Goal: Task Accomplishment & Management: Manage account settings

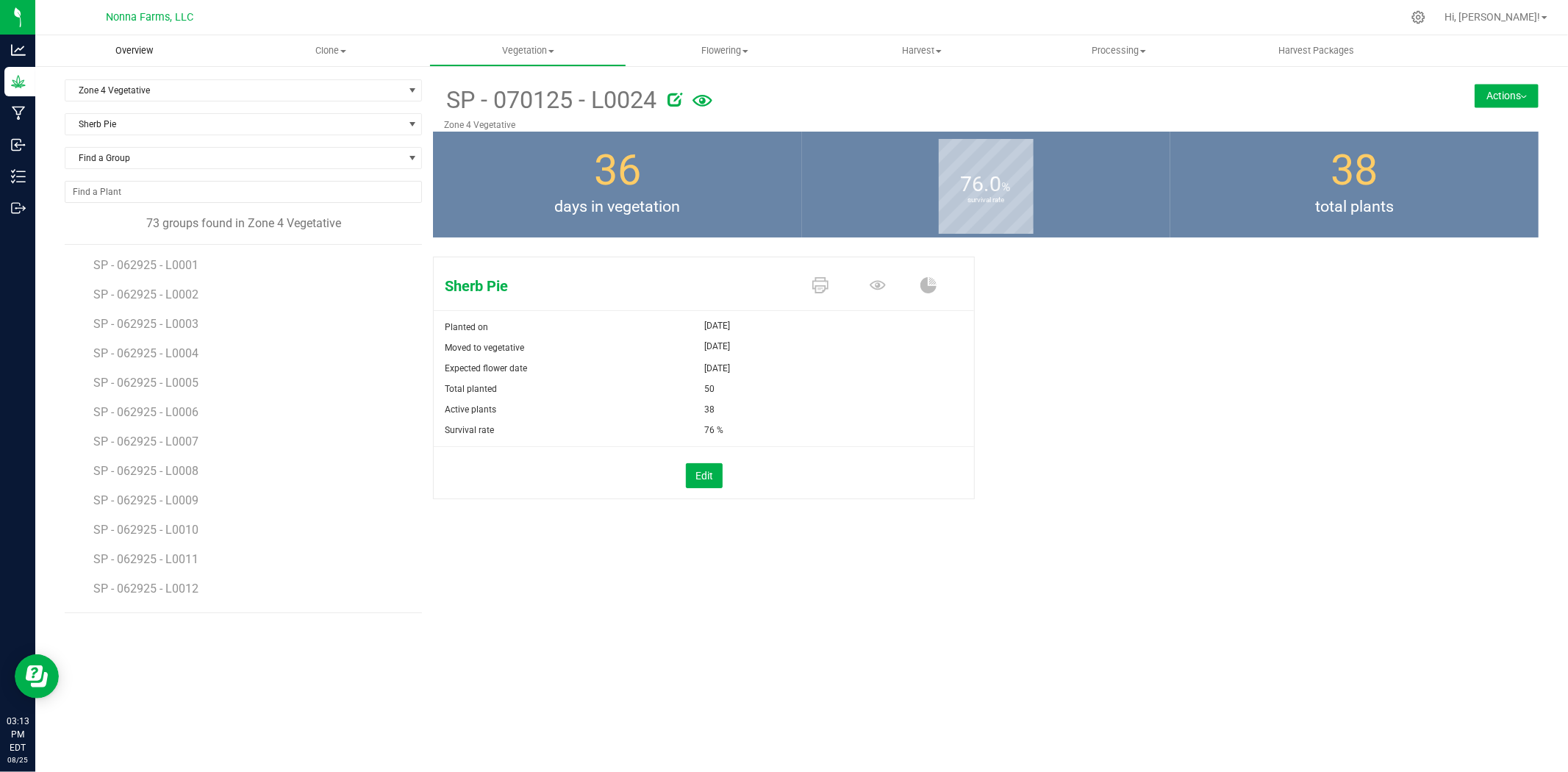
scroll to position [1062, 0]
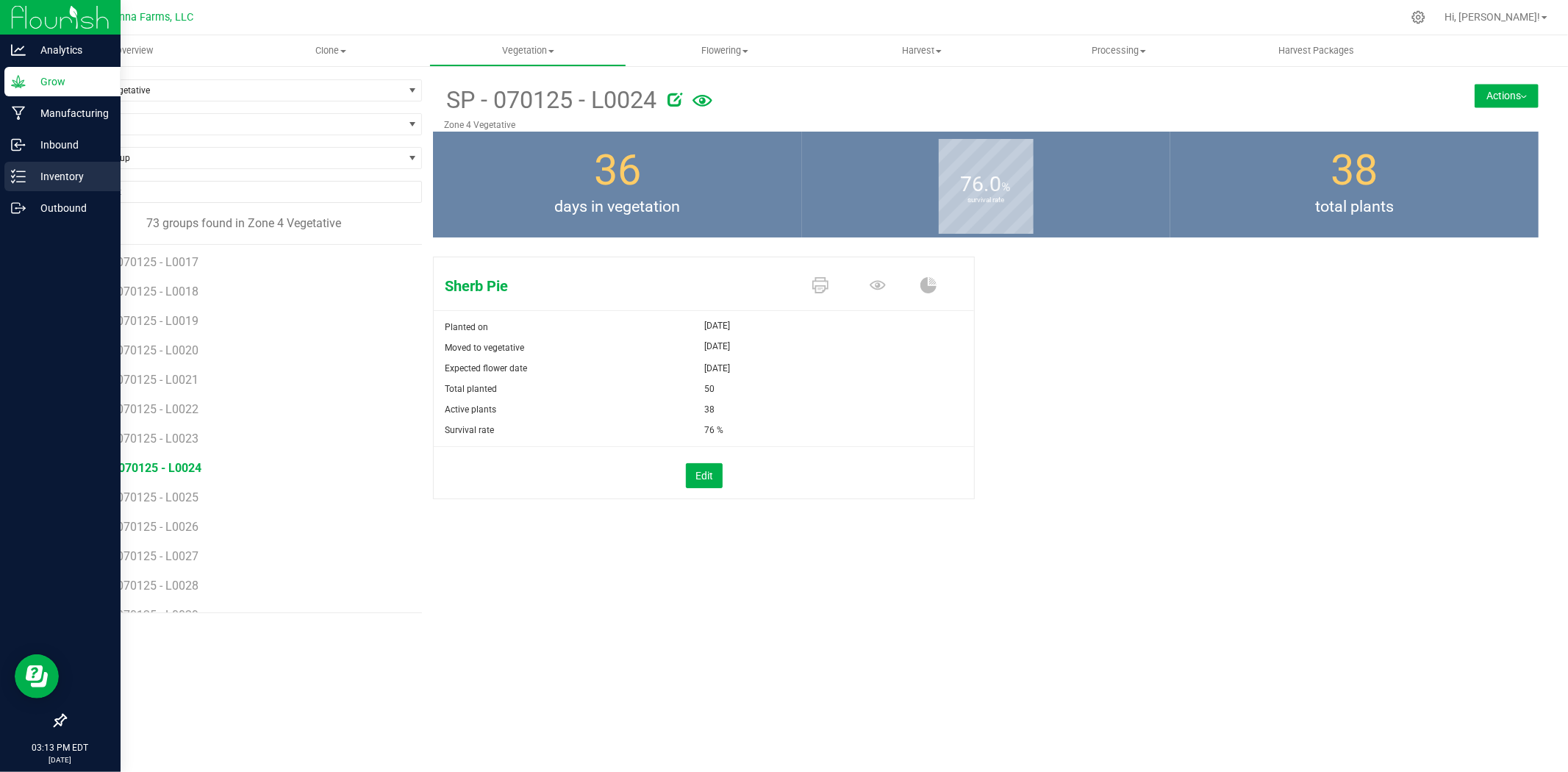
click at [28, 179] on p "Inventory" at bounding box center [69, 177] width 88 height 18
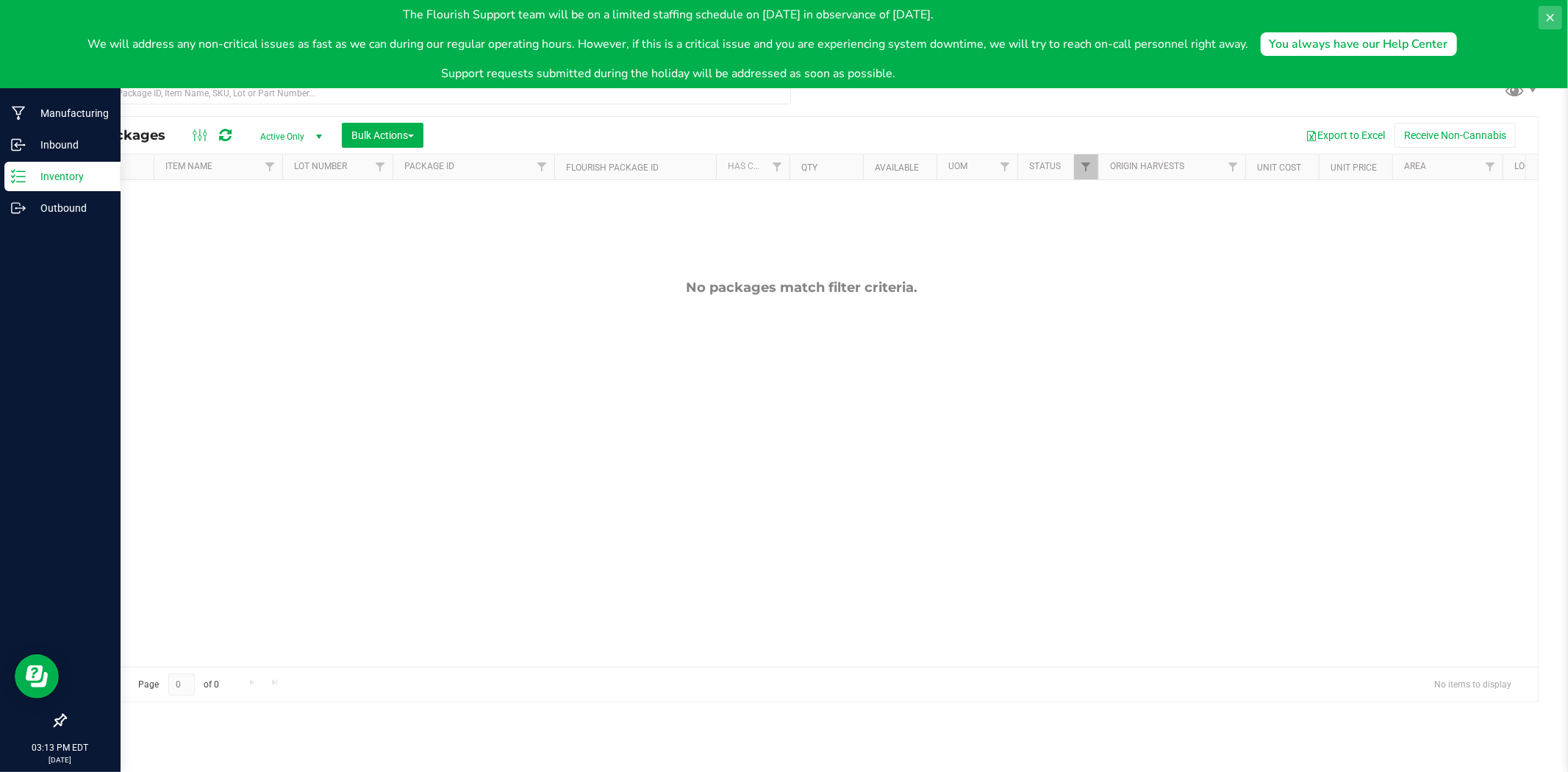
click at [1555, 18] on icon at bounding box center [1550, 18] width 12 height 12
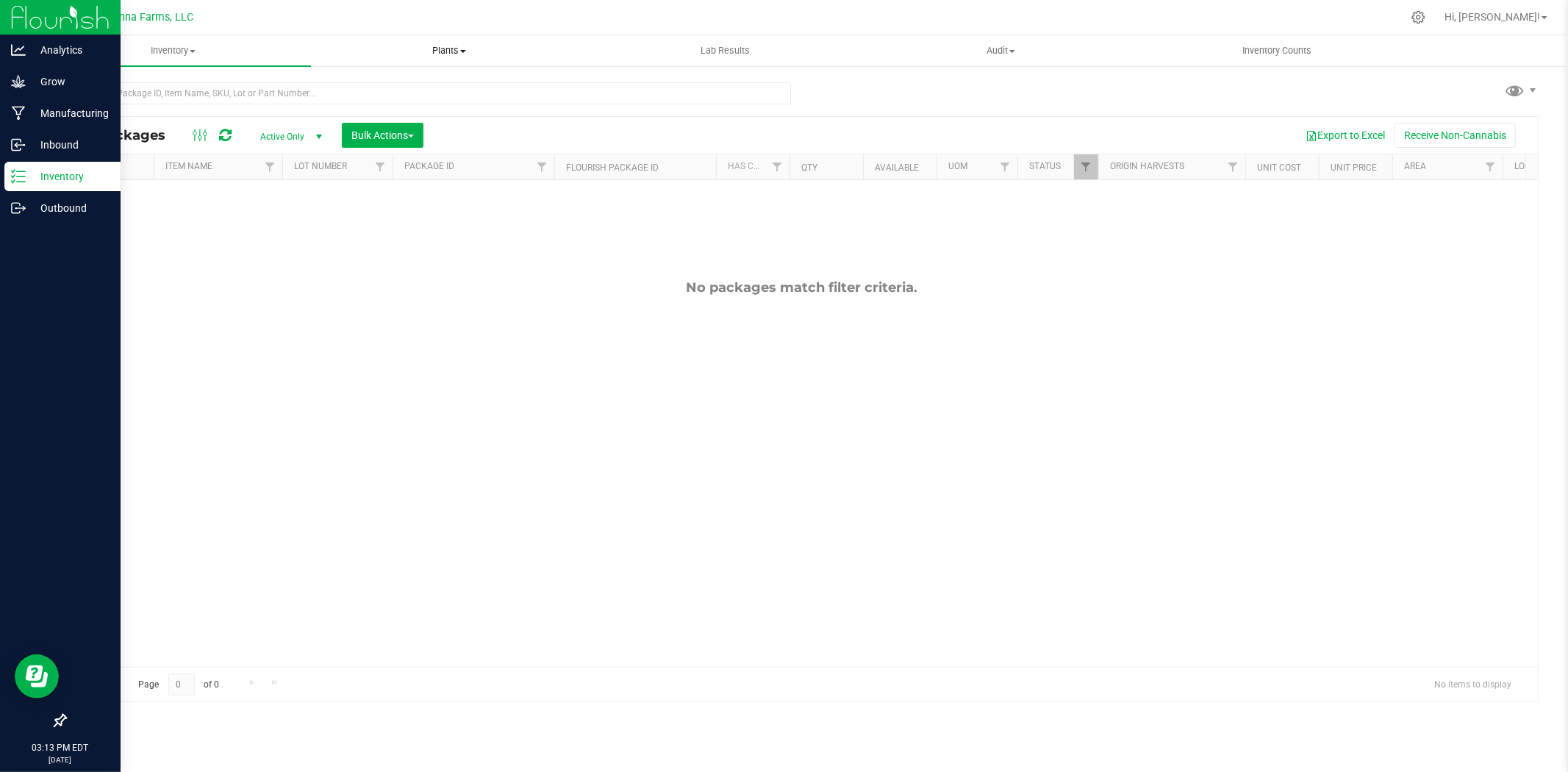
click at [475, 54] on span "Plants" at bounding box center [449, 50] width 274 height 13
click at [362, 85] on span "All plants" at bounding box center [352, 88] width 84 height 13
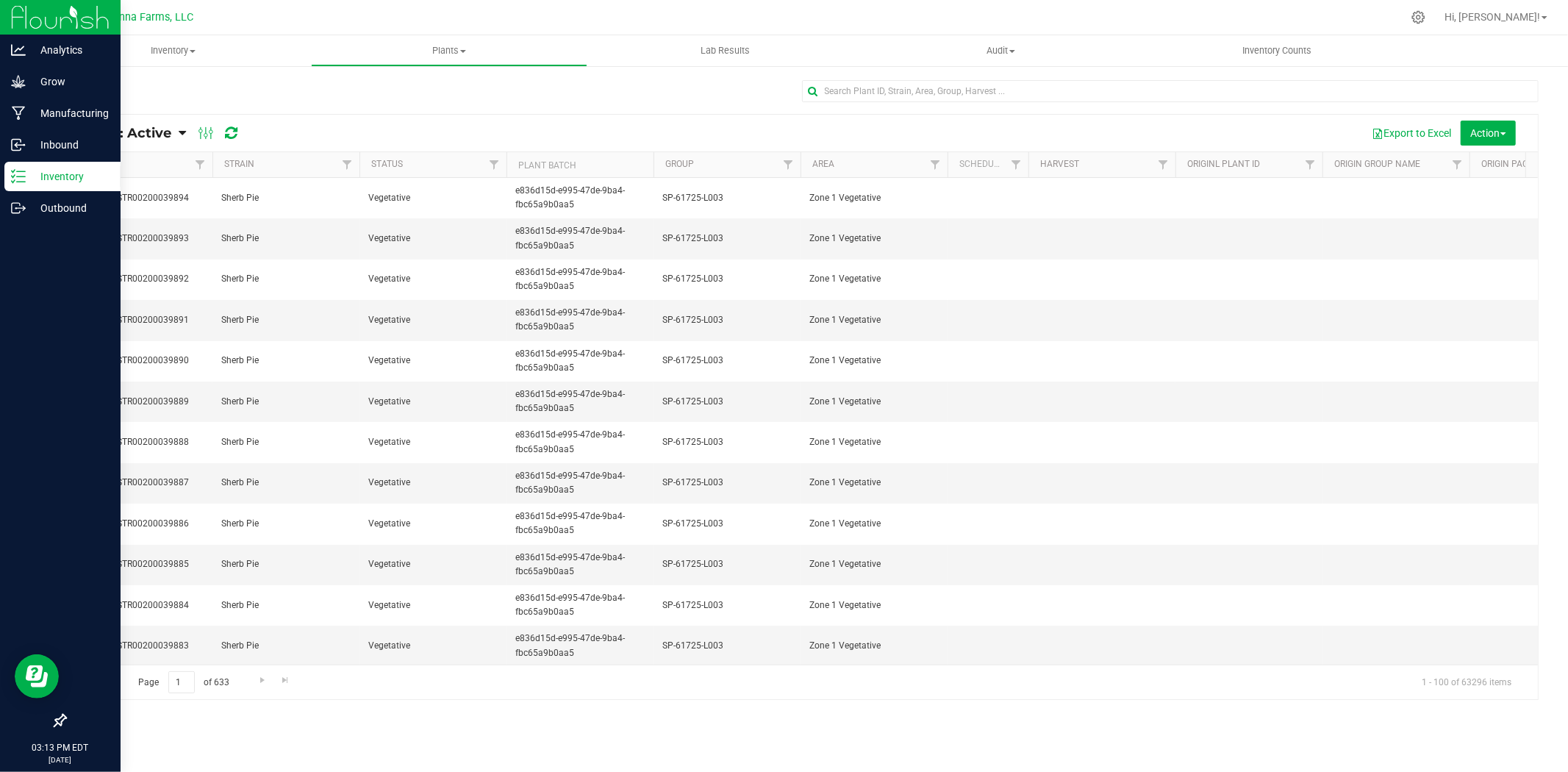
click at [906, 164] on th "Area" at bounding box center [874, 165] width 147 height 26
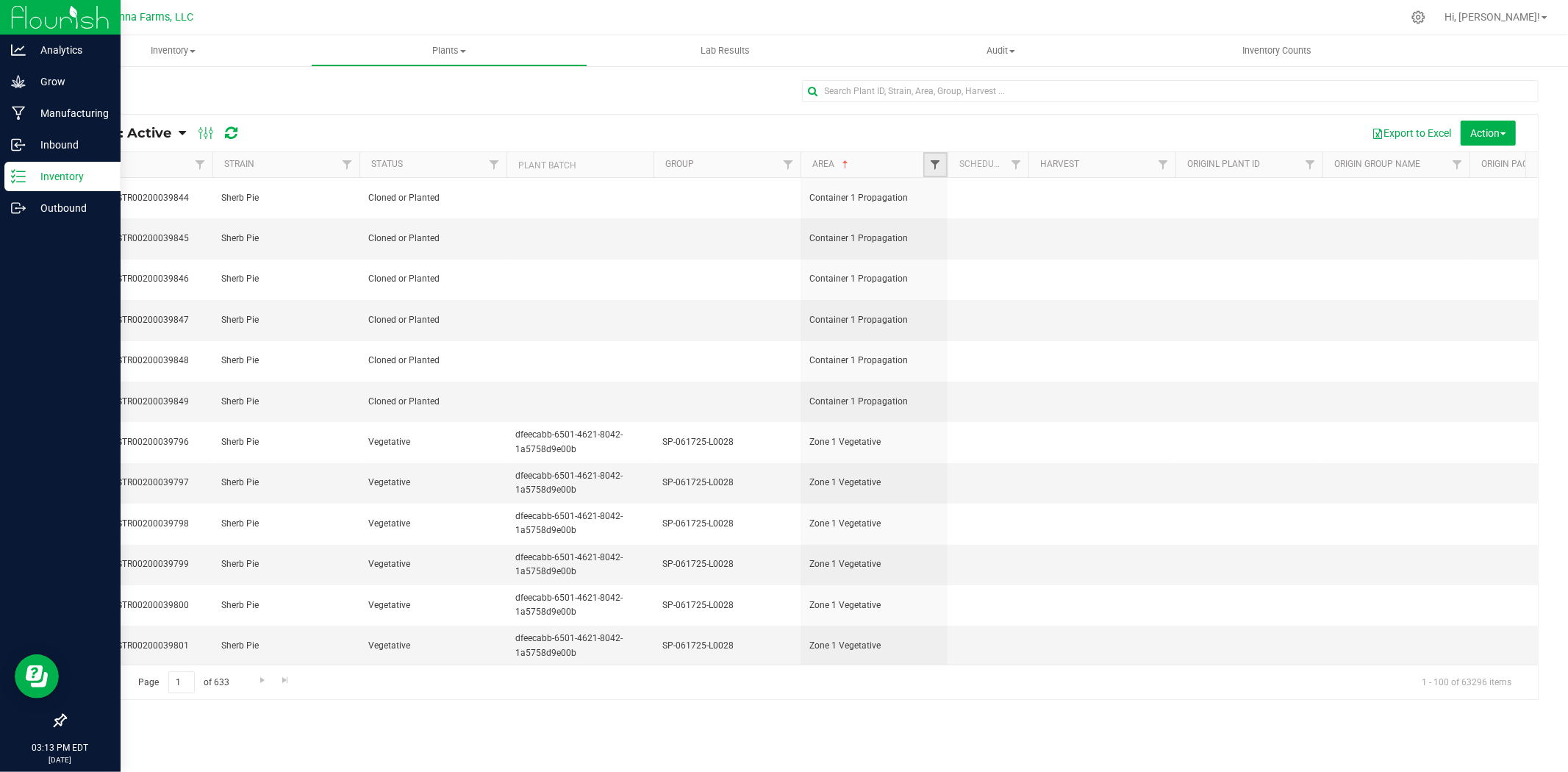
click at [935, 165] on span "Filter" at bounding box center [935, 165] width 12 height 12
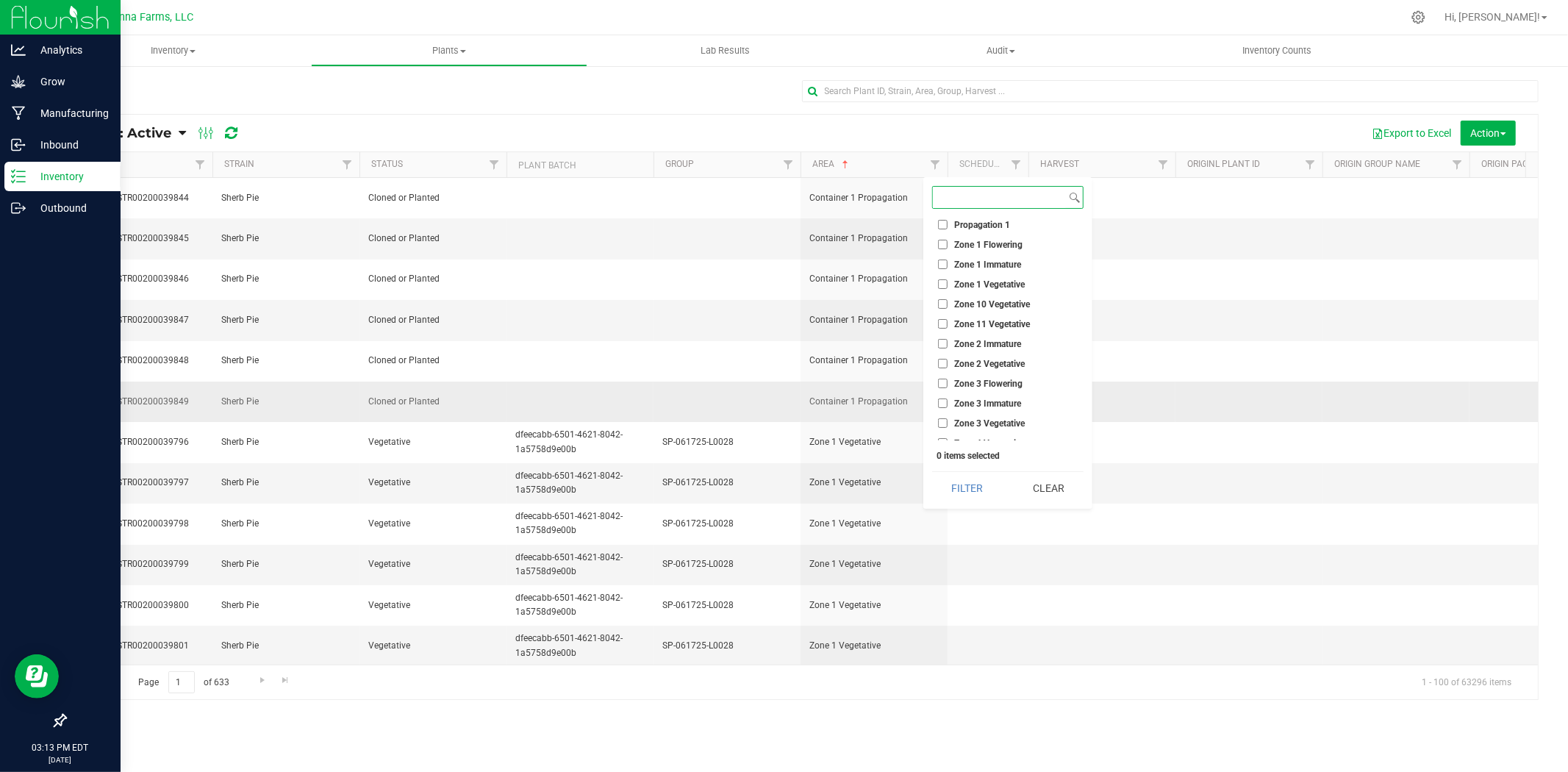
scroll to position [5601, 0]
click at [943, 356] on input "Zone 5 Vegetative" at bounding box center [943, 361] width 10 height 10
checkbox input "true"
click at [941, 376] on input "Zone 6 Vegetative" at bounding box center [943, 381] width 10 height 10
checkbox input "true"
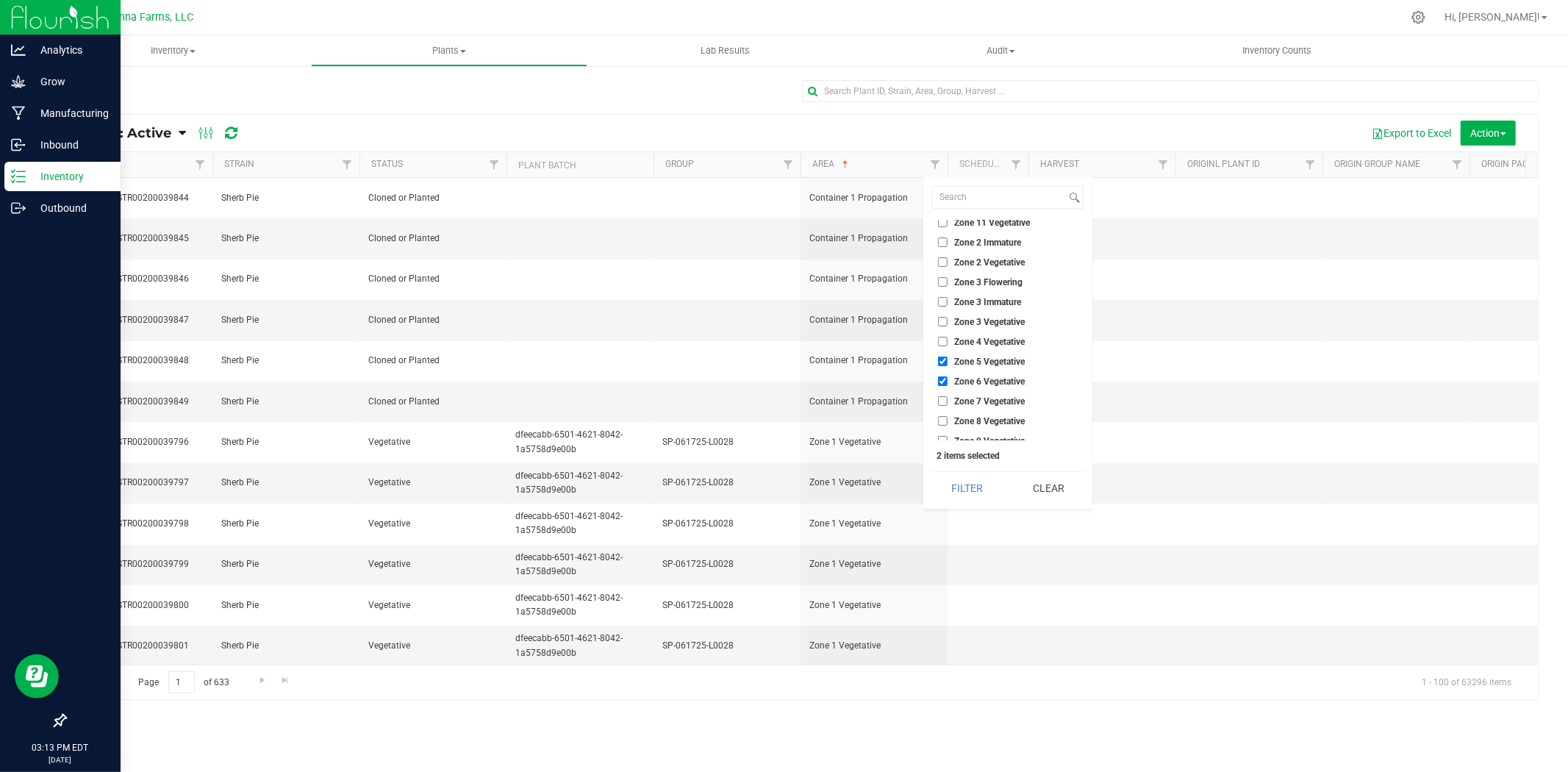
click at [943, 396] on input "Zone 7 Vegetative" at bounding box center [943, 401] width 10 height 10
checkbox input "true"
click at [942, 416] on input "Zone 8 Vegetative" at bounding box center [943, 421] width 10 height 10
checkbox input "true"
click at [942, 436] on input "Zone 9 Vegetative" at bounding box center [943, 441] width 10 height 10
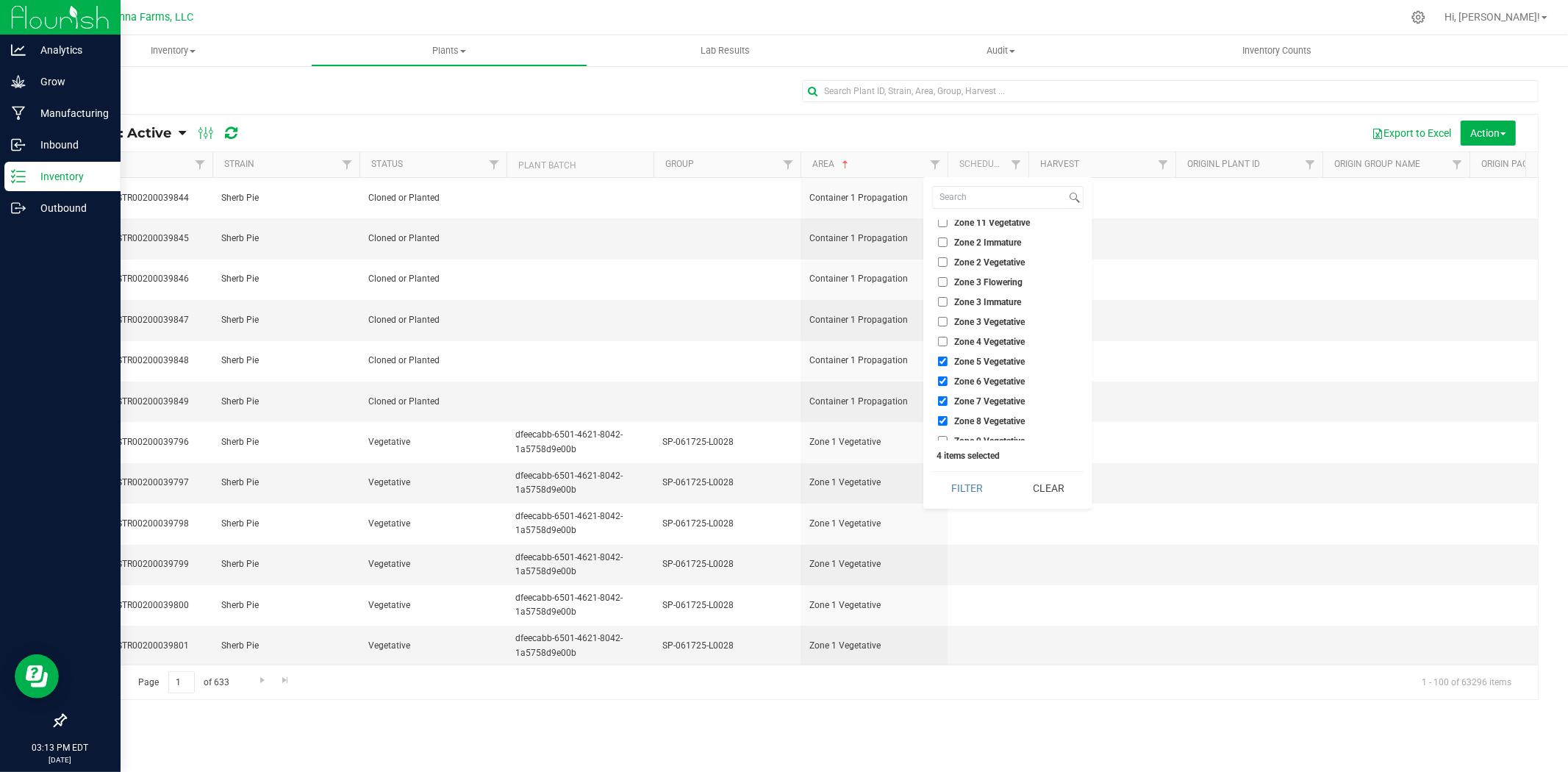
checkbox input "true"
click at [978, 490] on button "Filter" at bounding box center [967, 488] width 70 height 33
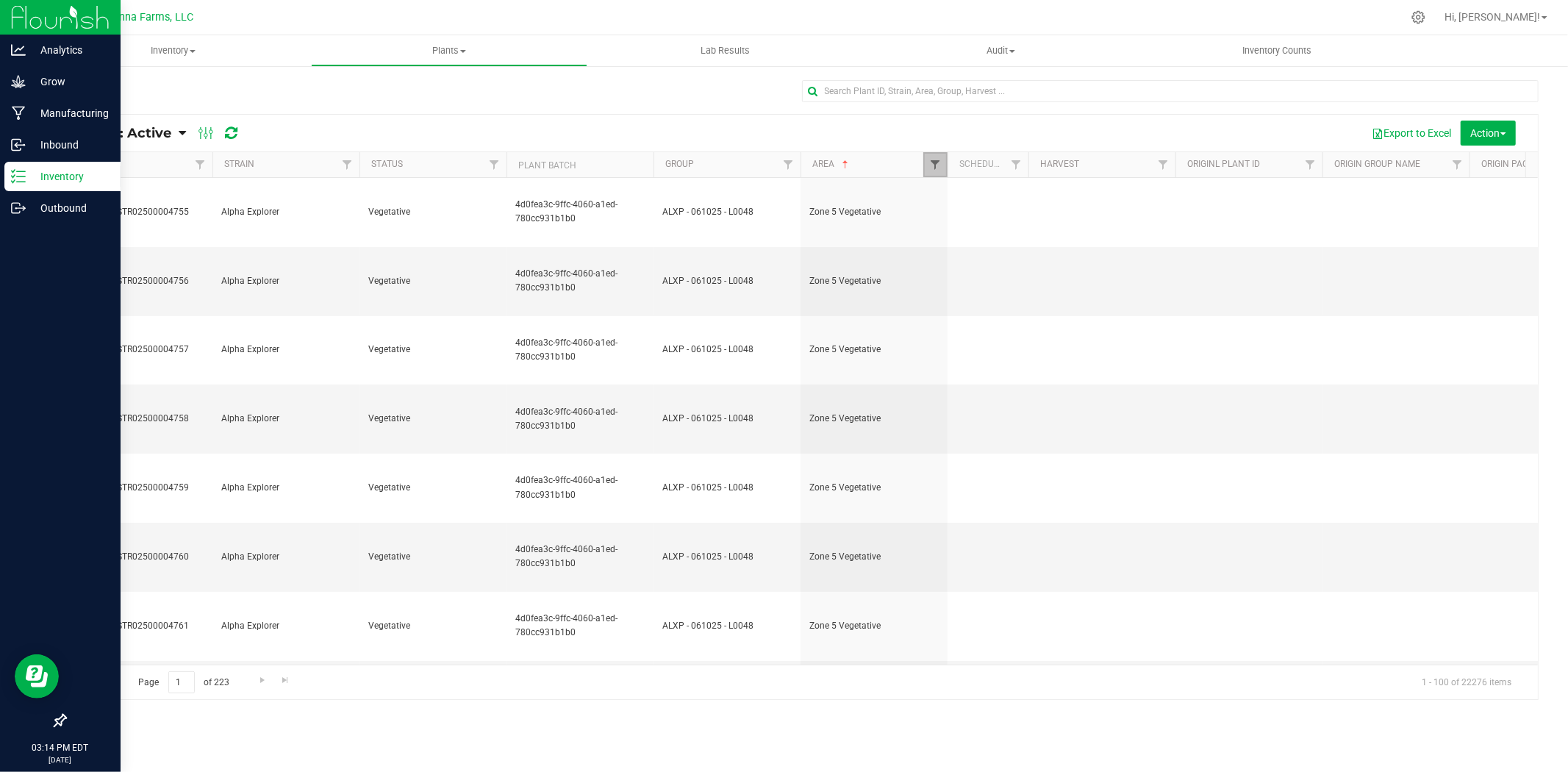
click at [937, 162] on span "Filter" at bounding box center [935, 165] width 12 height 12
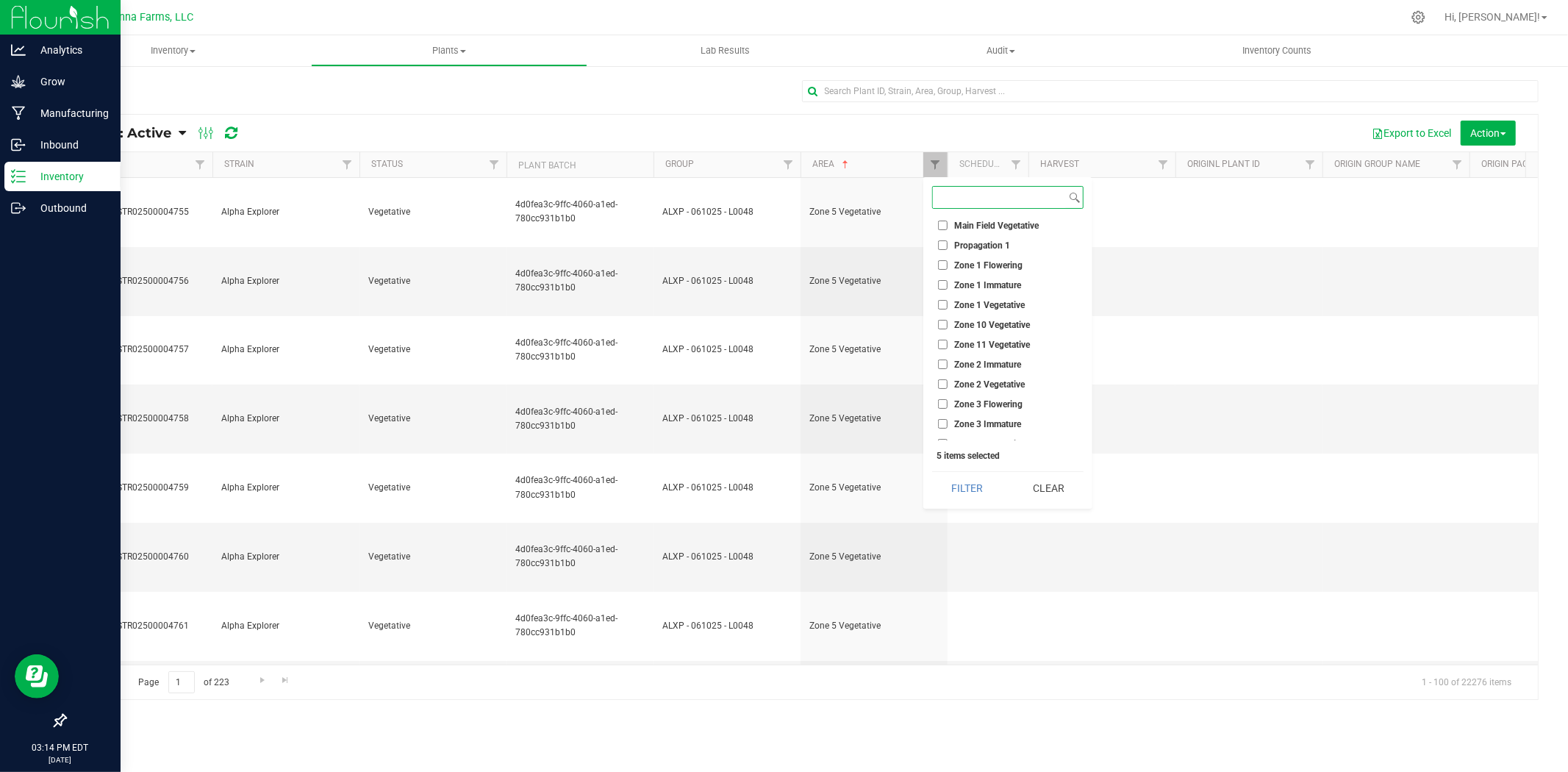
scroll to position [5438, 0]
click at [943, 361] on input "Zone 10 Vegetative" at bounding box center [943, 366] width 10 height 10
checkbox input "true"
click at [942, 381] on input "Zone 11 Vegetative" at bounding box center [943, 386] width 10 height 10
checkbox input "true"
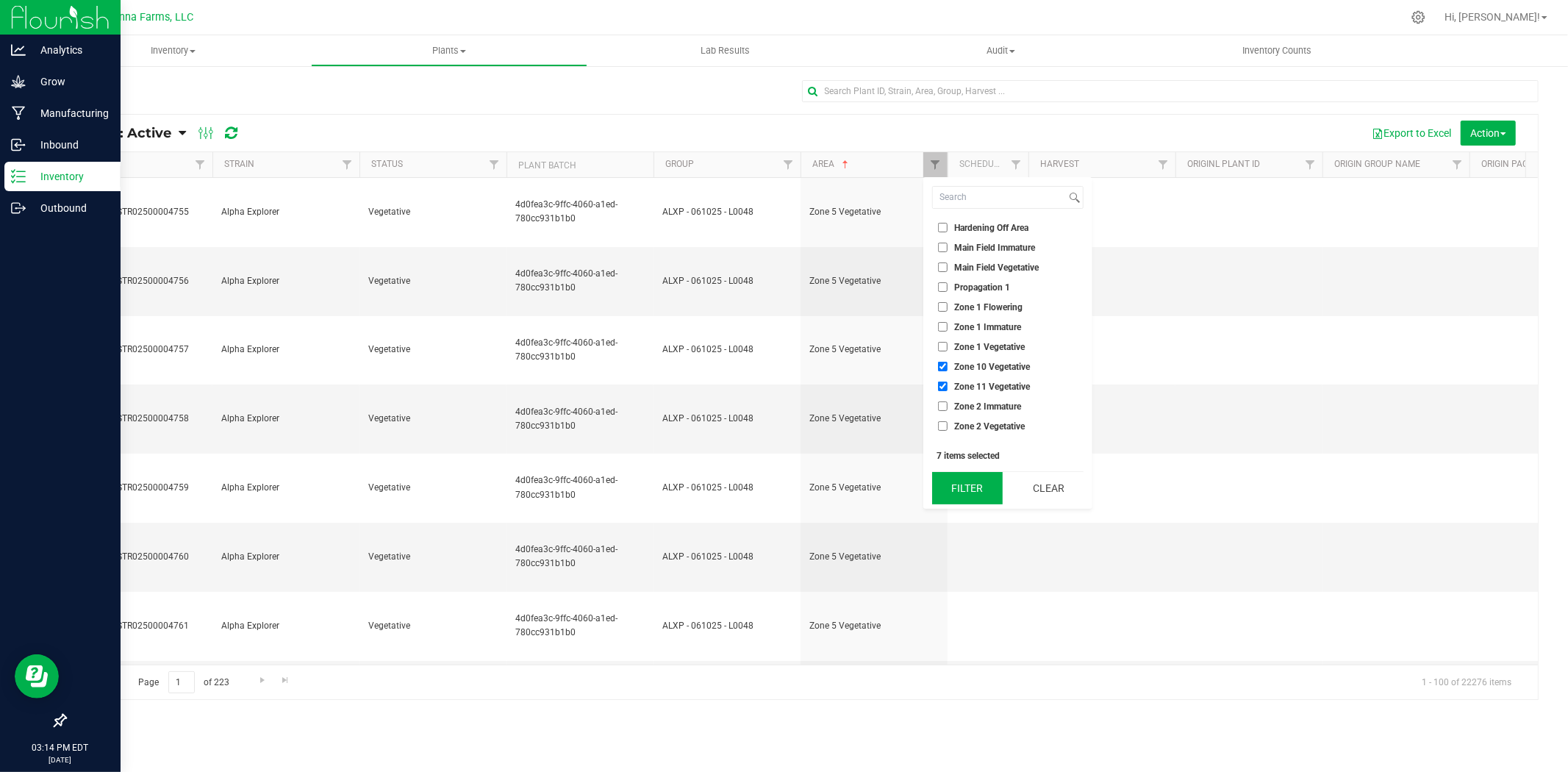
click at [979, 491] on button "Filter" at bounding box center [967, 488] width 70 height 33
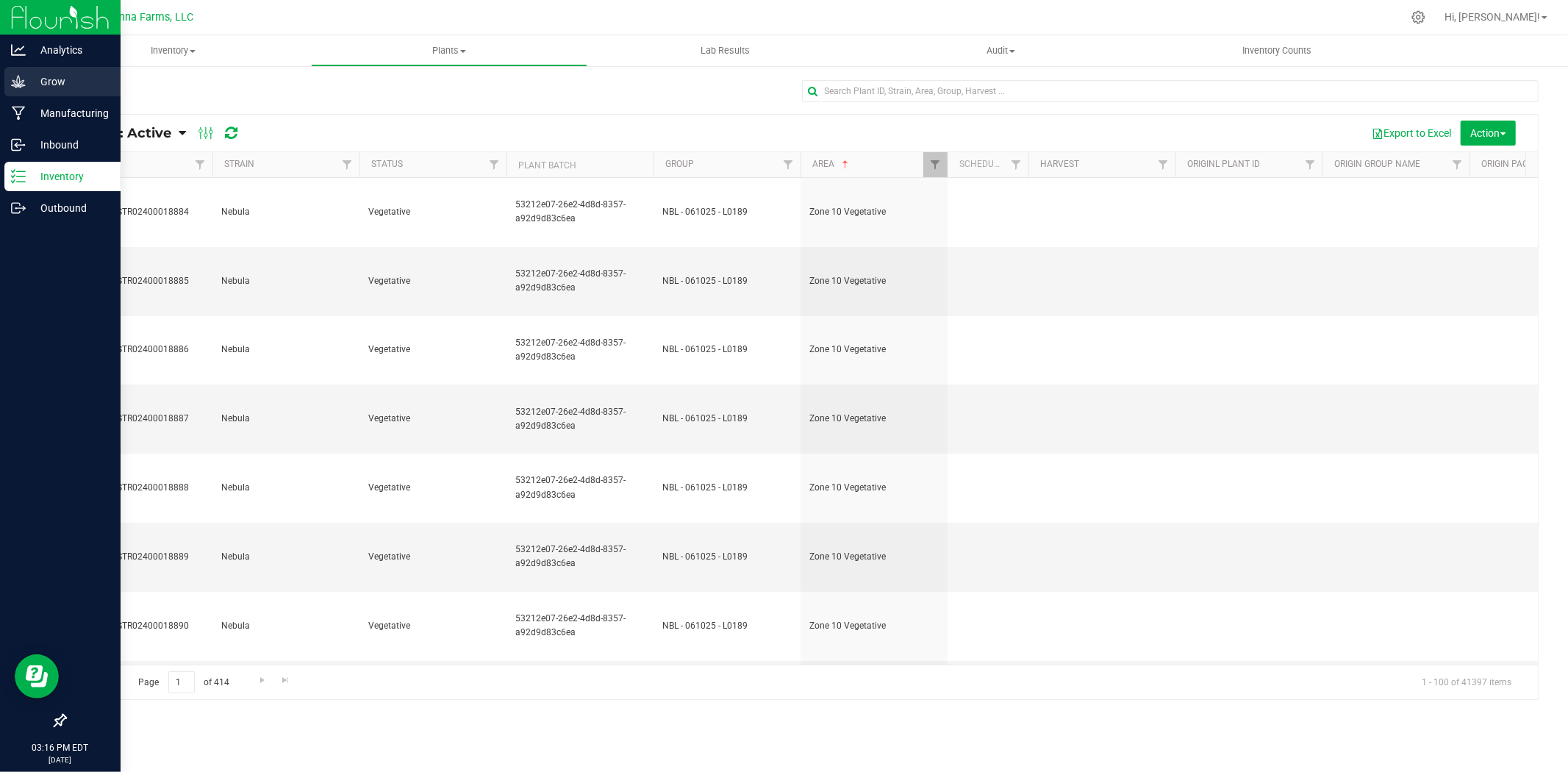
click at [56, 75] on p "Grow" at bounding box center [69, 81] width 88 height 18
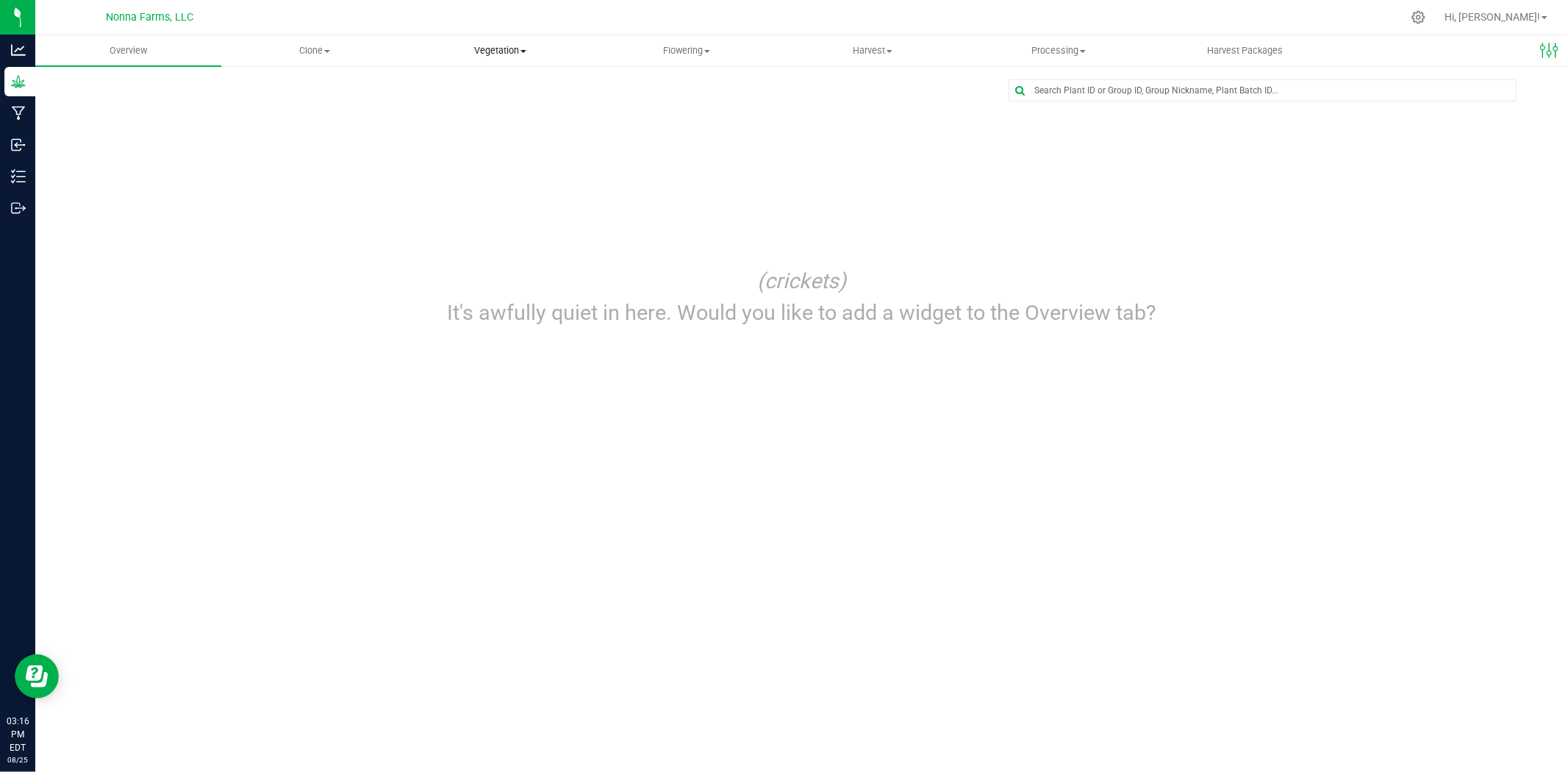
click at [512, 48] on span "Vegetation" at bounding box center [500, 50] width 185 height 13
click at [449, 82] on span "Veg groups" at bounding box center [454, 88] width 93 height 13
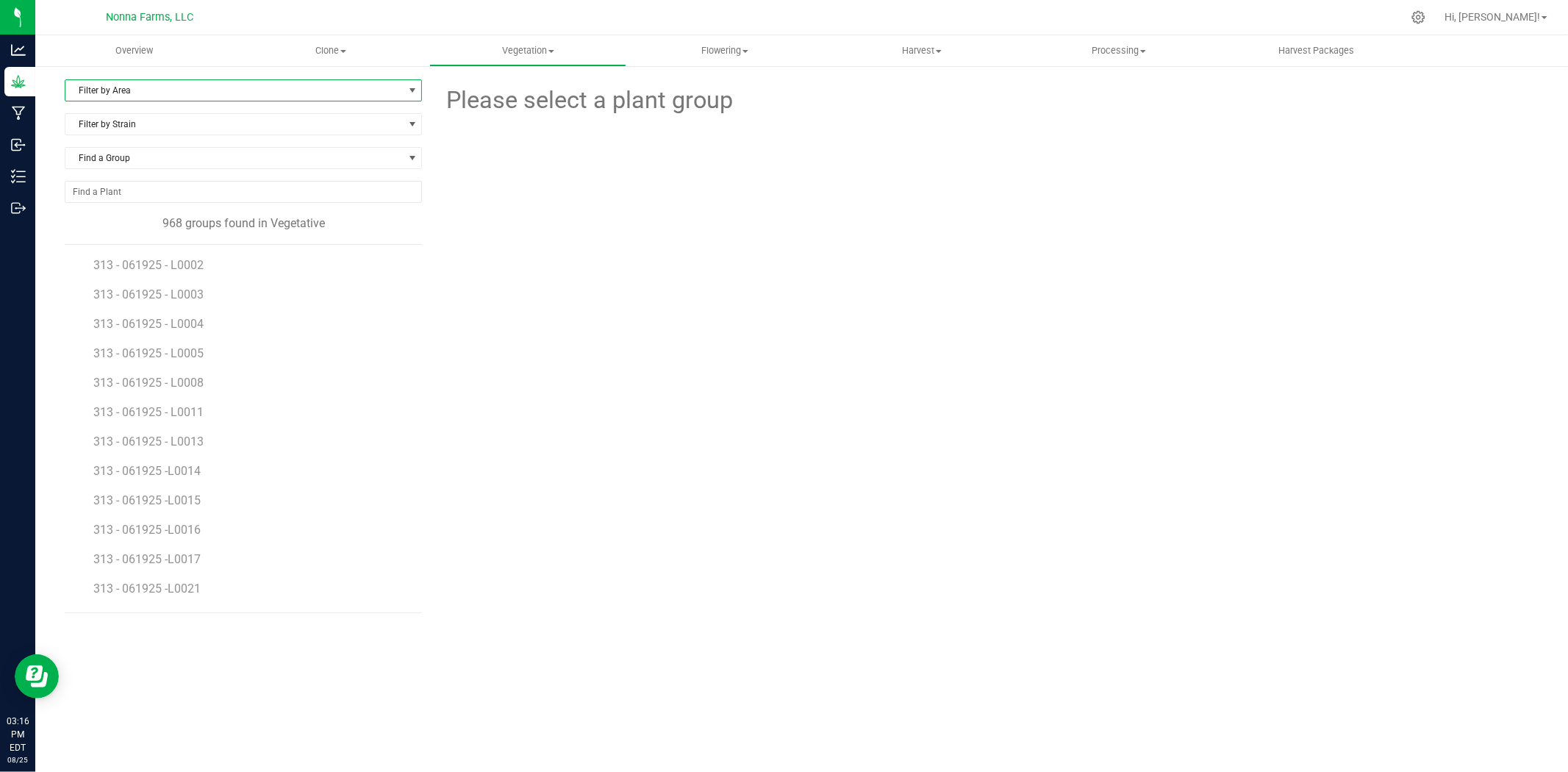
click at [185, 89] on span "Filter by Area" at bounding box center [234, 90] width 337 height 21
click at [131, 266] on li "Zone 4 Vegetative" at bounding box center [243, 268] width 356 height 22
click at [146, 128] on span "Filter by Strain" at bounding box center [234, 124] width 337 height 21
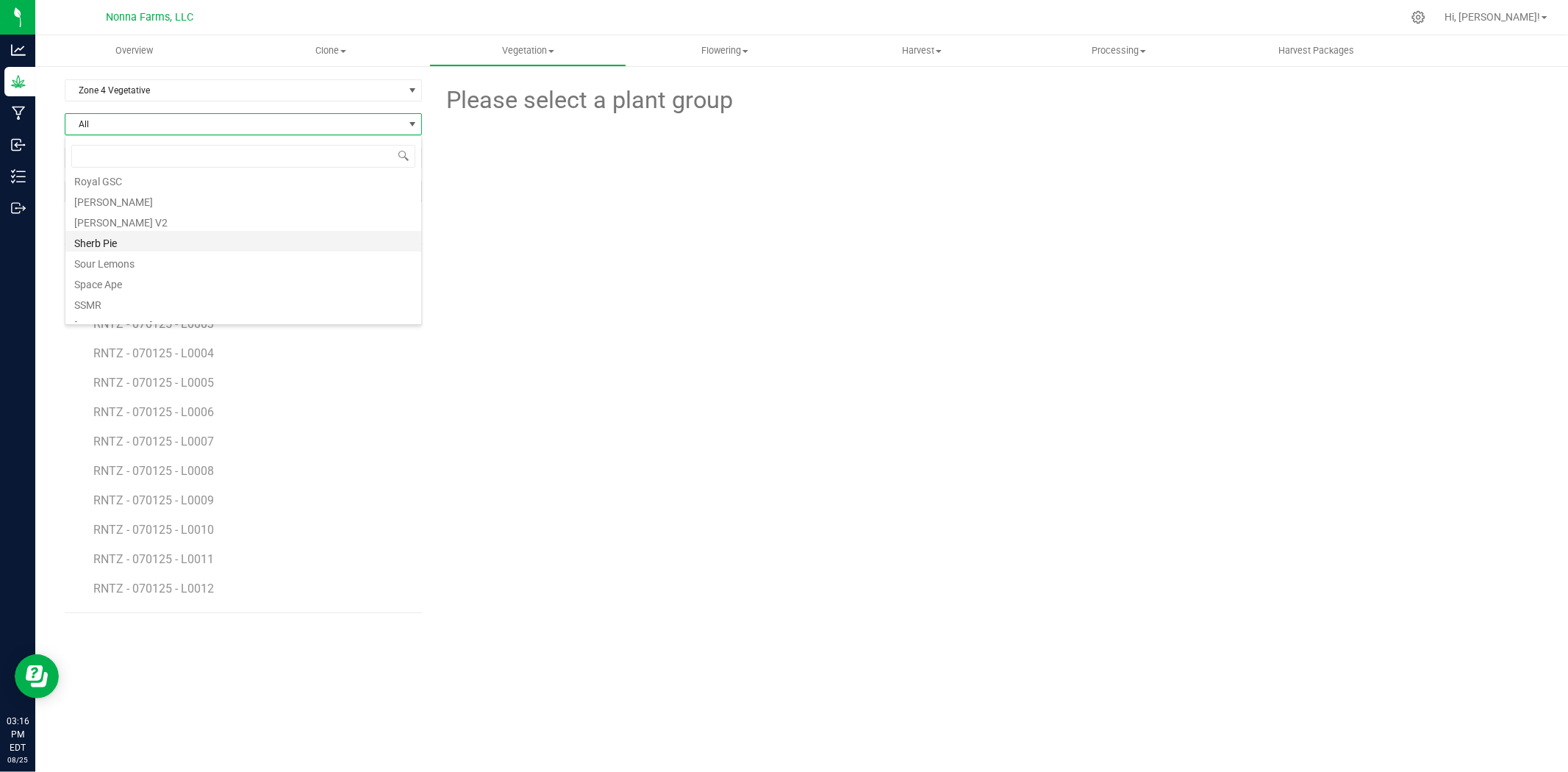
scroll to position [326, 0]
click at [158, 232] on li "Sherb Pie" at bounding box center [243, 229] width 356 height 21
drag, startPoint x: 262, startPoint y: 309, endPoint x: 274, endPoint y: 370, distance: 62.2
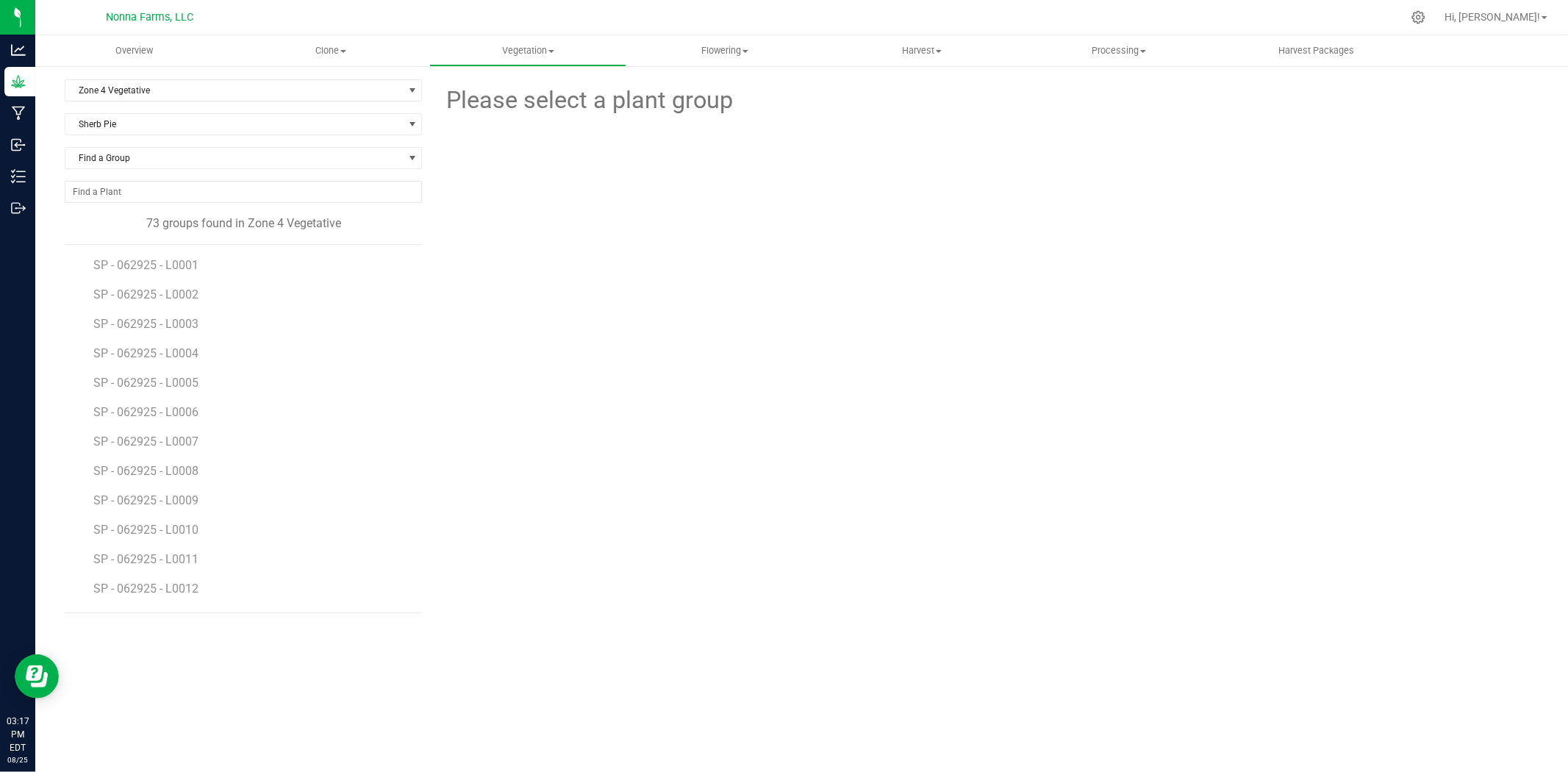
drag, startPoint x: 274, startPoint y: 370, endPoint x: 193, endPoint y: 423, distance: 96.8
click at [193, 423] on li "SP - 062925 - L0007" at bounding box center [252, 436] width 319 height 30
click at [189, 304] on span "SP - 070125 - L0024" at bounding box center [147, 305] width 108 height 14
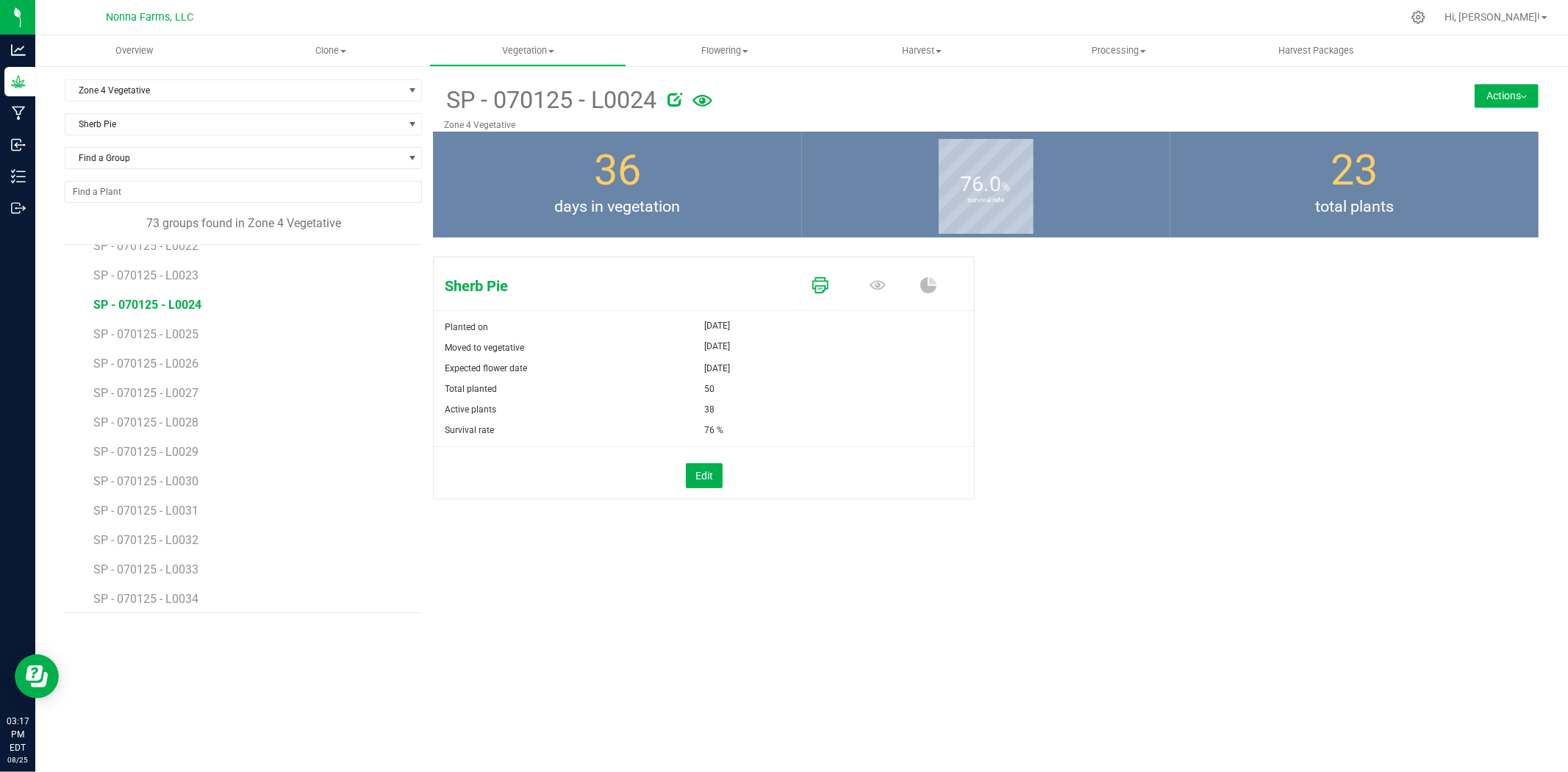
click at [826, 282] on icon at bounding box center [821, 285] width 16 height 16
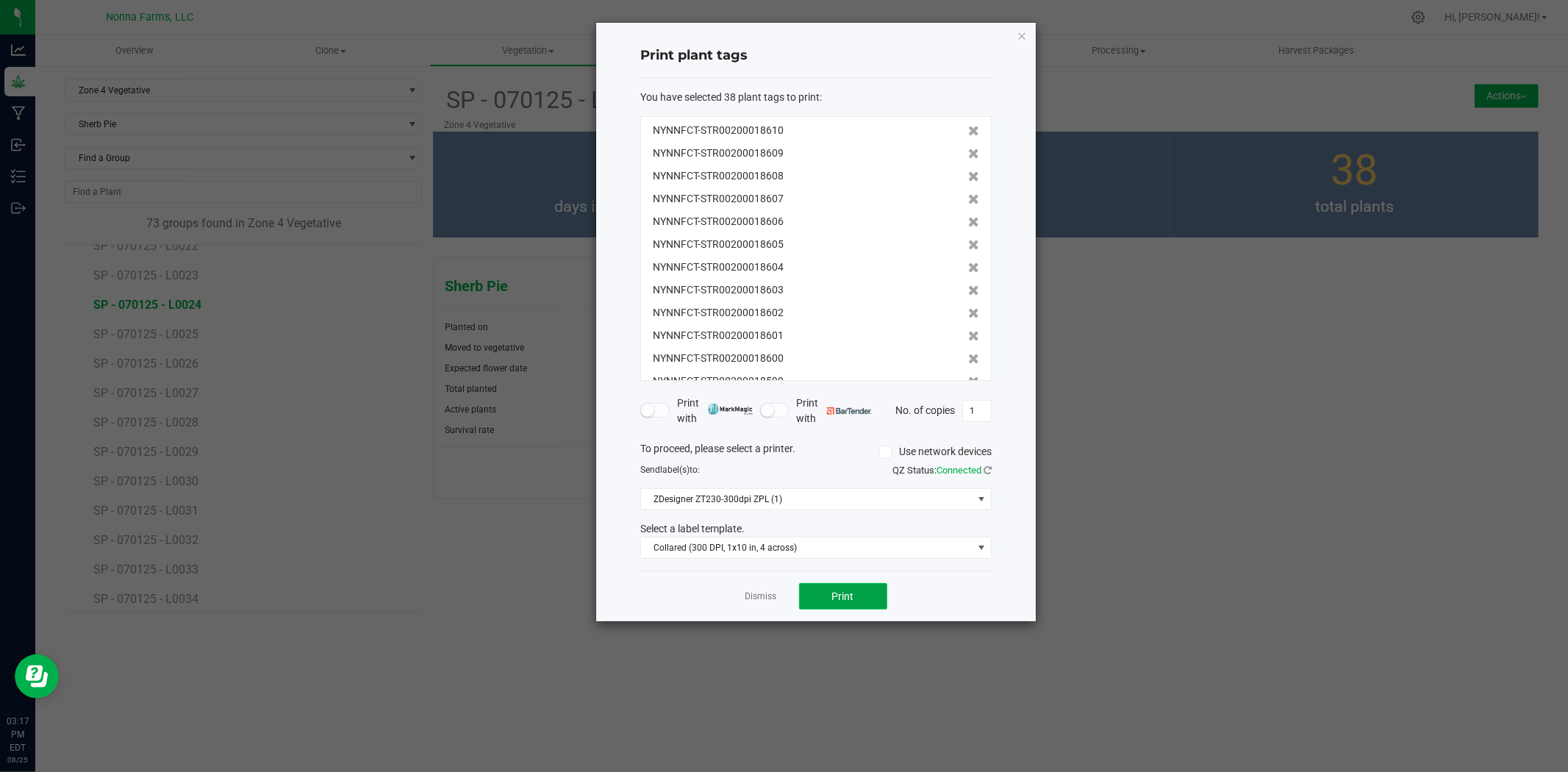
click at [853, 591] on span "Print" at bounding box center [844, 596] width 22 height 12
click at [758, 593] on link "Dismiss" at bounding box center [761, 596] width 32 height 13
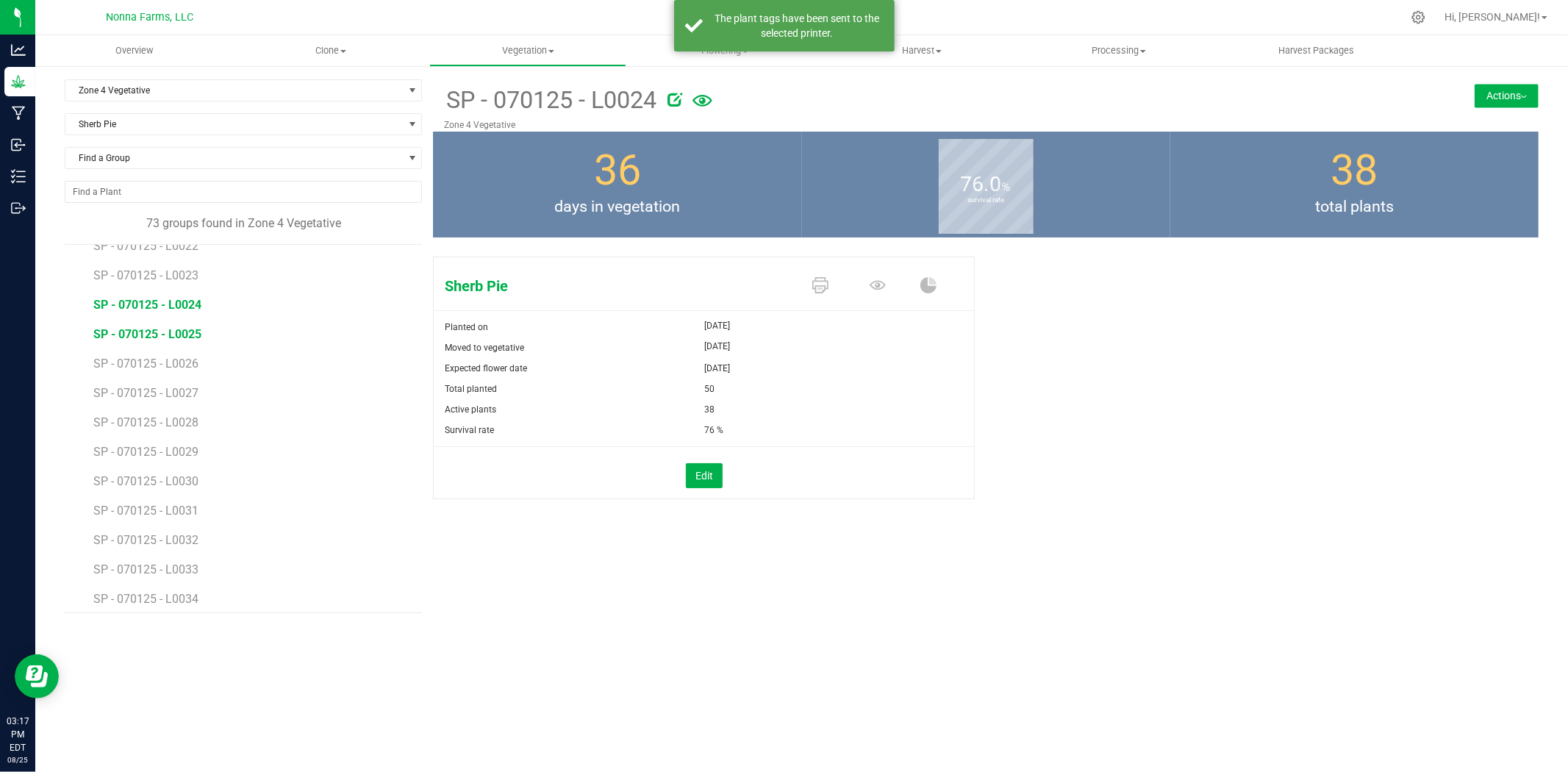
click at [167, 336] on span "SP - 070125 - L0025" at bounding box center [147, 334] width 108 height 14
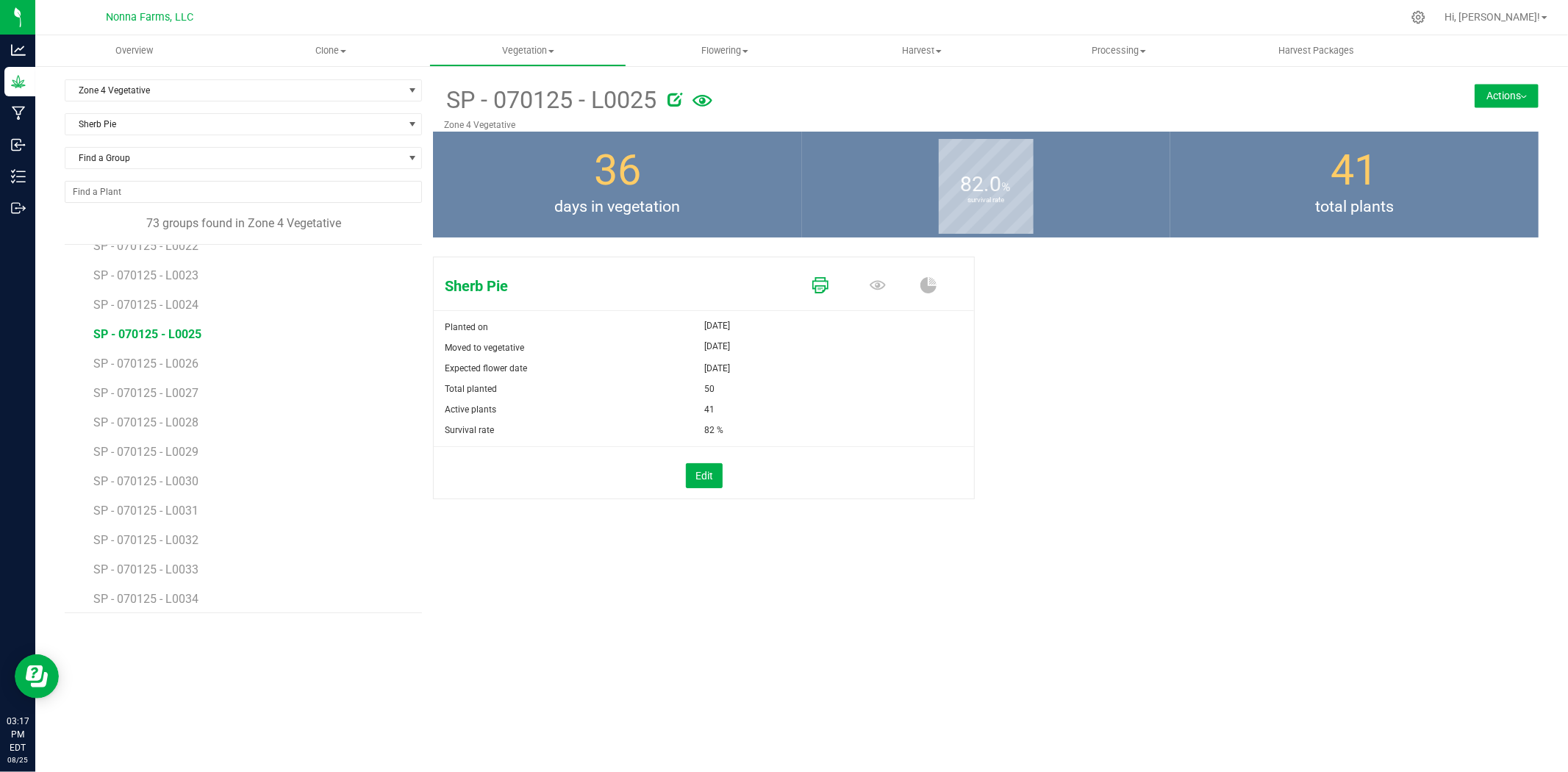
click at [817, 291] on icon at bounding box center [821, 285] width 16 height 16
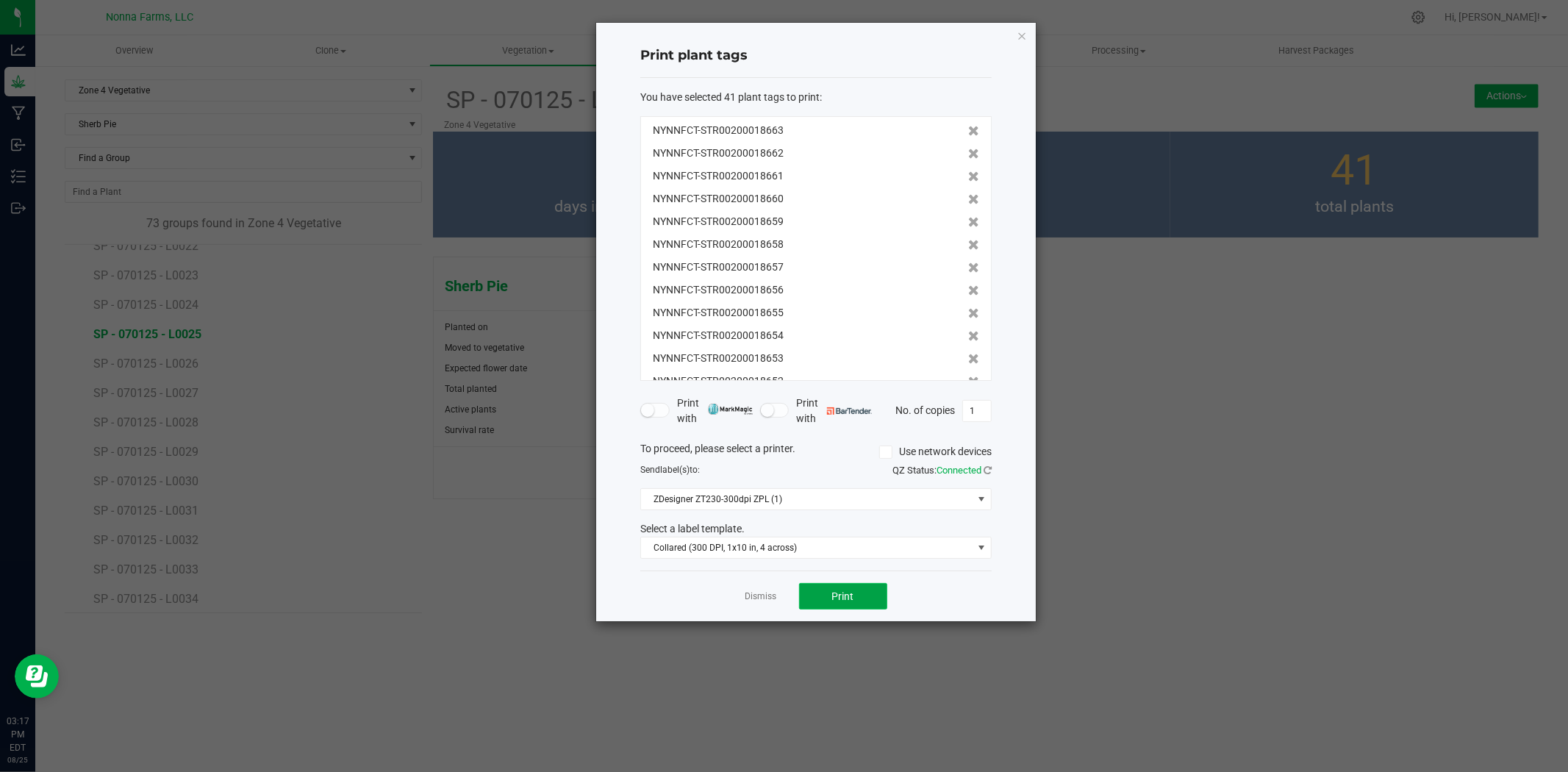
click at [863, 598] on button "Print" at bounding box center [843, 595] width 88 height 27
click at [775, 599] on link "Dismiss" at bounding box center [761, 596] width 32 height 13
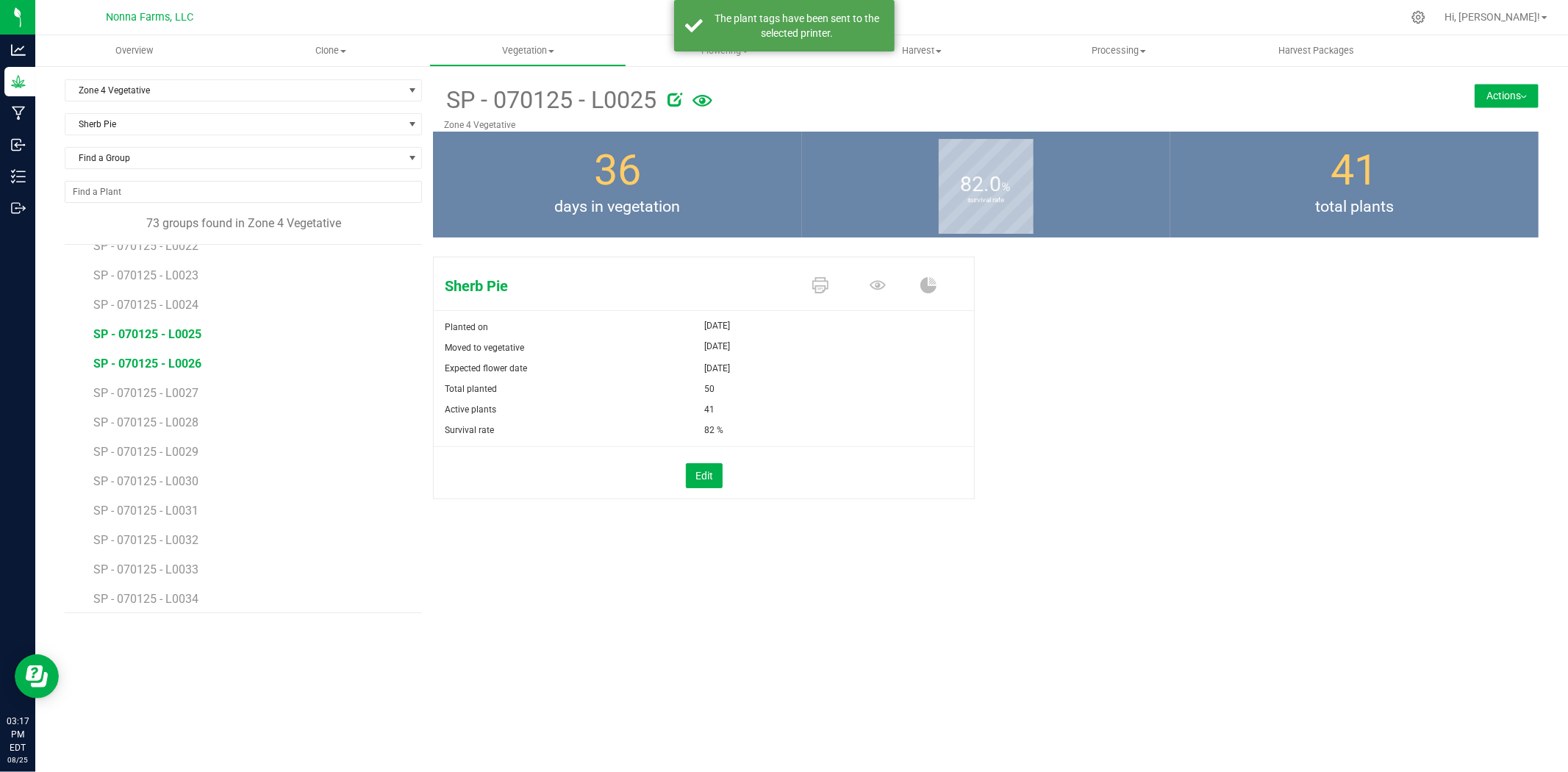
click at [168, 364] on span "SP - 070125 - L0026" at bounding box center [147, 363] width 108 height 14
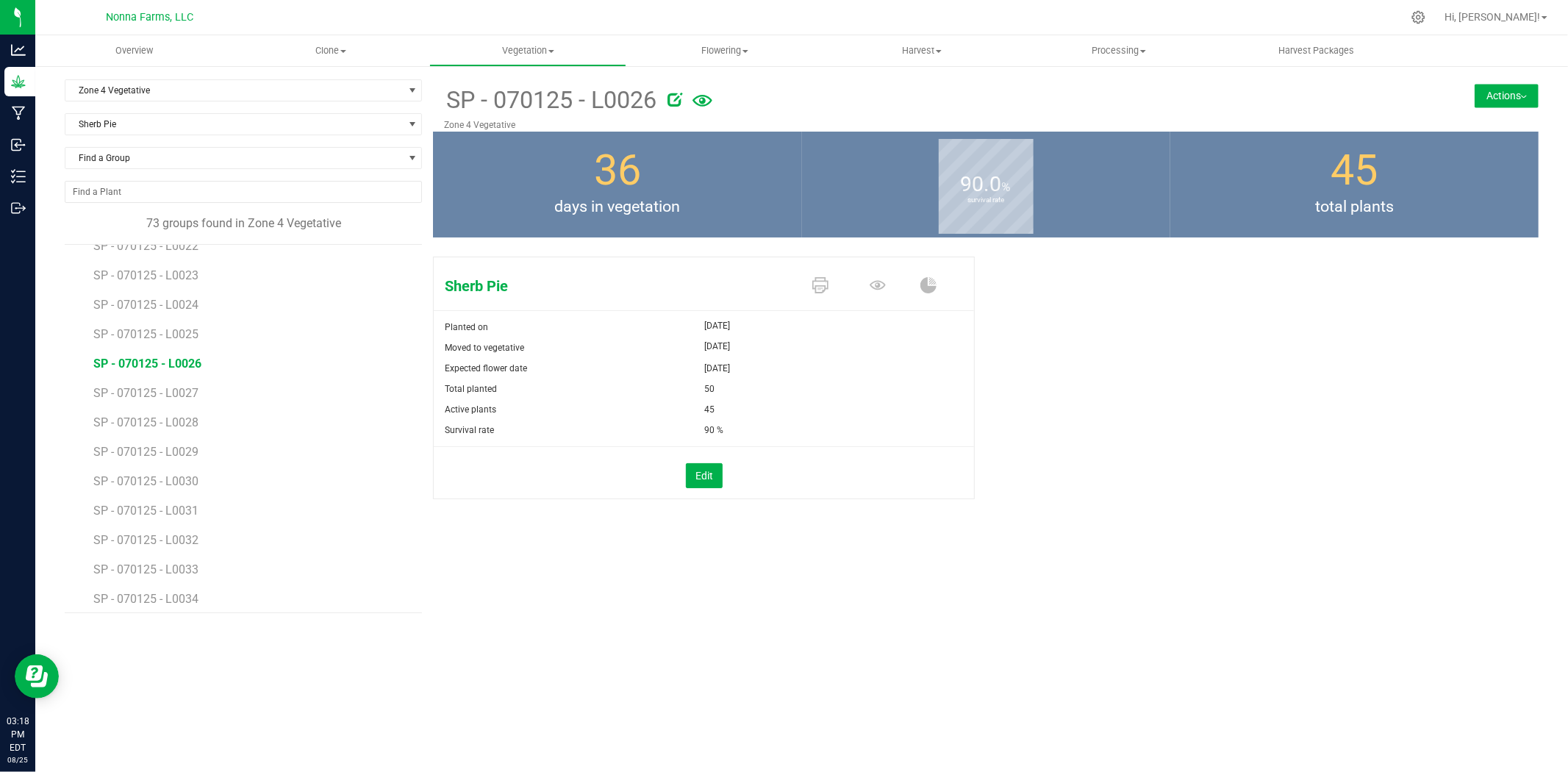
click at [811, 284] on span at bounding box center [824, 287] width 58 height 26
click at [821, 285] on icon at bounding box center [821, 285] width 16 height 16
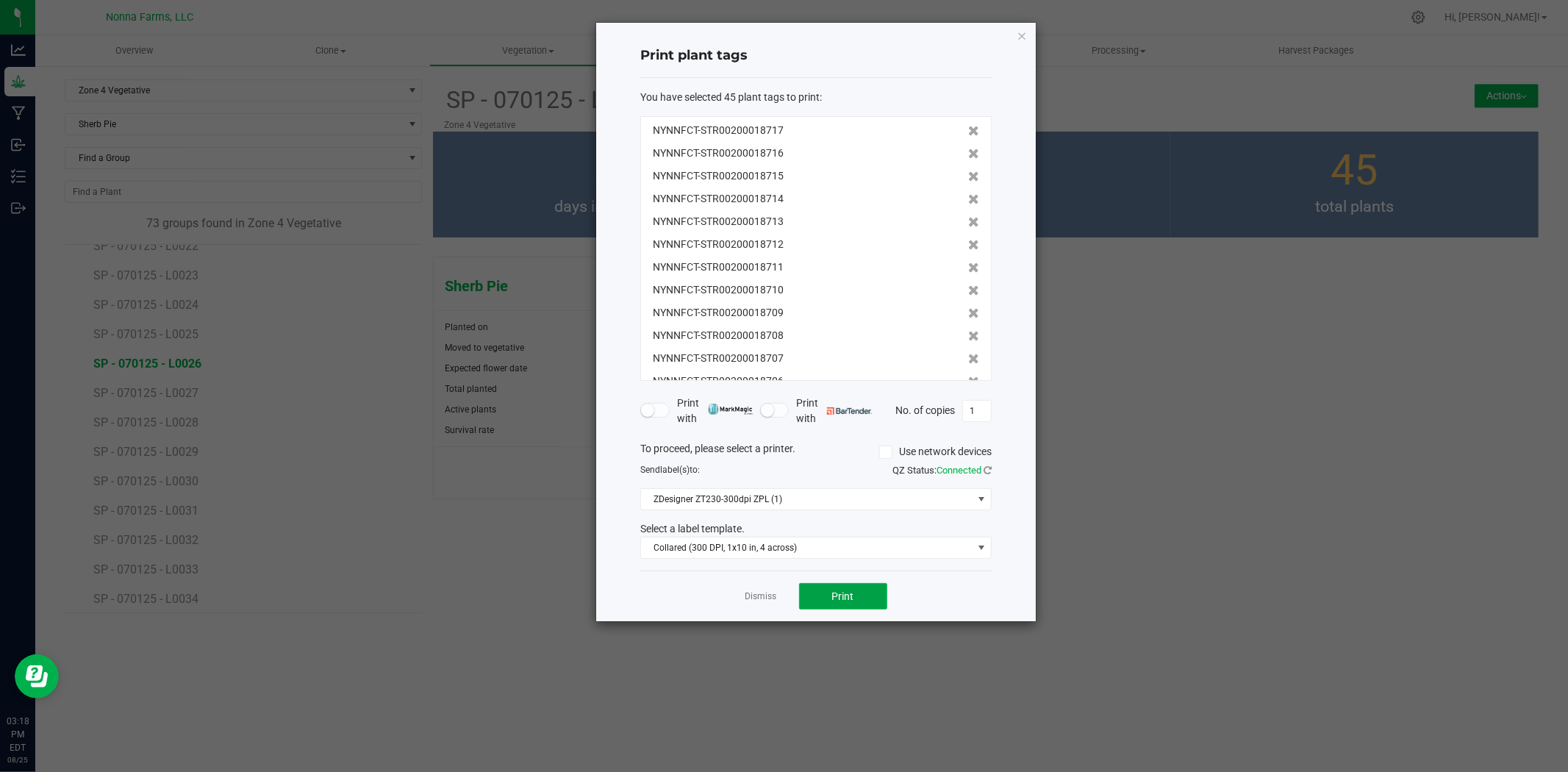
click at [855, 596] on button "Print" at bounding box center [843, 595] width 88 height 27
click at [759, 595] on link "Dismiss" at bounding box center [761, 596] width 32 height 13
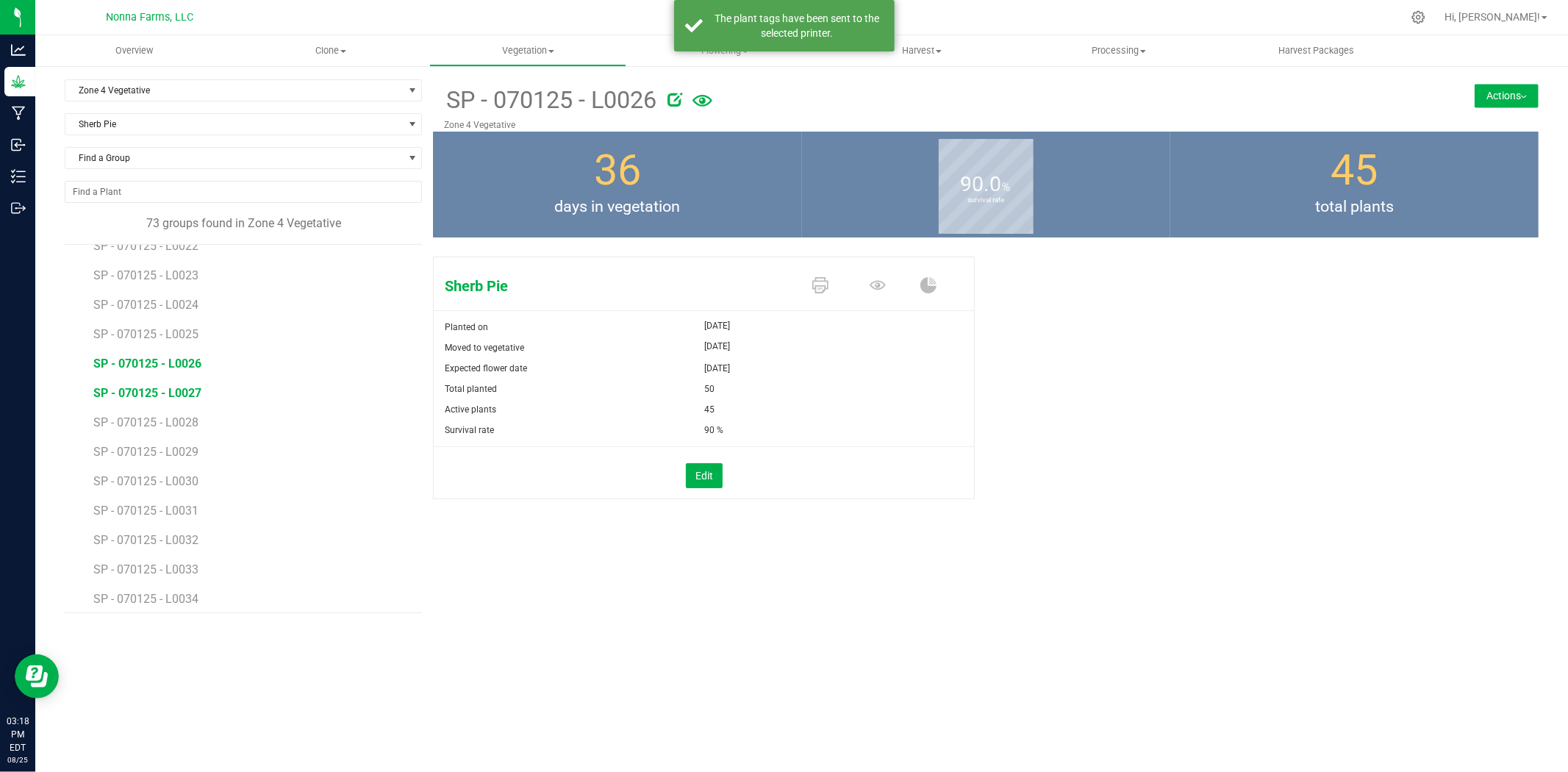
click at [146, 391] on span "SP - 070125 - L0027" at bounding box center [147, 393] width 108 height 14
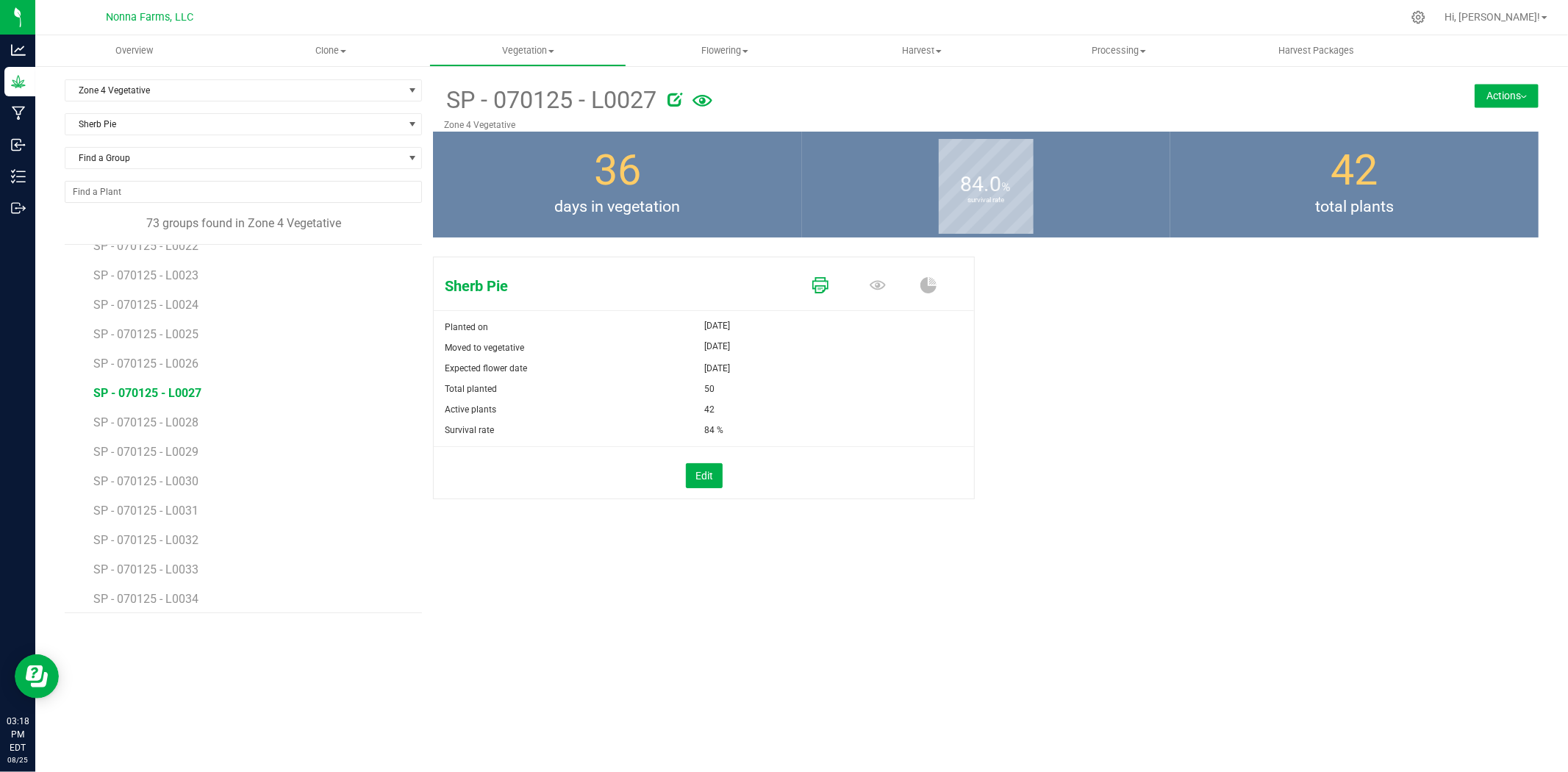
click at [824, 284] on icon at bounding box center [821, 285] width 16 height 16
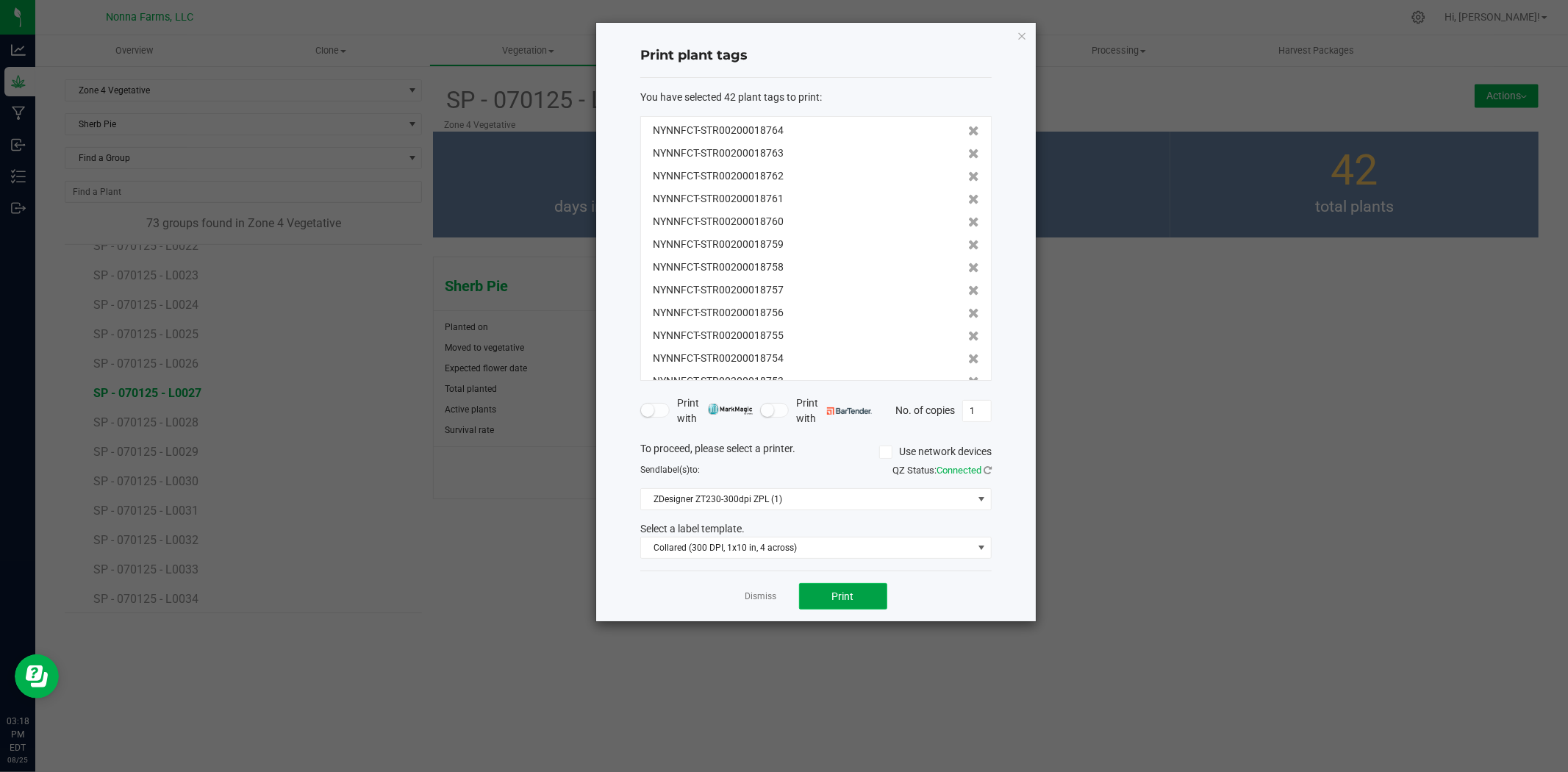
click at [855, 589] on button "Print" at bounding box center [843, 595] width 88 height 27
click at [750, 600] on link "Dismiss" at bounding box center [761, 596] width 32 height 13
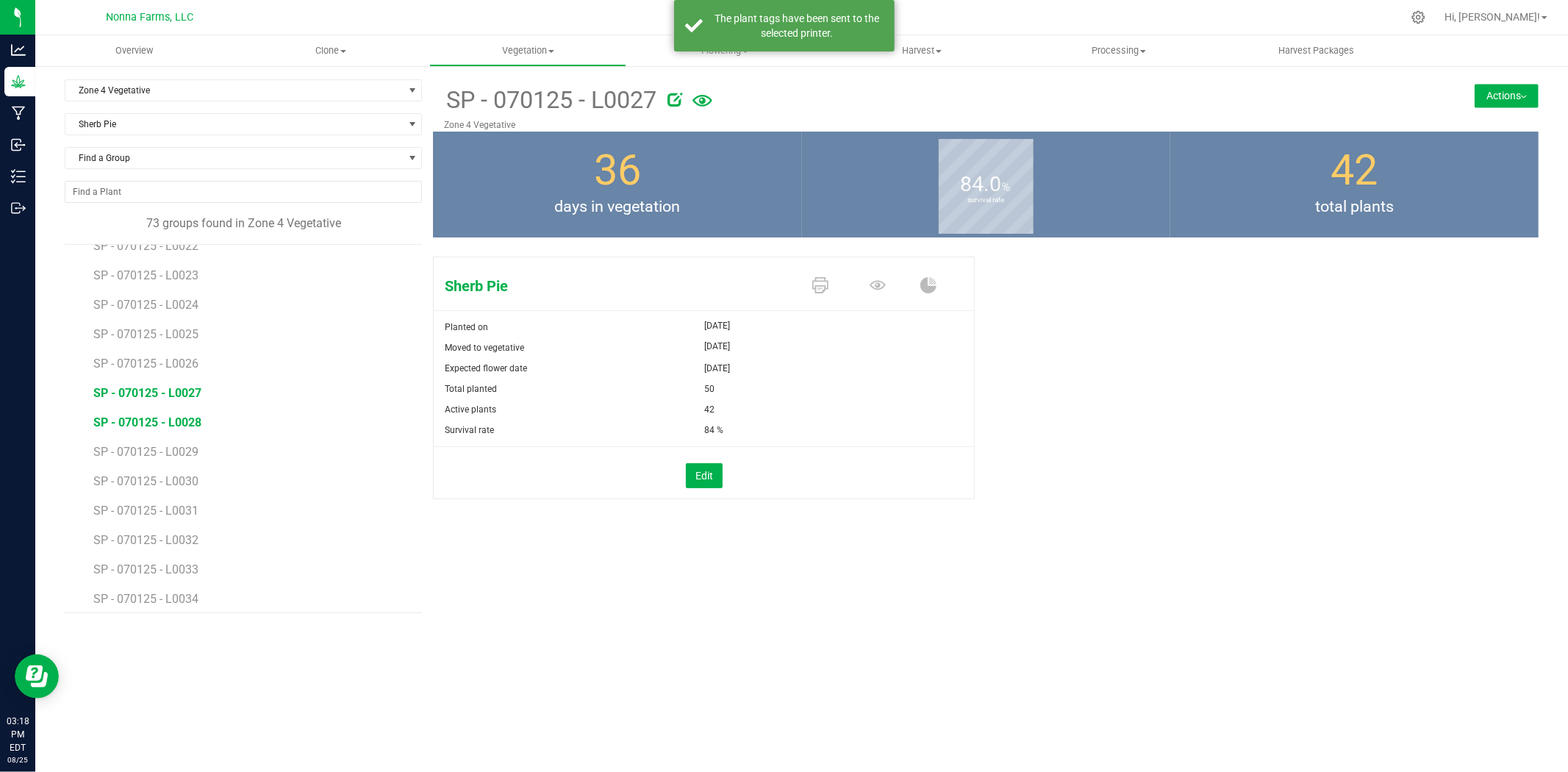
click at [180, 421] on span "SP - 070125 - L0028" at bounding box center [147, 423] width 108 height 14
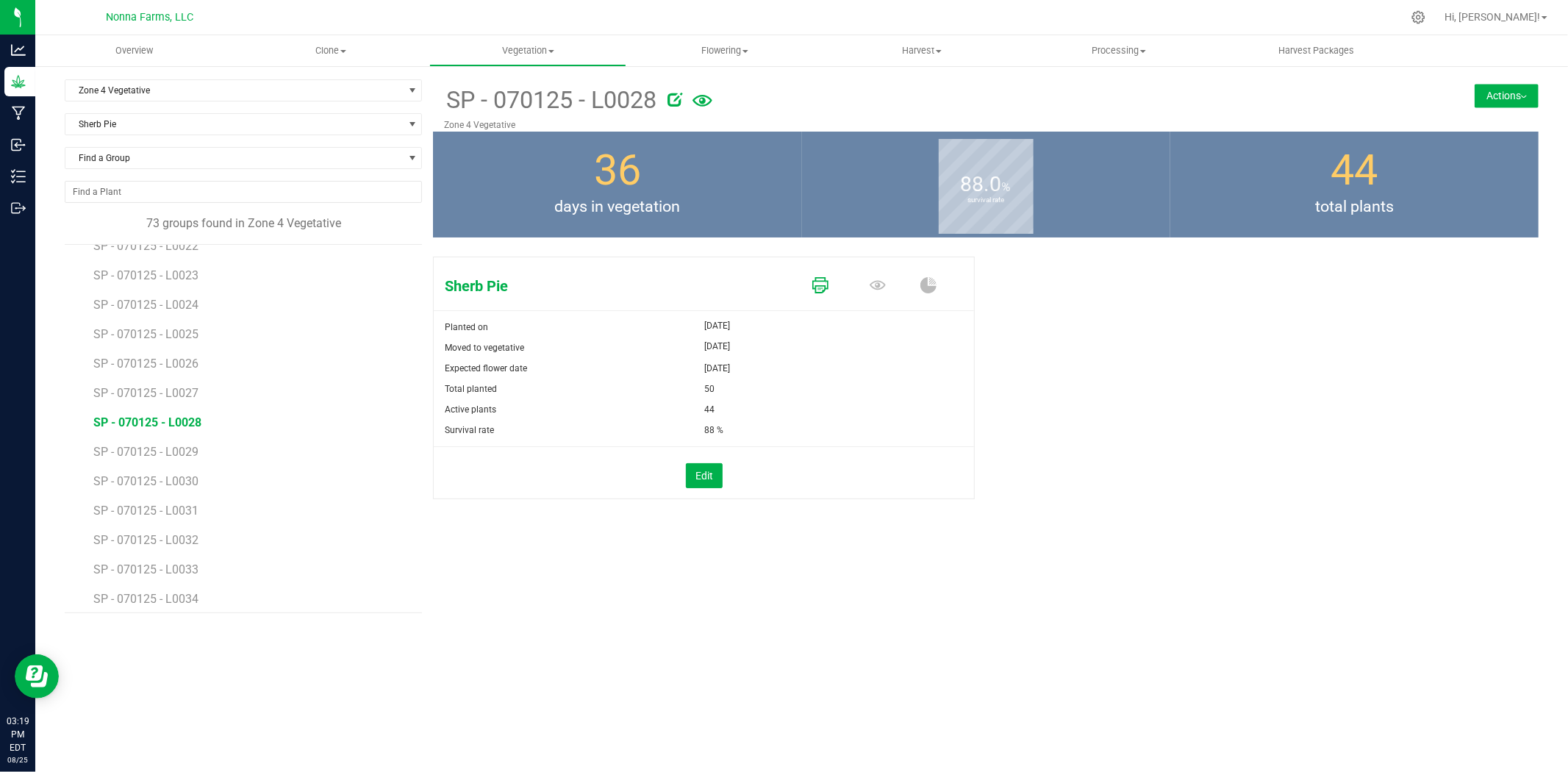
click at [821, 285] on icon at bounding box center [821, 285] width 16 height 16
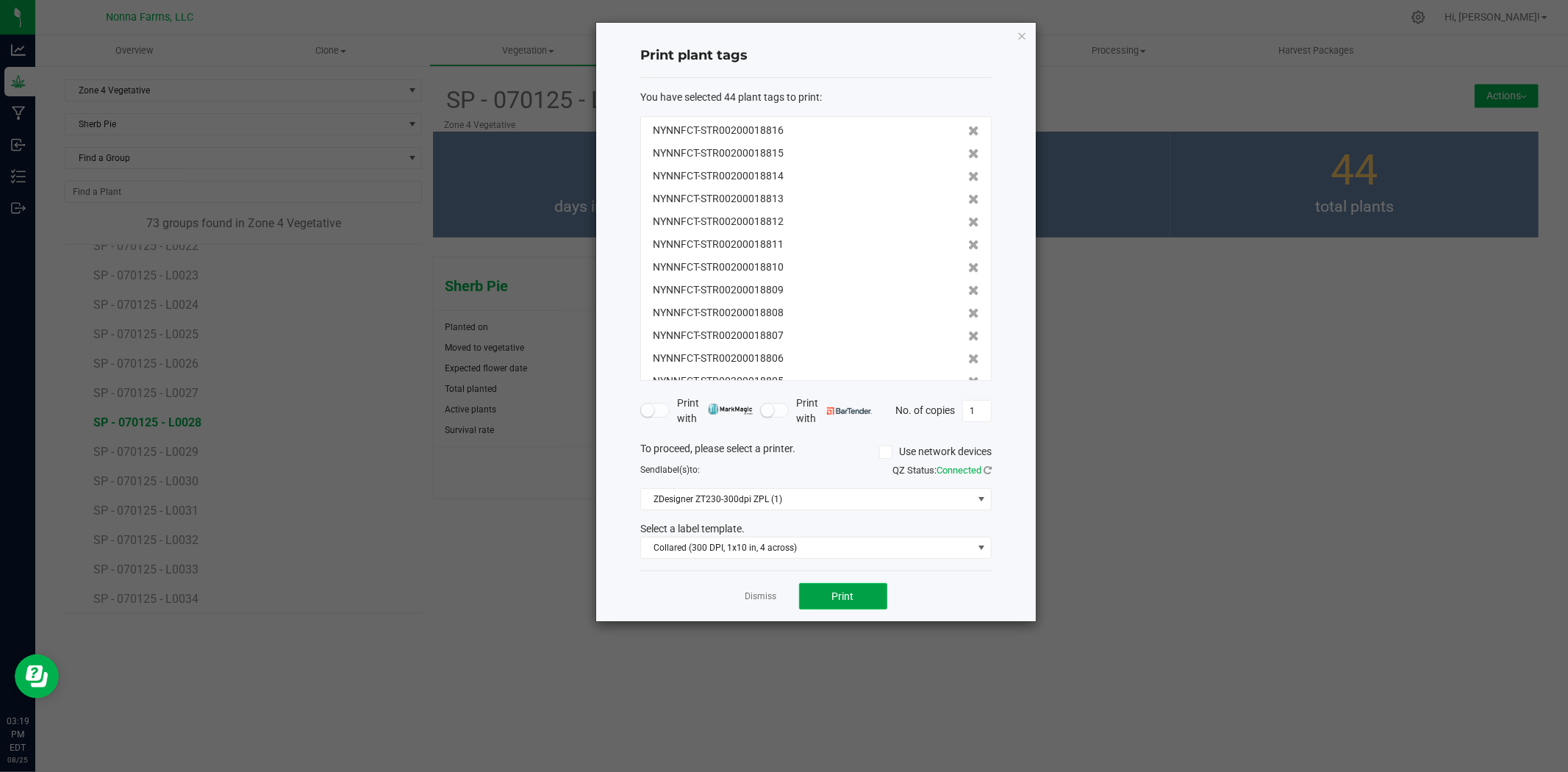
click at [847, 597] on span "Print" at bounding box center [844, 596] width 22 height 12
click at [764, 589] on app-cancel-button "Dismiss" at bounding box center [761, 596] width 32 height 16
click at [762, 595] on link "Dismiss" at bounding box center [761, 596] width 32 height 13
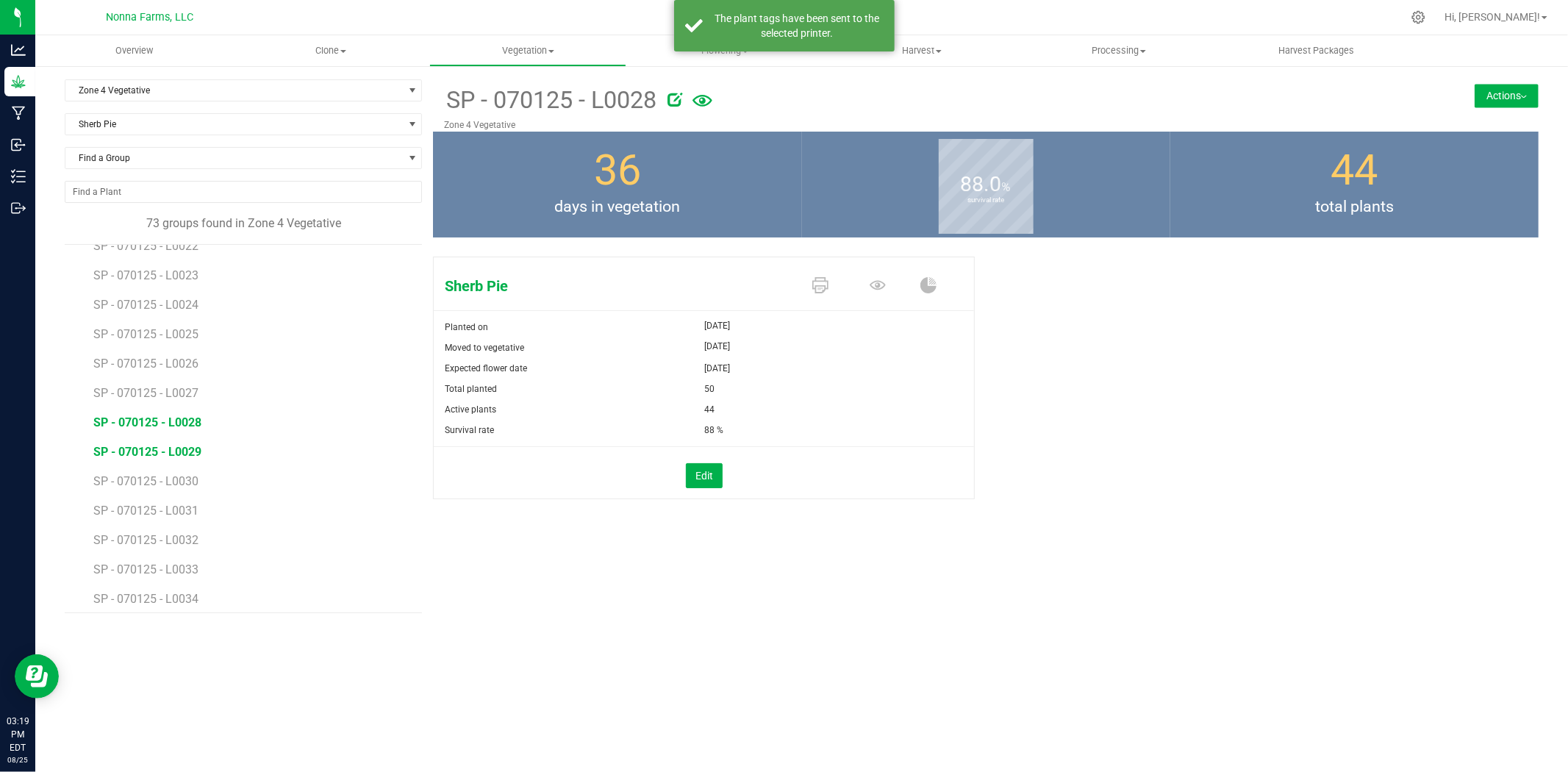
click at [167, 445] on span "SP - 070125 - L0029" at bounding box center [147, 451] width 108 height 14
click at [830, 430] on div "68 %" at bounding box center [840, 430] width 270 height 21
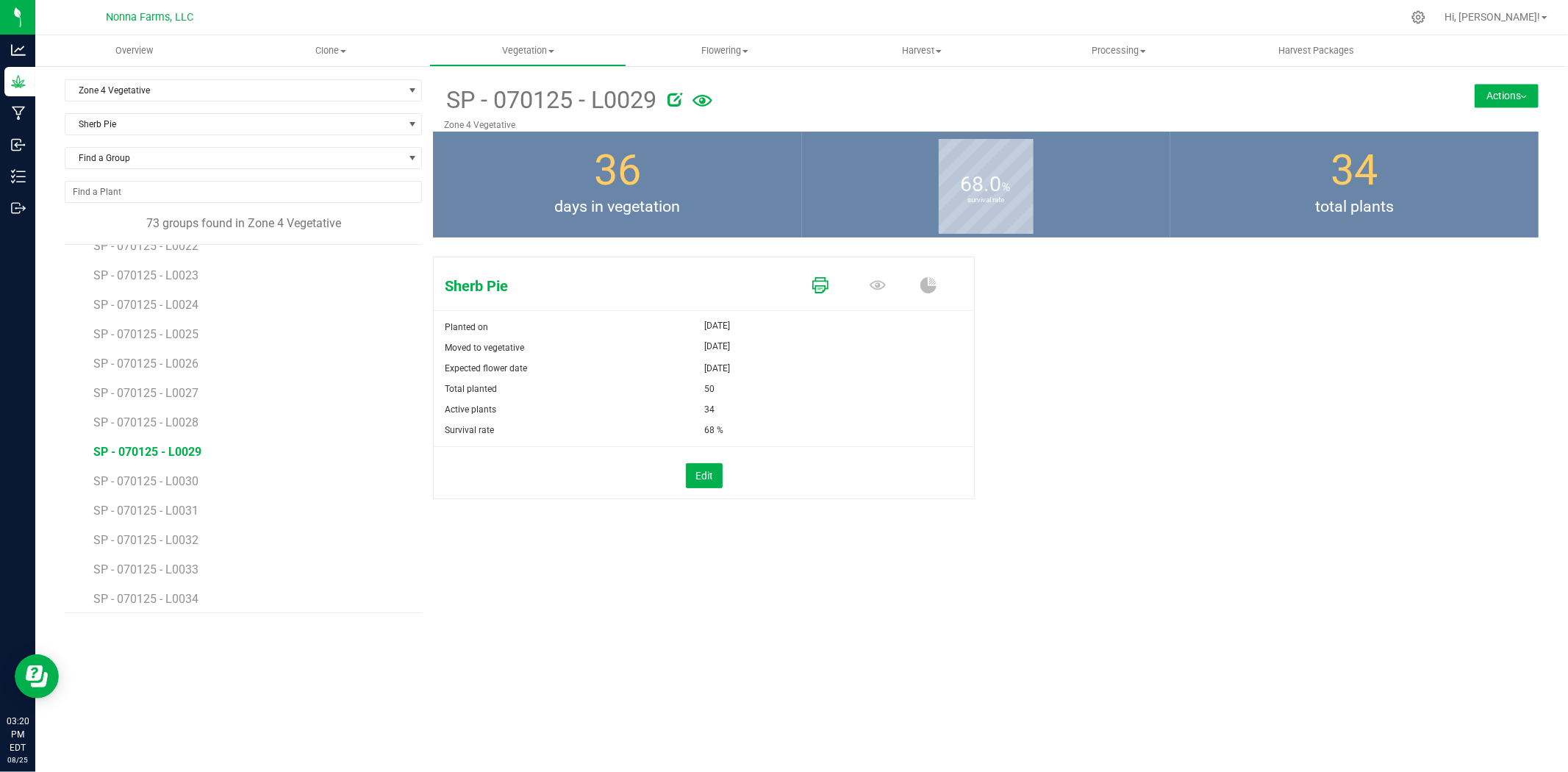
click at [822, 287] on icon at bounding box center [821, 285] width 16 height 16
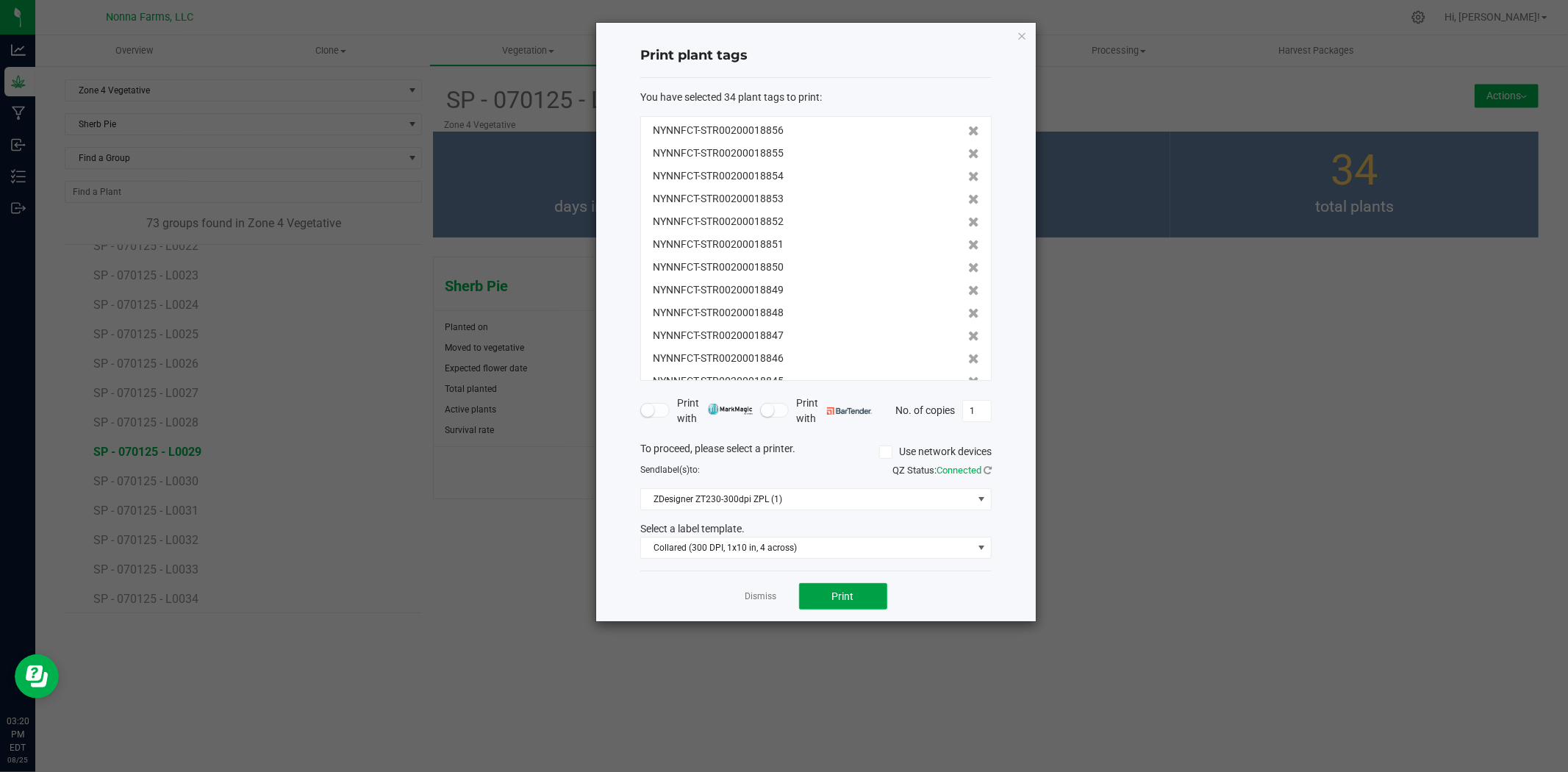
click at [854, 590] on button "Print" at bounding box center [843, 595] width 88 height 27
click at [765, 592] on link "Dismiss" at bounding box center [761, 596] width 32 height 13
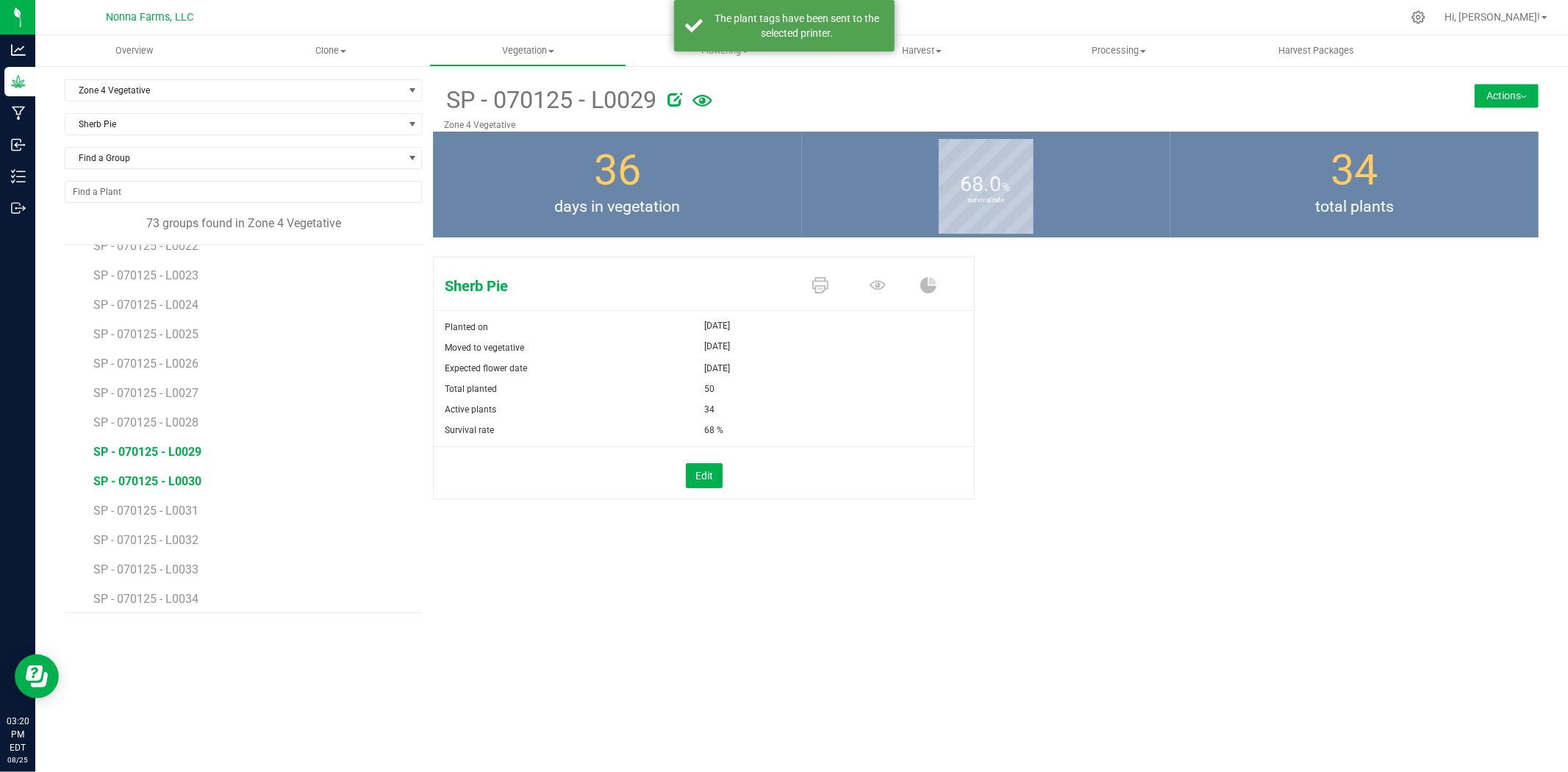
click at [143, 483] on span "SP - 070125 - L0030" at bounding box center [147, 481] width 108 height 14
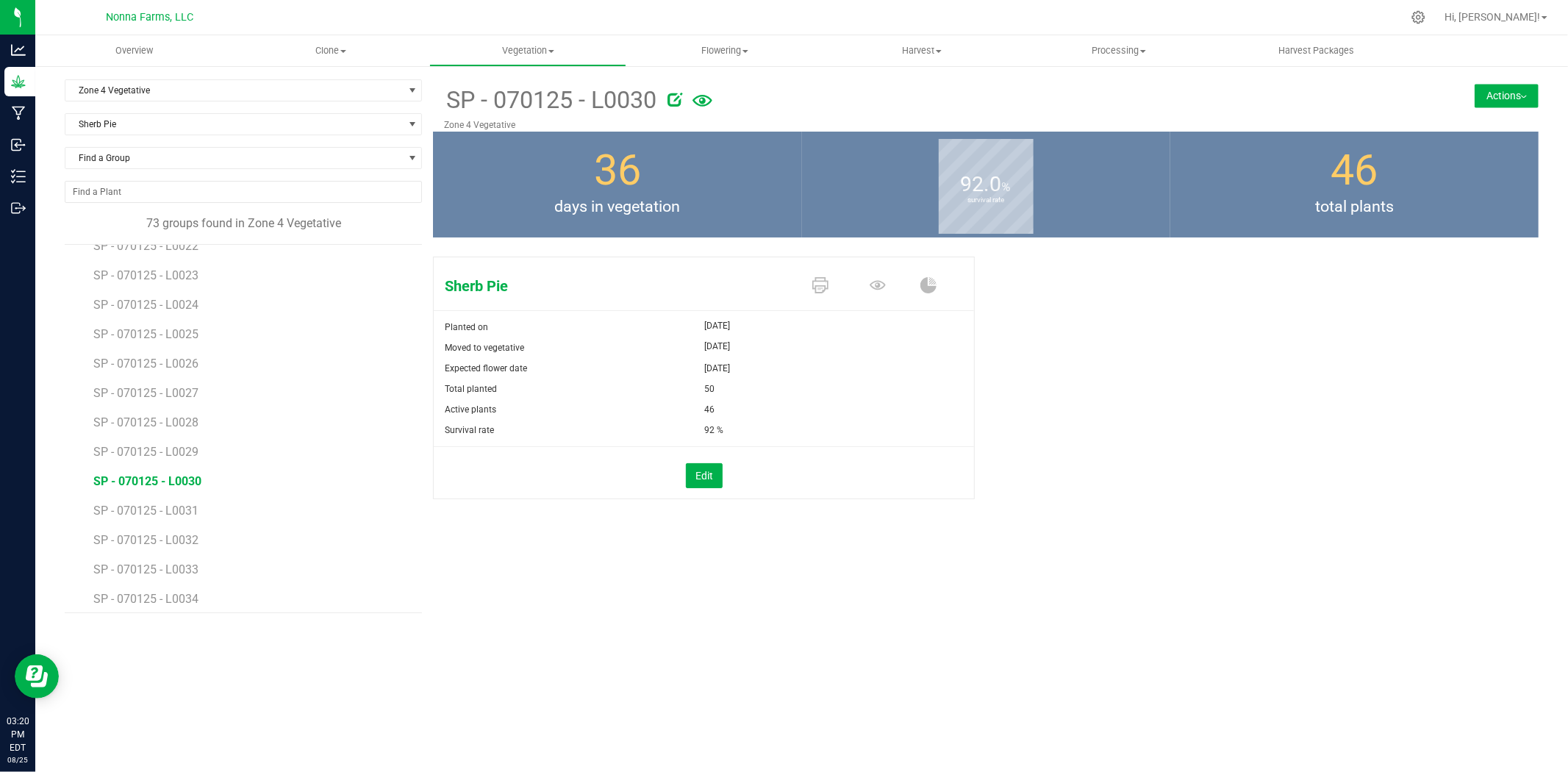
click at [819, 267] on div "Sherb Pie" at bounding box center [704, 283] width 540 height 53
click at [820, 278] on icon at bounding box center [821, 285] width 16 height 16
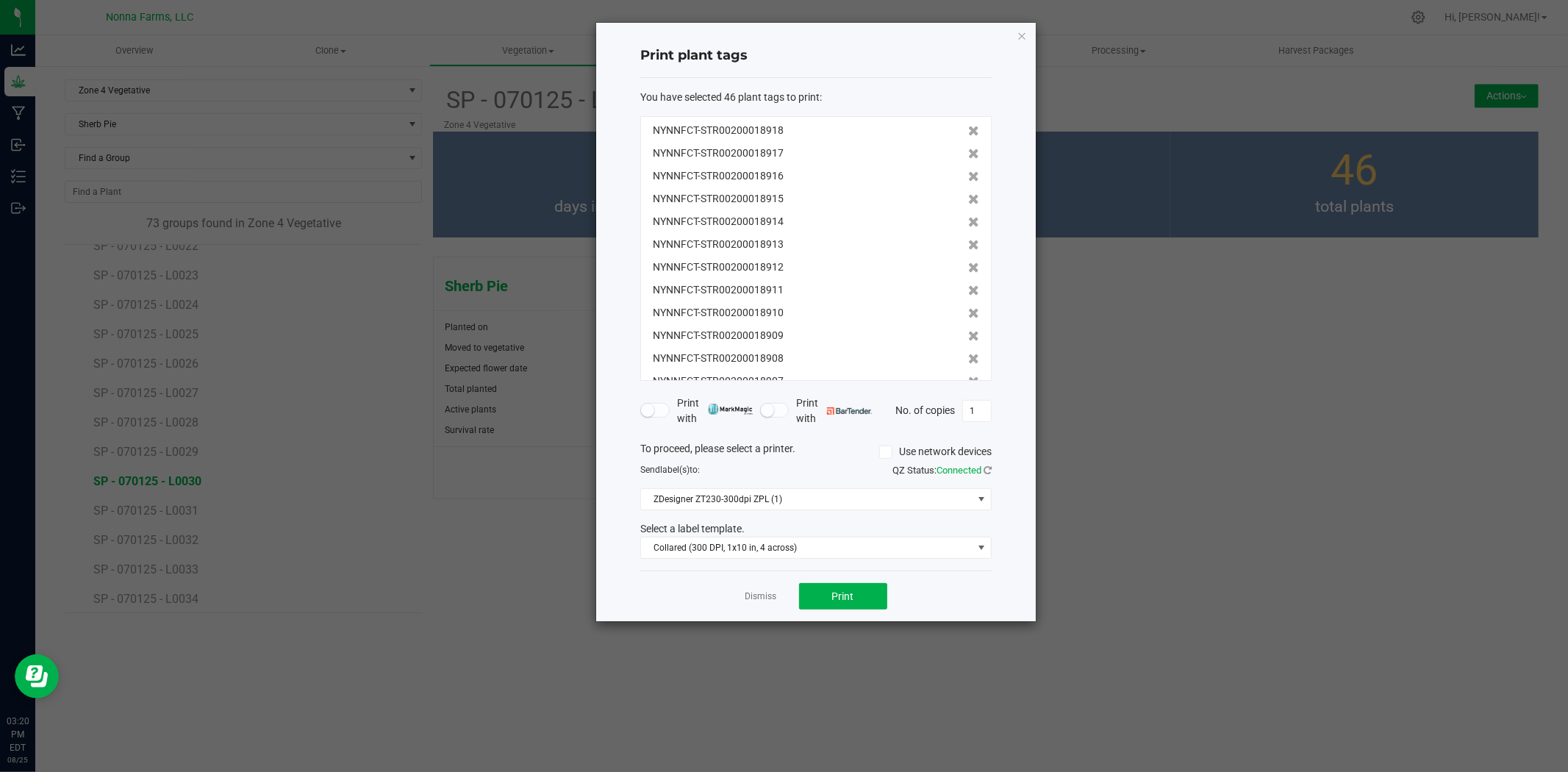
click at [833, 579] on div "Dismiss Print" at bounding box center [816, 595] width 351 height 51
click at [833, 589] on button "Print" at bounding box center [843, 595] width 88 height 27
click at [758, 592] on link "Dismiss" at bounding box center [761, 596] width 32 height 13
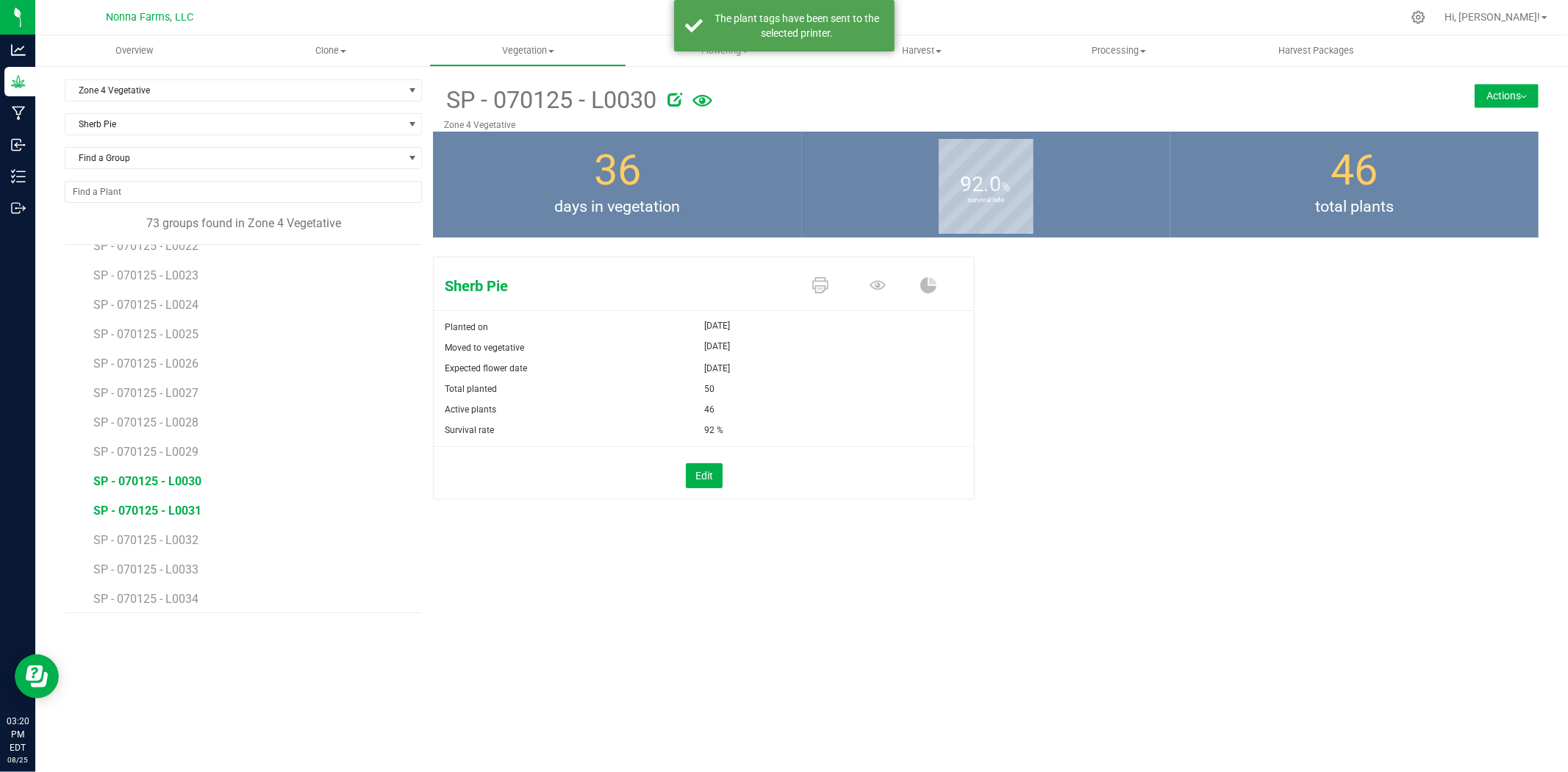
click at [163, 512] on span "SP - 070125 - L0031" at bounding box center [147, 510] width 108 height 14
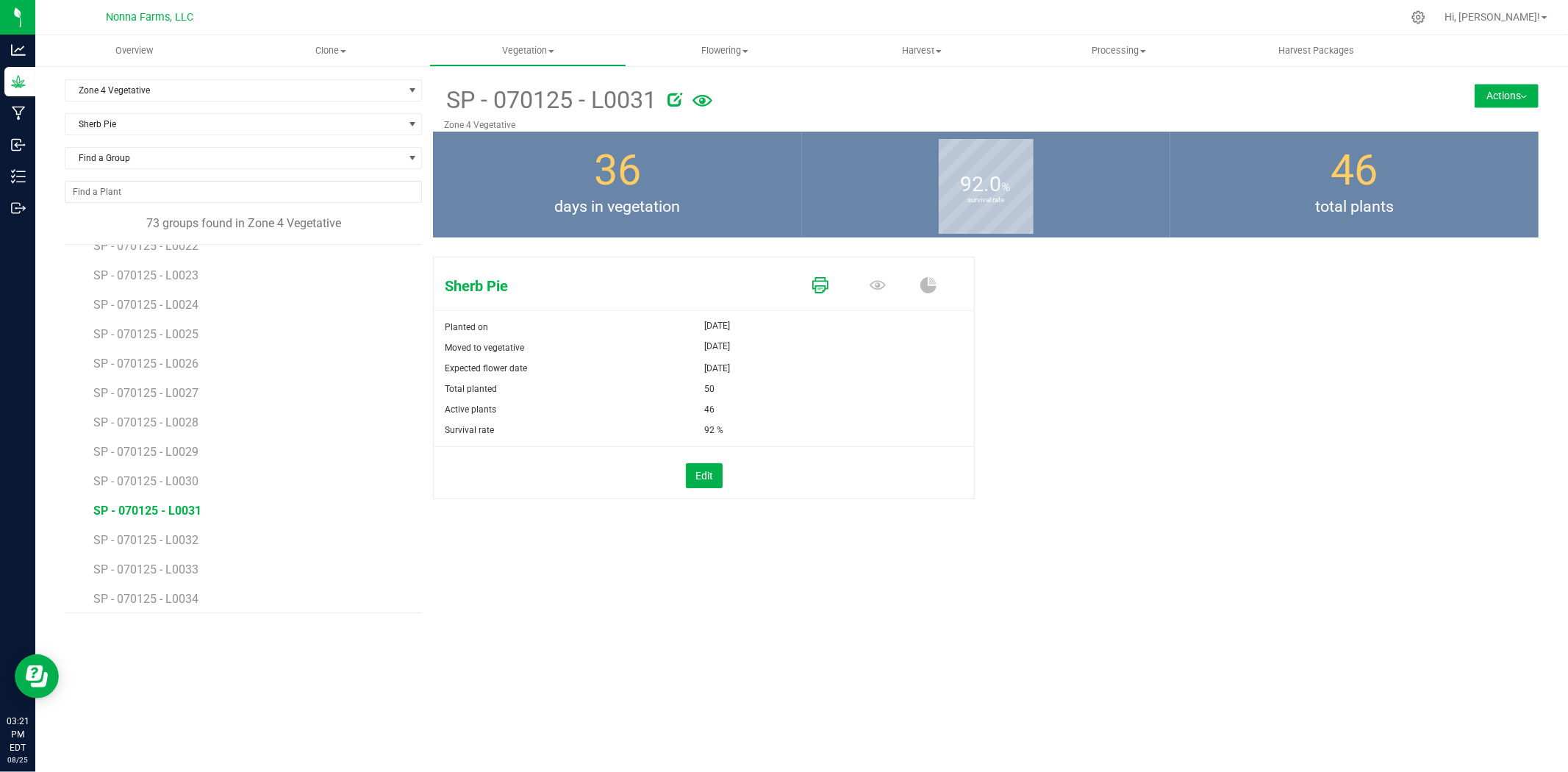
click at [824, 285] on icon at bounding box center [821, 285] width 16 height 16
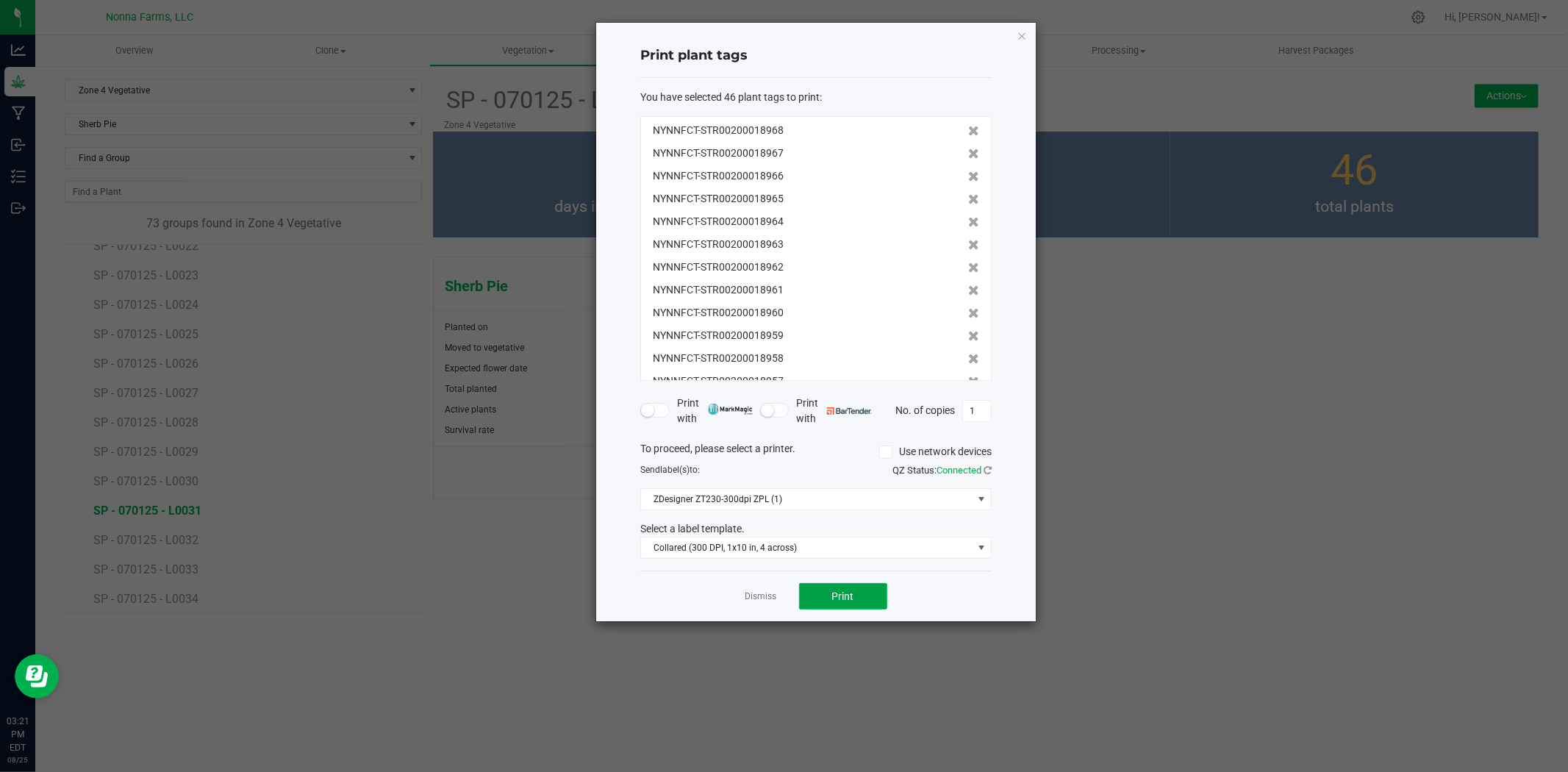
click at [852, 592] on span "Print" at bounding box center [844, 596] width 22 height 12
click at [758, 599] on link "Dismiss" at bounding box center [761, 596] width 32 height 13
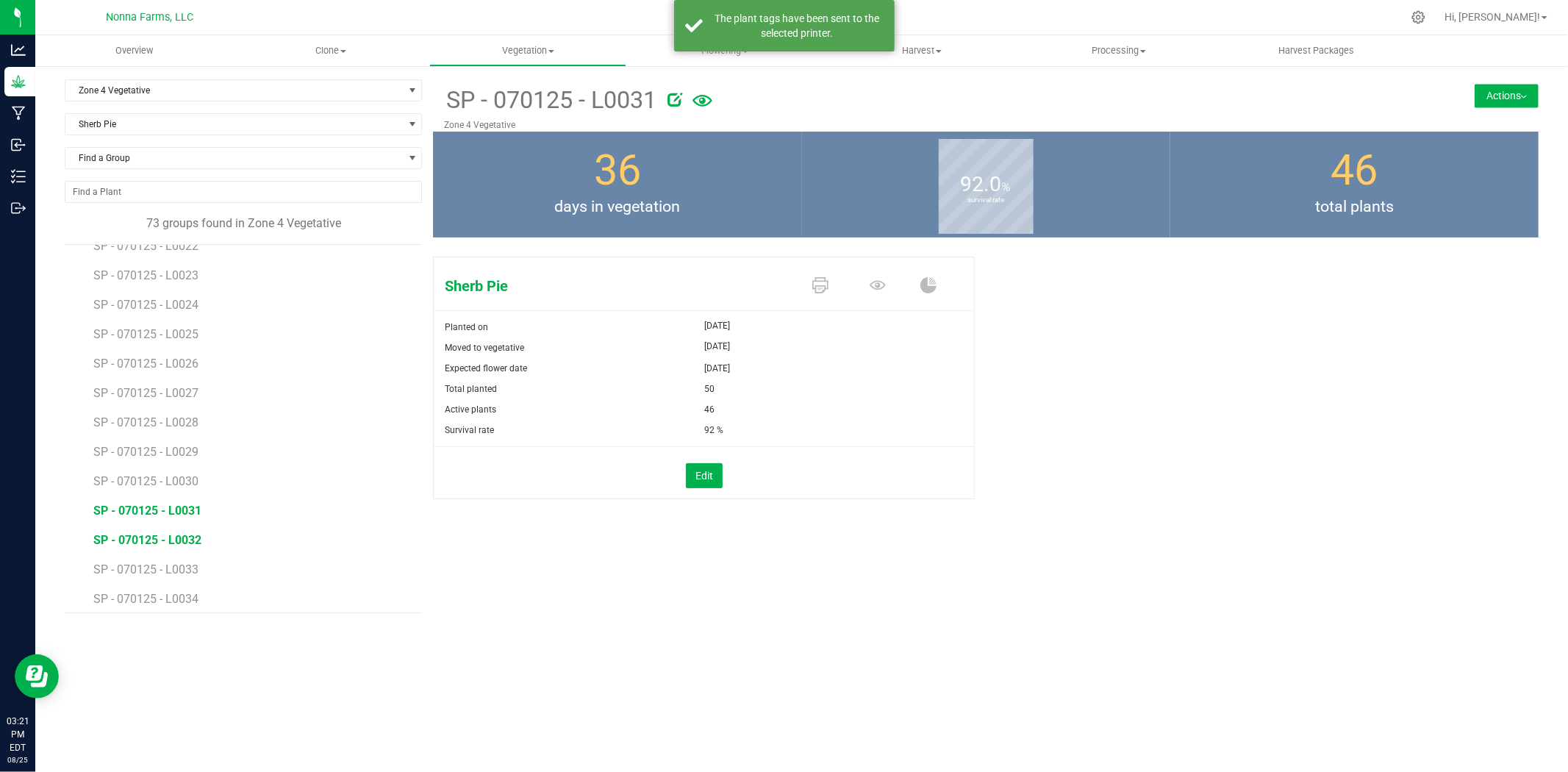
click at [170, 537] on span "SP - 070125 - L0032" at bounding box center [147, 540] width 108 height 14
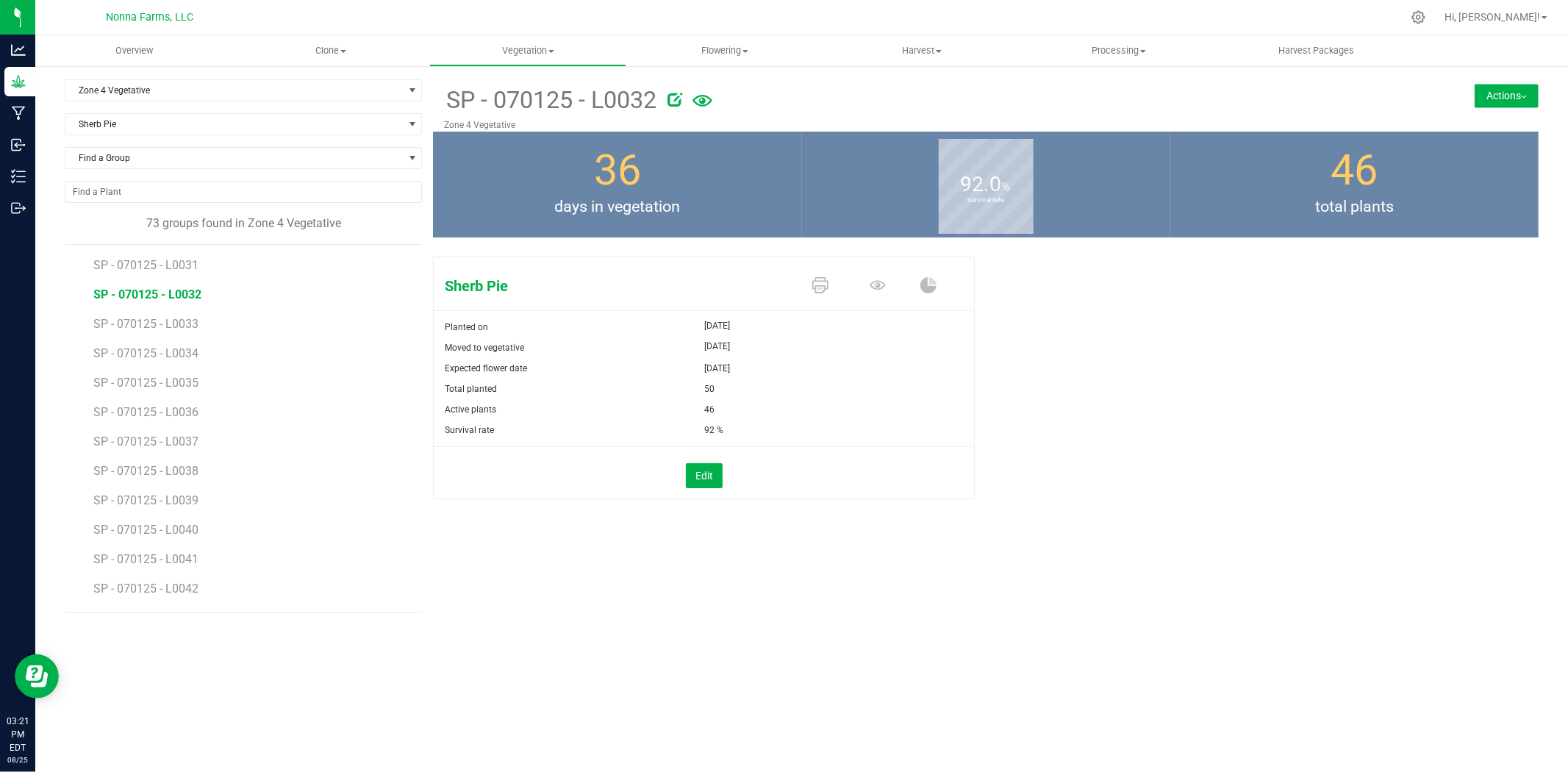
click at [829, 277] on span at bounding box center [824, 287] width 58 height 26
click at [827, 284] on icon at bounding box center [821, 285] width 16 height 16
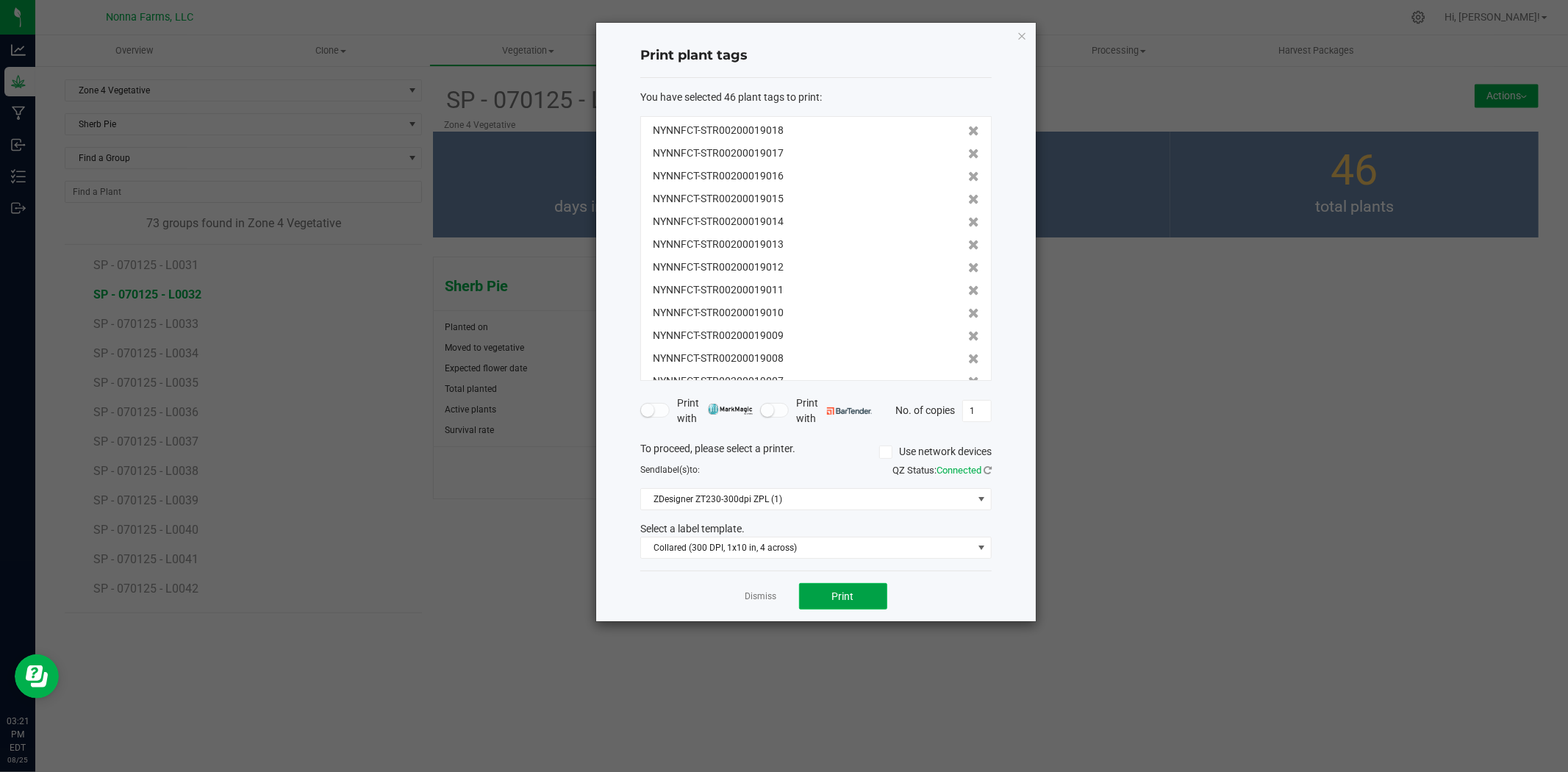
click at [858, 605] on button "Print" at bounding box center [843, 595] width 88 height 27
click at [754, 591] on link "Dismiss" at bounding box center [761, 596] width 32 height 13
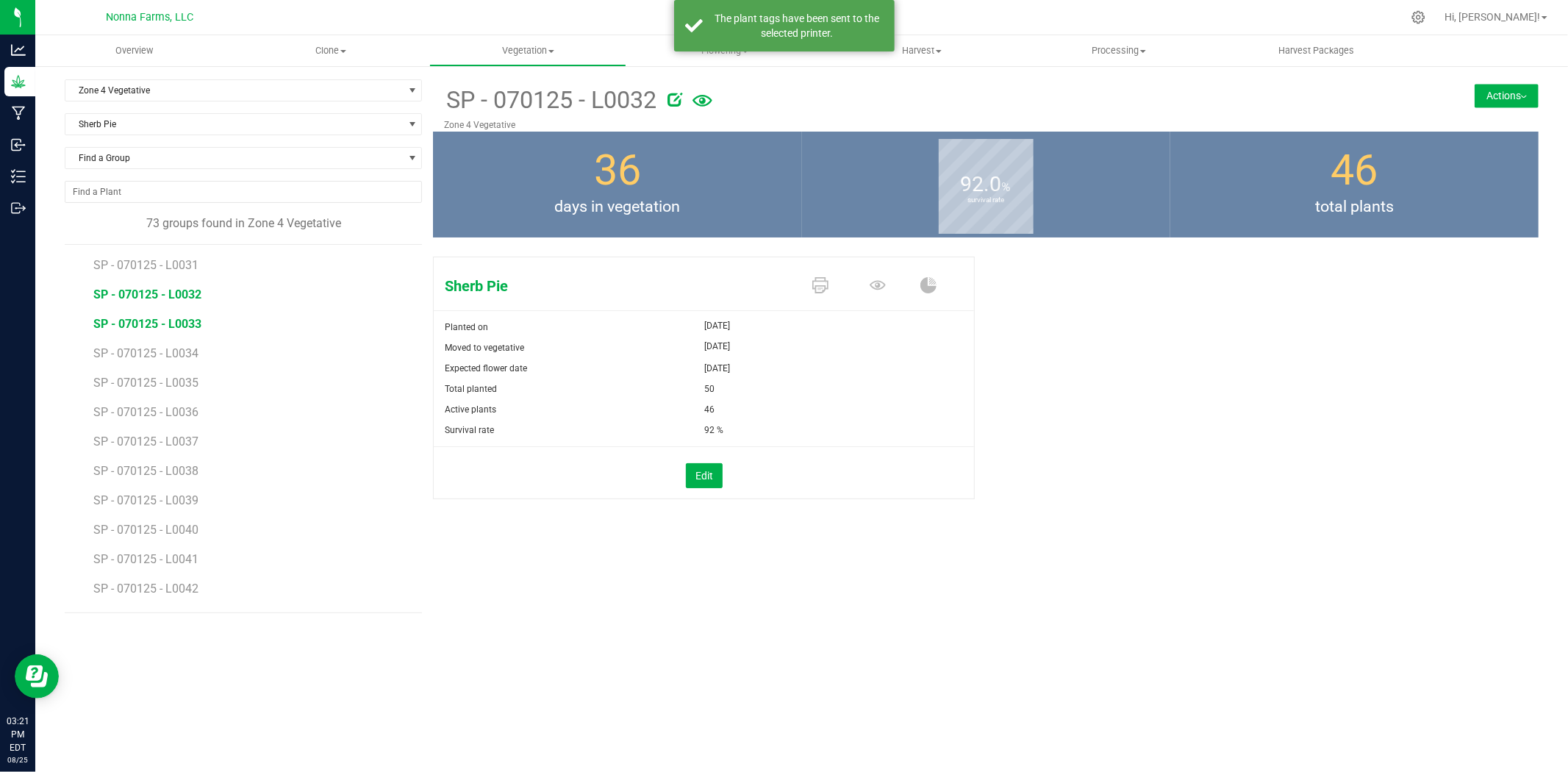
click at [175, 325] on span "SP - 070125 - L0033" at bounding box center [147, 323] width 108 height 14
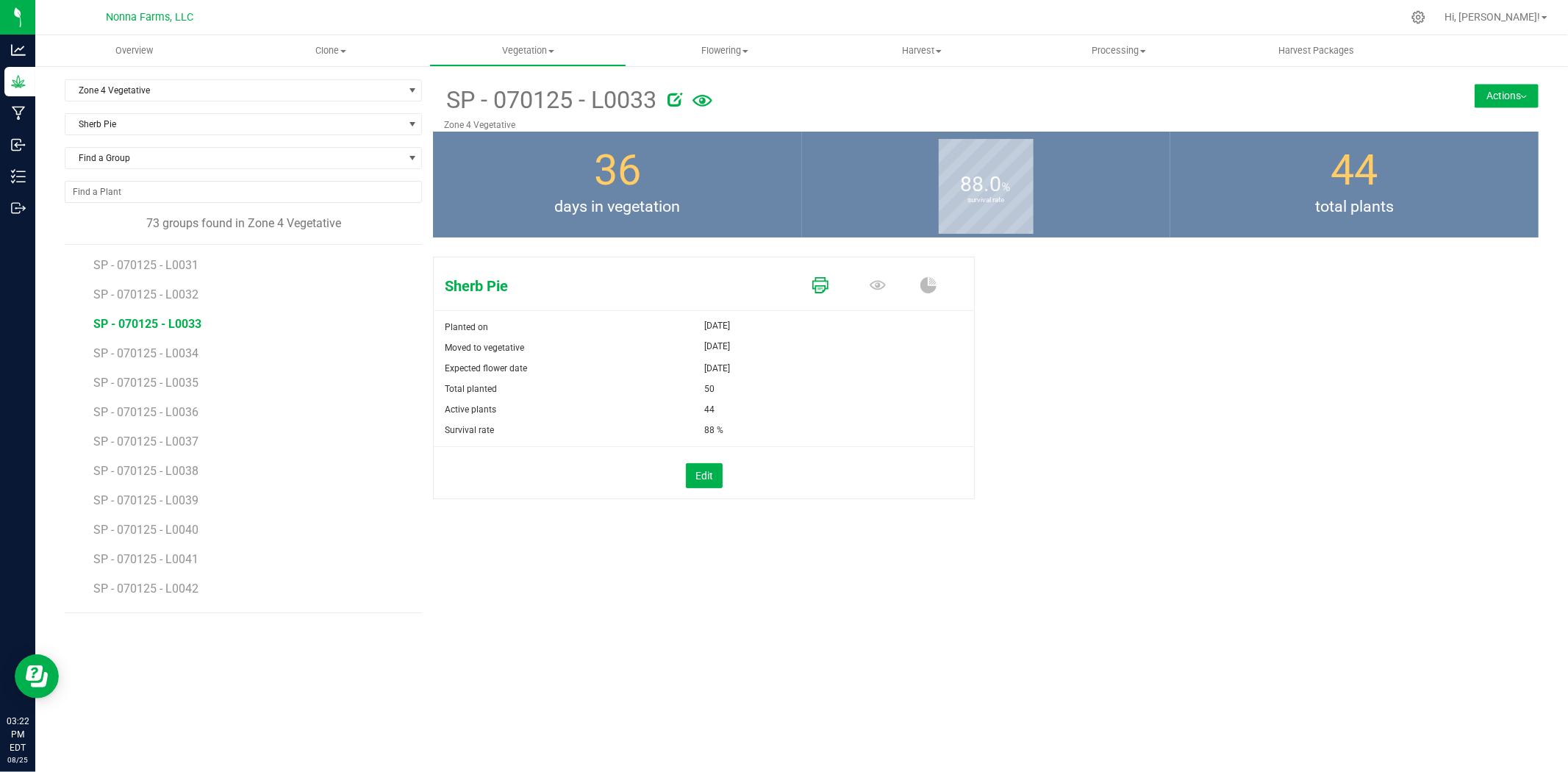
click at [814, 283] on icon at bounding box center [821, 285] width 16 height 16
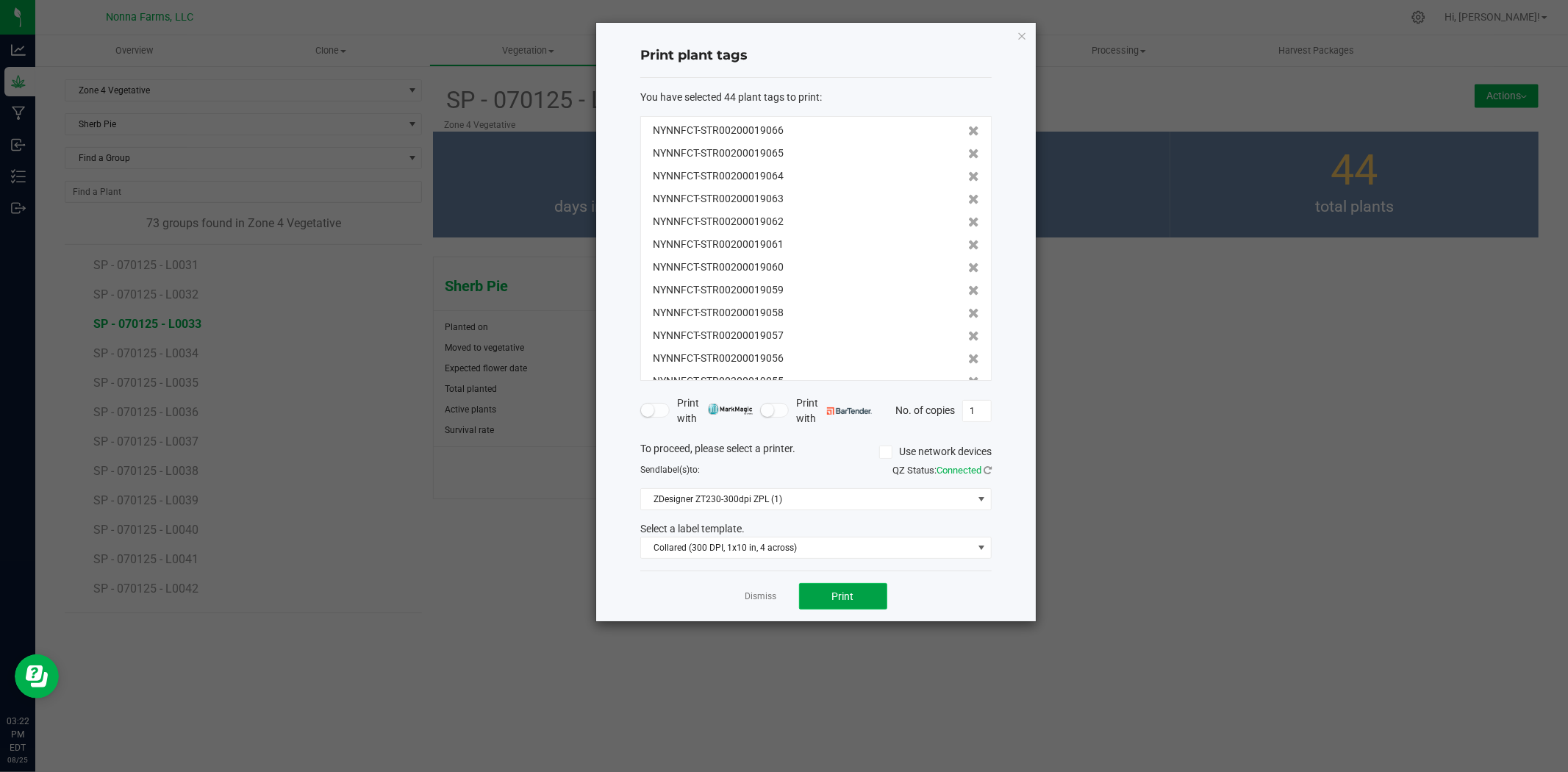
click at [850, 605] on button "Print" at bounding box center [843, 595] width 88 height 27
click at [773, 595] on link "Dismiss" at bounding box center [761, 596] width 32 height 13
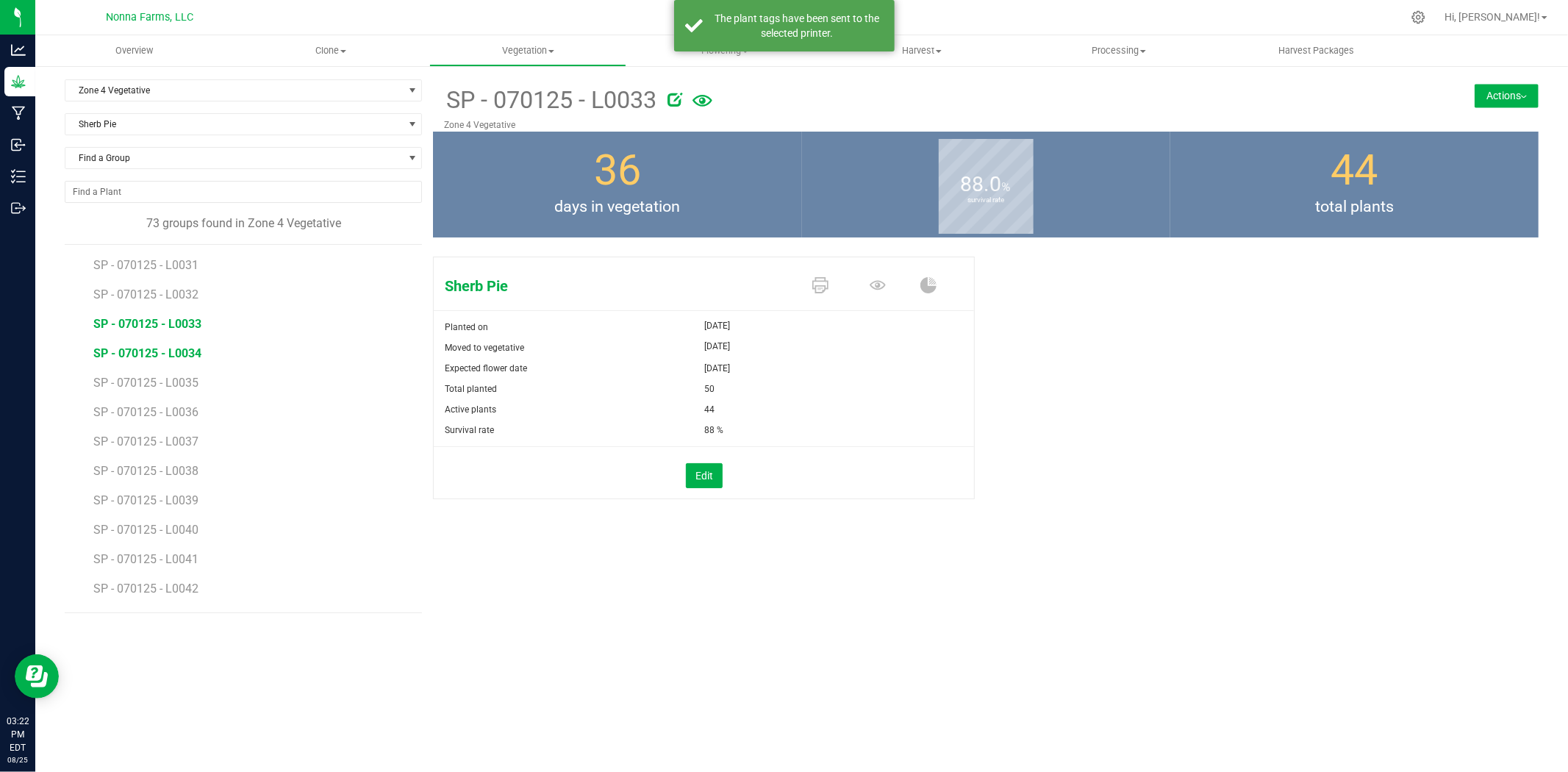
click at [153, 356] on span "SP - 070125 - L0034" at bounding box center [147, 353] width 108 height 14
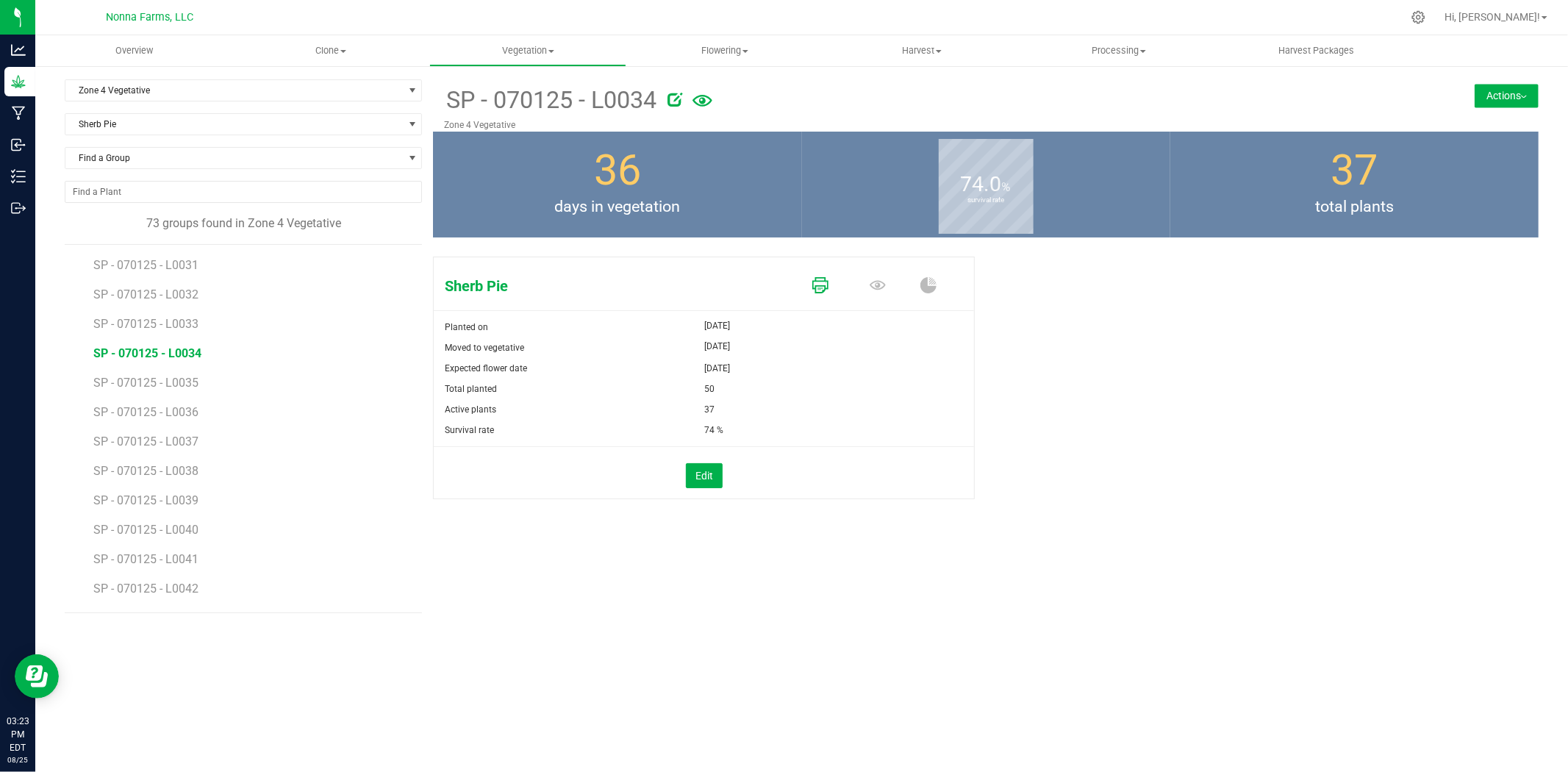
click at [827, 296] on link at bounding box center [821, 287] width 16 height 26
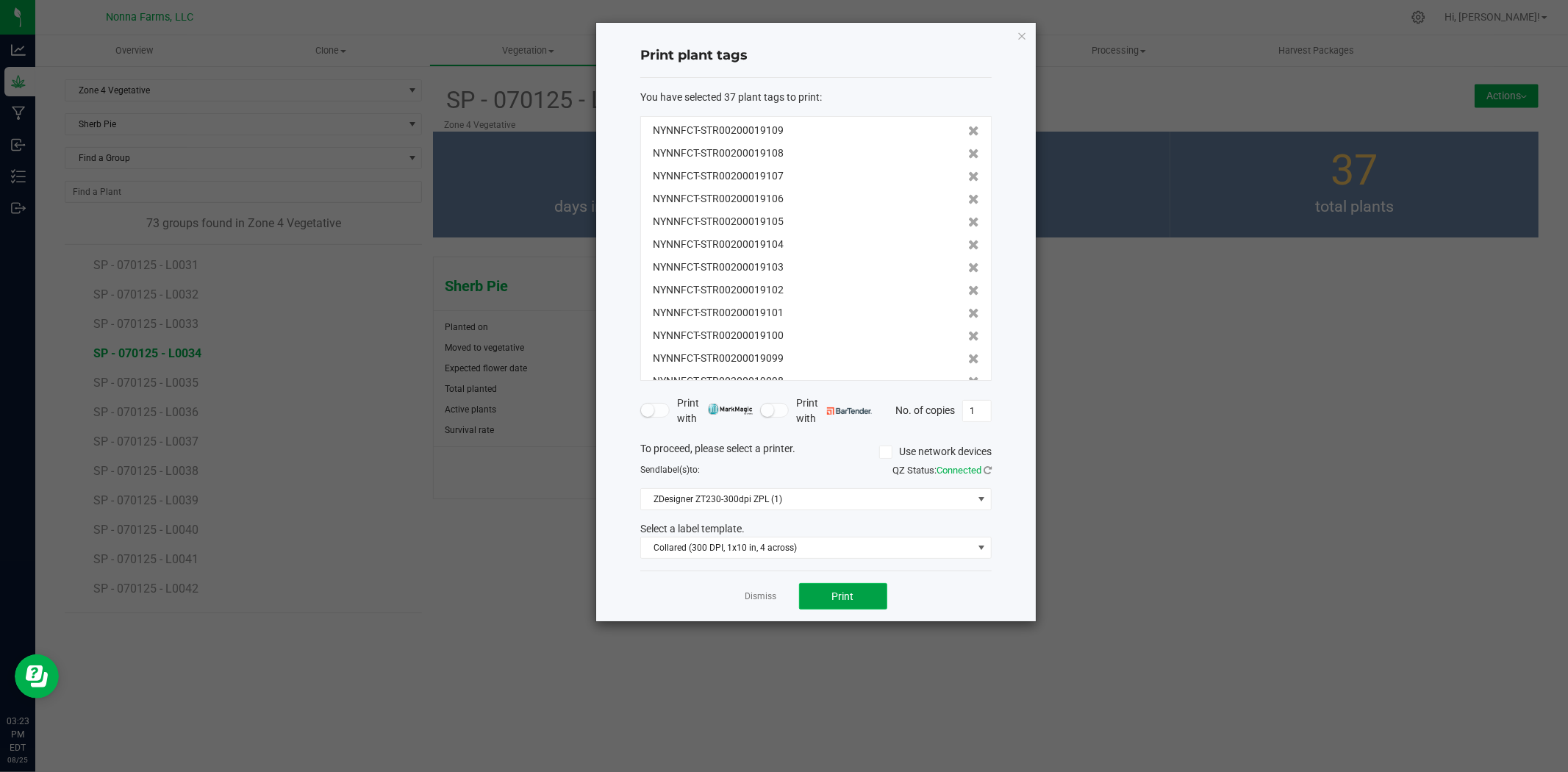
click at [865, 605] on button "Print" at bounding box center [843, 595] width 88 height 27
click at [750, 598] on link "Dismiss" at bounding box center [761, 596] width 32 height 13
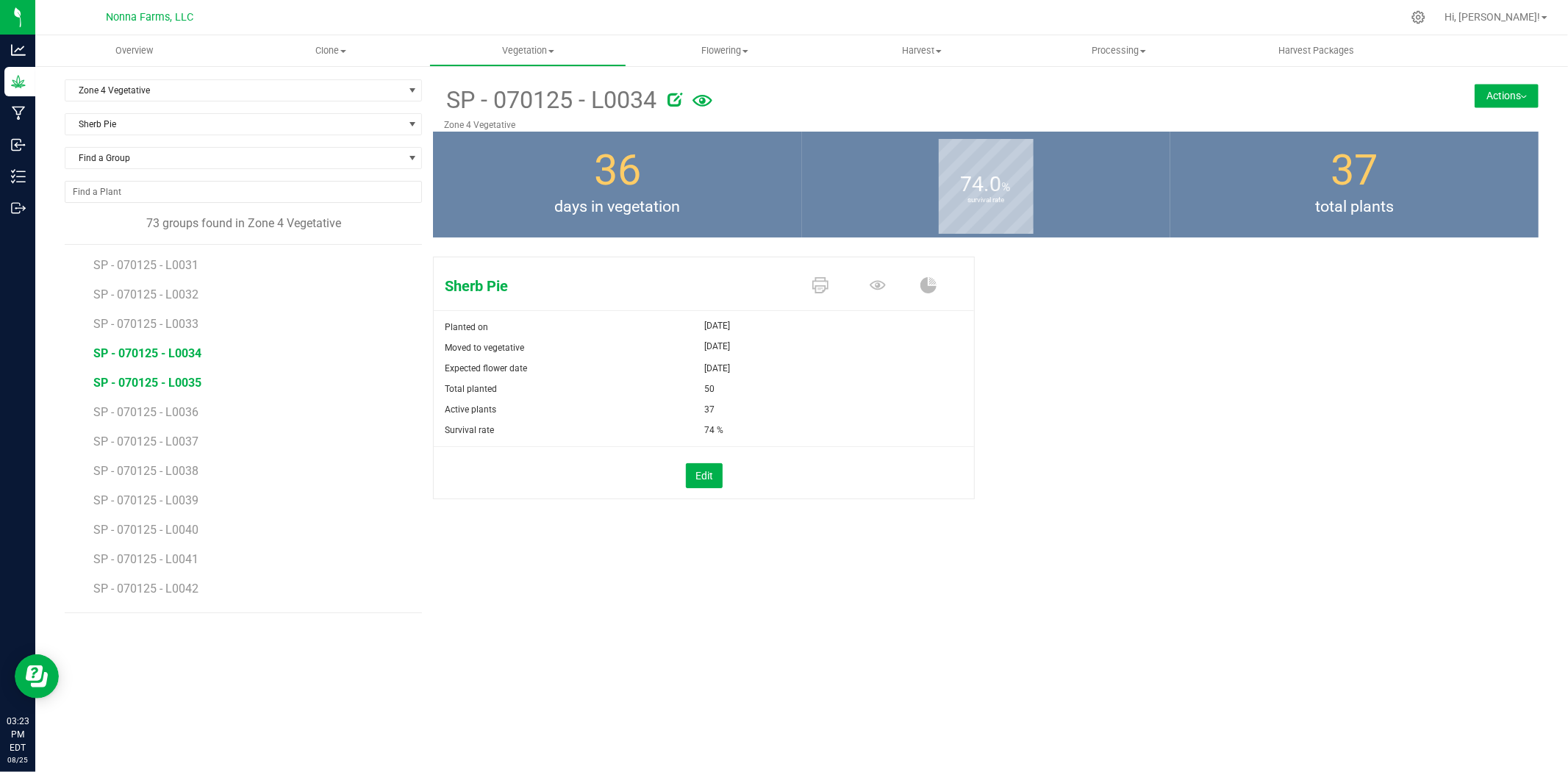
click at [158, 378] on span "SP - 070125 - L0035" at bounding box center [147, 383] width 108 height 14
click at [829, 288] on span at bounding box center [824, 287] width 58 height 26
click at [827, 288] on icon at bounding box center [821, 285] width 16 height 16
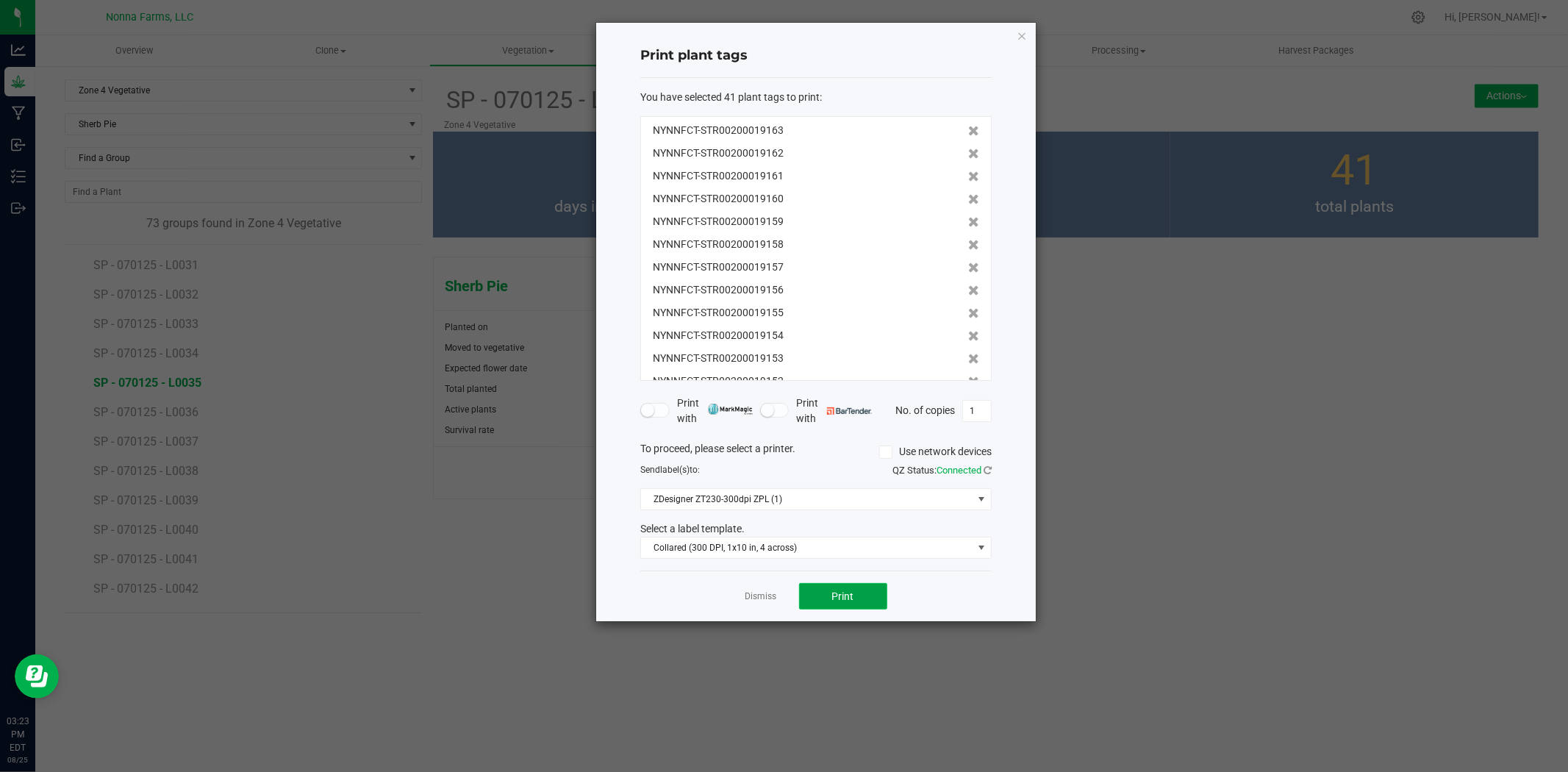
click at [863, 590] on button "Print" at bounding box center [843, 595] width 88 height 27
click at [762, 597] on link "Dismiss" at bounding box center [761, 596] width 32 height 13
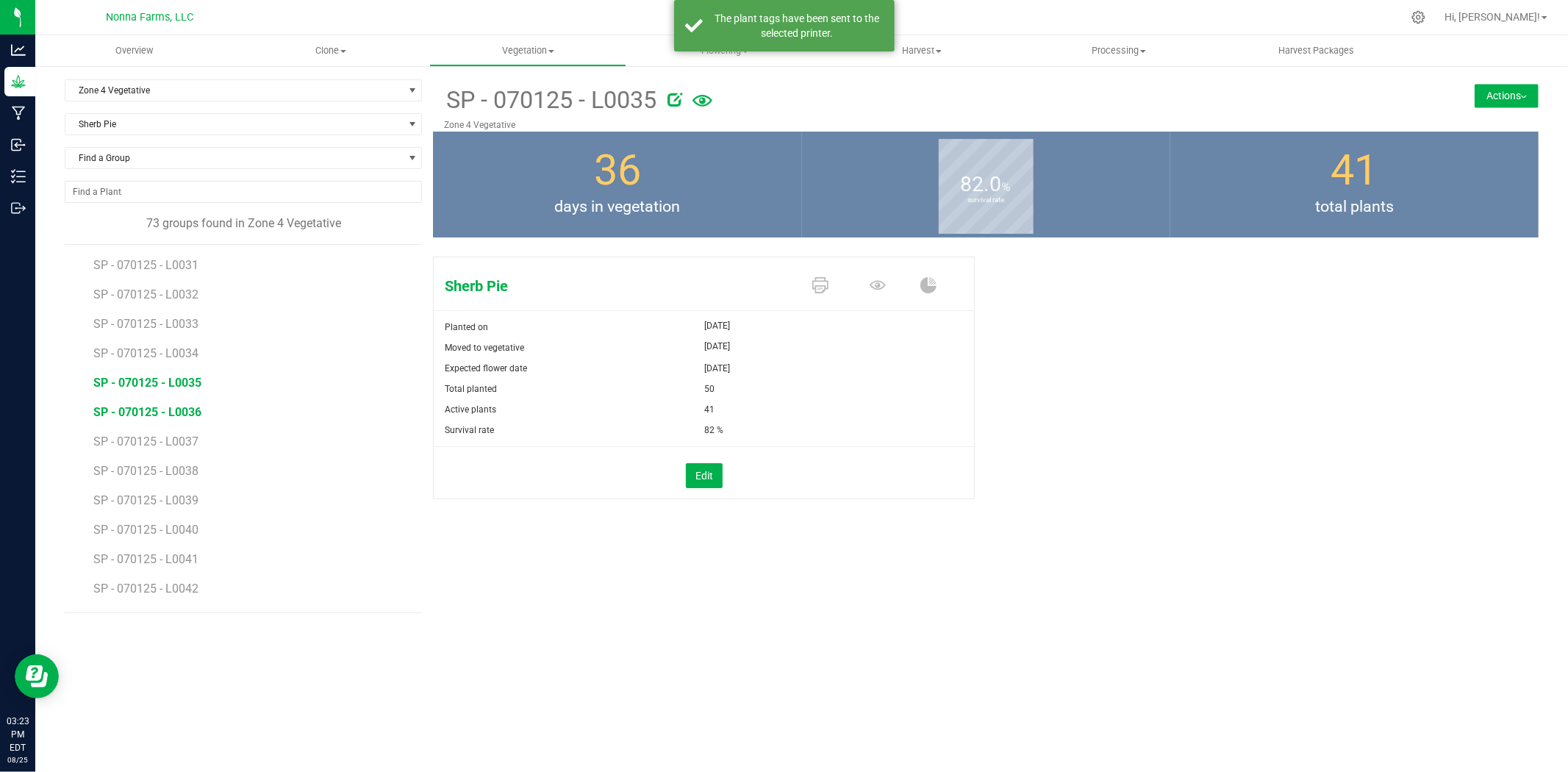
click at [179, 415] on span "SP - 070125 - L0036" at bounding box center [147, 412] width 108 height 14
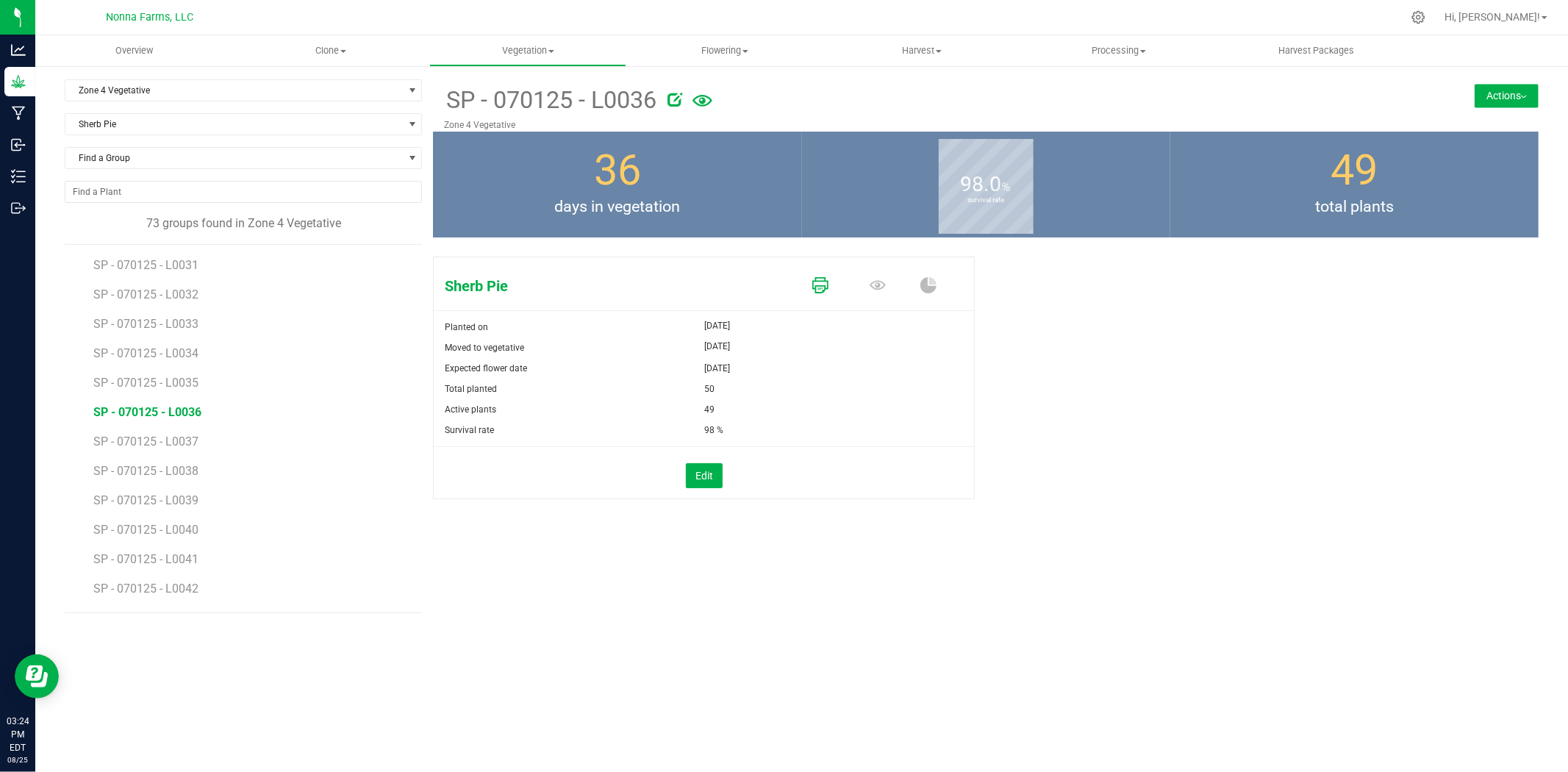
click at [816, 282] on icon at bounding box center [821, 285] width 16 height 16
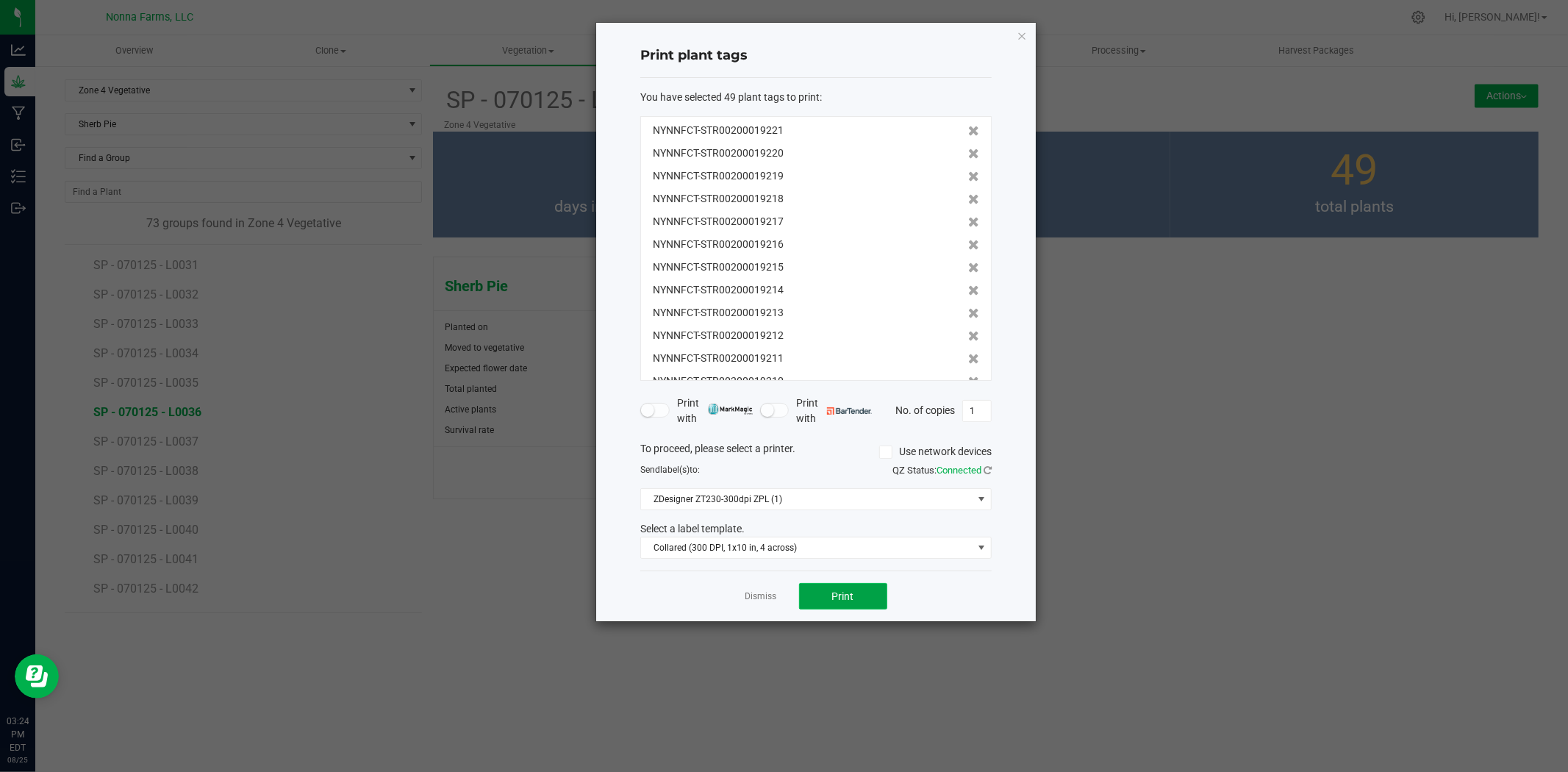
click at [854, 589] on button "Print" at bounding box center [843, 595] width 88 height 27
click at [750, 597] on link "Dismiss" at bounding box center [761, 596] width 32 height 13
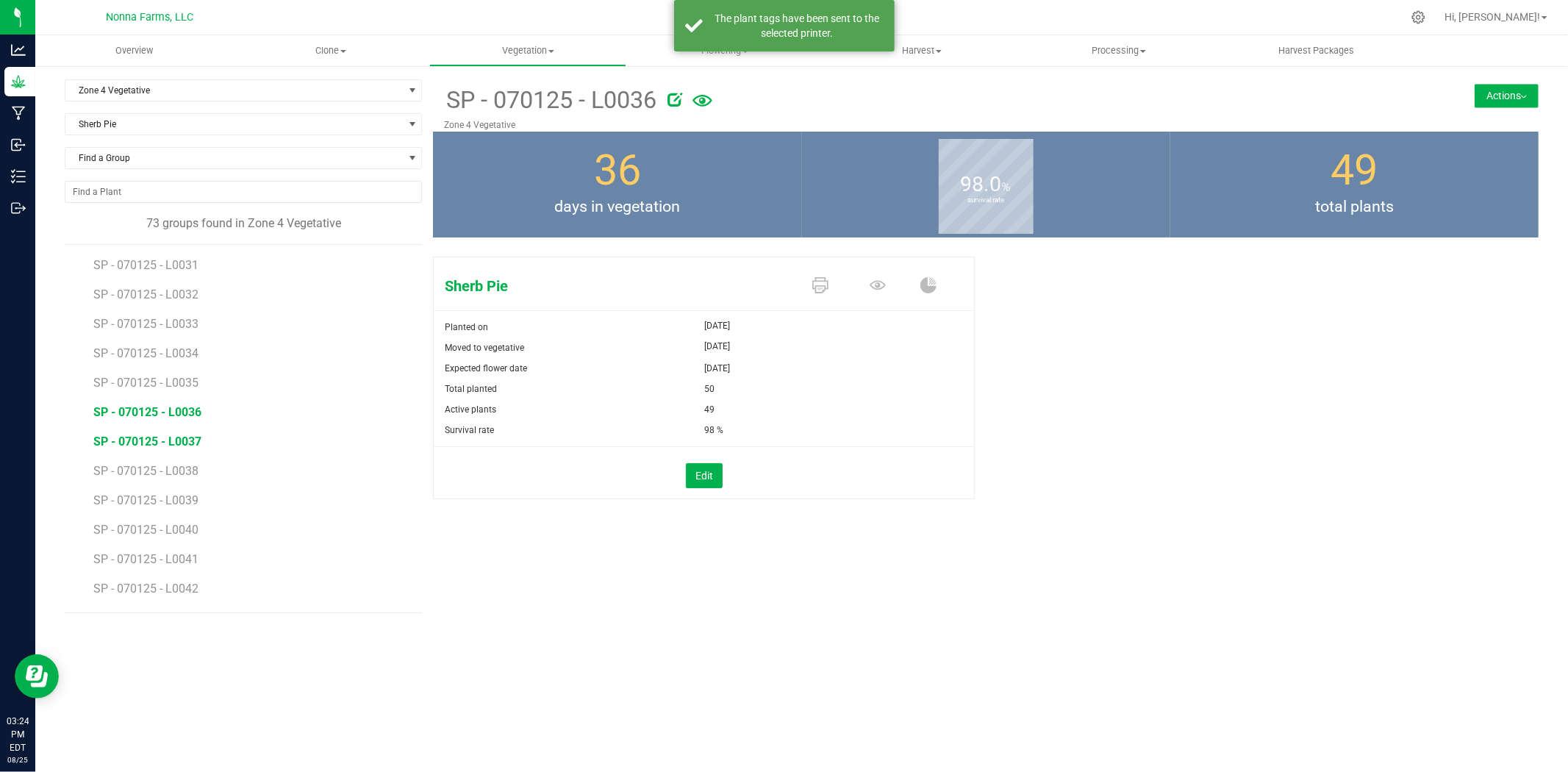
click at [138, 439] on span "SP - 070125 - L0037" at bounding box center [147, 442] width 108 height 14
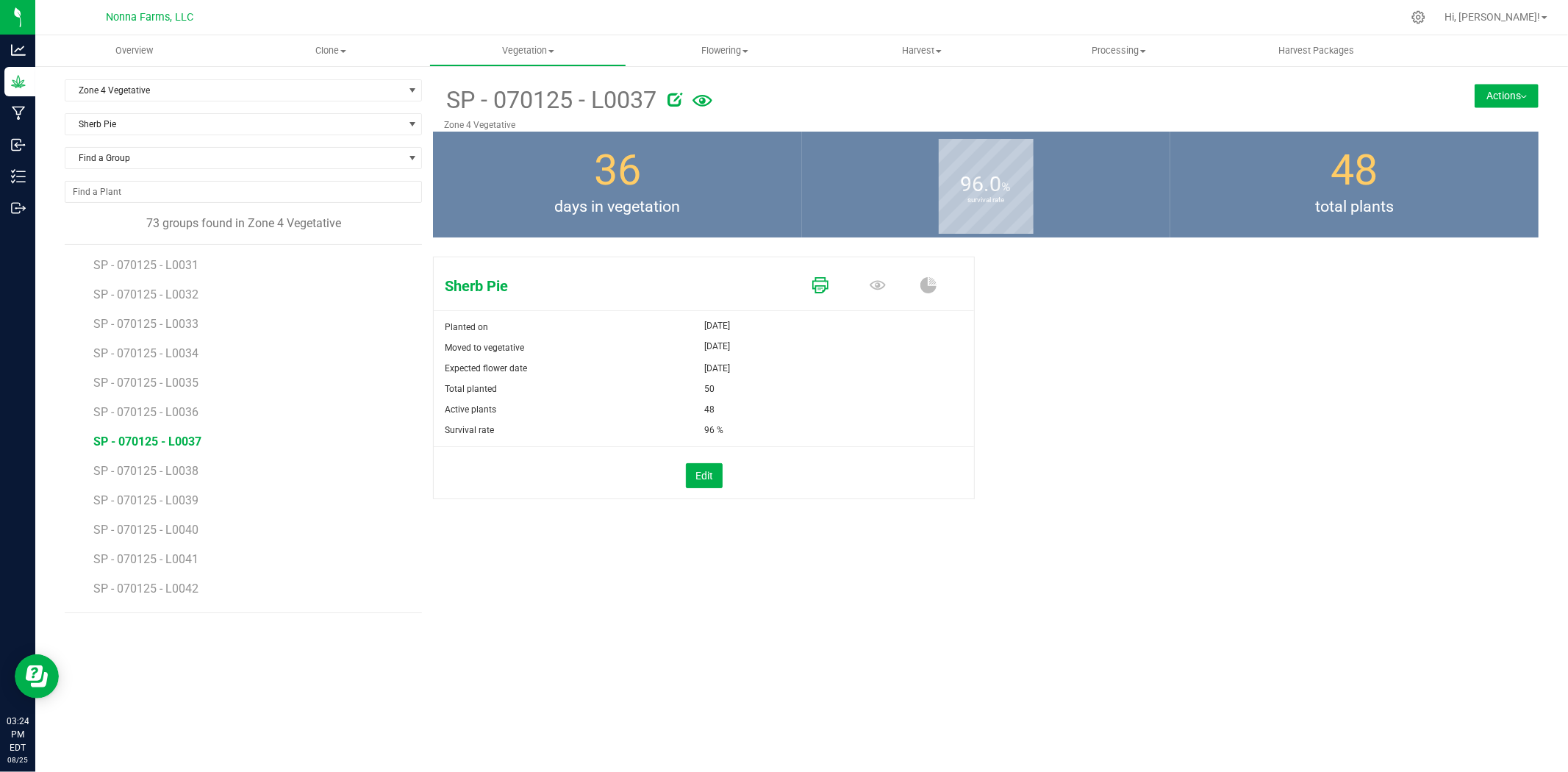
click at [827, 294] on link at bounding box center [821, 287] width 16 height 26
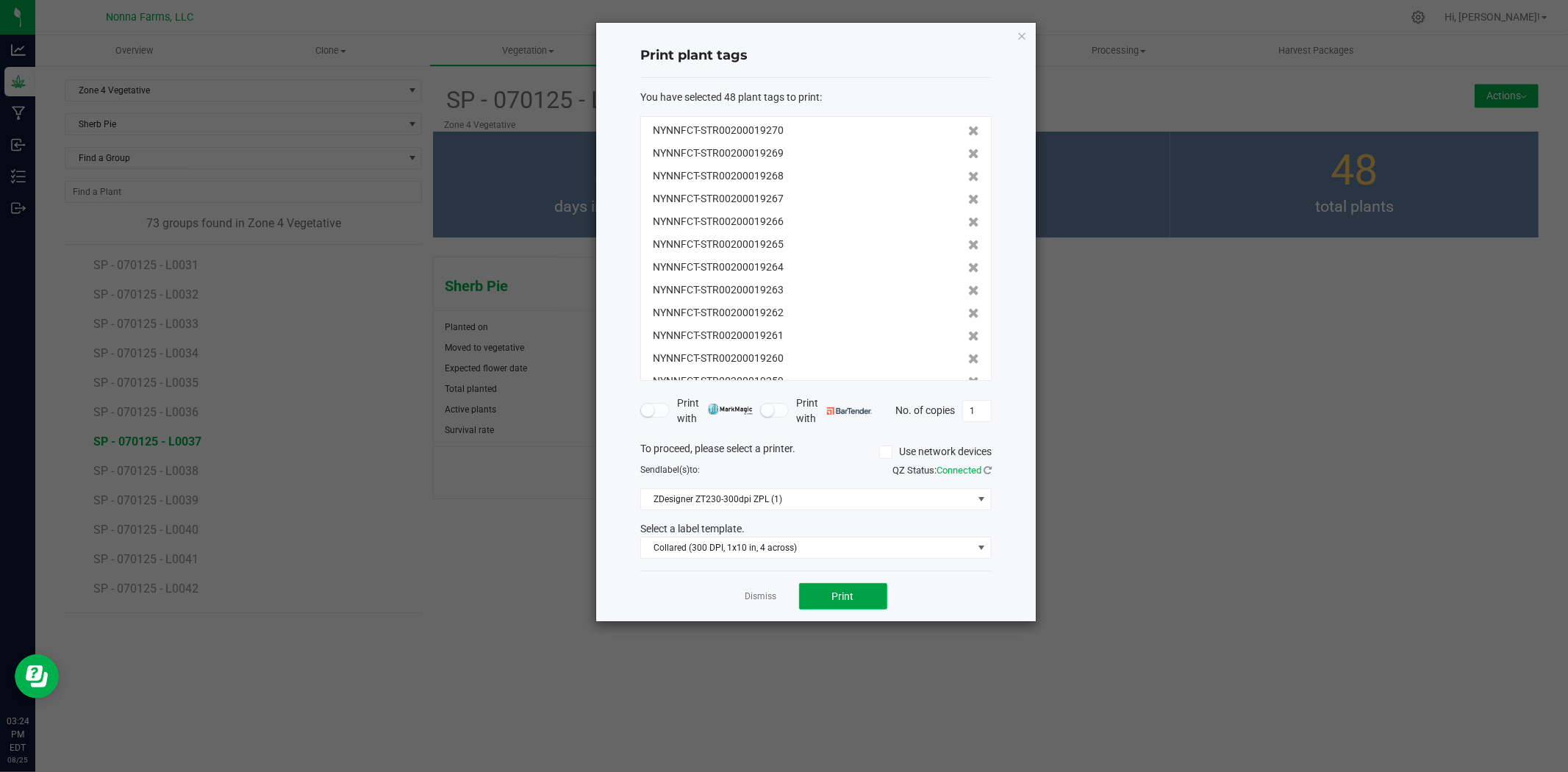
click at [849, 600] on span "Print" at bounding box center [844, 596] width 22 height 12
click at [765, 597] on link "Dismiss" at bounding box center [761, 596] width 32 height 13
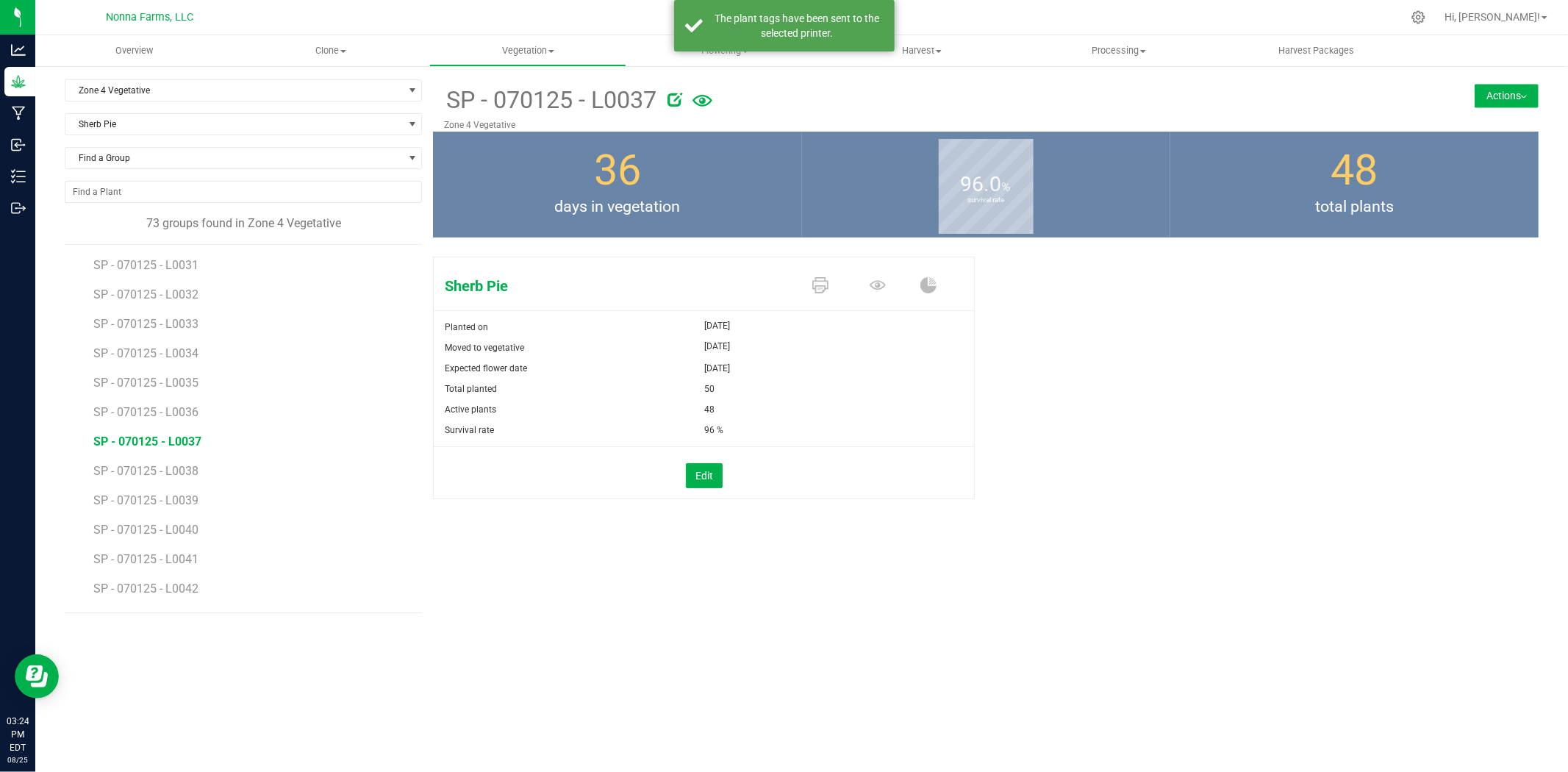
click at [142, 480] on li "SP - 070125 - L0038" at bounding box center [252, 465] width 319 height 30
click at [142, 474] on span "SP - 070125 - L0038" at bounding box center [147, 470] width 108 height 14
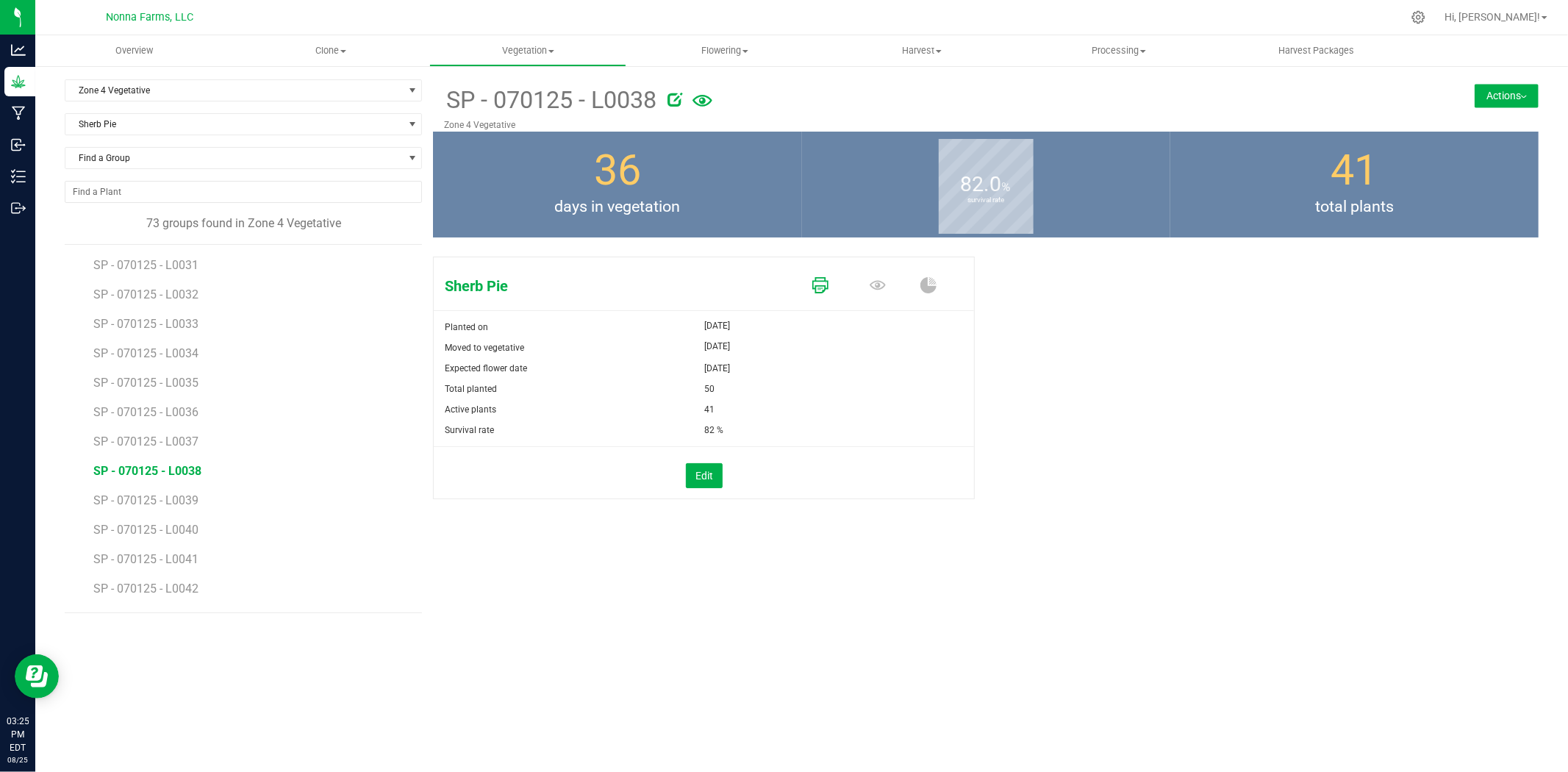
click at [819, 275] on link at bounding box center [821, 287] width 16 height 26
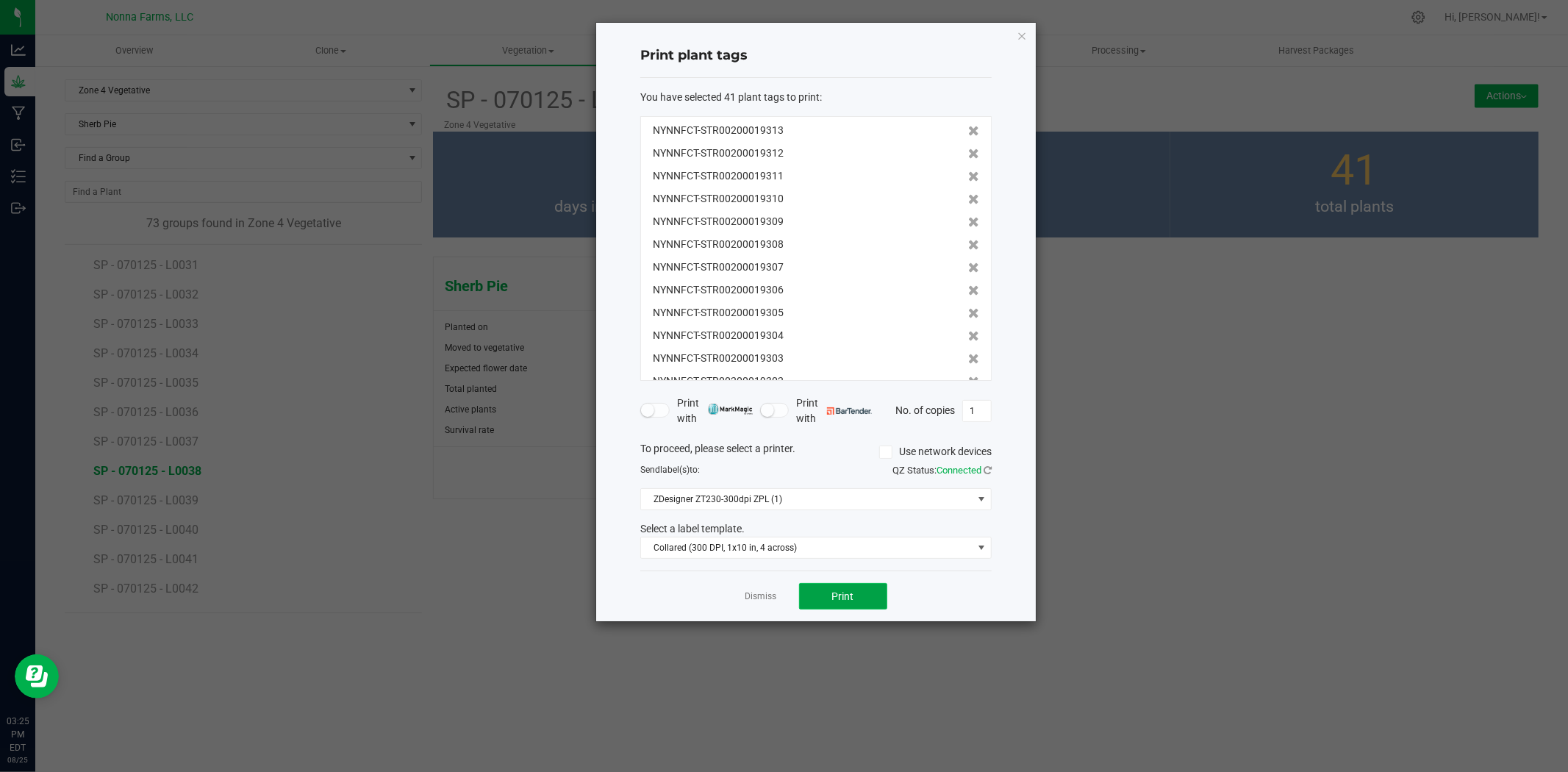
click at [835, 585] on button "Print" at bounding box center [843, 595] width 88 height 27
click at [767, 595] on link "Dismiss" at bounding box center [761, 596] width 32 height 13
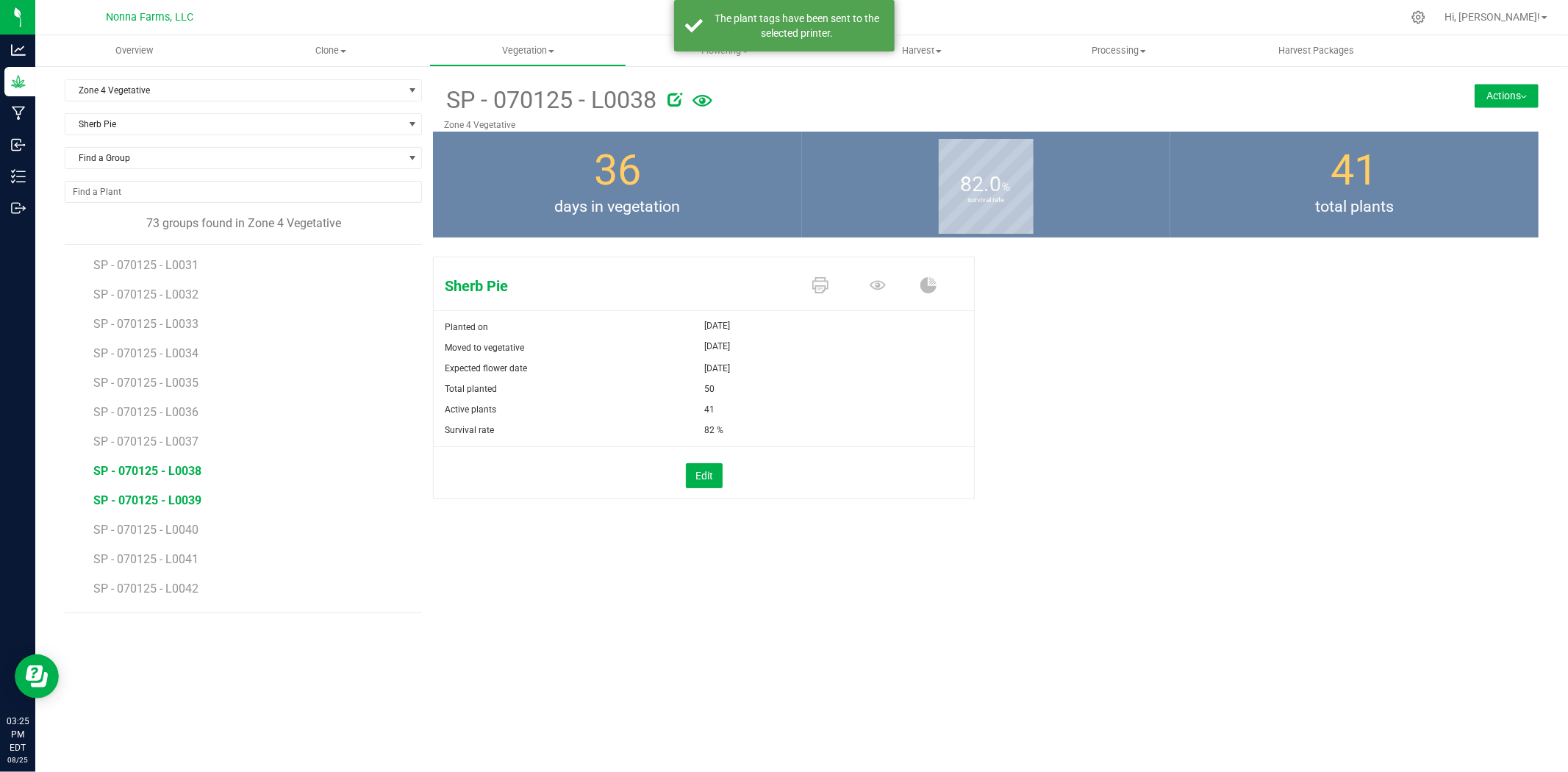
click at [180, 498] on span "SP - 070125 - L0039" at bounding box center [147, 500] width 108 height 14
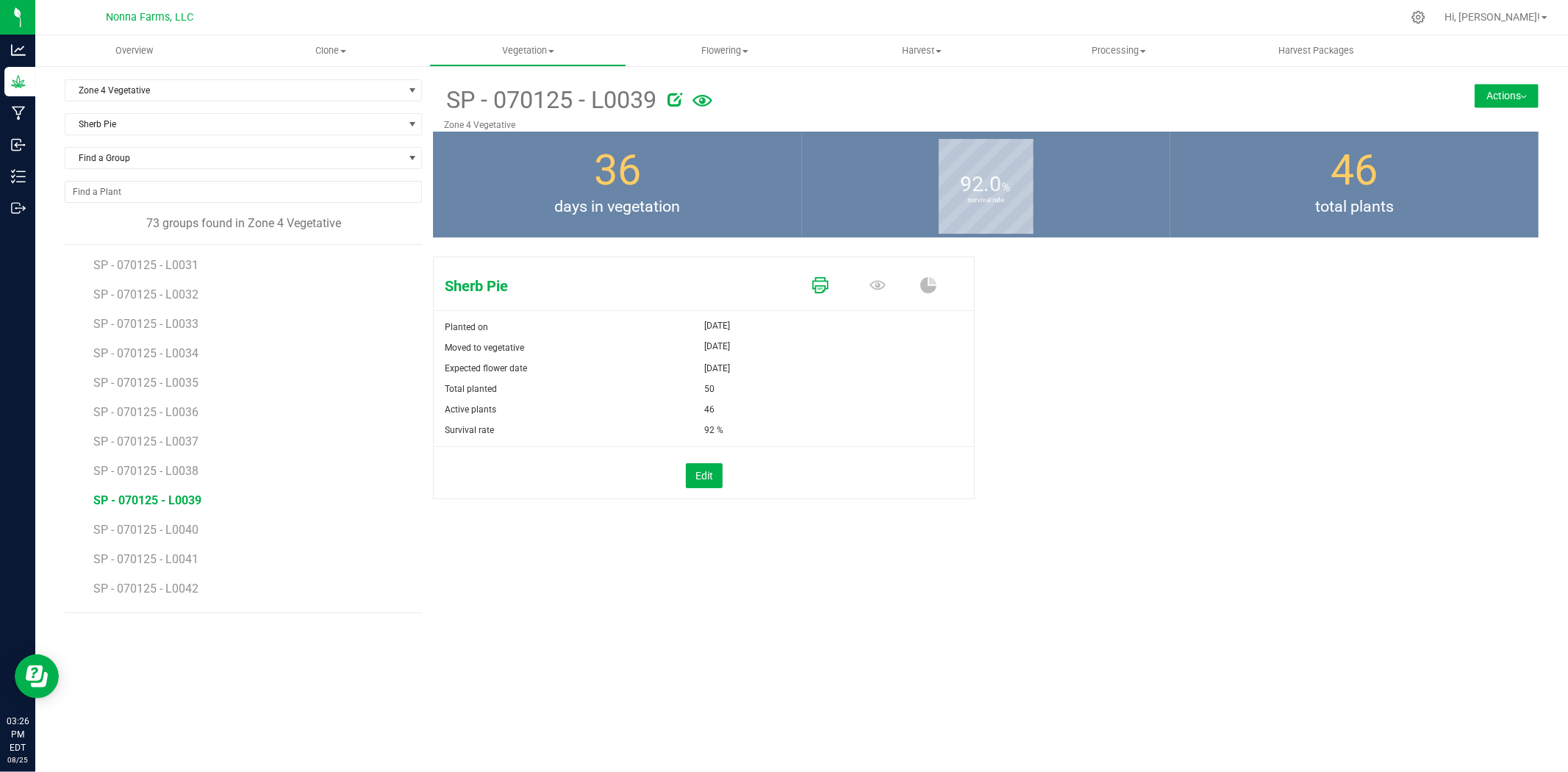
click at [820, 285] on icon at bounding box center [821, 285] width 16 height 16
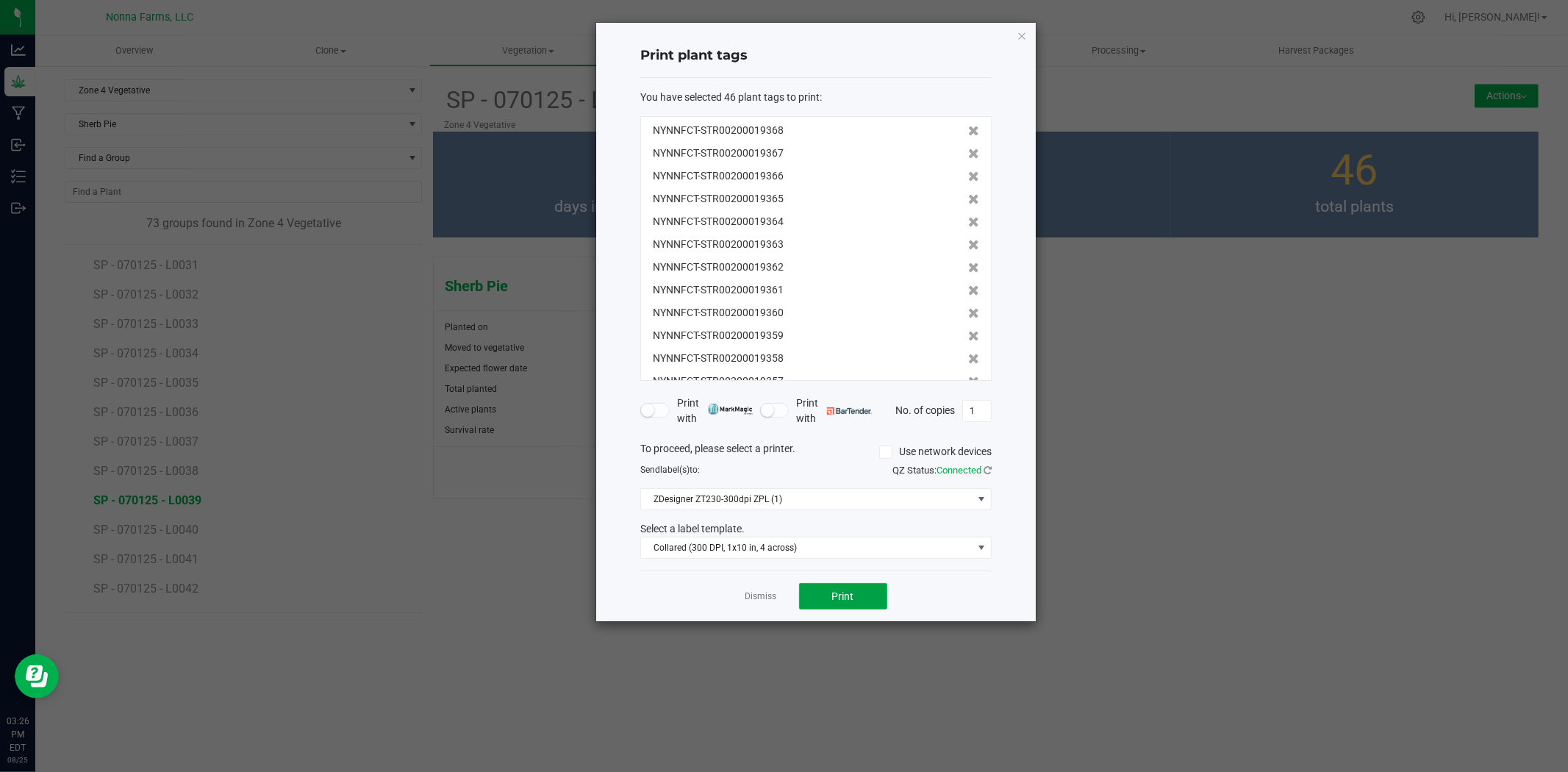
click at [832, 605] on button "Print" at bounding box center [843, 595] width 88 height 27
click at [758, 595] on link "Dismiss" at bounding box center [761, 596] width 32 height 13
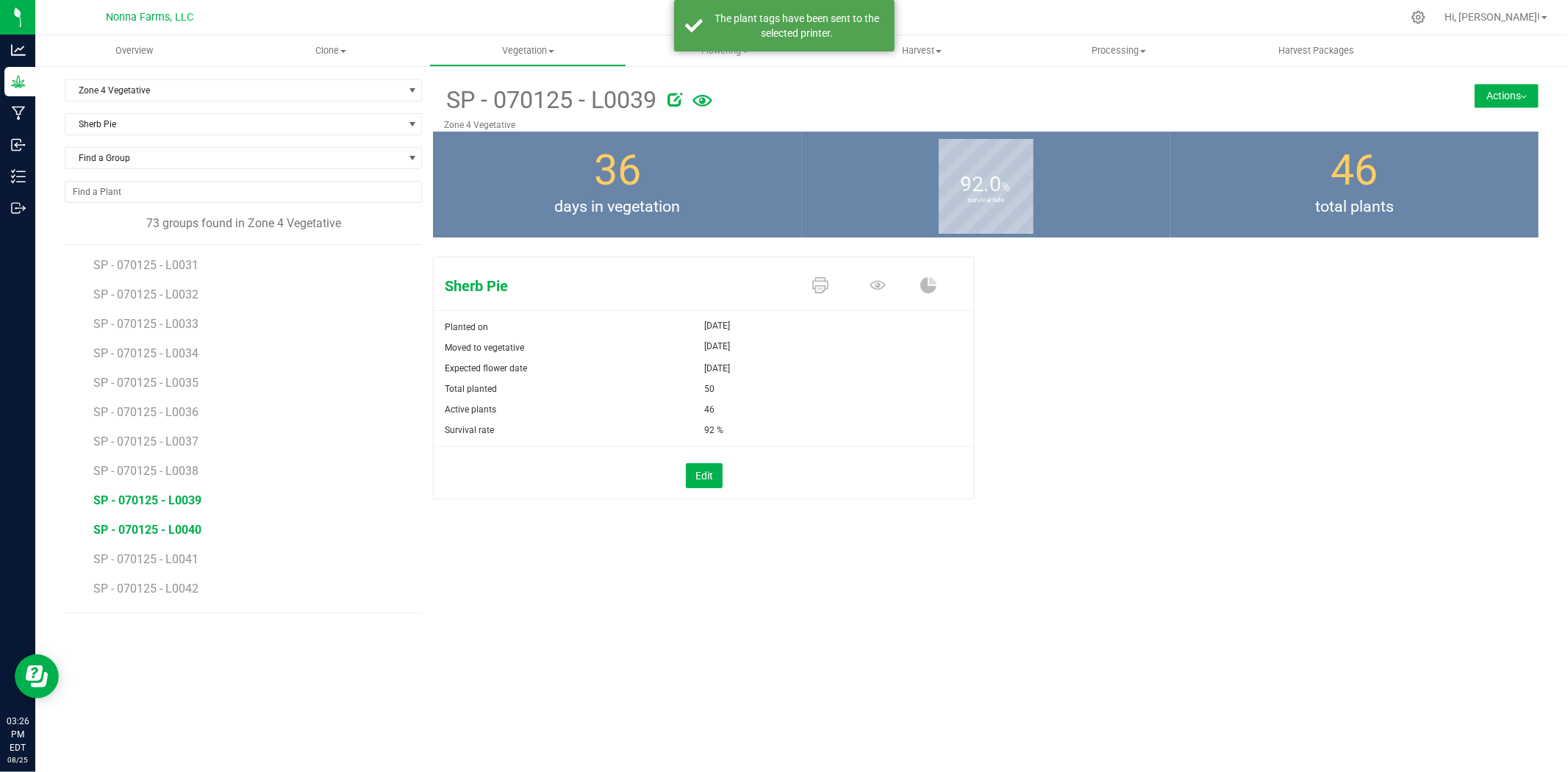
click at [189, 532] on span "SP - 070125 - L0040" at bounding box center [147, 530] width 108 height 14
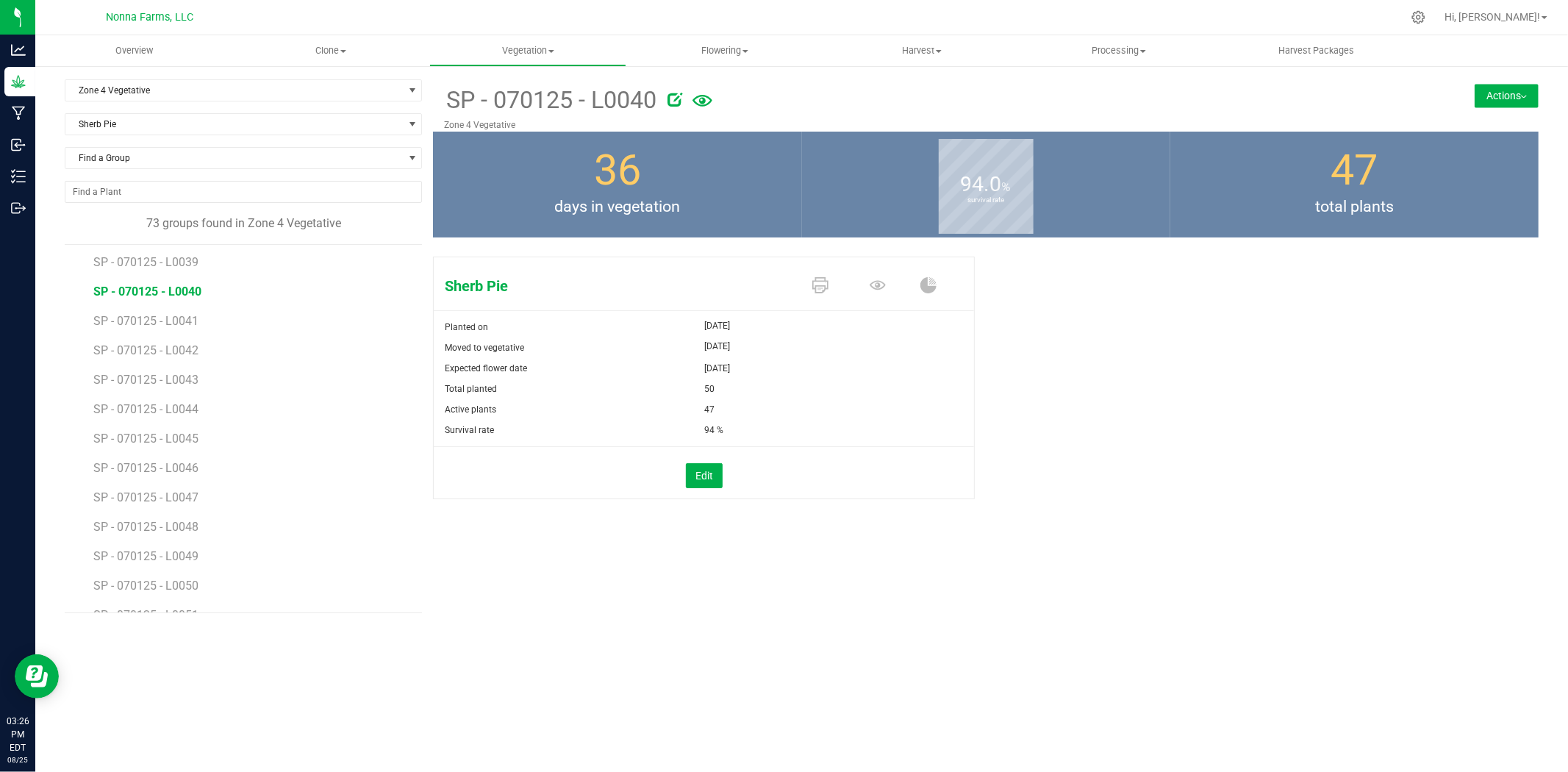
scroll to position [1745, 0]
click at [803, 387] on div "50" at bounding box center [758, 388] width 108 height 21
drag, startPoint x: 807, startPoint y: 268, endPoint x: 815, endPoint y: 282, distance: 16.1
click at [807, 269] on div "Sherb Pie" at bounding box center [704, 283] width 540 height 53
click at [816, 283] on icon at bounding box center [821, 285] width 16 height 16
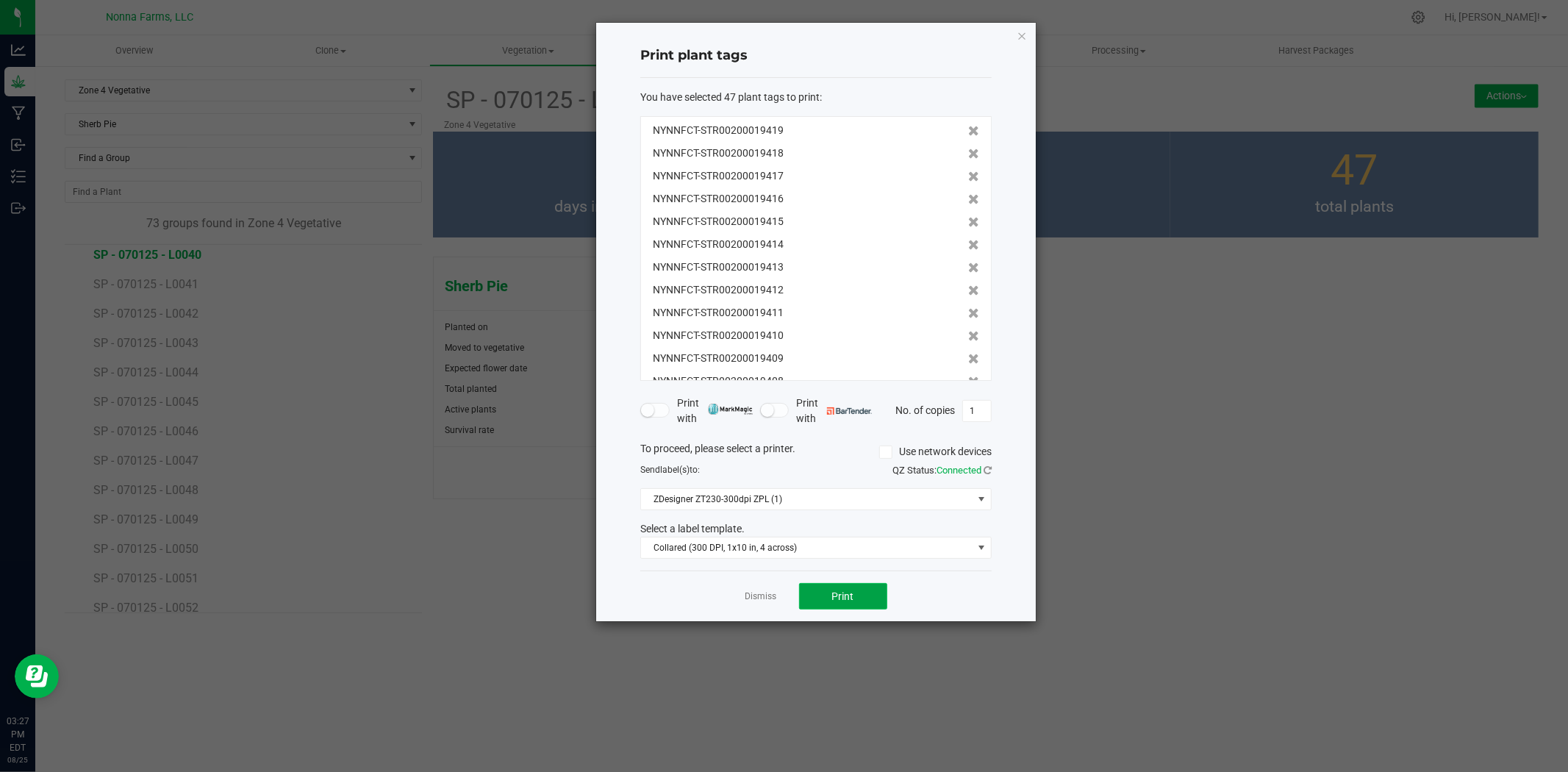
click at [827, 592] on button "Print" at bounding box center [843, 595] width 88 height 27
click at [758, 595] on link "Dismiss" at bounding box center [761, 596] width 32 height 13
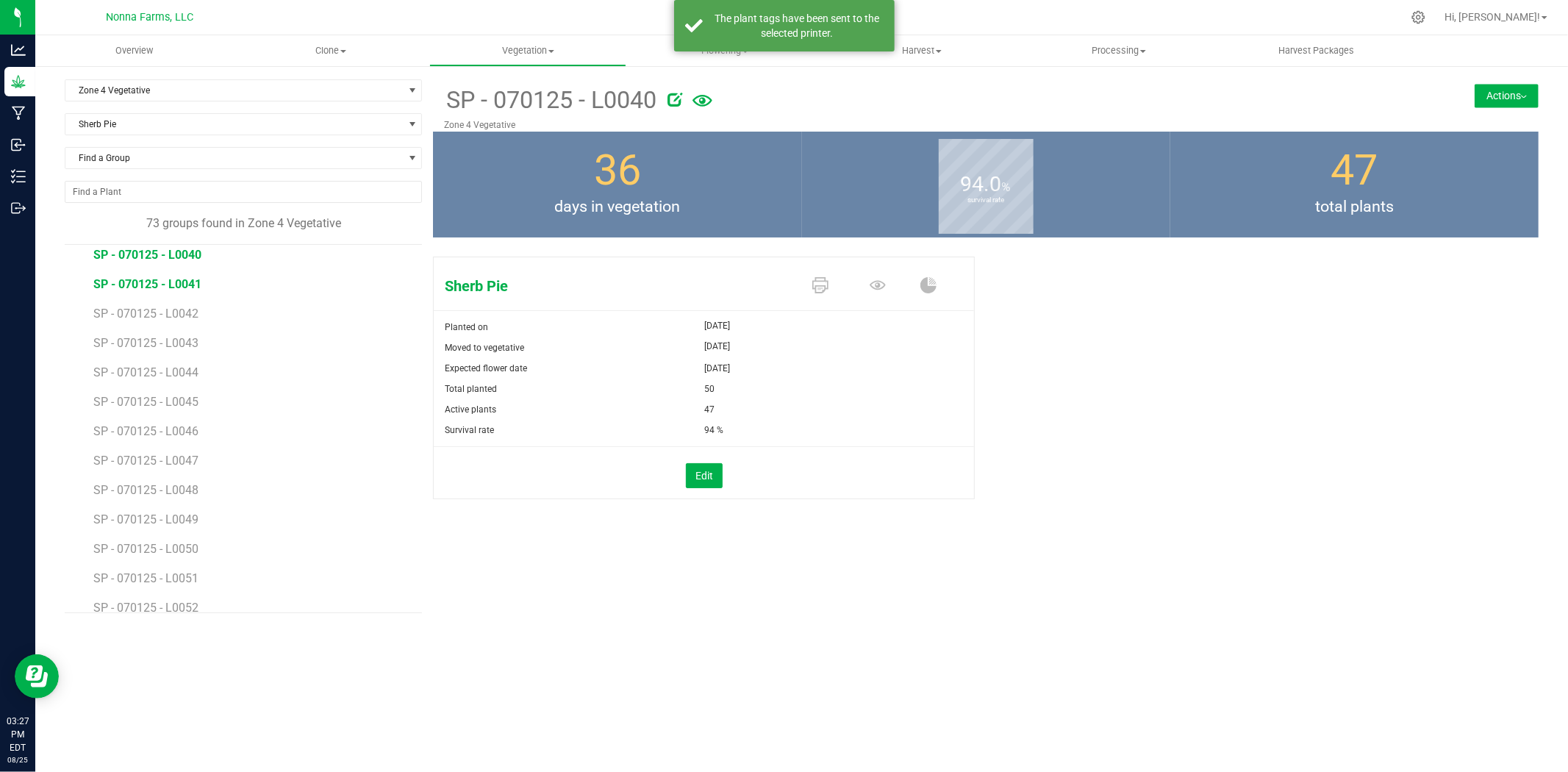
click at [160, 285] on span "SP - 070125 - L0041" at bounding box center [147, 284] width 108 height 14
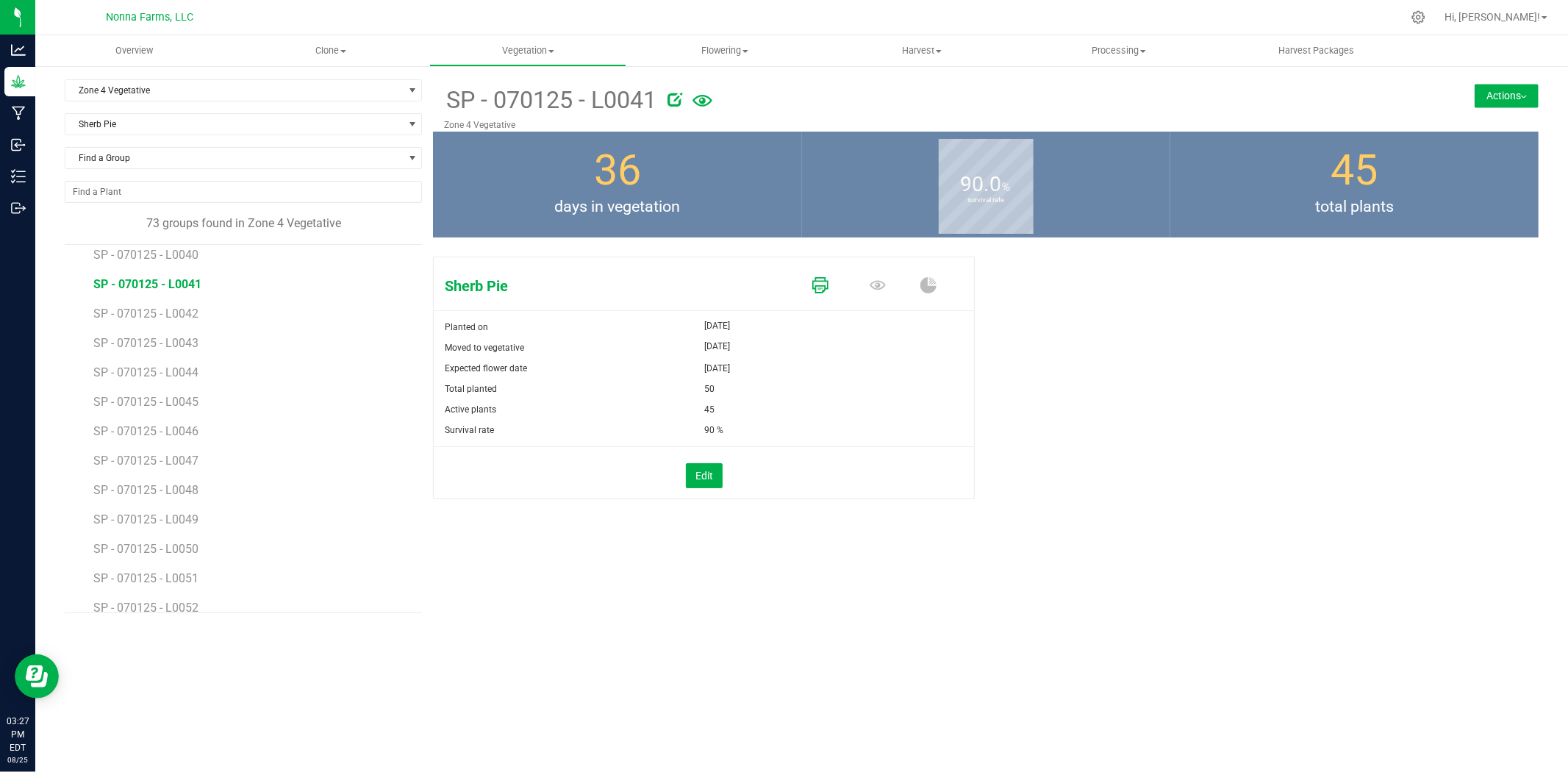
click at [824, 291] on icon at bounding box center [821, 285] width 16 height 16
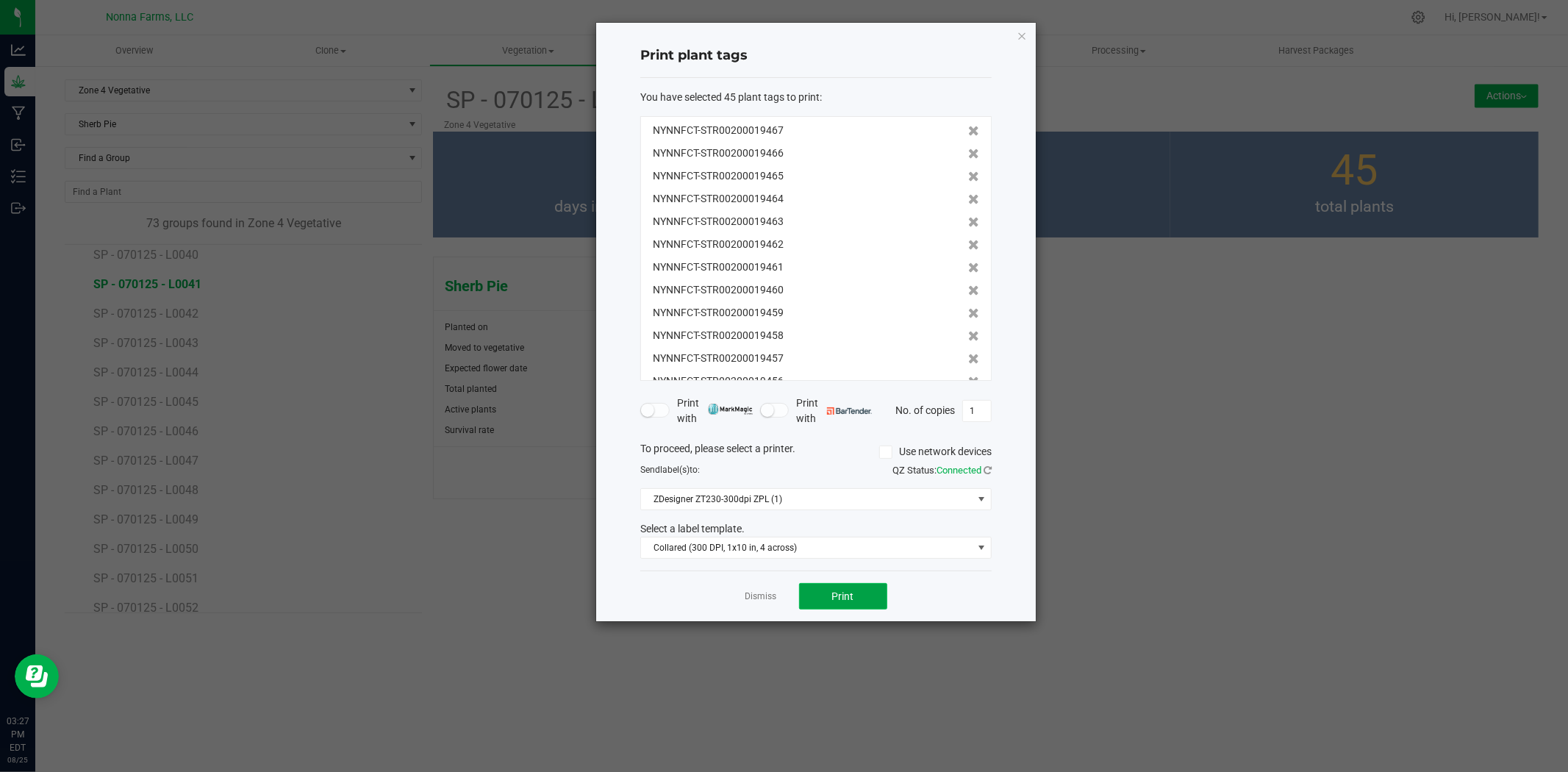
click at [849, 584] on button "Print" at bounding box center [843, 595] width 88 height 27
click at [758, 596] on link "Dismiss" at bounding box center [761, 596] width 32 height 13
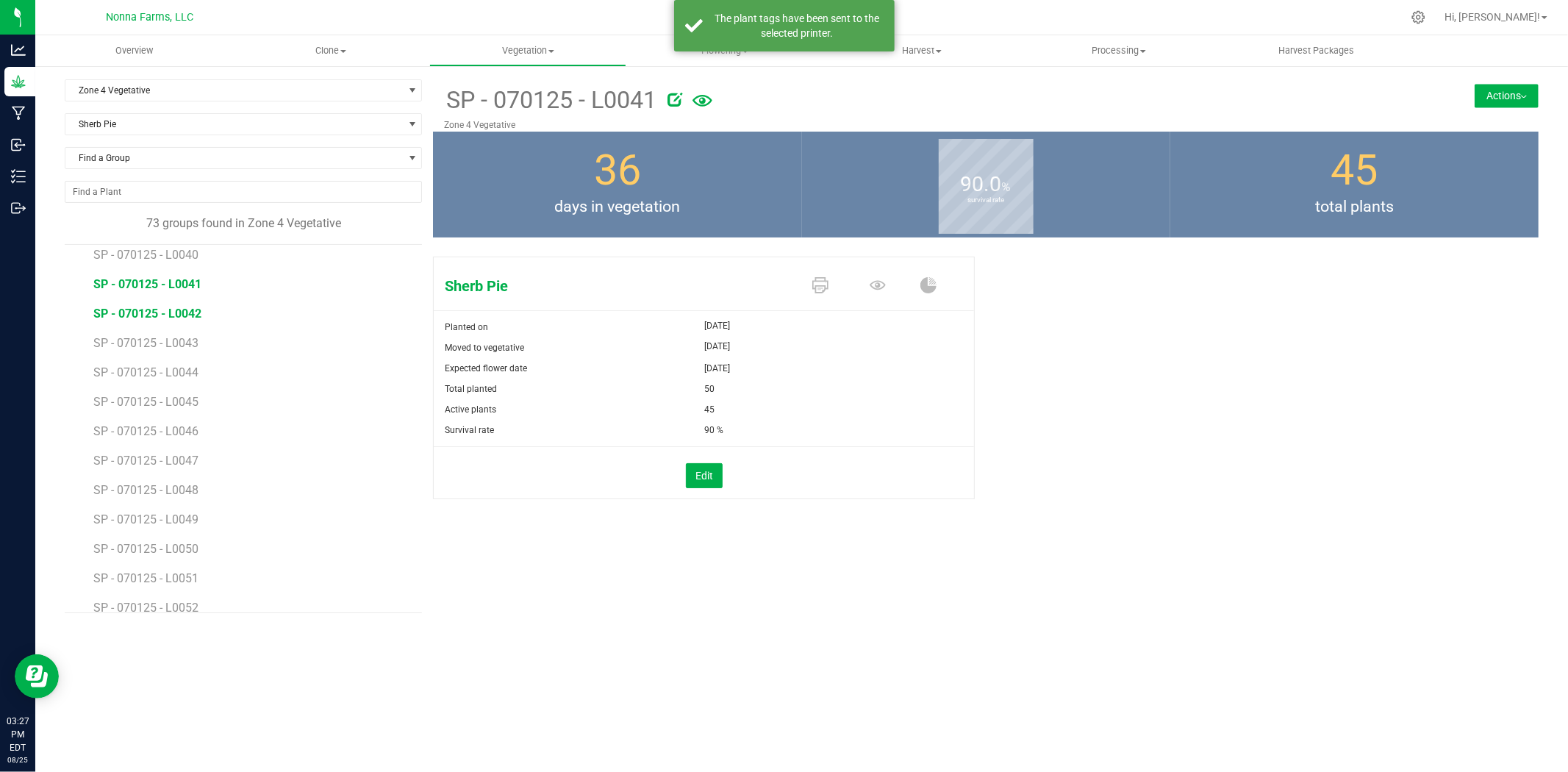
click at [181, 319] on span "SP - 070125 - L0042" at bounding box center [147, 314] width 108 height 14
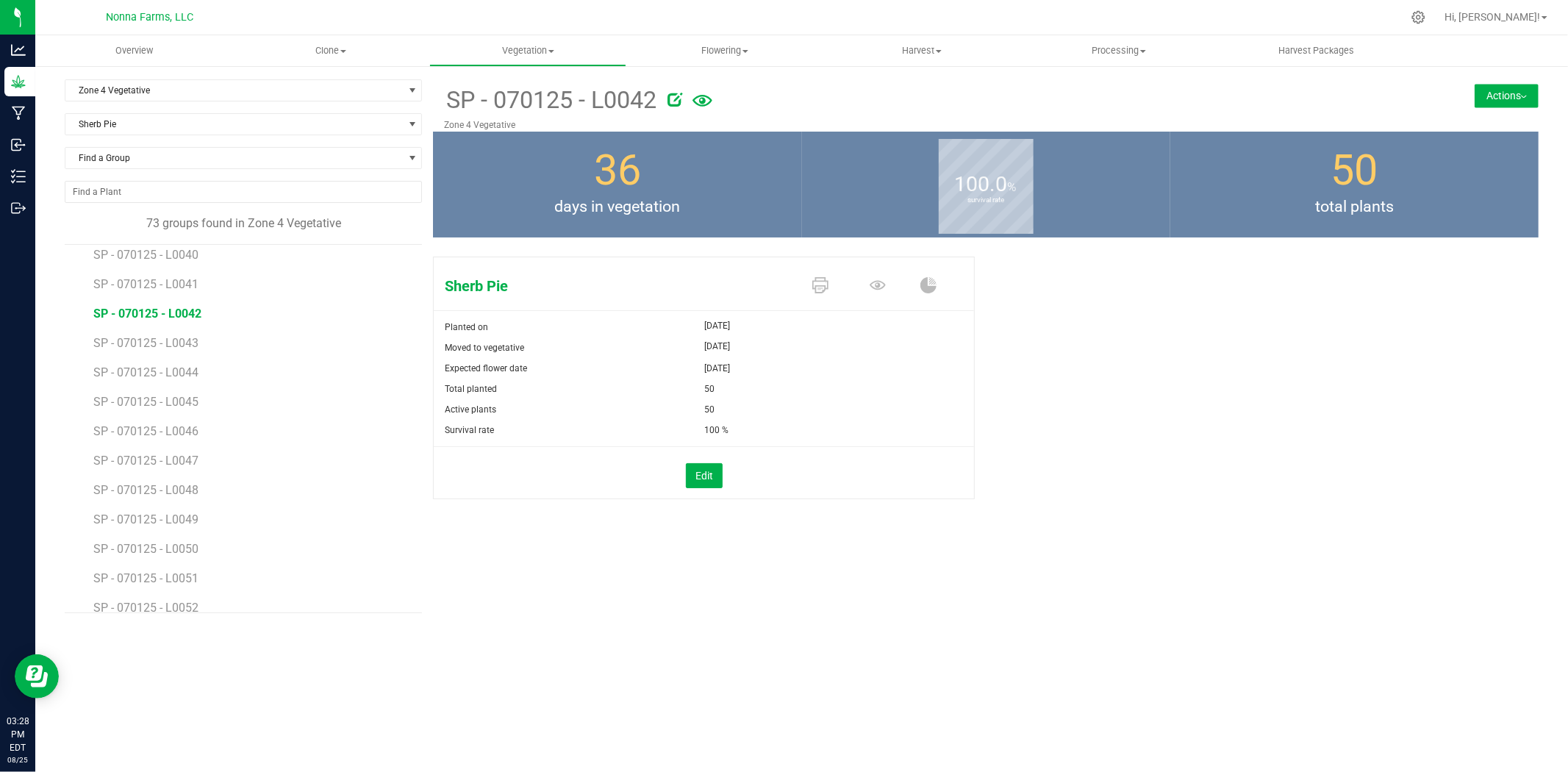
click at [811, 288] on span at bounding box center [824, 287] width 58 height 26
click at [816, 292] on icon at bounding box center [821, 285] width 16 height 16
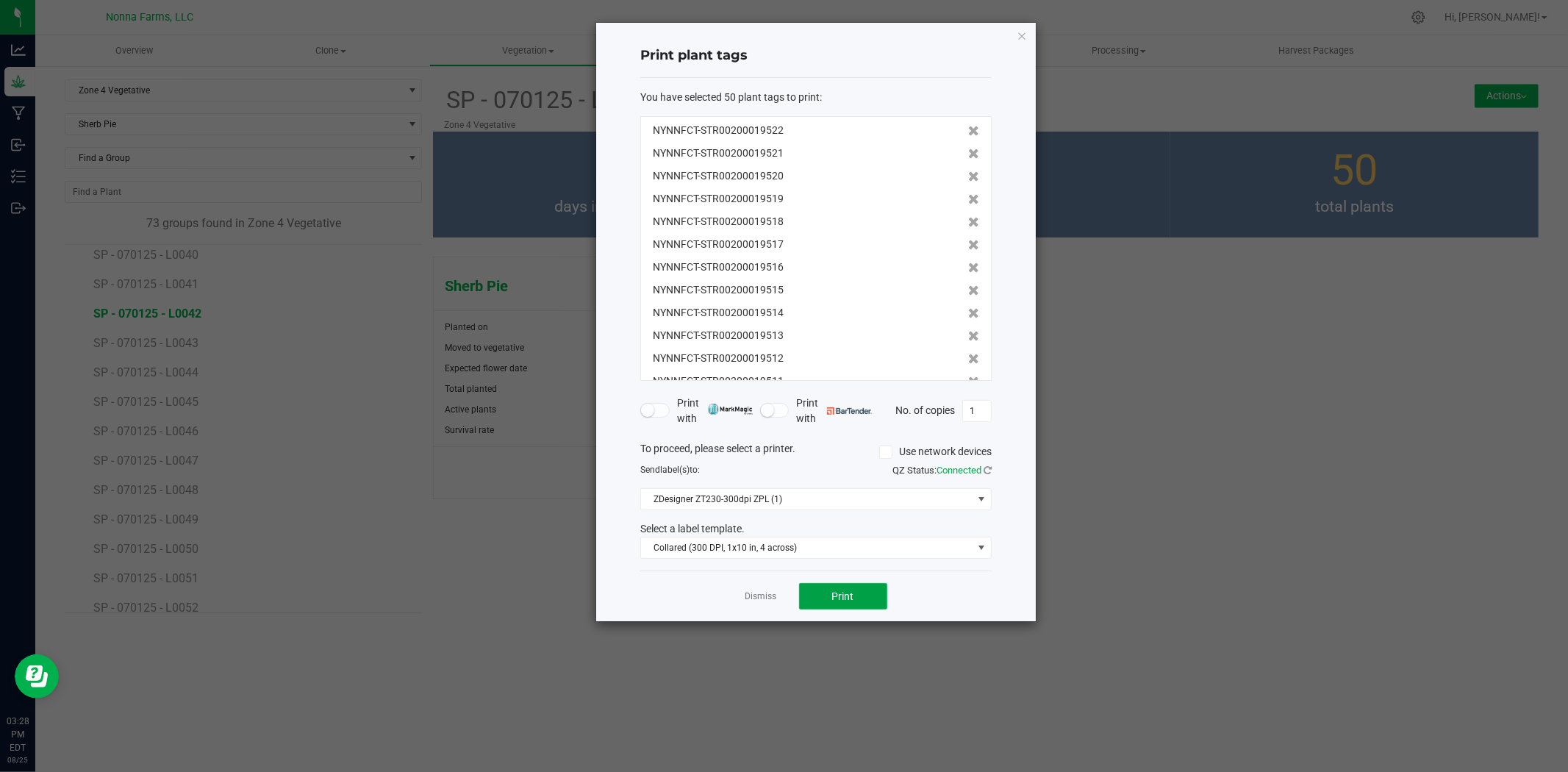
click at [833, 604] on button "Print" at bounding box center [843, 595] width 88 height 27
click at [764, 597] on link "Dismiss" at bounding box center [761, 596] width 32 height 13
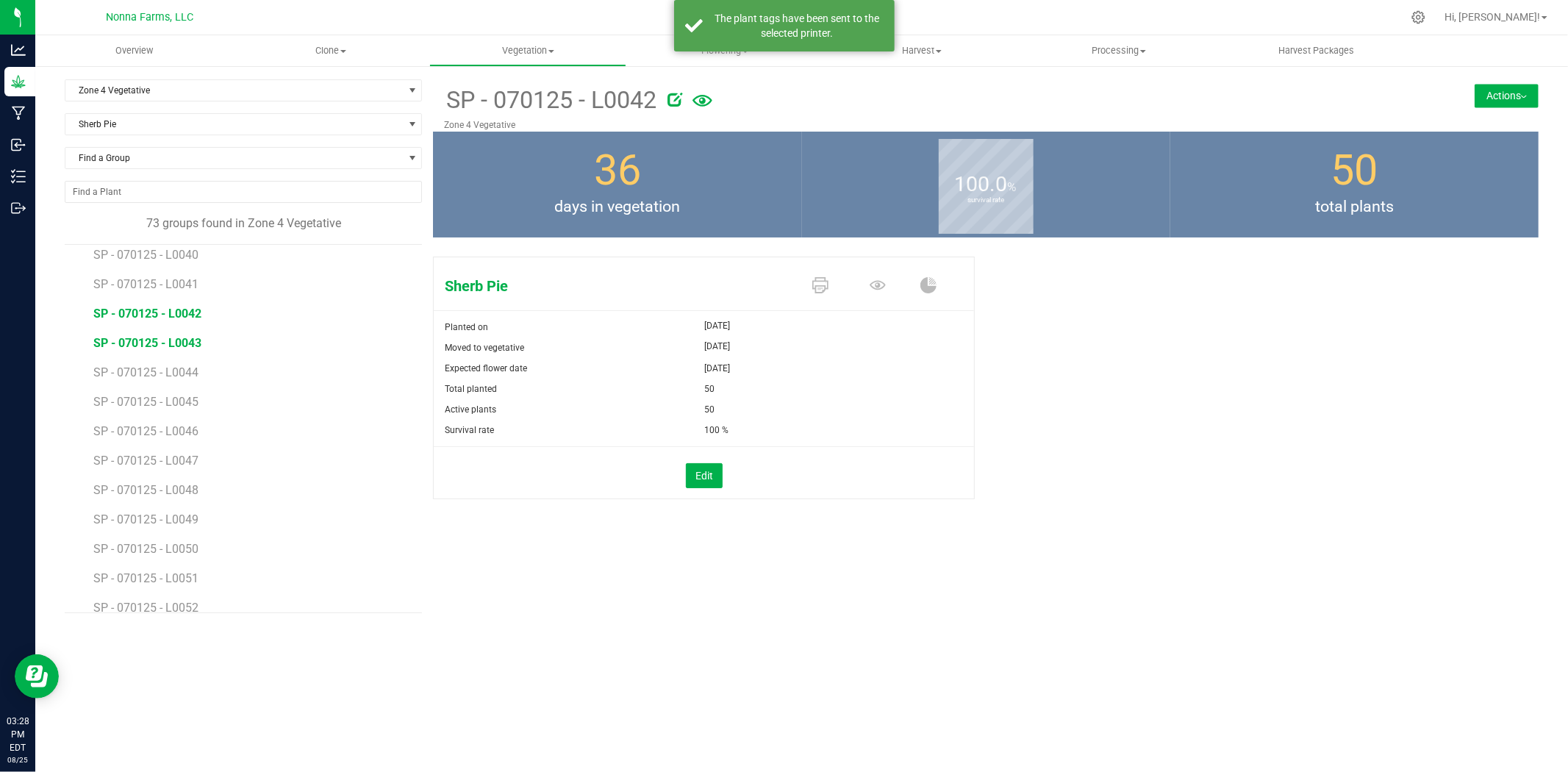
click at [153, 343] on span "SP - 070125 - L0043" at bounding box center [147, 343] width 108 height 14
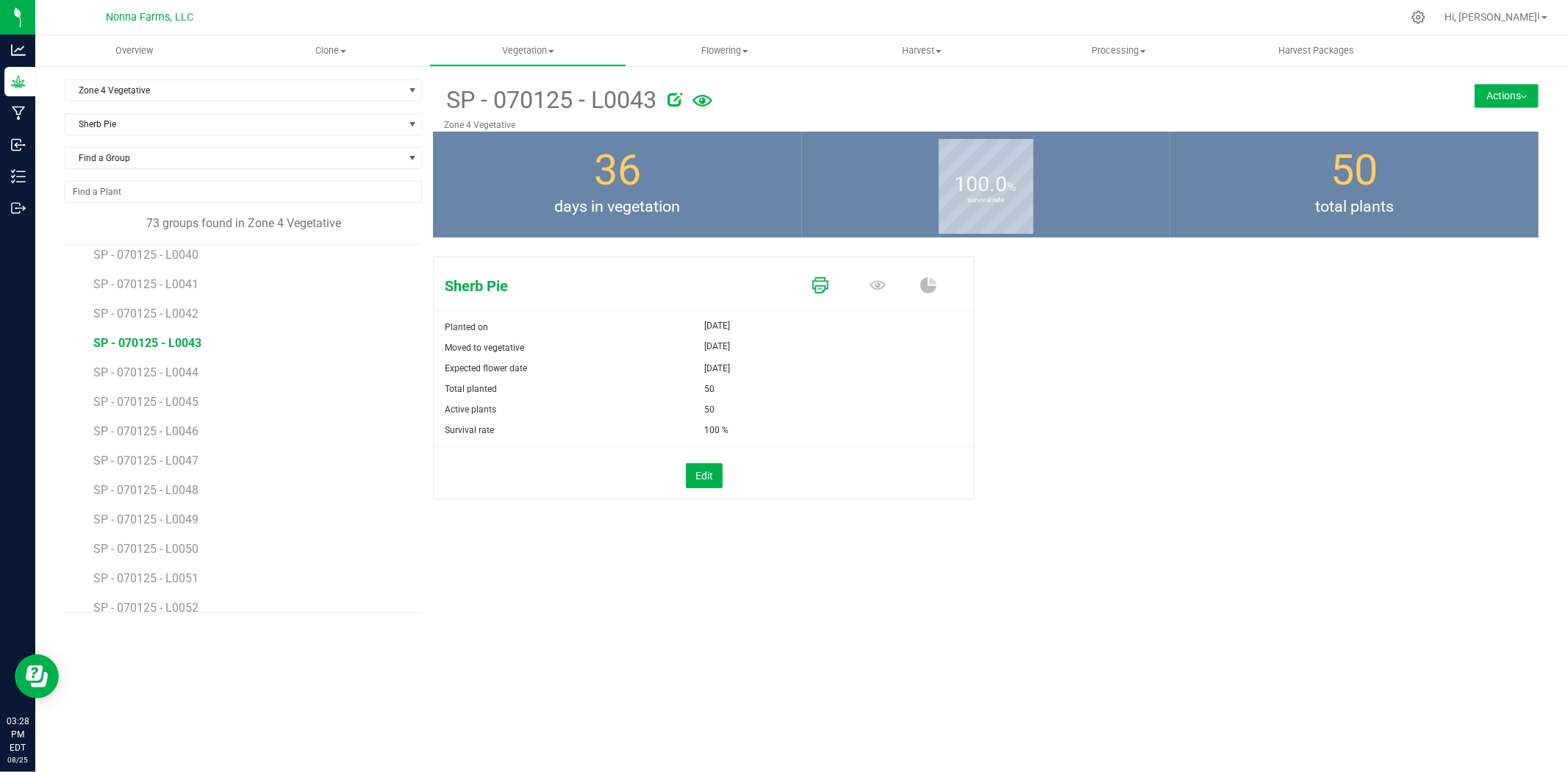
click at [821, 289] on icon at bounding box center [821, 285] width 16 height 16
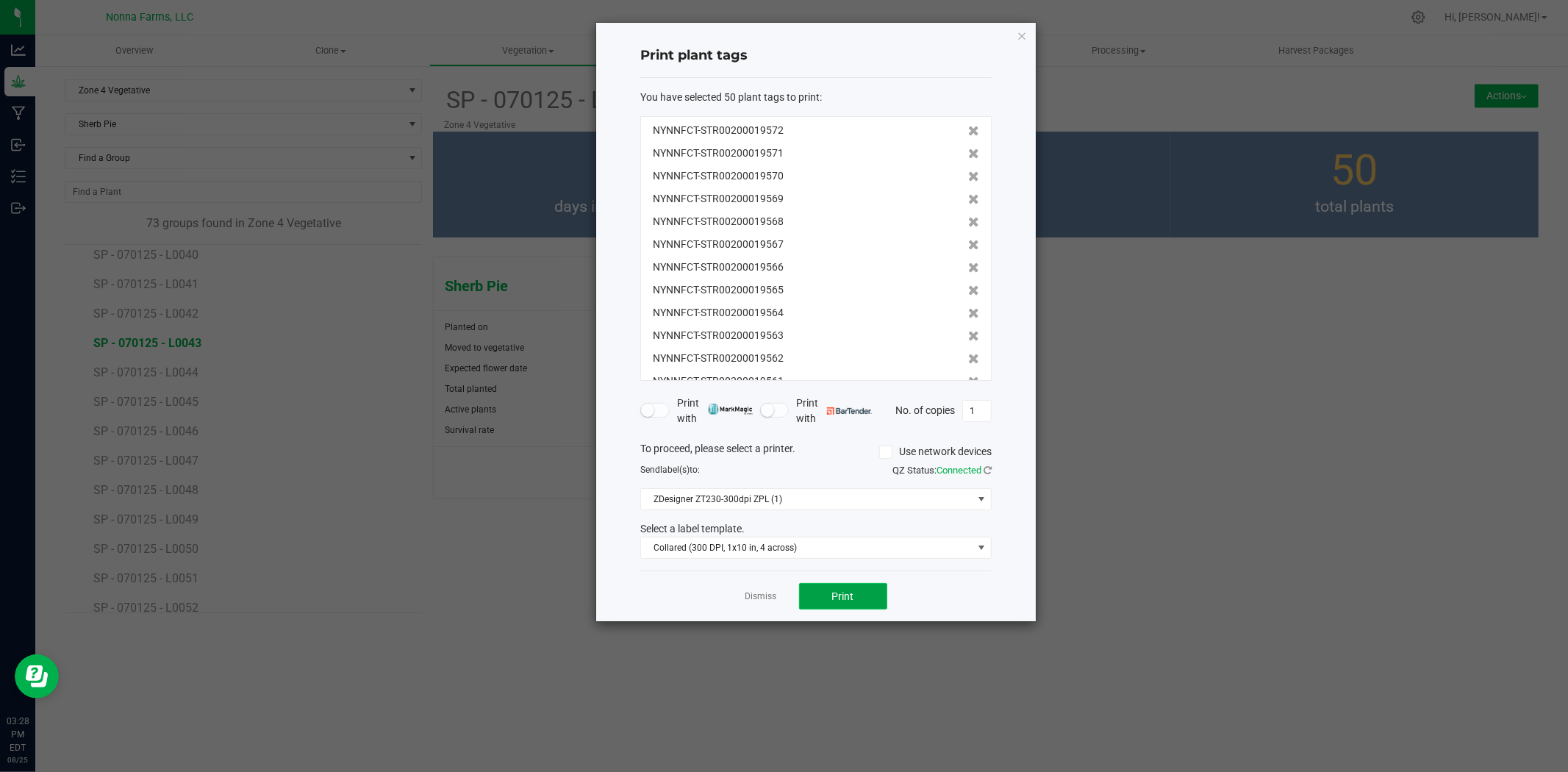
click at [849, 600] on span "Print" at bounding box center [844, 596] width 22 height 12
click at [761, 595] on link "Dismiss" at bounding box center [761, 596] width 32 height 13
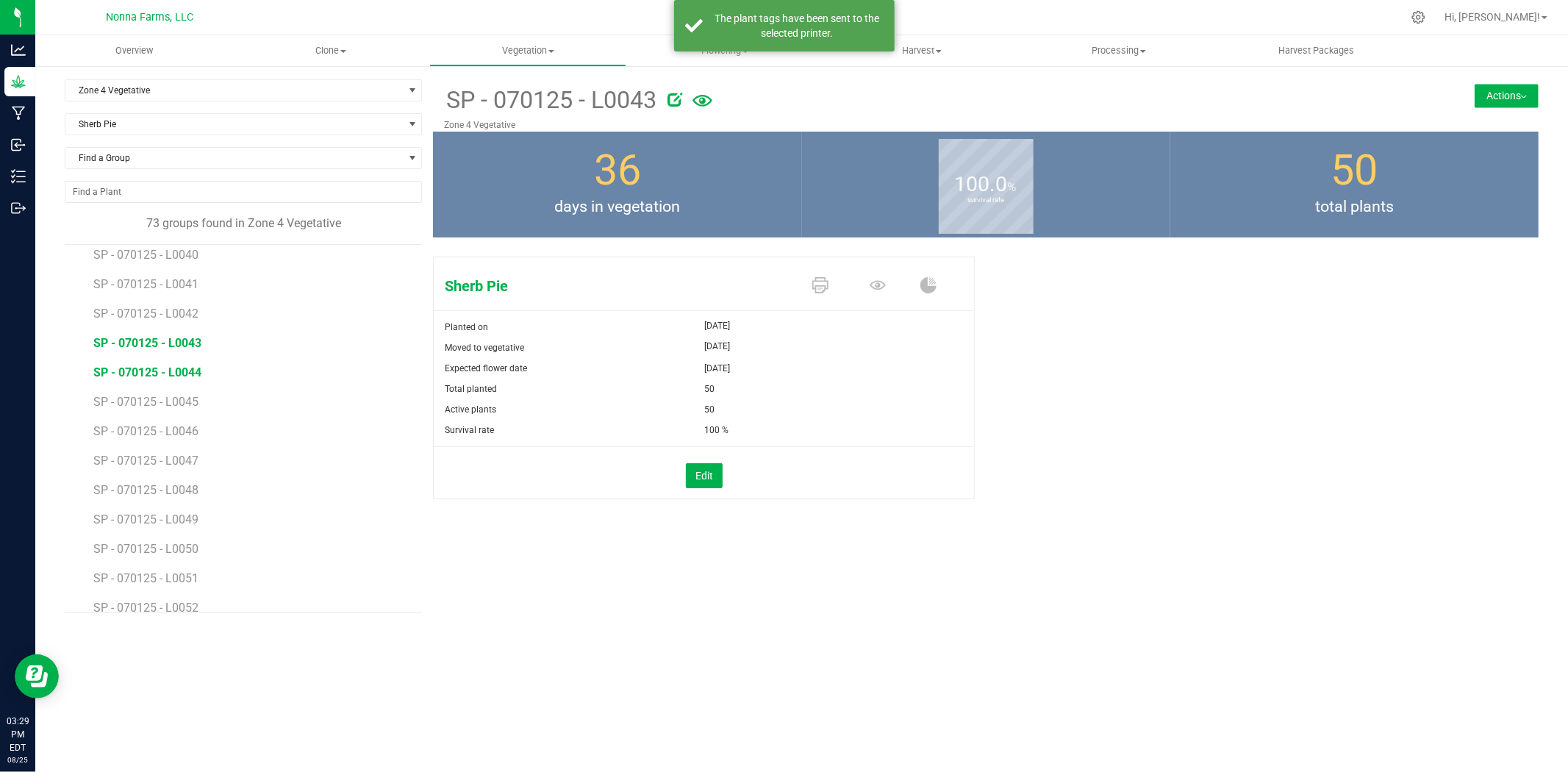
click at [137, 372] on span "SP - 070125 - L0044" at bounding box center [147, 372] width 108 height 14
click at [826, 414] on div "46" at bounding box center [840, 409] width 270 height 21
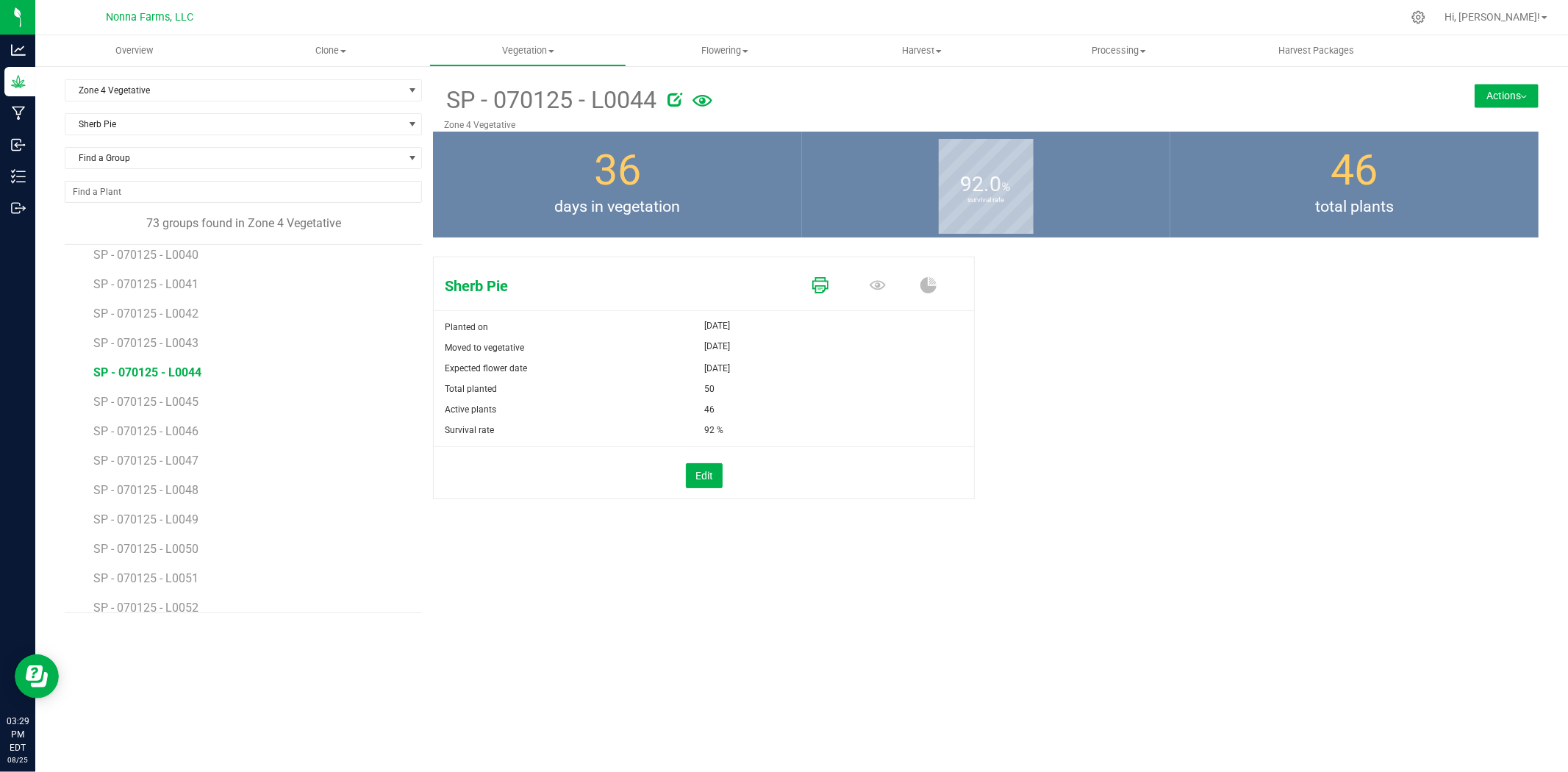
click at [818, 279] on icon at bounding box center [821, 285] width 16 height 16
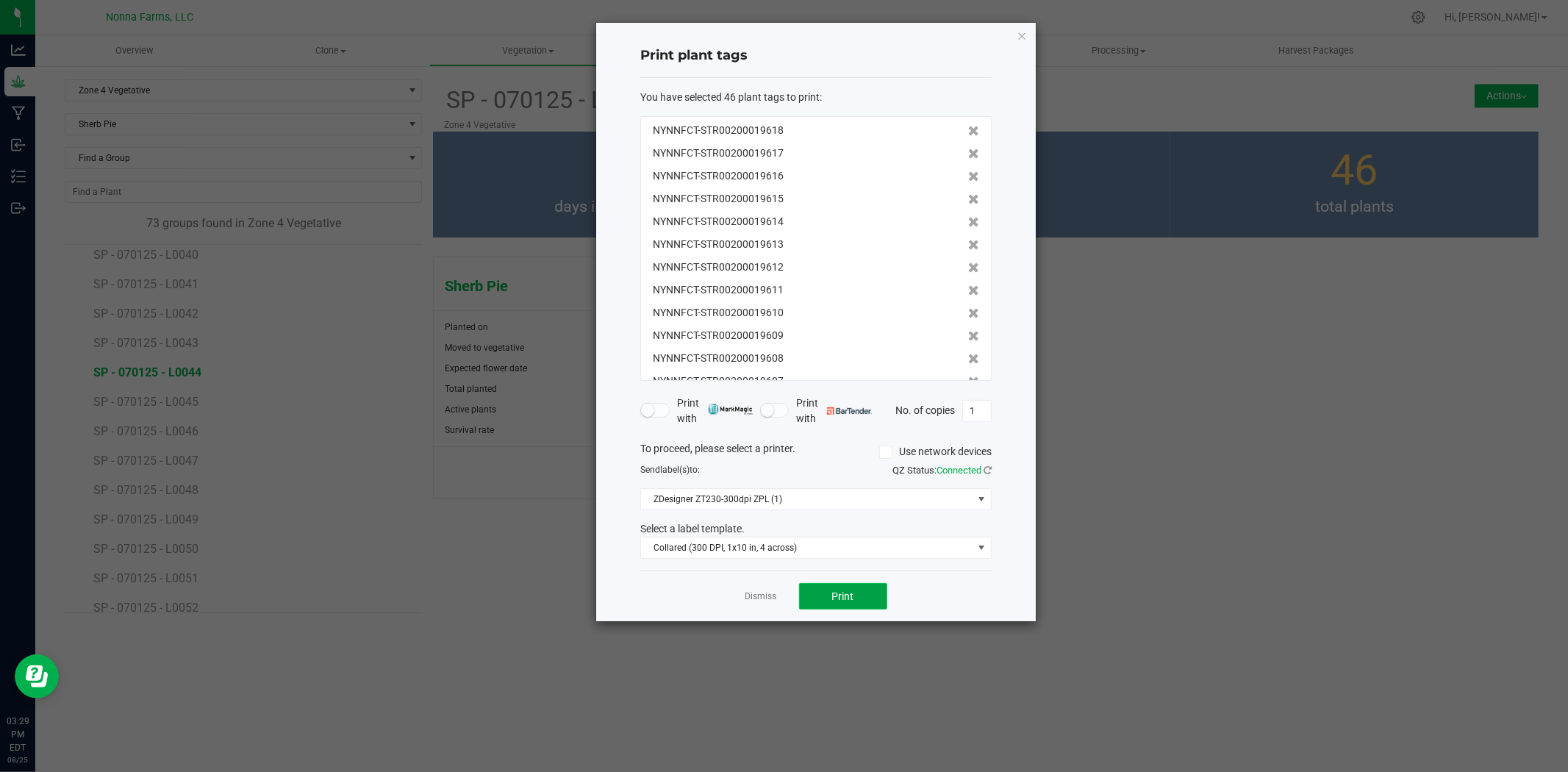
click at [833, 596] on span "Print" at bounding box center [844, 596] width 22 height 12
click at [757, 594] on link "Dismiss" at bounding box center [761, 596] width 32 height 13
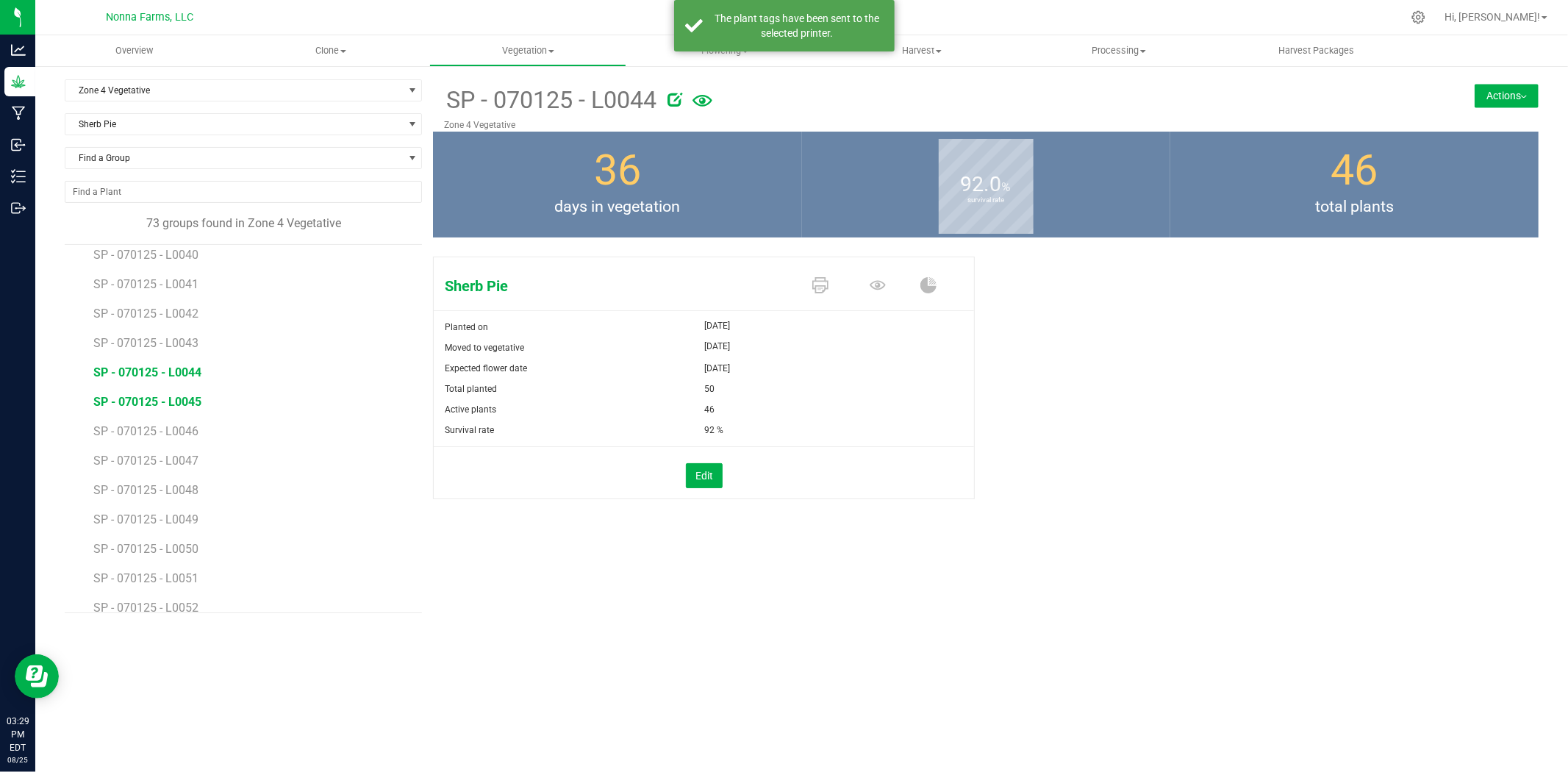
click at [178, 407] on span "SP - 070125 - L0045" at bounding box center [147, 402] width 108 height 14
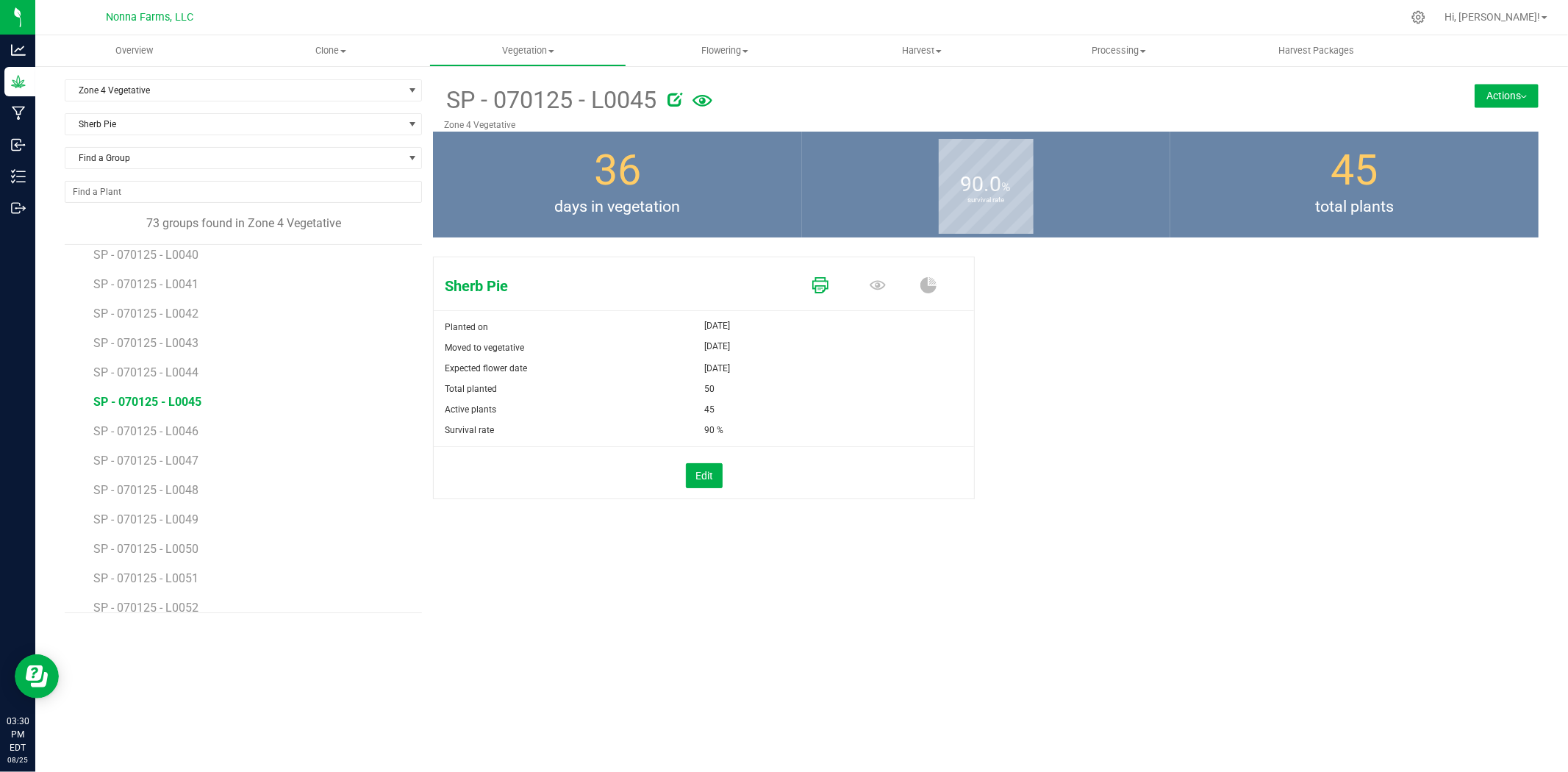
click at [824, 288] on icon at bounding box center [821, 285] width 16 height 16
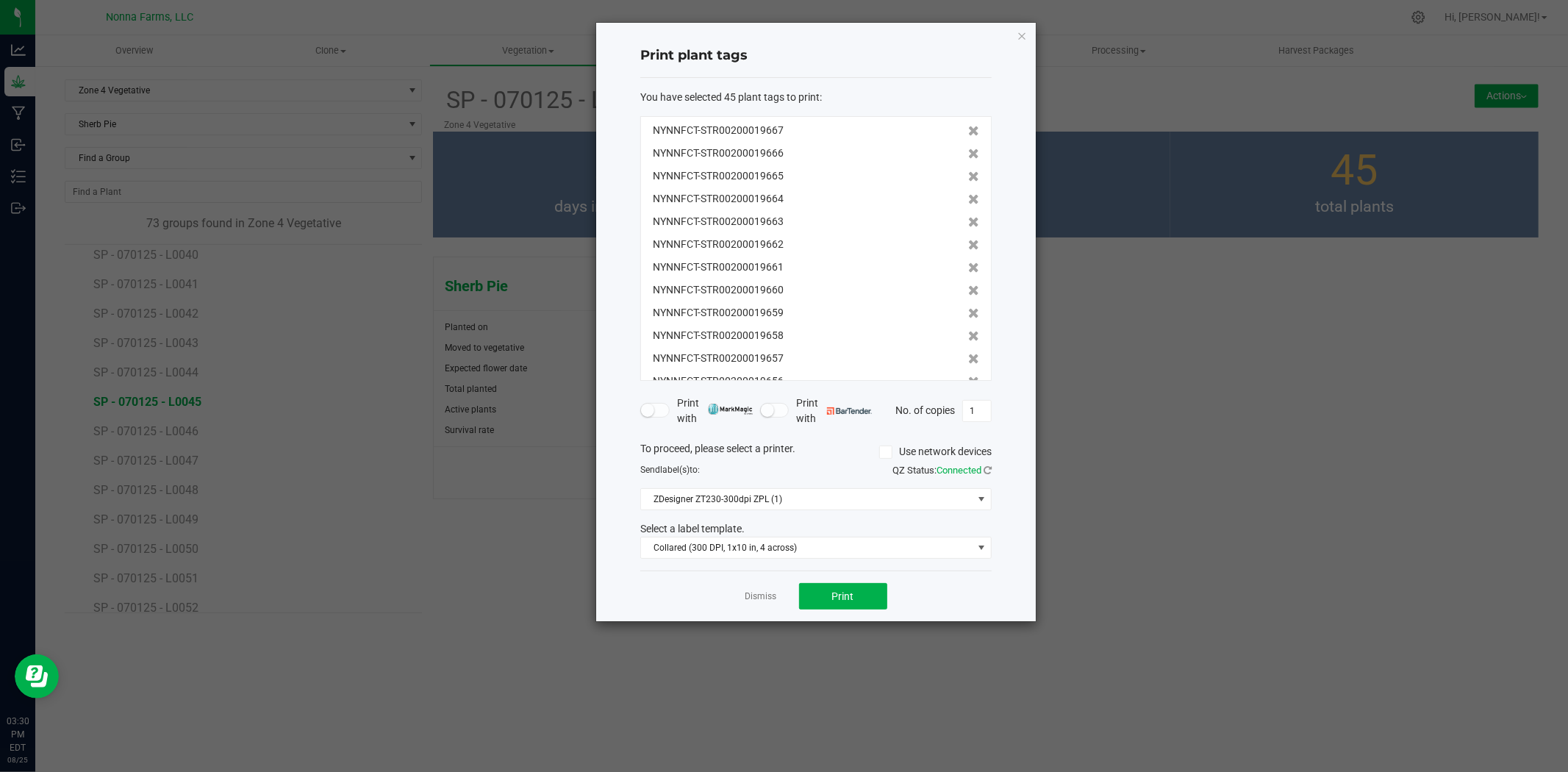
click at [838, 610] on div "Dismiss Print" at bounding box center [816, 595] width 351 height 51
click at [833, 597] on span "Print" at bounding box center [844, 596] width 22 height 12
click at [755, 595] on link "Dismiss" at bounding box center [761, 596] width 32 height 13
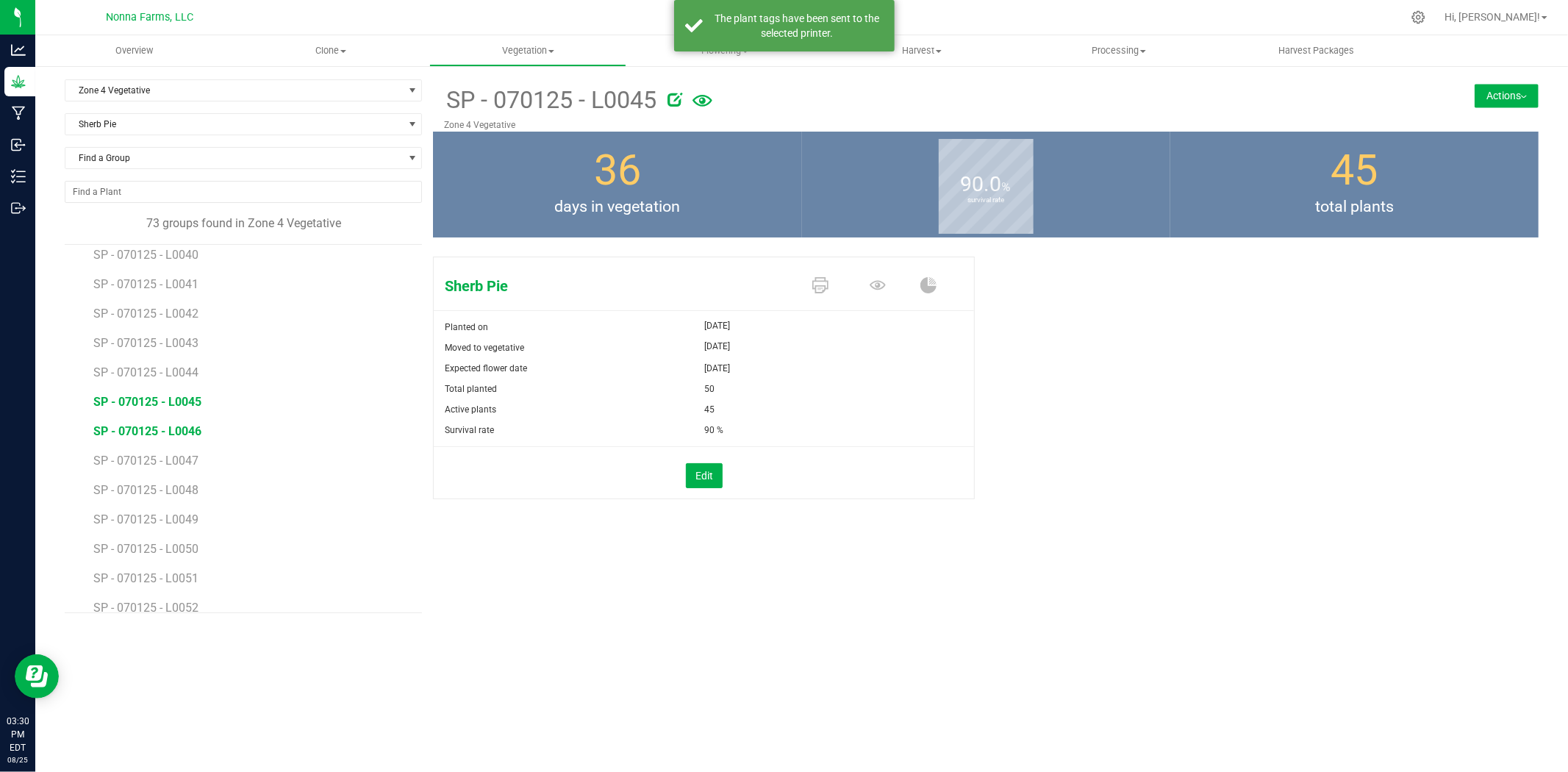
click at [190, 434] on span "SP - 070125 - L0046" at bounding box center [147, 431] width 108 height 14
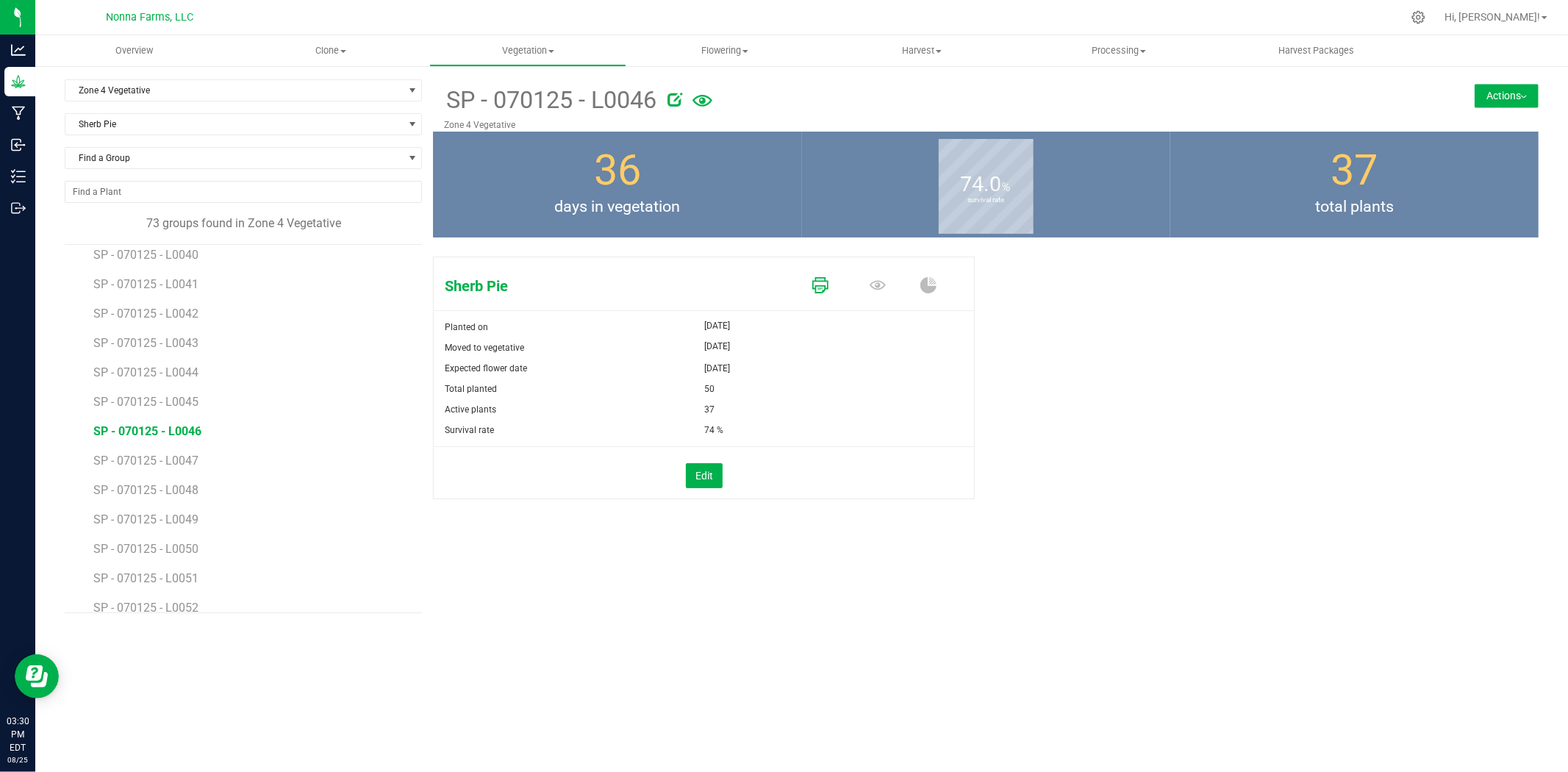
click at [819, 282] on icon at bounding box center [821, 285] width 16 height 16
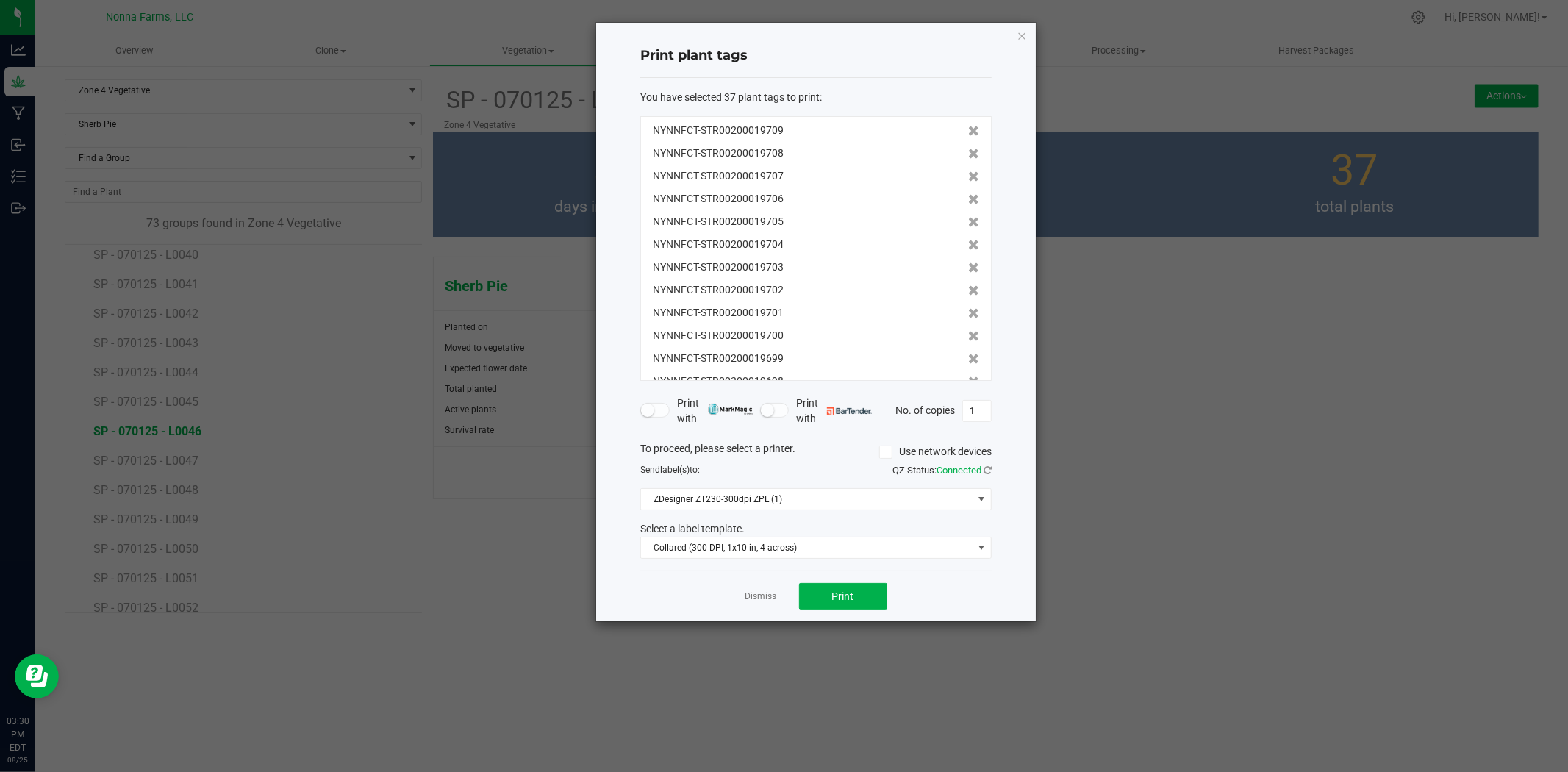
click at [848, 581] on div "Dismiss Print" at bounding box center [816, 595] width 351 height 51
click at [844, 591] on span "Print" at bounding box center [844, 596] width 22 height 12
click at [767, 597] on link "Dismiss" at bounding box center [761, 596] width 32 height 13
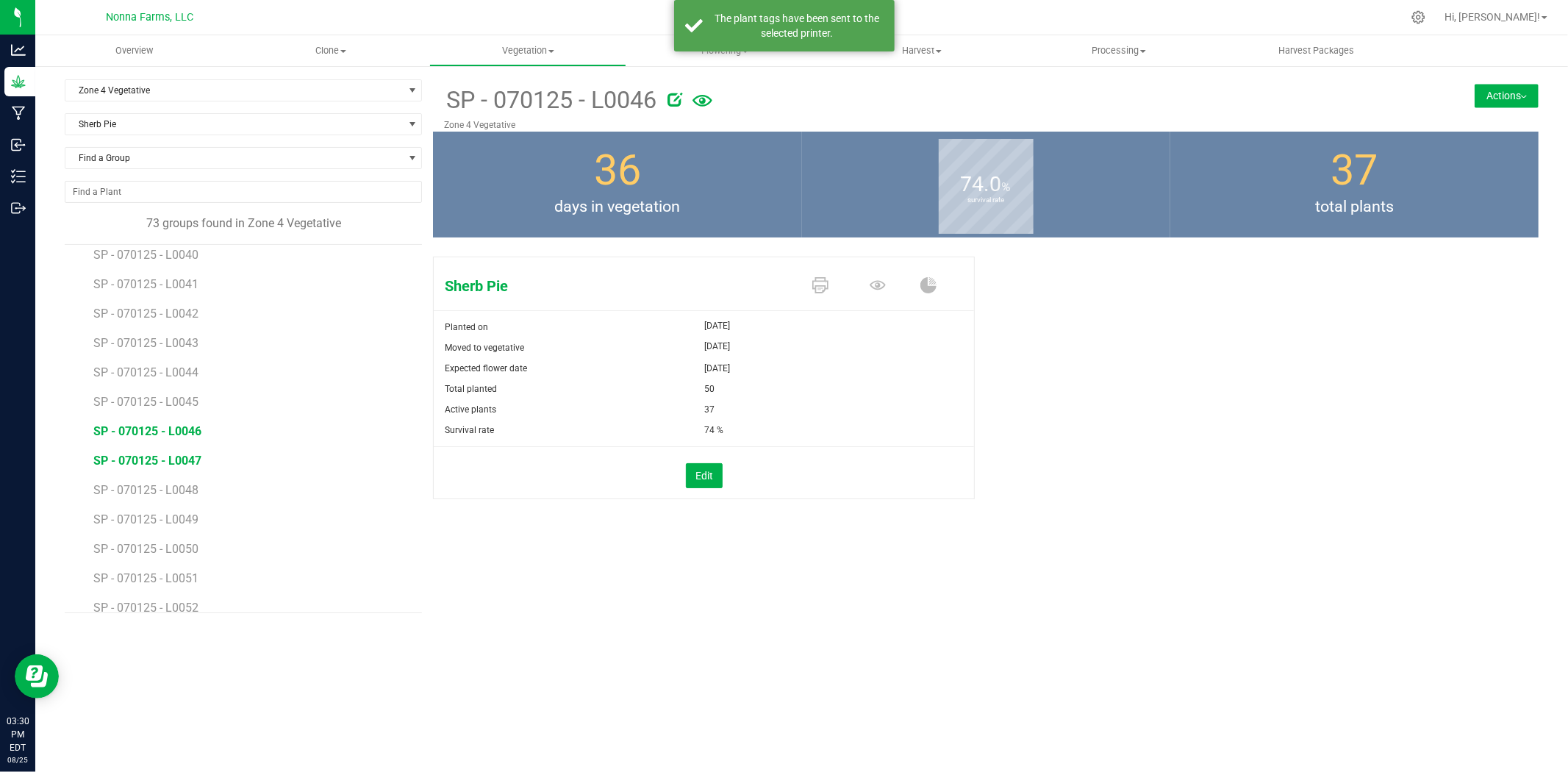
click at [172, 465] on span "SP - 070125 - L0047" at bounding box center [147, 460] width 108 height 14
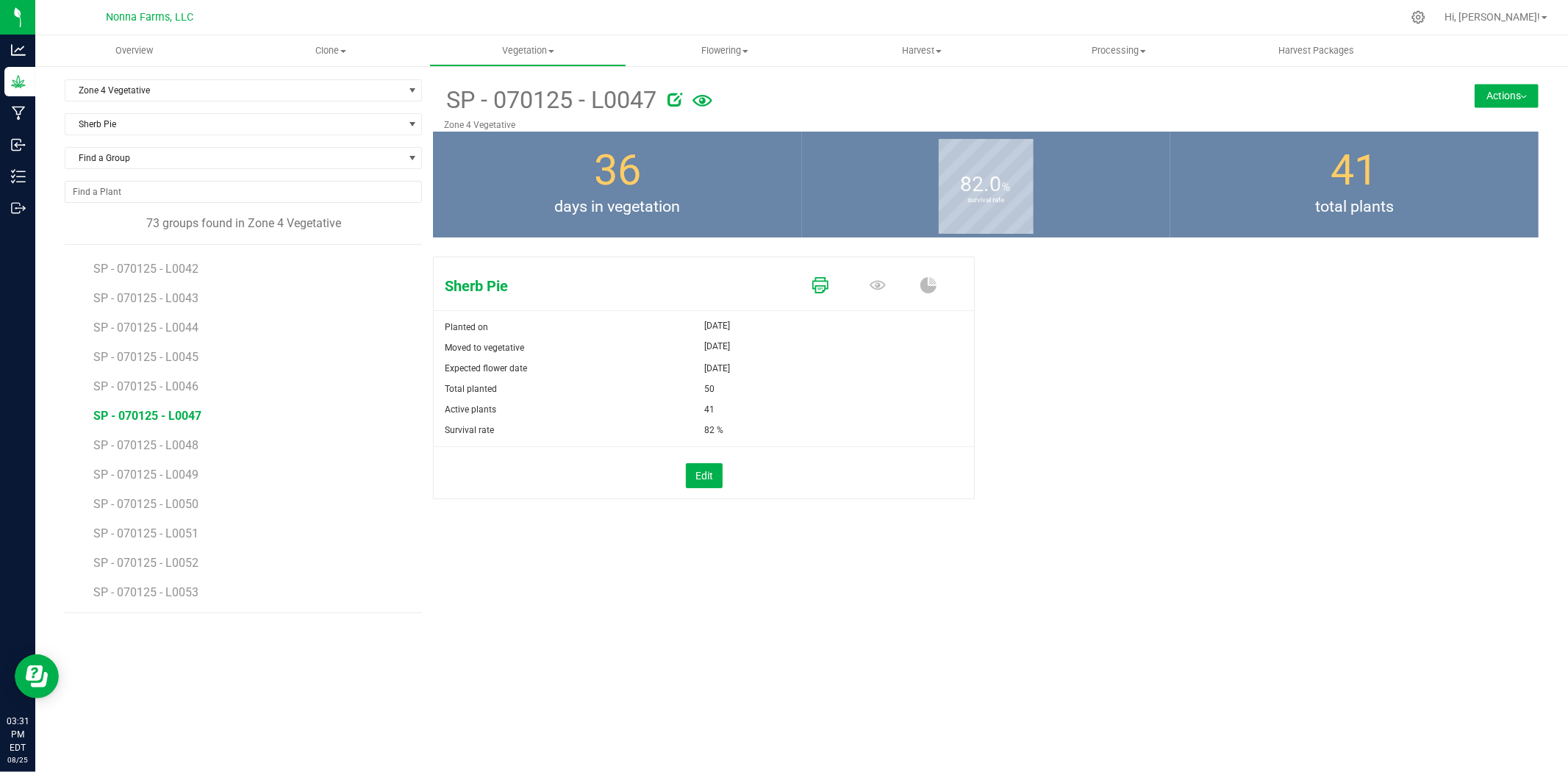
click at [828, 291] on icon at bounding box center [821, 285] width 16 height 16
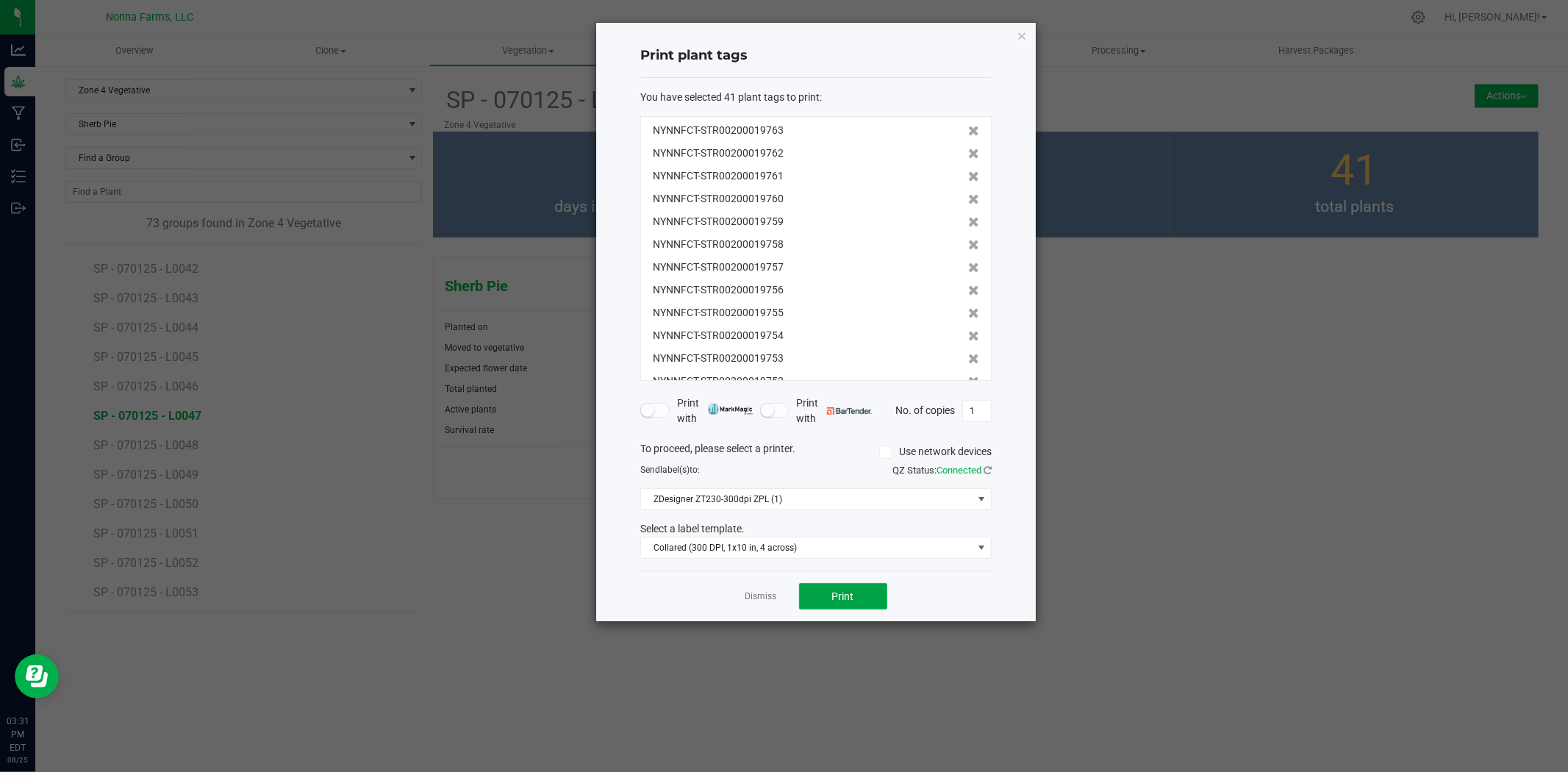
click at [816, 604] on button "Print" at bounding box center [843, 595] width 88 height 27
click at [761, 598] on link "Dismiss" at bounding box center [761, 596] width 32 height 13
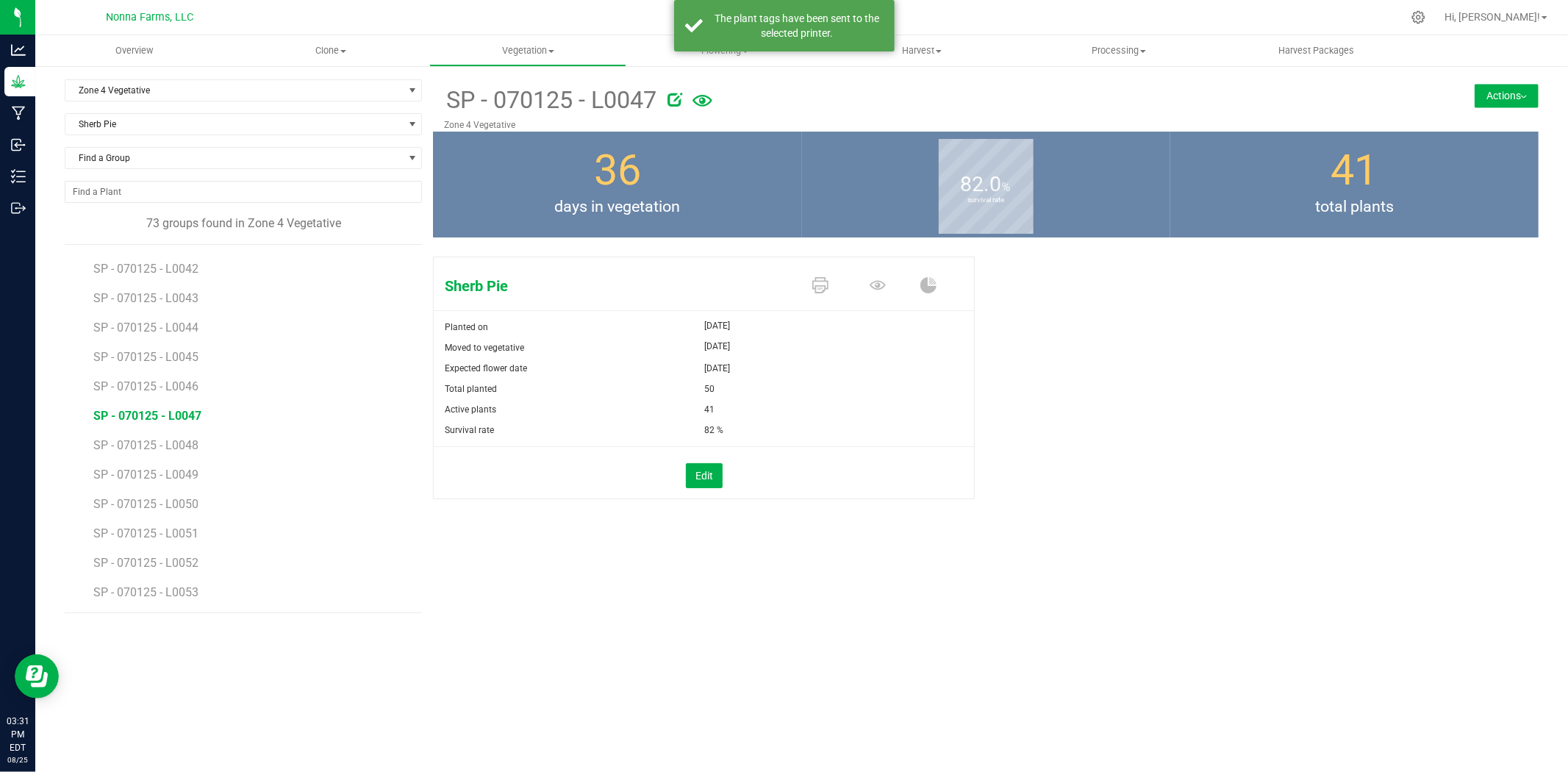
click at [156, 457] on li "SP - 070125 - L0049" at bounding box center [252, 469] width 319 height 30
click at [157, 450] on span "SP - 070125 - L0048" at bounding box center [147, 446] width 108 height 14
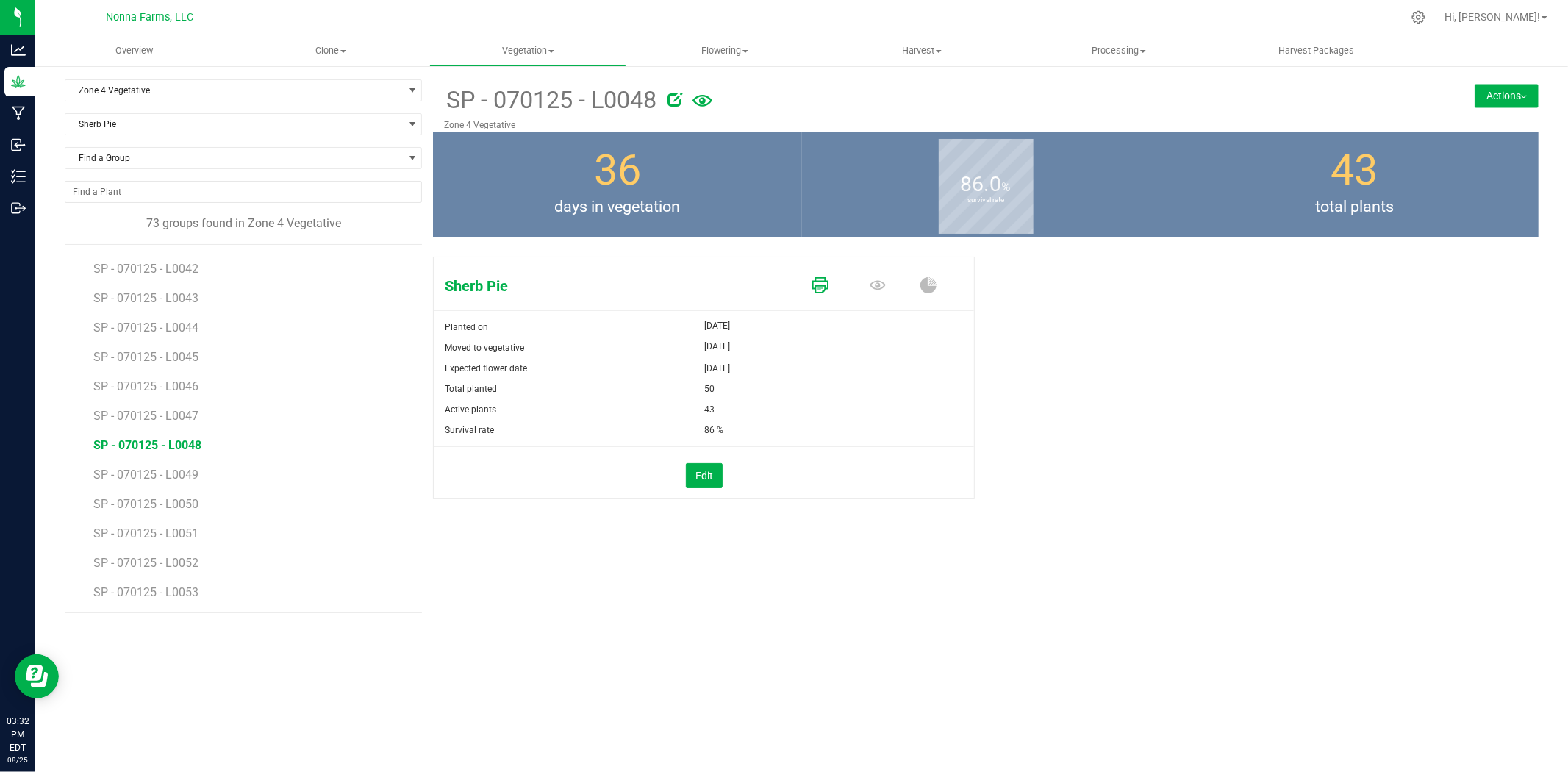
click at [821, 282] on icon at bounding box center [821, 285] width 16 height 16
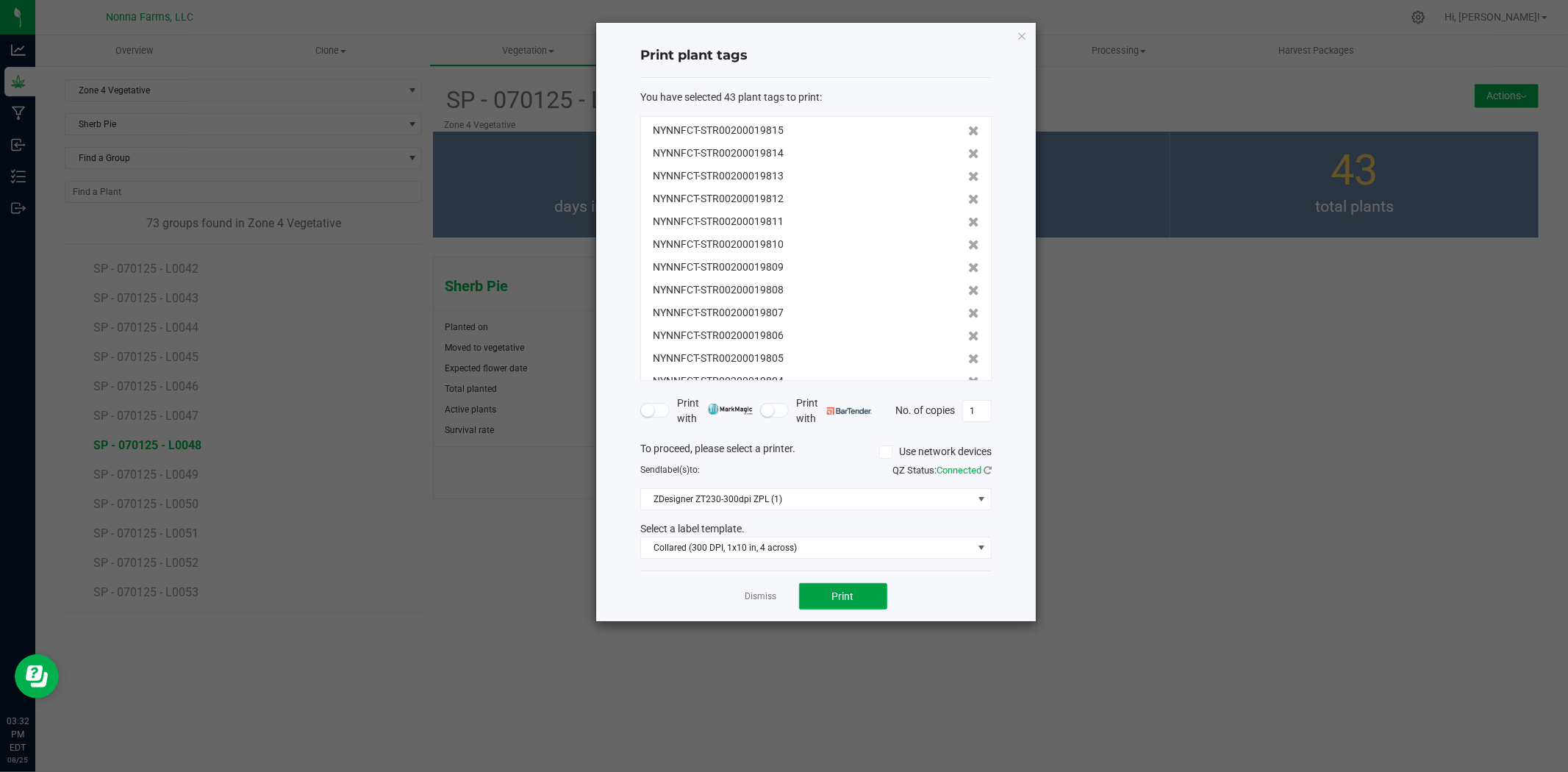
click at [857, 595] on button "Print" at bounding box center [843, 595] width 88 height 27
click at [751, 597] on link "Dismiss" at bounding box center [761, 596] width 32 height 13
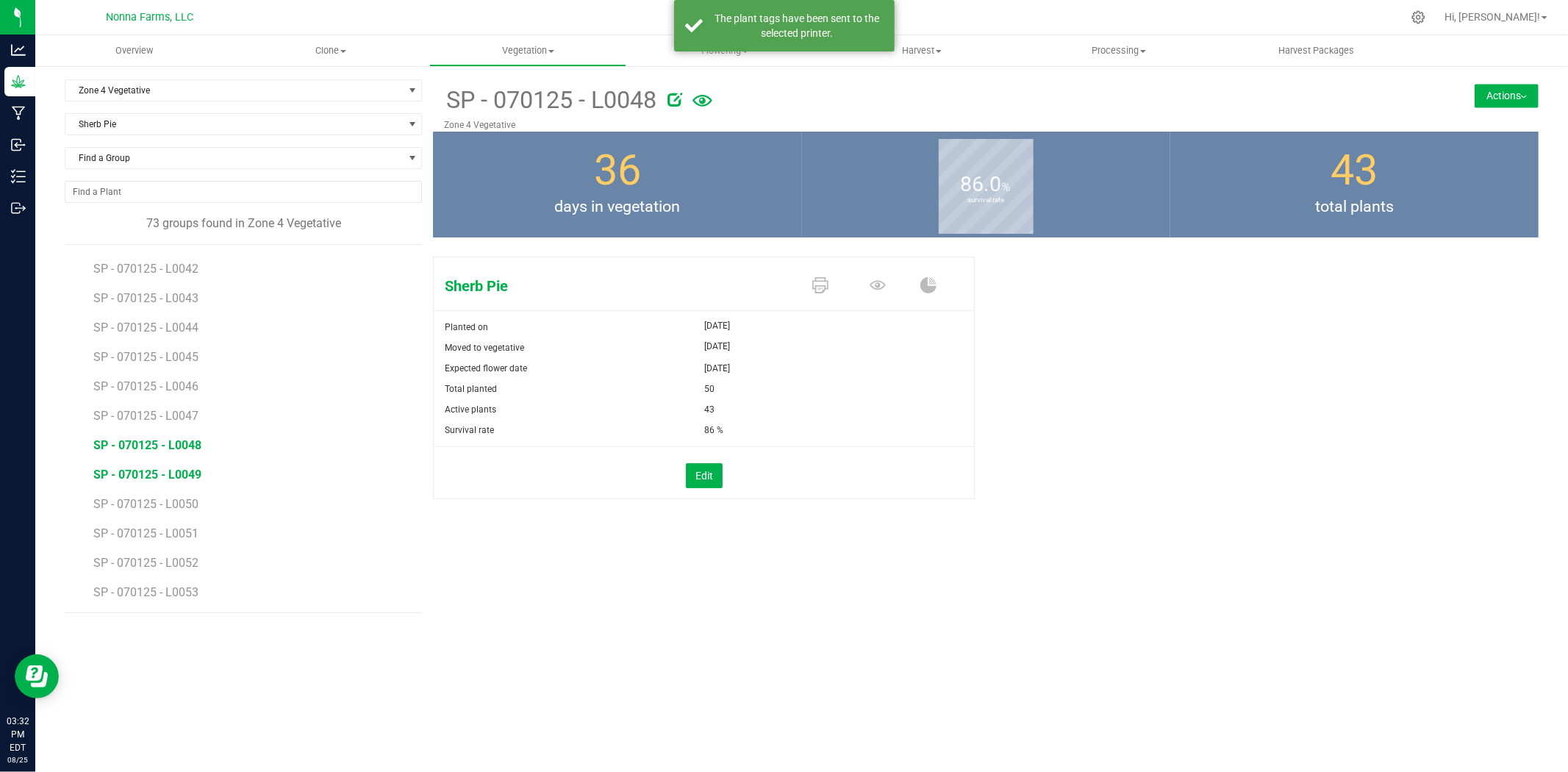
click at [192, 474] on span "SP - 070125 - L0049" at bounding box center [147, 474] width 108 height 14
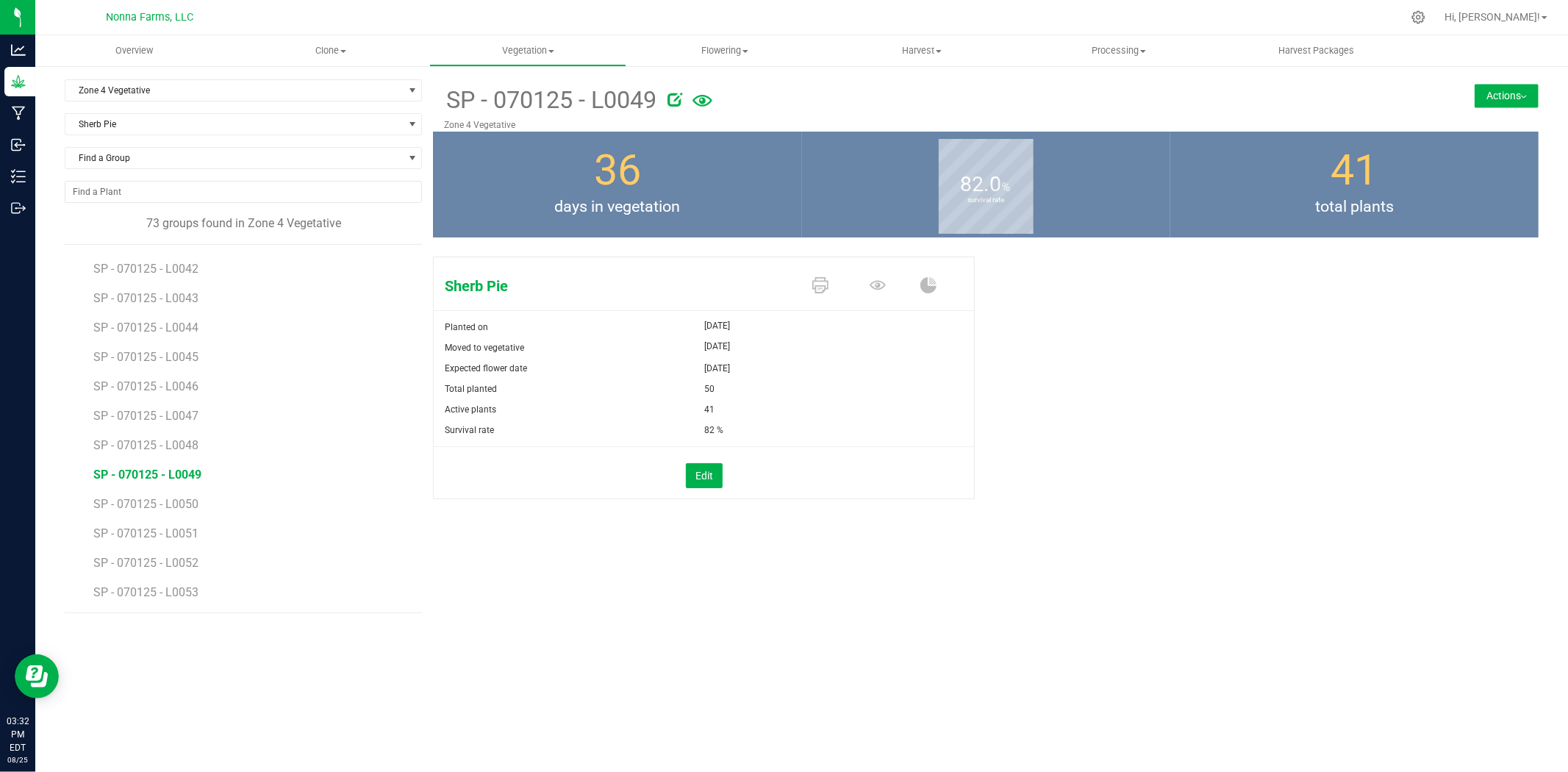
click at [819, 259] on div "Sherb Pie" at bounding box center [704, 283] width 540 height 53
click at [818, 287] on icon at bounding box center [821, 285] width 16 height 16
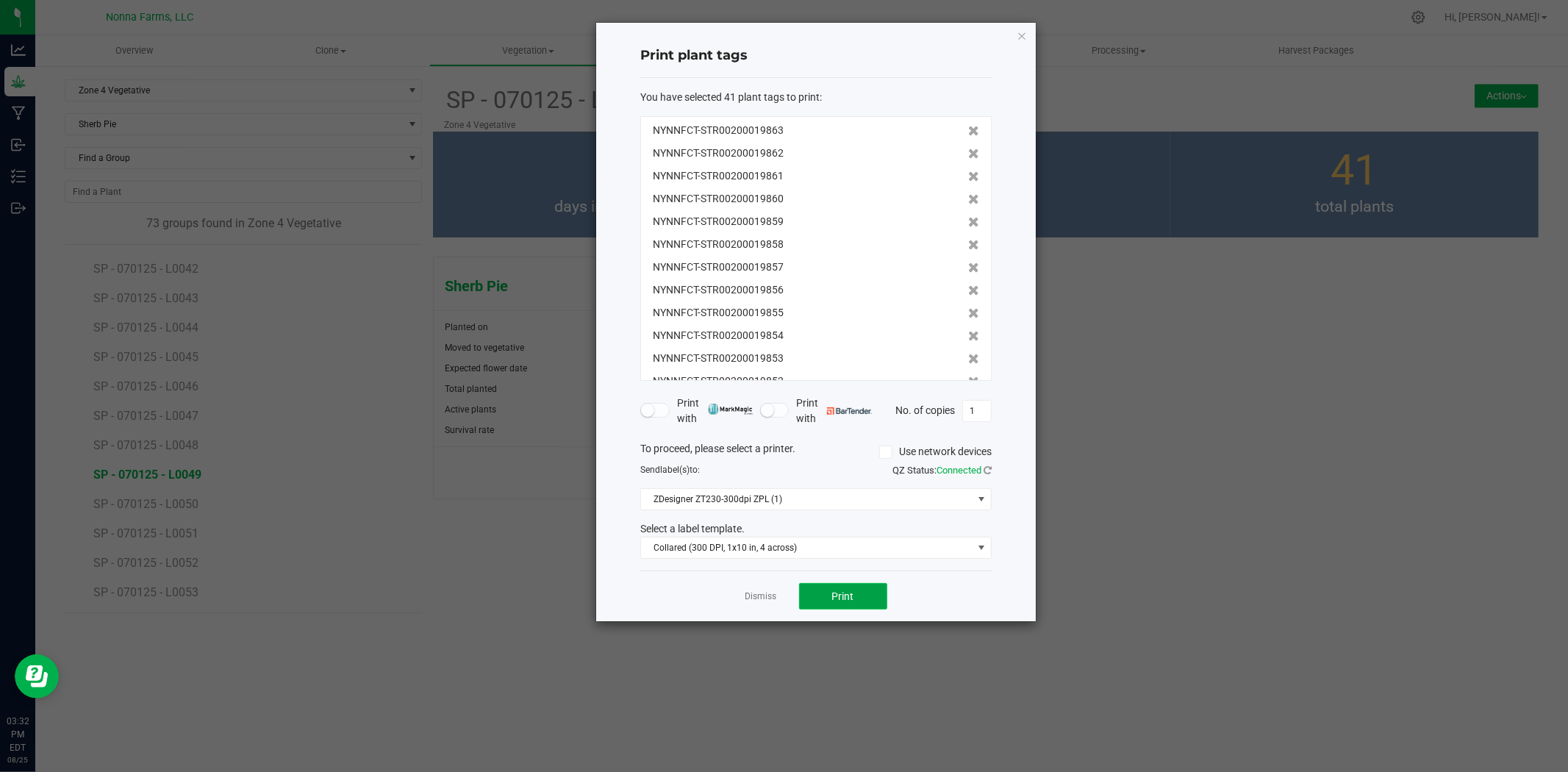
click at [837, 585] on button "Print" at bounding box center [843, 595] width 88 height 27
click at [769, 598] on link "Dismiss" at bounding box center [761, 596] width 32 height 13
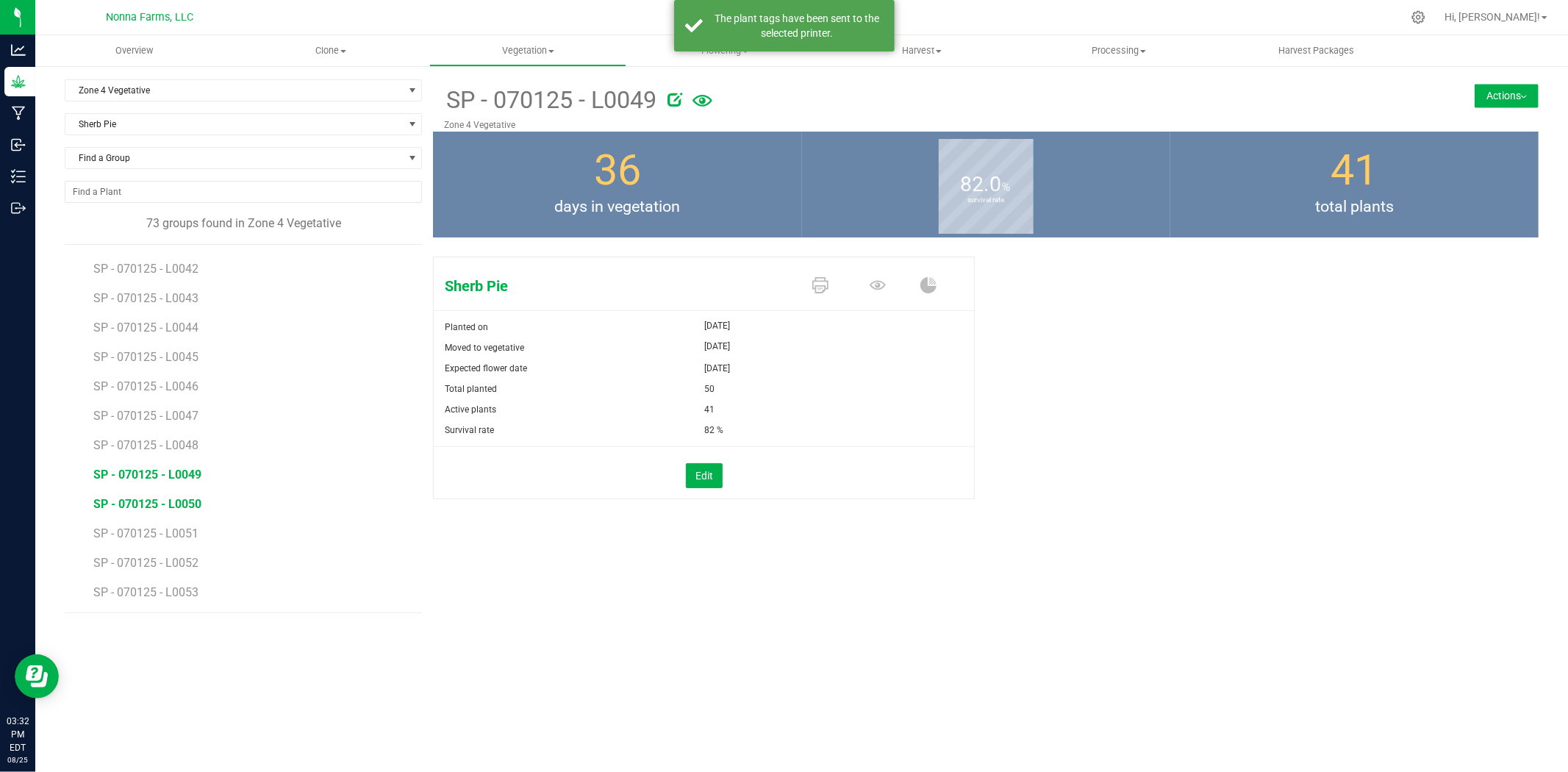
click at [172, 500] on span "SP - 070125 - L0050" at bounding box center [147, 504] width 108 height 14
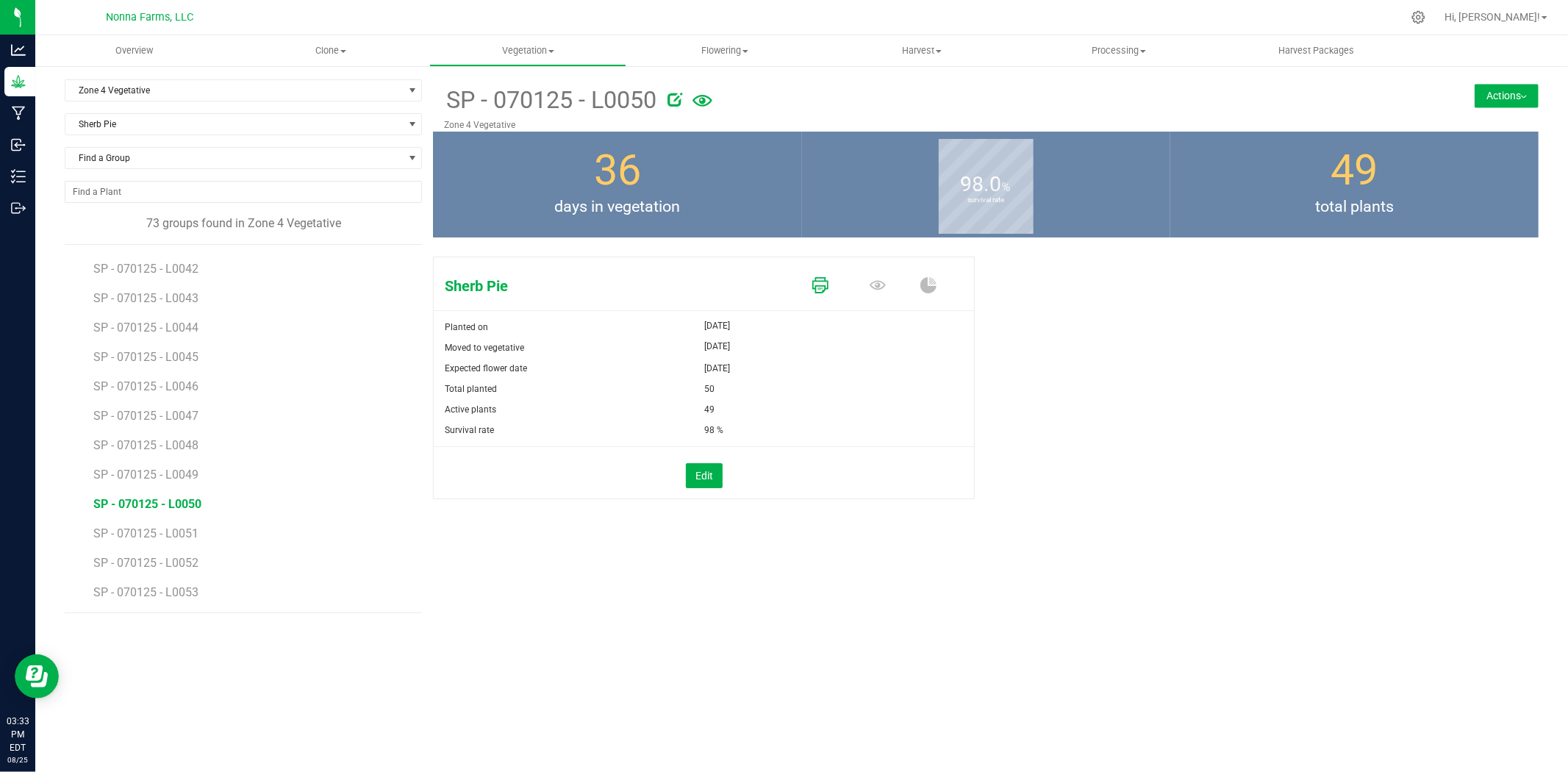
click at [824, 285] on icon at bounding box center [821, 285] width 16 height 16
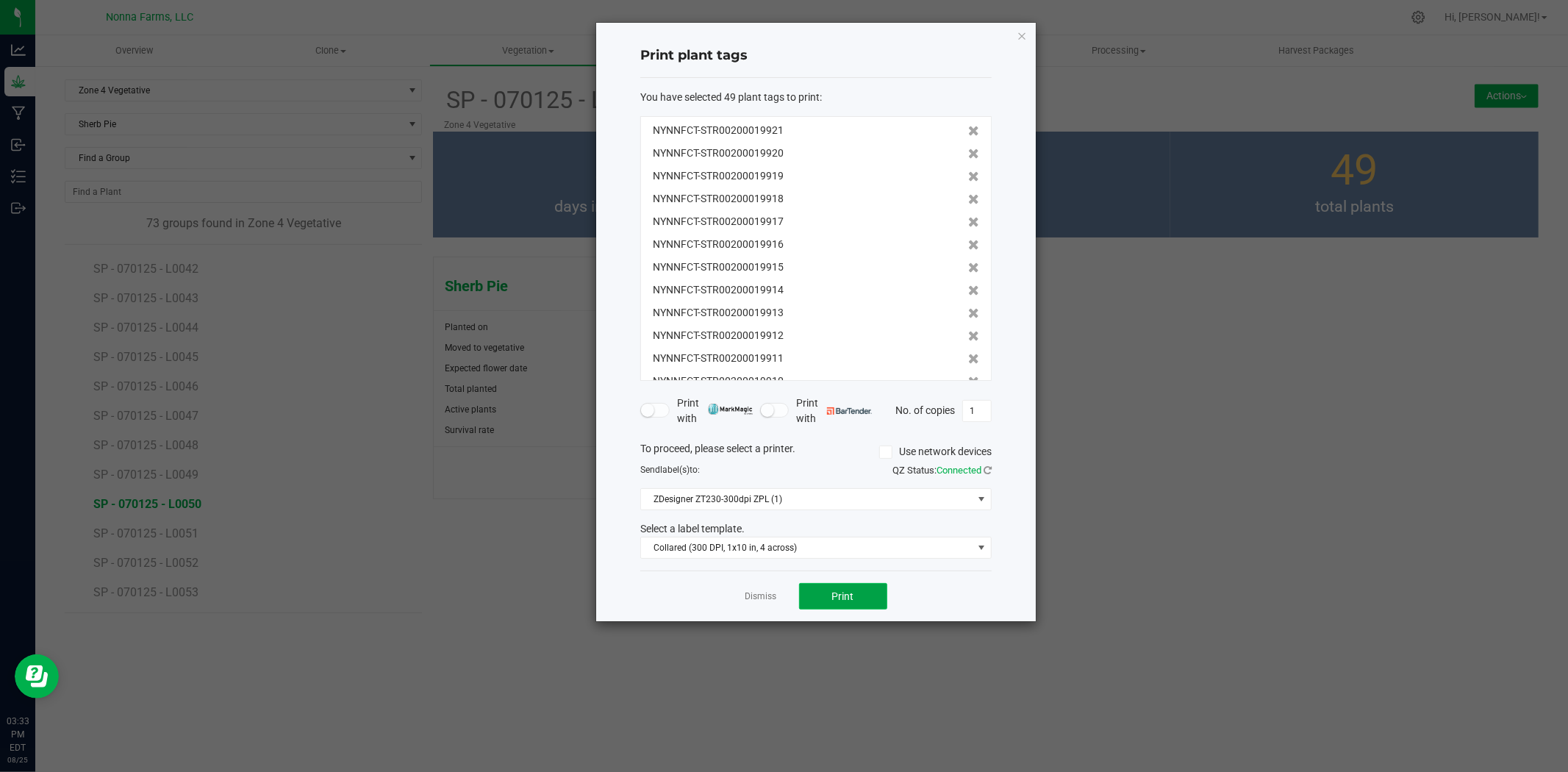
click at [854, 605] on button "Print" at bounding box center [843, 595] width 88 height 27
click at [742, 593] on div "Dismiss Print" at bounding box center [816, 595] width 351 height 51
click at [753, 597] on link "Dismiss" at bounding box center [761, 596] width 32 height 13
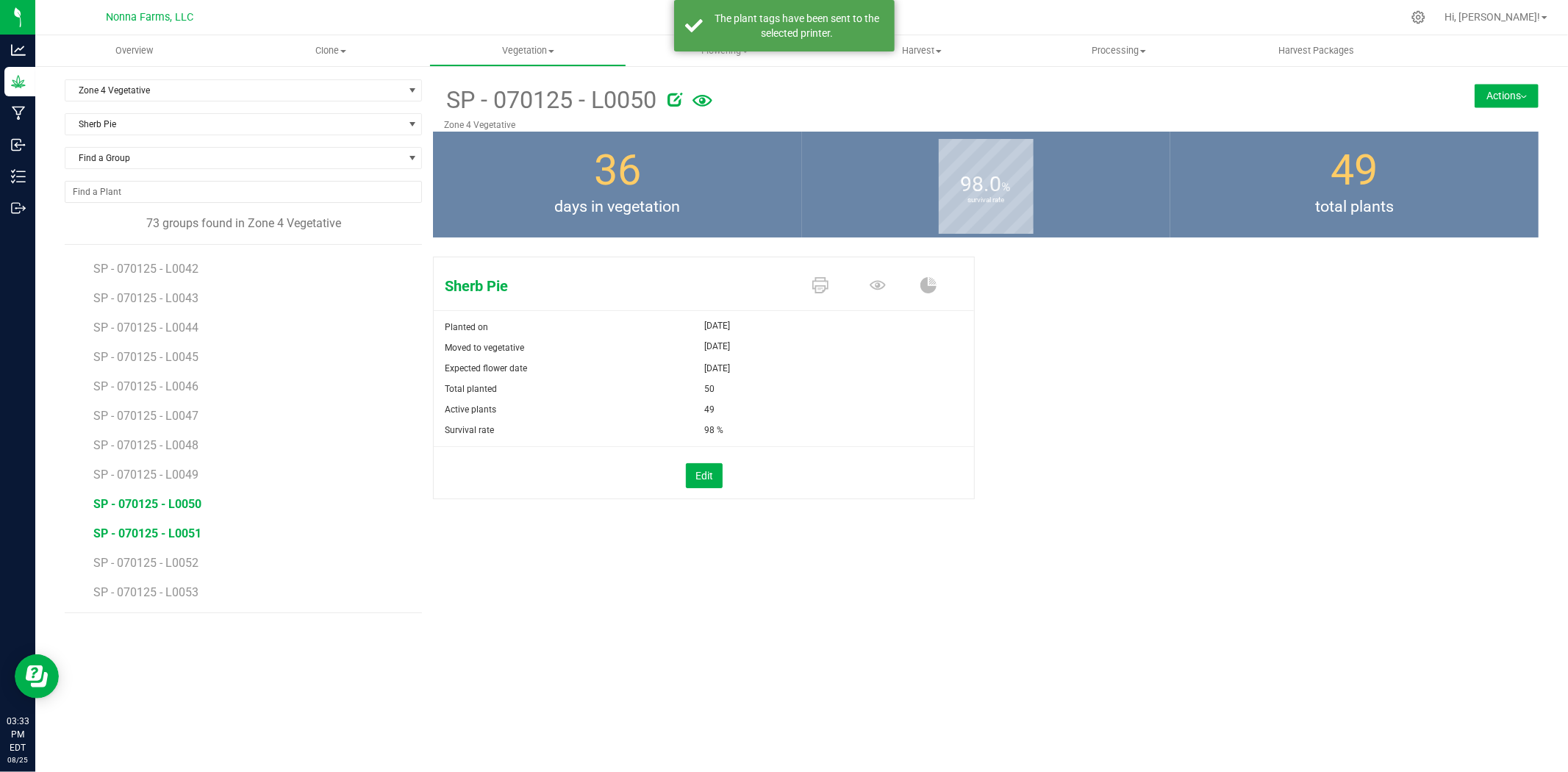
click at [186, 530] on span "SP - 070125 - L0051" at bounding box center [147, 533] width 108 height 14
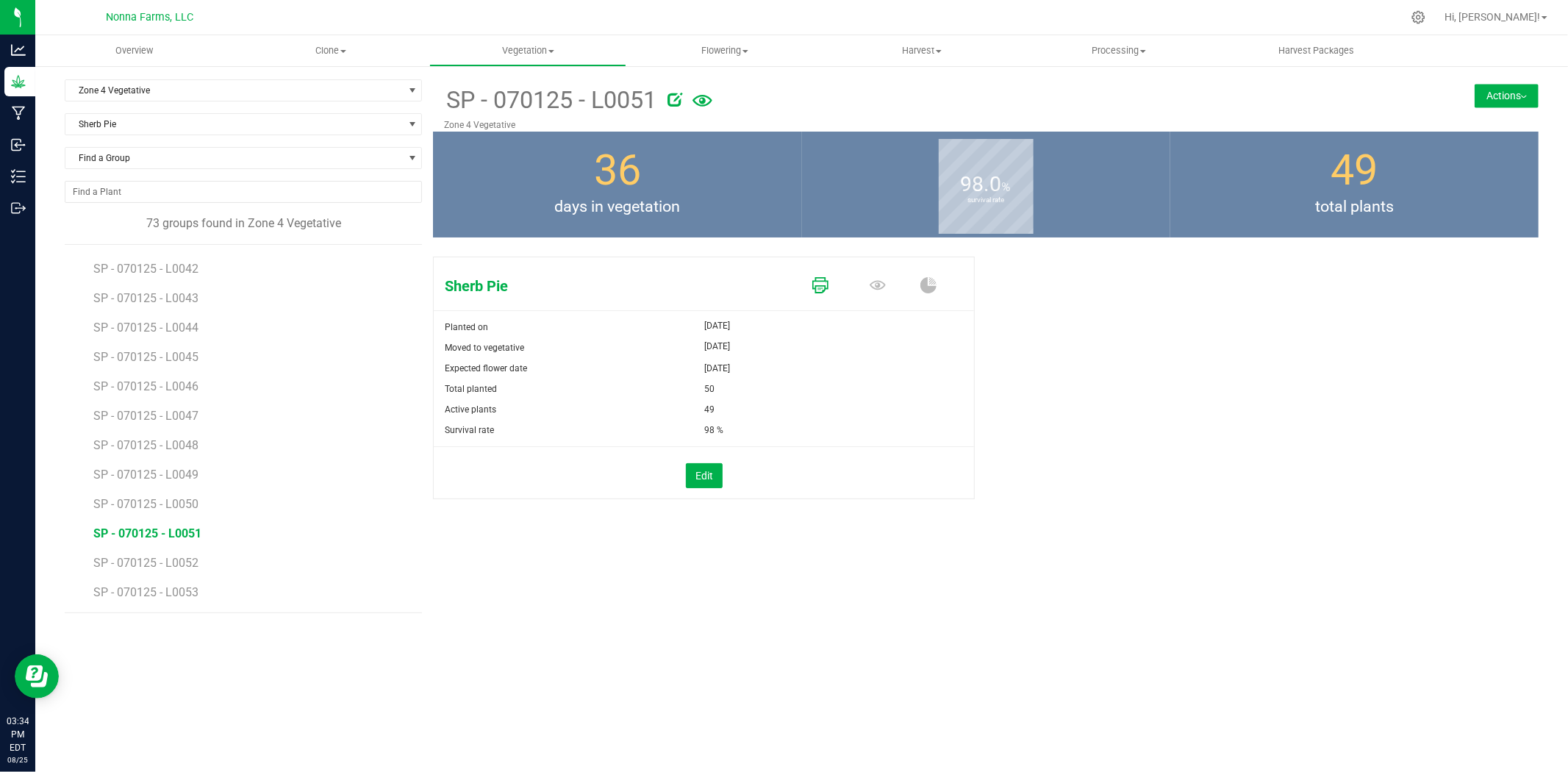
click at [813, 282] on icon at bounding box center [821, 285] width 16 height 16
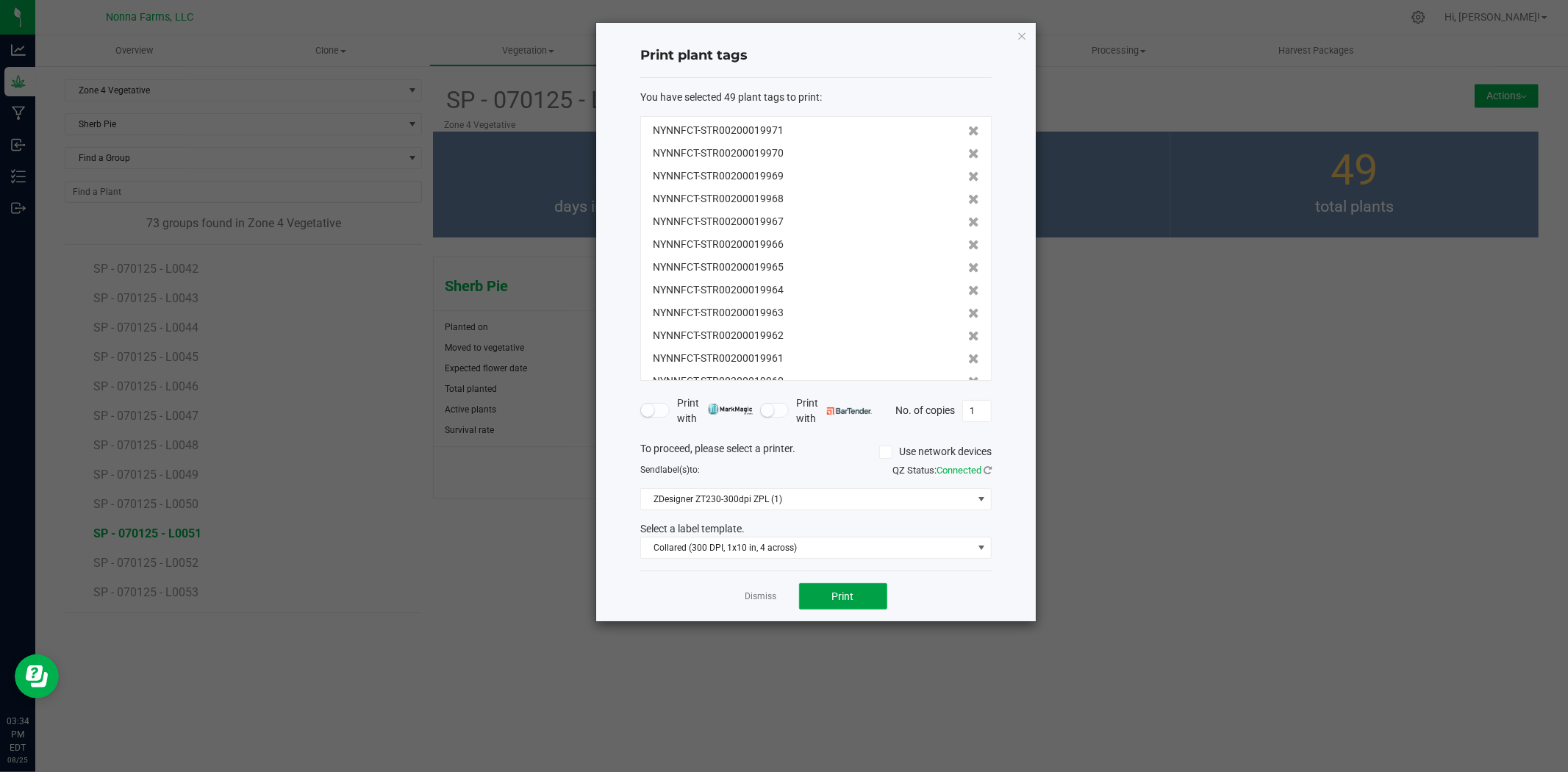
click at [836, 598] on span "Print" at bounding box center [844, 596] width 22 height 12
click at [765, 592] on link "Dismiss" at bounding box center [761, 596] width 32 height 13
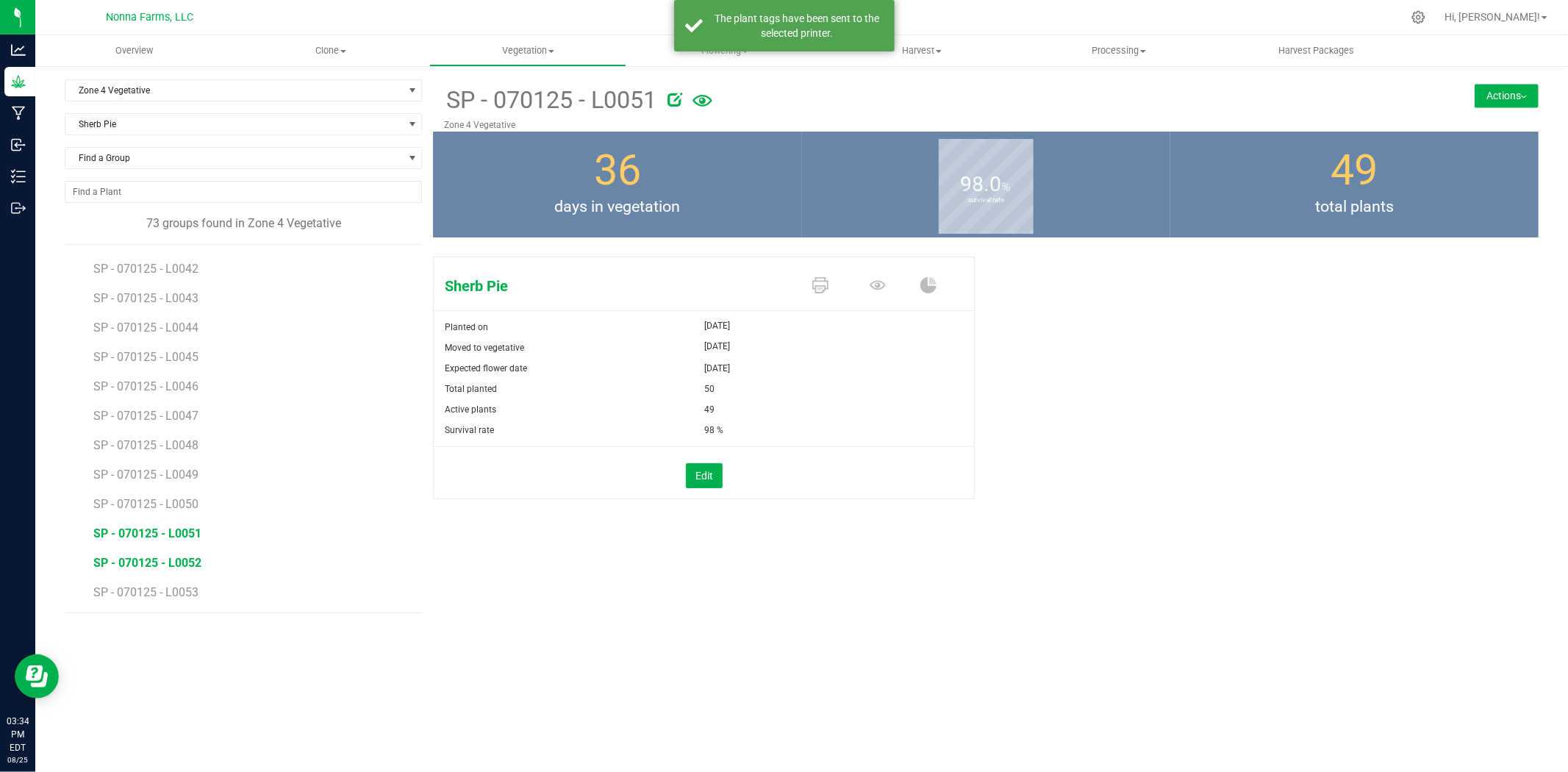
click at [168, 568] on span "SP - 070125 - L0052" at bounding box center [147, 563] width 108 height 14
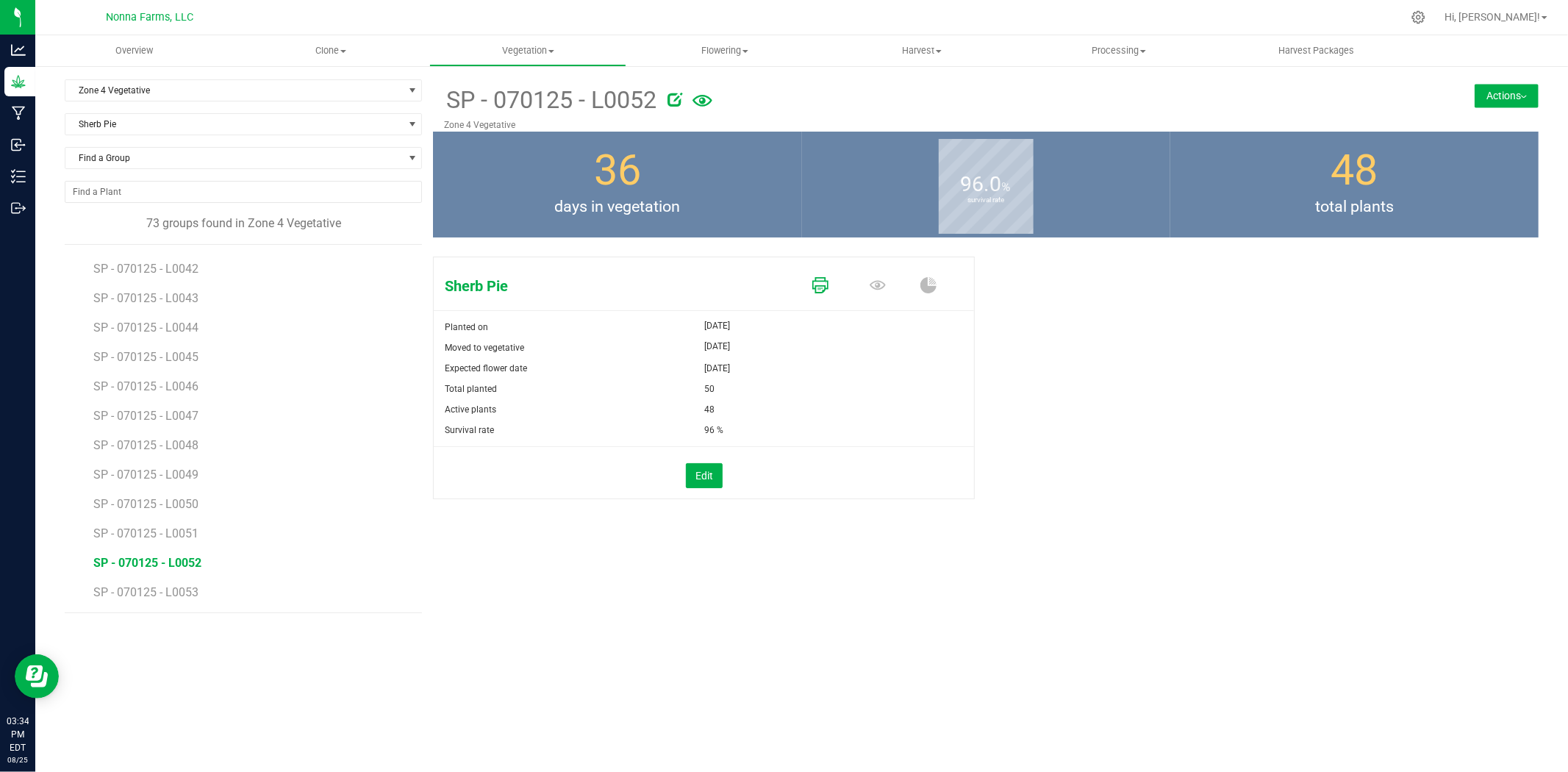
click at [814, 285] on icon at bounding box center [821, 285] width 16 height 16
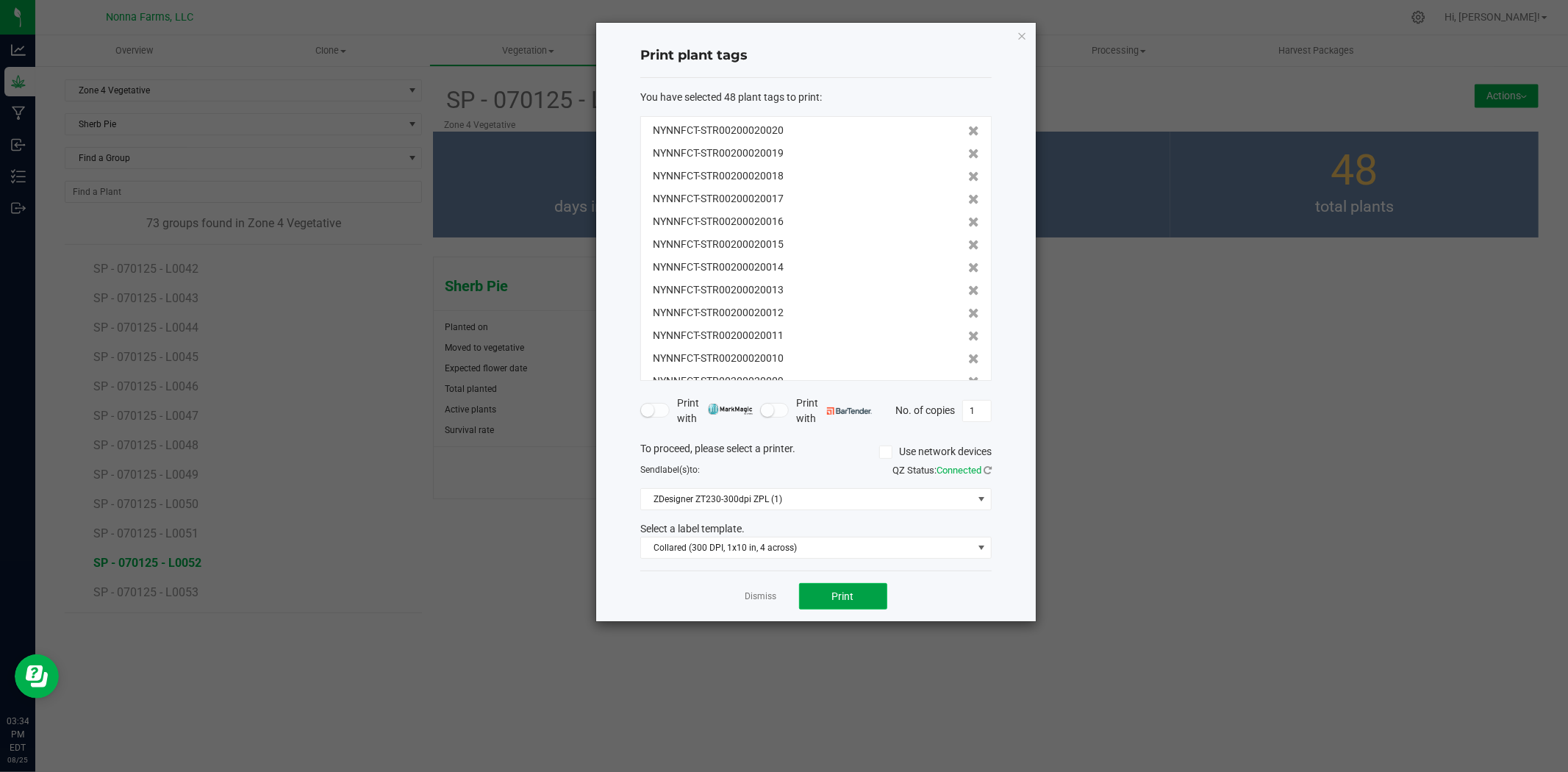
click at [847, 602] on button "Print" at bounding box center [843, 595] width 88 height 27
click at [768, 597] on link "Dismiss" at bounding box center [761, 596] width 32 height 13
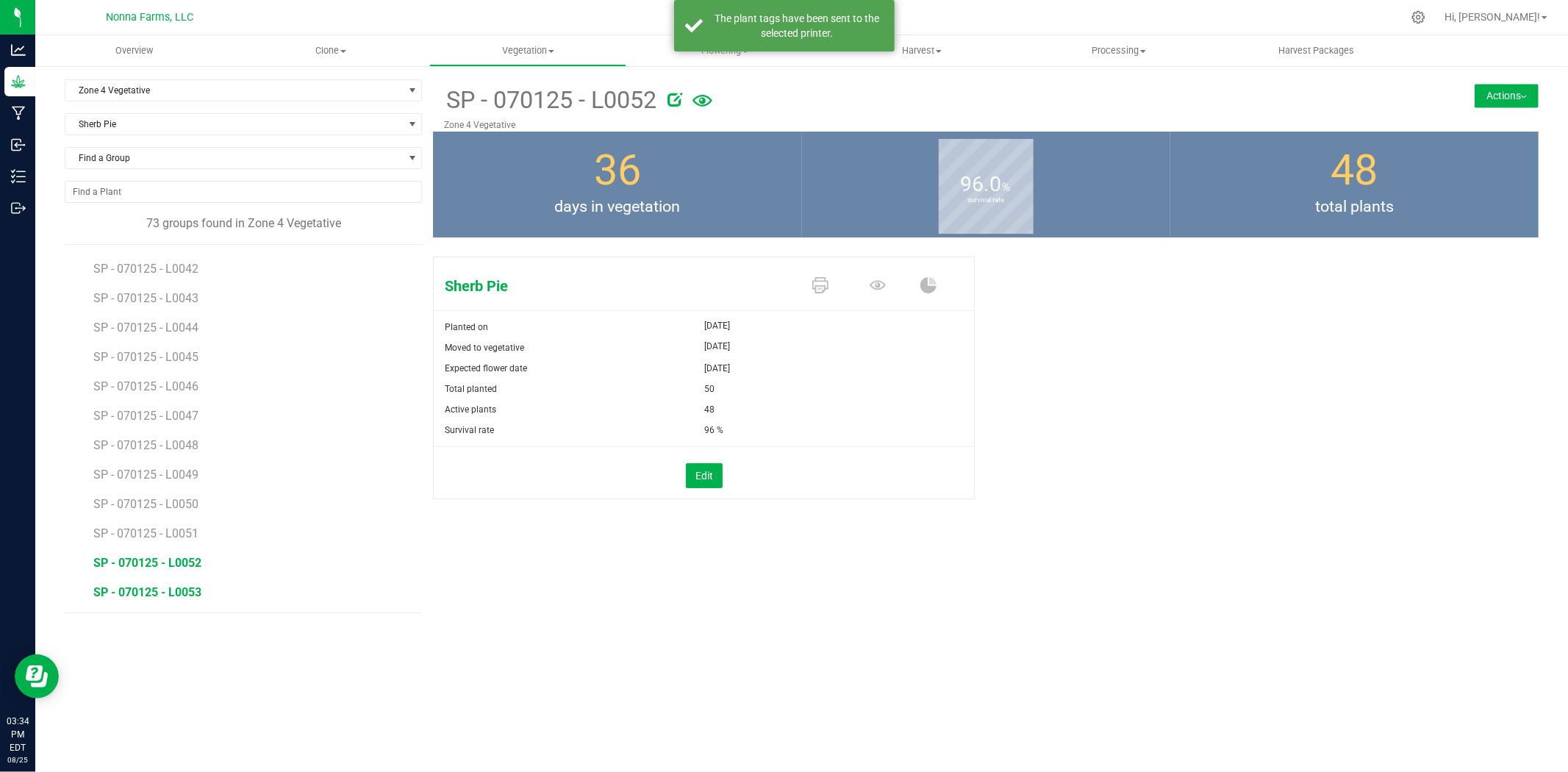
click at [188, 593] on span "SP - 070125 - L0053" at bounding box center [147, 592] width 108 height 14
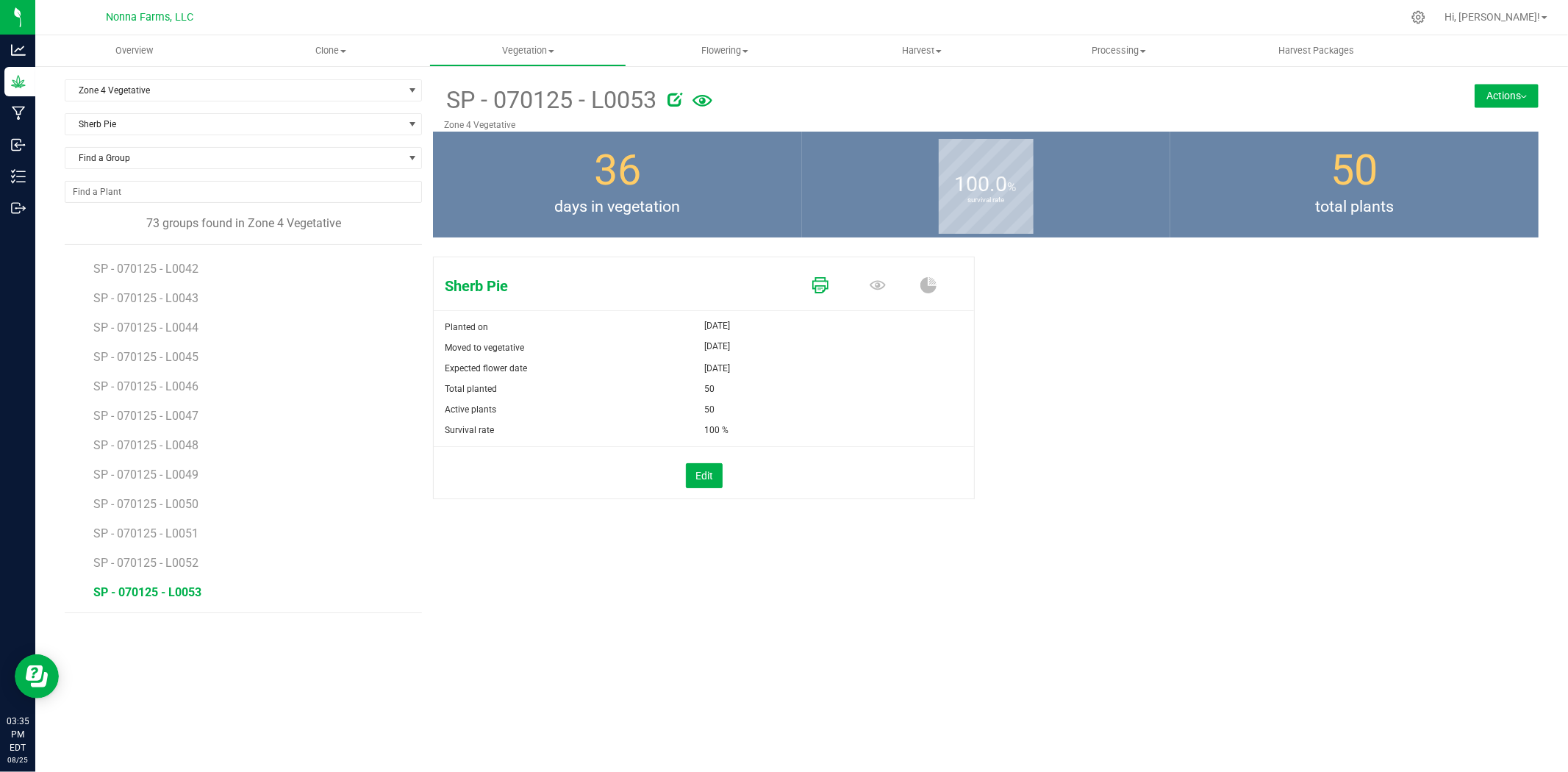
click at [824, 282] on icon at bounding box center [821, 285] width 16 height 16
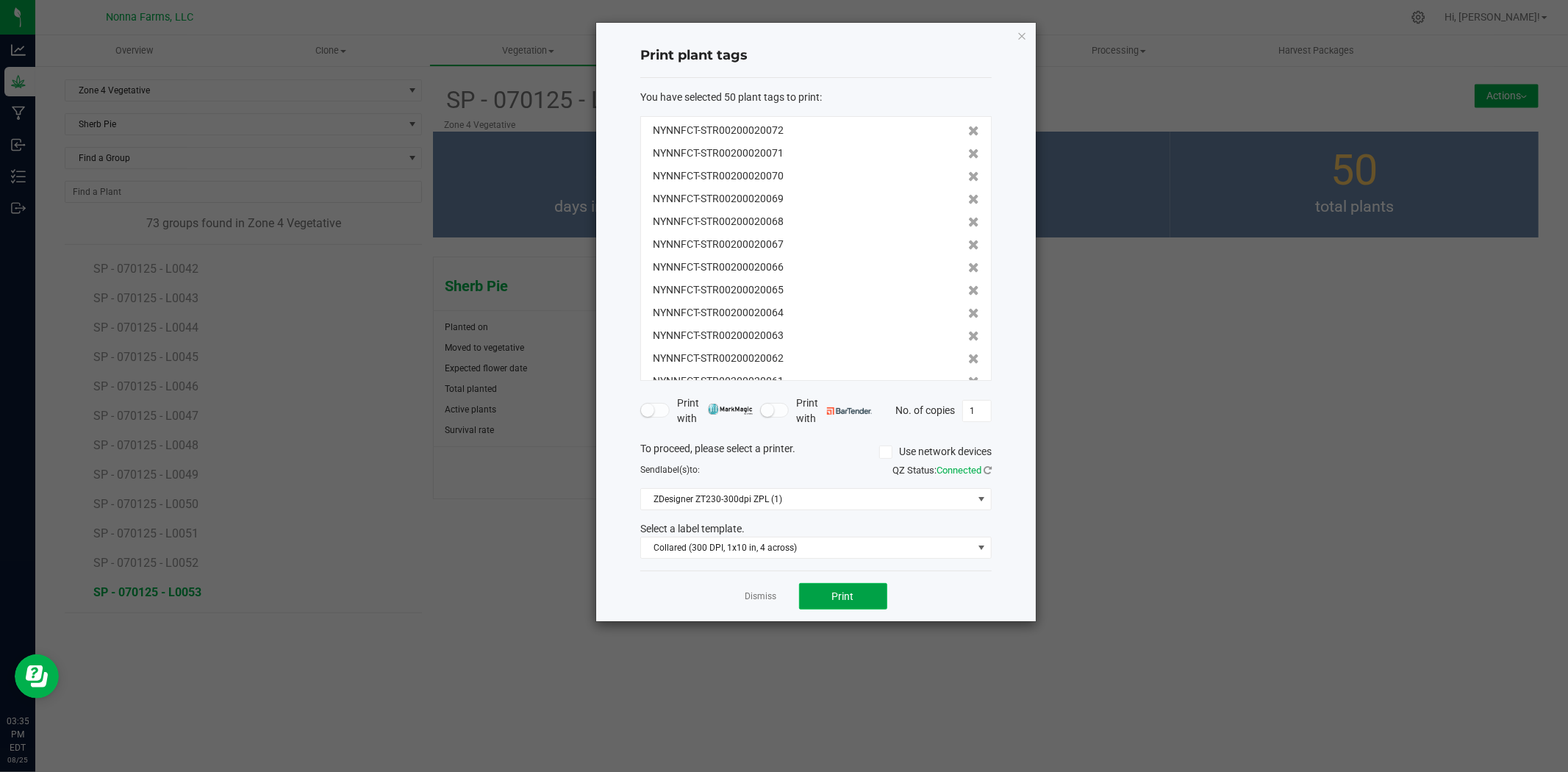
click at [852, 600] on span "Print" at bounding box center [844, 596] width 22 height 12
click at [757, 596] on link "Dismiss" at bounding box center [761, 596] width 32 height 13
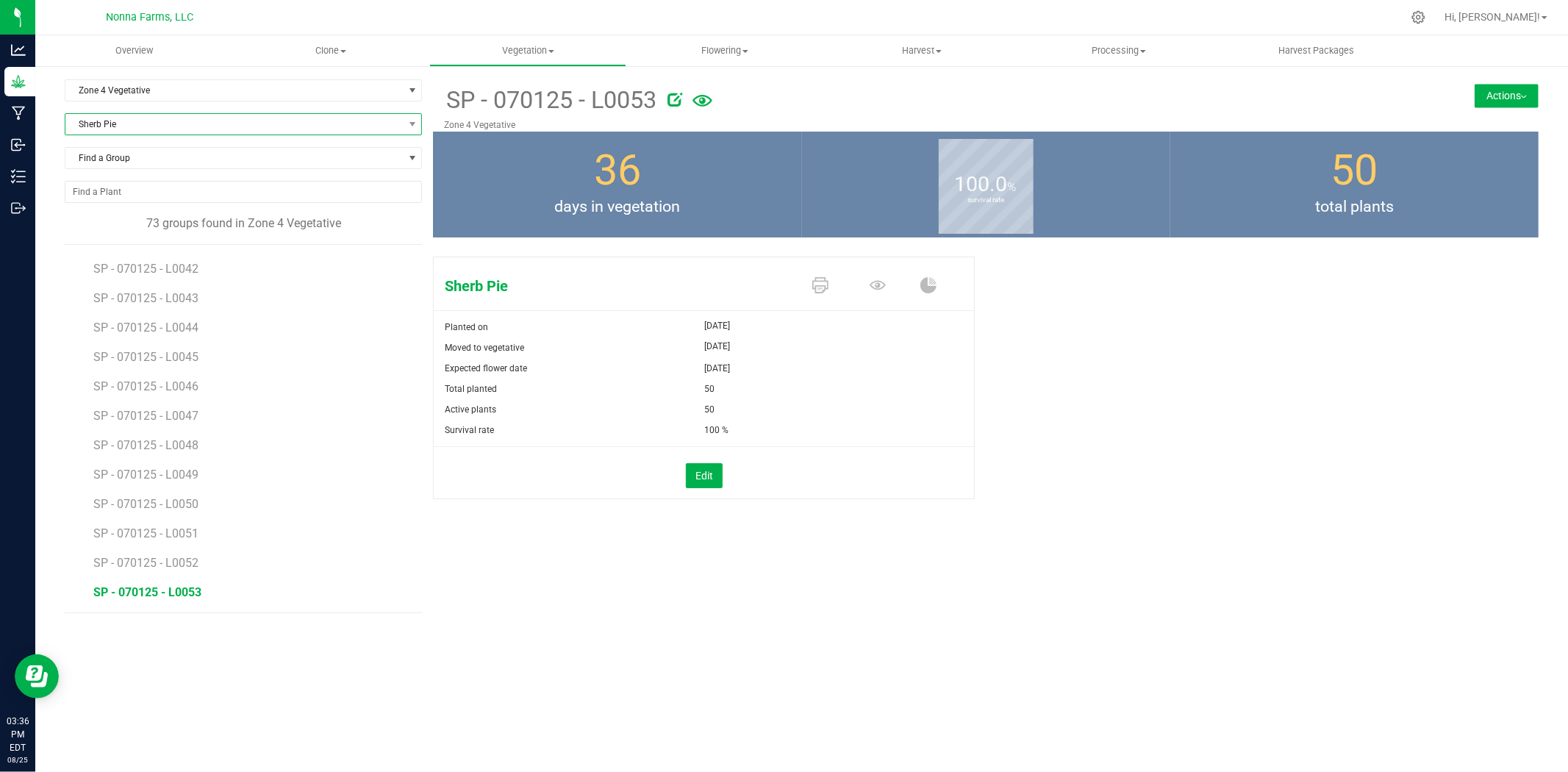
click at [167, 121] on span "Sherb Pie" at bounding box center [234, 124] width 337 height 21
click at [137, 186] on li "All" at bounding box center [243, 185] width 356 height 21
click at [166, 76] on div "Zone 4 Vegetative Filter by Area All Main Field Vegetative Zone 1 Vegetative Zo…" at bounding box center [802, 345] width 1533 height 563
click at [163, 81] on span "Zone 4 Vegetative" at bounding box center [234, 90] width 337 height 21
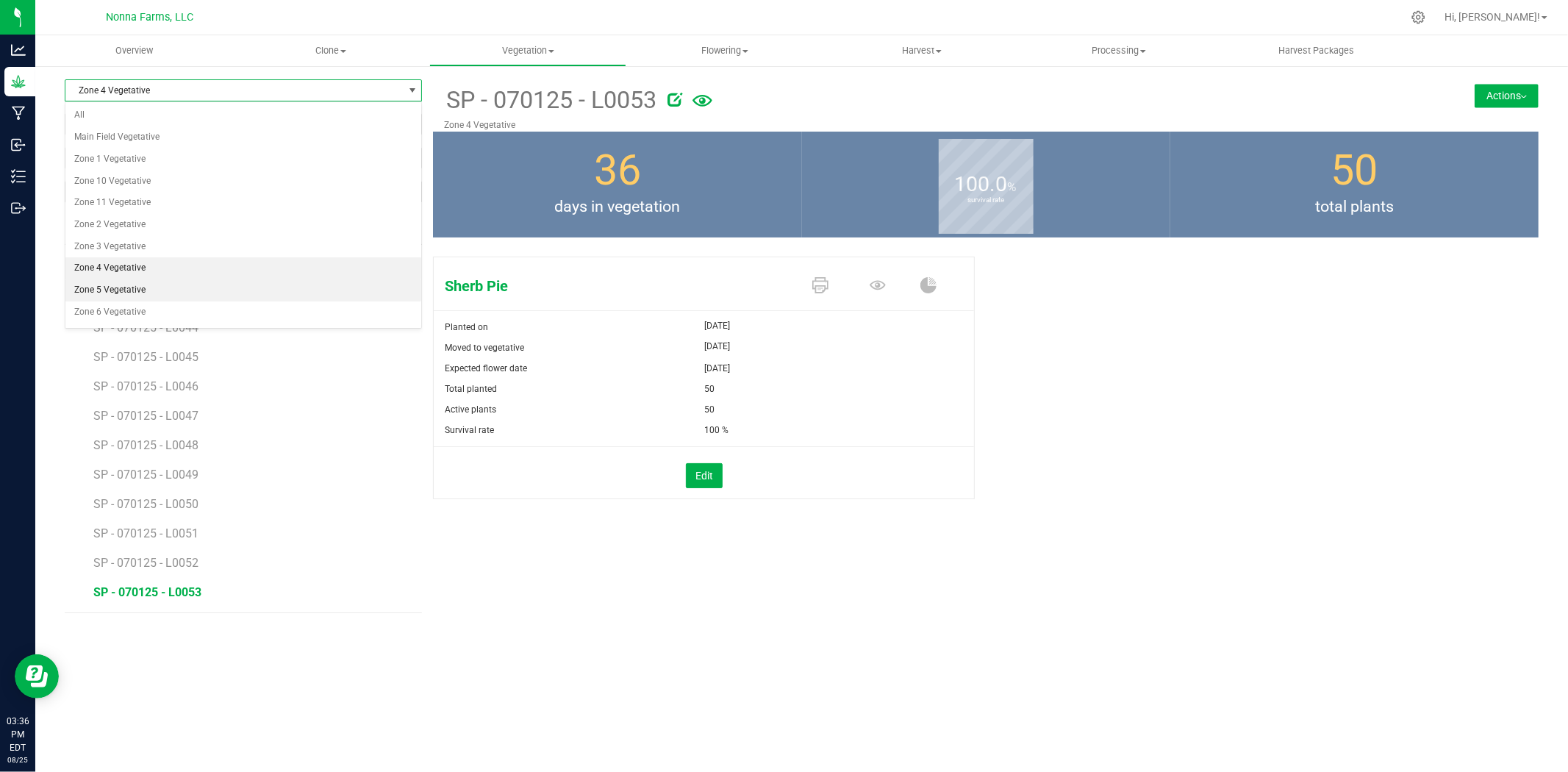
click at [129, 288] on li "Zone 5 Vegetative" at bounding box center [243, 290] width 356 height 22
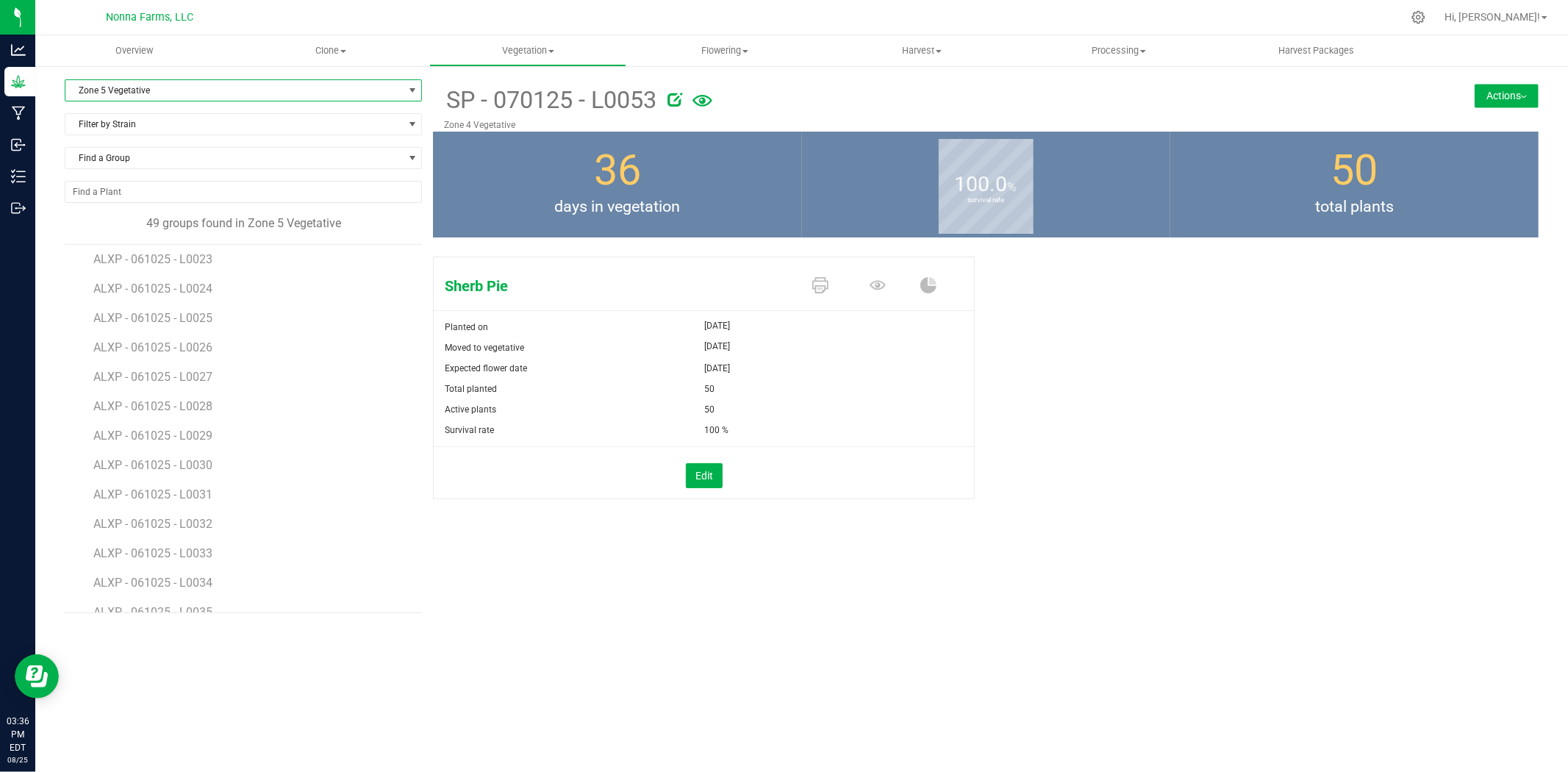
scroll to position [1085, 0]
click at [168, 86] on span "Zone 5 Vegetative" at bounding box center [234, 90] width 337 height 21
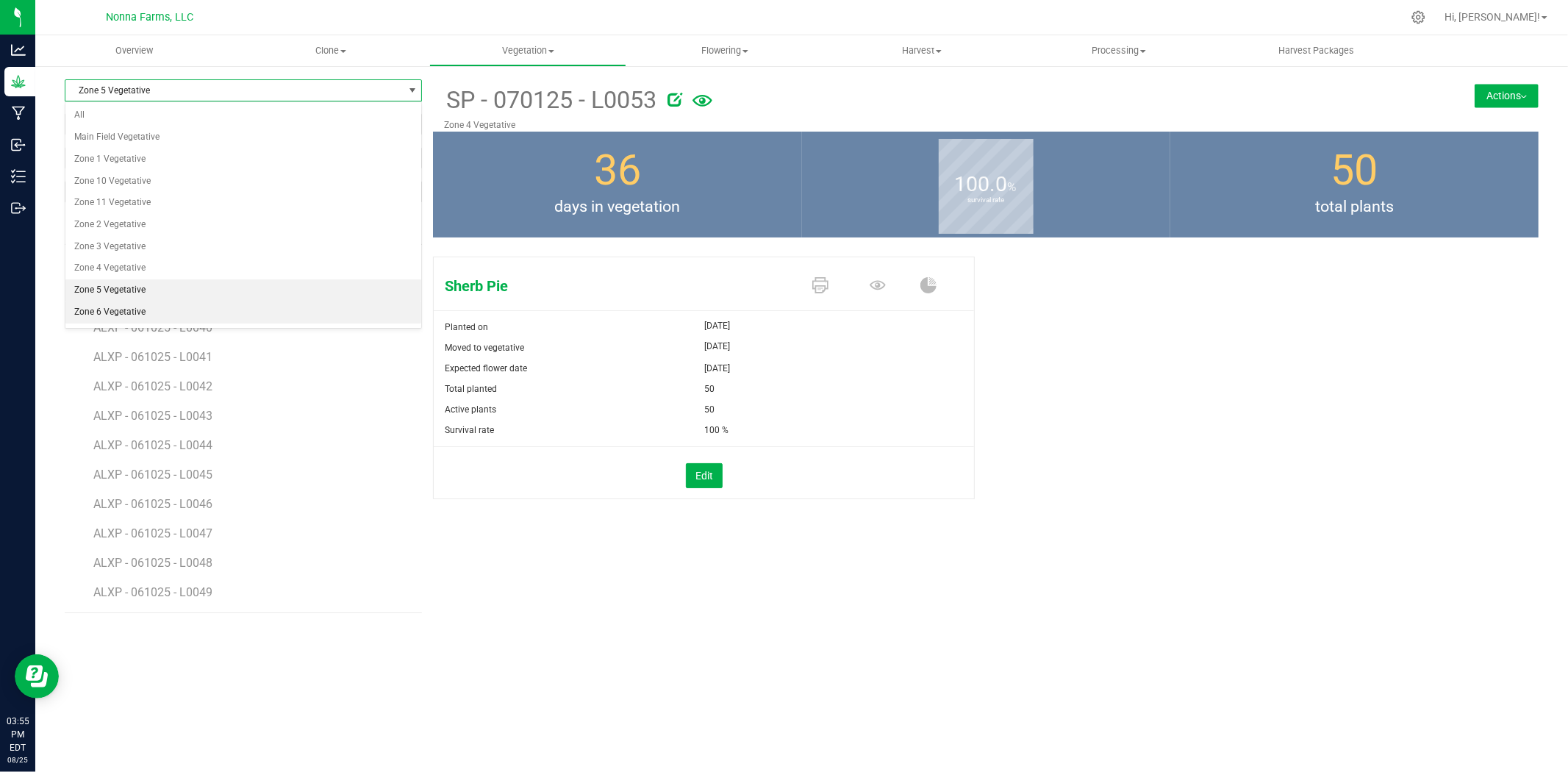
click at [120, 311] on li "Zone 6 Vegetative" at bounding box center [243, 313] width 356 height 22
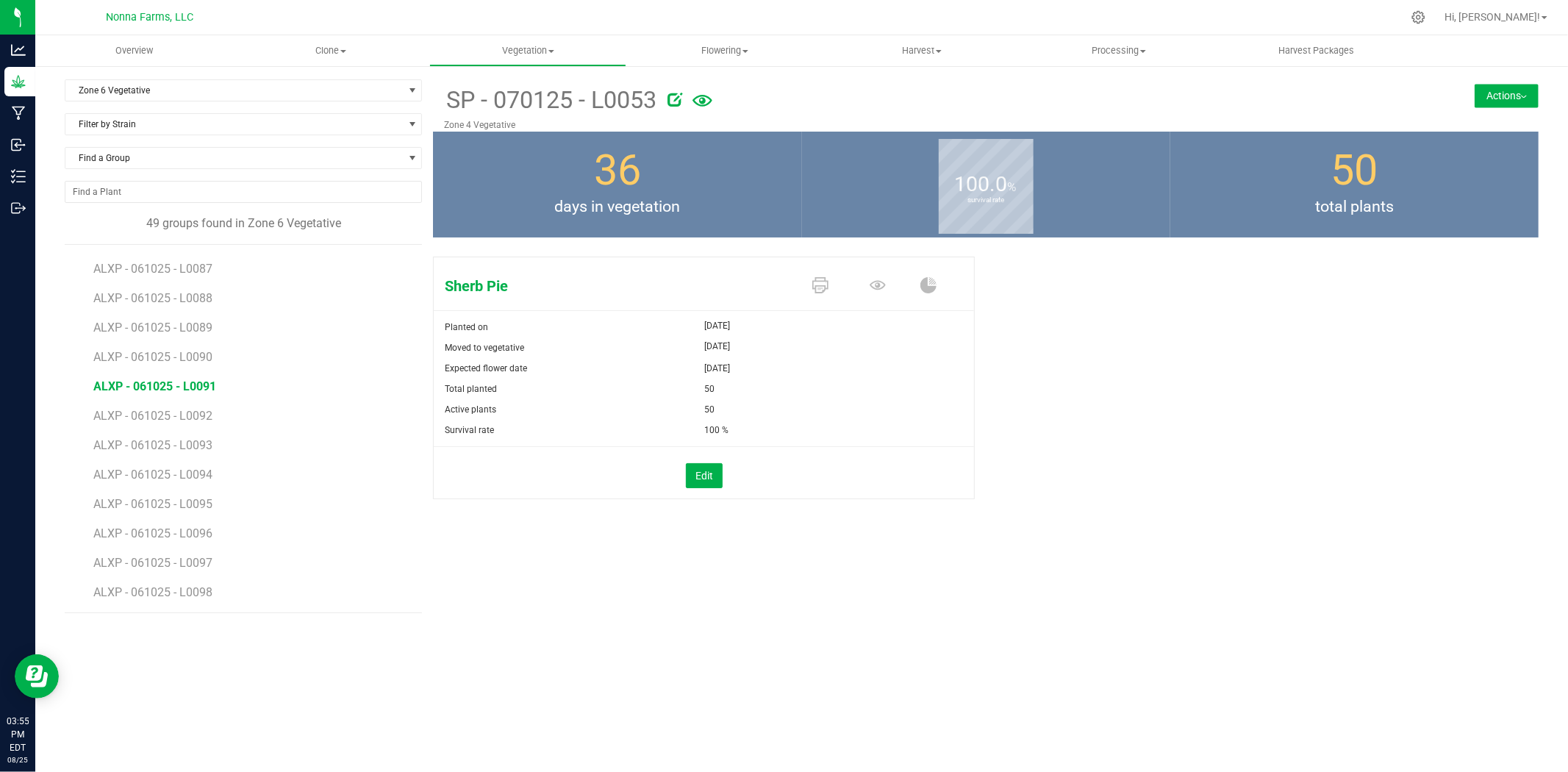
click at [196, 380] on span "ALXP - 061025 - L0091" at bounding box center [155, 386] width 123 height 14
click at [162, 413] on span "ALXP - 061025 - L0092" at bounding box center [155, 416] width 123 height 14
click at [168, 382] on span "ALXP - 061025 - L0091" at bounding box center [155, 386] width 123 height 14
click at [193, 259] on span "ALXP - 061025 - L0050" at bounding box center [155, 265] width 123 height 14
click at [1509, 100] on button "Actions" at bounding box center [1506, 95] width 64 height 24
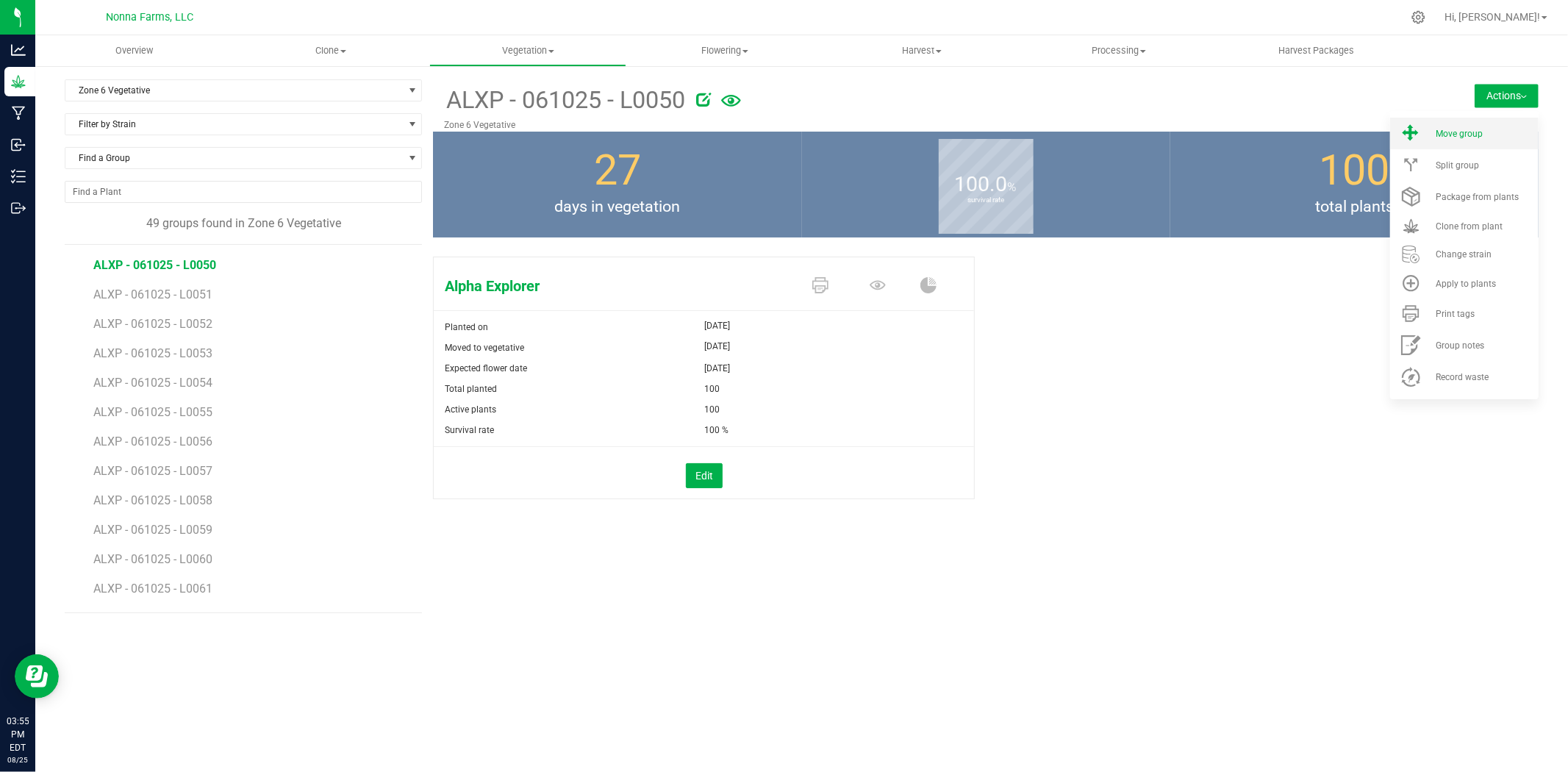
click at [1473, 138] on span "Move group" at bounding box center [1459, 134] width 47 height 10
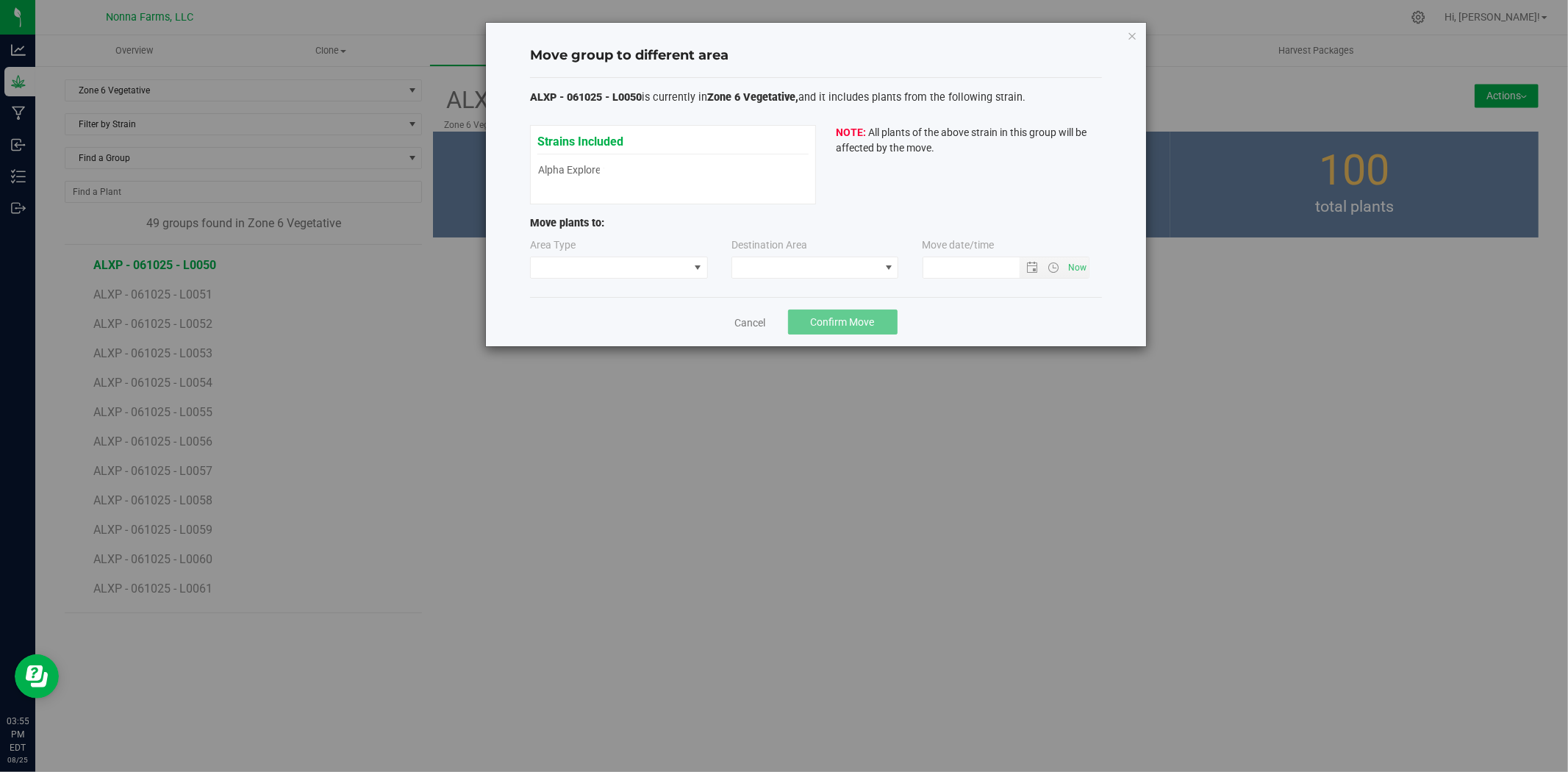
type input "[DATE] 3:55 PM"
click at [633, 273] on span at bounding box center [609, 267] width 158 height 21
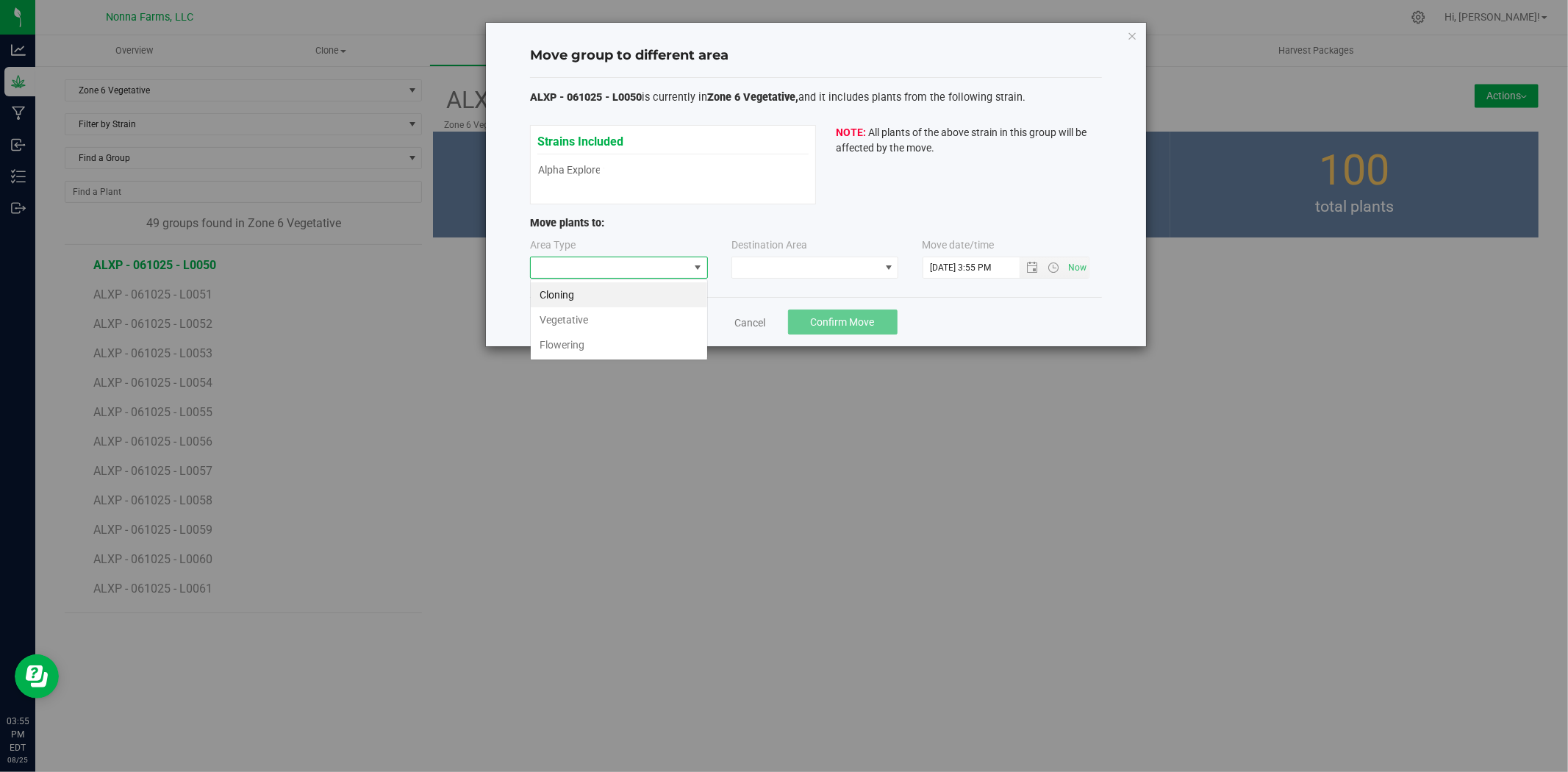
scroll to position [22, 178]
click at [597, 319] on li "Vegetative" at bounding box center [619, 320] width 177 height 25
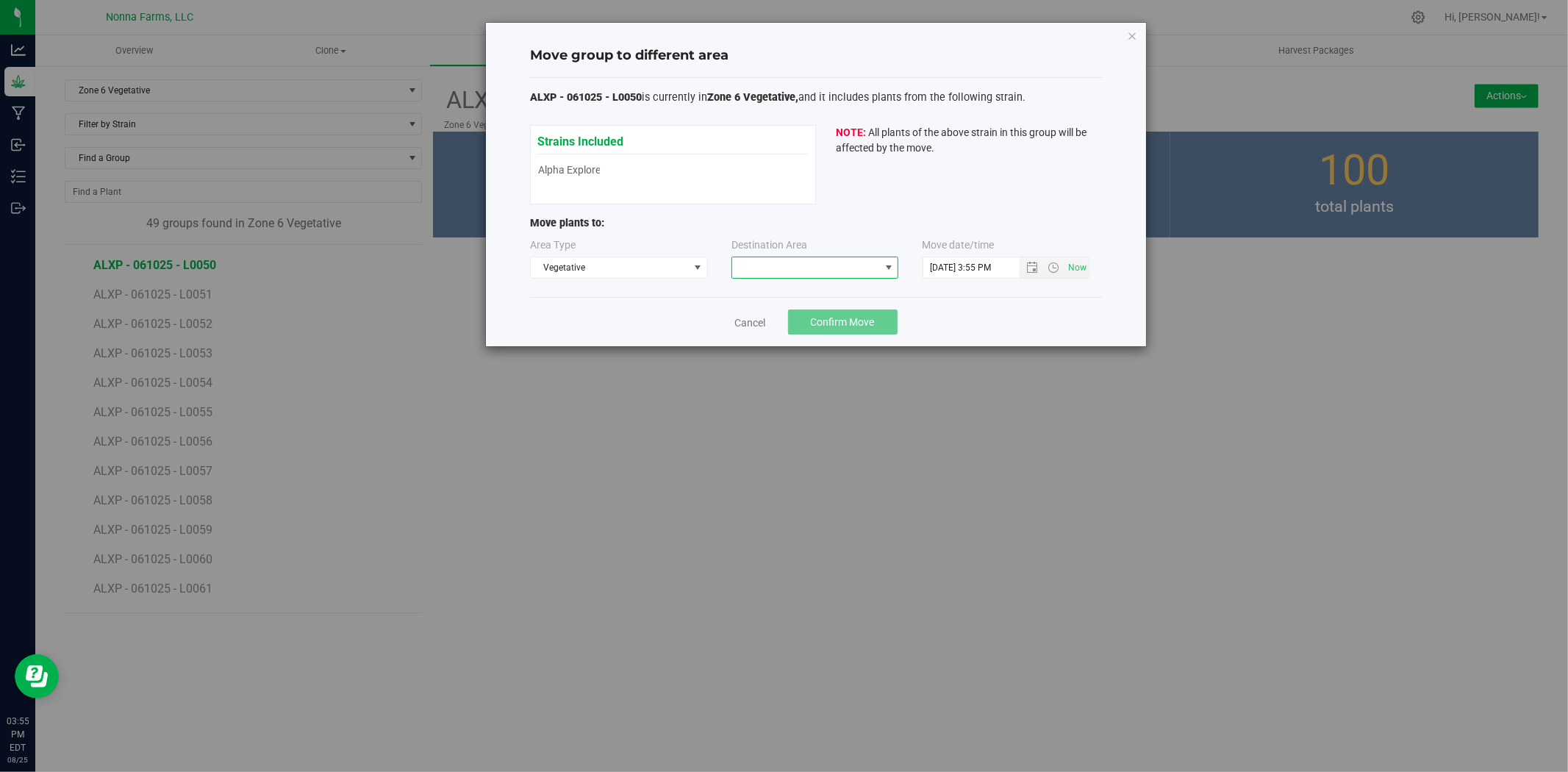
click at [858, 265] on span at bounding box center [806, 267] width 147 height 21
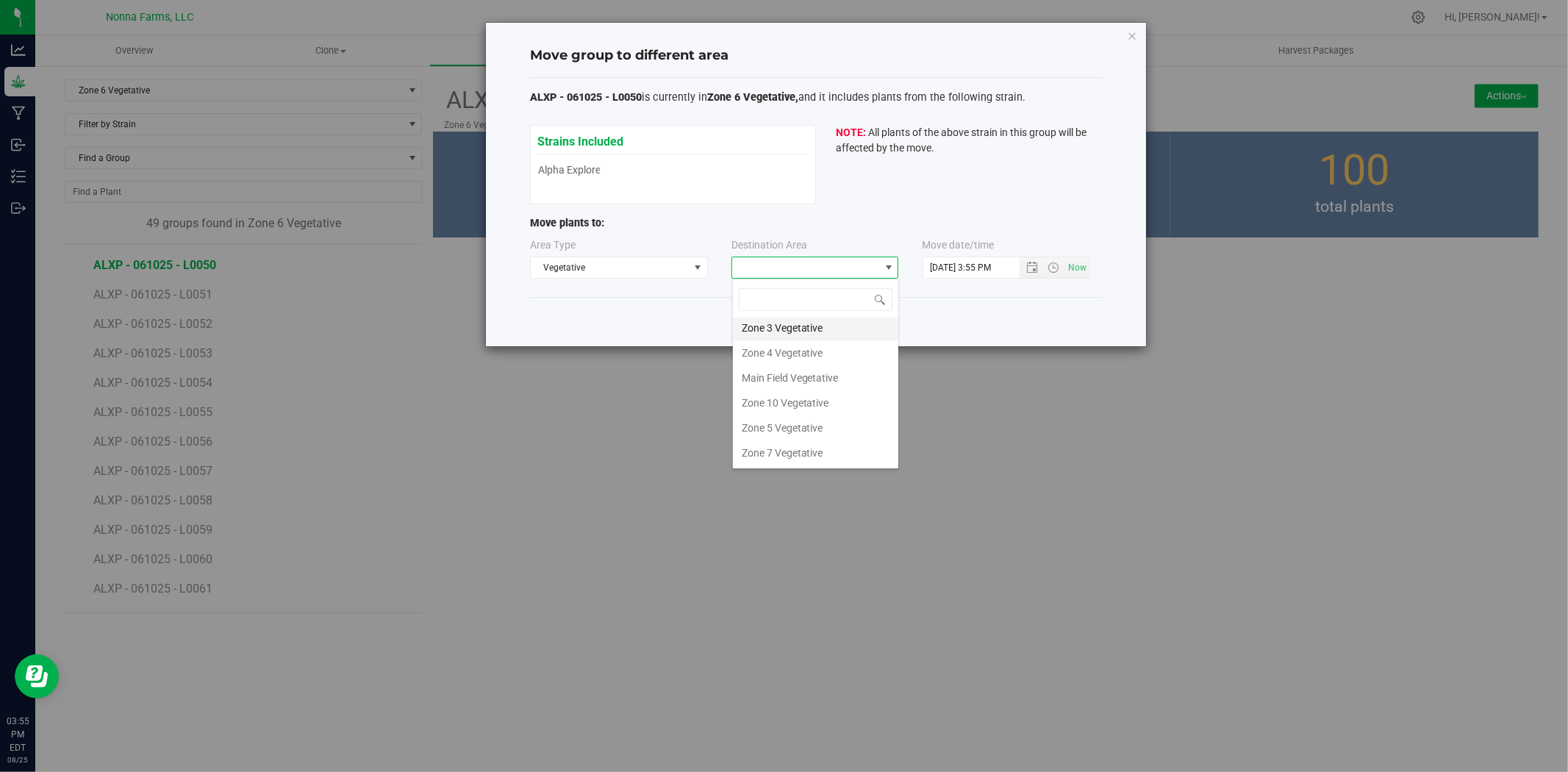
scroll to position [81, 0]
click at [818, 396] on li "Zone 5 Vegetative" at bounding box center [816, 399] width 166 height 25
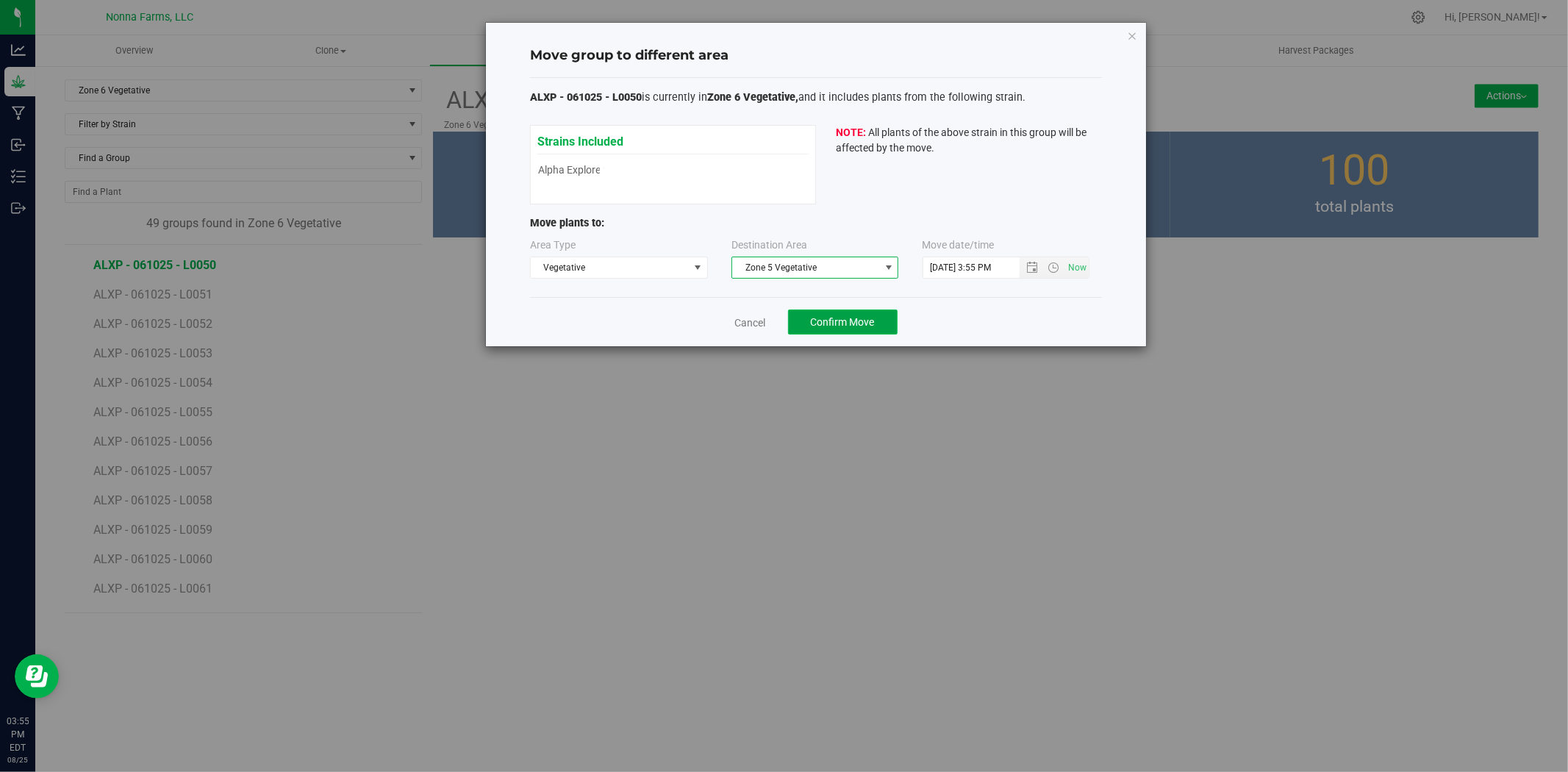
click at [864, 319] on span "Confirm Move" at bounding box center [843, 322] width 64 height 12
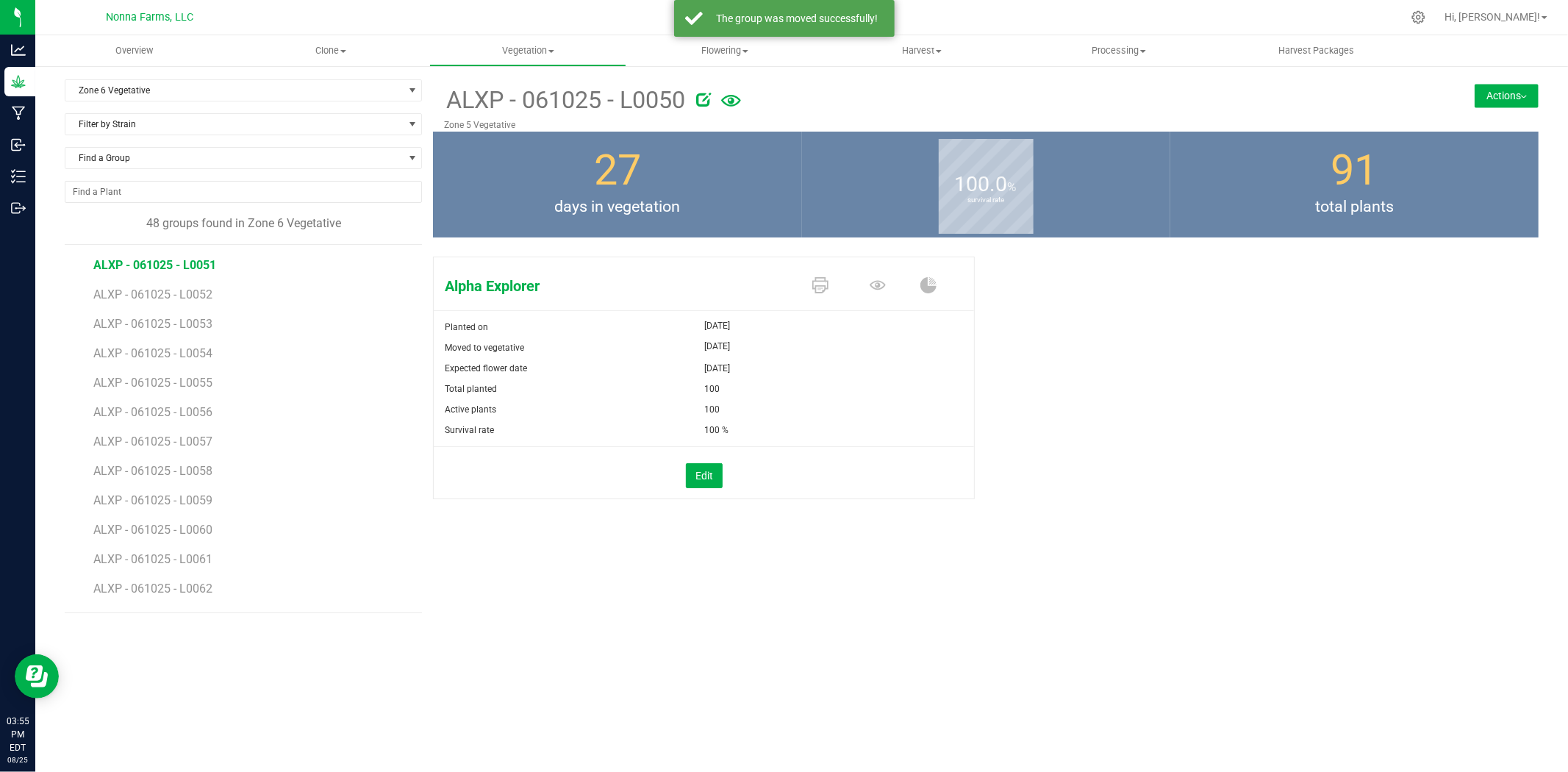
click at [184, 262] on span "ALXP - 061025 - L0051" at bounding box center [155, 265] width 123 height 14
click at [1527, 92] on button "Actions" at bounding box center [1506, 95] width 64 height 24
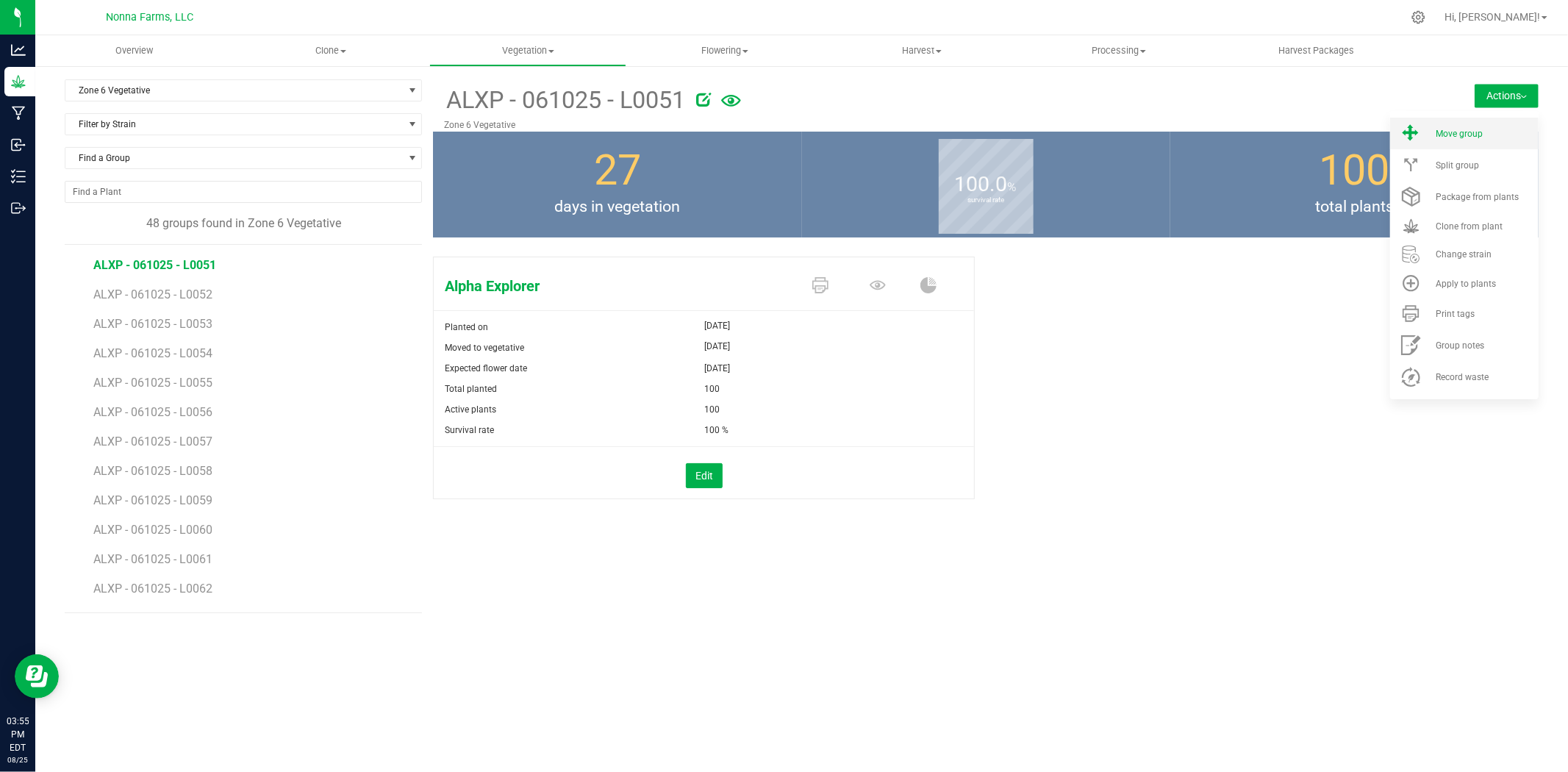
click at [1475, 129] on span "Move group" at bounding box center [1459, 134] width 47 height 10
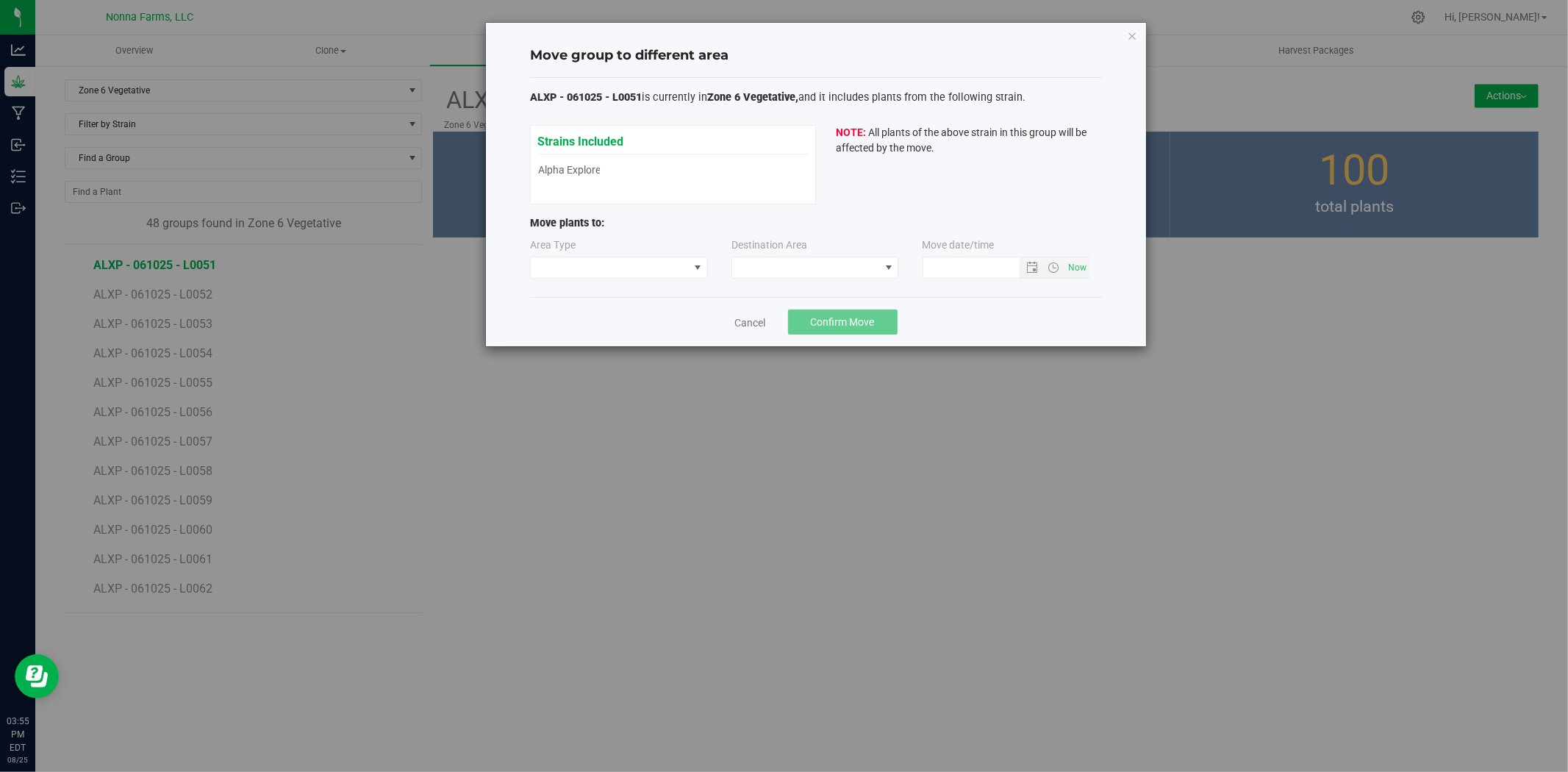
type input "[DATE] 3:55 PM"
click at [629, 279] on div "Area Type Destination Area Move date/time [DATE] 3:55 PM" at bounding box center [816, 261] width 572 height 48
click at [628, 273] on span at bounding box center [609, 267] width 158 height 21
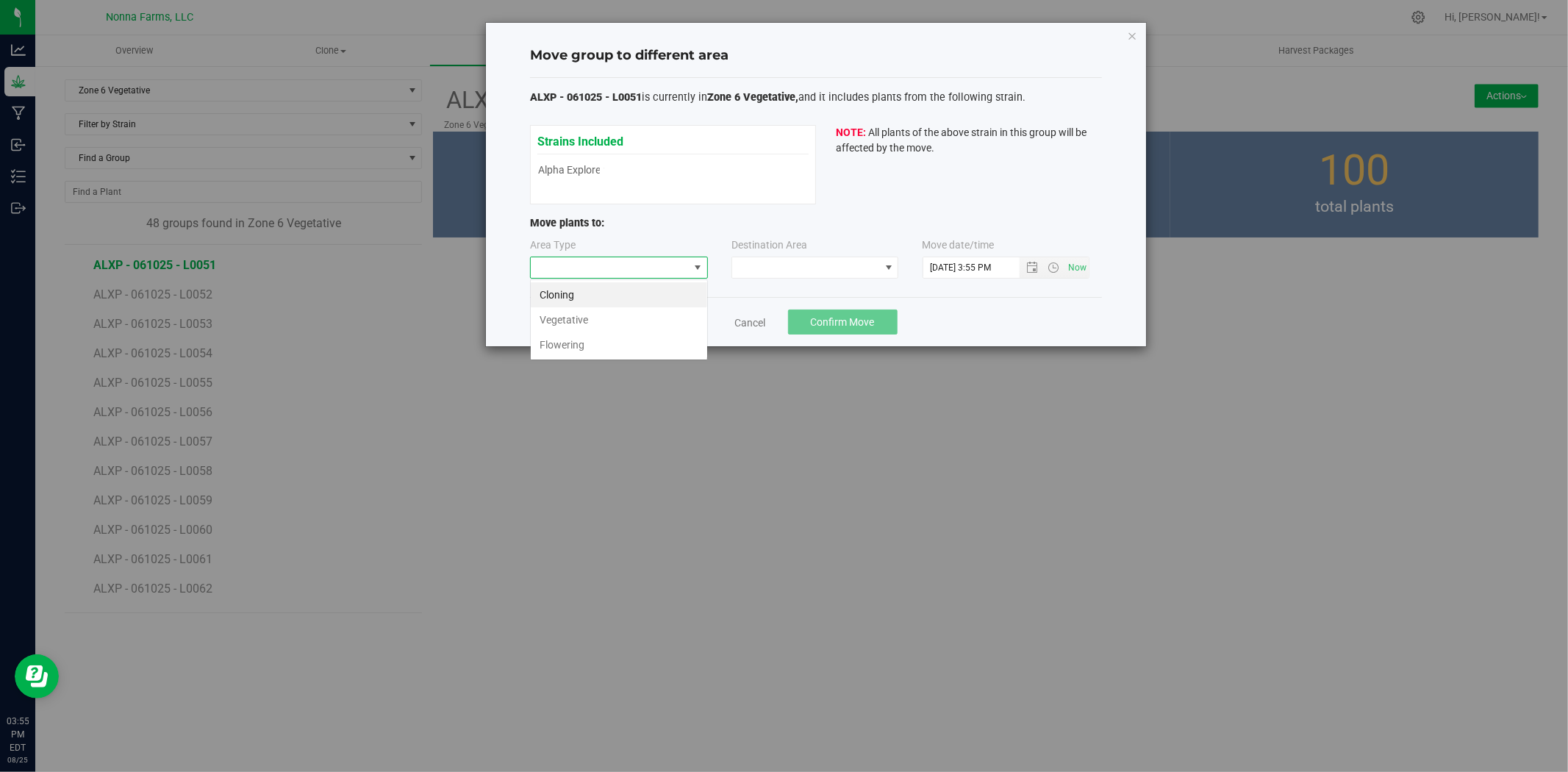
scroll to position [22, 178]
click at [585, 324] on li "Vegetative" at bounding box center [619, 320] width 177 height 25
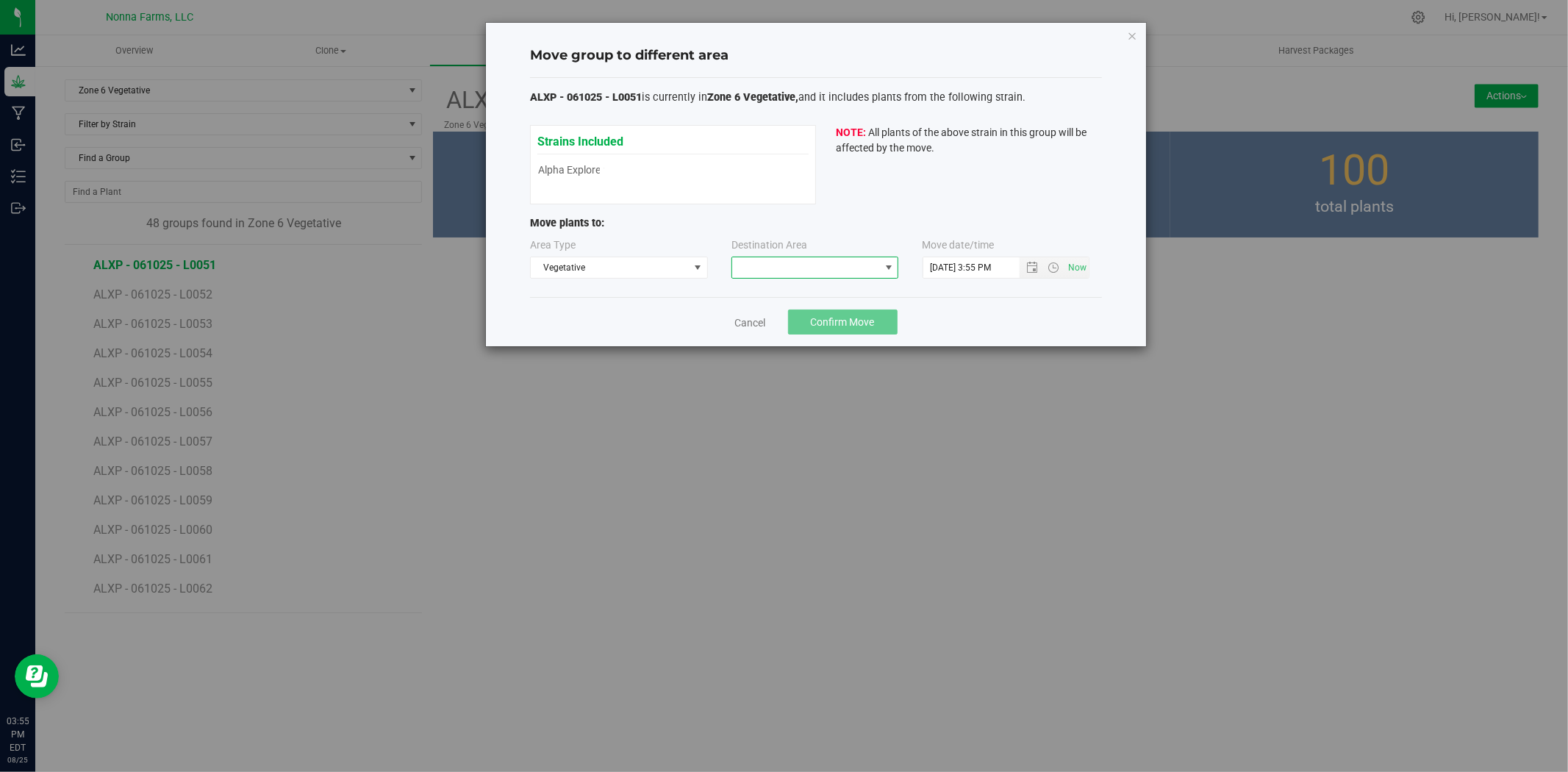
click at [822, 268] on span at bounding box center [806, 267] width 147 height 21
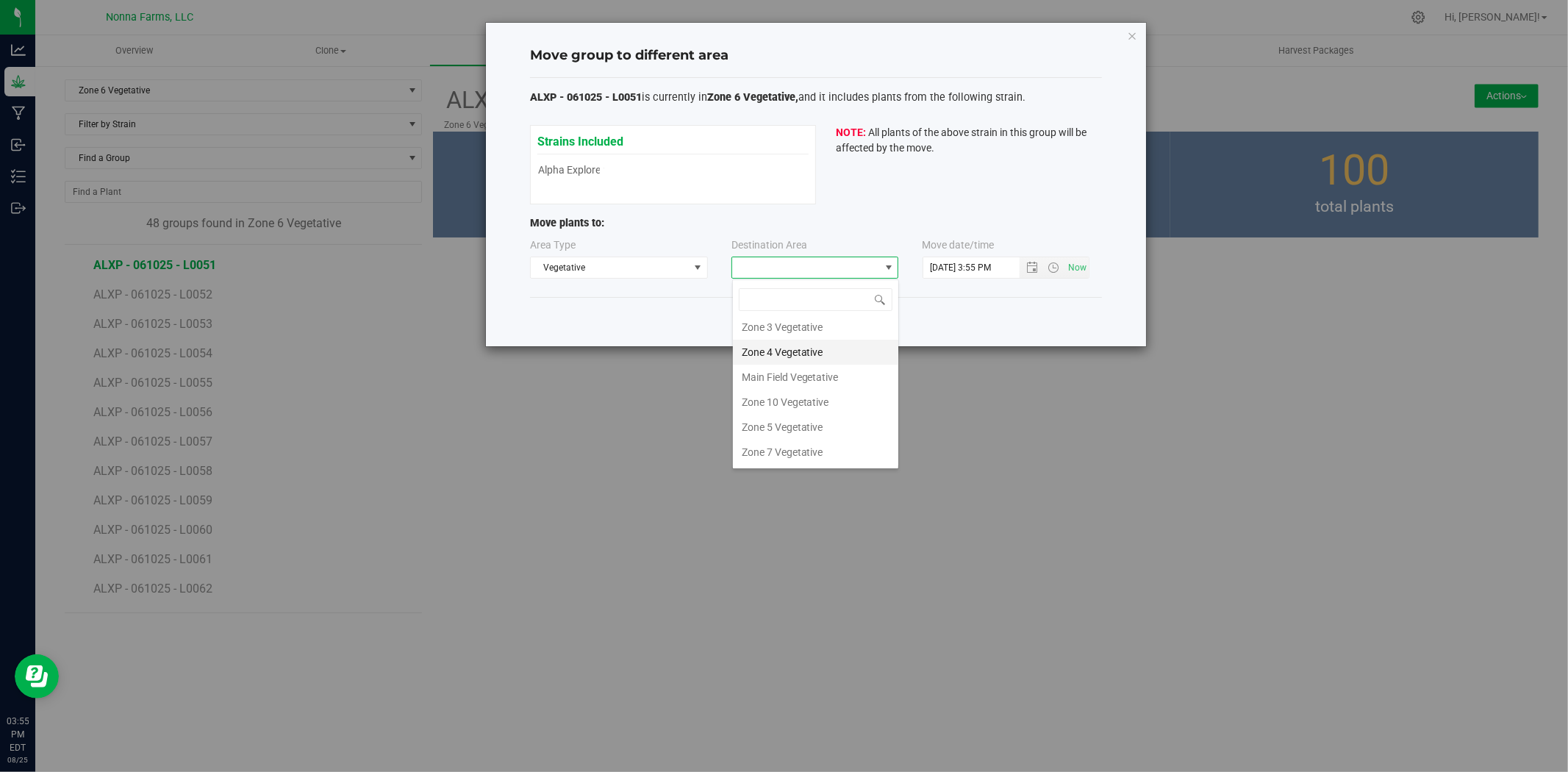
scroll to position [81, 0]
click at [814, 408] on li "Zone 5 Vegetative" at bounding box center [816, 399] width 166 height 25
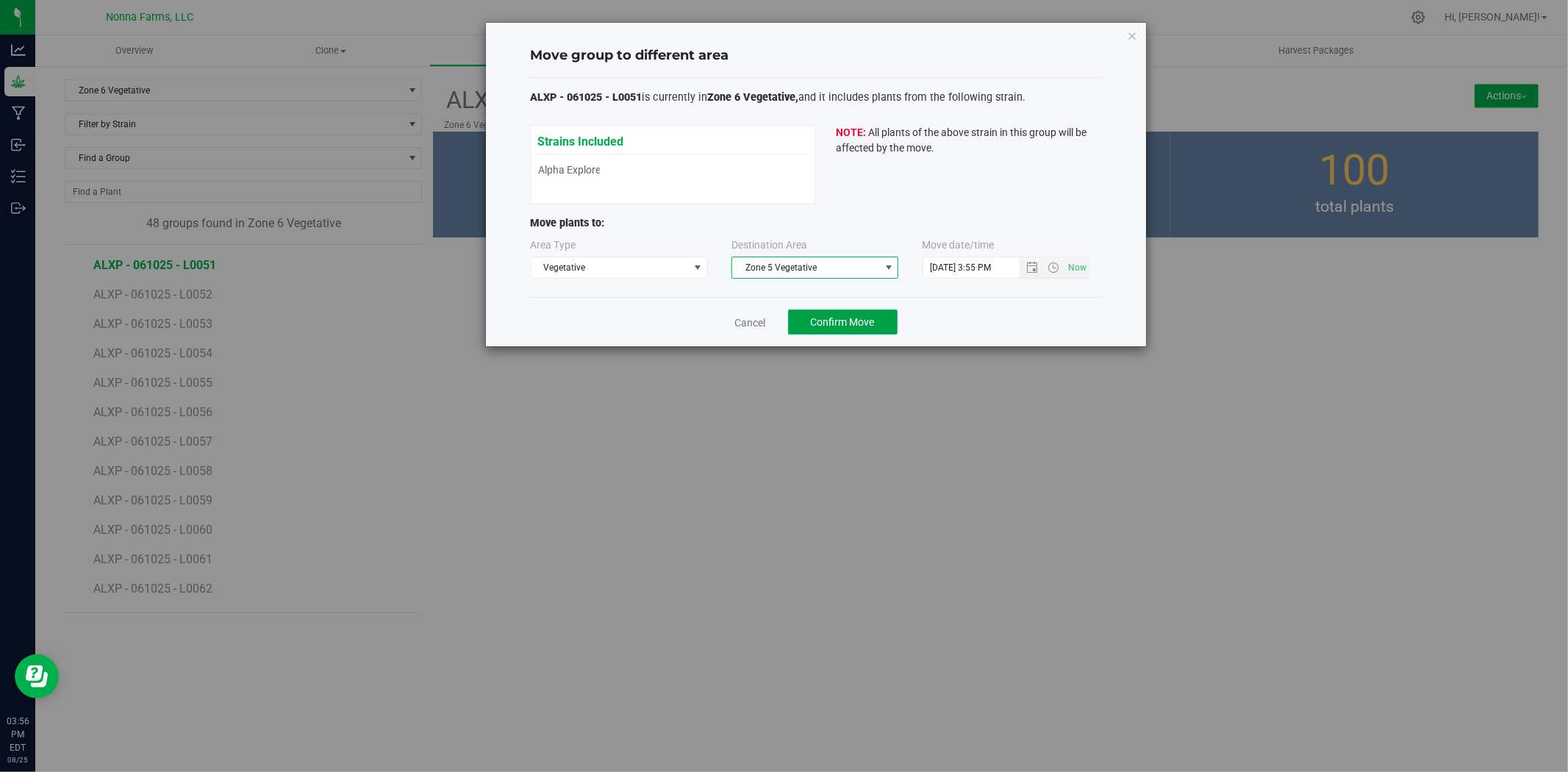
click at [833, 321] on span "Confirm Move" at bounding box center [843, 322] width 64 height 12
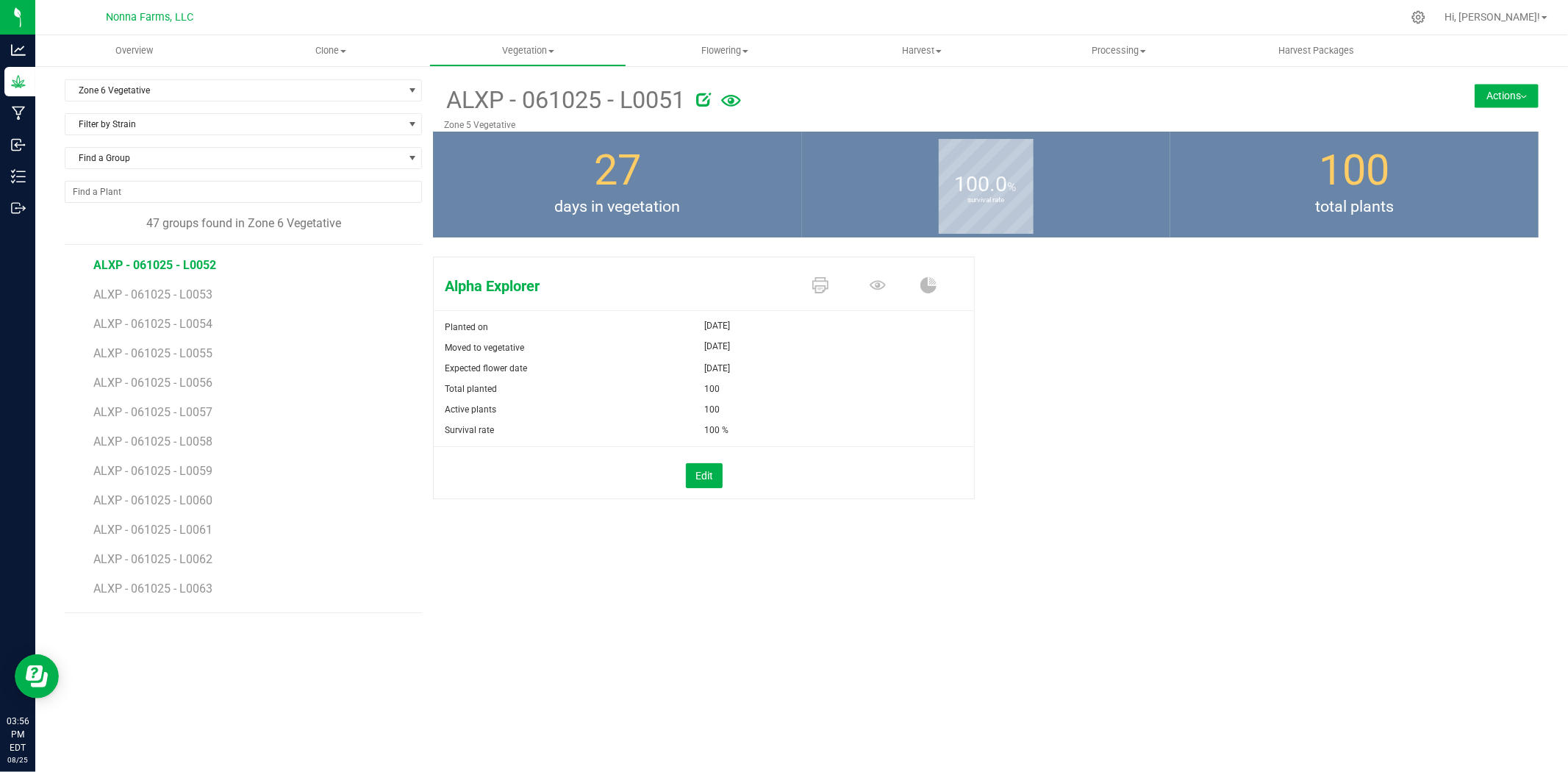
click at [186, 266] on span "ALXP - 061025 - L0052" at bounding box center [155, 265] width 123 height 14
click at [1497, 92] on button "Actions" at bounding box center [1506, 95] width 64 height 24
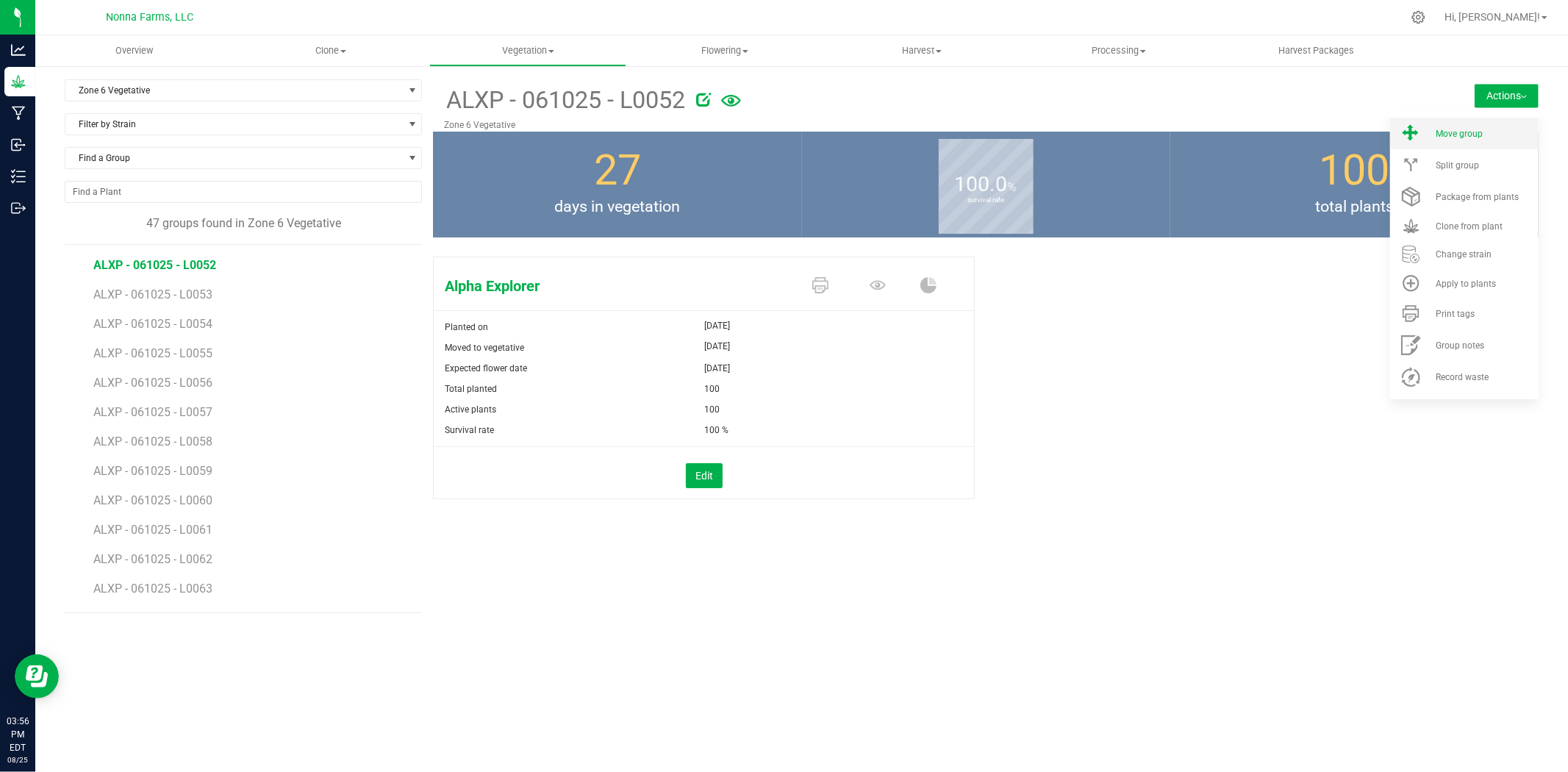
click at [1416, 126] on icon at bounding box center [1411, 133] width 24 height 20
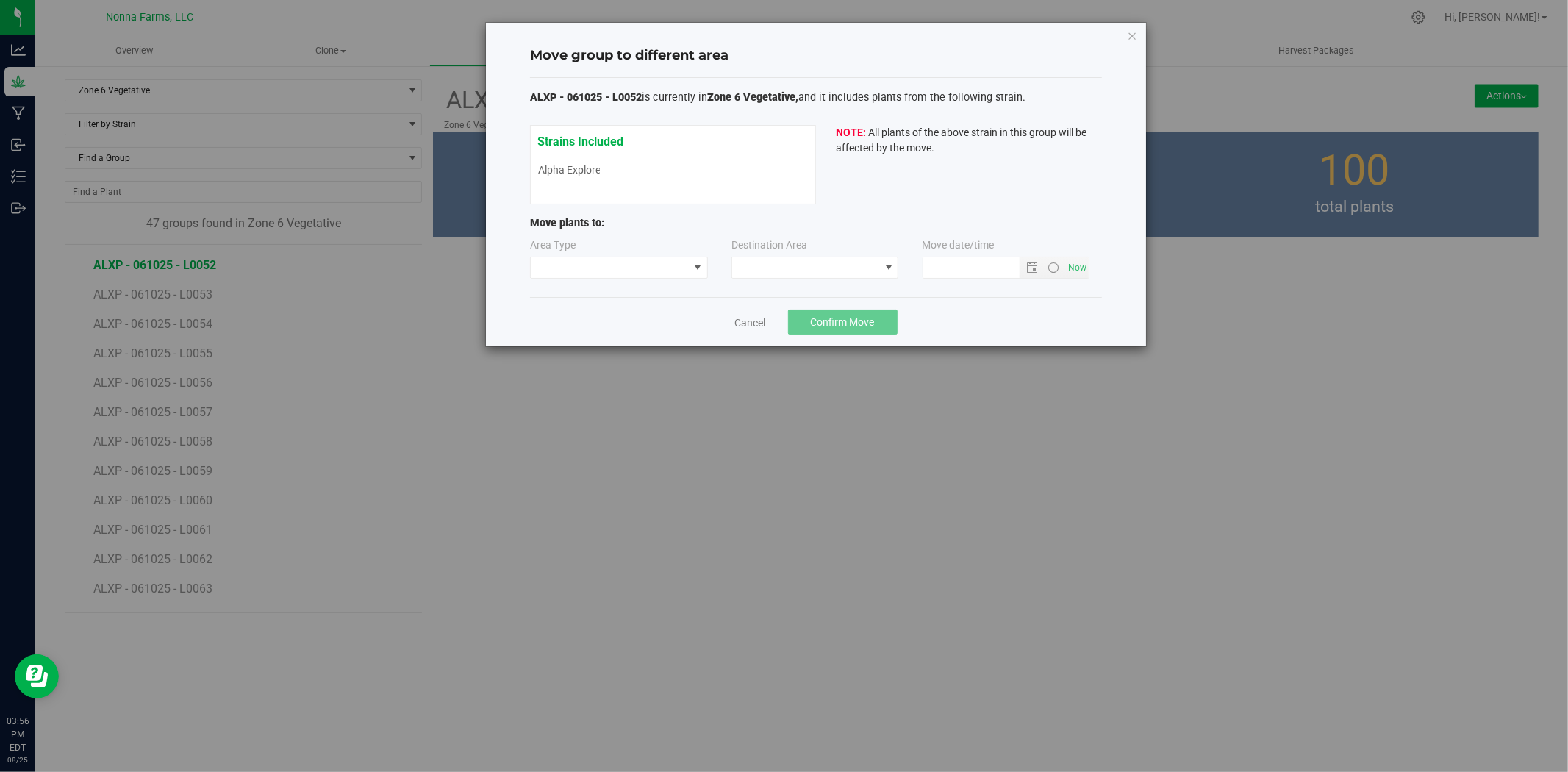
type input "[DATE] 3:56 PM"
click at [628, 265] on span at bounding box center [609, 267] width 158 height 21
click at [599, 320] on li "Vegetative" at bounding box center [619, 320] width 177 height 25
click at [855, 268] on span at bounding box center [806, 267] width 147 height 21
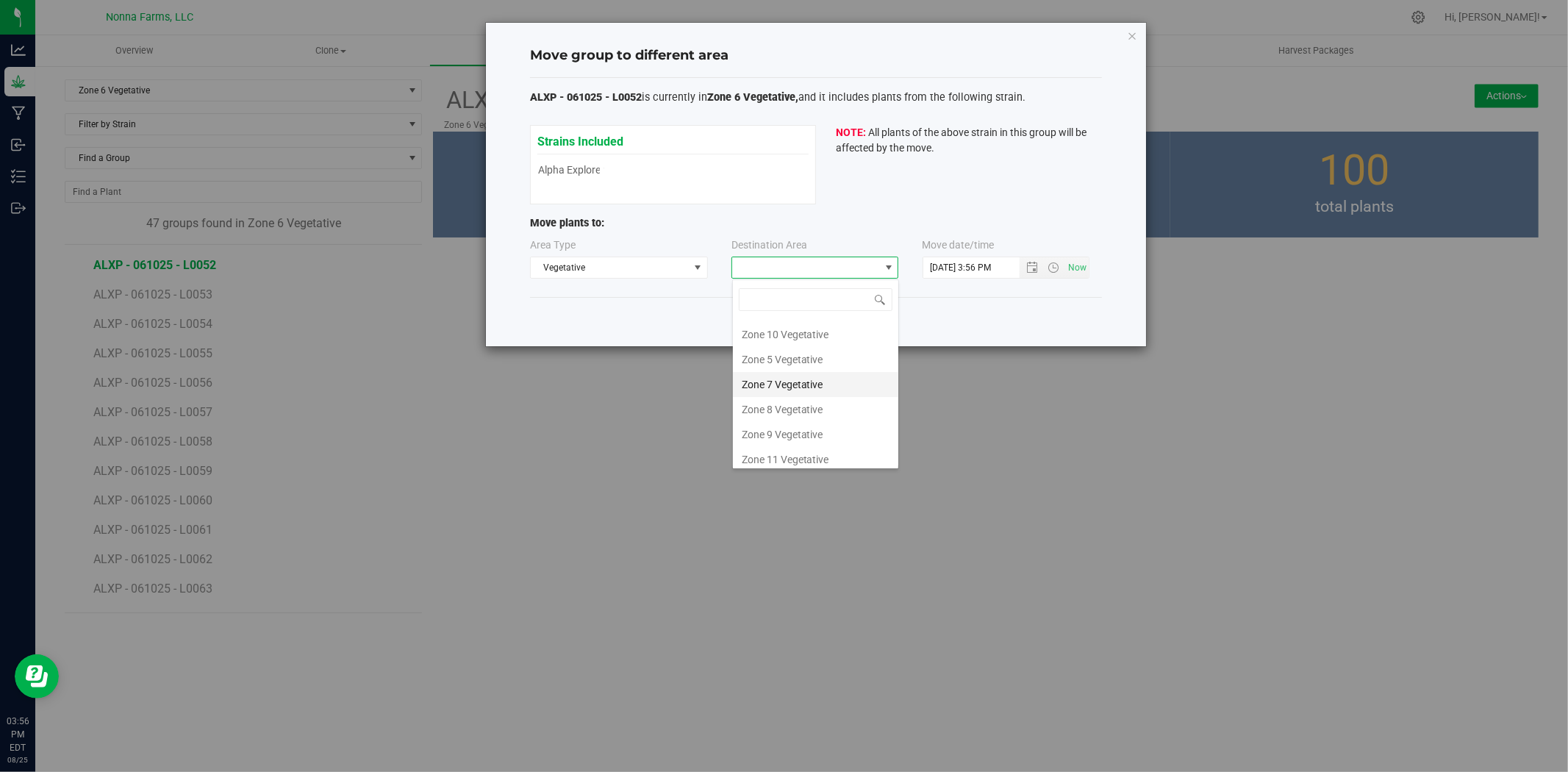
scroll to position [129, 0]
click at [810, 357] on li "Zone 5 Vegetative" at bounding box center [816, 352] width 166 height 25
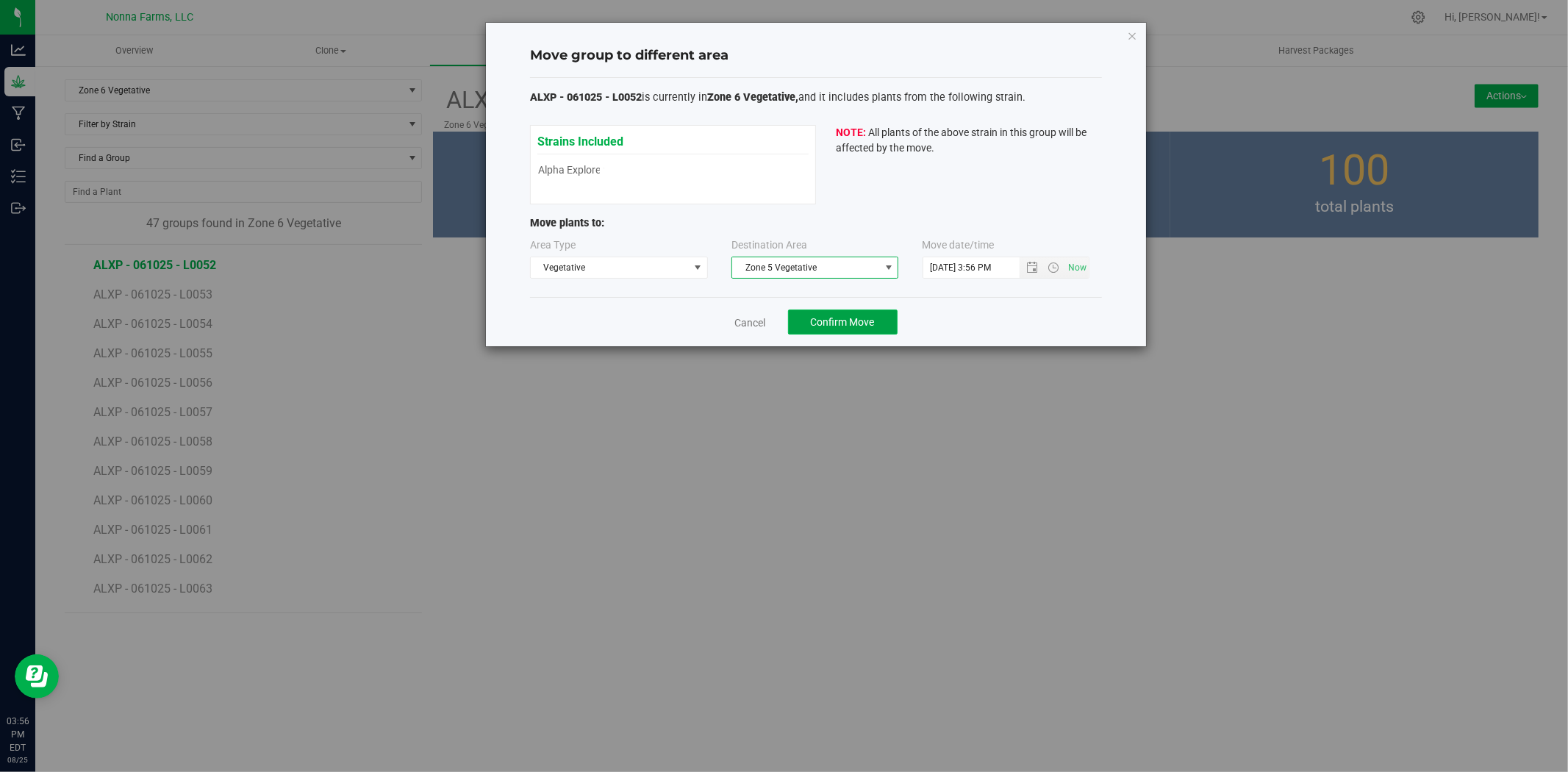
click at [867, 317] on span "Confirm Move" at bounding box center [843, 322] width 64 height 12
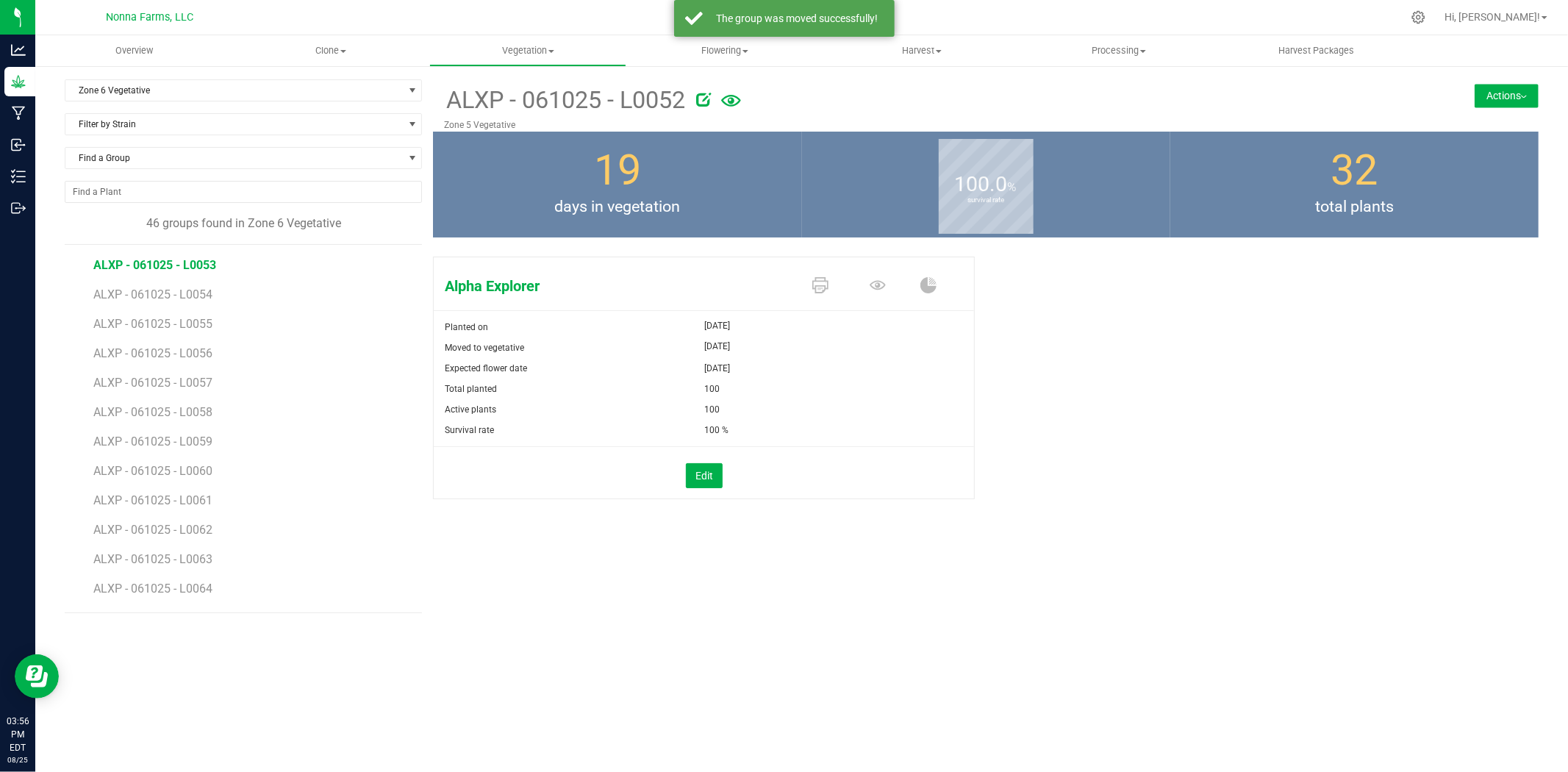
click at [182, 268] on span "ALXP - 061025 - L0053" at bounding box center [155, 265] width 123 height 14
click at [1507, 89] on button "Actions" at bounding box center [1506, 95] width 64 height 24
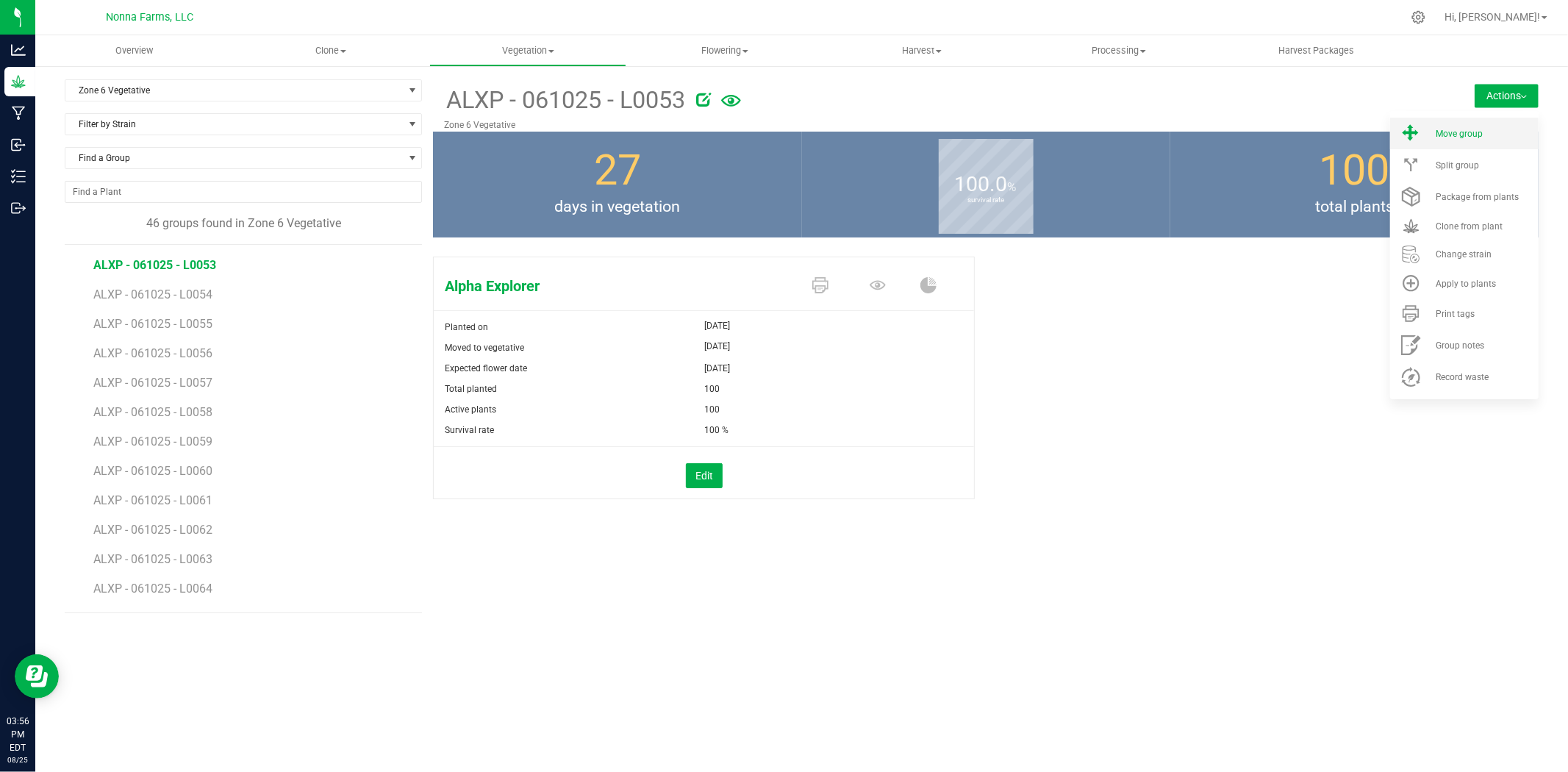
click at [1448, 132] on span "Move group" at bounding box center [1459, 134] width 47 height 10
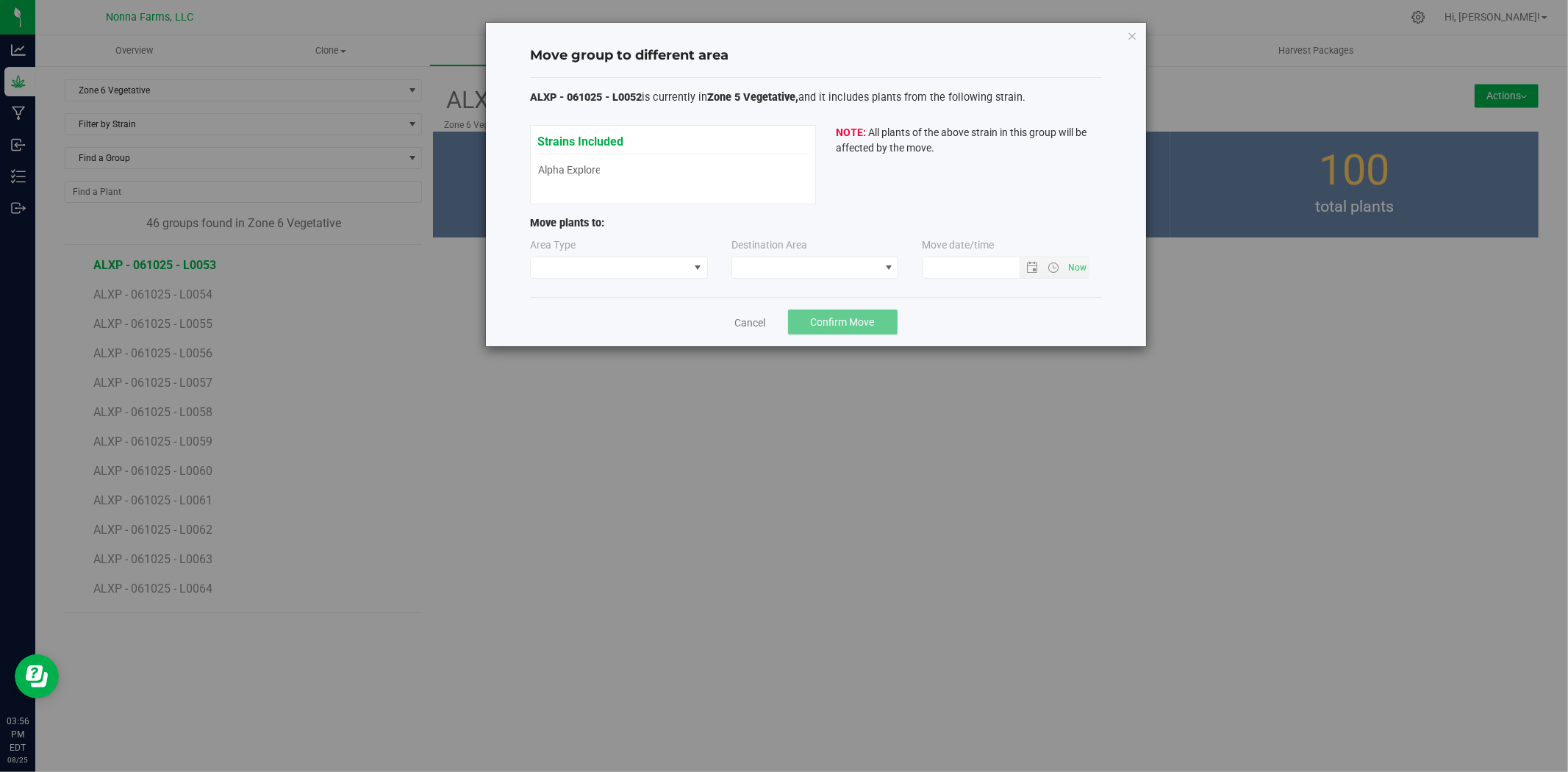
type input "[DATE] 3:56 PM"
click at [677, 267] on span at bounding box center [609, 267] width 158 height 21
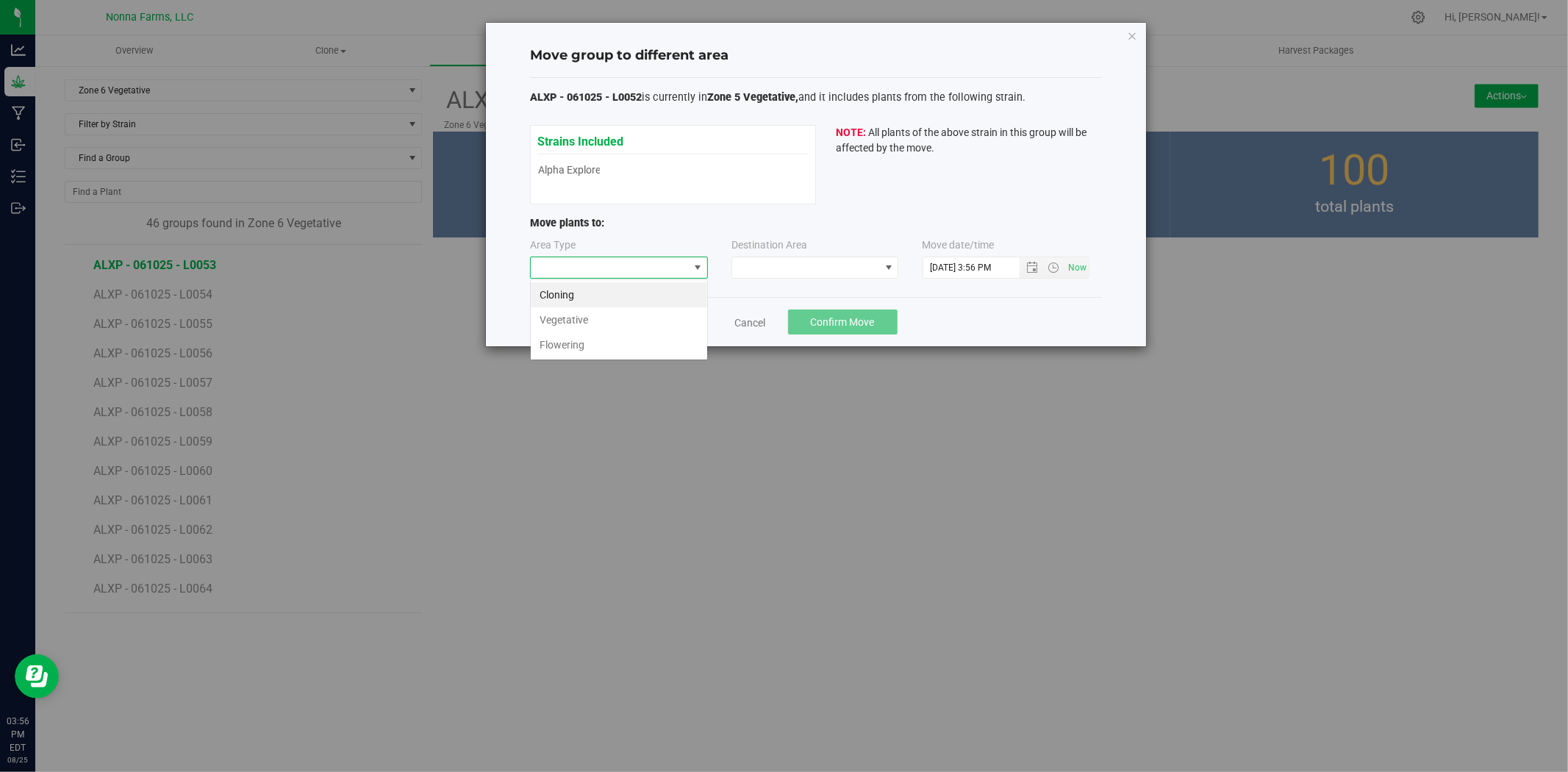
scroll to position [22, 178]
click at [566, 319] on li "Vegetative" at bounding box center [619, 320] width 177 height 25
click at [772, 274] on span at bounding box center [806, 267] width 147 height 21
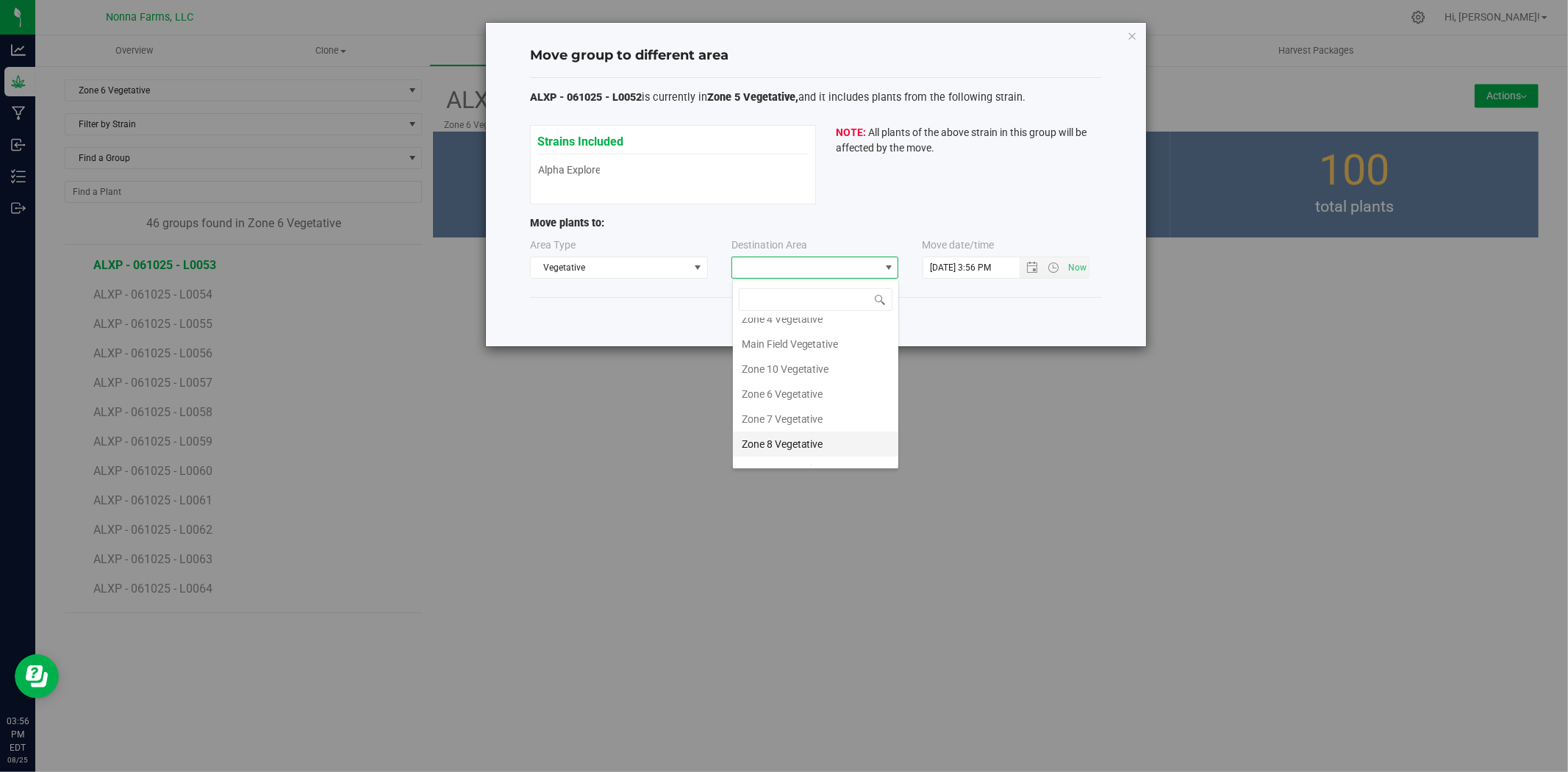
scroll to position [48, 0]
click at [640, 302] on div "Cancel Confirm Move" at bounding box center [816, 322] width 572 height 50
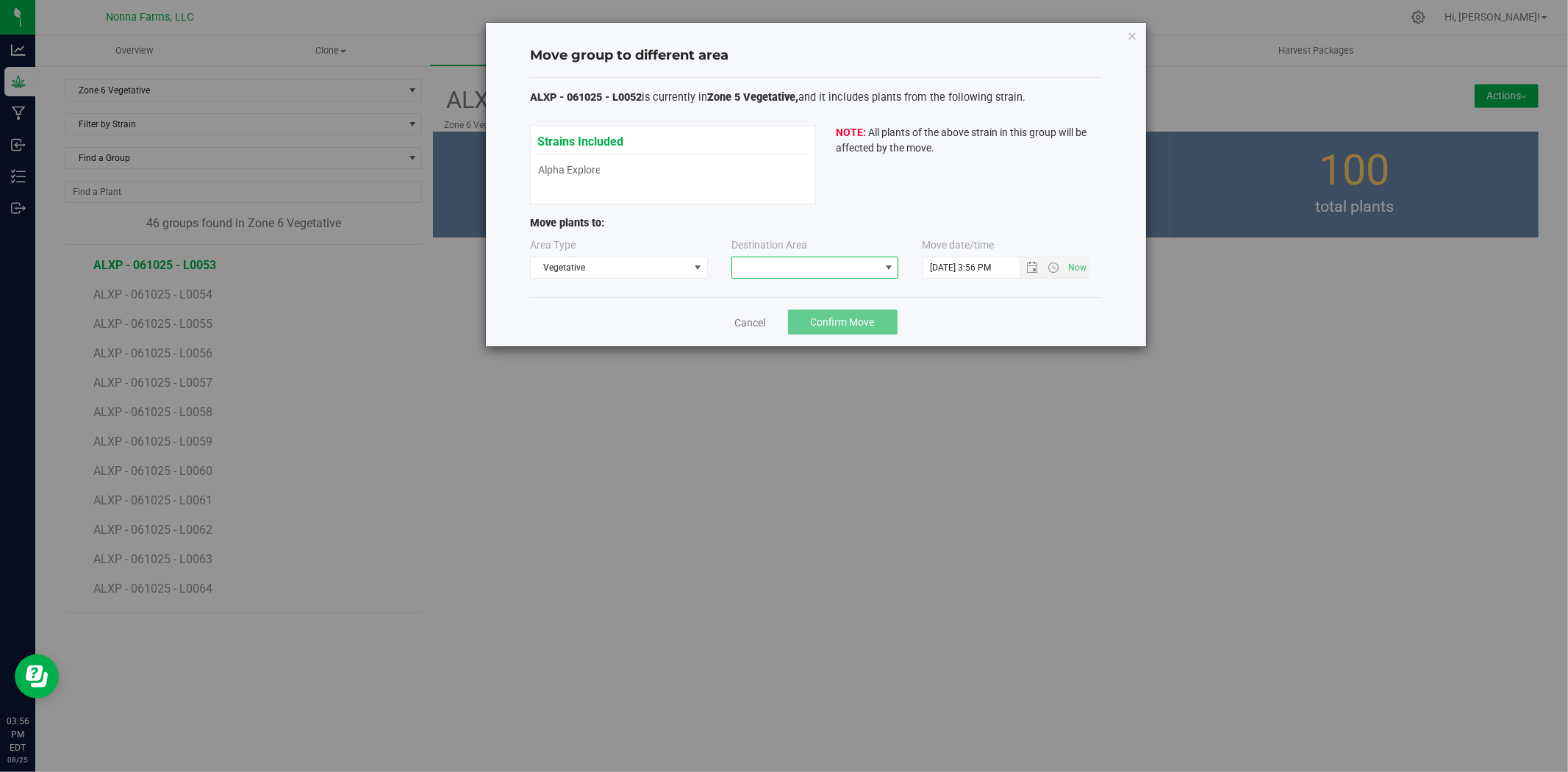
click at [774, 268] on span at bounding box center [806, 267] width 147 height 21
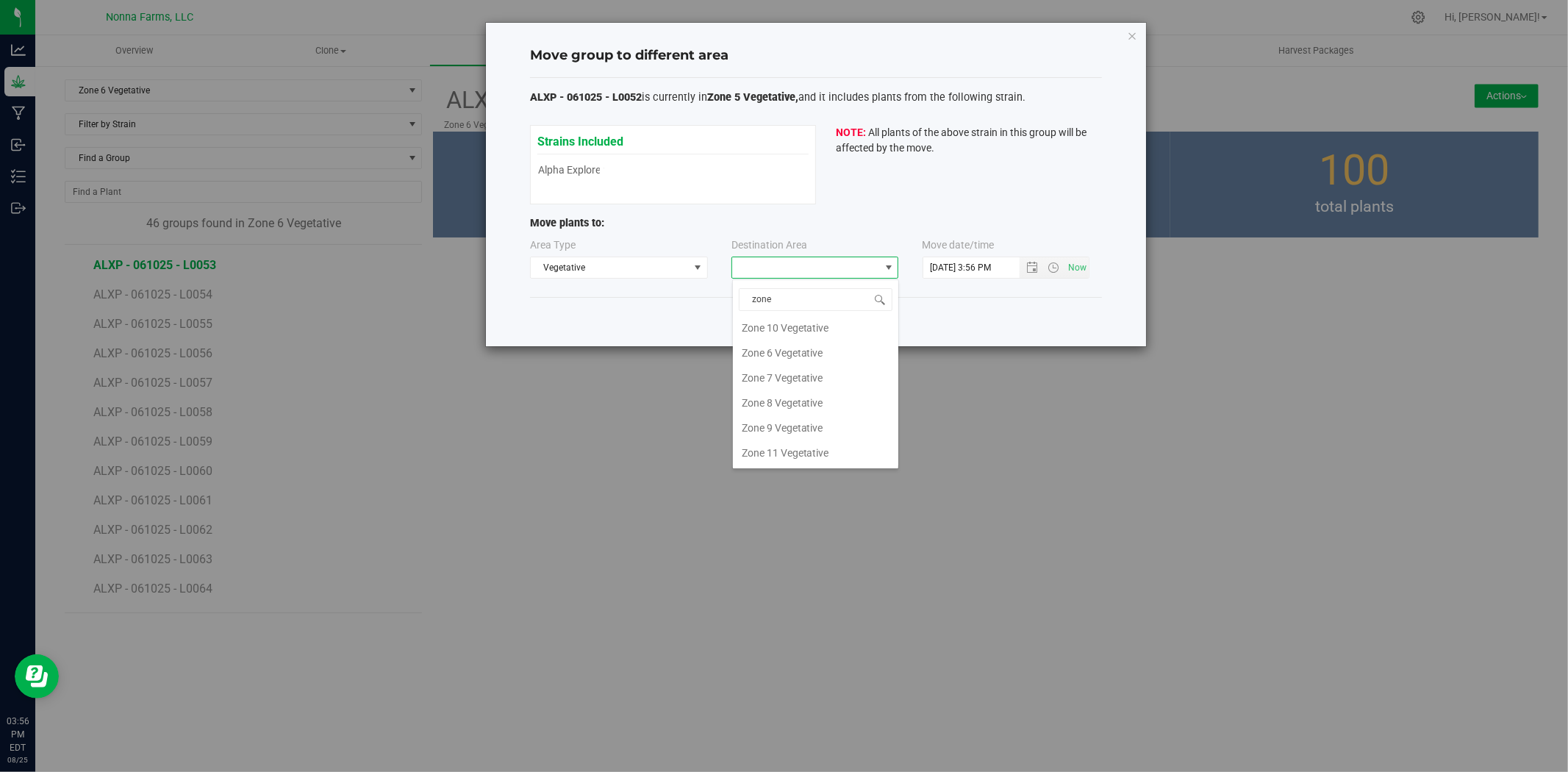
scroll to position [0, 0]
type input "zone 5"
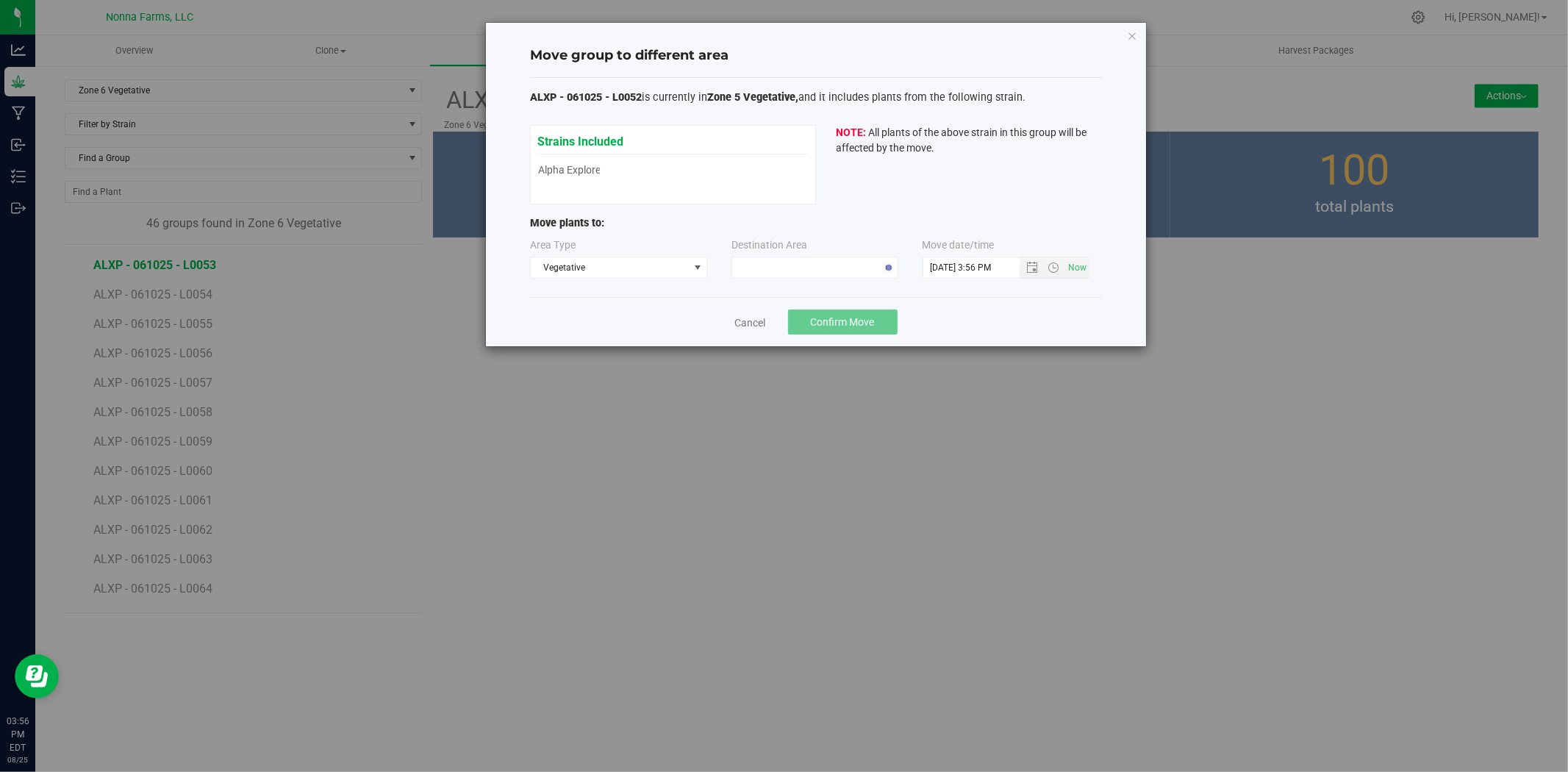
click at [563, 509] on div "Move group to different area ALXP - 061025 - L0052 is currently in Zone 5 Veget…" at bounding box center [789, 386] width 1579 height 772
click at [746, 318] on link "Cancel" at bounding box center [750, 322] width 31 height 15
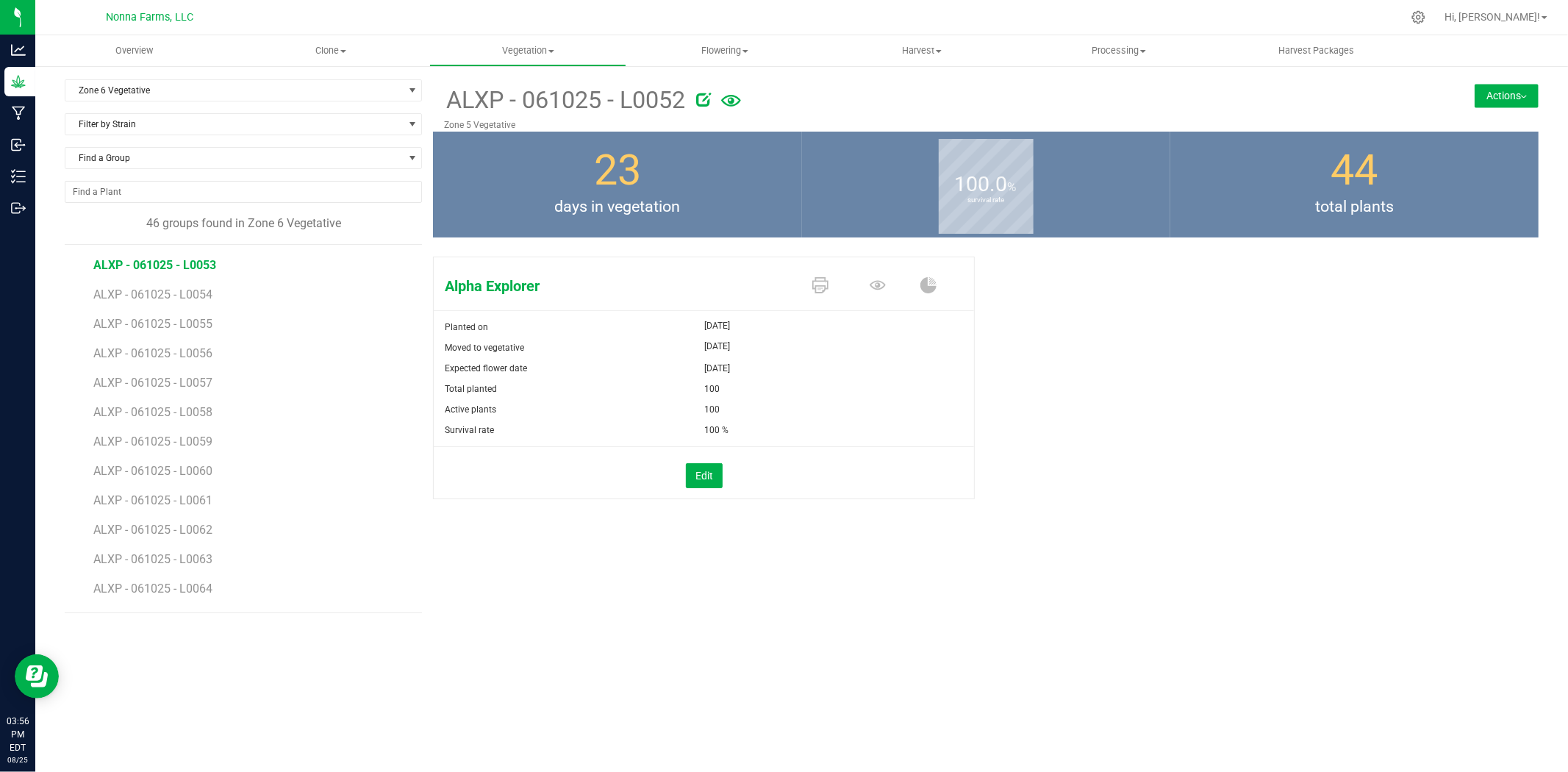
click at [166, 269] on span "ALXP - 061025 - L0053" at bounding box center [155, 265] width 123 height 14
click at [1514, 97] on button "Actions" at bounding box center [1506, 95] width 64 height 24
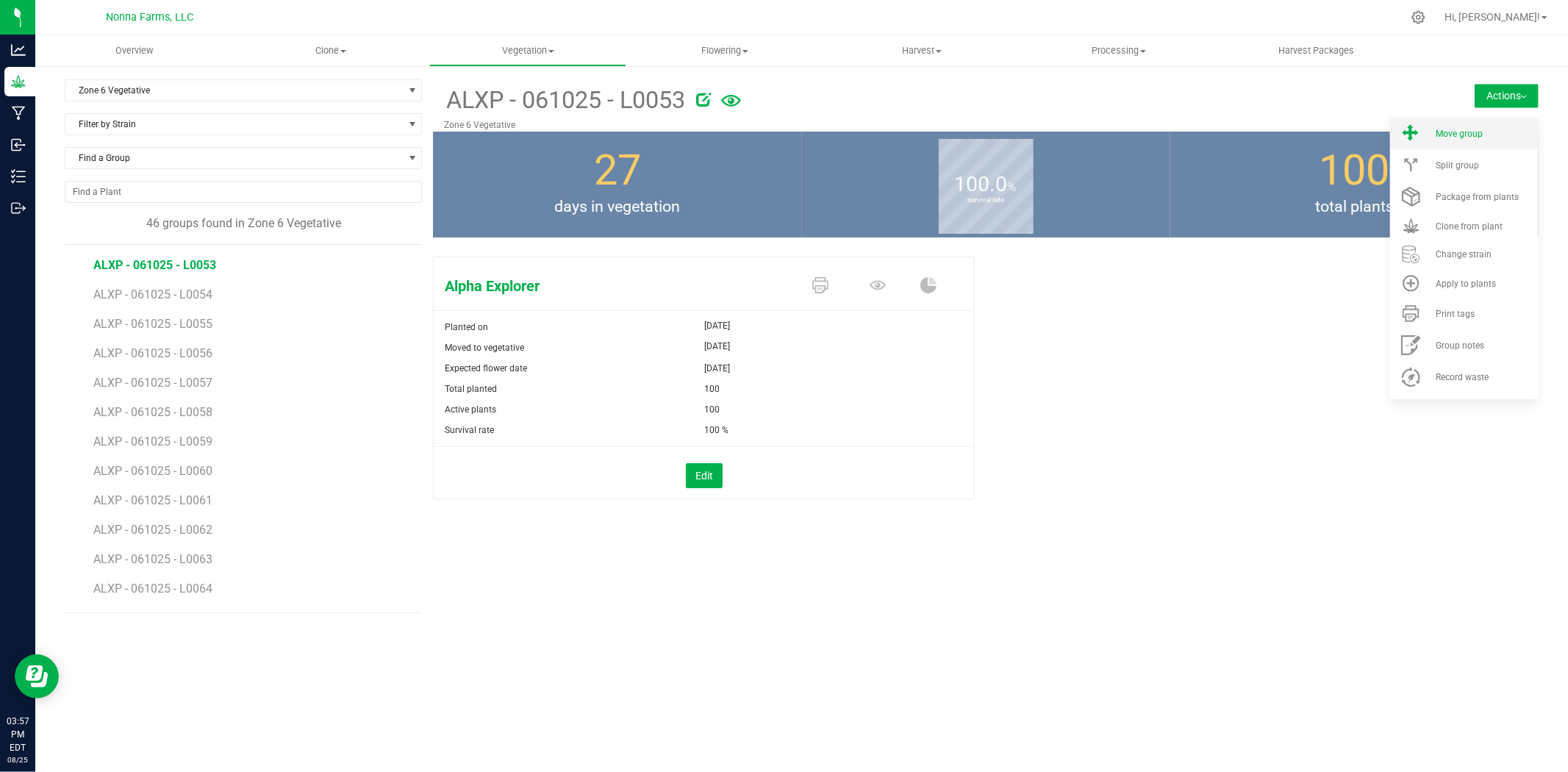
click at [1464, 141] on li "Move group" at bounding box center [1465, 134] width 149 height 32
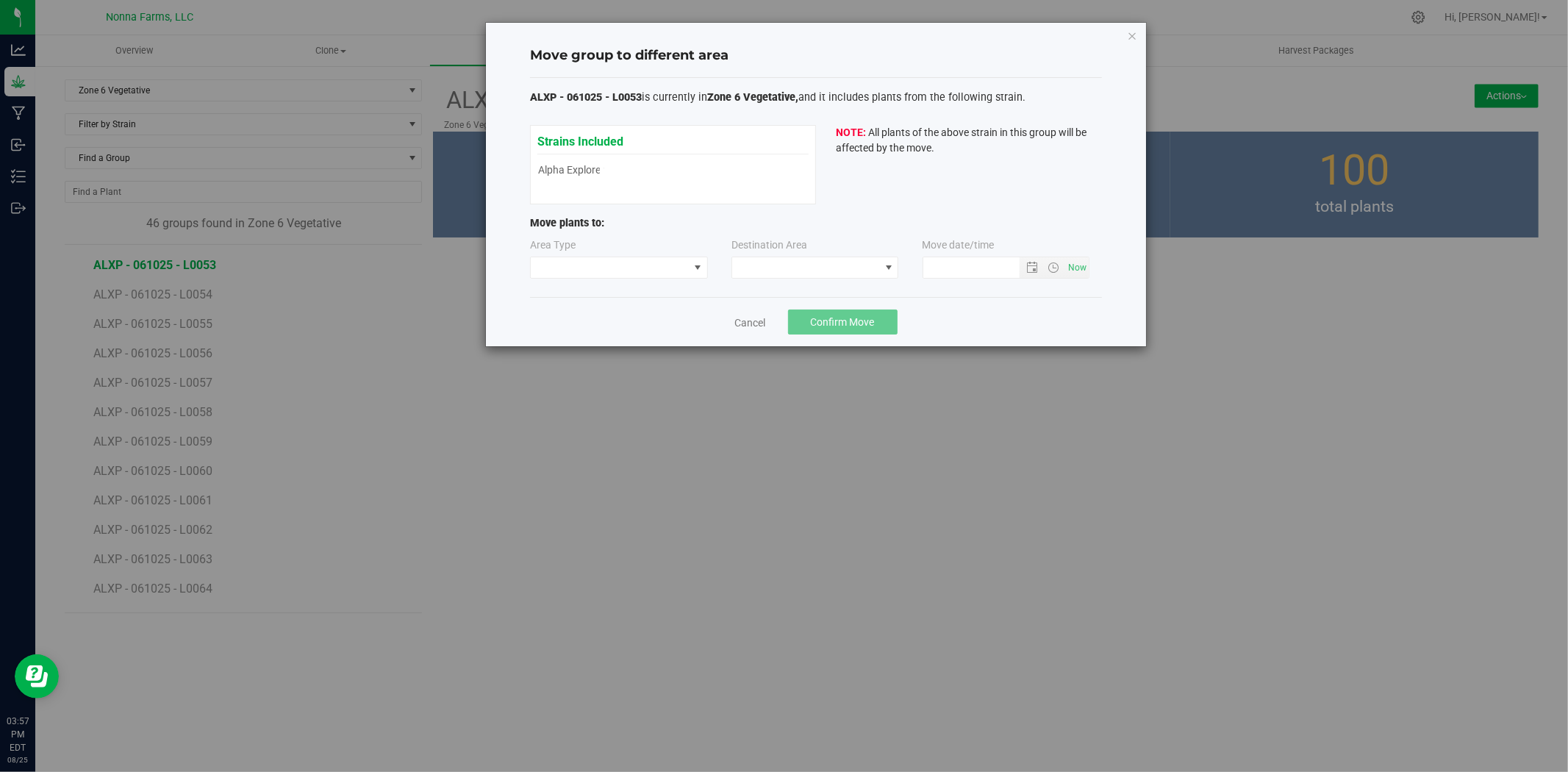
type input "[DATE] 3:57 PM"
click at [644, 265] on span at bounding box center [609, 267] width 158 height 21
click at [585, 318] on li "Vegetative" at bounding box center [619, 320] width 177 height 25
click at [834, 274] on span at bounding box center [806, 267] width 147 height 21
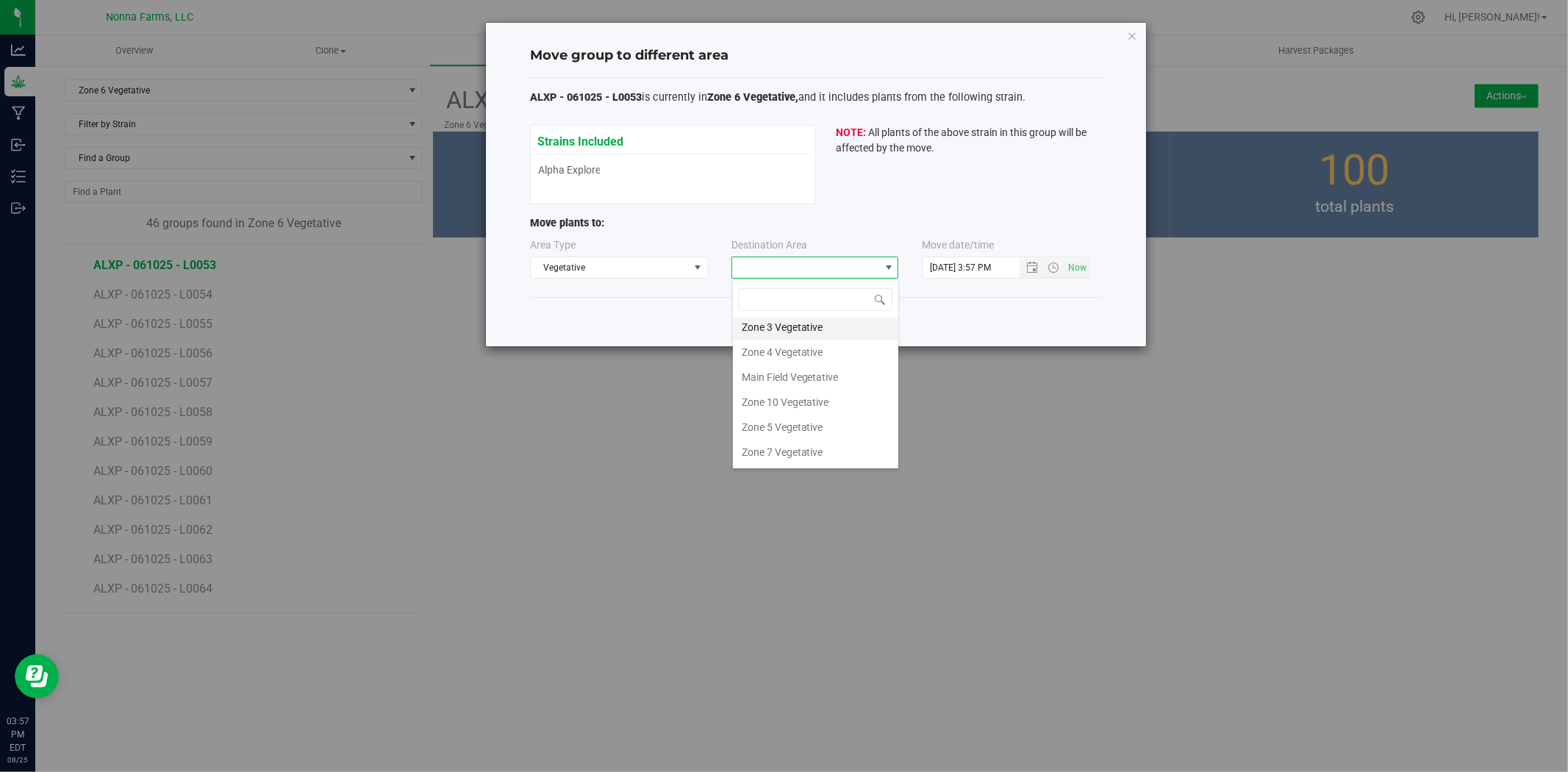
scroll to position [81, 0]
click at [820, 397] on li "Zone 5 Vegetative" at bounding box center [816, 399] width 166 height 25
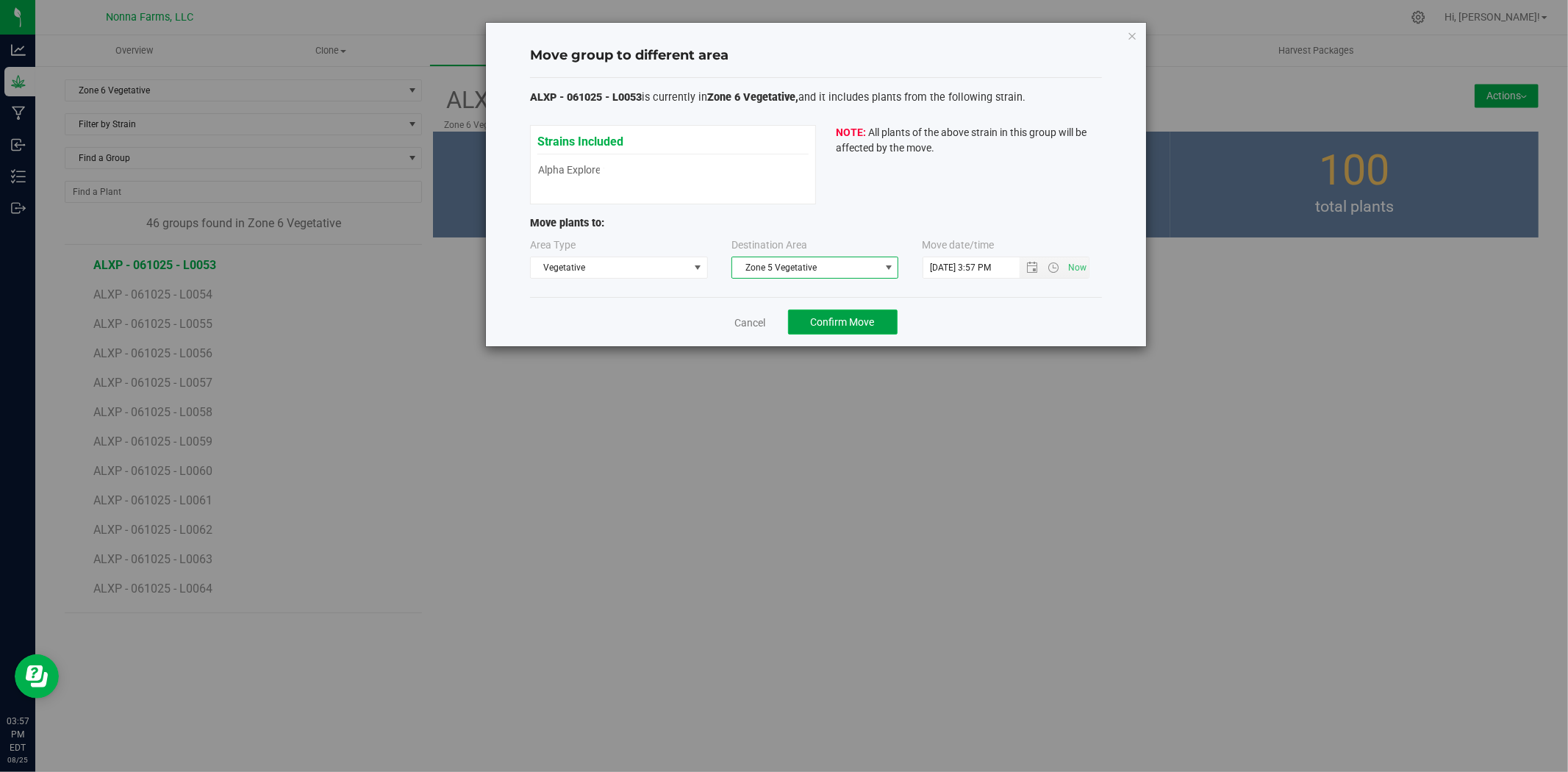
click at [853, 324] on span "Confirm Move" at bounding box center [843, 322] width 64 height 12
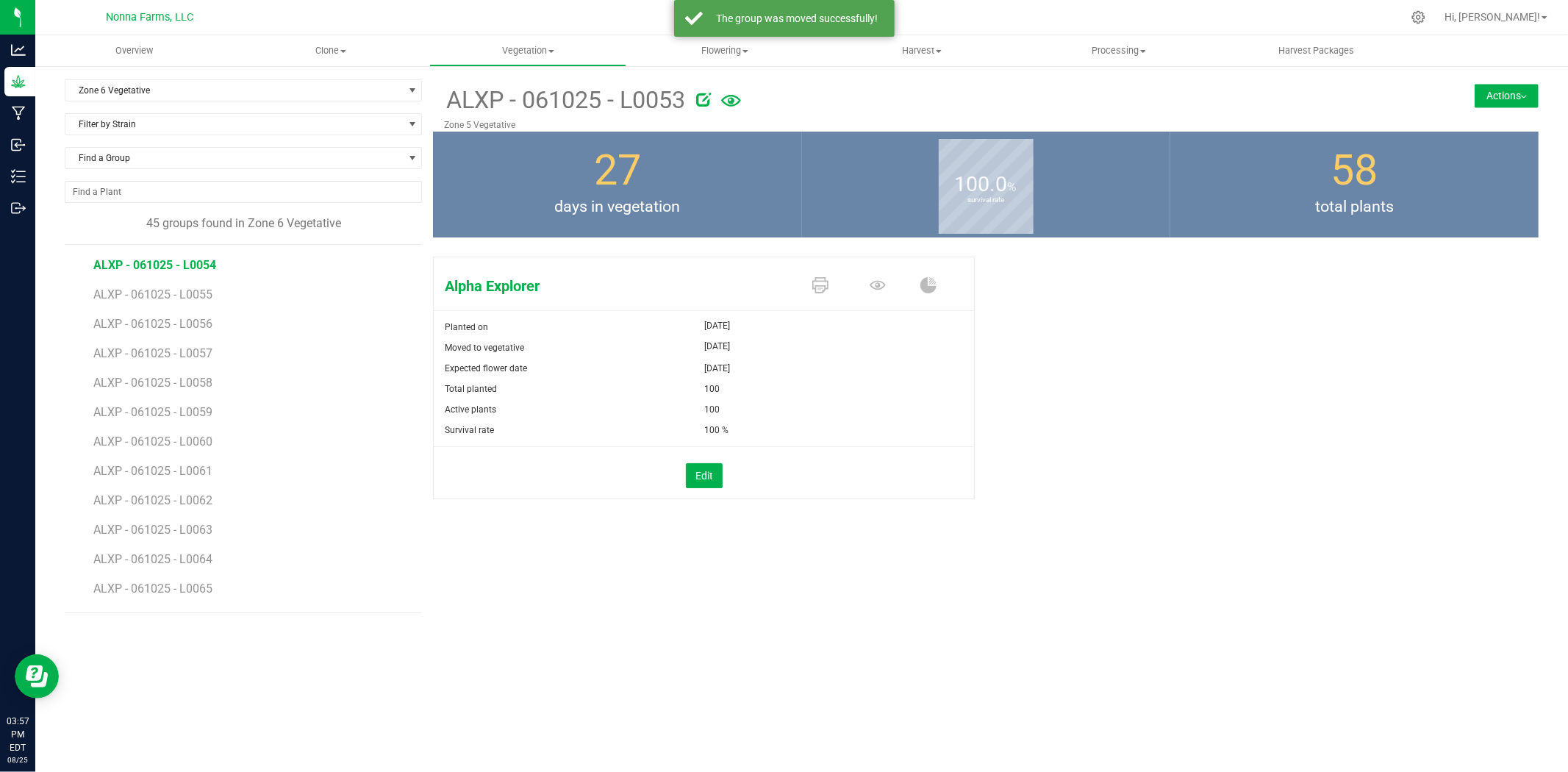
click at [143, 263] on span "ALXP - 061025 - L0054" at bounding box center [155, 265] width 123 height 14
click at [1530, 99] on button "Actions" at bounding box center [1506, 95] width 64 height 24
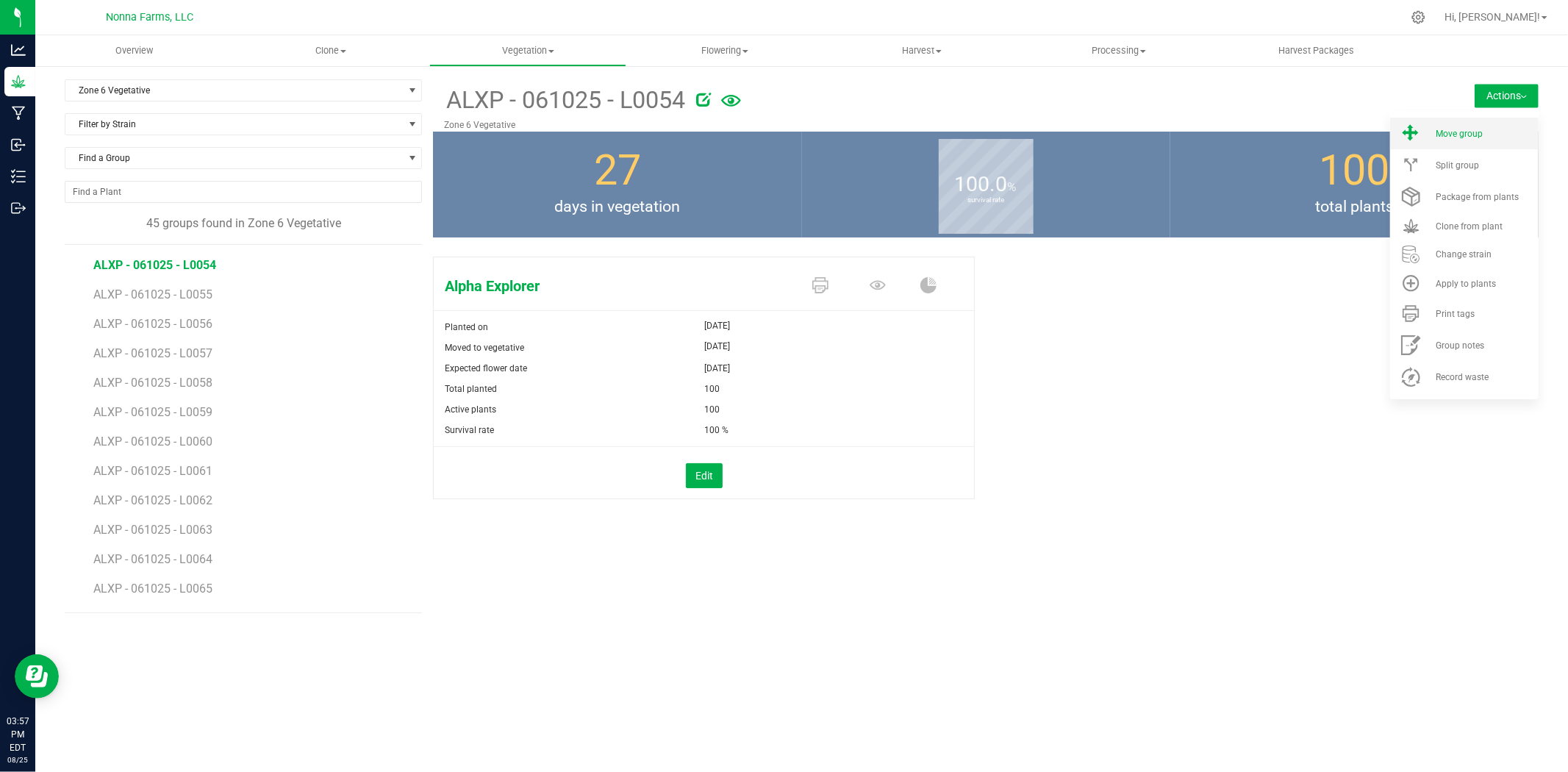
click at [1458, 129] on span "Move group" at bounding box center [1459, 134] width 47 height 10
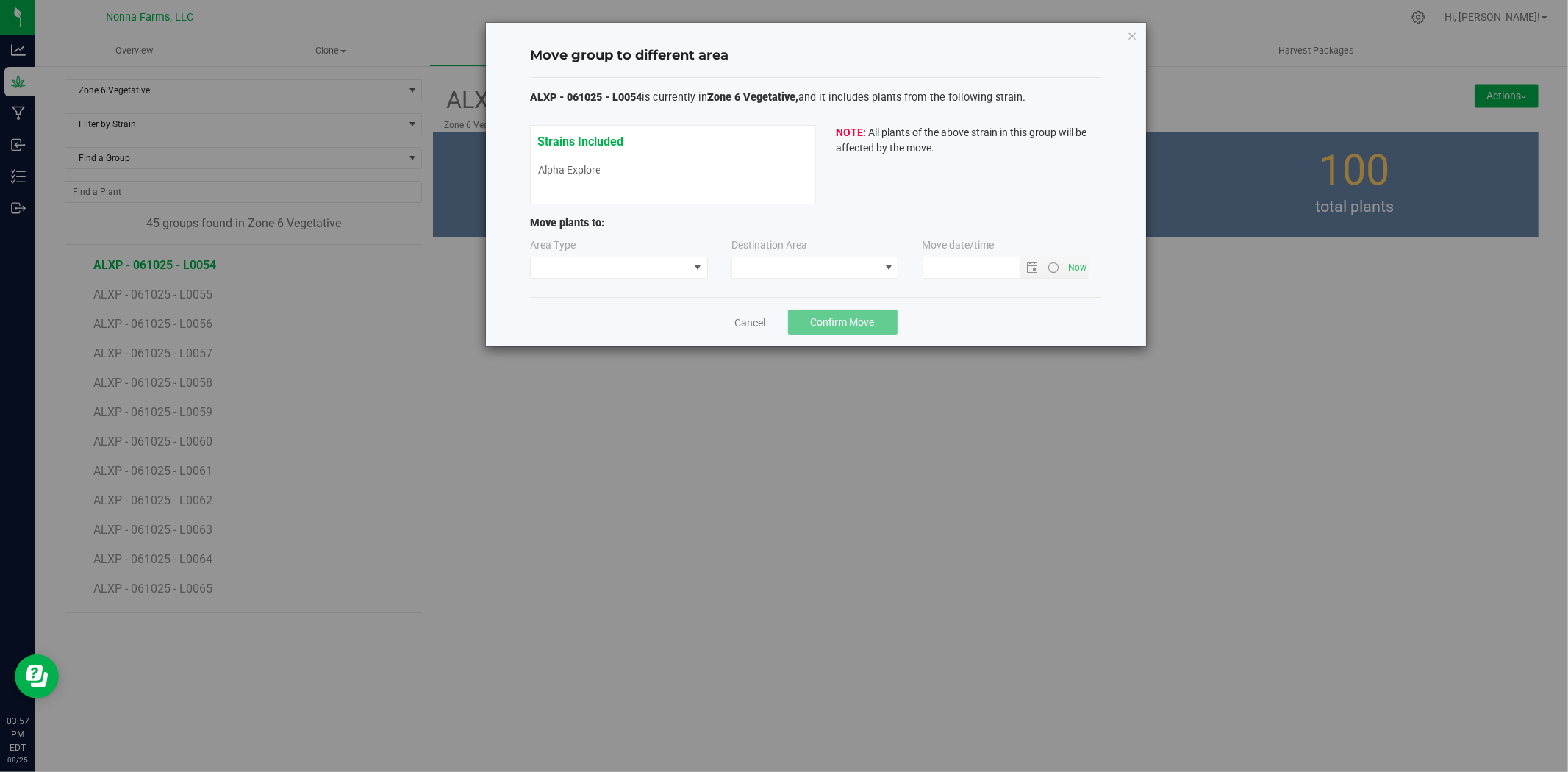
type input "[DATE] 3:57 PM"
click at [694, 263] on span at bounding box center [698, 268] width 12 height 12
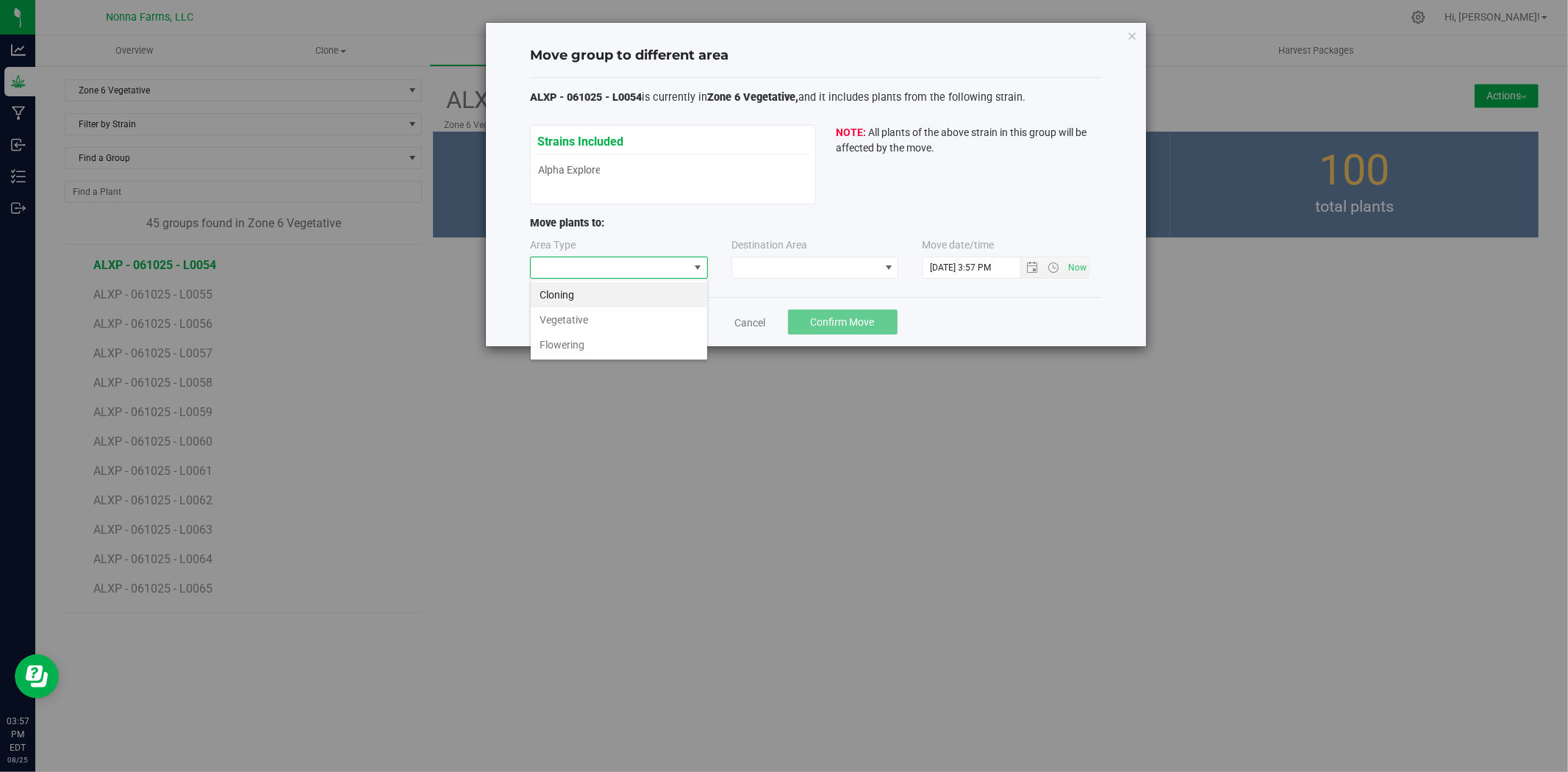
scroll to position [22, 178]
click at [556, 327] on li "Vegetative" at bounding box center [619, 320] width 177 height 25
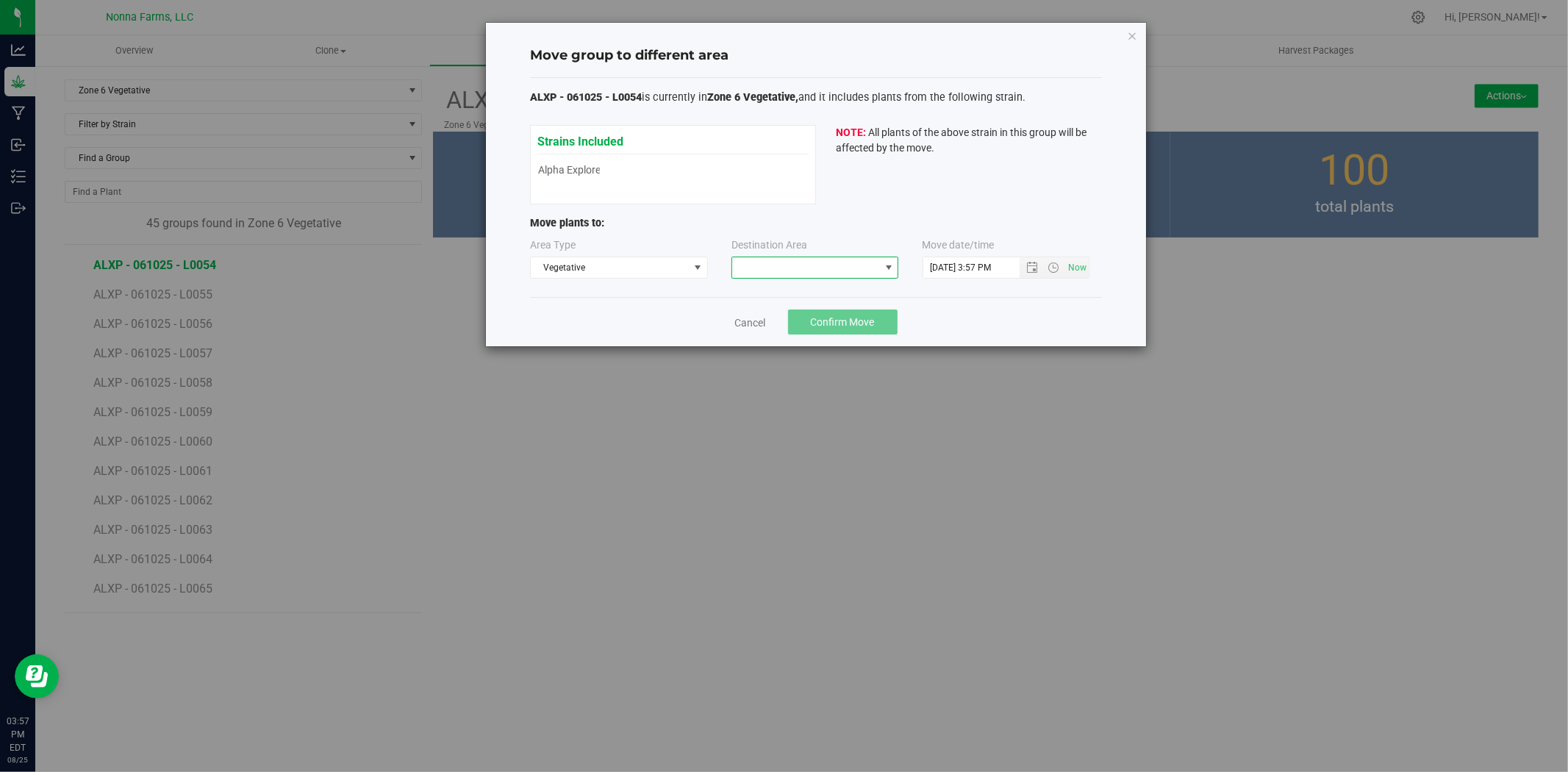
click at [847, 271] on span at bounding box center [806, 267] width 147 height 21
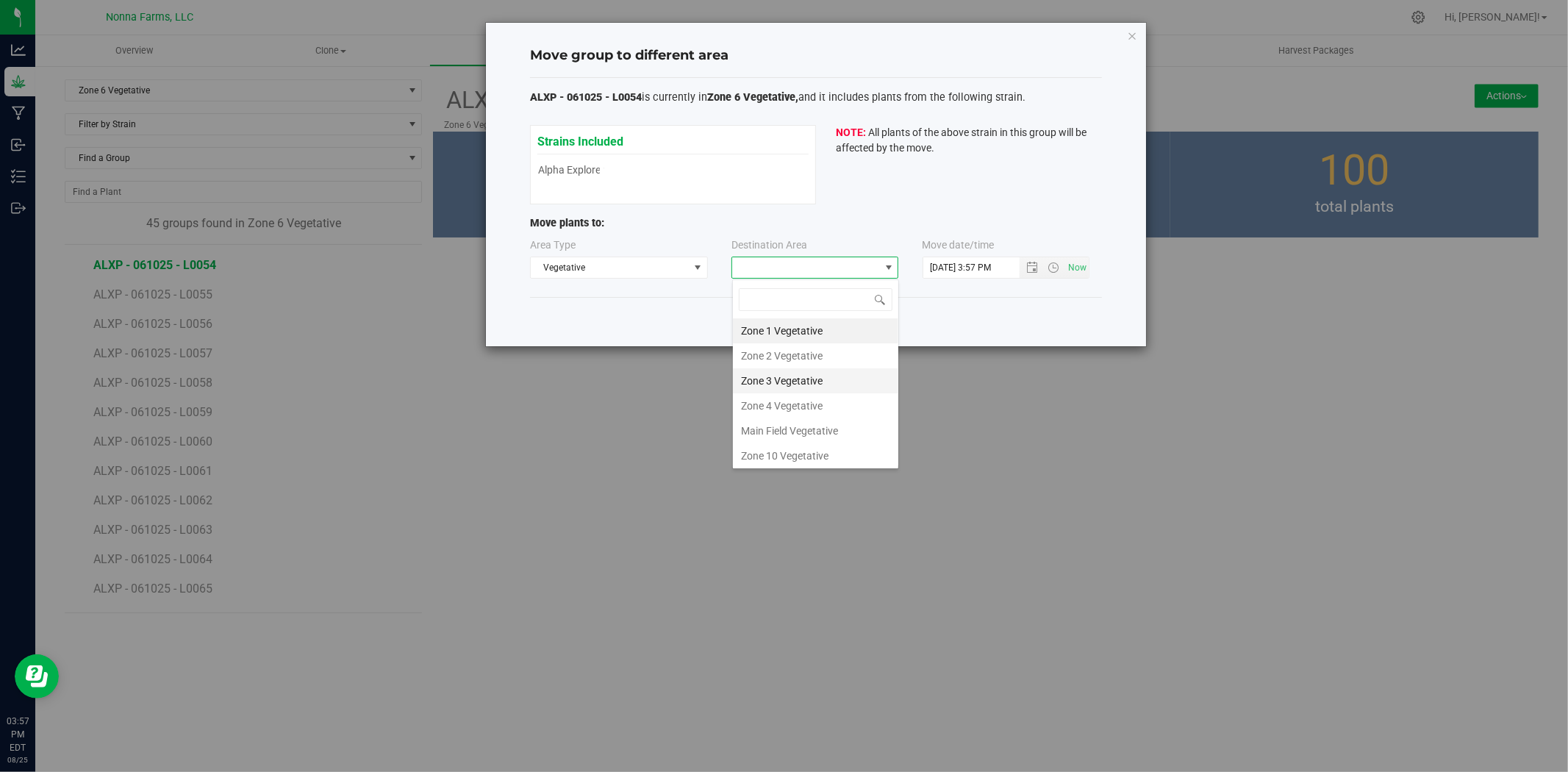
scroll to position [81, 0]
click at [805, 388] on li "Zone 5 Vegetative" at bounding box center [816, 399] width 166 height 25
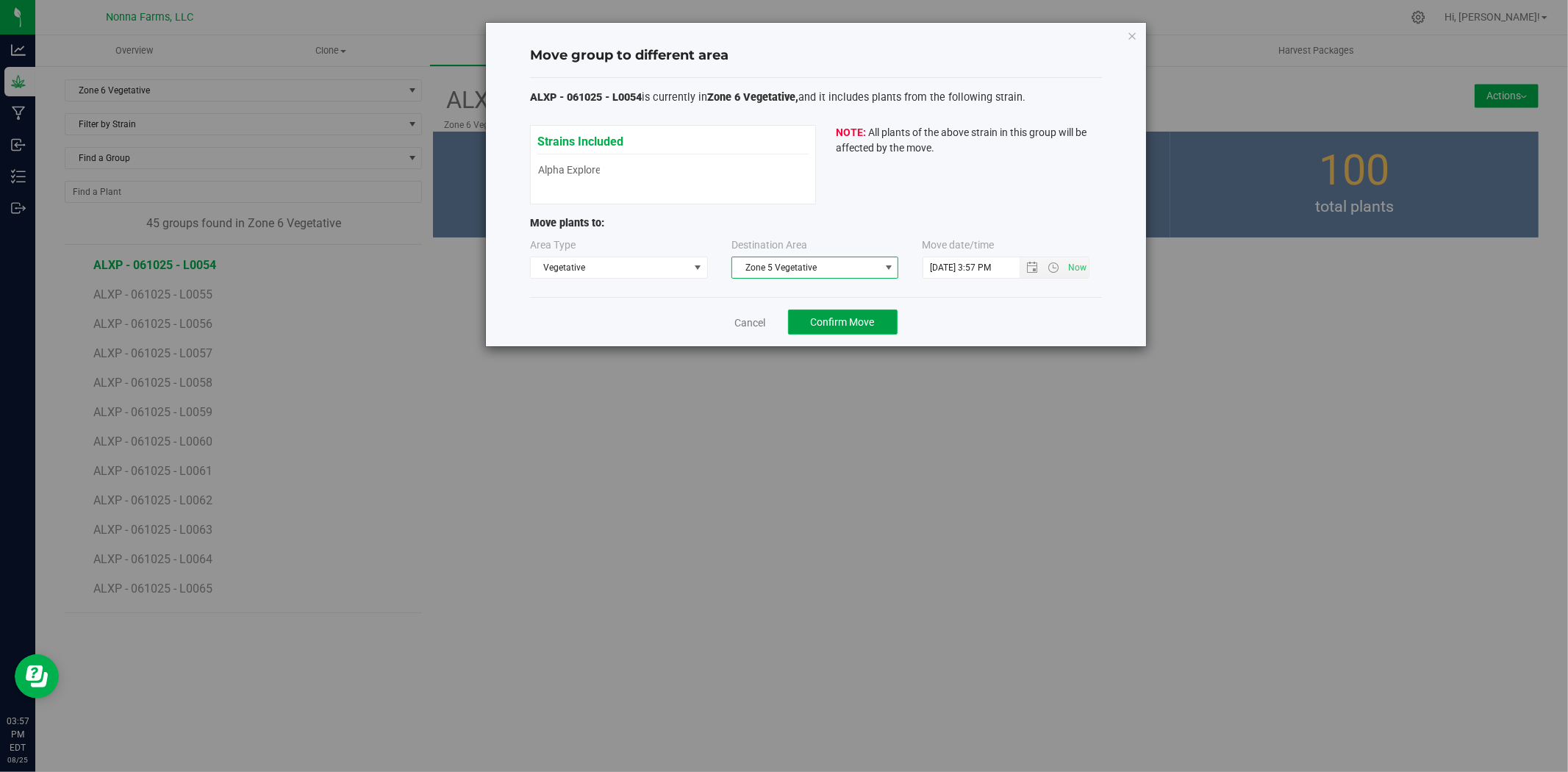
click at [806, 325] on button "Confirm Move" at bounding box center [843, 322] width 109 height 25
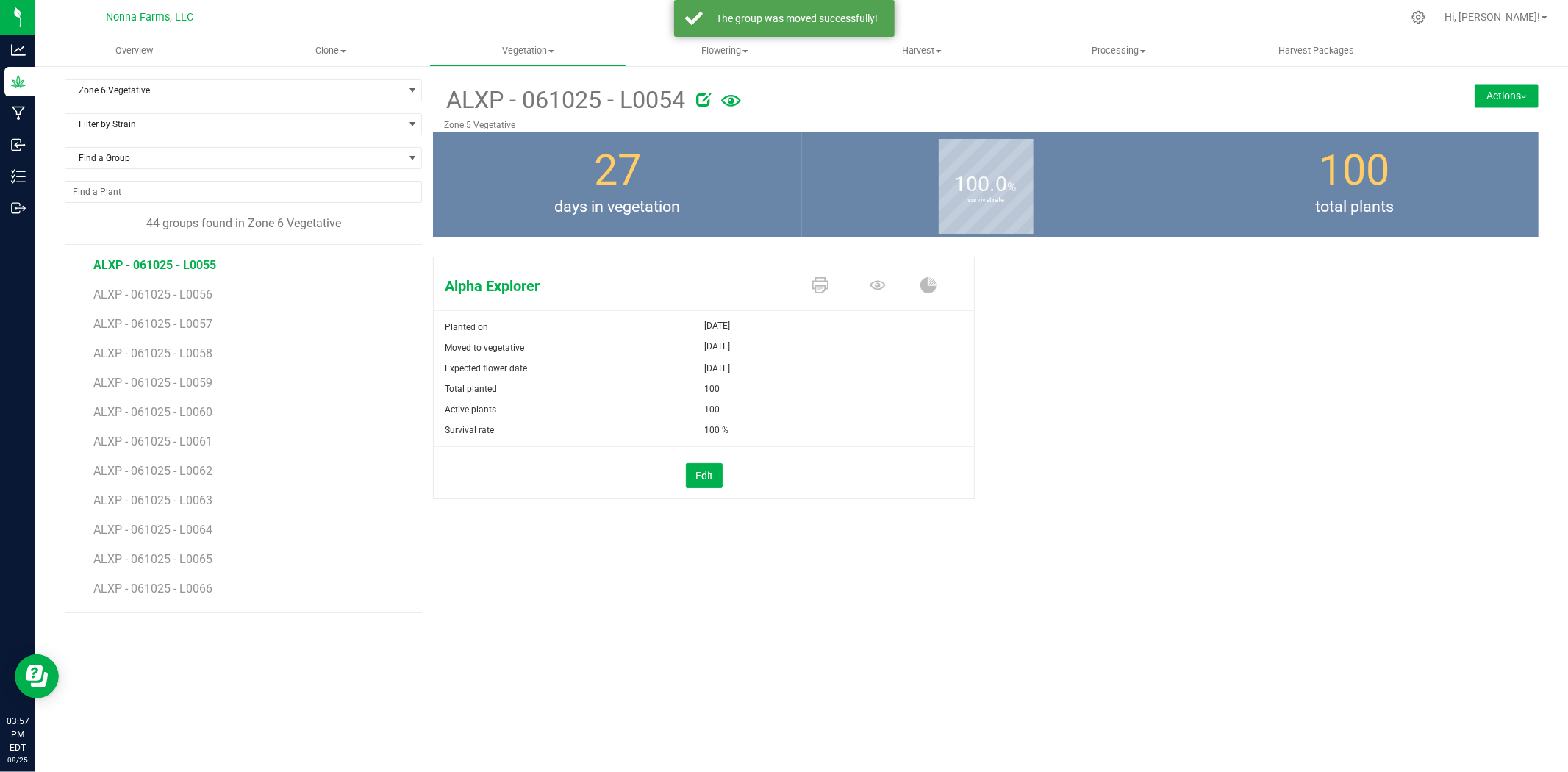
click at [200, 265] on span "ALXP - 061025 - L0055" at bounding box center [155, 265] width 123 height 14
click at [1480, 90] on button "Actions" at bounding box center [1506, 95] width 64 height 24
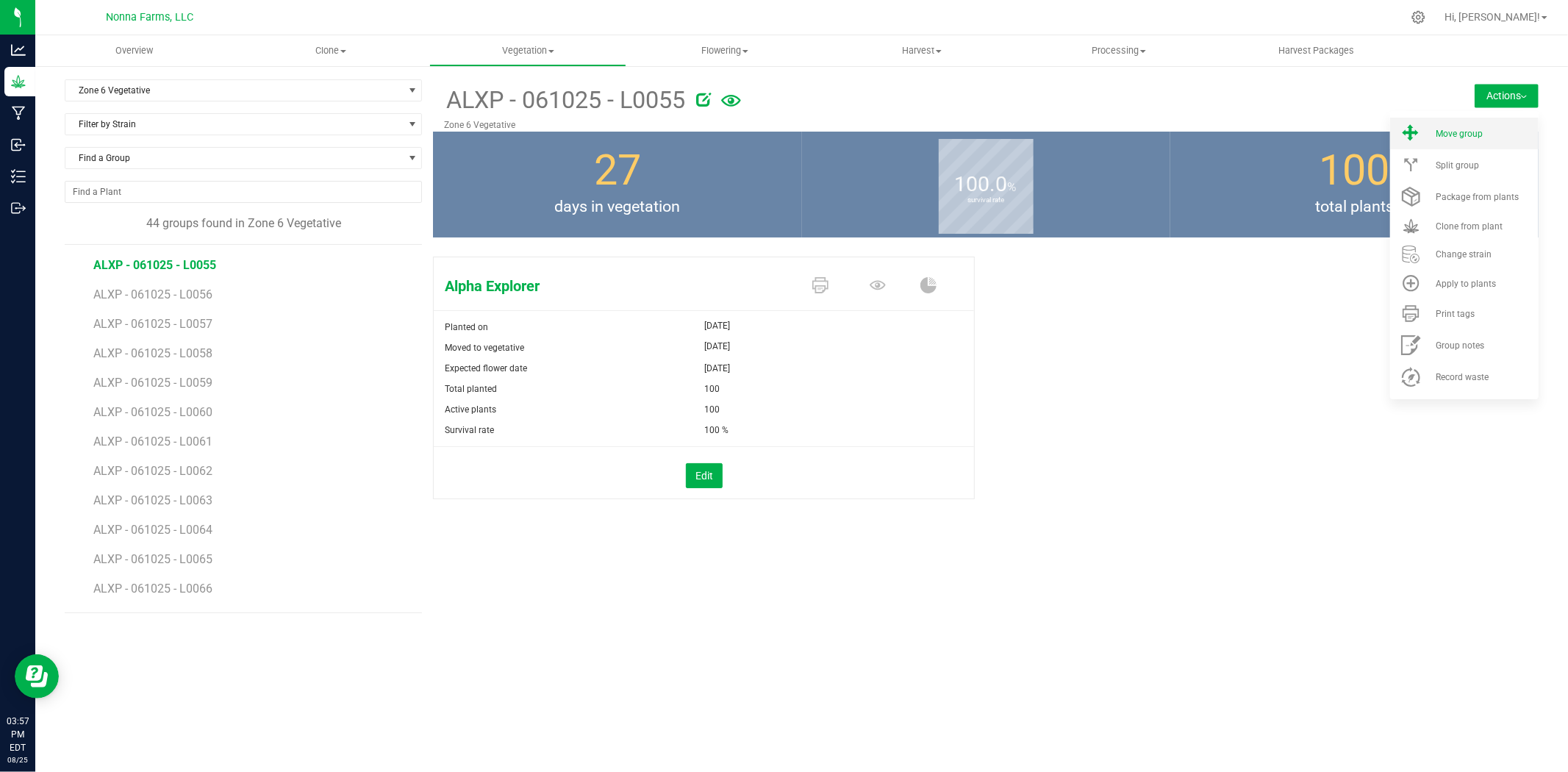
click at [1451, 130] on span "Move group" at bounding box center [1459, 134] width 47 height 10
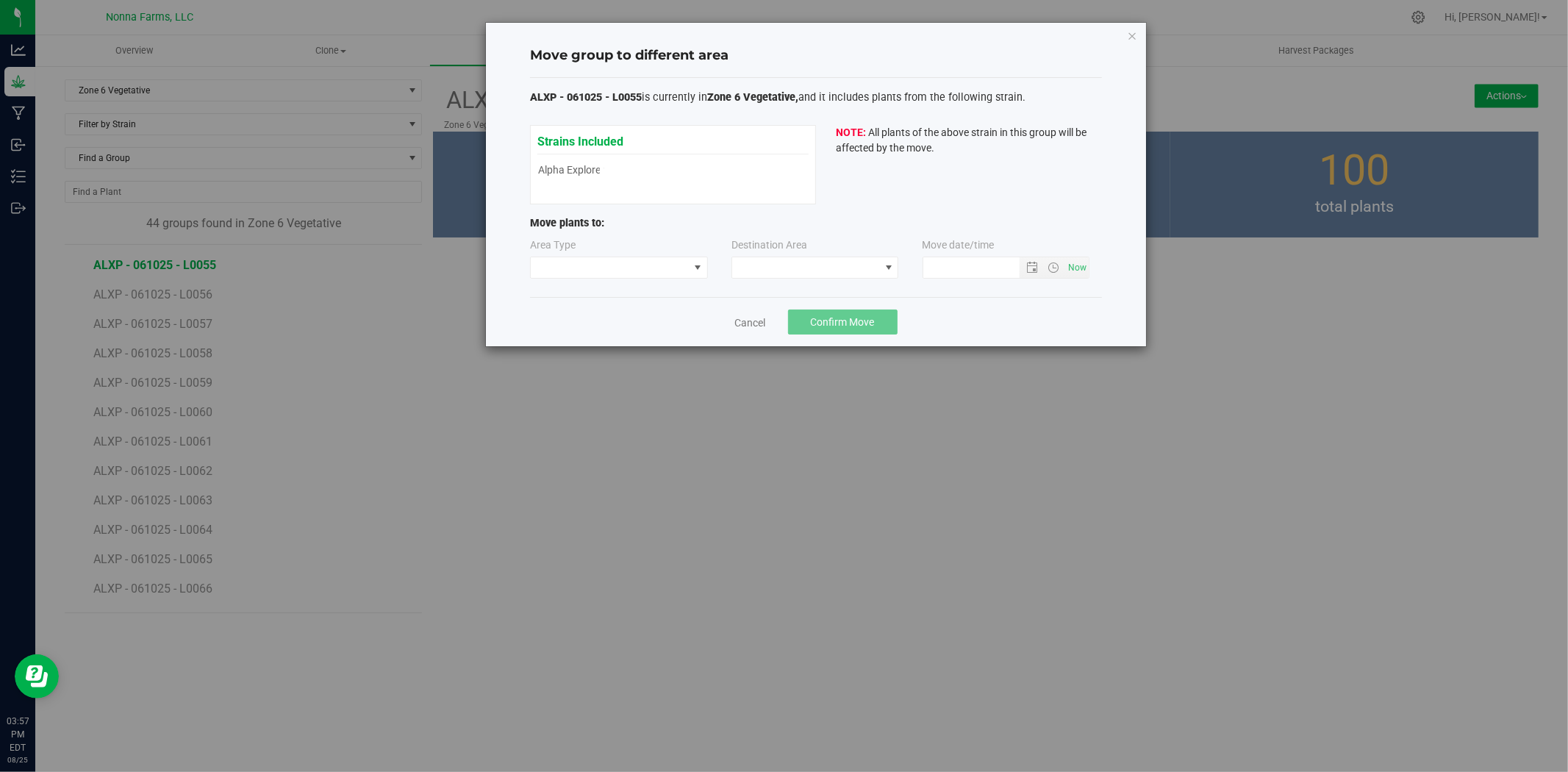
type input "[DATE] 3:57 PM"
click at [615, 257] on span at bounding box center [618, 268] width 178 height 22
click at [607, 319] on li "Vegetative" at bounding box center [619, 320] width 177 height 25
click at [821, 276] on span at bounding box center [806, 267] width 147 height 21
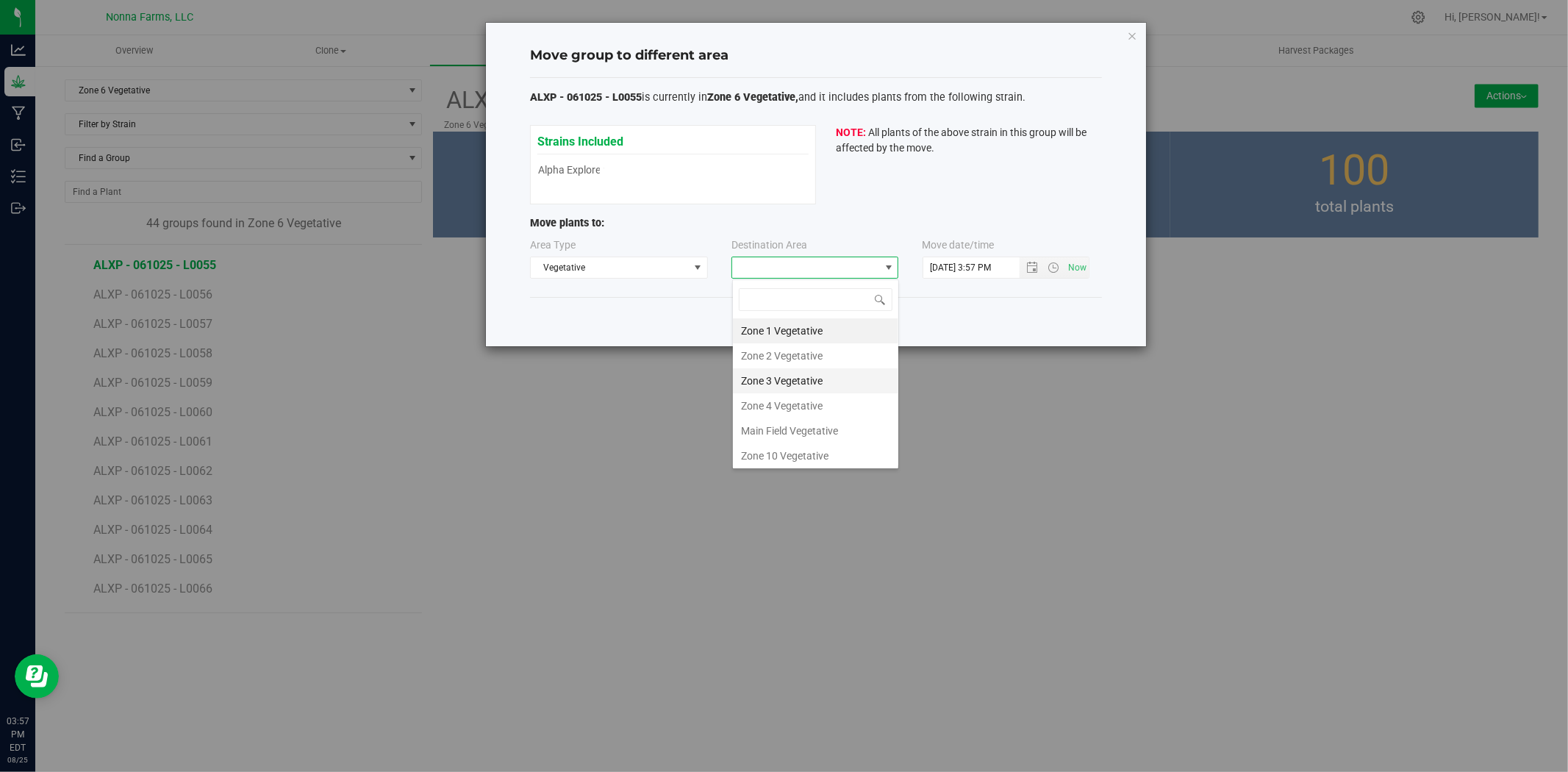
scroll to position [81, 0]
click at [814, 398] on li "Zone 5 Vegetative" at bounding box center [816, 399] width 166 height 25
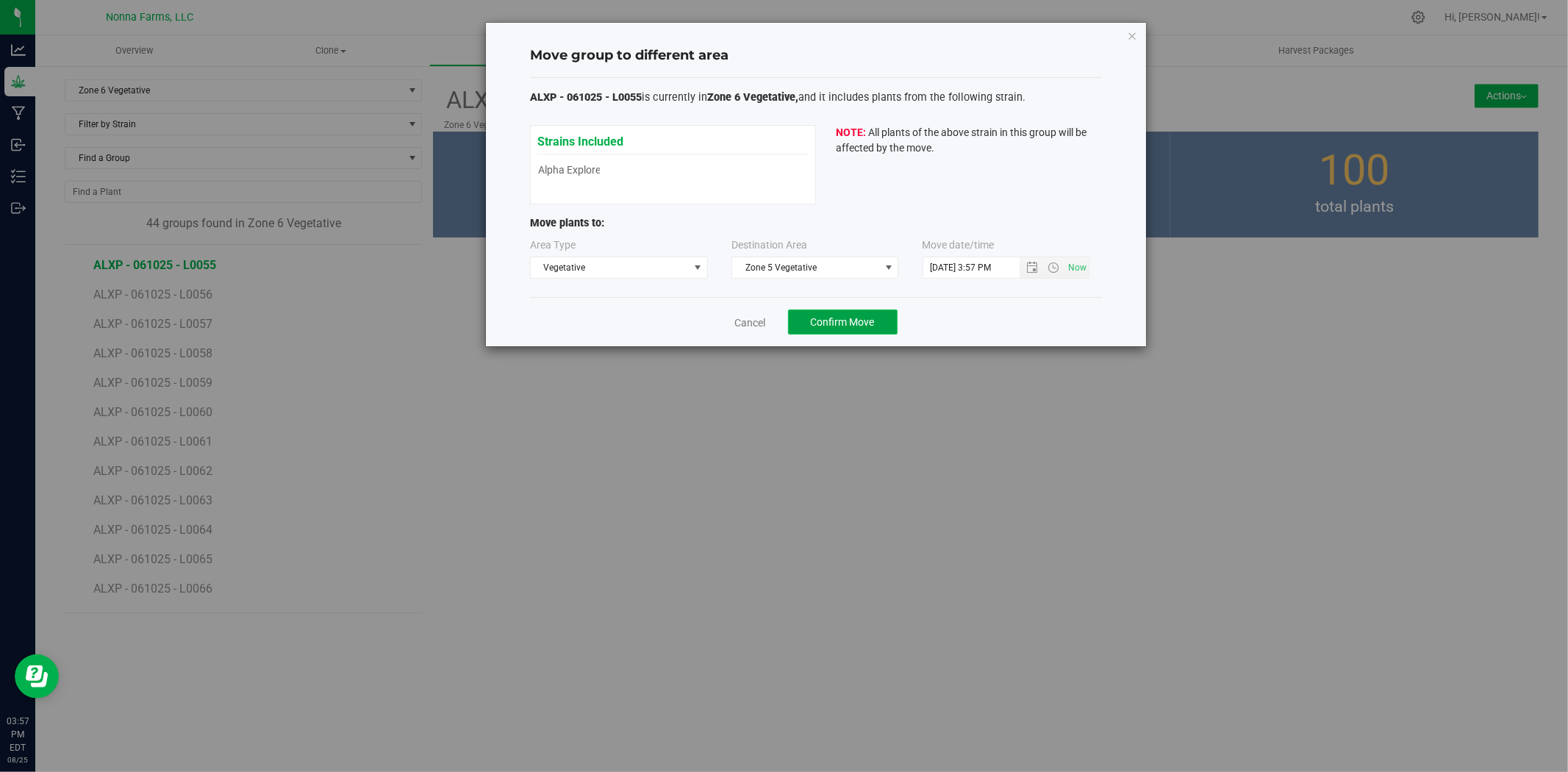
click at [846, 318] on span "Confirm Move" at bounding box center [843, 322] width 64 height 12
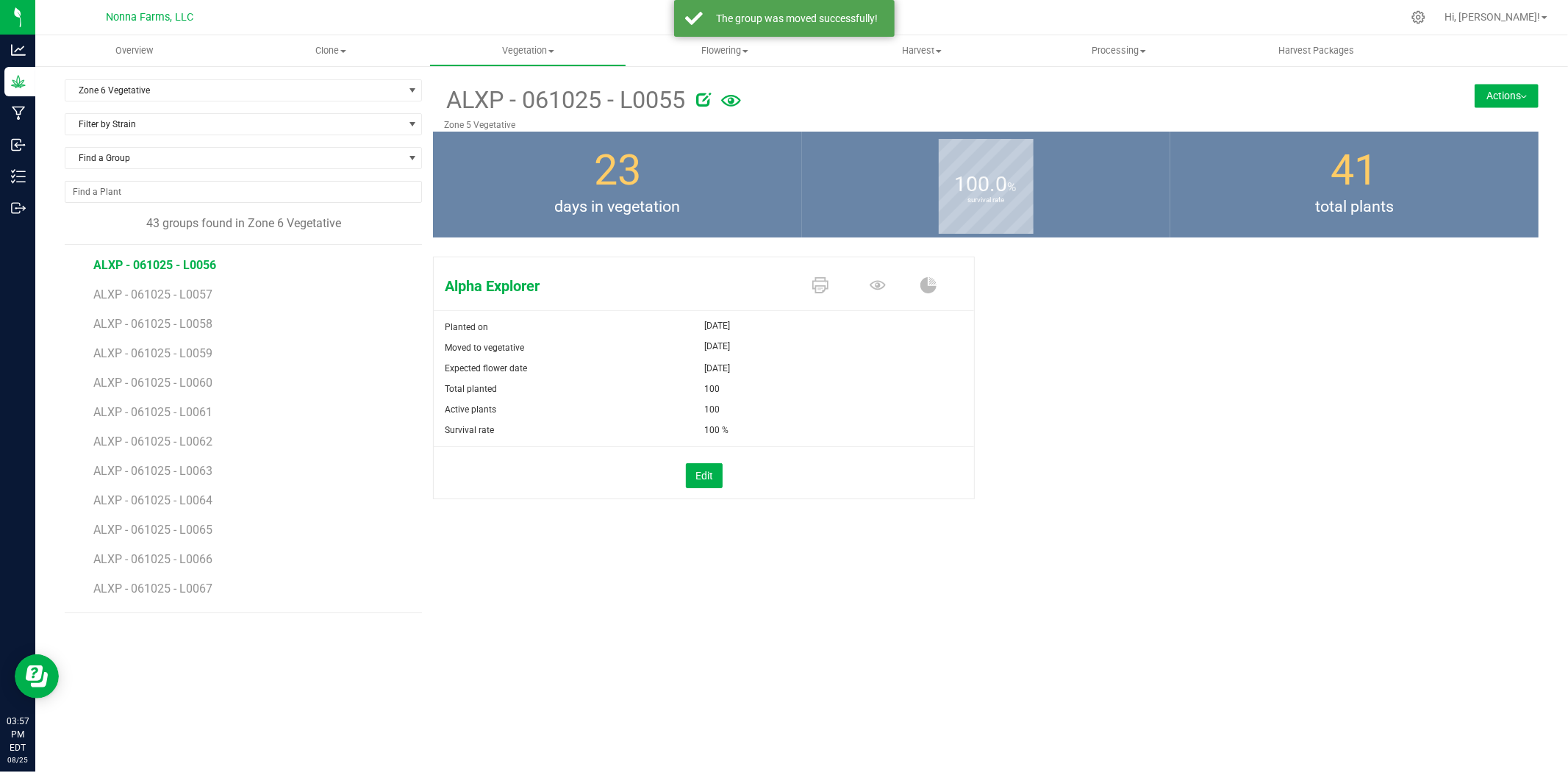
click at [151, 265] on span "ALXP - 061025 - L0056" at bounding box center [155, 265] width 123 height 14
click at [1529, 100] on button "Actions" at bounding box center [1506, 95] width 64 height 24
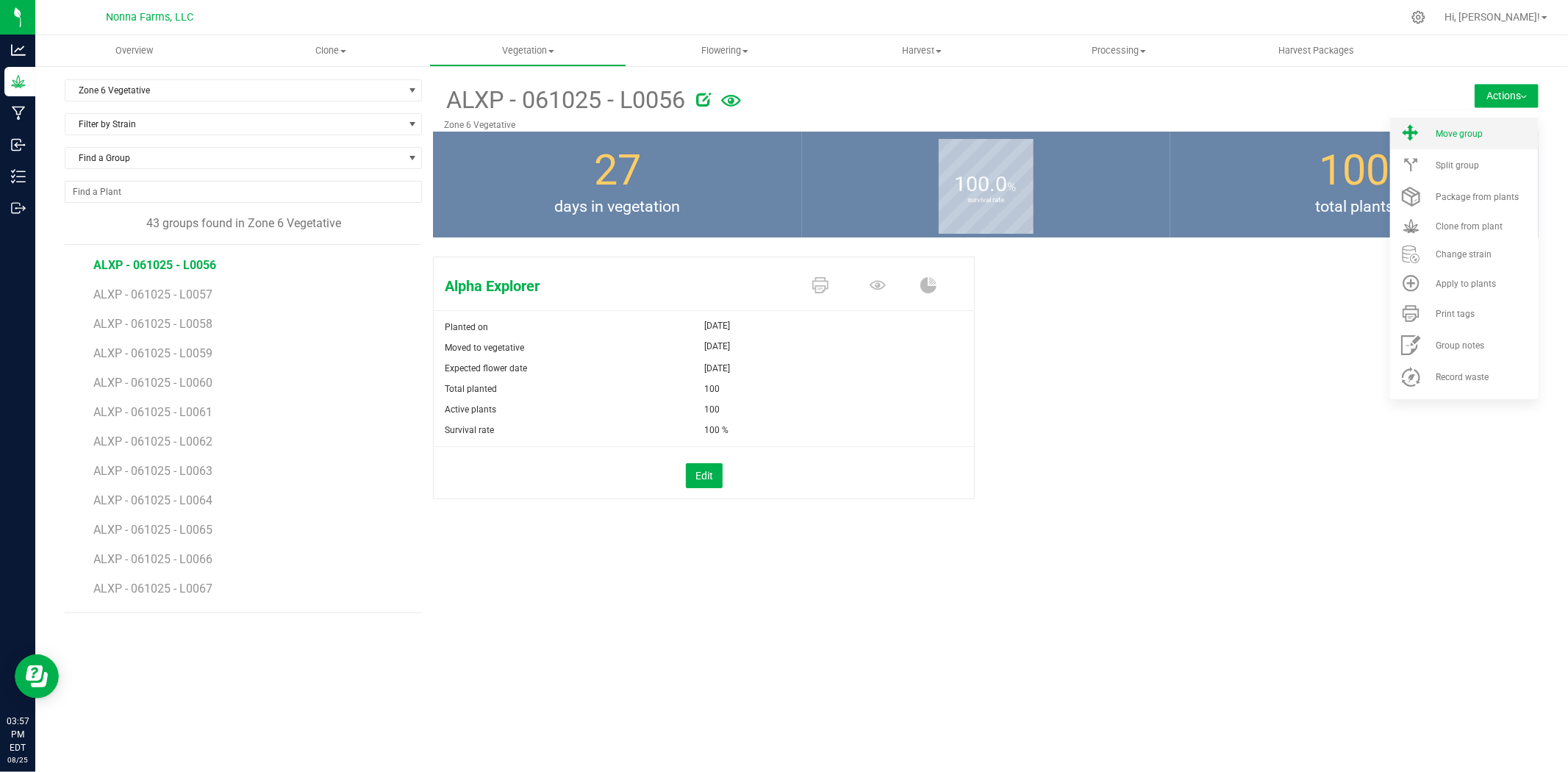
click at [1458, 129] on span "Move group" at bounding box center [1459, 134] width 47 height 10
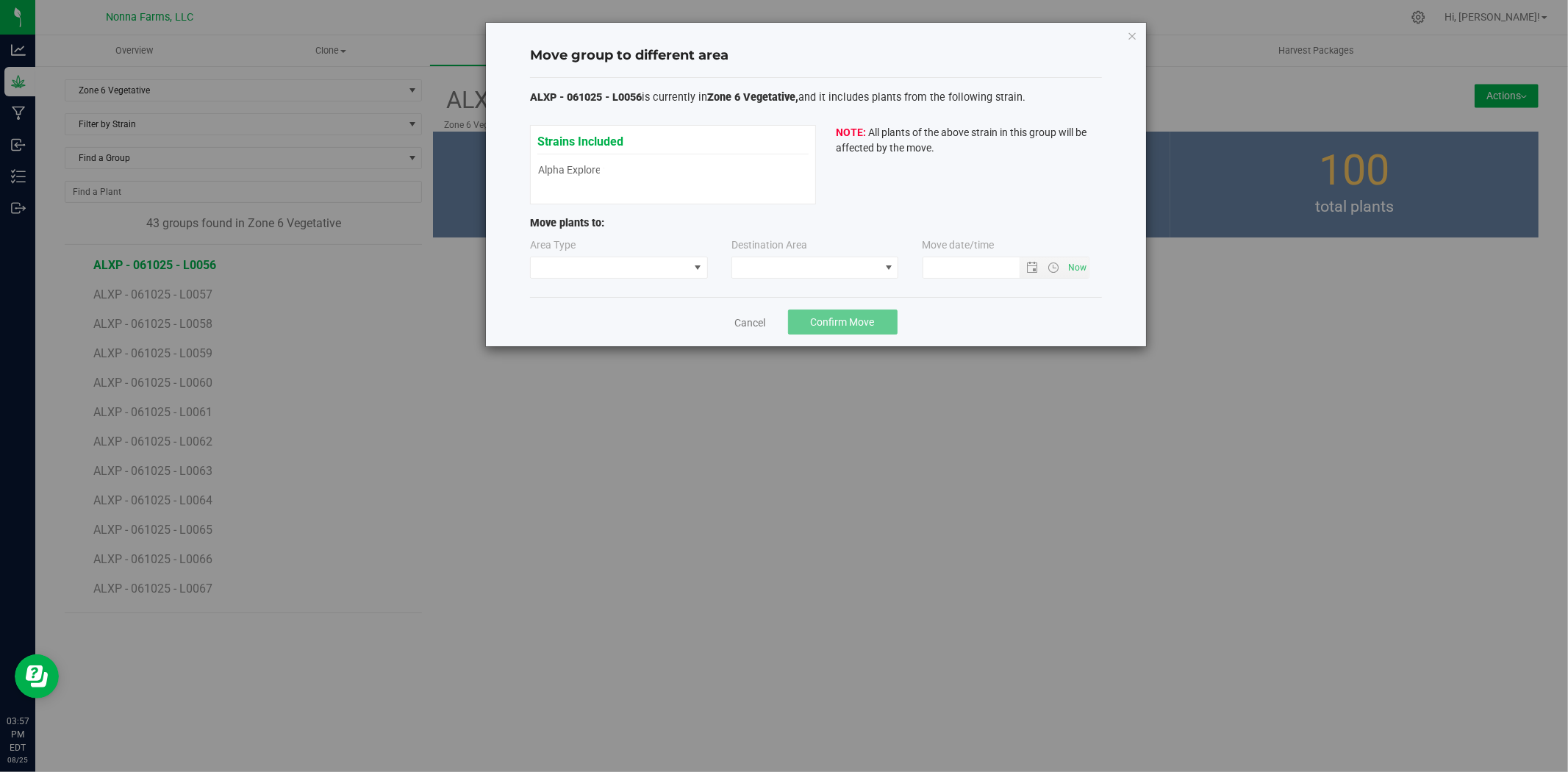
type input "[DATE] 3:57 PM"
click at [637, 265] on span at bounding box center [609, 267] width 158 height 21
click at [584, 323] on li "Vegetative" at bounding box center [619, 320] width 177 height 25
click at [869, 262] on span at bounding box center [806, 267] width 147 height 21
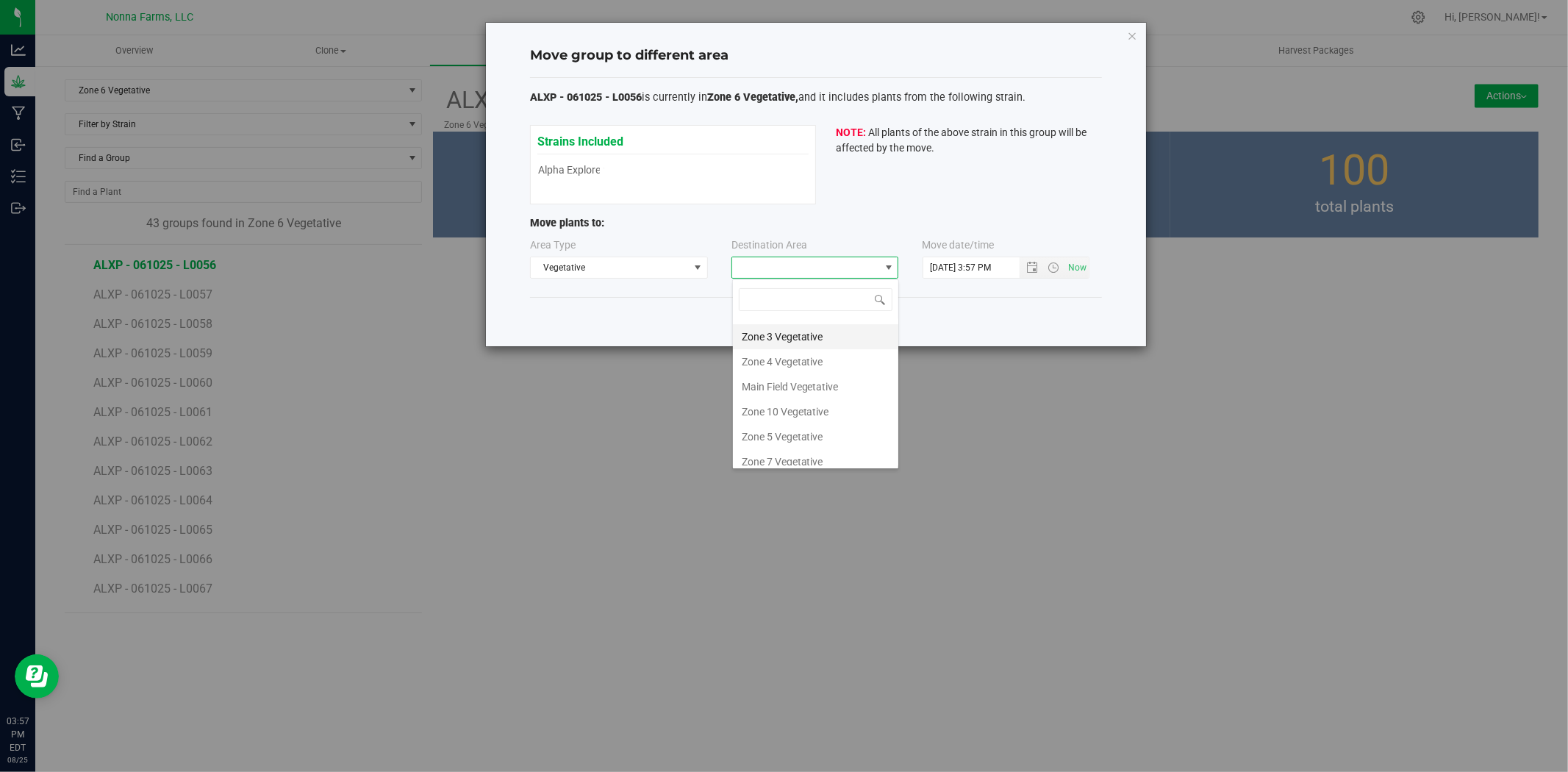
scroll to position [81, 0]
click at [799, 400] on li "Zone 5 Vegetative" at bounding box center [816, 399] width 166 height 25
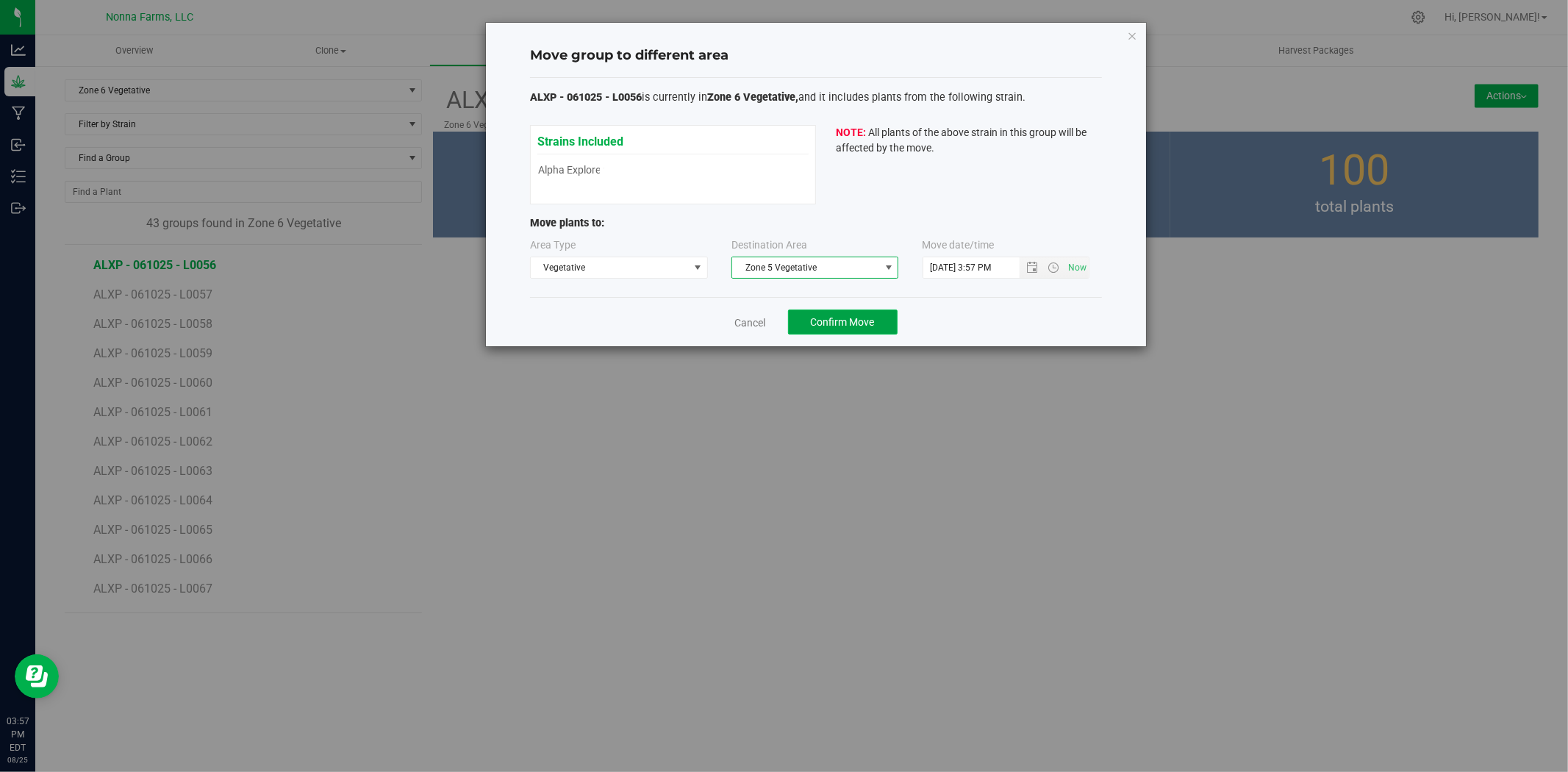
click at [824, 327] on span "Confirm Move" at bounding box center [843, 322] width 64 height 12
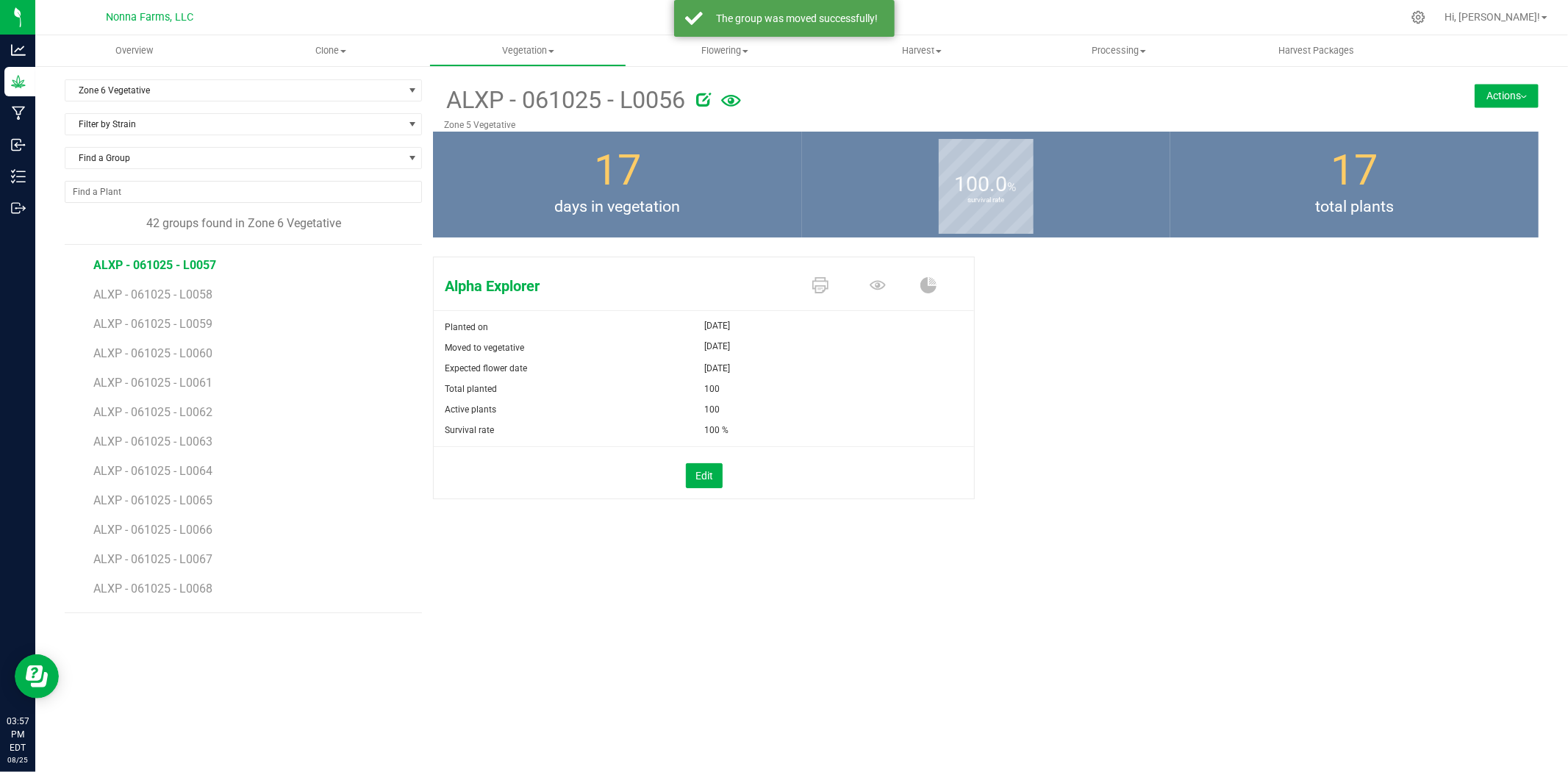
click at [197, 265] on span "ALXP - 061025 - L0057" at bounding box center [155, 265] width 123 height 14
click at [1496, 97] on button "Actions" at bounding box center [1506, 95] width 64 height 24
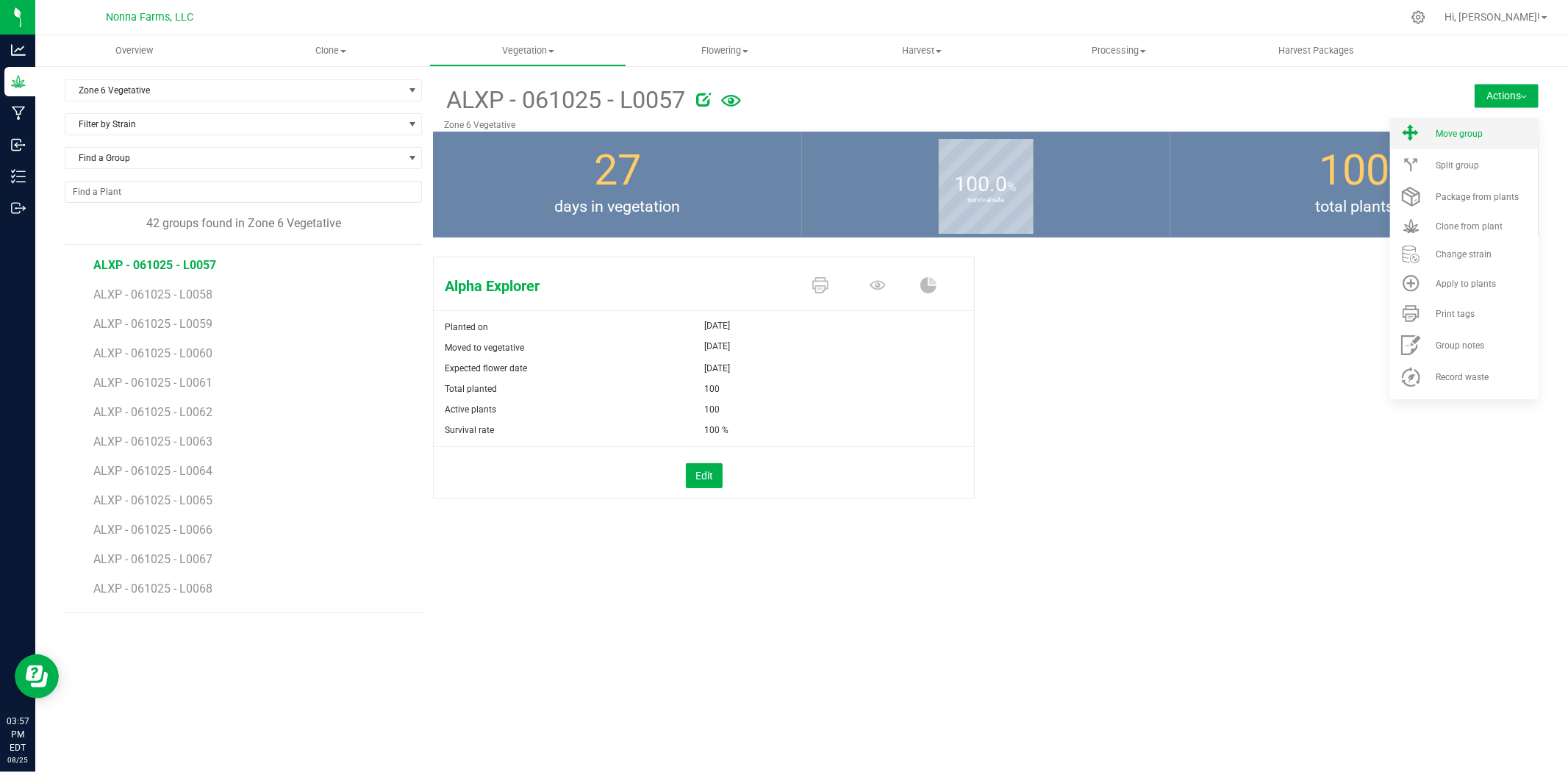
click at [1456, 135] on span "Move group" at bounding box center [1459, 134] width 47 height 10
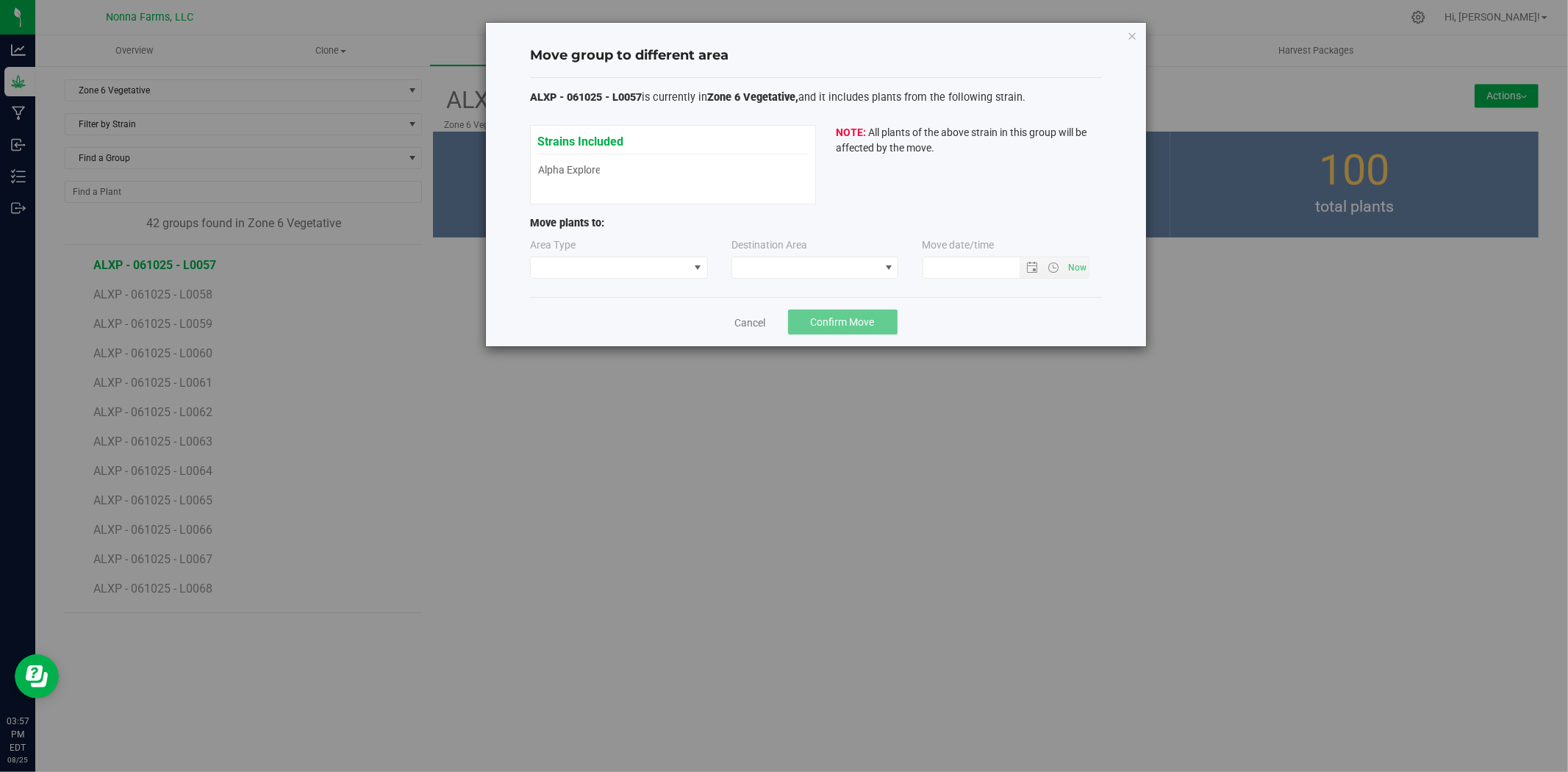
type input "[DATE] 3:57 PM"
click at [608, 260] on span at bounding box center [609, 267] width 158 height 21
click at [579, 327] on li "Vegetative" at bounding box center [619, 320] width 177 height 25
click at [785, 263] on span at bounding box center [806, 267] width 147 height 21
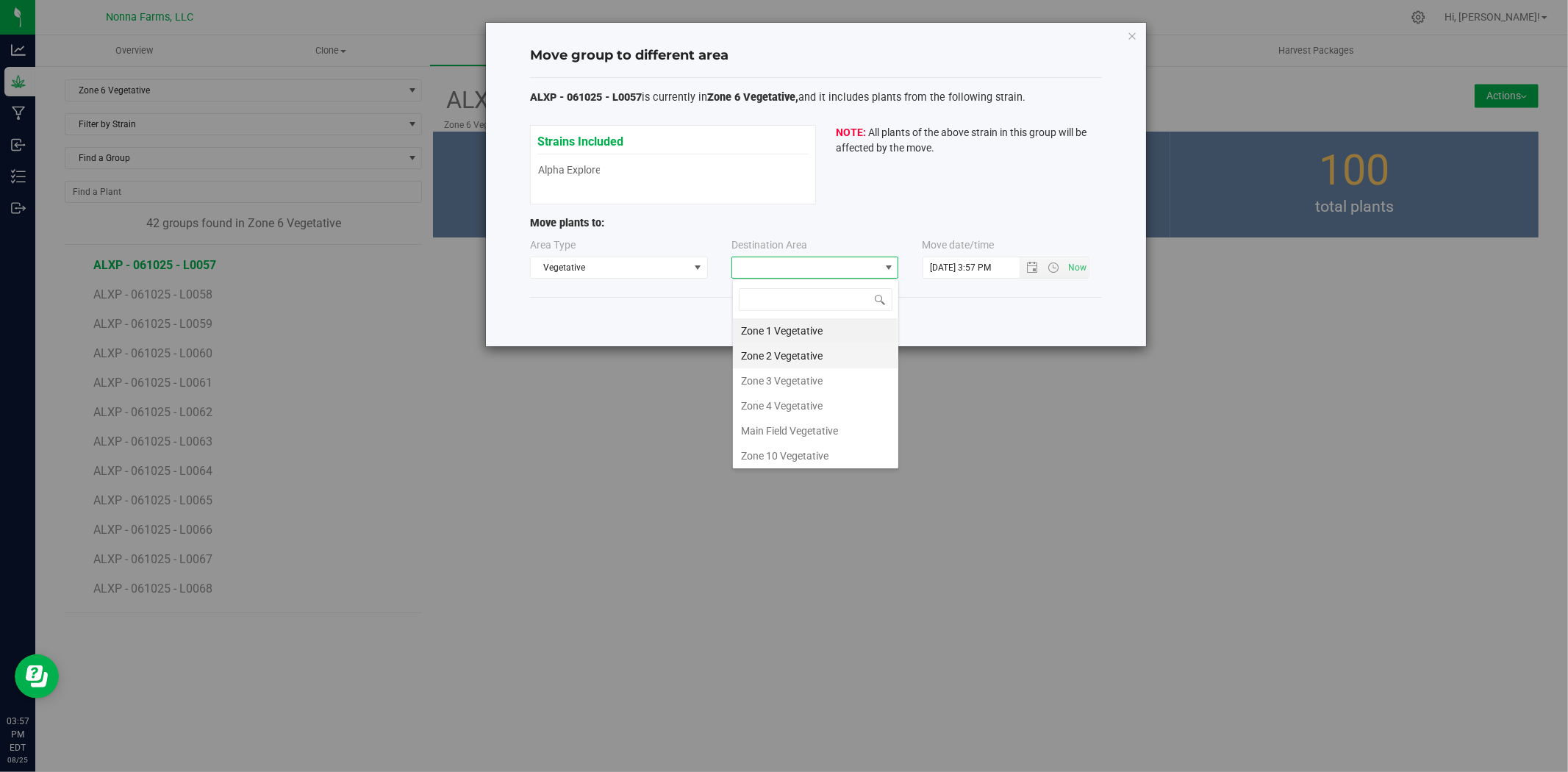
scroll to position [81, 0]
click at [807, 406] on li "Zone 5 Vegetative" at bounding box center [816, 399] width 166 height 25
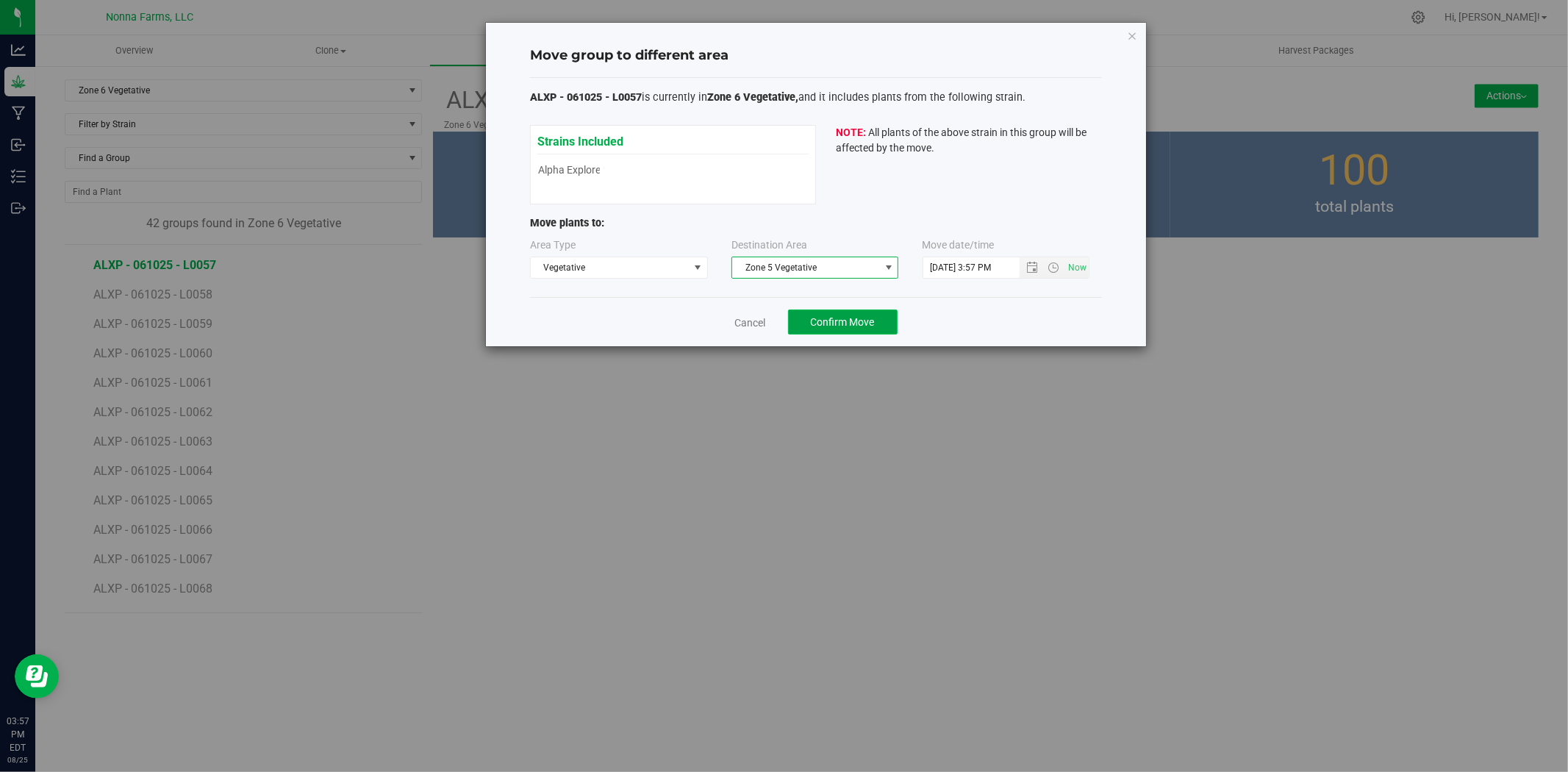
click at [827, 323] on span "Confirm Move" at bounding box center [843, 322] width 64 height 12
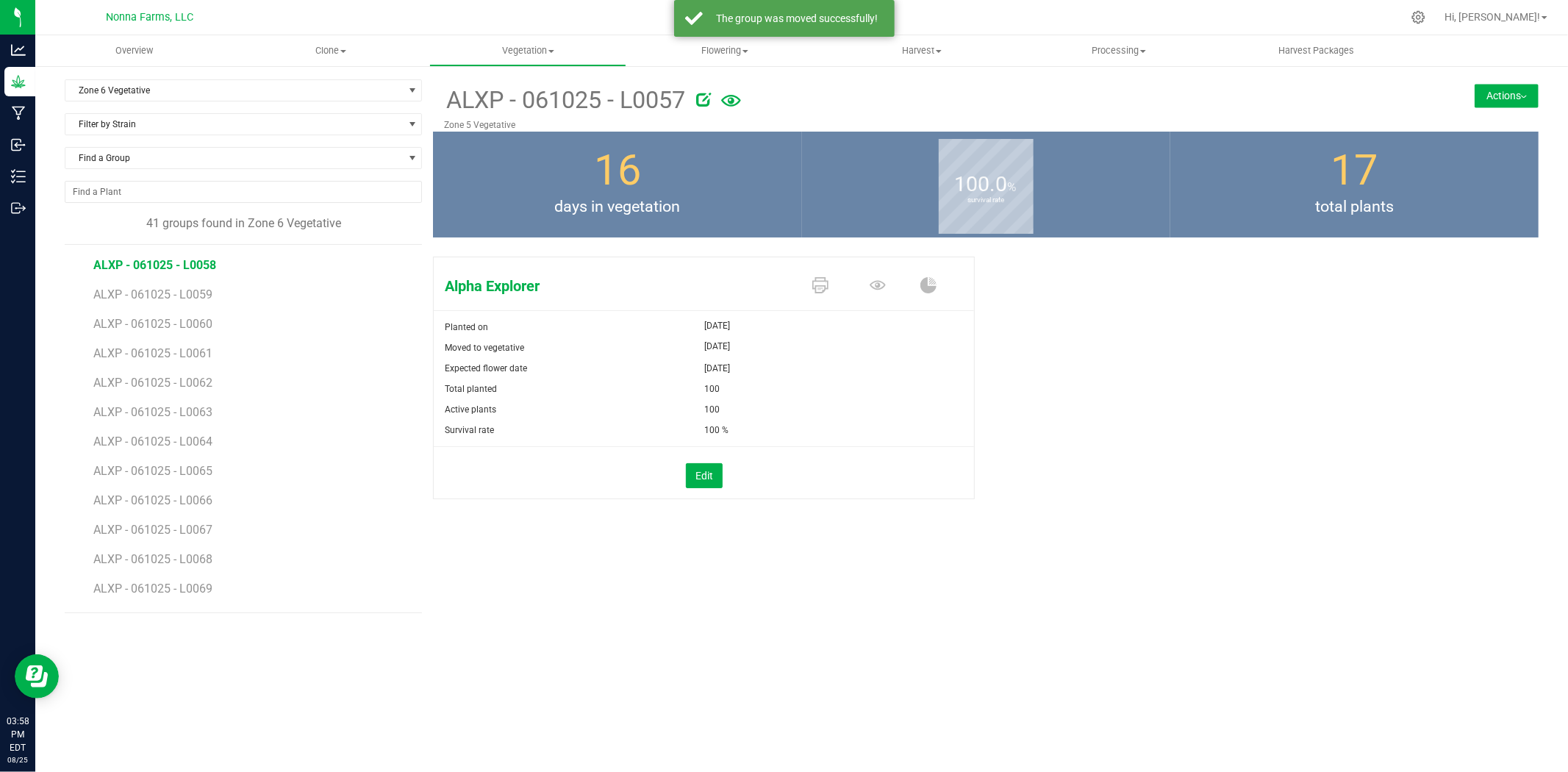
click at [189, 265] on span "ALXP - 061025 - L0058" at bounding box center [155, 265] width 123 height 14
click at [1539, 95] on div "Zone 6 Vegetative Filter by Area All Main Field Vegetative Zone 1 Vegetative Zo…" at bounding box center [801, 346] width 1496 height 534
click at [1521, 93] on button "Actions" at bounding box center [1506, 95] width 64 height 24
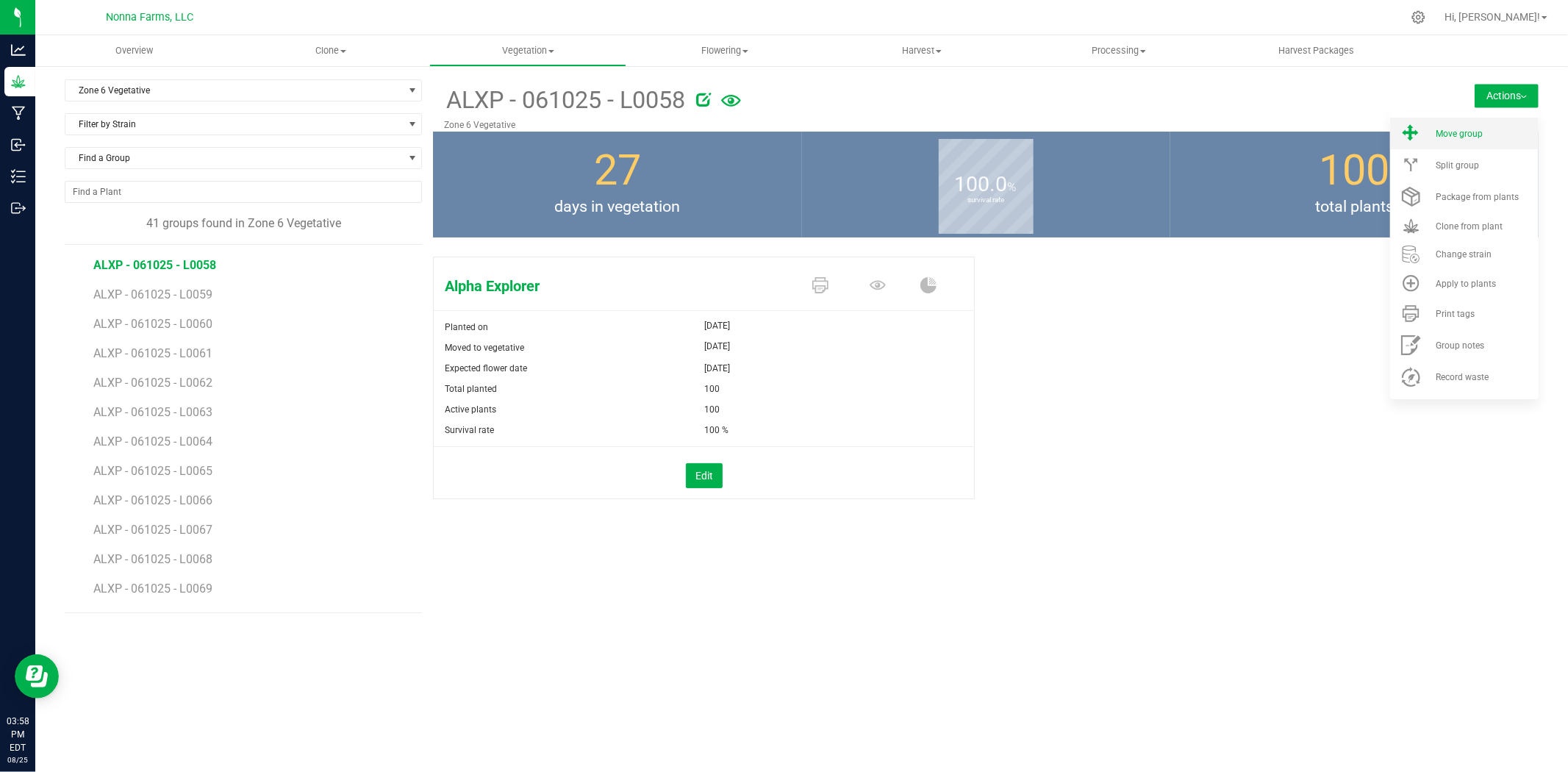
click at [1456, 140] on li "Move group" at bounding box center [1465, 134] width 149 height 32
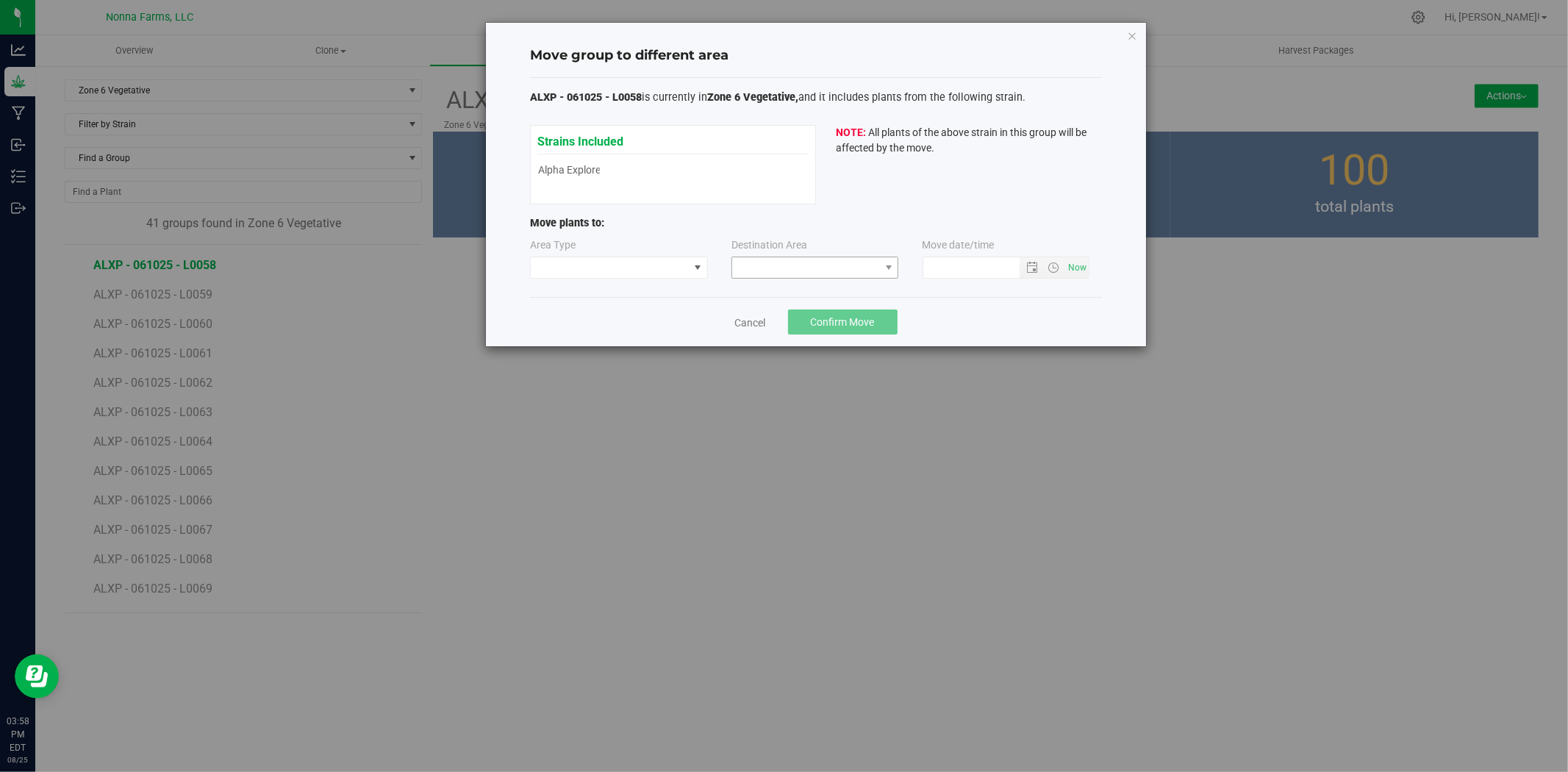
type input "[DATE] 3:58 PM"
click at [671, 259] on span at bounding box center [609, 267] width 158 height 21
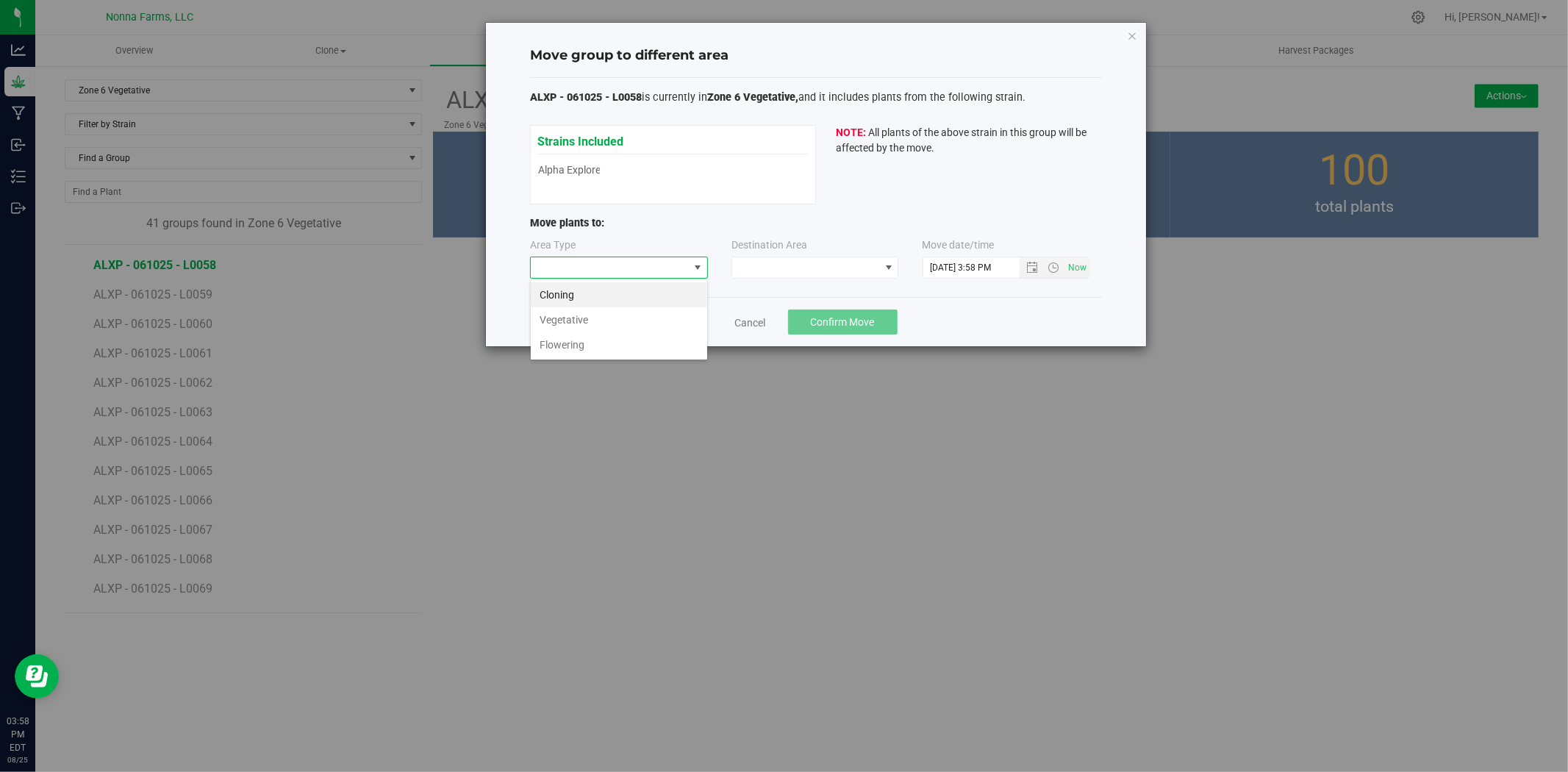
scroll to position [22, 178]
click at [583, 322] on li "Vegetative" at bounding box center [619, 320] width 177 height 25
click at [810, 258] on span at bounding box center [806, 267] width 147 height 21
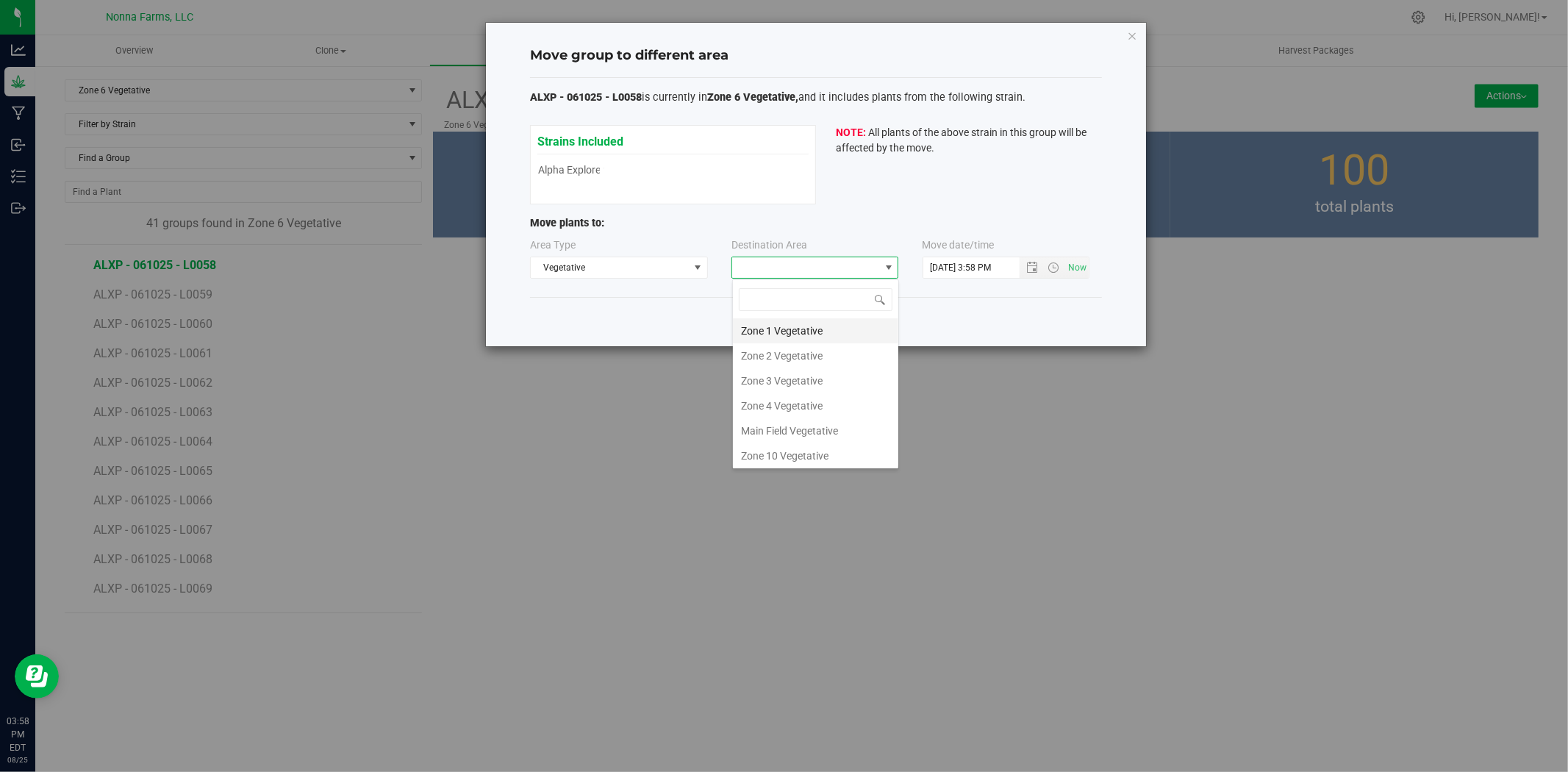
scroll to position [81, 0]
click at [798, 405] on li "Zone 5 Vegetative" at bounding box center [816, 399] width 166 height 25
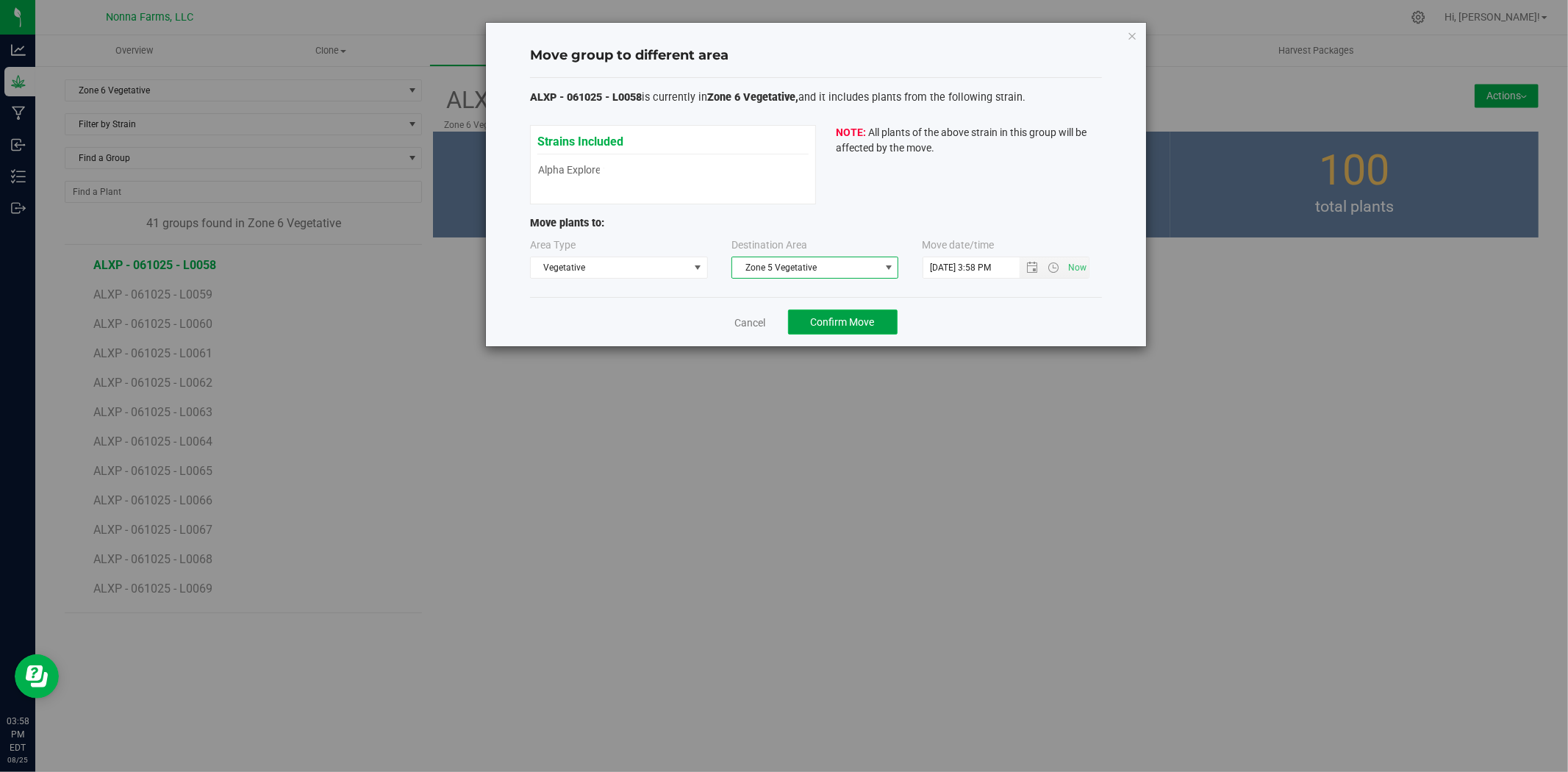
click at [829, 319] on span "Confirm Move" at bounding box center [843, 322] width 64 height 12
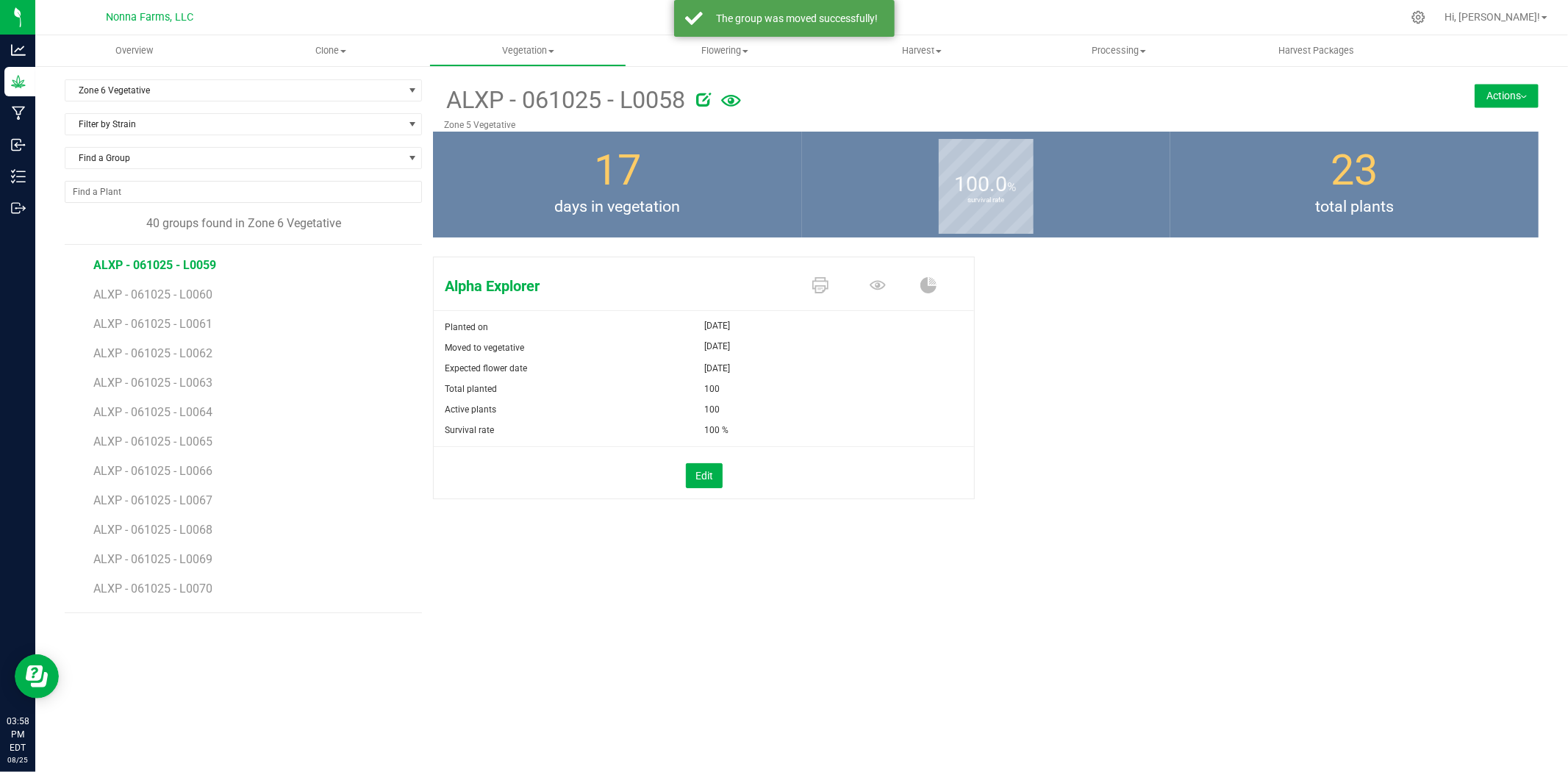
click at [179, 267] on span "ALXP - 061025 - L0059" at bounding box center [155, 265] width 123 height 14
click at [1514, 106] on button "Actions" at bounding box center [1506, 95] width 64 height 24
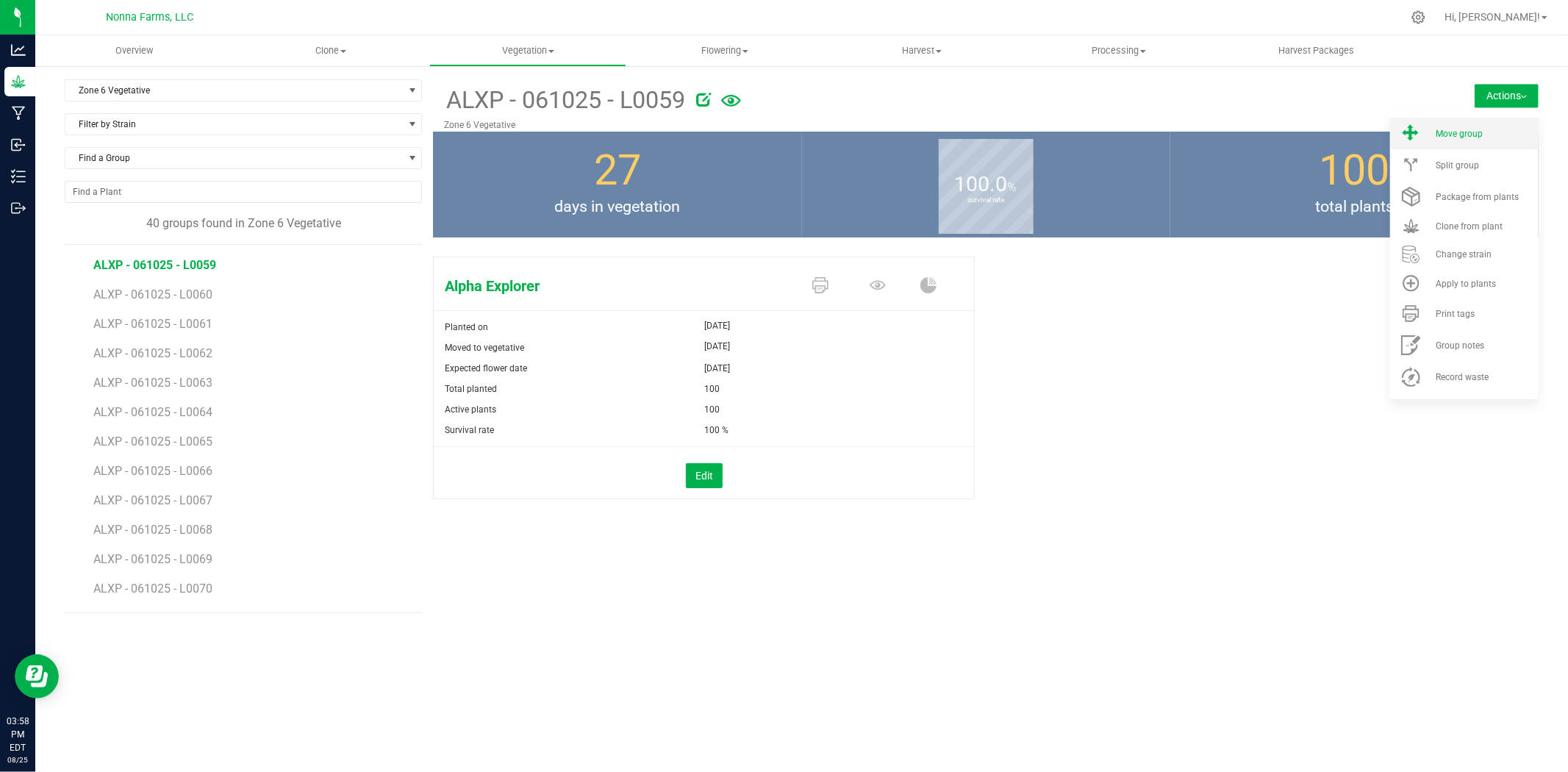
click at [1451, 134] on span "Move group" at bounding box center [1459, 134] width 47 height 10
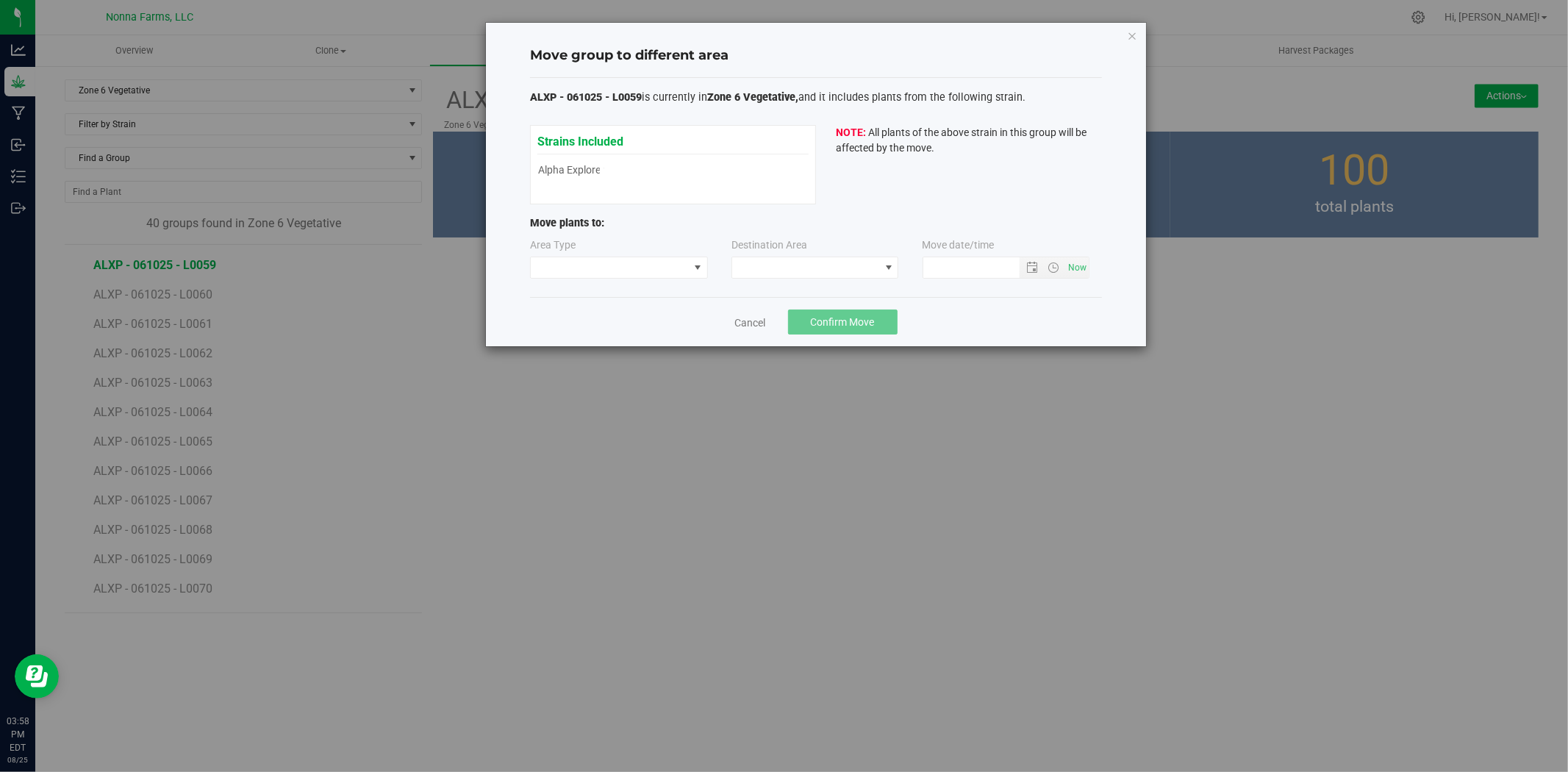
type input "[DATE] 3:58 PM"
click at [592, 262] on span at bounding box center [609, 267] width 158 height 21
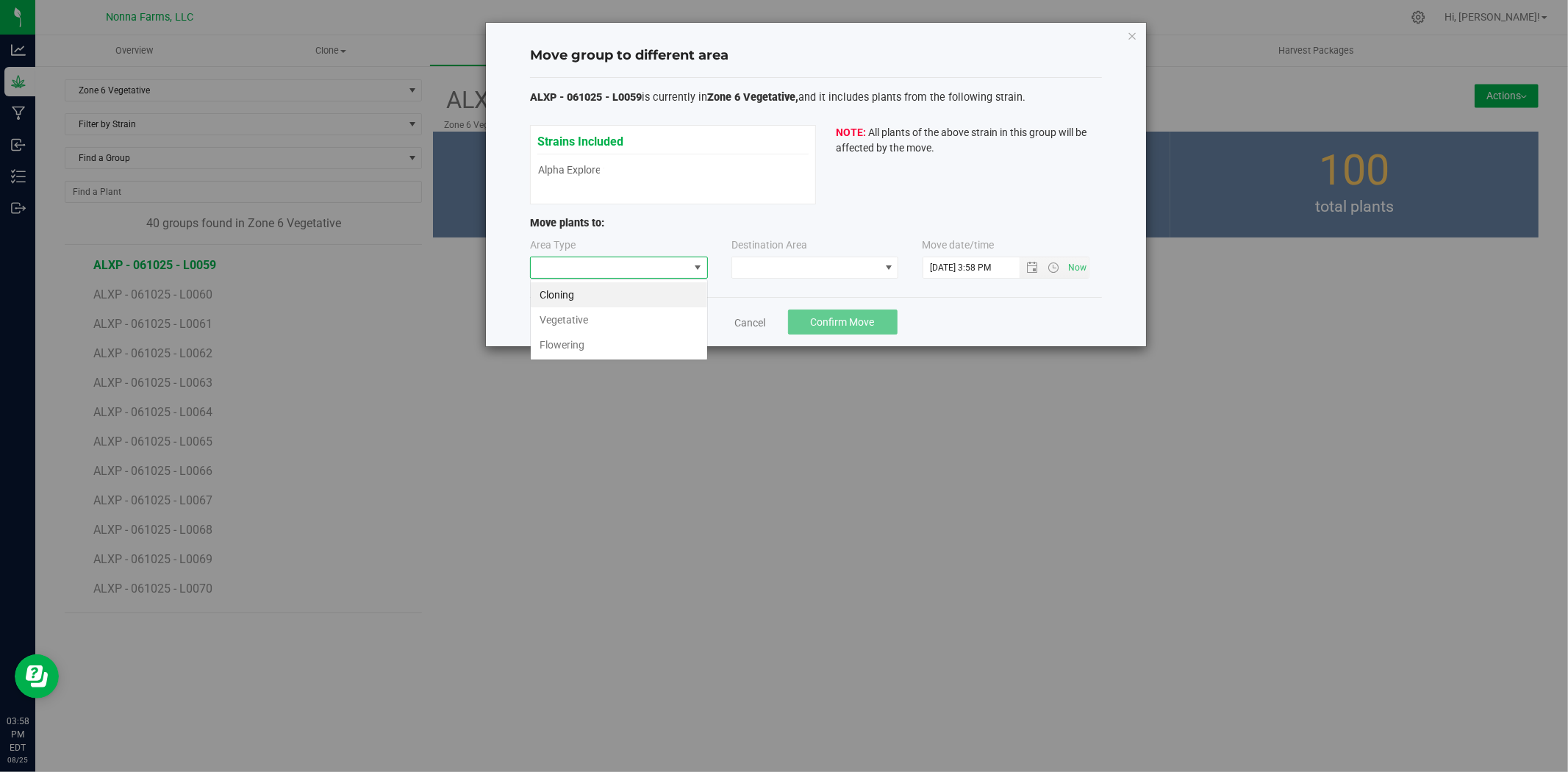
scroll to position [22, 178]
click at [562, 324] on li "Vegetative" at bounding box center [619, 320] width 177 height 25
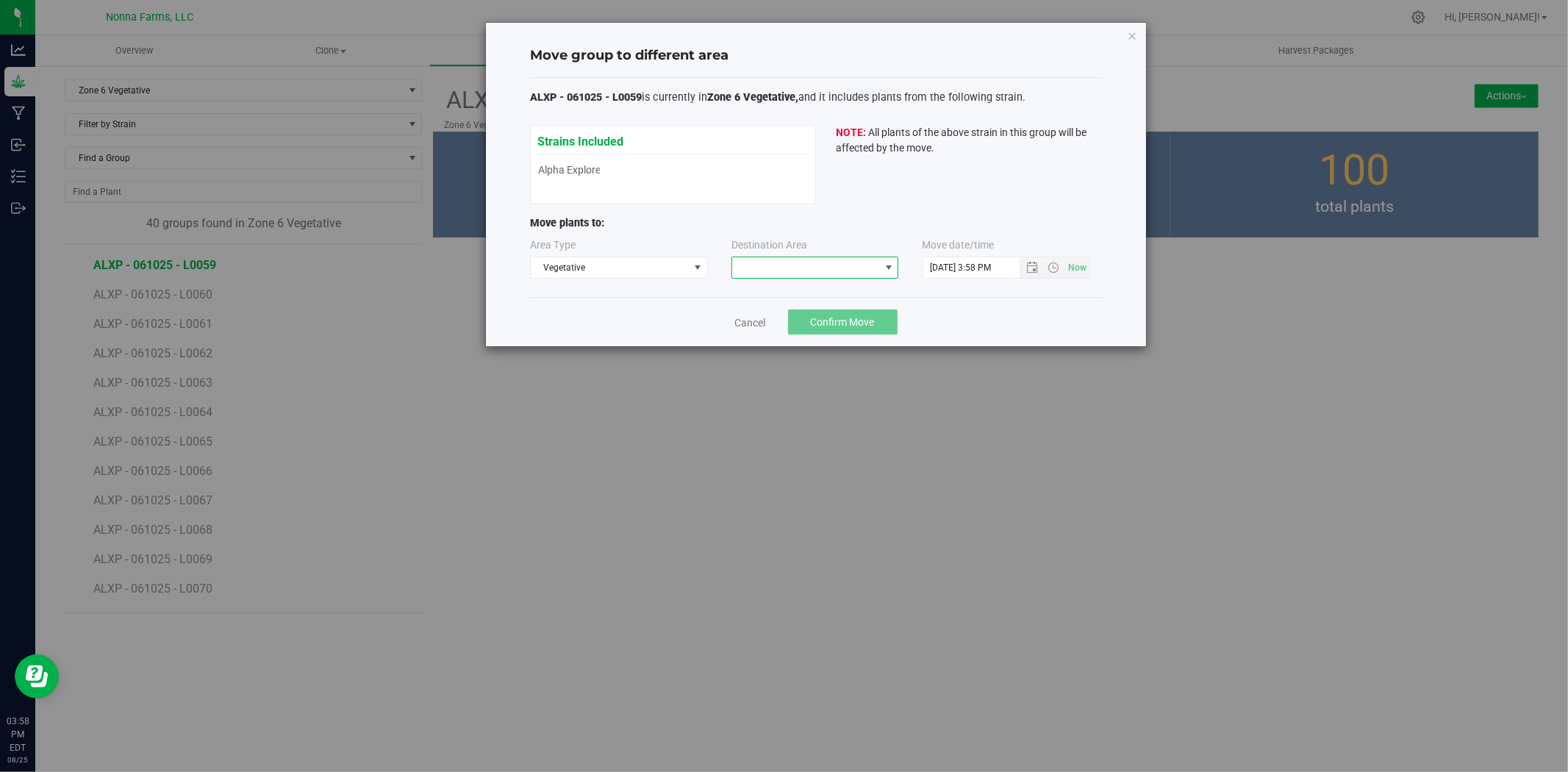
click at [825, 277] on span at bounding box center [806, 267] width 147 height 21
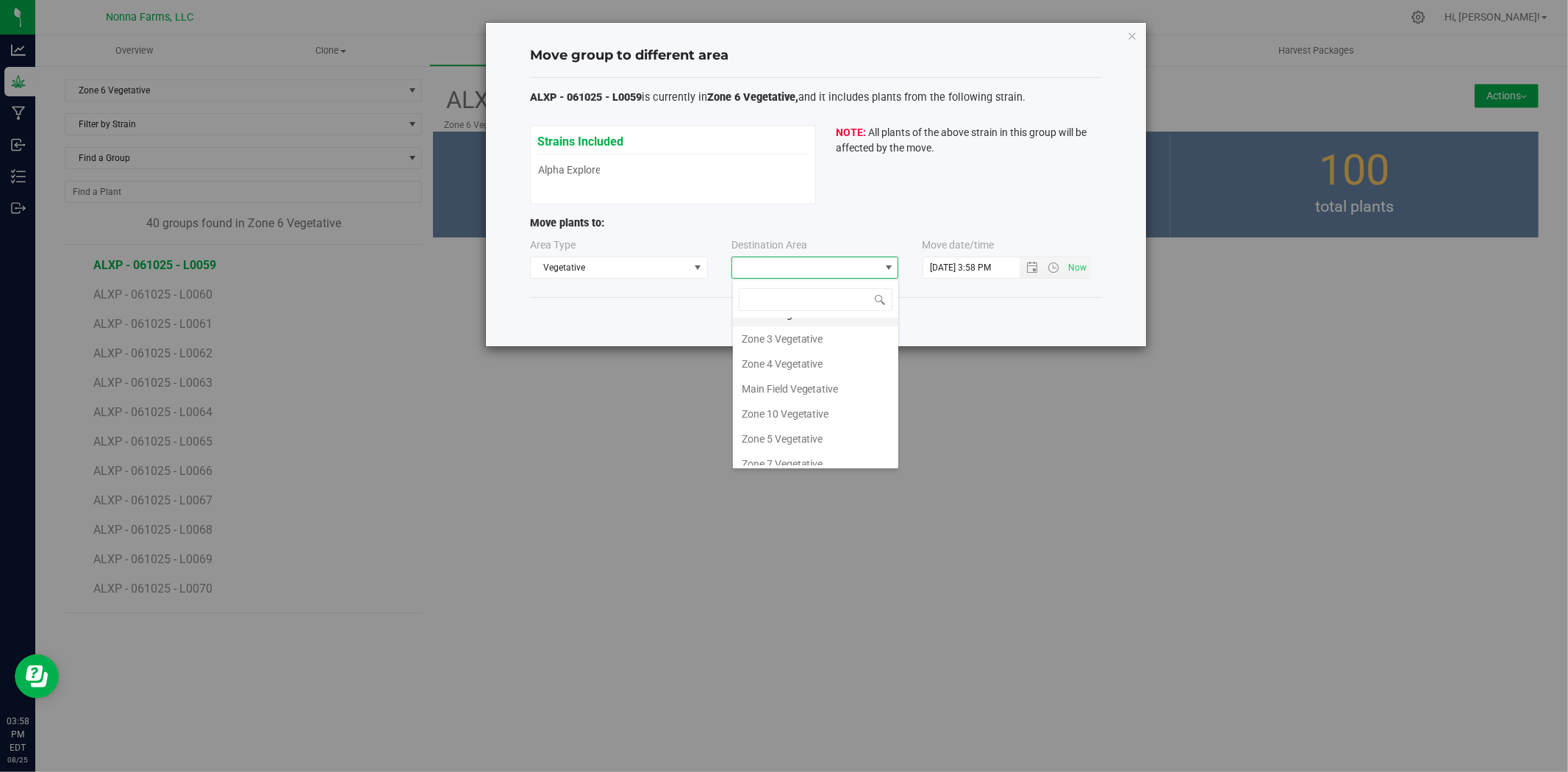
scroll to position [81, 0]
click at [790, 392] on li "Zone 5 Vegetative" at bounding box center [816, 399] width 166 height 25
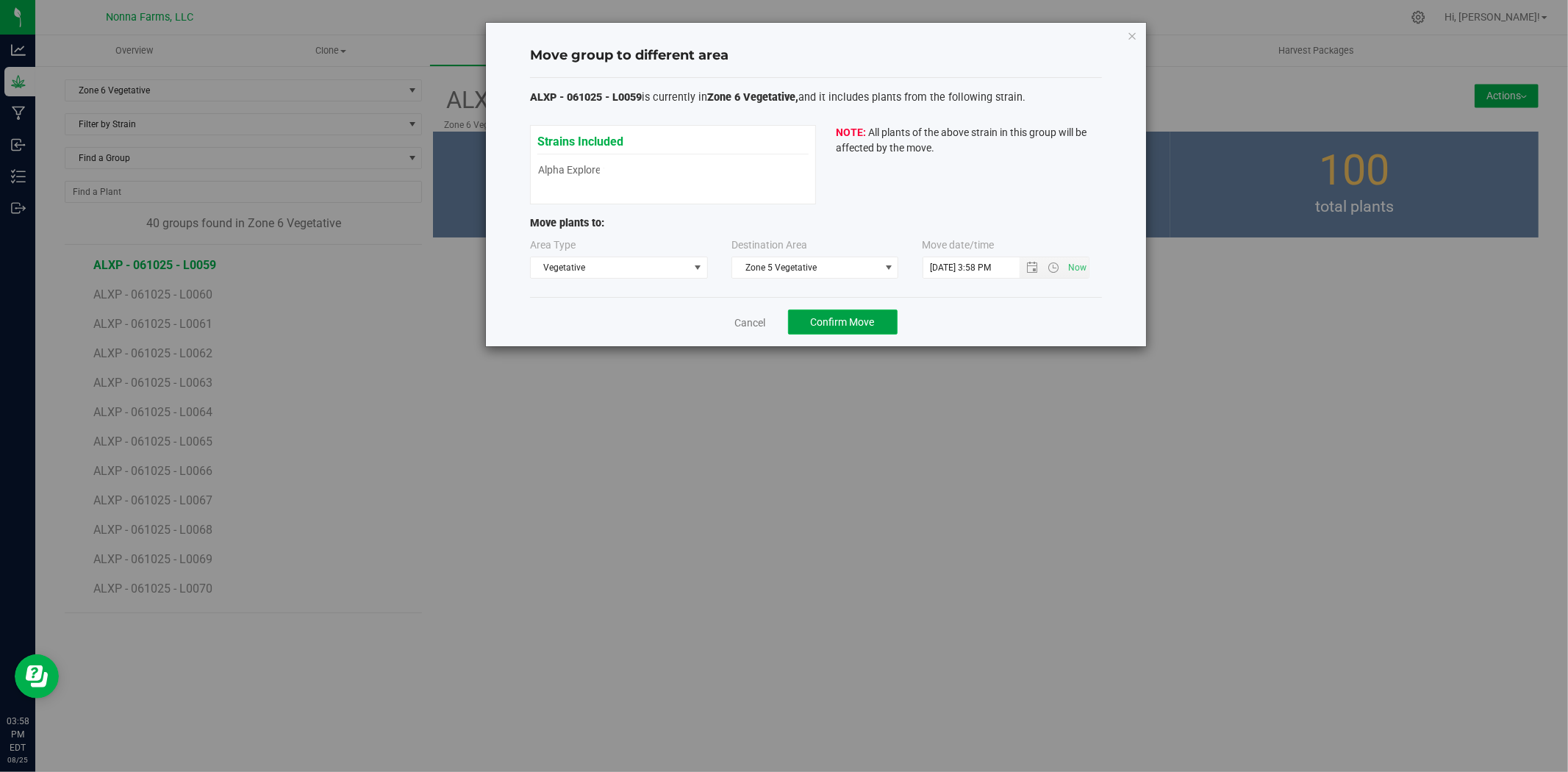
click at [840, 322] on span "Confirm Move" at bounding box center [843, 322] width 64 height 12
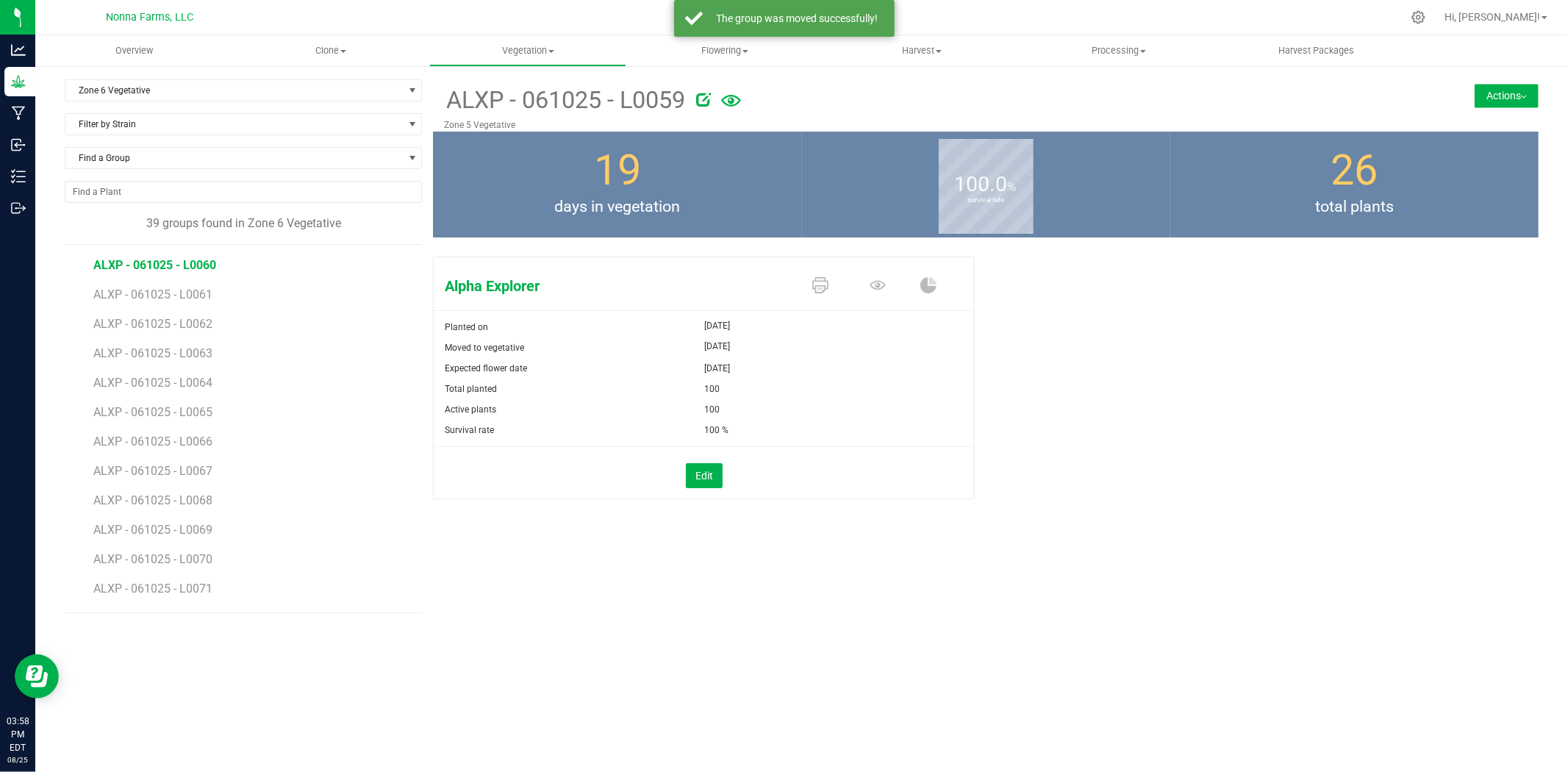
click at [180, 261] on span "ALXP - 061025 - L0060" at bounding box center [155, 265] width 123 height 14
click at [1494, 100] on button "Actions" at bounding box center [1506, 95] width 64 height 24
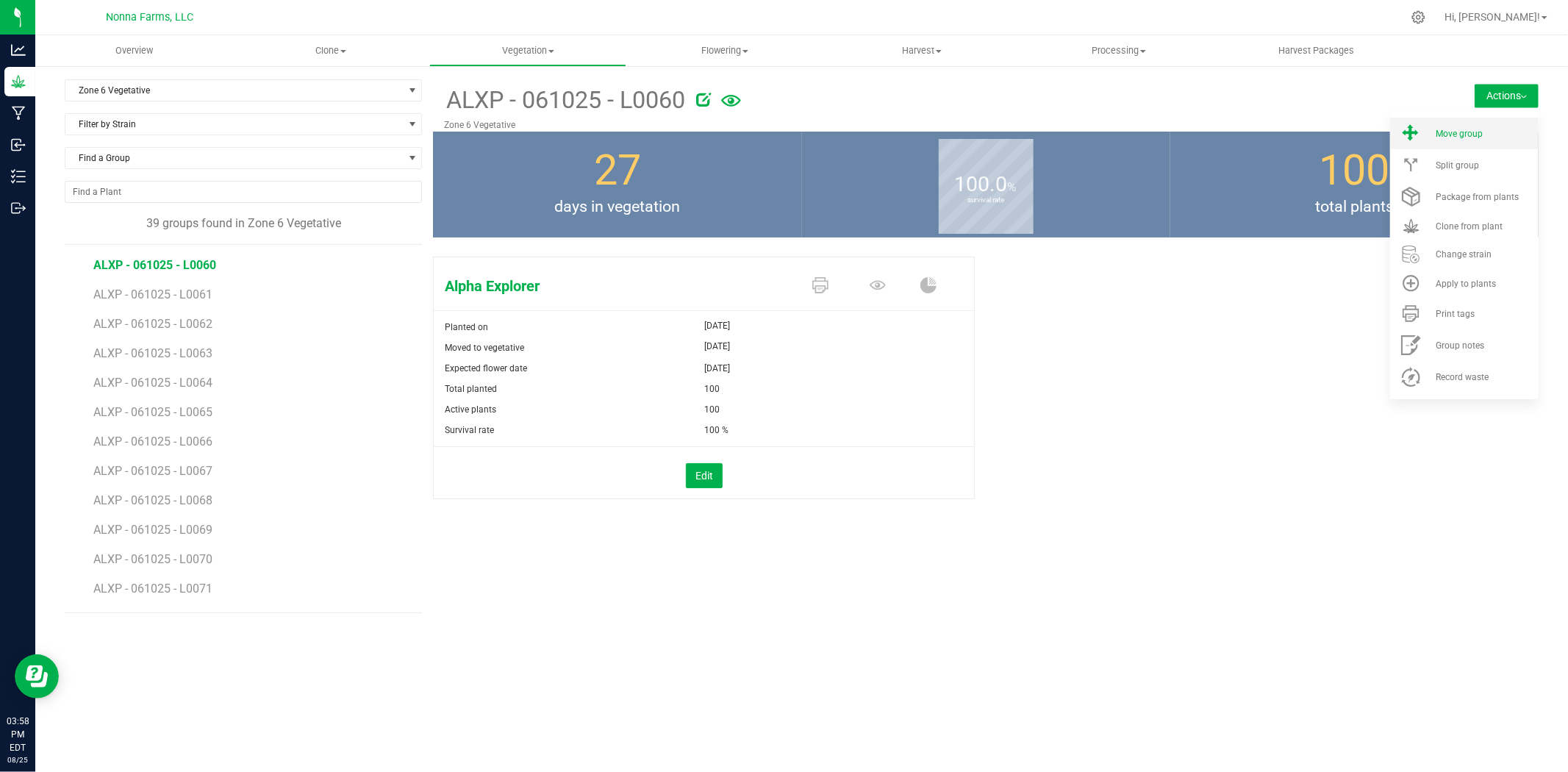
click at [1454, 138] on span "Move group" at bounding box center [1459, 134] width 47 height 10
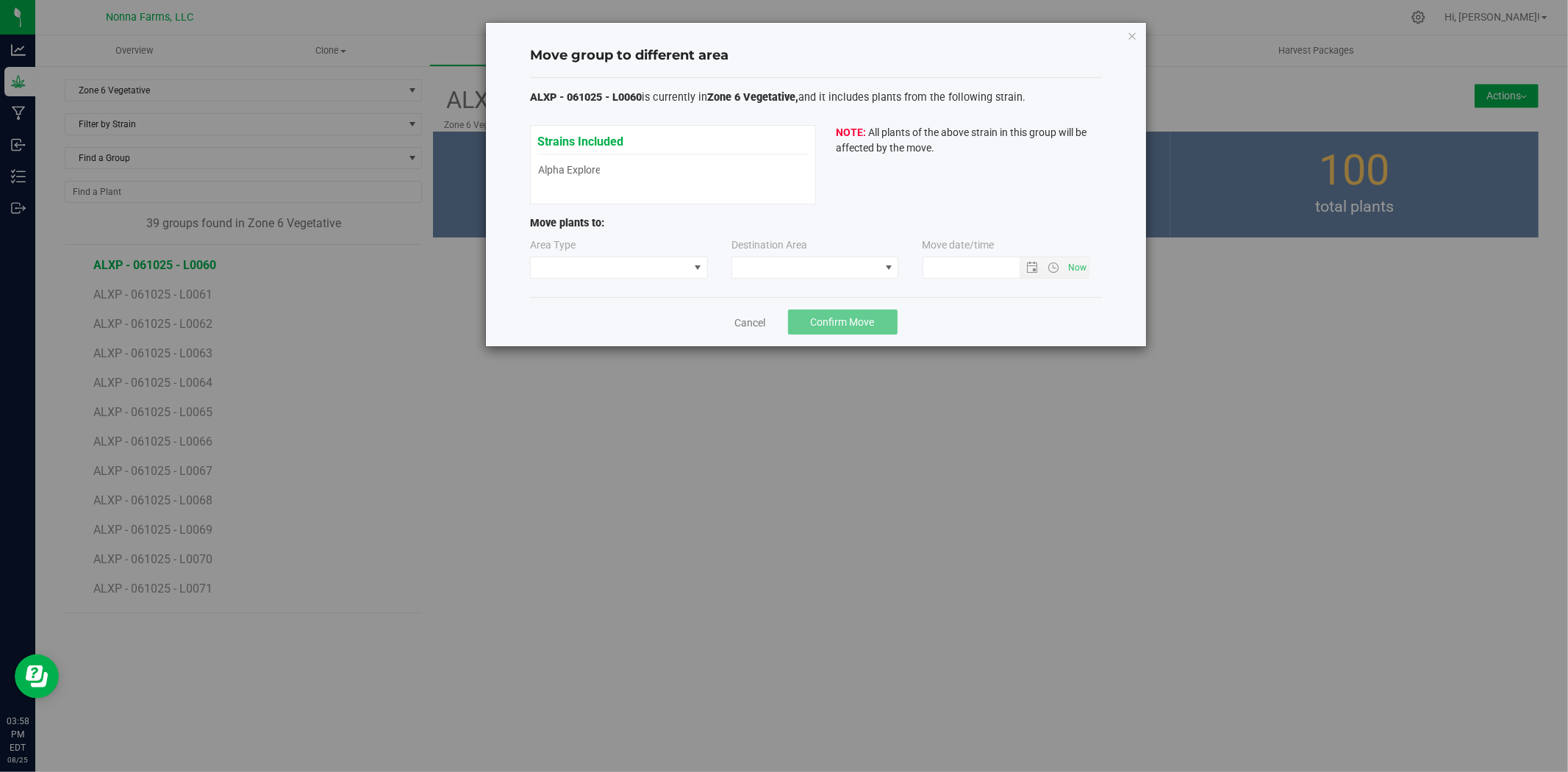
type input "[DATE] 3:58 PM"
click at [590, 272] on span at bounding box center [609, 267] width 158 height 21
click at [568, 318] on li "Vegetative" at bounding box center [619, 320] width 177 height 25
click at [821, 273] on span at bounding box center [806, 267] width 147 height 21
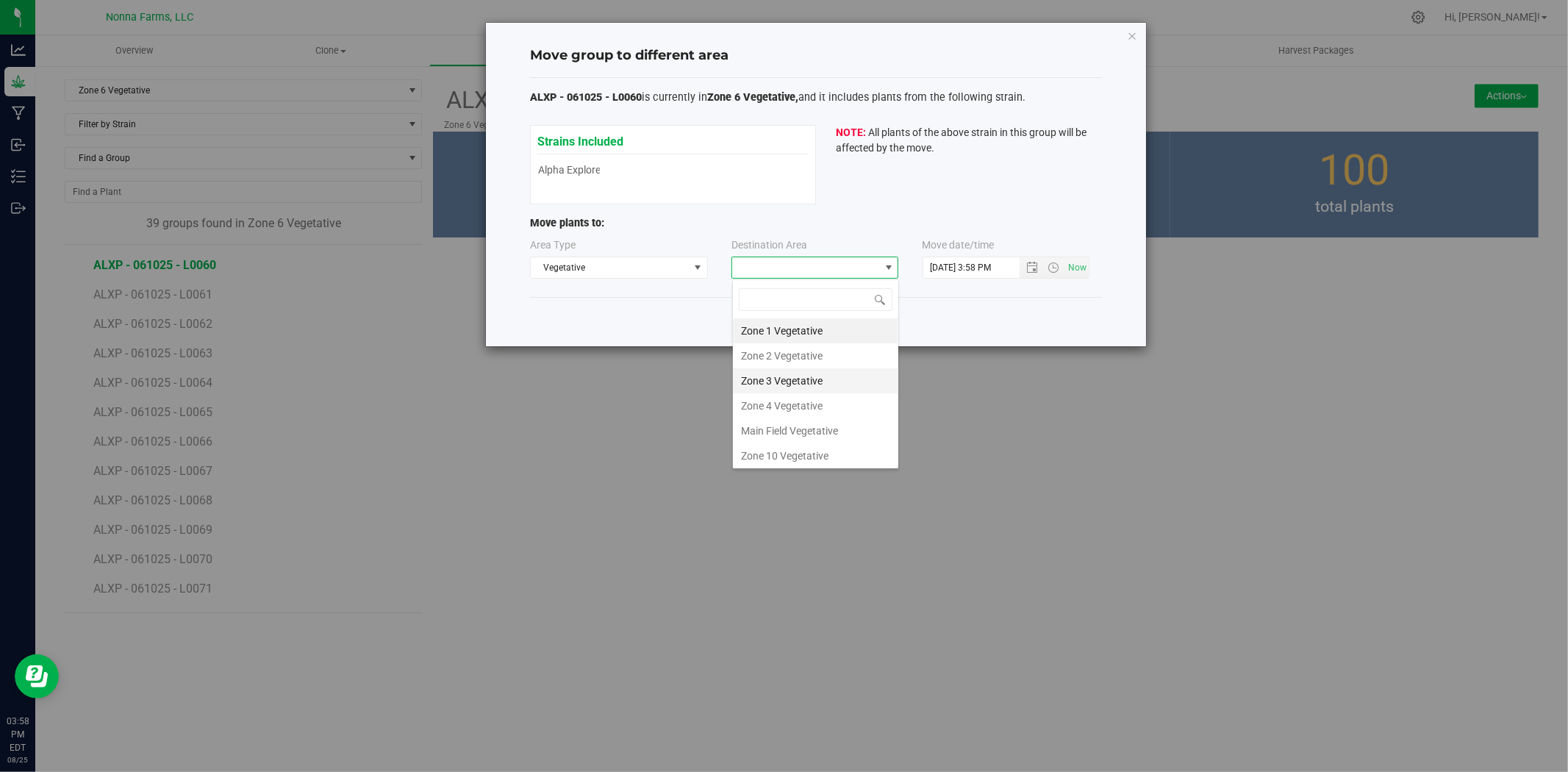
scroll to position [81, 0]
click at [810, 393] on li "Zone 5 Vegetative" at bounding box center [816, 399] width 166 height 25
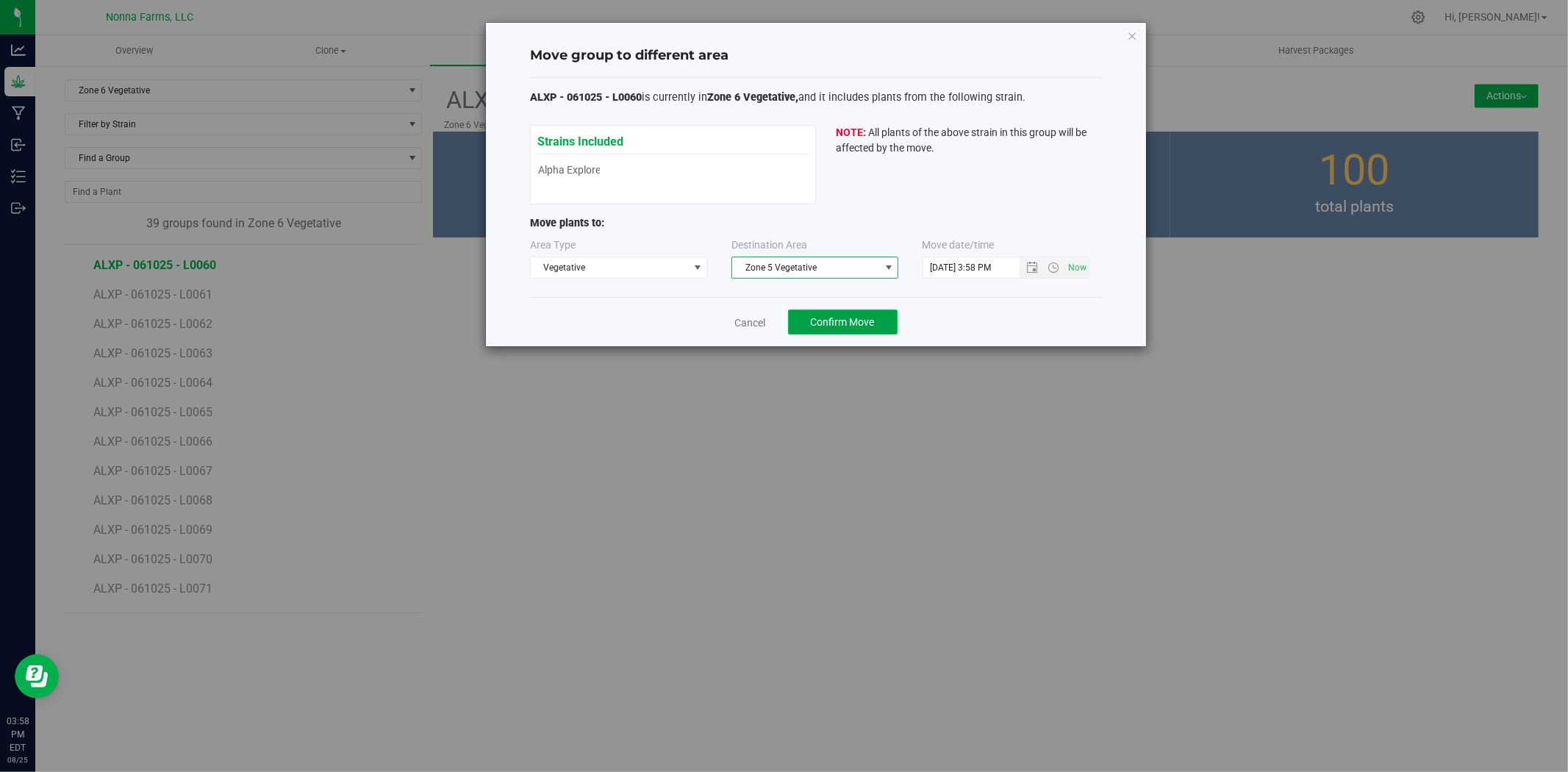
click at [821, 322] on span "Confirm Move" at bounding box center [843, 322] width 64 height 12
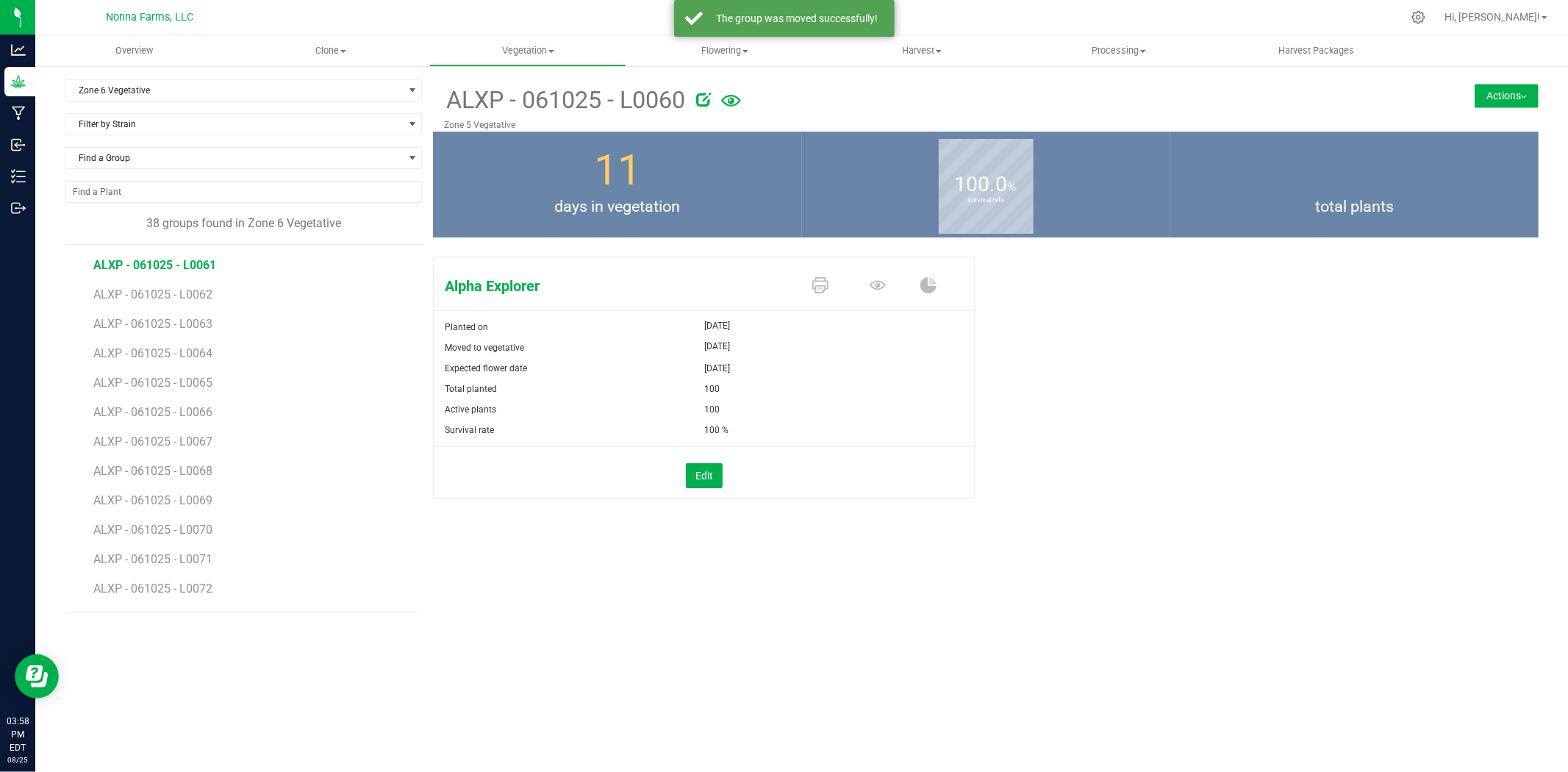
click at [157, 265] on span "ALXP - 061025 - L0061" at bounding box center [155, 265] width 123 height 14
click at [1503, 98] on button "Actions" at bounding box center [1506, 95] width 64 height 24
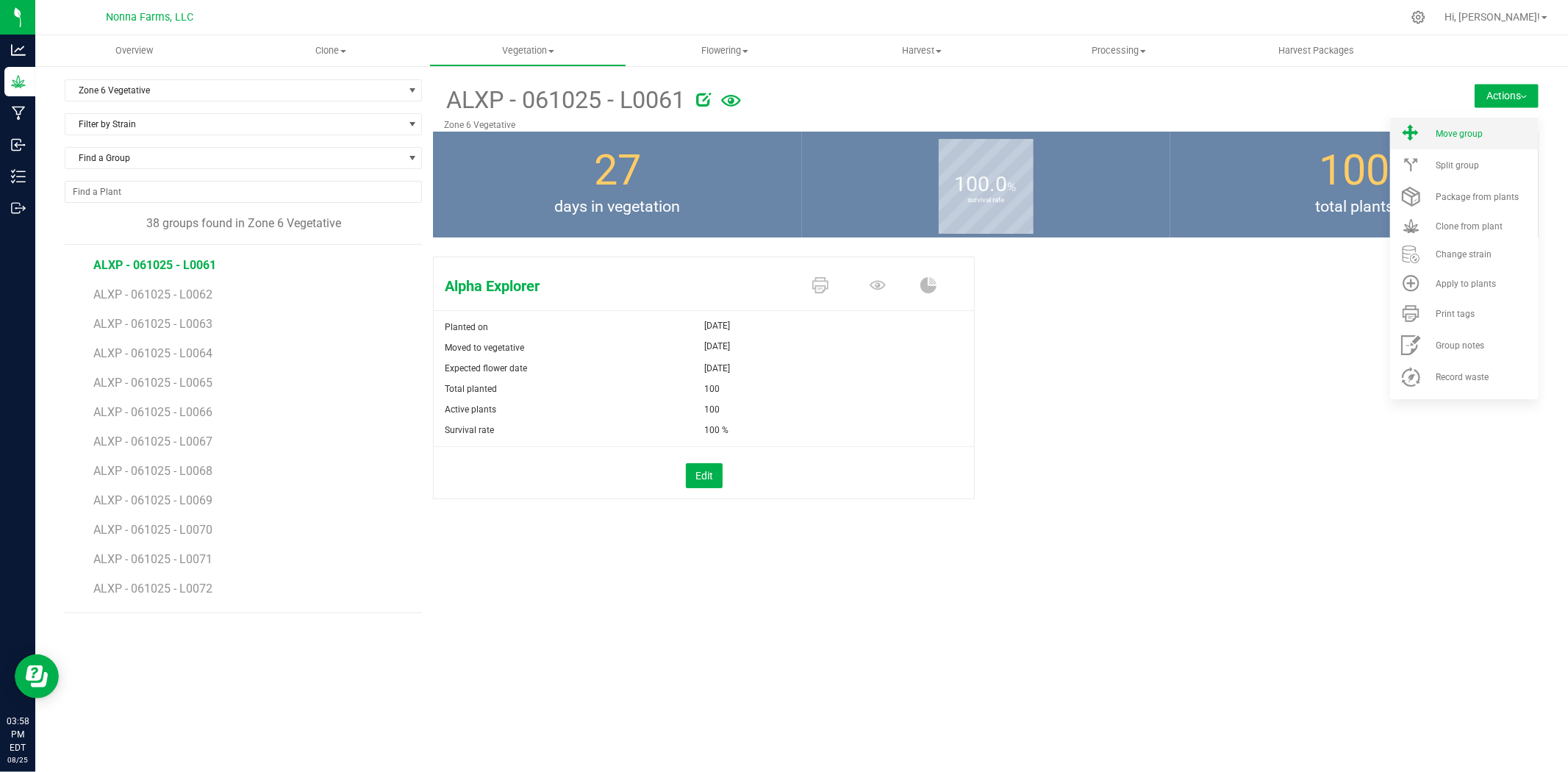
click at [1442, 131] on span "Move group" at bounding box center [1459, 134] width 47 height 10
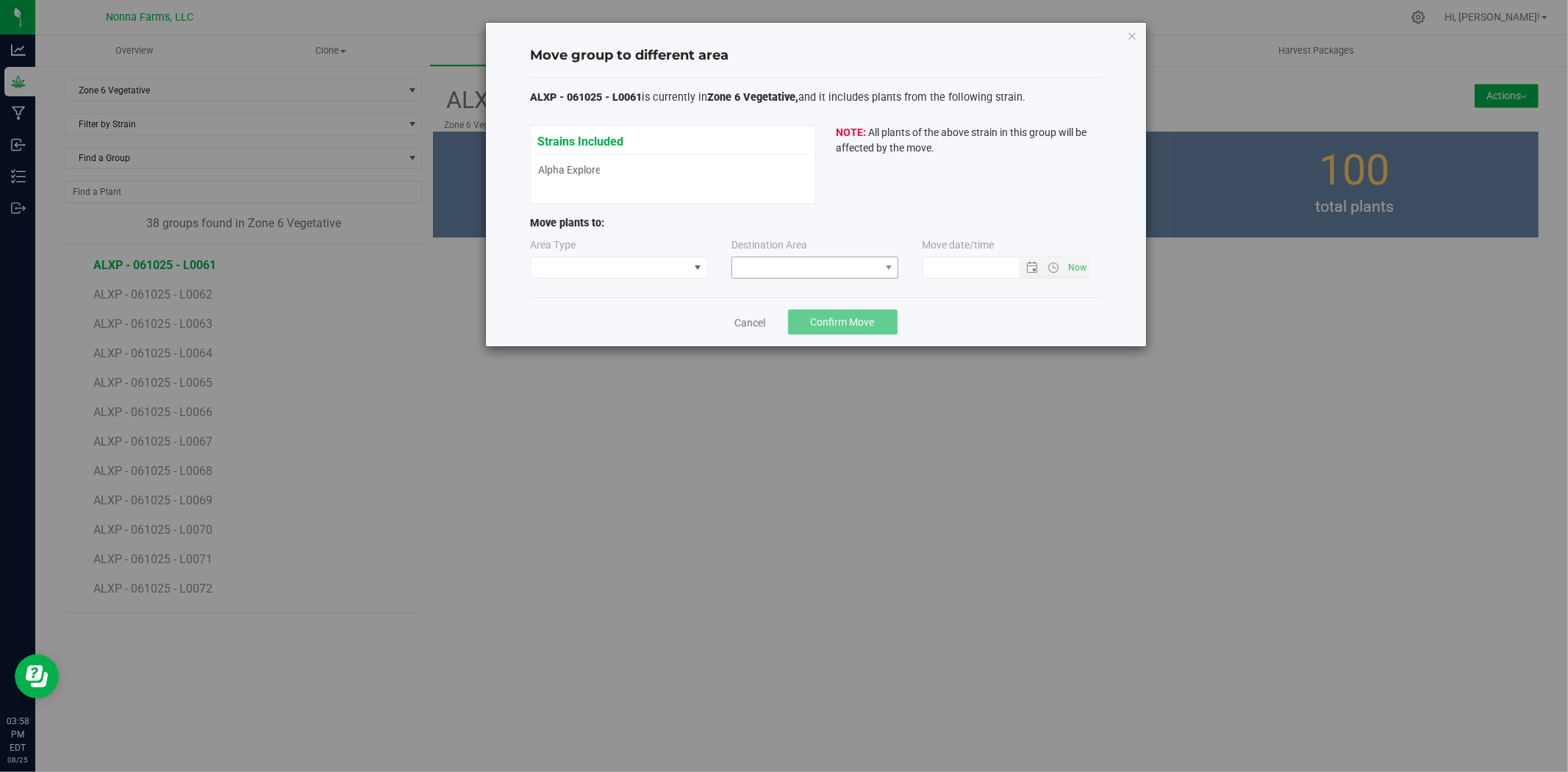
type input "[DATE] 3:58 PM"
click at [672, 268] on span at bounding box center [609, 267] width 158 height 21
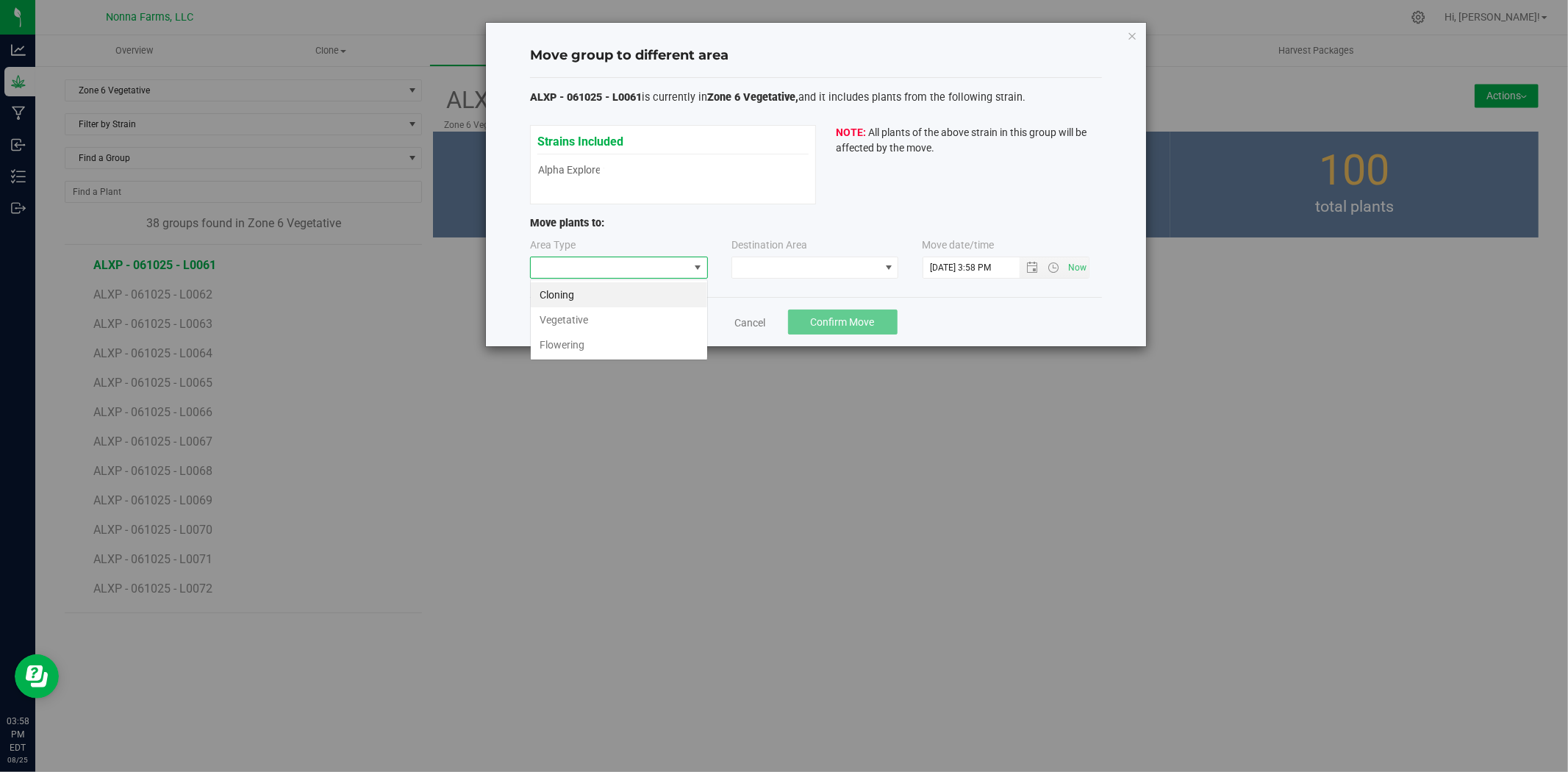
scroll to position [22, 178]
click at [626, 314] on li "Vegetative" at bounding box center [619, 320] width 177 height 25
click at [873, 274] on span at bounding box center [806, 267] width 147 height 21
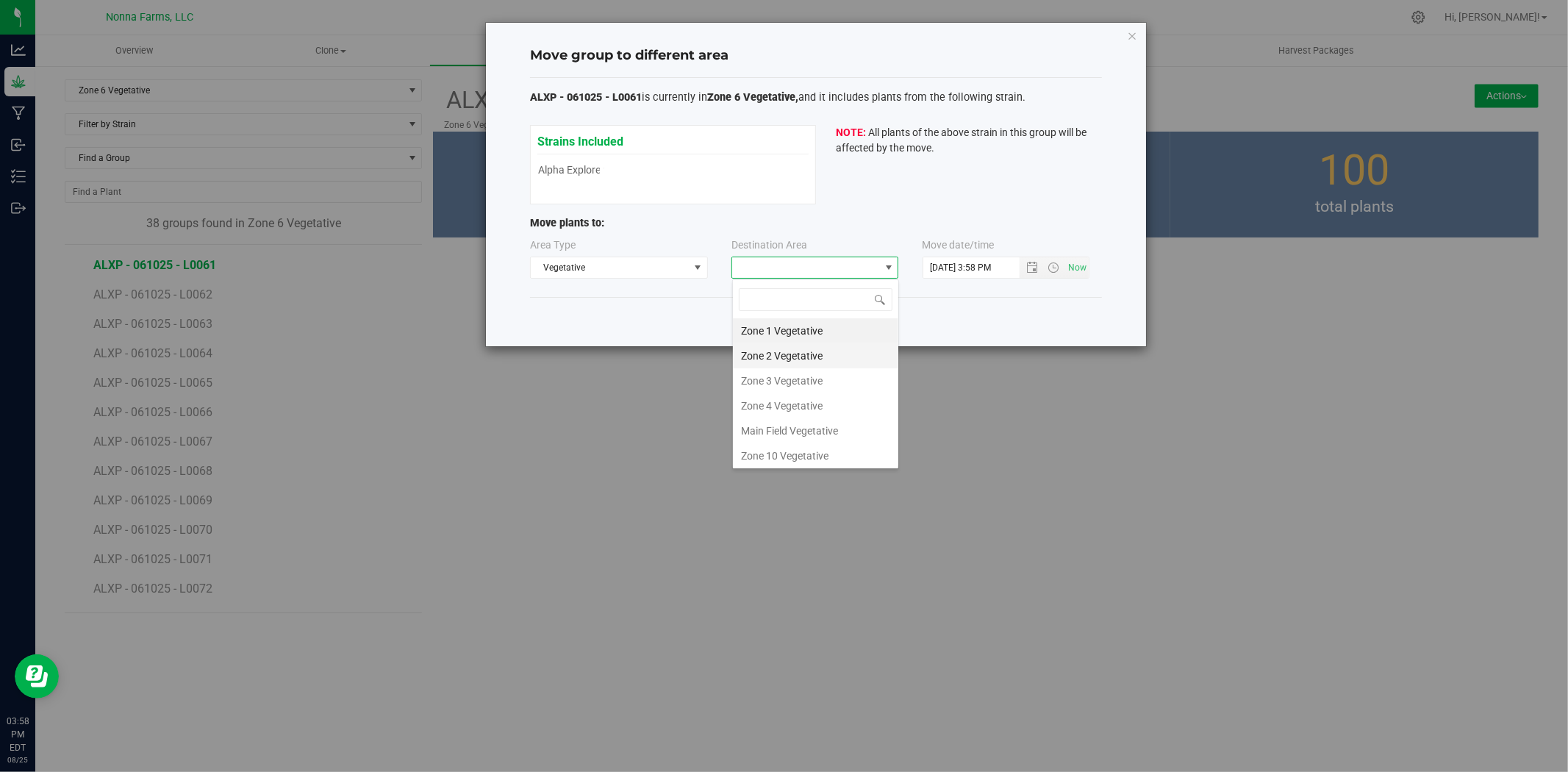
scroll to position [81, 0]
click at [792, 391] on li "Zone 5 Vegetative" at bounding box center [816, 399] width 166 height 25
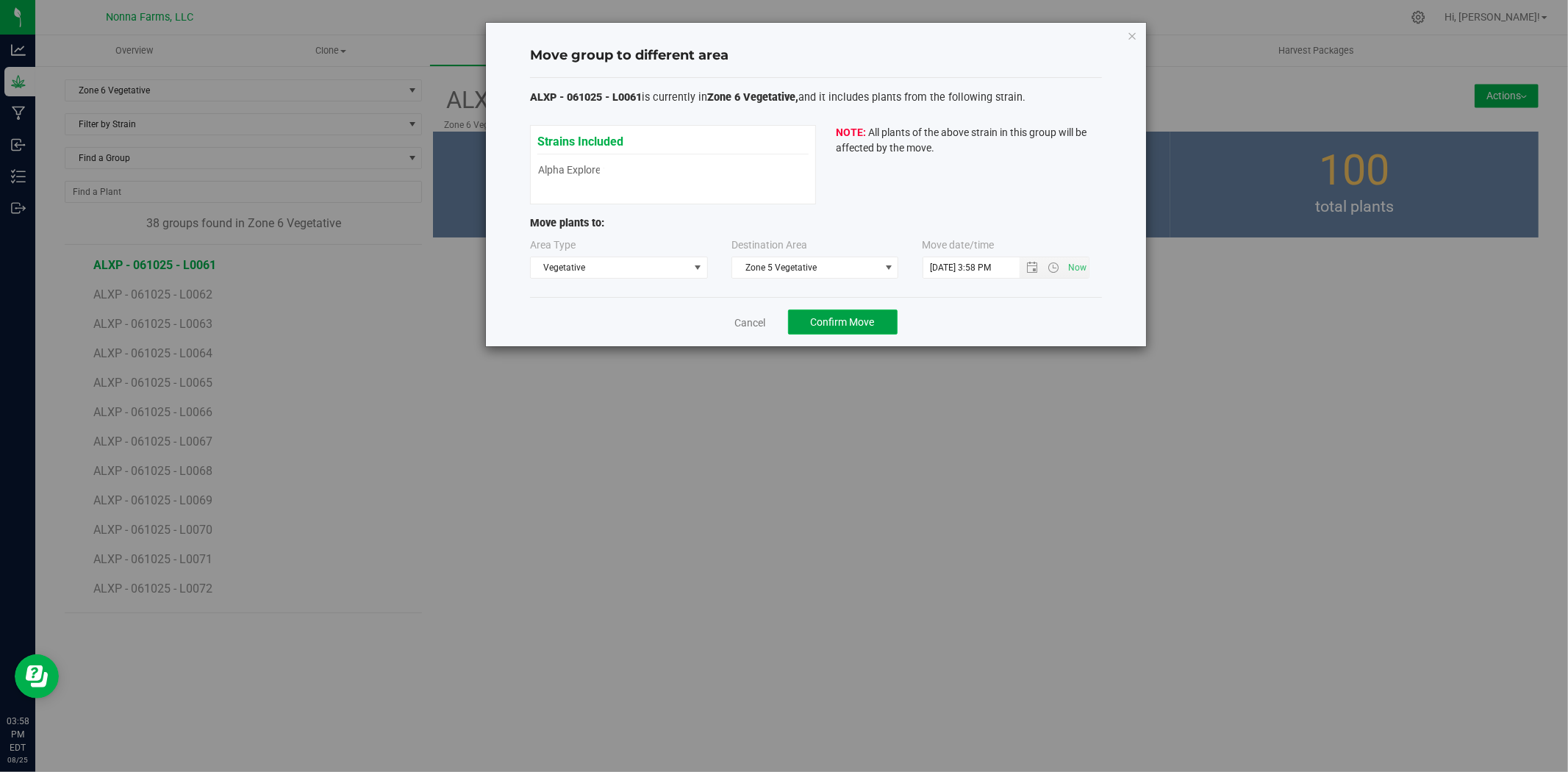
click at [832, 333] on button "Confirm Move" at bounding box center [843, 322] width 109 height 25
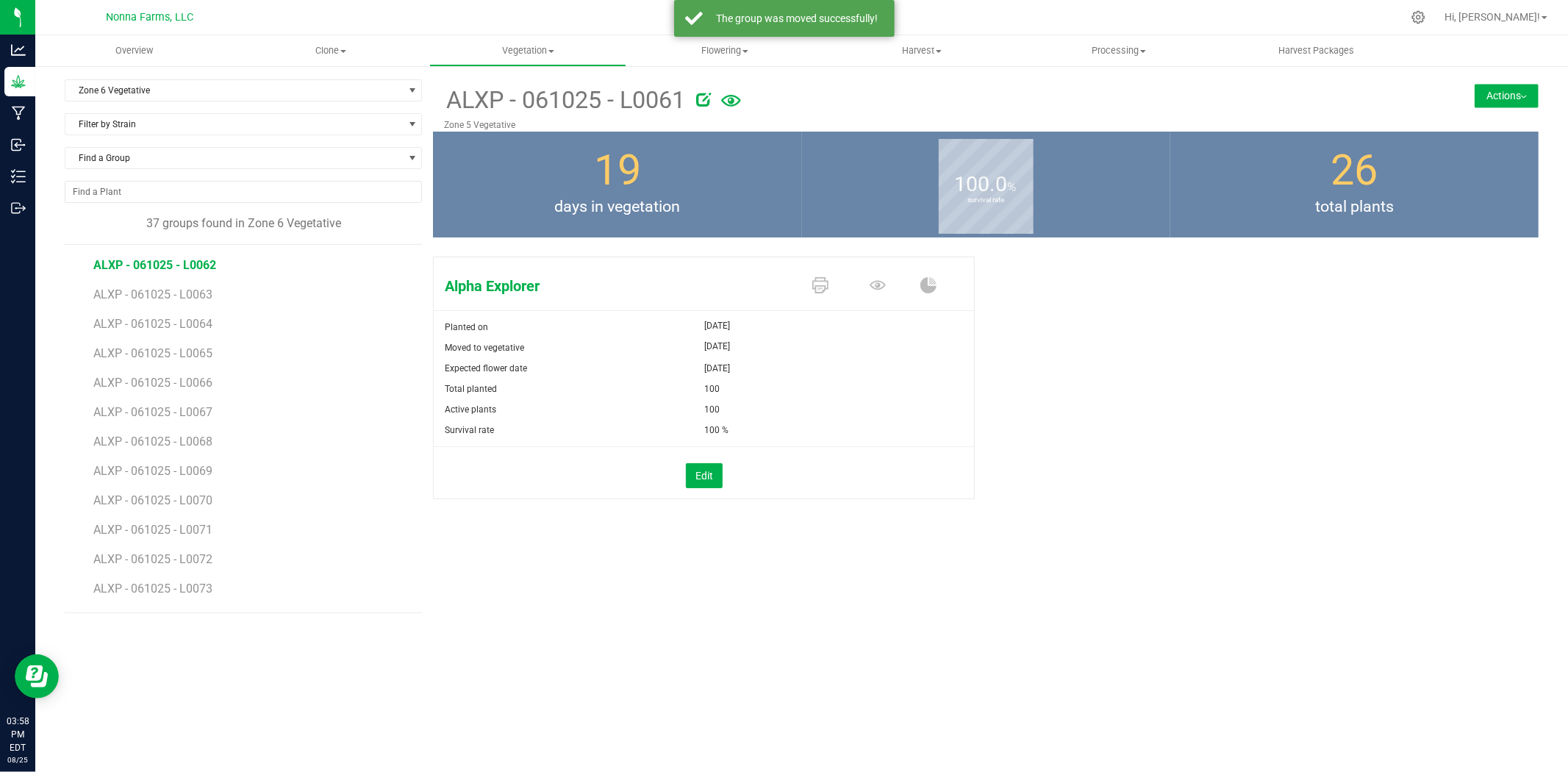
click at [177, 262] on span "ALXP - 061025 - L0062" at bounding box center [155, 265] width 123 height 14
click at [1501, 105] on button "Actions" at bounding box center [1506, 95] width 64 height 24
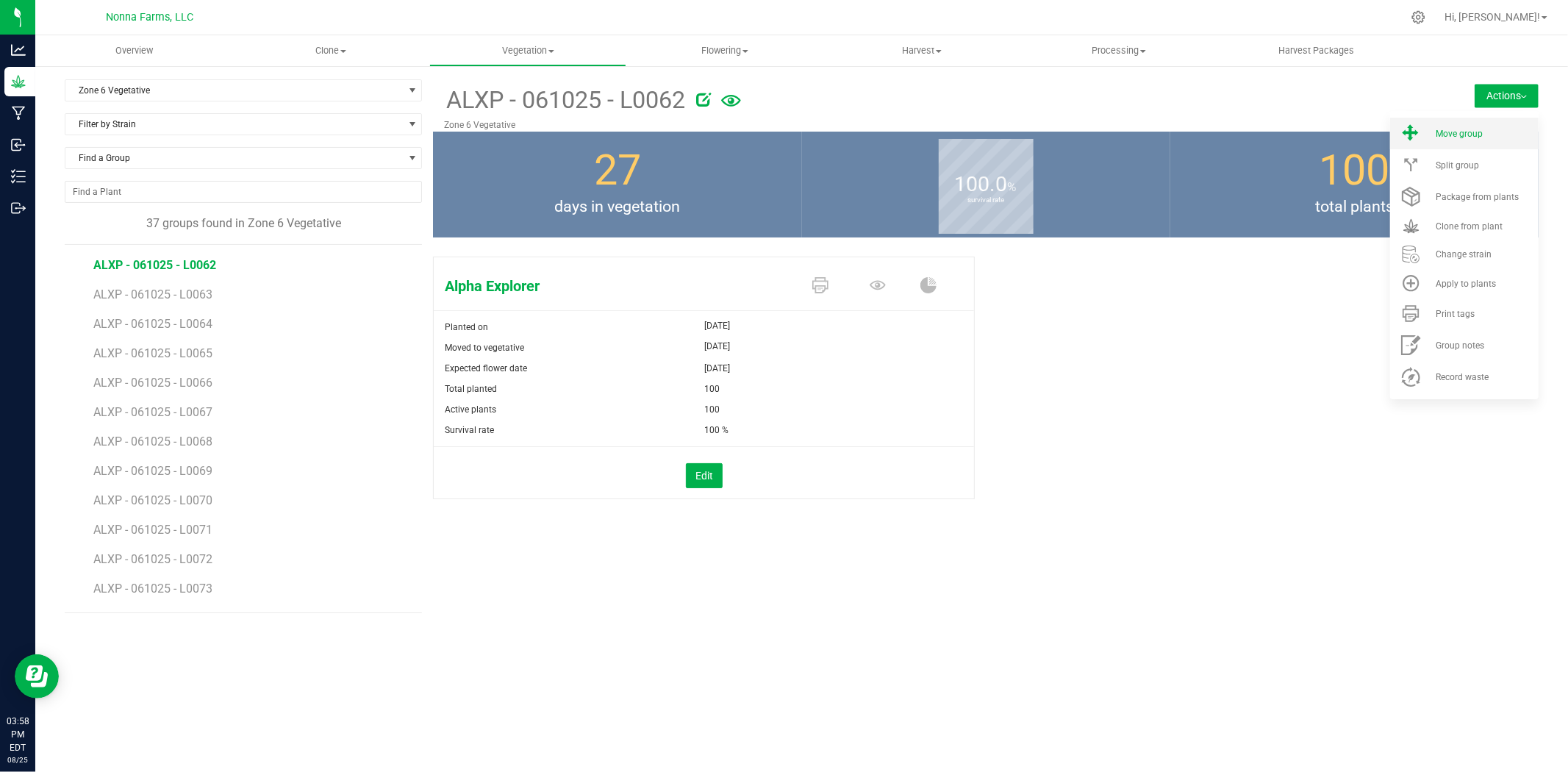
click at [1465, 140] on li "Move group" at bounding box center [1465, 134] width 149 height 32
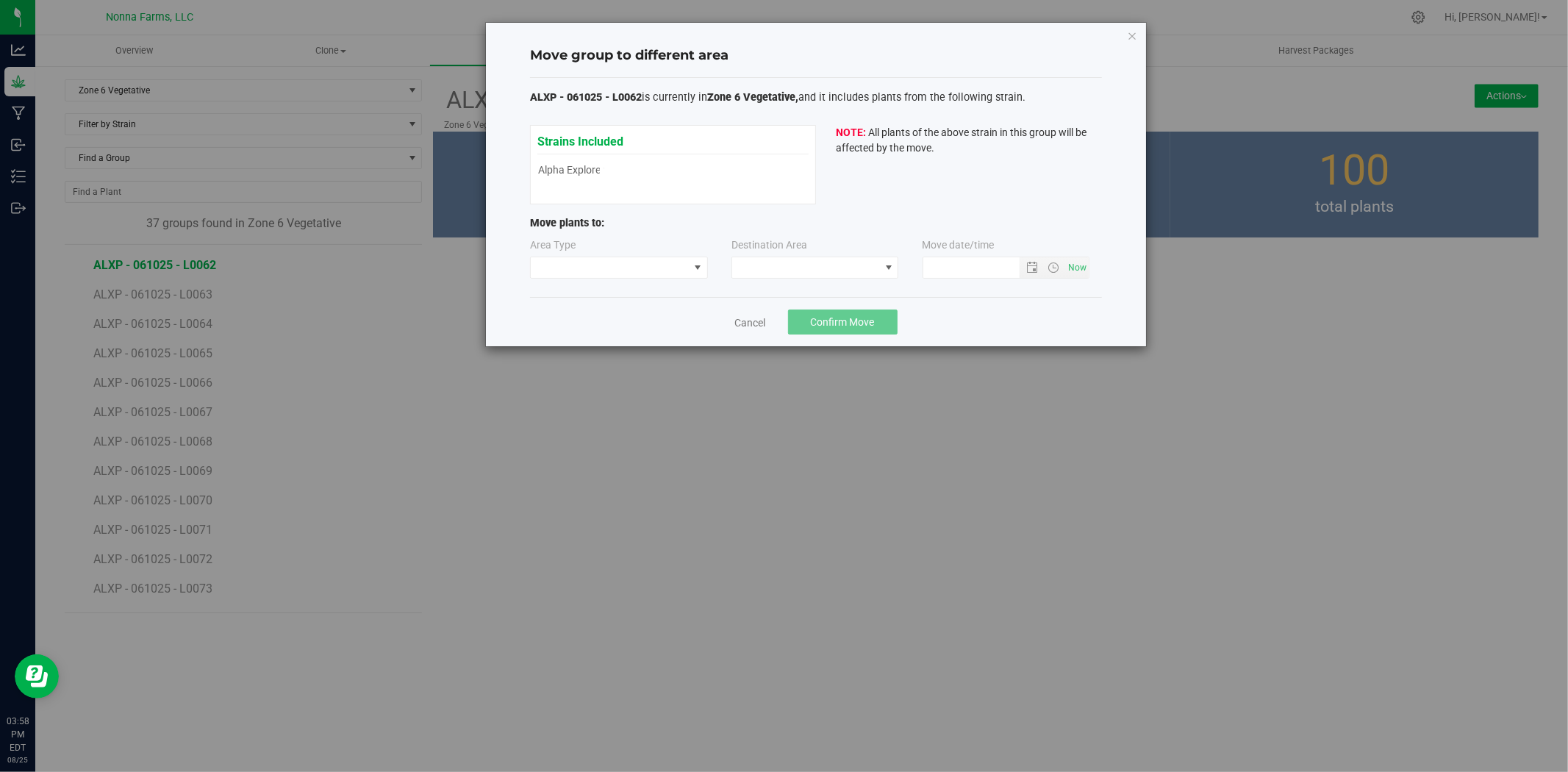
type input "[DATE] 3:58 PM"
click at [658, 262] on span at bounding box center [609, 267] width 158 height 21
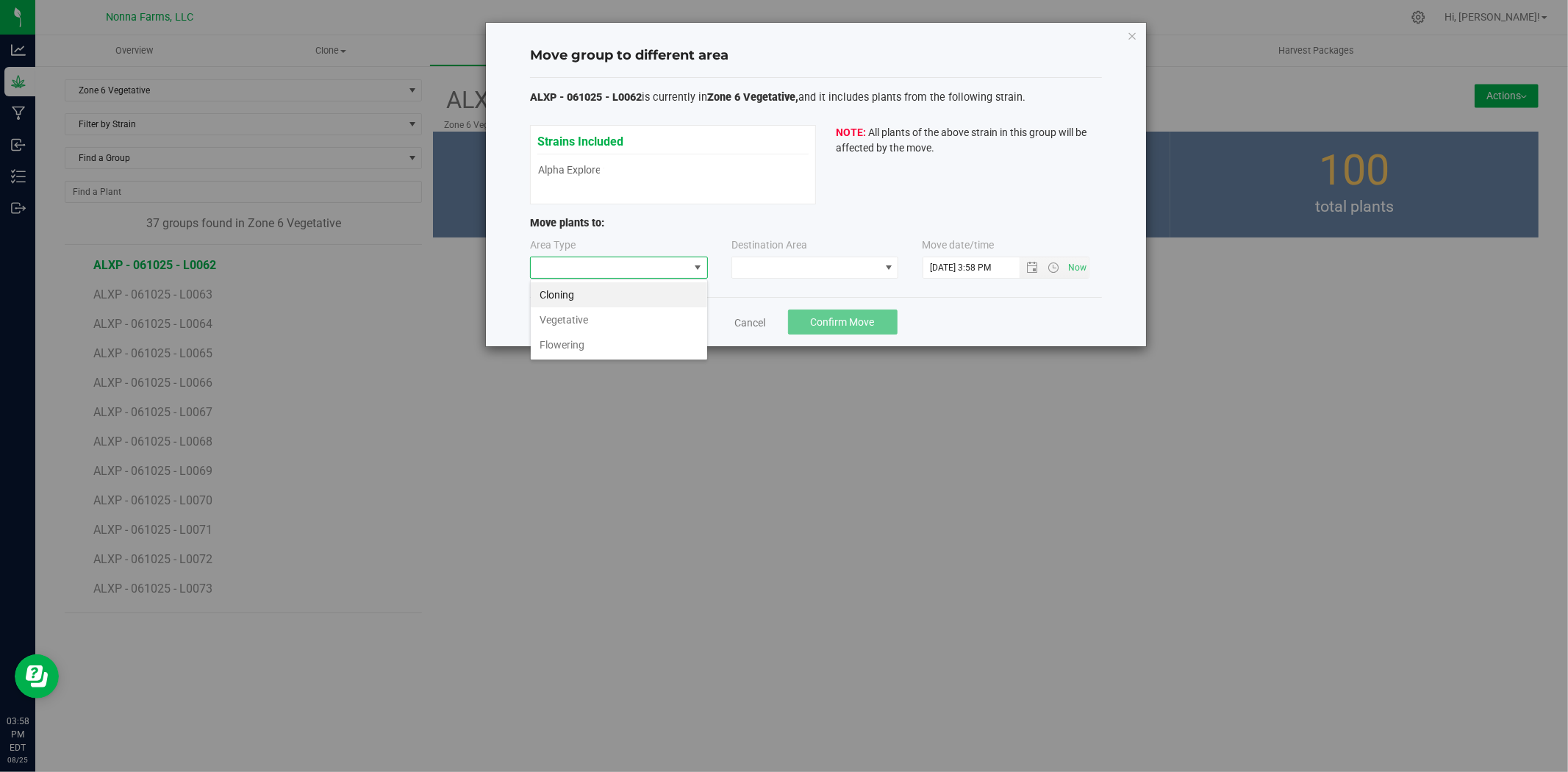
scroll to position [22, 178]
click at [608, 327] on li "Vegetative" at bounding box center [619, 320] width 177 height 25
click at [818, 280] on div "Area Type Vegetative Destination Area Move date/time" at bounding box center [816, 261] width 572 height 48
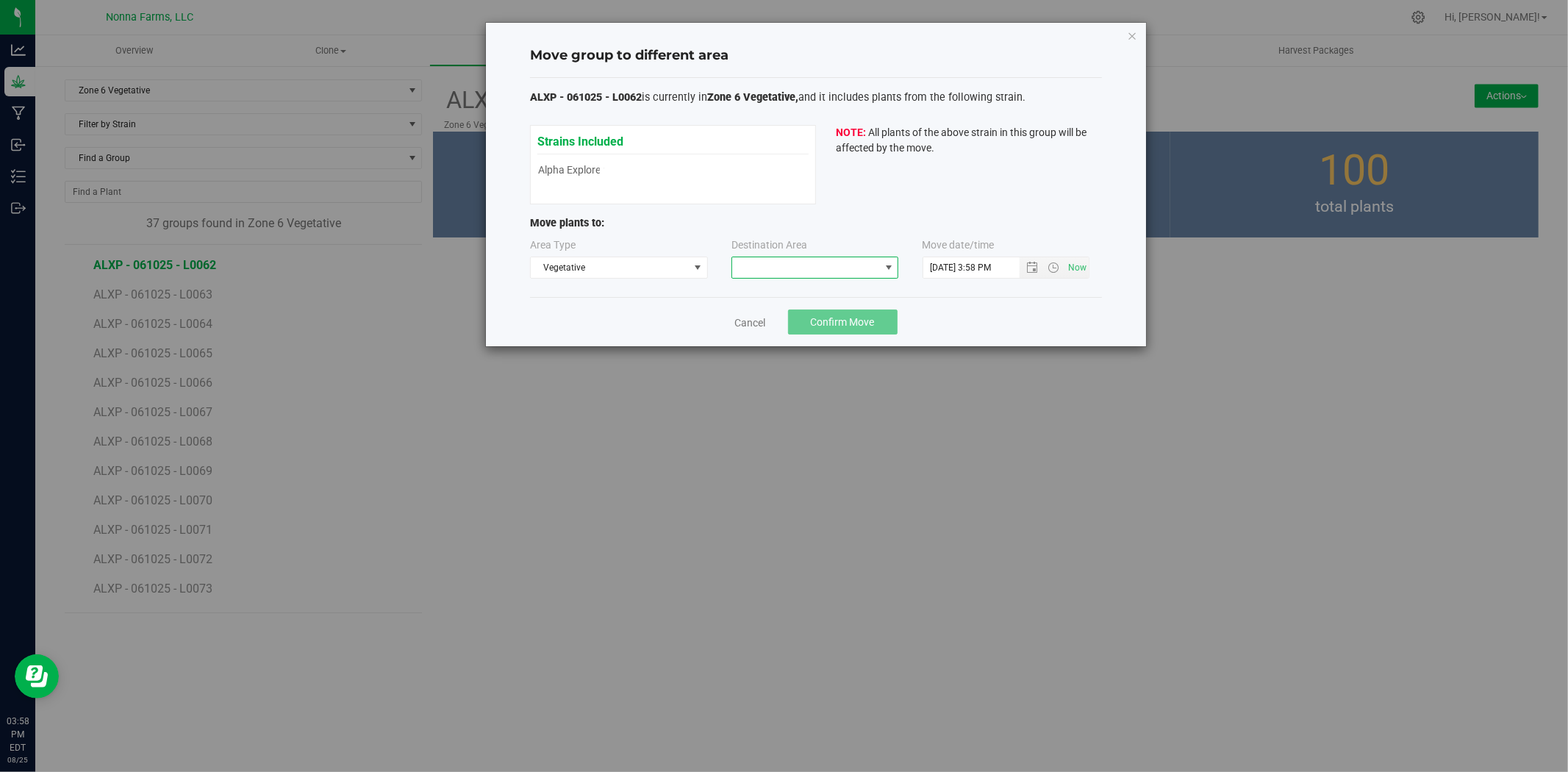
click at [817, 276] on span at bounding box center [806, 267] width 147 height 21
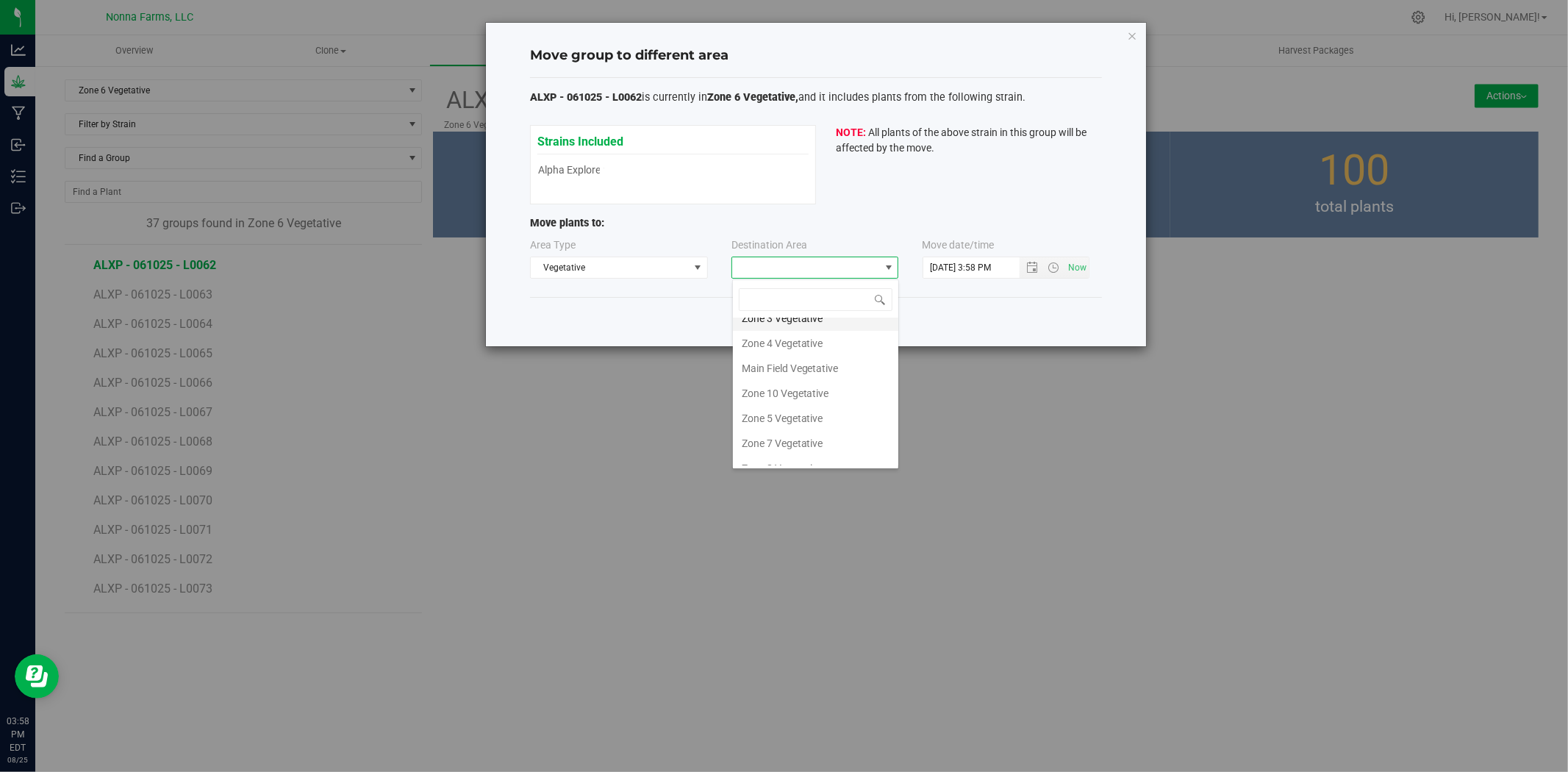
scroll to position [81, 0]
click at [795, 403] on li "Zone 5 Vegetative" at bounding box center [816, 399] width 166 height 25
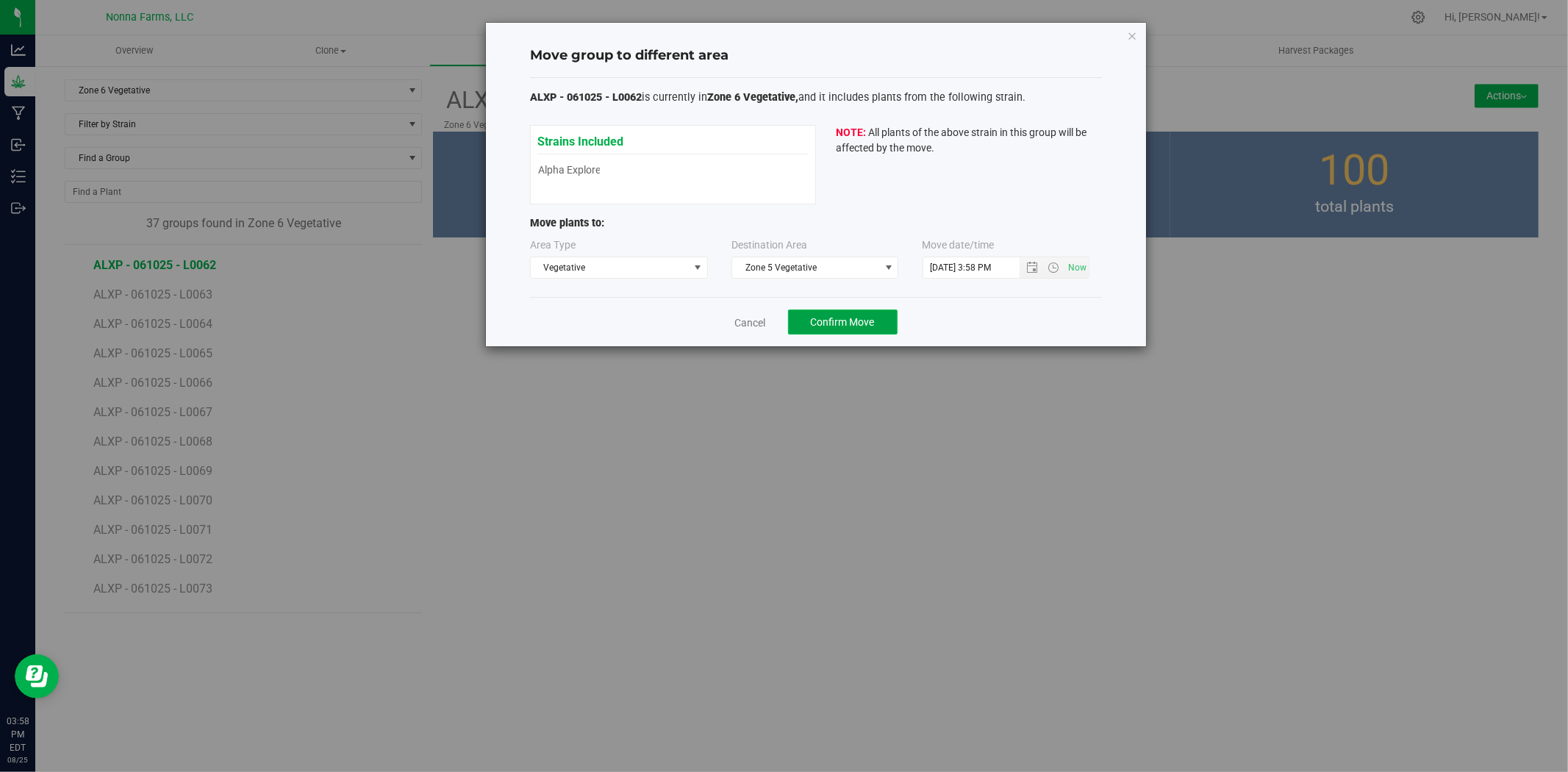
click at [813, 328] on button "Confirm Move" at bounding box center [843, 322] width 109 height 25
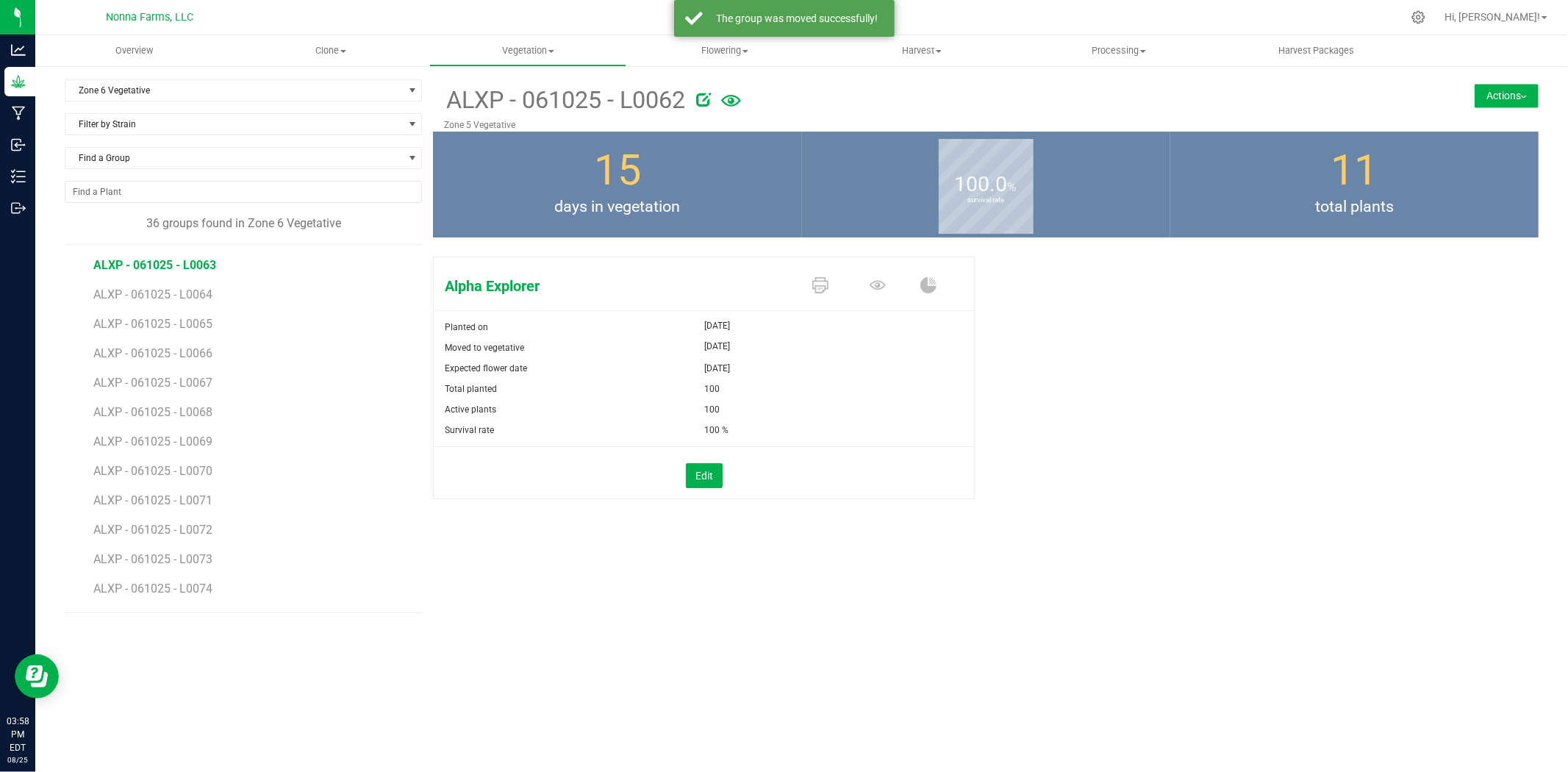
click at [198, 269] on span "ALXP - 061025 - L0063" at bounding box center [155, 265] width 123 height 14
click at [1524, 85] on button "Actions" at bounding box center [1506, 95] width 64 height 24
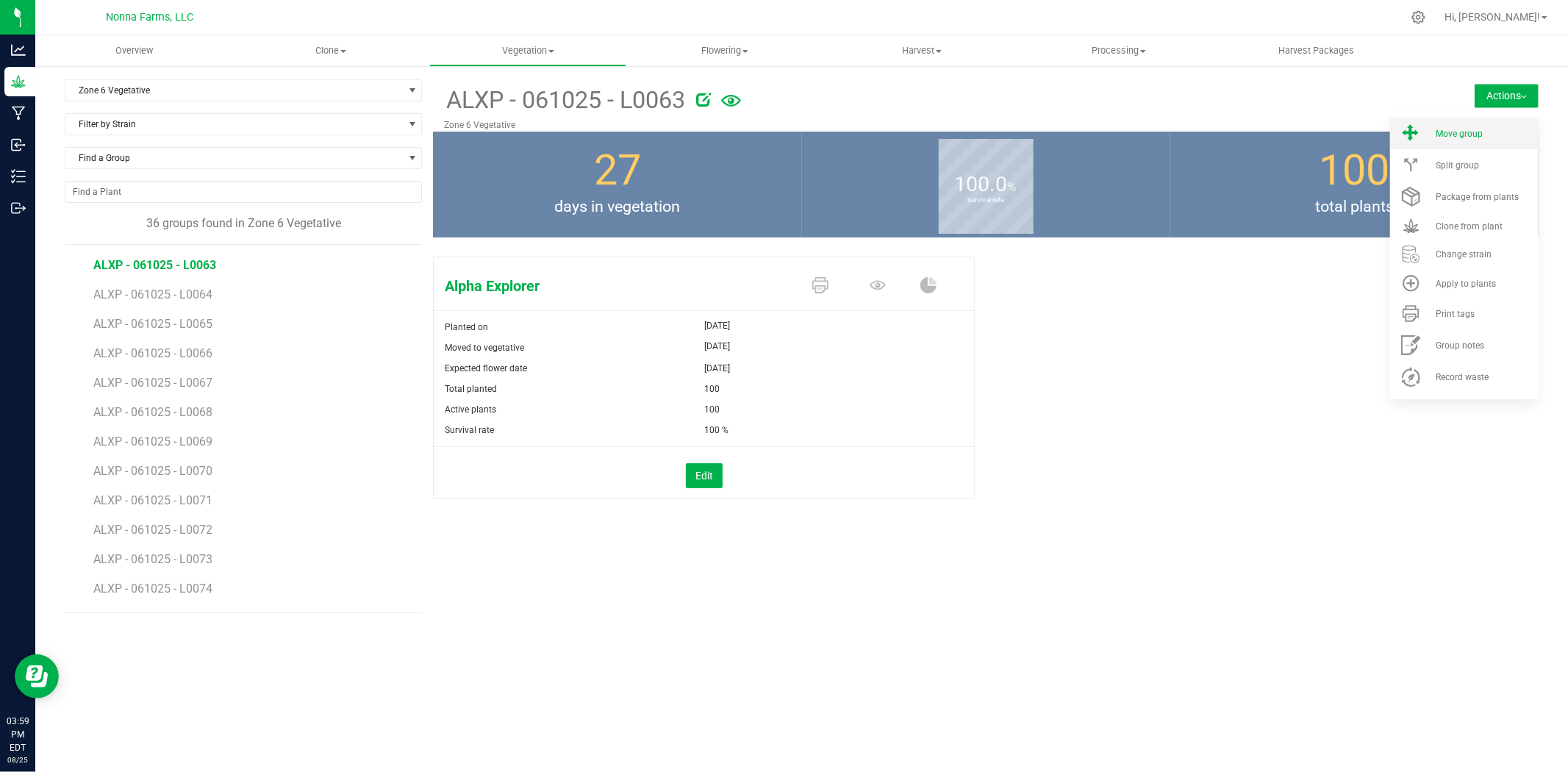
click at [1467, 136] on span "Move group" at bounding box center [1459, 134] width 47 height 10
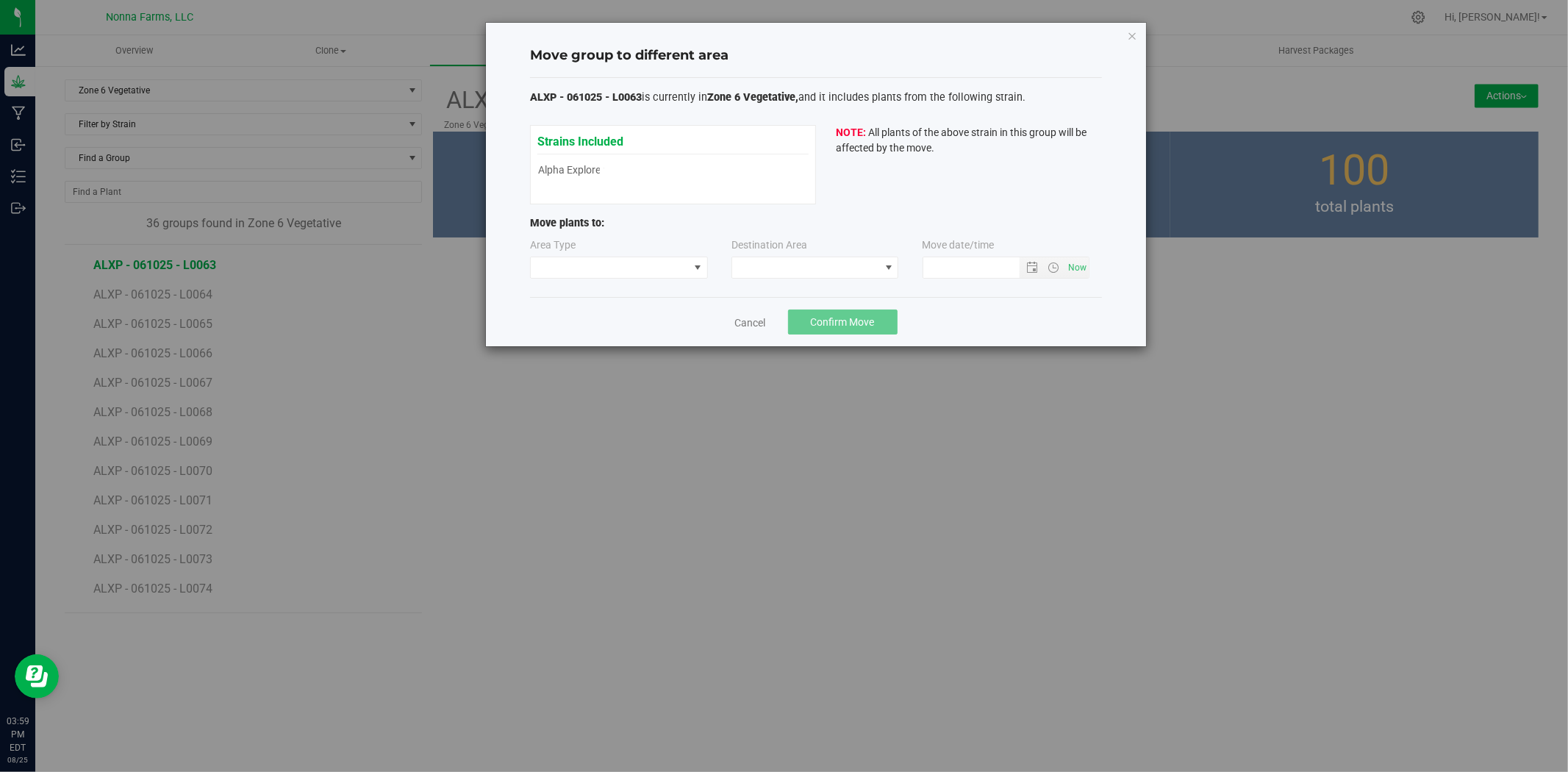
type input "[DATE] 3:59 PM"
click at [662, 254] on div "Area Type" at bounding box center [619, 257] width 180 height 41
click at [659, 261] on span at bounding box center [609, 267] width 158 height 21
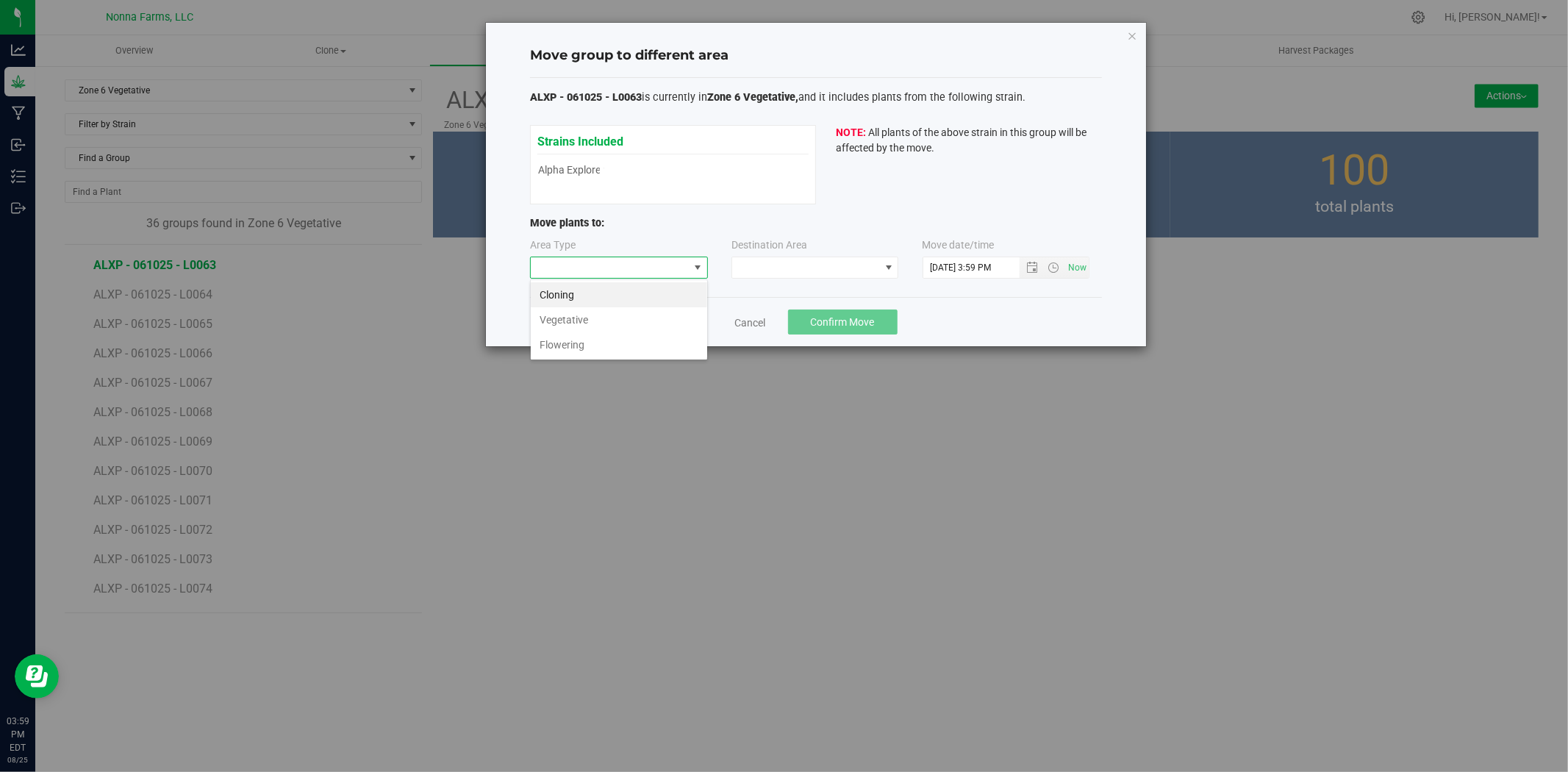
scroll to position [22, 178]
click at [593, 323] on li "Vegetative" at bounding box center [619, 320] width 177 height 25
click at [767, 282] on div "Area Type Vegetative Destination Area Move date/time" at bounding box center [816, 261] width 572 height 48
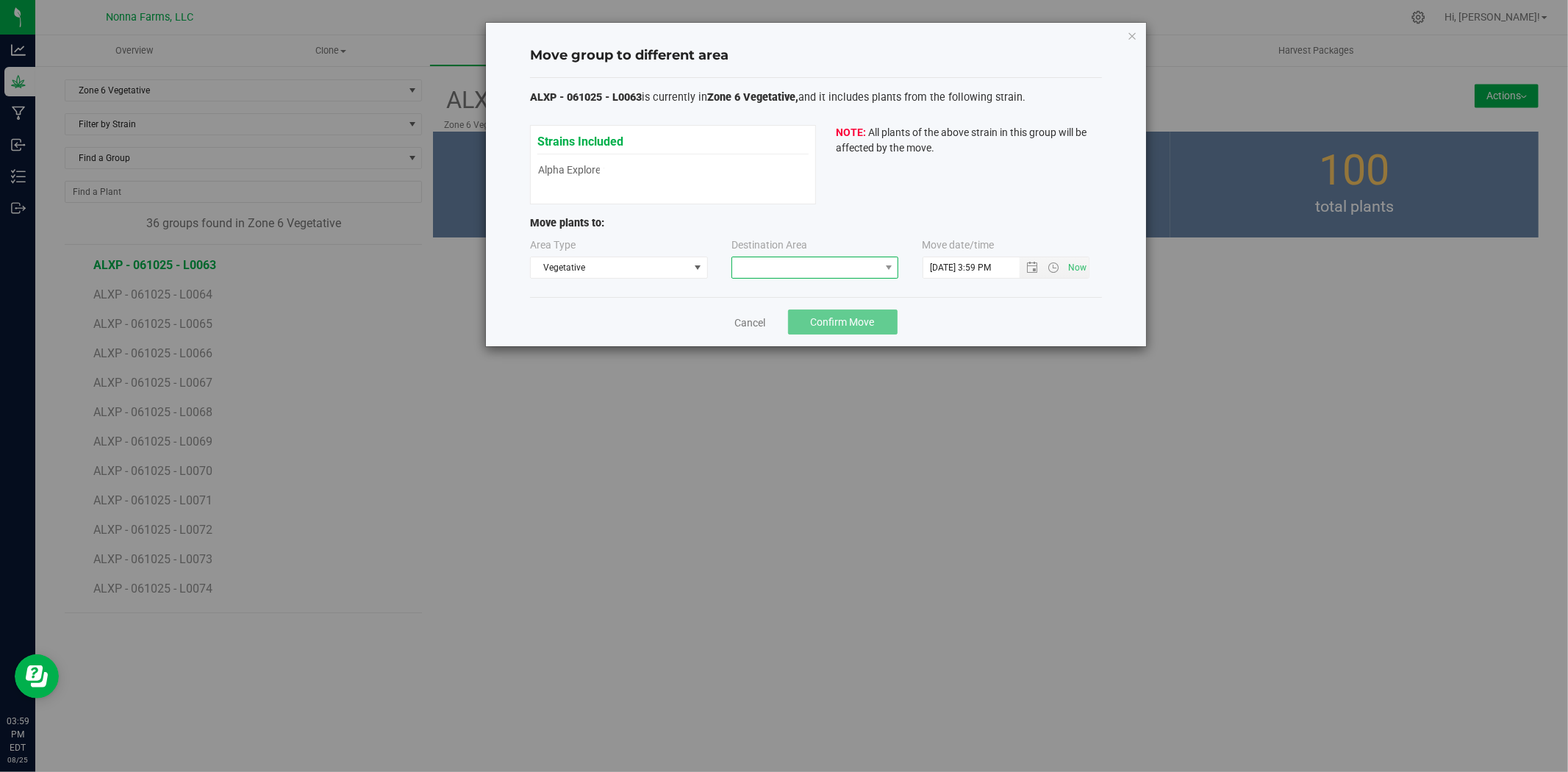
click at [772, 273] on span at bounding box center [806, 267] width 147 height 21
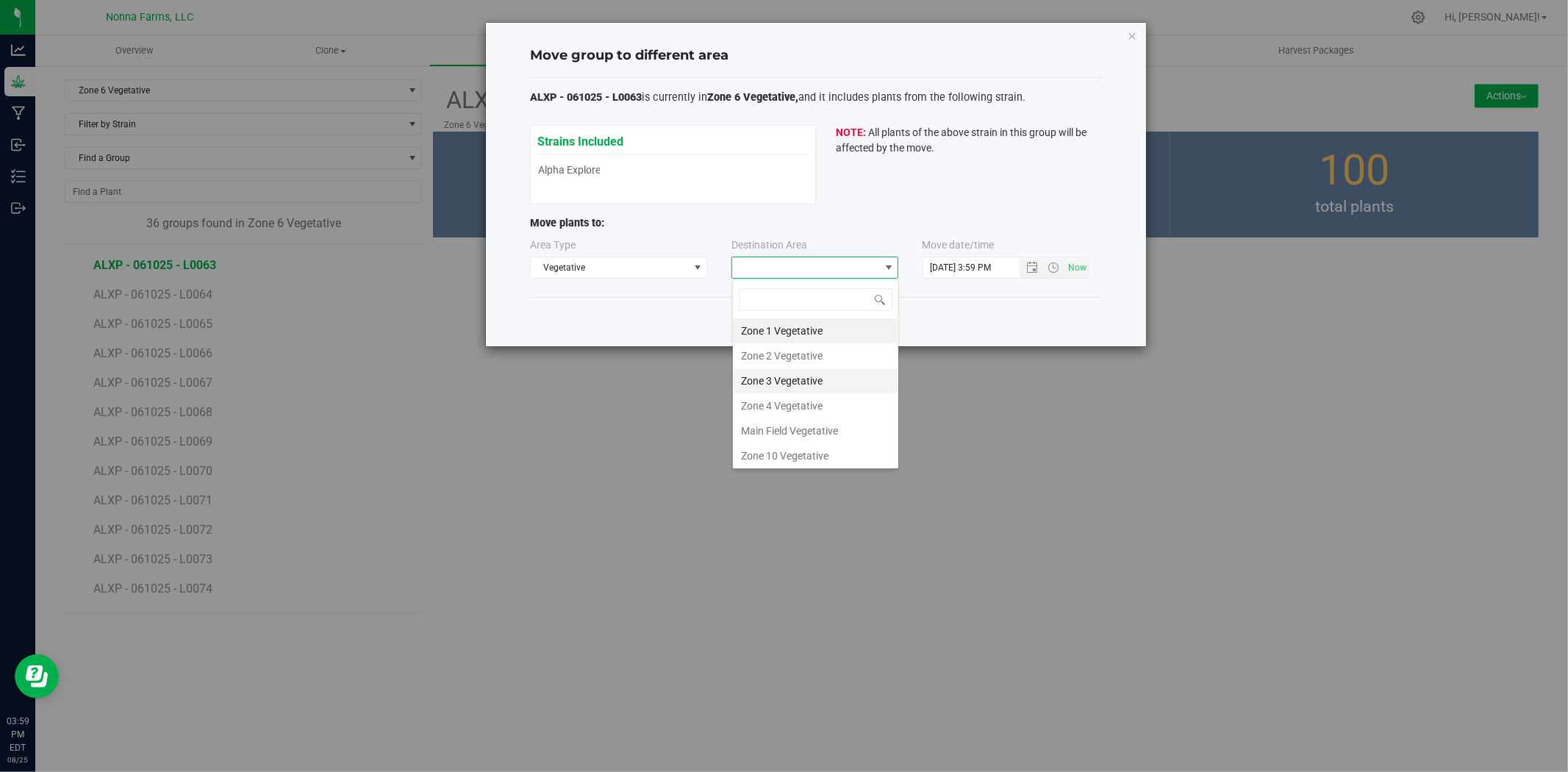
scroll to position [81, 0]
click at [806, 394] on li "Zone 5 Vegetative" at bounding box center [816, 399] width 166 height 25
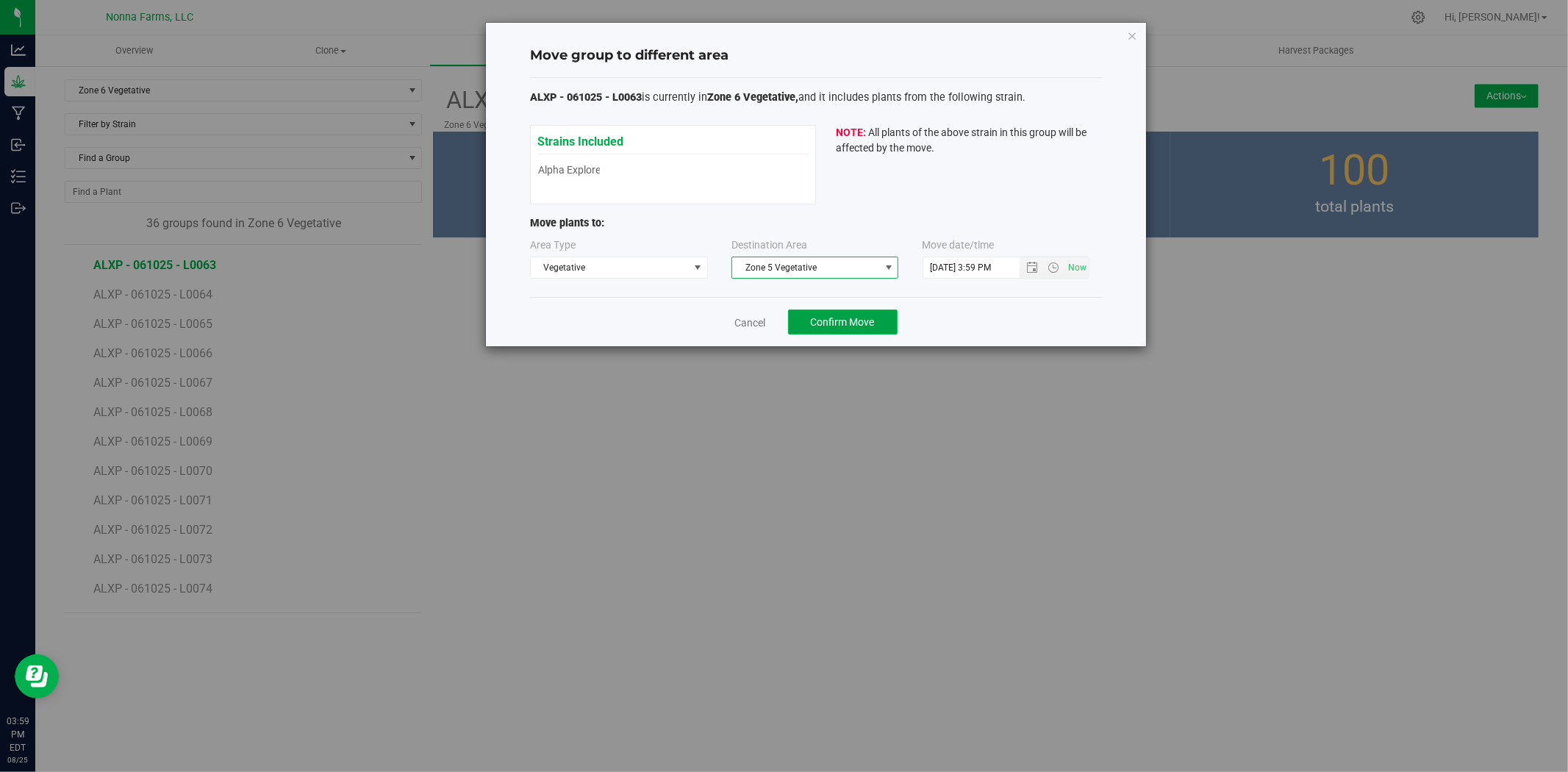
click at [839, 317] on span "Confirm Move" at bounding box center [843, 322] width 64 height 12
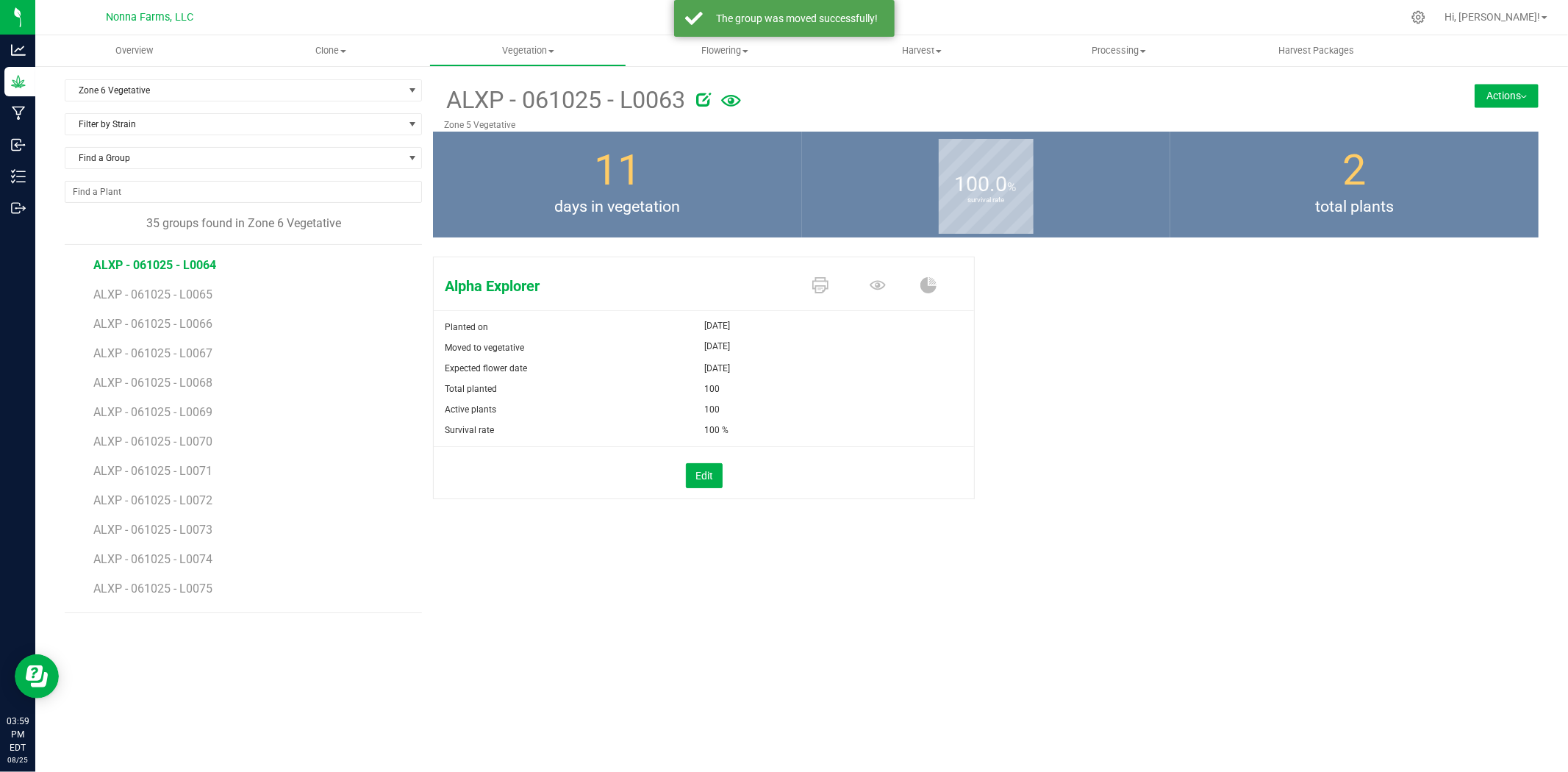
click at [195, 263] on span "ALXP - 061025 - L0064" at bounding box center [155, 265] width 123 height 14
click at [1496, 98] on button "Actions" at bounding box center [1506, 95] width 64 height 24
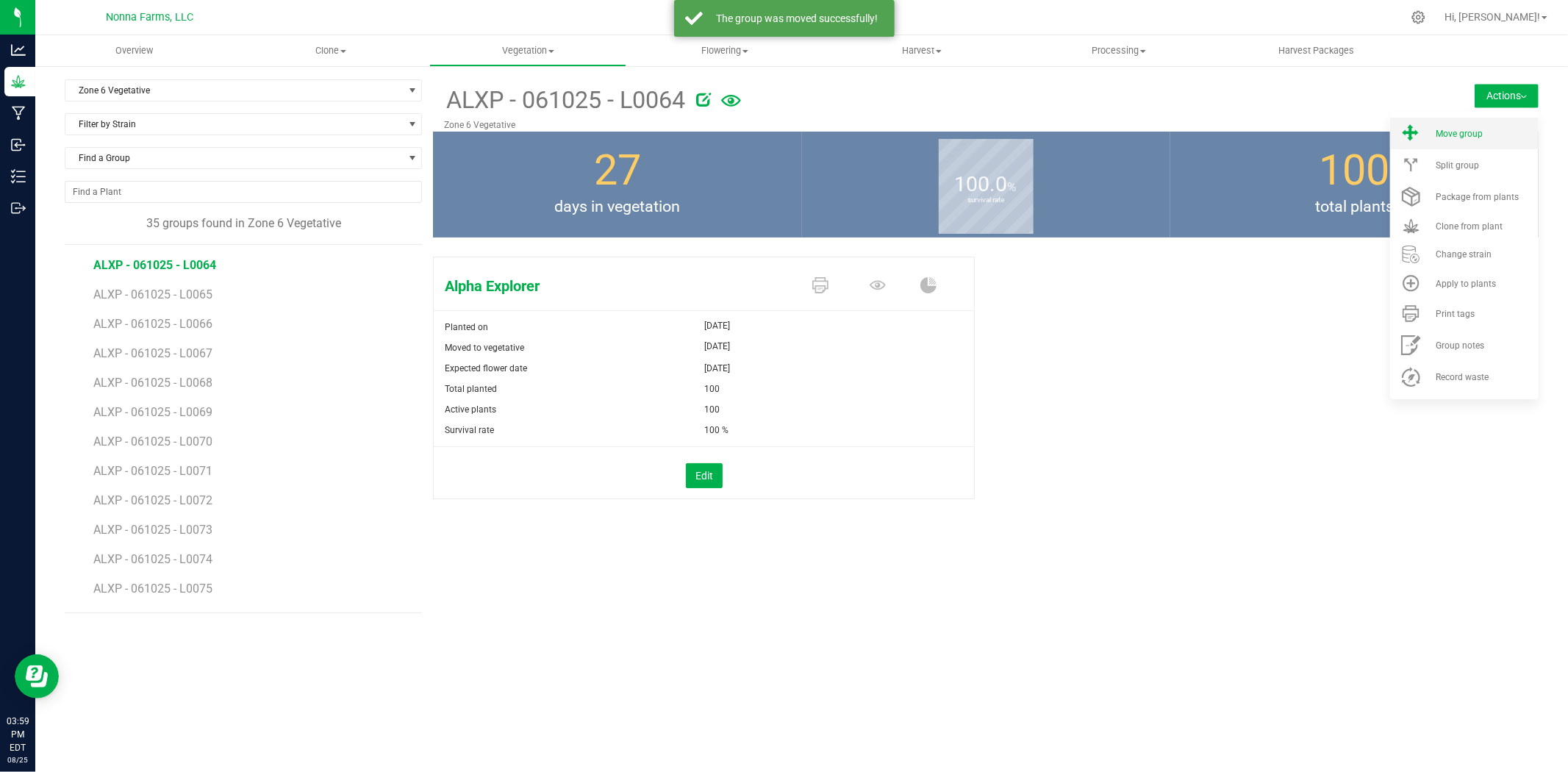
click at [1438, 143] on li "Move group" at bounding box center [1465, 134] width 149 height 32
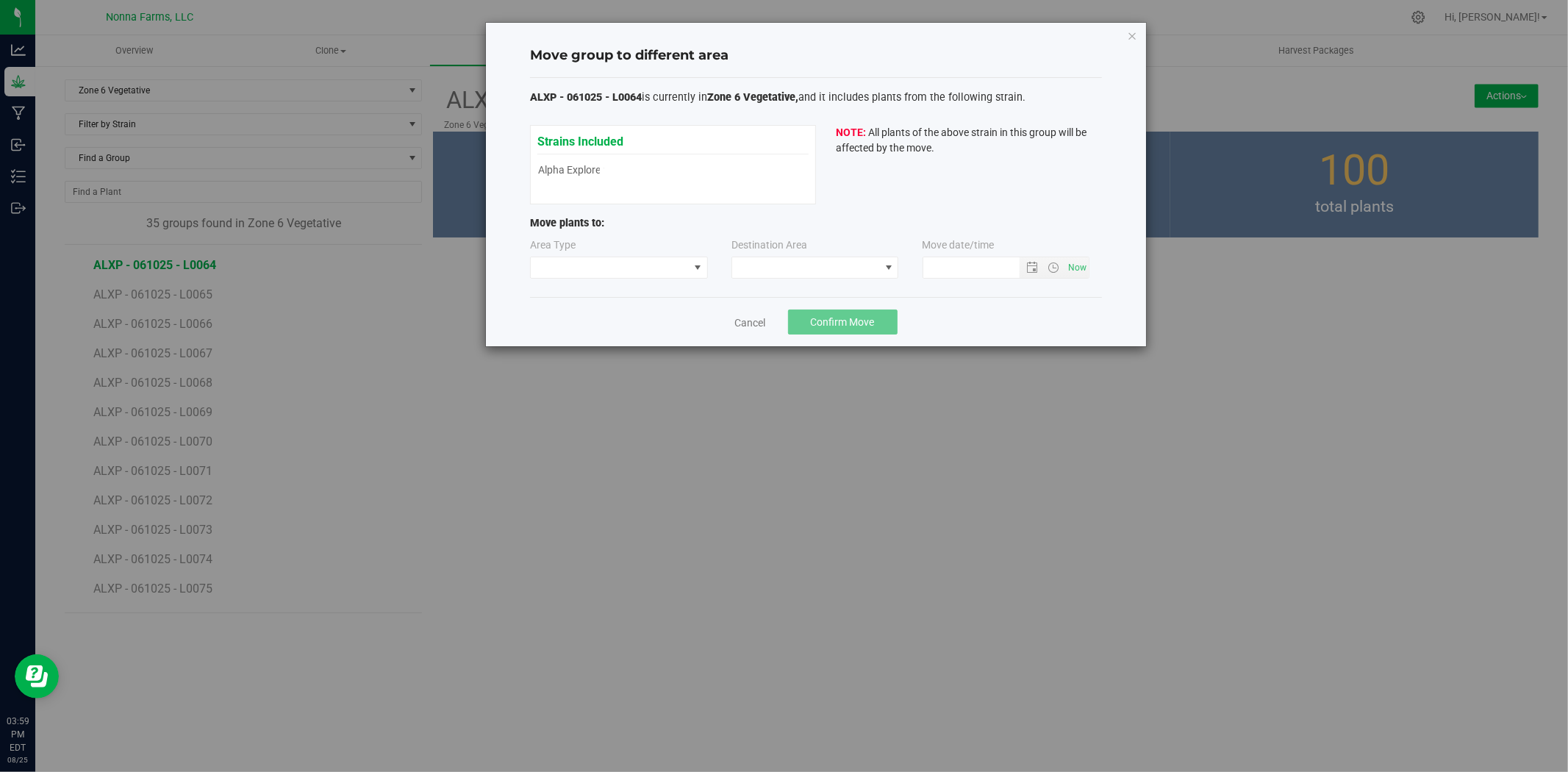
type input "[DATE] 3:59 PM"
click at [621, 263] on span at bounding box center [609, 267] width 158 height 21
click at [604, 314] on li "Vegetative" at bounding box center [619, 320] width 177 height 25
click at [797, 263] on span at bounding box center [806, 267] width 147 height 21
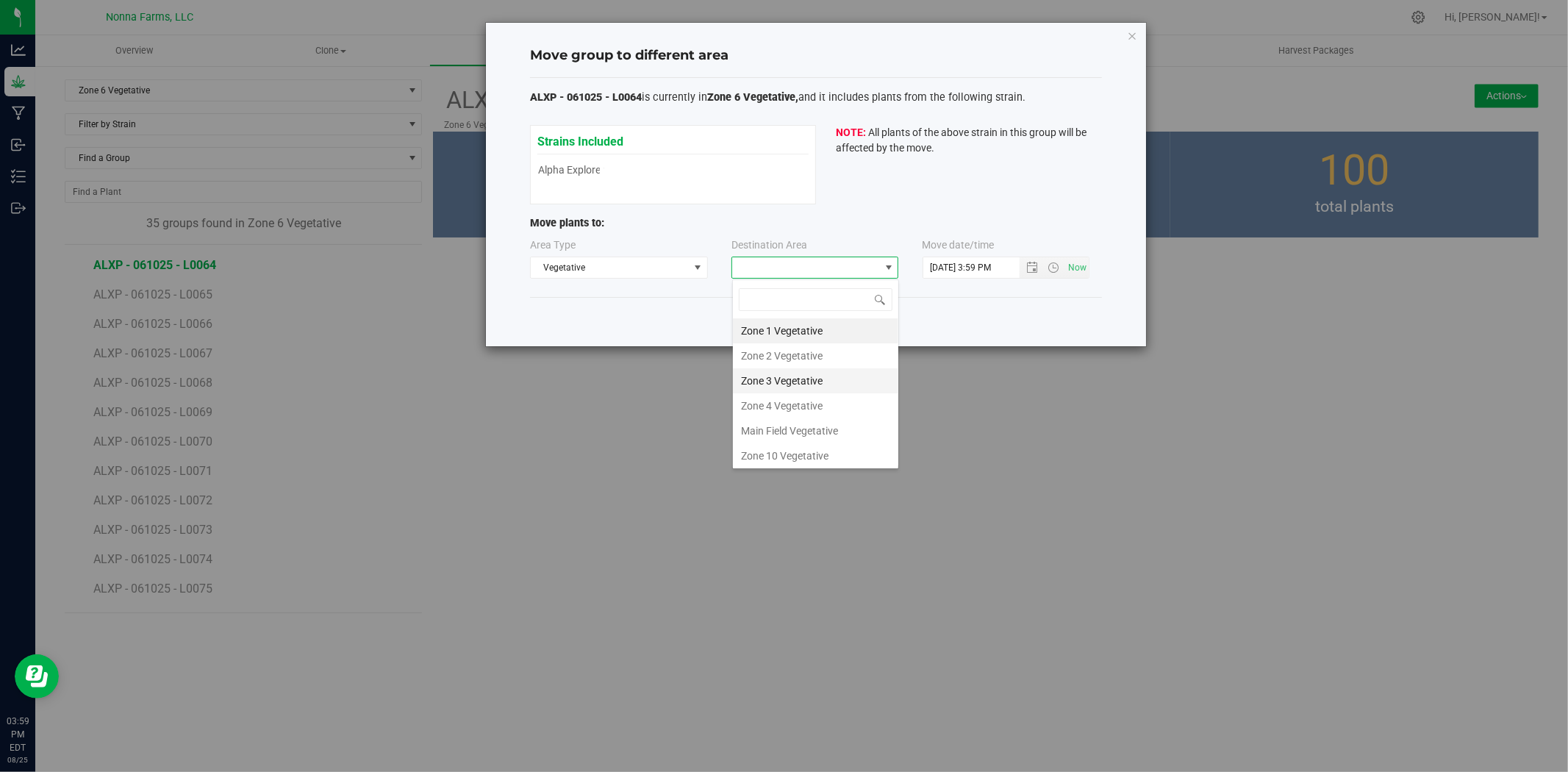
scroll to position [81, 0]
click at [820, 395] on li "Zone 5 Vegetative" at bounding box center [816, 399] width 166 height 25
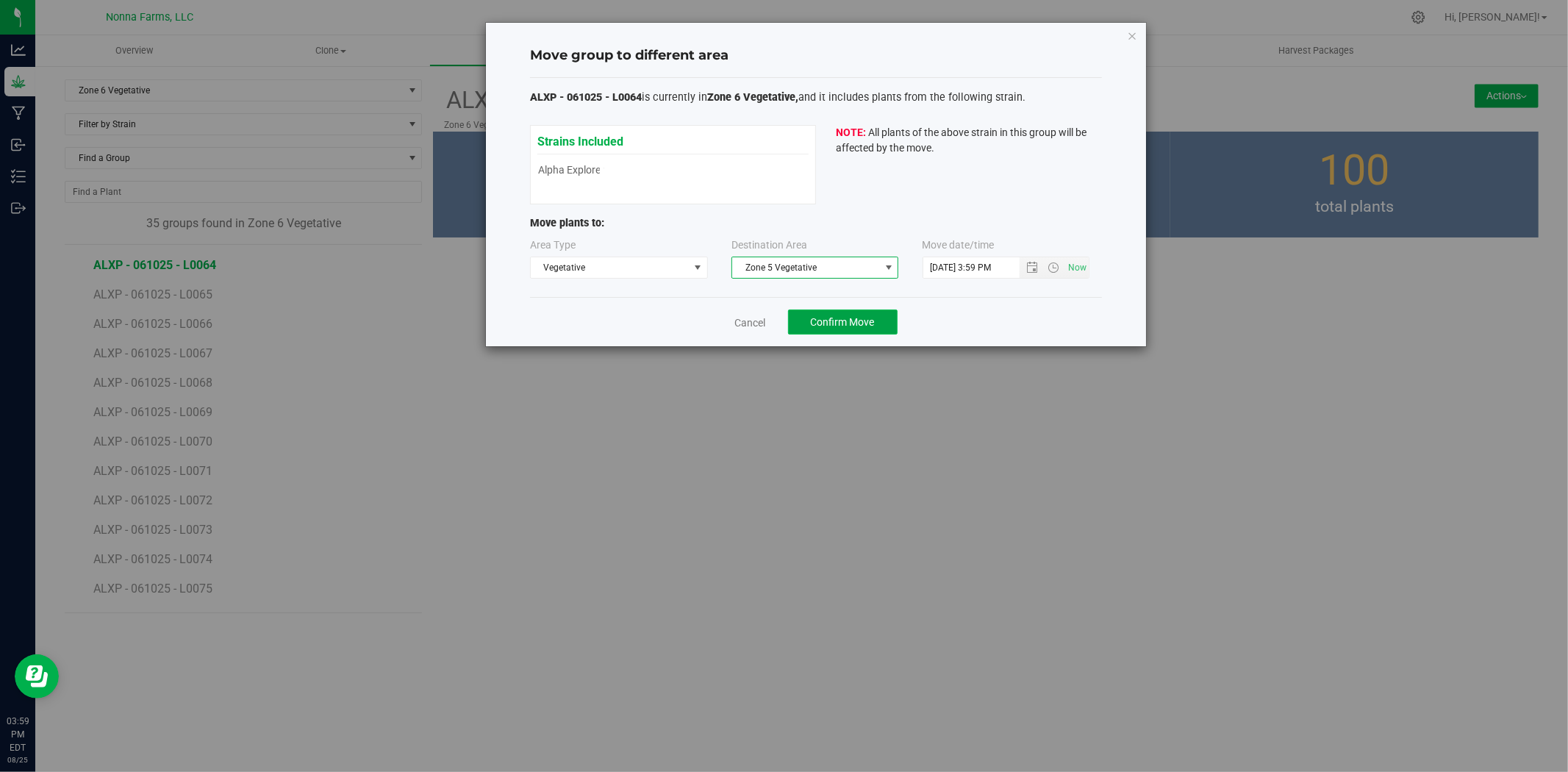
click at [827, 317] on span "Confirm Move" at bounding box center [843, 322] width 64 height 12
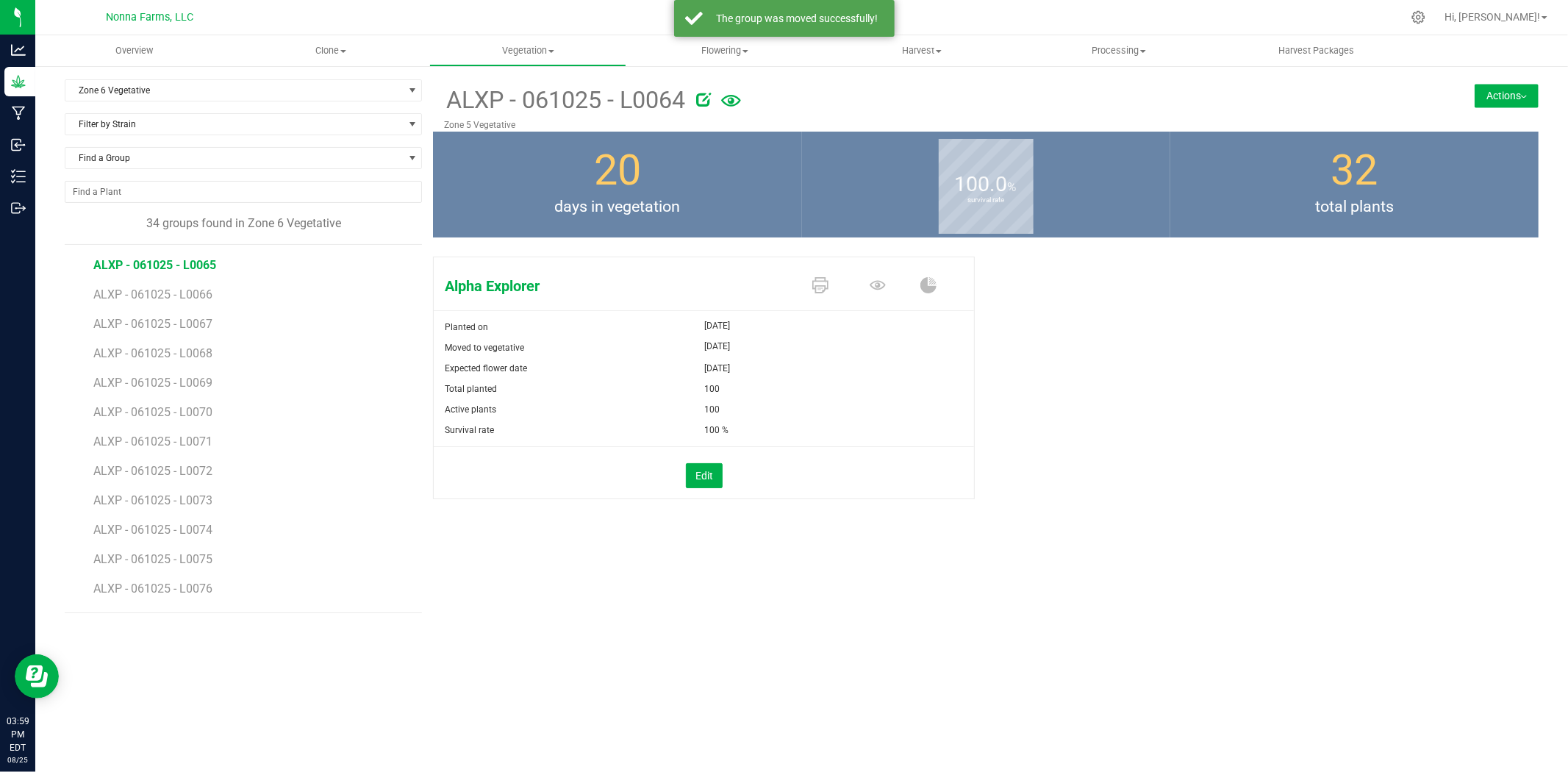
click at [142, 261] on span "ALXP - 061025 - L0065" at bounding box center [155, 265] width 123 height 14
click at [1515, 84] on button "Actions" at bounding box center [1506, 95] width 64 height 24
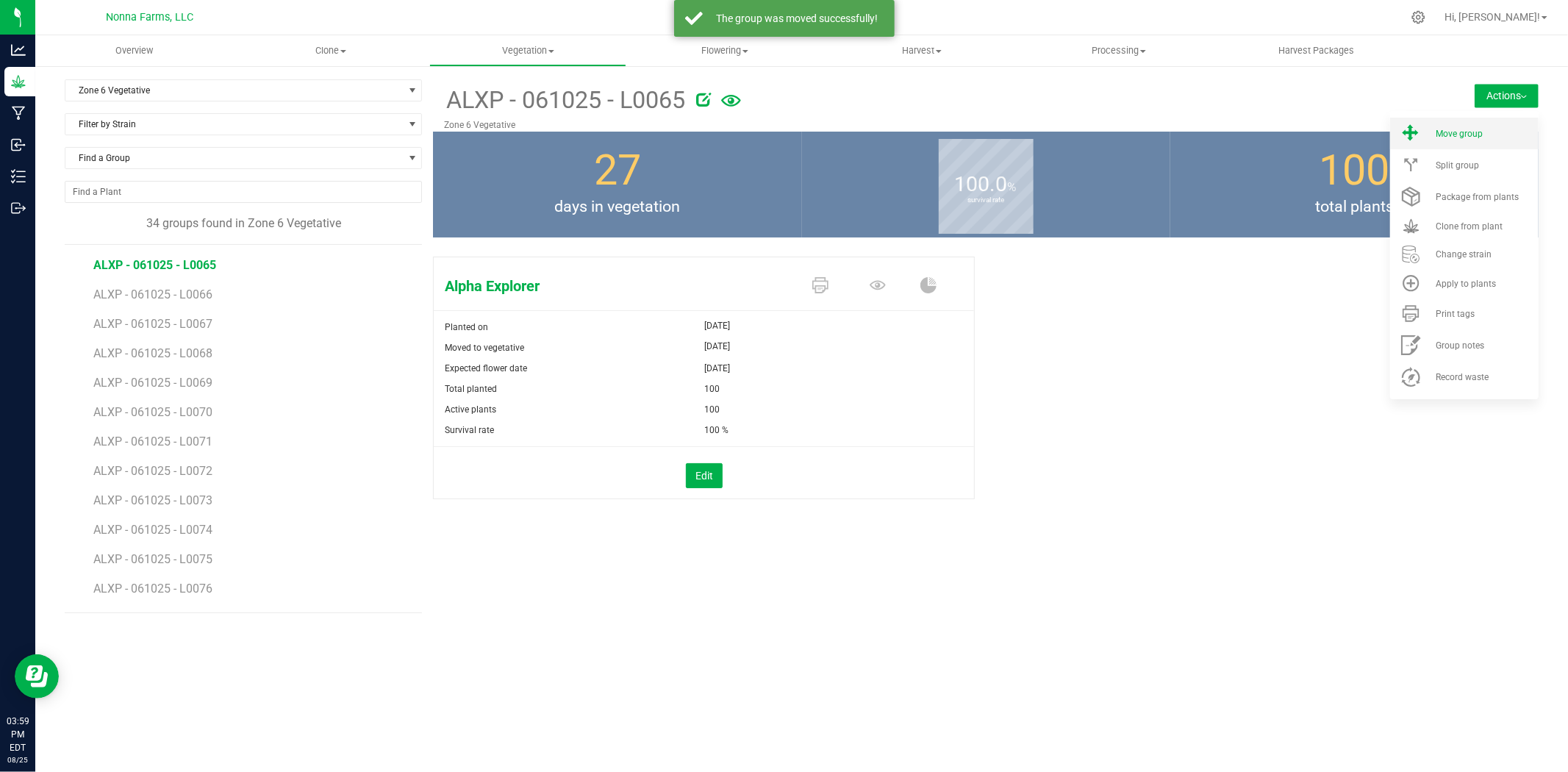
click at [1465, 136] on span "Move group" at bounding box center [1459, 134] width 47 height 10
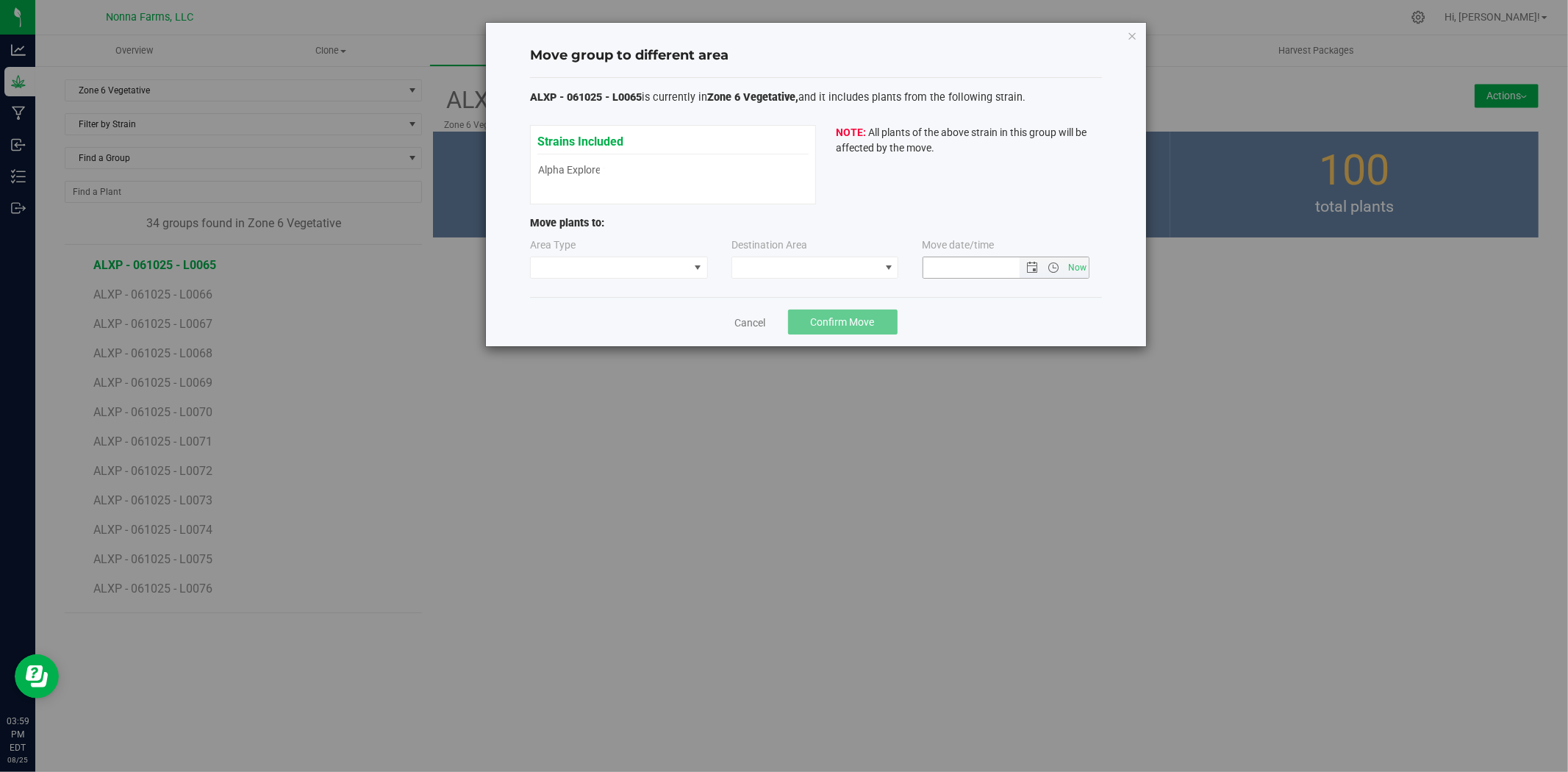
type input "[DATE] 3:59 PM"
click at [669, 275] on span at bounding box center [609, 267] width 158 height 21
click at [608, 317] on li "Vegetative" at bounding box center [619, 320] width 177 height 25
click at [840, 269] on span at bounding box center [806, 267] width 147 height 21
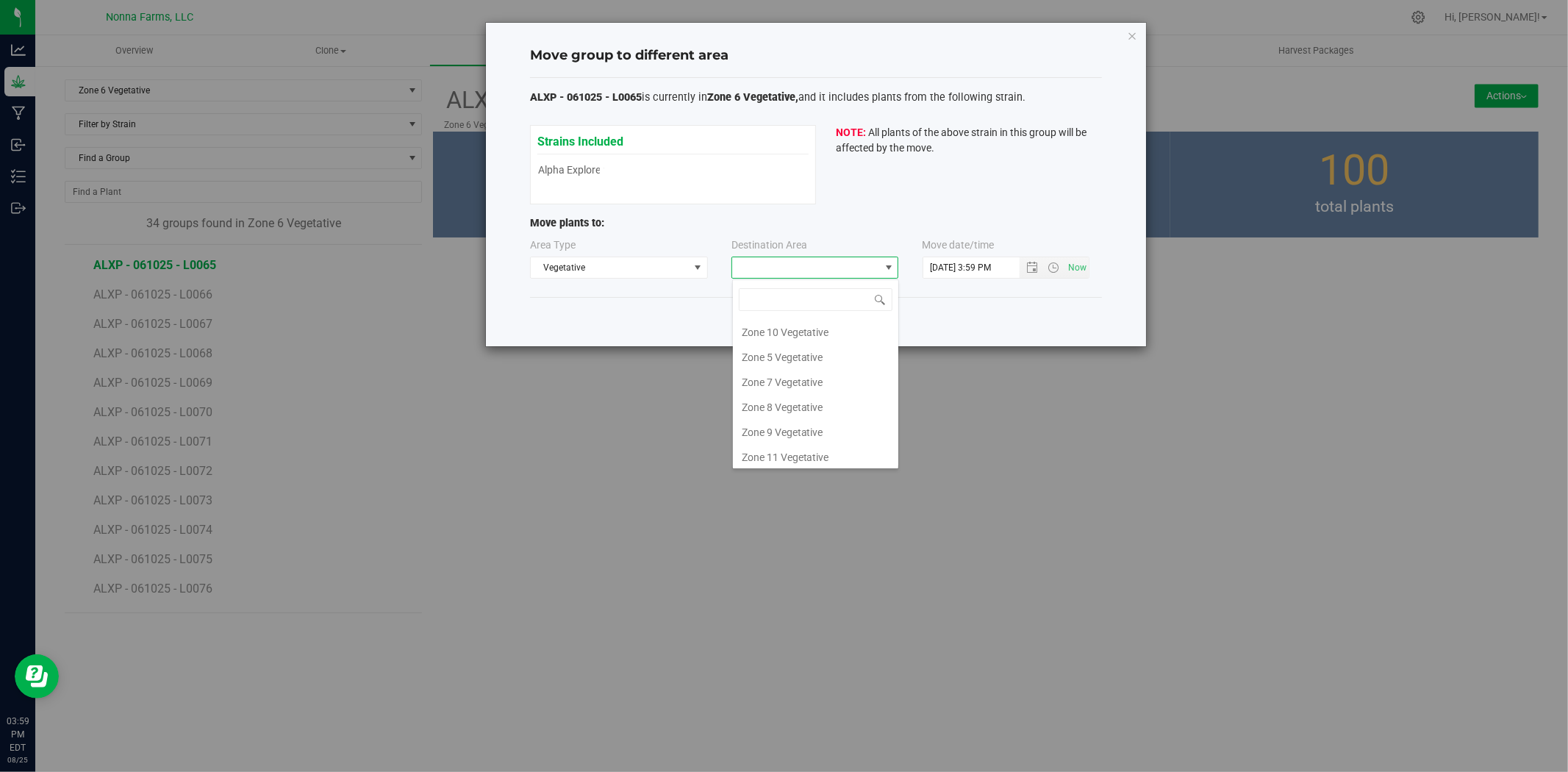
scroll to position [129, 0]
click at [798, 355] on li "Zone 5 Vegetative" at bounding box center [816, 352] width 166 height 25
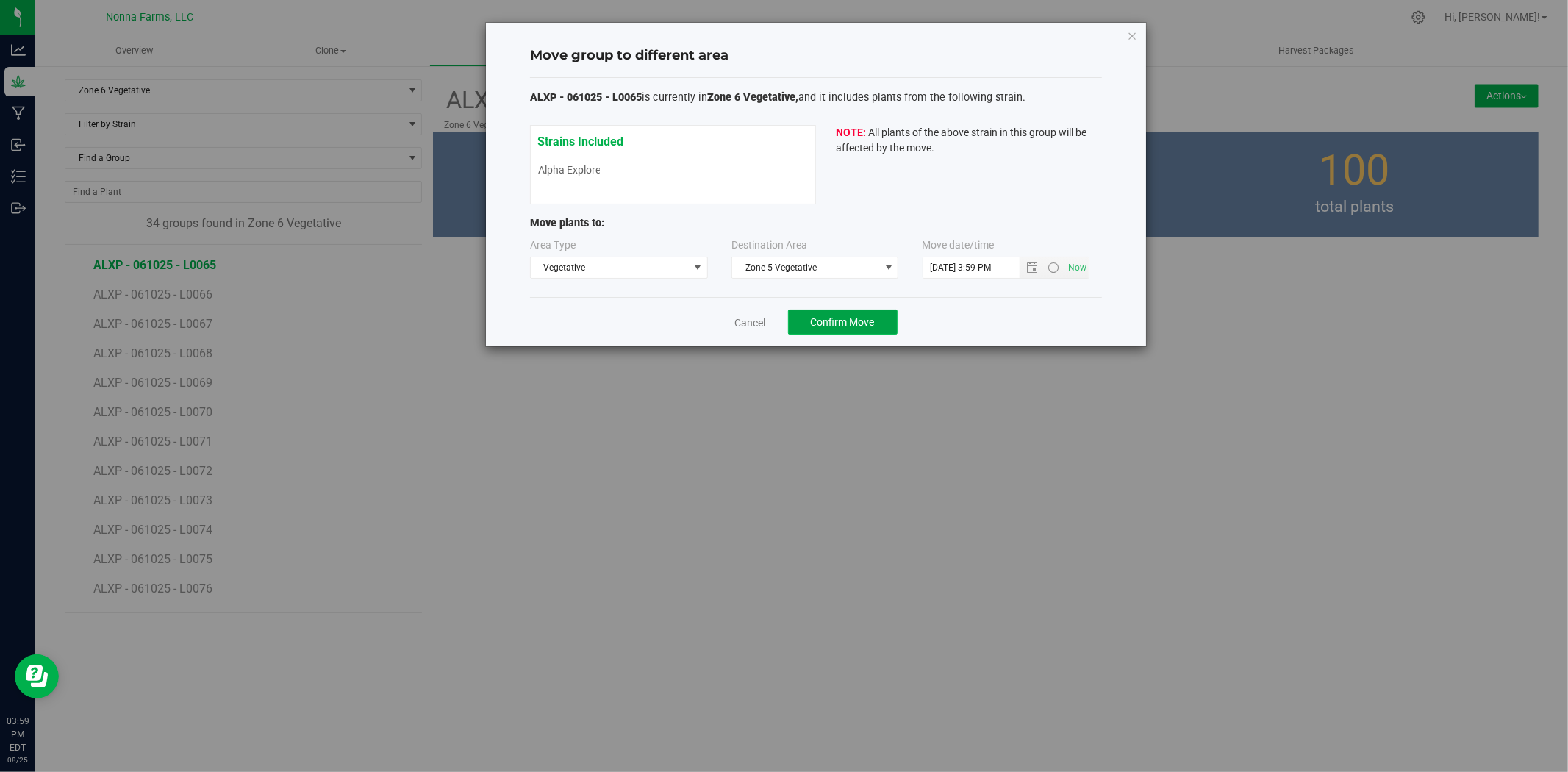
click at [839, 323] on span "Confirm Move" at bounding box center [843, 322] width 64 height 12
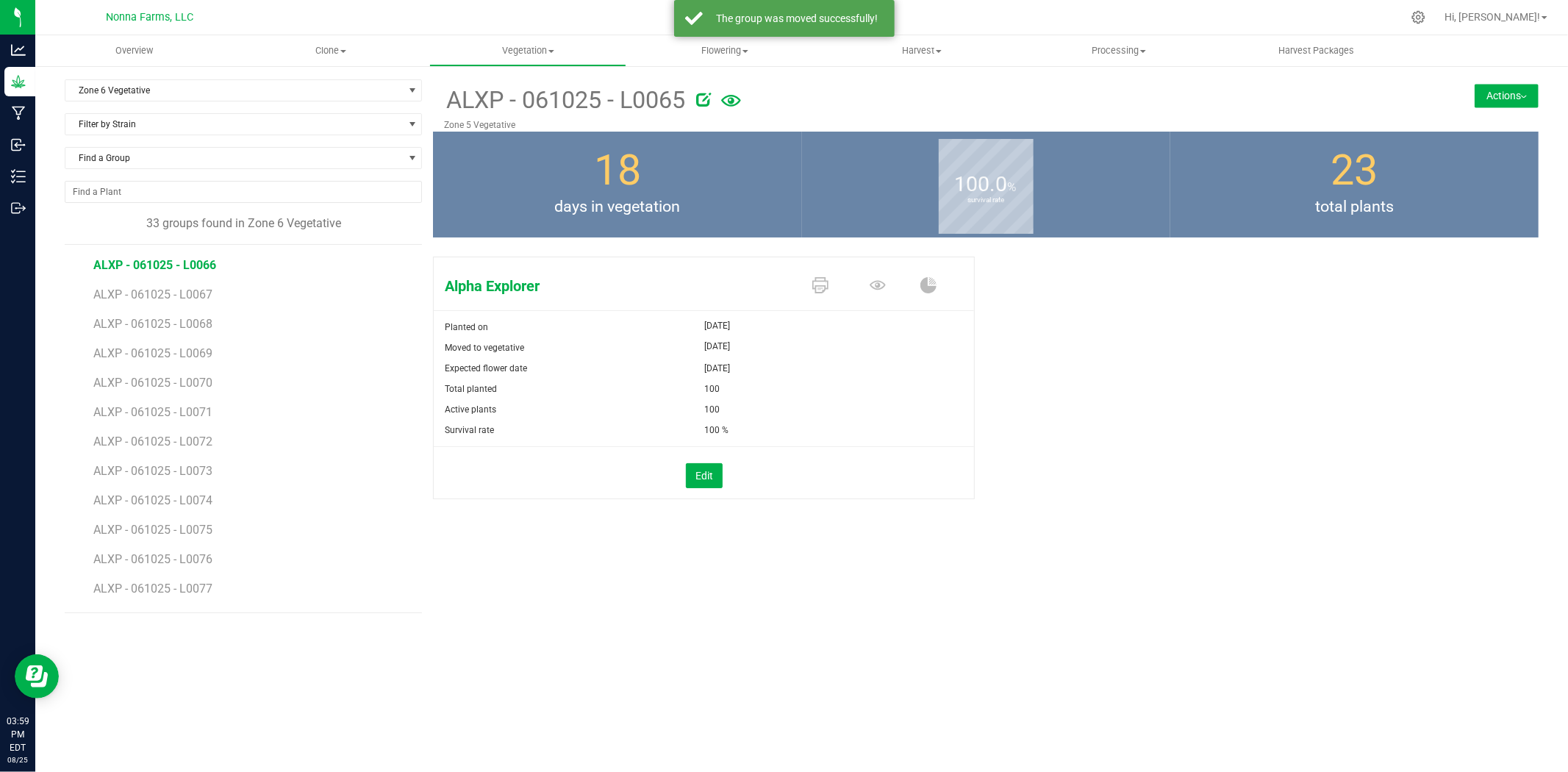
click at [190, 268] on span "ALXP - 061025 - L0066" at bounding box center [155, 265] width 123 height 14
click at [1498, 95] on button "Actions" at bounding box center [1506, 95] width 64 height 24
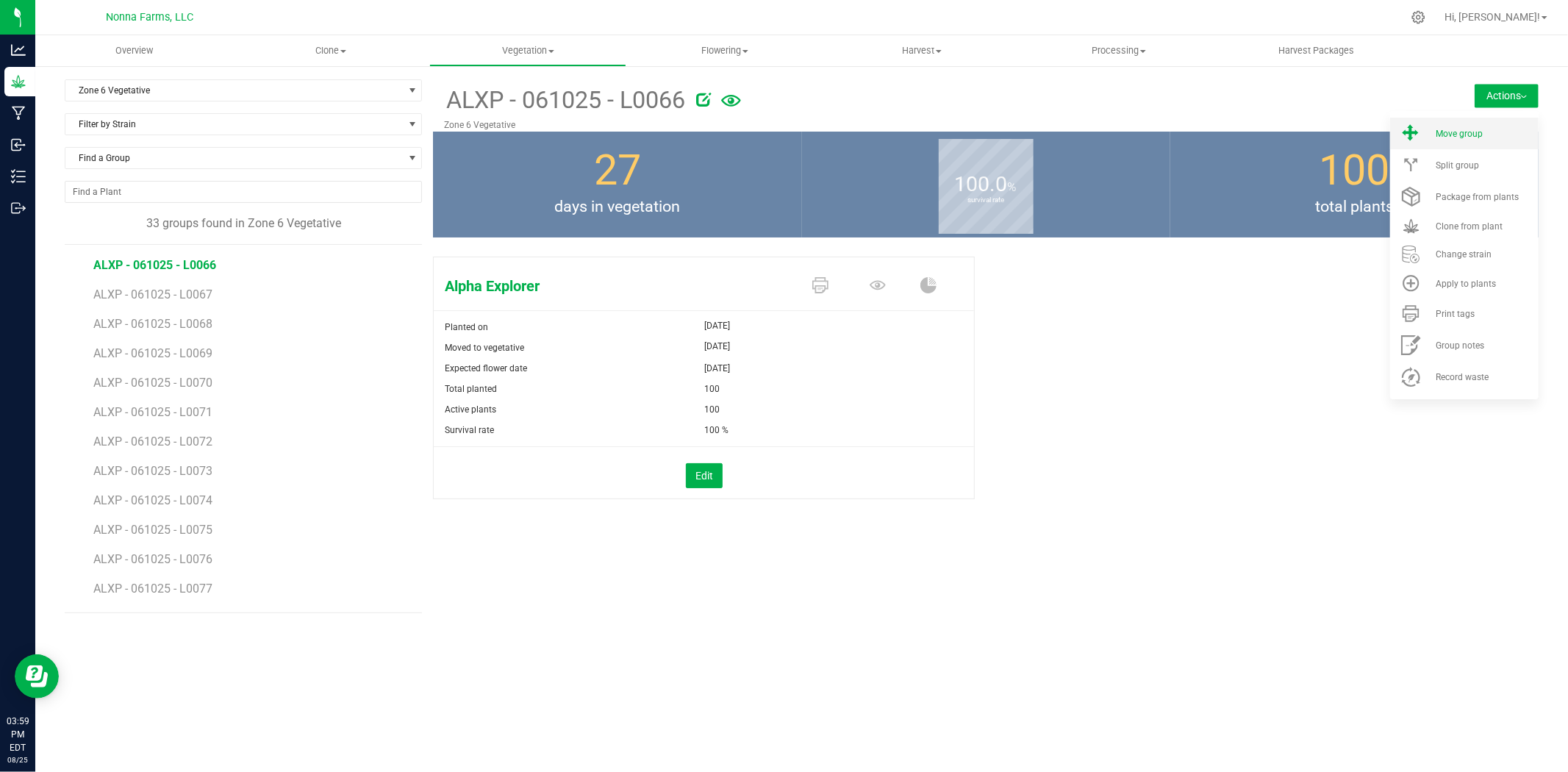
click at [1463, 138] on span "Move group" at bounding box center [1459, 134] width 47 height 10
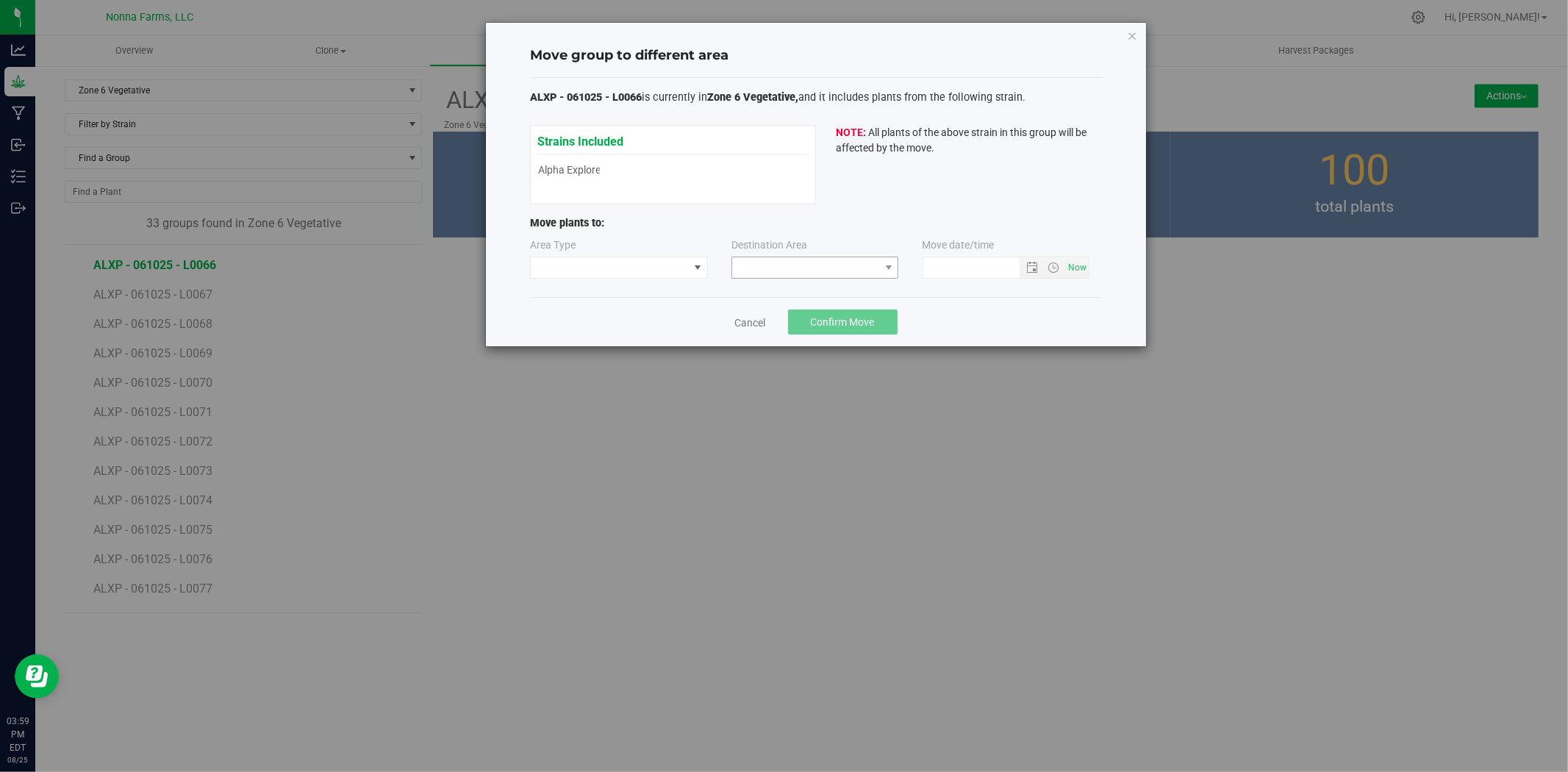
type input "[DATE] 3:59 PM"
click at [671, 268] on span at bounding box center [609, 267] width 158 height 21
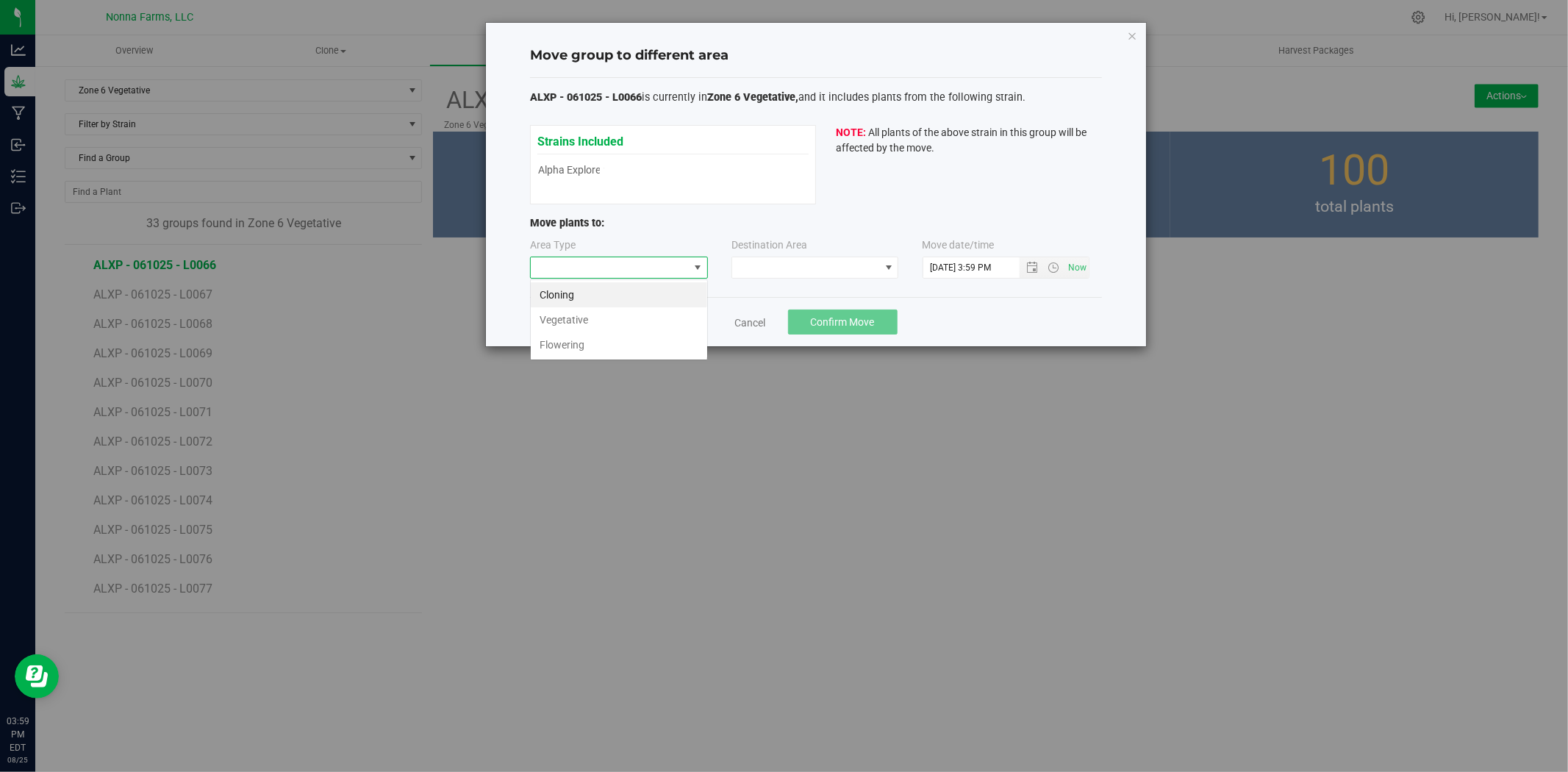
scroll to position [22, 178]
click at [608, 326] on li "Vegetative" at bounding box center [619, 320] width 177 height 25
click at [877, 247] on div "Destination Area" at bounding box center [816, 257] width 169 height 41
click at [865, 254] on div "Destination Area" at bounding box center [816, 257] width 169 height 41
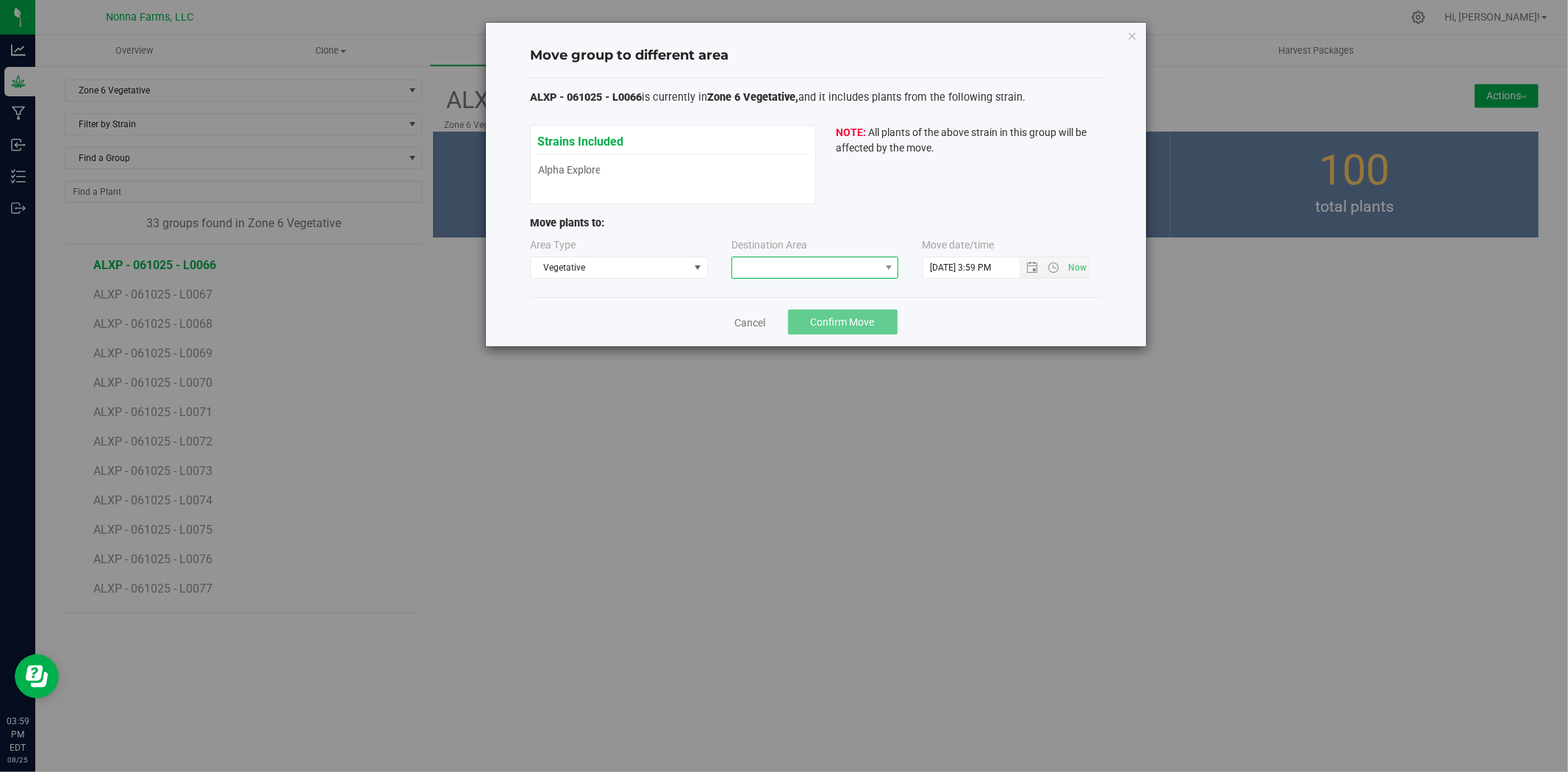
click at [855, 265] on span at bounding box center [806, 267] width 147 height 21
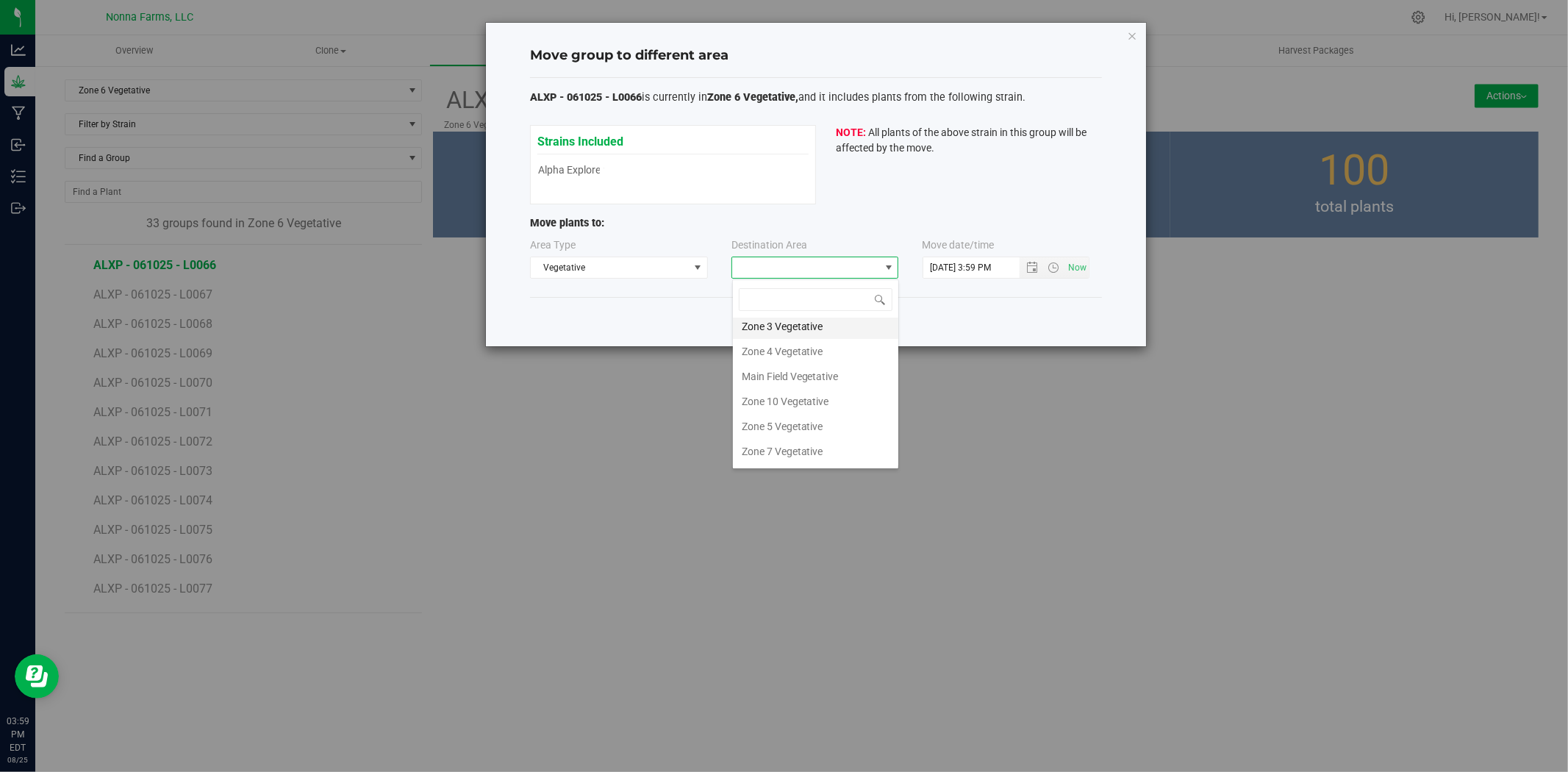
scroll to position [129, 0]
click at [790, 356] on li "Zone 5 Vegetative" at bounding box center [816, 352] width 166 height 25
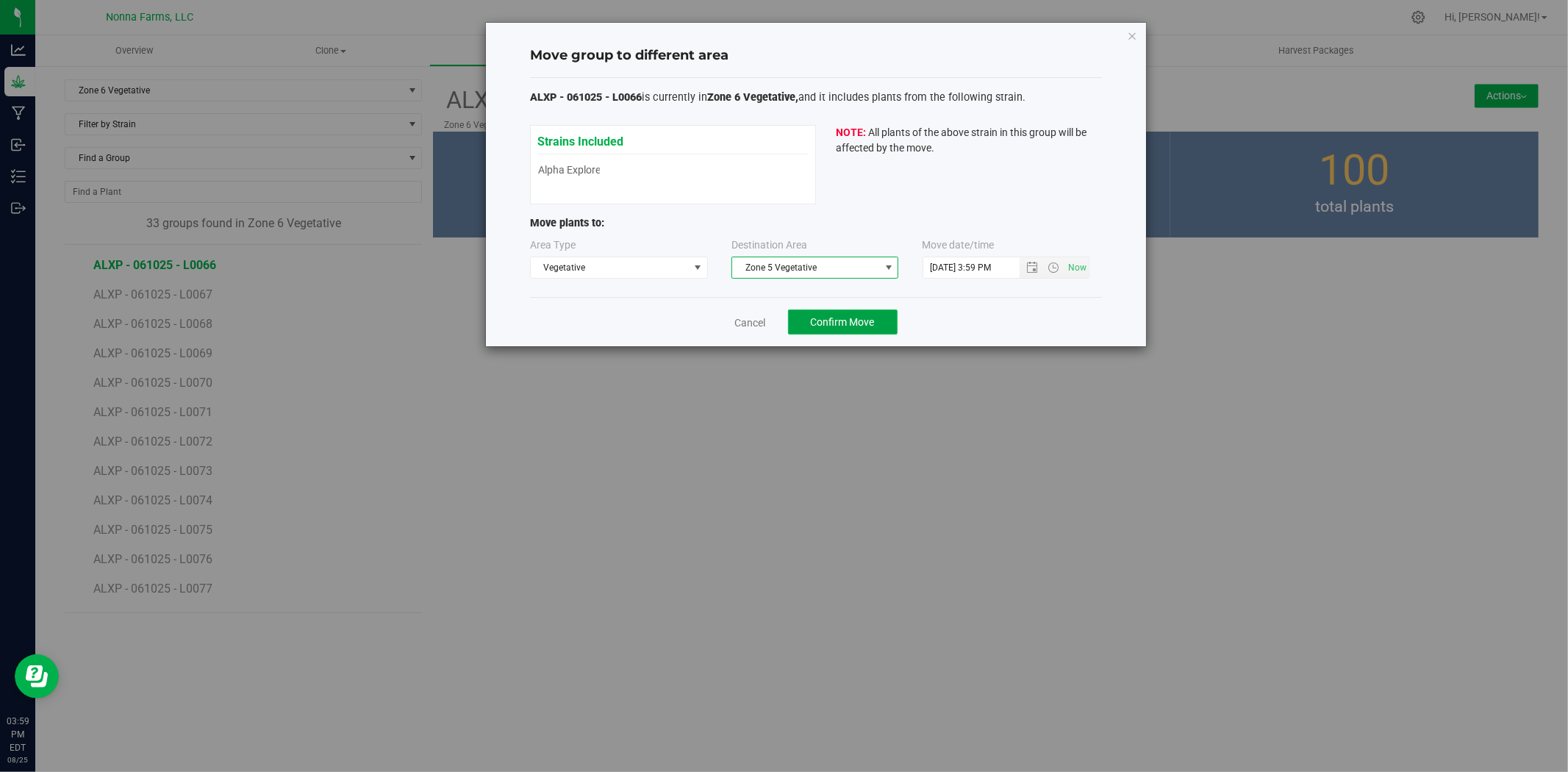
click at [833, 322] on span "Confirm Move" at bounding box center [843, 322] width 64 height 12
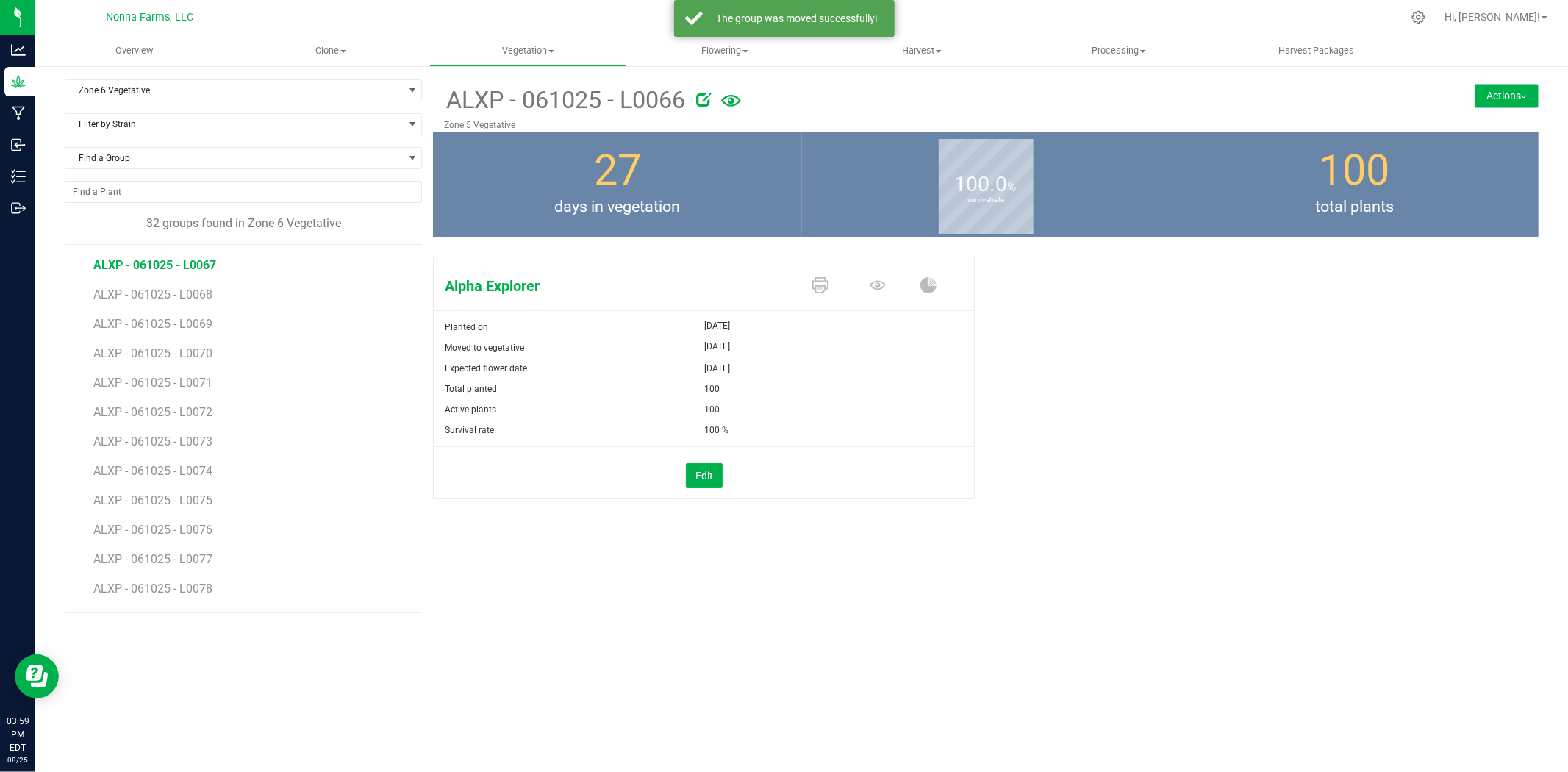
click at [180, 267] on span "ALXP - 061025 - L0067" at bounding box center [155, 265] width 123 height 14
click at [1478, 97] on button "Actions" at bounding box center [1506, 95] width 64 height 24
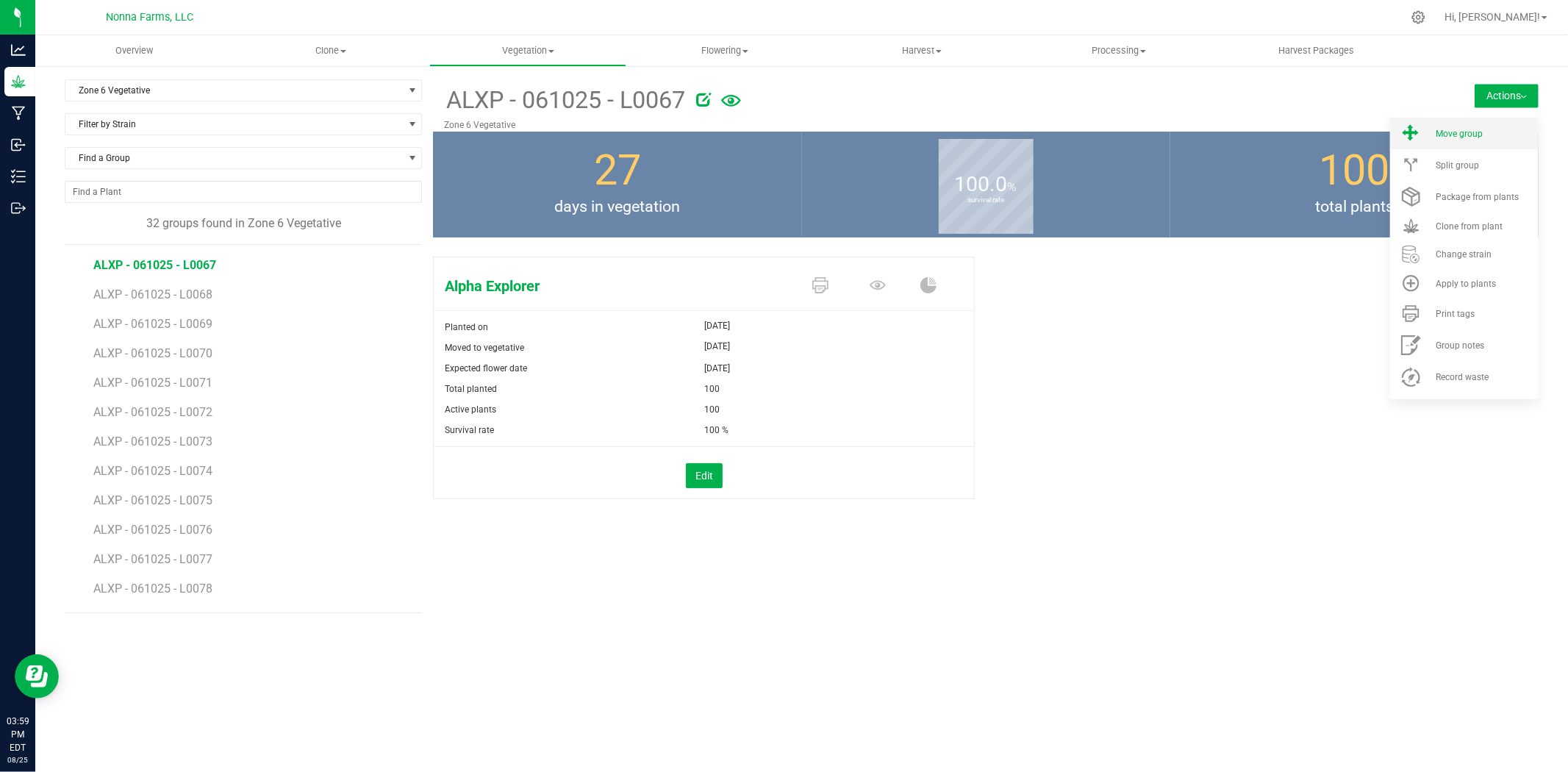
click at [1437, 141] on li "Move group" at bounding box center [1465, 134] width 149 height 32
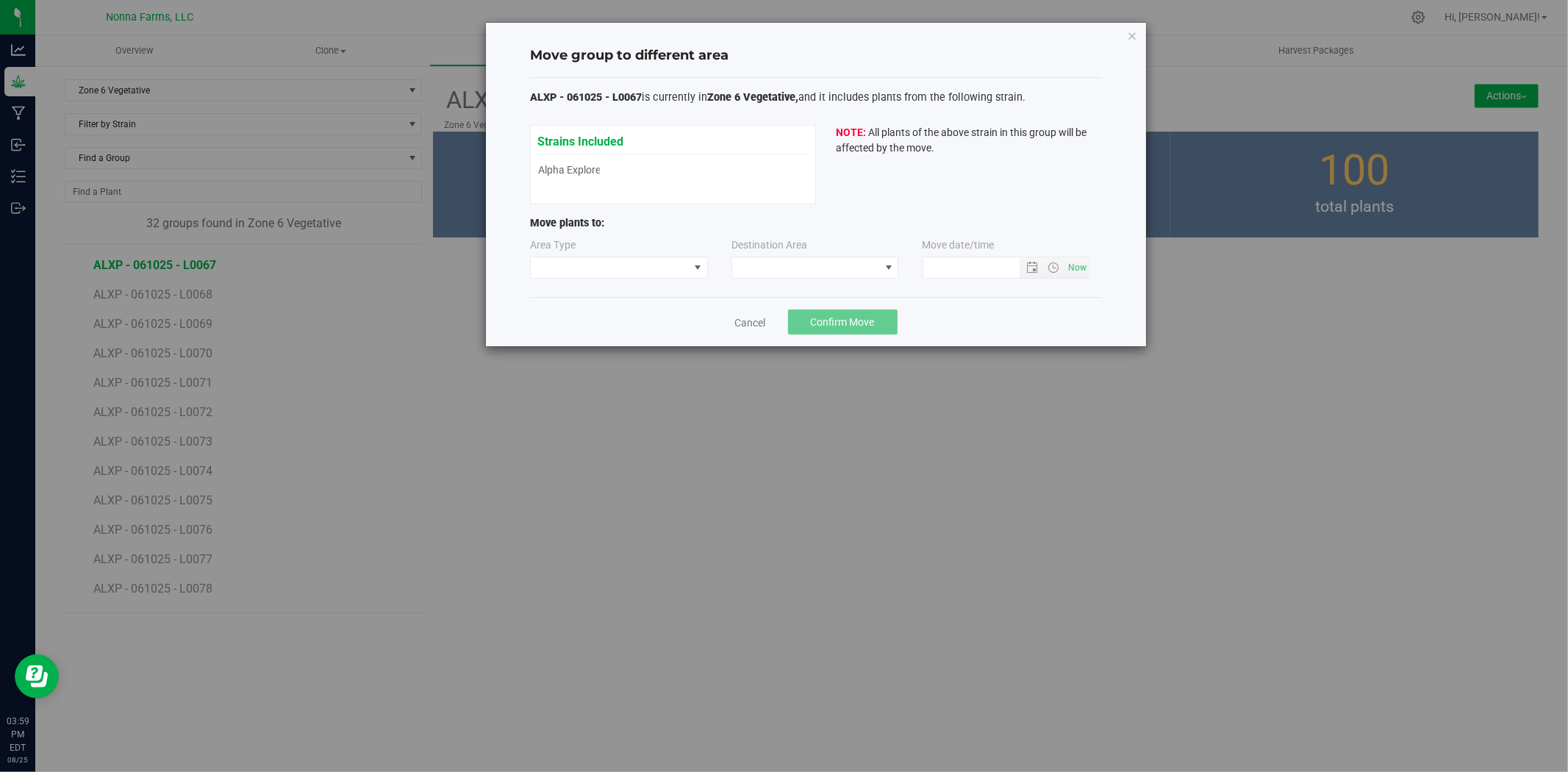
type input "[DATE] 3:59 PM"
click at [626, 271] on span at bounding box center [609, 267] width 158 height 21
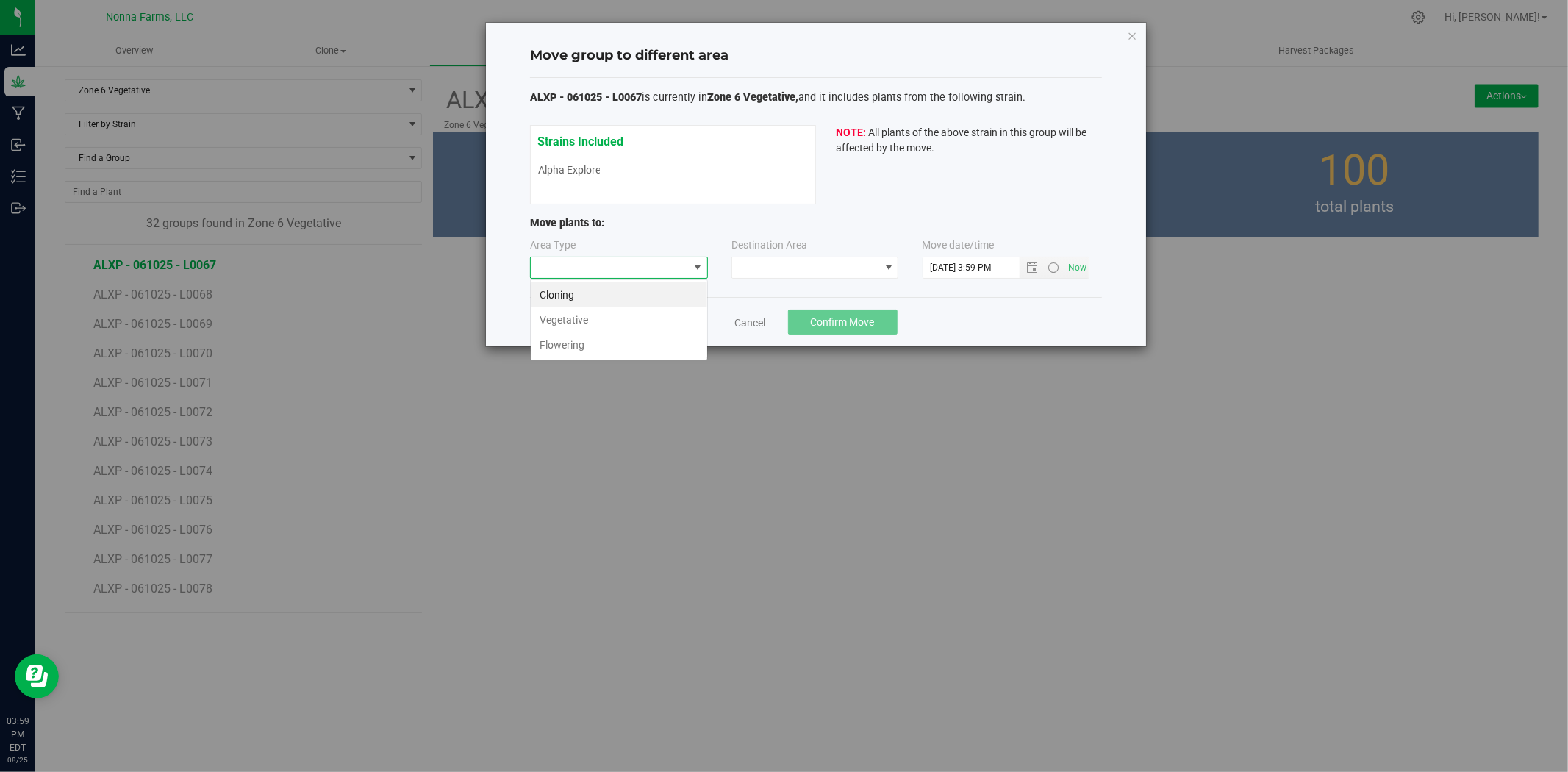
scroll to position [22, 178]
click at [605, 324] on li "Vegetative" at bounding box center [619, 320] width 177 height 25
click at [807, 275] on span at bounding box center [806, 267] width 147 height 21
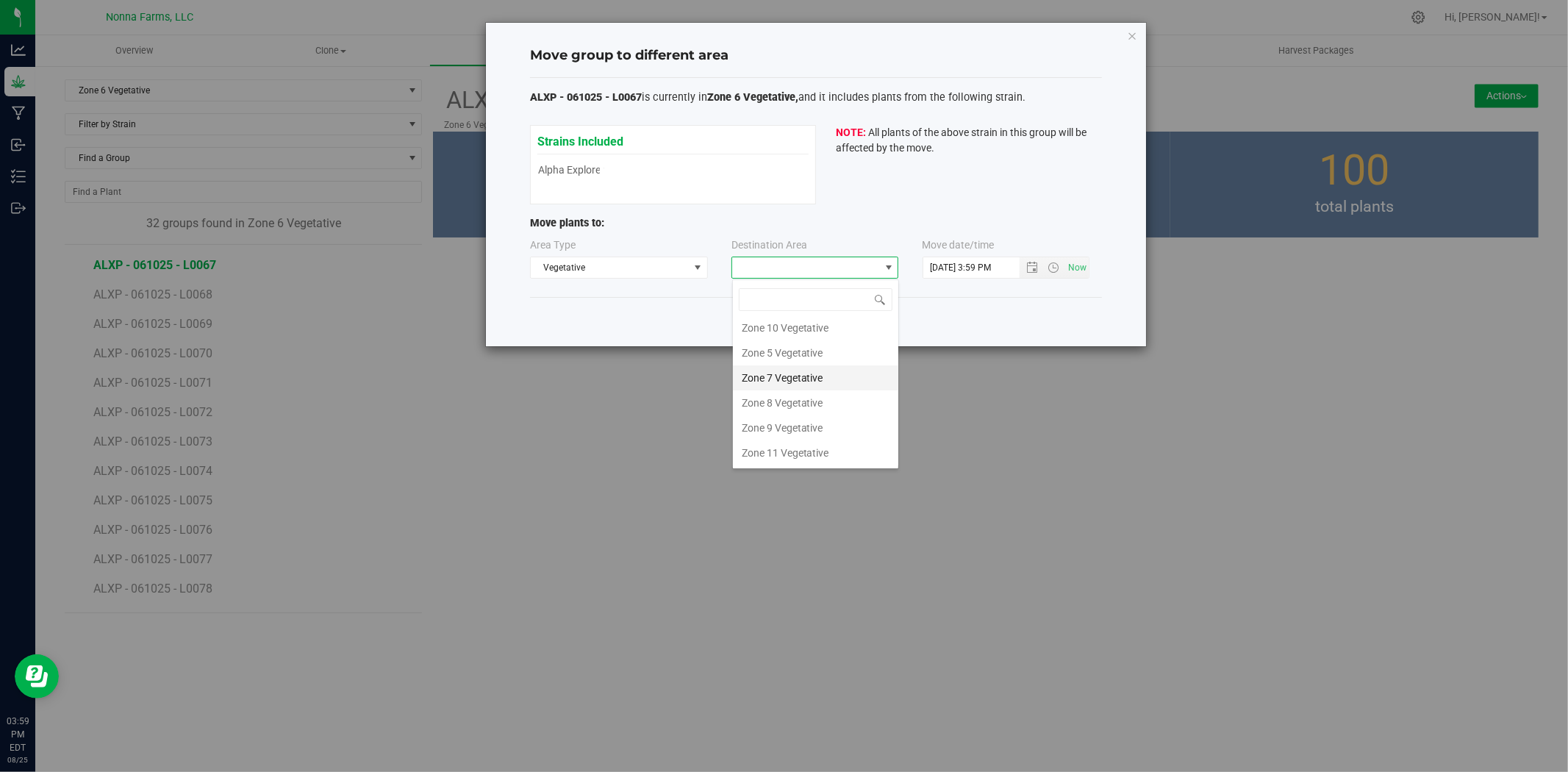
scroll to position [129, 0]
click at [810, 353] on li "Zone 5 Vegetative" at bounding box center [816, 352] width 166 height 25
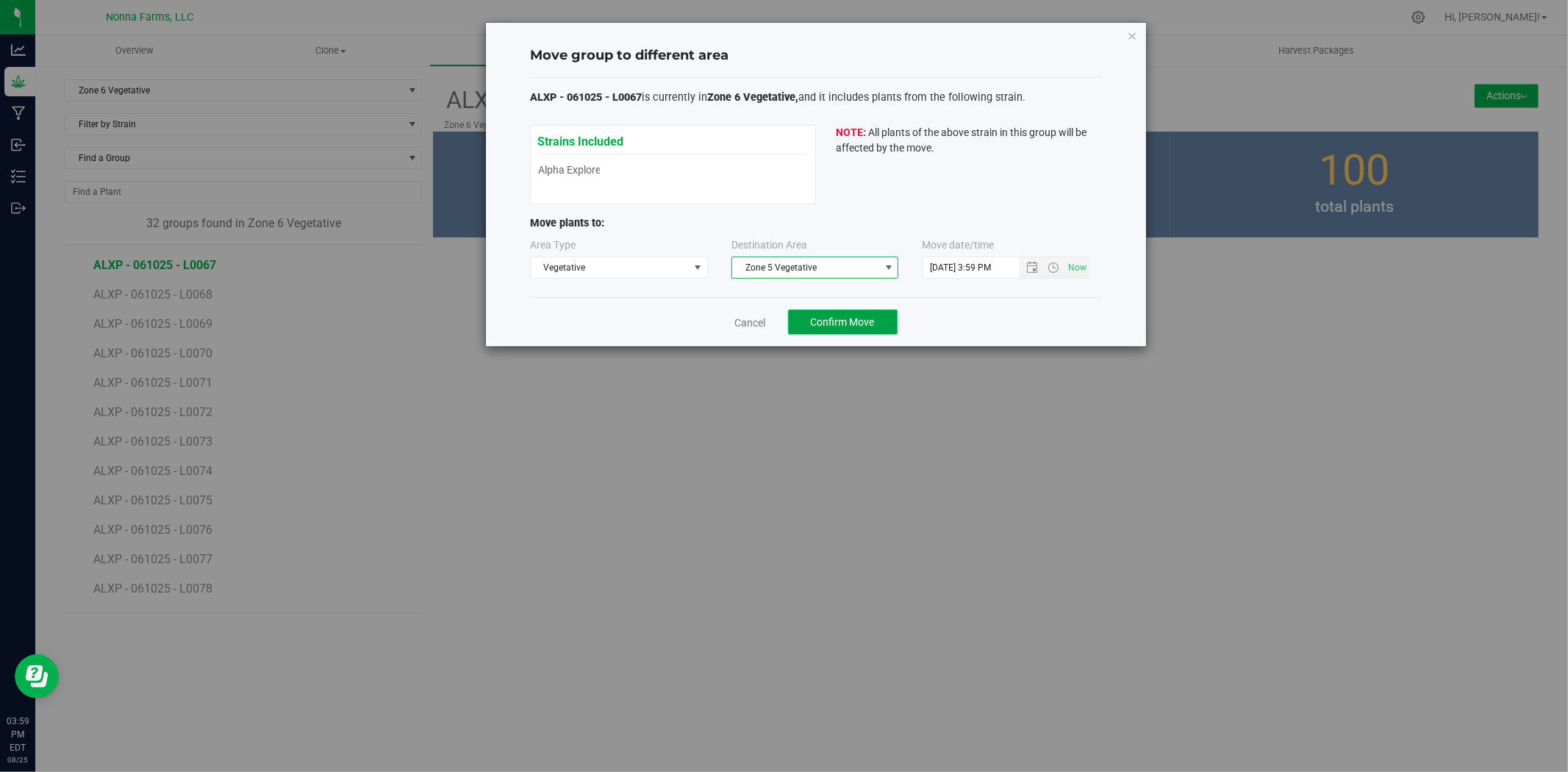
click at [821, 322] on span "Confirm Move" at bounding box center [843, 322] width 64 height 12
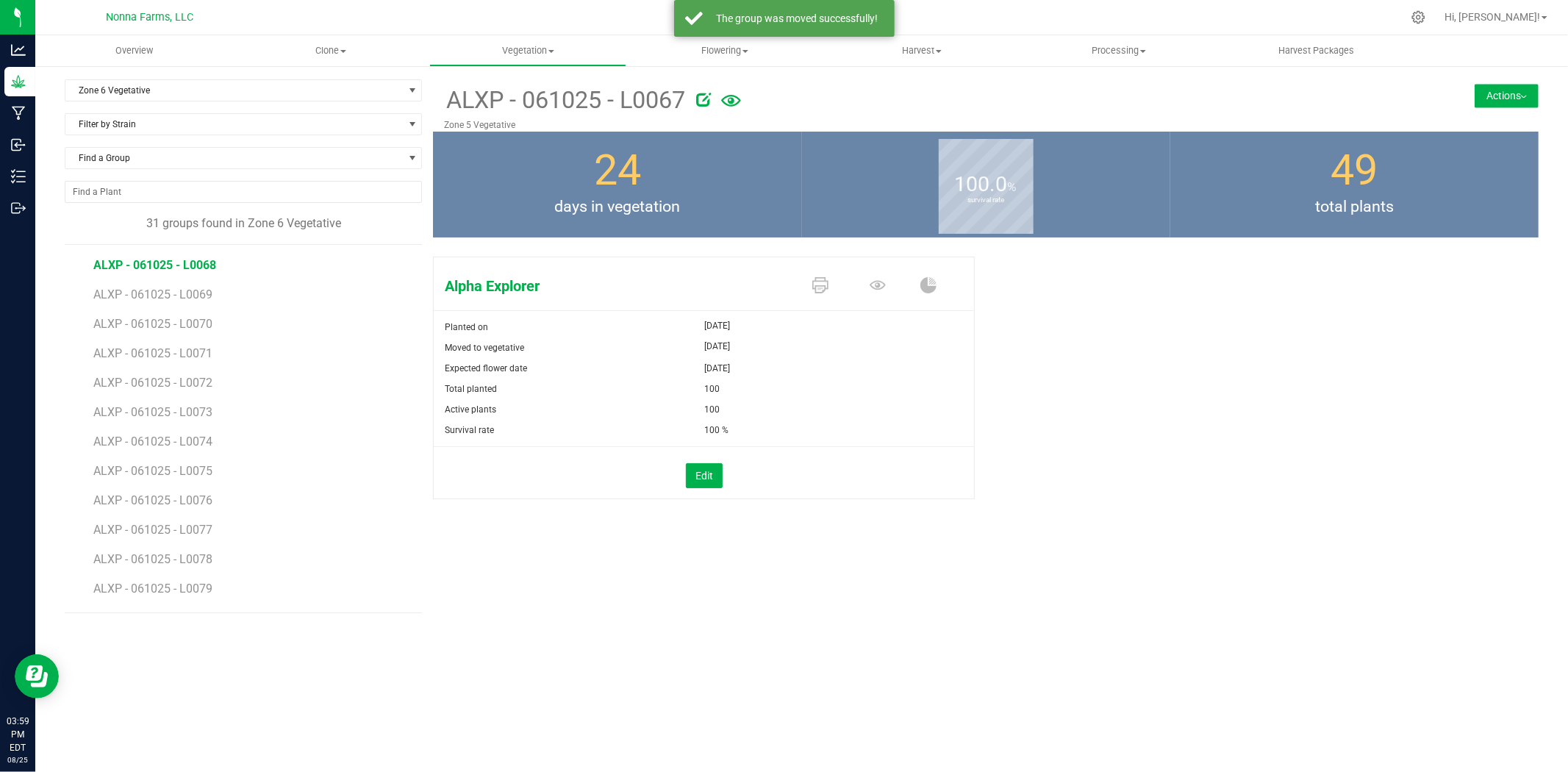
click at [202, 263] on span "ALXP - 061025 - L0068" at bounding box center [155, 265] width 123 height 14
click at [1510, 103] on button "Actions" at bounding box center [1506, 95] width 64 height 24
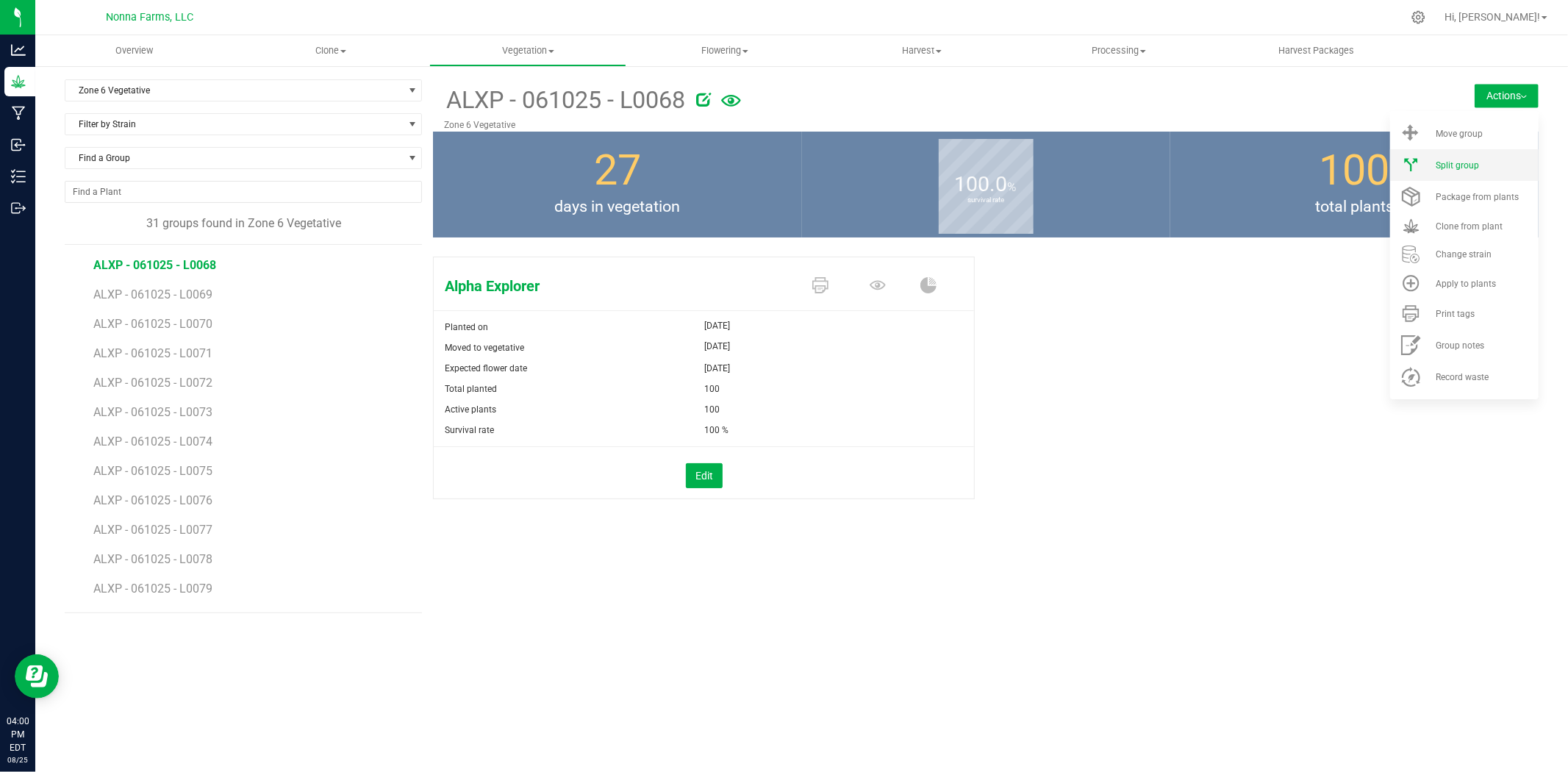
click at [1448, 163] on span "Split group" at bounding box center [1458, 165] width 44 height 10
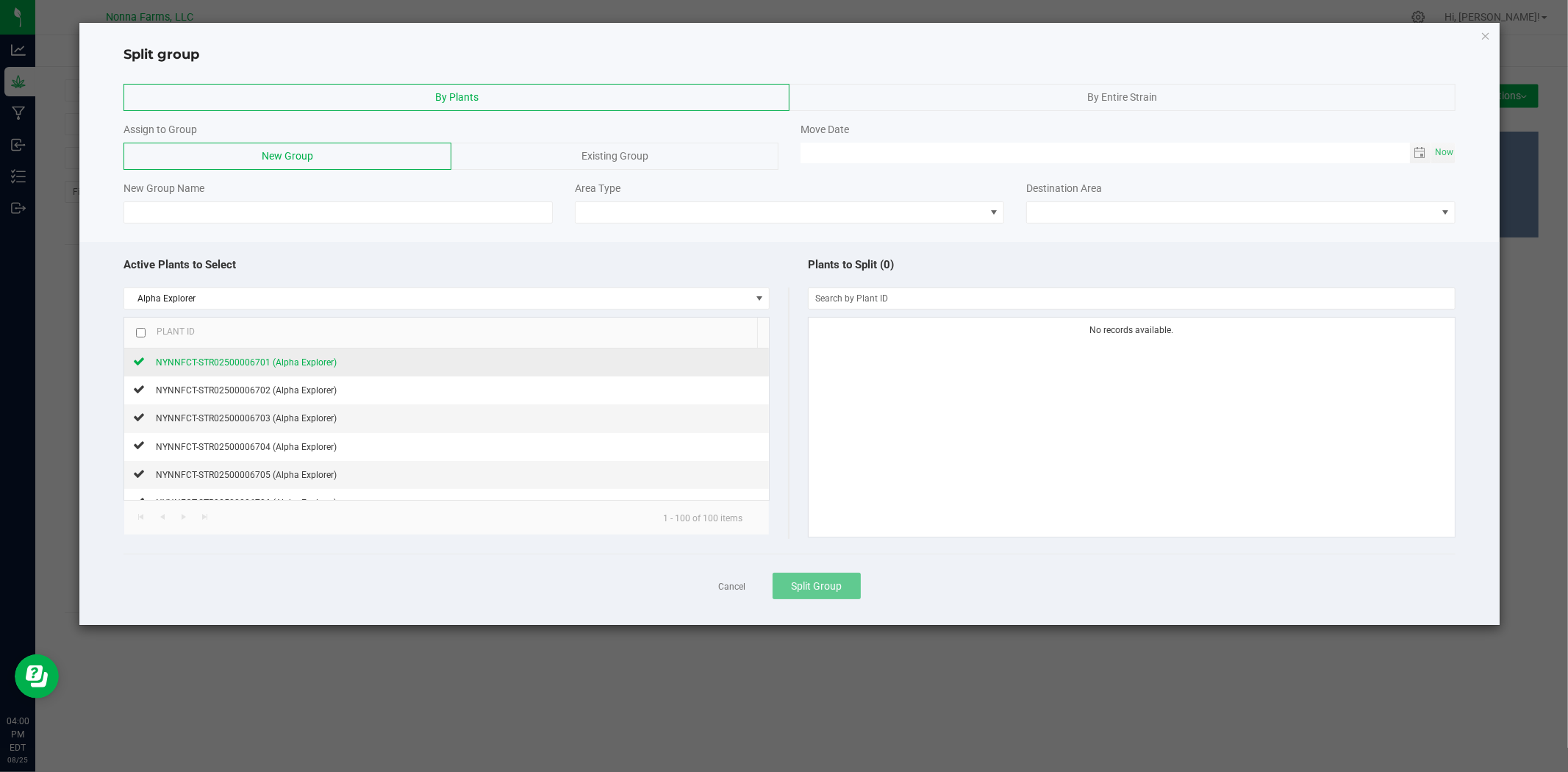
click at [140, 362] on icon at bounding box center [139, 360] width 12 height 9
click at [141, 368] on div at bounding box center [139, 361] width 12 height 14
click at [141, 361] on icon at bounding box center [139, 360] width 12 height 9
click at [141, 364] on icon at bounding box center [139, 360] width 12 height 9
click at [142, 334] on input "checkbox" at bounding box center [141, 332] width 10 height 10
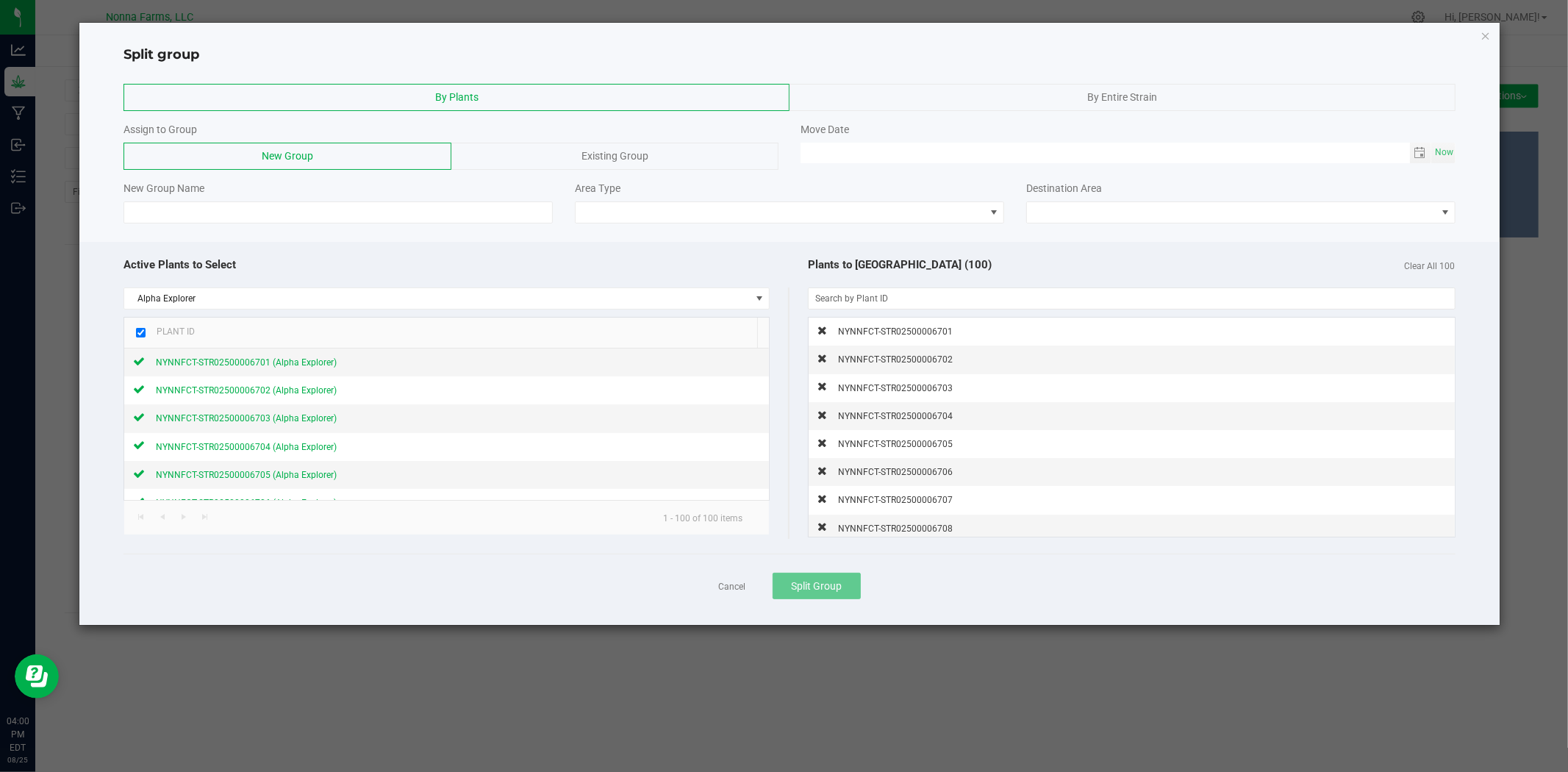
click at [142, 334] on input "checkbox" at bounding box center [141, 332] width 10 height 10
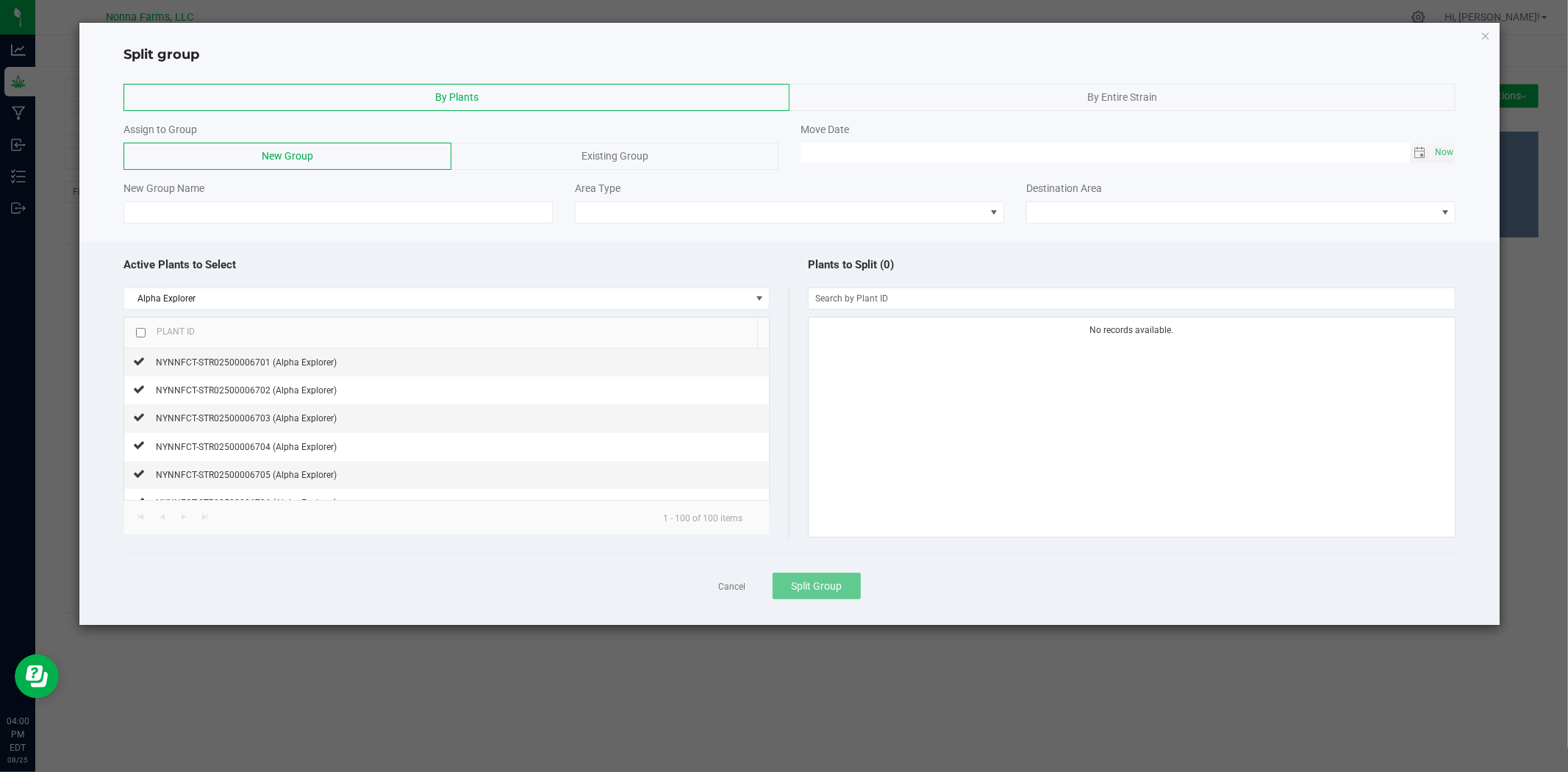
click at [142, 334] on input "checkbox" at bounding box center [141, 332] width 10 height 10
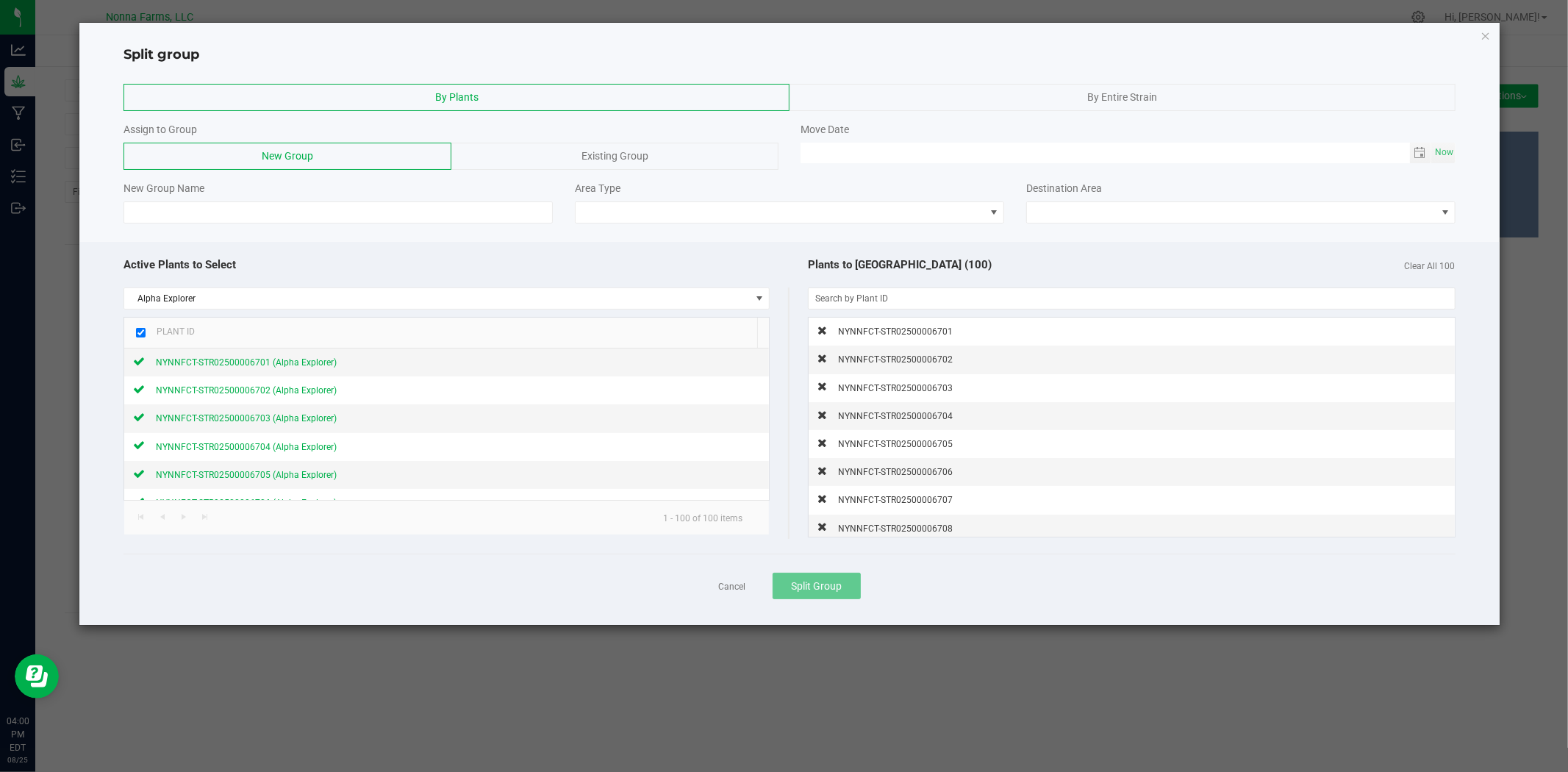
click at [142, 334] on input "checkbox" at bounding box center [141, 332] width 10 height 10
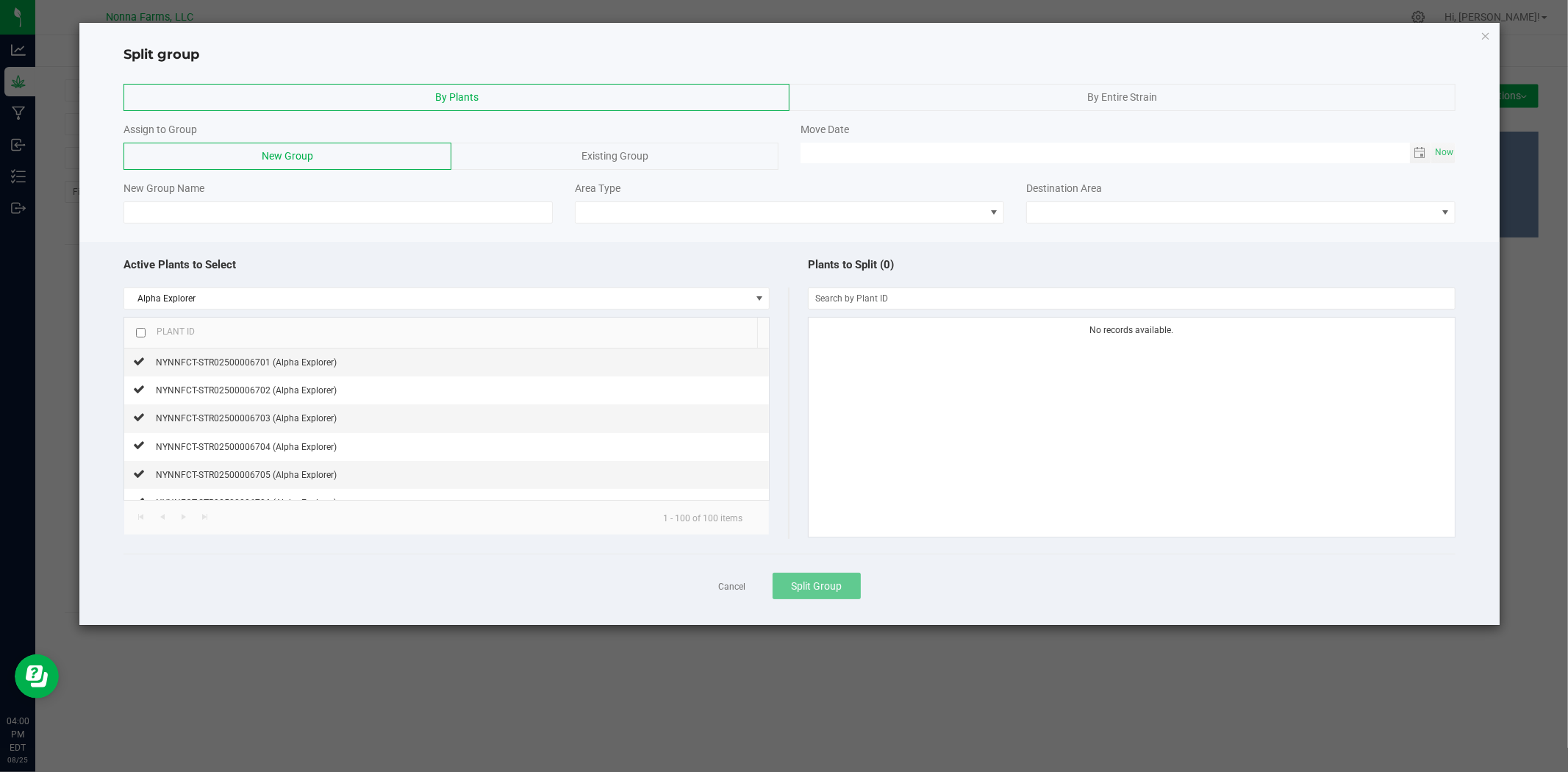
click at [142, 334] on input "checkbox" at bounding box center [141, 332] width 10 height 10
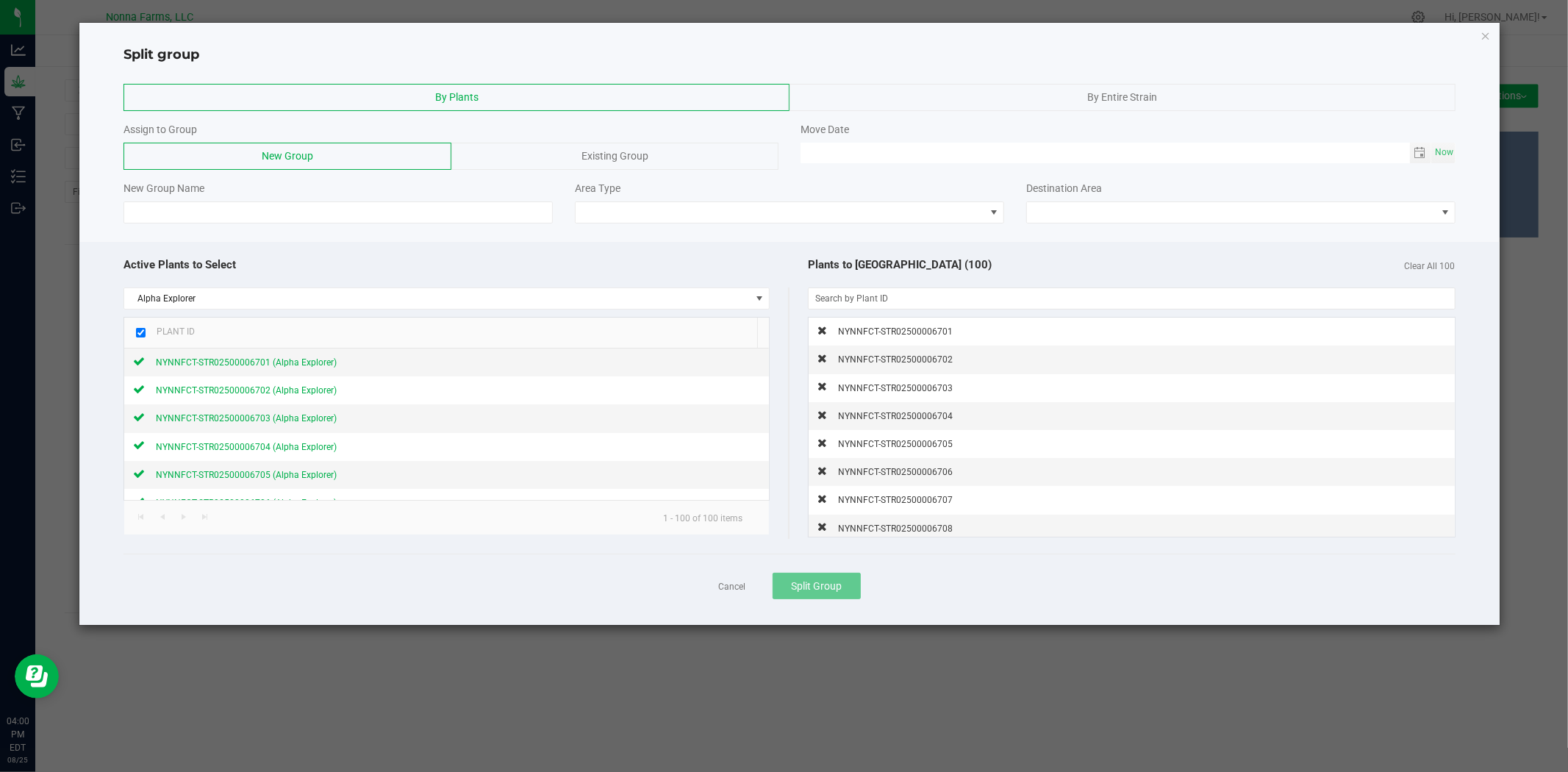
click at [142, 334] on input "checkbox" at bounding box center [141, 332] width 10 height 10
checkbox input "false"
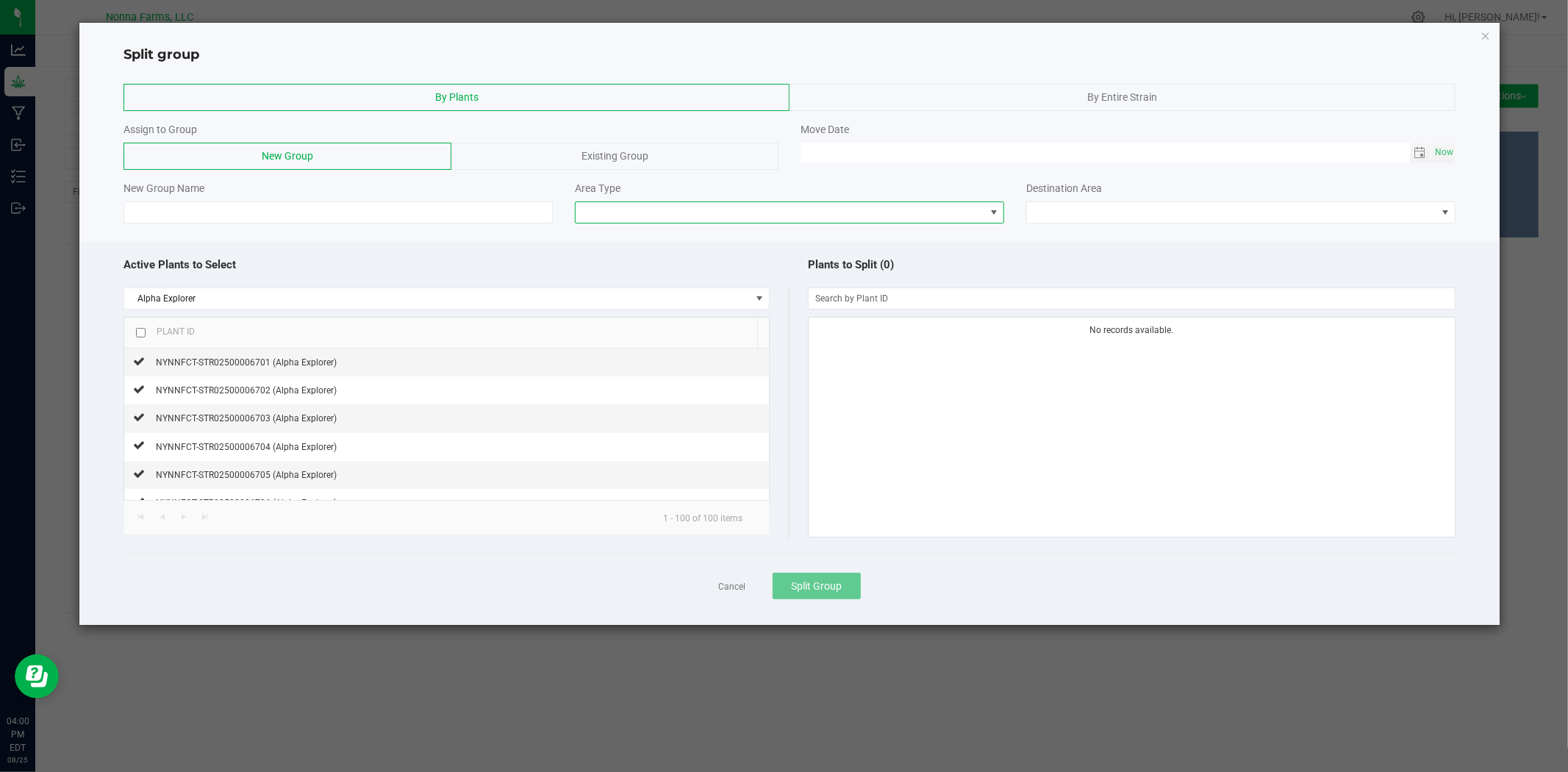
click at [665, 220] on span at bounding box center [780, 212] width 410 height 21
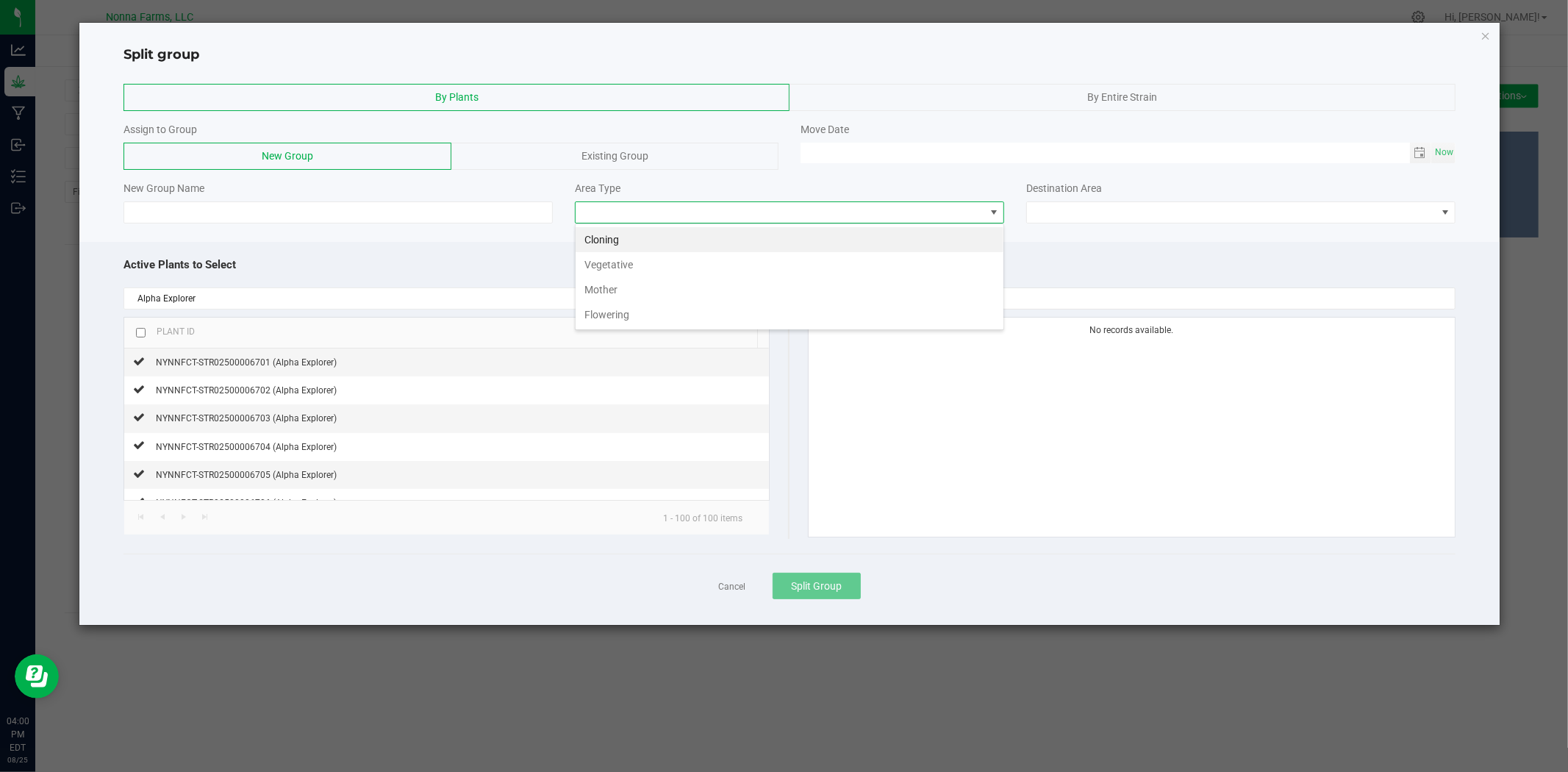
scroll to position [22, 430]
click at [643, 268] on li "Vegetative" at bounding box center [789, 264] width 428 height 25
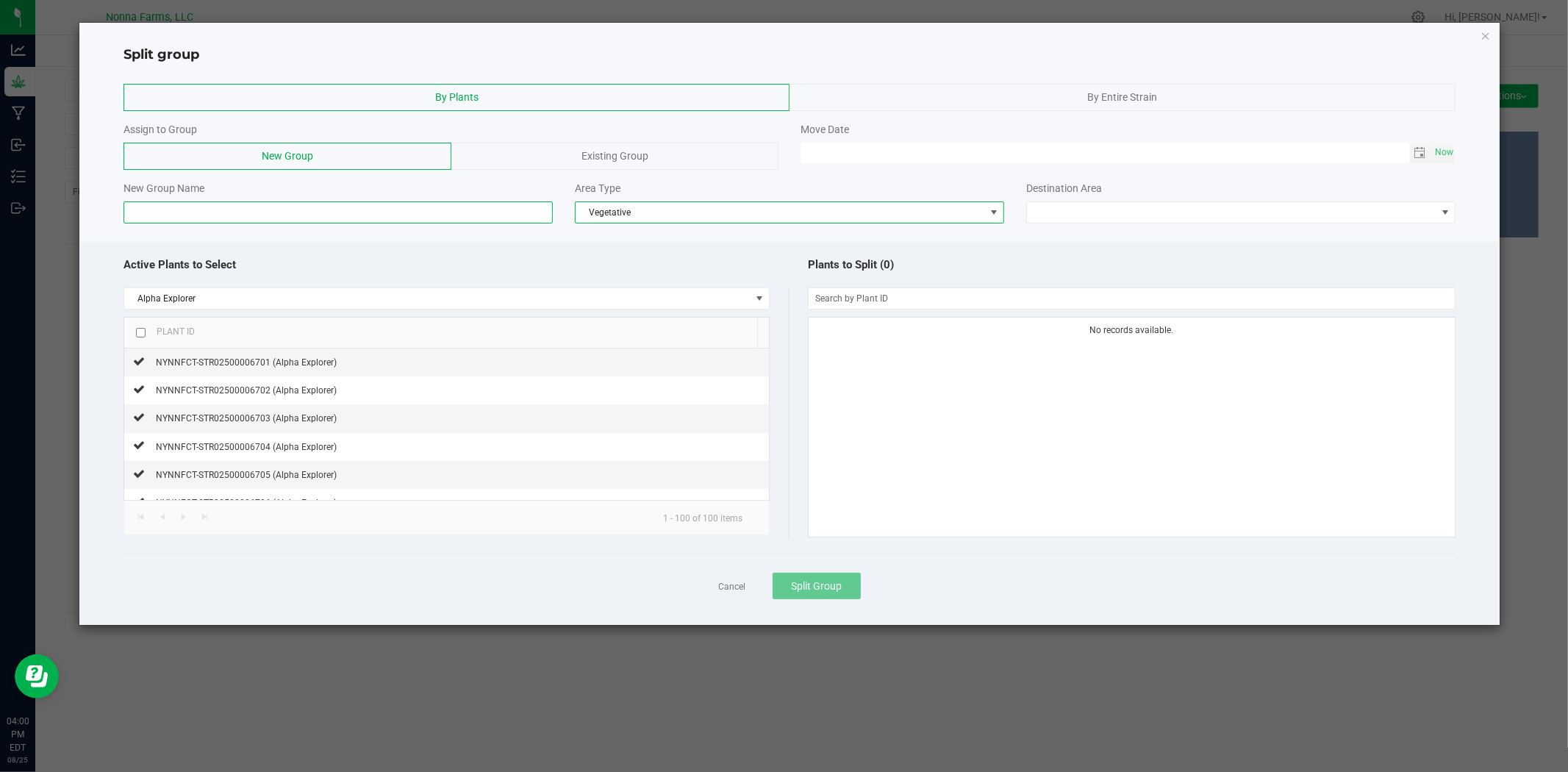
click at [371, 215] on input at bounding box center [337, 212] width 430 height 22
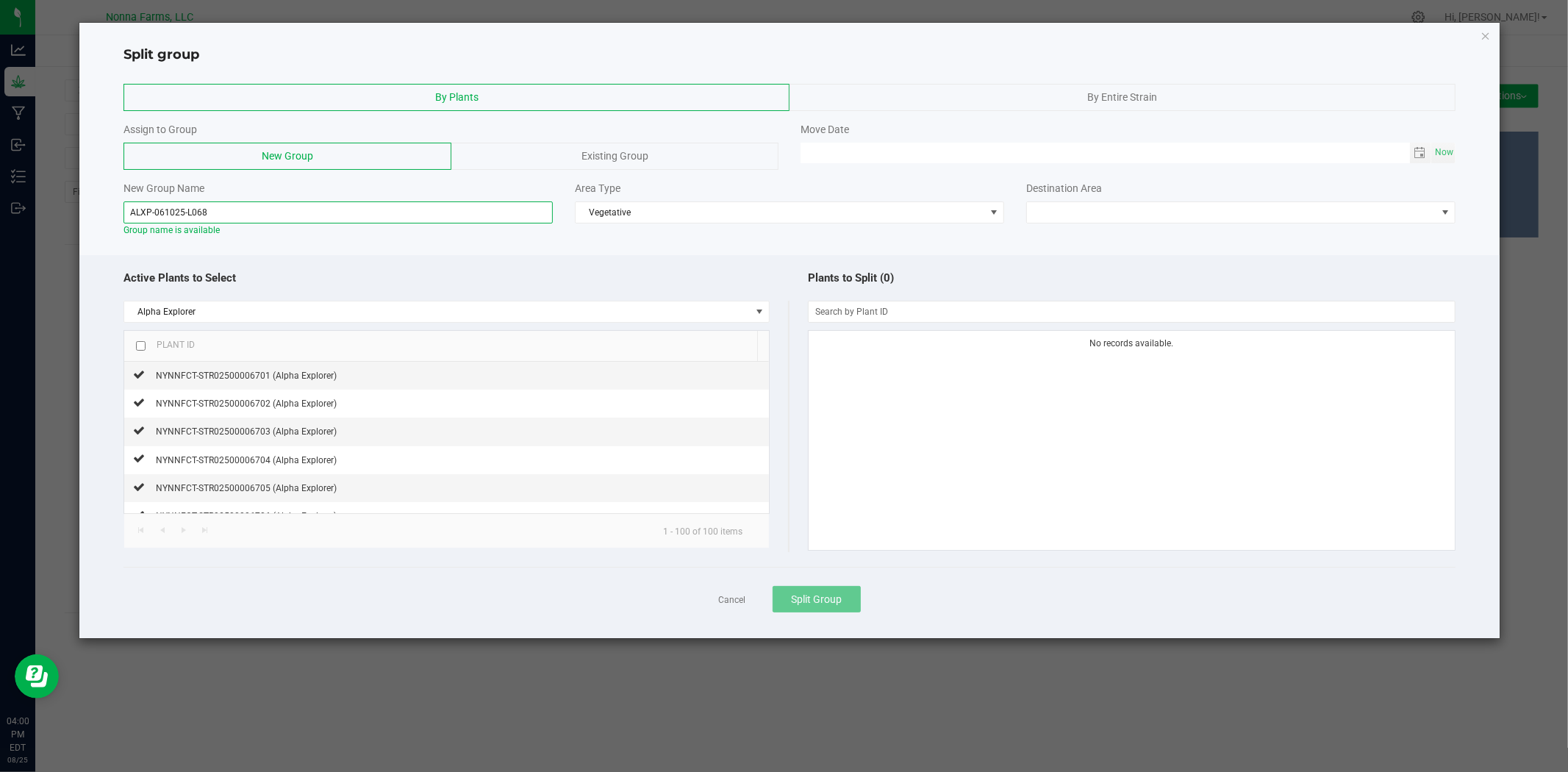
type input "ALXP-061025-L068"
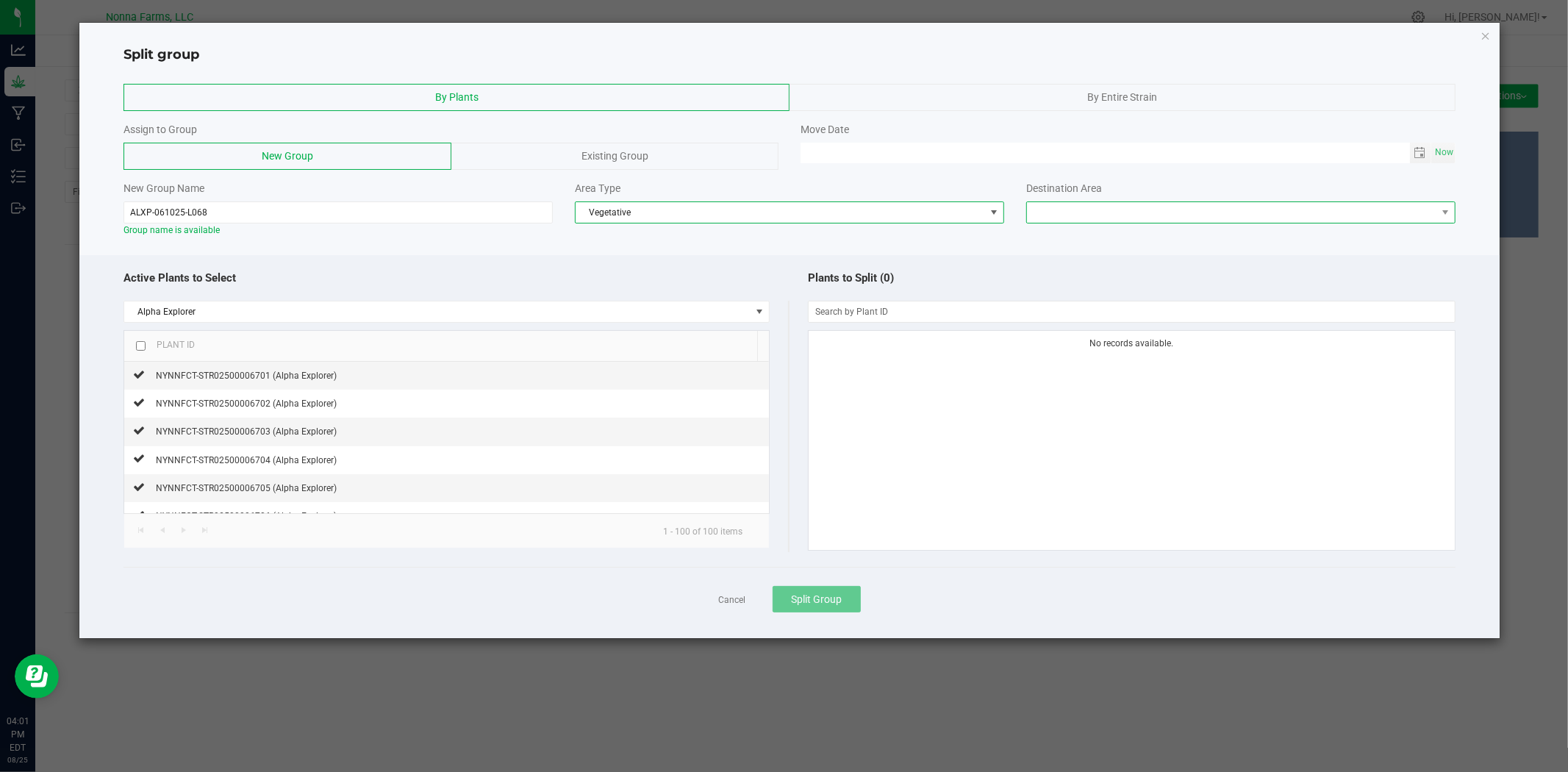
click at [1192, 204] on span at bounding box center [1232, 212] width 410 height 21
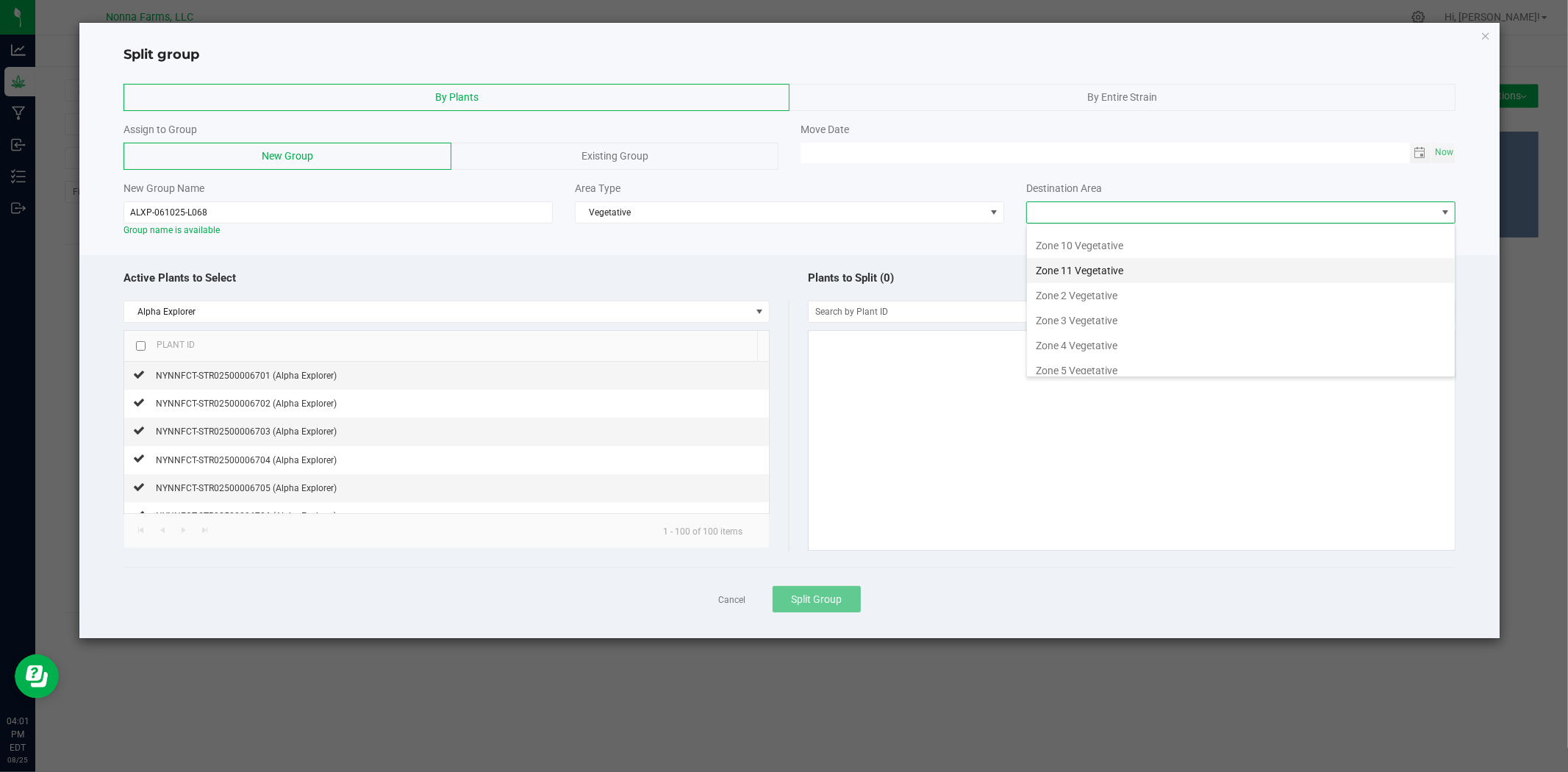
scroll to position [155, 0]
click at [1071, 288] on li "Zone 6 Vegetative" at bounding box center [1241, 286] width 428 height 25
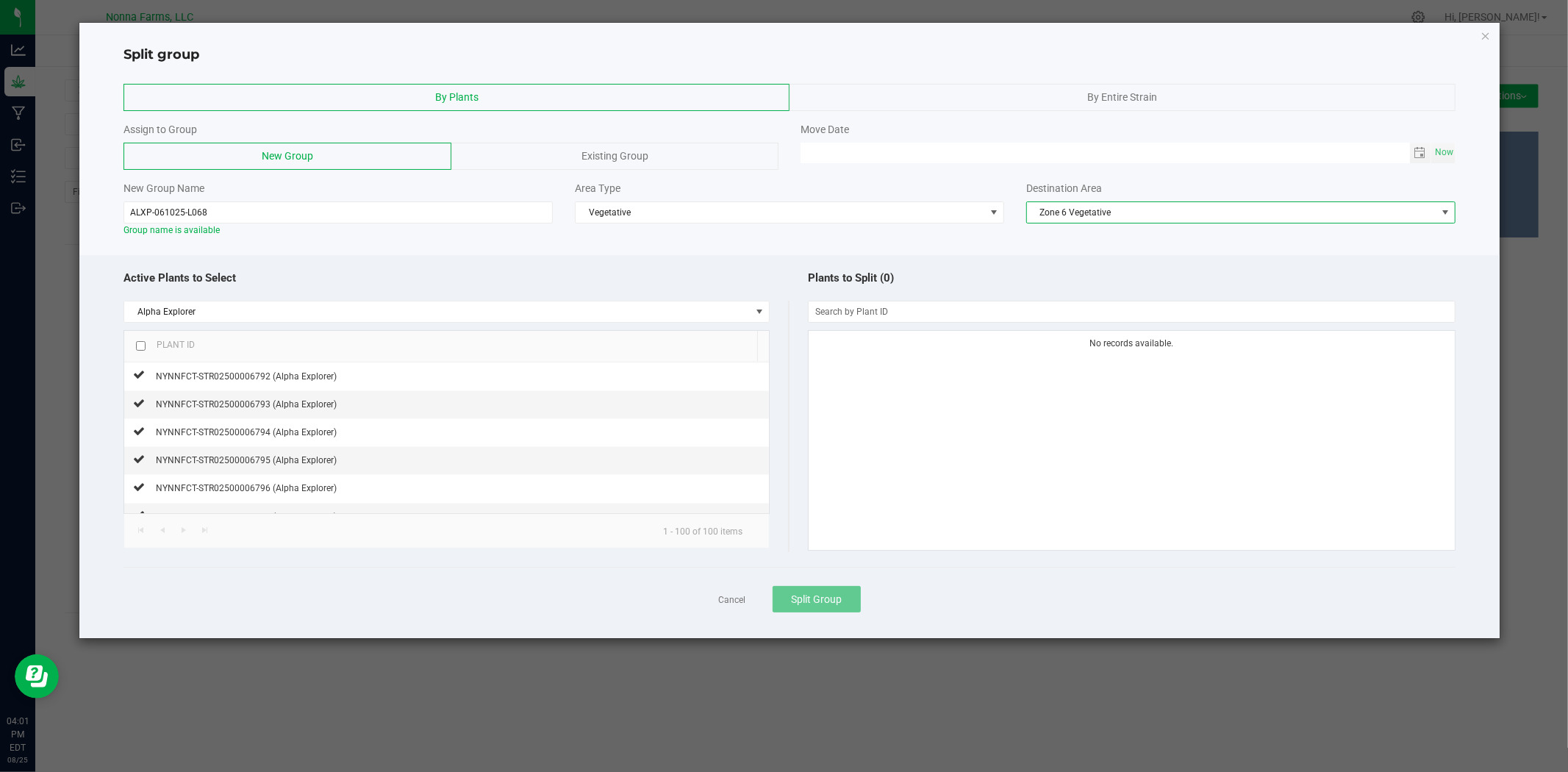
scroll to position [2661, 0]
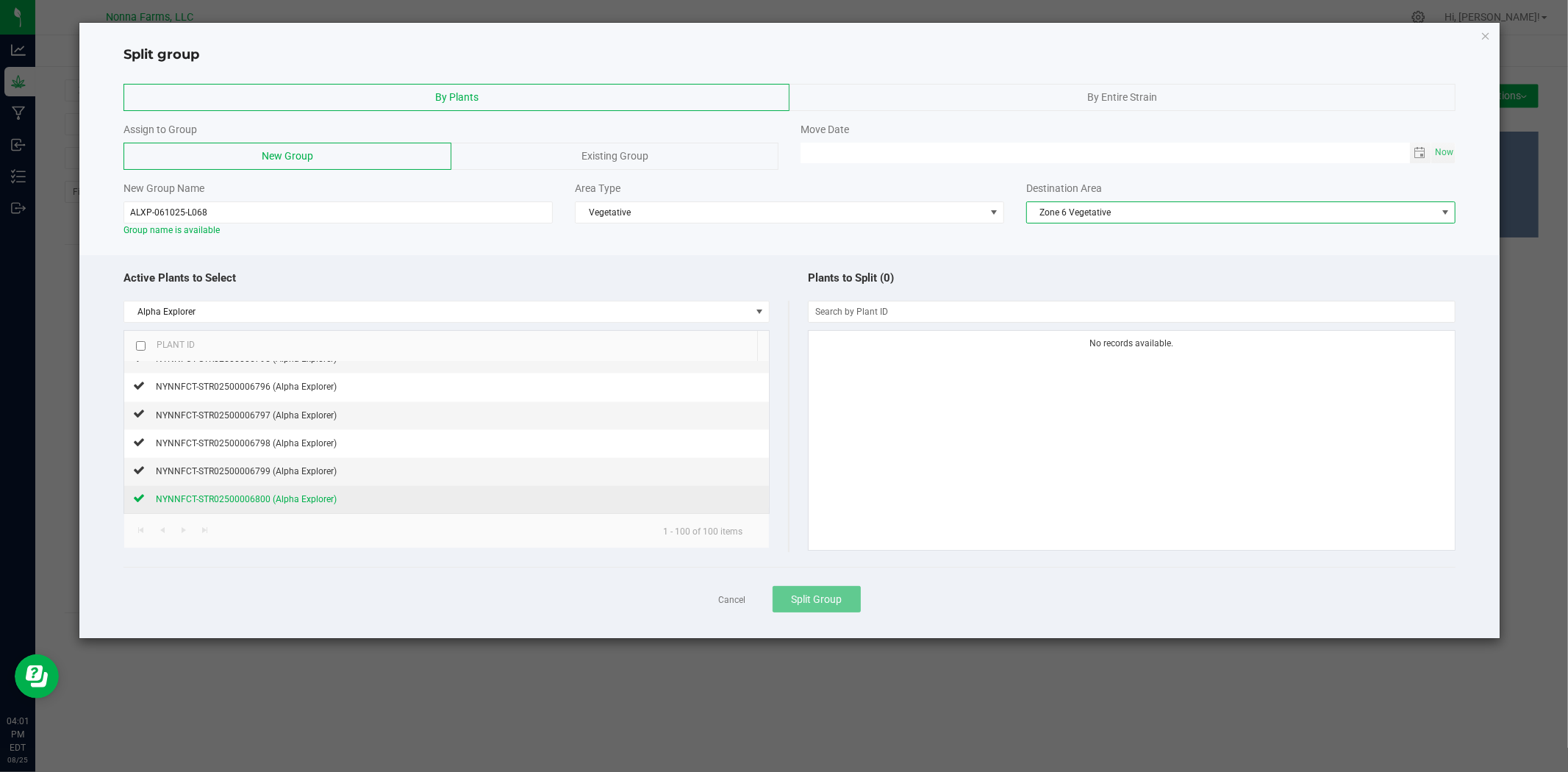
click at [141, 500] on icon at bounding box center [139, 498] width 12 height 9
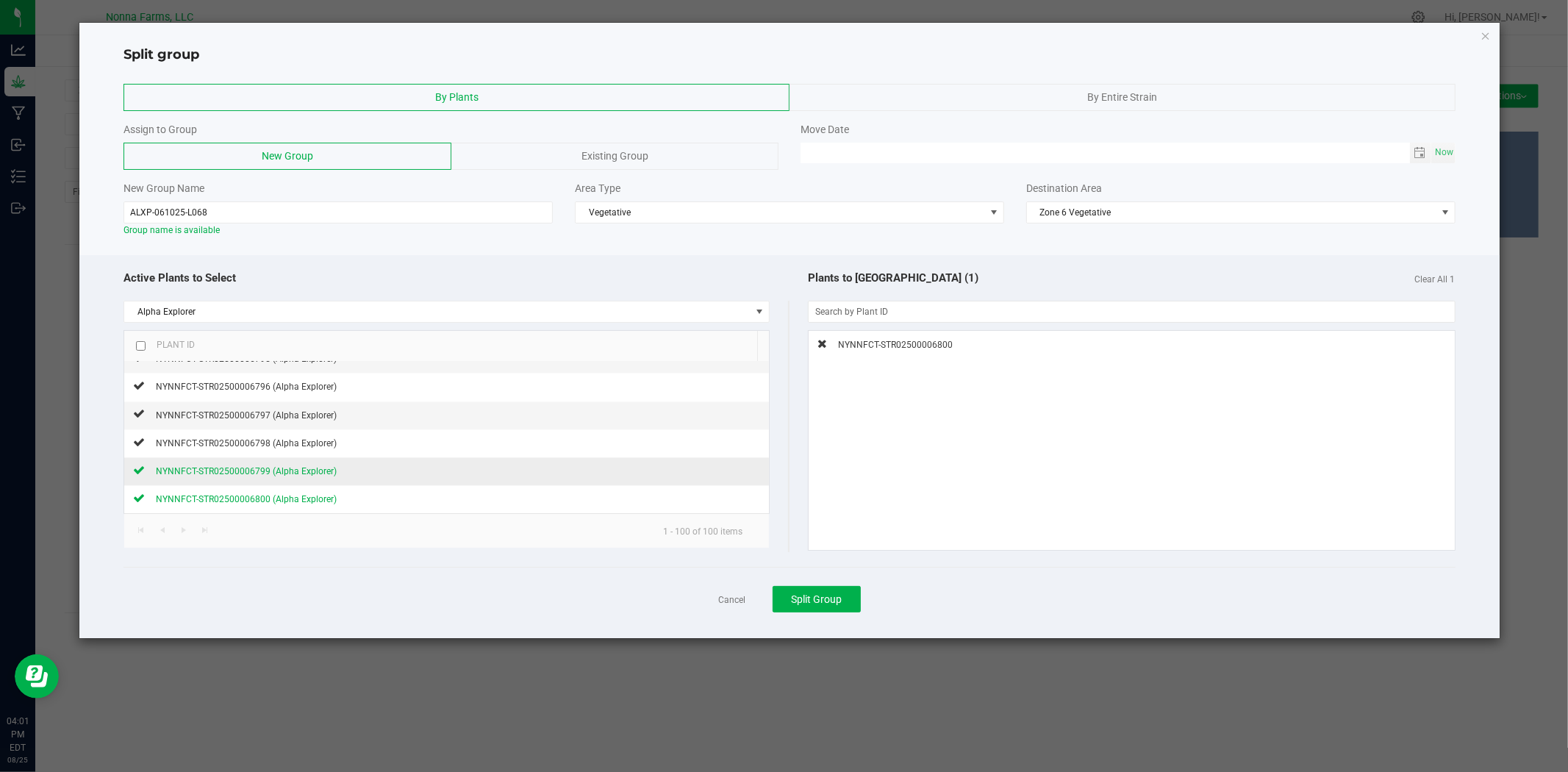
click at [135, 471] on icon at bounding box center [139, 470] width 12 height 9
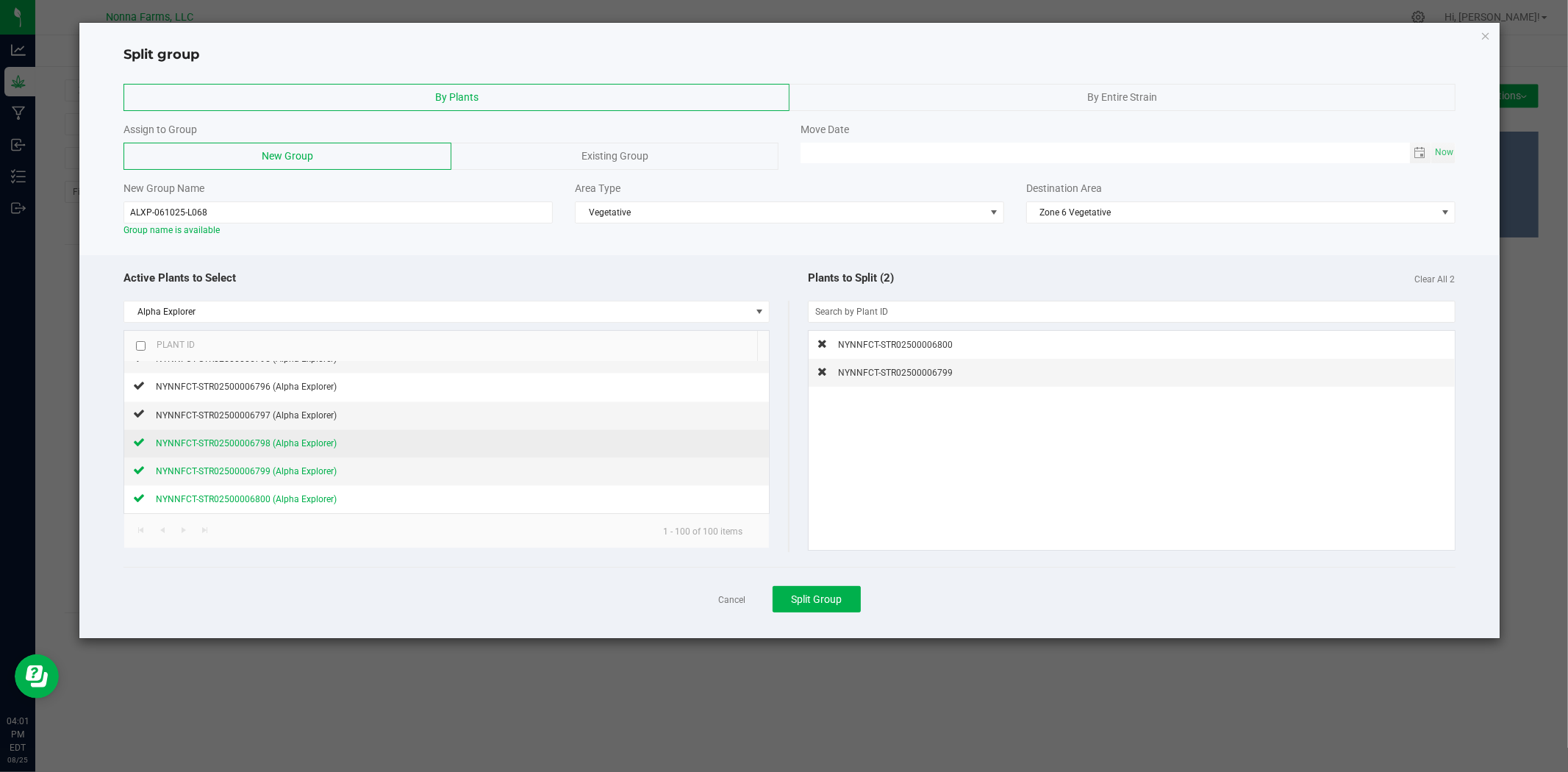
click at [137, 443] on icon at bounding box center [139, 443] width 12 height 9
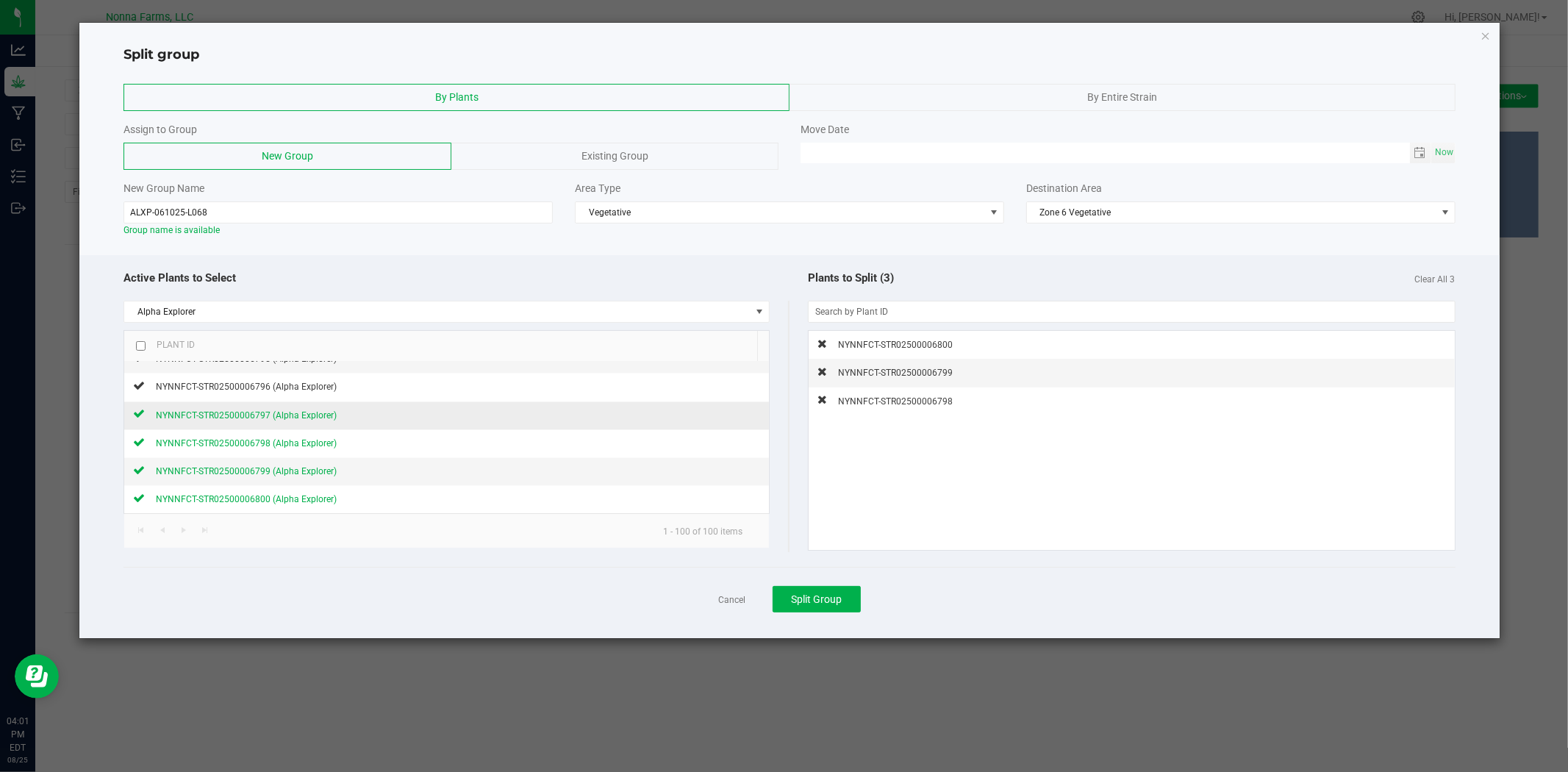
click at [137, 416] on icon at bounding box center [139, 414] width 12 height 9
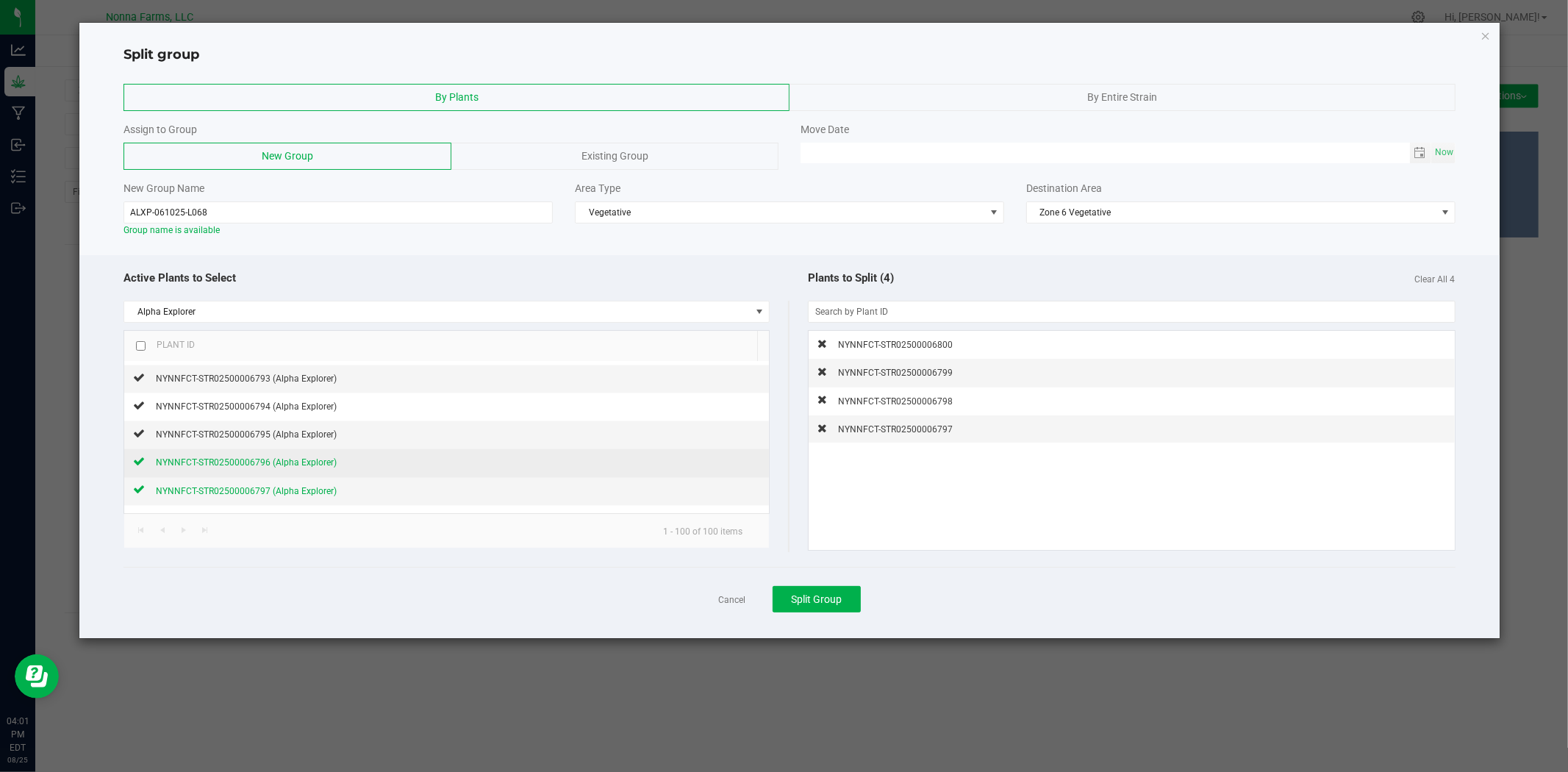
click at [140, 465] on icon at bounding box center [139, 461] width 12 height 9
click at [132, 440] on td "NYNNFCT-STR02500006795 (Alpha Explorer)" at bounding box center [447, 435] width 645 height 28
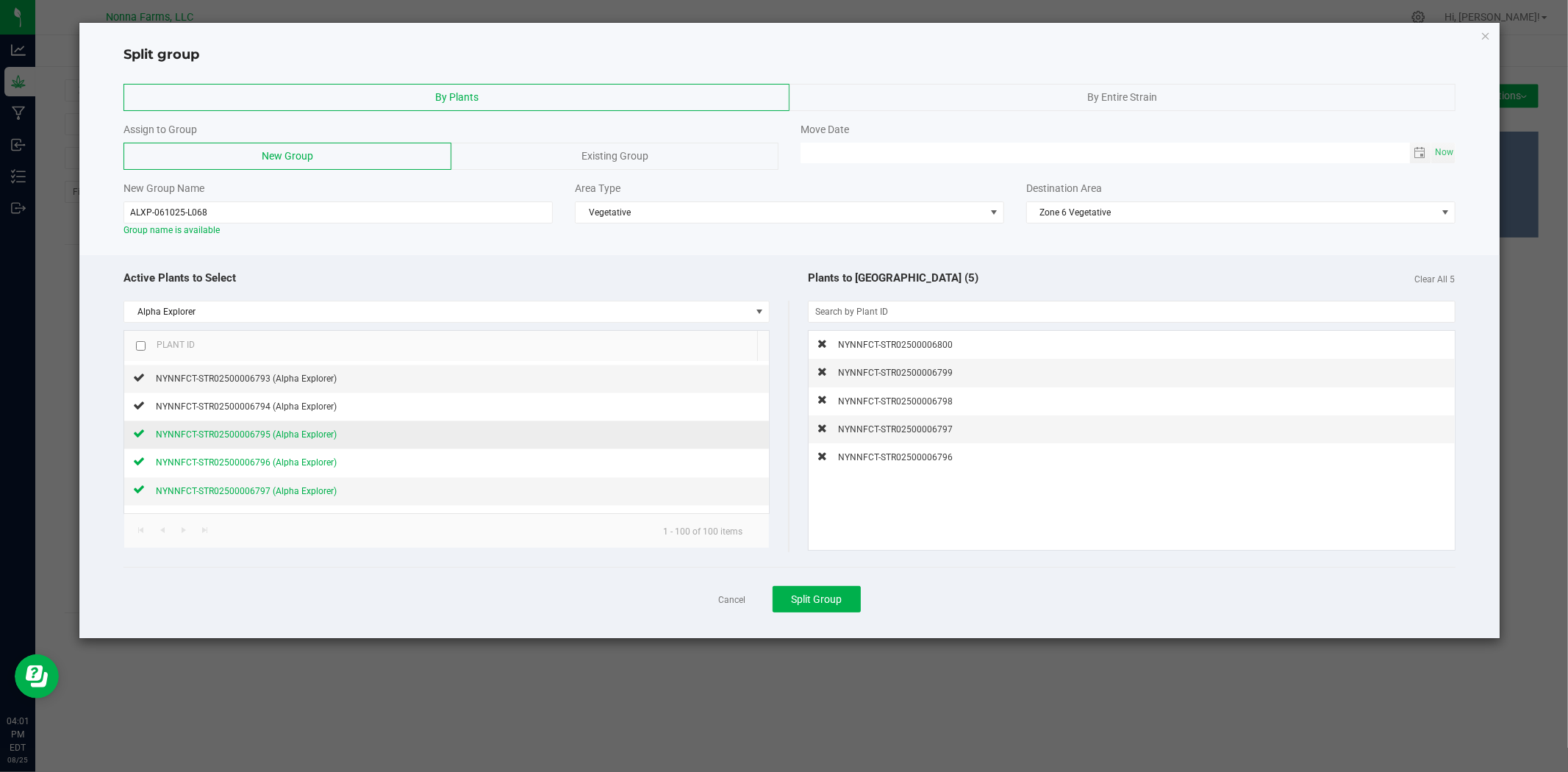
click at [136, 439] on icon at bounding box center [139, 434] width 12 height 9
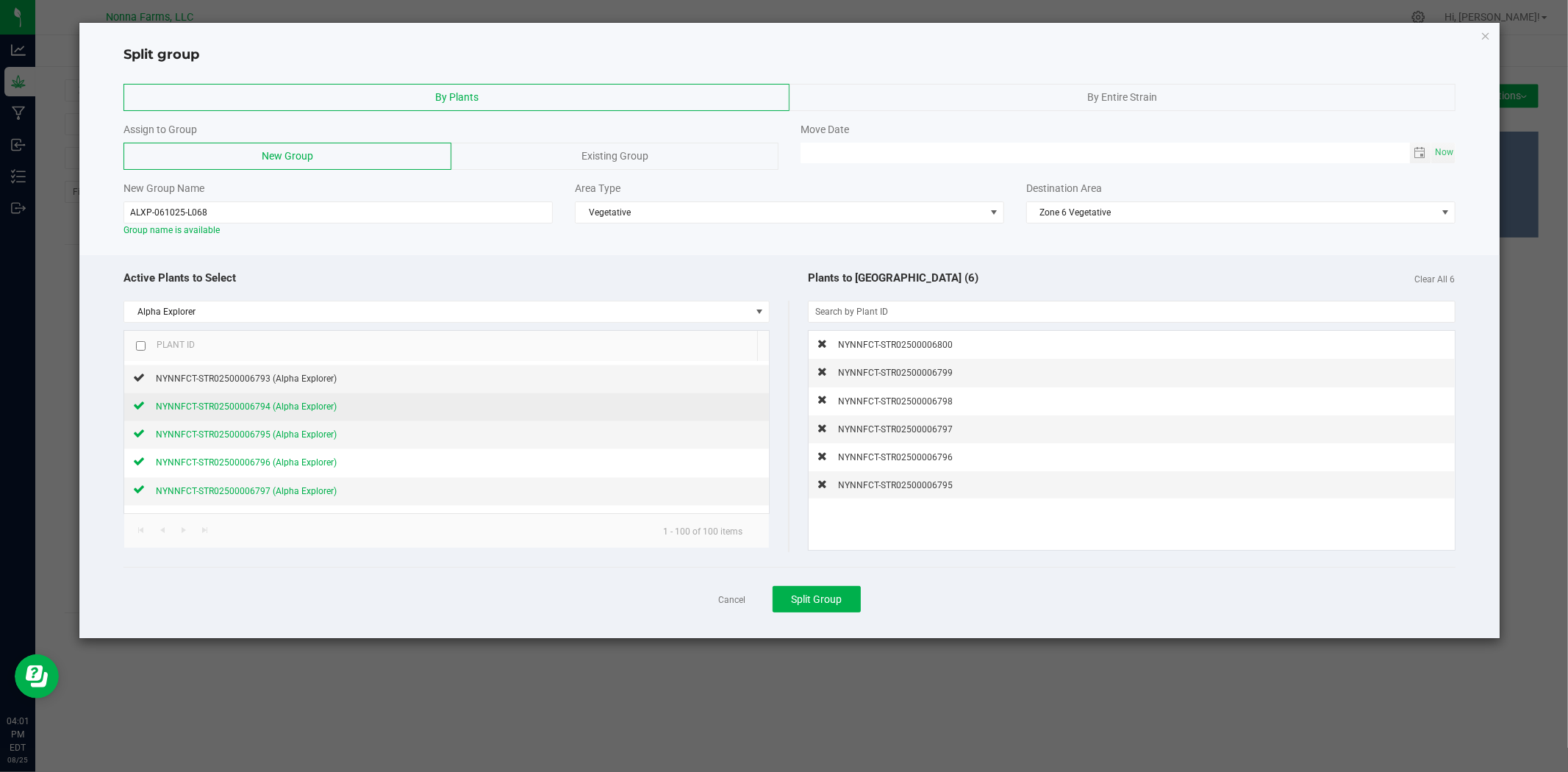
click at [136, 410] on icon at bounding box center [139, 405] width 12 height 9
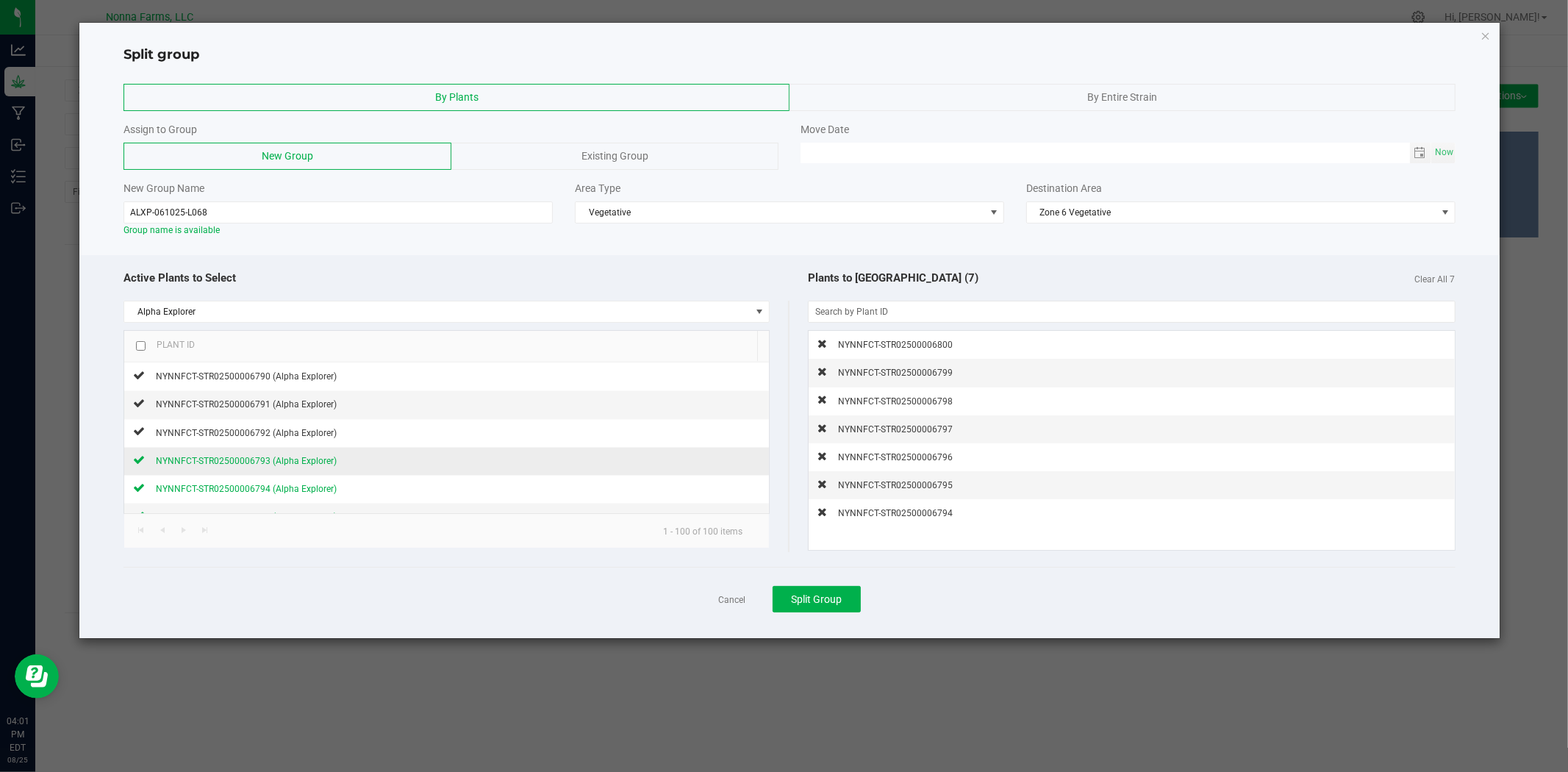
click at [141, 461] on icon at bounding box center [139, 459] width 12 height 9
click at [142, 436] on icon at bounding box center [139, 431] width 12 height 9
click at [142, 408] on icon at bounding box center [139, 403] width 12 height 9
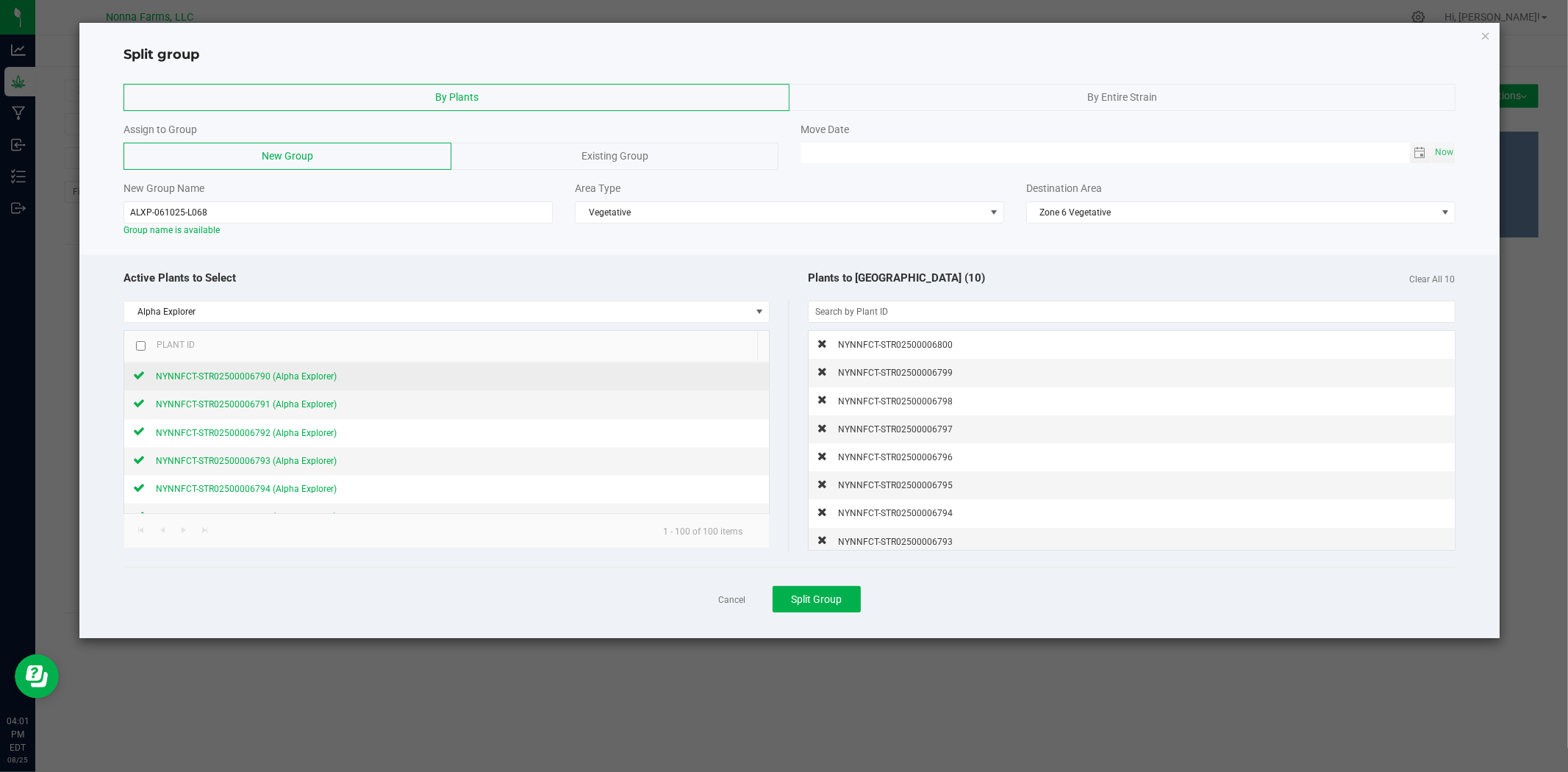
click at [138, 378] on icon at bounding box center [139, 375] width 12 height 9
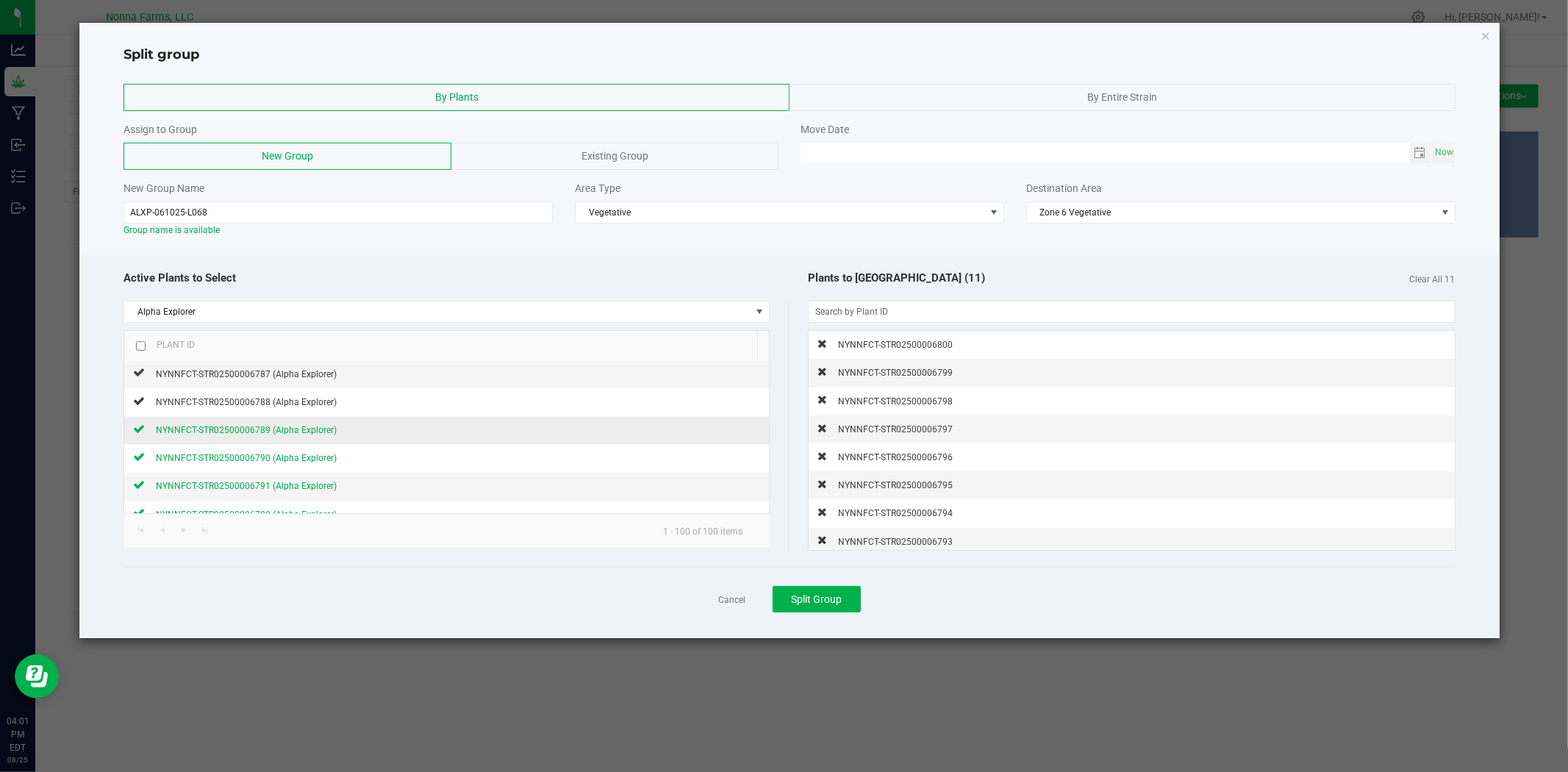
click at [141, 430] on icon at bounding box center [139, 429] width 12 height 9
click at [137, 406] on icon at bounding box center [139, 401] width 12 height 9
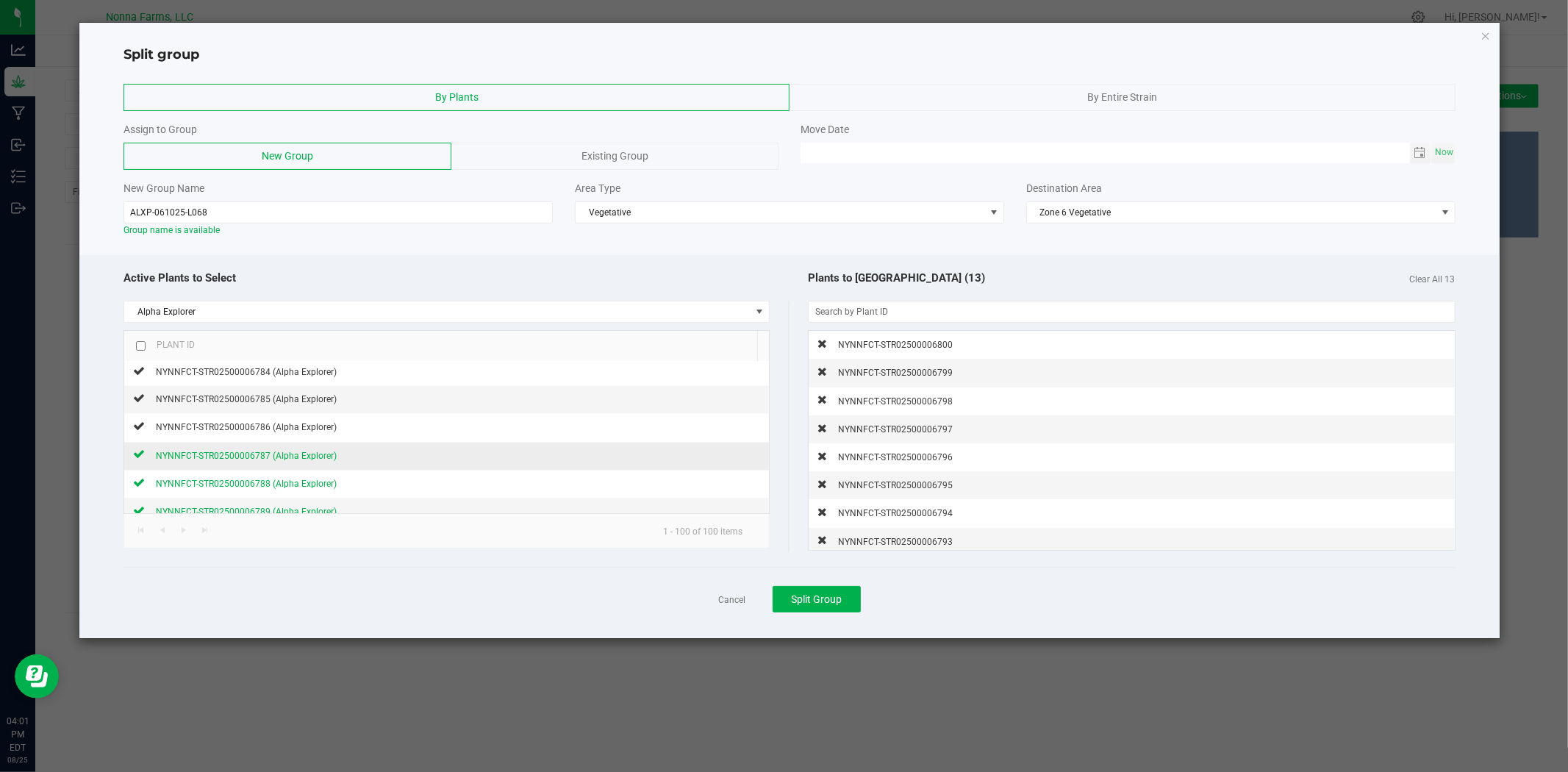
click at [140, 458] on icon at bounding box center [139, 453] width 12 height 9
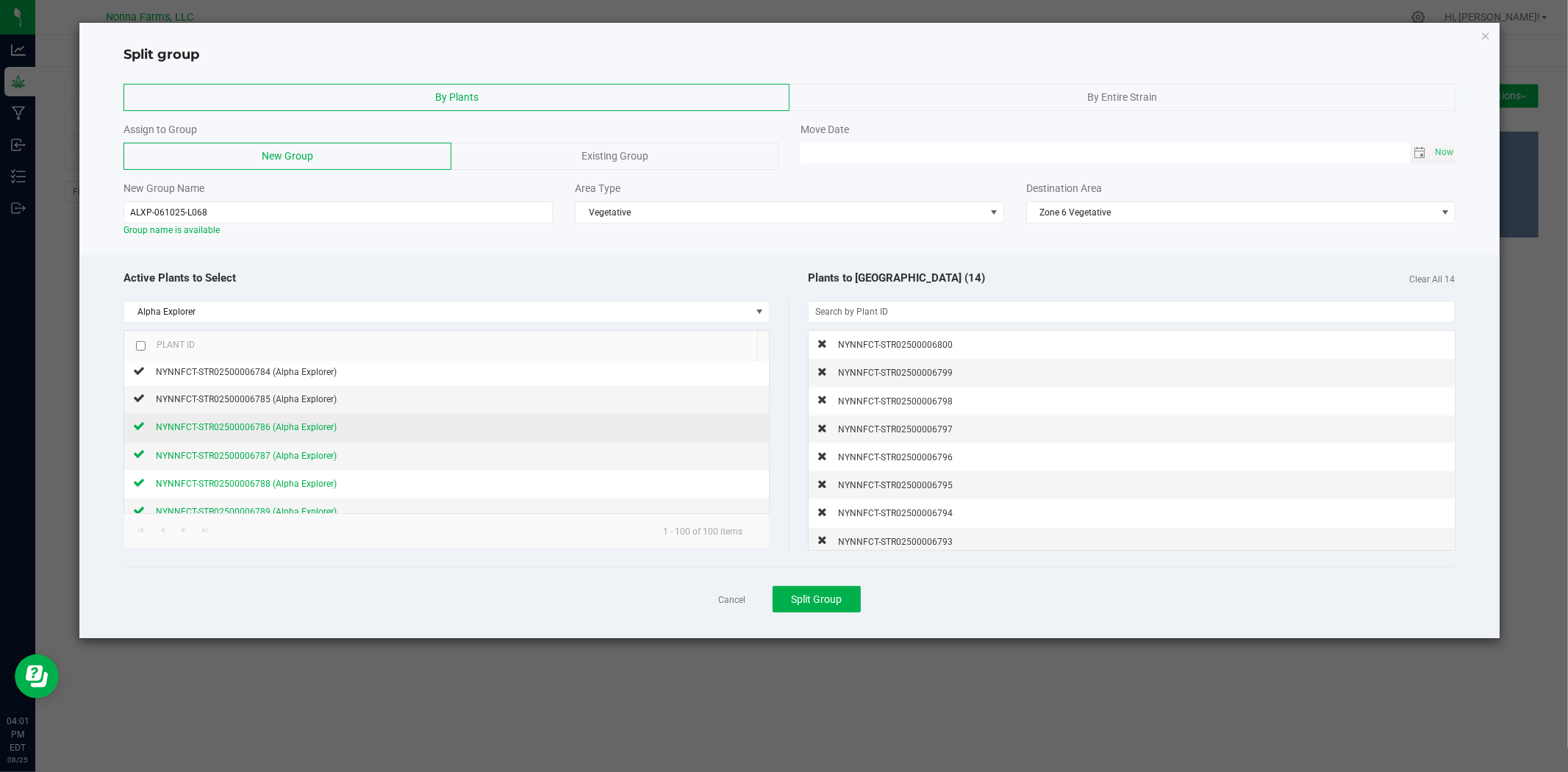
click at [143, 431] on icon at bounding box center [139, 426] width 12 height 9
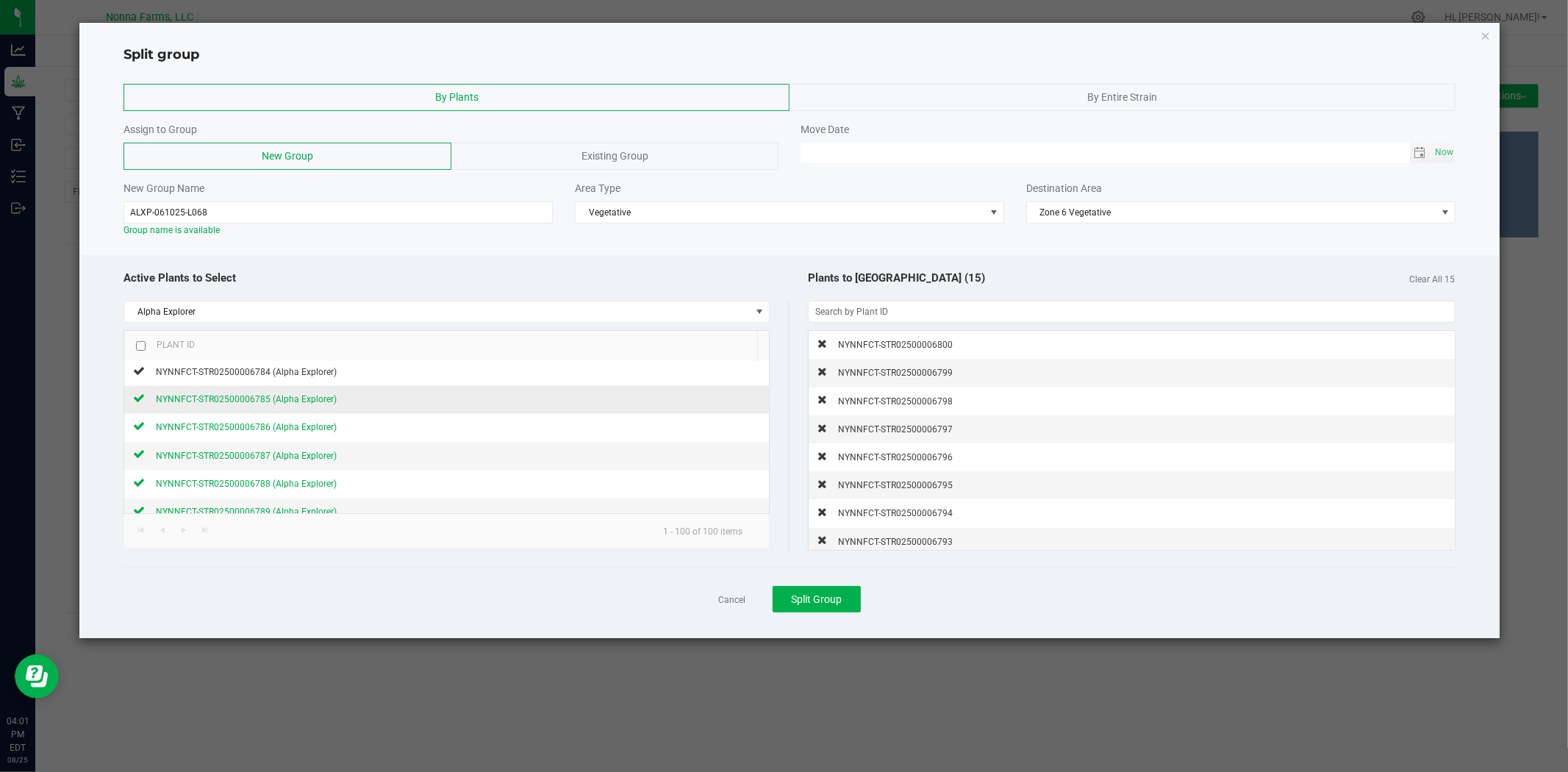
click at [137, 403] on icon at bounding box center [139, 398] width 12 height 9
click at [142, 373] on icon at bounding box center [139, 370] width 12 height 9
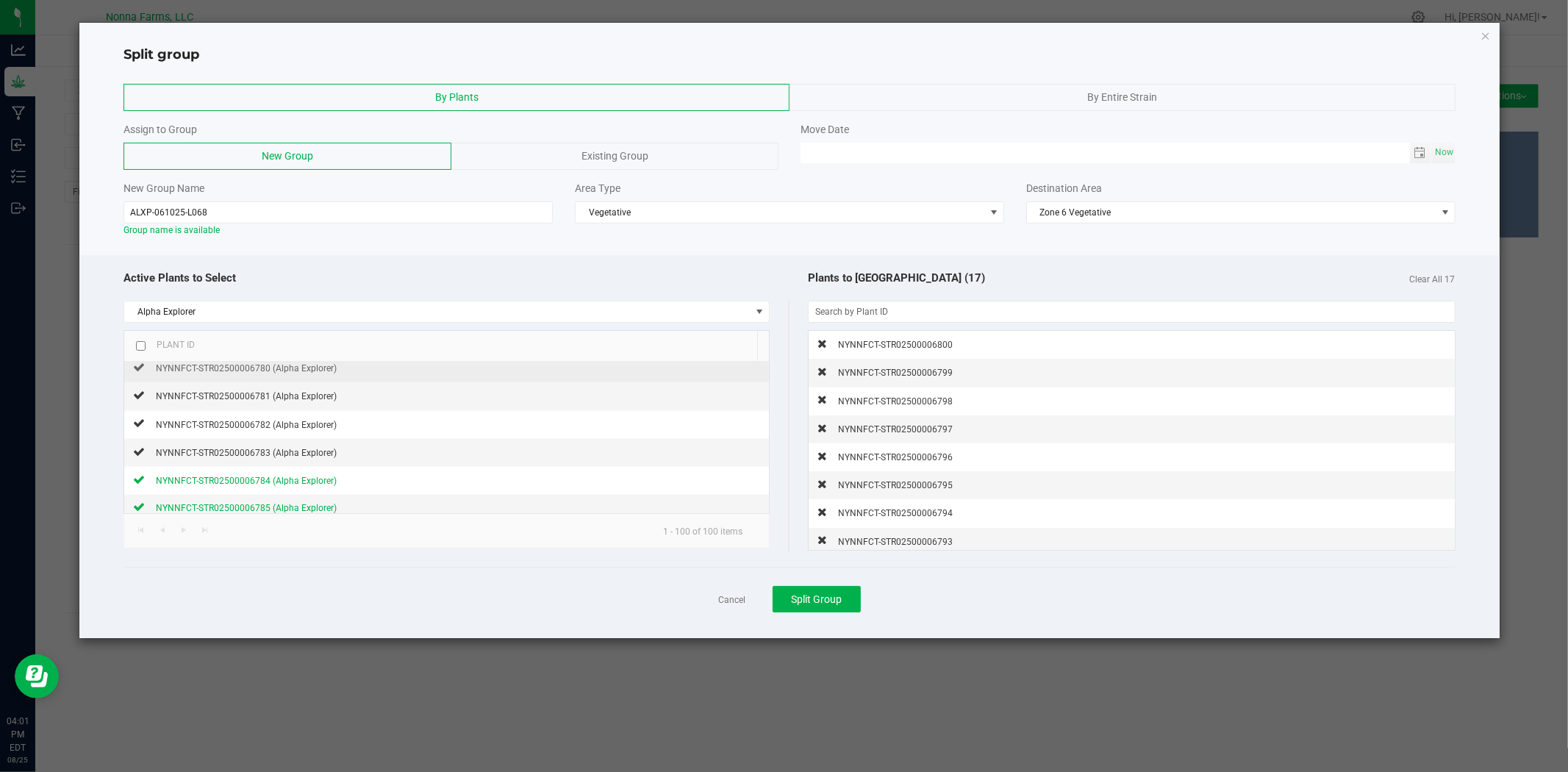
scroll to position [2252, 0]
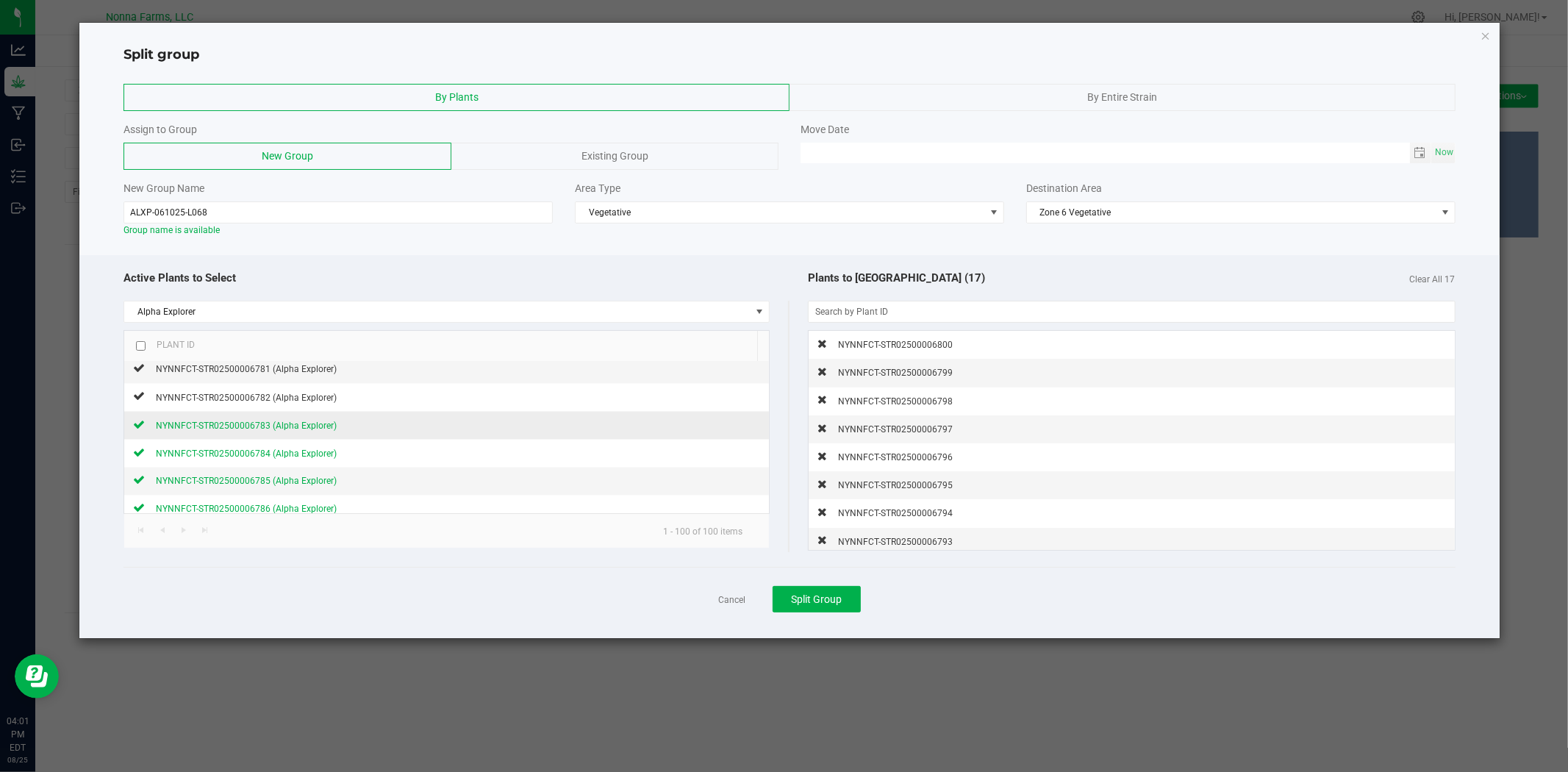
click at [143, 429] on icon at bounding box center [139, 424] width 12 height 9
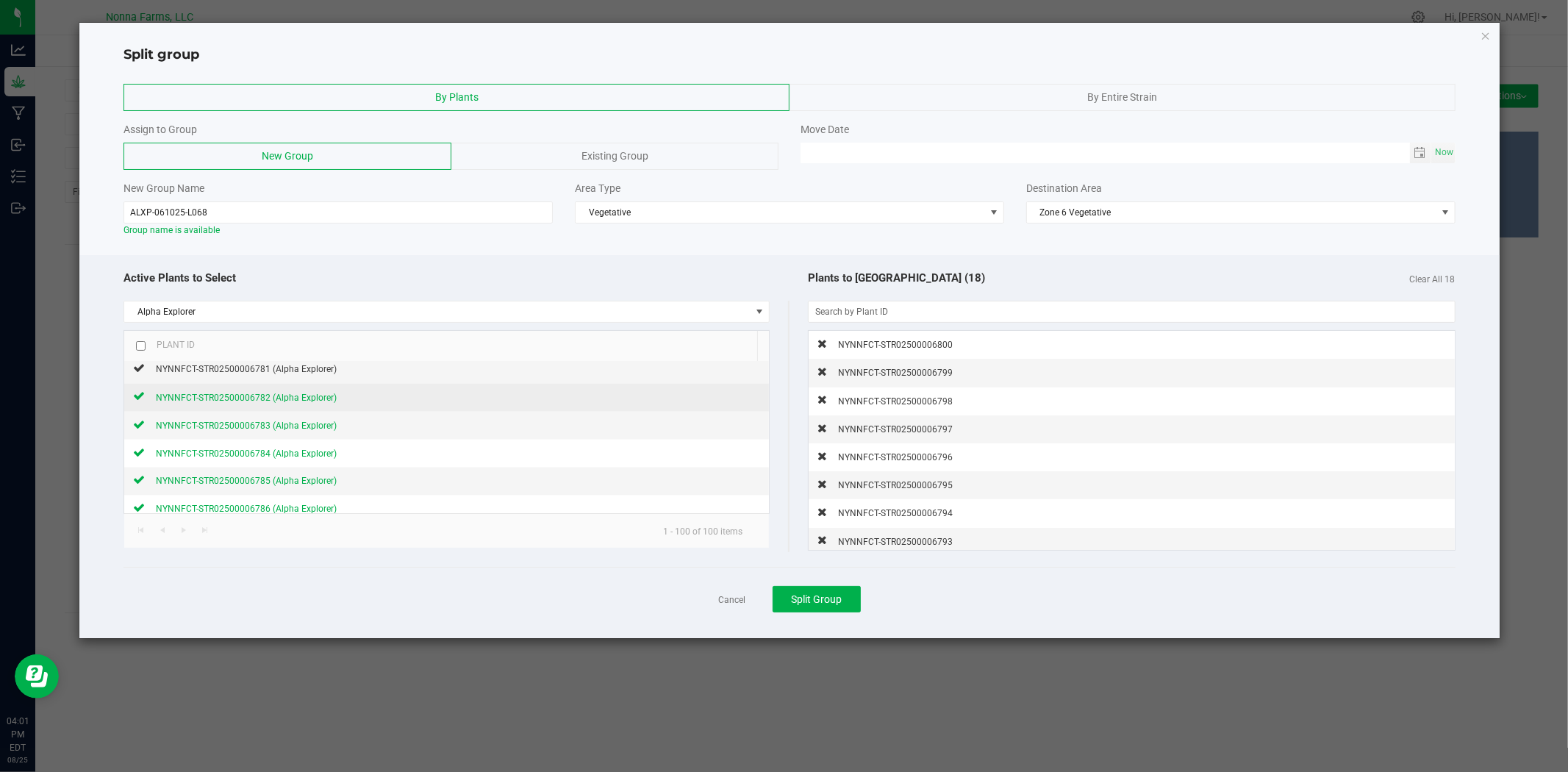
click at [145, 401] on div "NYNNFCT-STR02500006782 (Alpha Explorer)" at bounding box center [240, 398] width 192 height 16
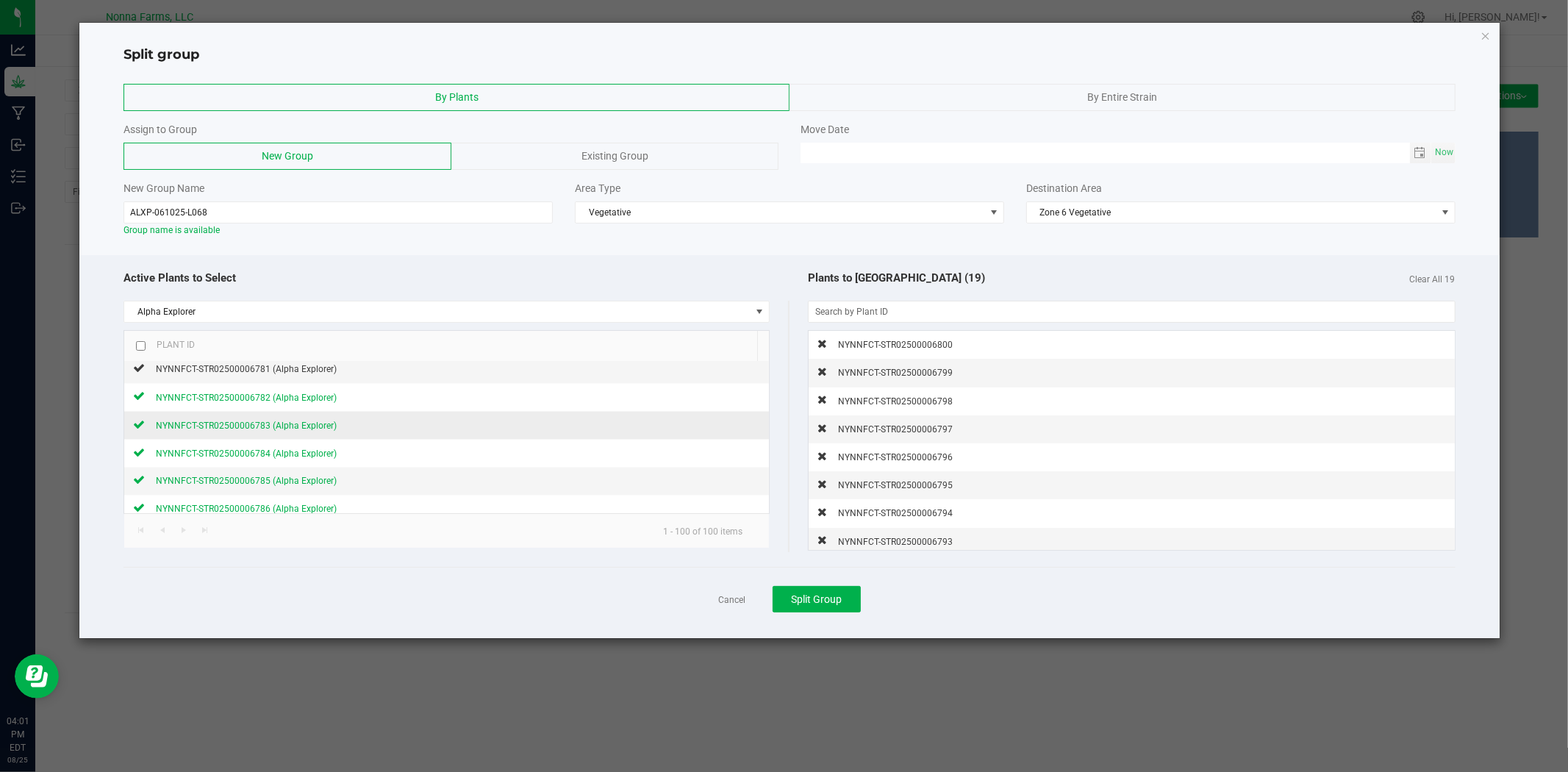
scroll to position [2171, 0]
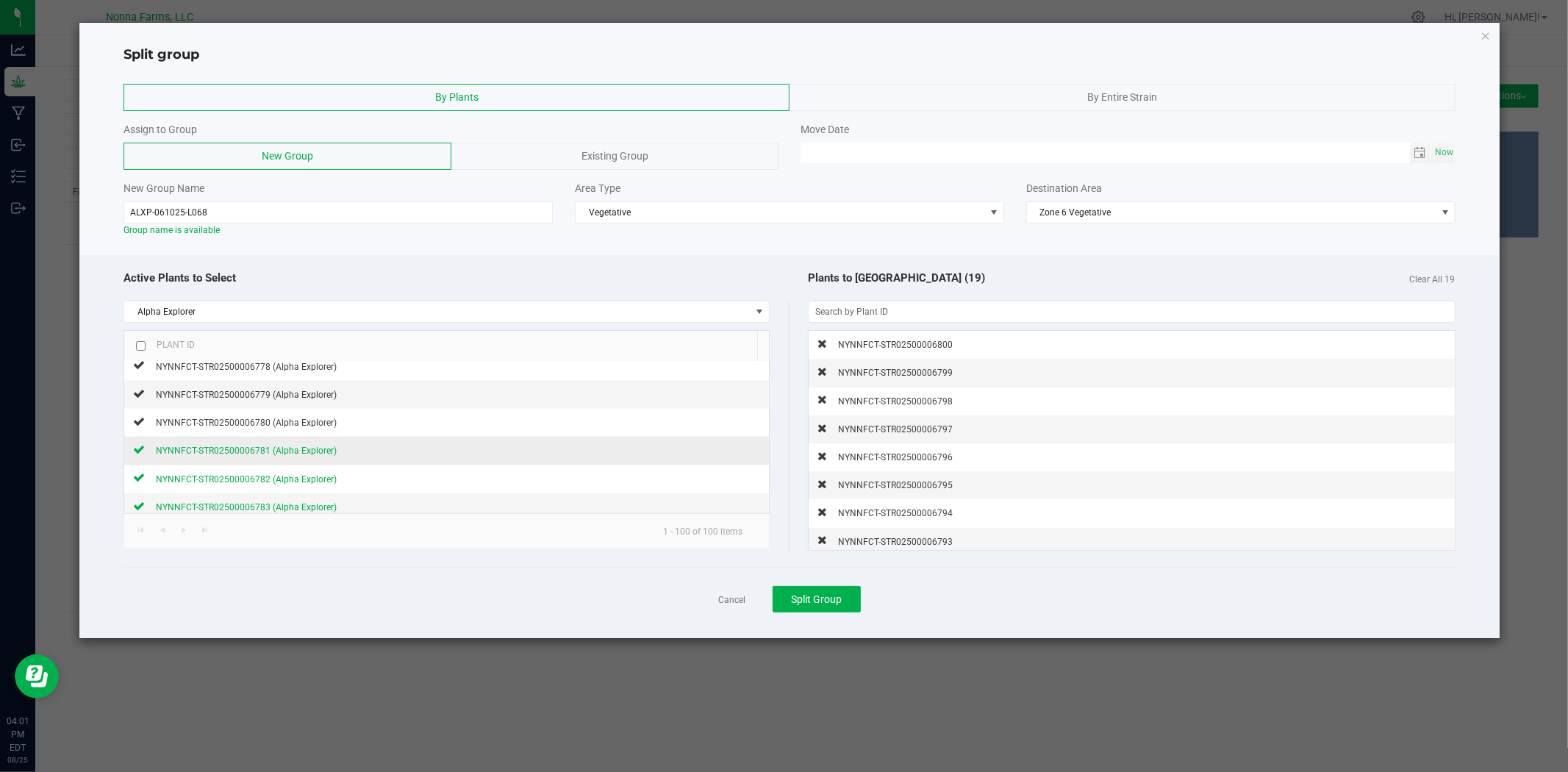
click at [141, 450] on icon at bounding box center [139, 449] width 12 height 9
click at [137, 423] on icon at bounding box center [139, 421] width 12 height 9
click at [140, 393] on icon at bounding box center [139, 393] width 12 height 9
click at [141, 369] on icon at bounding box center [139, 364] width 12 height 9
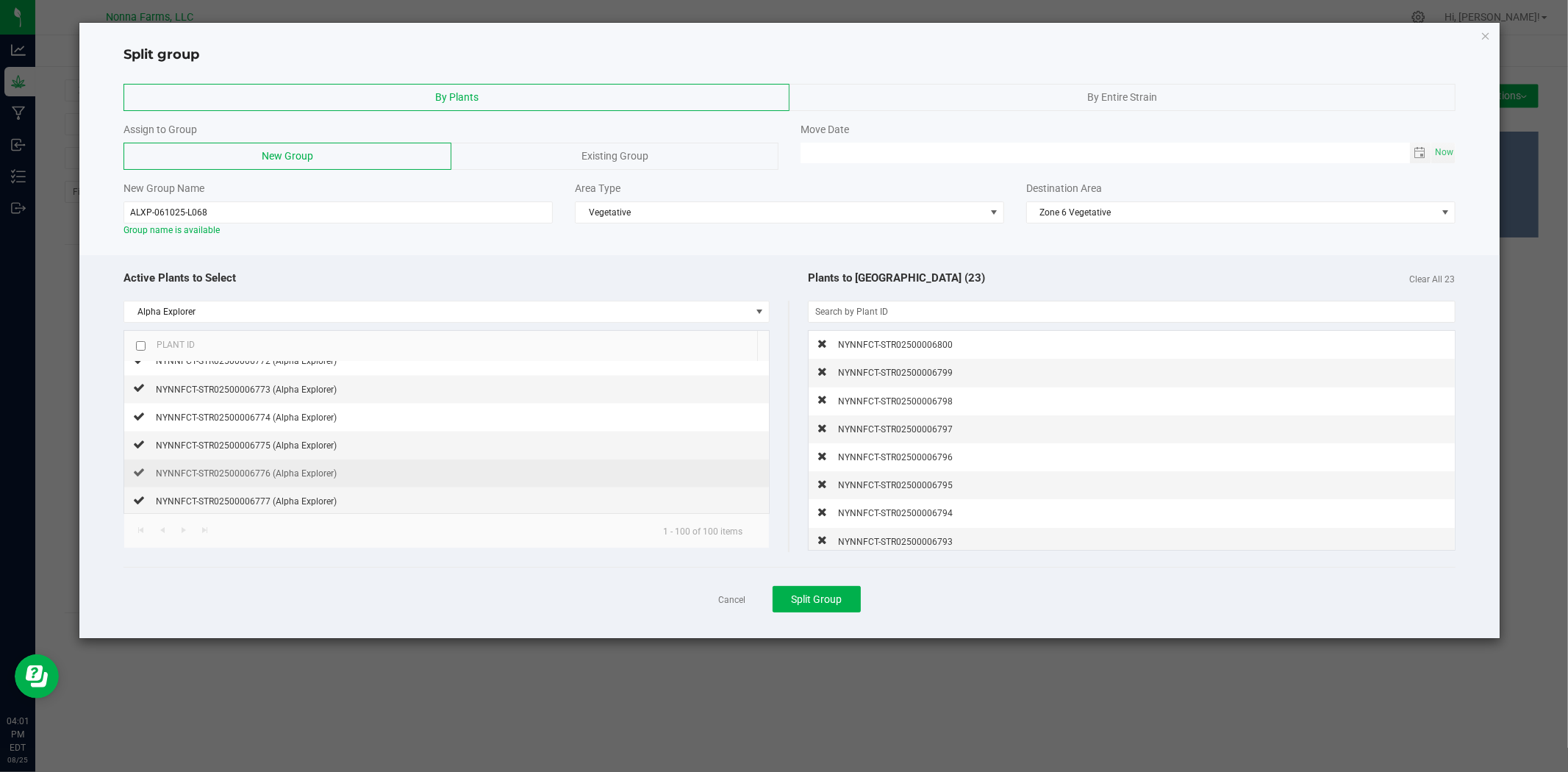
scroll to position [2090, 0]
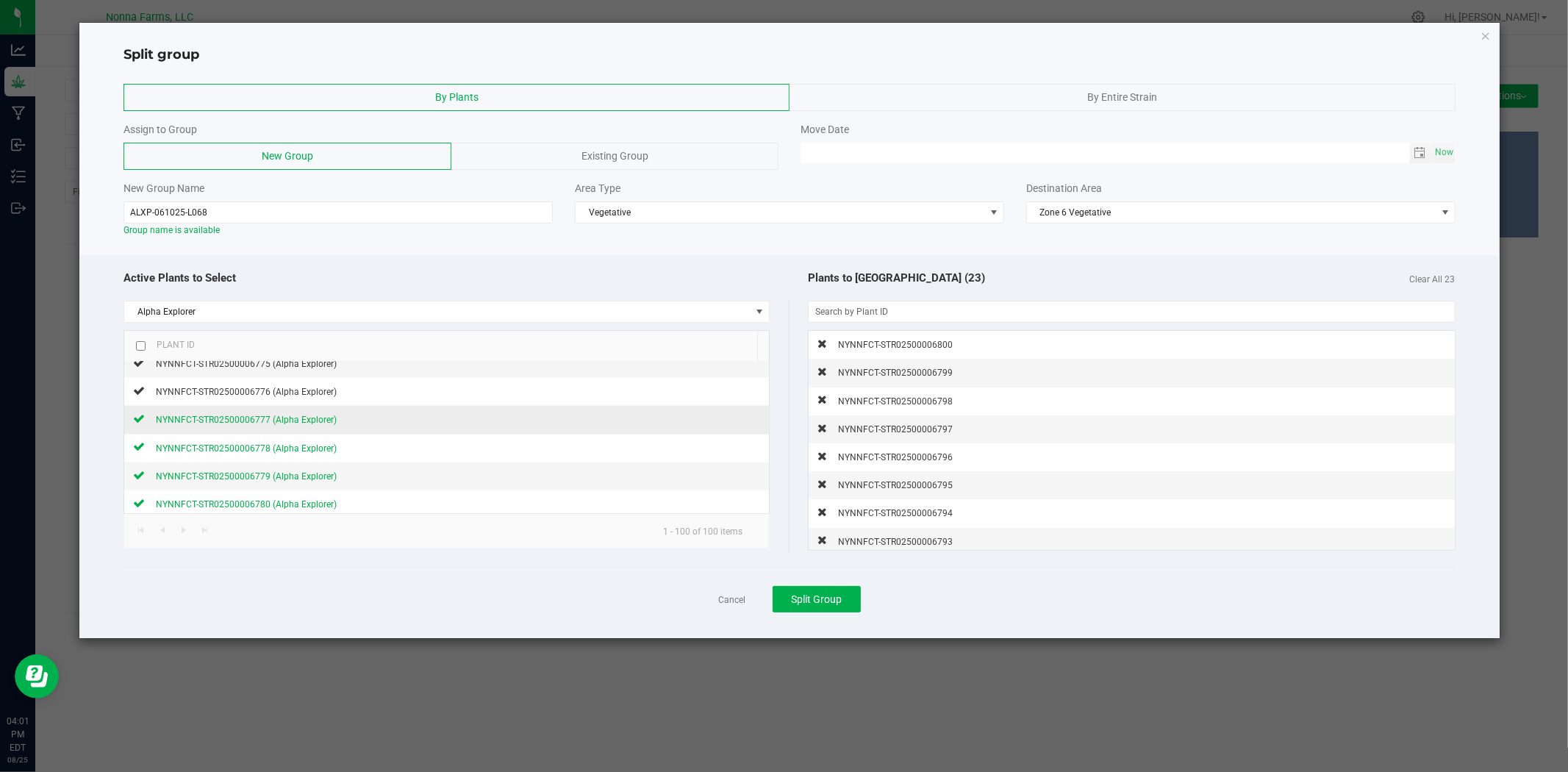
click at [140, 423] on icon at bounding box center [139, 418] width 12 height 9
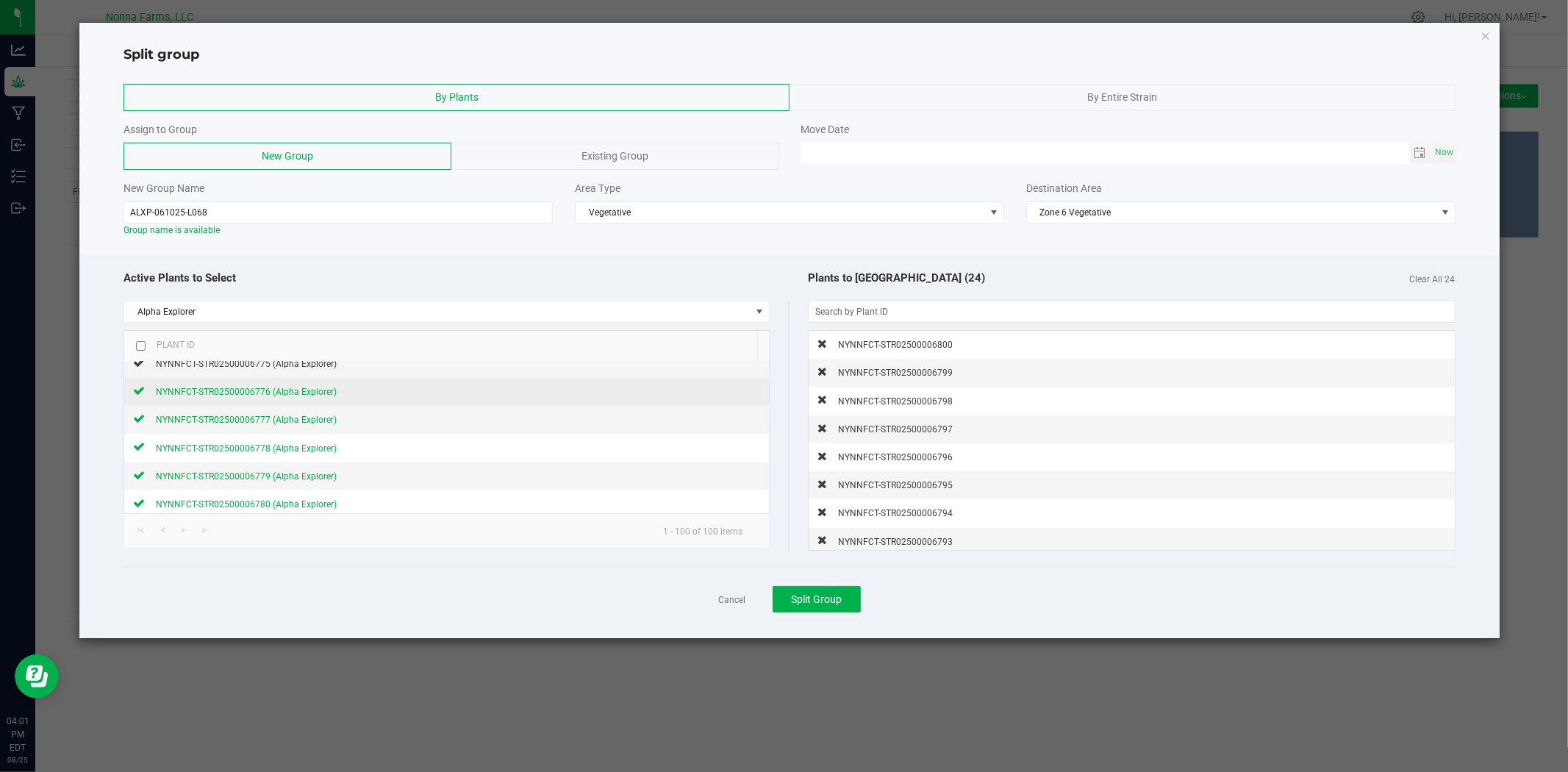
click at [141, 395] on icon at bounding box center [139, 390] width 12 height 9
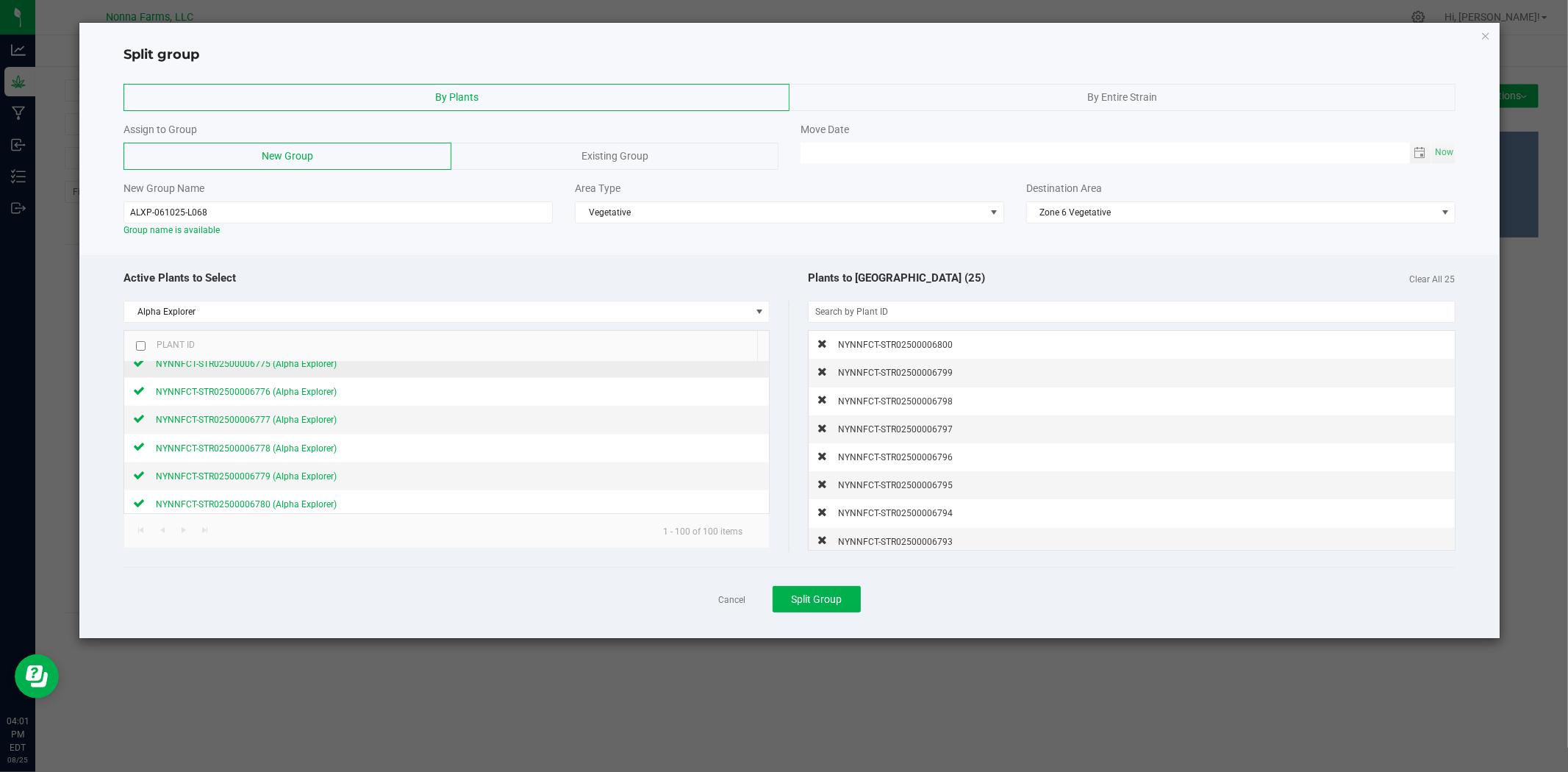
click at [140, 366] on icon at bounding box center [139, 362] width 12 height 9
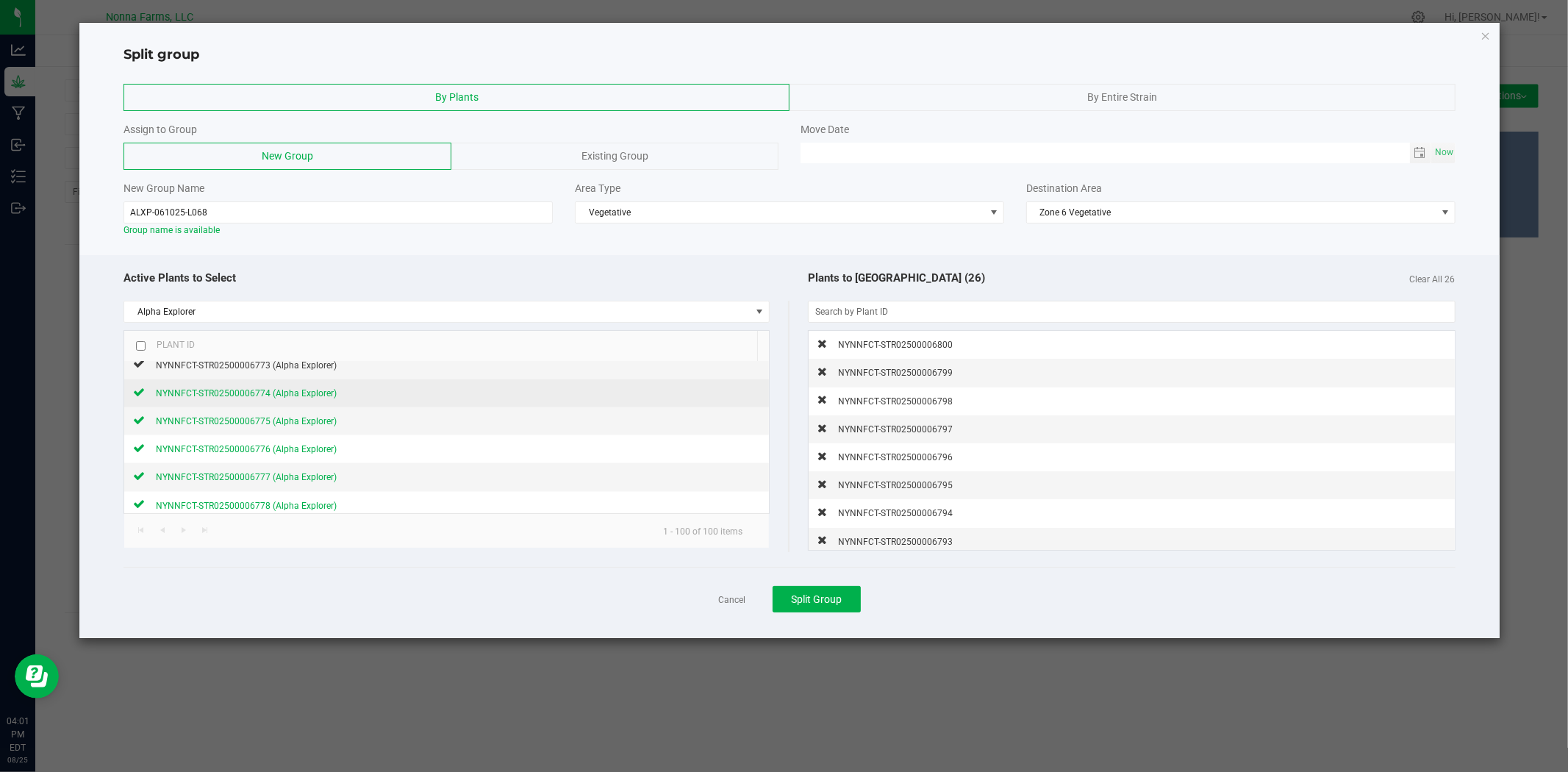
scroll to position [2008, 0]
click at [134, 421] on icon at bounding box center [139, 416] width 12 height 9
click at [144, 381] on td "NYNNFCT-STR02500006773 (Alpha Explorer)" at bounding box center [447, 390] width 645 height 28
click at [145, 387] on div "NYNNFCT-STR02500006773 (Alpha Explorer)" at bounding box center [240, 389] width 192 height 16
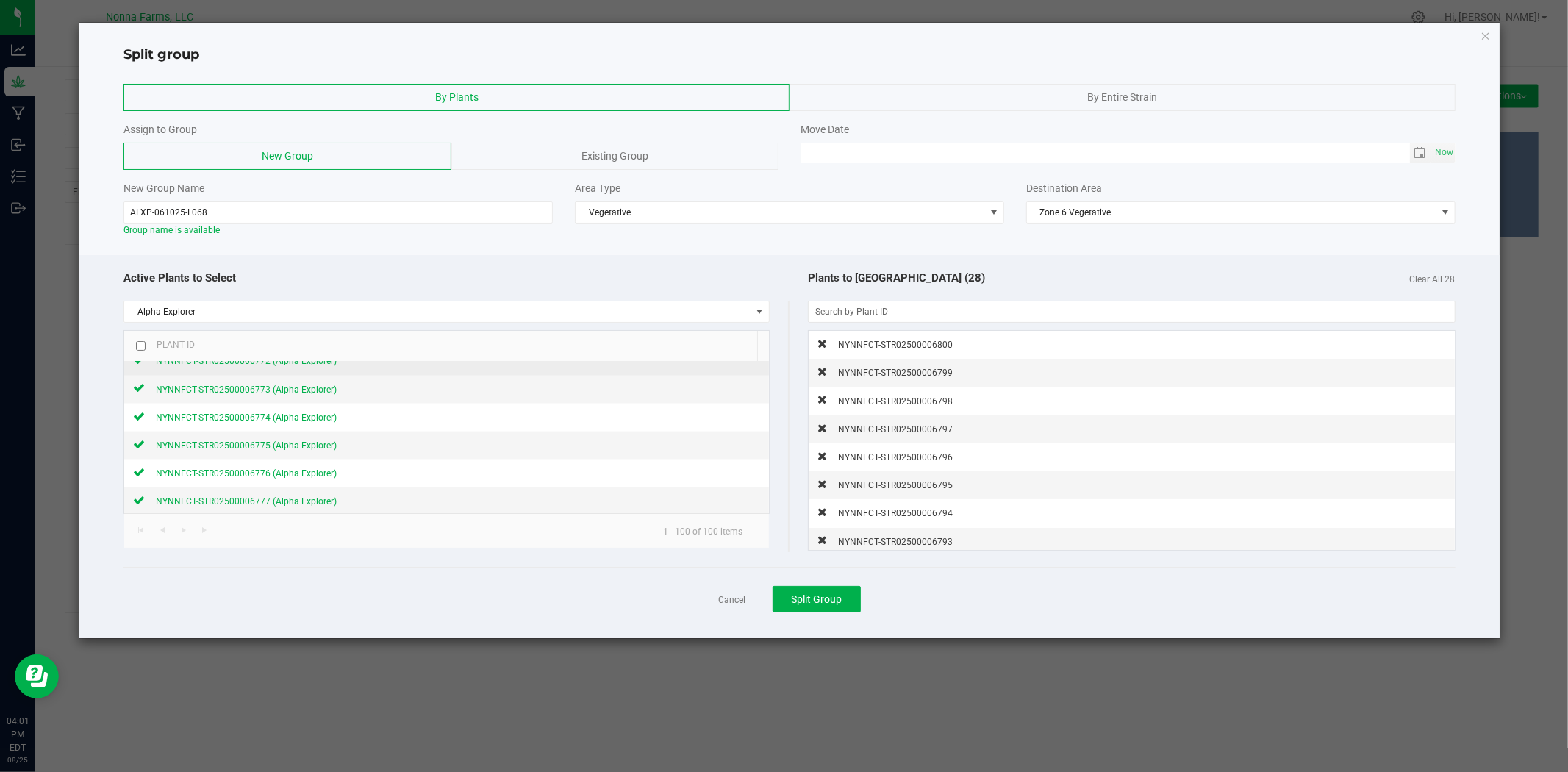
click at [140, 364] on icon at bounding box center [139, 359] width 12 height 9
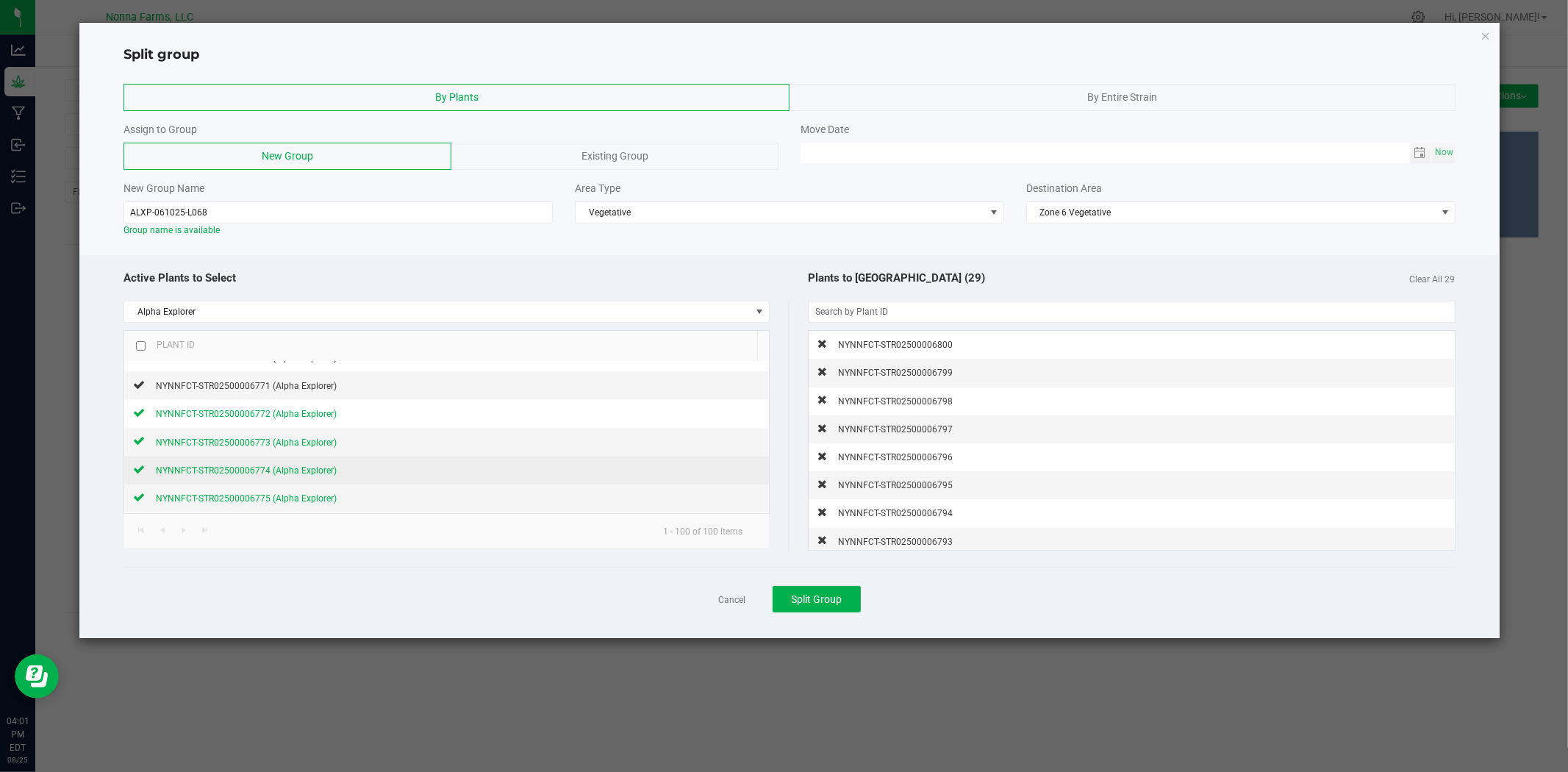
scroll to position [1927, 0]
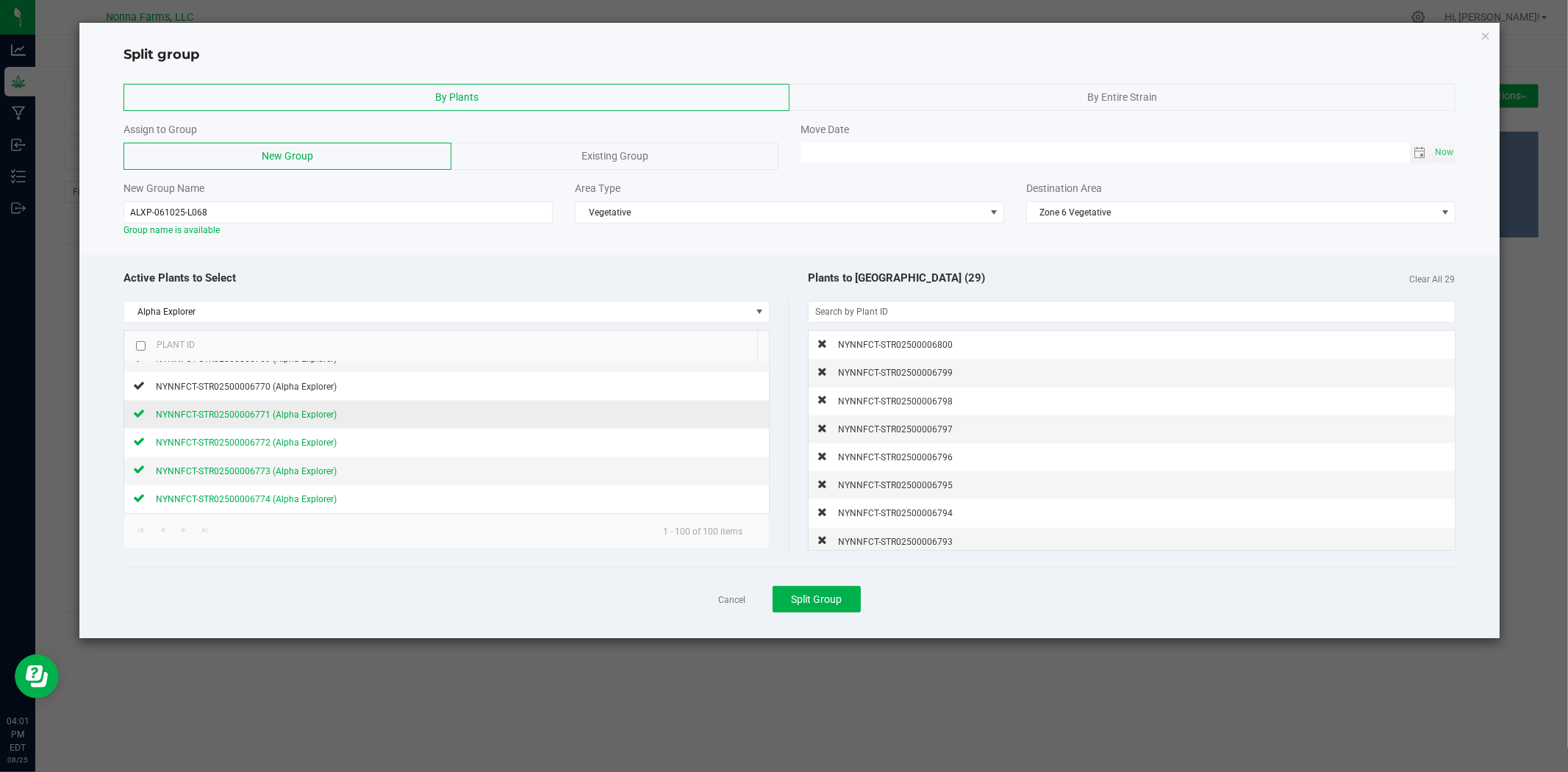
click at [143, 414] on icon at bounding box center [139, 413] width 12 height 9
click at [143, 393] on div at bounding box center [139, 385] width 12 height 14
click at [145, 366] on div "NYNNFCT-STR02500006769 (Alpha Explorer)" at bounding box center [240, 358] width 192 height 16
click at [140, 415] on icon at bounding box center [139, 410] width 12 height 9
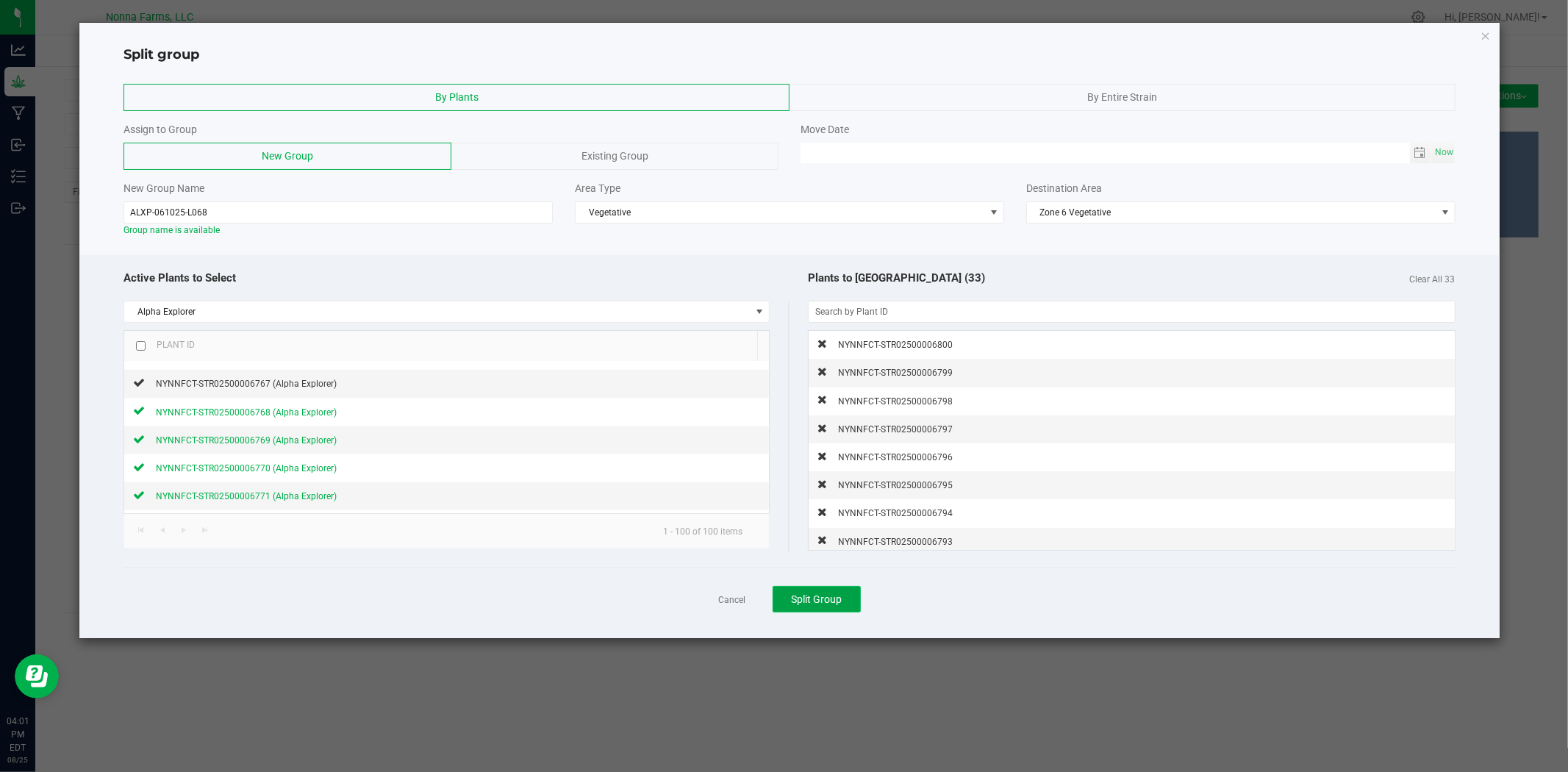
click at [833, 603] on span "Split Group" at bounding box center [816, 599] width 51 height 12
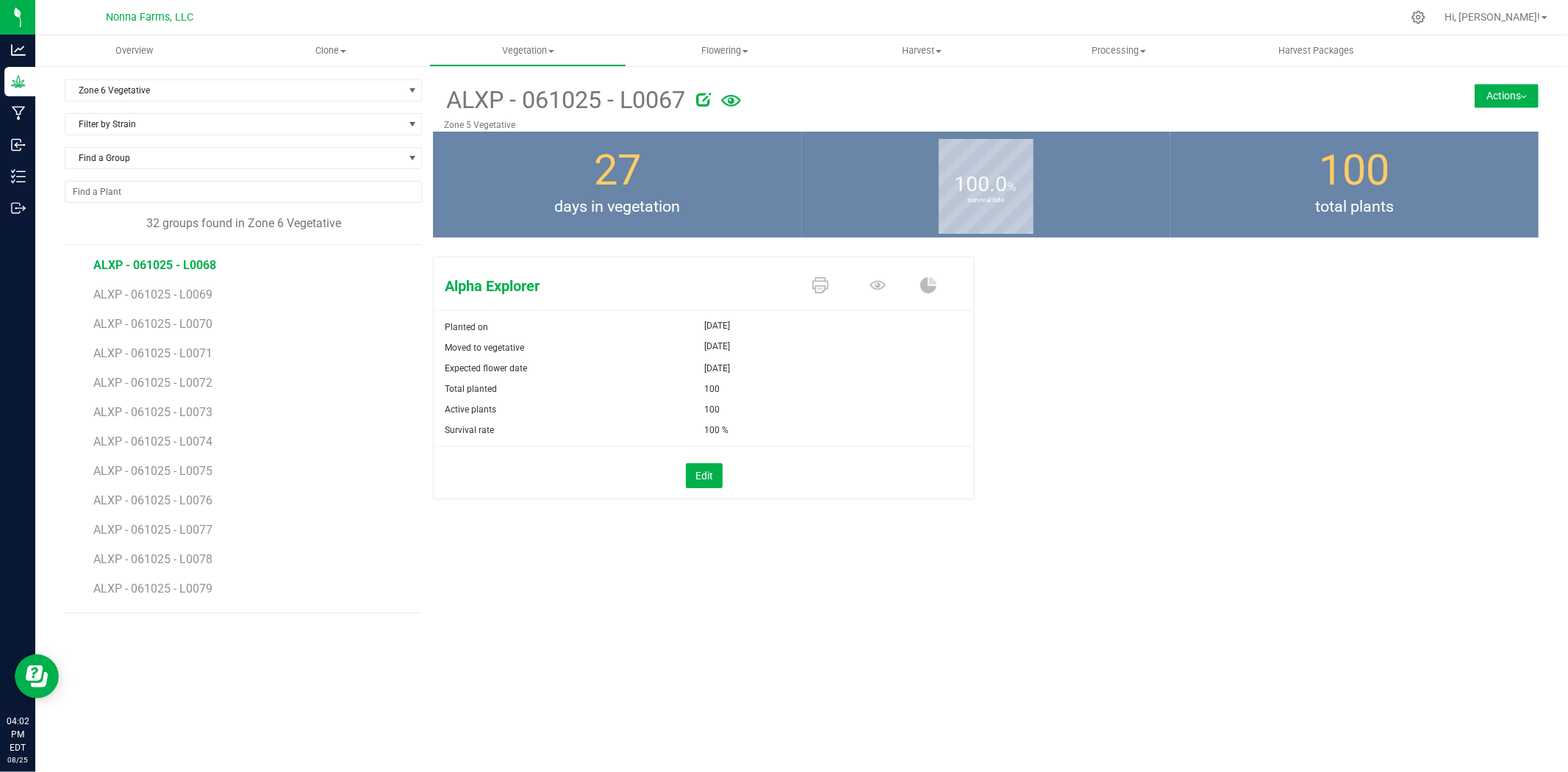
click at [187, 271] on span "ALXP - 061025 - L0068" at bounding box center [155, 265] width 123 height 14
click at [1524, 98] on button "Actions" at bounding box center [1506, 95] width 64 height 24
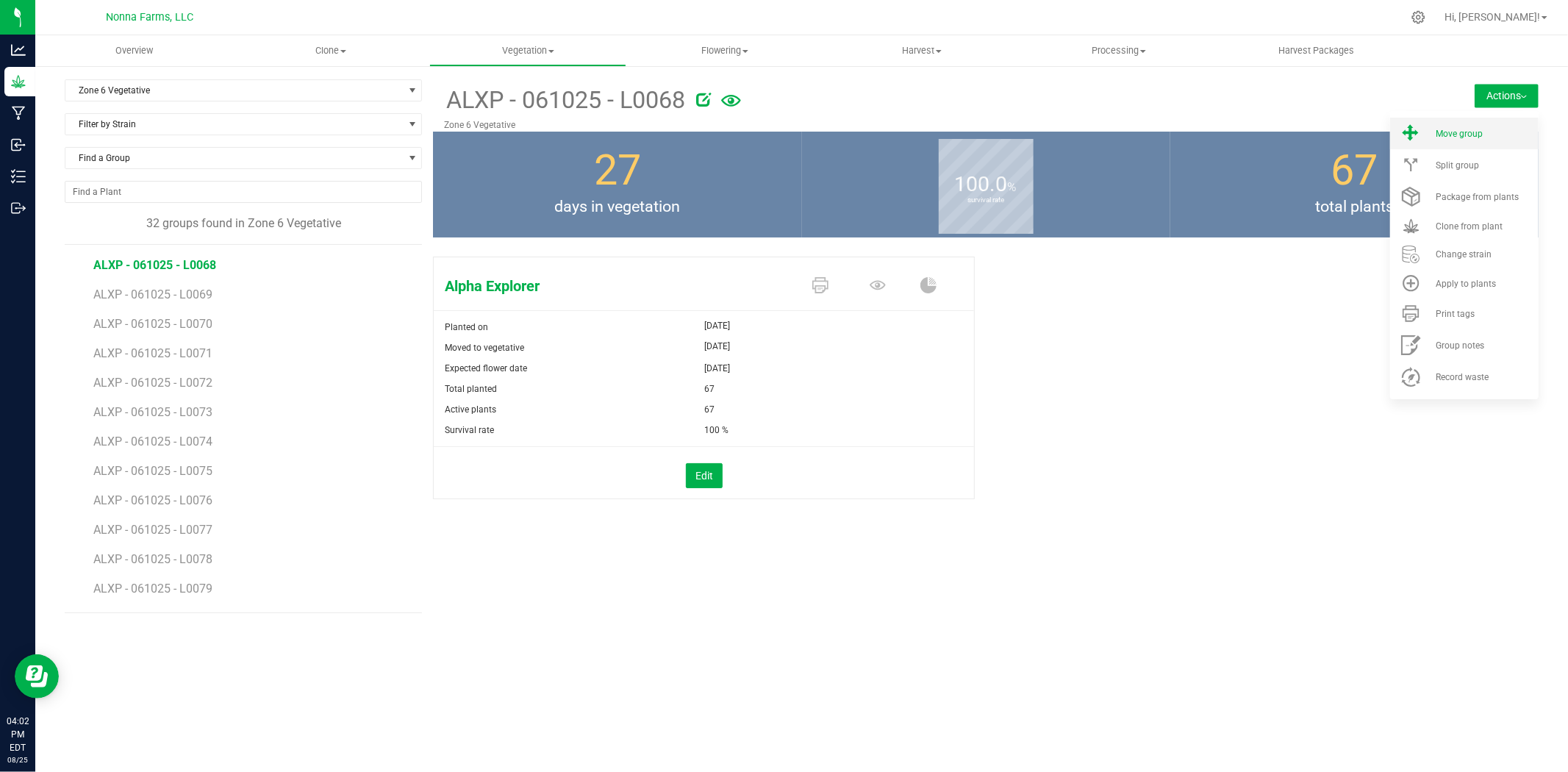
click at [1464, 134] on span "Move group" at bounding box center [1459, 134] width 47 height 10
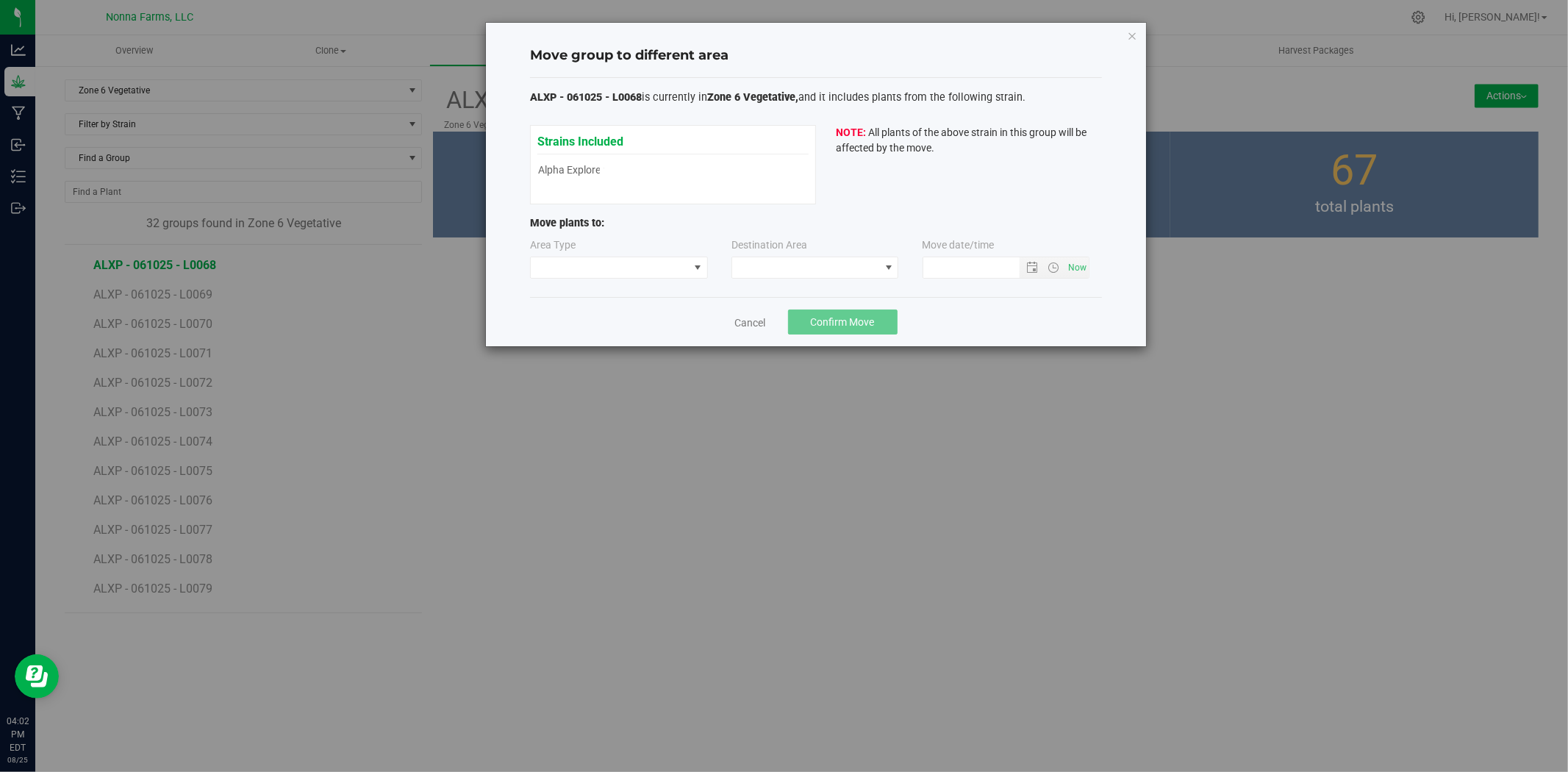
type input "[DATE] 4:02 PM"
click at [572, 265] on span at bounding box center [609, 267] width 158 height 21
click at [589, 324] on li "Vegetative" at bounding box center [619, 320] width 177 height 25
click at [817, 269] on span at bounding box center [806, 267] width 147 height 21
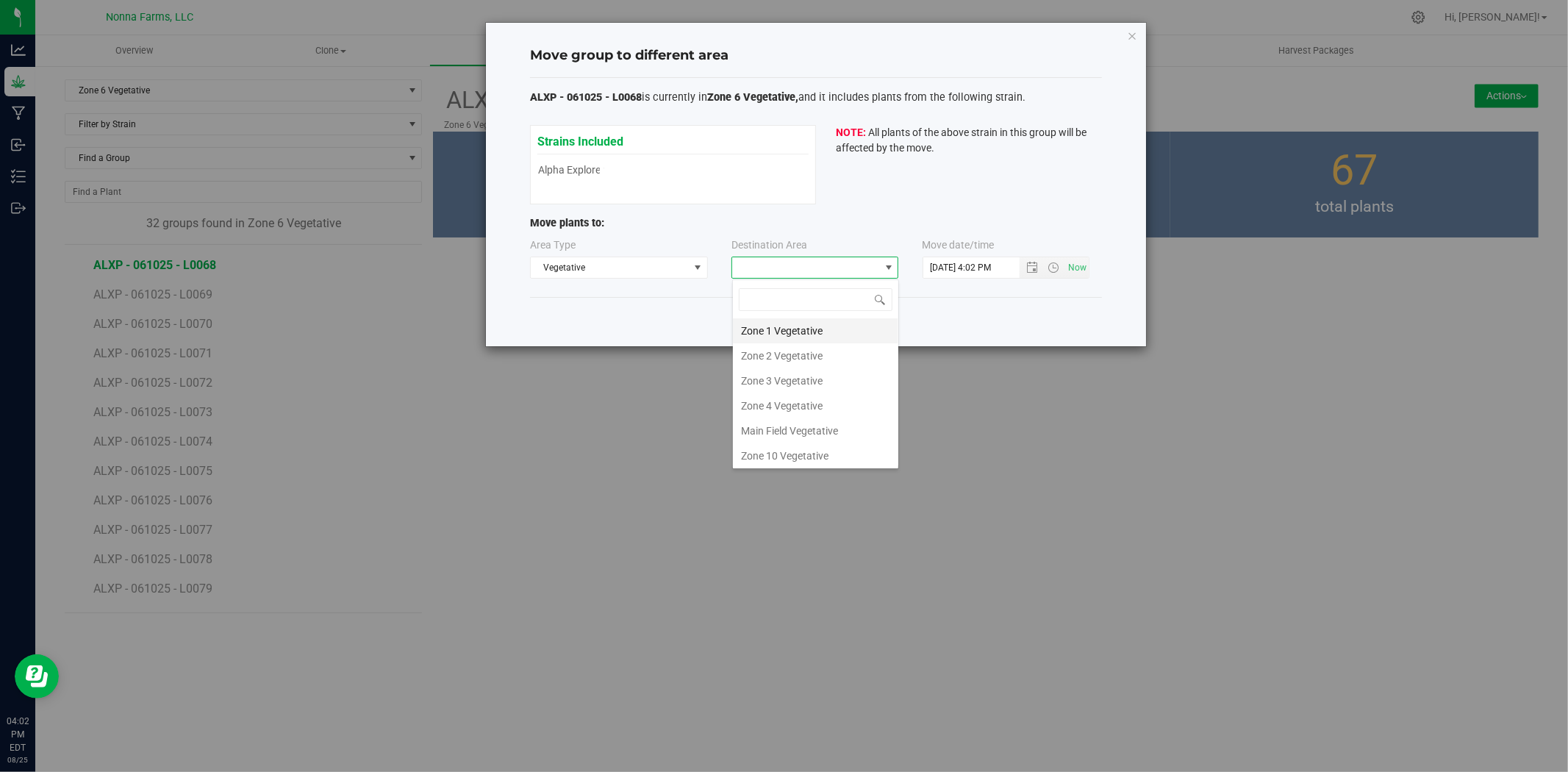
scroll to position [129, 0]
click at [796, 360] on li "Zone 5 Vegetative" at bounding box center [816, 352] width 166 height 25
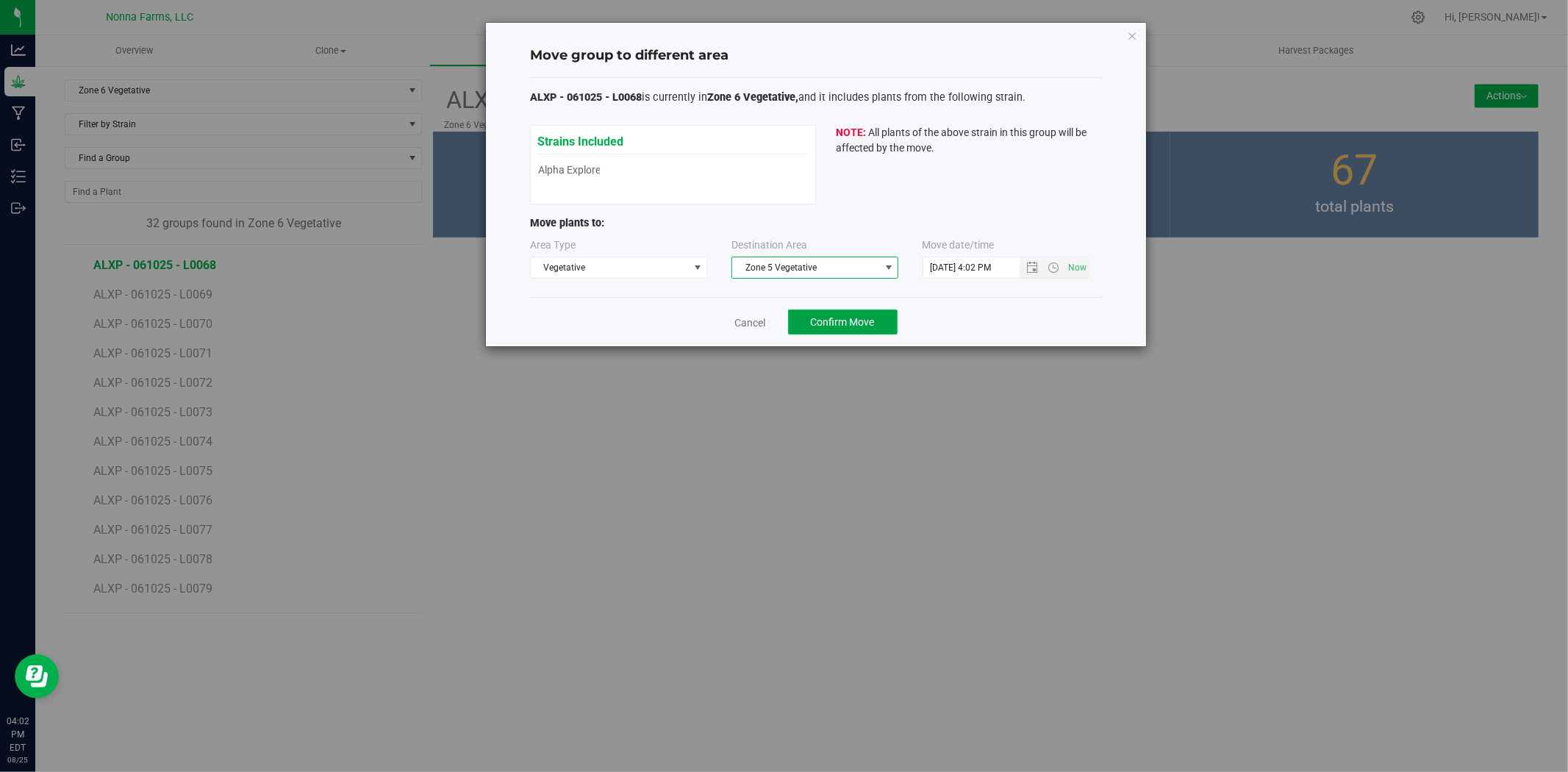
click at [829, 319] on span "Confirm Move" at bounding box center [843, 322] width 64 height 12
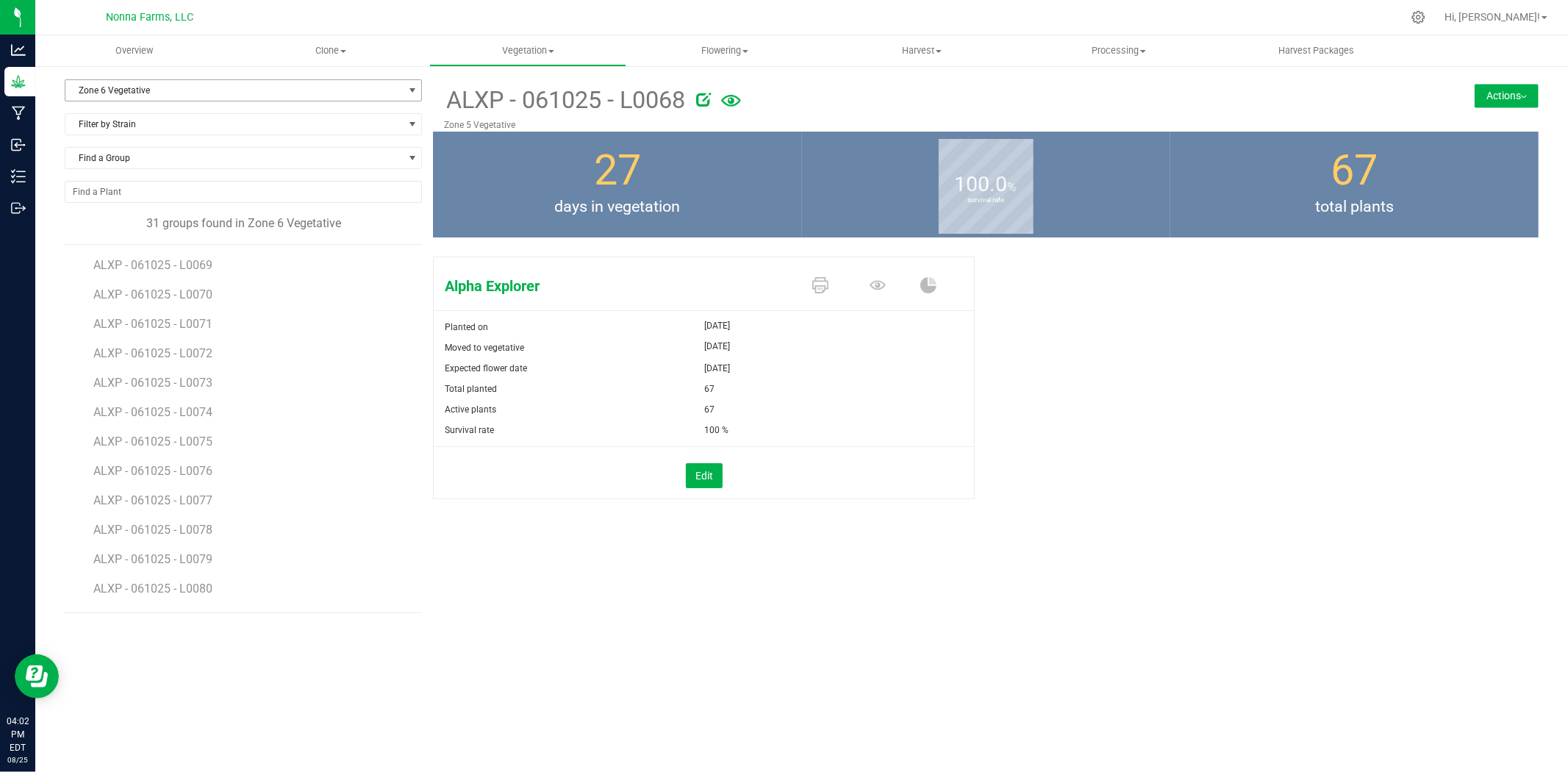
click at [177, 90] on span "Zone 6 Vegetative" at bounding box center [234, 90] width 337 height 21
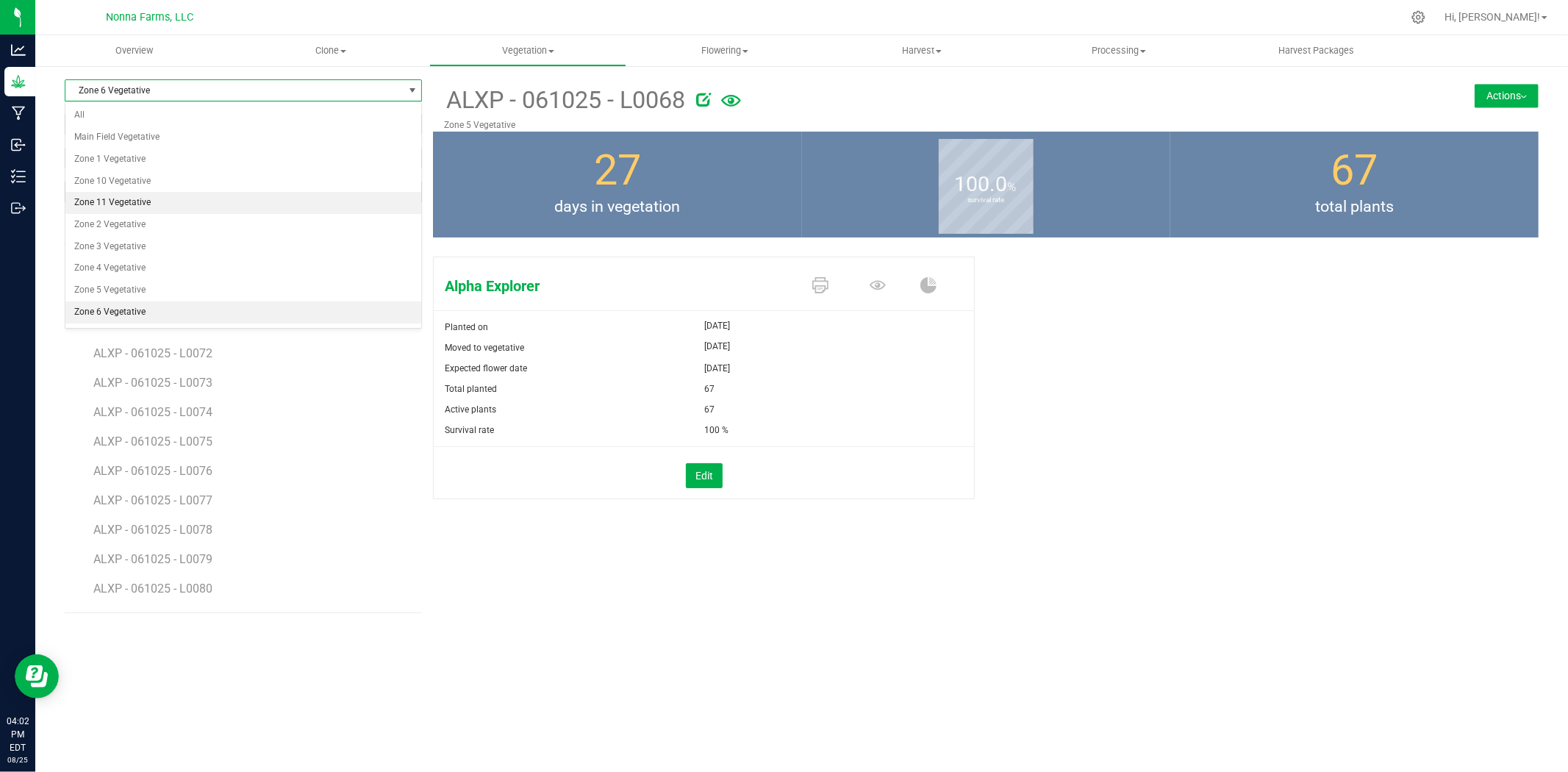
scroll to position [64, 0]
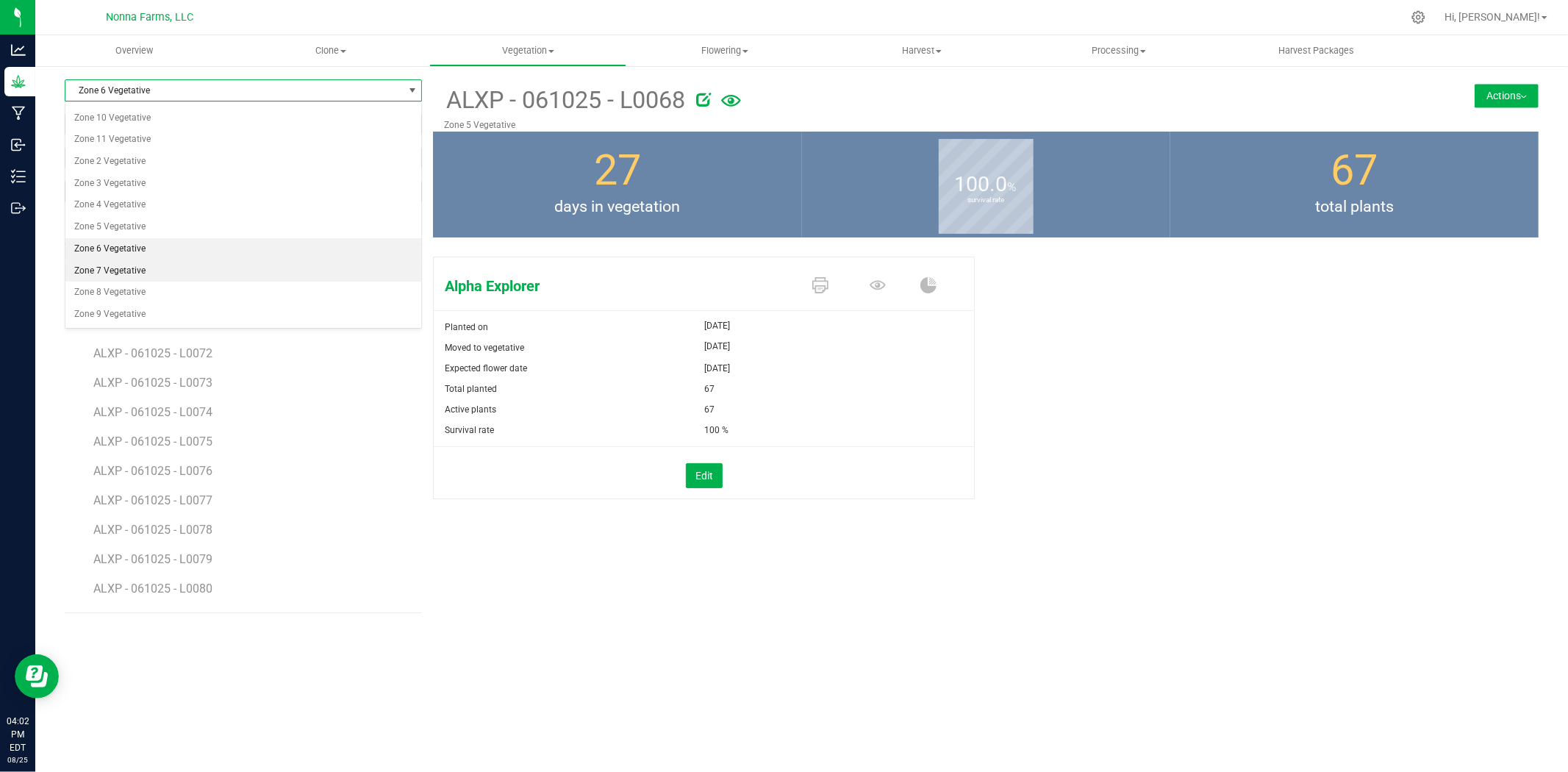
click at [138, 261] on li "Zone 7 Vegetative" at bounding box center [243, 271] width 356 height 22
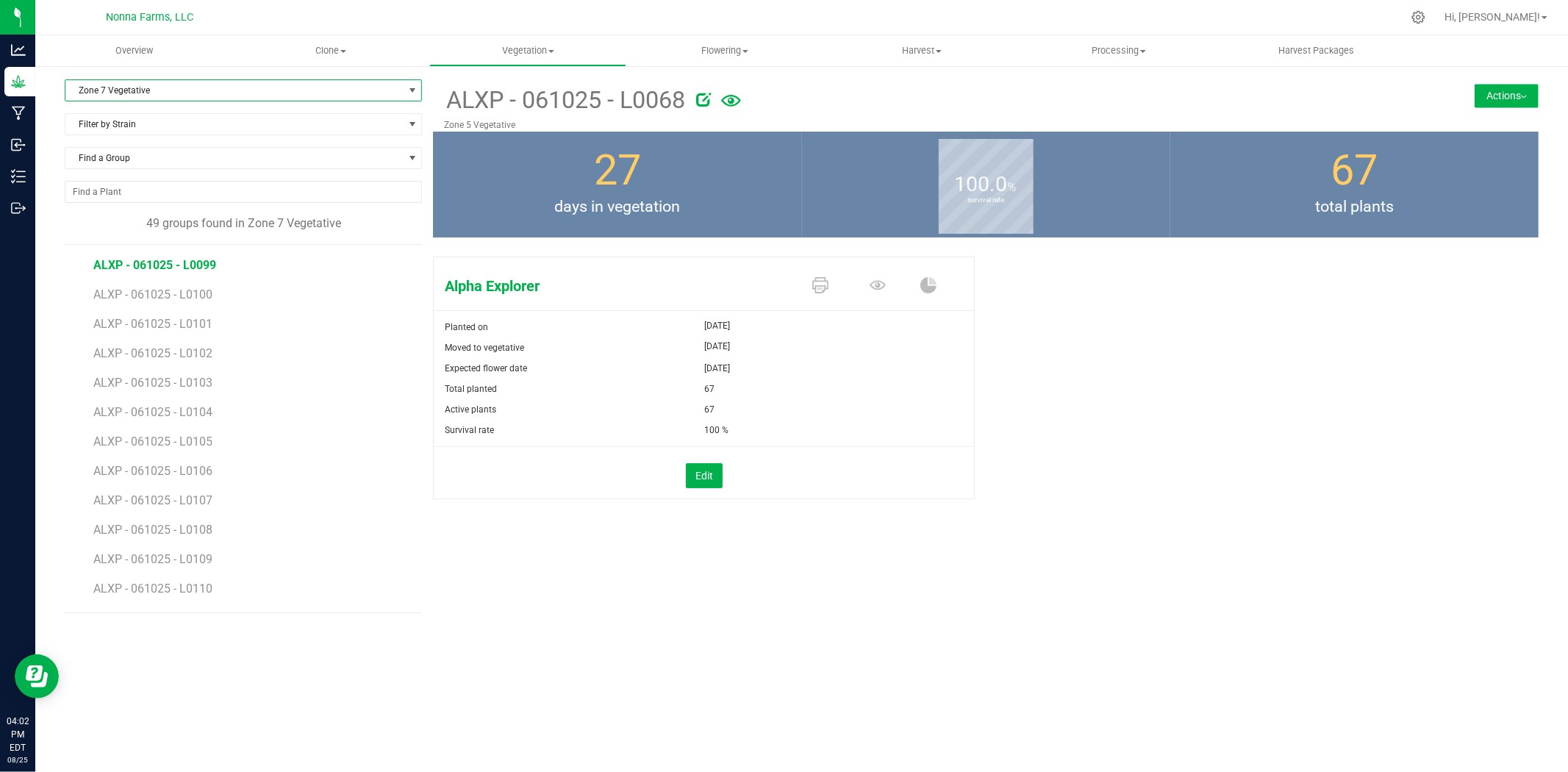
click at [206, 265] on span "ALXP - 061025 - L0099" at bounding box center [155, 265] width 123 height 14
click at [1507, 100] on button "Actions" at bounding box center [1506, 95] width 64 height 24
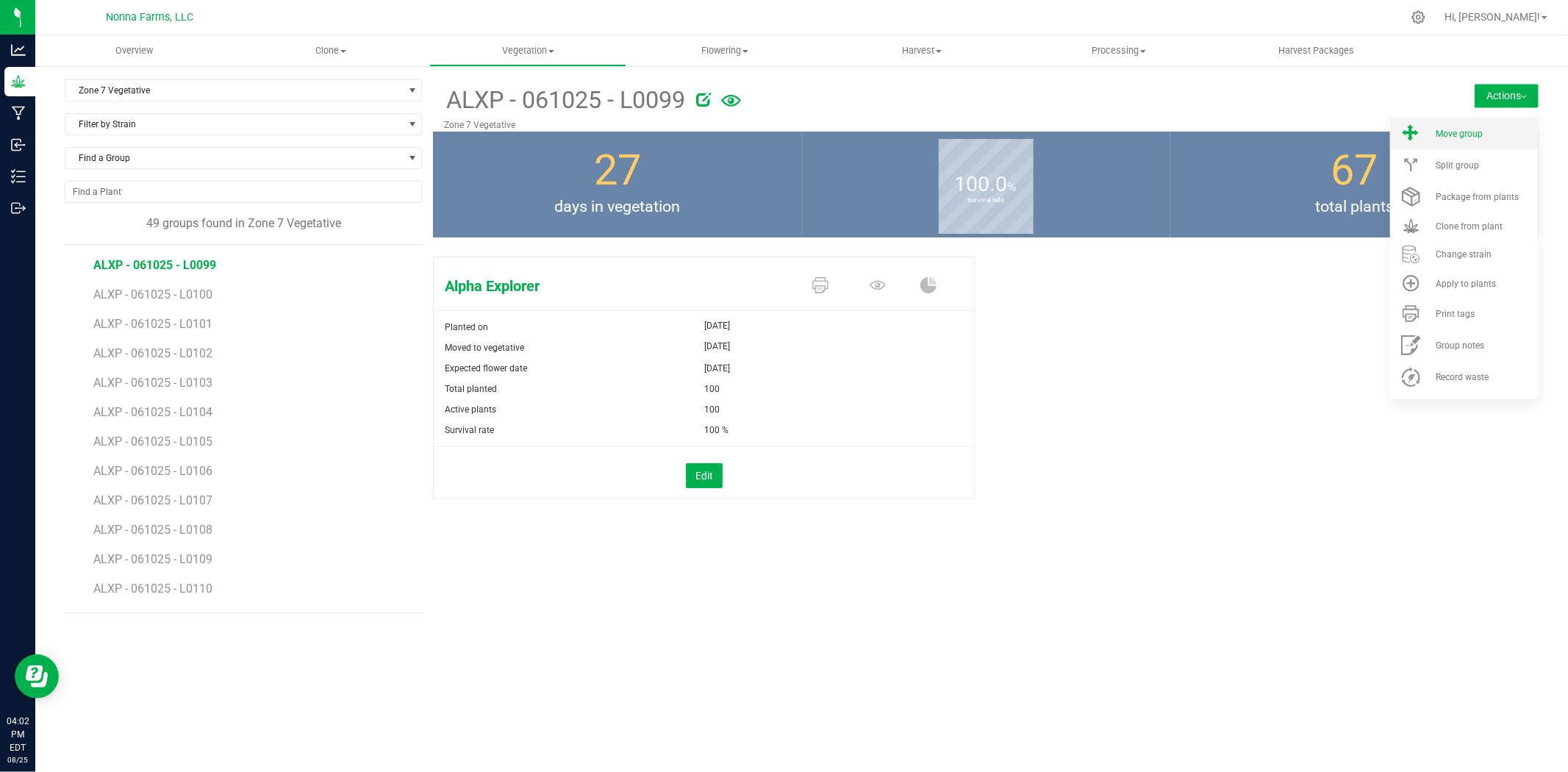
click at [1471, 129] on span "Move group" at bounding box center [1459, 134] width 47 height 10
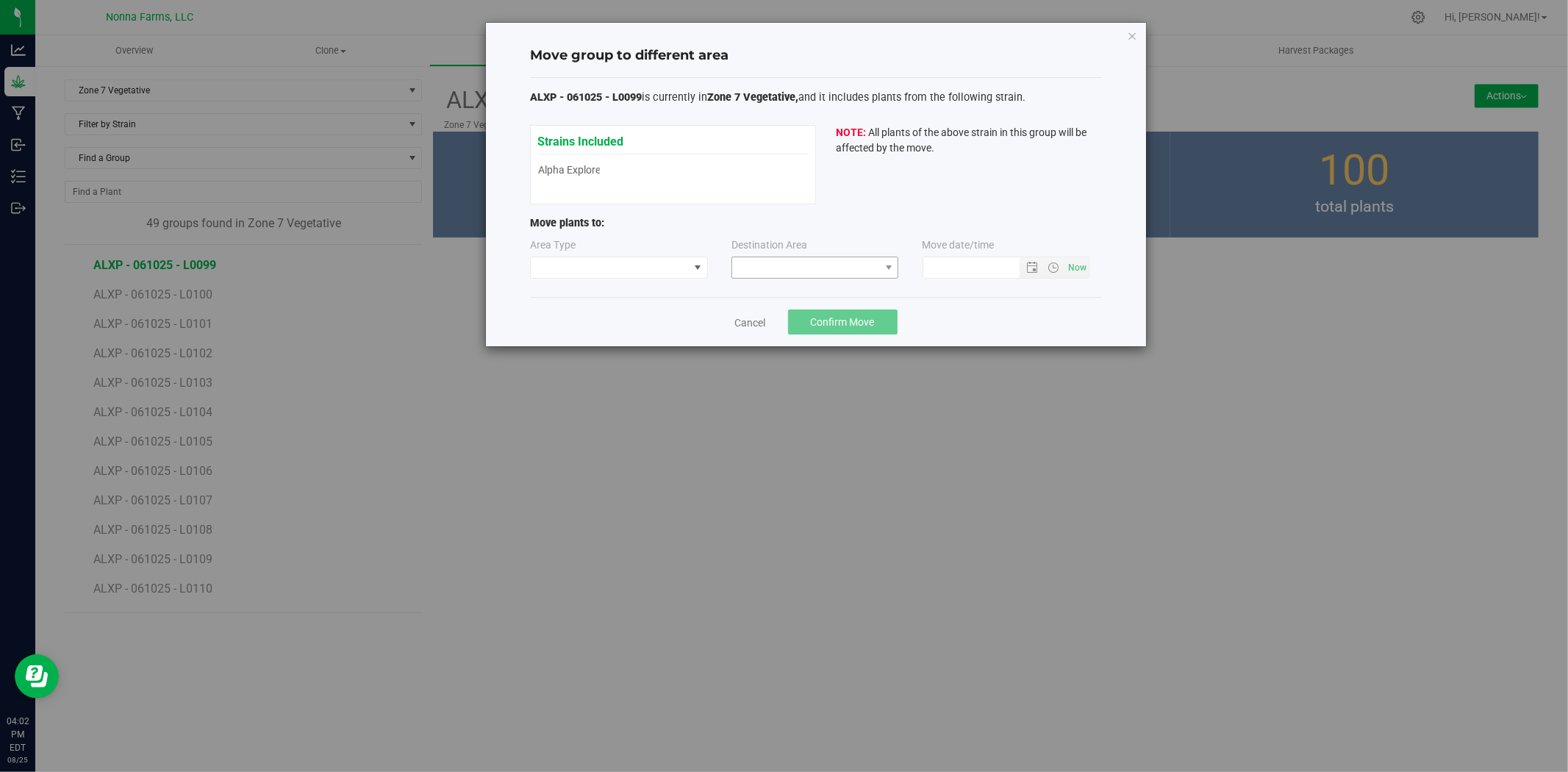
type input "[DATE] 4:02 PM"
click at [674, 269] on span at bounding box center [609, 267] width 158 height 21
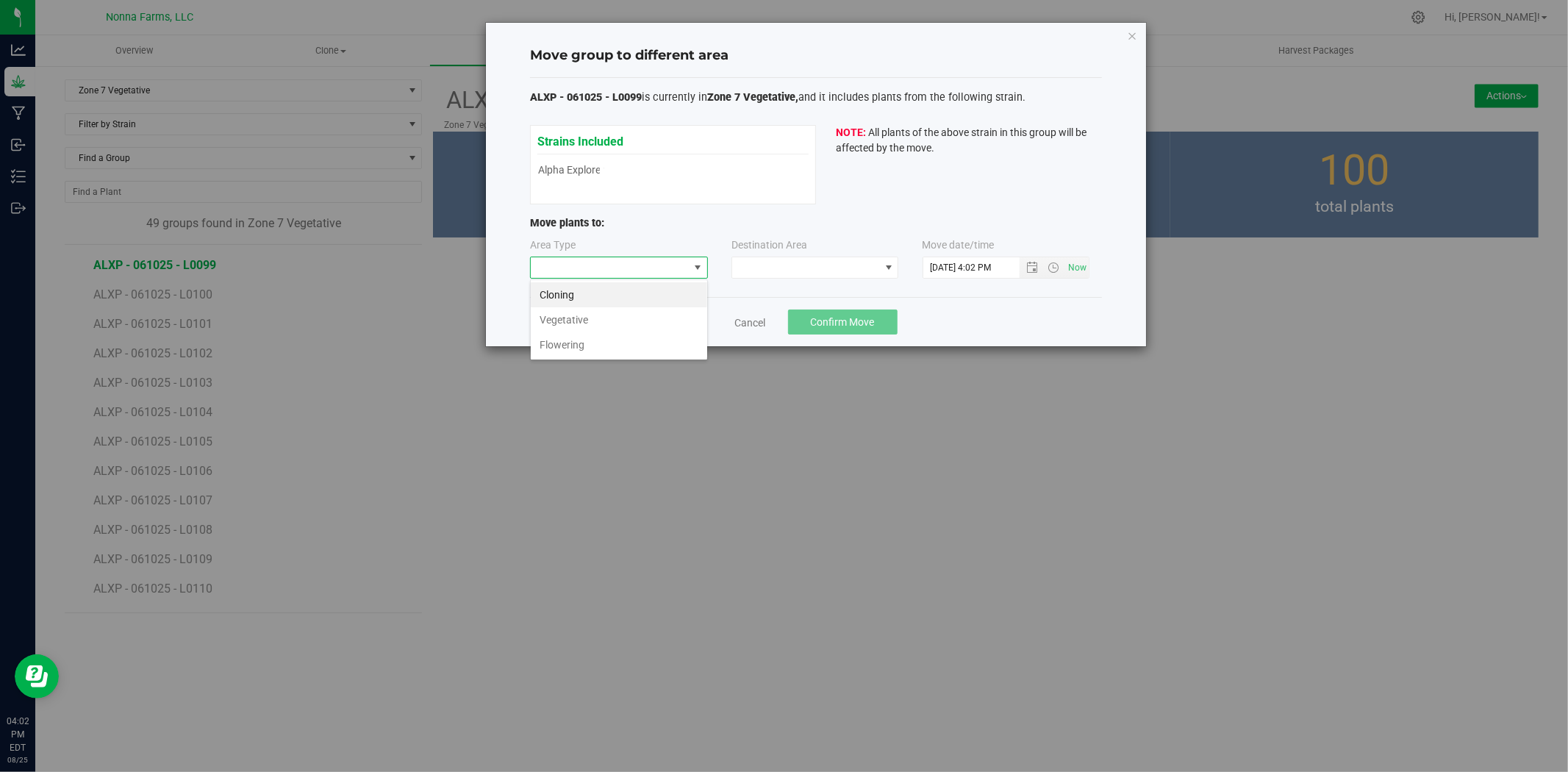
scroll to position [22, 178]
click at [599, 314] on li "Vegetative" at bounding box center [619, 320] width 177 height 25
click at [835, 265] on span at bounding box center [806, 267] width 147 height 21
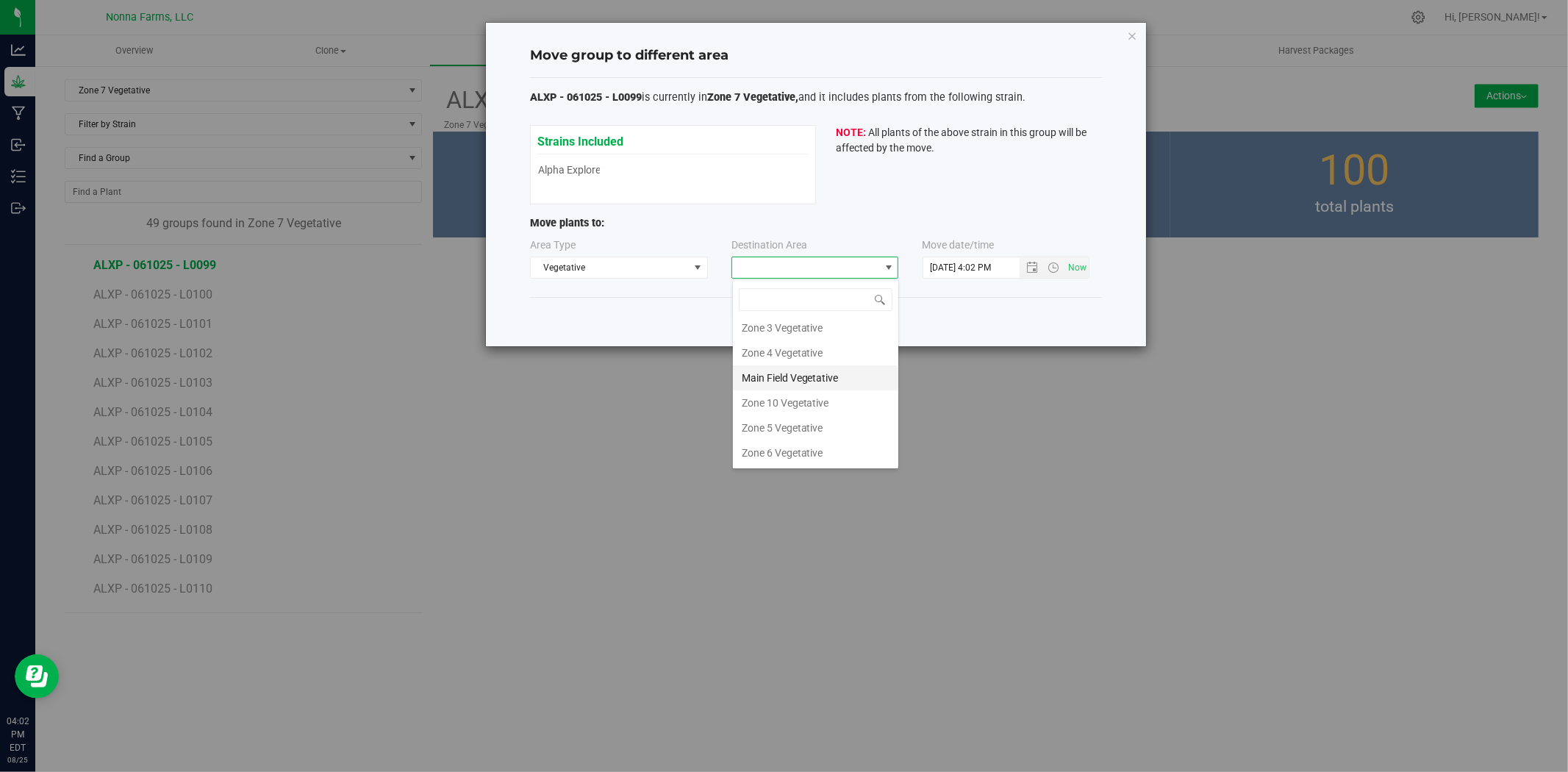
scroll to position [81, 0]
click at [813, 433] on li "Zone 6 Vegetative" at bounding box center [816, 424] width 166 height 25
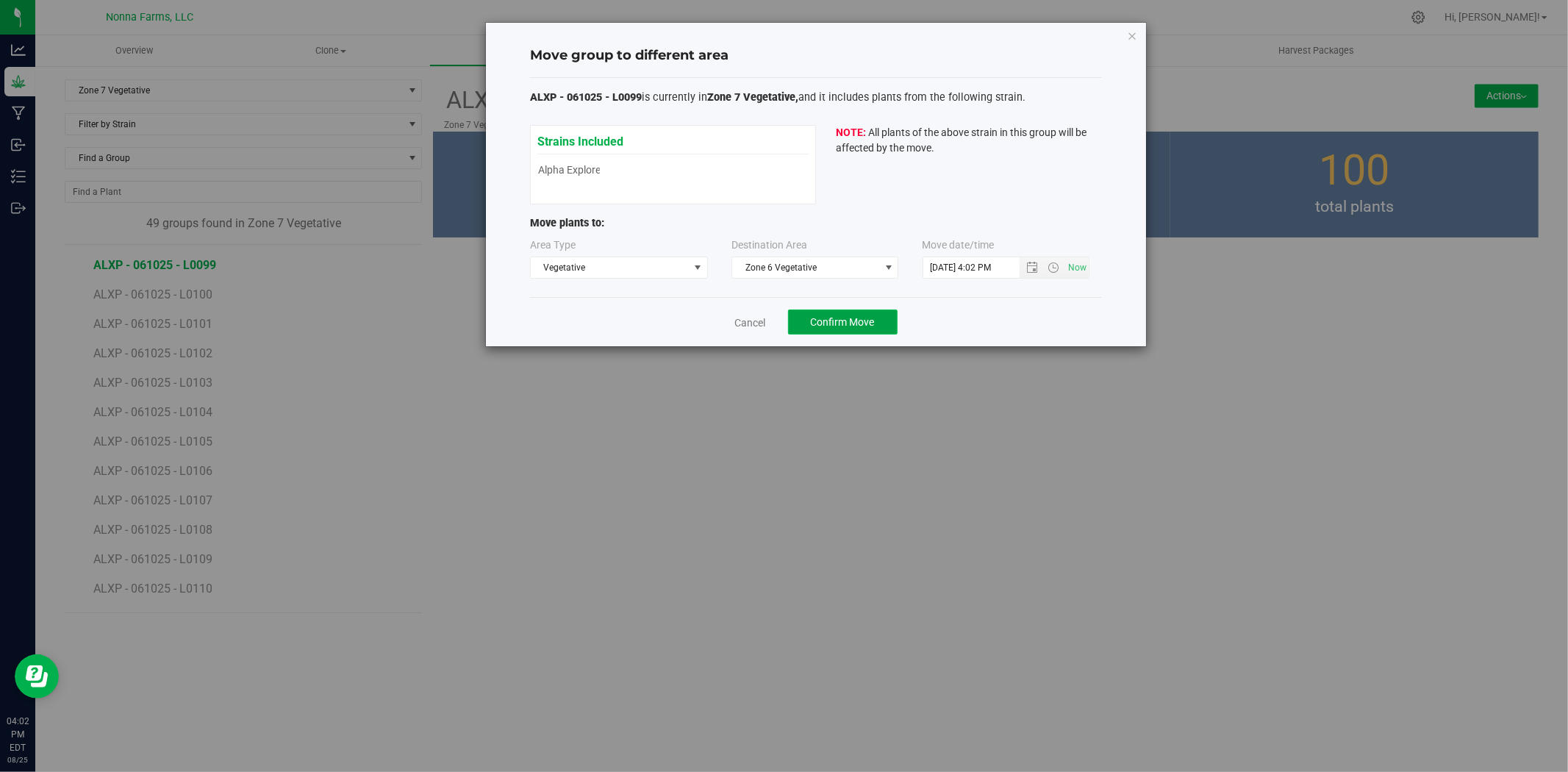
click at [827, 322] on span "Confirm Move" at bounding box center [843, 322] width 64 height 12
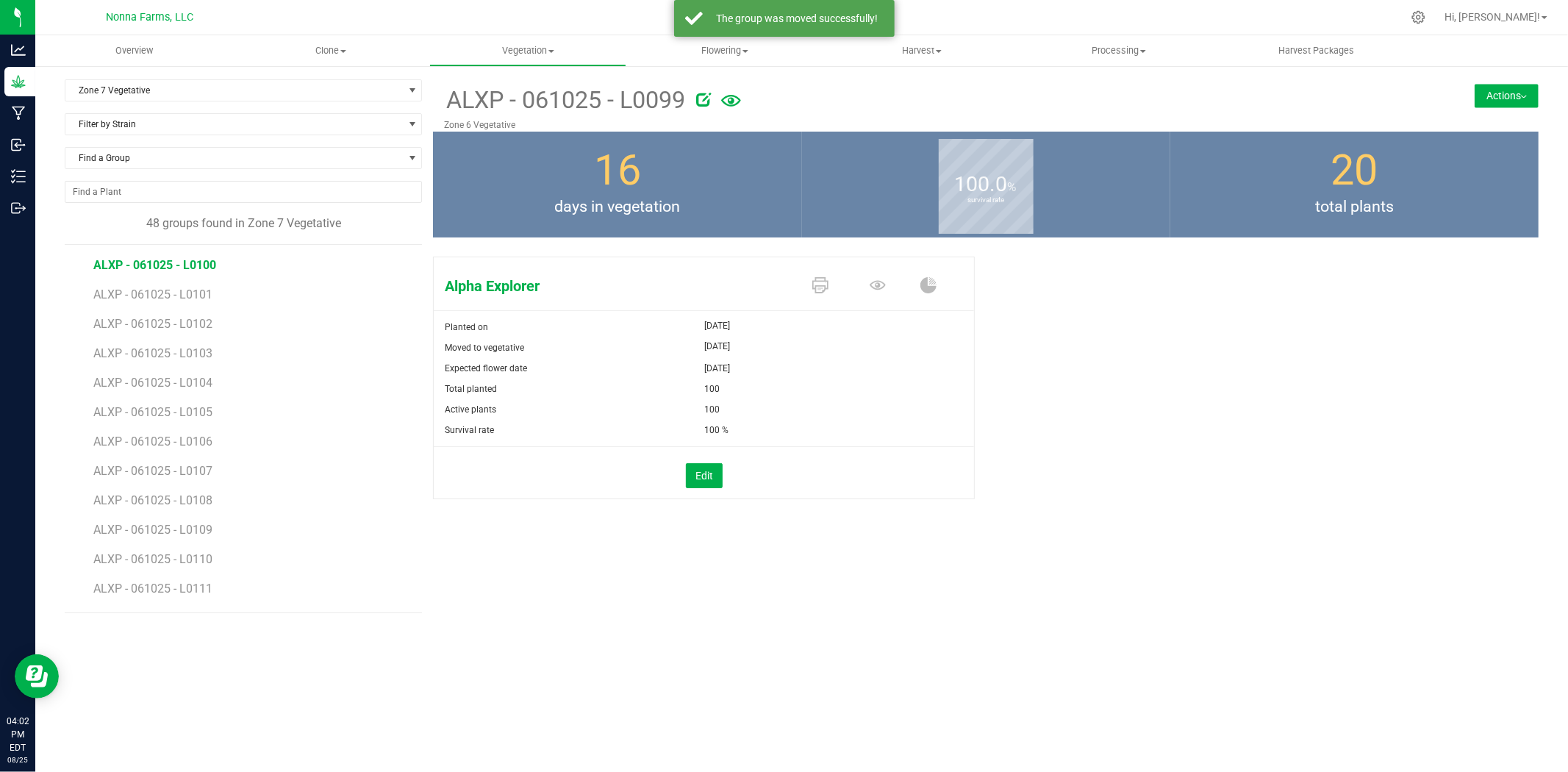
click at [186, 262] on span "ALXP - 061025 - L0100" at bounding box center [155, 265] width 123 height 14
click at [1490, 99] on button "Actions" at bounding box center [1506, 95] width 64 height 24
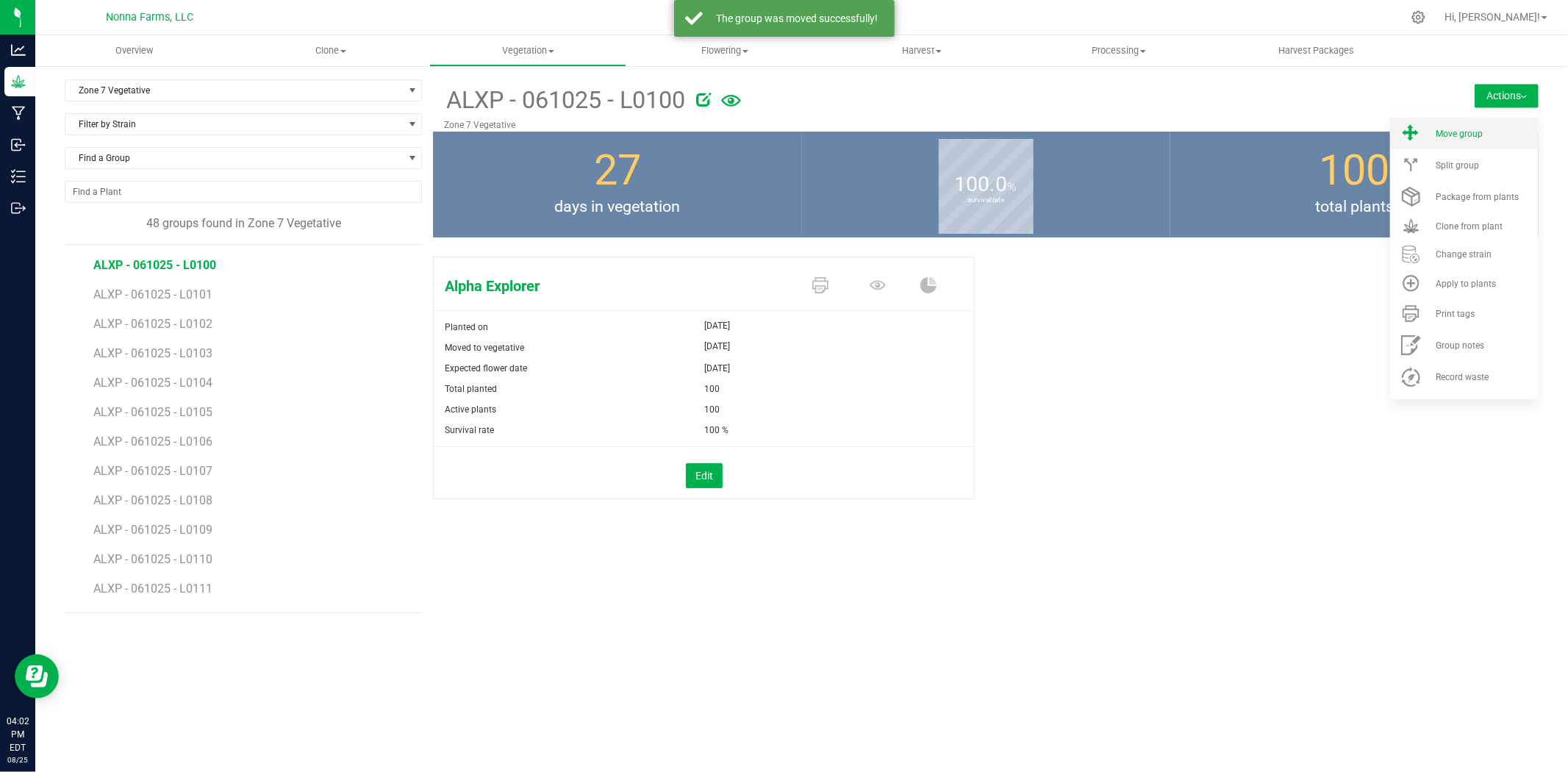
click at [1454, 131] on span "Move group" at bounding box center [1459, 134] width 47 height 10
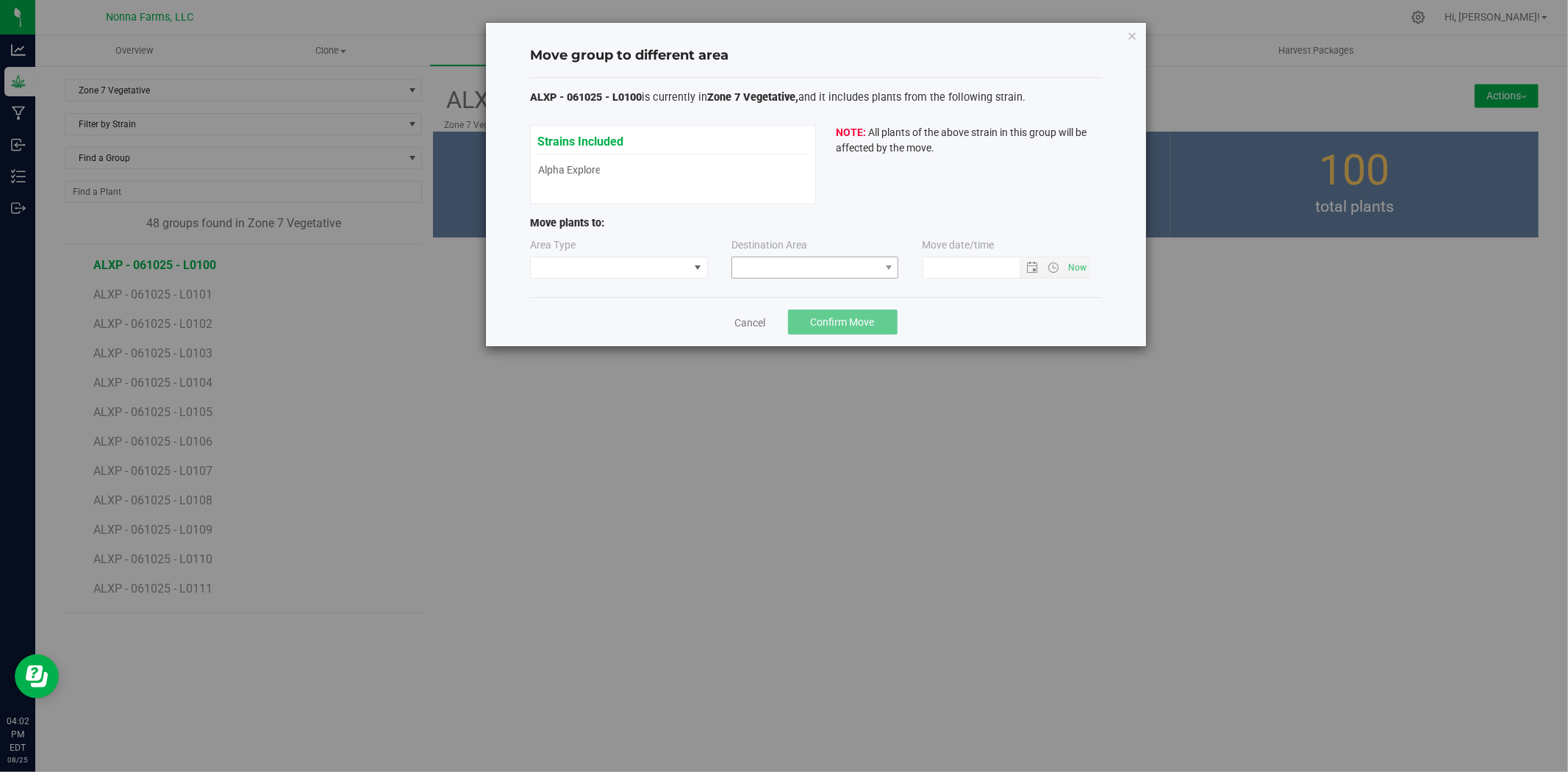
type input "[DATE] 4:02 PM"
click at [652, 266] on span at bounding box center [609, 267] width 158 height 21
click at [612, 318] on li "Vegetative" at bounding box center [619, 320] width 177 height 25
click at [795, 265] on span at bounding box center [806, 267] width 147 height 21
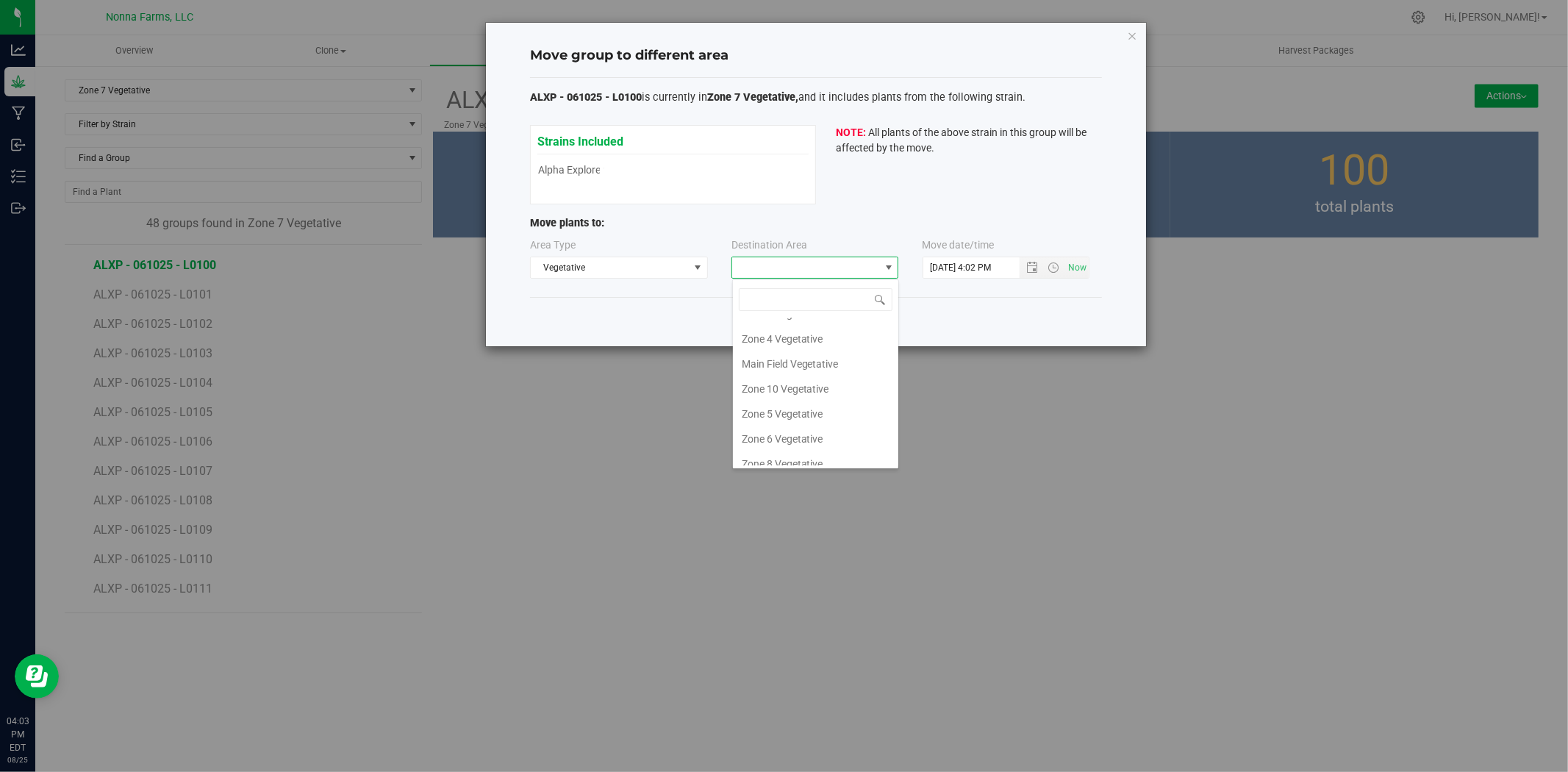
scroll to position [129, 0]
click at [807, 393] on li "Zone 8 Vegetative" at bounding box center [816, 402] width 166 height 25
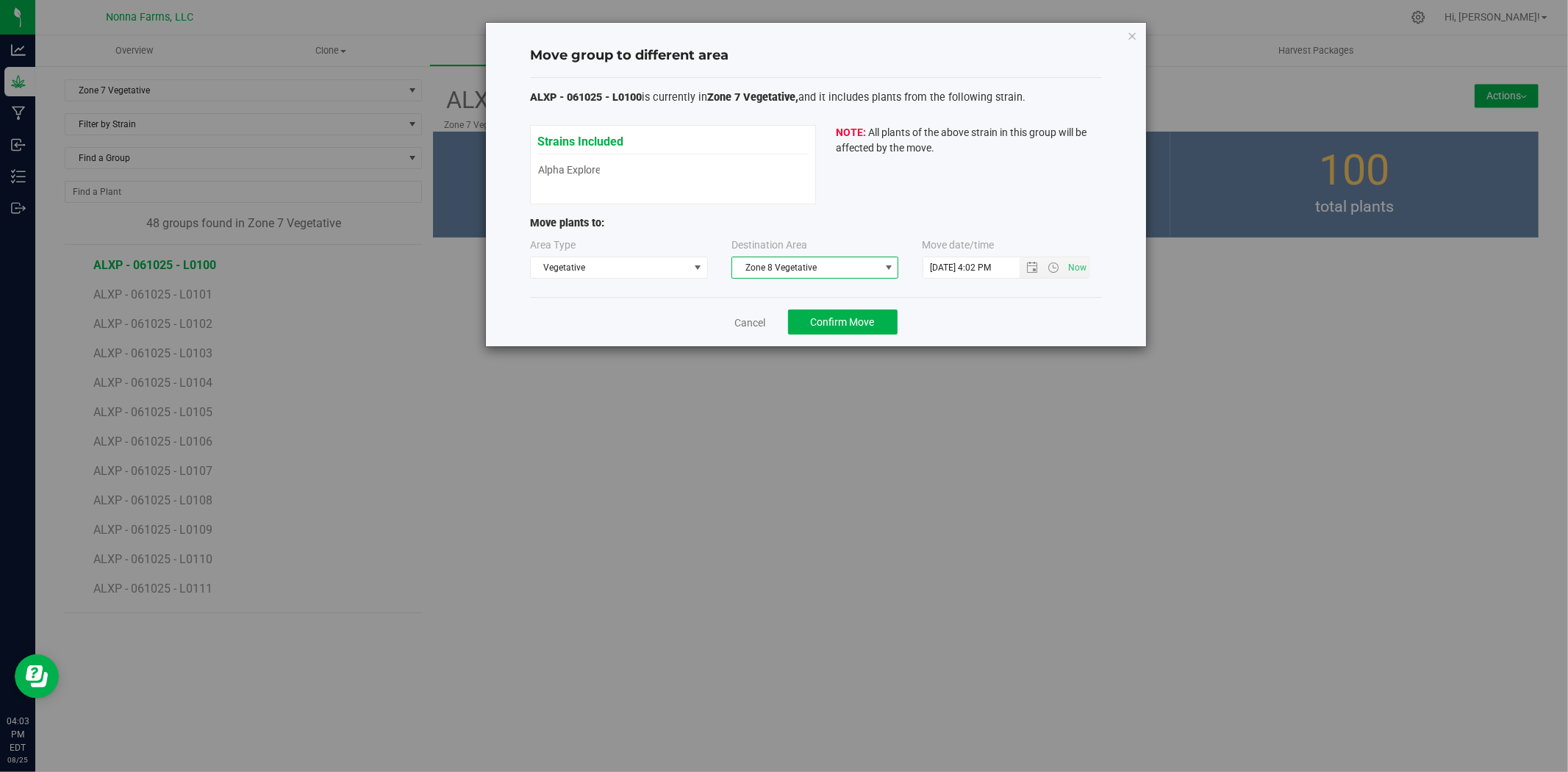
click at [806, 262] on span "Zone 8 Vegetative" at bounding box center [806, 267] width 147 height 21
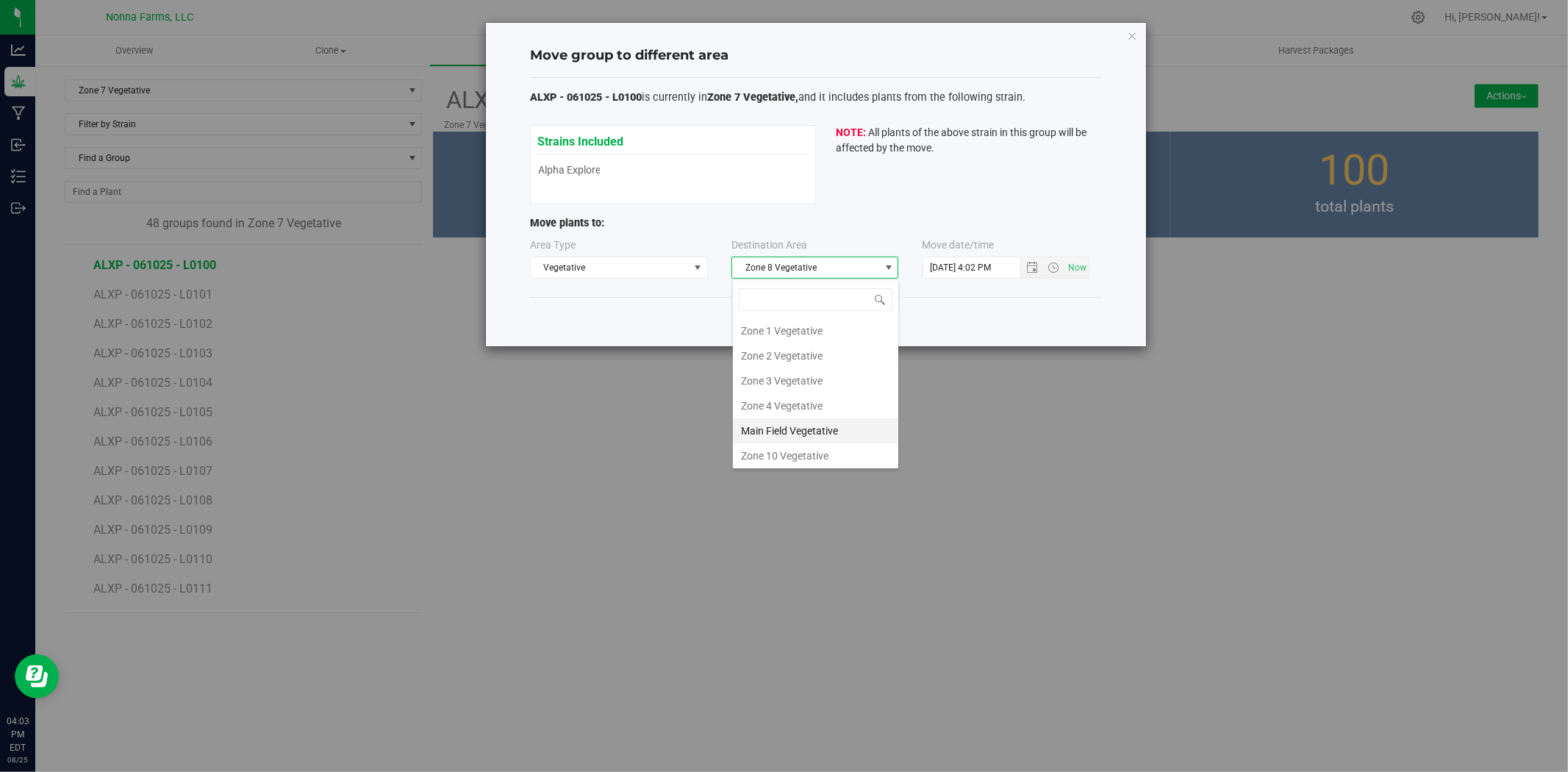
scroll to position [0, 0]
click at [820, 425] on li "Zone 6 Vegetative" at bounding box center [816, 427] width 166 height 25
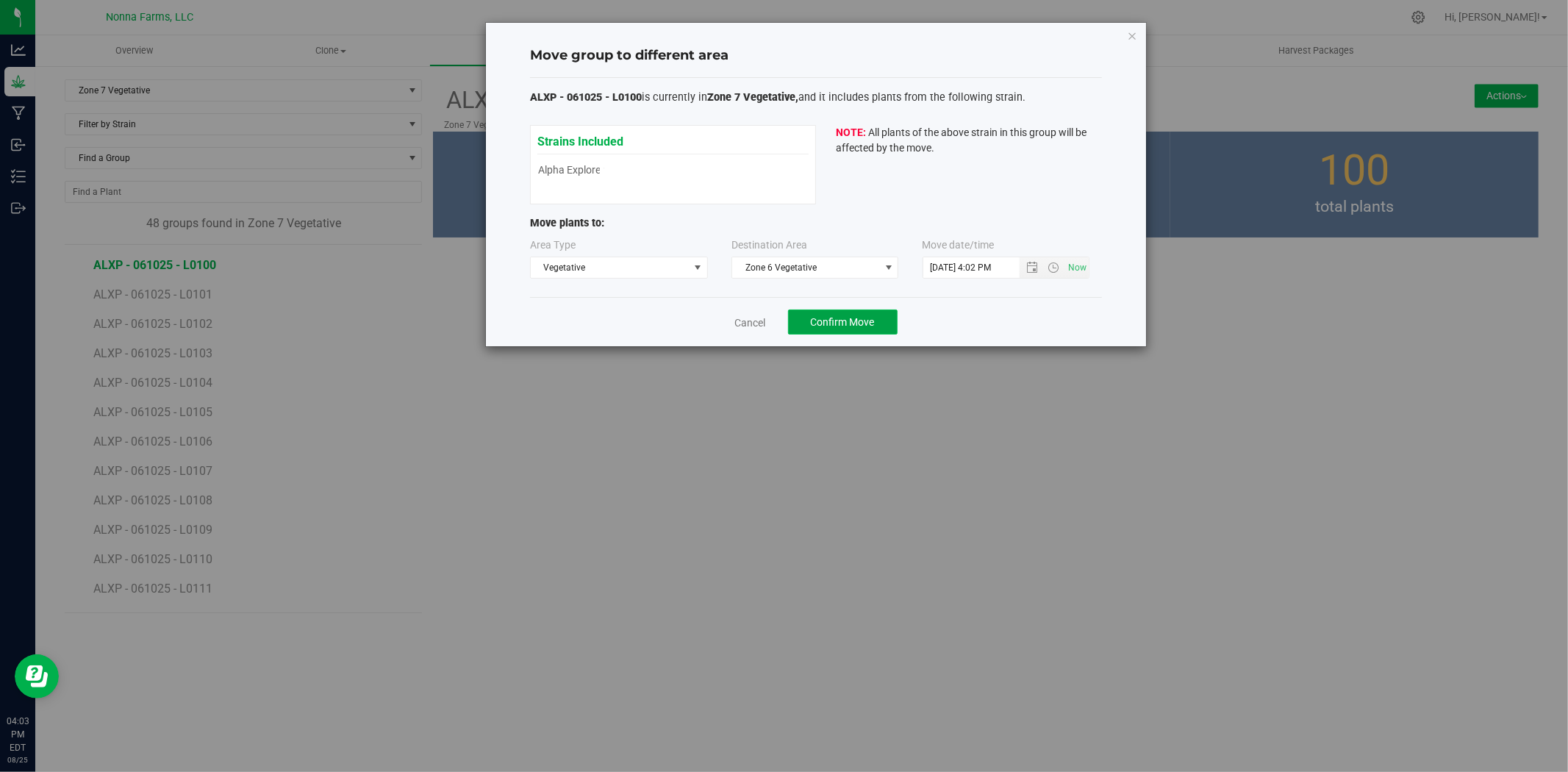
click at [864, 324] on span "Confirm Move" at bounding box center [843, 322] width 64 height 12
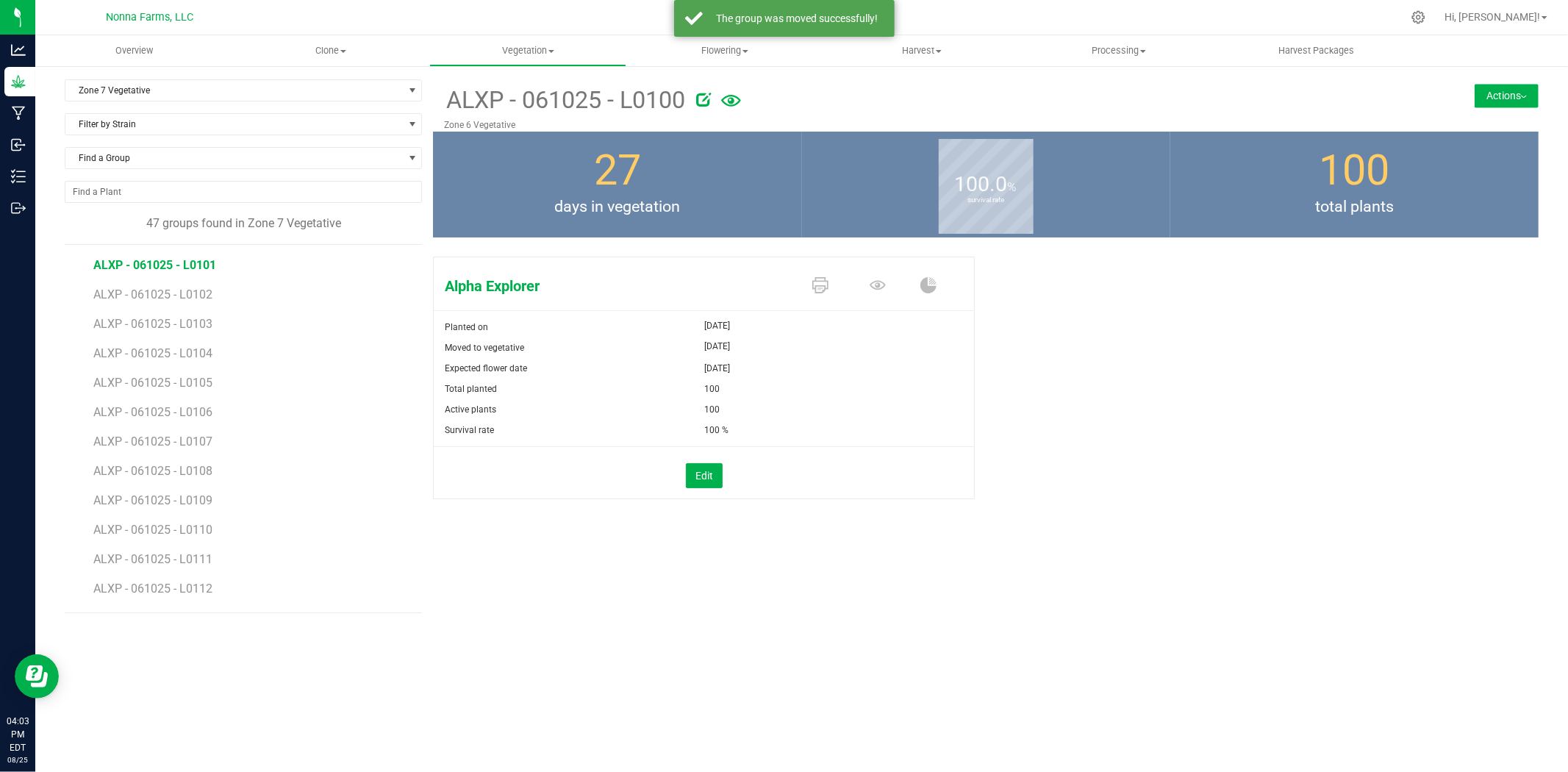
click at [189, 265] on span "ALXP - 061025 - L0101" at bounding box center [155, 265] width 123 height 14
click at [1518, 95] on button "Actions" at bounding box center [1506, 95] width 64 height 24
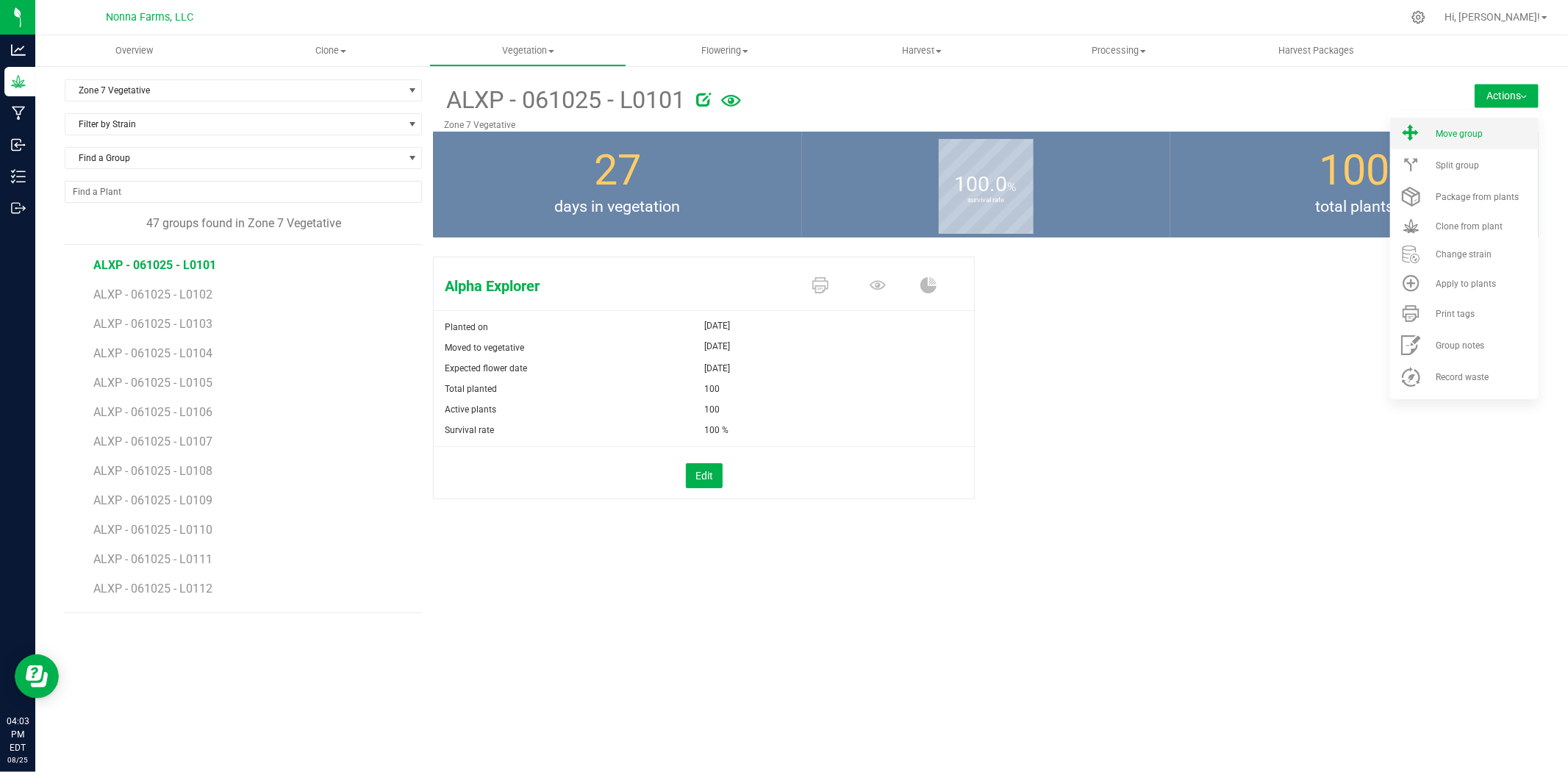
click at [1467, 132] on span "Move group" at bounding box center [1459, 134] width 47 height 10
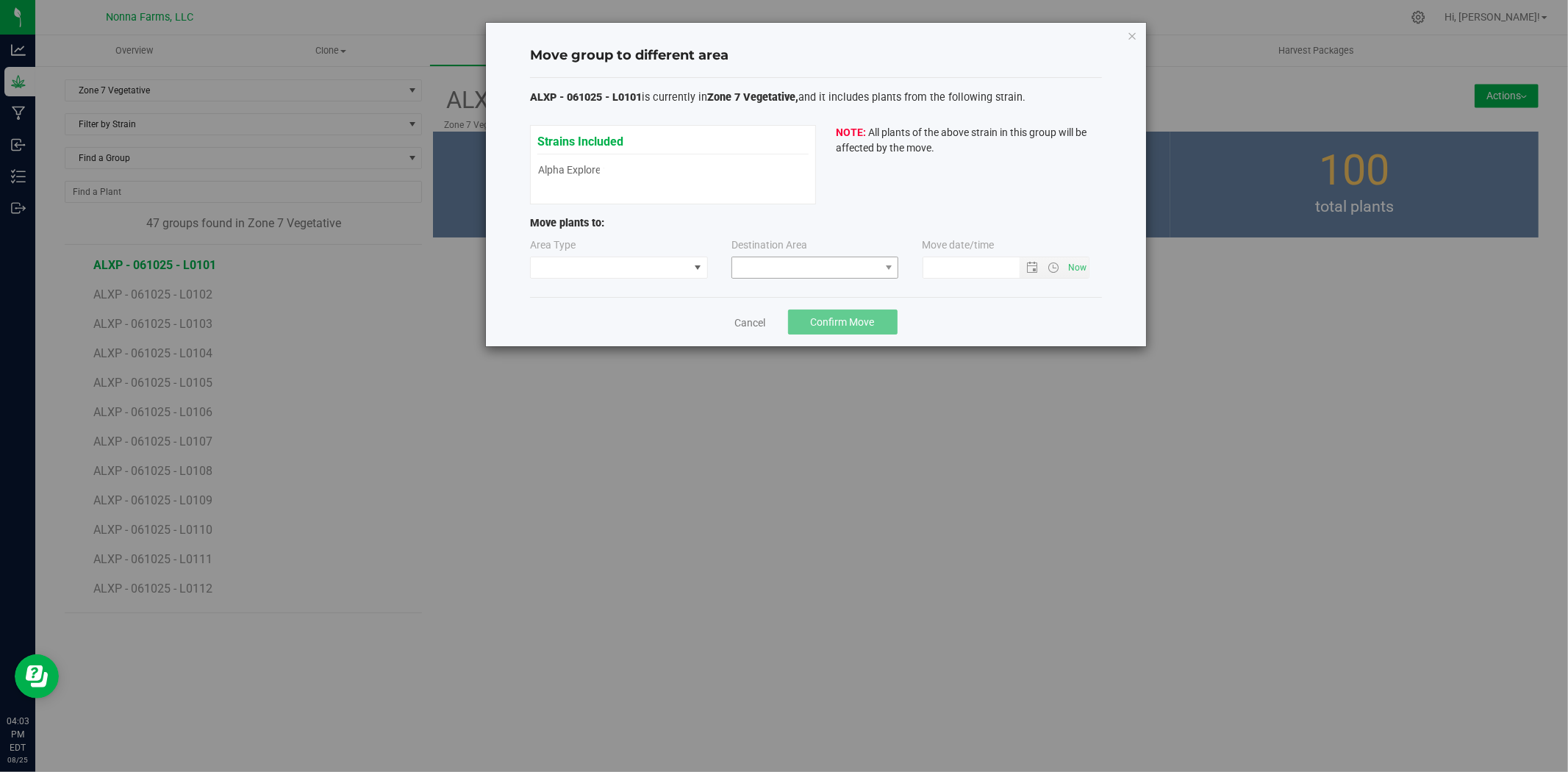
type input "[DATE] 4:03 PM"
click at [640, 275] on span at bounding box center [609, 267] width 158 height 21
click at [589, 324] on li "Vegetative" at bounding box center [619, 320] width 177 height 25
click at [803, 262] on span at bounding box center [806, 267] width 147 height 21
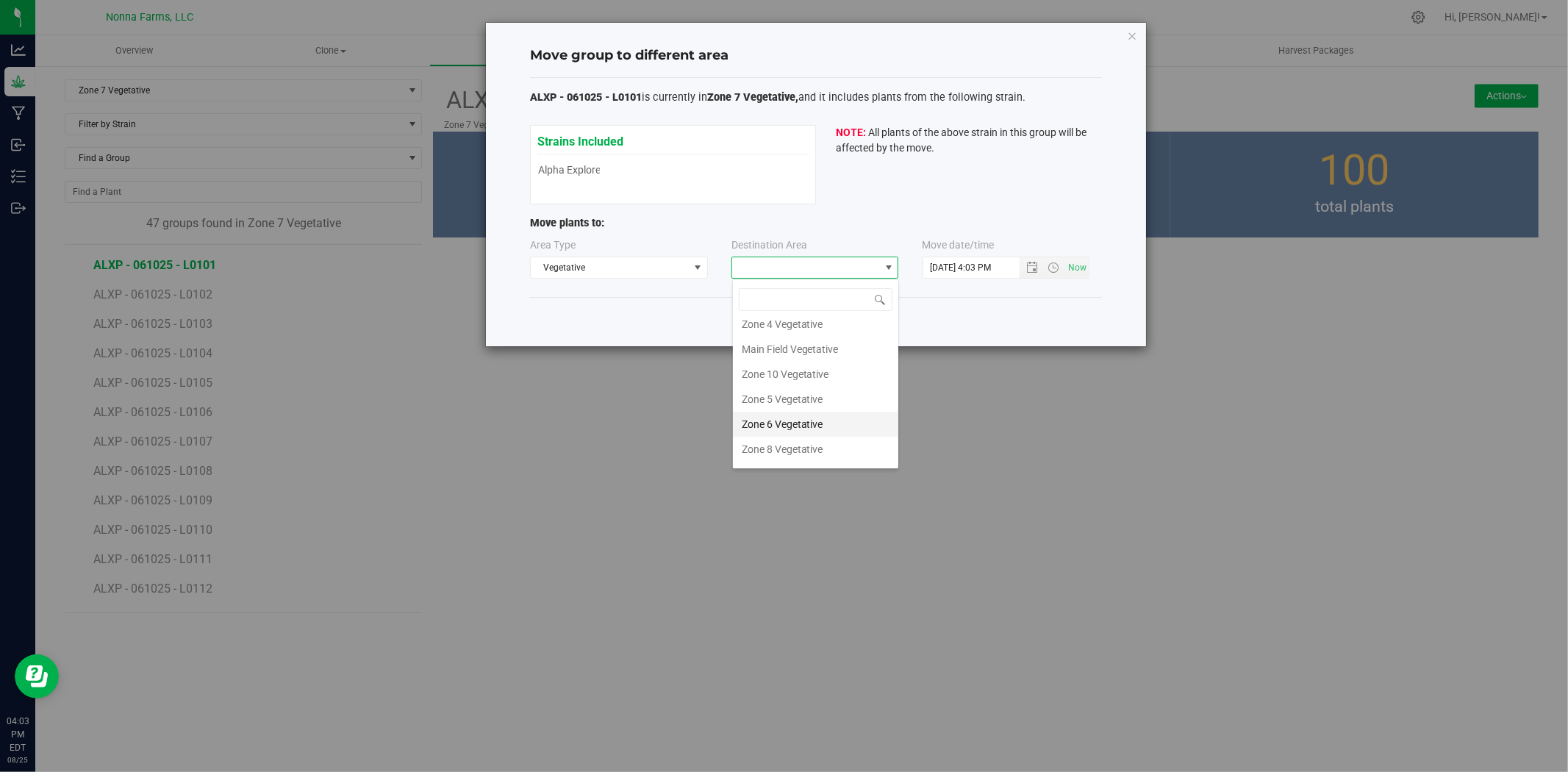
click at [806, 418] on li "Zone 6 Vegetative" at bounding box center [816, 424] width 166 height 25
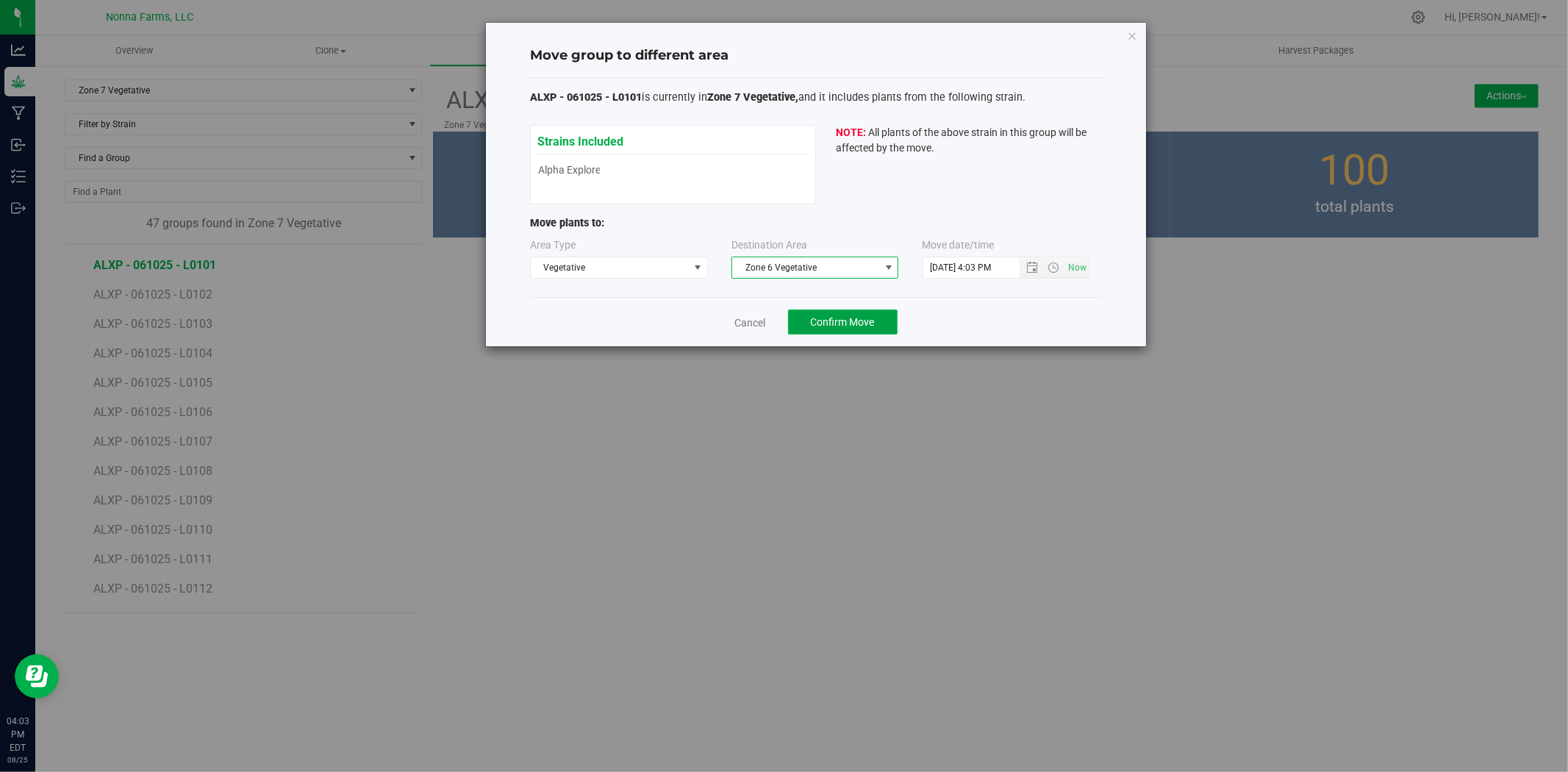
click at [860, 324] on span "Confirm Move" at bounding box center [843, 322] width 64 height 12
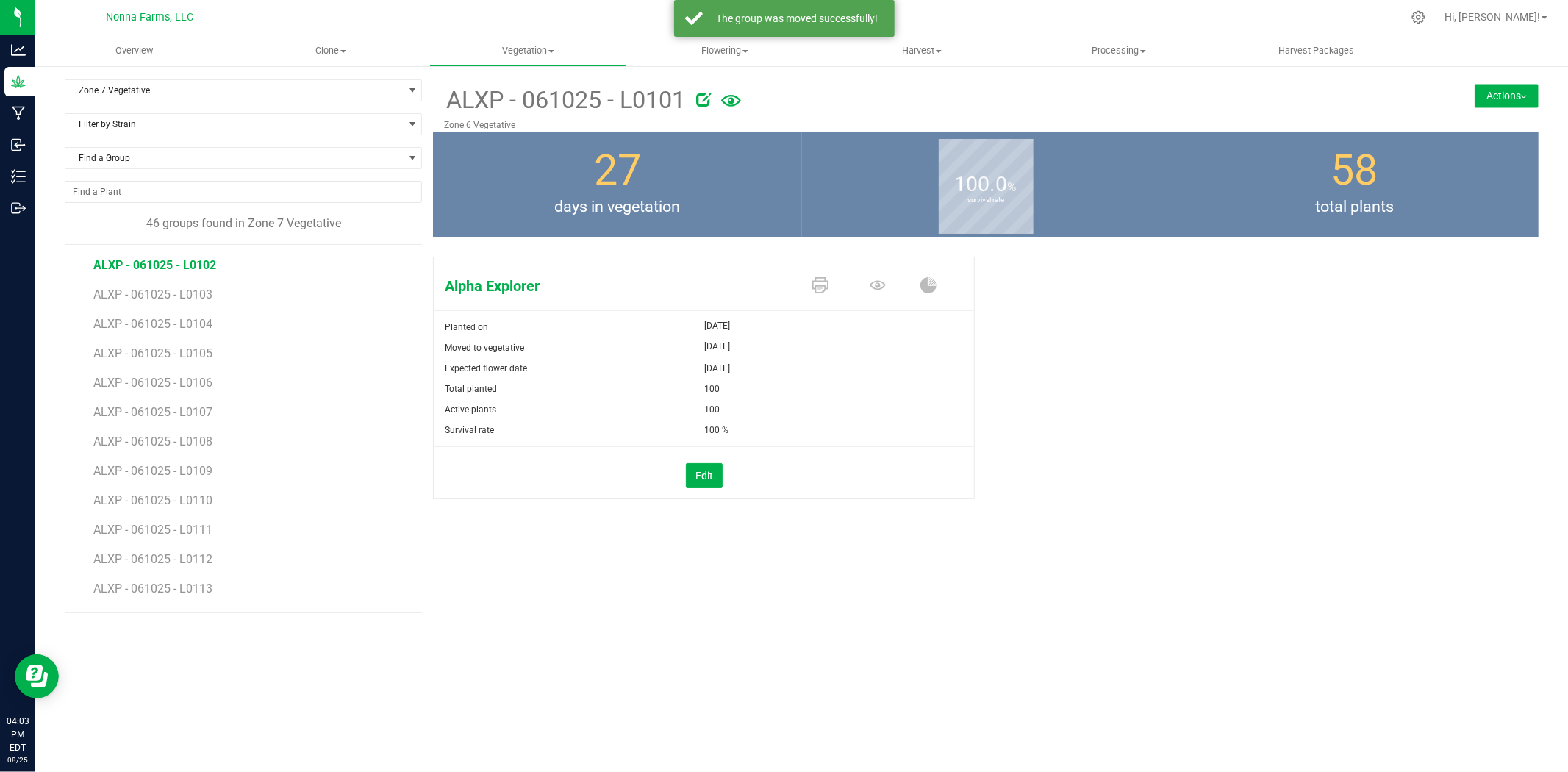
click at [160, 267] on span "ALXP - 061025 - L0102" at bounding box center [155, 265] width 123 height 14
click at [1502, 92] on button "Actions" at bounding box center [1506, 95] width 64 height 24
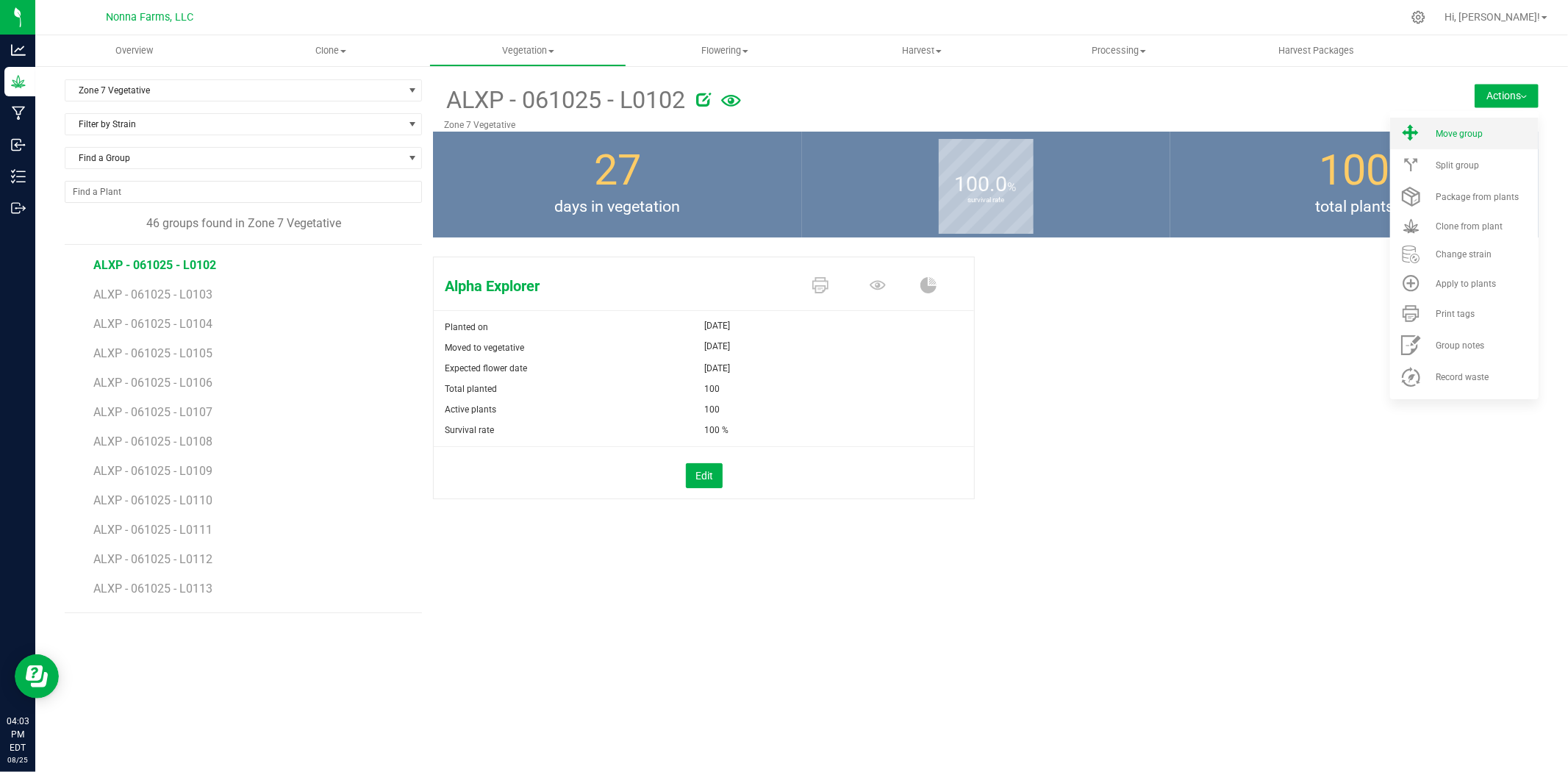
click at [1464, 141] on li "Move group" at bounding box center [1465, 134] width 149 height 32
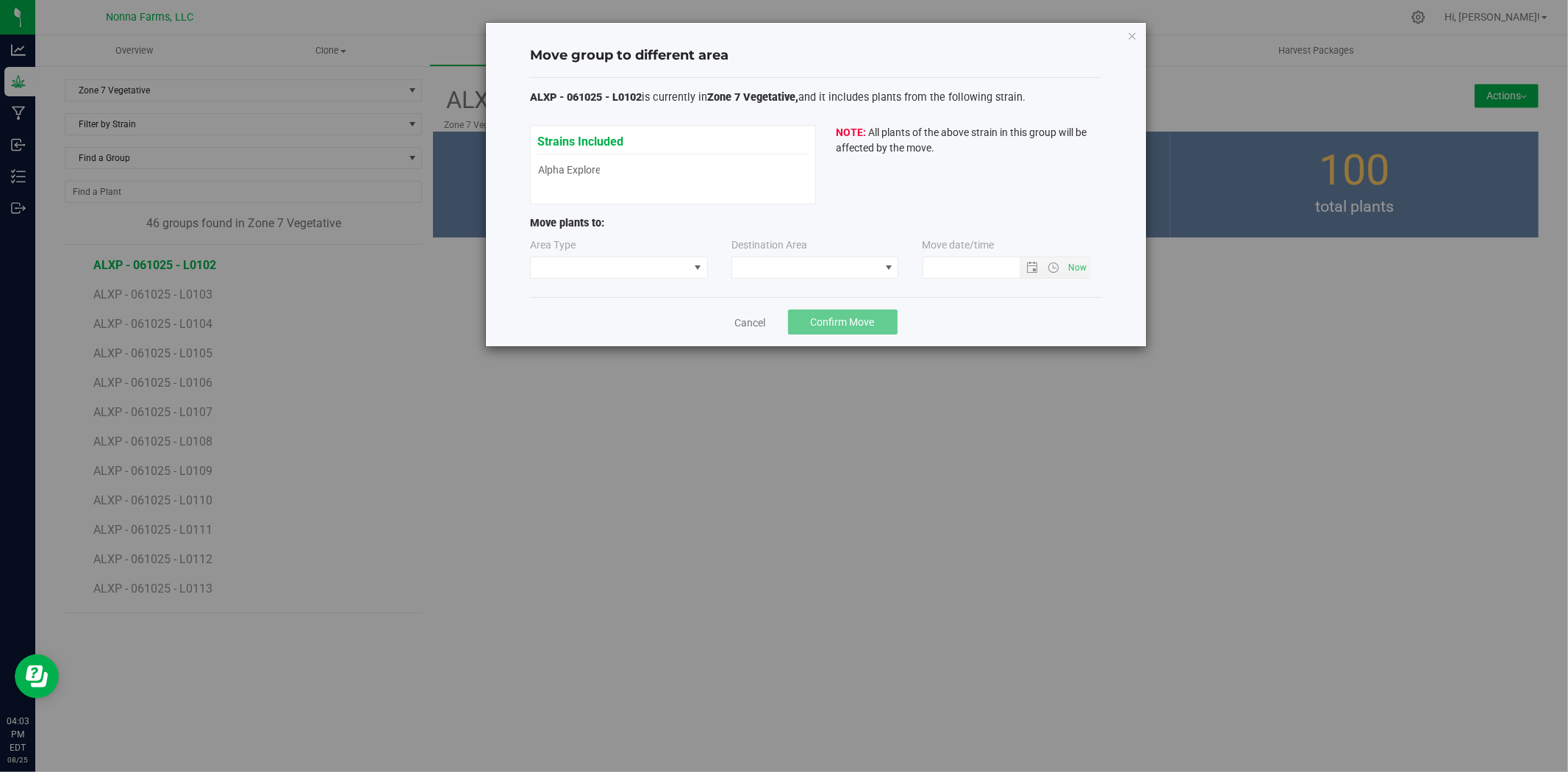
type input "[DATE] 4:03 PM"
click at [651, 259] on span at bounding box center [609, 267] width 158 height 21
click at [608, 322] on li "Vegetative" at bounding box center [619, 320] width 177 height 25
click at [799, 269] on span at bounding box center [806, 267] width 147 height 21
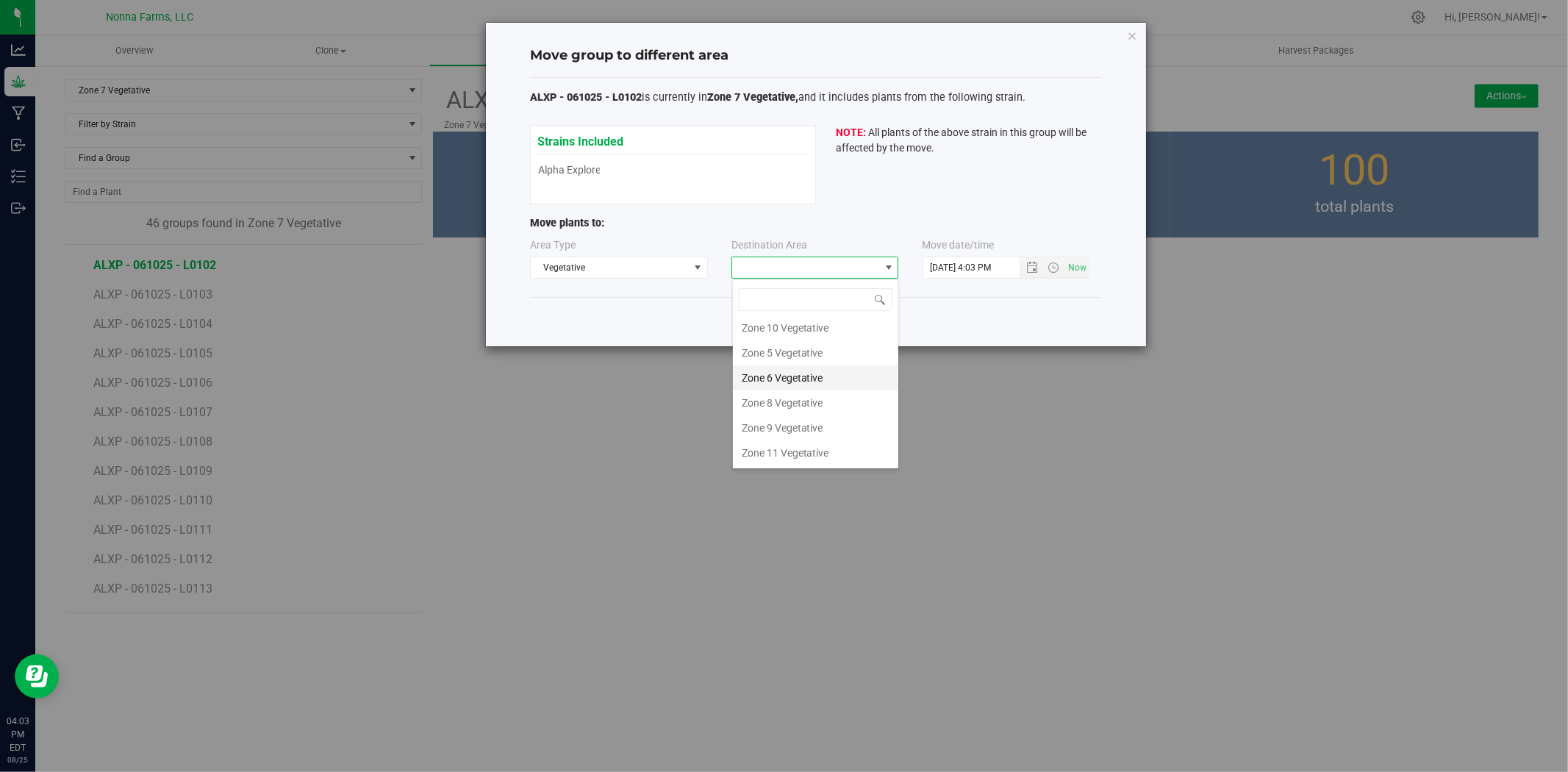
click at [819, 380] on li "Zone 6 Vegetative" at bounding box center [816, 377] width 166 height 25
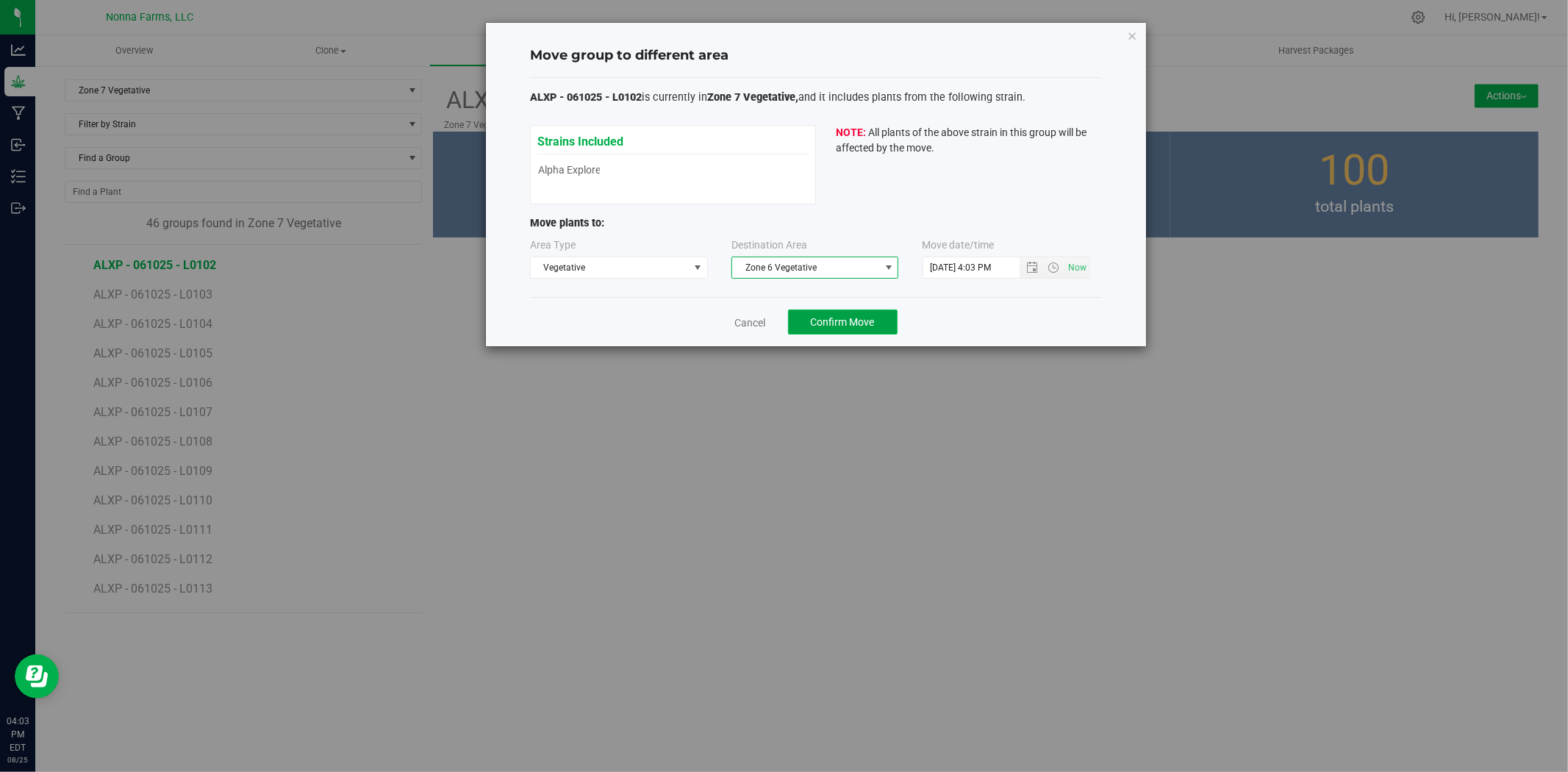
click at [847, 324] on span "Confirm Move" at bounding box center [843, 322] width 64 height 12
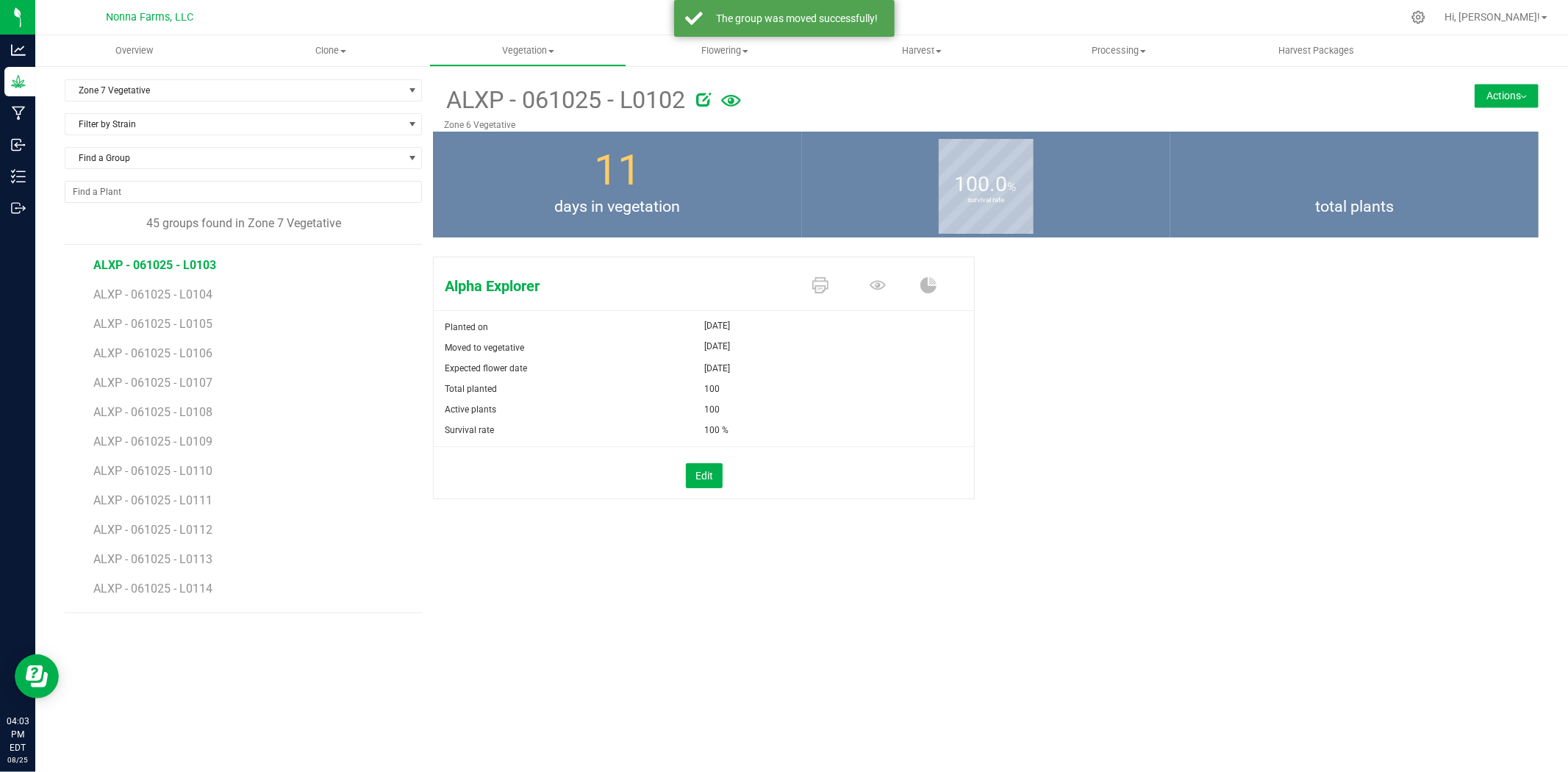
click at [175, 267] on span "ALXP - 061025 - L0103" at bounding box center [155, 265] width 123 height 14
click at [1493, 93] on button "Actions" at bounding box center [1506, 95] width 64 height 24
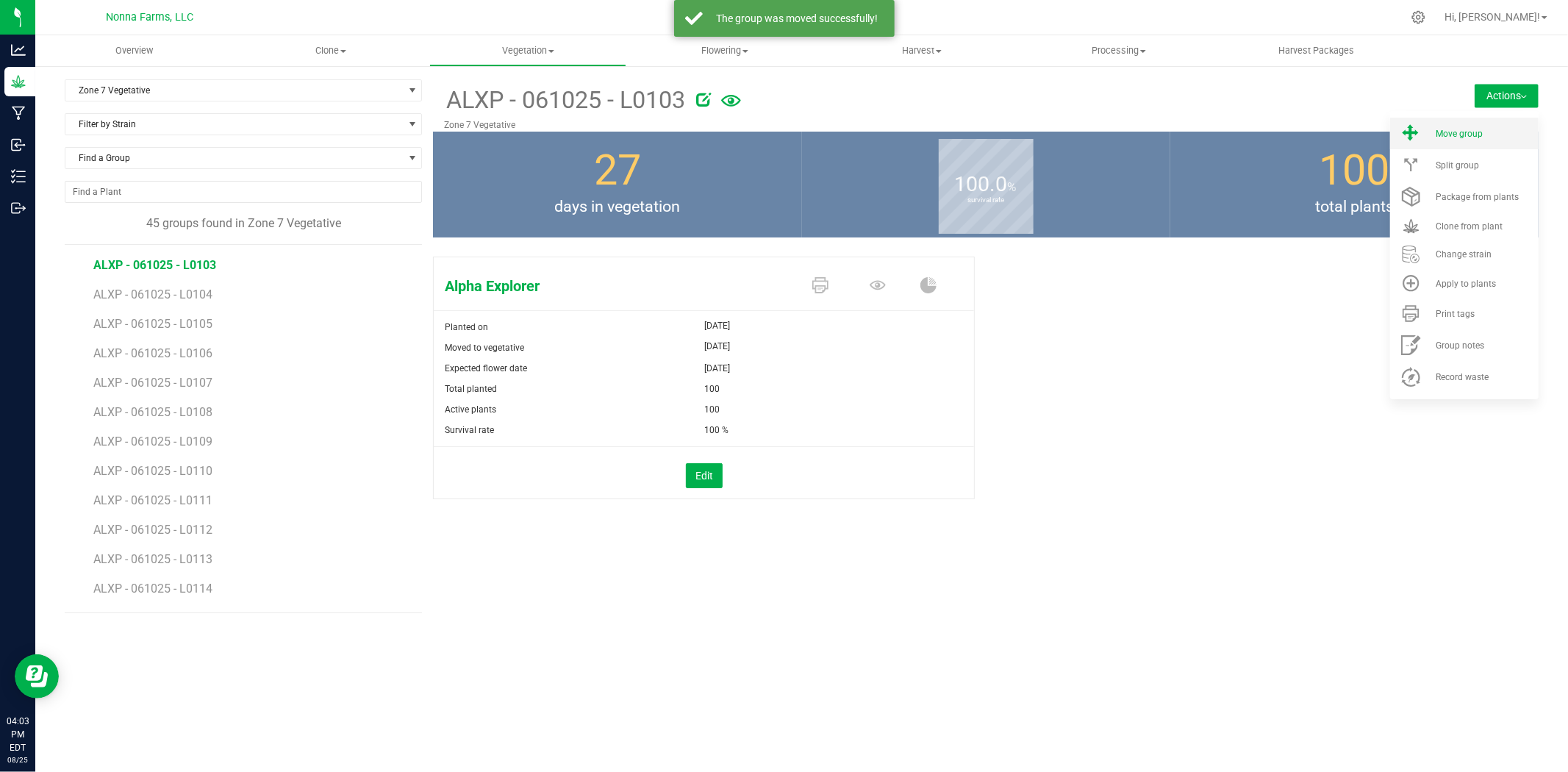
click at [1429, 129] on li "Move group" at bounding box center [1465, 134] width 149 height 32
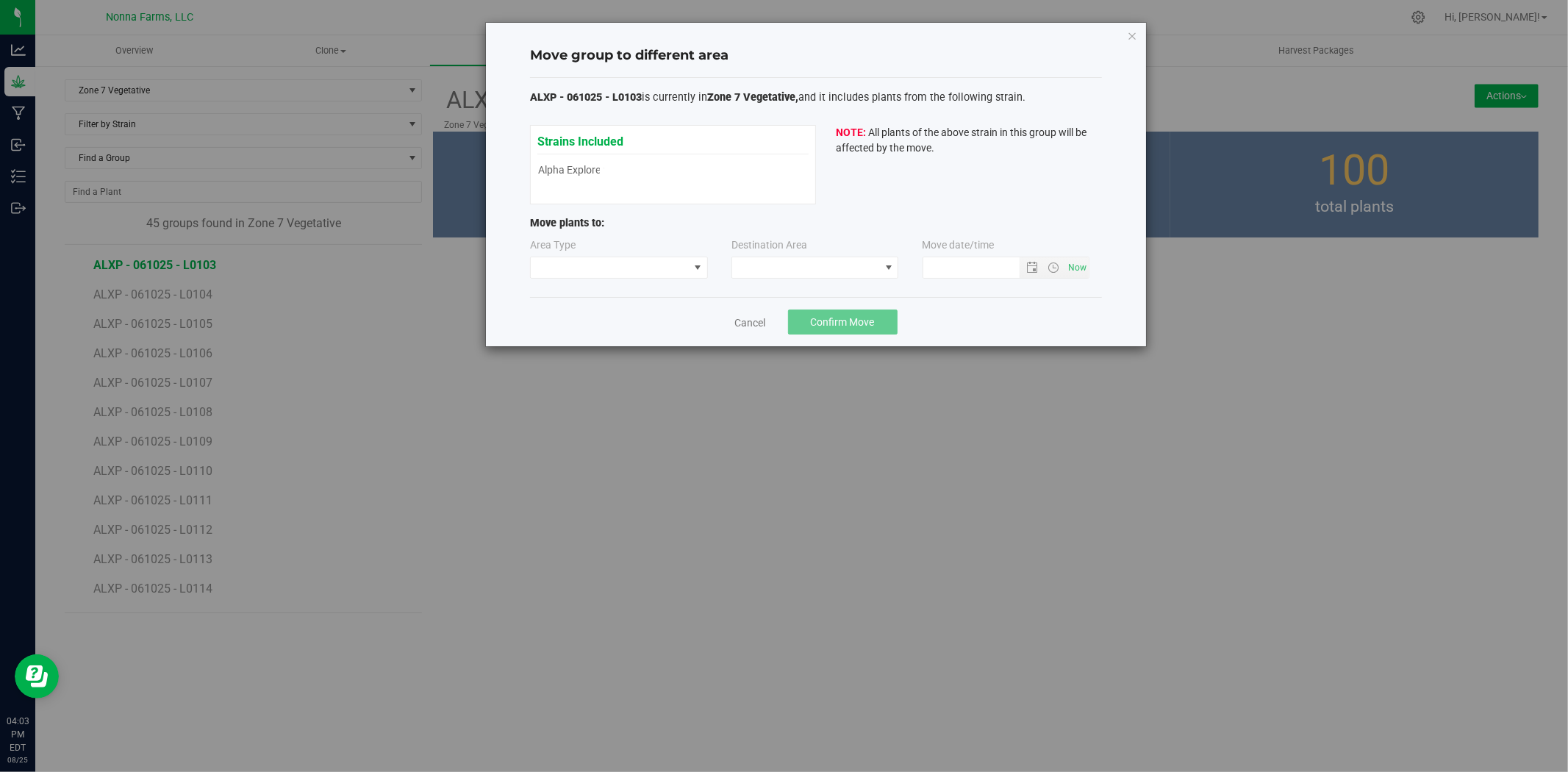
type input "[DATE] 4:03 PM"
click at [670, 259] on span at bounding box center [609, 267] width 158 height 21
click at [583, 317] on li "Vegetative" at bounding box center [619, 320] width 177 height 25
click at [820, 265] on span at bounding box center [806, 267] width 147 height 21
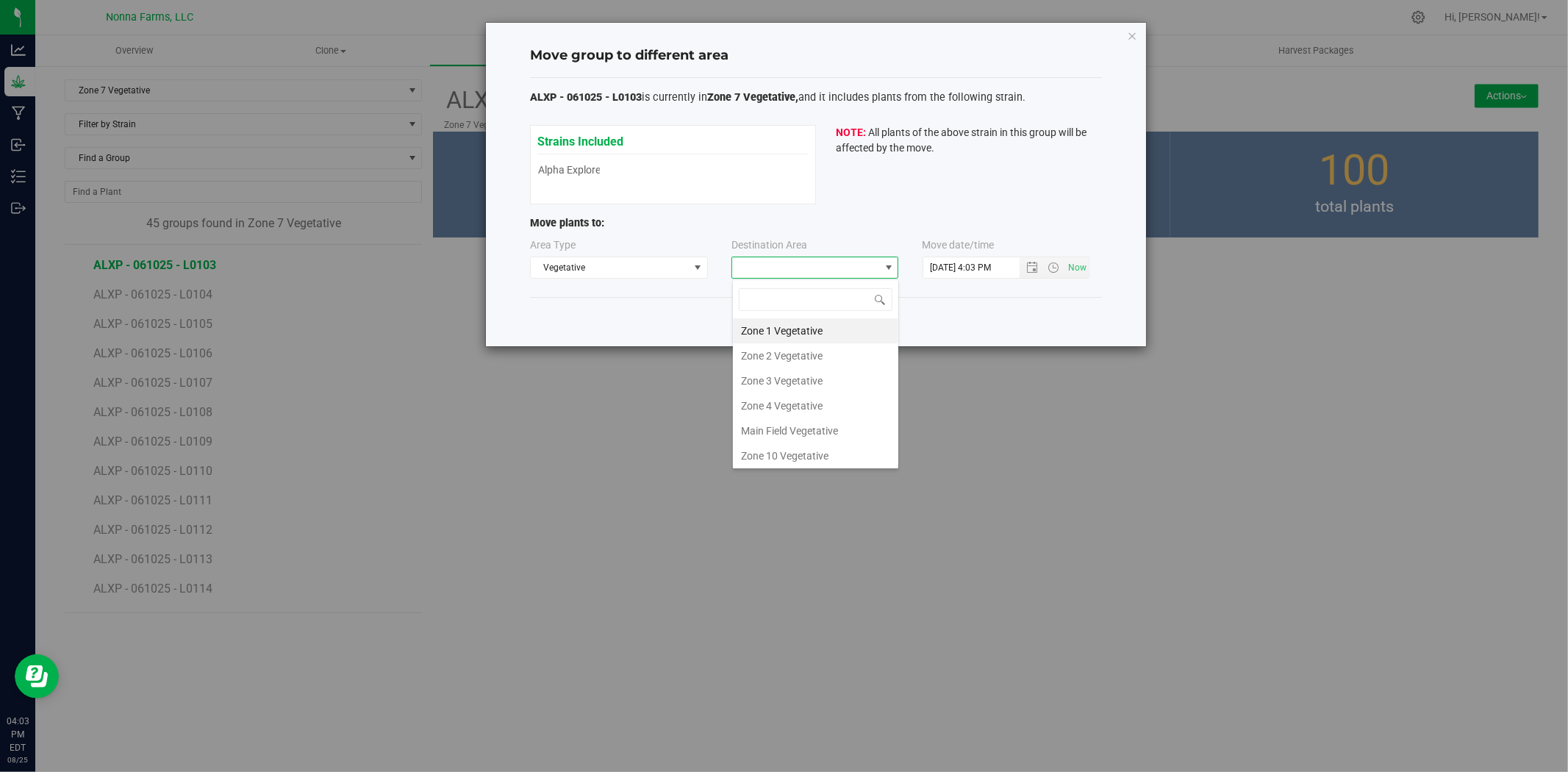
scroll to position [22, 167]
click at [809, 378] on li "Zone 6 Vegetative" at bounding box center [816, 377] width 166 height 25
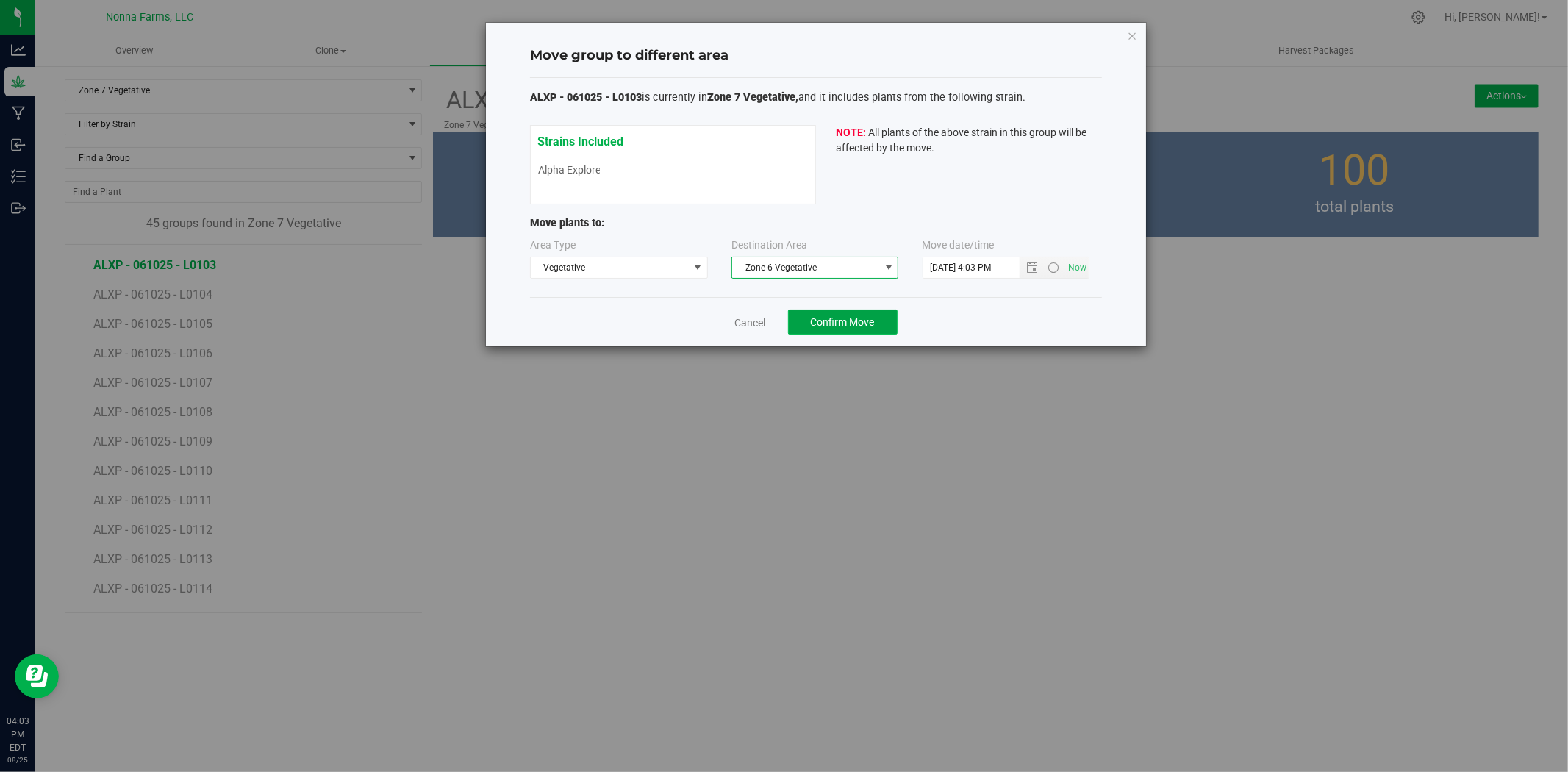
click at [822, 325] on span "Confirm Move" at bounding box center [843, 322] width 64 height 12
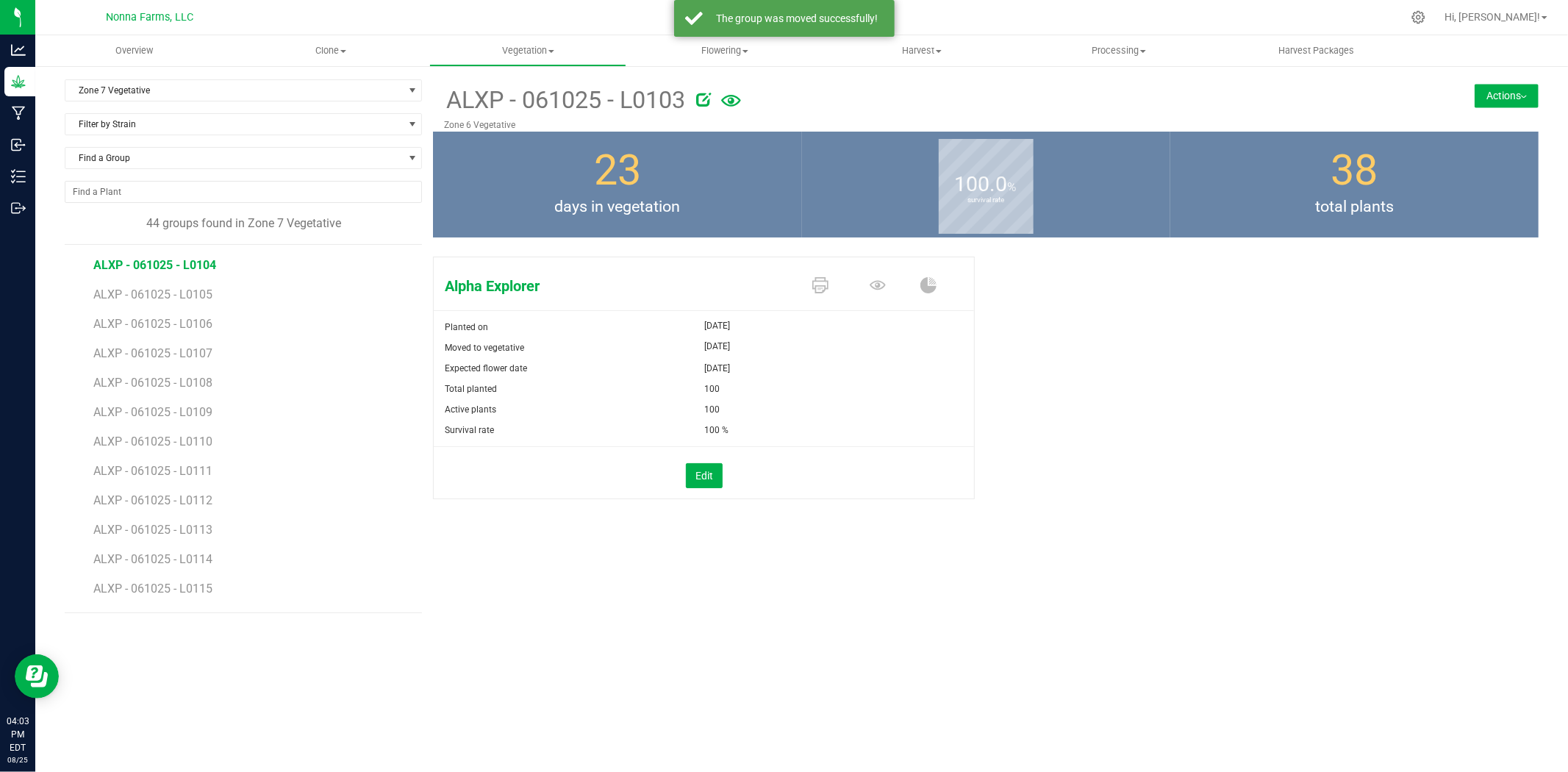
click at [196, 267] on span "ALXP - 061025 - L0104" at bounding box center [155, 265] width 123 height 14
click at [1500, 98] on button "Actions" at bounding box center [1506, 95] width 64 height 24
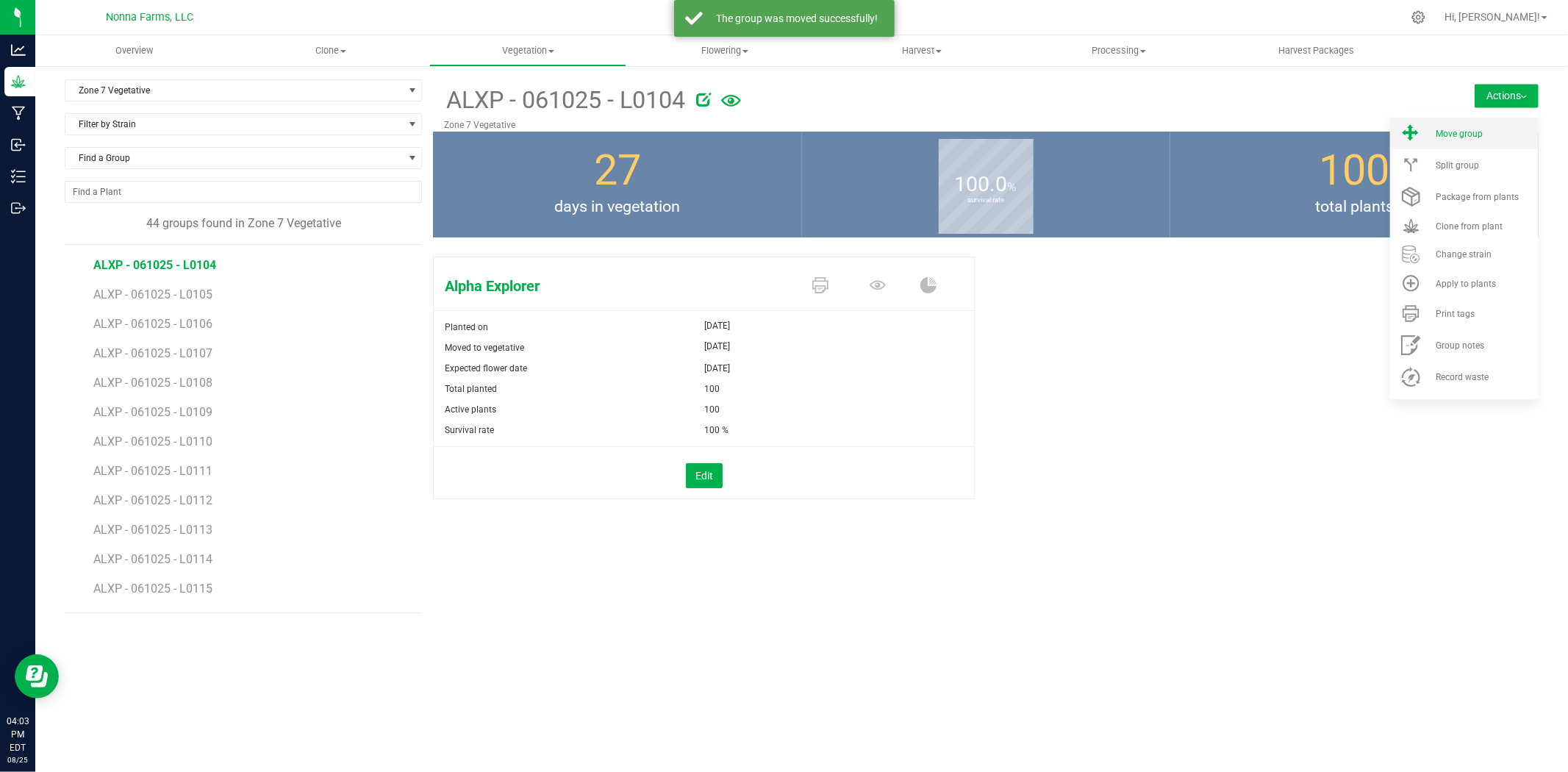
click at [1478, 129] on span "Move group" at bounding box center [1459, 134] width 47 height 10
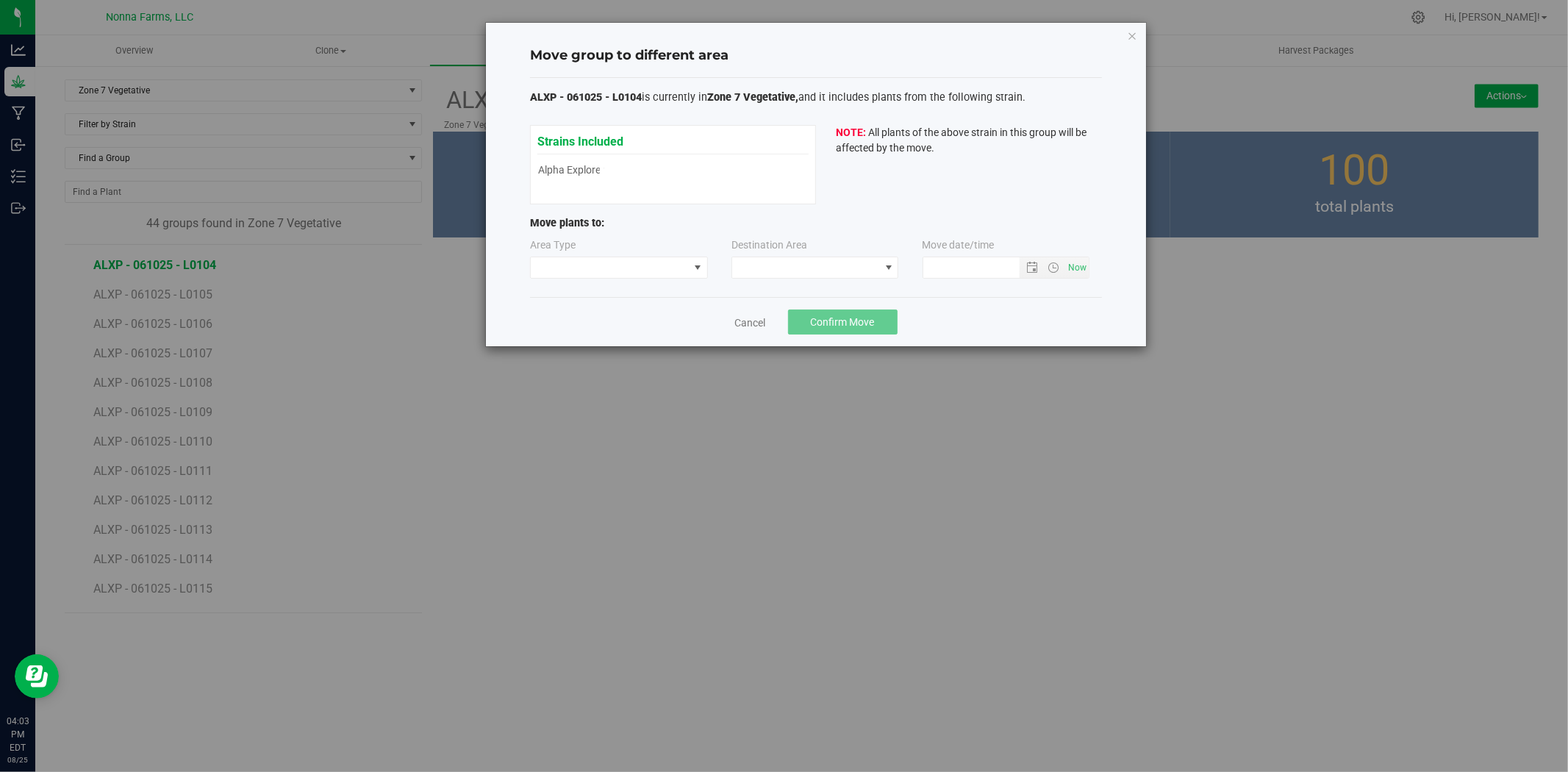
type input "[DATE] 4:03 PM"
click at [652, 271] on span at bounding box center [609, 267] width 158 height 21
click at [613, 319] on li "Vegetative" at bounding box center [619, 320] width 177 height 25
click at [811, 262] on span at bounding box center [806, 267] width 147 height 21
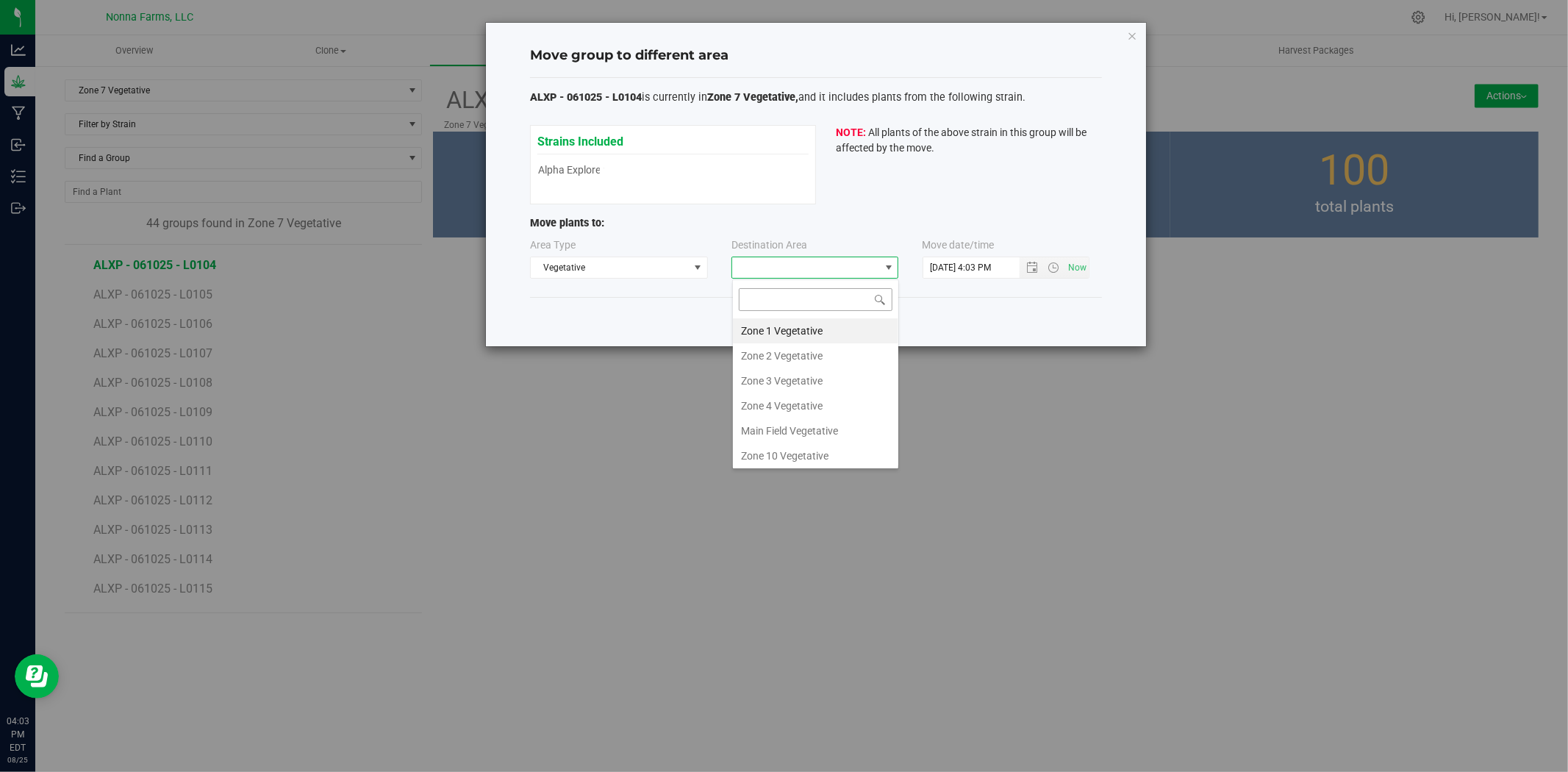
scroll to position [22, 167]
click at [807, 422] on li "Zone 6 Vegetative" at bounding box center [816, 424] width 166 height 25
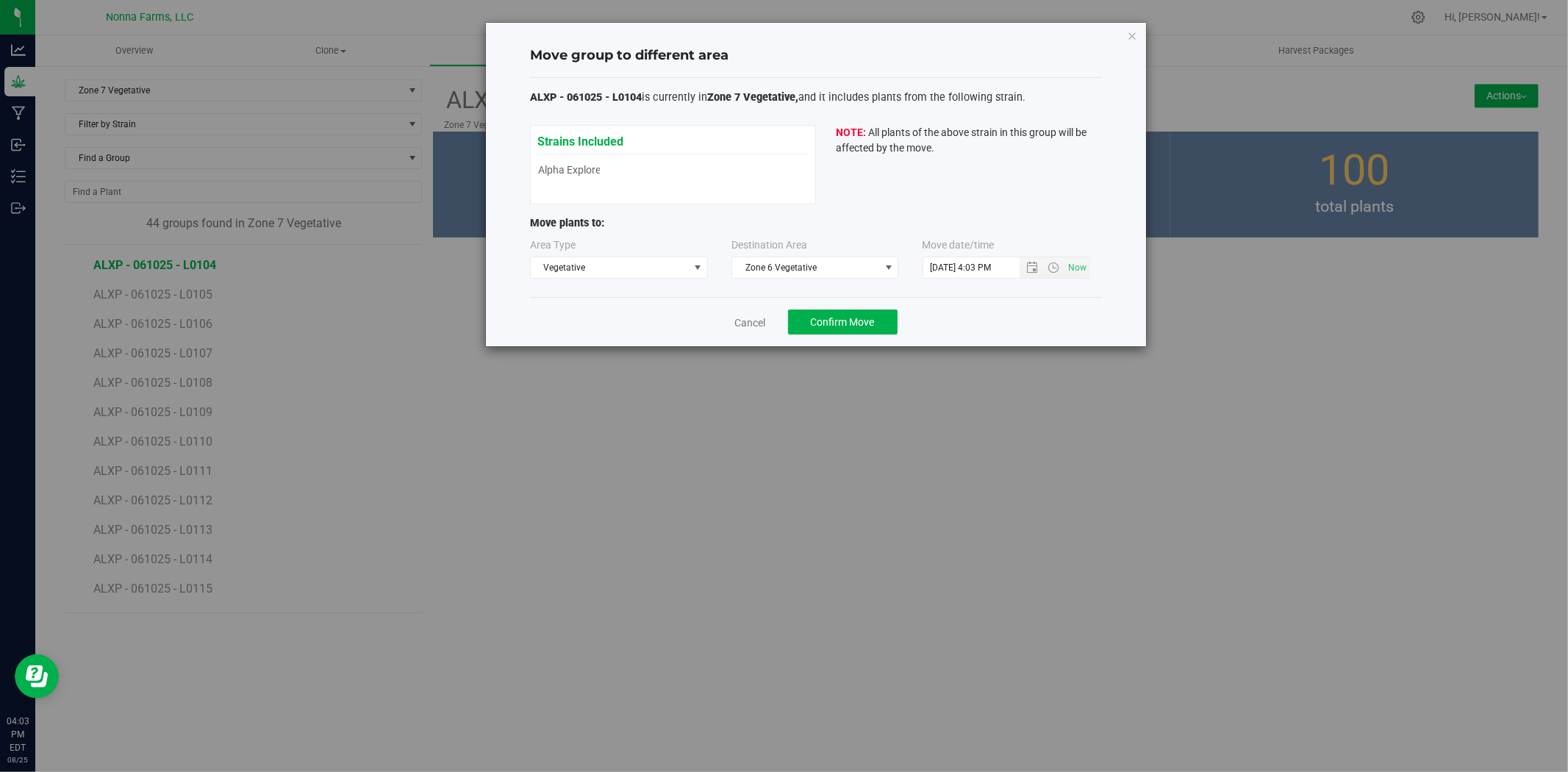
click at [818, 339] on div "Cancel Confirm Move" at bounding box center [816, 322] width 572 height 50
click at [821, 326] on span "Confirm Move" at bounding box center [843, 322] width 64 height 12
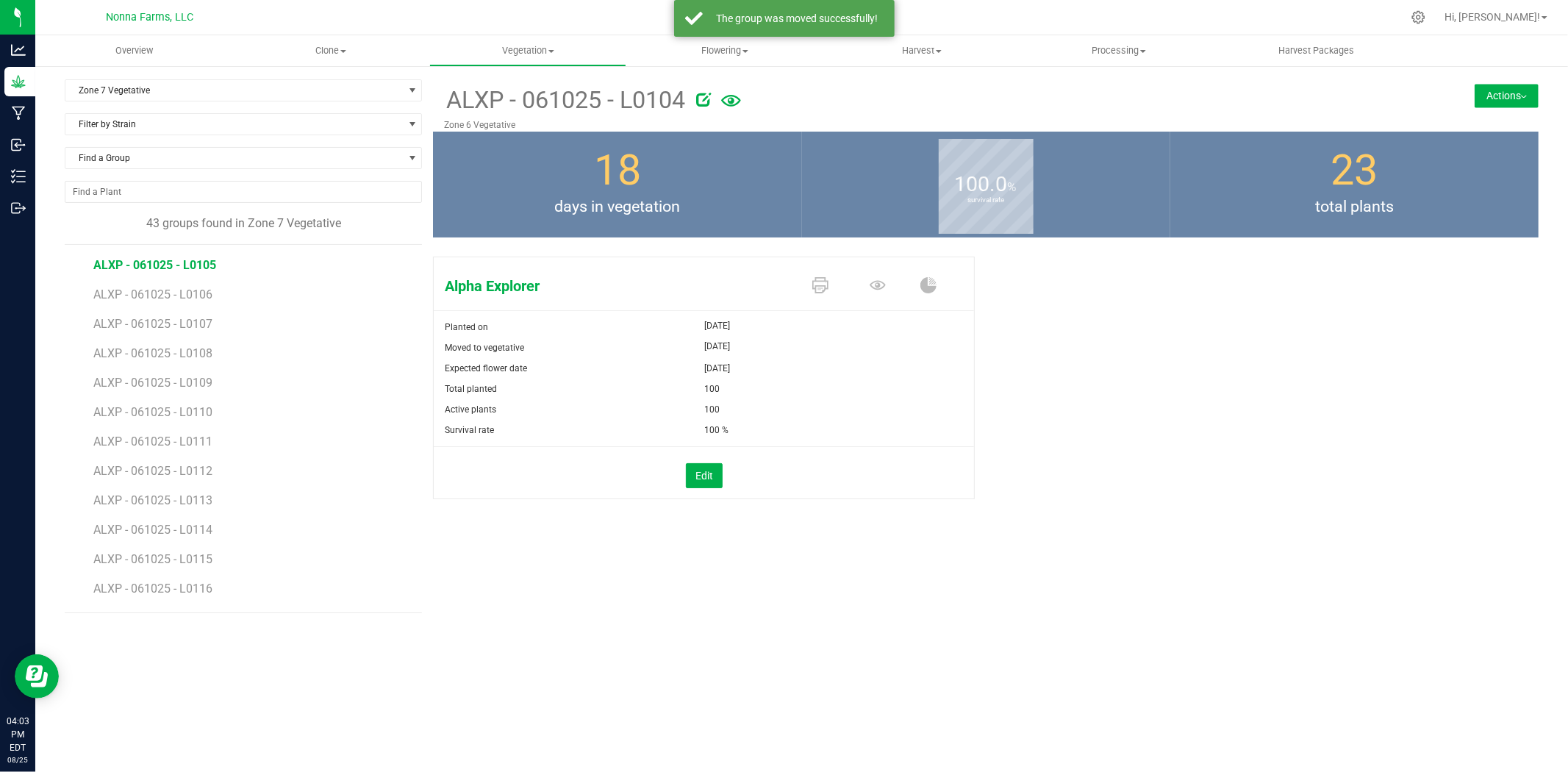
click at [196, 262] on span "ALXP - 061025 - L0105" at bounding box center [155, 265] width 123 height 14
click at [1499, 91] on button "Actions" at bounding box center [1506, 95] width 64 height 24
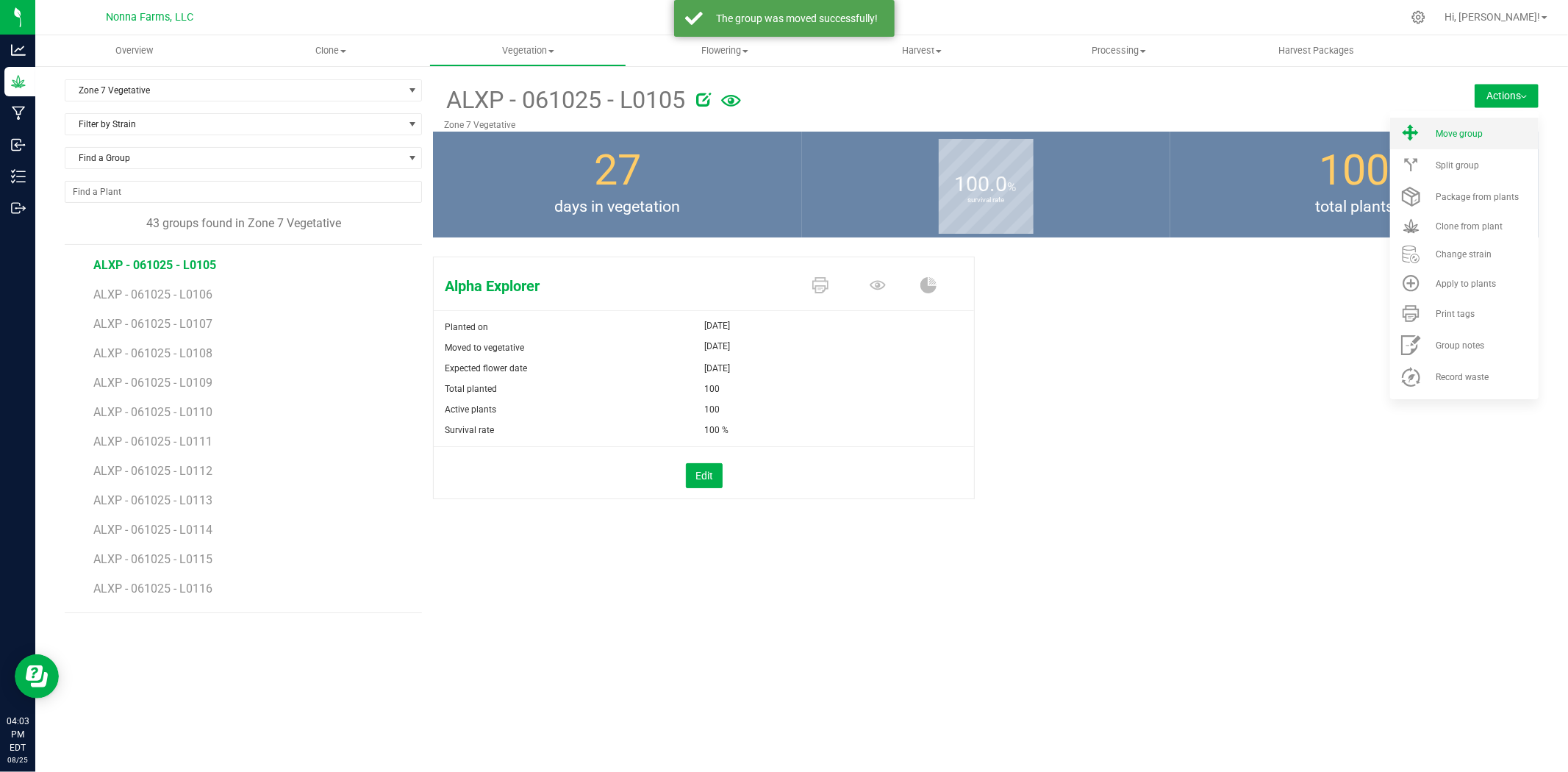
click at [1443, 129] on span "Move group" at bounding box center [1459, 134] width 47 height 10
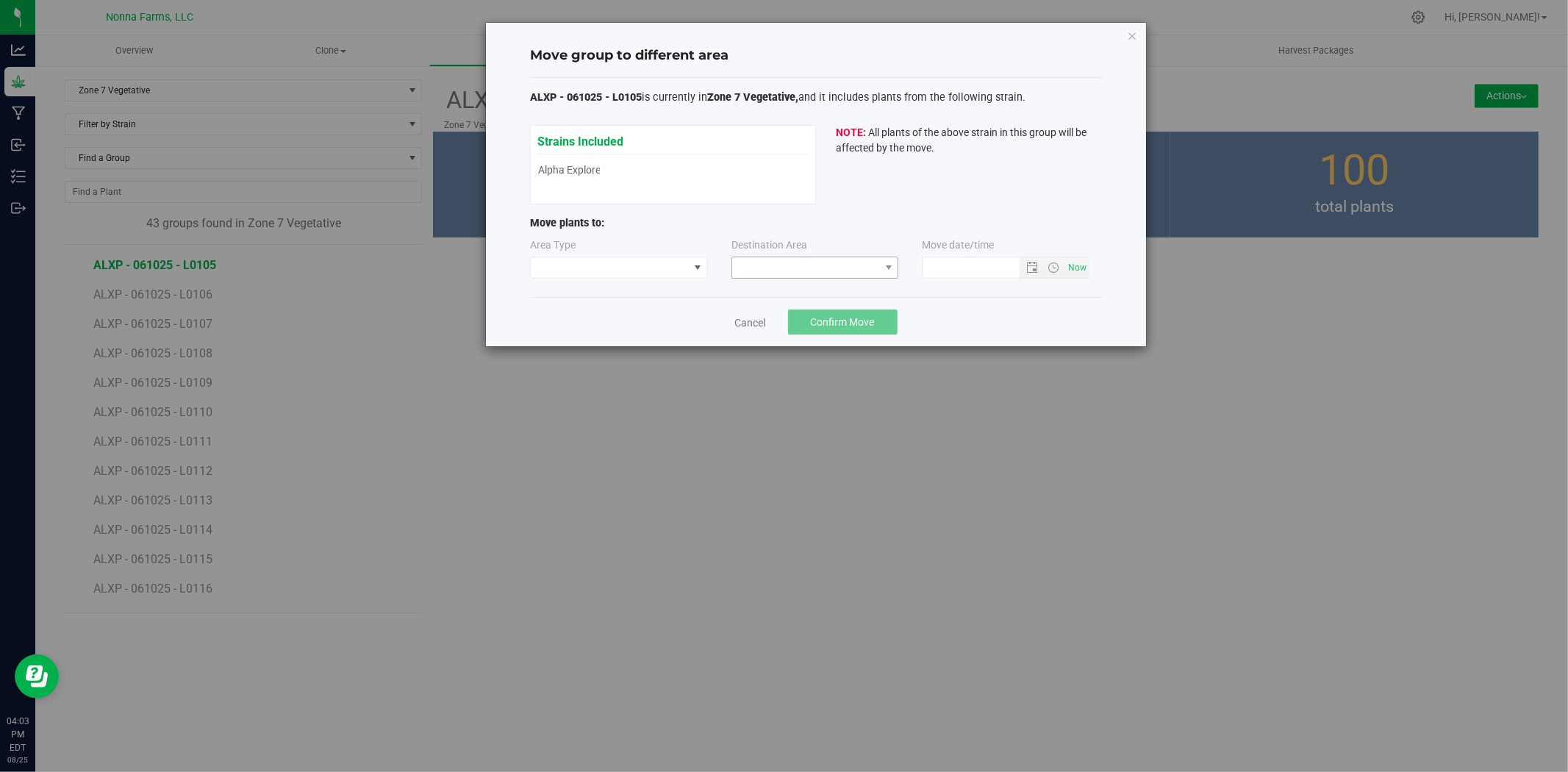
type input "[DATE] 4:03 PM"
click at [653, 265] on span at bounding box center [609, 267] width 158 height 21
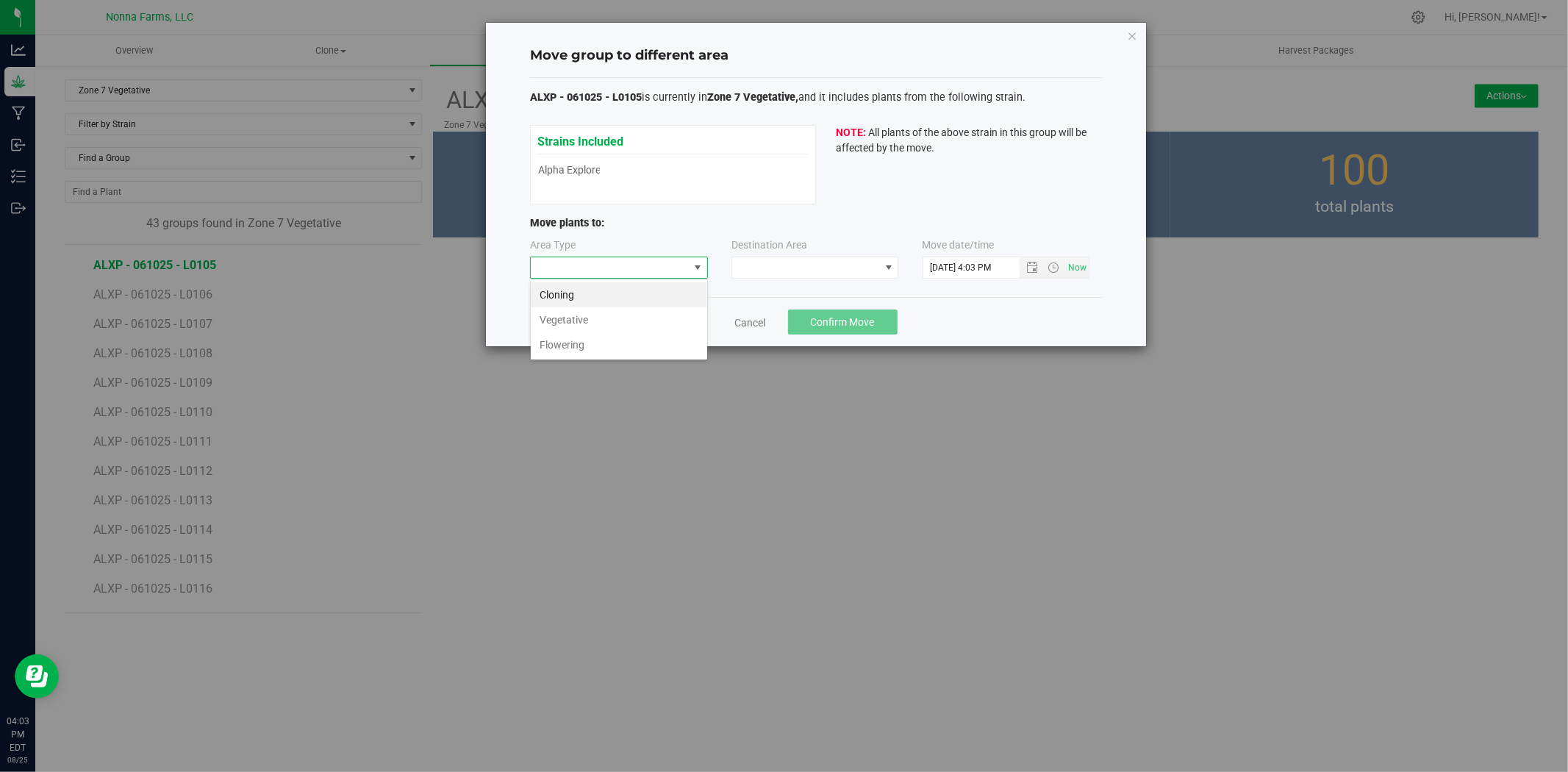
scroll to position [22, 178]
click at [596, 310] on li "Vegetative" at bounding box center [619, 320] width 177 height 25
click at [818, 252] on div "Destination Area" at bounding box center [816, 257] width 169 height 41
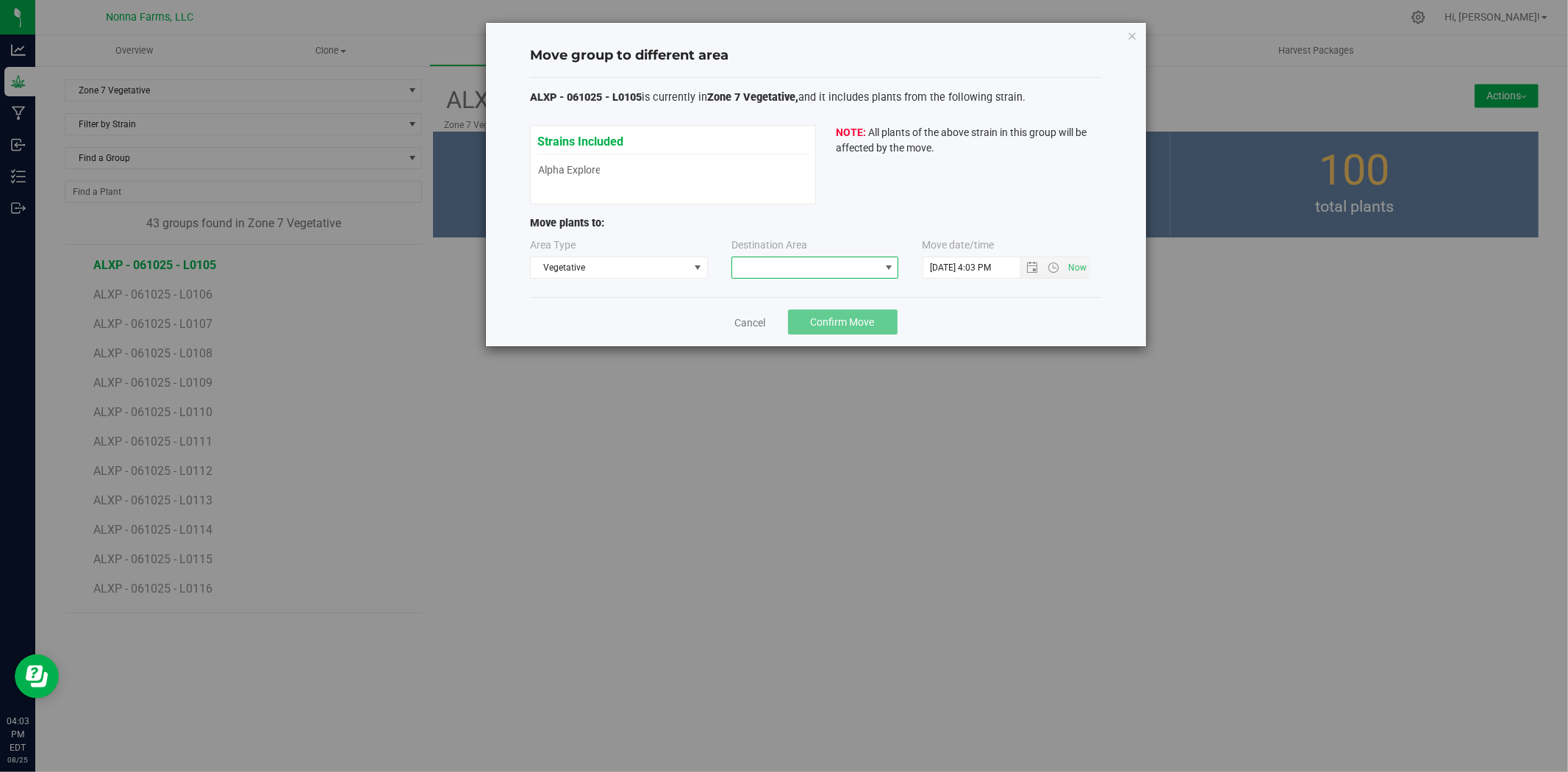
click at [817, 259] on span at bounding box center [806, 267] width 147 height 21
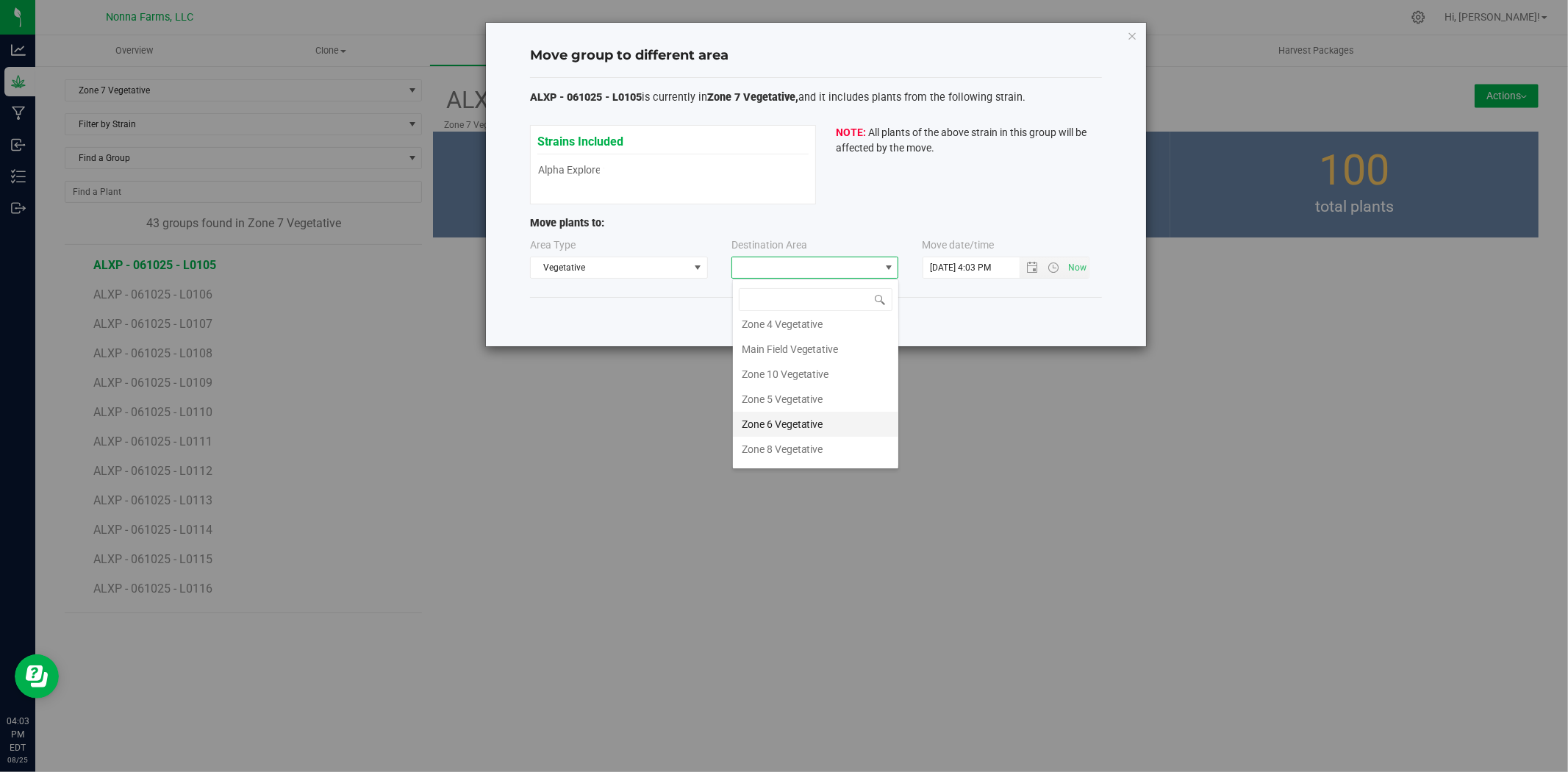
click at [795, 427] on li "Zone 6 Vegetative" at bounding box center [816, 424] width 166 height 25
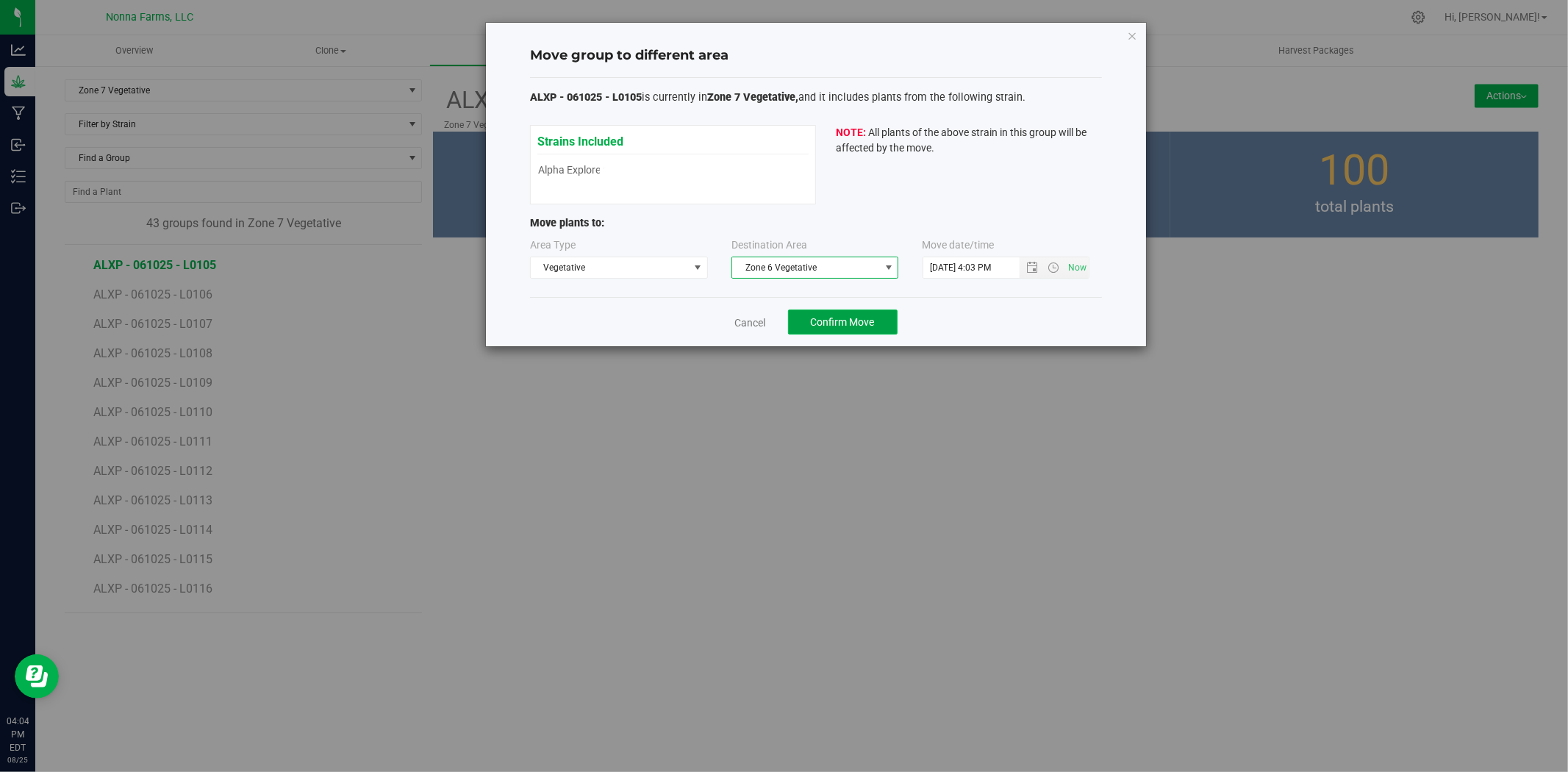
click at [836, 319] on span "Confirm Move" at bounding box center [843, 322] width 64 height 12
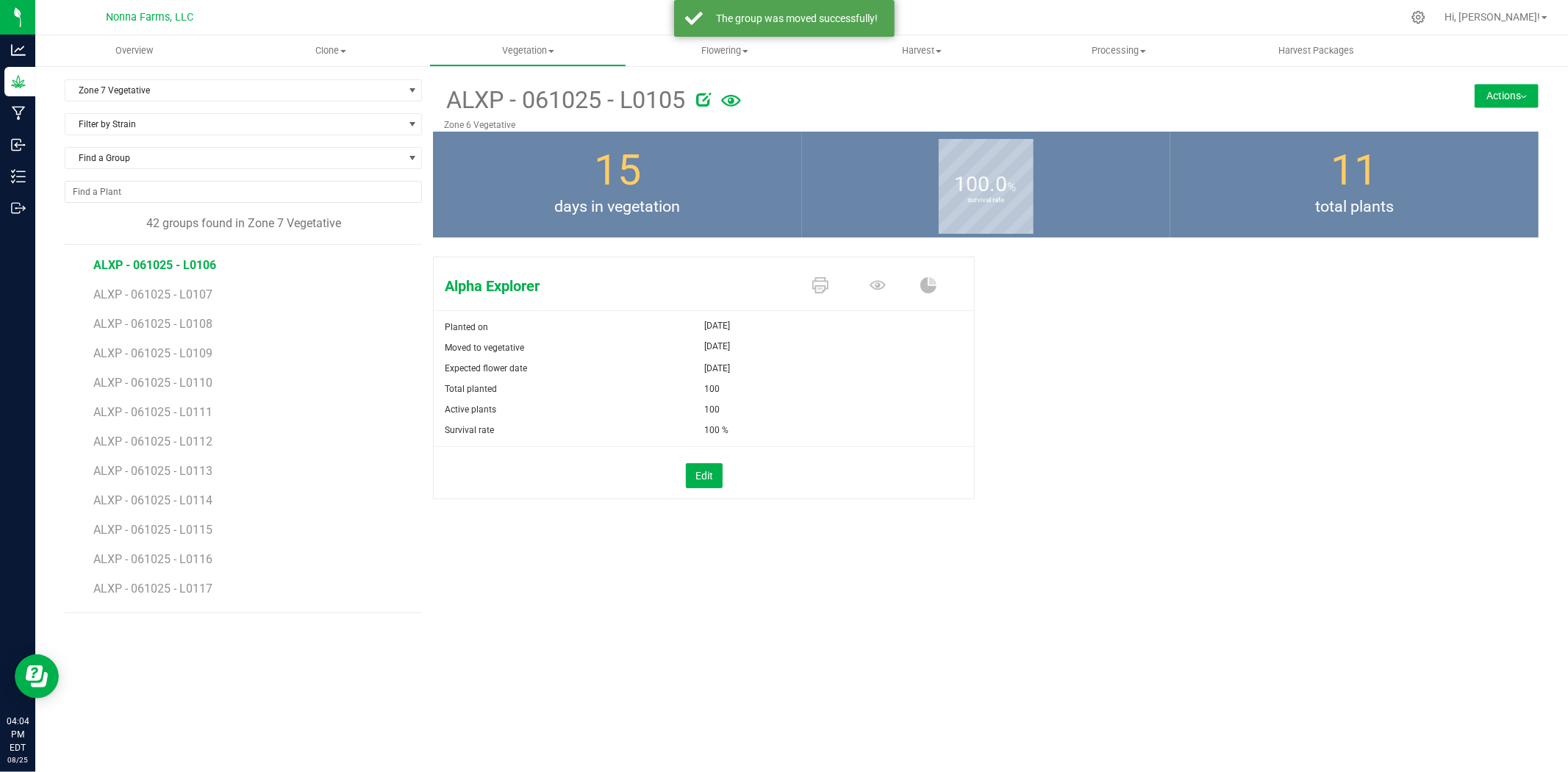
click at [198, 262] on span "ALXP - 061025 - L0106" at bounding box center [155, 265] width 123 height 14
click at [1509, 97] on button "Actions" at bounding box center [1506, 95] width 64 height 24
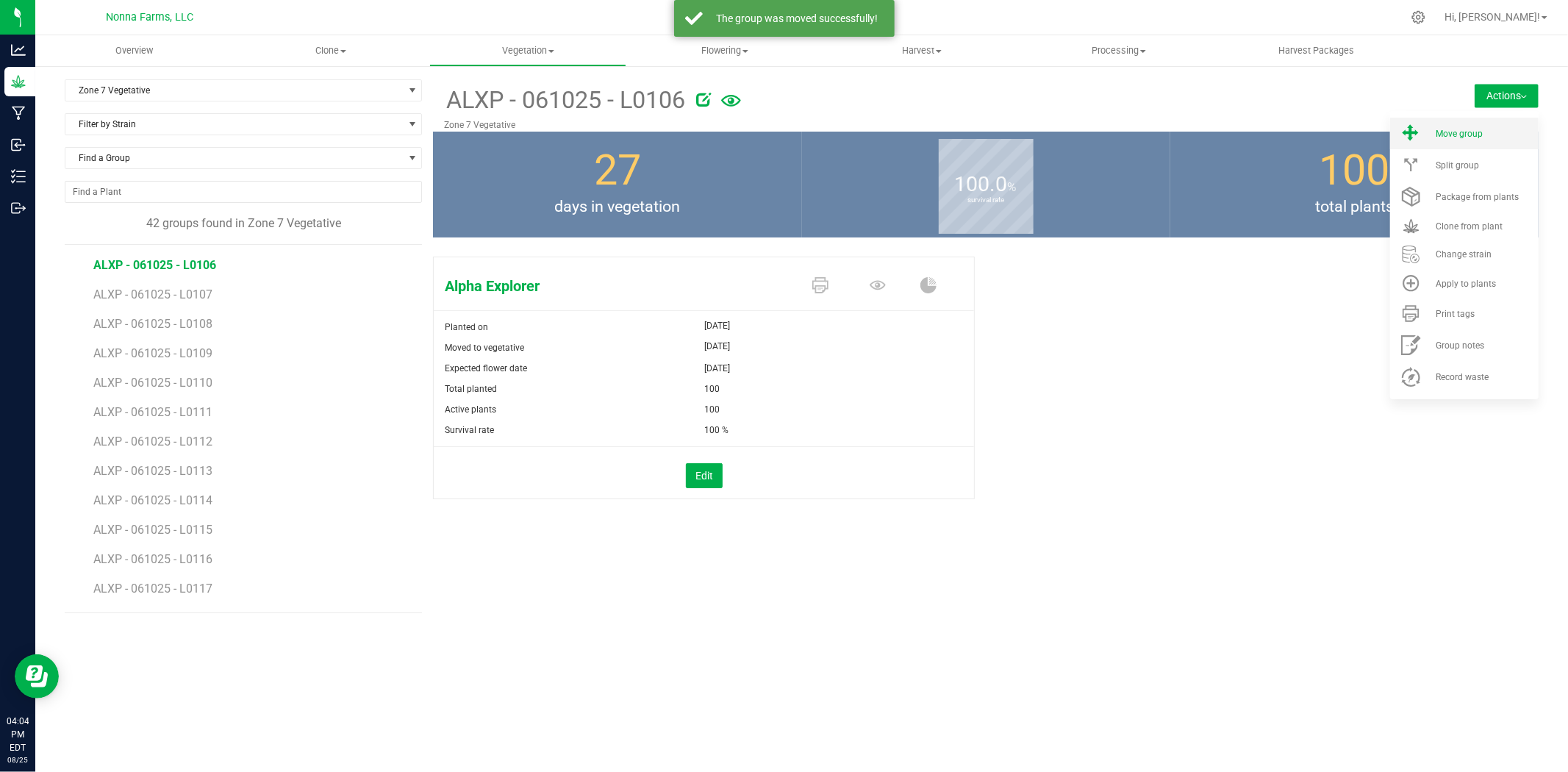
click at [1441, 138] on li "Move group" at bounding box center [1465, 134] width 149 height 32
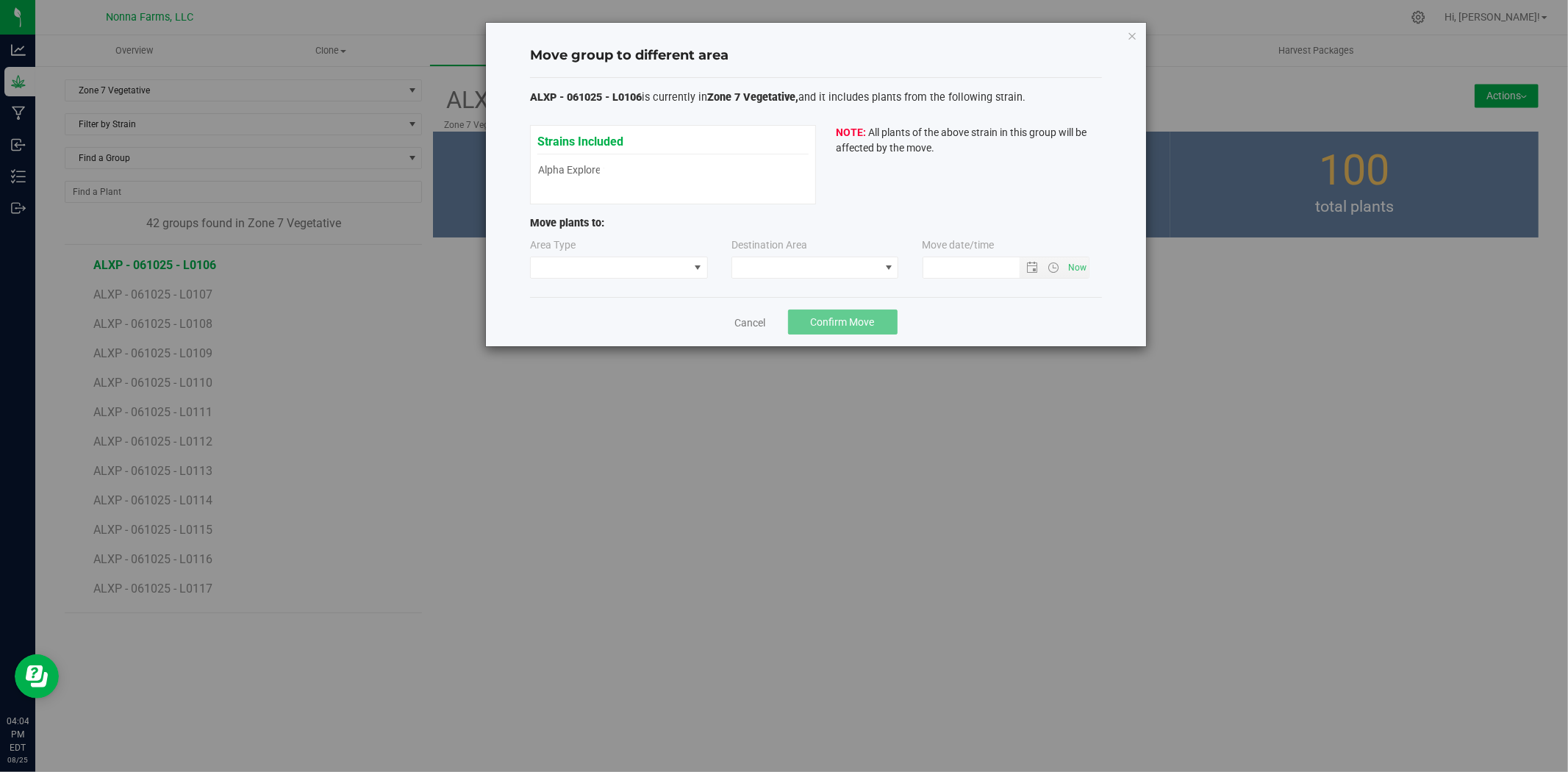
type input "[DATE] 4:04 PM"
click at [592, 265] on span at bounding box center [609, 267] width 158 height 21
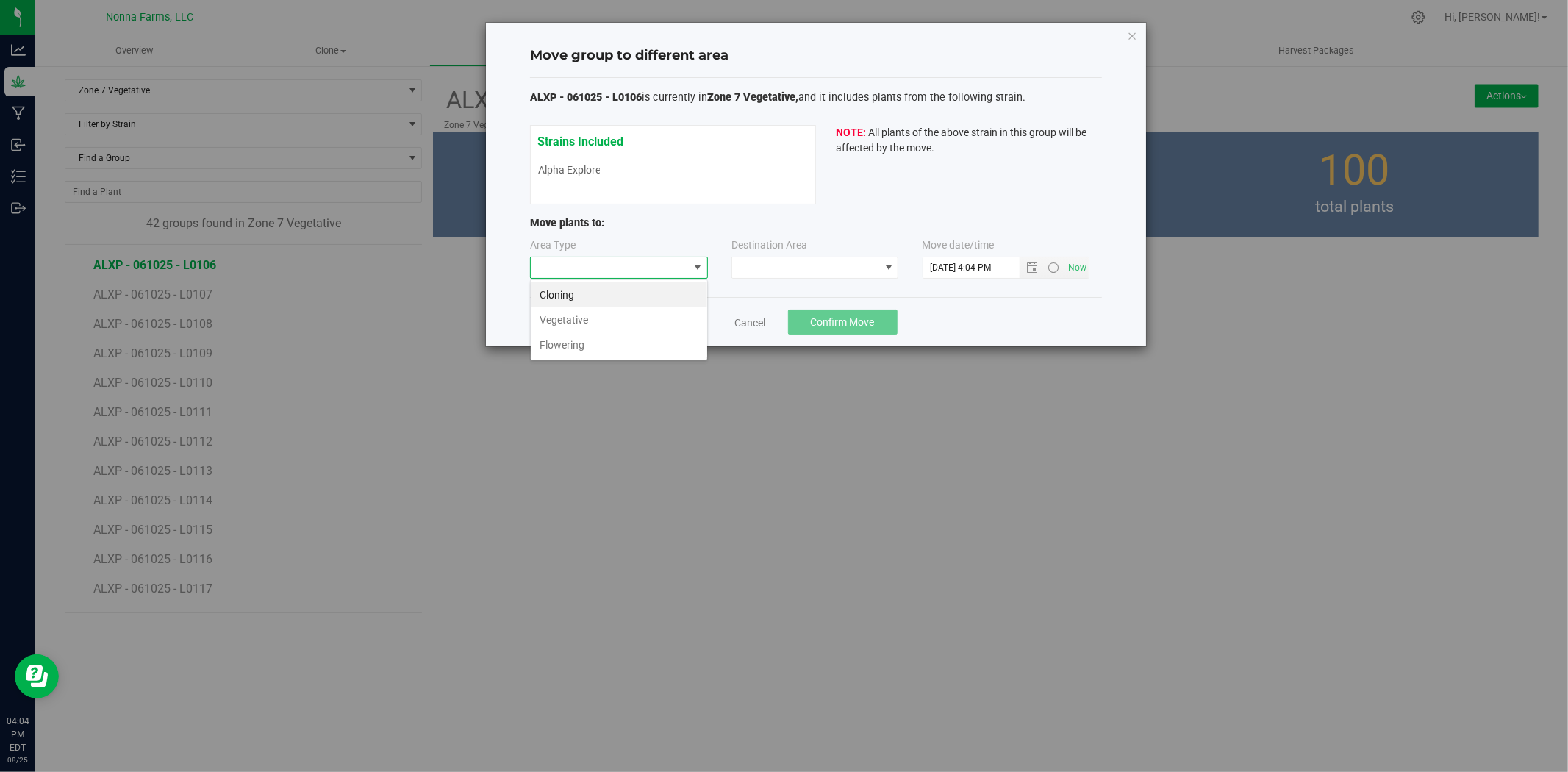
scroll to position [22, 178]
click at [560, 327] on li "Vegetative" at bounding box center [619, 320] width 177 height 25
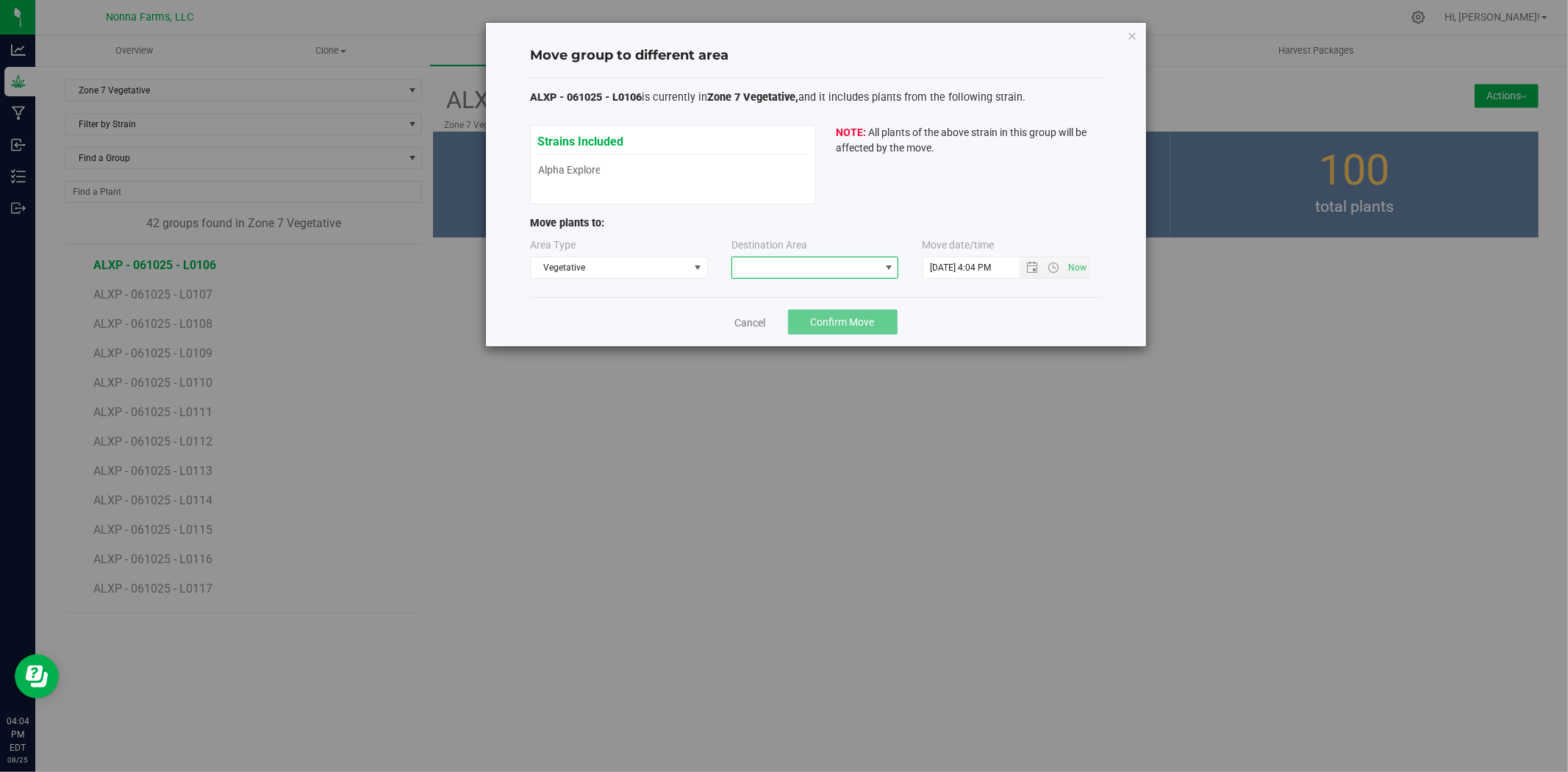
click at [801, 260] on span at bounding box center [806, 267] width 147 height 21
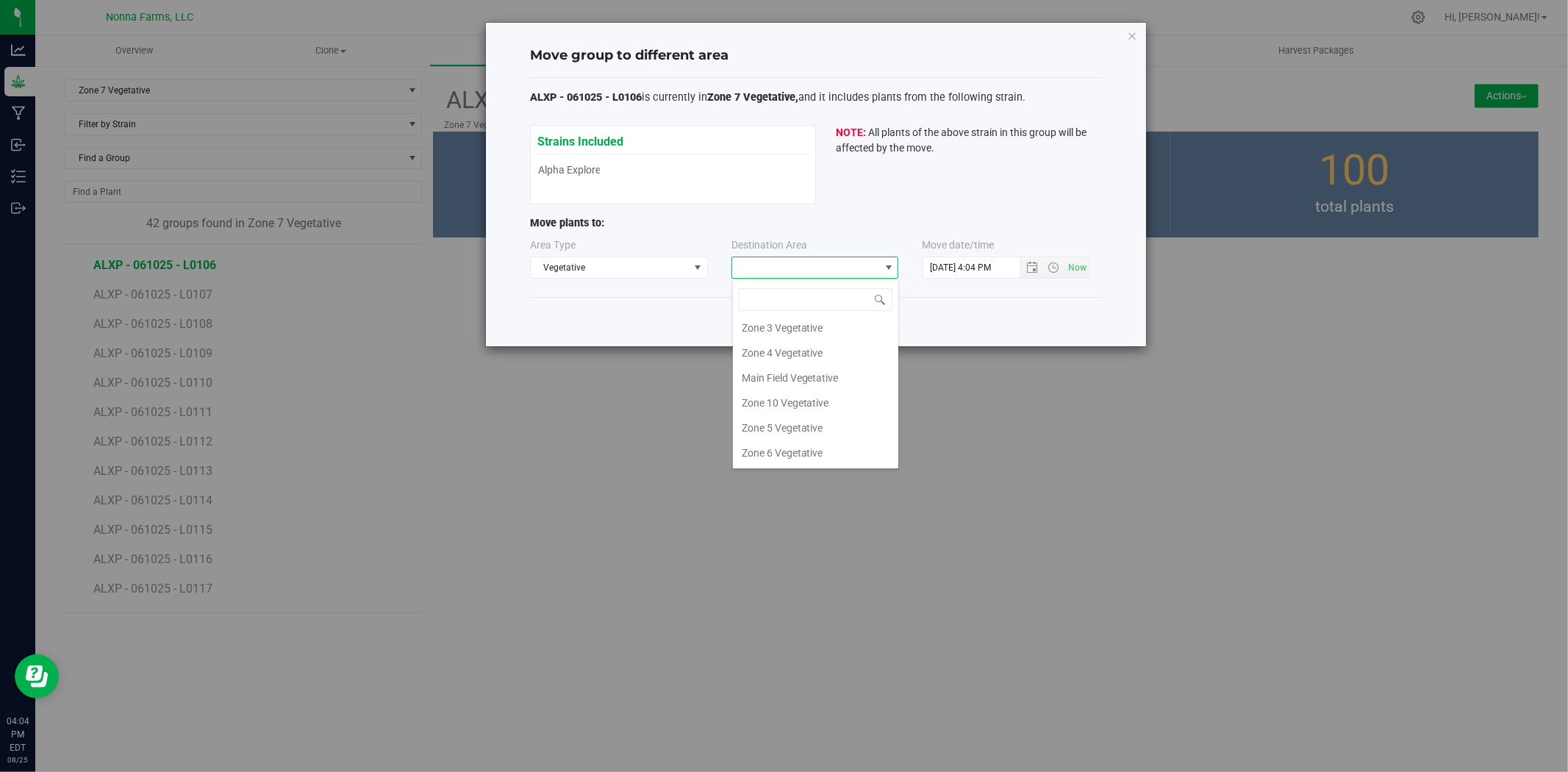
scroll to position [81, 0]
click at [799, 424] on li "Zone 6 Vegetative" at bounding box center [816, 424] width 166 height 25
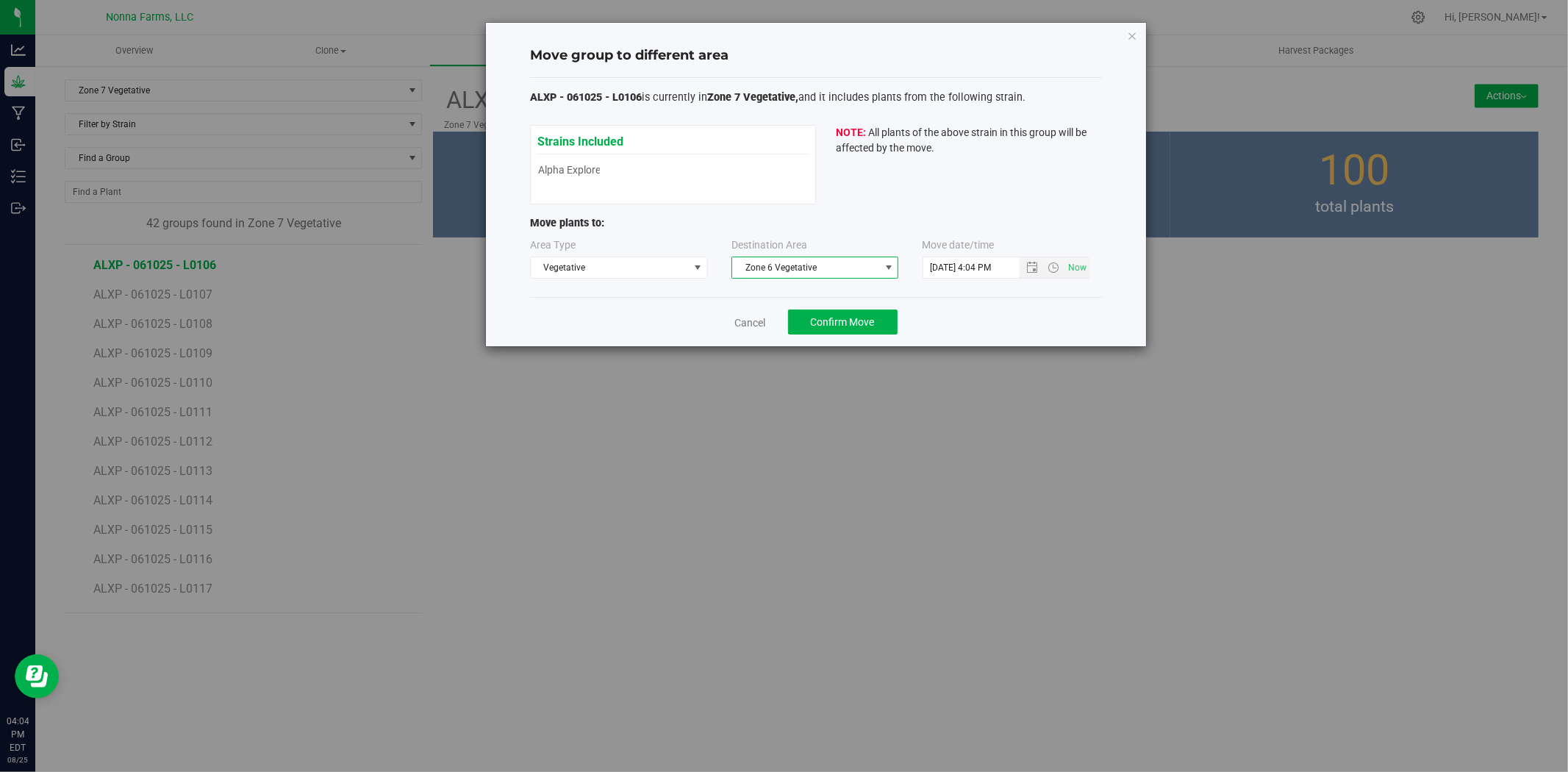
click at [817, 308] on div "Cancel Confirm Move" at bounding box center [816, 322] width 572 height 50
click at [817, 314] on button "Confirm Move" at bounding box center [843, 322] width 109 height 25
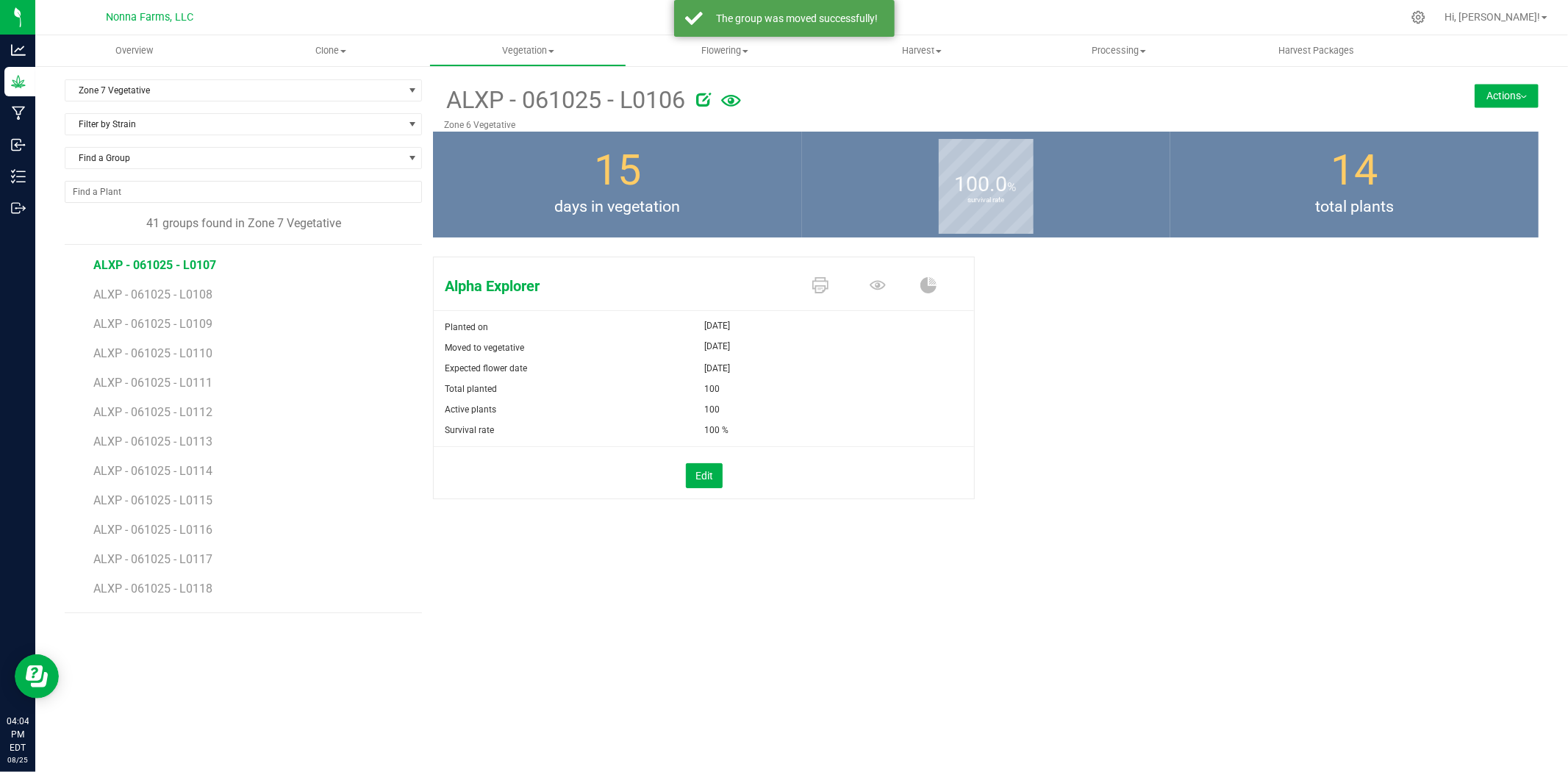
click at [192, 260] on span "ALXP - 061025 - L0107" at bounding box center [155, 265] width 123 height 14
click at [1495, 100] on button "Actions" at bounding box center [1506, 95] width 64 height 24
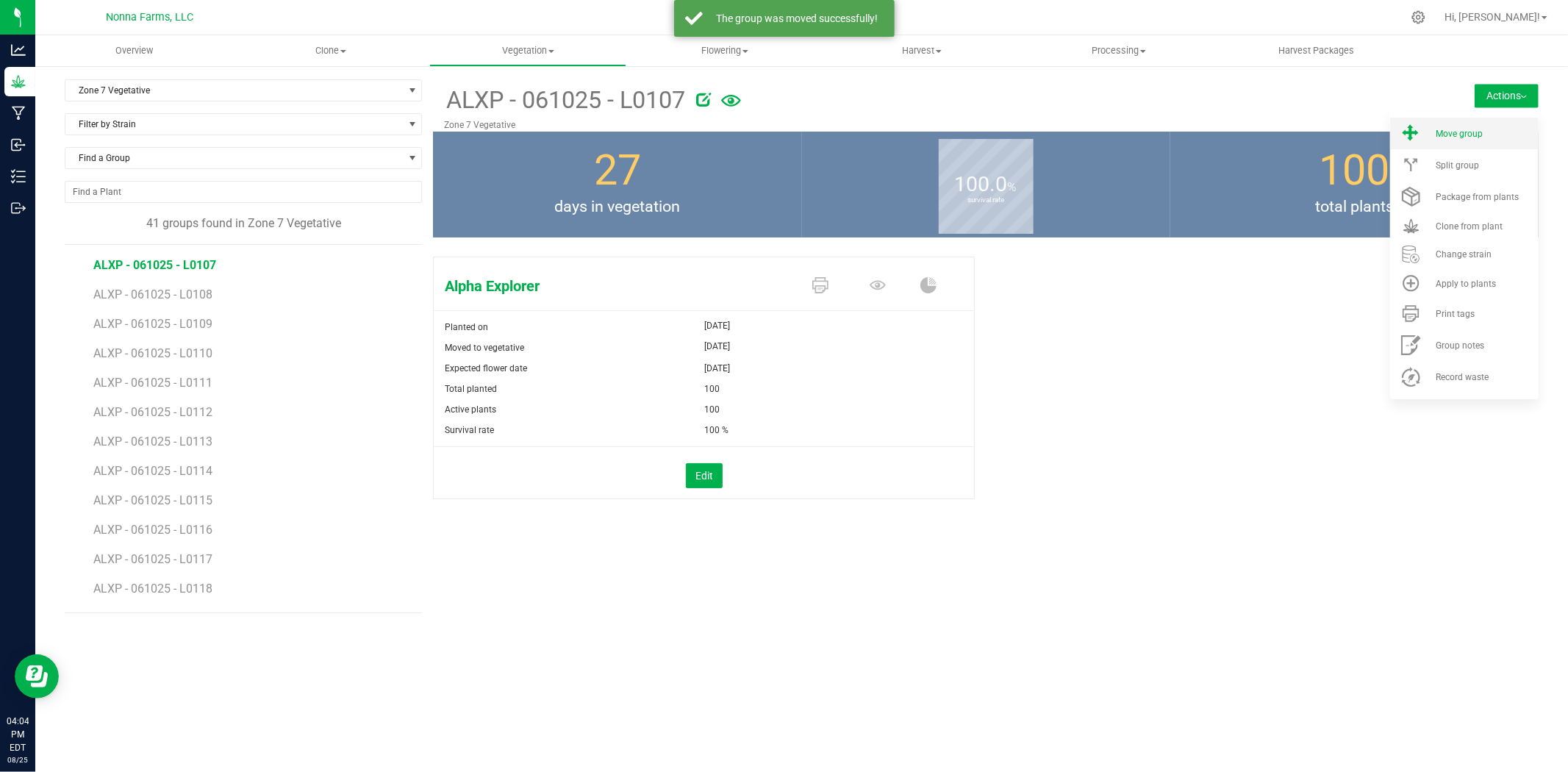
click at [1444, 141] on li "Move group" at bounding box center [1465, 134] width 149 height 32
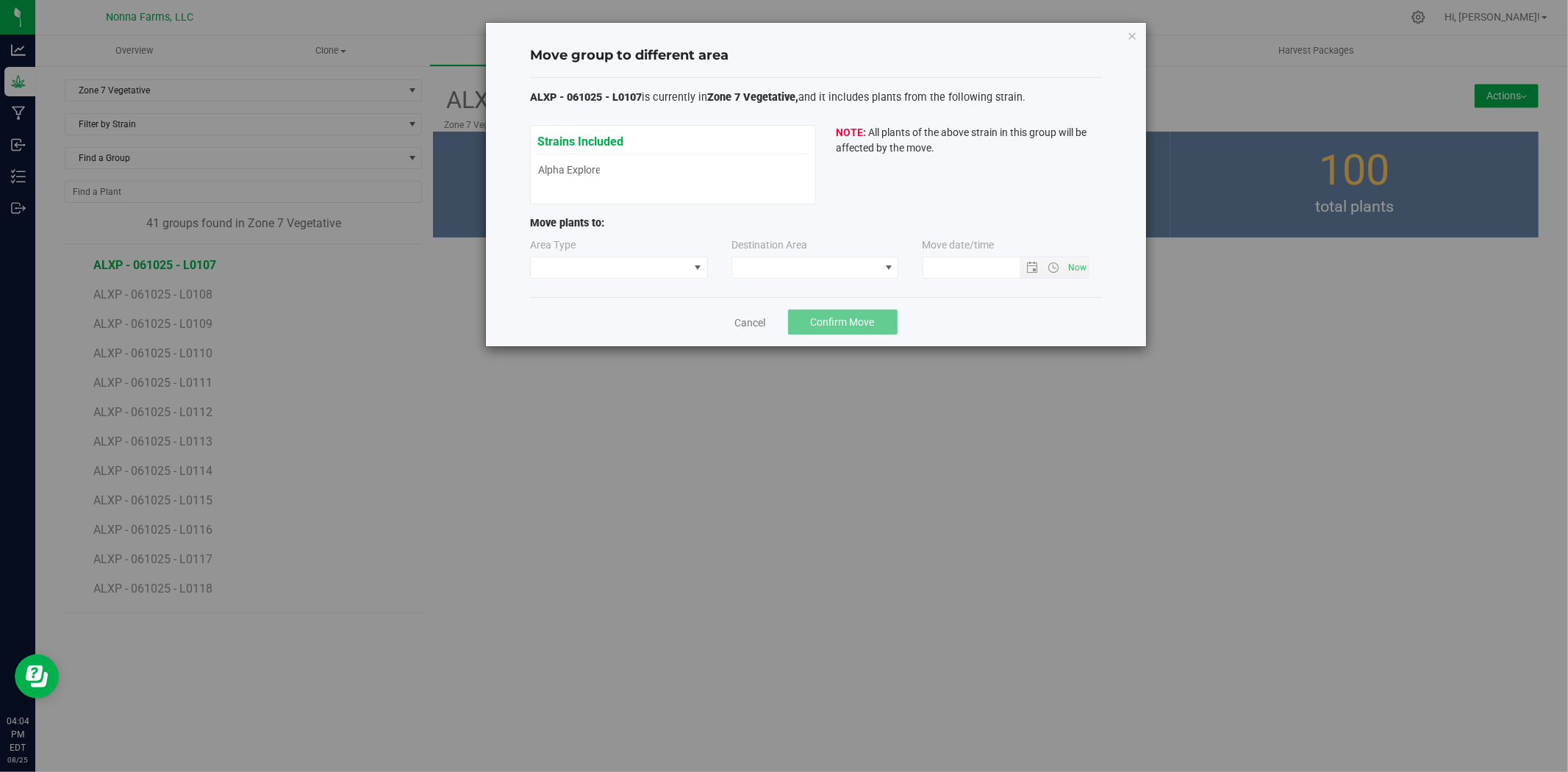
type input "[DATE] 4:04 PM"
click at [628, 277] on span at bounding box center [609, 267] width 158 height 21
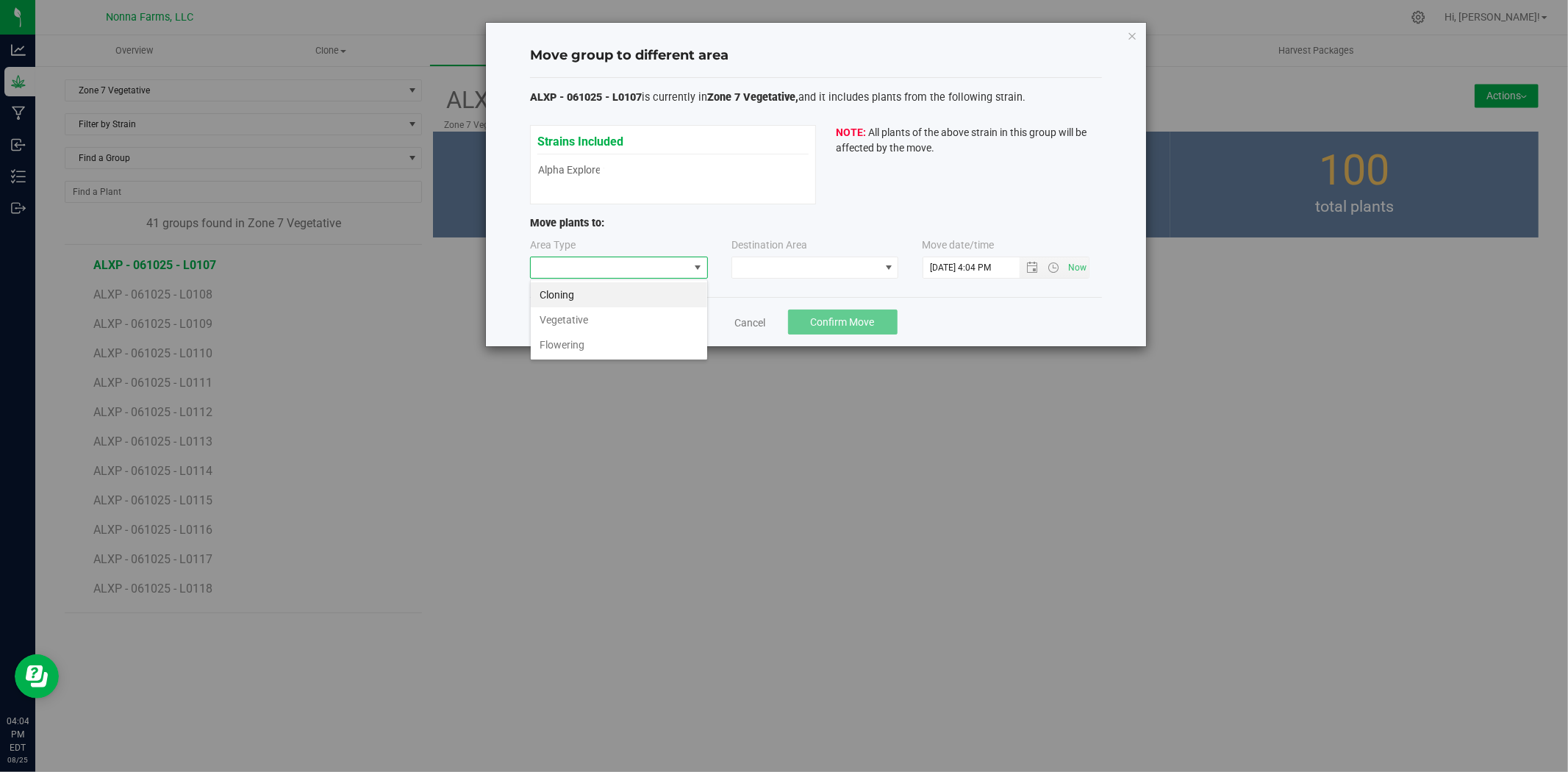
scroll to position [22, 178]
click at [597, 321] on li "Vegetative" at bounding box center [619, 320] width 177 height 25
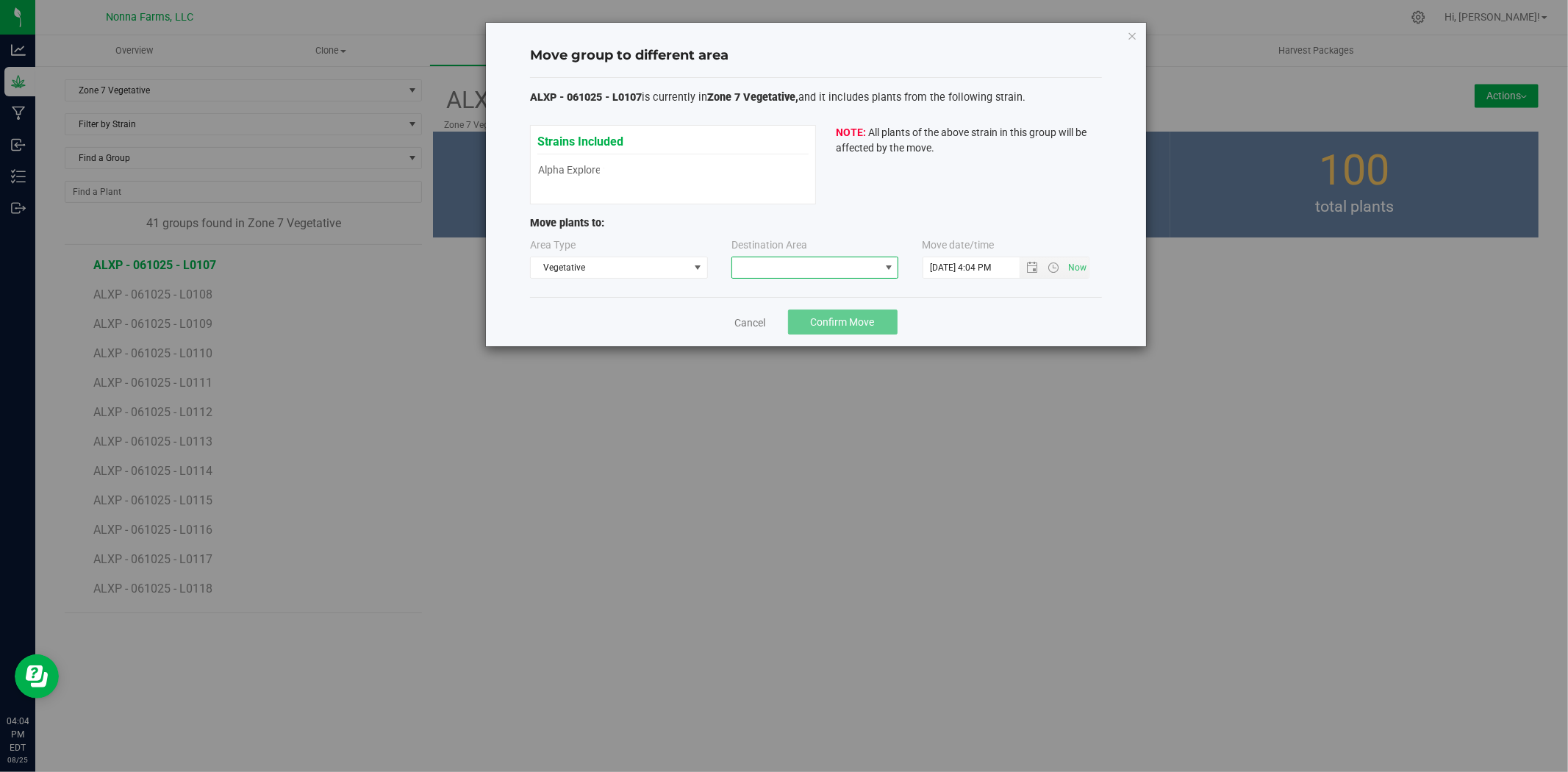
click at [835, 257] on span at bounding box center [815, 268] width 167 height 22
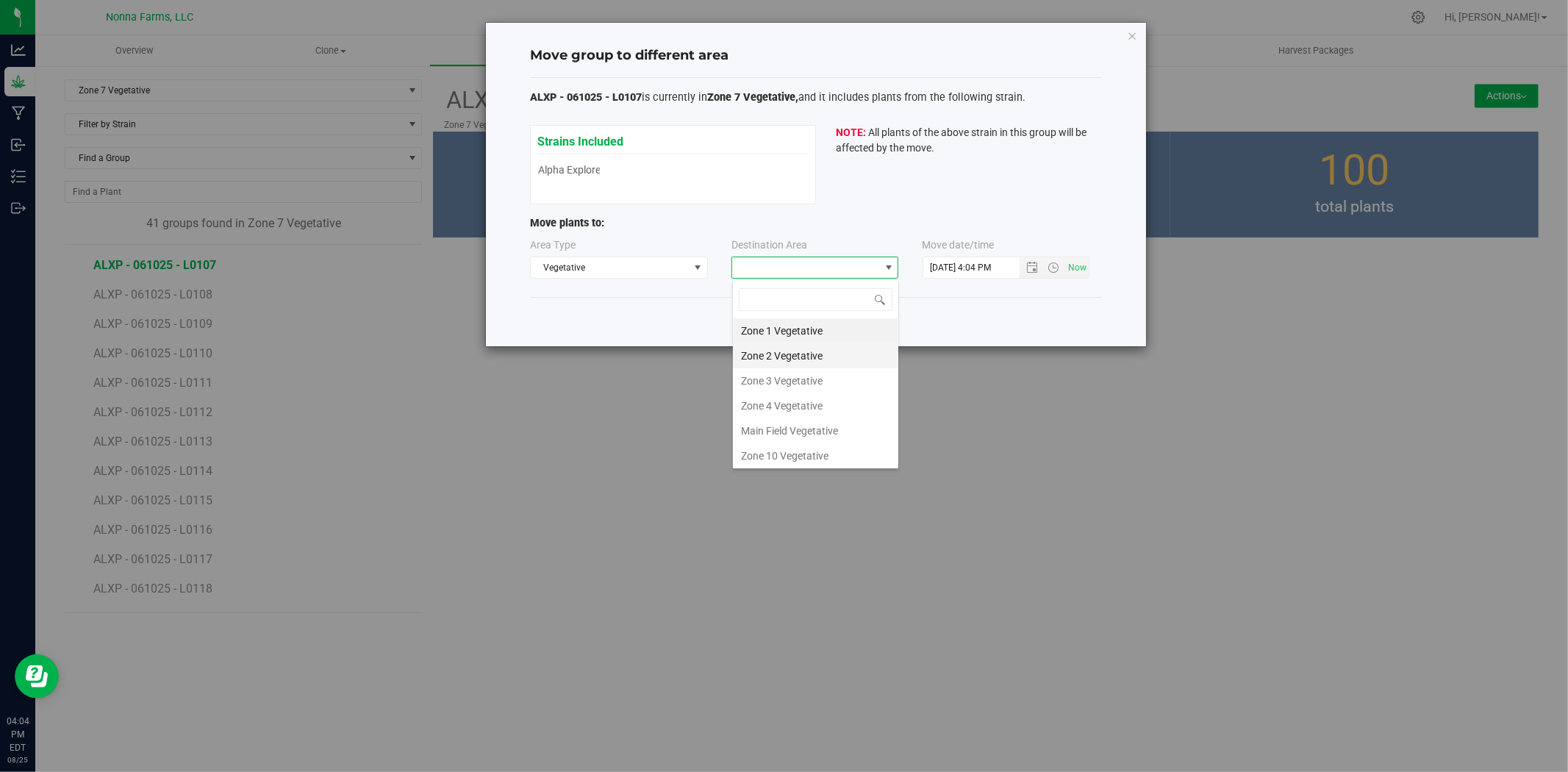
scroll to position [81, 0]
drag, startPoint x: 818, startPoint y: 398, endPoint x: 819, endPoint y: 421, distance: 23.0
drag, startPoint x: 819, startPoint y: 421, endPoint x: 788, endPoint y: 421, distance: 31.0
click at [788, 421] on li "Zone 6 Vegetative" at bounding box center [816, 424] width 166 height 25
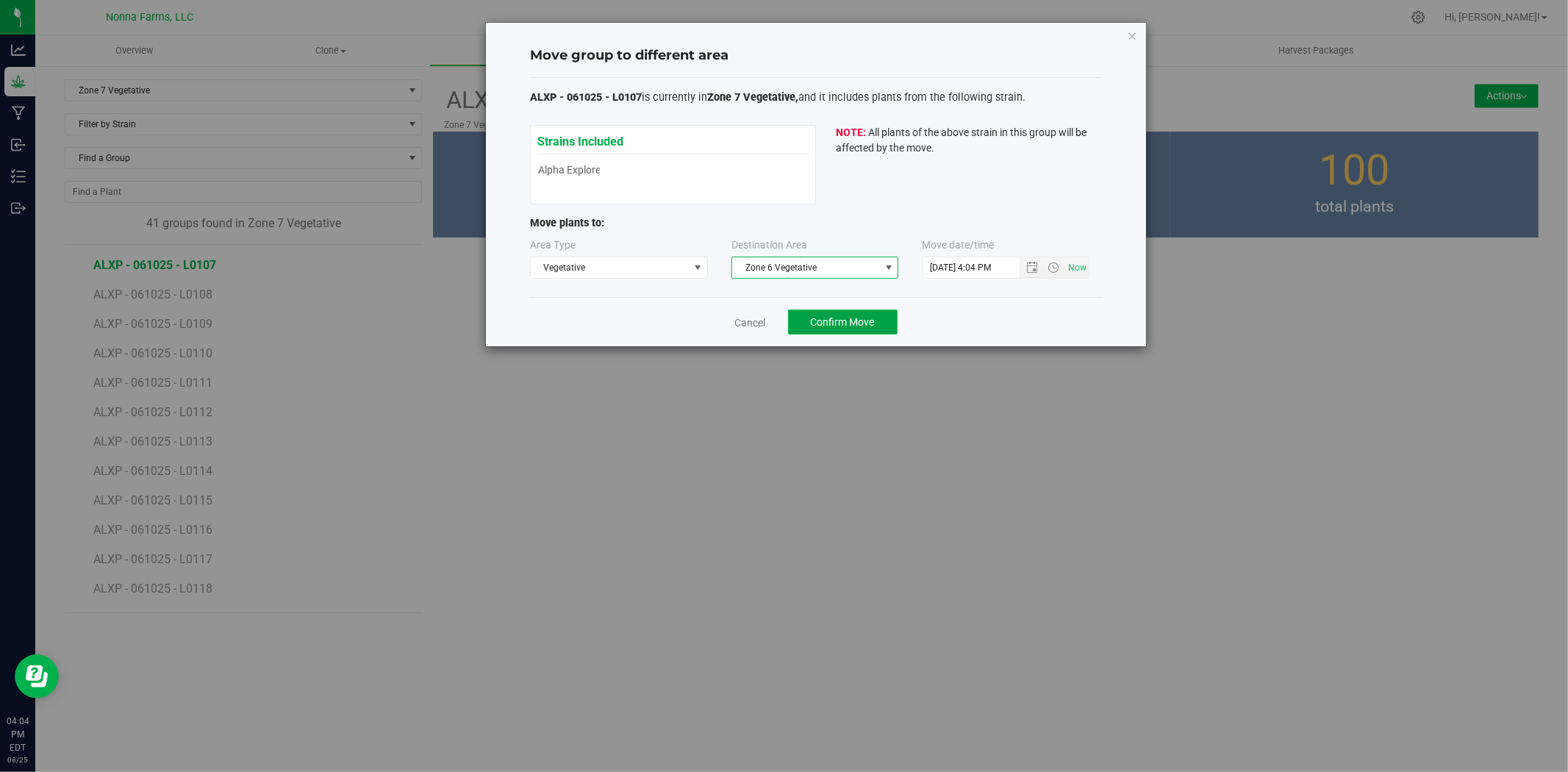
click at [807, 325] on button "Confirm Move" at bounding box center [843, 322] width 109 height 25
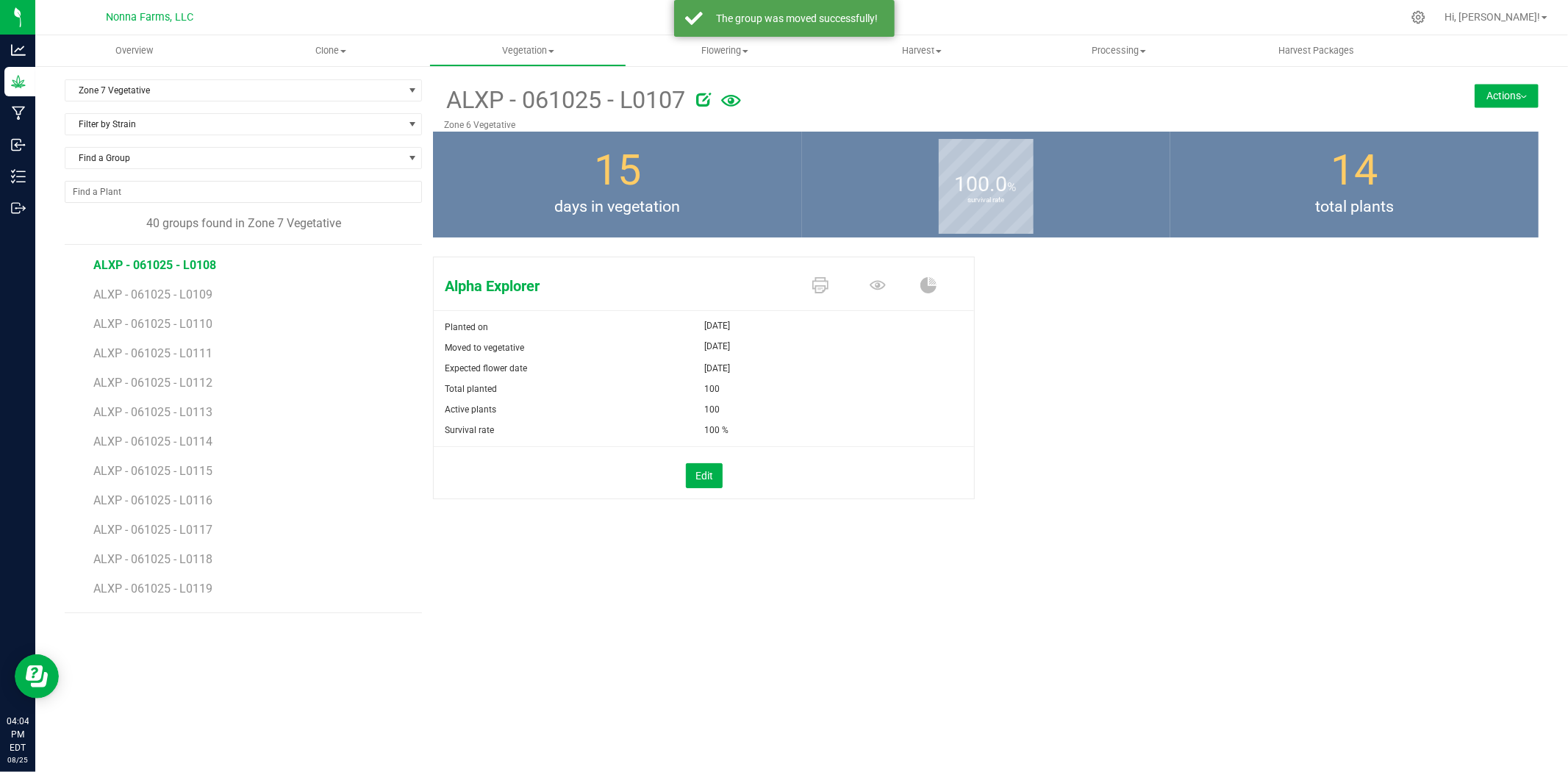
click at [142, 268] on span "ALXP - 061025 - L0108" at bounding box center [155, 265] width 123 height 14
click at [1482, 103] on button "Actions" at bounding box center [1506, 95] width 64 height 24
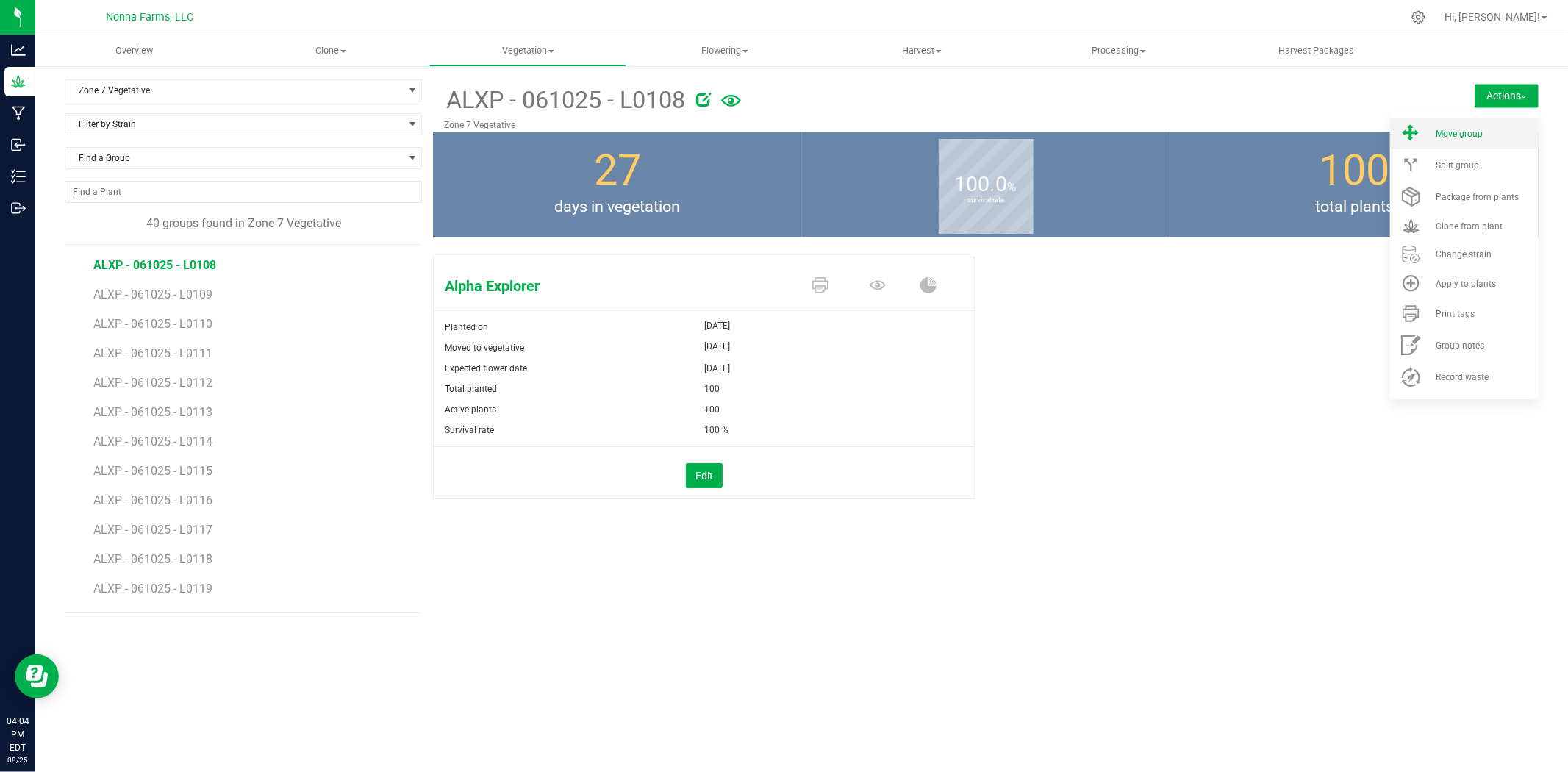
click at [1443, 138] on li "Move group" at bounding box center [1465, 134] width 149 height 32
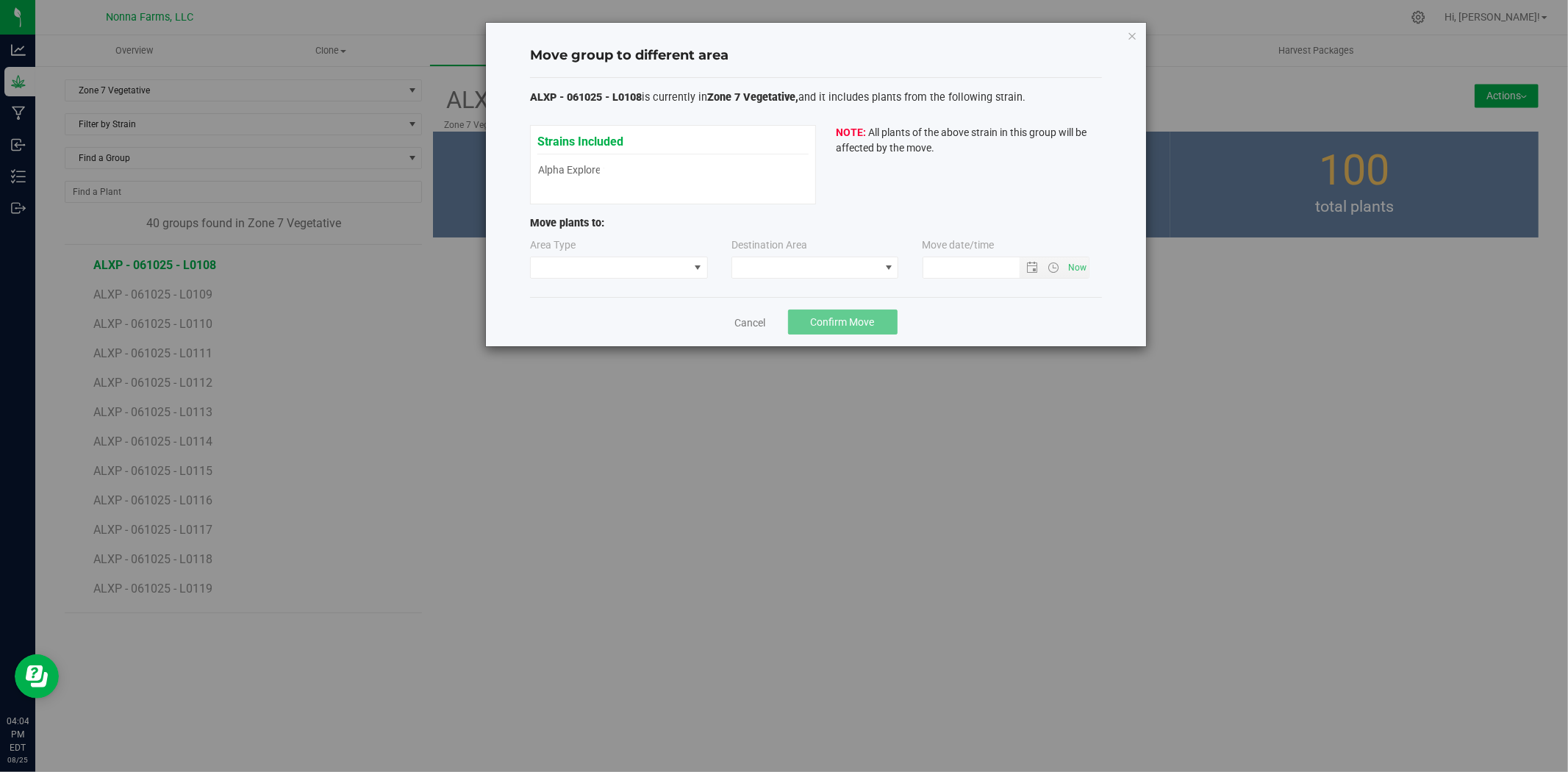
type input "[DATE] 4:04 PM"
click at [654, 275] on span at bounding box center [609, 267] width 158 height 21
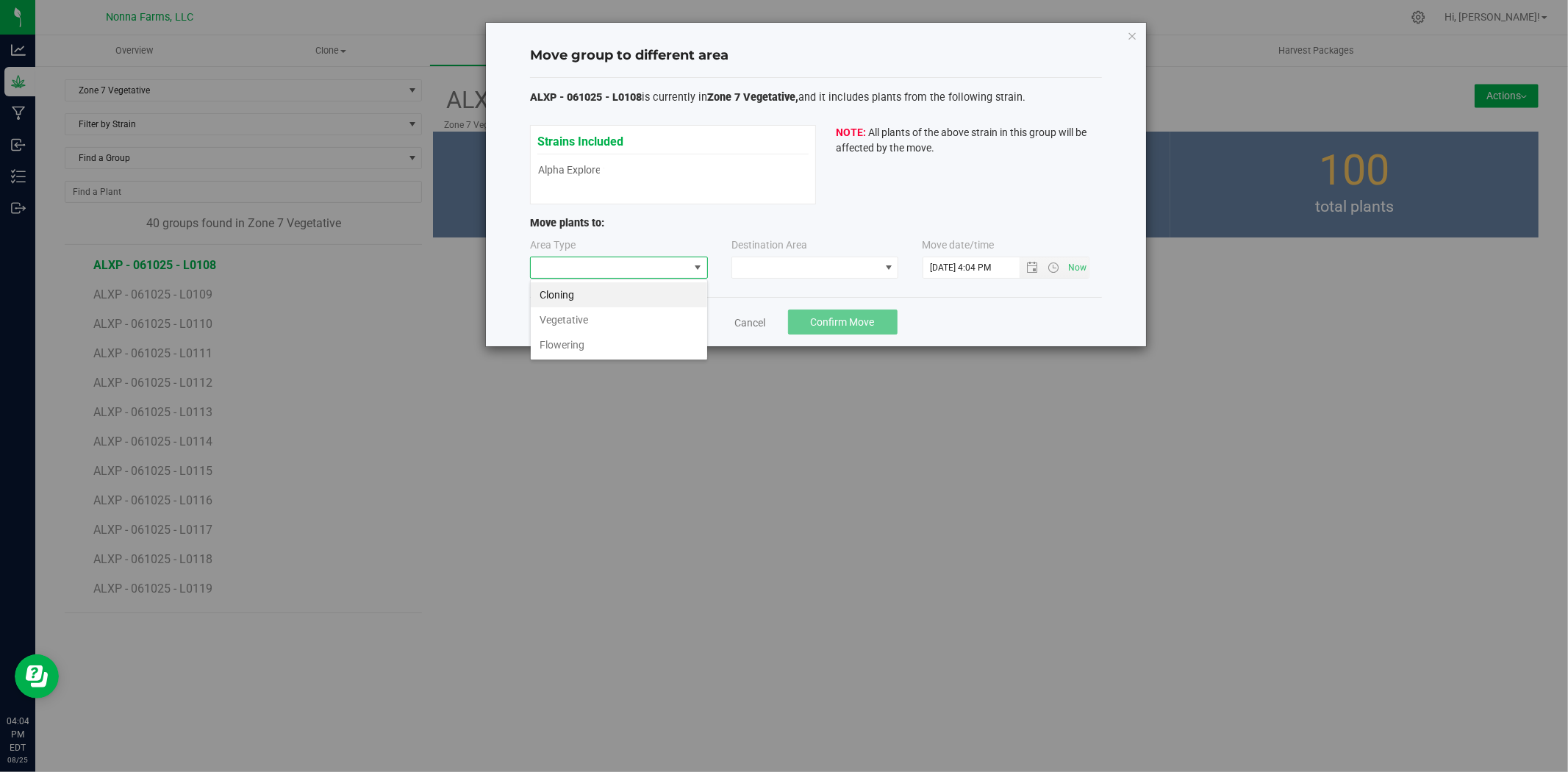
scroll to position [22, 178]
click at [583, 321] on li "Vegetative" at bounding box center [619, 320] width 177 height 25
click at [791, 276] on span at bounding box center [806, 267] width 147 height 21
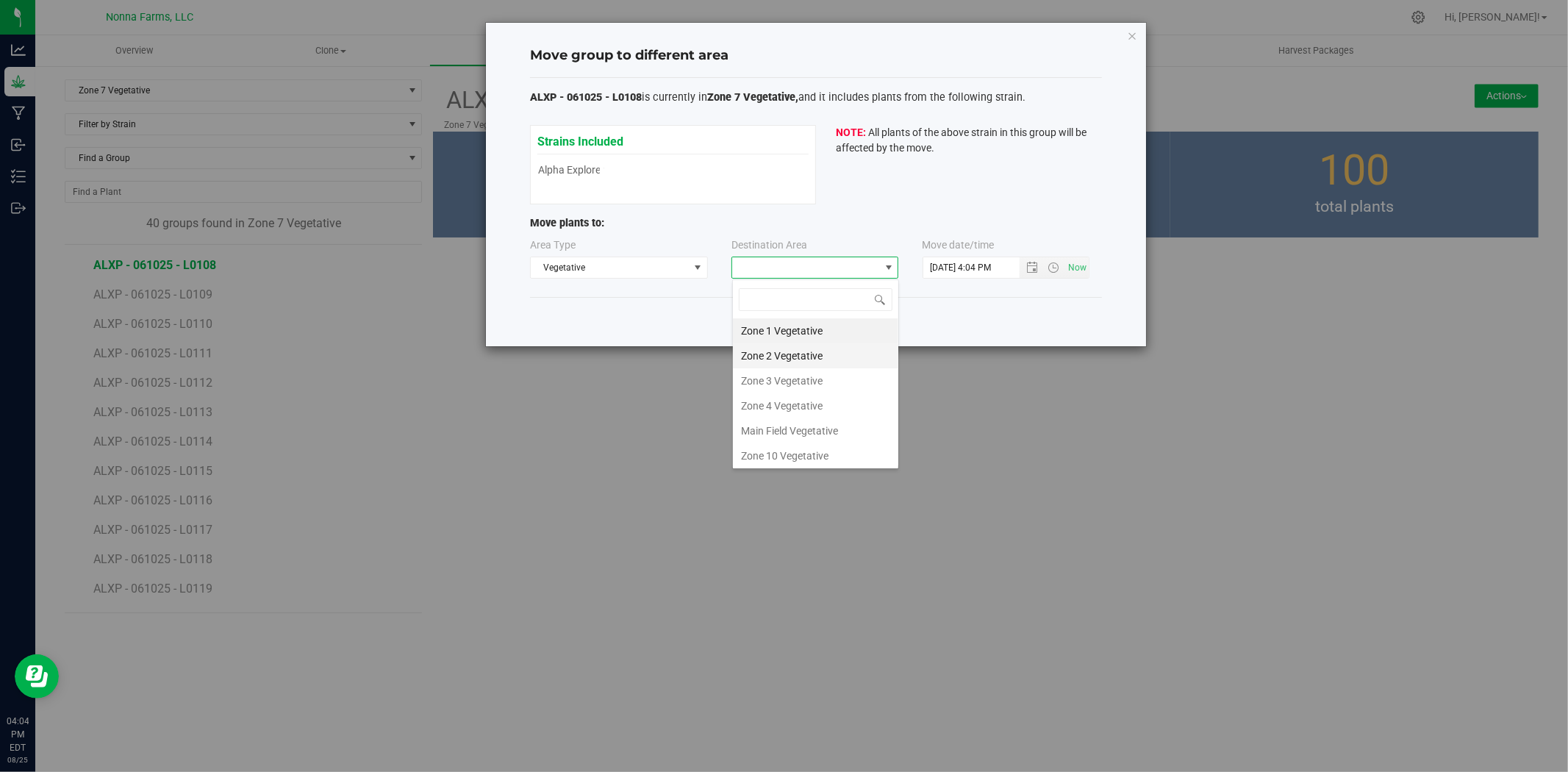
scroll to position [129, 0]
click at [796, 372] on li "Zone 6 Vegetative" at bounding box center [816, 377] width 166 height 25
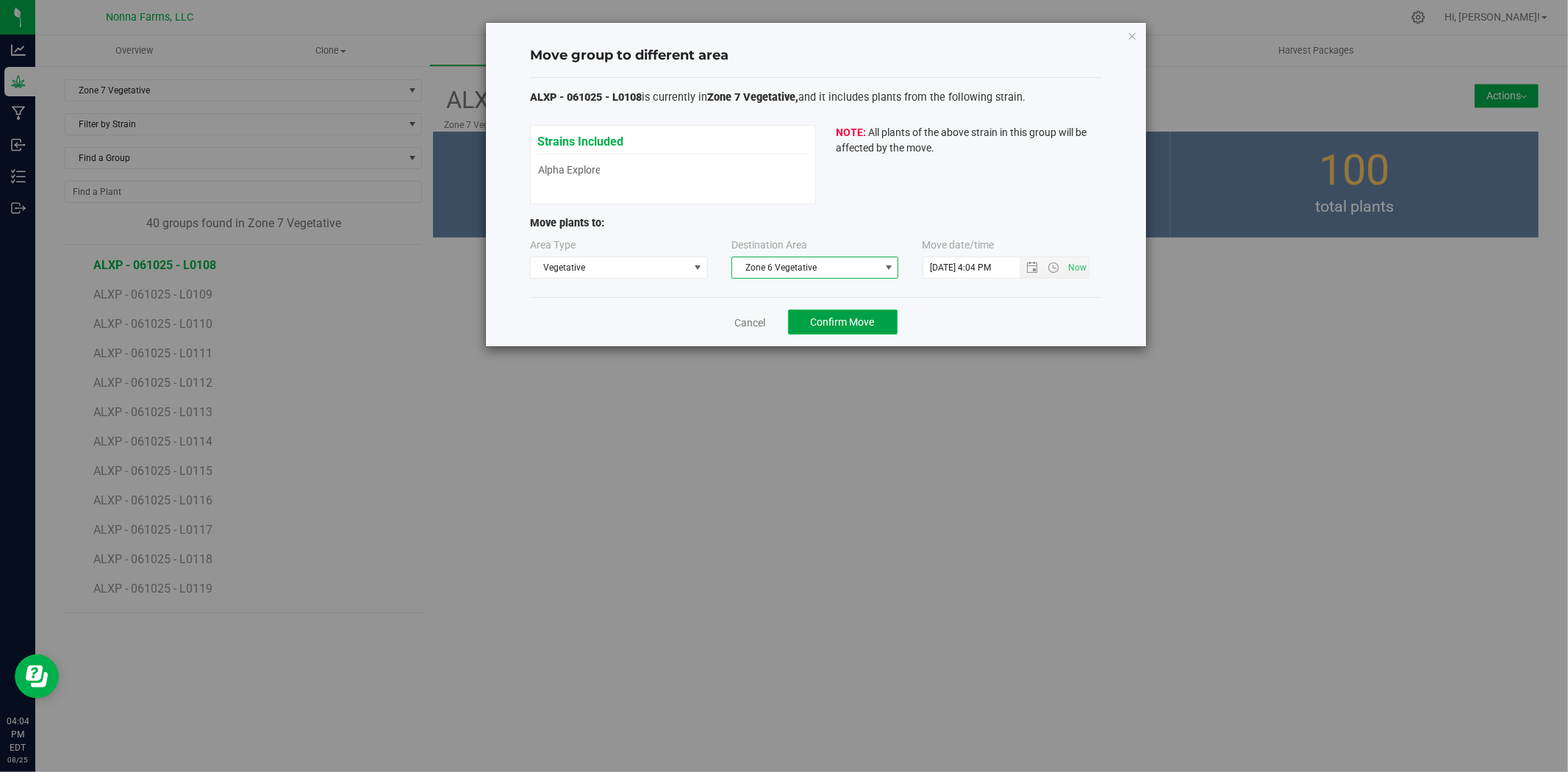
click at [815, 326] on span "Confirm Move" at bounding box center [843, 322] width 64 height 12
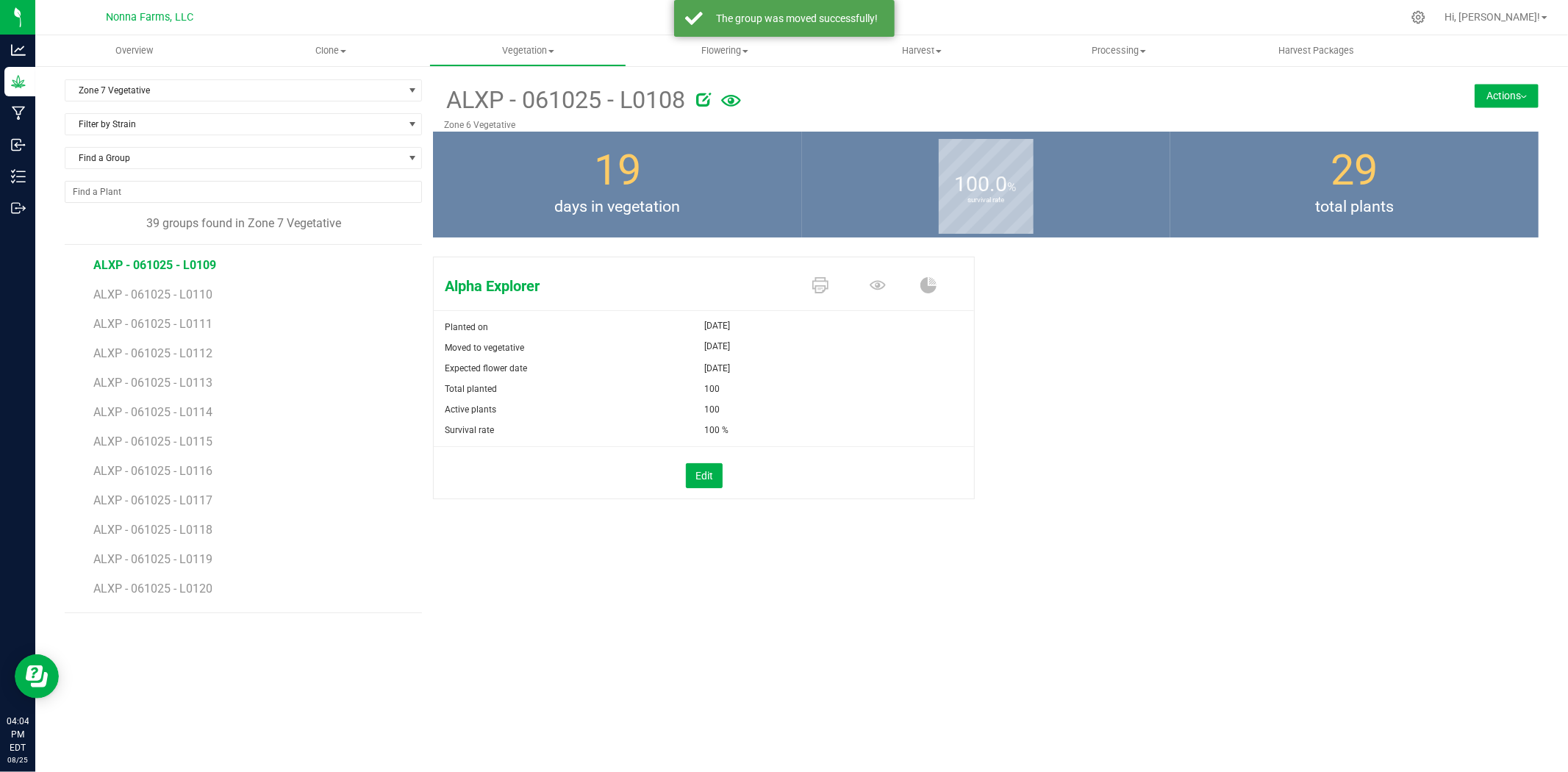
click at [168, 267] on span "ALXP - 061025 - L0109" at bounding box center [155, 265] width 123 height 14
click at [1518, 95] on button "Actions" at bounding box center [1506, 95] width 64 height 24
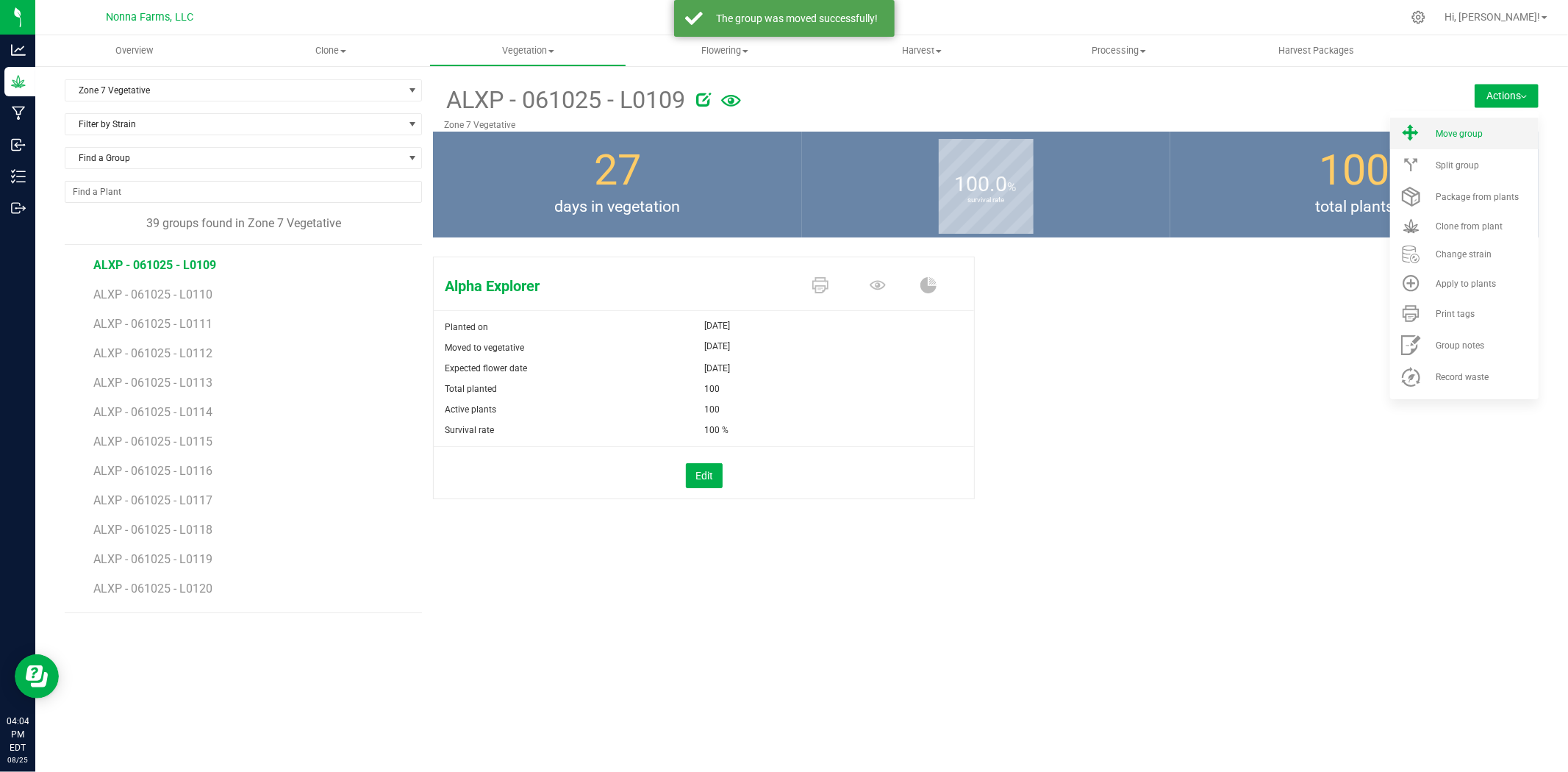
click at [1460, 123] on li "Move group" at bounding box center [1465, 134] width 149 height 32
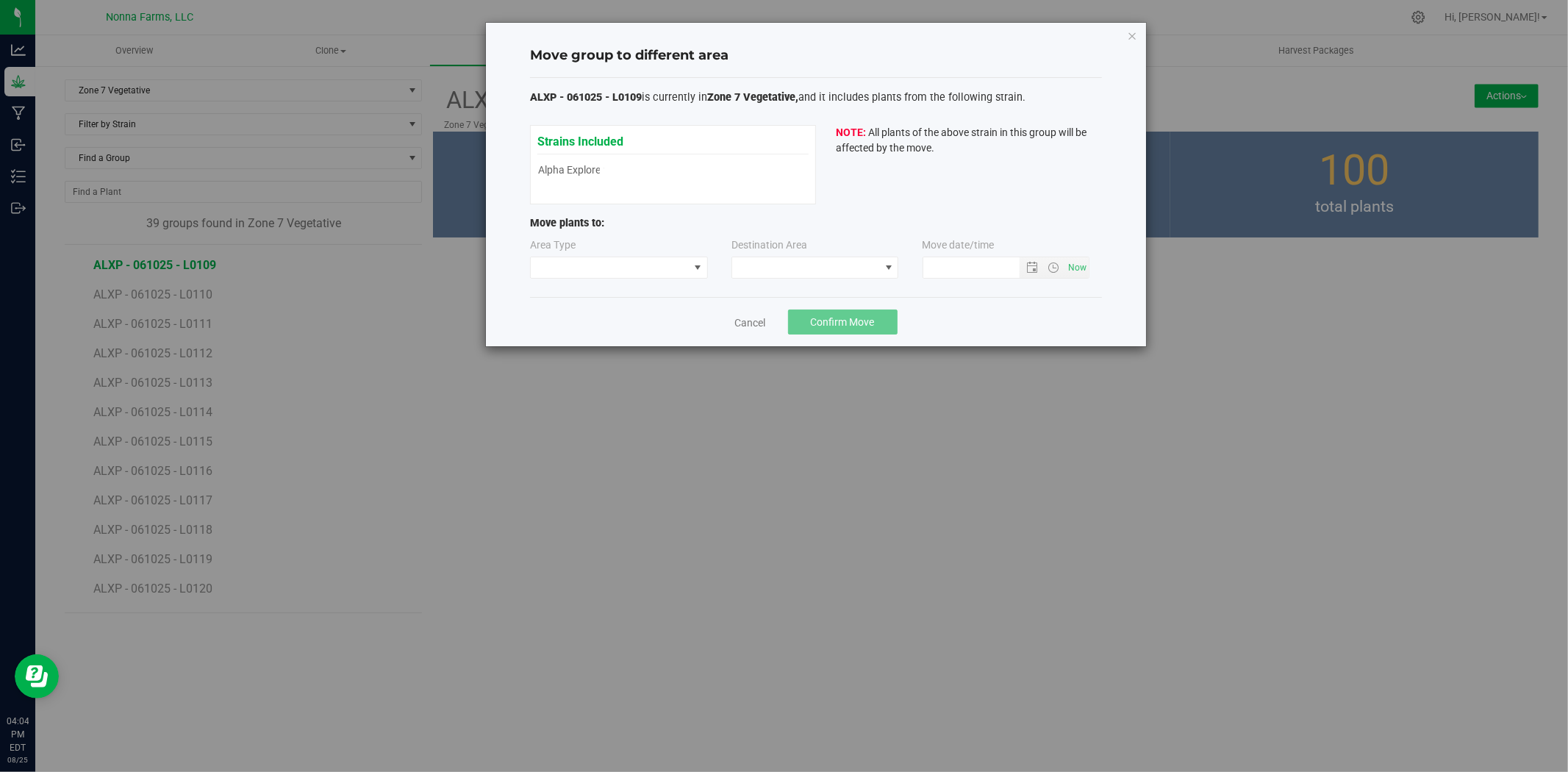
type input "[DATE] 4:04 PM"
click at [654, 270] on span at bounding box center [609, 267] width 158 height 21
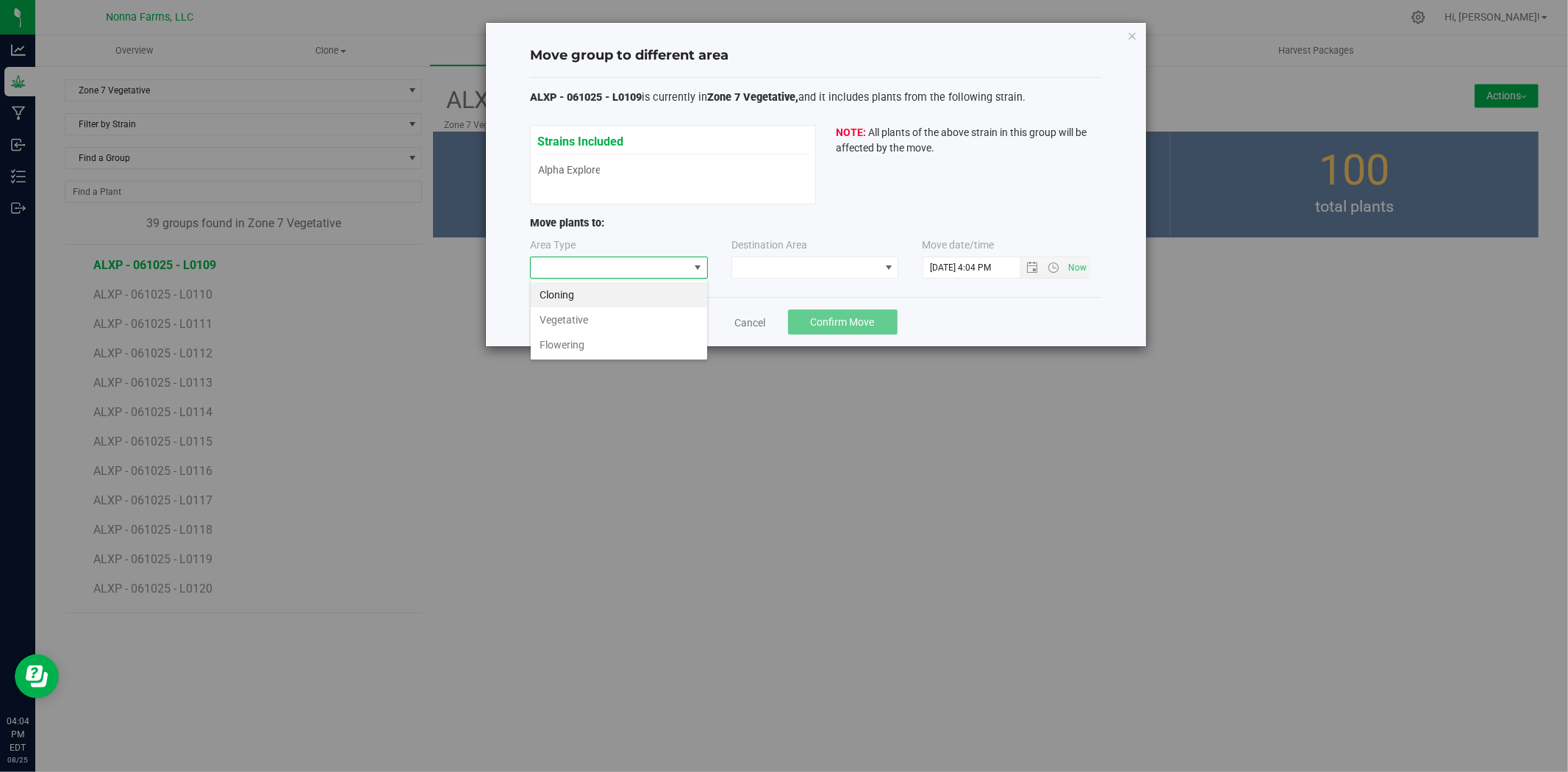
scroll to position [22, 178]
click at [604, 317] on li "Vegetative" at bounding box center [619, 320] width 177 height 25
click at [829, 278] on div "Area Type Vegetative Destination Area Move date/time" at bounding box center [816, 261] width 572 height 48
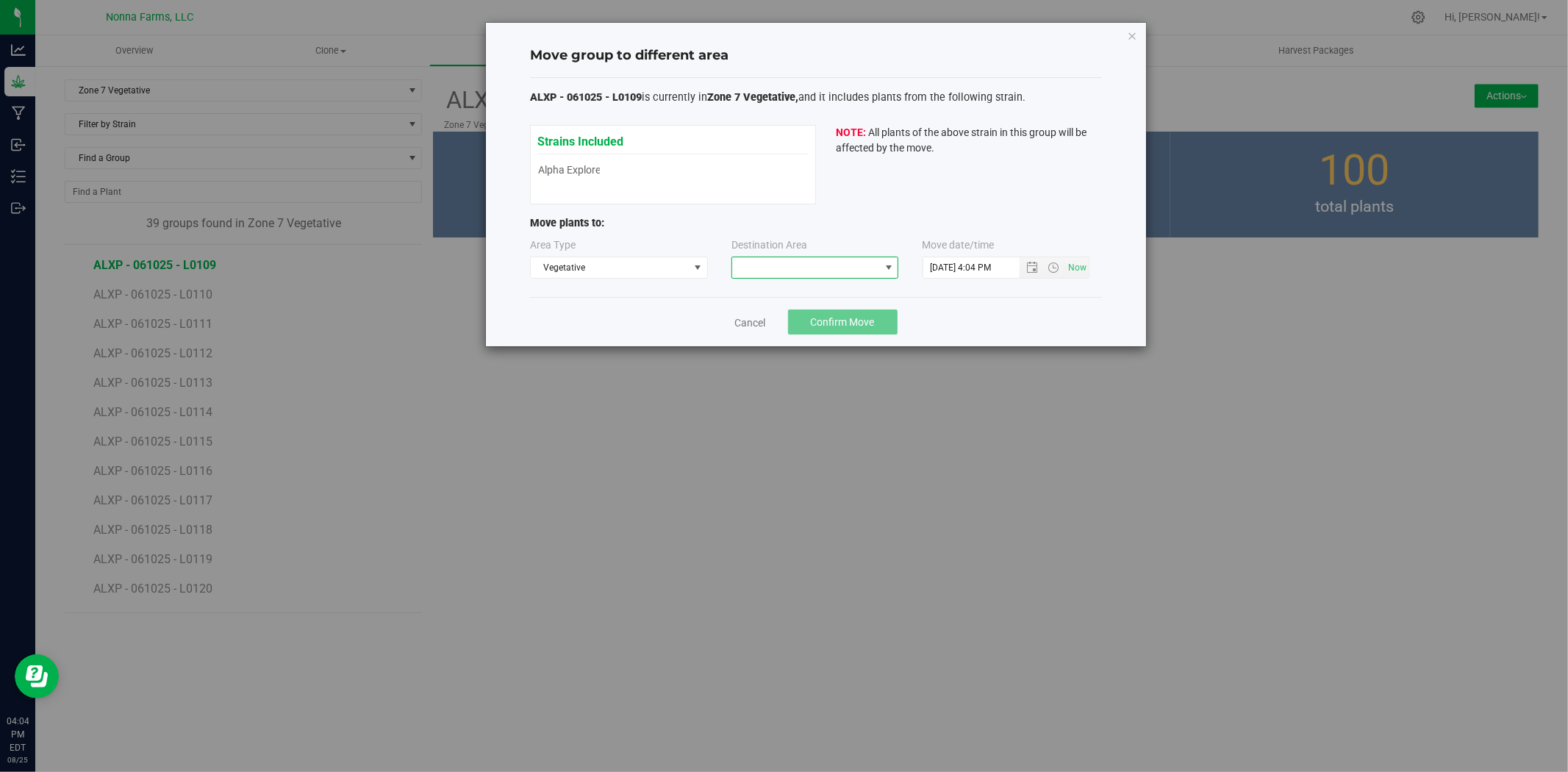
click at [835, 272] on span at bounding box center [806, 267] width 147 height 21
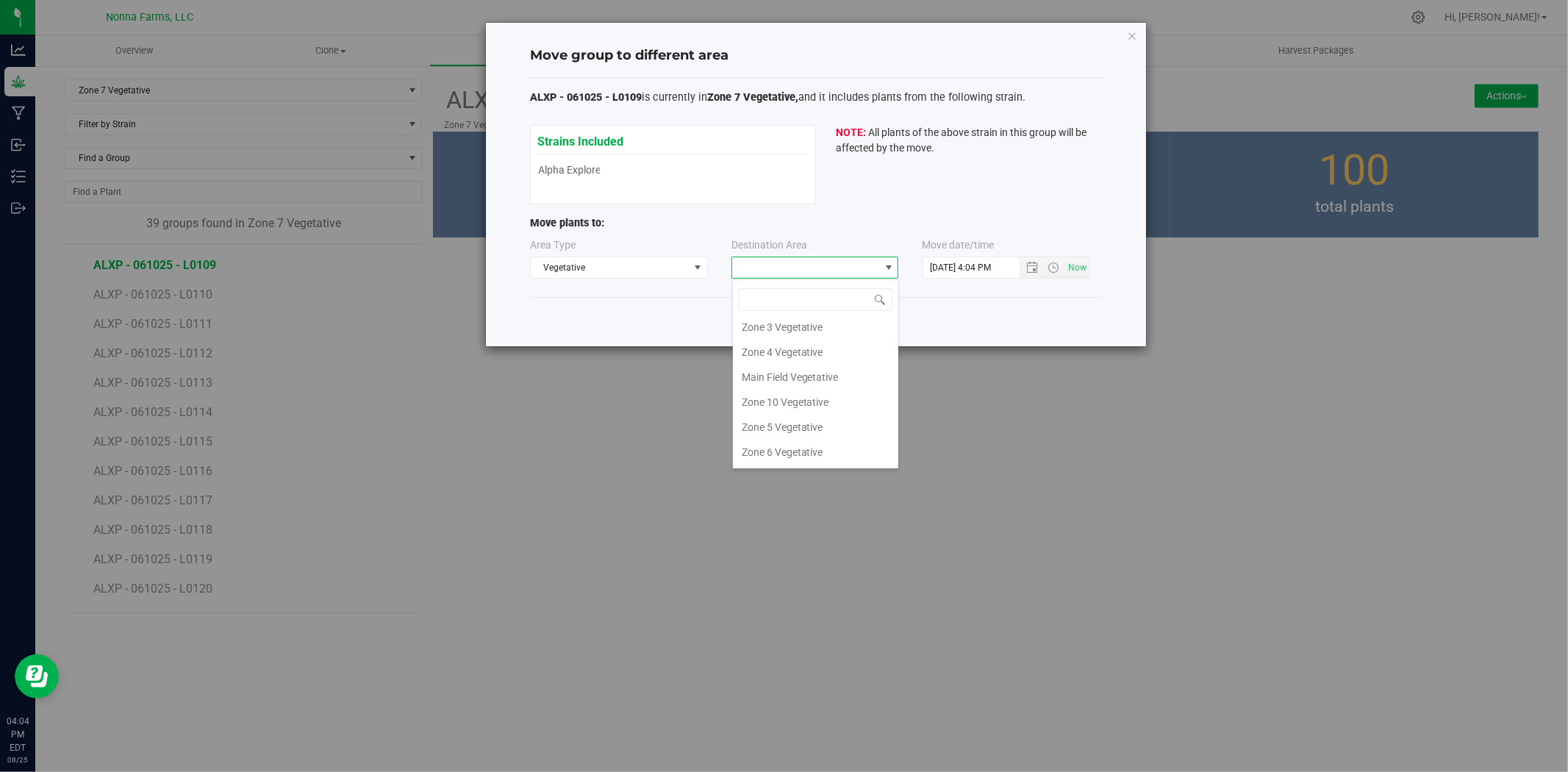
scroll to position [81, 0]
click at [804, 425] on li "Zone 6 Vegetative" at bounding box center [816, 424] width 166 height 25
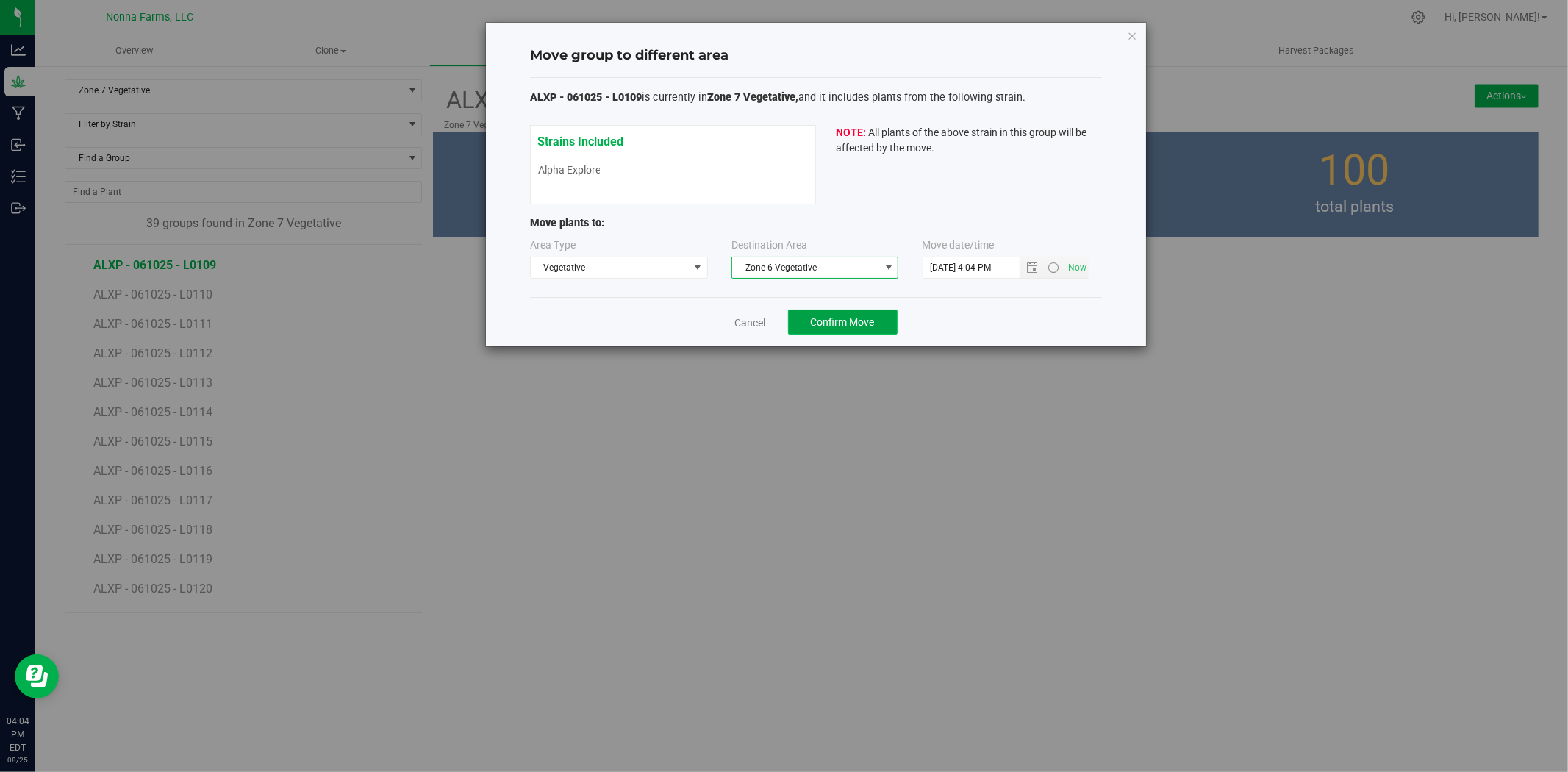
click at [852, 328] on button "Confirm Move" at bounding box center [843, 322] width 109 height 25
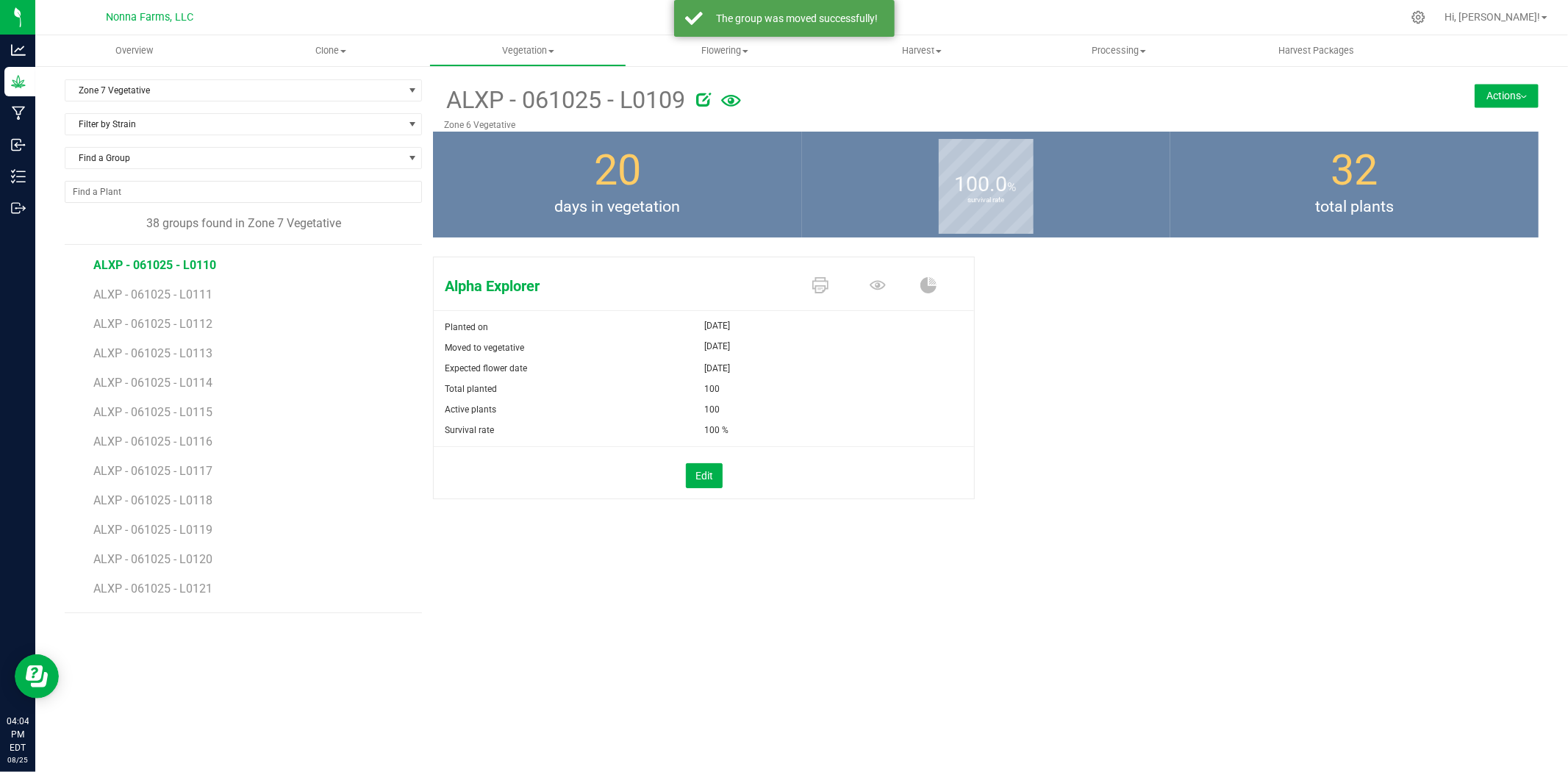
click at [192, 270] on span "ALXP - 061025 - L0110" at bounding box center [155, 265] width 123 height 14
click at [1520, 100] on button "Actions" at bounding box center [1506, 95] width 64 height 24
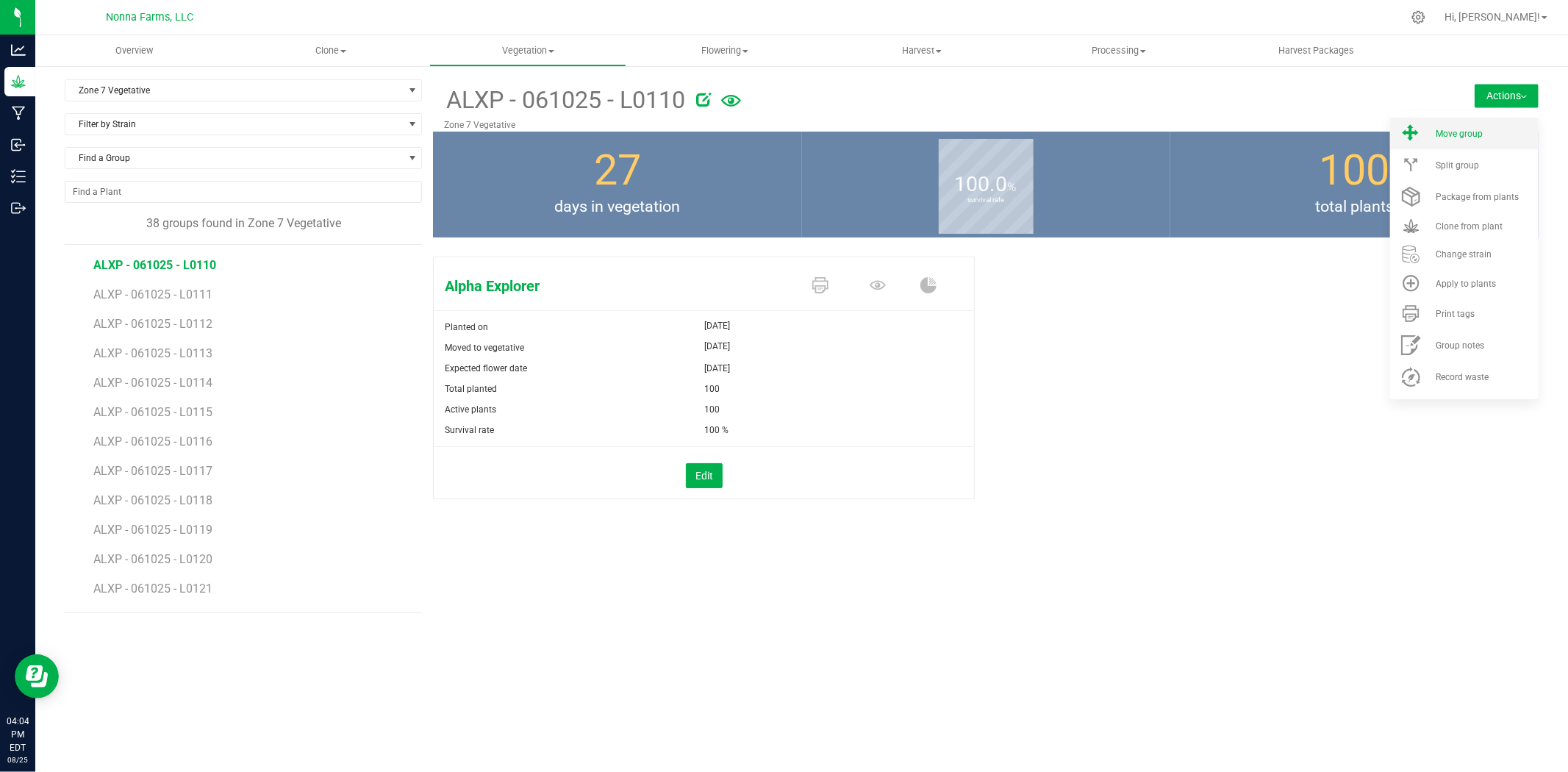
click at [1409, 138] on icon at bounding box center [1410, 133] width 17 height 17
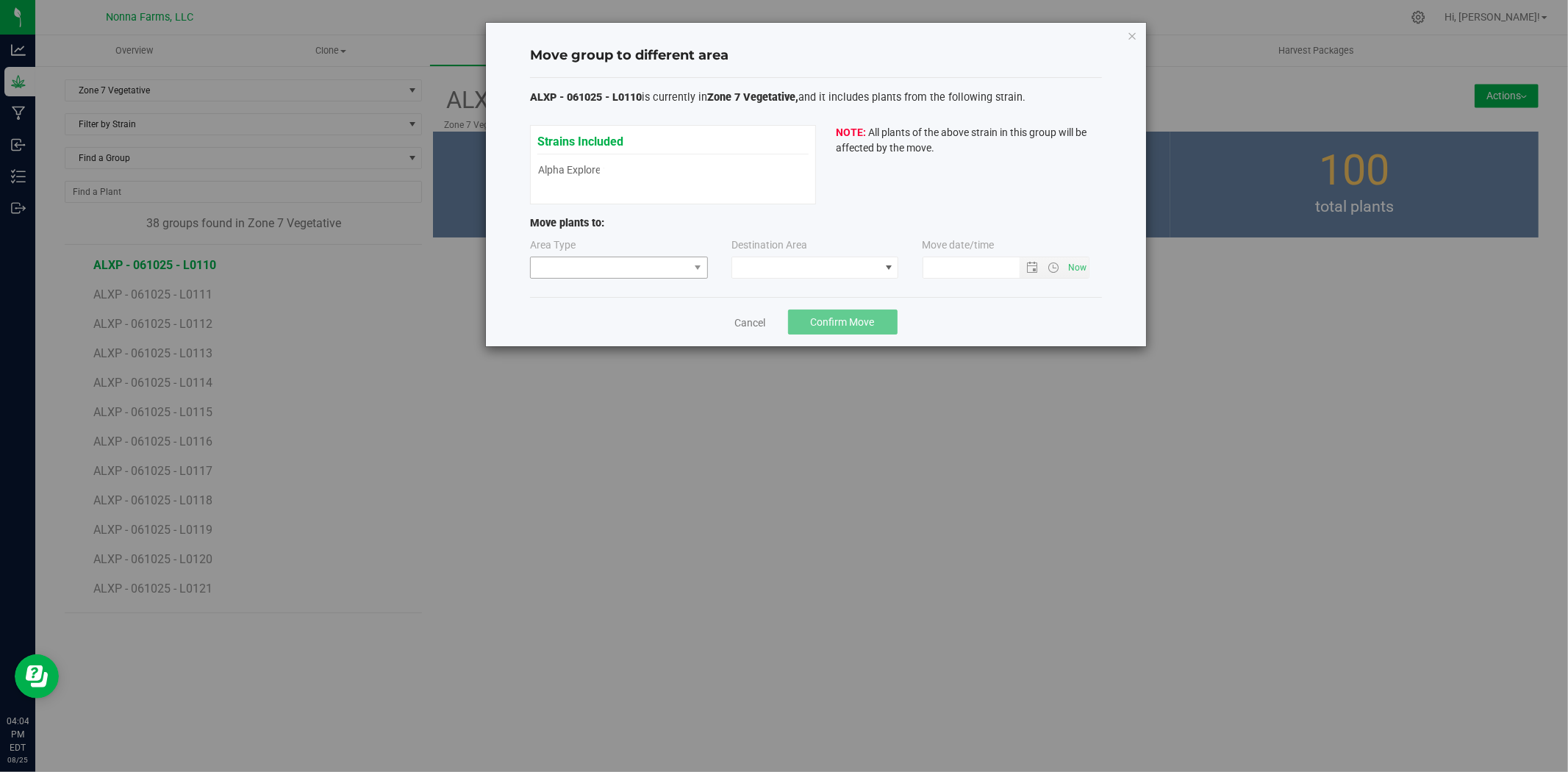
type input "[DATE] 4:04 PM"
click at [648, 263] on span at bounding box center [609, 267] width 158 height 21
click at [585, 313] on li "Vegetative" at bounding box center [619, 320] width 177 height 25
click at [863, 262] on span at bounding box center [806, 267] width 147 height 21
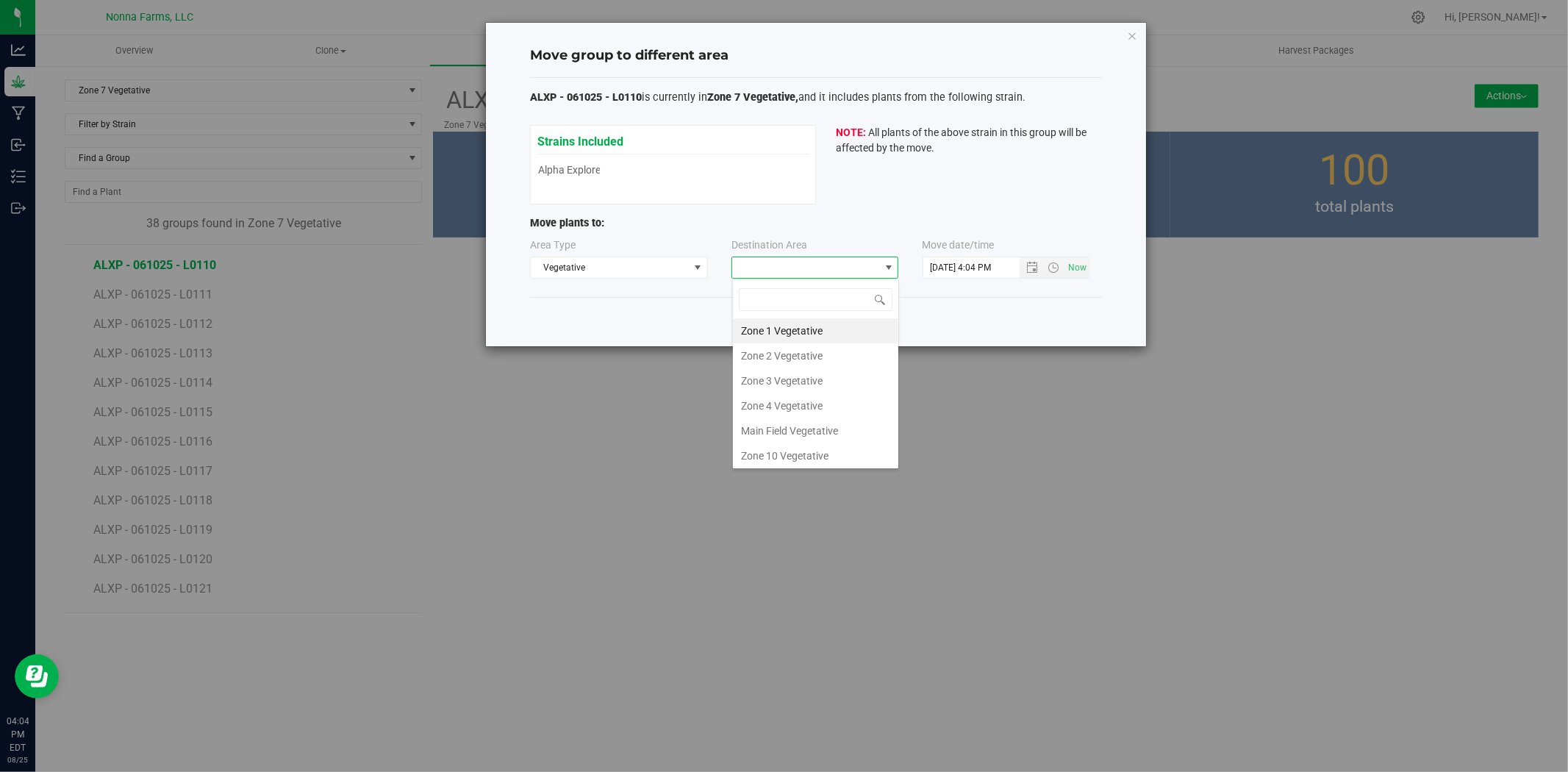
scroll to position [129, 0]
click at [813, 373] on li "Zone 6 Vegetative" at bounding box center [816, 377] width 166 height 25
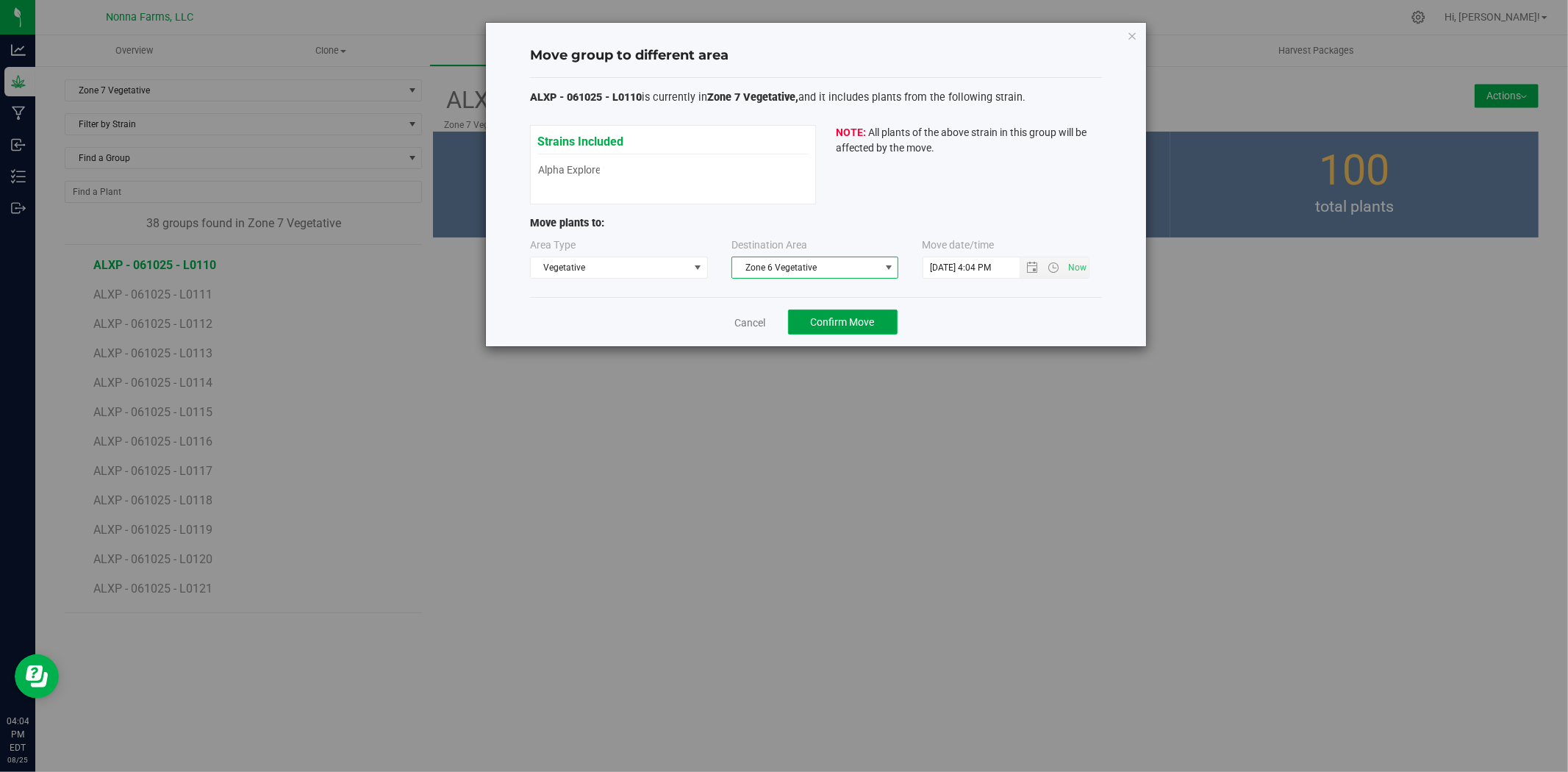
click at [844, 327] on span "Confirm Move" at bounding box center [843, 322] width 64 height 12
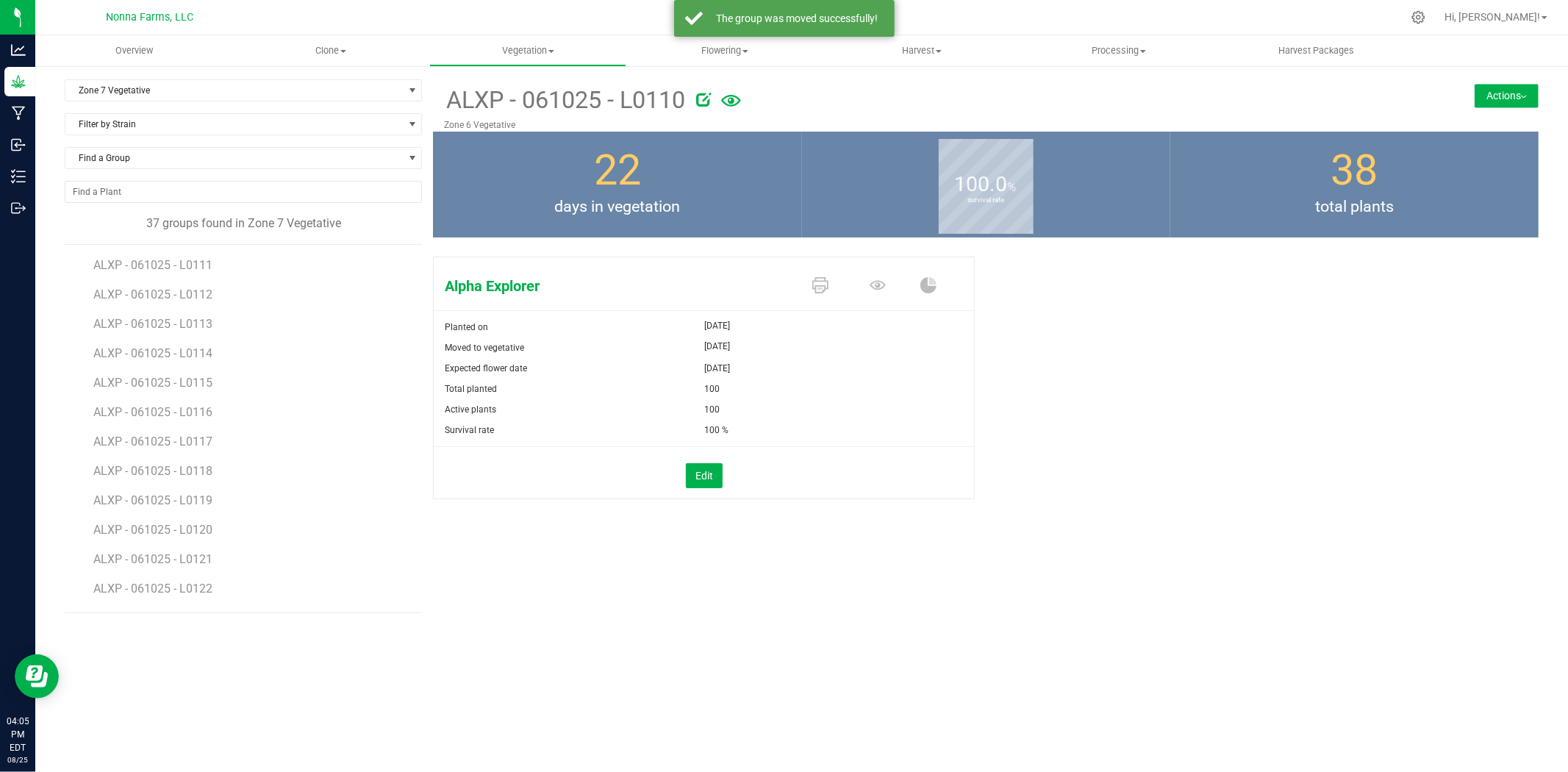
click at [178, 256] on li "ALXP - 061025 - L0111" at bounding box center [252, 260] width 319 height 30
click at [179, 262] on span "ALXP - 061025 - L0111" at bounding box center [155, 265] width 123 height 14
click at [1515, 99] on button "Actions" at bounding box center [1506, 95] width 64 height 24
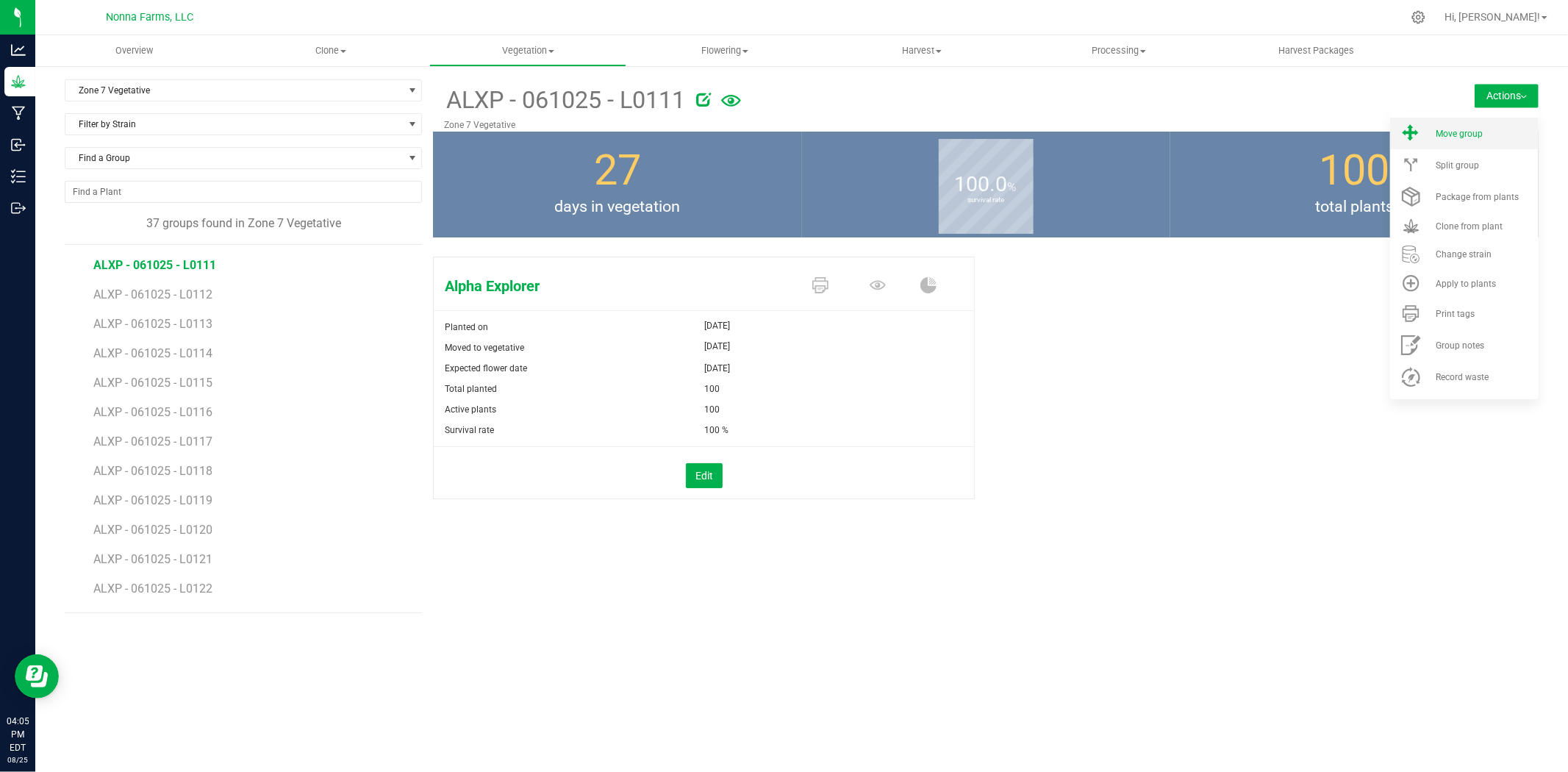
click at [1493, 129] on div "Move group" at bounding box center [1486, 134] width 100 height 10
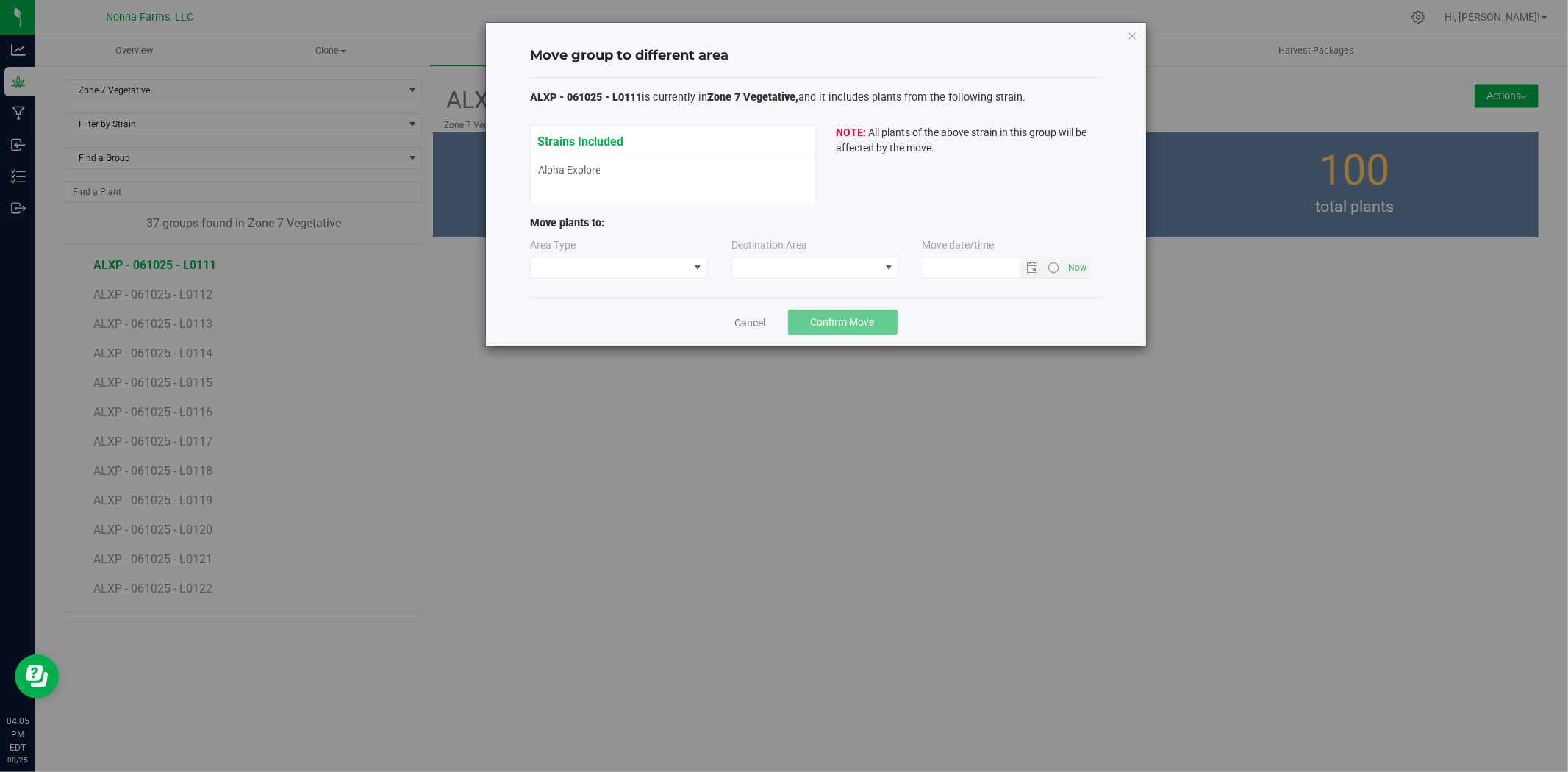
type input "[DATE] 4:05 PM"
click at [654, 254] on div "Area Type" at bounding box center [619, 257] width 180 height 41
click at [650, 267] on span at bounding box center [609, 267] width 158 height 21
click at [602, 314] on li "Vegetative" at bounding box center [619, 320] width 177 height 25
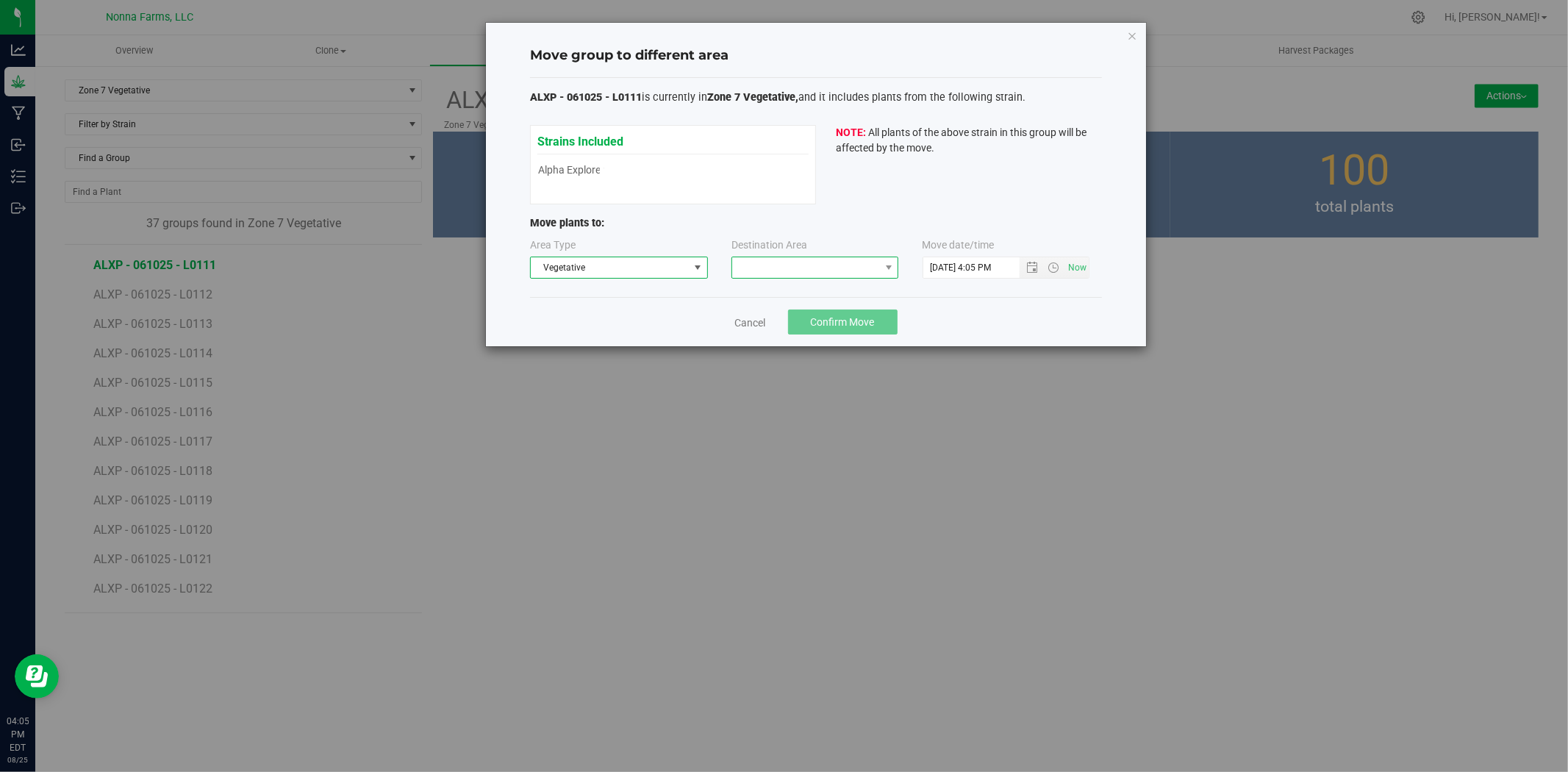
click at [831, 272] on span at bounding box center [806, 267] width 147 height 21
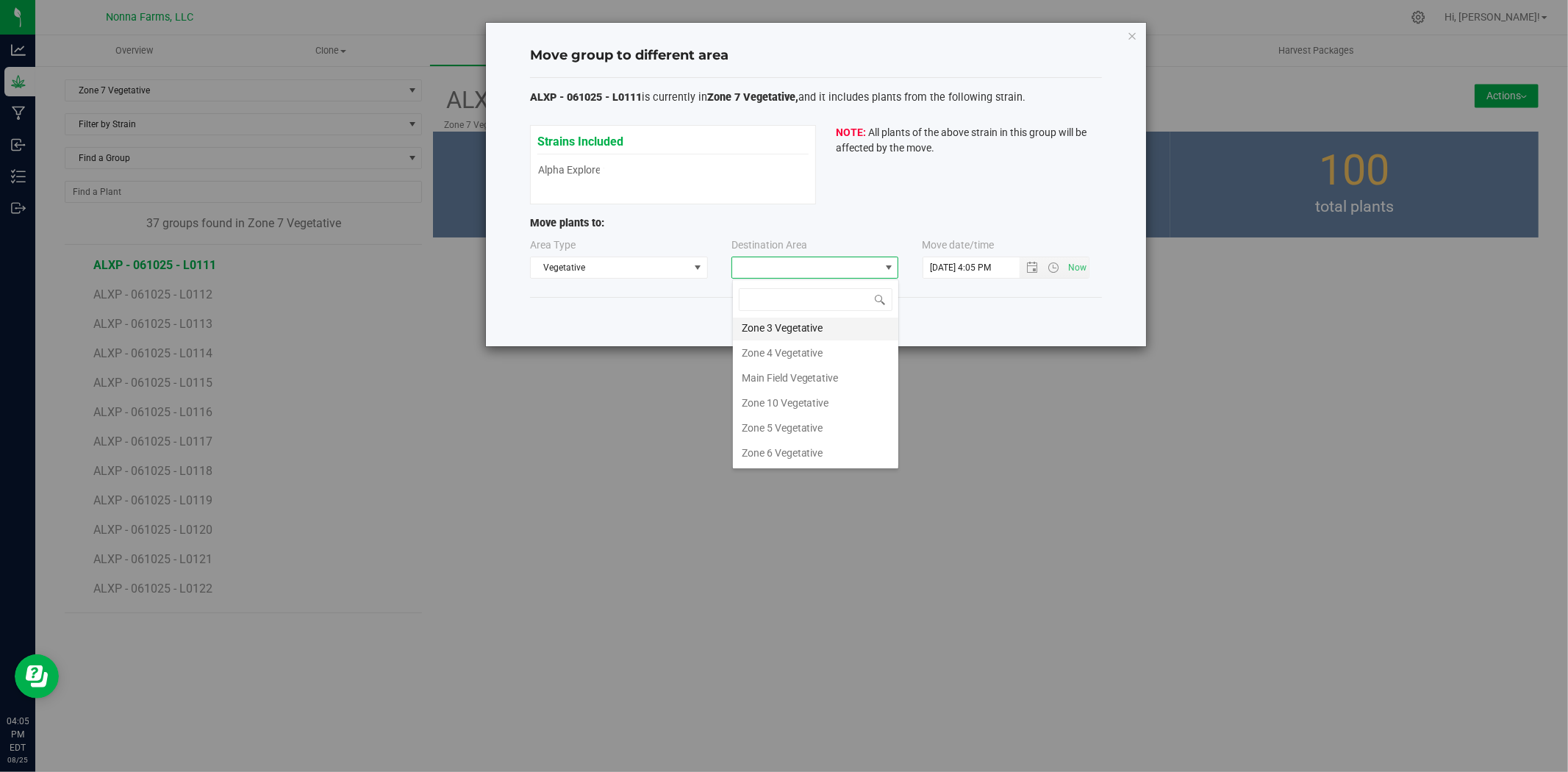
scroll to position [81, 0]
click at [818, 422] on li "Zone 6 Vegetative" at bounding box center [816, 424] width 166 height 25
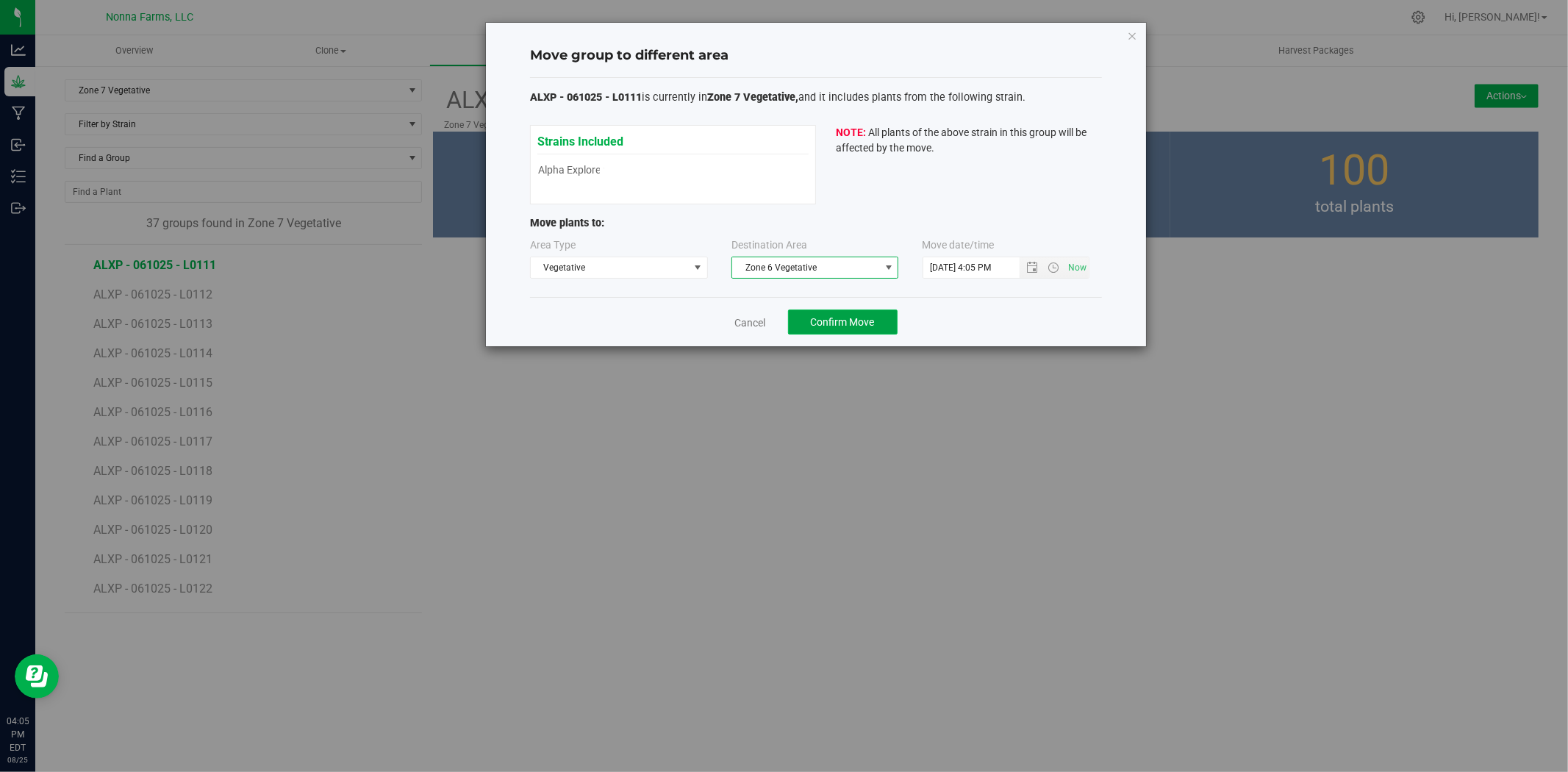
click at [824, 322] on span "Confirm Move" at bounding box center [843, 322] width 64 height 12
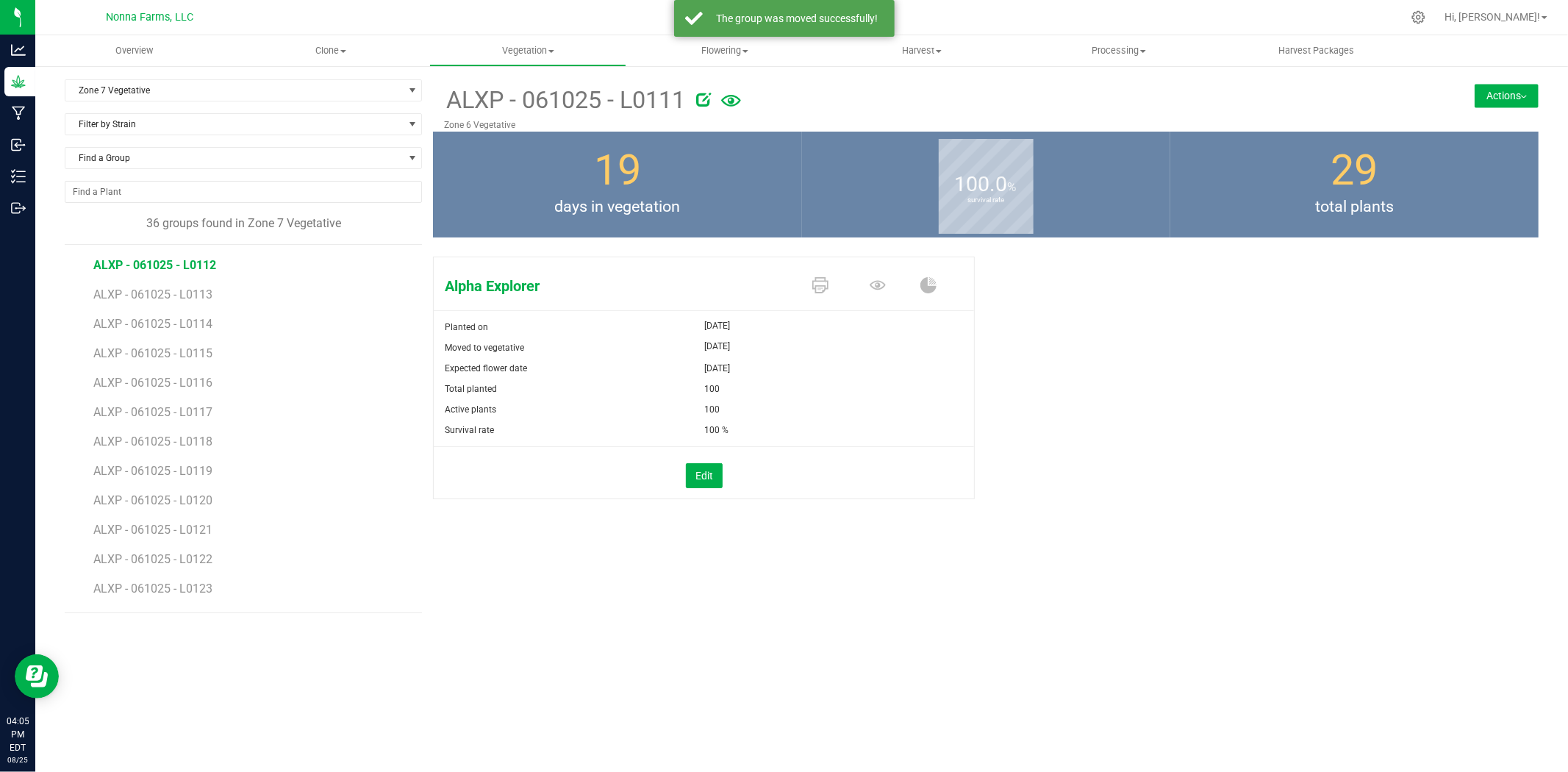
click at [181, 267] on span "ALXP - 061025 - L0112" at bounding box center [155, 265] width 123 height 14
click at [1496, 105] on button "Actions" at bounding box center [1506, 95] width 64 height 24
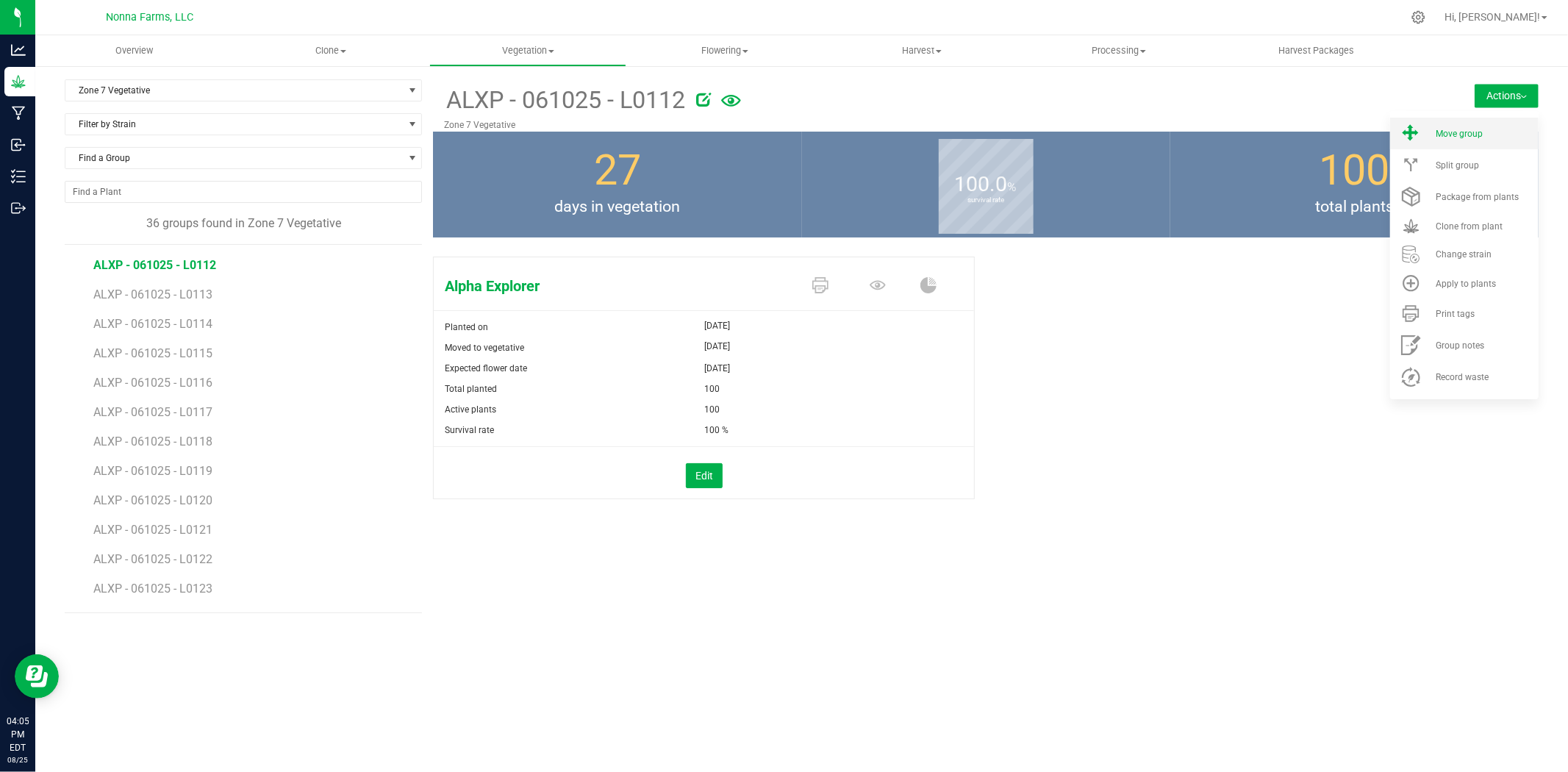
click at [1471, 142] on li "Move group" at bounding box center [1465, 134] width 149 height 32
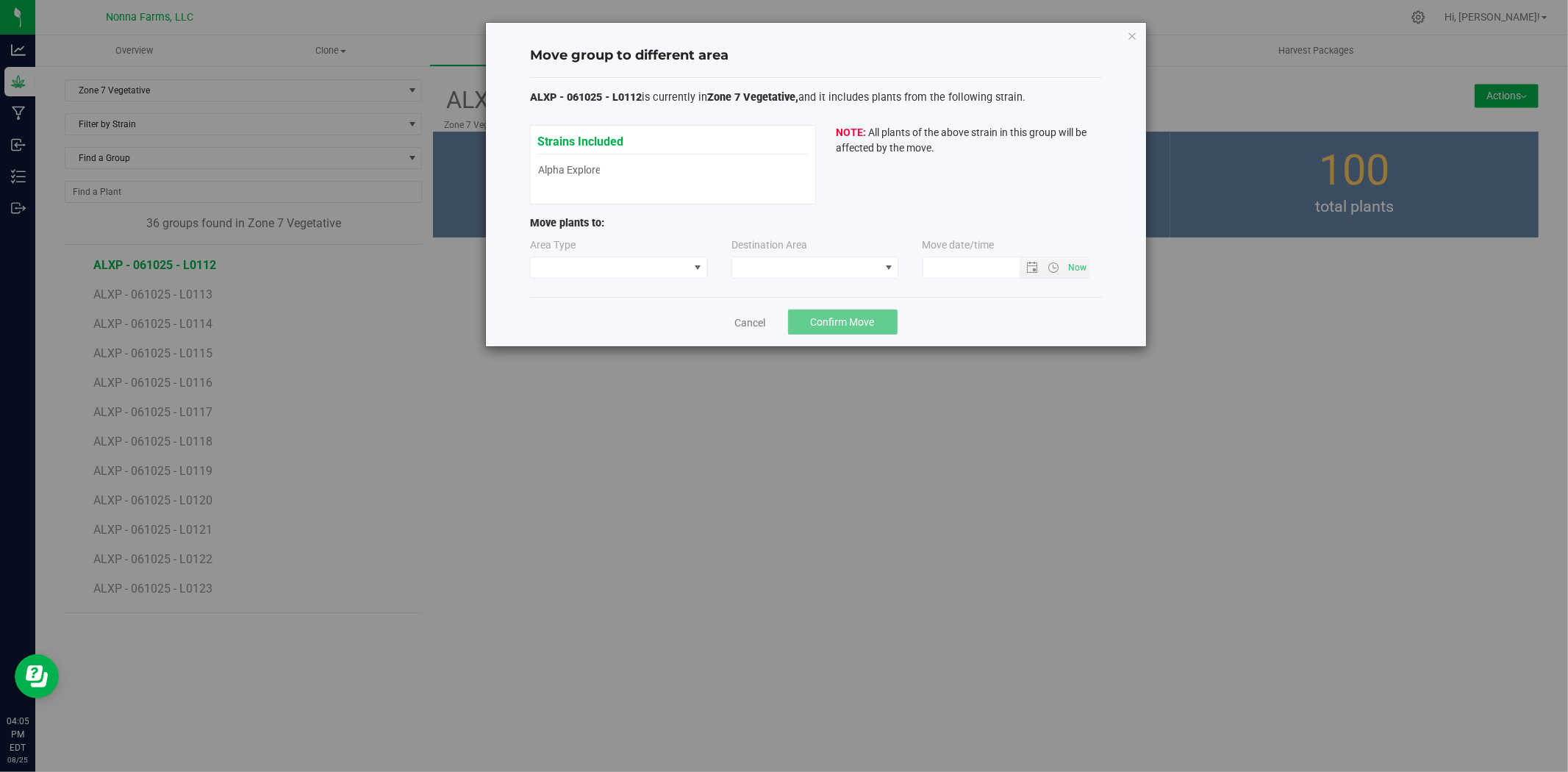
type input "[DATE] 4:05 PM"
click at [674, 273] on span at bounding box center [609, 267] width 158 height 21
click at [614, 320] on li "Vegetative" at bounding box center [619, 320] width 177 height 25
click at [834, 272] on span at bounding box center [806, 267] width 147 height 21
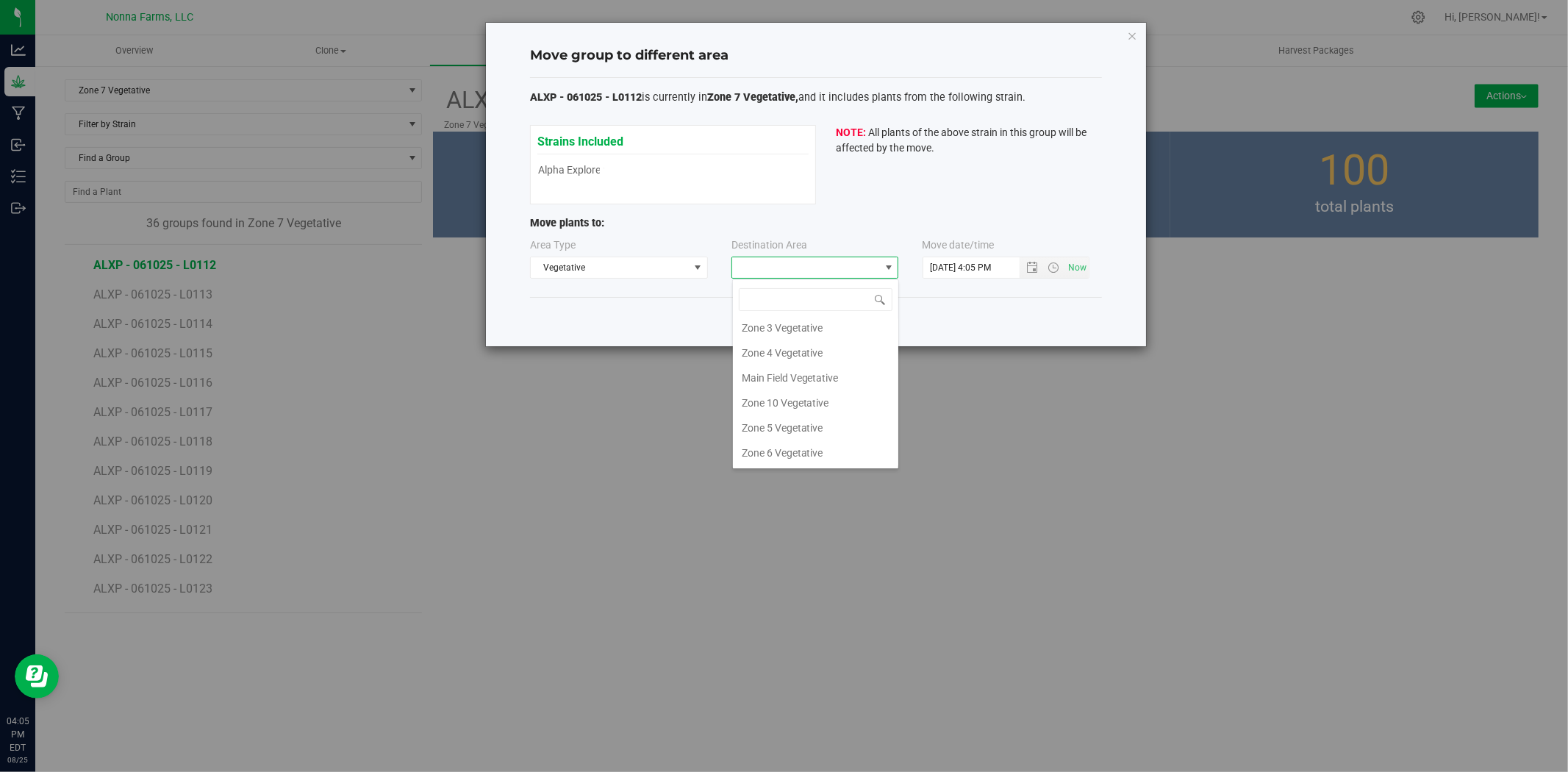
scroll to position [81, 0]
click at [802, 421] on li "Zone 6 Vegetative" at bounding box center [816, 424] width 166 height 25
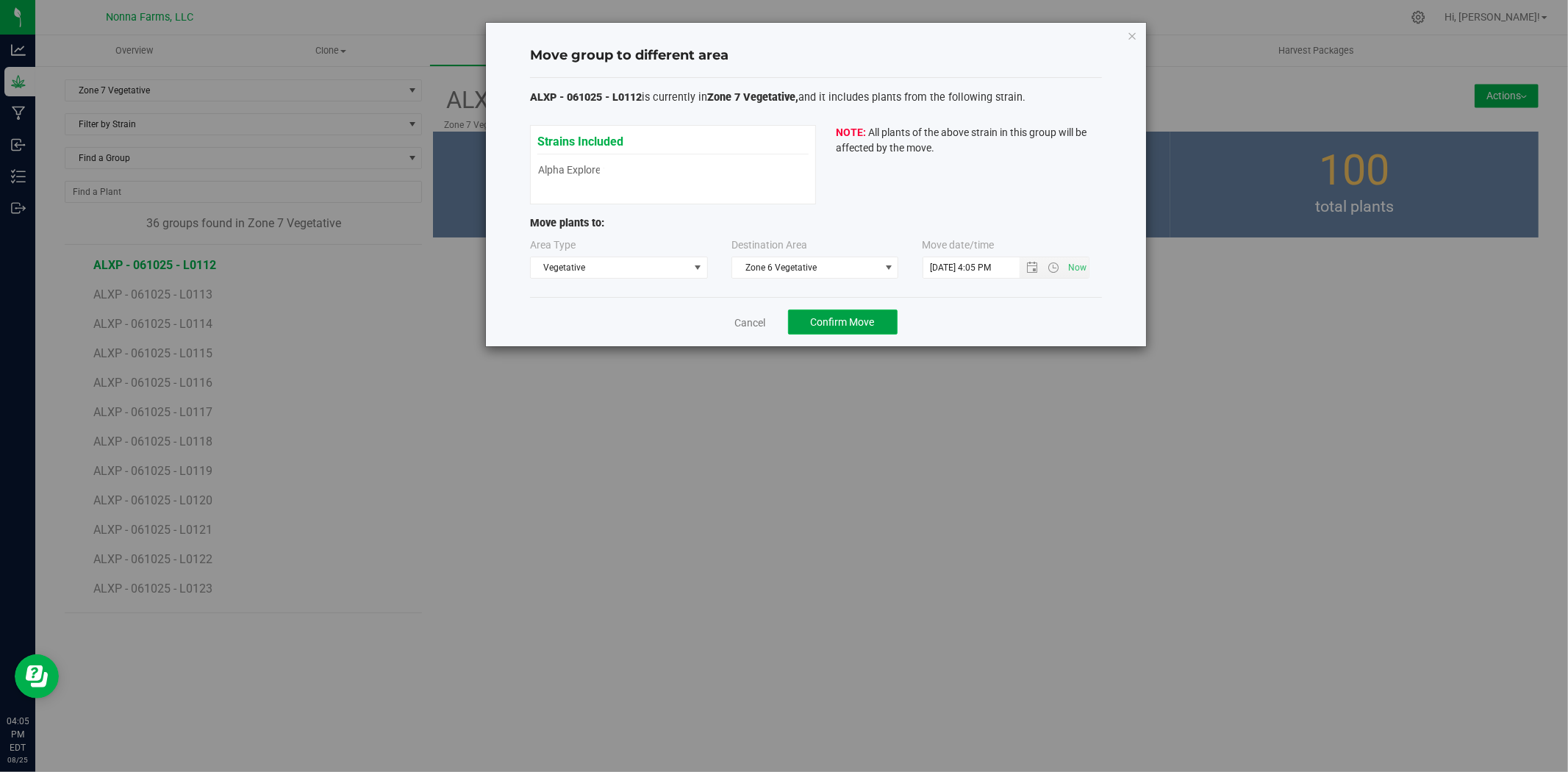
click at [849, 328] on button "Confirm Move" at bounding box center [843, 322] width 109 height 25
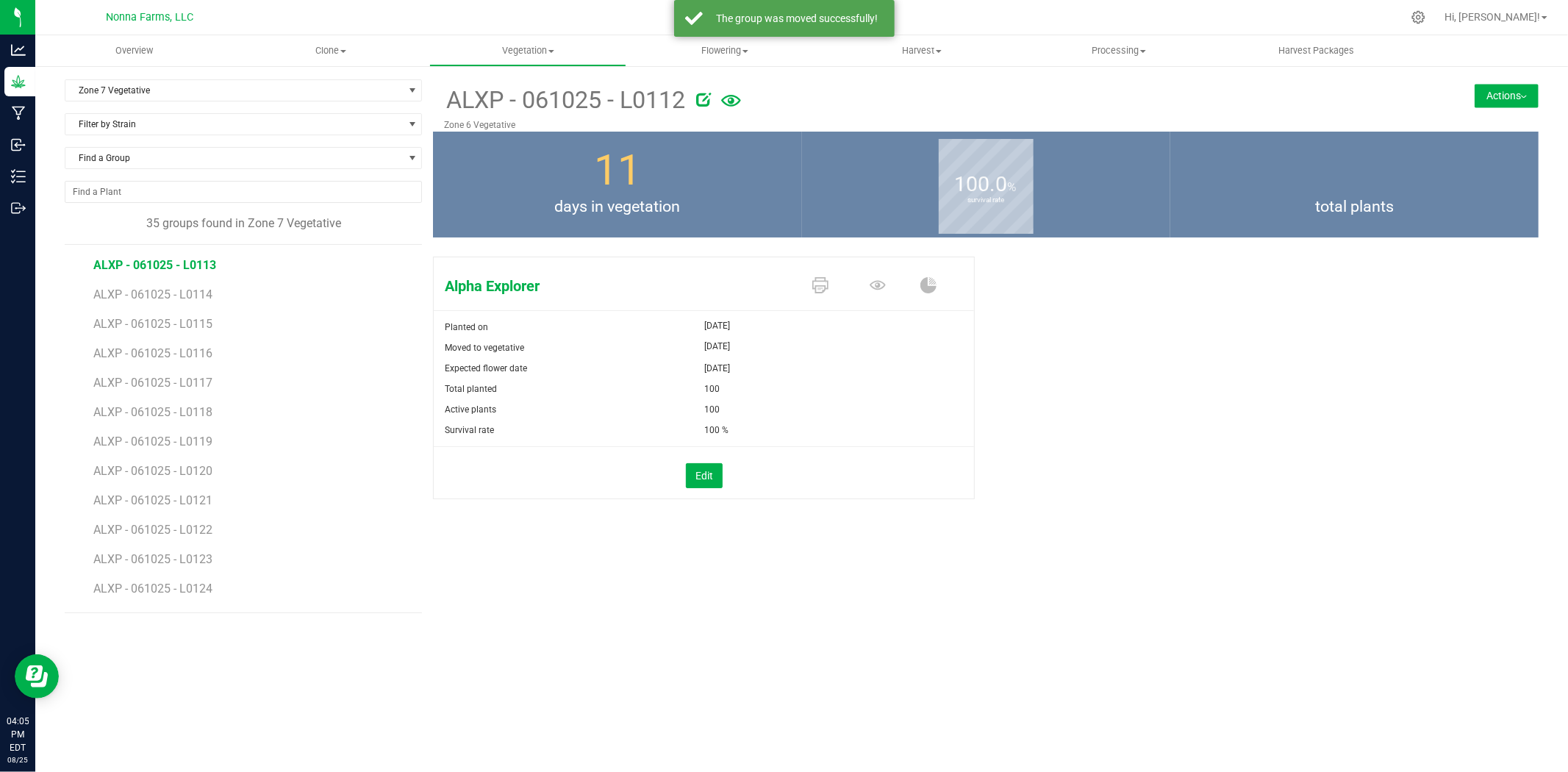
click at [165, 265] on span "ALXP - 061025 - L0113" at bounding box center [155, 265] width 123 height 14
click at [1498, 98] on button "Actions" at bounding box center [1506, 95] width 64 height 24
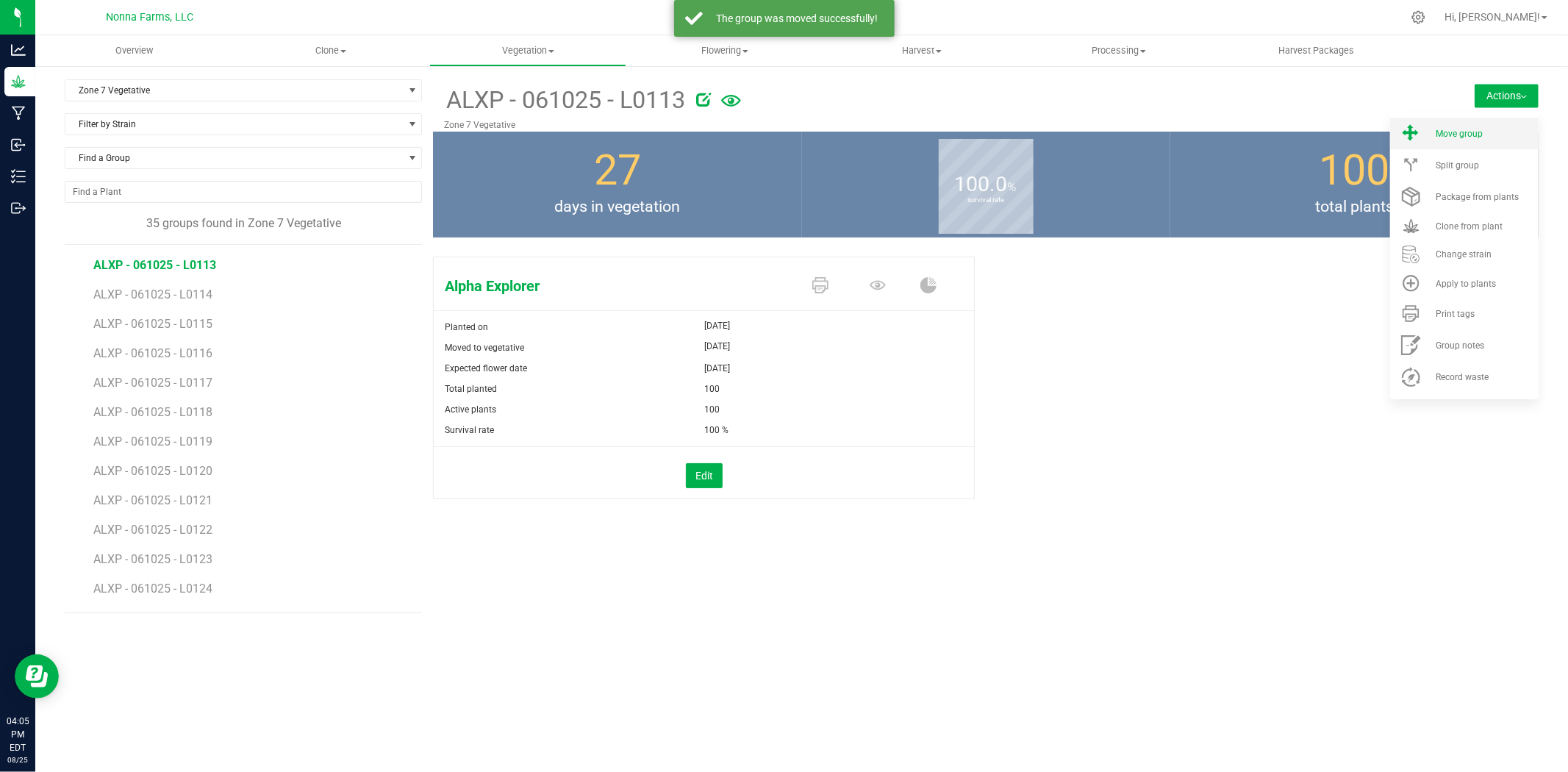
click at [1438, 138] on span "Move group" at bounding box center [1459, 134] width 47 height 10
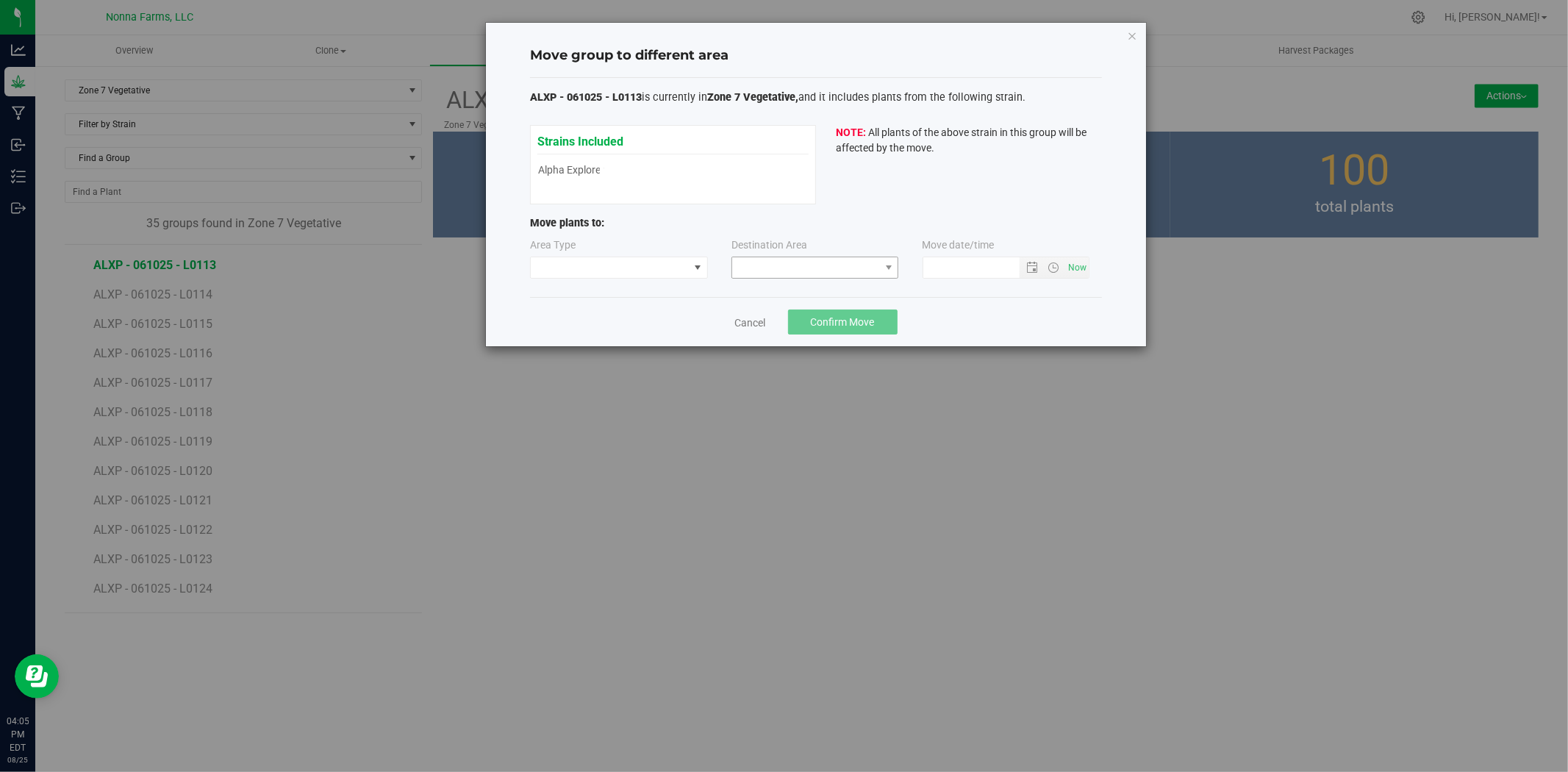
type input "[DATE] 4:05 PM"
click at [553, 263] on span at bounding box center [609, 267] width 158 height 21
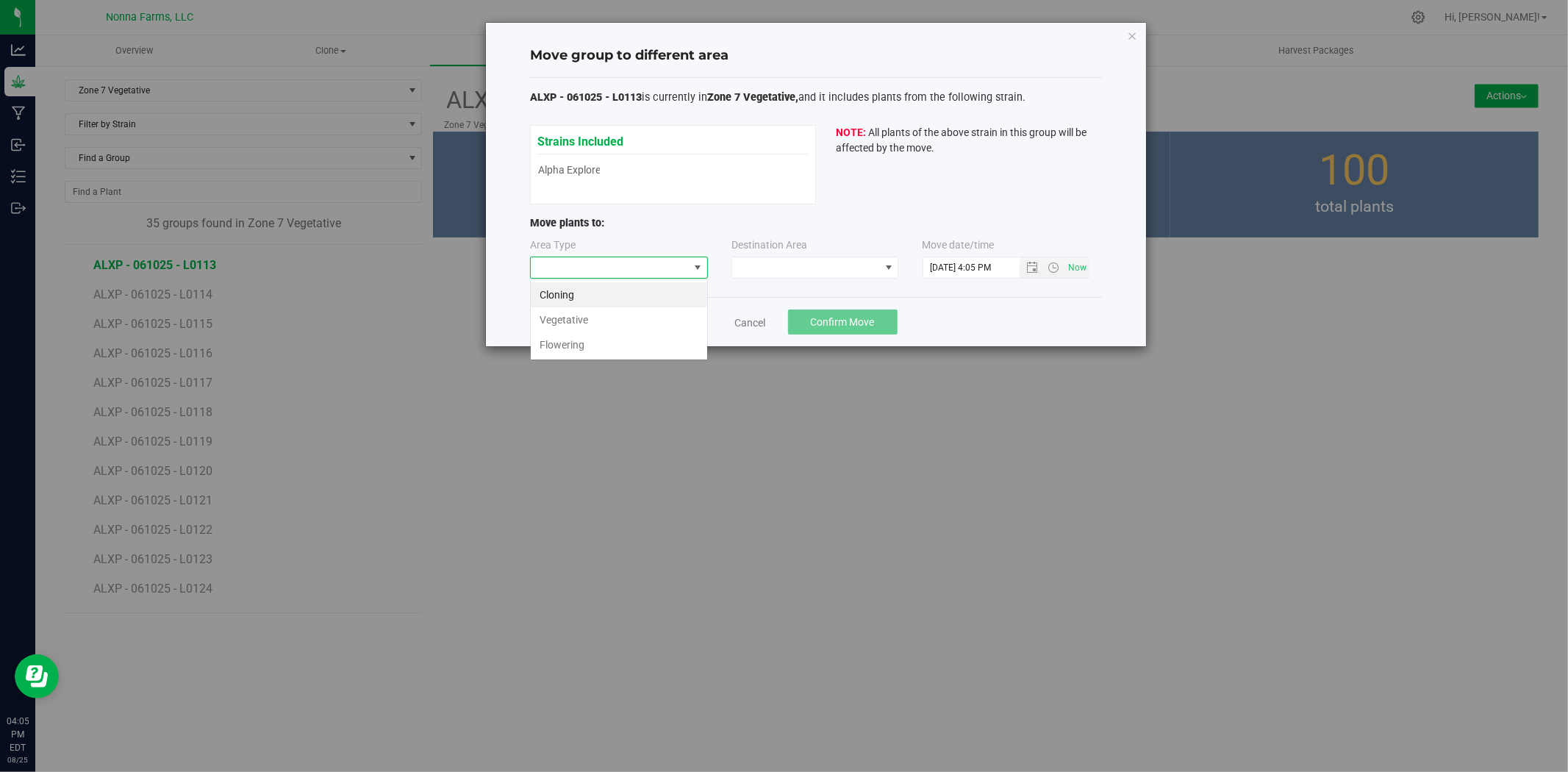
scroll to position [22, 178]
click at [586, 319] on li "Vegetative" at bounding box center [619, 320] width 177 height 25
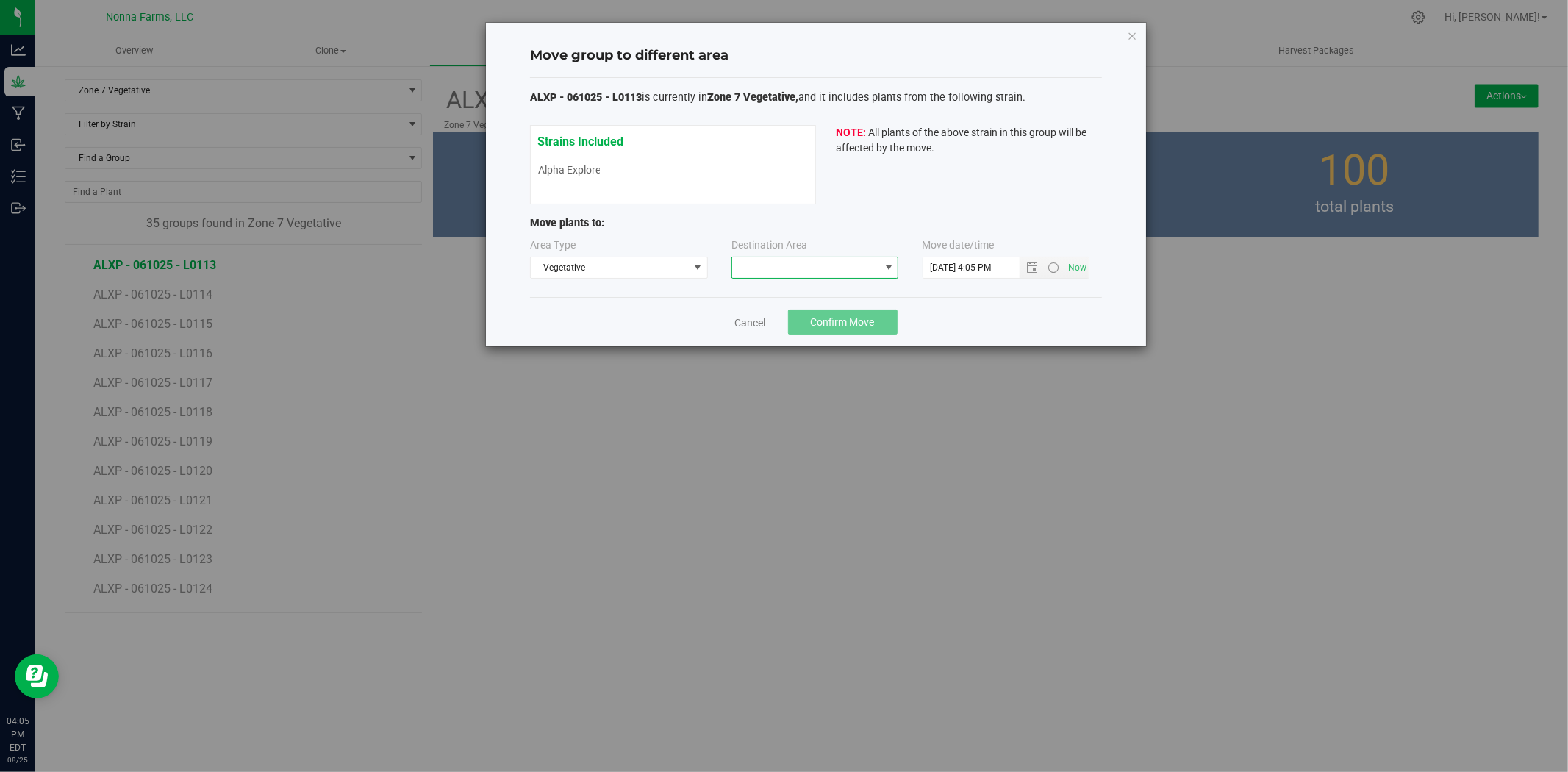
click at [818, 272] on span at bounding box center [806, 267] width 147 height 21
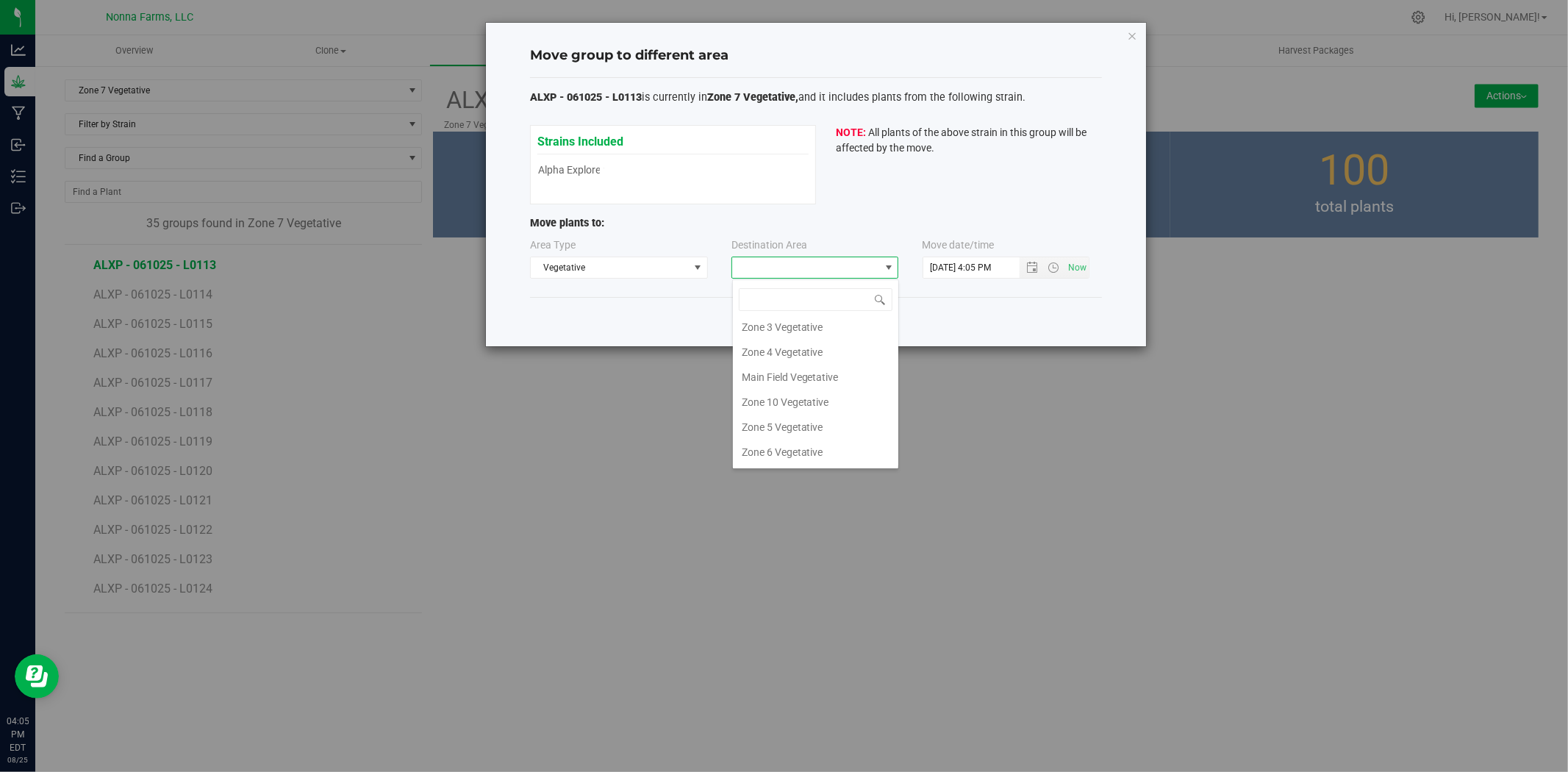
scroll to position [129, 0]
click at [807, 378] on li "Zone 6 Vegetative" at bounding box center [816, 377] width 166 height 25
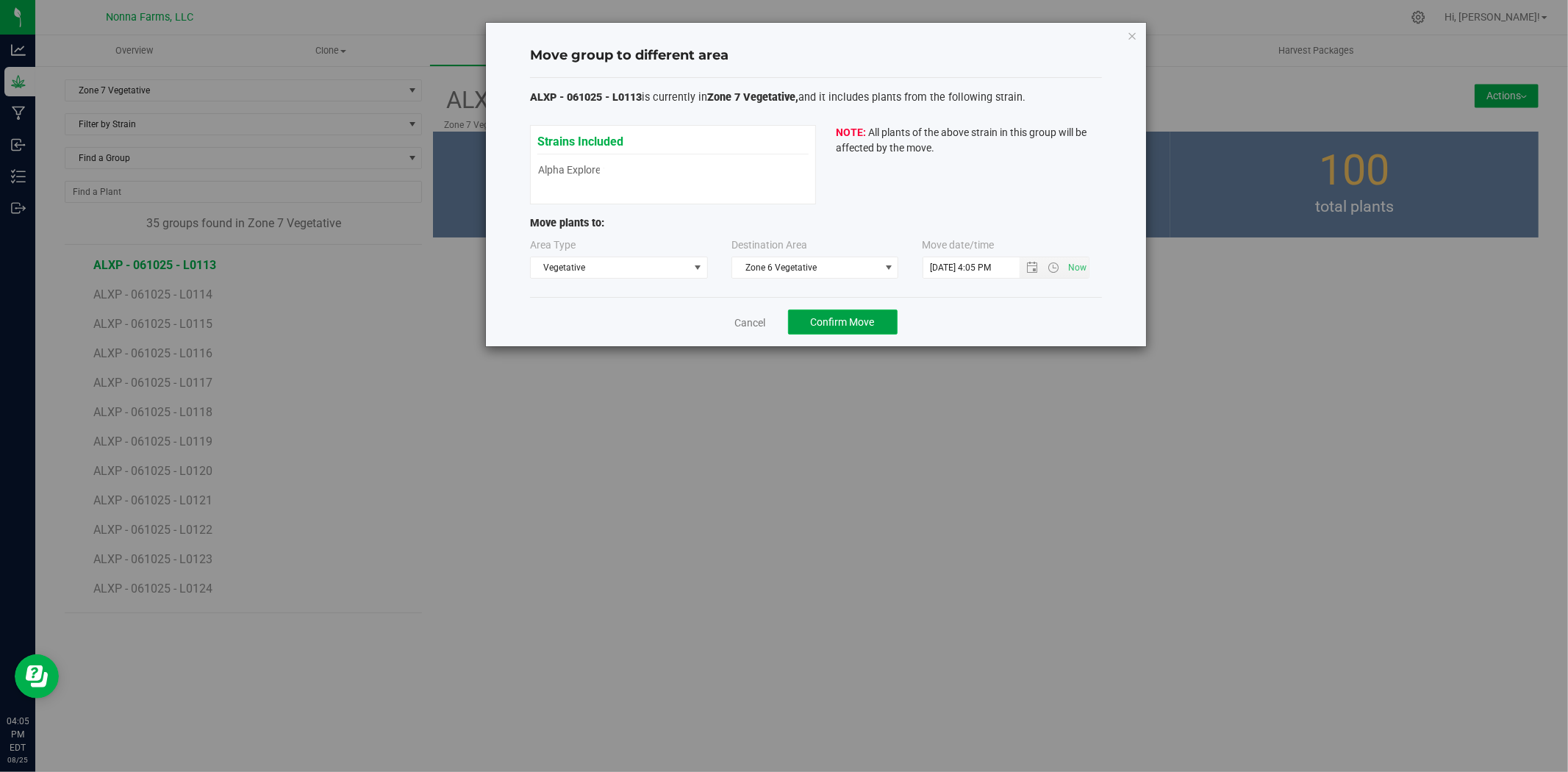
click at [841, 333] on button "Confirm Move" at bounding box center [843, 322] width 109 height 25
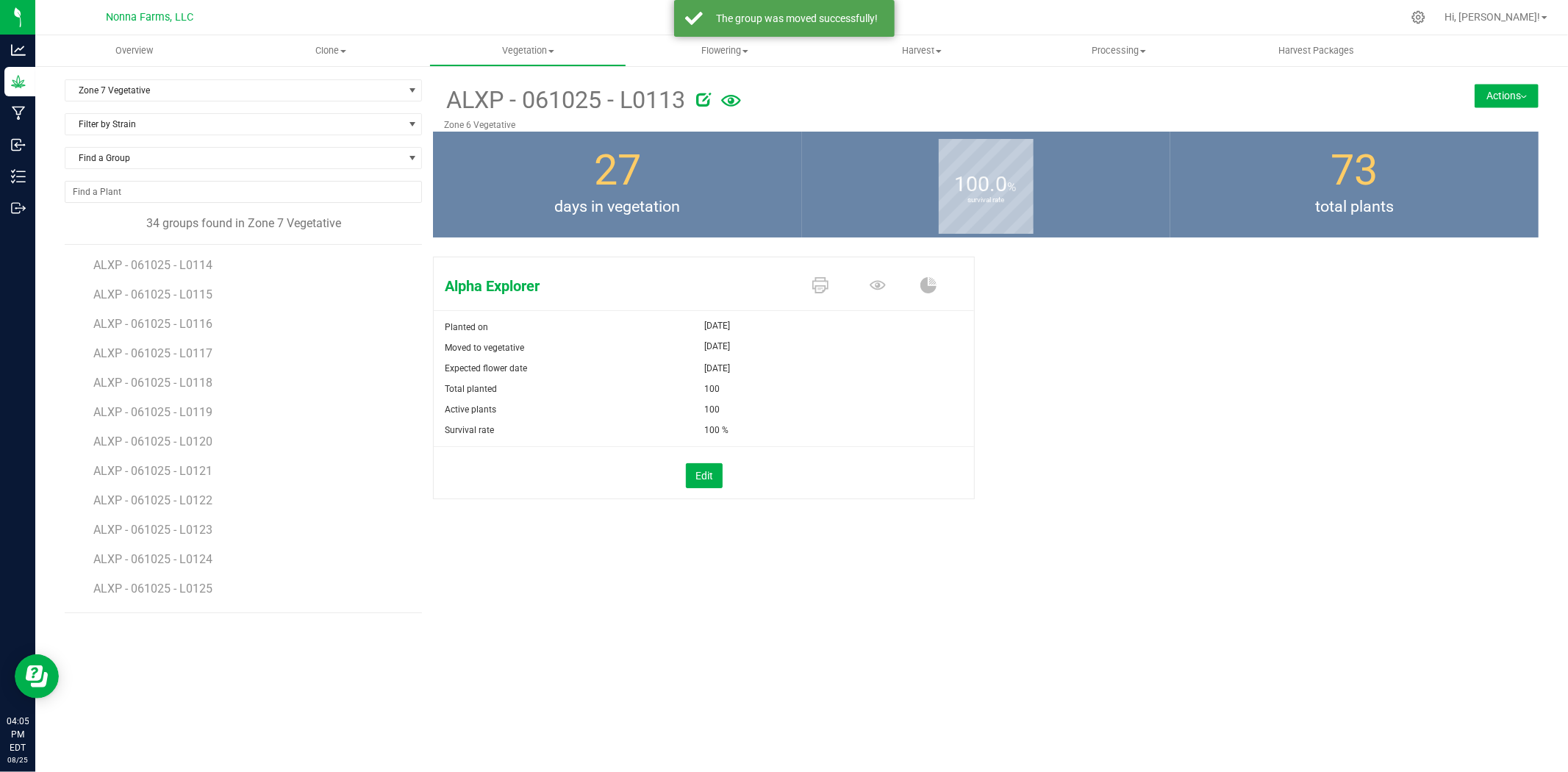
click at [170, 254] on li "ALXP - 061025 - L0114" at bounding box center [252, 260] width 319 height 30
click at [174, 262] on span "ALXP - 061025 - L0114" at bounding box center [155, 265] width 123 height 14
click at [1510, 98] on button "Actions" at bounding box center [1506, 95] width 64 height 24
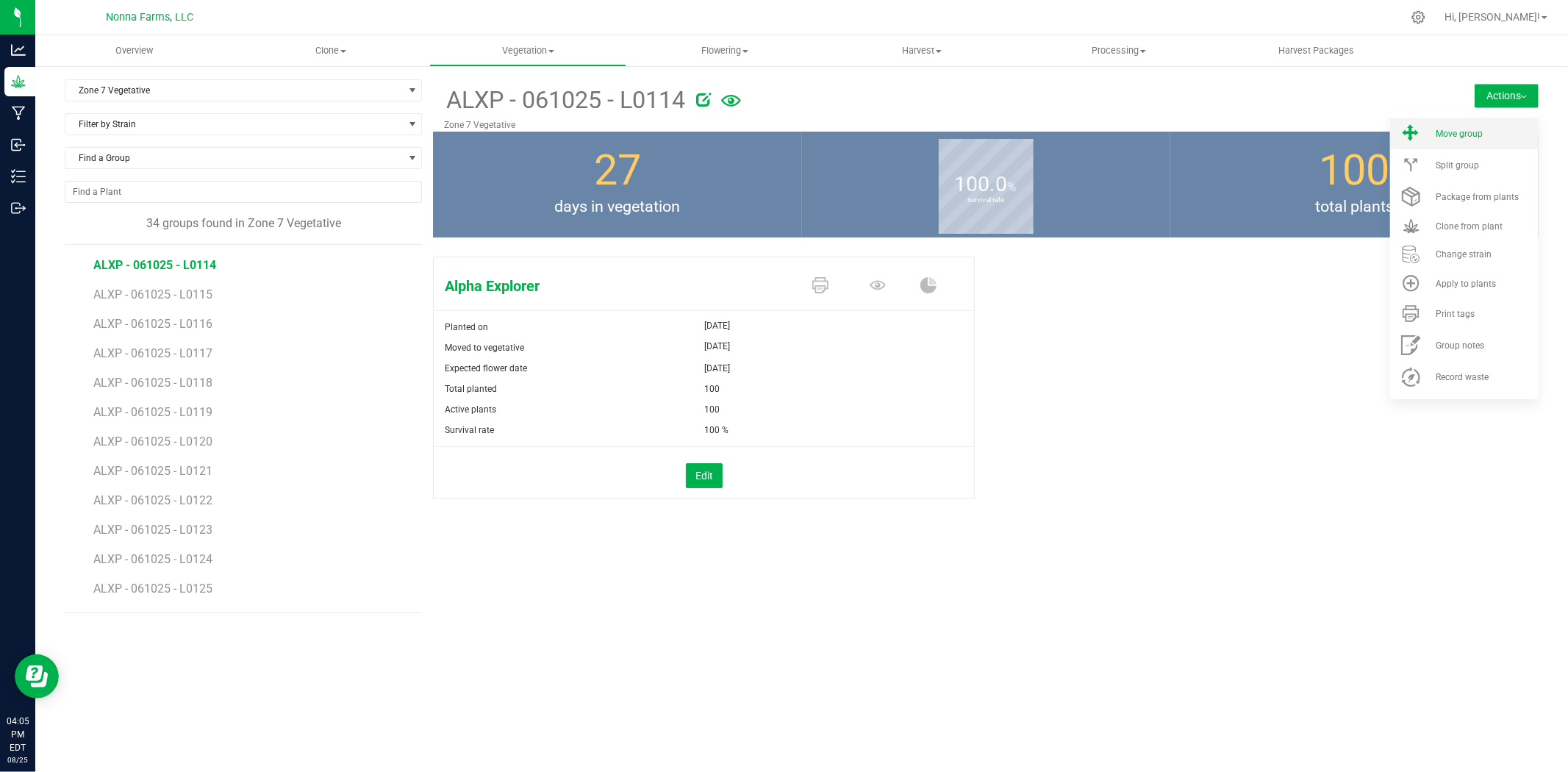
click at [1442, 133] on span "Move group" at bounding box center [1459, 134] width 47 height 10
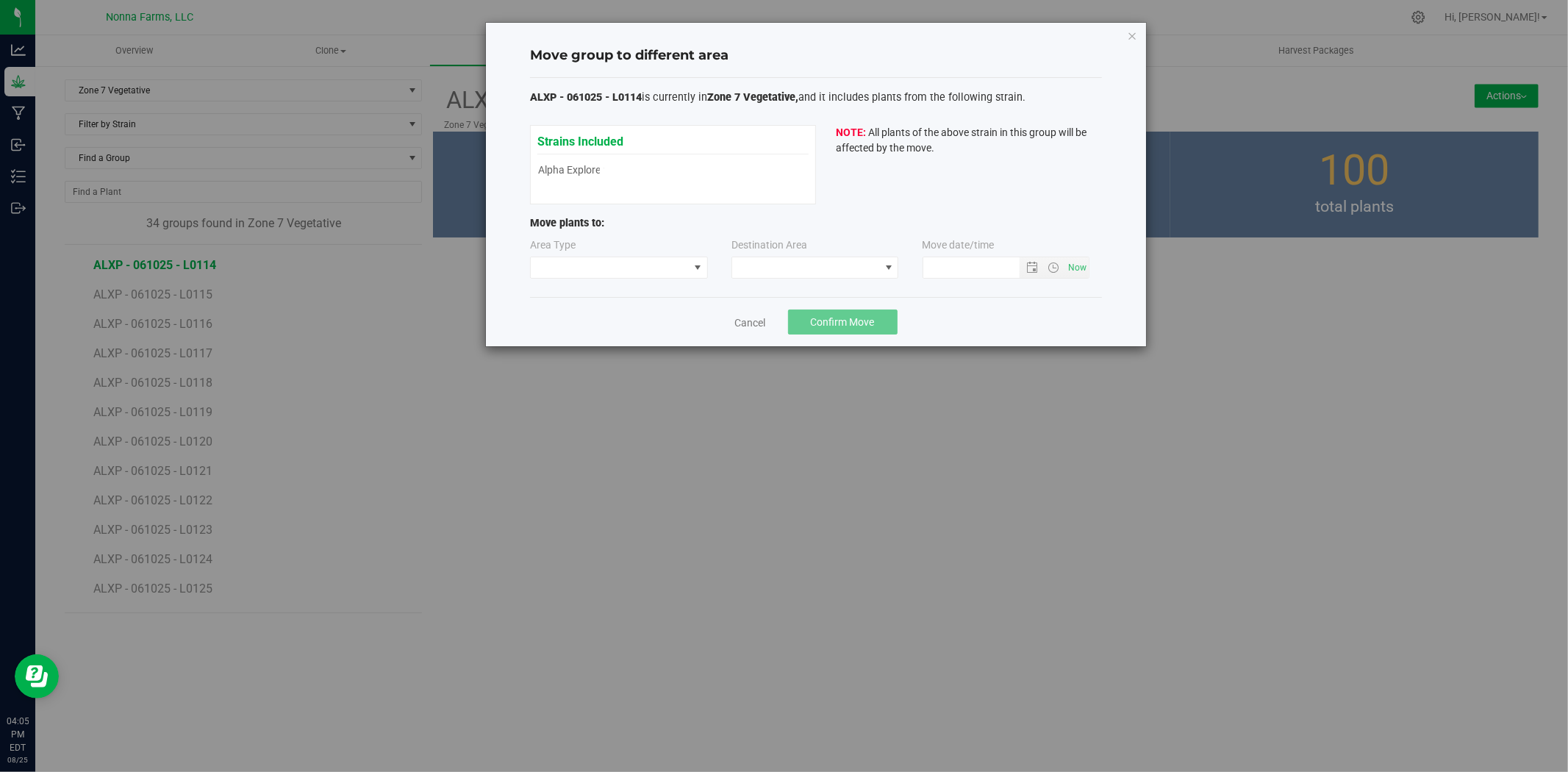
type input "[DATE] 4:05 PM"
click at [655, 276] on span at bounding box center [609, 267] width 158 height 21
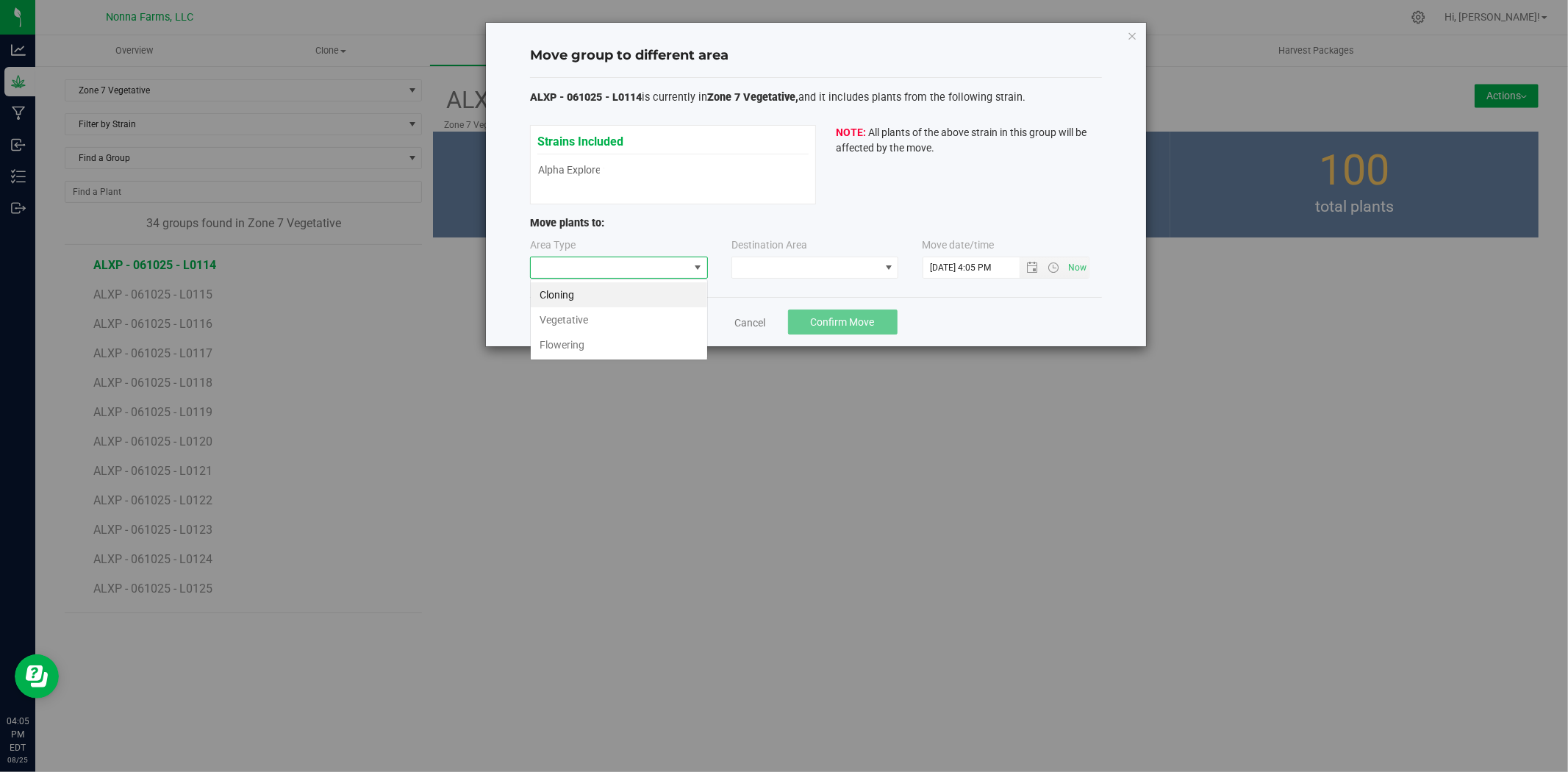
scroll to position [22, 178]
click at [604, 323] on li "Vegetative" at bounding box center [619, 320] width 177 height 25
click at [793, 273] on span at bounding box center [806, 267] width 147 height 21
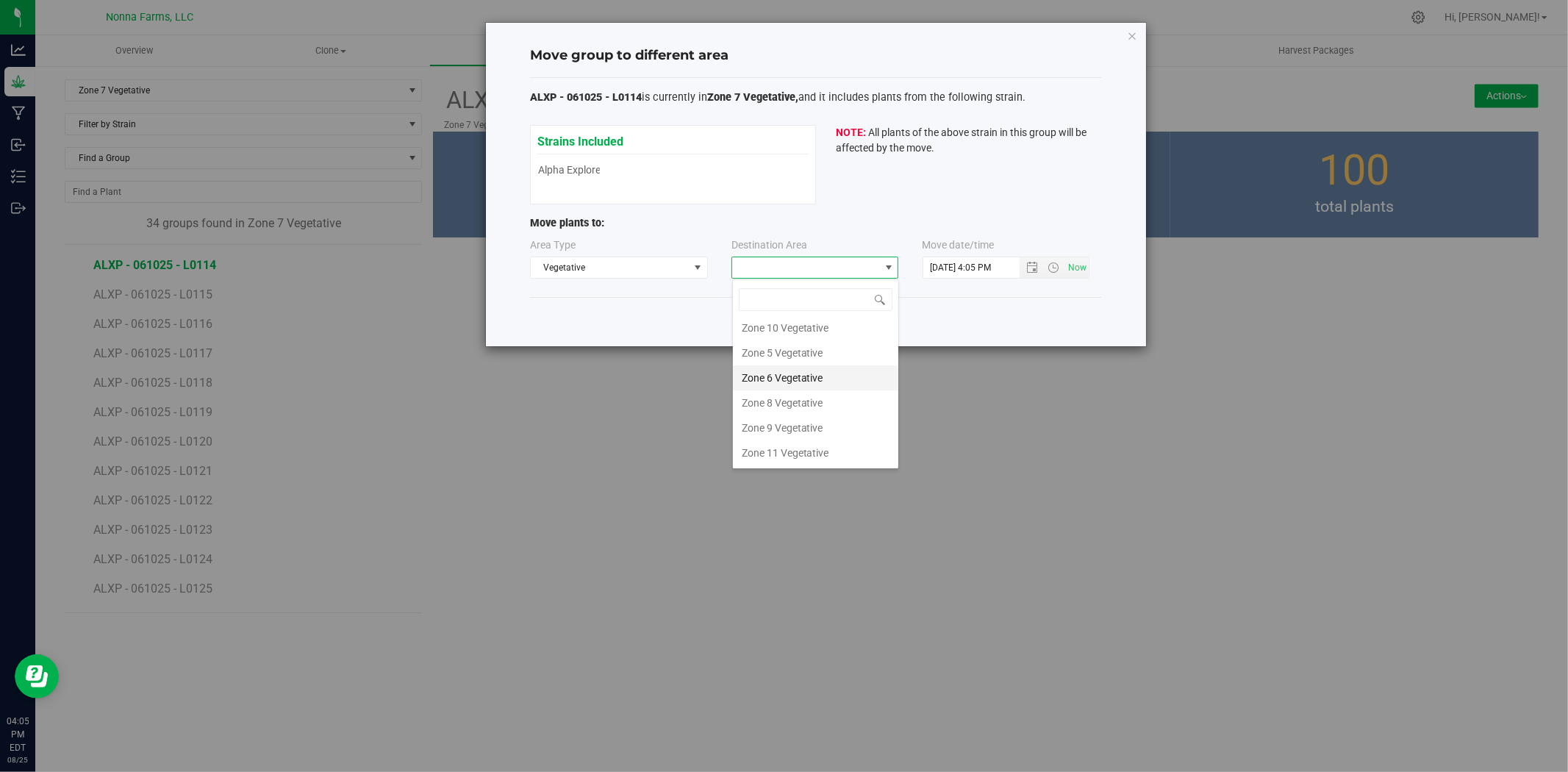
scroll to position [129, 0]
click at [788, 366] on li "Zone 6 Vegetative" at bounding box center [816, 377] width 166 height 25
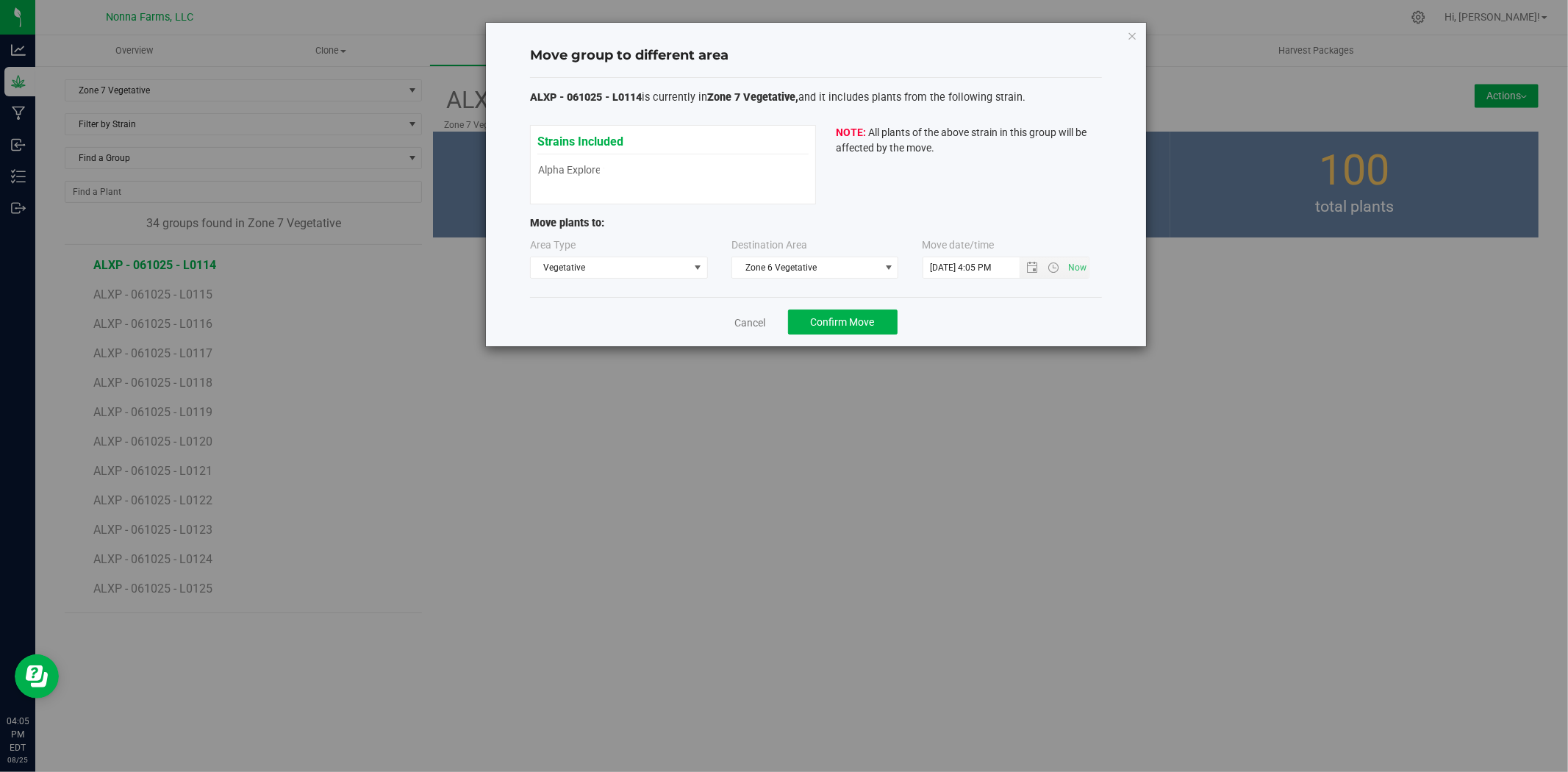
click at [821, 335] on div "Cancel Confirm Move" at bounding box center [816, 322] width 572 height 50
click at [821, 333] on button "Confirm Move" at bounding box center [843, 322] width 109 height 25
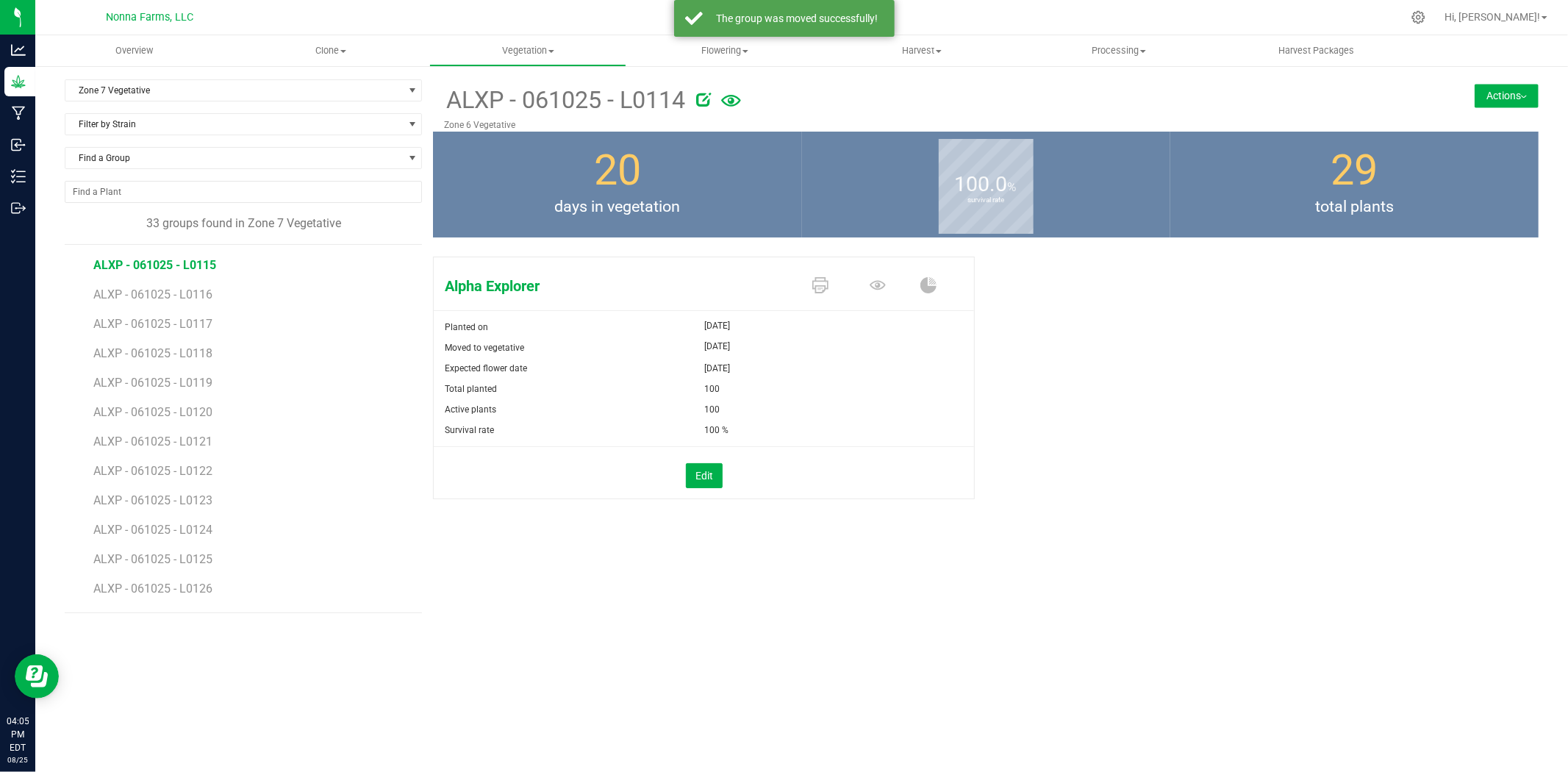
click at [174, 271] on span "ALXP - 061025 - L0115" at bounding box center [155, 265] width 123 height 14
click at [1507, 92] on button "Actions" at bounding box center [1506, 95] width 64 height 24
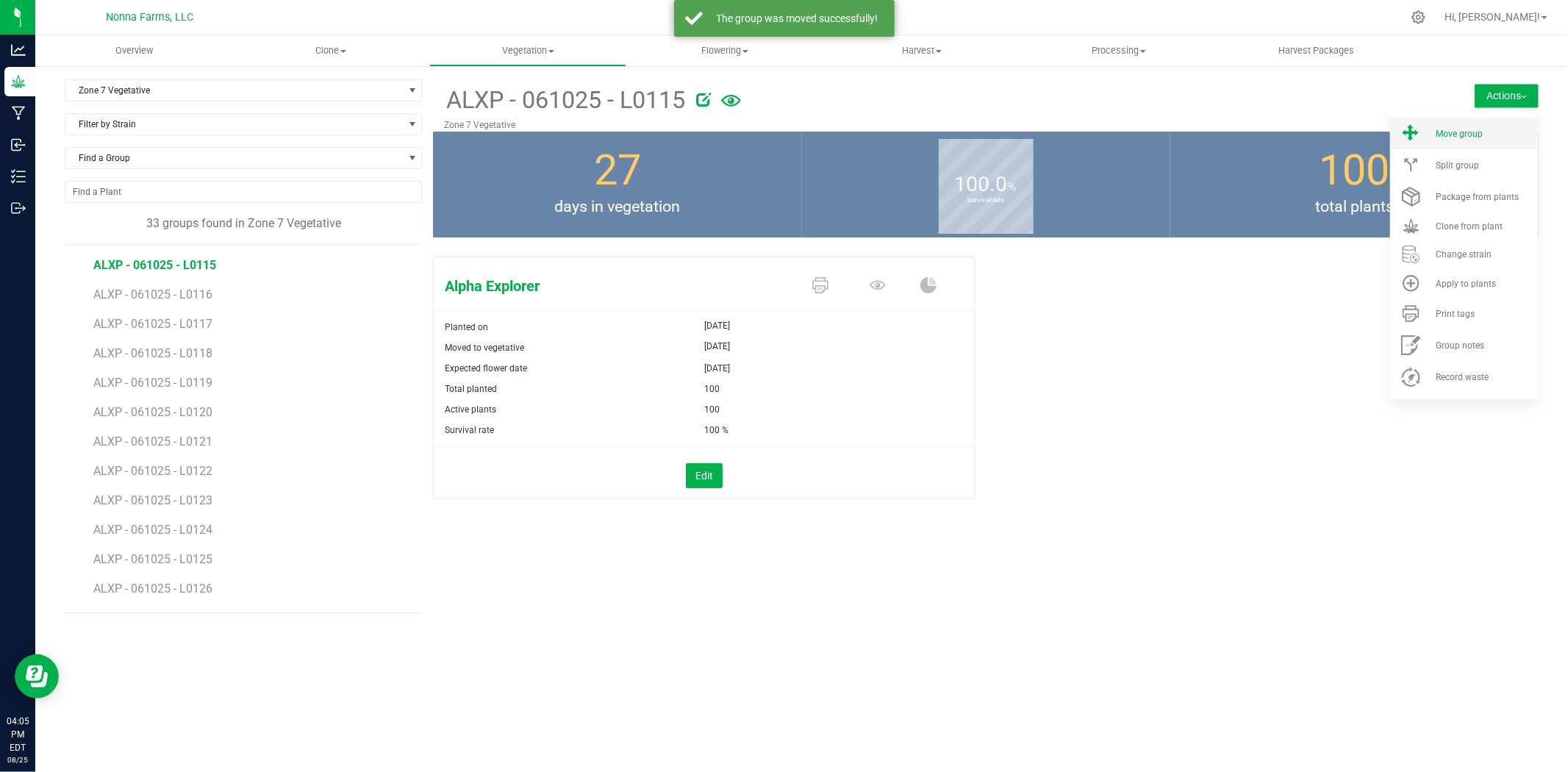
click at [1468, 126] on li "Move group" at bounding box center [1465, 134] width 149 height 32
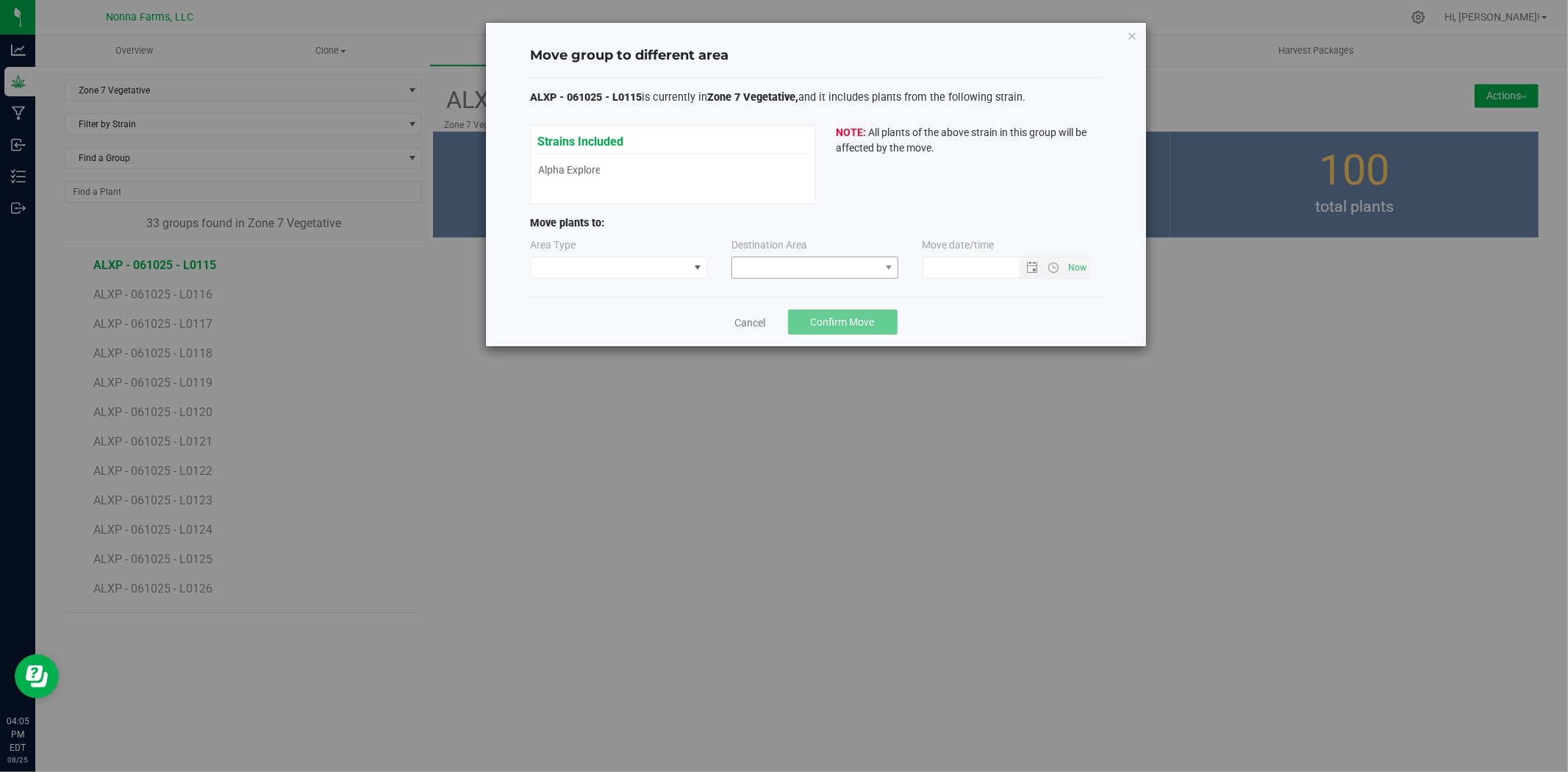
type input "[DATE] 4:05 PM"
click at [622, 279] on div "Area Type Destination Area Move date/time [DATE] 4:05 PM" at bounding box center [816, 261] width 572 height 48
click at [622, 273] on span at bounding box center [609, 267] width 158 height 21
click at [599, 322] on li "Vegetative" at bounding box center [619, 320] width 177 height 25
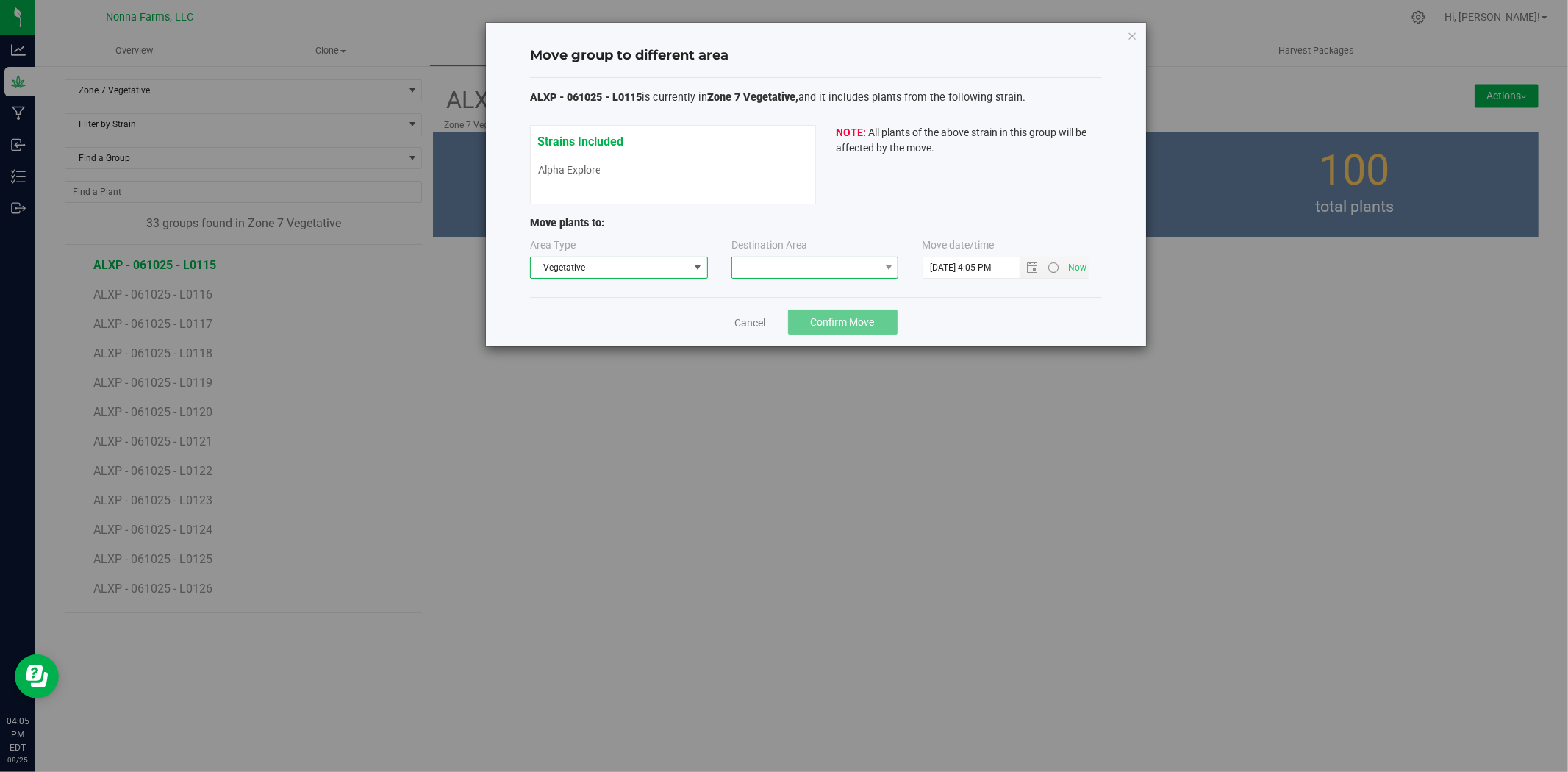
click at [835, 270] on span at bounding box center [806, 267] width 147 height 21
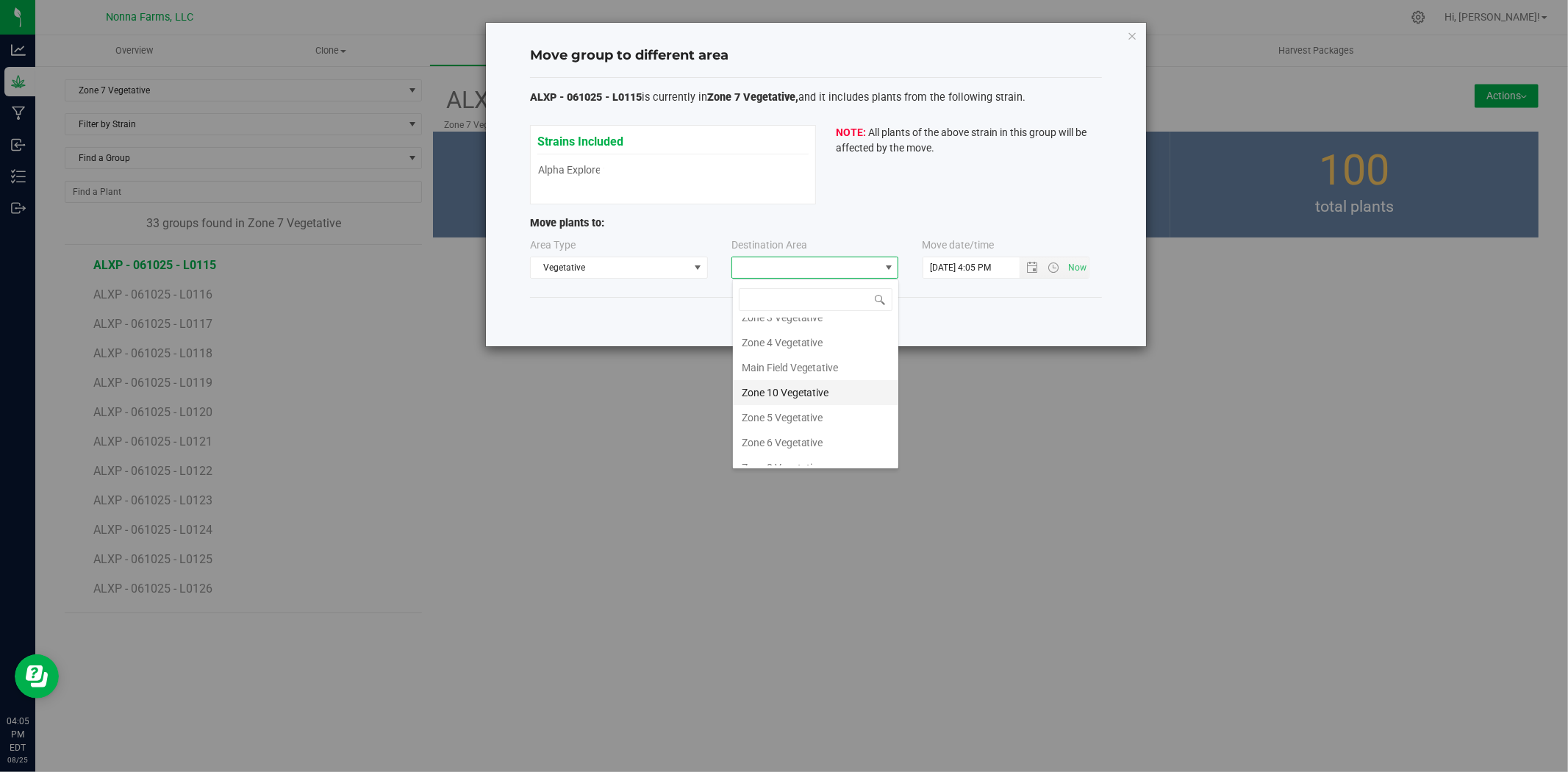
scroll to position [129, 0]
click at [815, 373] on li "Zone 6 Vegetative" at bounding box center [816, 377] width 166 height 25
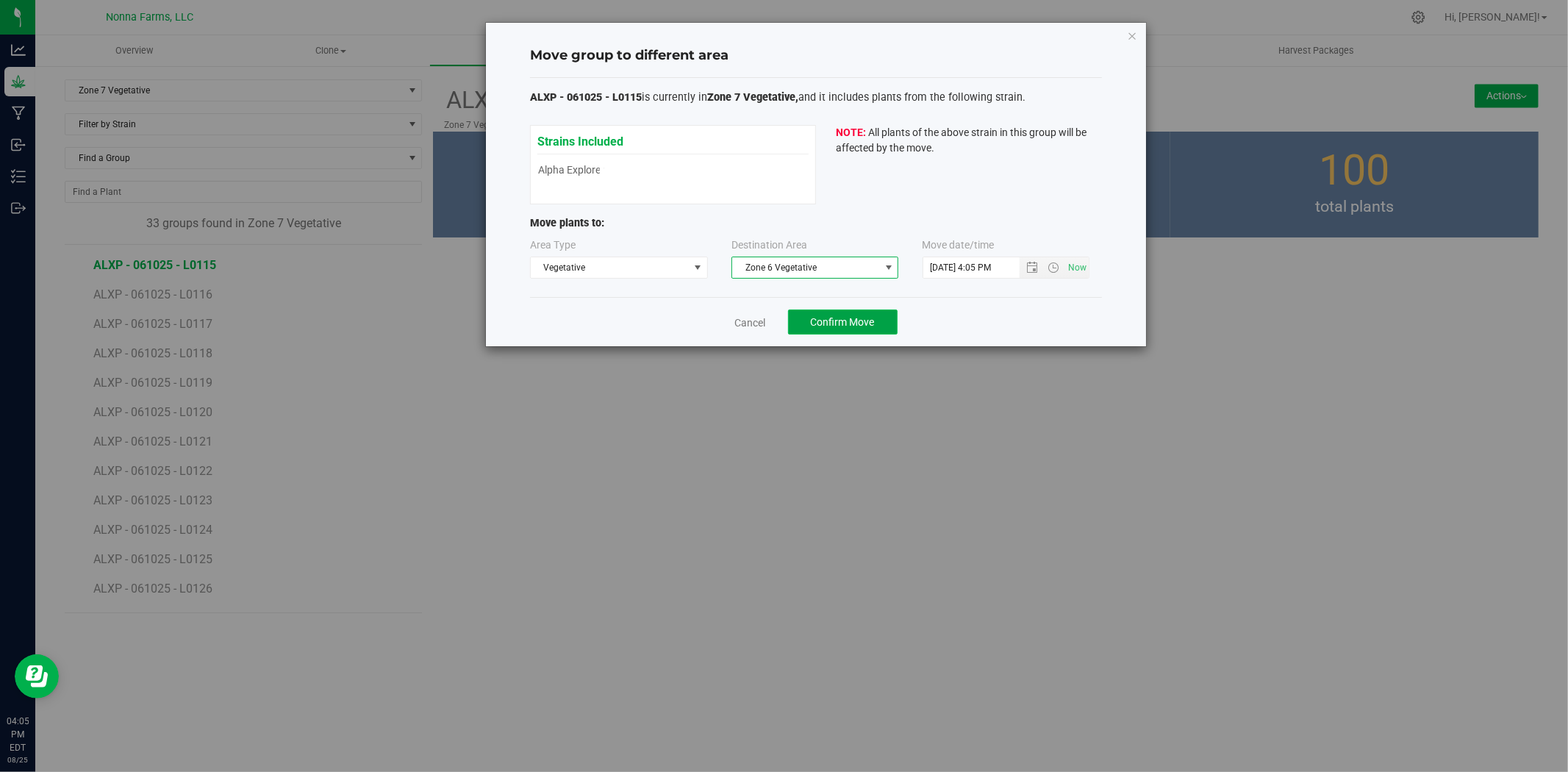
click at [834, 328] on button "Confirm Move" at bounding box center [843, 322] width 109 height 25
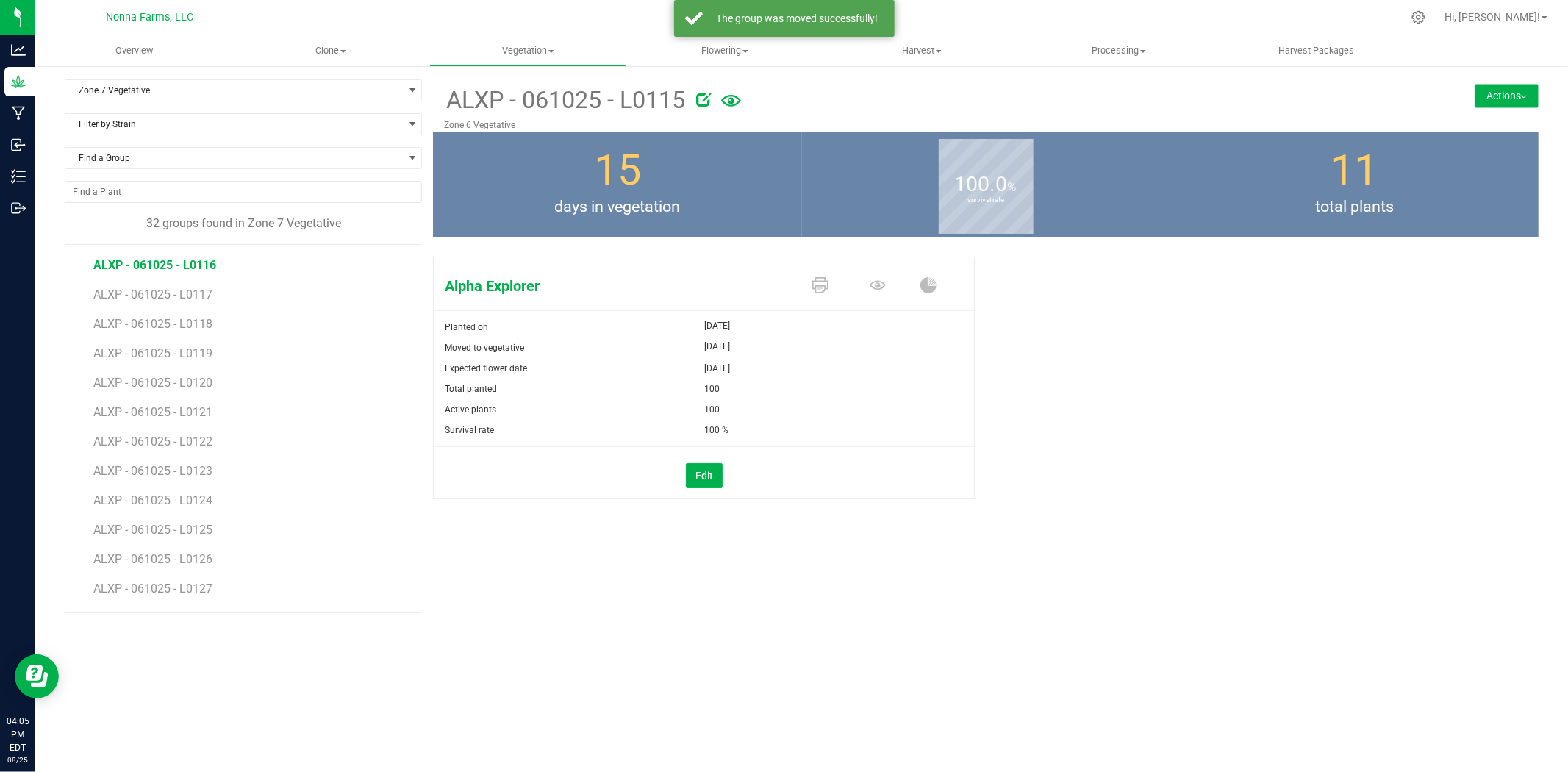
click at [196, 265] on span "ALXP - 061025 - L0116" at bounding box center [155, 265] width 123 height 14
click at [1496, 84] on button "Actions" at bounding box center [1506, 95] width 64 height 24
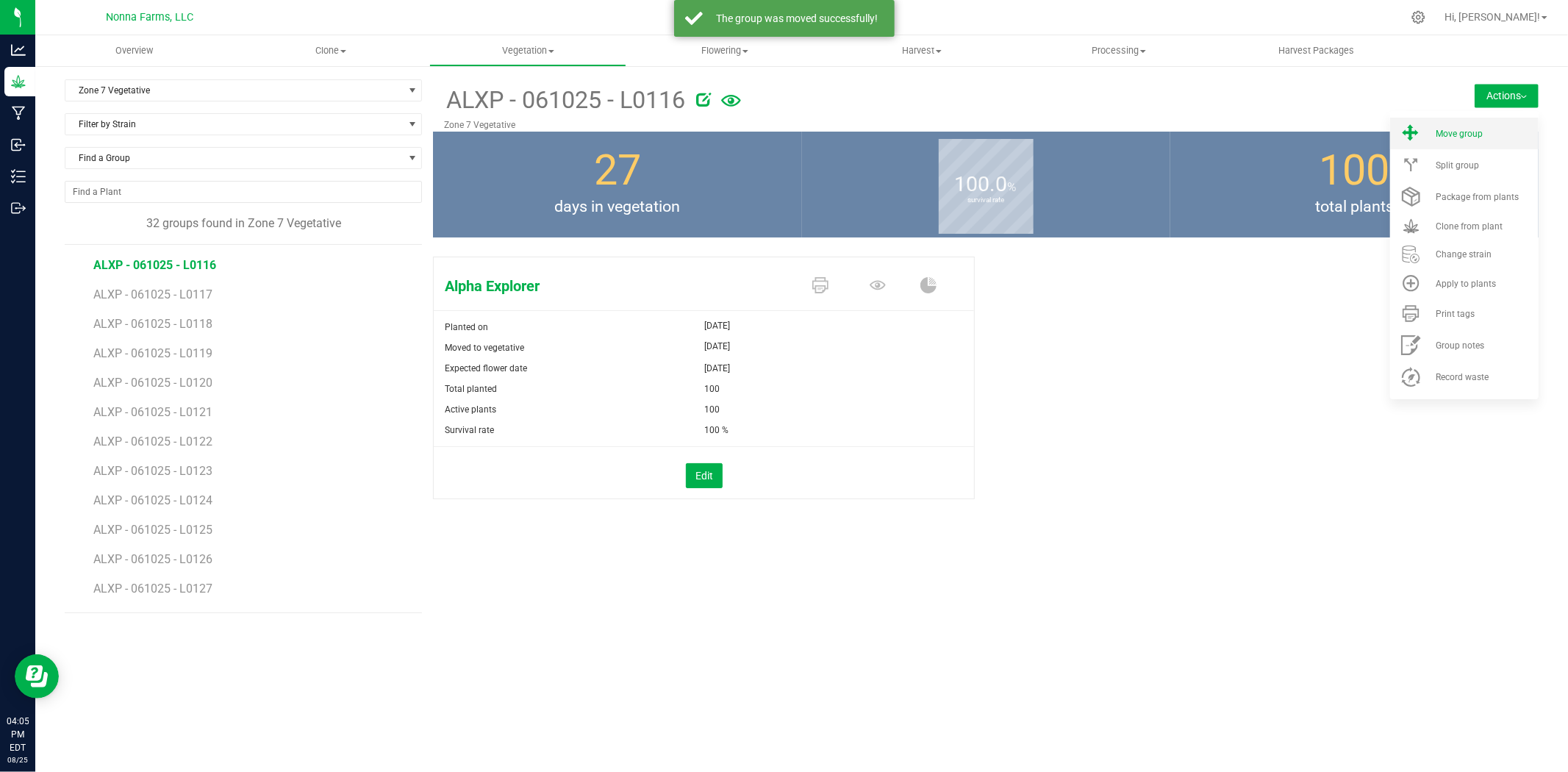
click at [1448, 136] on span "Move group" at bounding box center [1459, 134] width 47 height 10
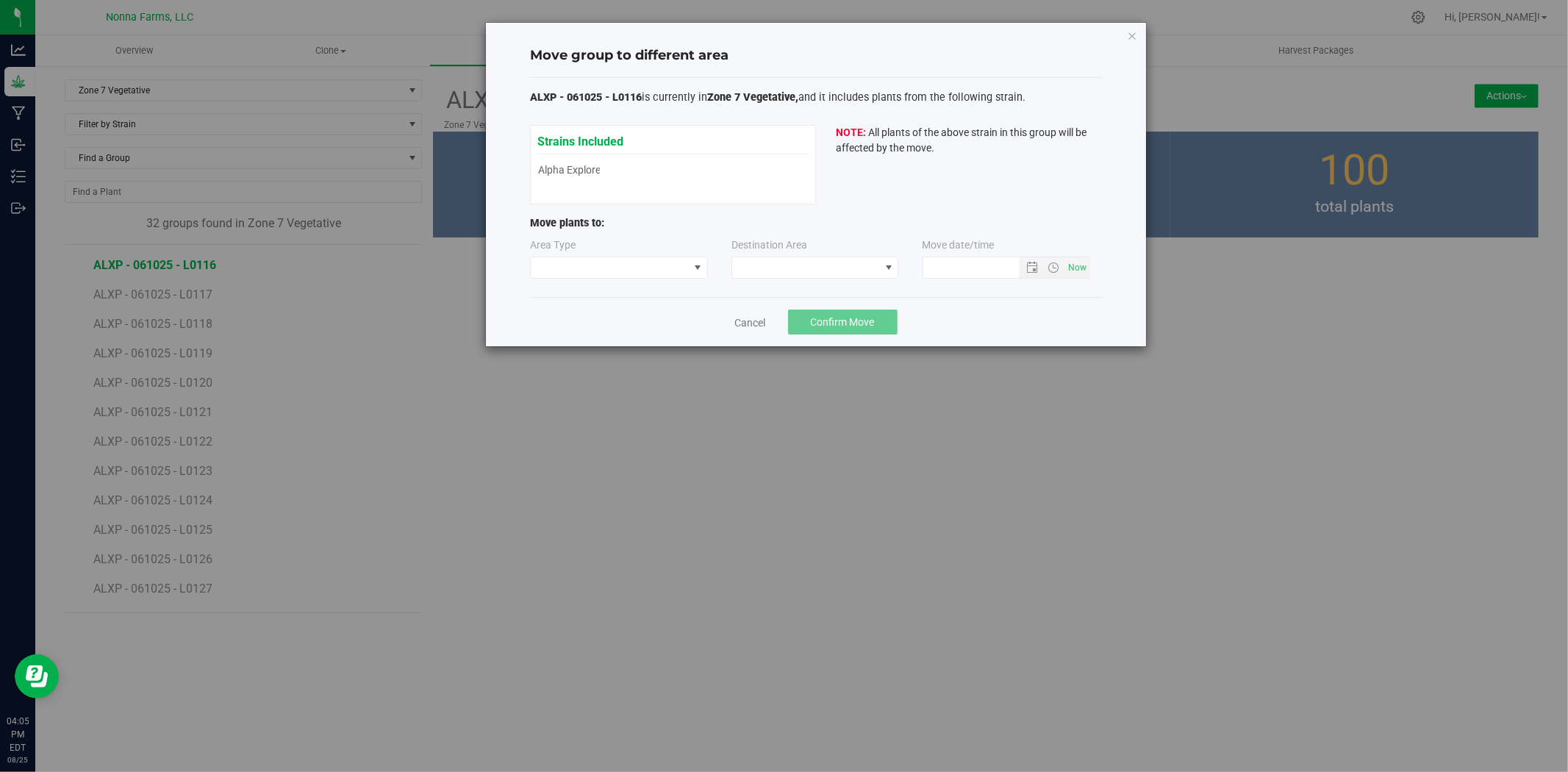
type input "[DATE] 4:05 PM"
click at [645, 271] on span at bounding box center [609, 267] width 158 height 21
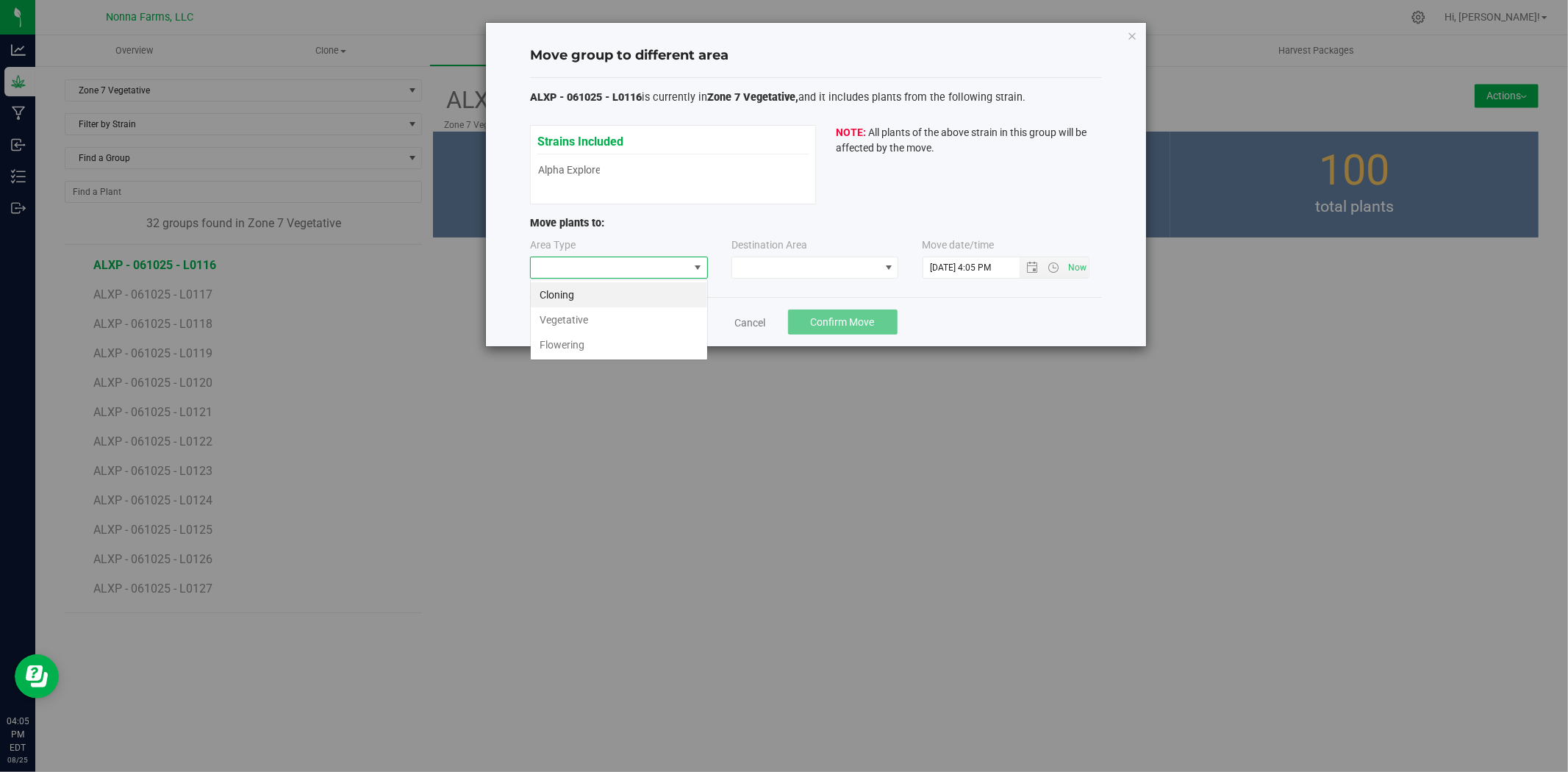
scroll to position [22, 178]
click at [580, 314] on li "Vegetative" at bounding box center [619, 320] width 177 height 25
click at [762, 260] on span at bounding box center [806, 267] width 147 height 21
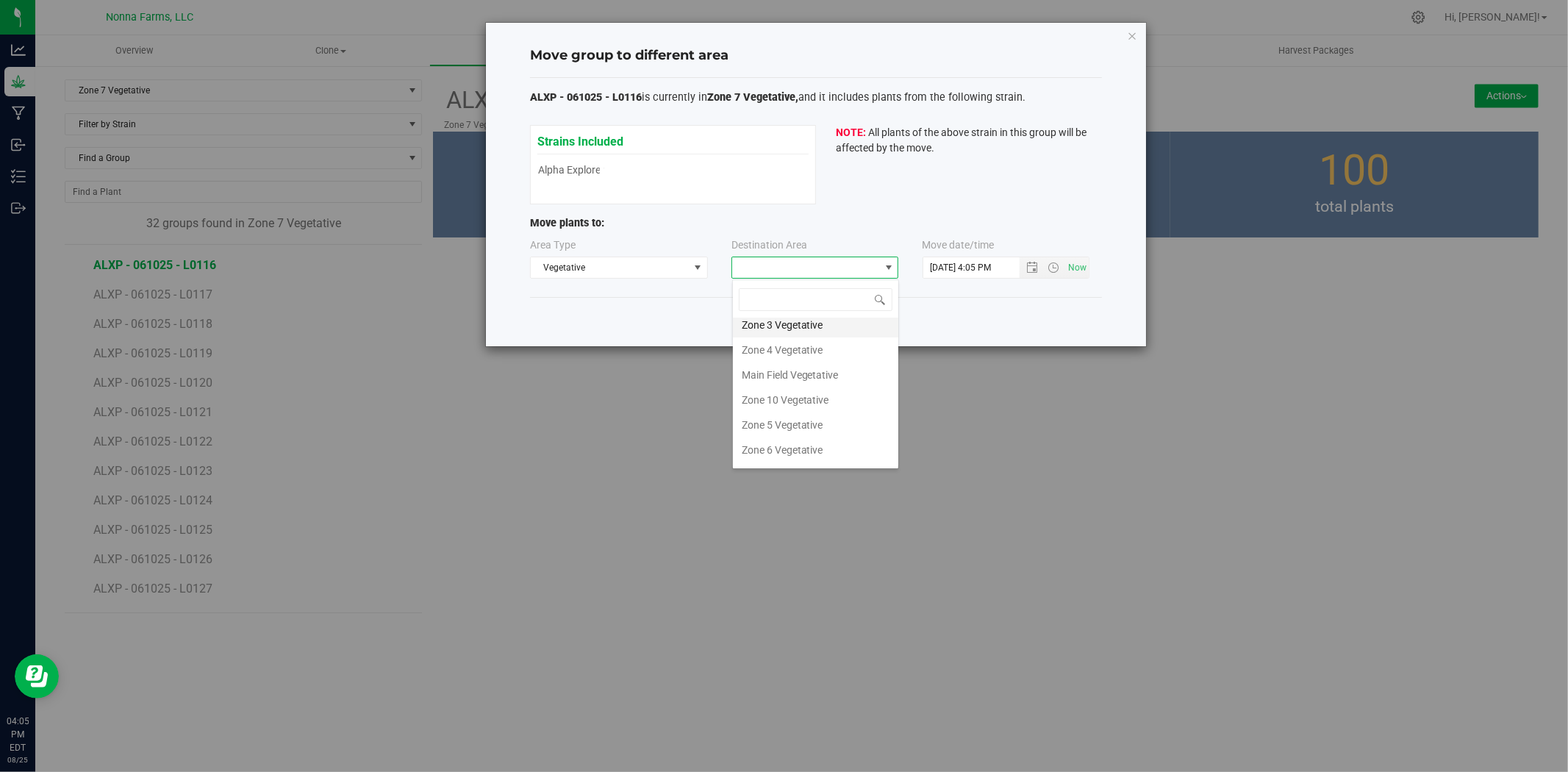
scroll to position [129, 0]
click at [794, 372] on li "Zone 6 Vegetative" at bounding box center [816, 377] width 166 height 25
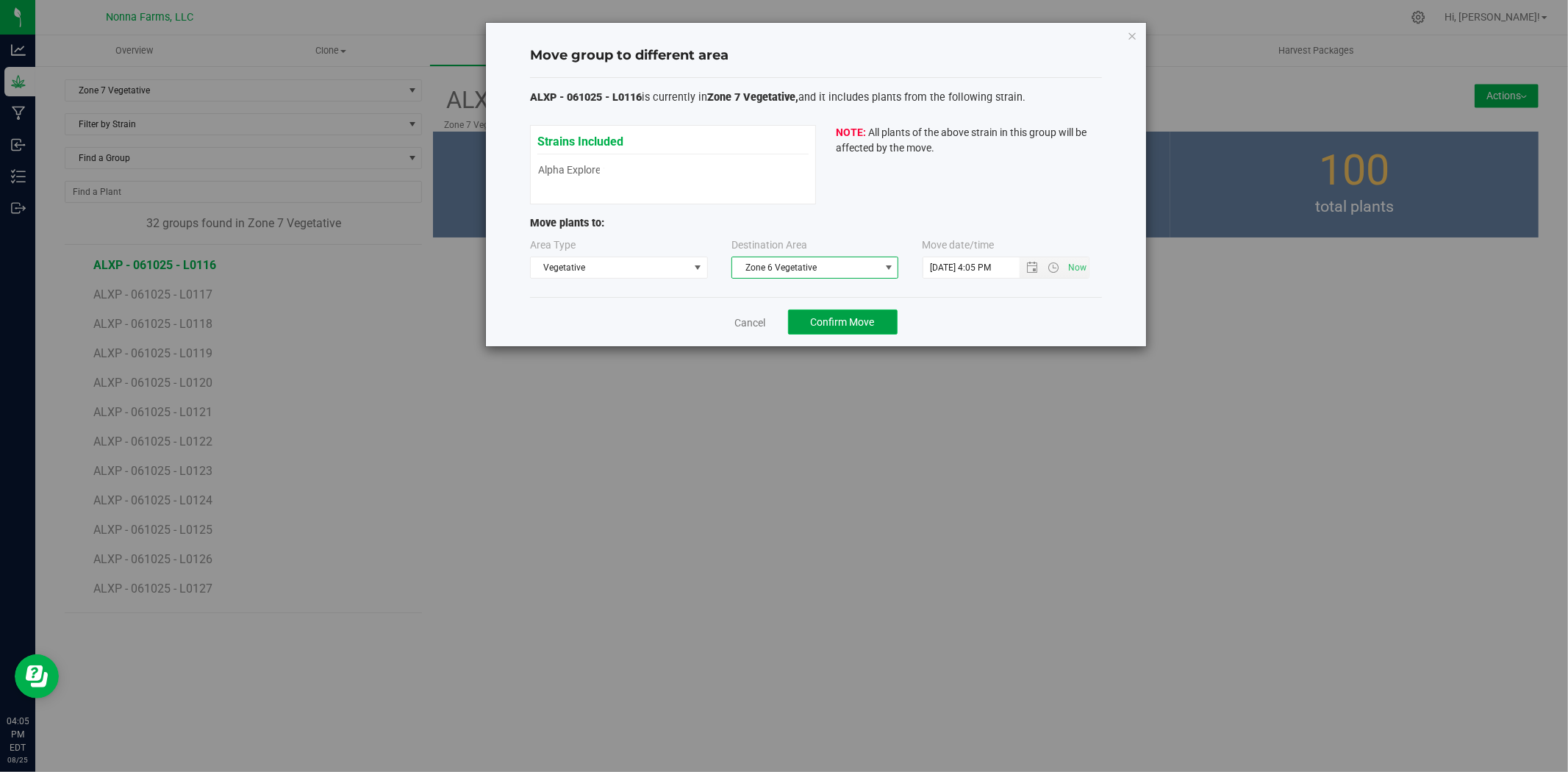
click at [810, 327] on button "Confirm Move" at bounding box center [843, 322] width 109 height 25
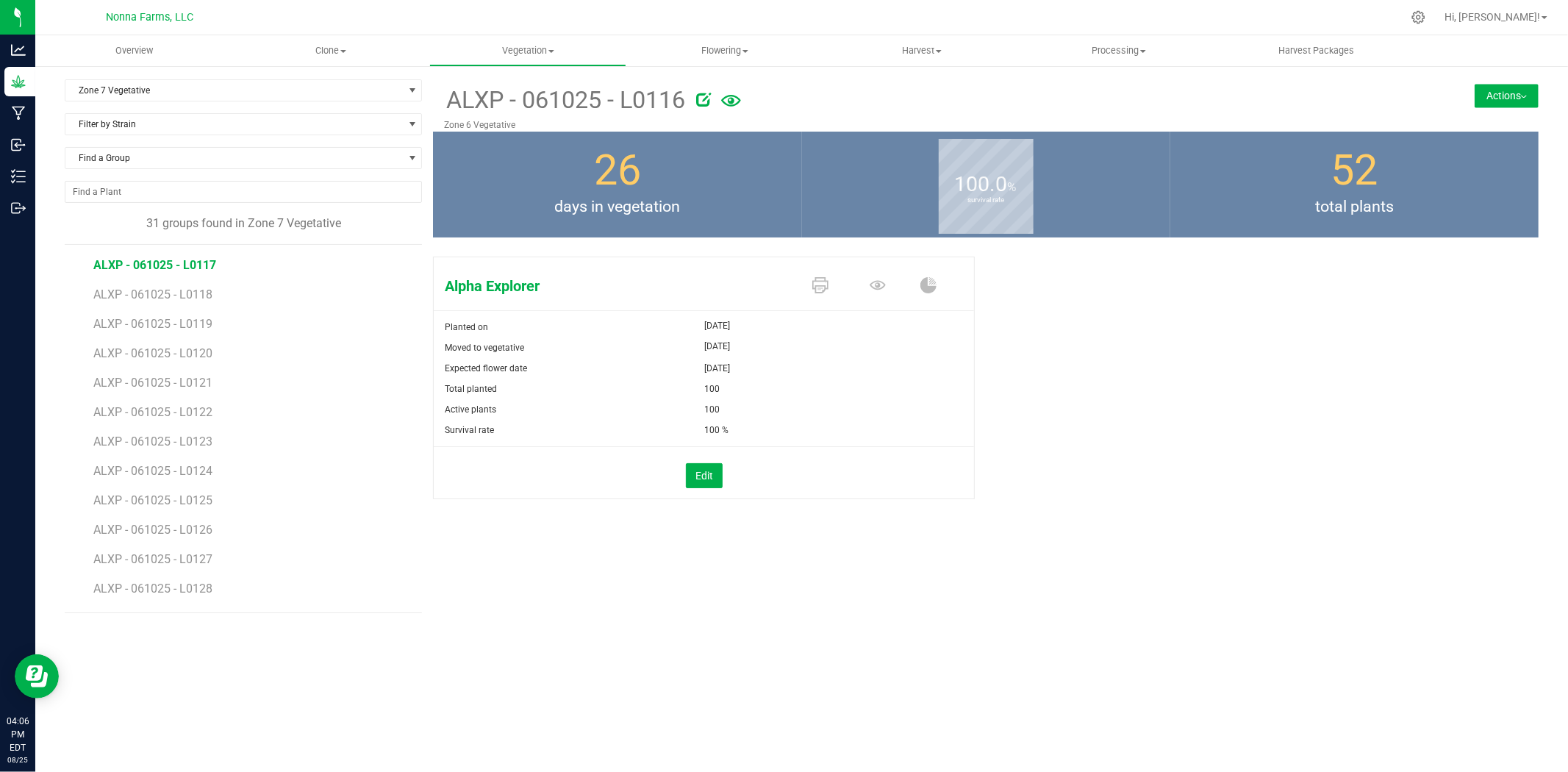
click at [167, 259] on span "ALXP - 061025 - L0117" at bounding box center [155, 265] width 123 height 14
click at [1503, 103] on button "Actions" at bounding box center [1506, 95] width 64 height 24
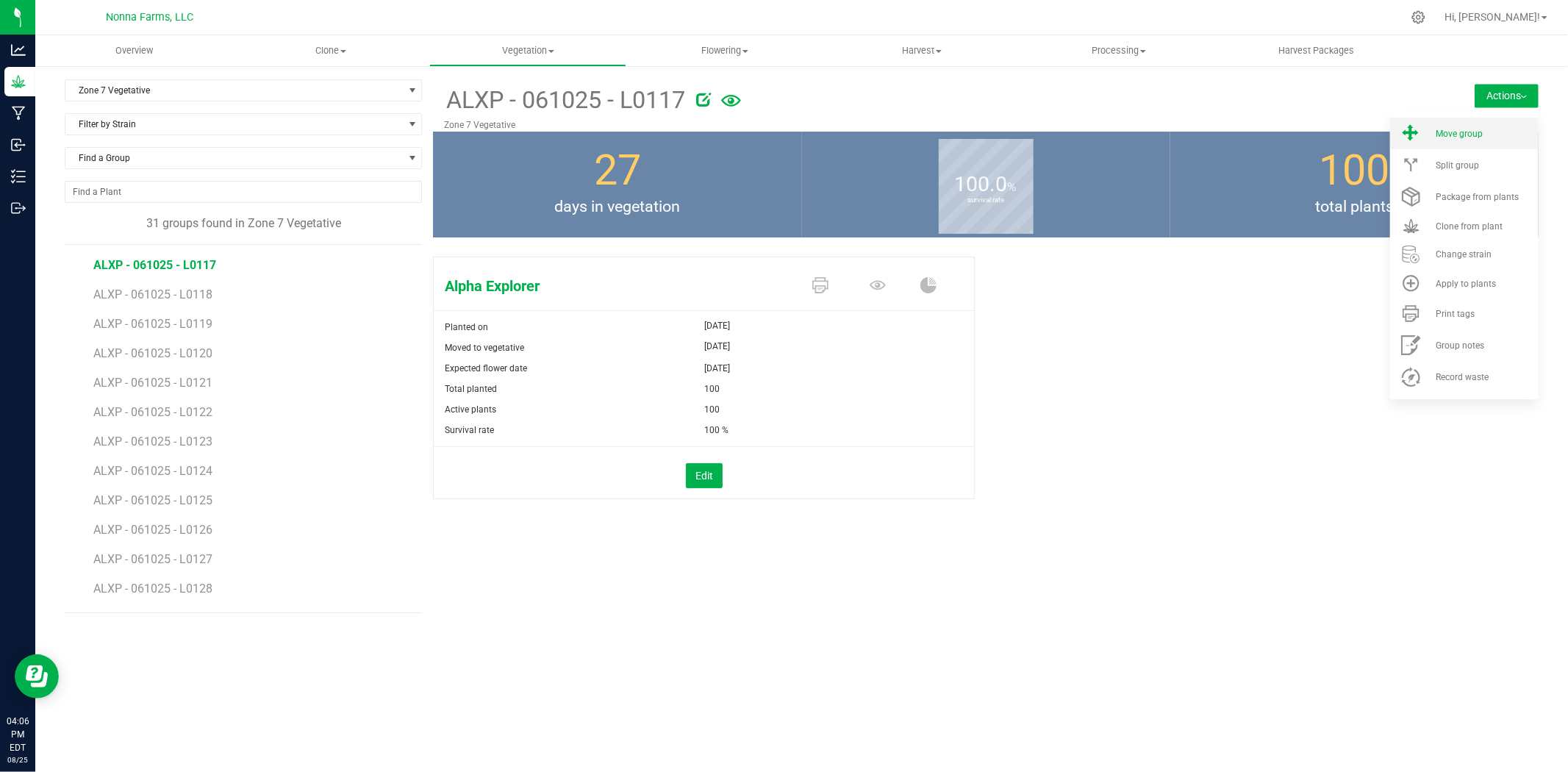
click at [1456, 143] on li "Move group" at bounding box center [1465, 134] width 149 height 32
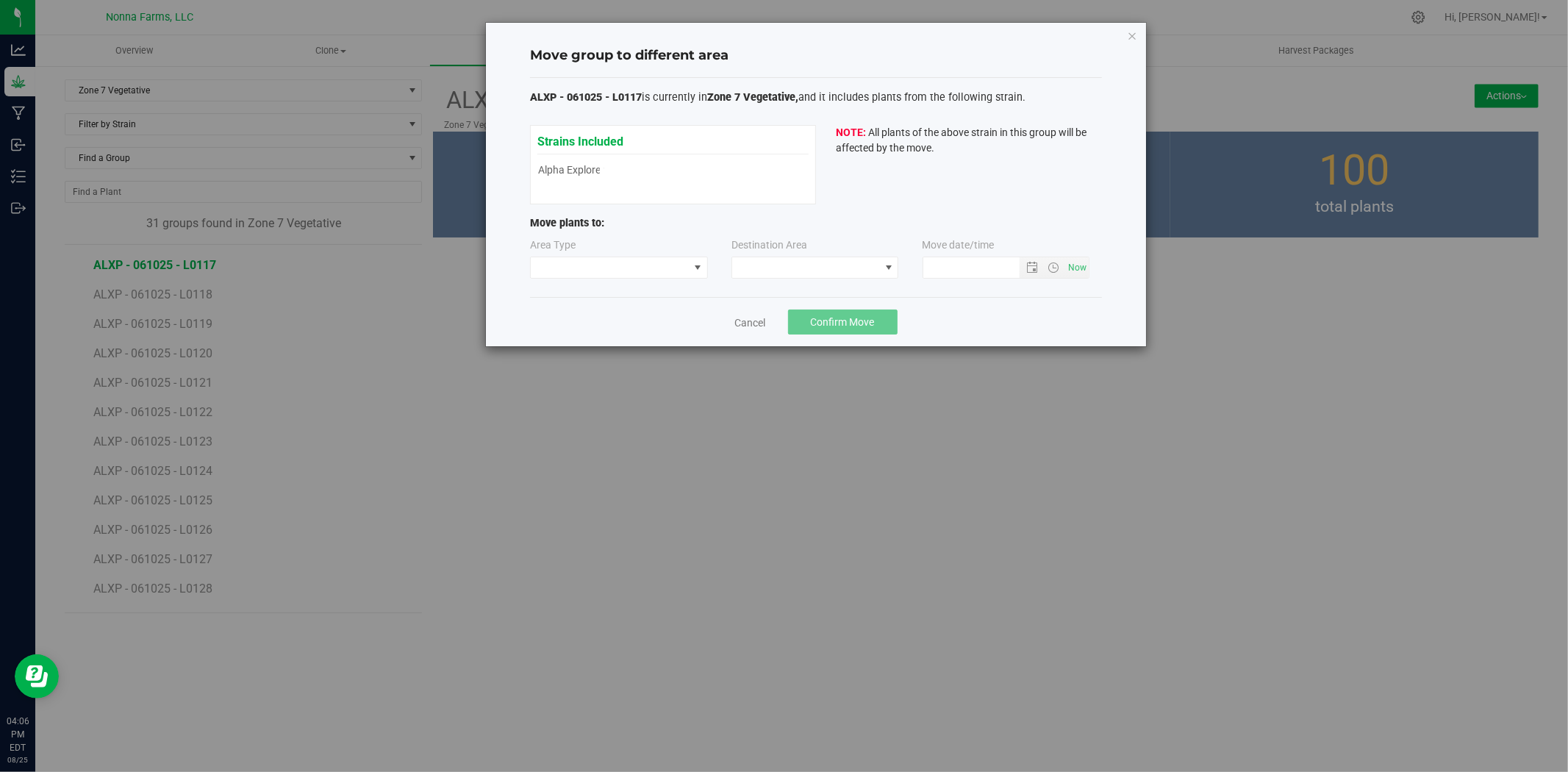
type input "[DATE] 4:06 PM"
click at [637, 272] on span at bounding box center [609, 267] width 158 height 21
click at [611, 320] on li "Vegetative" at bounding box center [619, 320] width 177 height 25
click at [803, 268] on span at bounding box center [806, 267] width 147 height 21
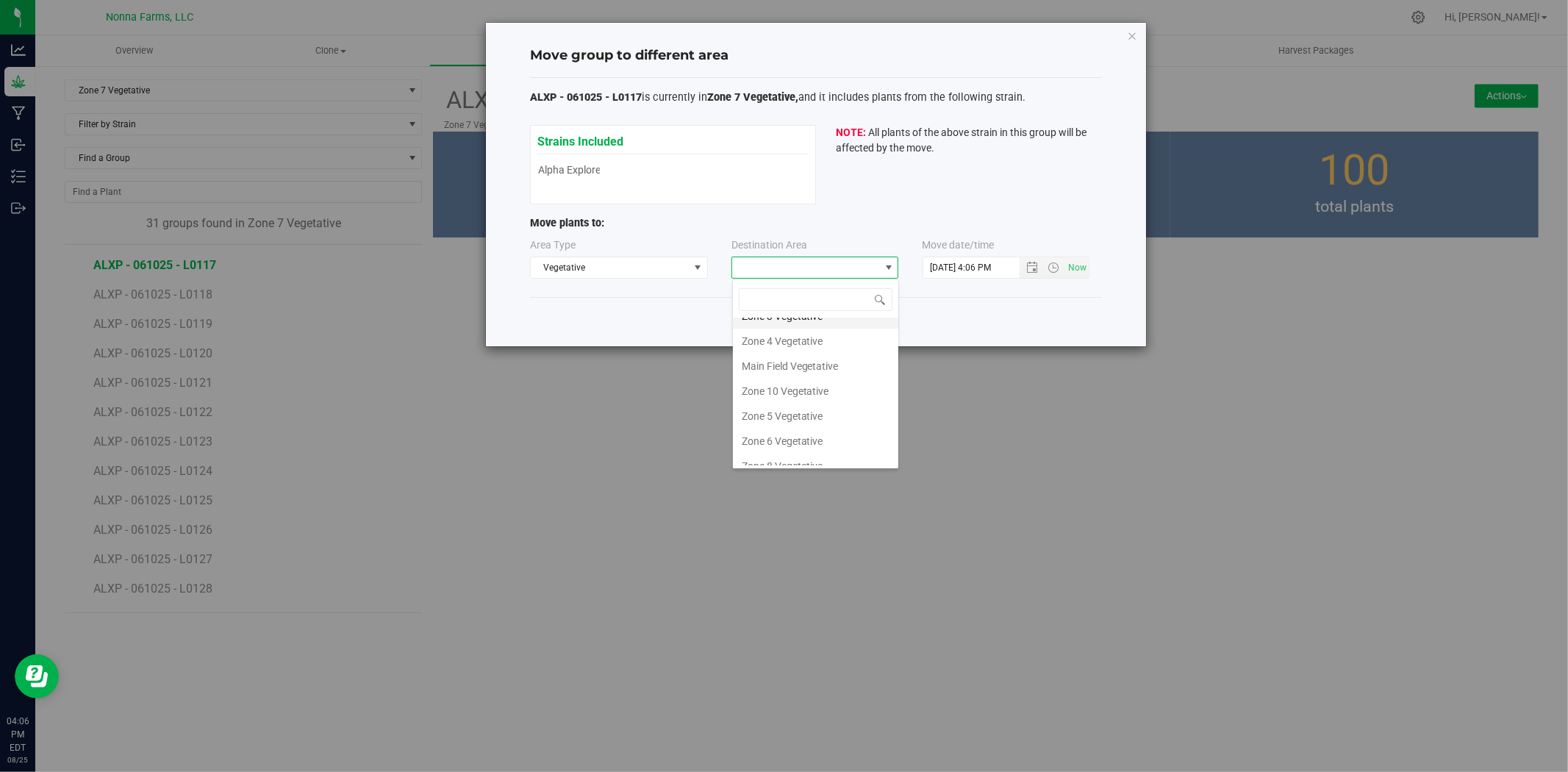
scroll to position [129, 0]
click at [807, 373] on li "Zone 6 Vegetative" at bounding box center [816, 377] width 166 height 25
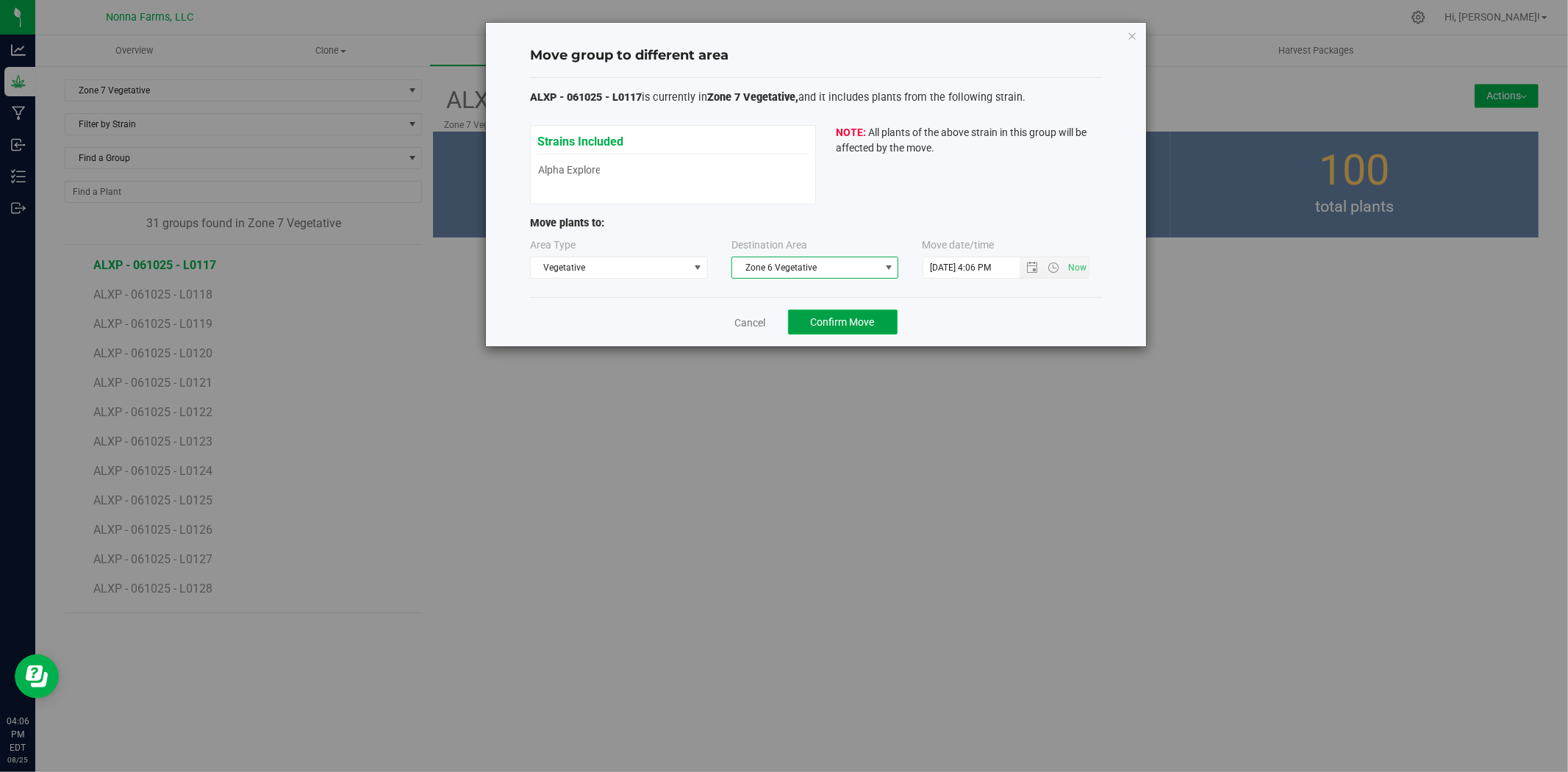
click at [836, 324] on span "Confirm Move" at bounding box center [843, 322] width 64 height 12
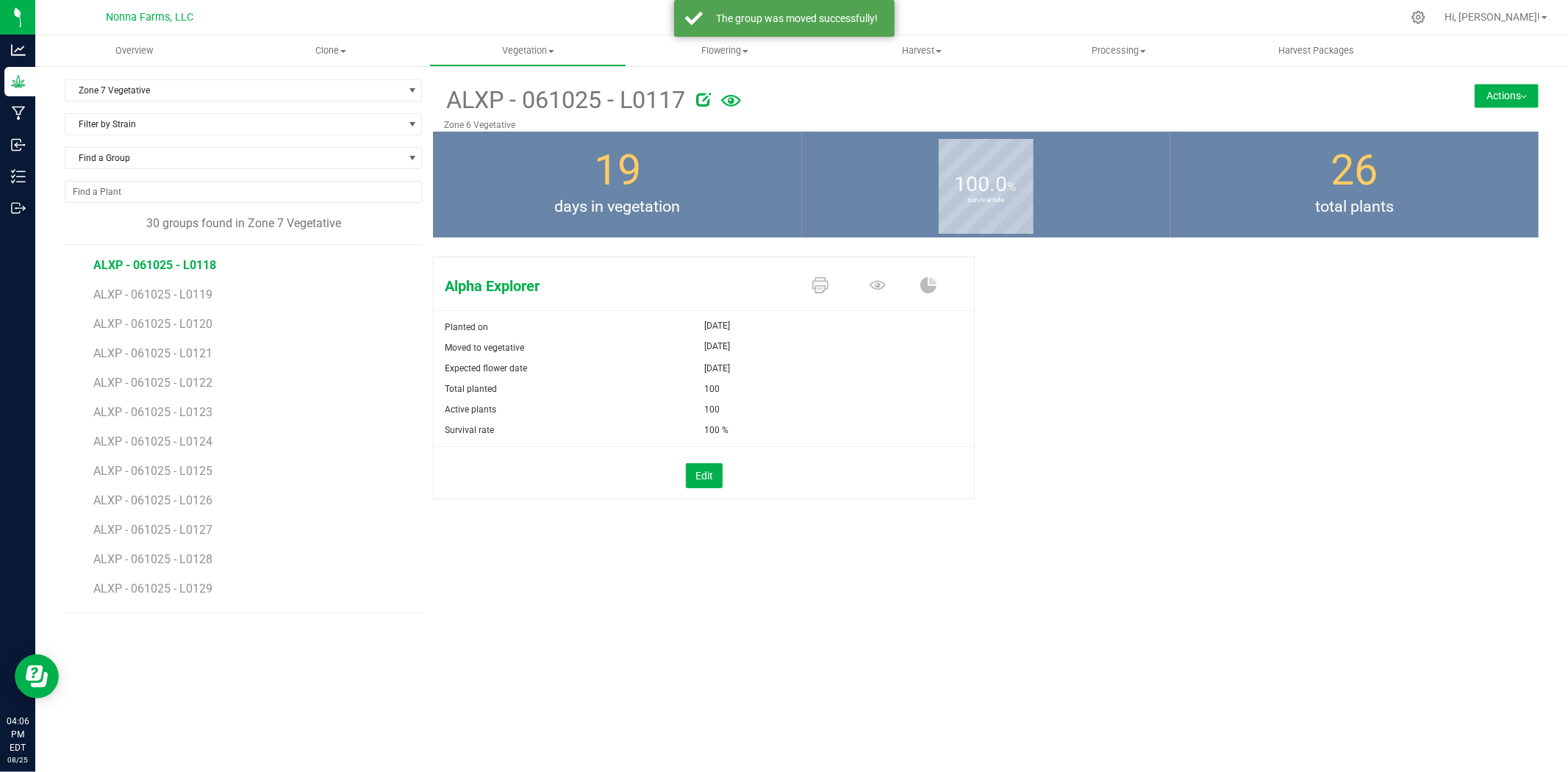
click at [197, 268] on span "ALXP - 061025 - L0118" at bounding box center [155, 265] width 123 height 14
click at [1504, 96] on button "Actions" at bounding box center [1506, 95] width 64 height 24
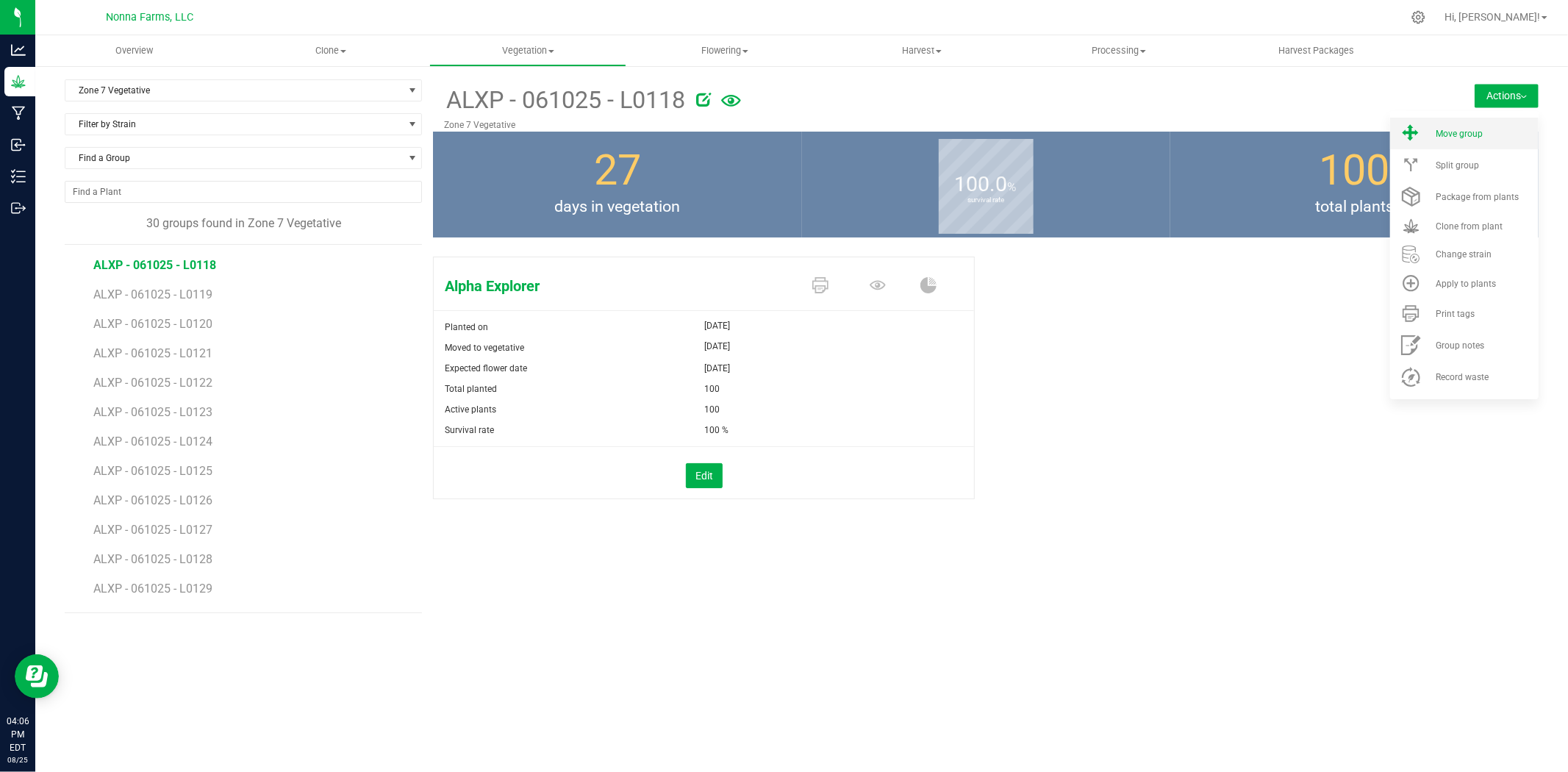
click at [1482, 136] on span "Move group" at bounding box center [1459, 134] width 47 height 10
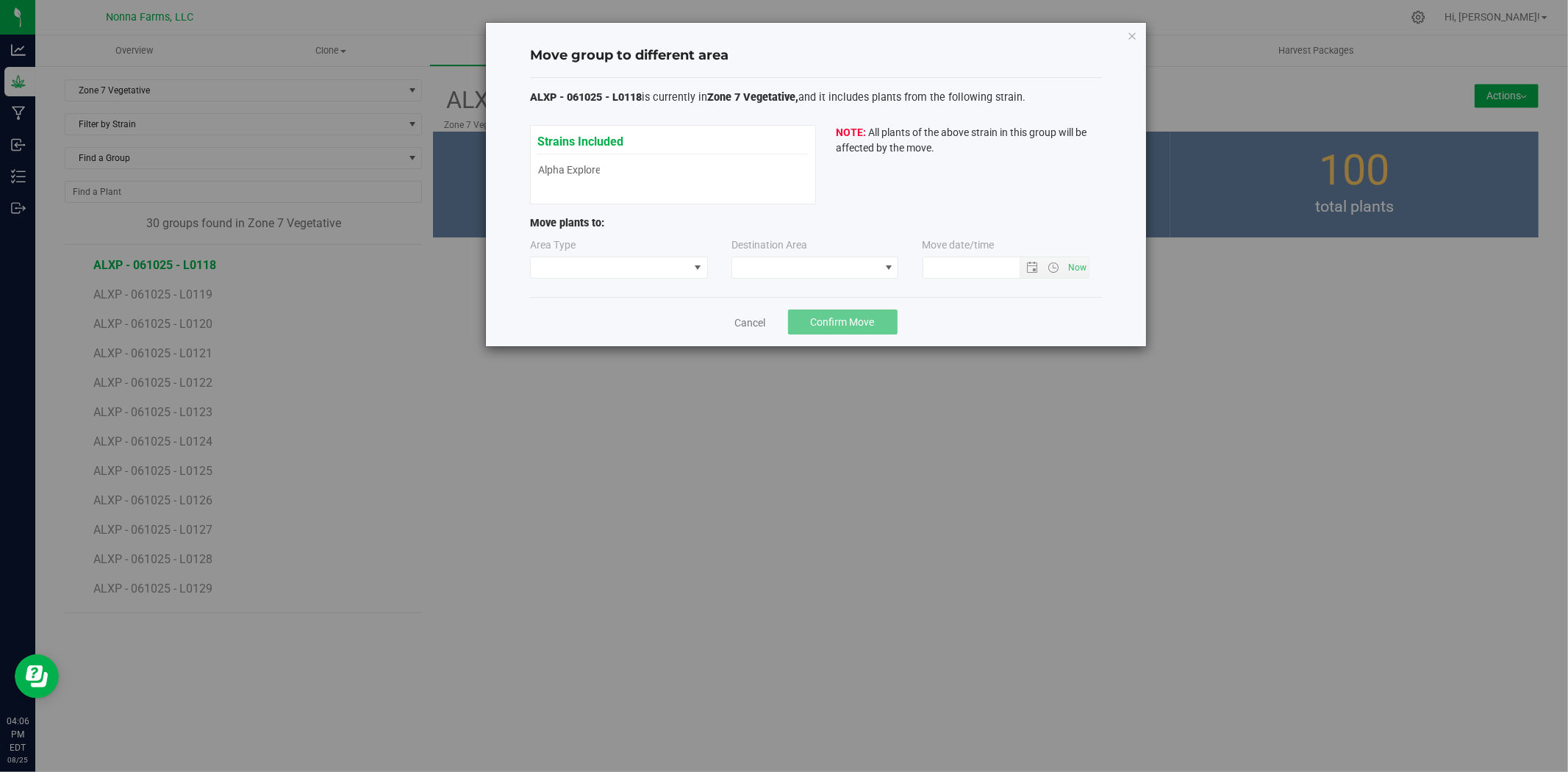
type input "[DATE] 4:06 PM"
click at [629, 273] on span at bounding box center [609, 267] width 158 height 21
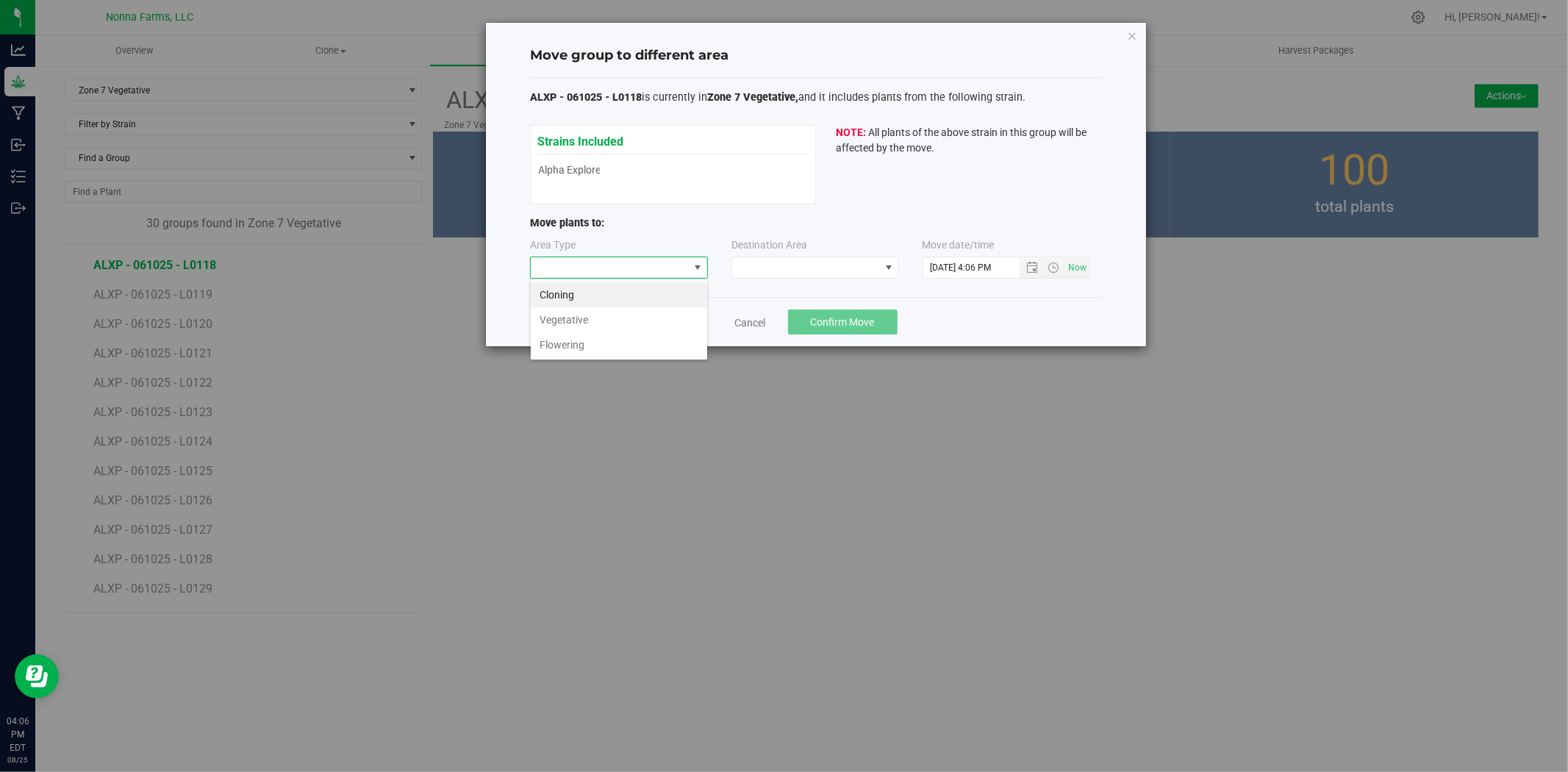
scroll to position [22, 178]
click at [627, 322] on li "Vegetative" at bounding box center [619, 320] width 177 height 25
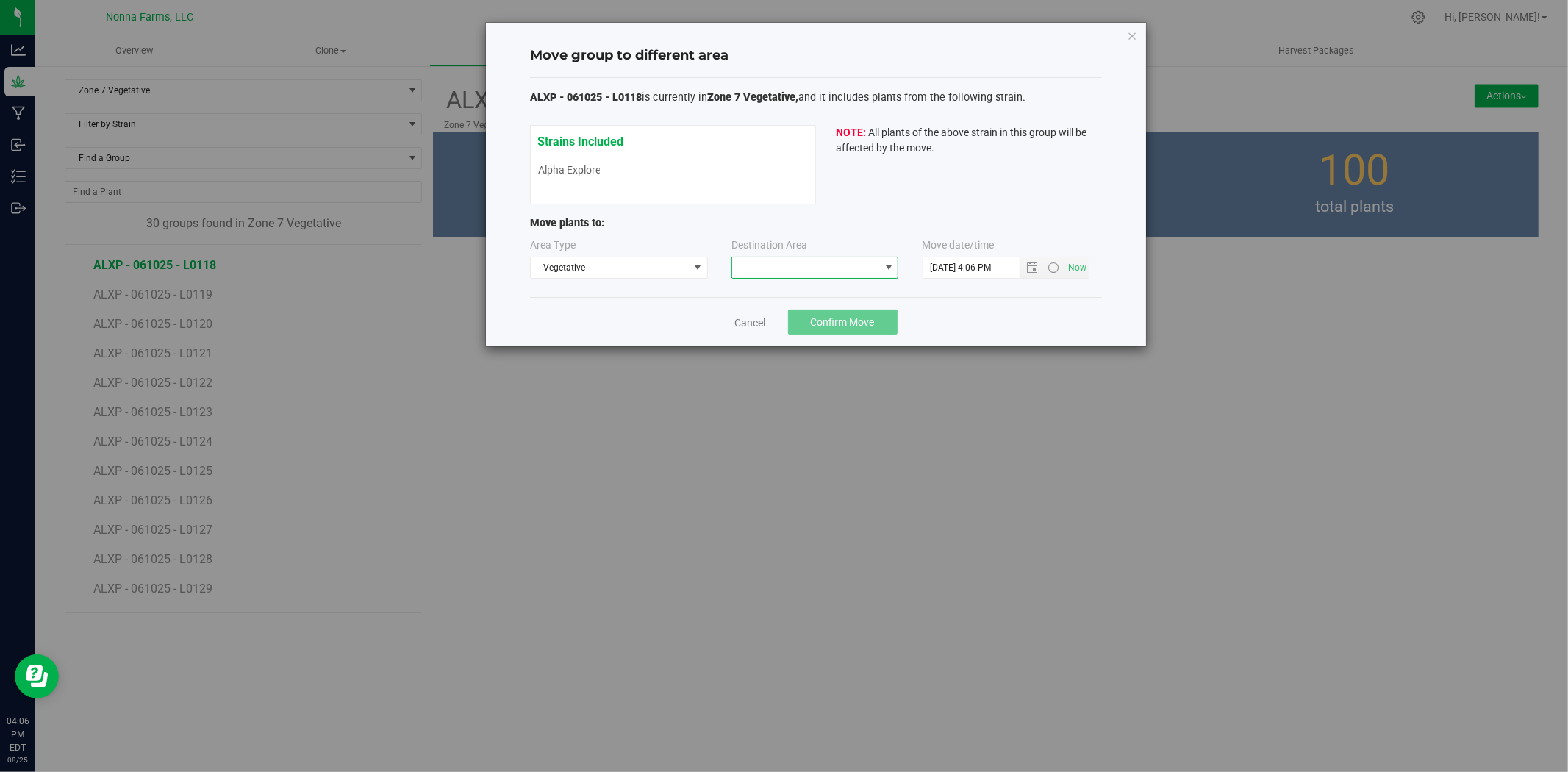
click at [828, 272] on span at bounding box center [806, 267] width 147 height 21
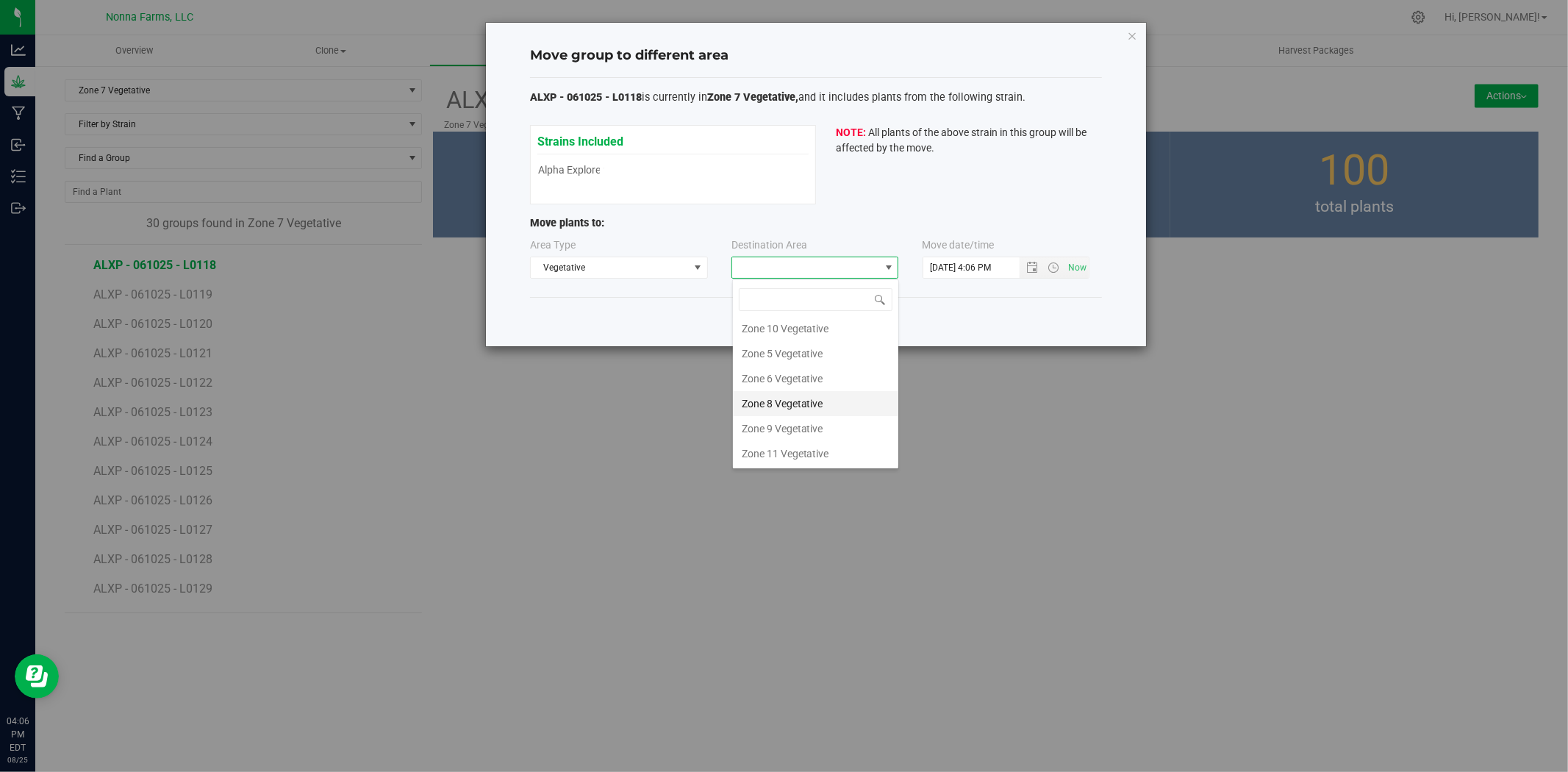
scroll to position [129, 0]
click at [816, 381] on li "Zone 6 Vegetative" at bounding box center [816, 377] width 166 height 25
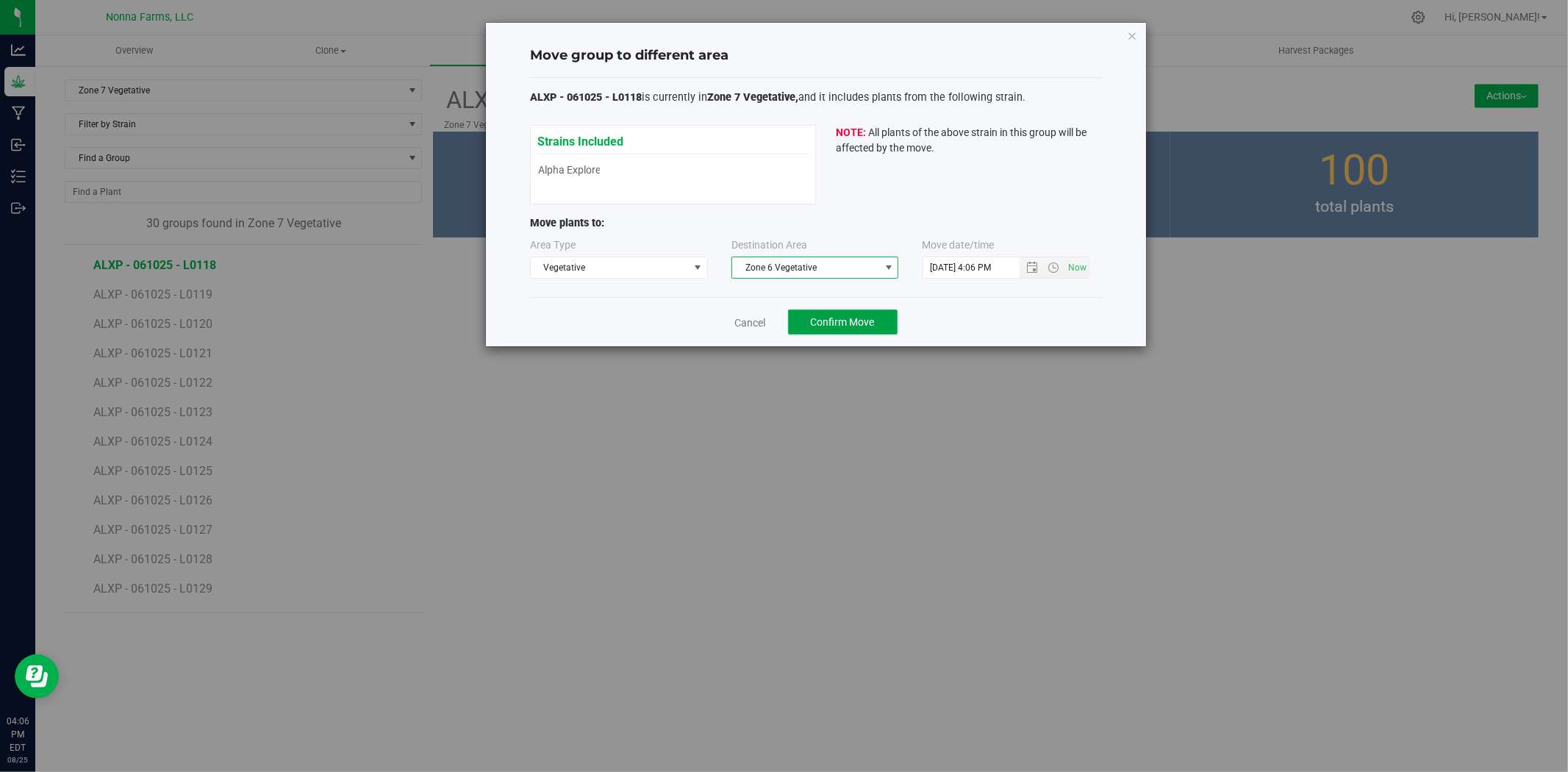
click at [858, 319] on span "Confirm Move" at bounding box center [843, 322] width 64 height 12
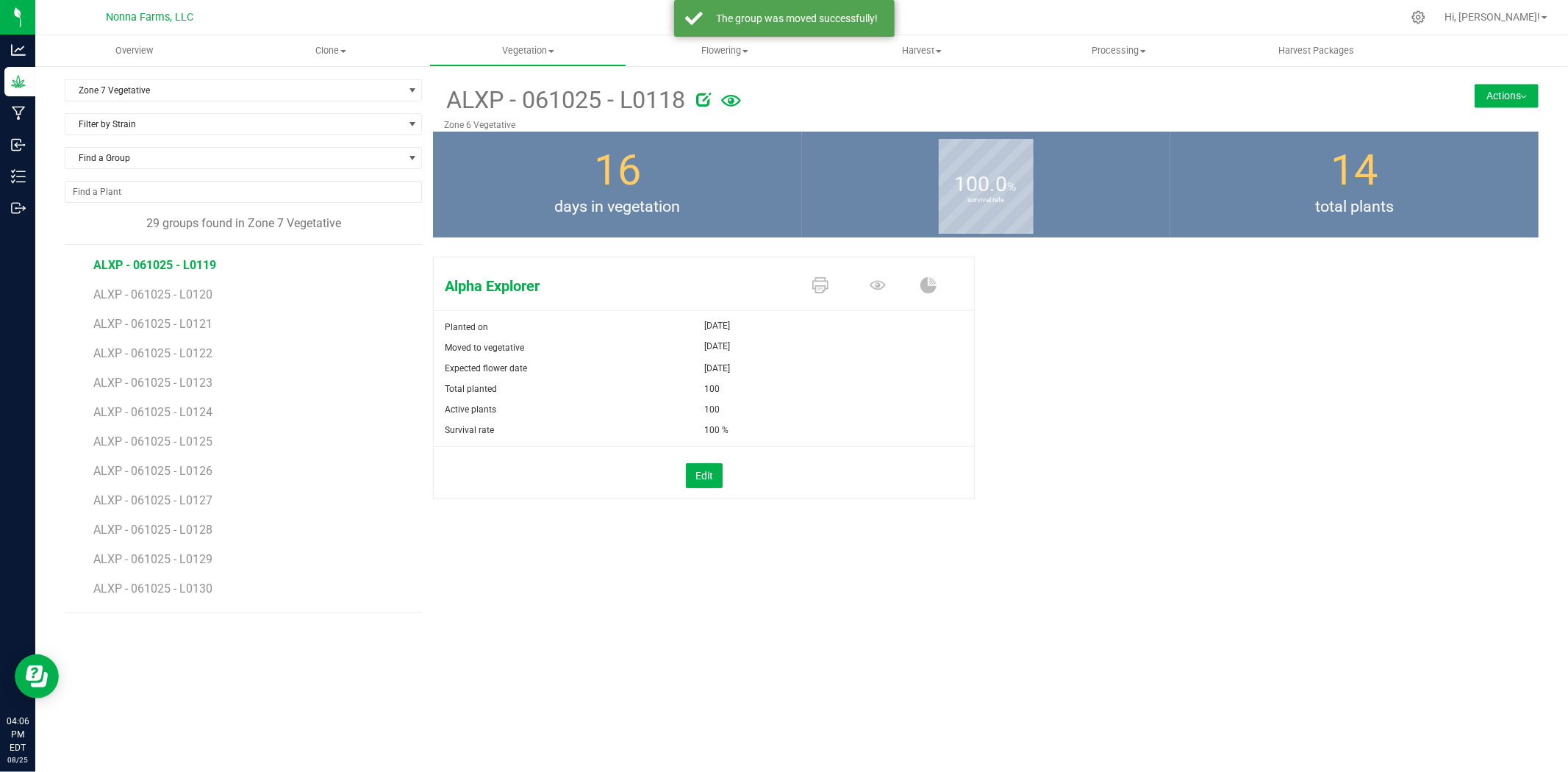
click at [181, 272] on span "ALXP - 061025 - L0119" at bounding box center [155, 265] width 123 height 14
click at [1527, 92] on button "Actions" at bounding box center [1506, 95] width 64 height 24
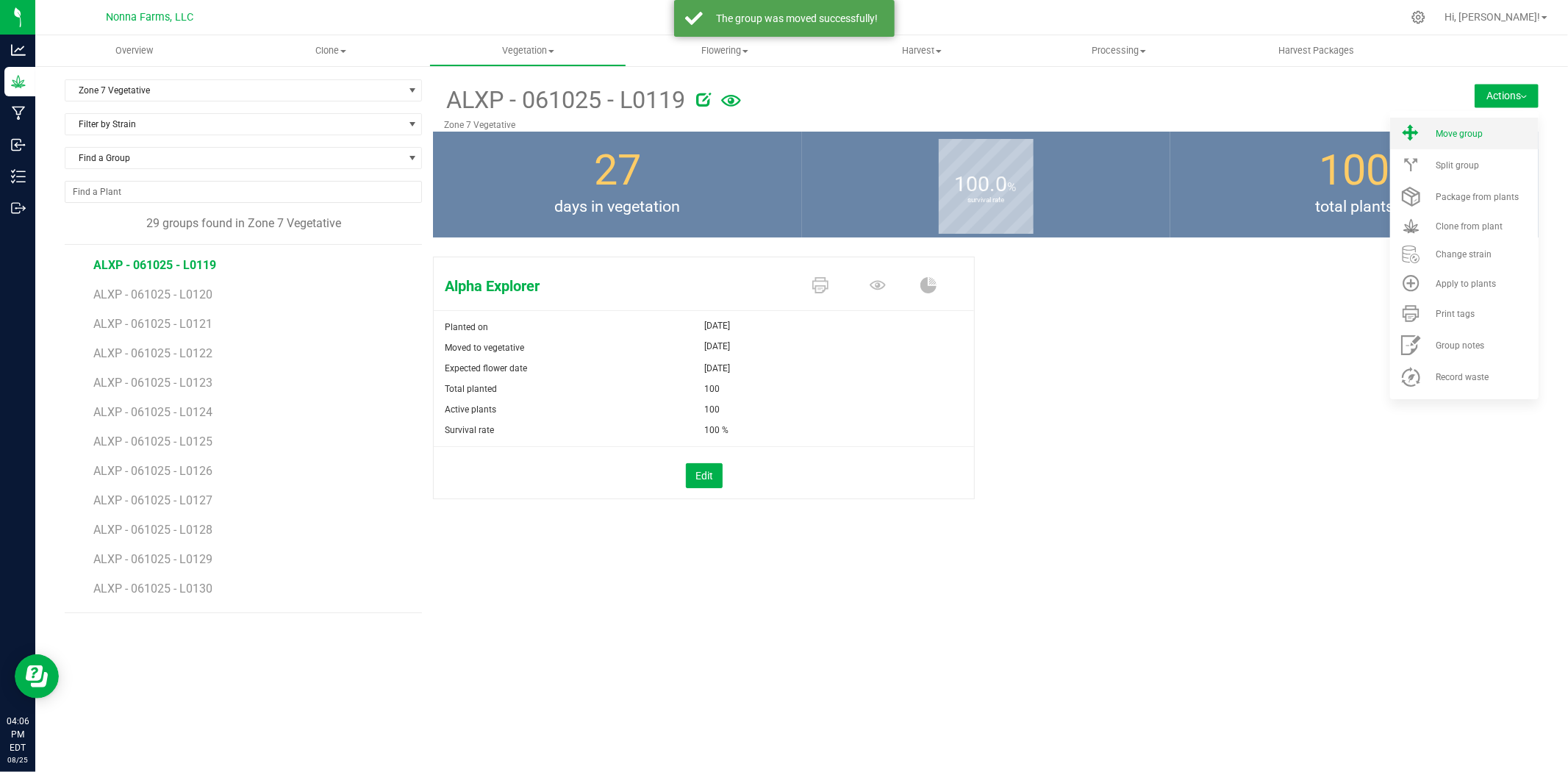
click at [1445, 138] on li "Move group" at bounding box center [1465, 134] width 149 height 32
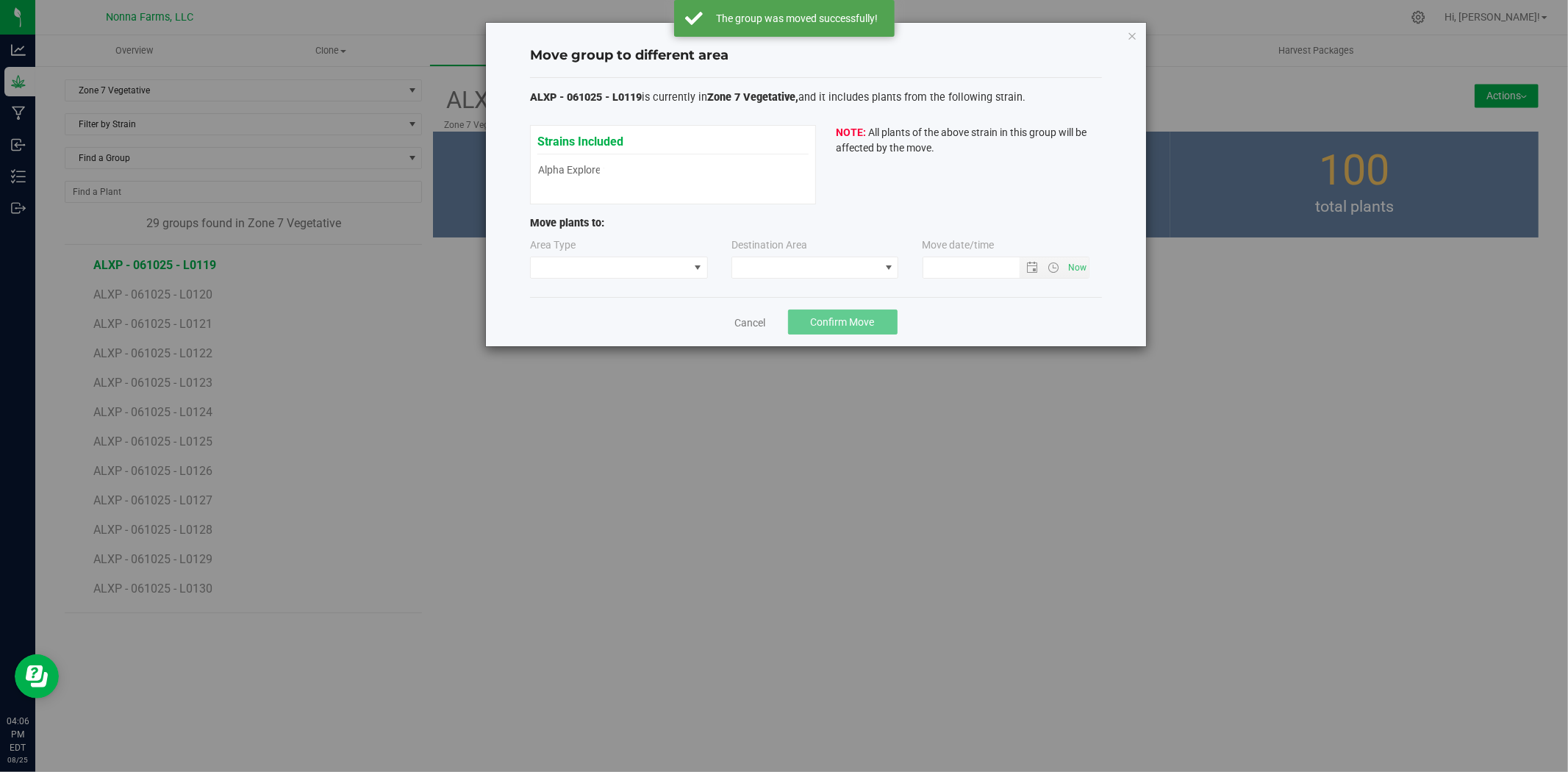
type input "[DATE] 4:06 PM"
drag, startPoint x: 642, startPoint y: 285, endPoint x: 645, endPoint y: 272, distance: 13.3
click at [643, 282] on div "ALXP - 061025 - L0119 is currently in Zone 7 Vegetative, and it includes plants…" at bounding box center [816, 188] width 572 height 219
click at [644, 271] on span at bounding box center [609, 267] width 158 height 21
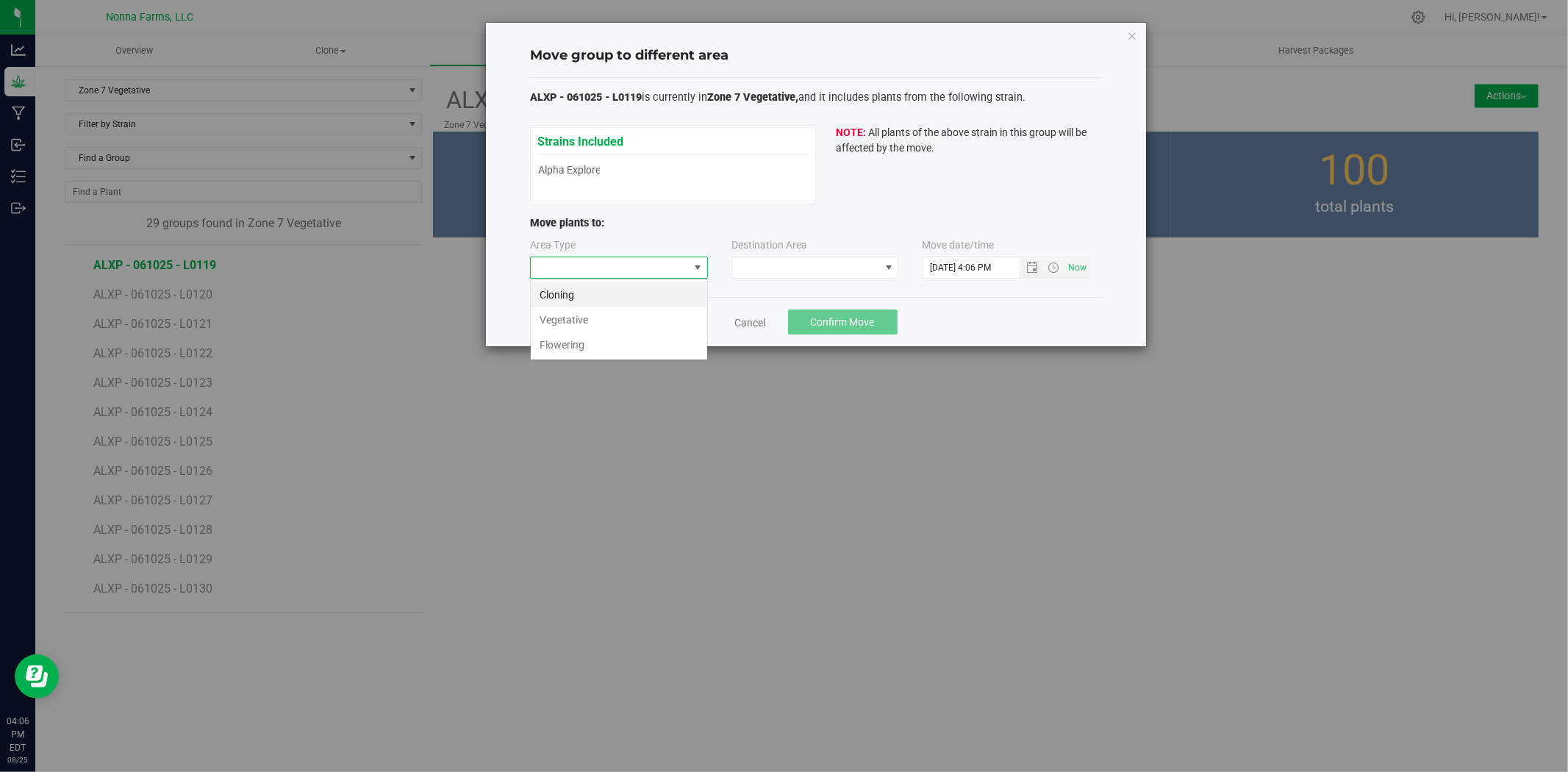
scroll to position [22, 178]
click at [613, 310] on li "Vegetative" at bounding box center [619, 320] width 177 height 25
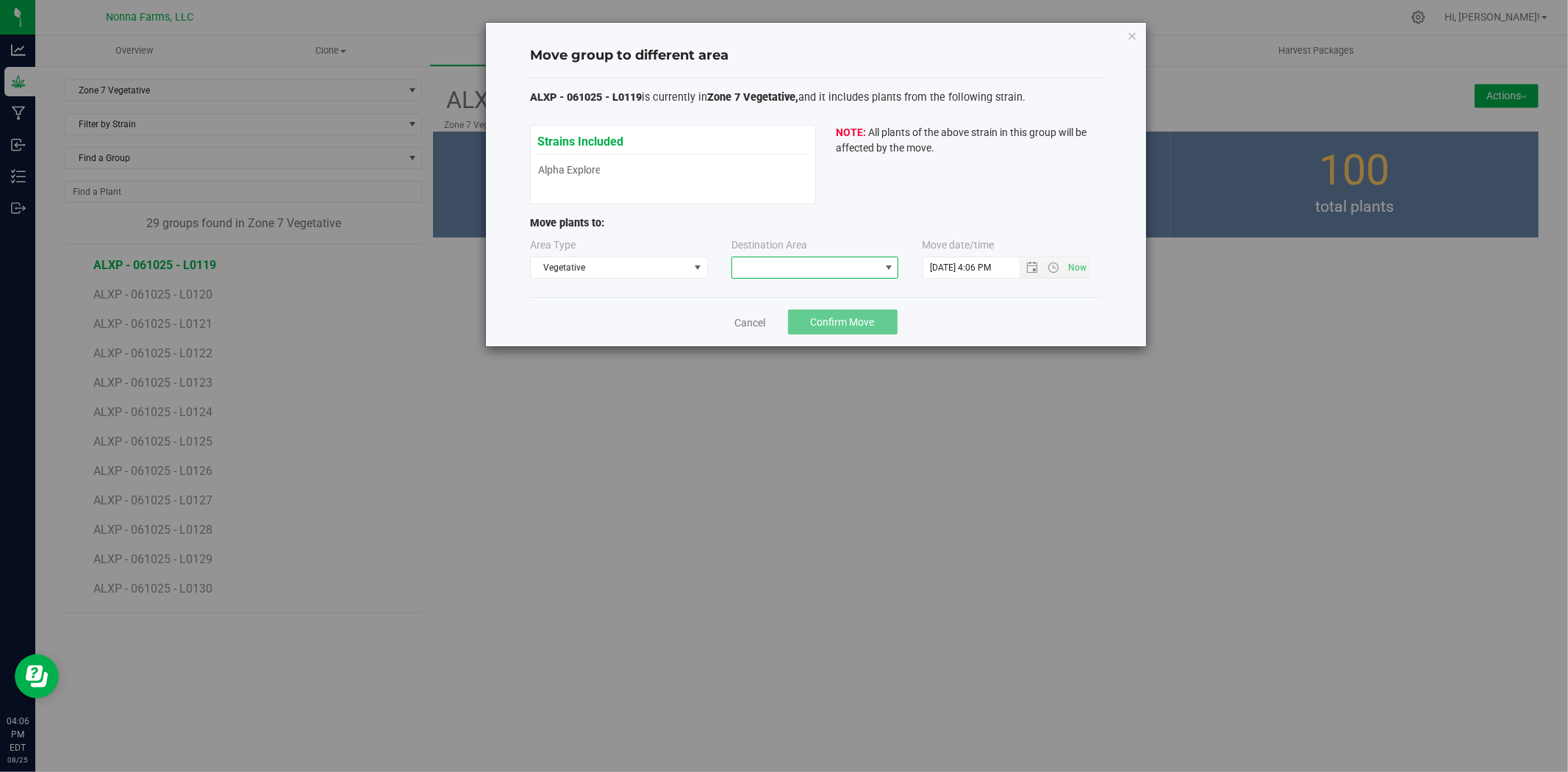
click at [787, 257] on span at bounding box center [815, 268] width 167 height 22
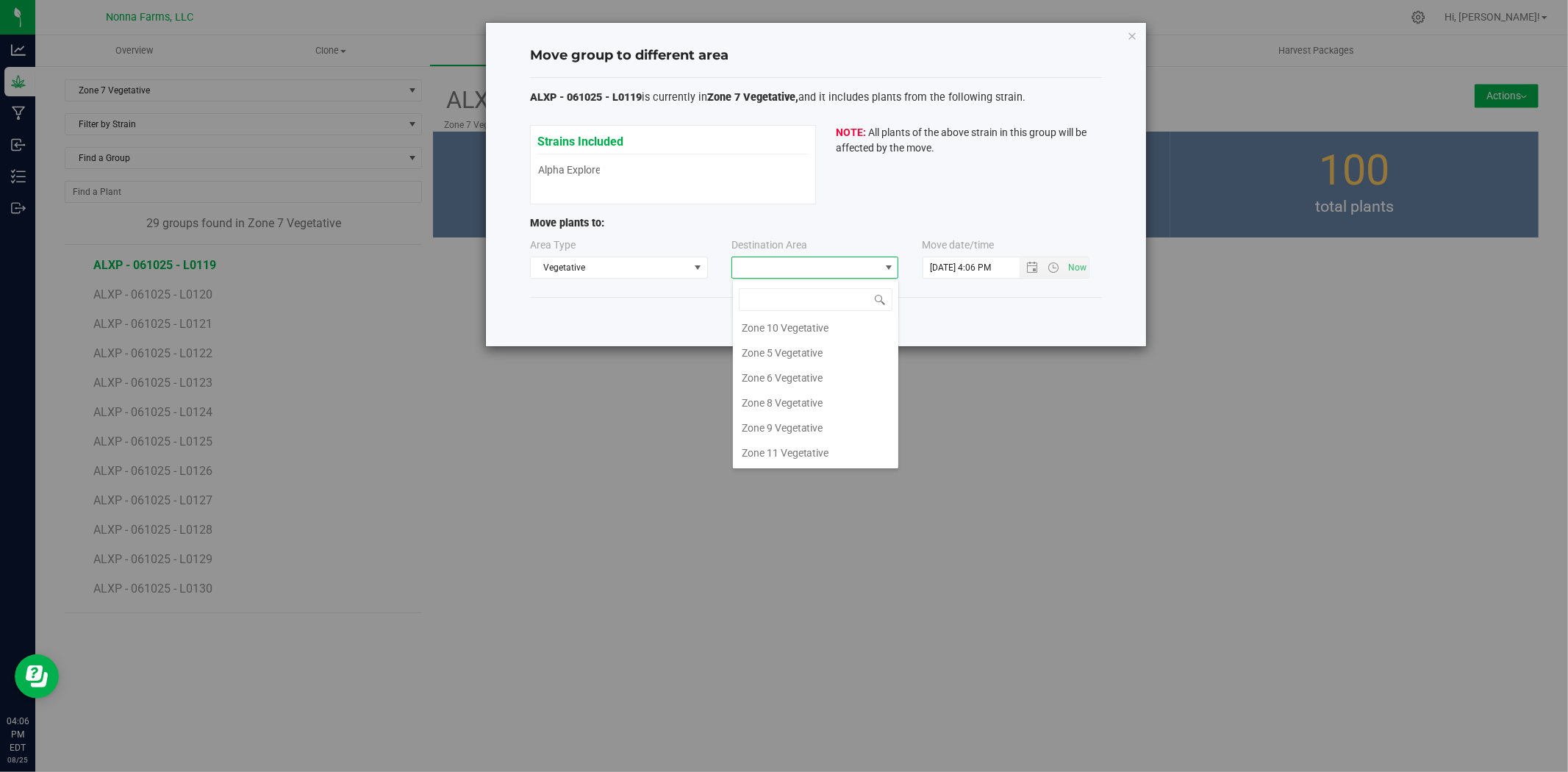
scroll to position [129, 0]
click at [806, 370] on li "Zone 6 Vegetative" at bounding box center [816, 377] width 166 height 25
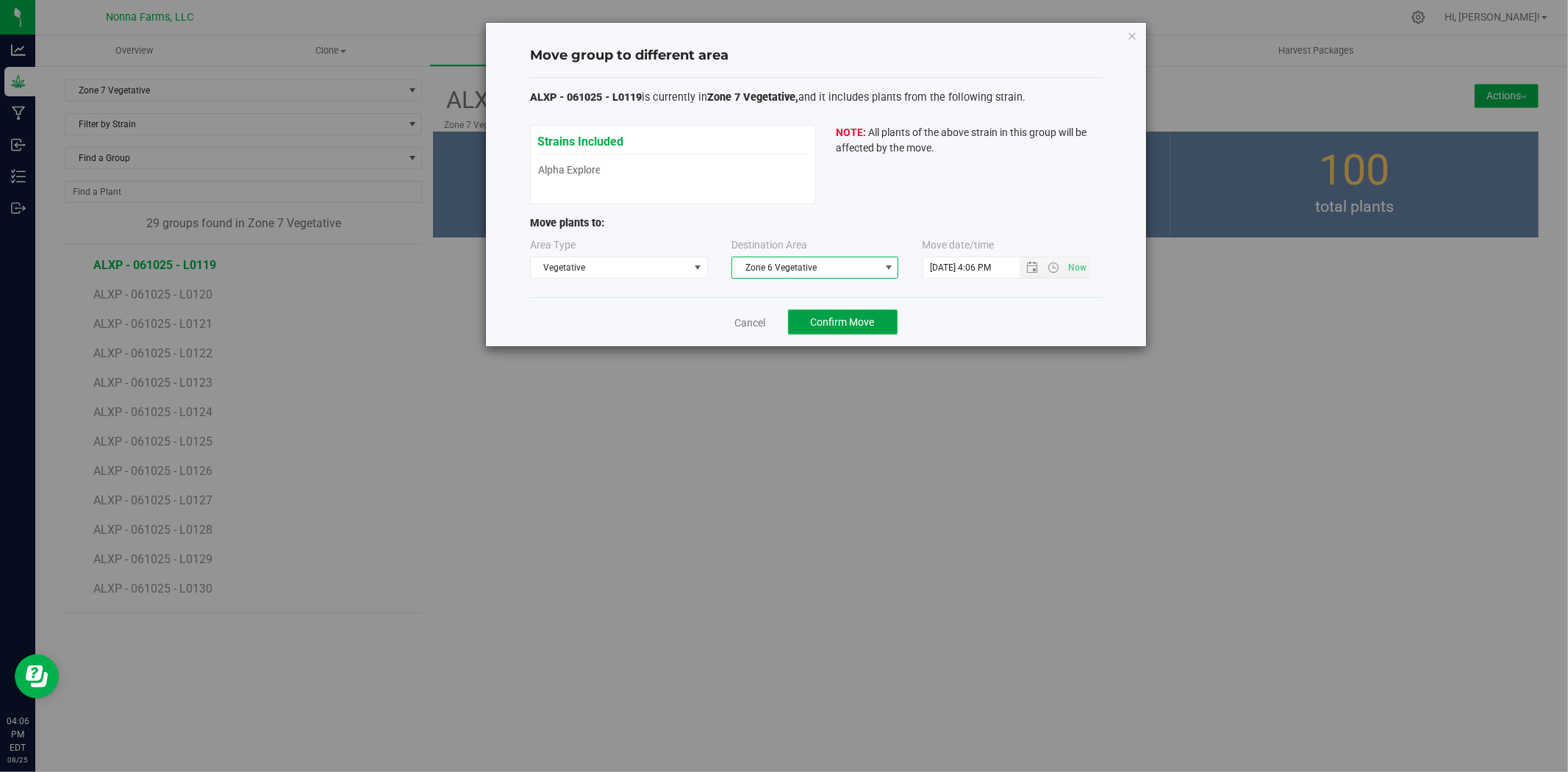
click at [833, 325] on span "Confirm Move" at bounding box center [843, 322] width 64 height 12
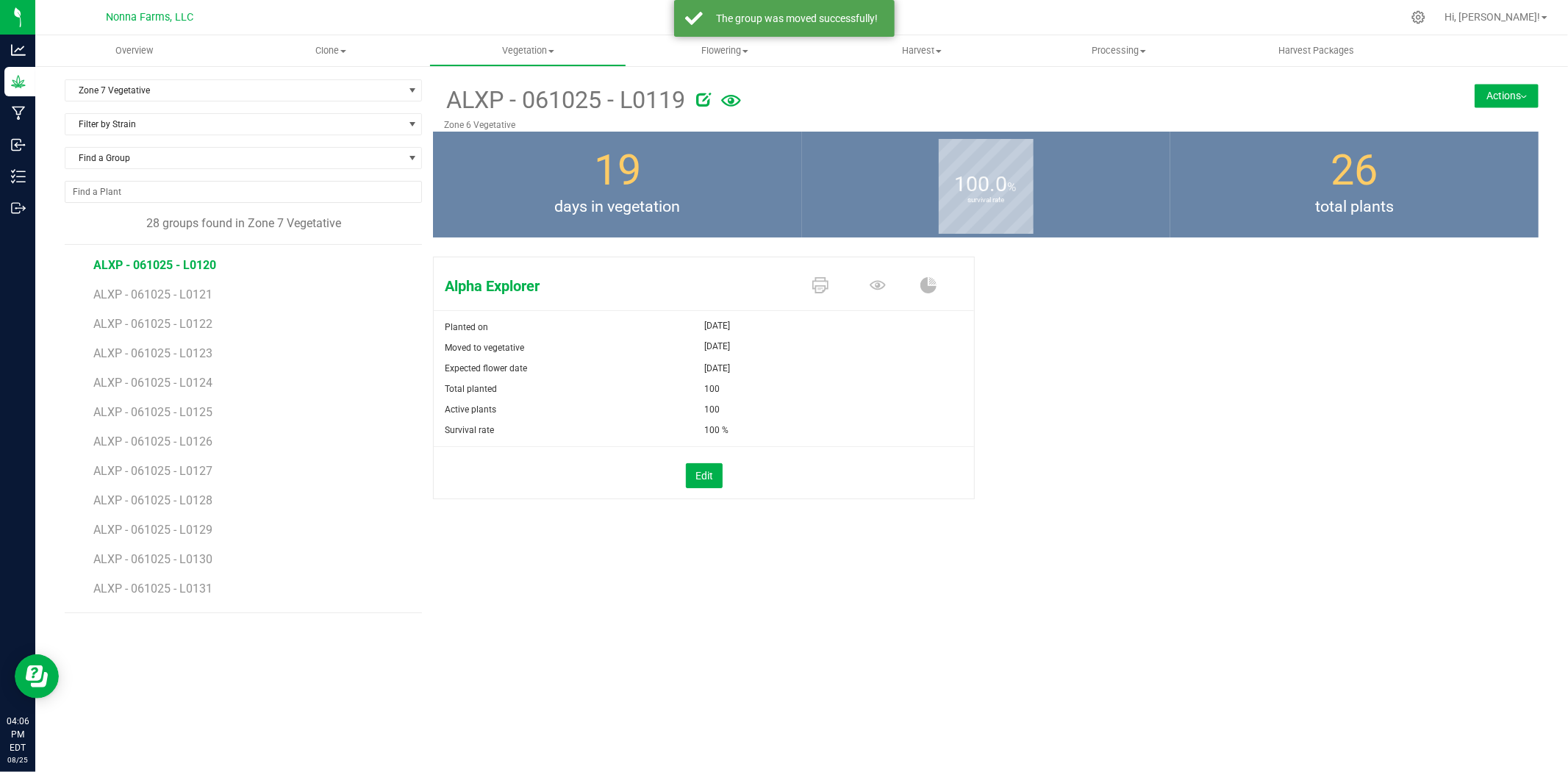
click at [186, 268] on span "ALXP - 061025 - L0120" at bounding box center [155, 265] width 123 height 14
click at [1482, 94] on button "Actions" at bounding box center [1506, 95] width 64 height 24
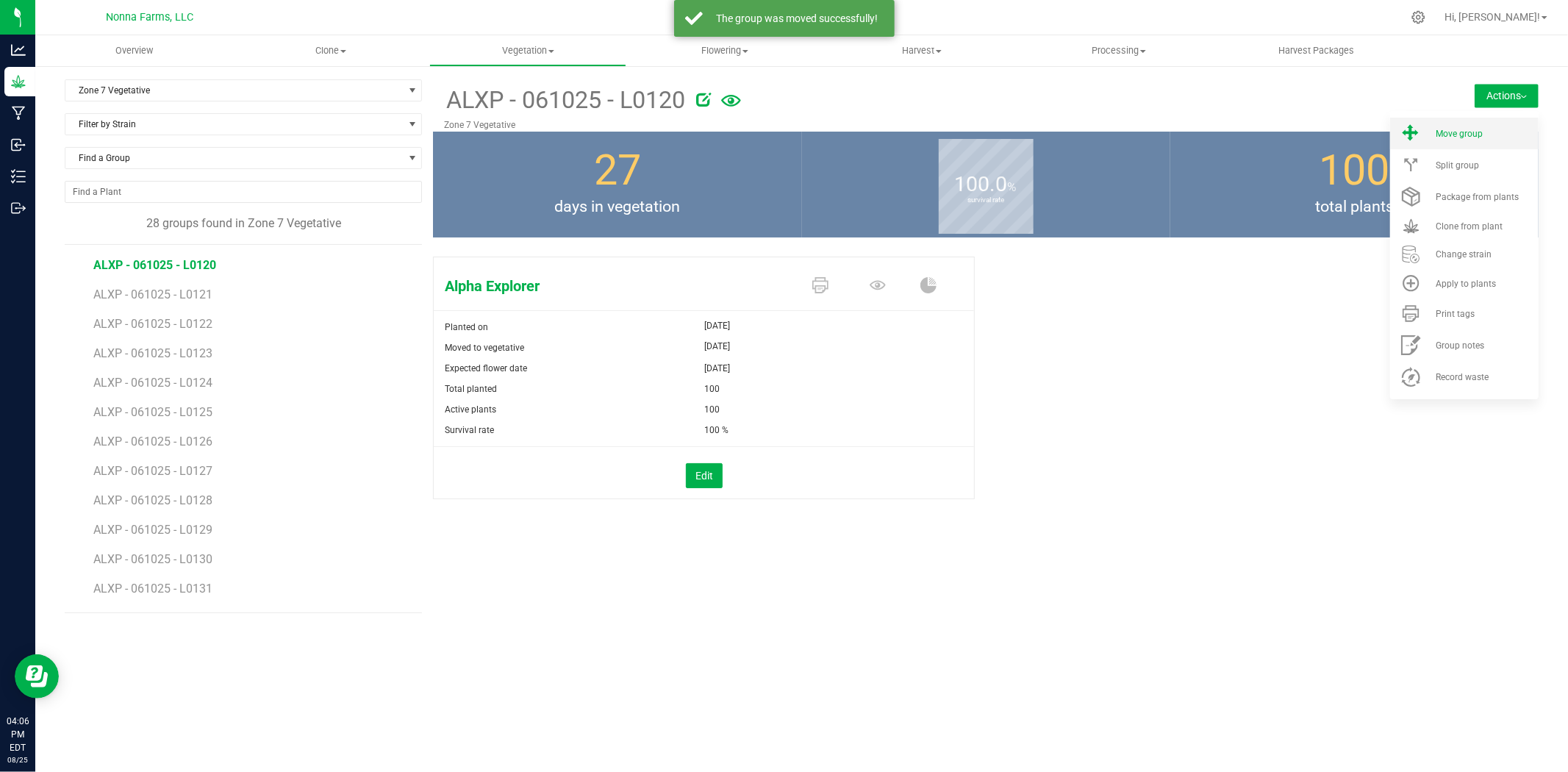
click at [1454, 125] on li "Move group" at bounding box center [1465, 134] width 149 height 32
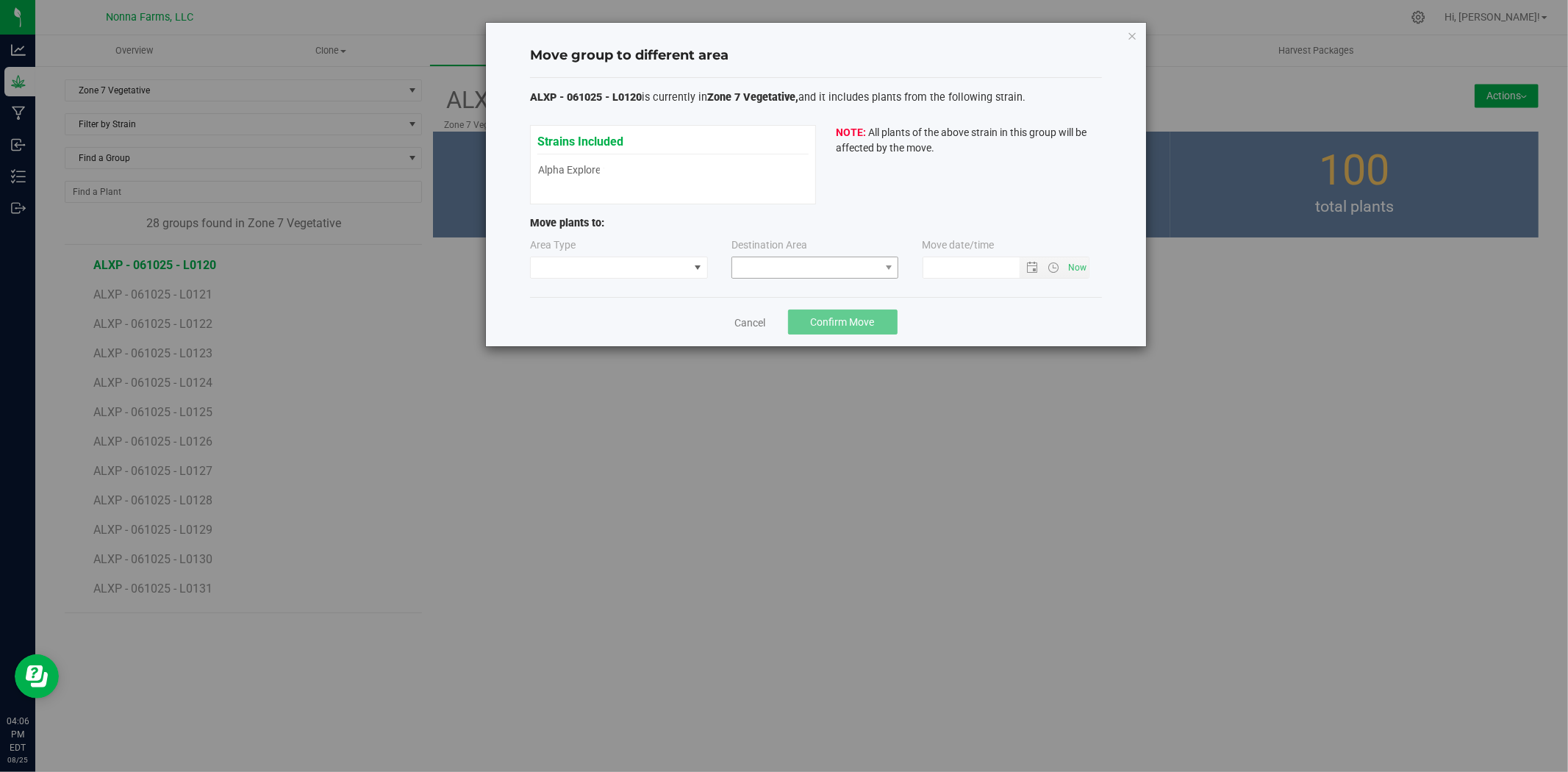
type input "[DATE] 4:06 PM"
click at [686, 279] on div "Area Type Destination Area Move date/time [DATE] 4:06 PM" at bounding box center [816, 261] width 572 height 48
click at [686, 273] on span at bounding box center [609, 267] width 158 height 21
click at [632, 317] on li "Vegetative" at bounding box center [619, 320] width 177 height 25
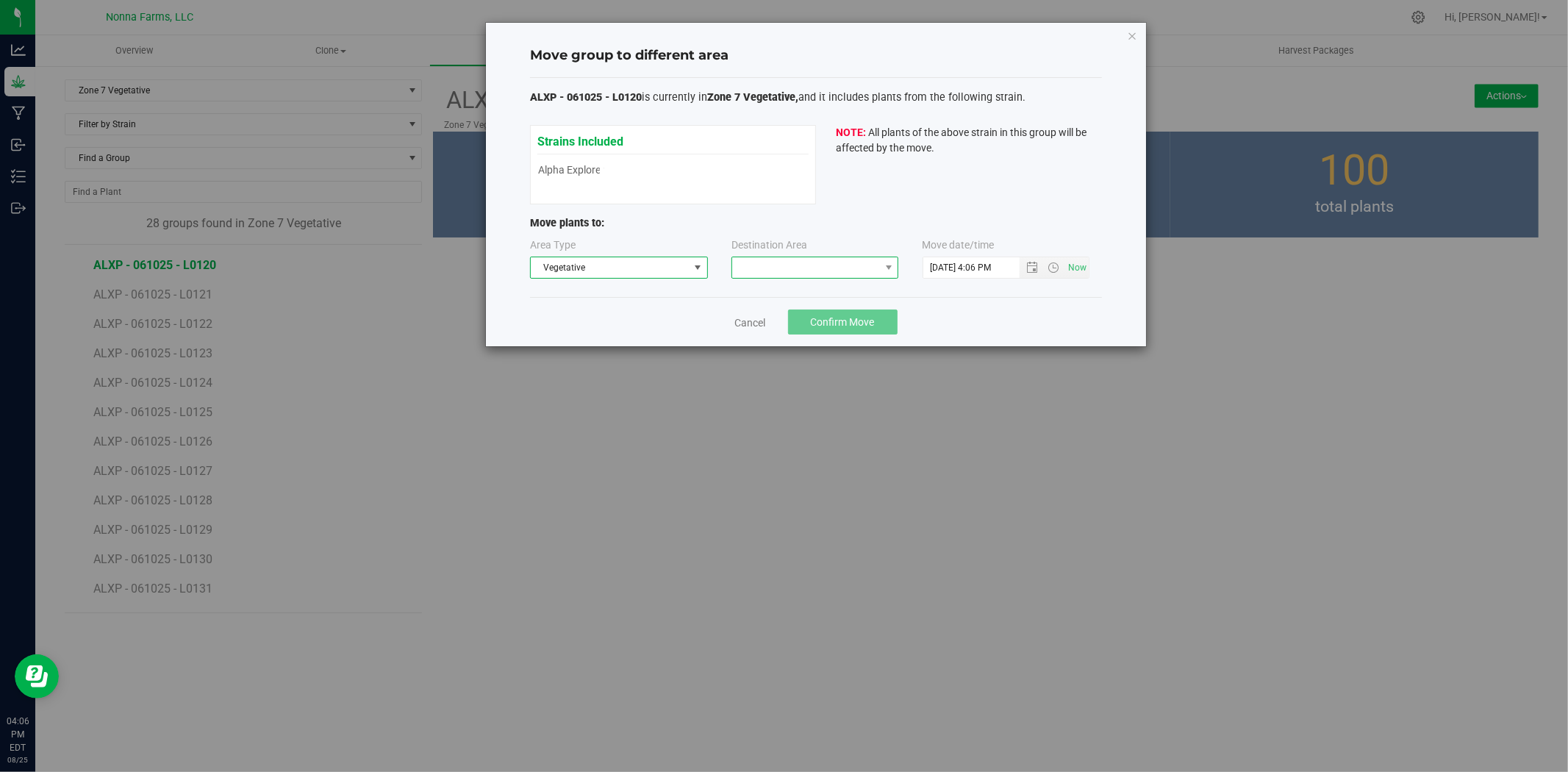
click at [824, 259] on span at bounding box center [806, 267] width 147 height 21
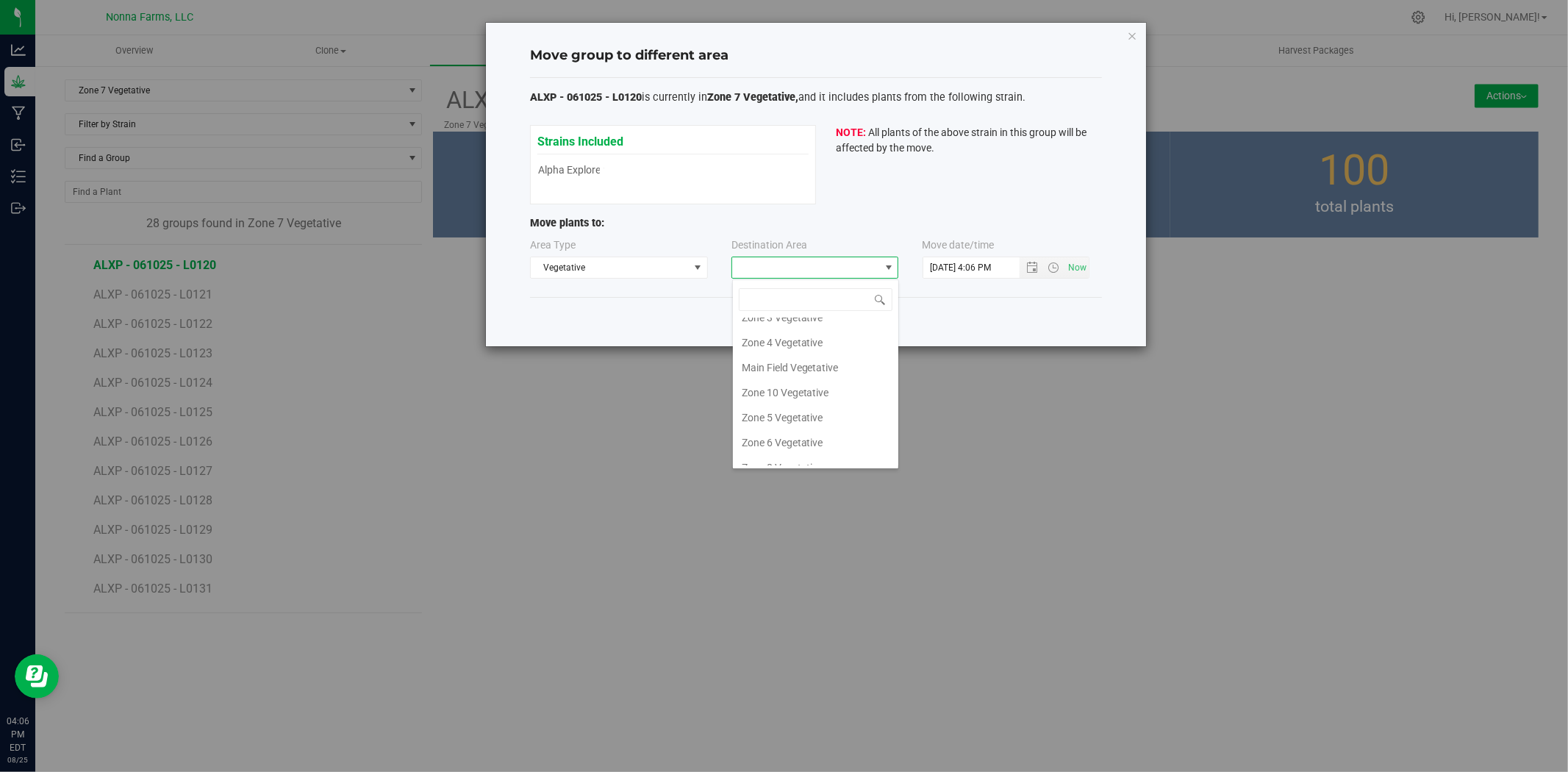
scroll to position [129, 0]
click at [802, 366] on li "Zone 6 Vegetative" at bounding box center [816, 377] width 166 height 25
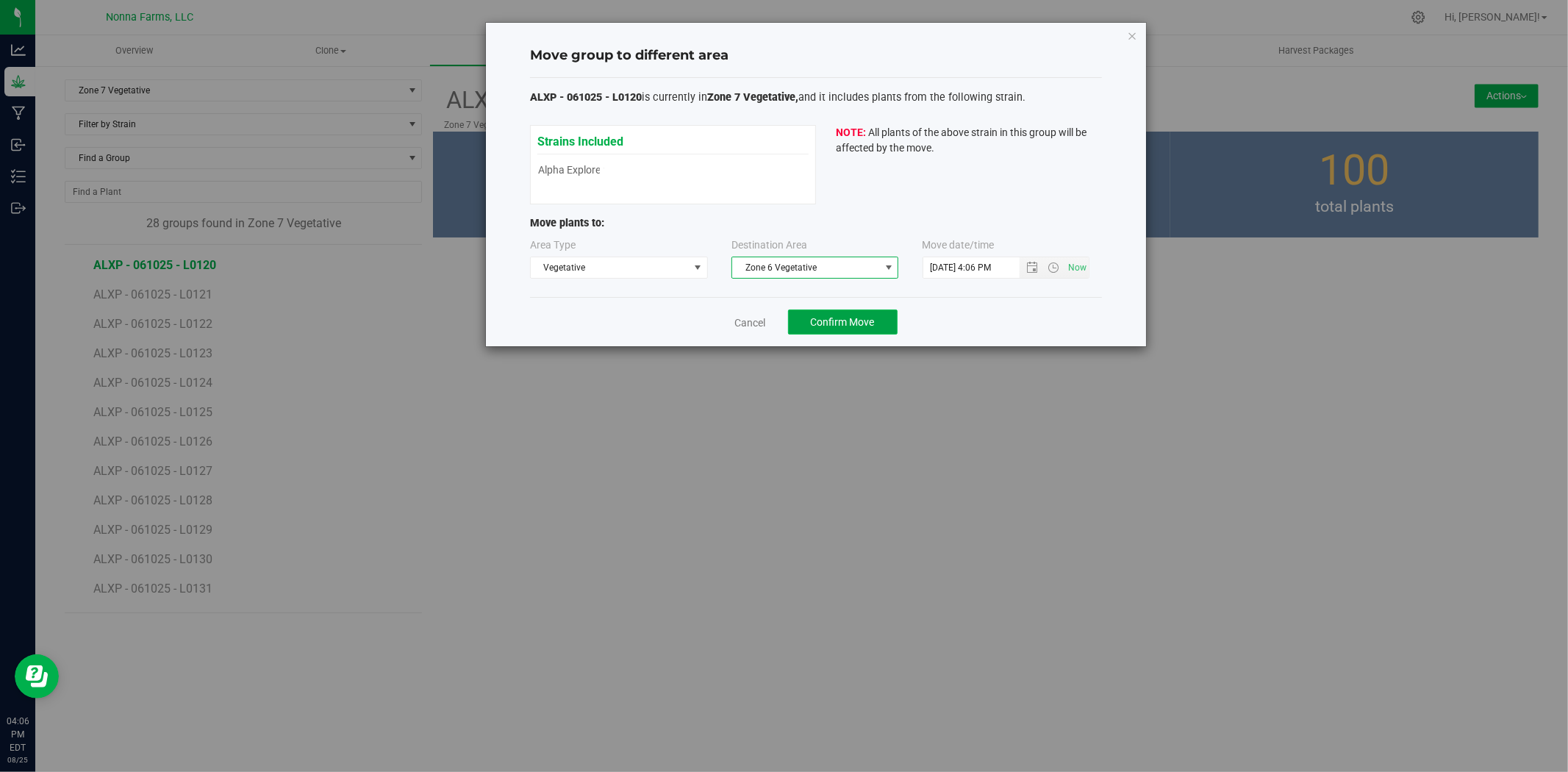
click at [835, 317] on span "Confirm Move" at bounding box center [843, 322] width 64 height 12
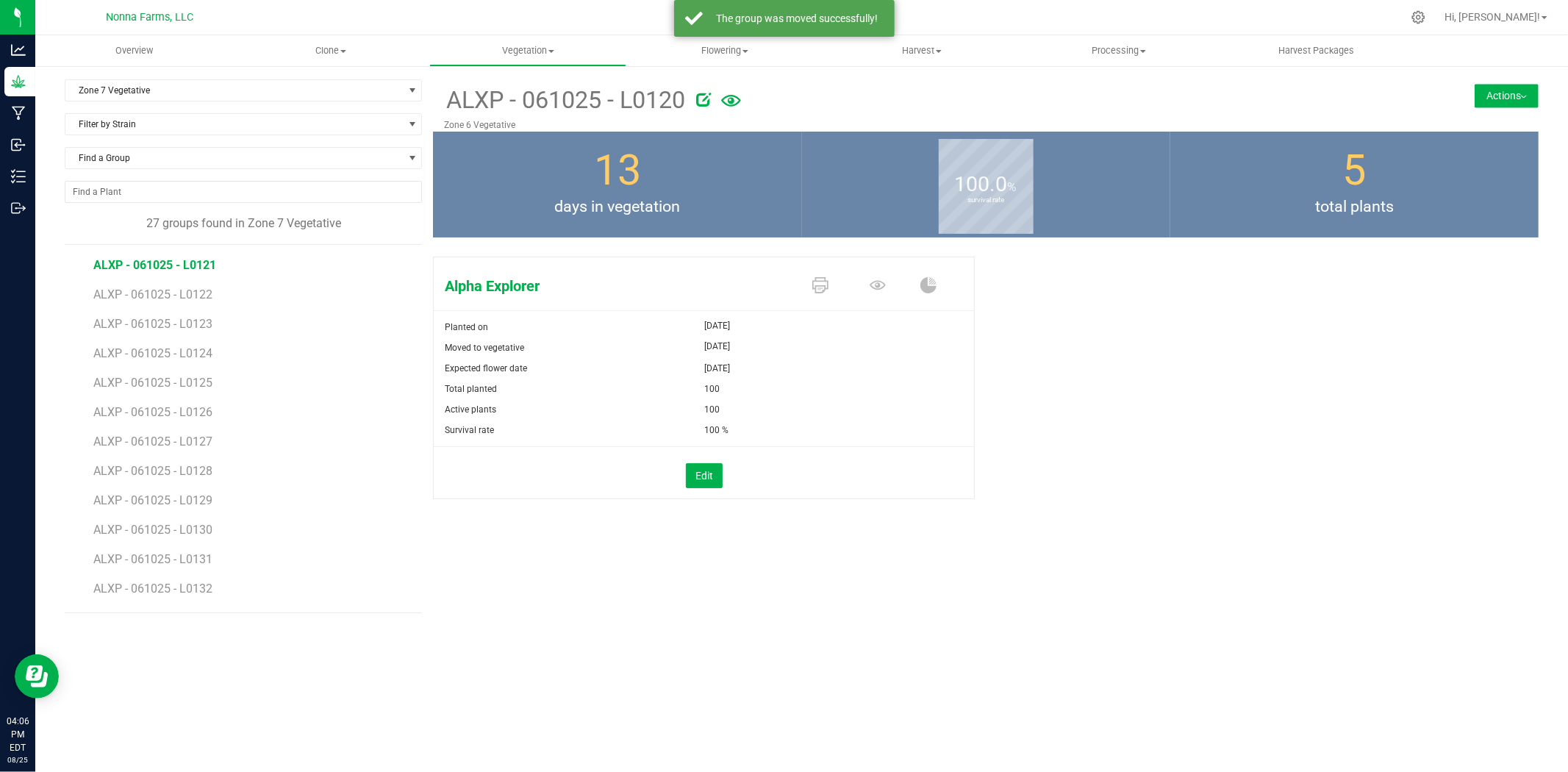
click at [194, 265] on span "ALXP - 061025 - L0121" at bounding box center [155, 265] width 123 height 14
click at [1494, 100] on button "Actions" at bounding box center [1506, 95] width 64 height 24
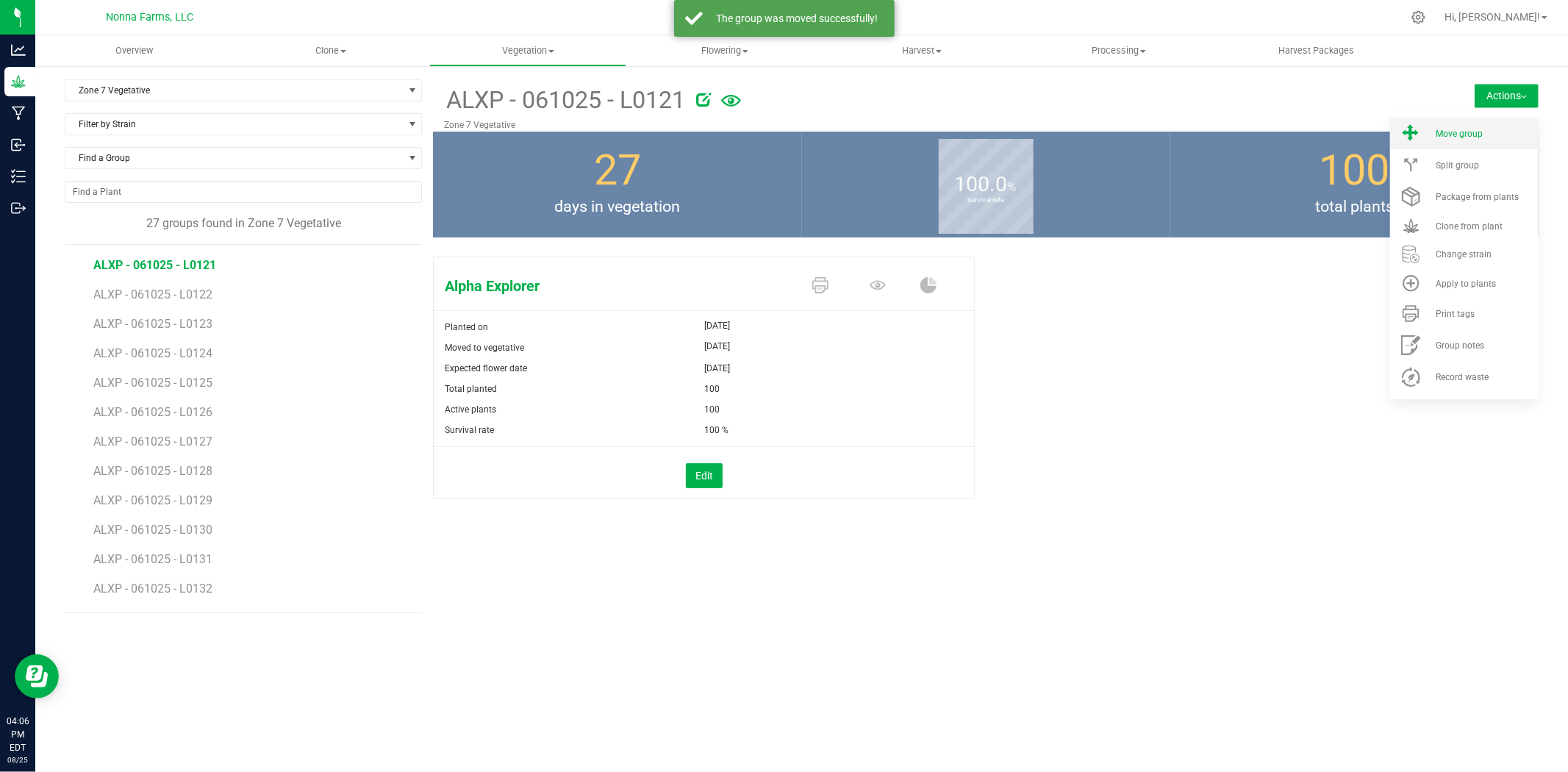
click at [1474, 145] on li "Move group" at bounding box center [1465, 134] width 149 height 32
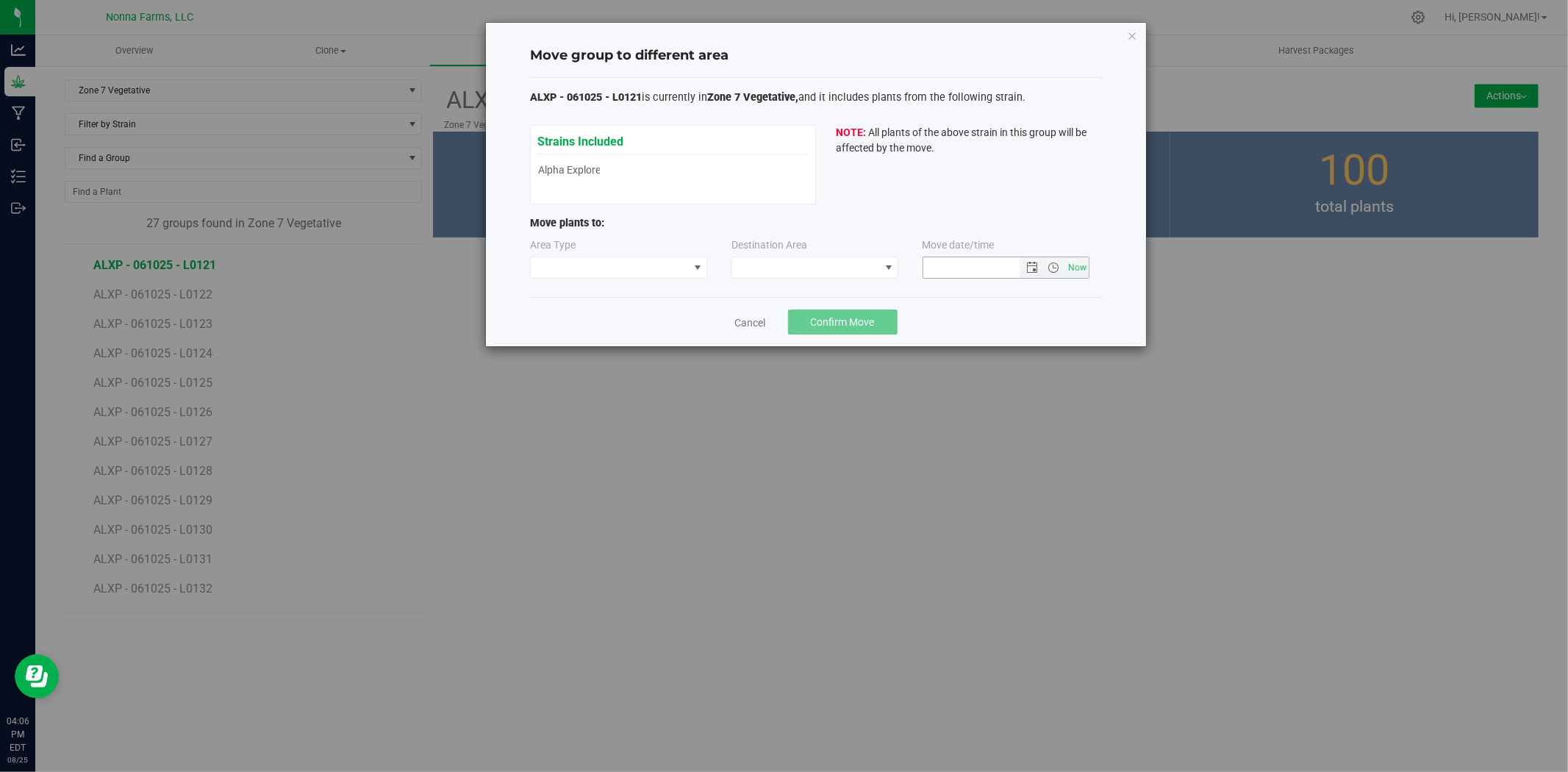
type input "[DATE] 4:06 PM"
click at [684, 263] on span at bounding box center [609, 267] width 158 height 21
click at [612, 314] on li "Vegetative" at bounding box center [619, 320] width 177 height 25
click at [762, 266] on span at bounding box center [806, 267] width 147 height 21
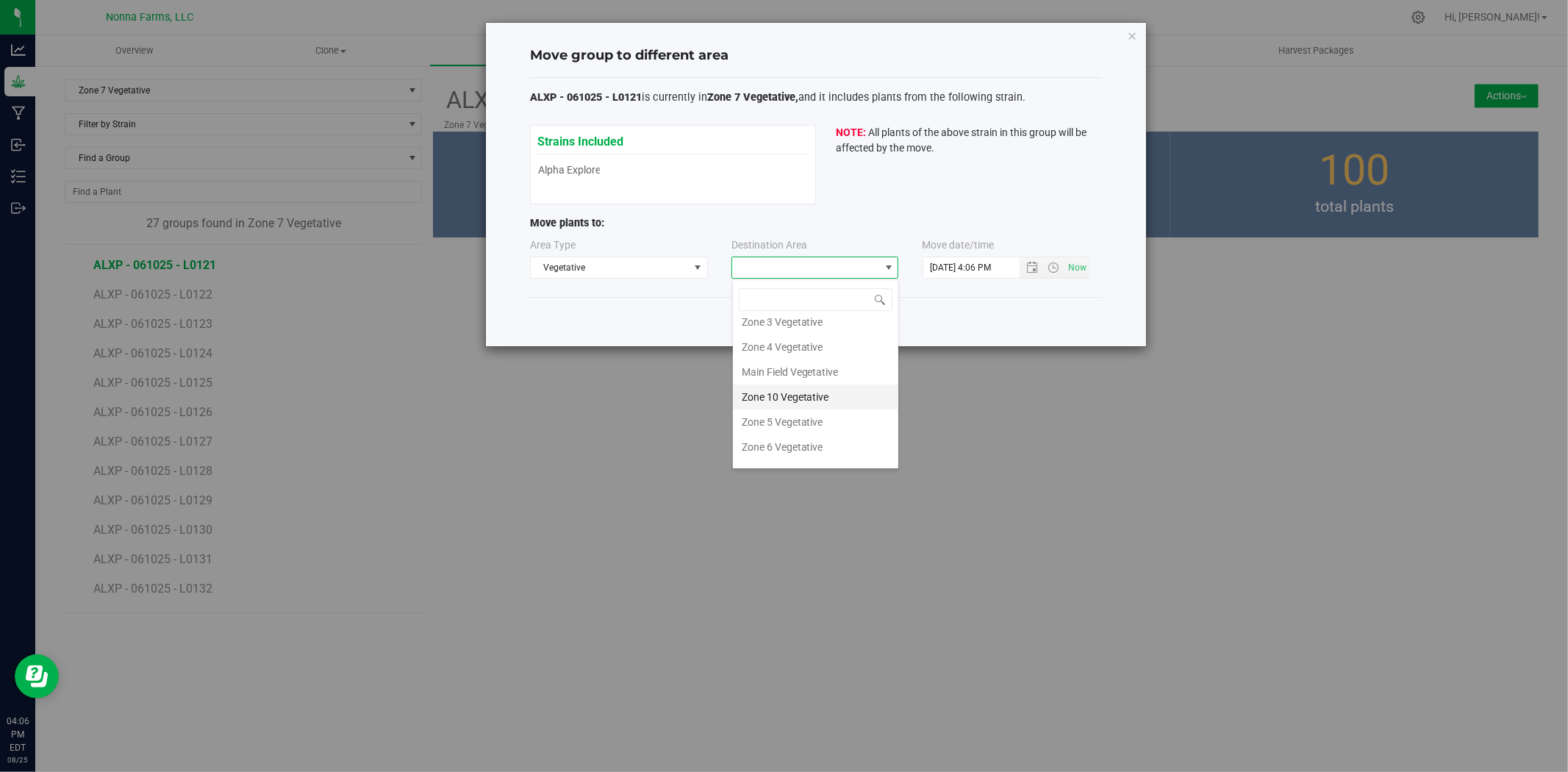
scroll to position [129, 0]
click at [820, 371] on li "Zone 6 Vegetative" at bounding box center [816, 377] width 166 height 25
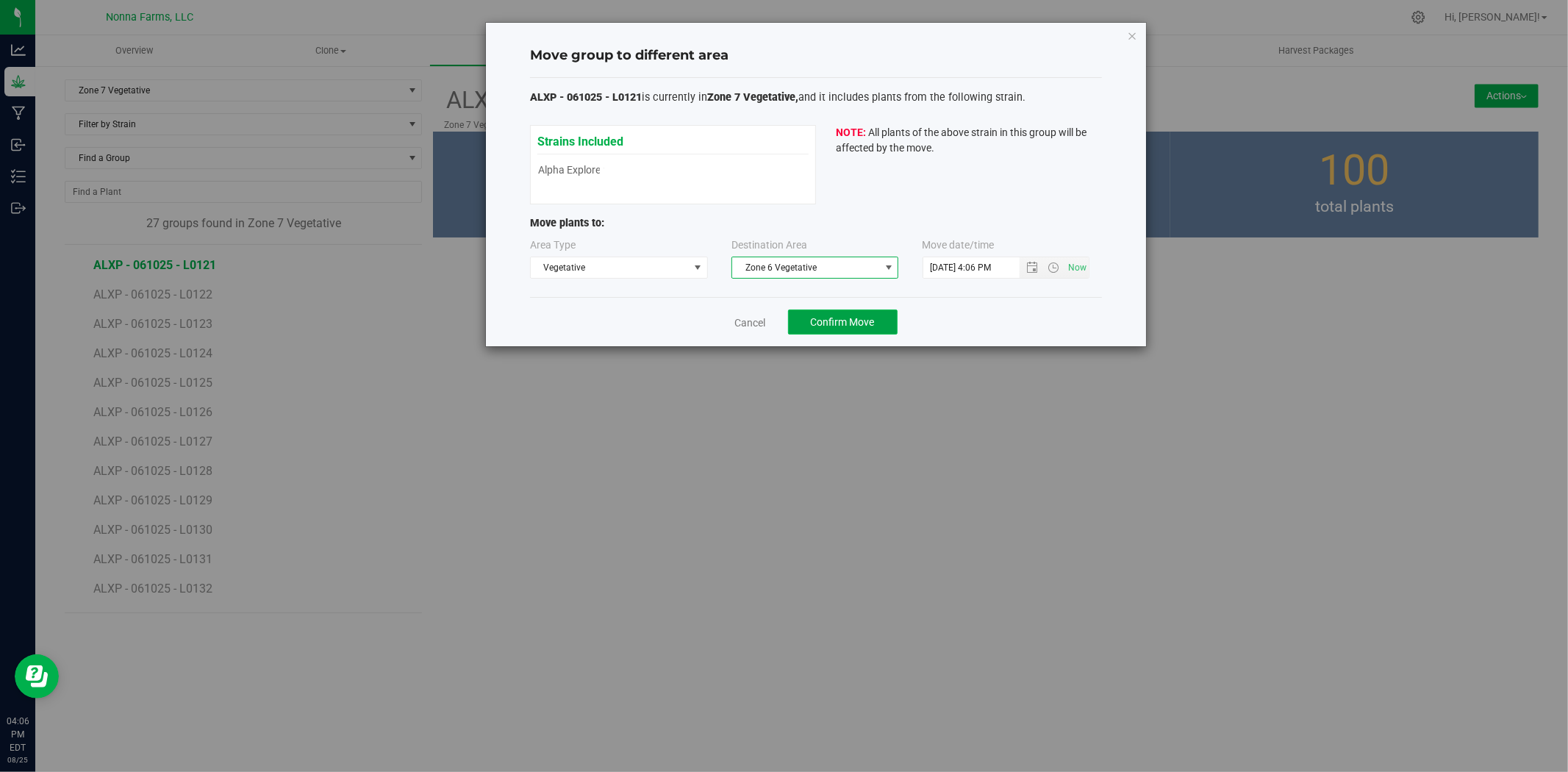
click at [818, 334] on button "Confirm Move" at bounding box center [843, 322] width 109 height 25
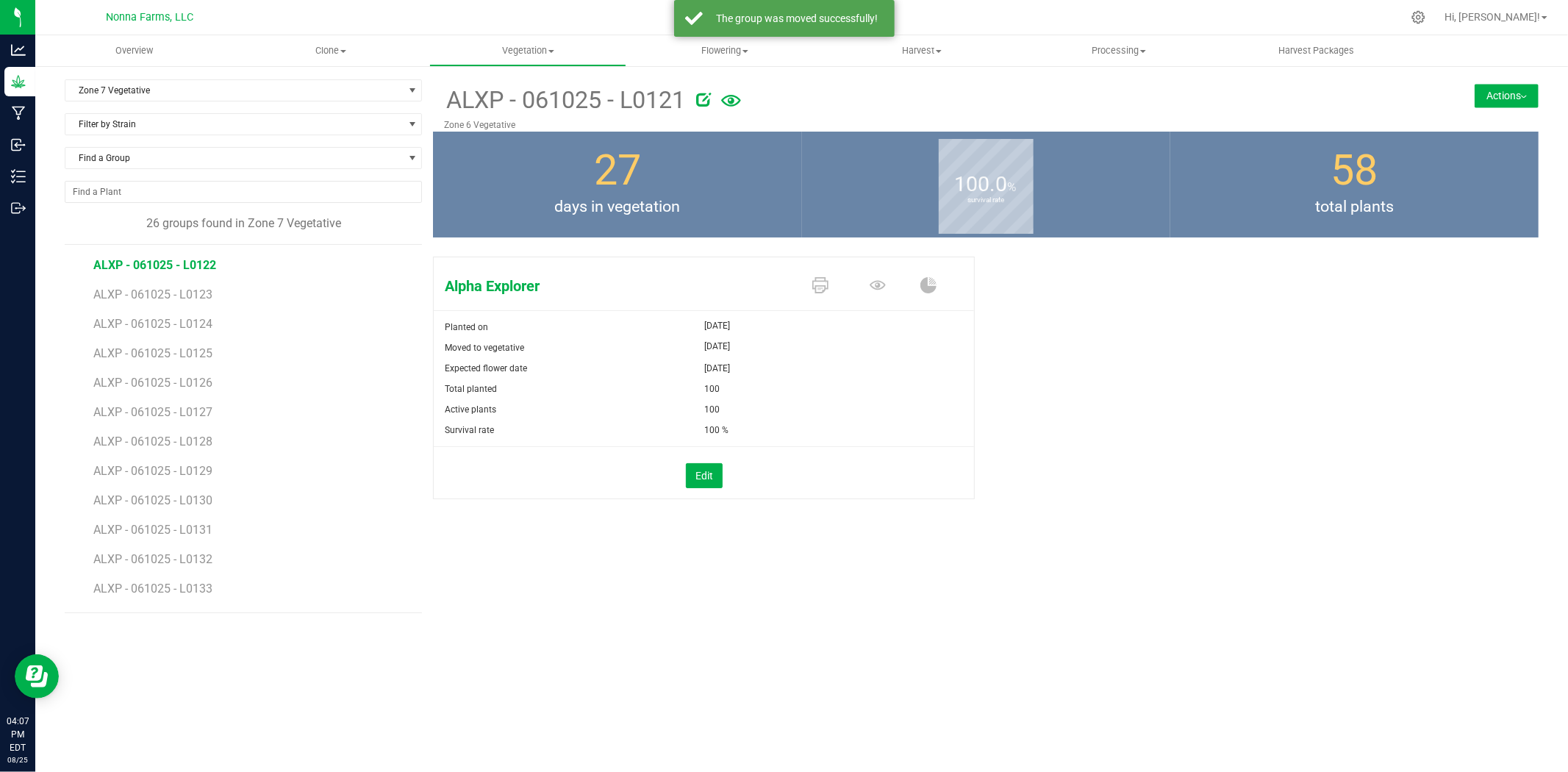
click at [155, 266] on span "ALXP - 061025 - L0122" at bounding box center [155, 265] width 123 height 14
click at [1518, 80] on div "ALXP - 061025 - L0122 Zone 7 Vegetative Actions Move group Split group" at bounding box center [985, 105] width 1106 height 53
click at [1522, 89] on button "Actions" at bounding box center [1506, 95] width 64 height 24
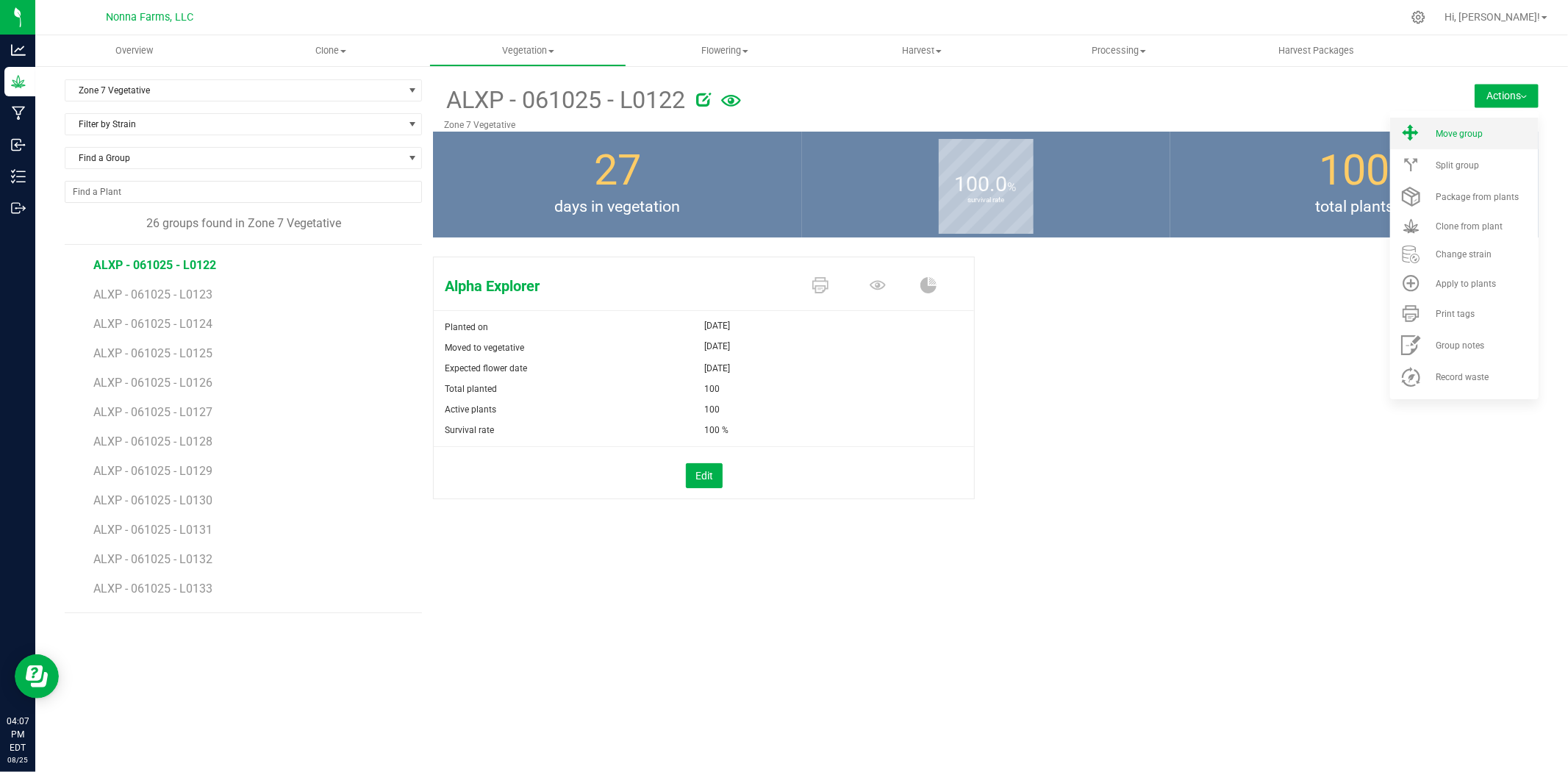
click at [1456, 133] on span "Move group" at bounding box center [1459, 134] width 47 height 10
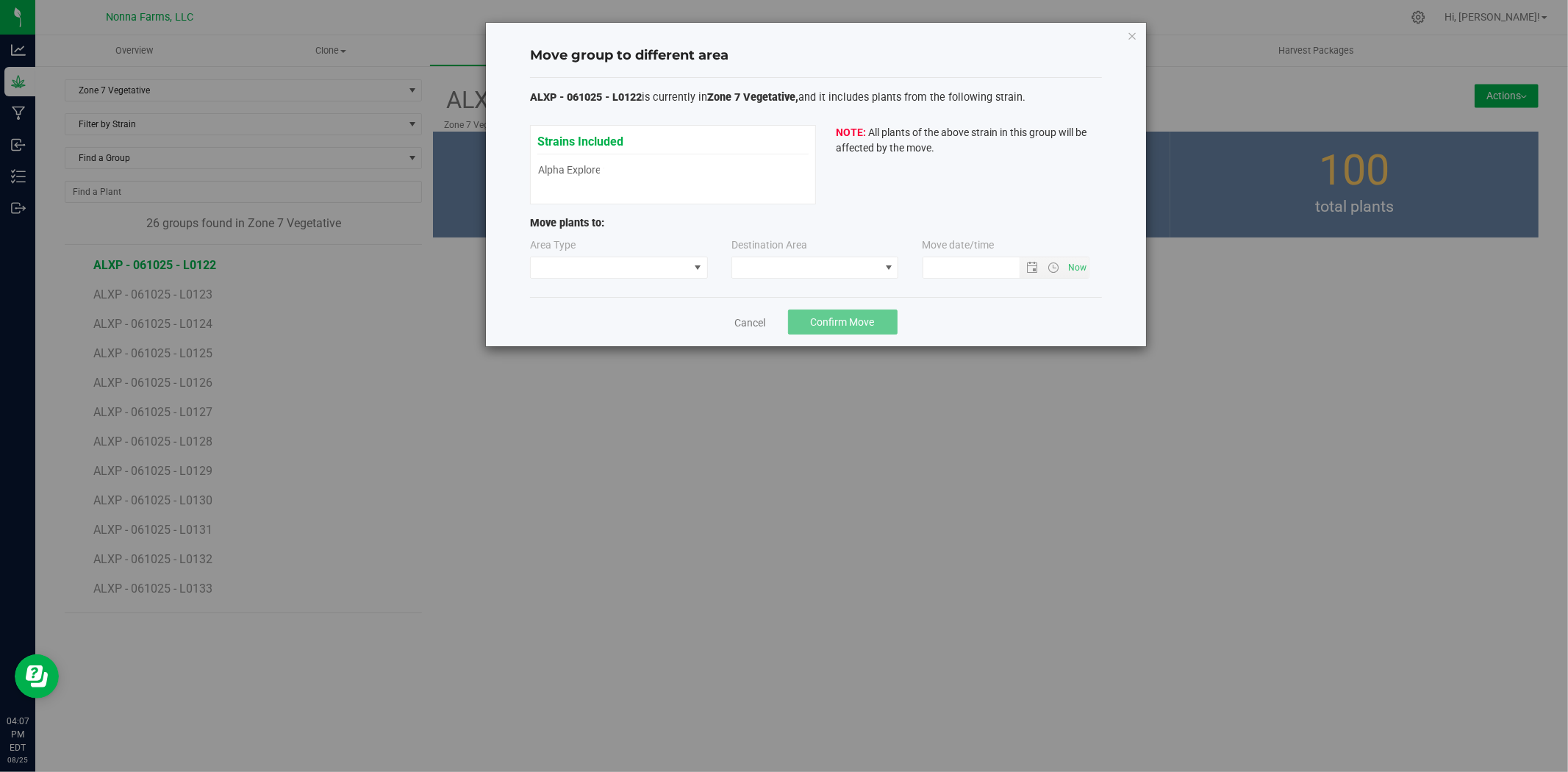
type input "[DATE] 4:07 PM"
click at [633, 267] on span at bounding box center [609, 267] width 158 height 21
click at [600, 315] on li "Vegetative" at bounding box center [619, 320] width 177 height 25
click at [780, 274] on span at bounding box center [806, 267] width 147 height 21
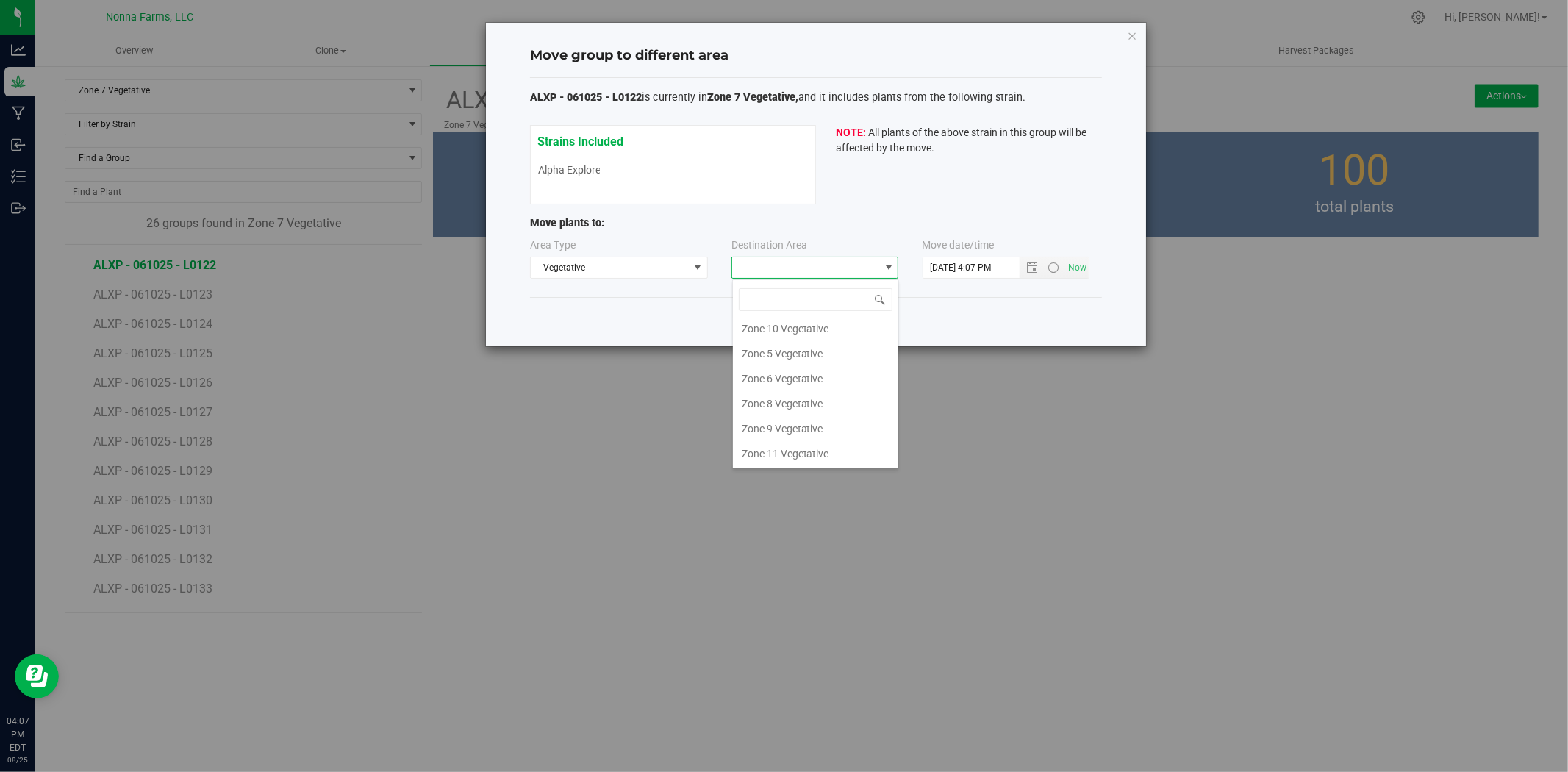
scroll to position [129, 0]
click at [800, 369] on li "Zone 6 Vegetative" at bounding box center [816, 377] width 166 height 25
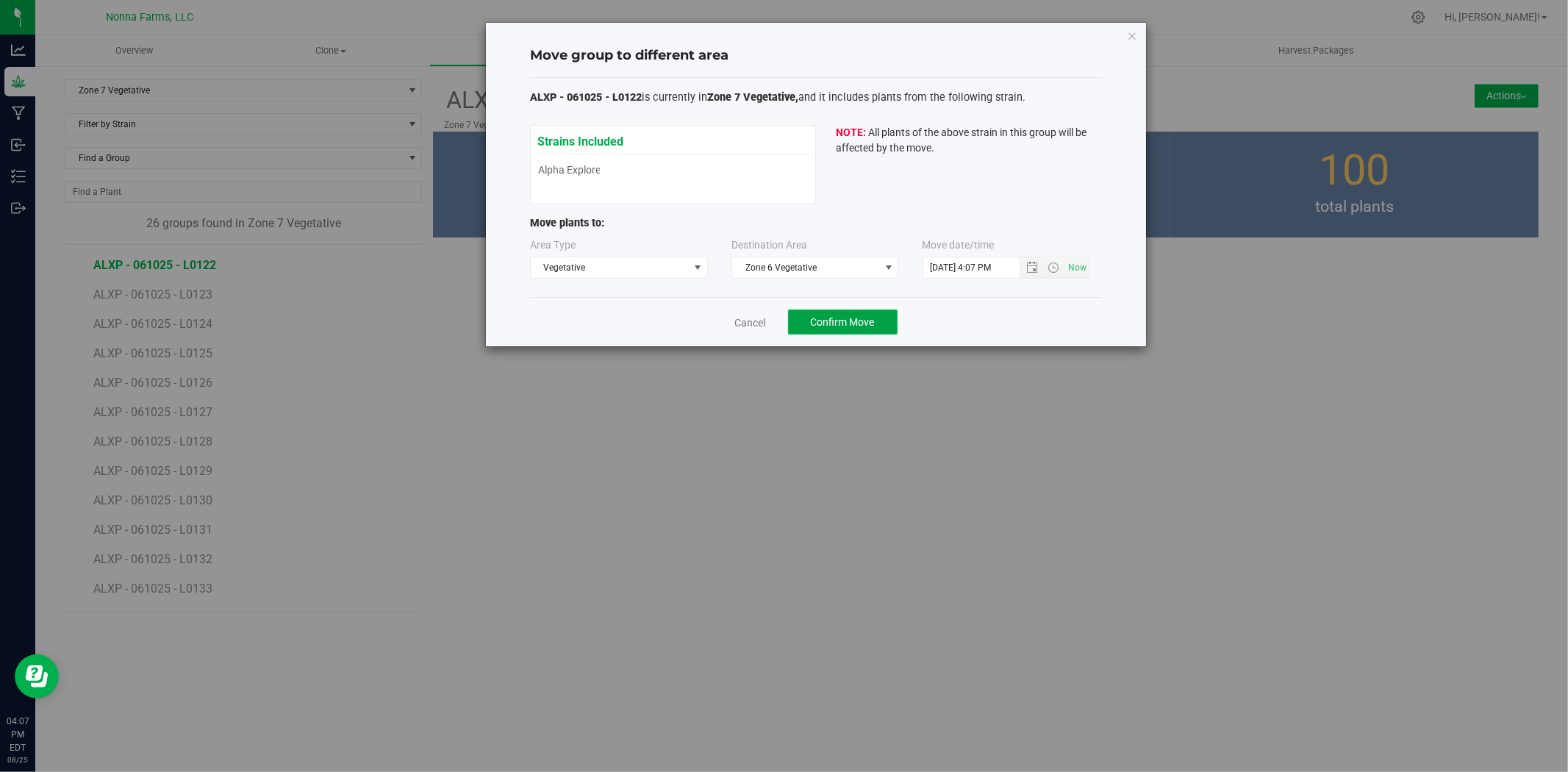
click at [847, 329] on button "Confirm Move" at bounding box center [843, 322] width 109 height 25
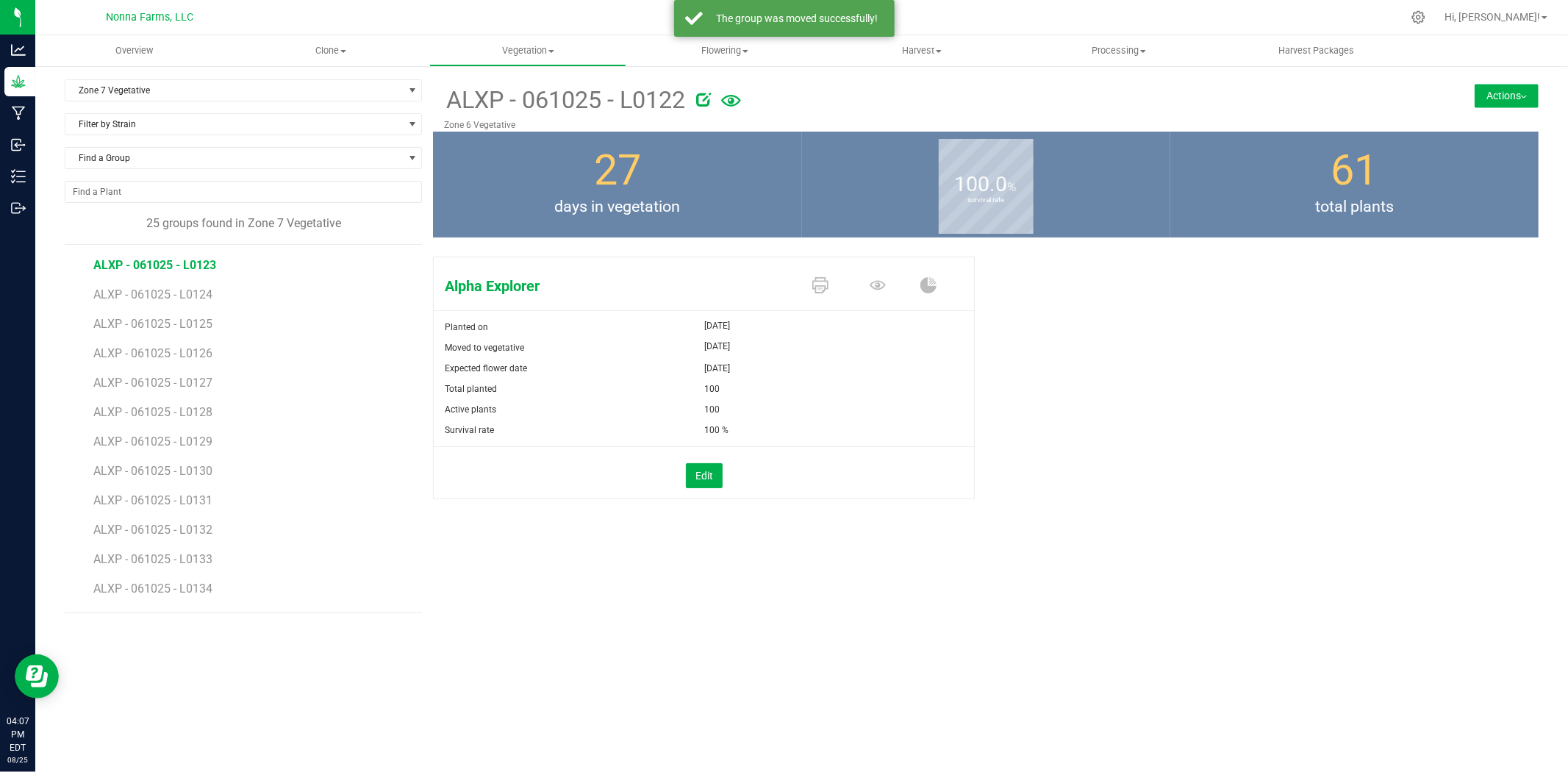
click at [194, 263] on span "ALXP - 061025 - L0123" at bounding box center [155, 265] width 123 height 14
click at [1494, 98] on button "Actions" at bounding box center [1506, 95] width 64 height 24
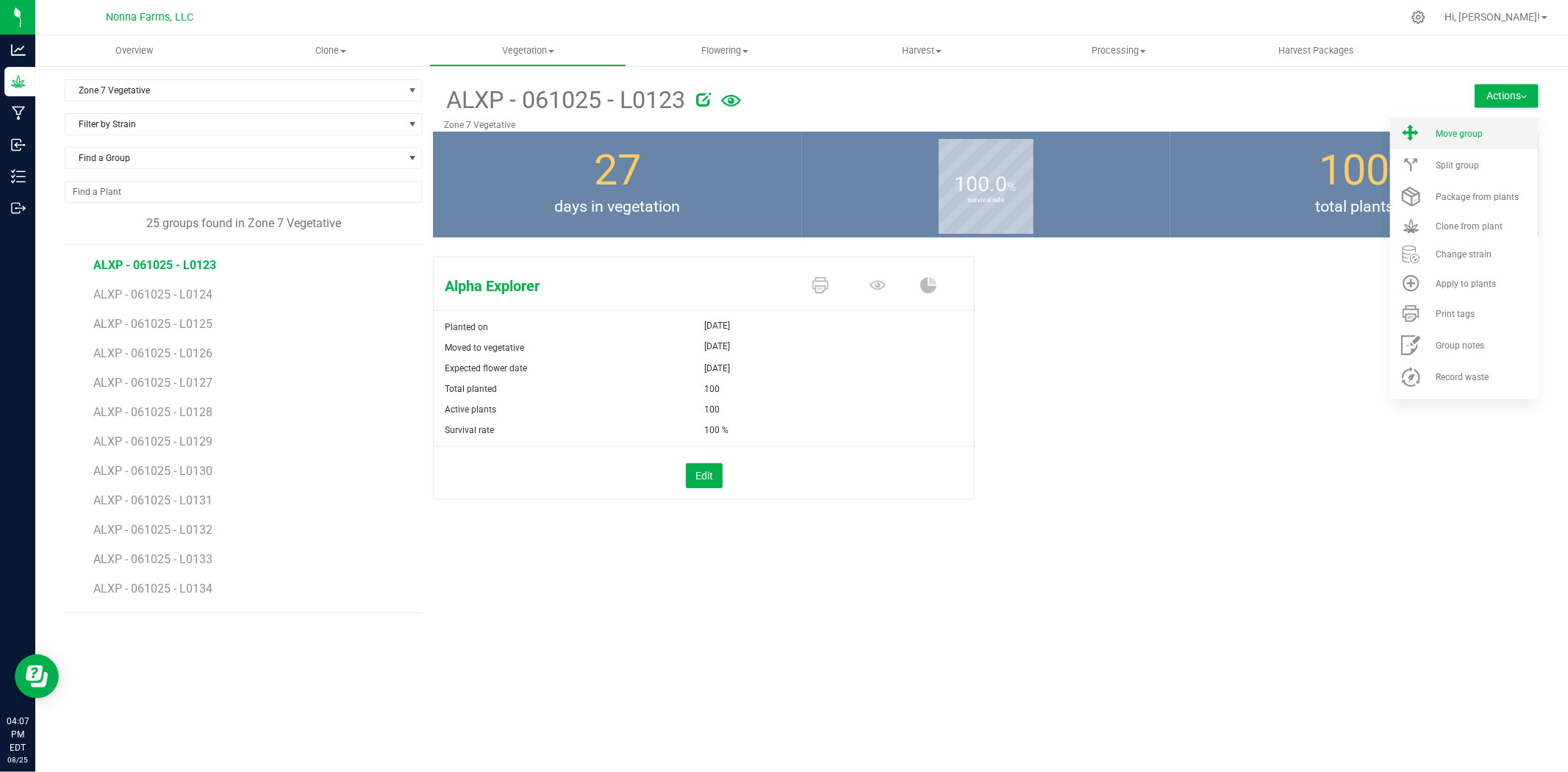
click at [1430, 132] on li "Move group" at bounding box center [1465, 134] width 149 height 32
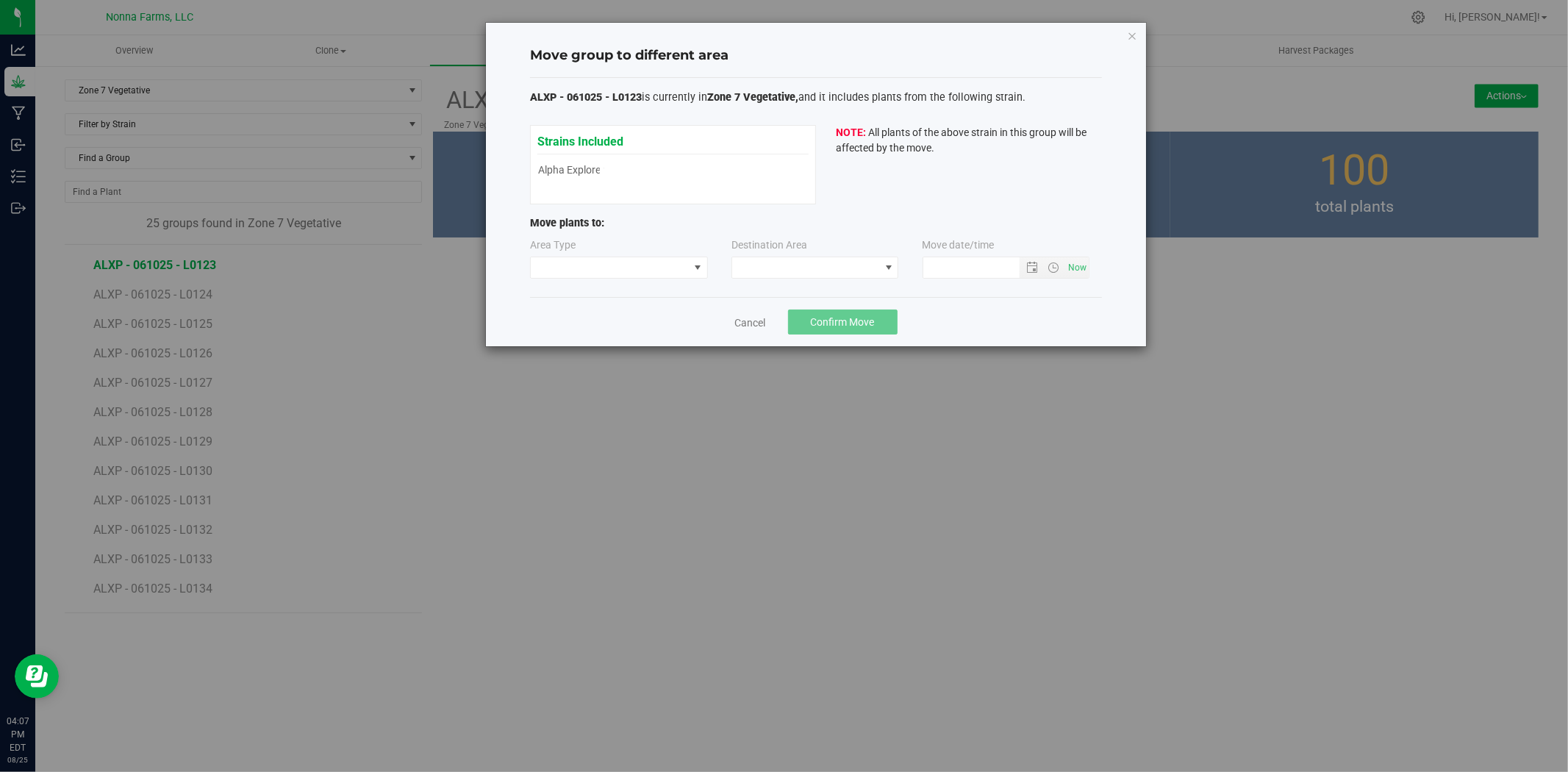
type input "[DATE] 4:07 PM"
click at [681, 265] on span at bounding box center [609, 267] width 158 height 21
click at [633, 327] on li "Vegetative" at bounding box center [619, 320] width 177 height 25
click at [796, 272] on span at bounding box center [806, 267] width 147 height 21
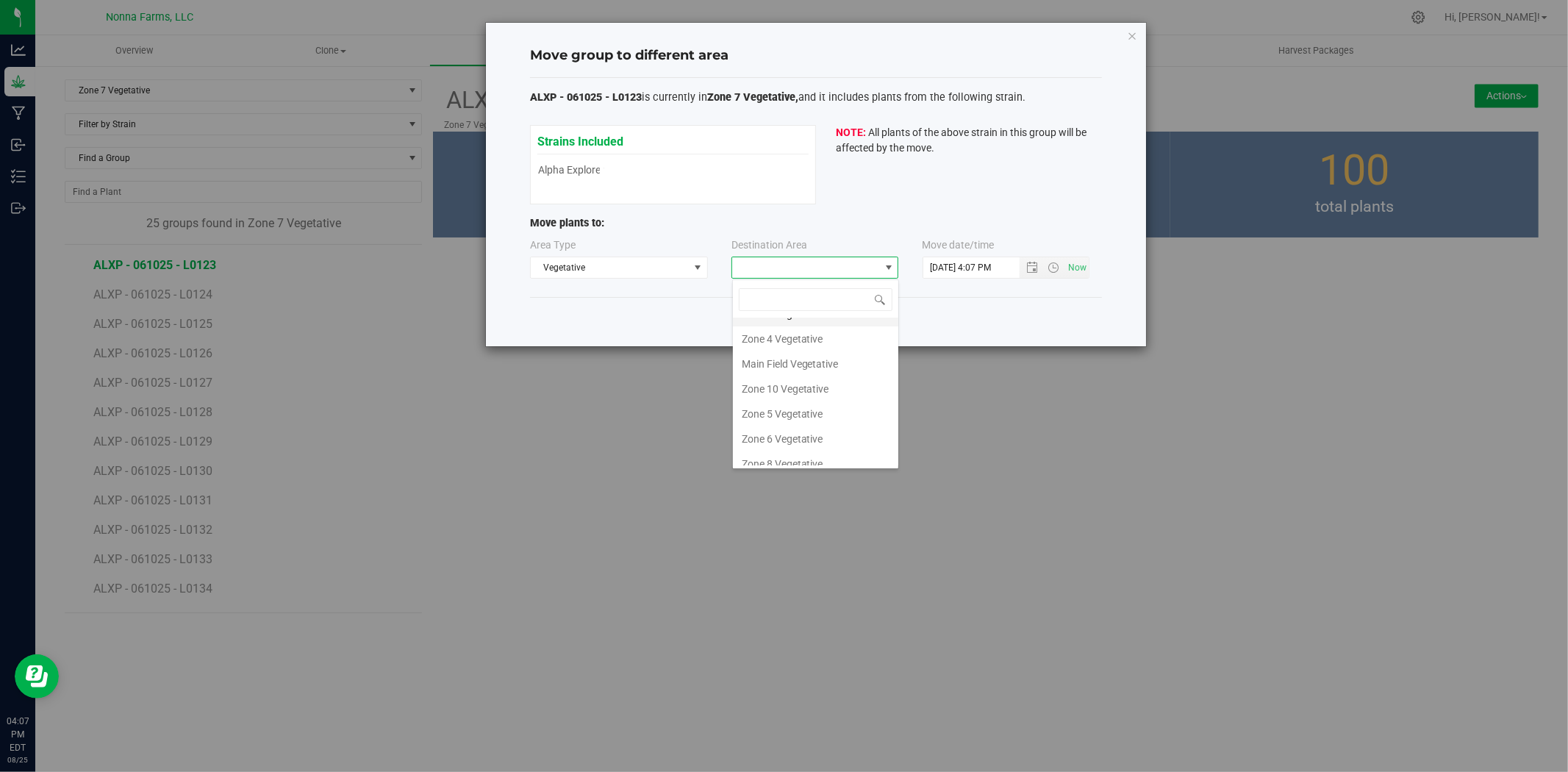
scroll to position [129, 0]
click at [805, 375] on li "Zone 6 Vegetative" at bounding box center [816, 377] width 166 height 25
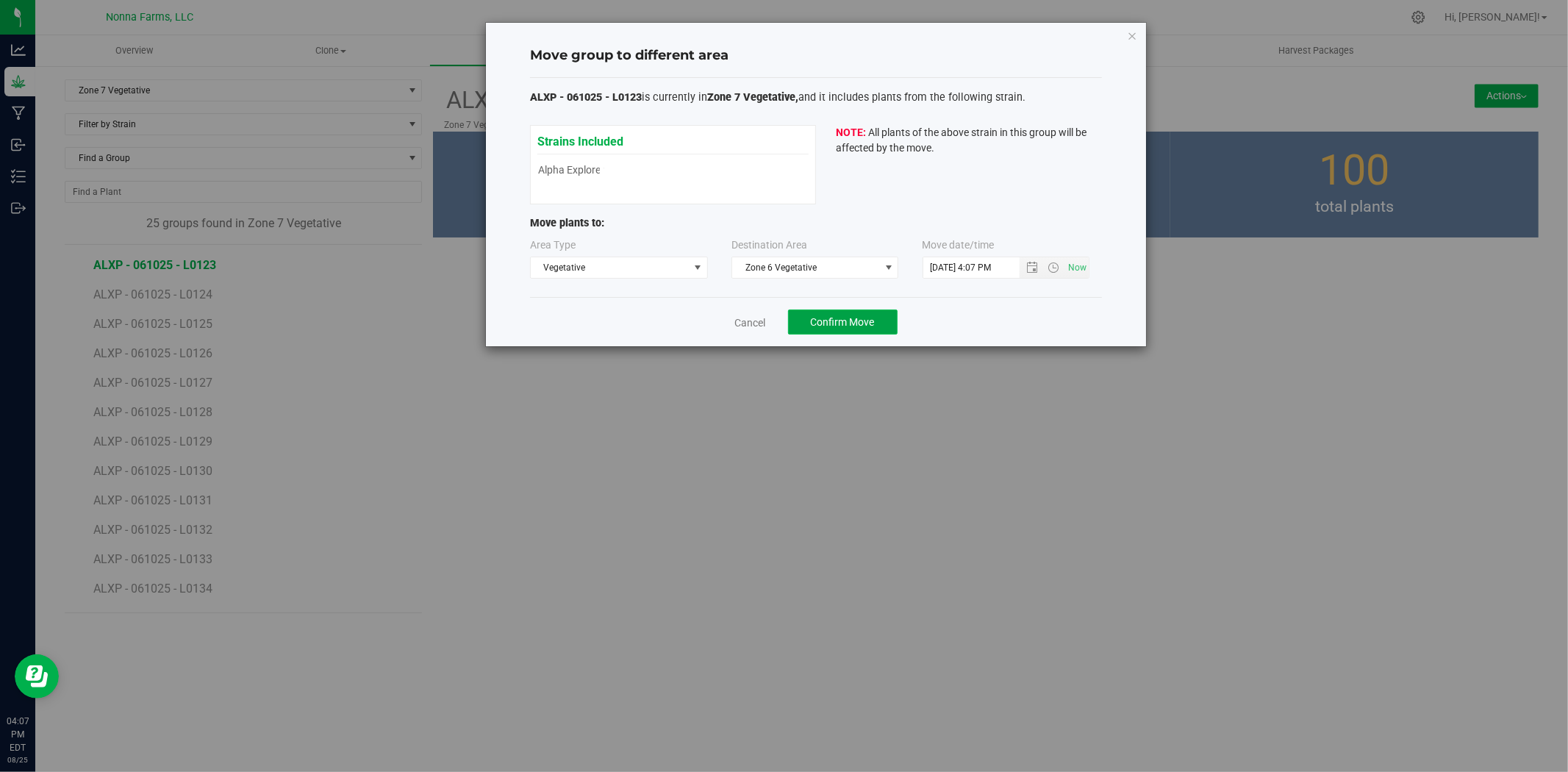
click at [810, 327] on button "Confirm Move" at bounding box center [843, 322] width 109 height 25
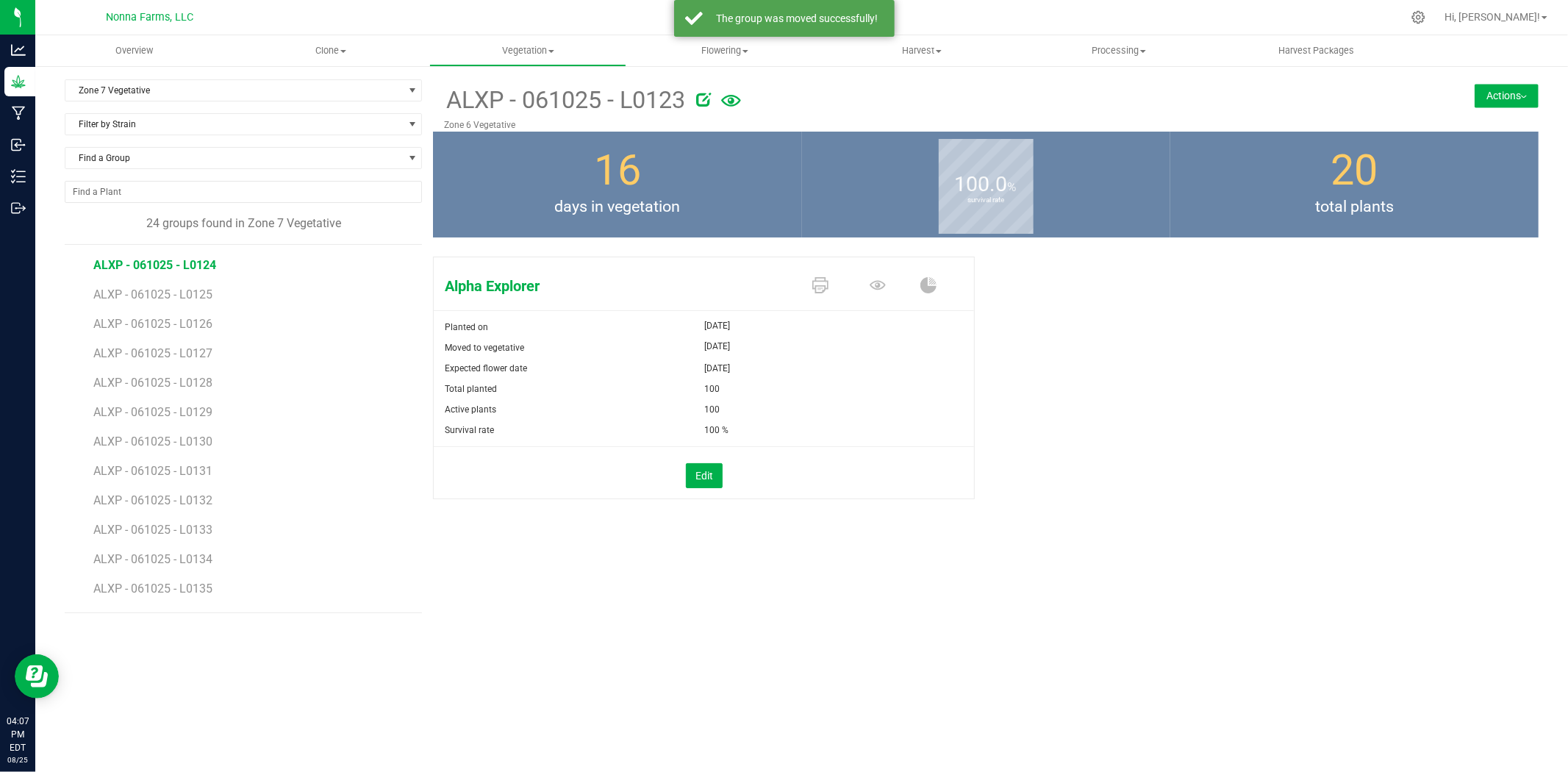
click at [171, 258] on span "ALXP - 061025 - L0124" at bounding box center [155, 265] width 123 height 14
click at [1515, 106] on button "Actions" at bounding box center [1506, 95] width 64 height 24
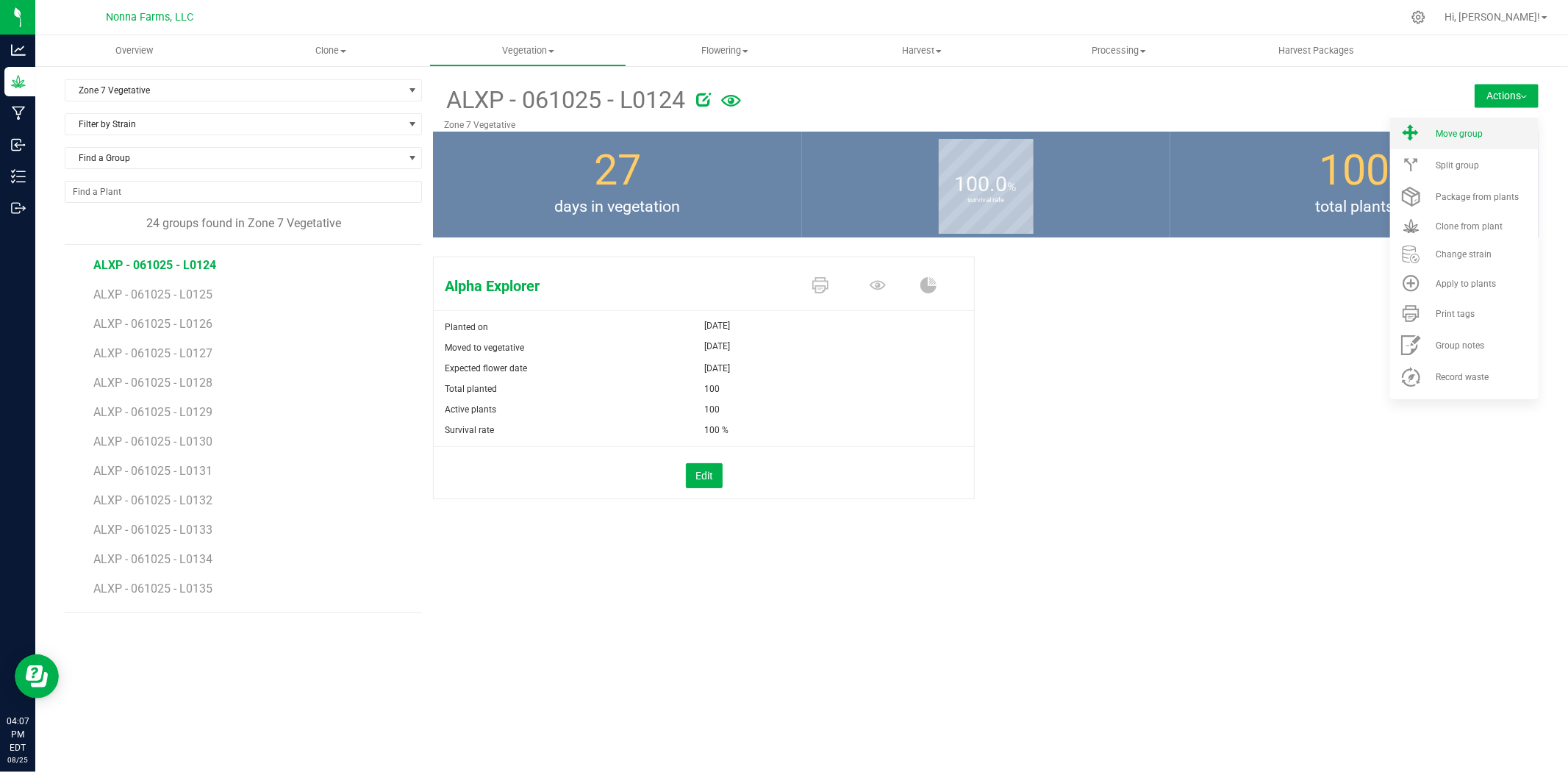
click at [1457, 138] on span "Move group" at bounding box center [1459, 134] width 47 height 10
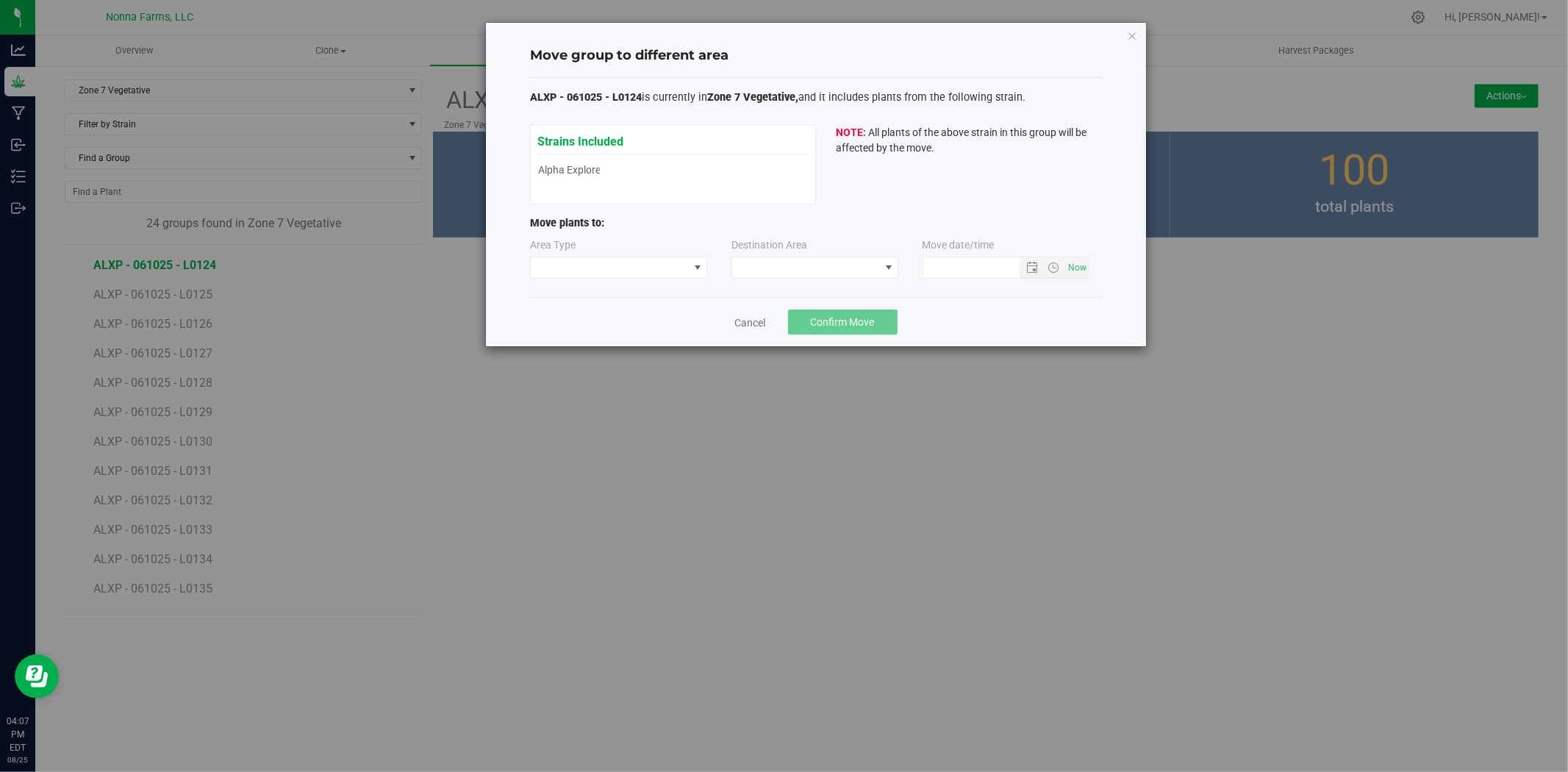
type input "[DATE] 4:07 PM"
click at [613, 268] on span at bounding box center [609, 267] width 158 height 21
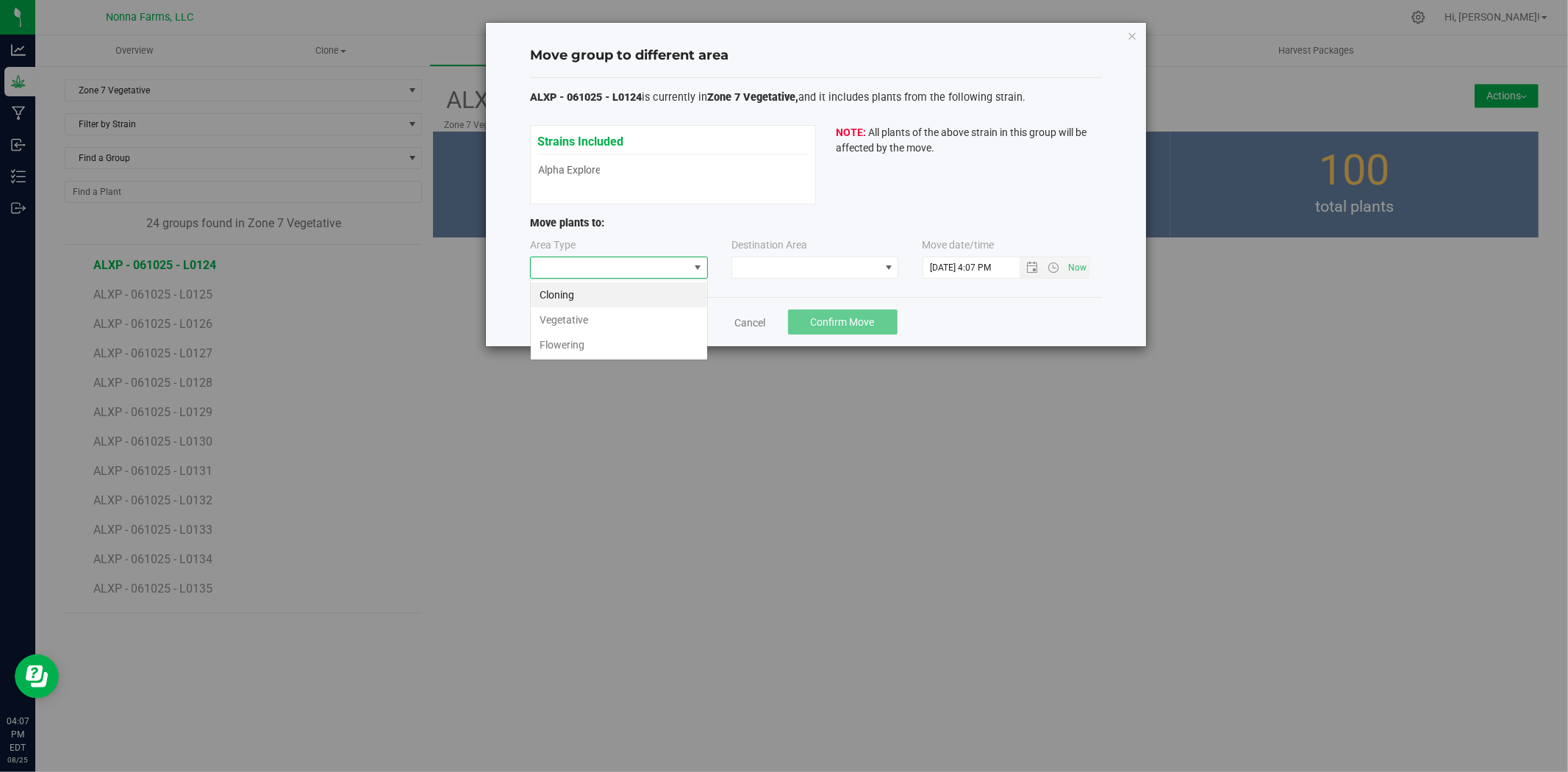
scroll to position [22, 178]
click at [588, 321] on li "Vegetative" at bounding box center [619, 320] width 177 height 25
click at [801, 260] on span at bounding box center [806, 267] width 147 height 21
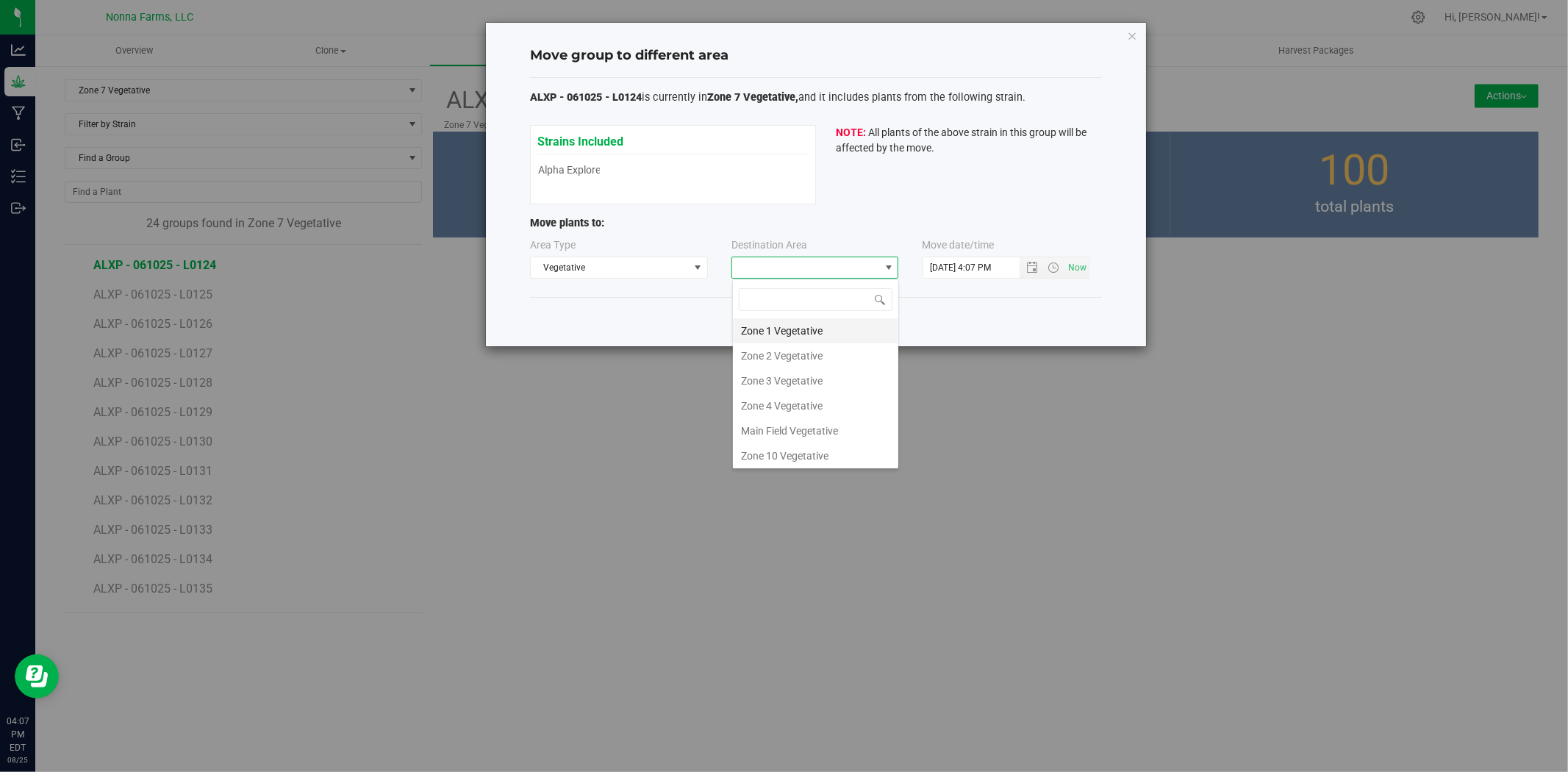
scroll to position [129, 0]
click at [805, 370] on li "Zone 6 Vegetative" at bounding box center [816, 377] width 166 height 25
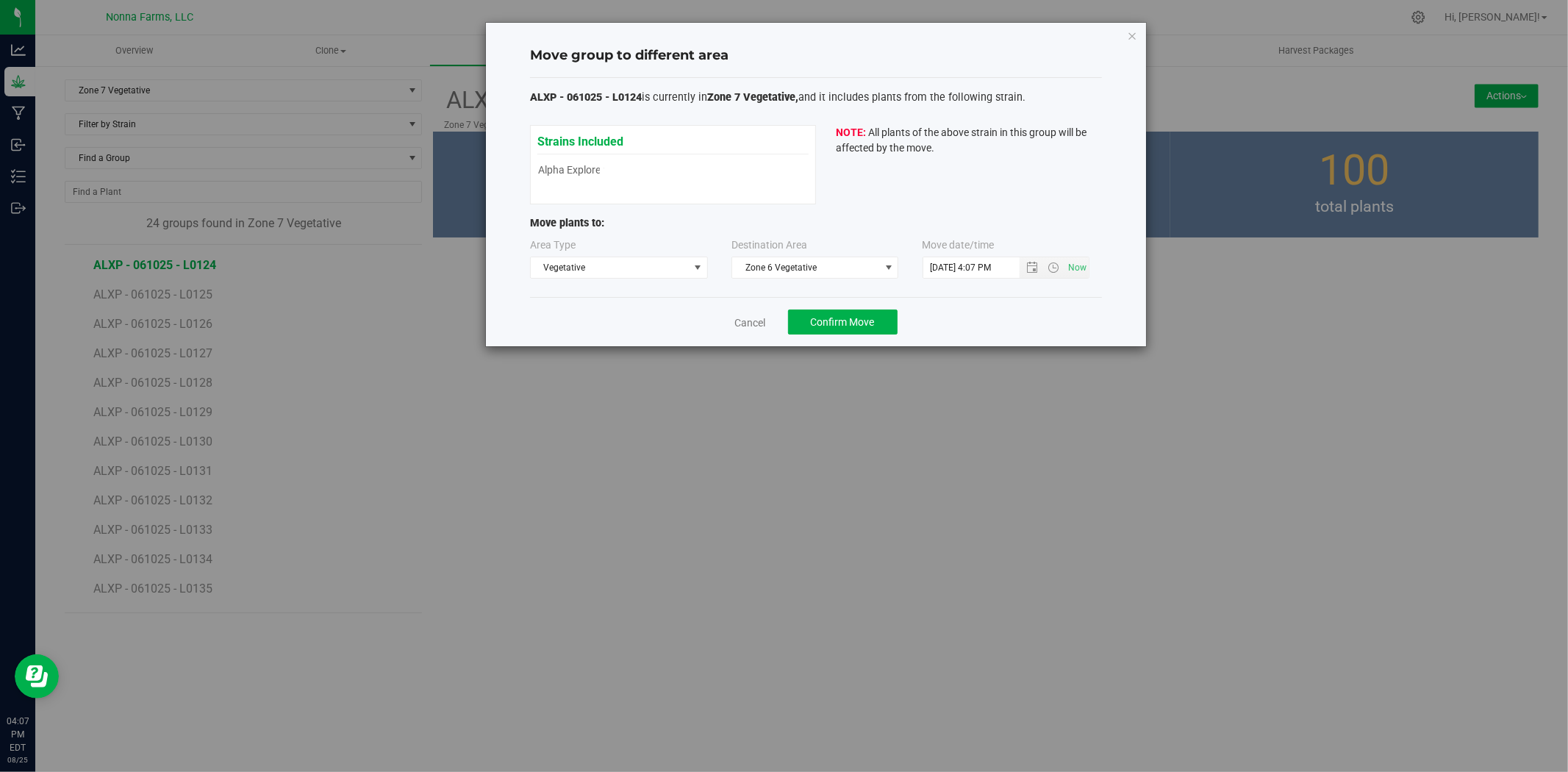
click at [813, 336] on div "Cancel Confirm Move" at bounding box center [816, 322] width 572 height 50
click at [819, 327] on span "Confirm Move" at bounding box center [843, 322] width 64 height 12
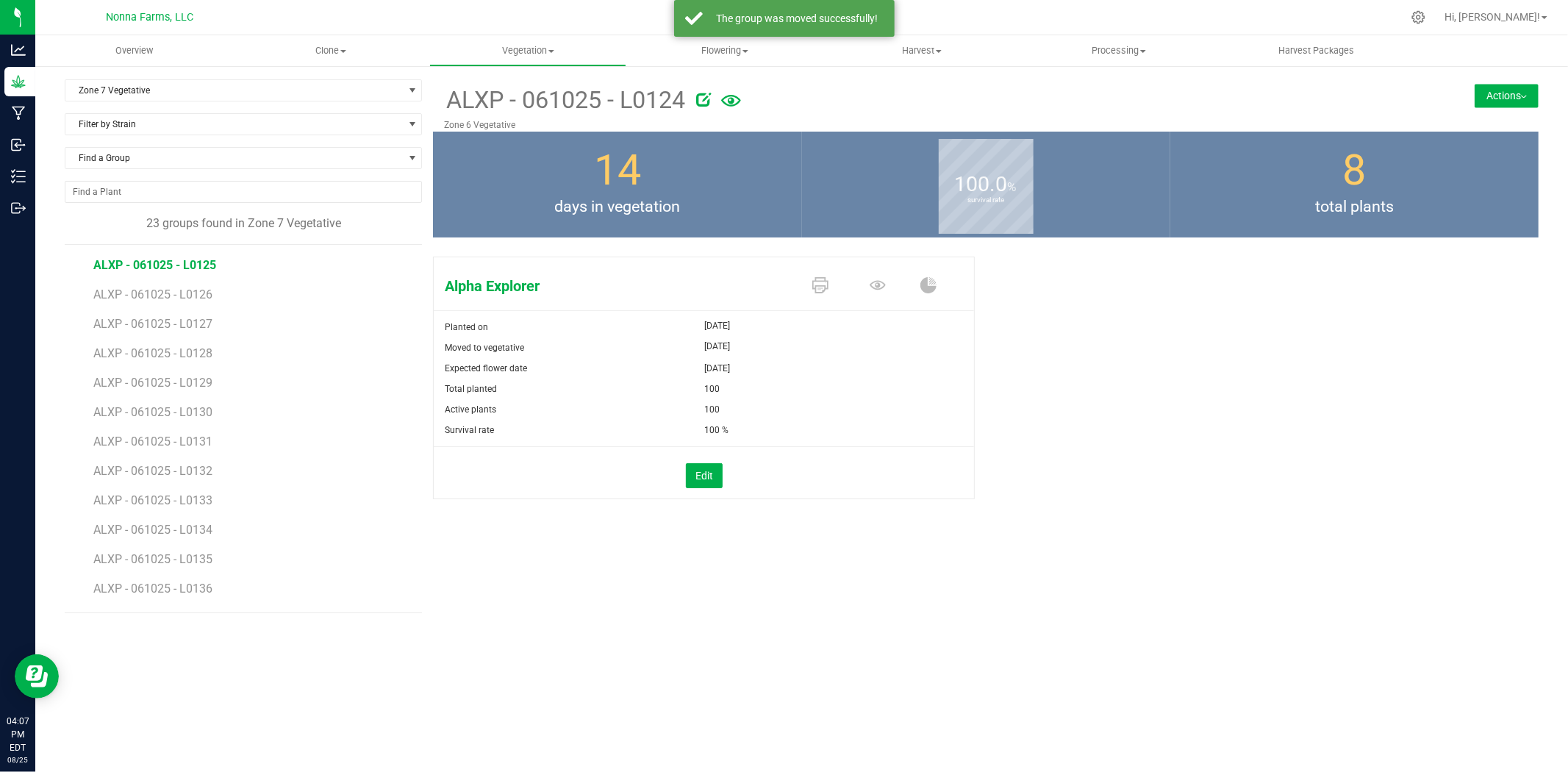
click at [187, 271] on span "ALXP - 061025 - L0125" at bounding box center [155, 265] width 123 height 14
click at [1517, 107] on div "ALXP - 061025 - L0125 Zone 7 Vegetative Actions Move group Split group" at bounding box center [985, 105] width 1106 height 53
click at [1517, 99] on button "Actions" at bounding box center [1506, 95] width 64 height 24
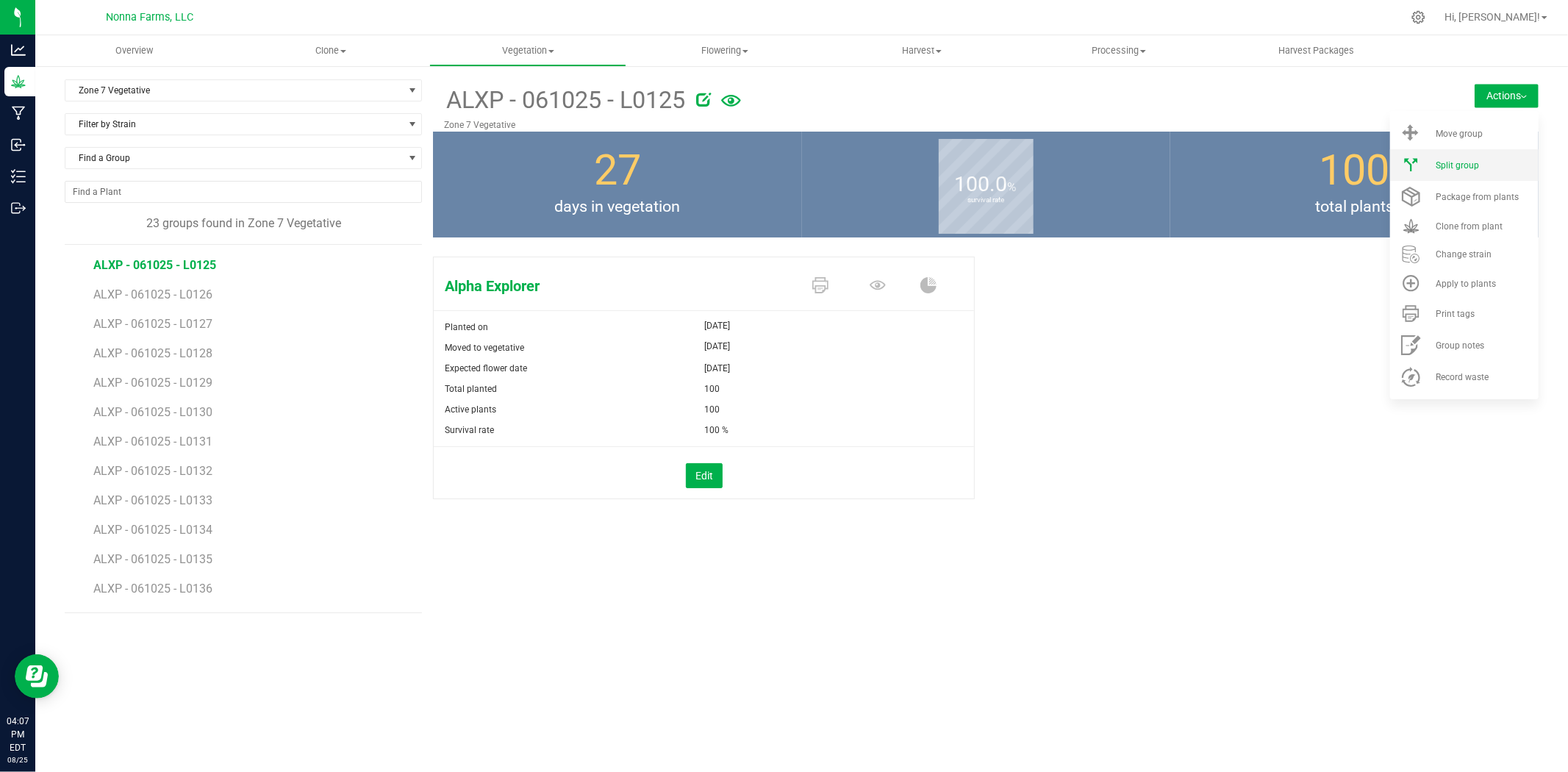
click at [1449, 163] on span "Split group" at bounding box center [1458, 165] width 44 height 10
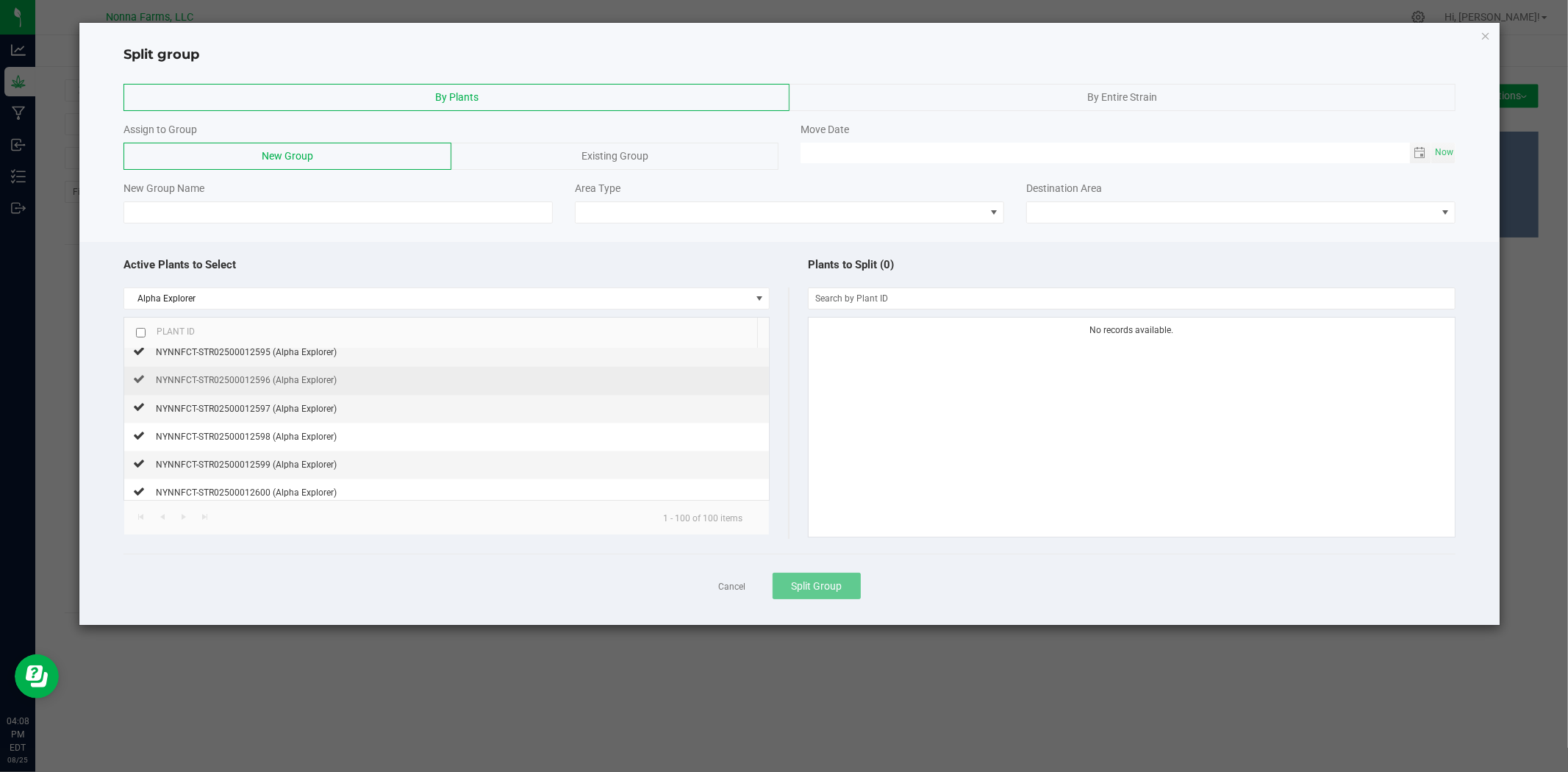
scroll to position [2661, 0]
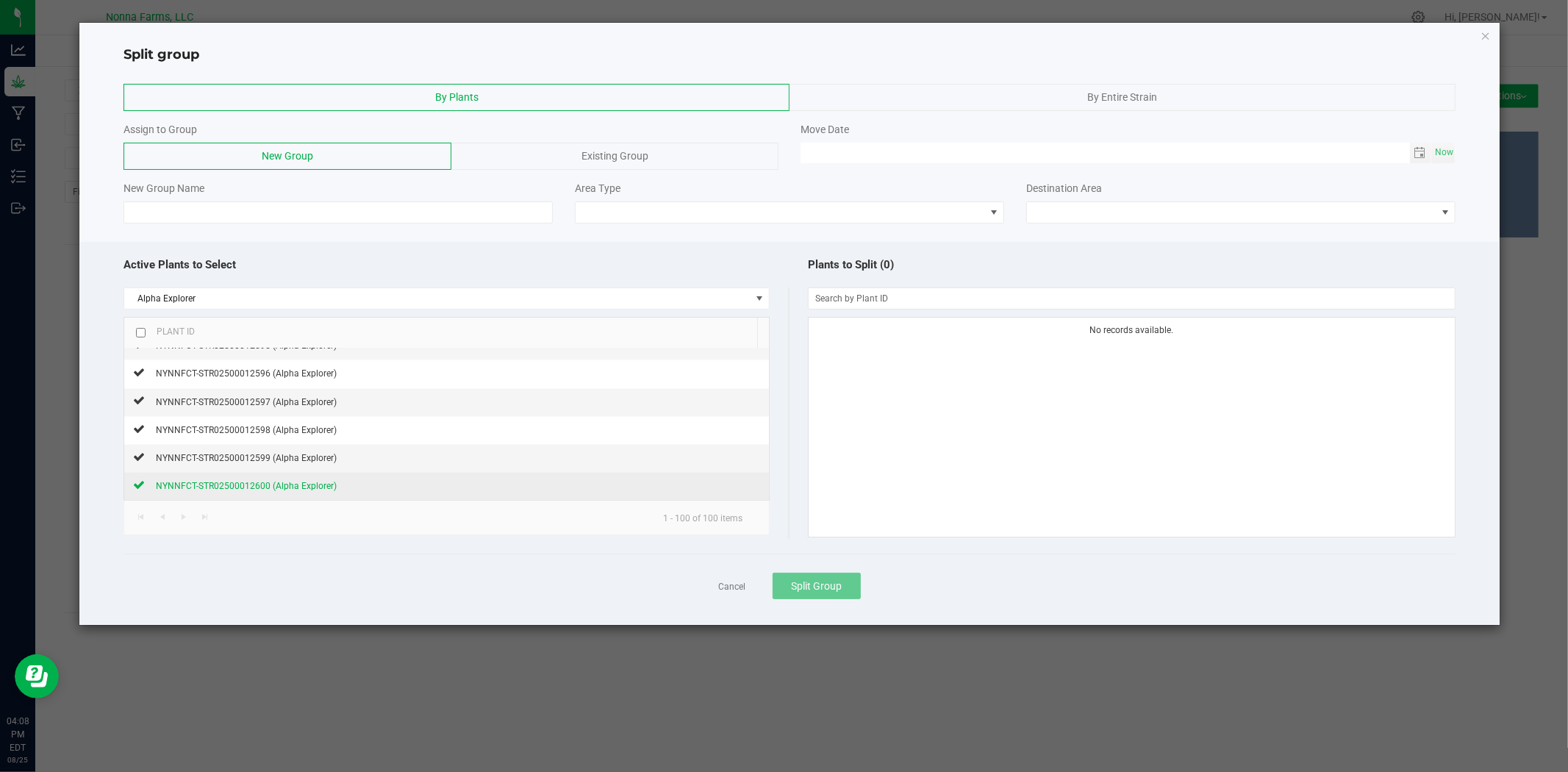
click at [145, 485] on div "NYNNFCT-STR02500012600 (Alpha Explorer)" at bounding box center [240, 486] width 192 height 16
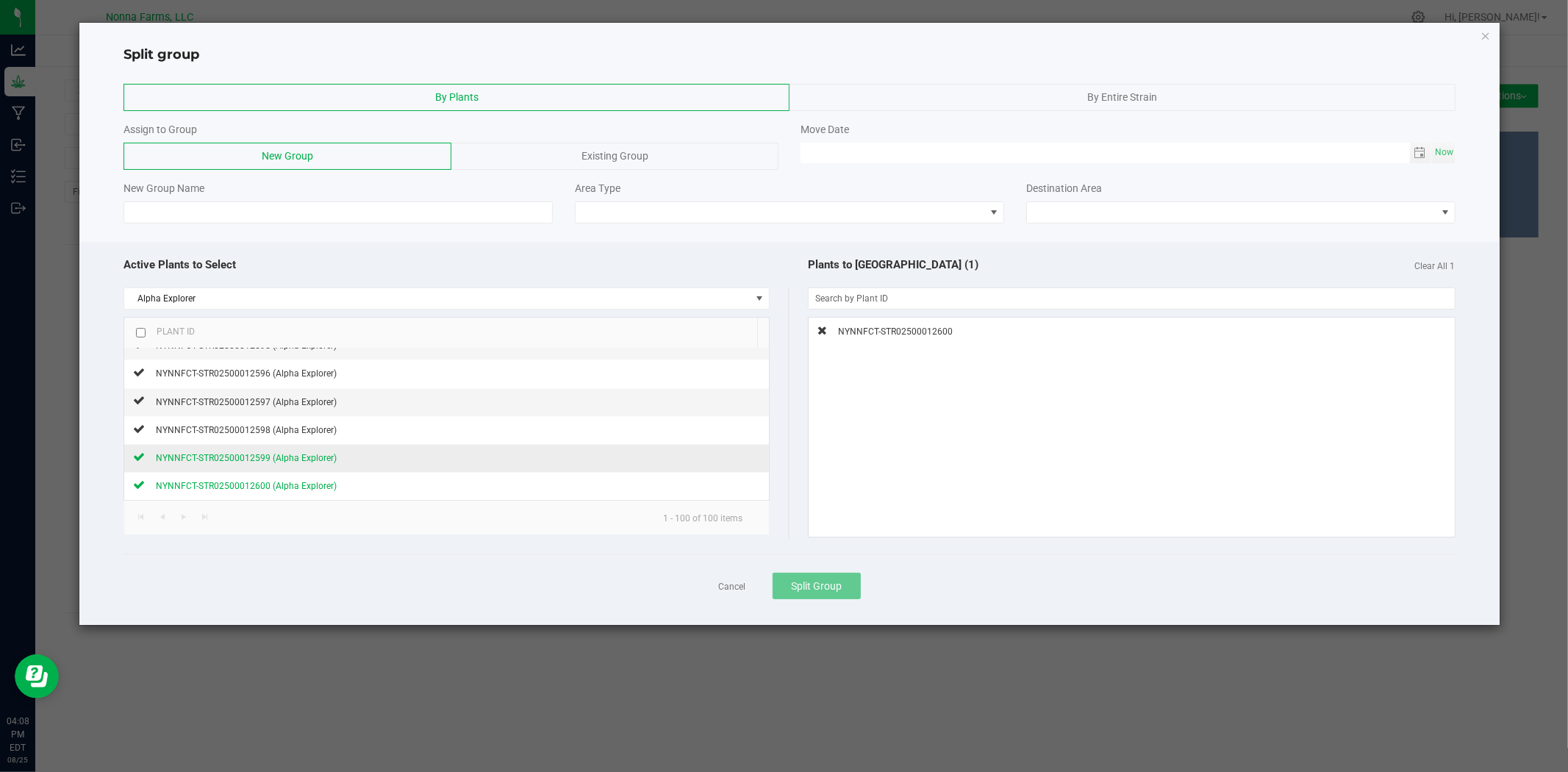
click at [140, 460] on icon at bounding box center [139, 456] width 12 height 9
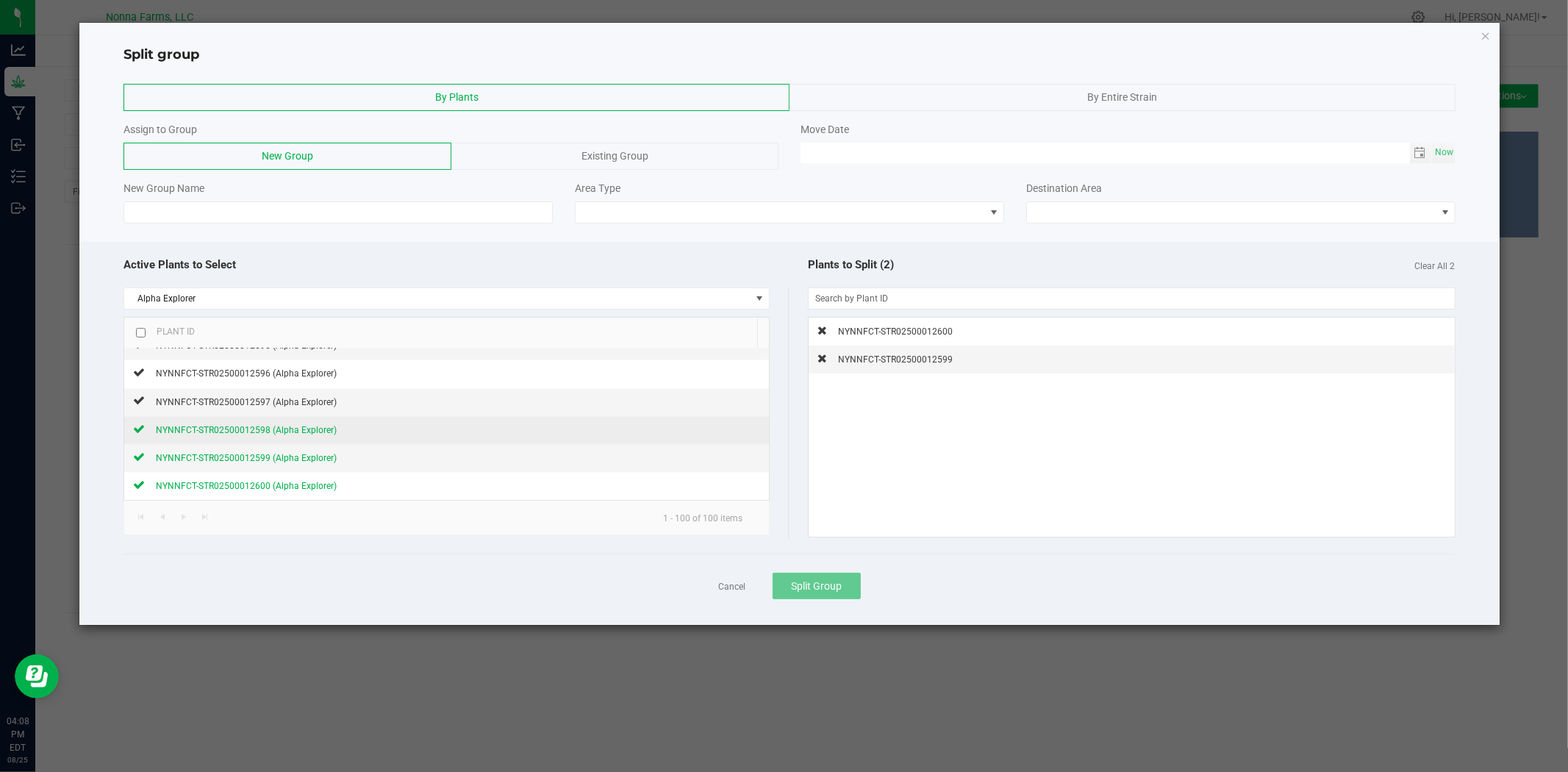
click at [137, 429] on icon at bounding box center [139, 429] width 12 height 9
click at [140, 405] on icon at bounding box center [139, 400] width 12 height 9
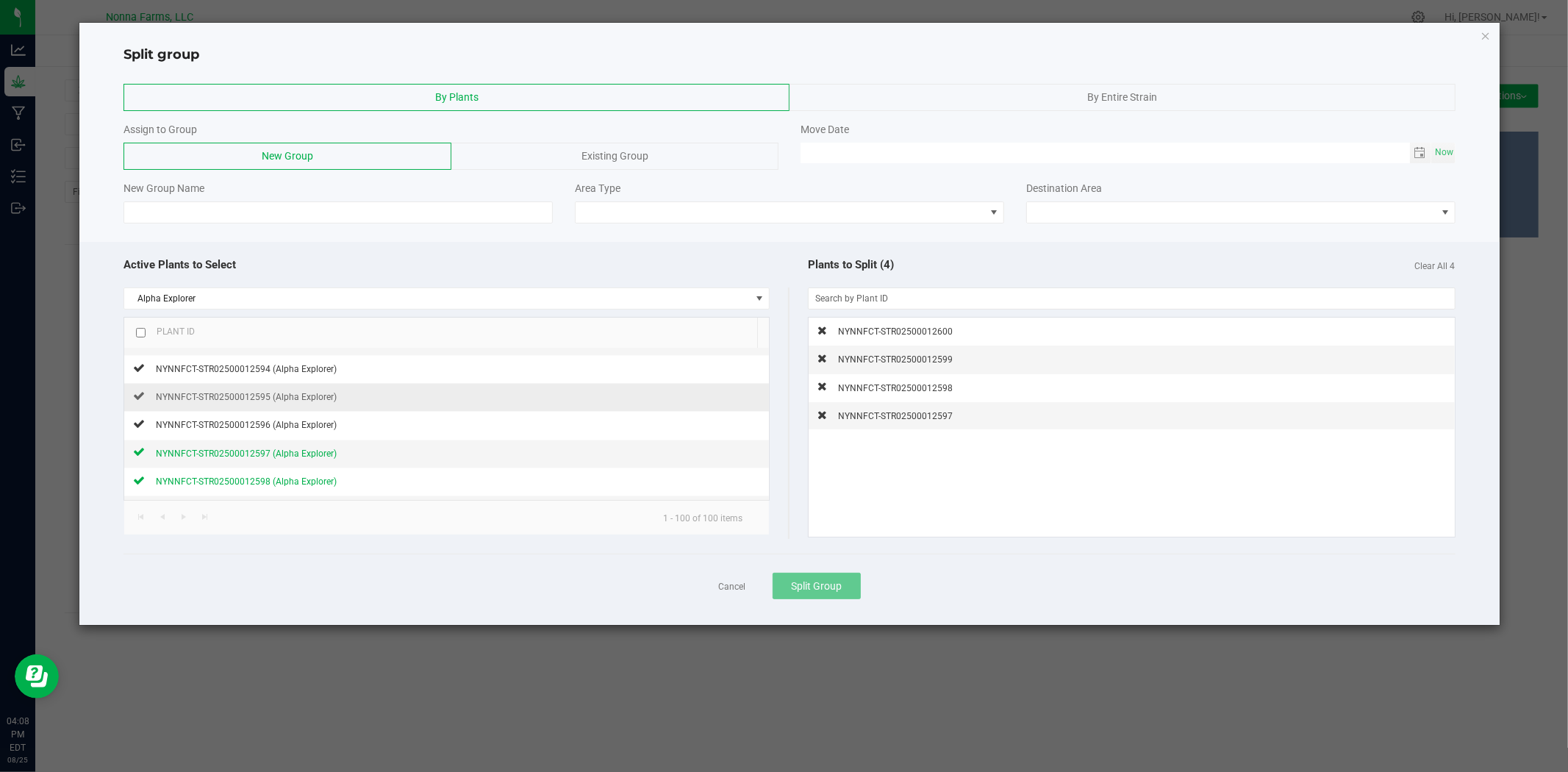
scroll to position [2580, 0]
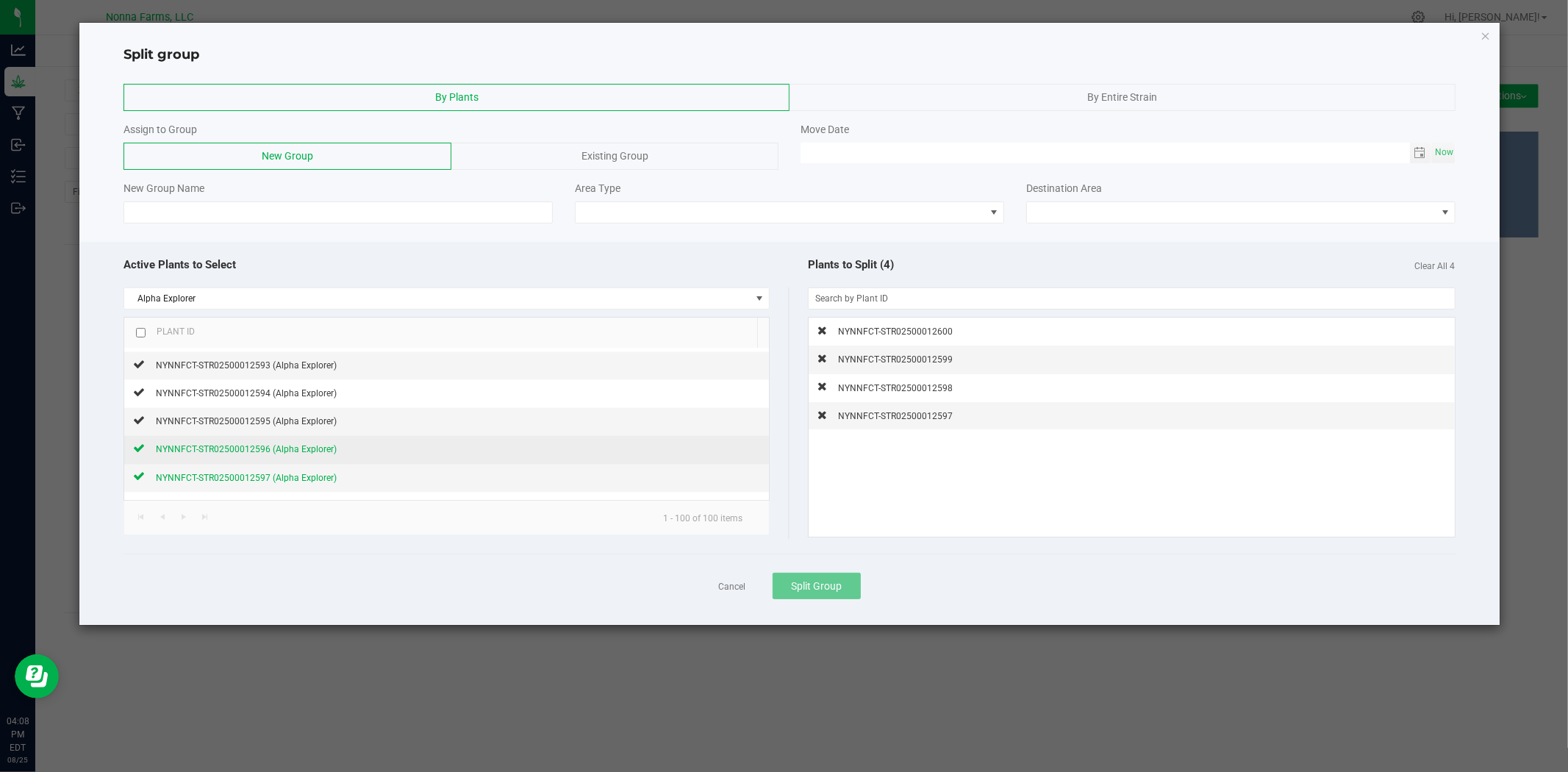
click at [141, 451] on icon at bounding box center [139, 448] width 12 height 9
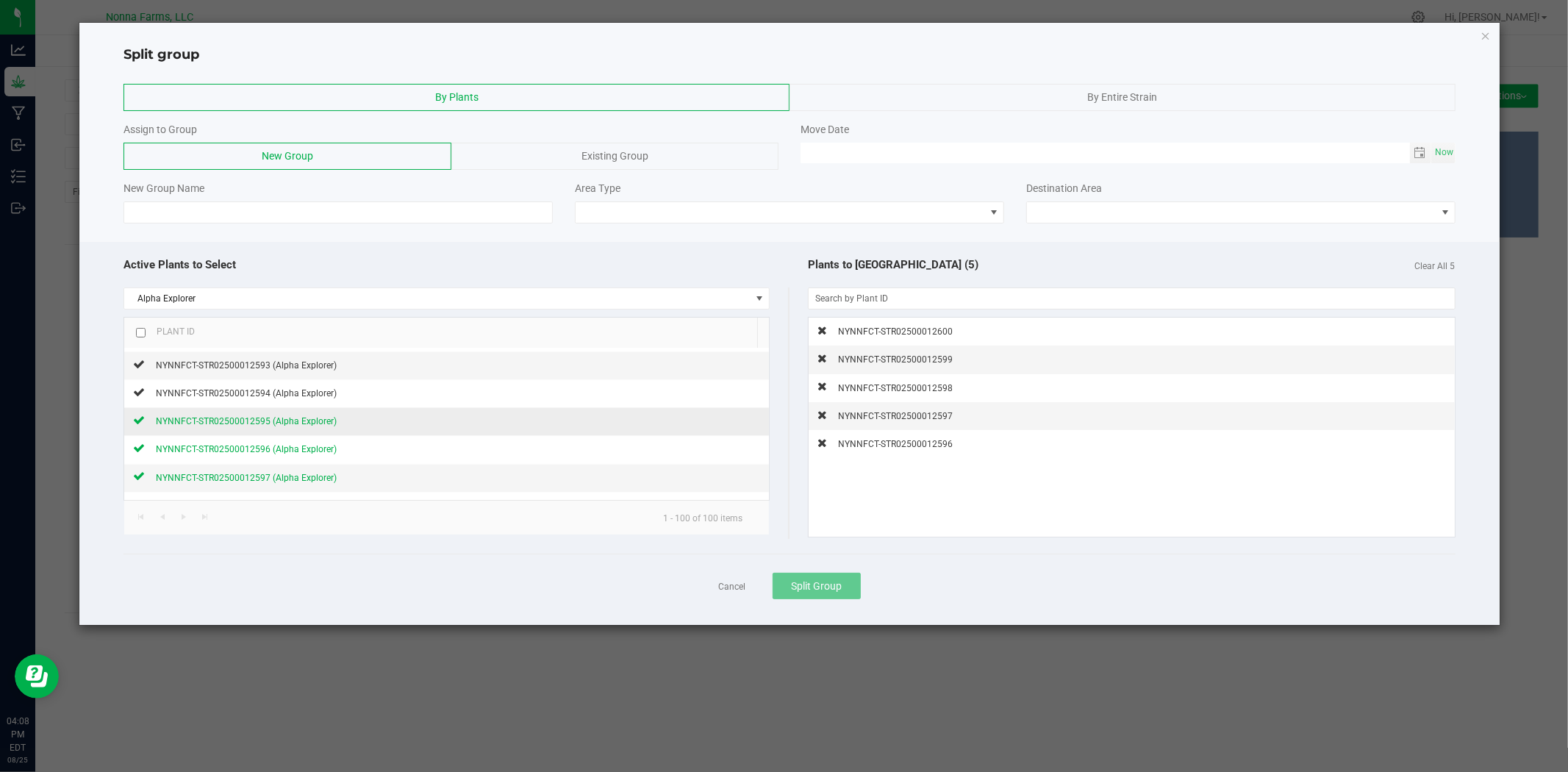
click at [145, 424] on div "NYNNFCT-STR02500012595 (Alpha Explorer)" at bounding box center [240, 422] width 192 height 16
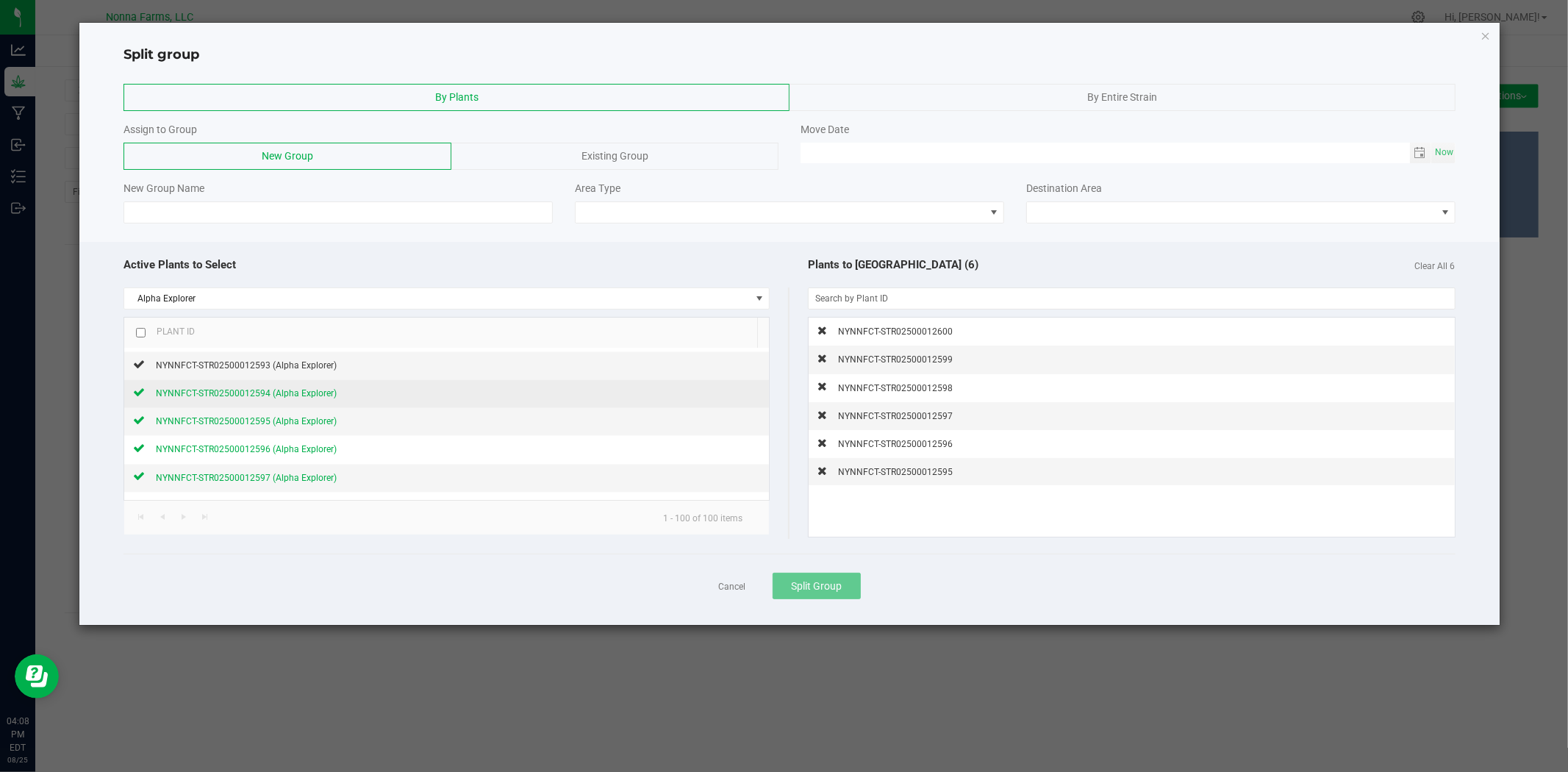
click at [145, 401] on div "NYNNFCT-STR02500012594 (Alpha Explorer)" at bounding box center [240, 394] width 192 height 16
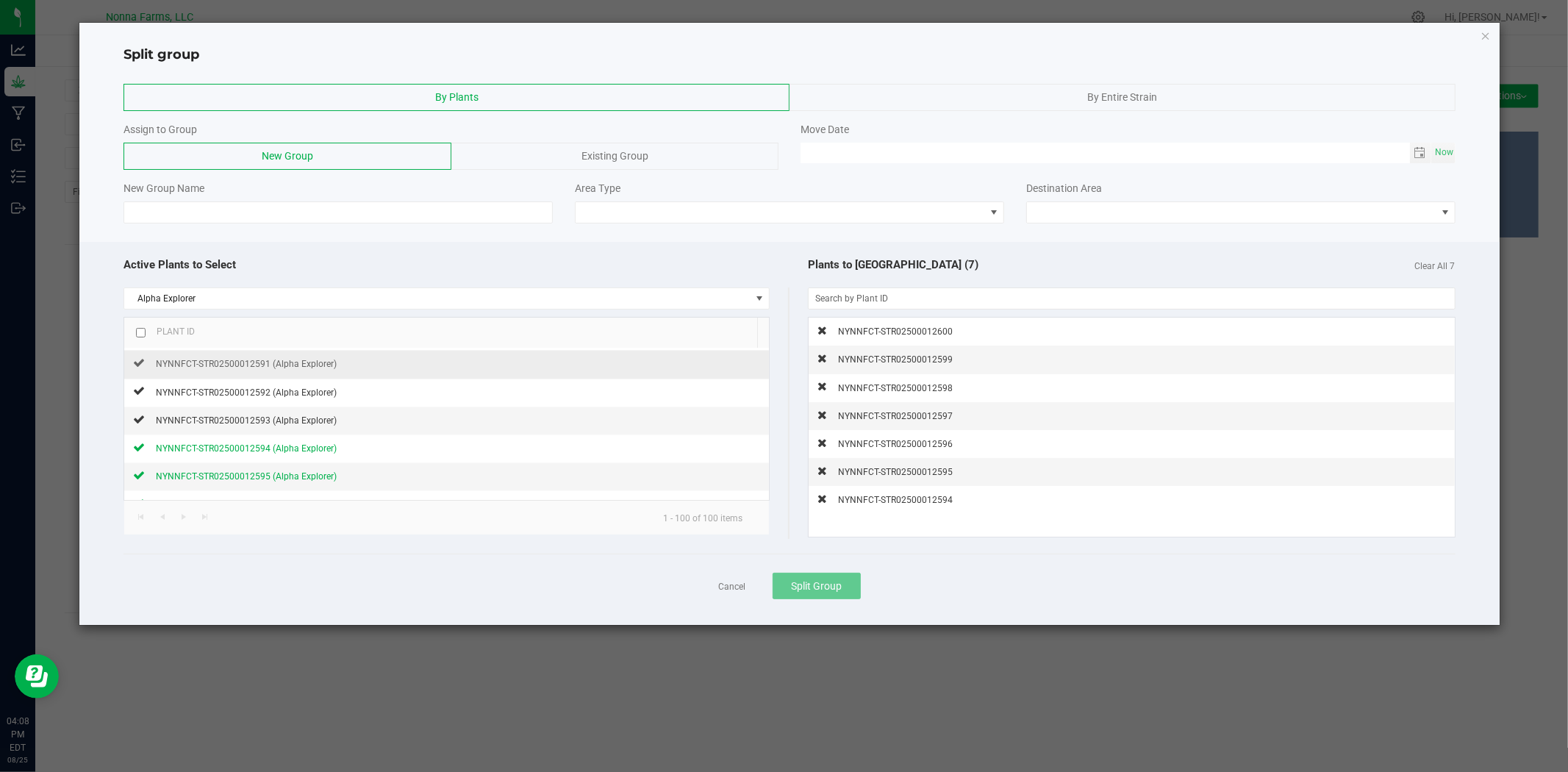
scroll to position [2498, 0]
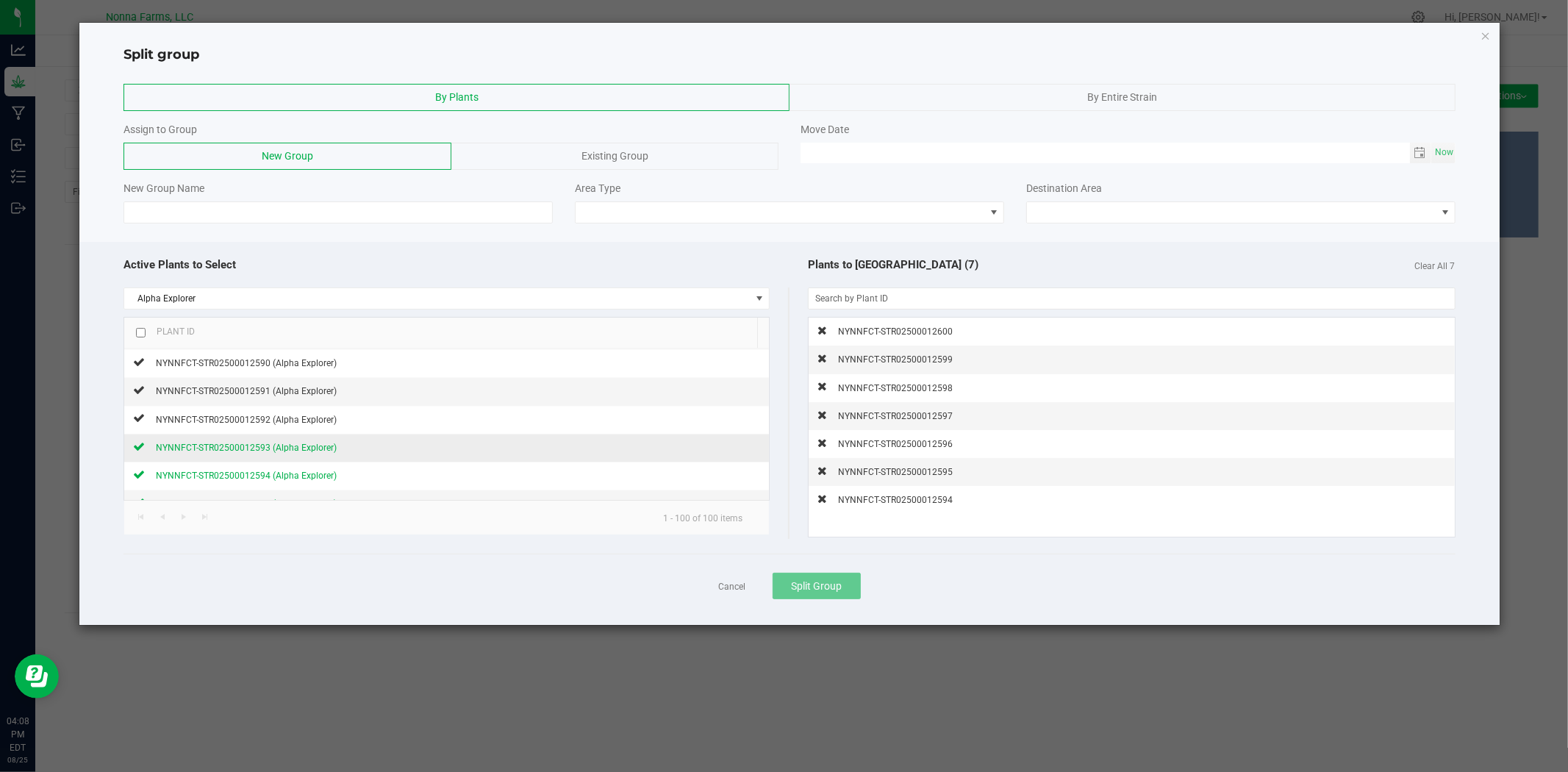
click at [143, 450] on icon at bounding box center [139, 447] width 12 height 9
click at [145, 424] on div "NYNNFCT-STR02500012592 (Alpha Explorer)" at bounding box center [240, 421] width 192 height 16
click at [145, 396] on div "NYNNFCT-STR02500012591 (Alpha Explorer)" at bounding box center [240, 392] width 192 height 16
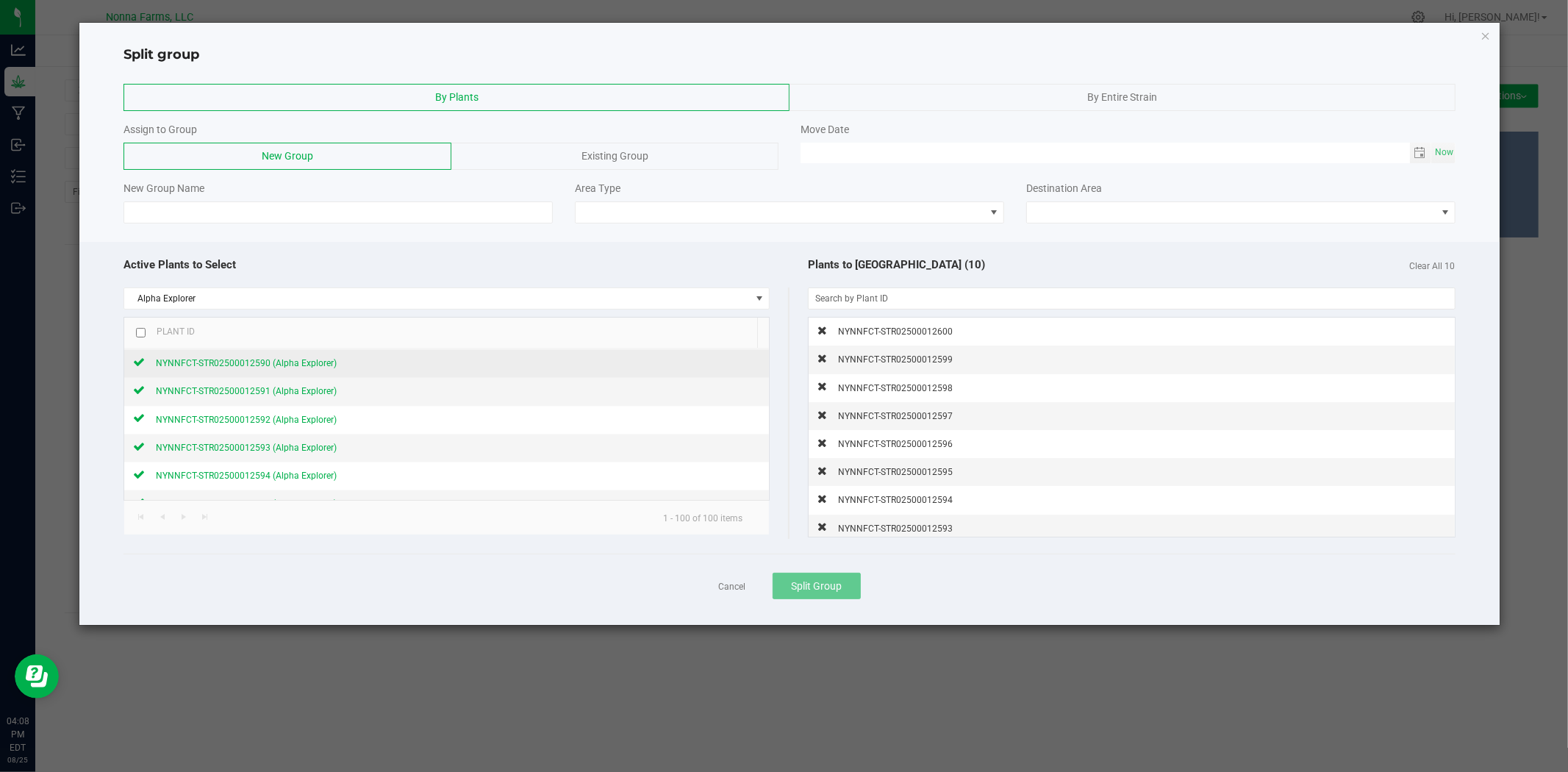
click at [148, 367] on div "NYNNFCT-STR02500012590 (Alpha Explorer)" at bounding box center [240, 364] width 192 height 16
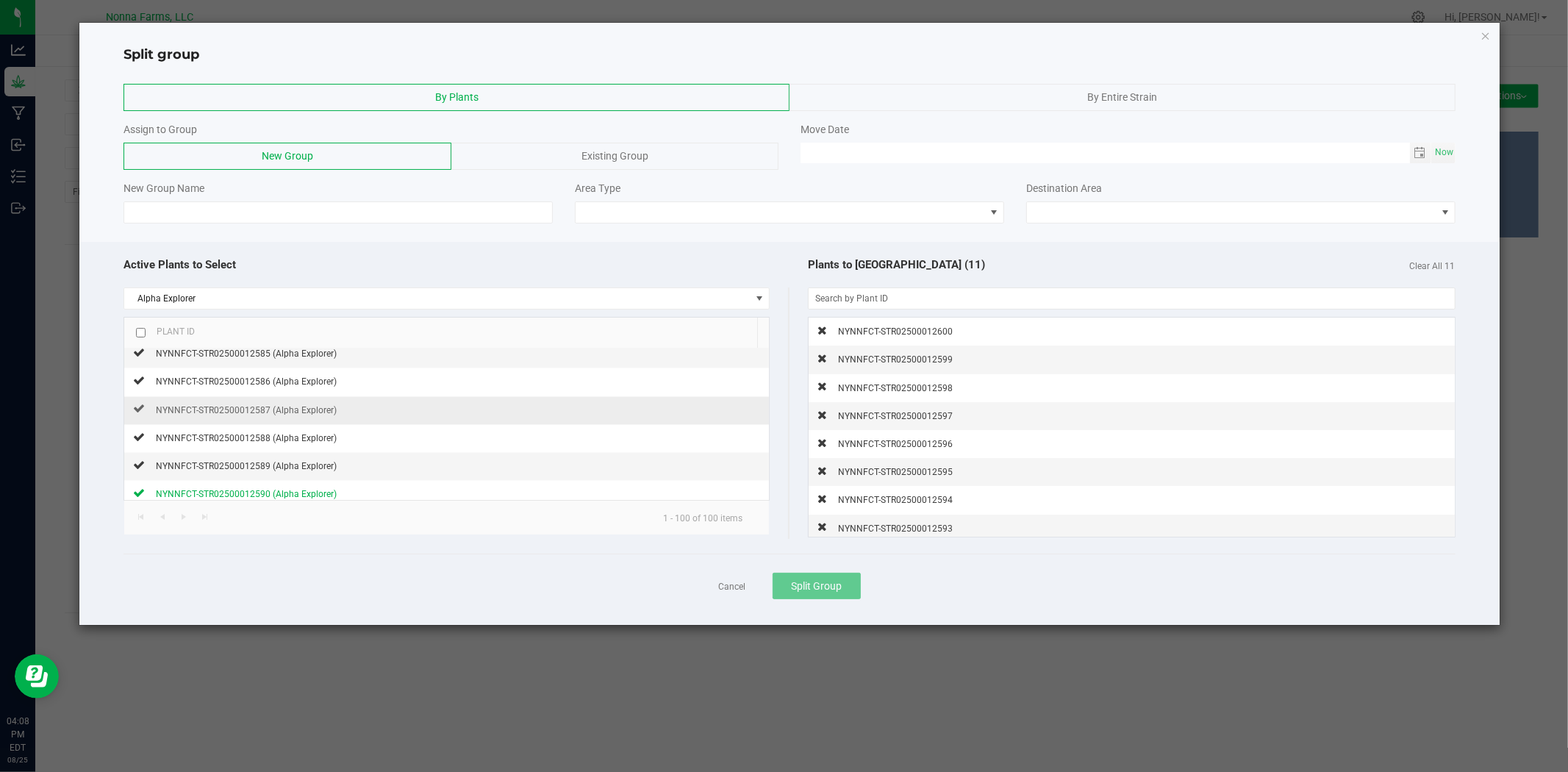
scroll to position [2416, 0]
click at [143, 421] on icon at bounding box center [139, 416] width 12 height 9
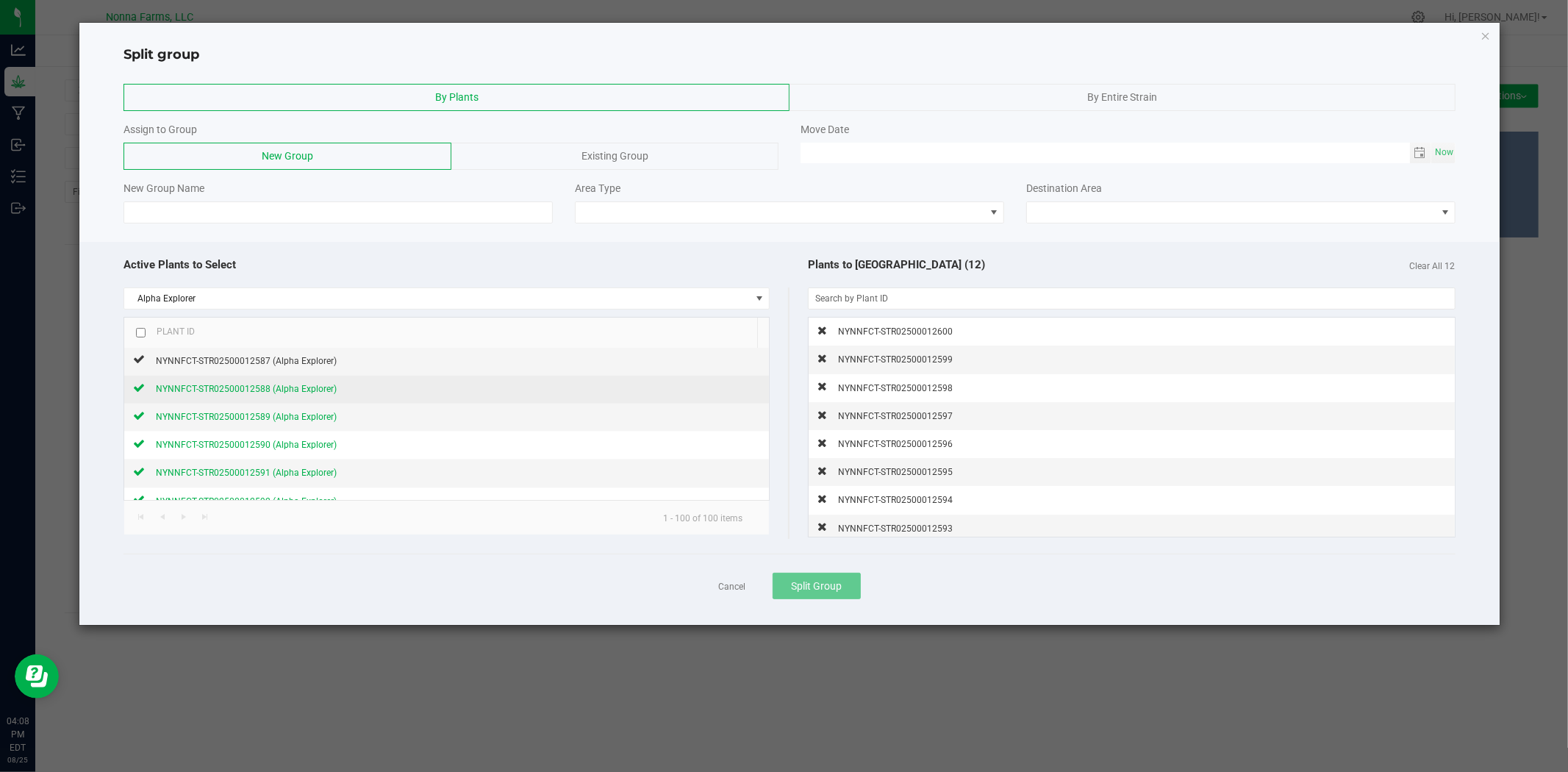
click at [138, 392] on icon at bounding box center [139, 388] width 12 height 9
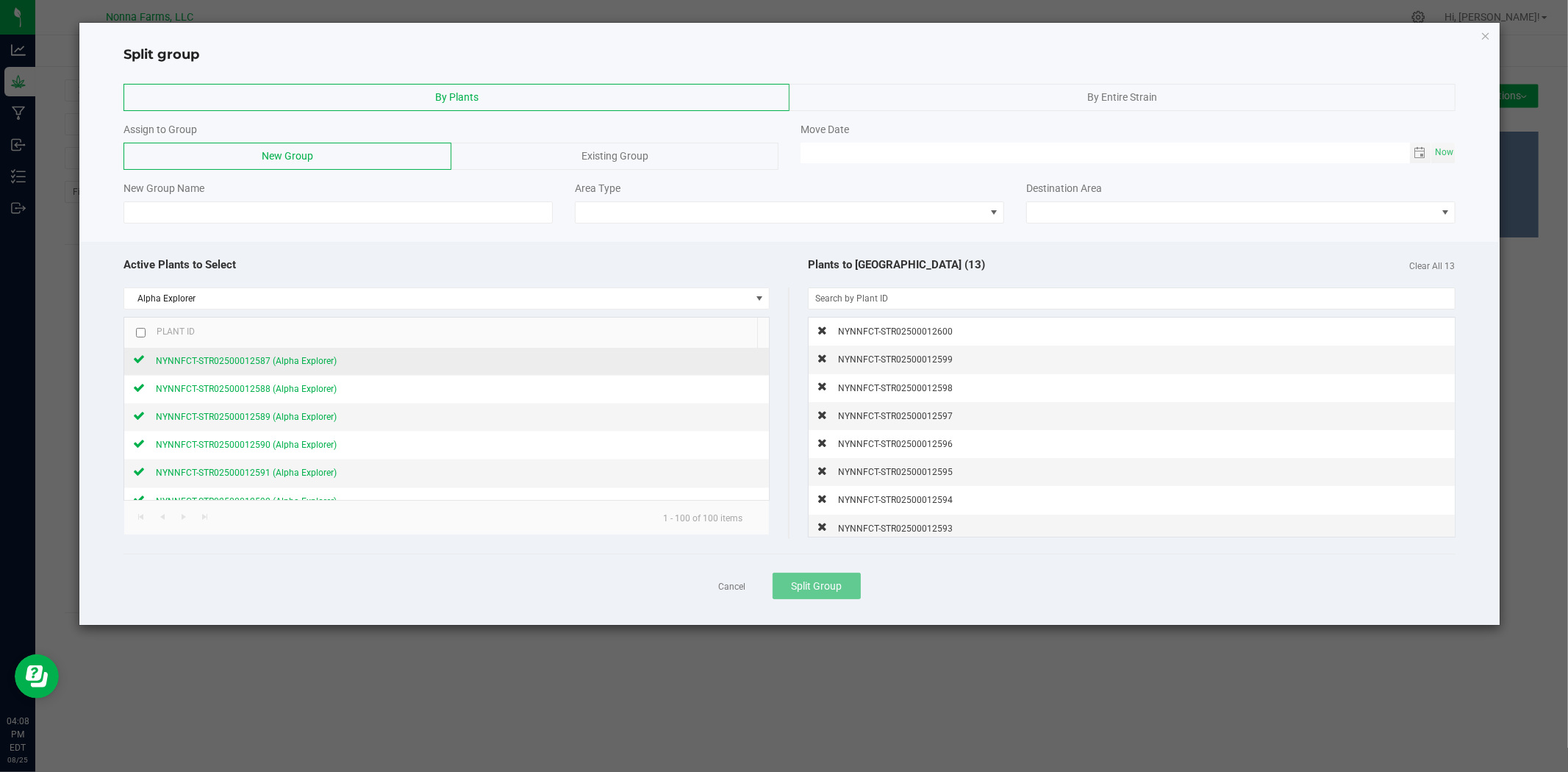
click at [137, 367] on div at bounding box center [139, 360] width 12 height 14
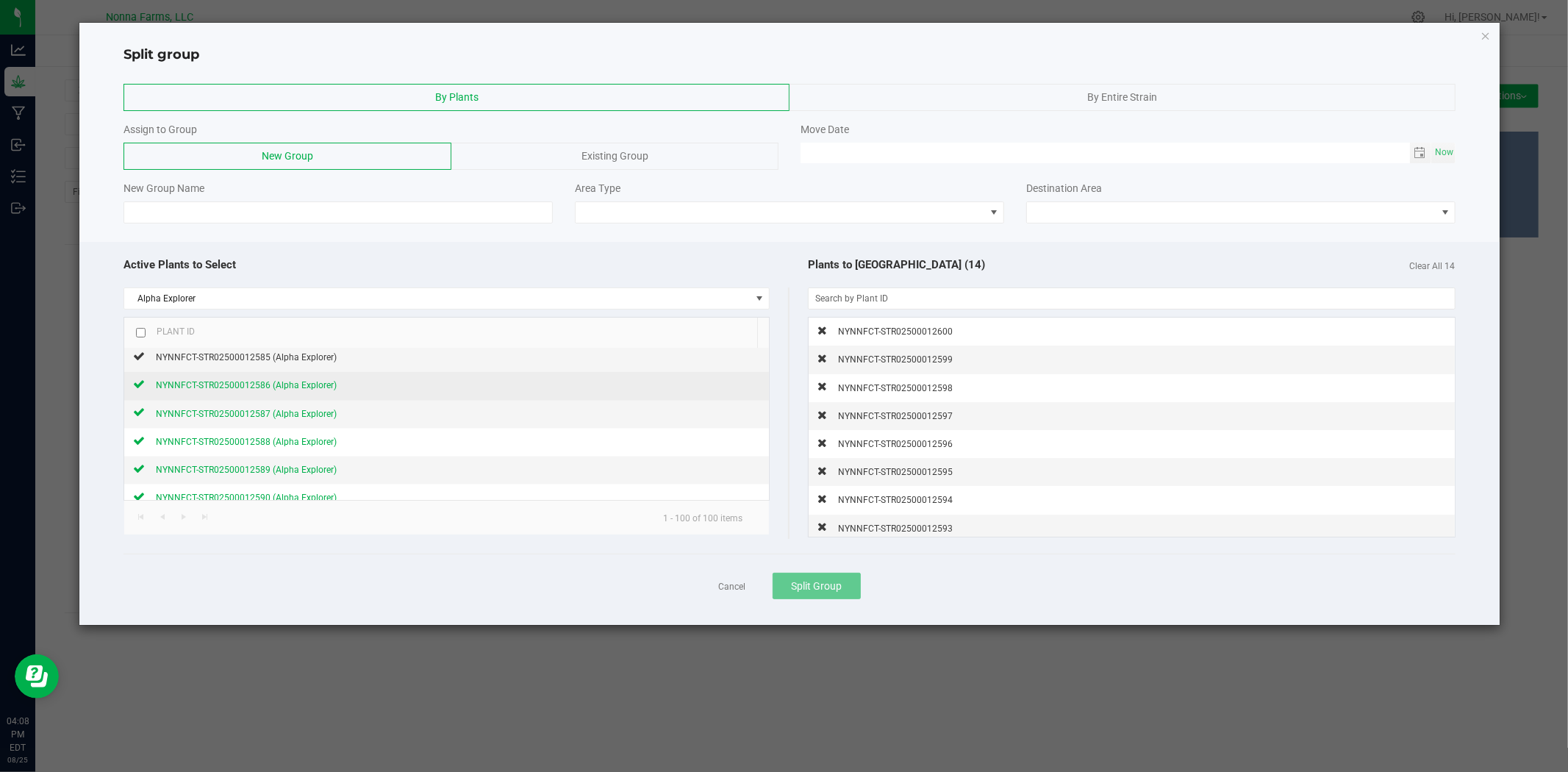
scroll to position [2335, 0]
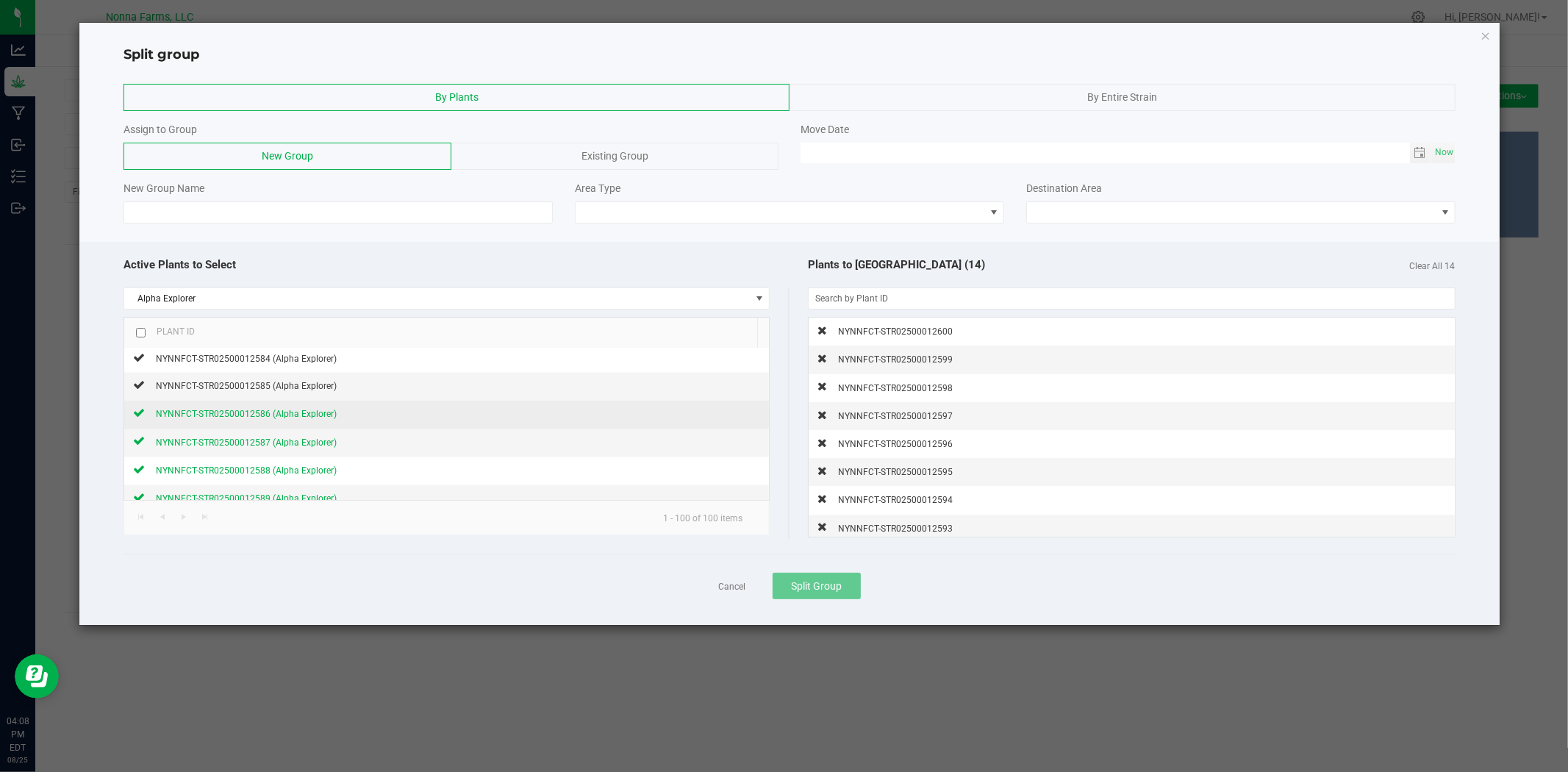
click at [136, 418] on icon at bounding box center [139, 413] width 12 height 9
click at [140, 390] on icon at bounding box center [139, 385] width 12 height 9
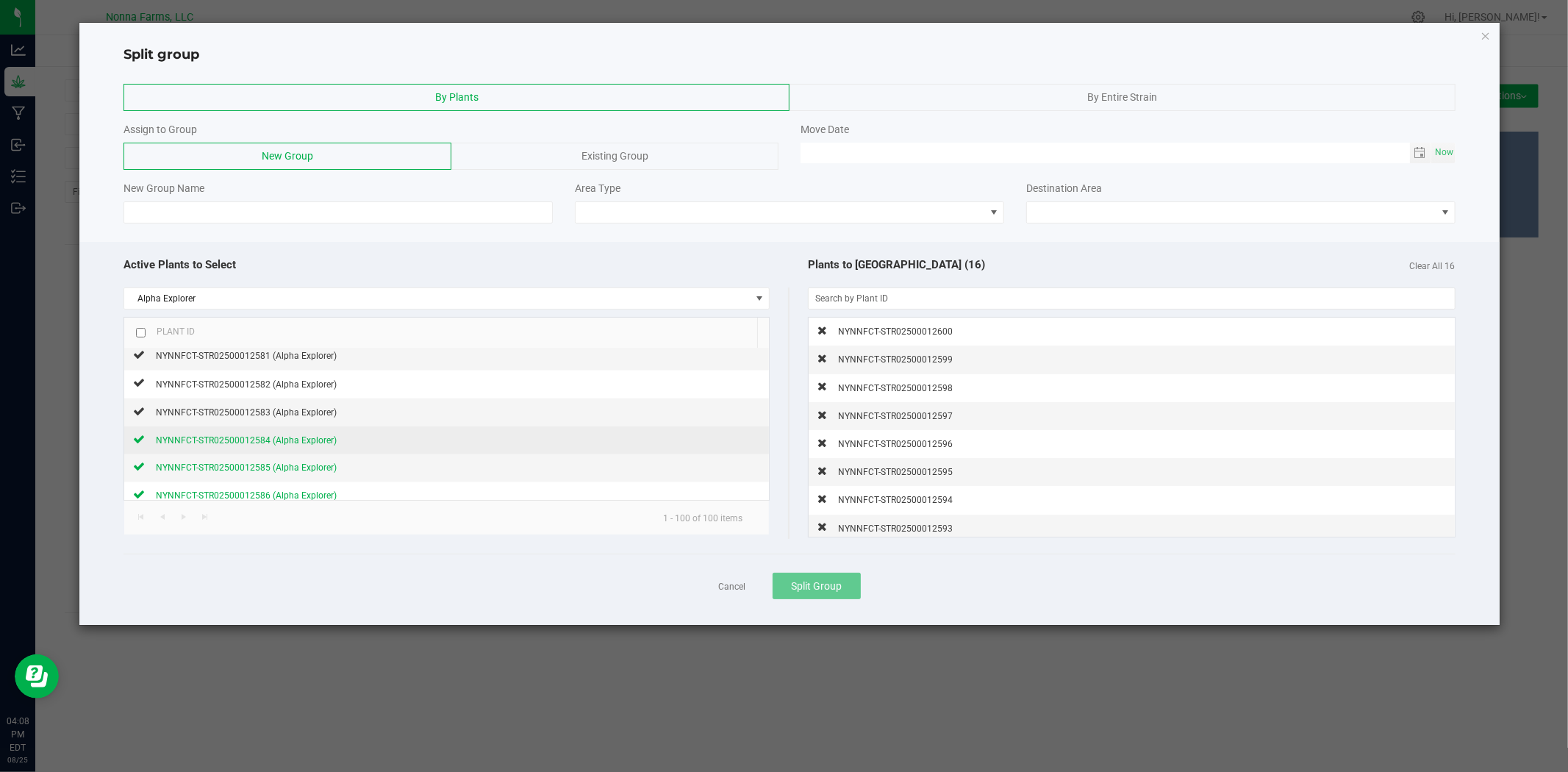
click at [143, 440] on icon at bounding box center [139, 439] width 12 height 9
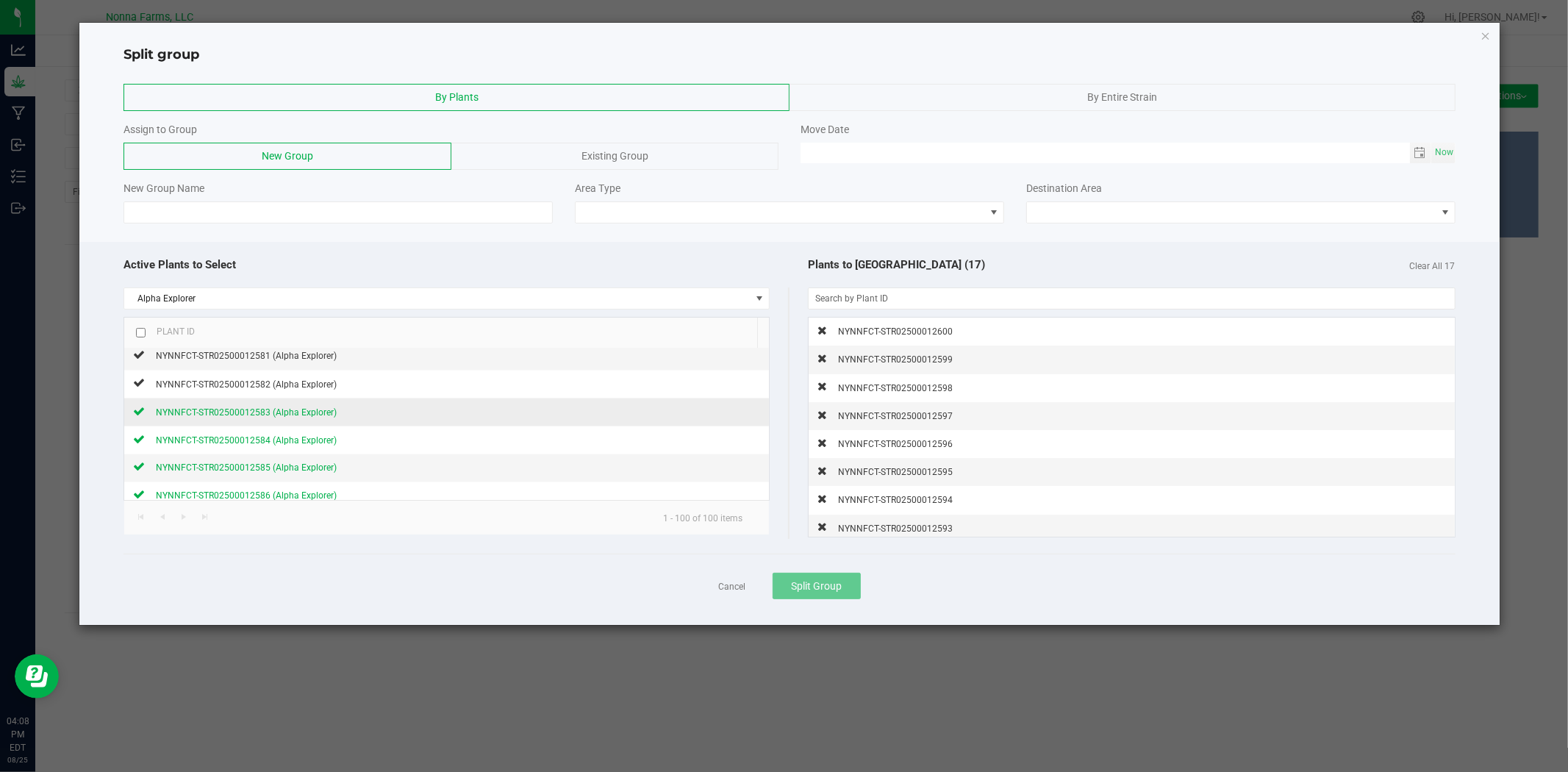
click at [138, 416] on icon at bounding box center [139, 411] width 12 height 9
click at [142, 390] on div at bounding box center [139, 383] width 12 height 14
click at [330, 214] on input at bounding box center [337, 212] width 430 height 22
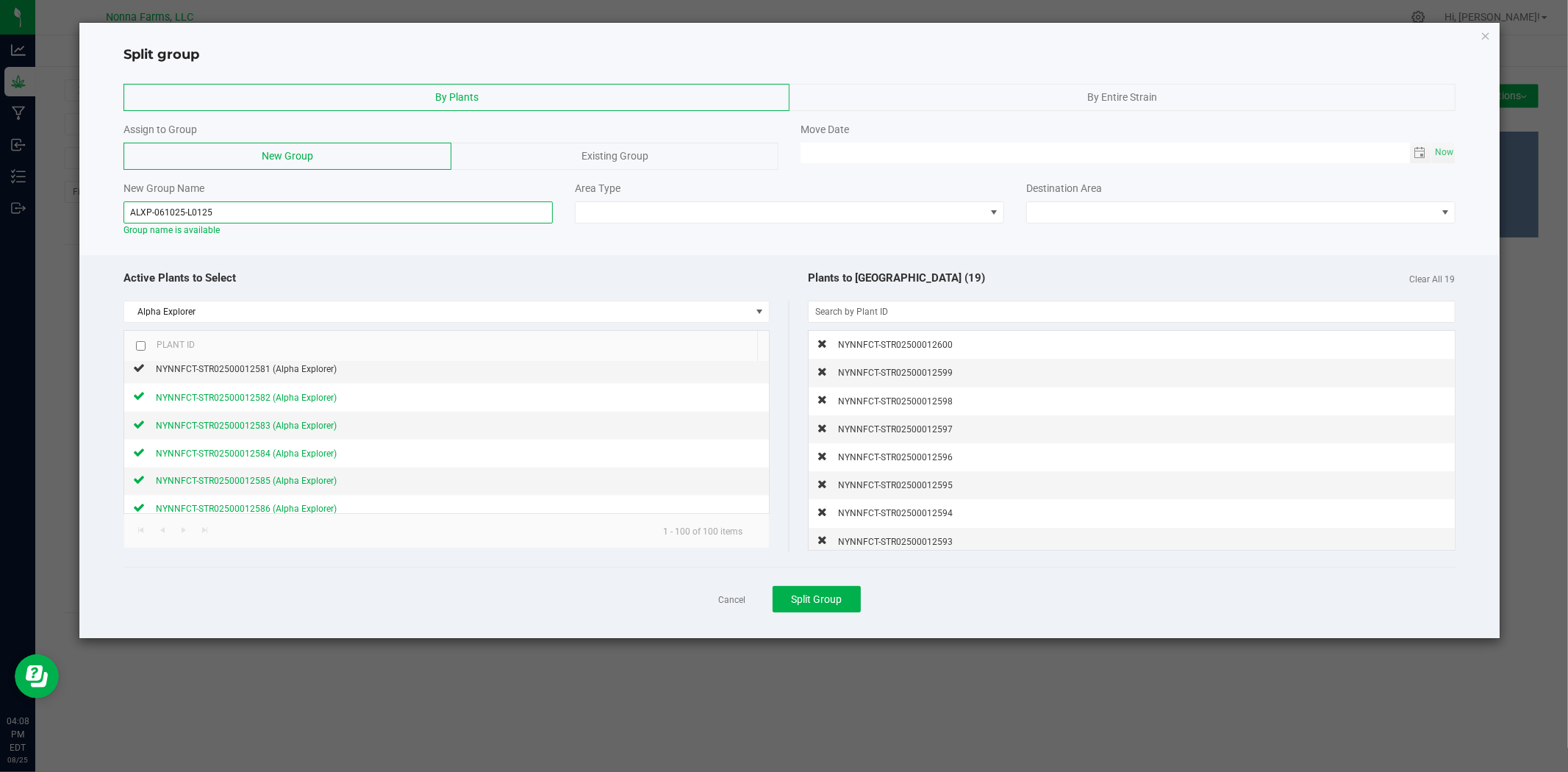
type input "ALXP-061025-L0125"
click at [732, 203] on span at bounding box center [780, 212] width 410 height 21
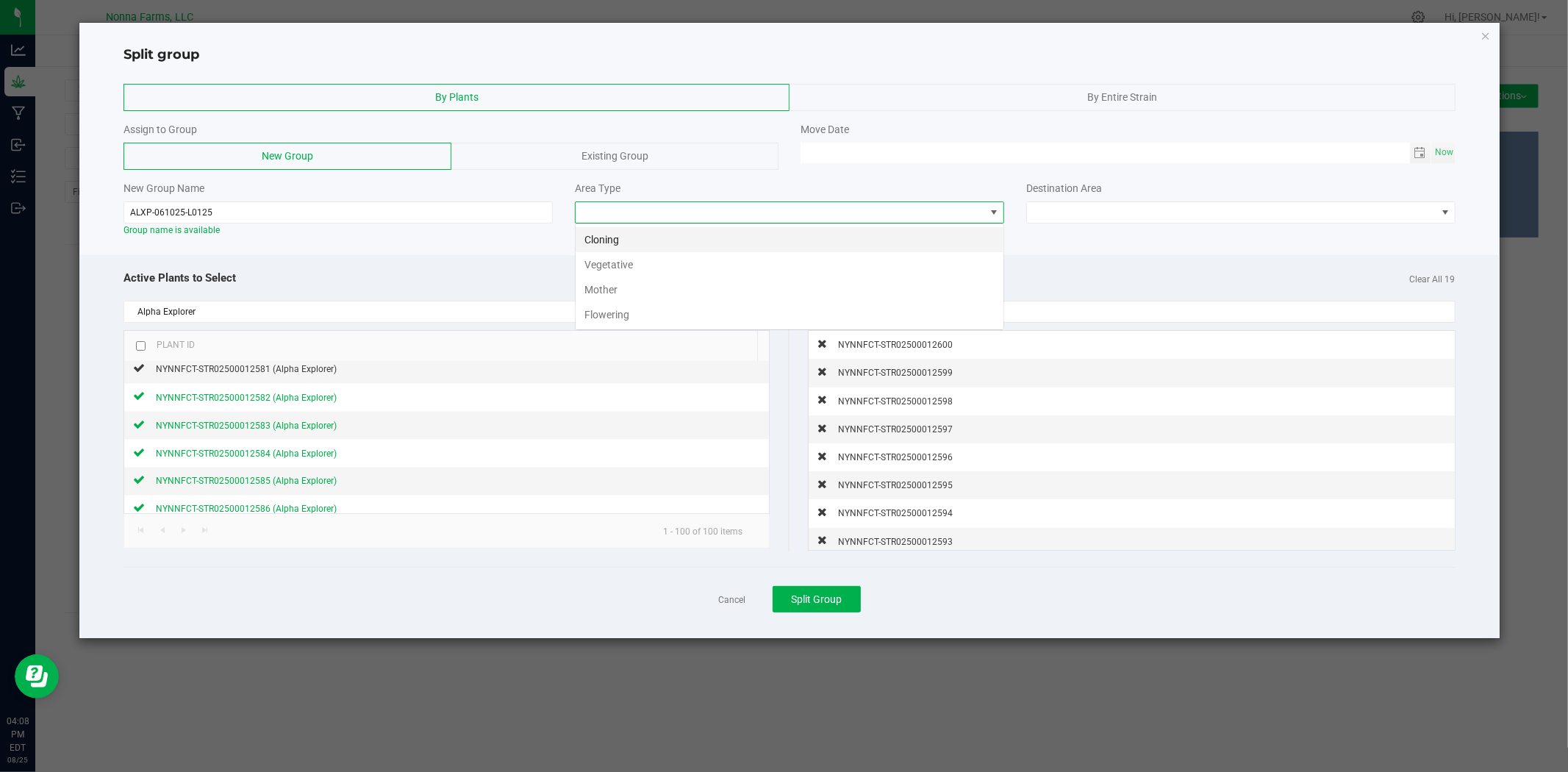
scroll to position [22, 430]
click at [621, 266] on li "Vegetative" at bounding box center [789, 264] width 428 height 25
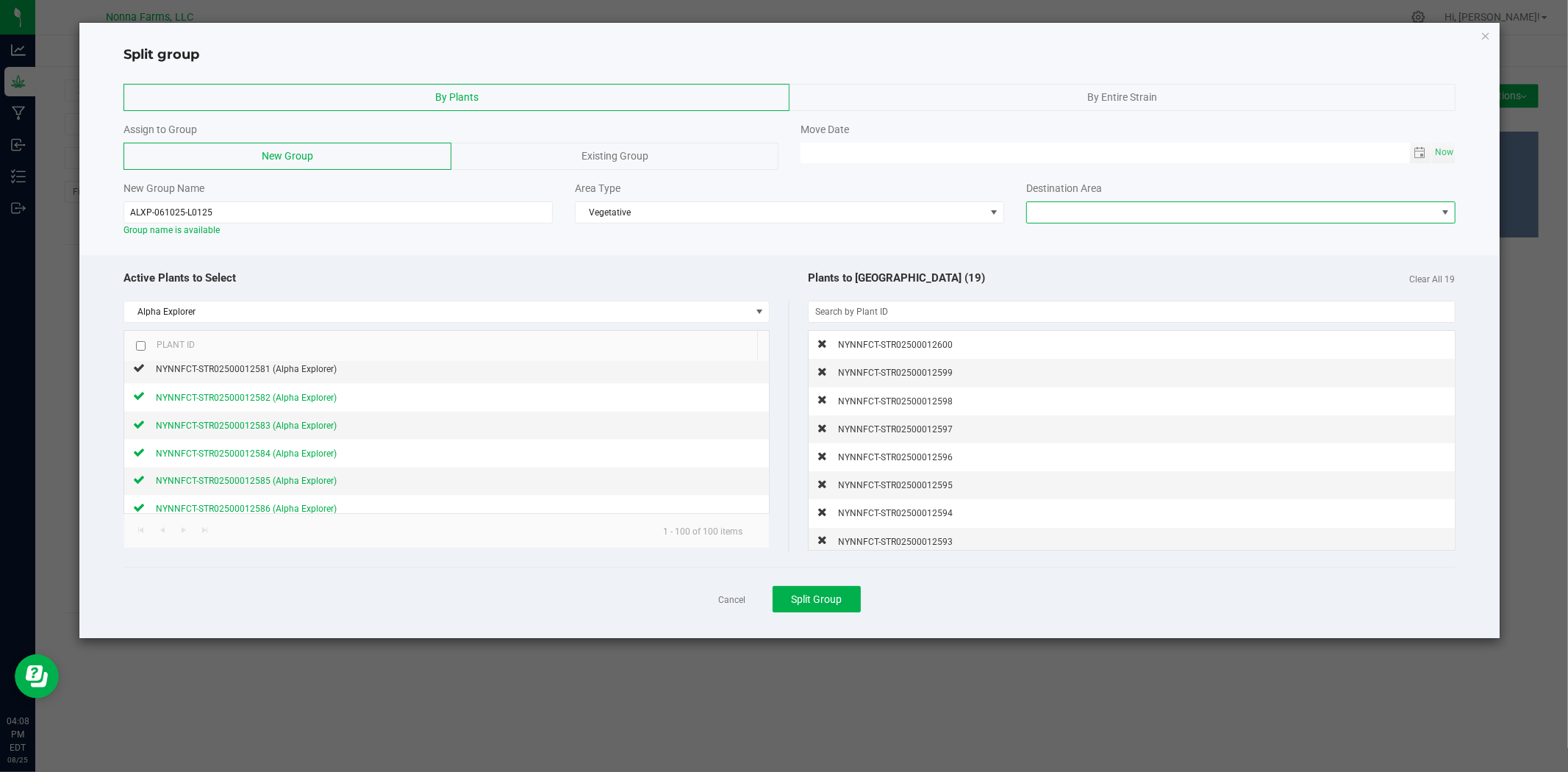
click at [1105, 216] on span at bounding box center [1232, 212] width 410 height 21
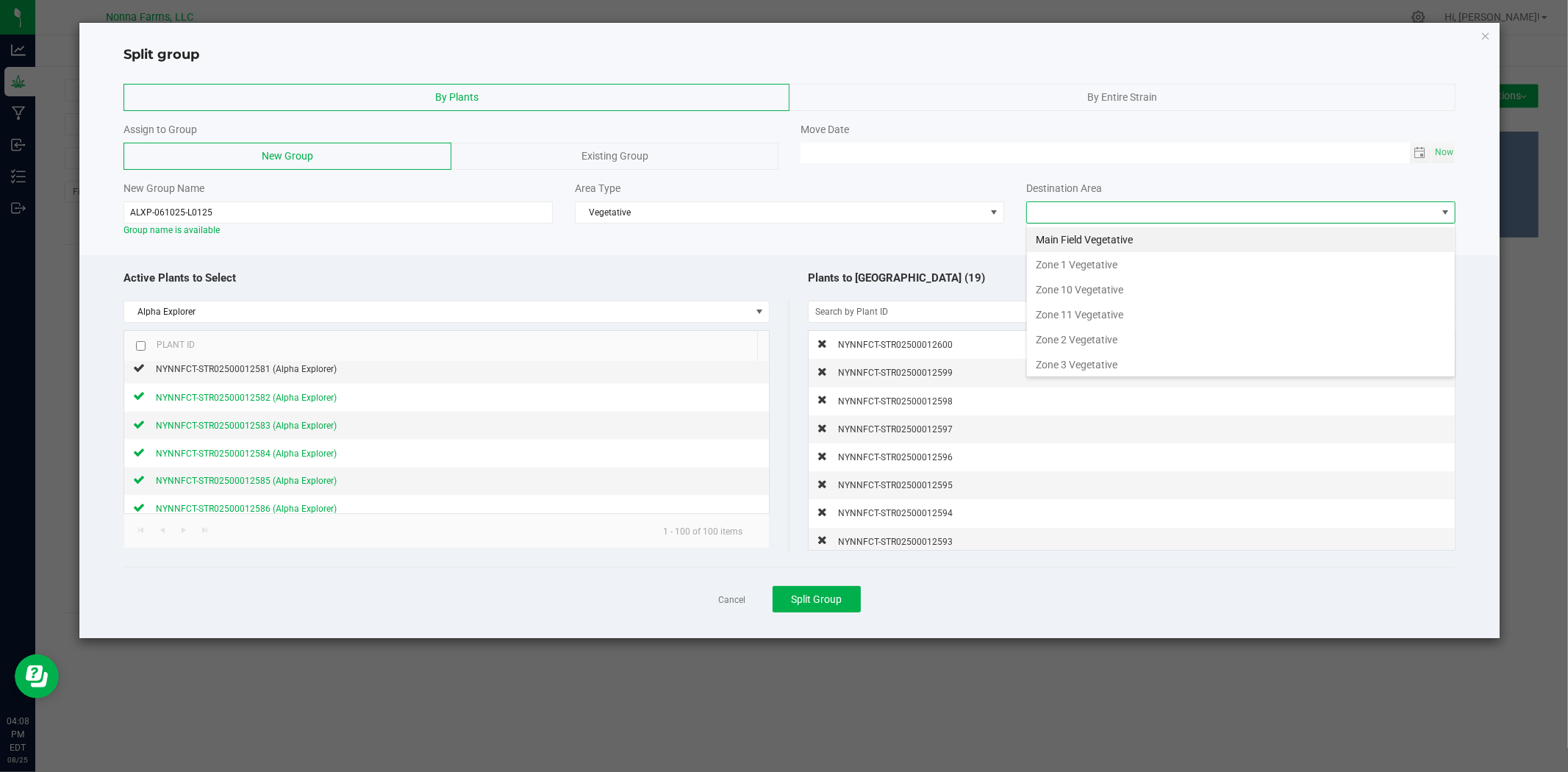
drag, startPoint x: 1140, startPoint y: 296, endPoint x: 960, endPoint y: 259, distance: 183.8
click at [960, 259] on div "Active Plants to Select Alpha Explorer Plant ID NYNNFCT-STR02500012501 (Alpha E…" at bounding box center [789, 447] width 1419 height 384
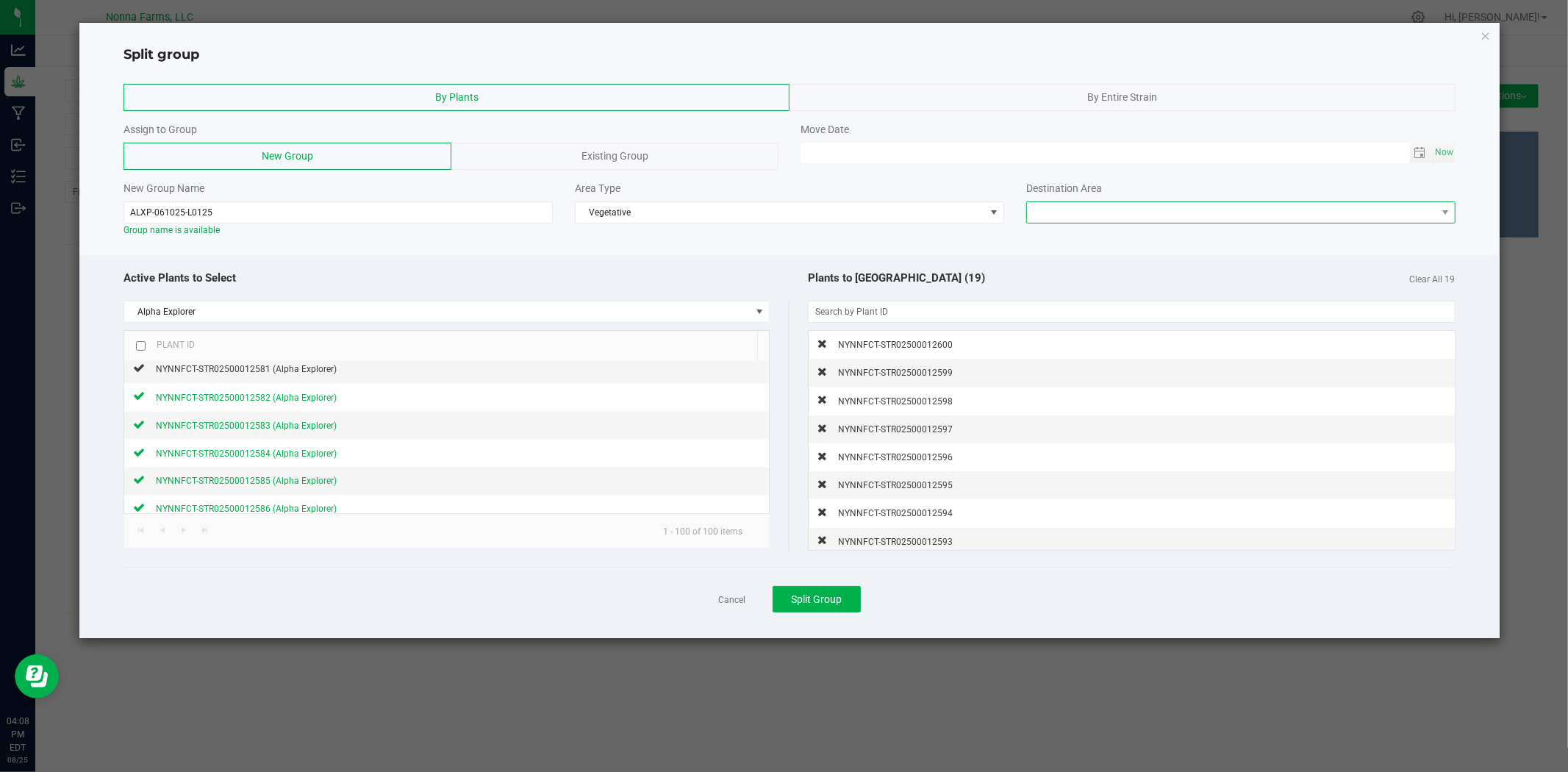
click at [1054, 211] on span at bounding box center [1232, 212] width 410 height 21
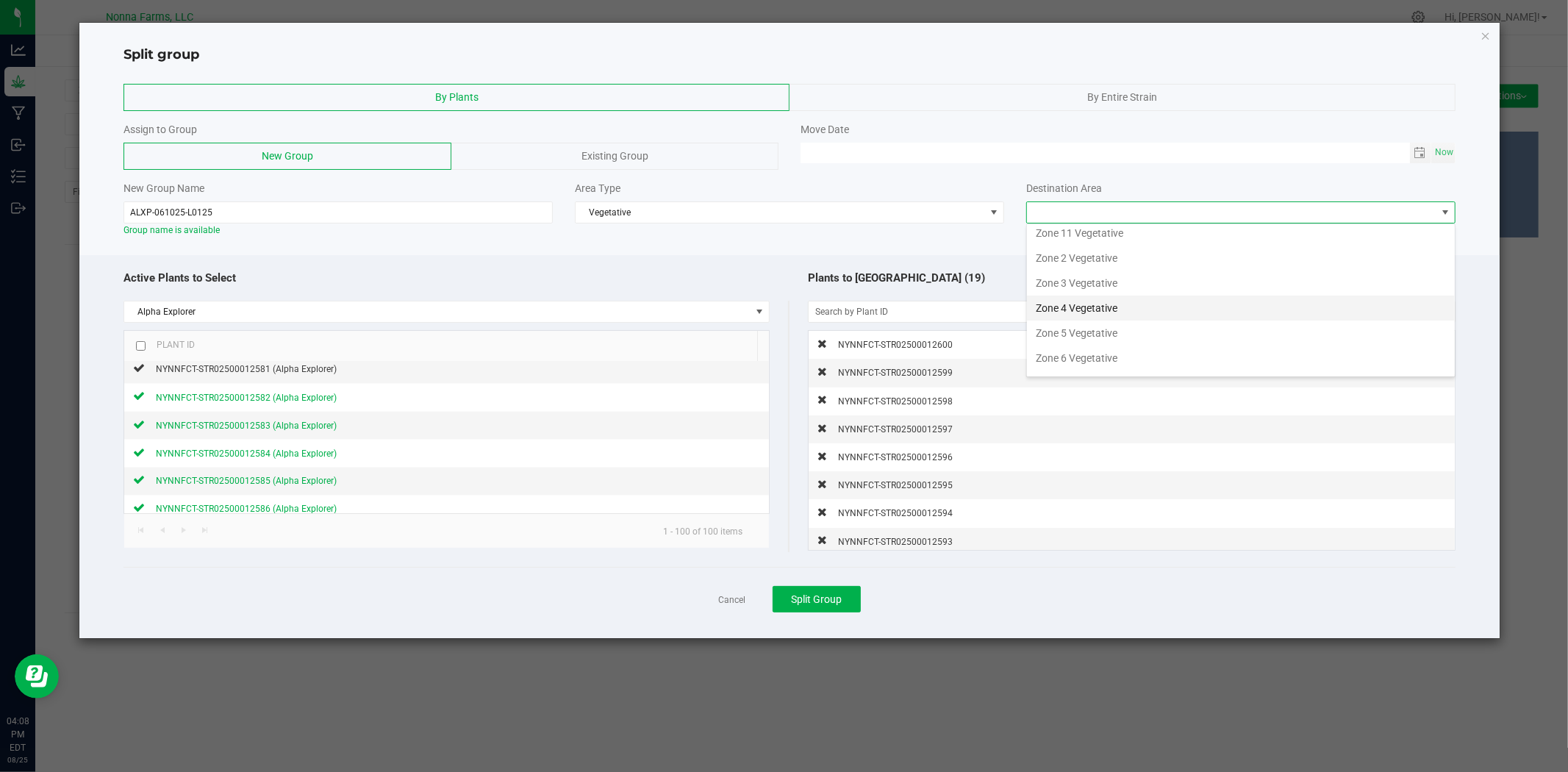
scroll to position [155, 0]
click at [1089, 305] on li "Zone 7 Vegetative" at bounding box center [1241, 311] width 428 height 25
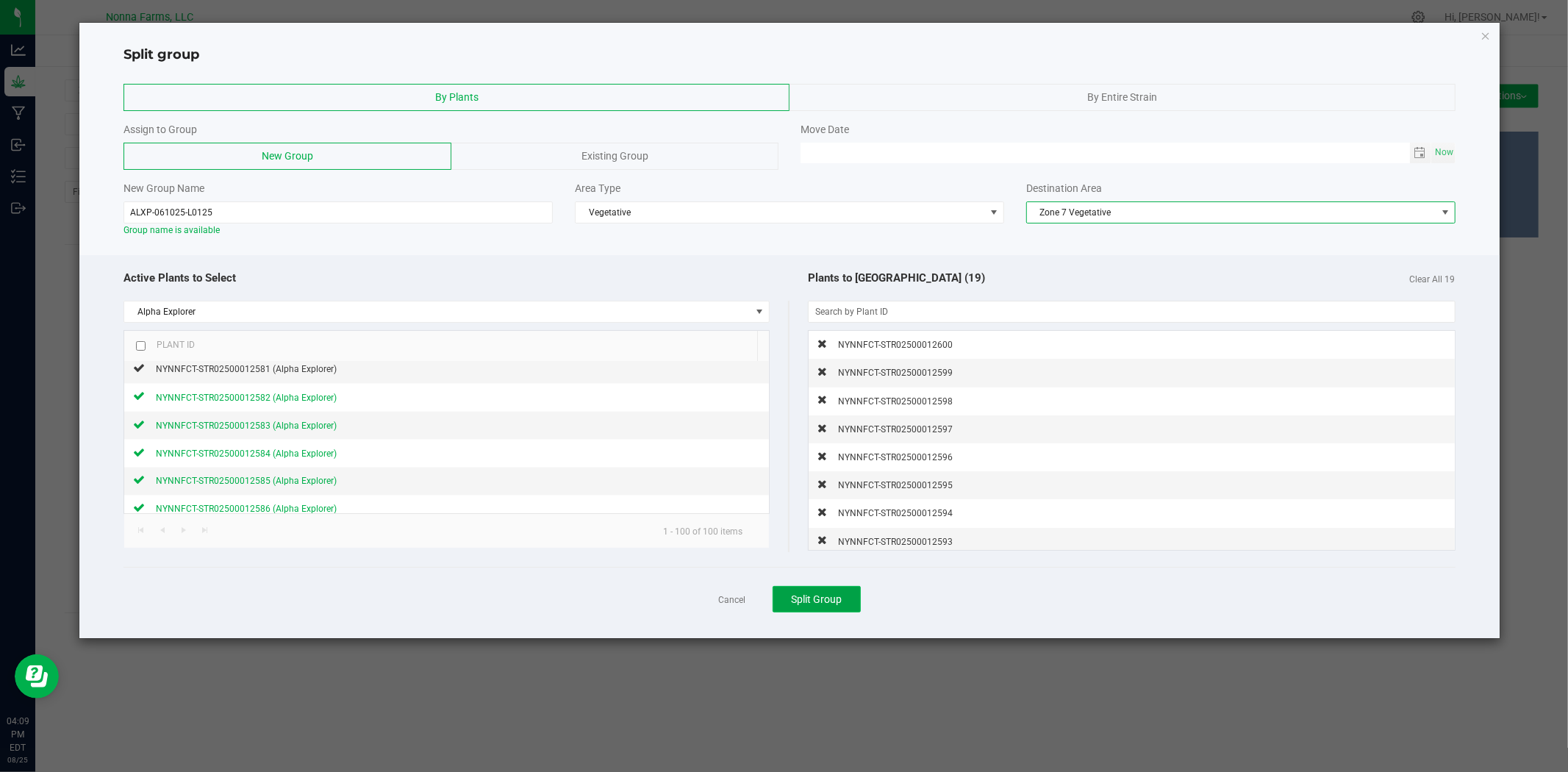
click at [805, 588] on button "Split Group" at bounding box center [817, 598] width 88 height 27
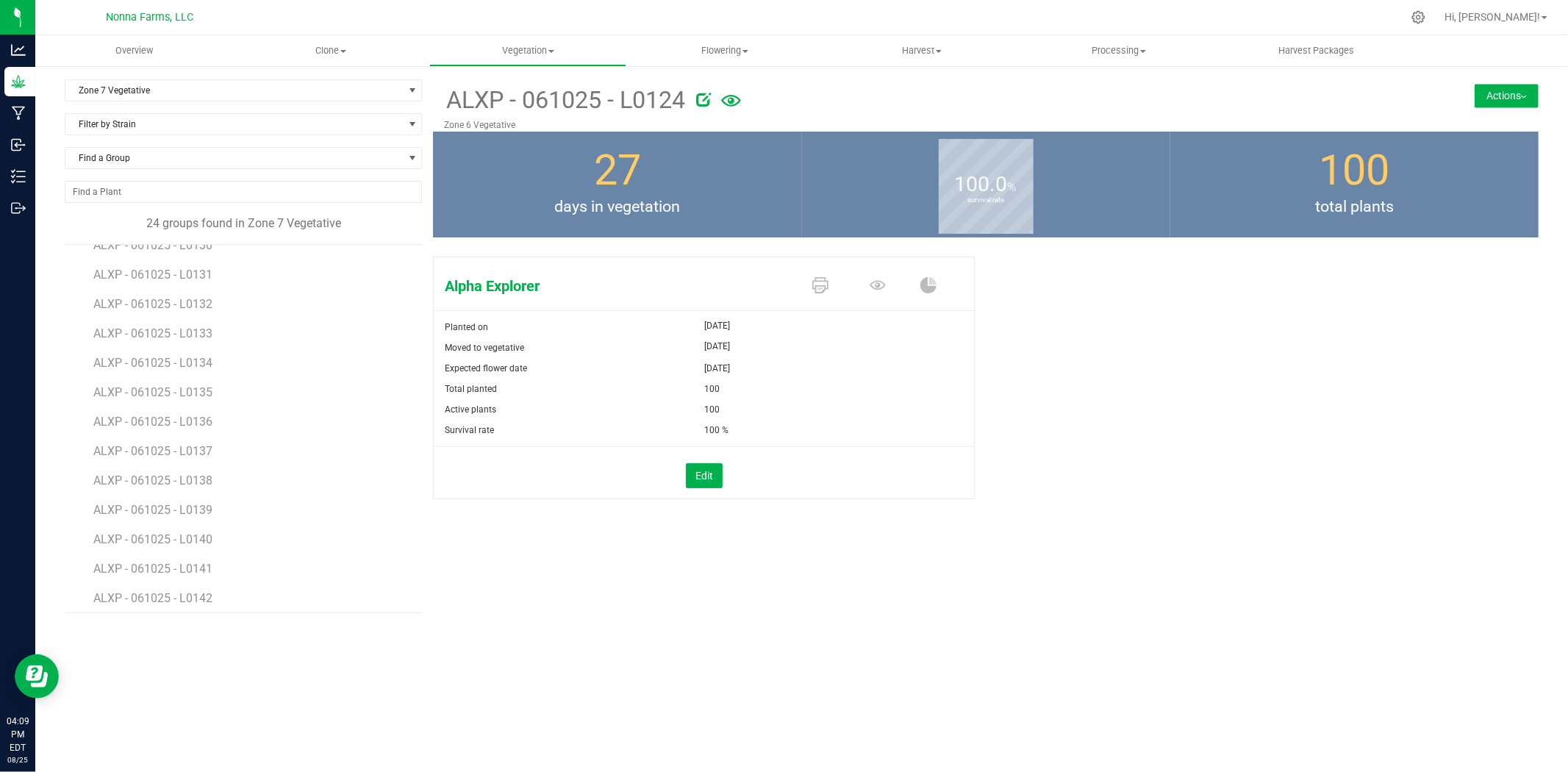
scroll to position [349, 0]
click at [172, 594] on span "ALXP-061025-L0125" at bounding box center [149, 592] width 111 height 14
click at [194, 262] on span "ALXP - 061025 - L0125" at bounding box center [155, 265] width 123 height 14
click at [1498, 98] on button "Actions" at bounding box center [1506, 95] width 64 height 24
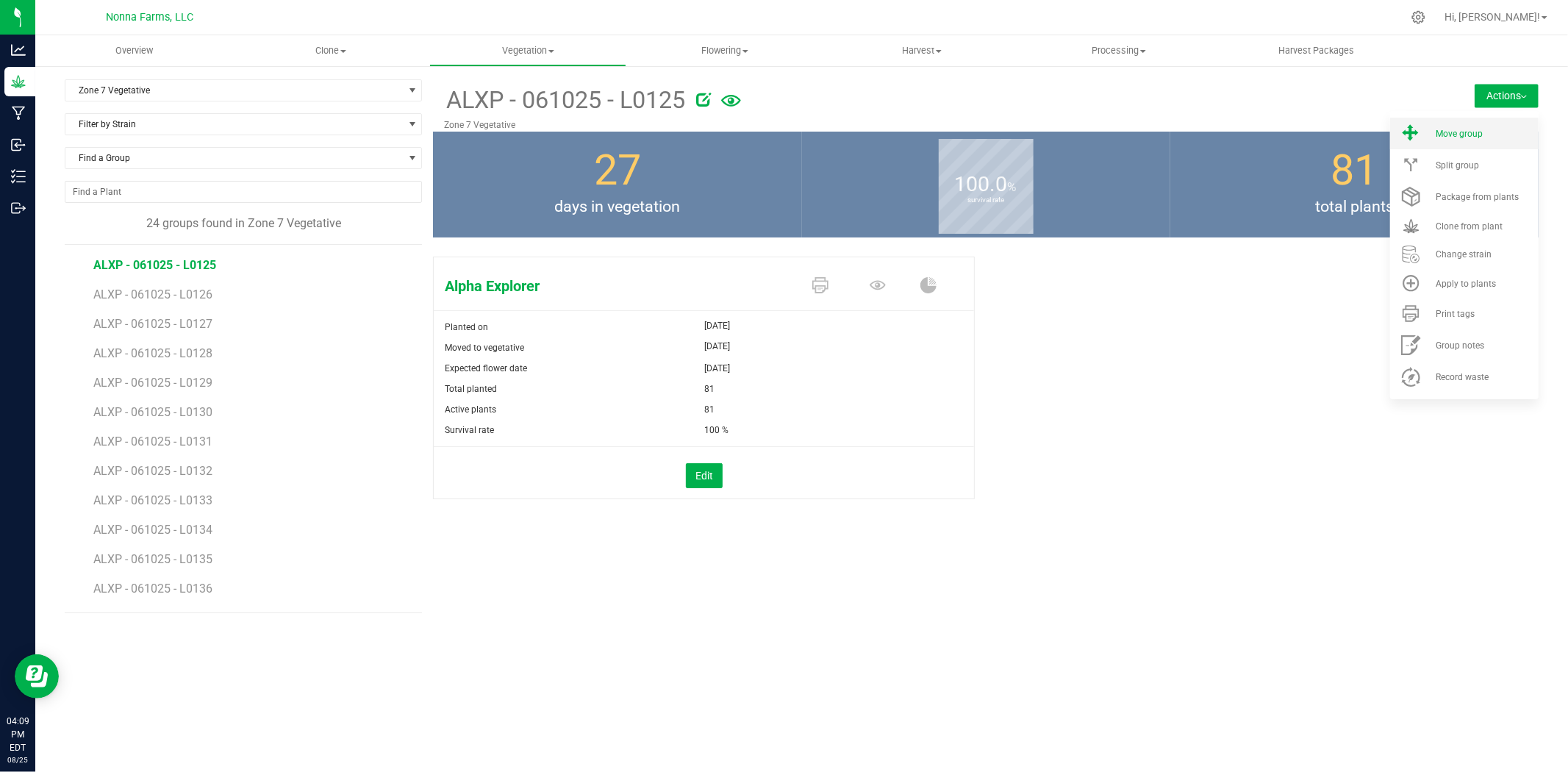
click at [1479, 130] on span "Move group" at bounding box center [1459, 134] width 47 height 10
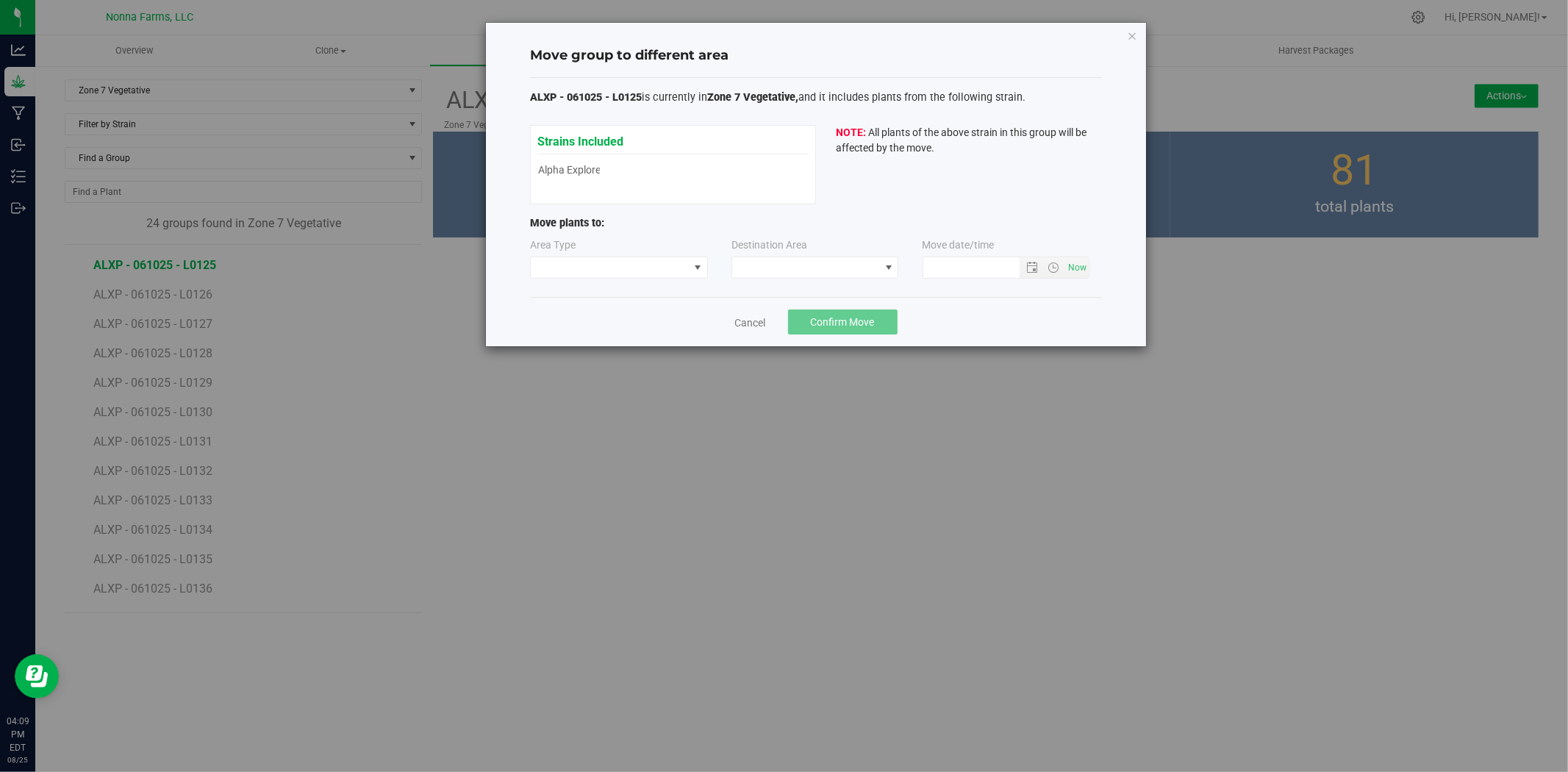
type input "[DATE] 4:09 PM"
click at [608, 272] on span at bounding box center [609, 267] width 158 height 21
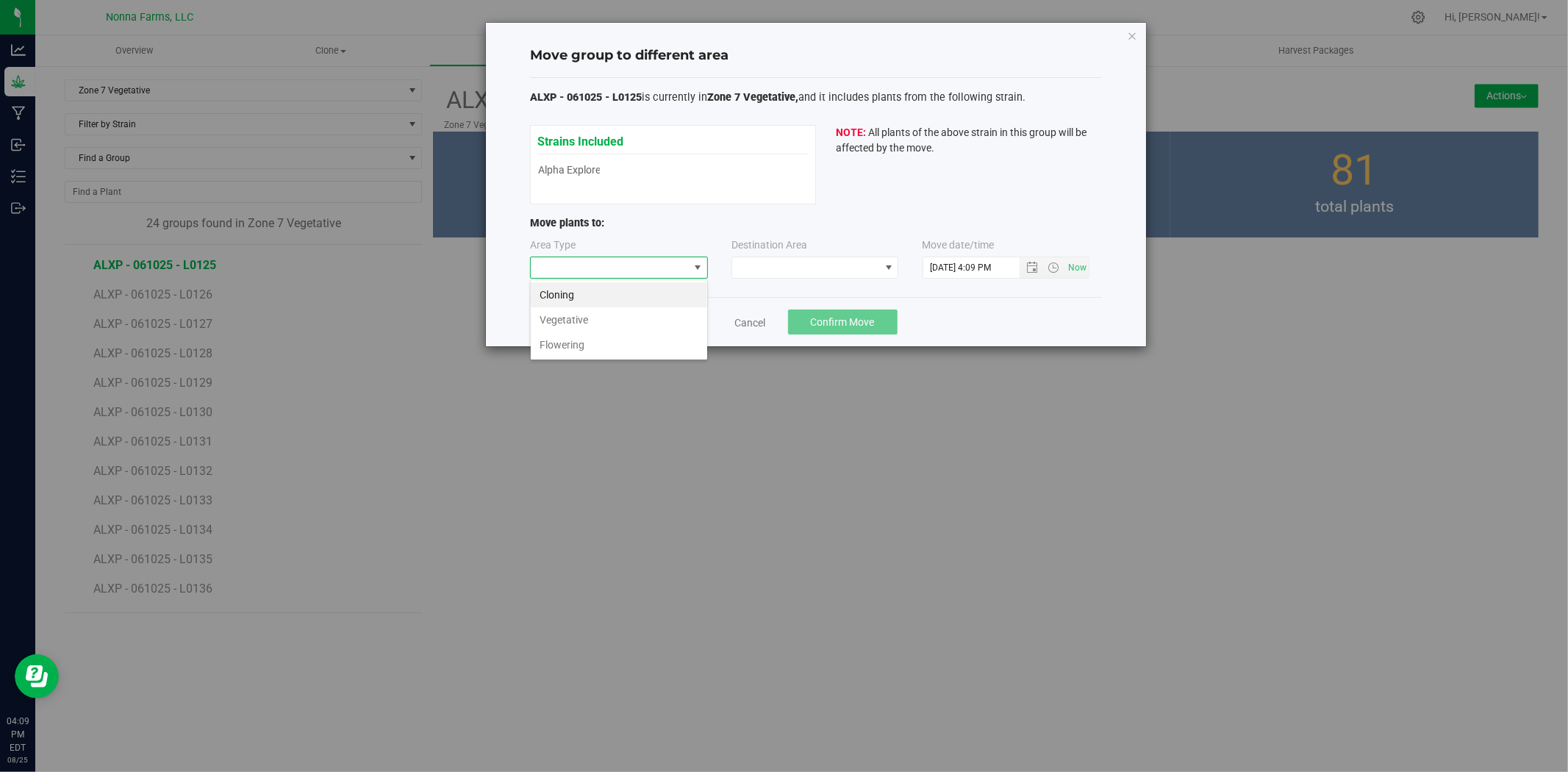
scroll to position [22, 178]
click at [565, 324] on li "Vegetative" at bounding box center [619, 320] width 177 height 25
click at [827, 268] on span at bounding box center [806, 267] width 147 height 21
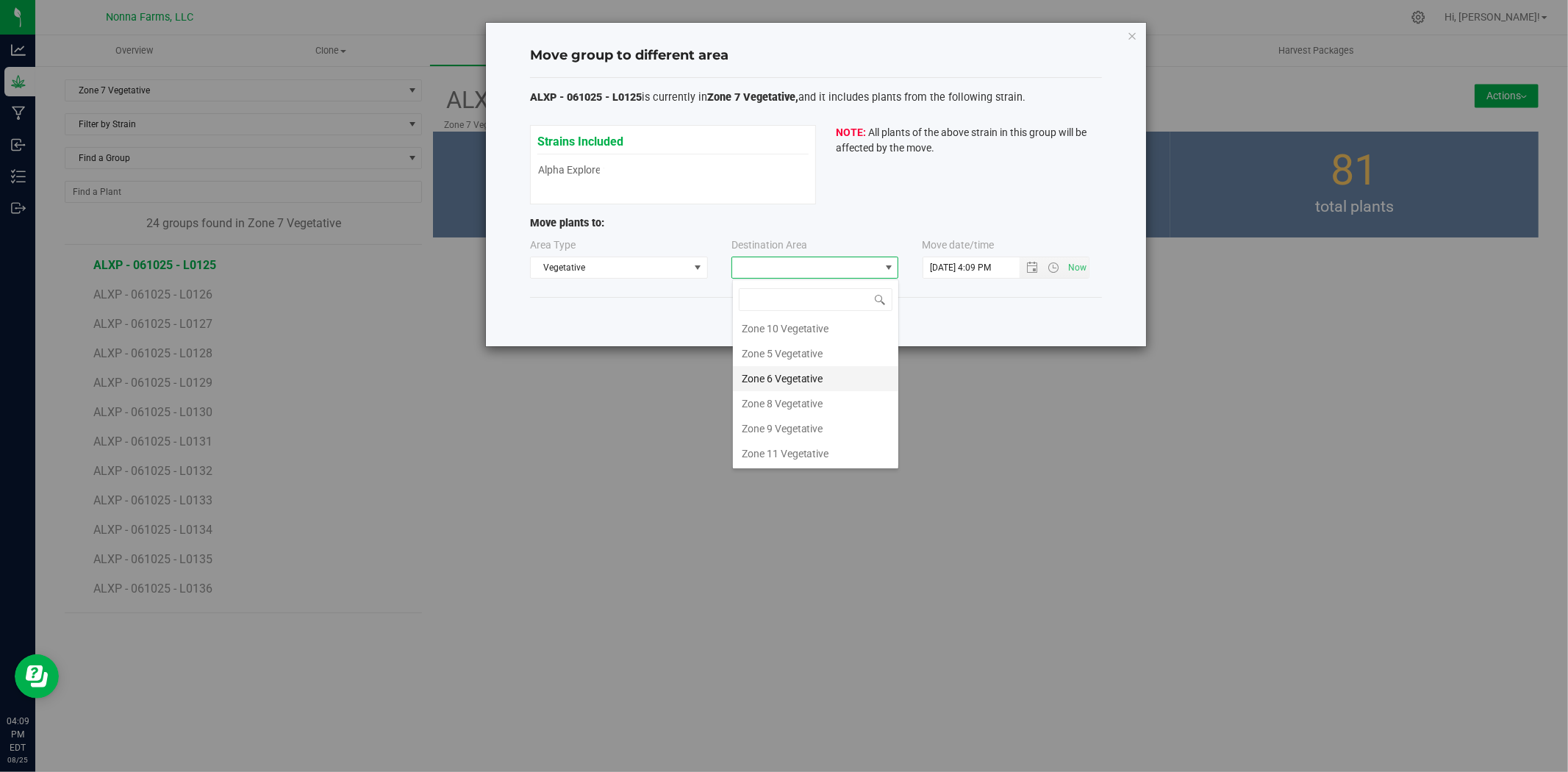
scroll to position [129, 0]
click at [801, 381] on li "Zone 6 Vegetative" at bounding box center [816, 377] width 166 height 25
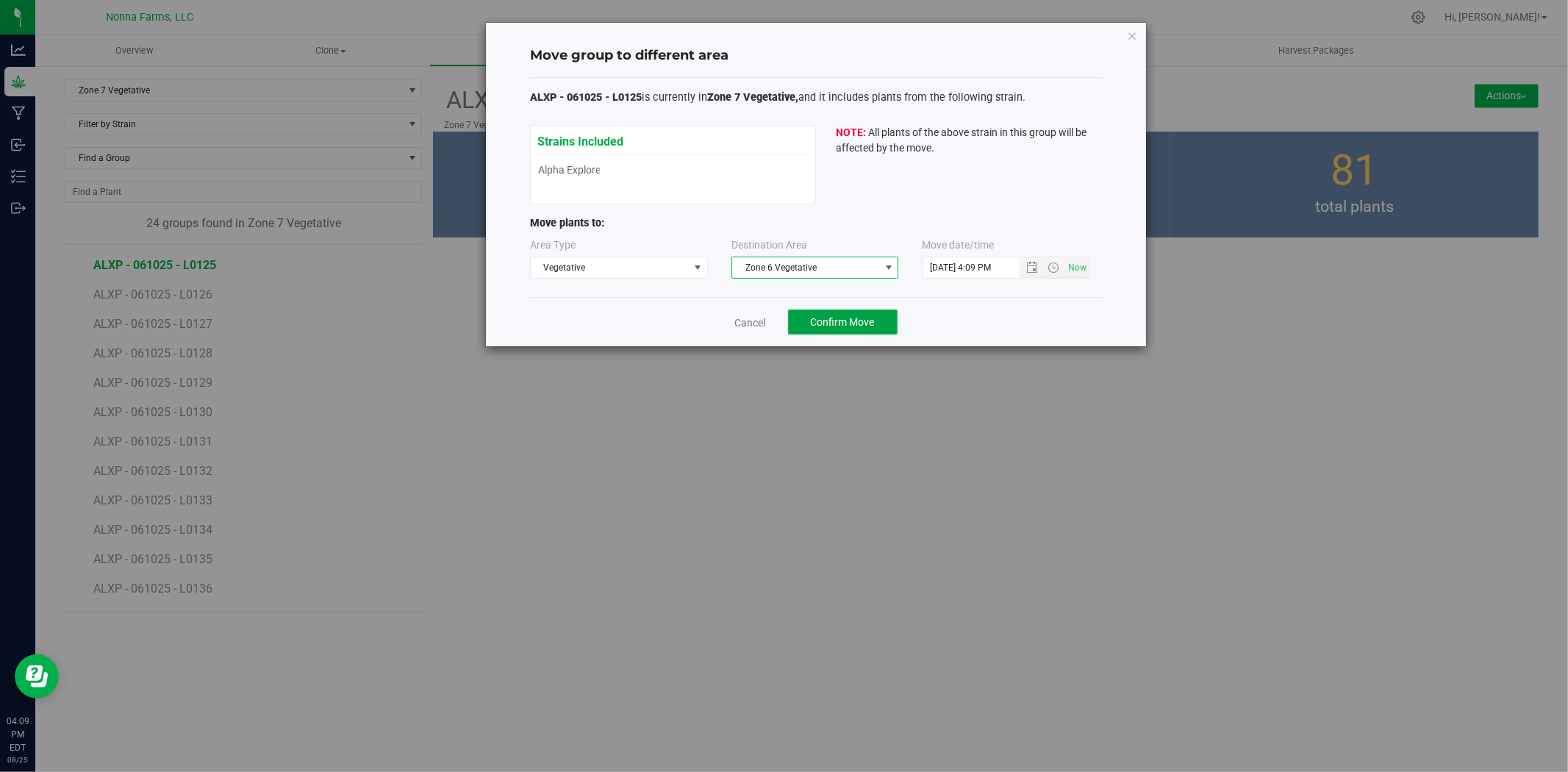
click at [849, 317] on span "Confirm Move" at bounding box center [843, 322] width 64 height 12
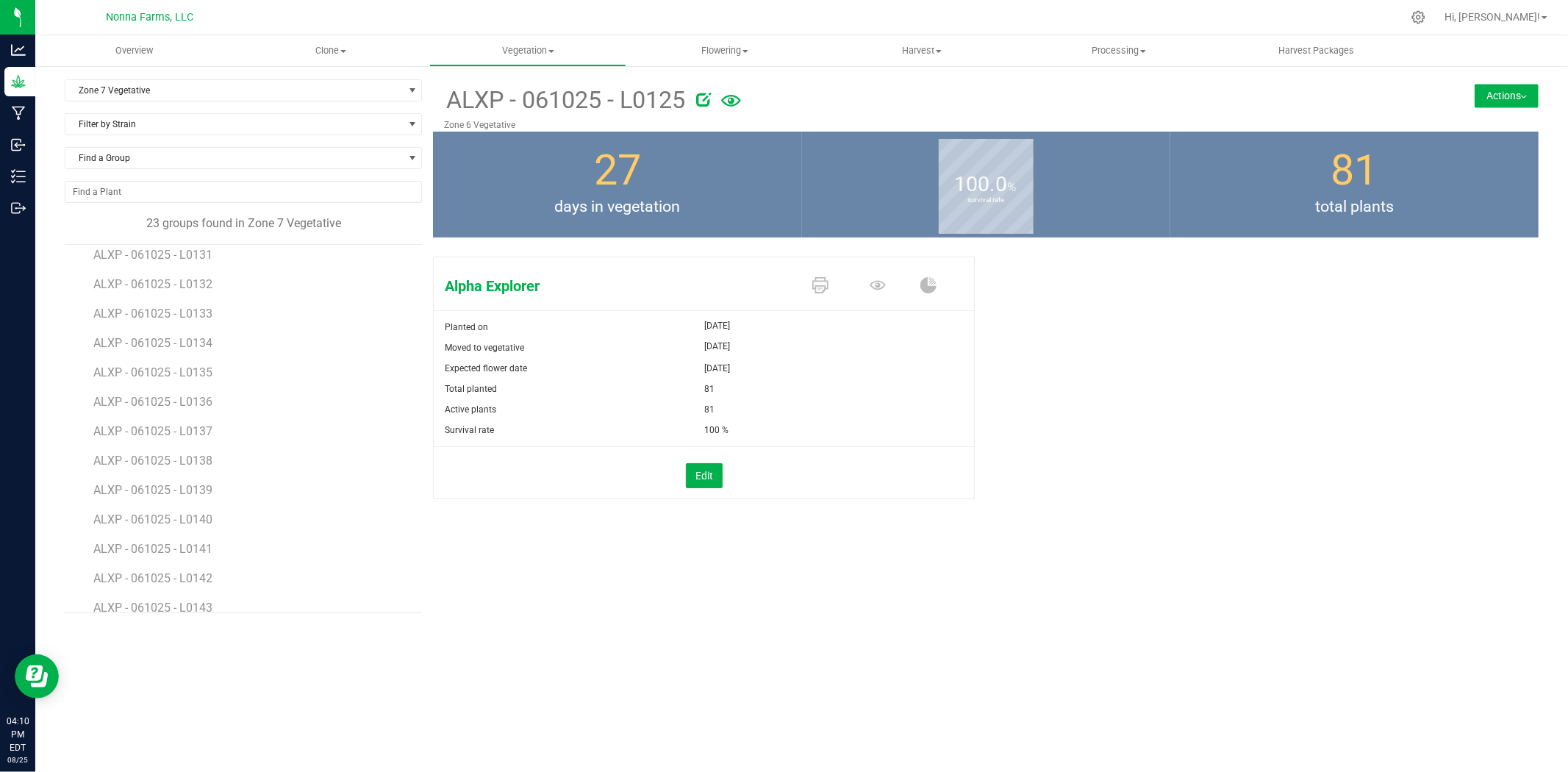
scroll to position [157, 0]
click at [183, 344] on span "ALXP - 061025 - L0134" at bounding box center [155, 343] width 123 height 14
click at [1511, 97] on button "Actions" at bounding box center [1506, 95] width 64 height 24
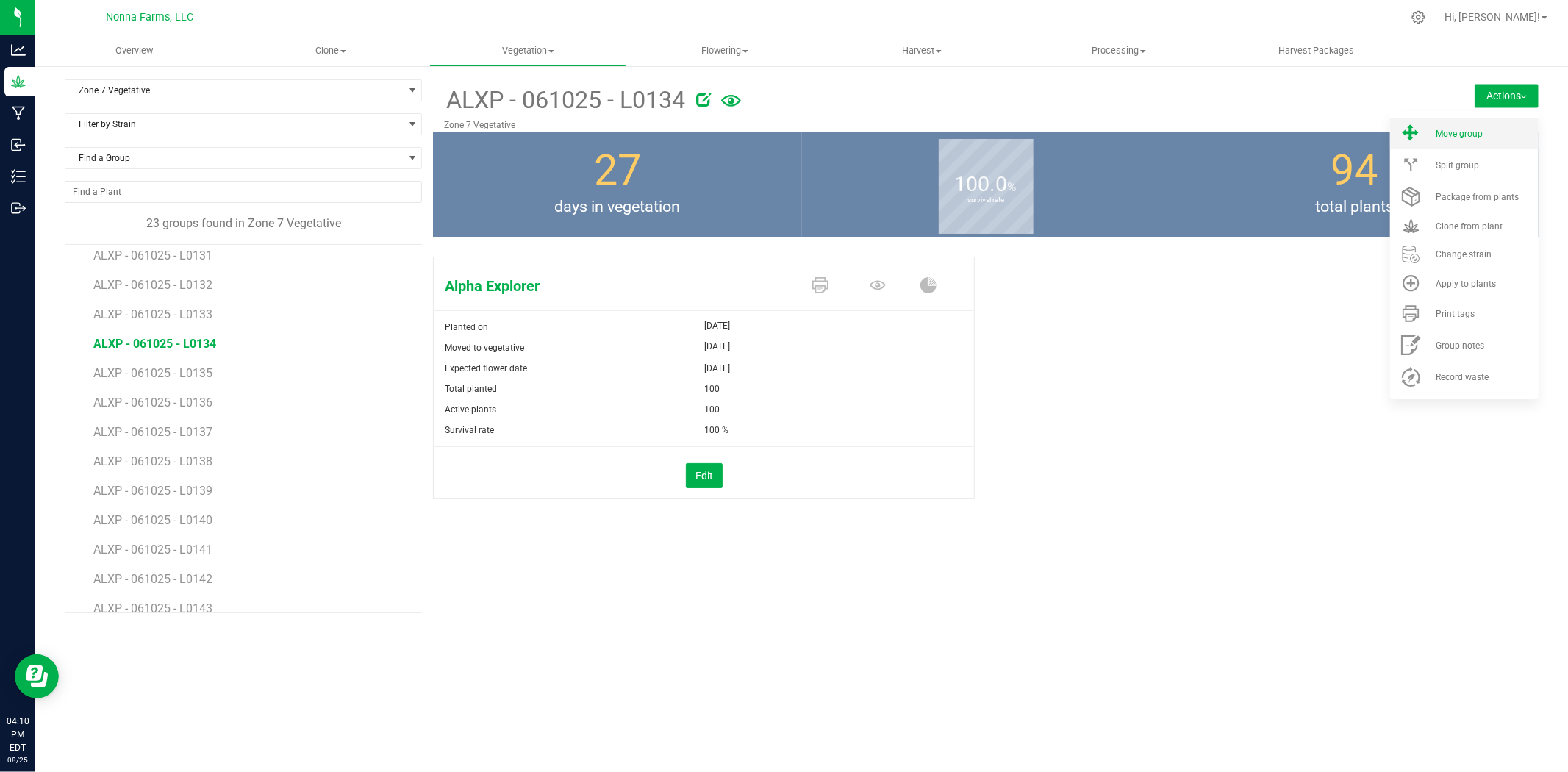
click at [1476, 126] on li "Move group" at bounding box center [1465, 134] width 149 height 32
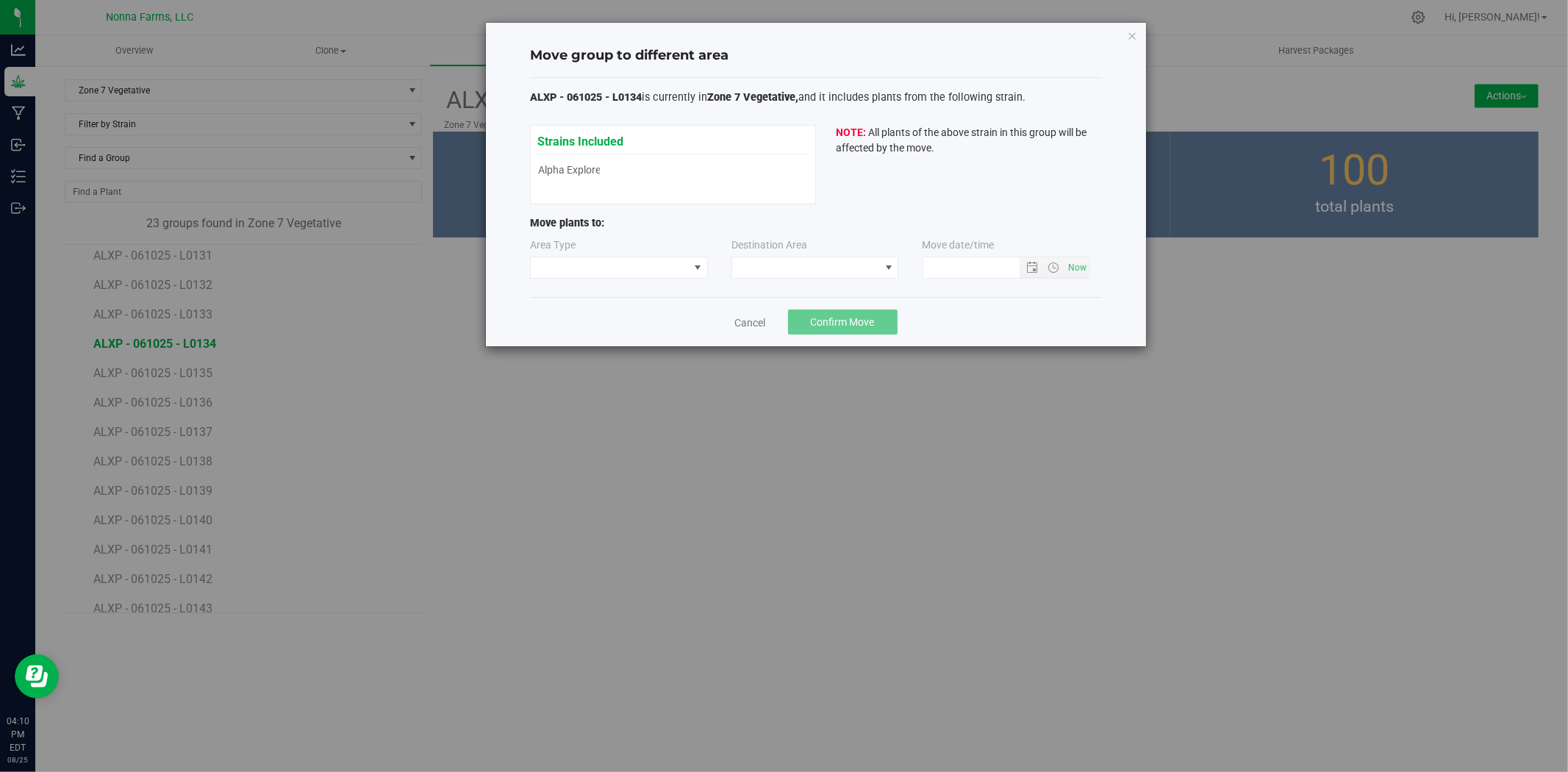
type input "[DATE] 4:10 PM"
click at [594, 257] on span at bounding box center [618, 268] width 178 height 22
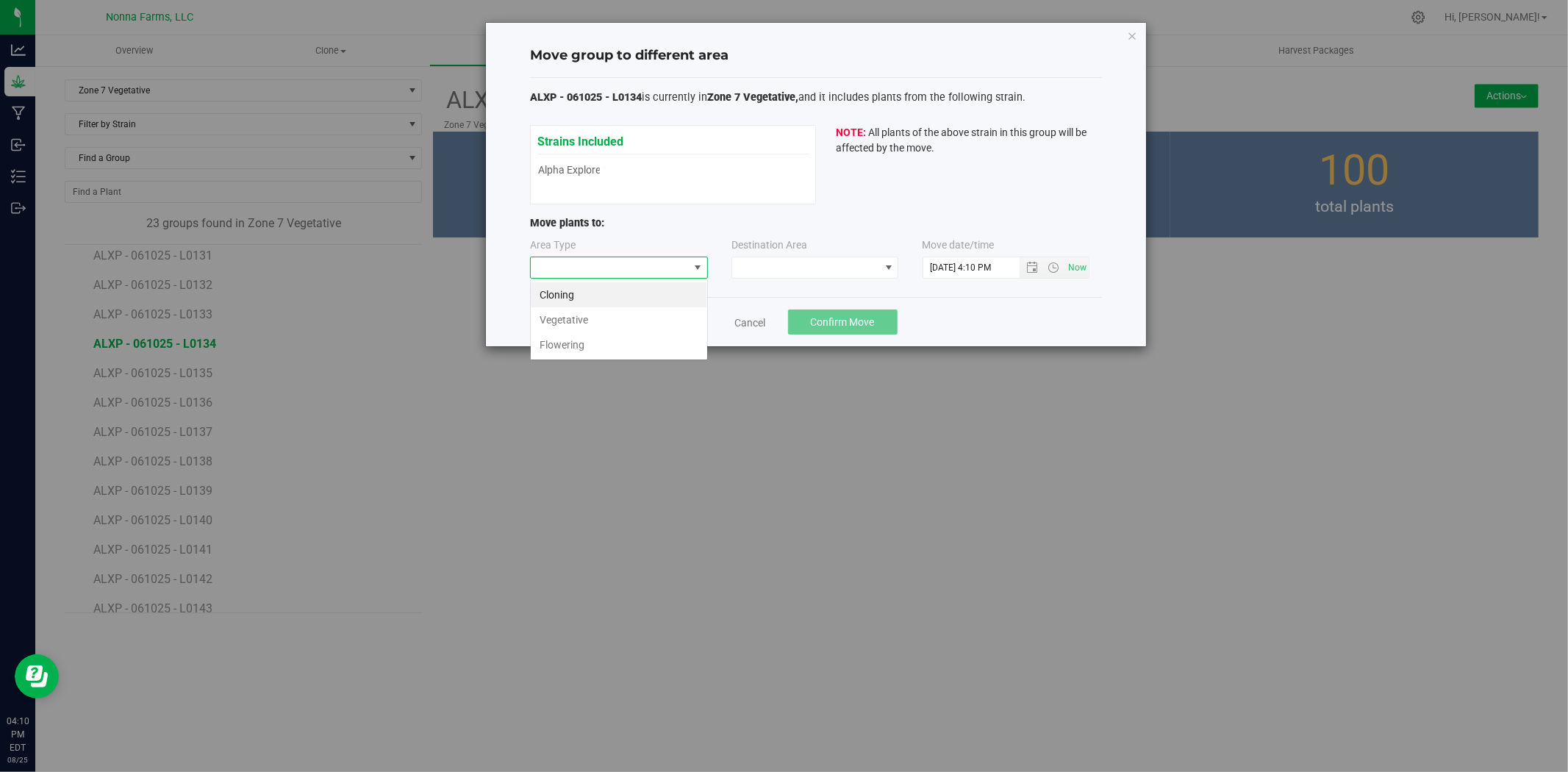
scroll to position [22, 178]
click at [581, 318] on li "Vegetative" at bounding box center [619, 320] width 177 height 25
click at [840, 273] on span at bounding box center [806, 267] width 147 height 21
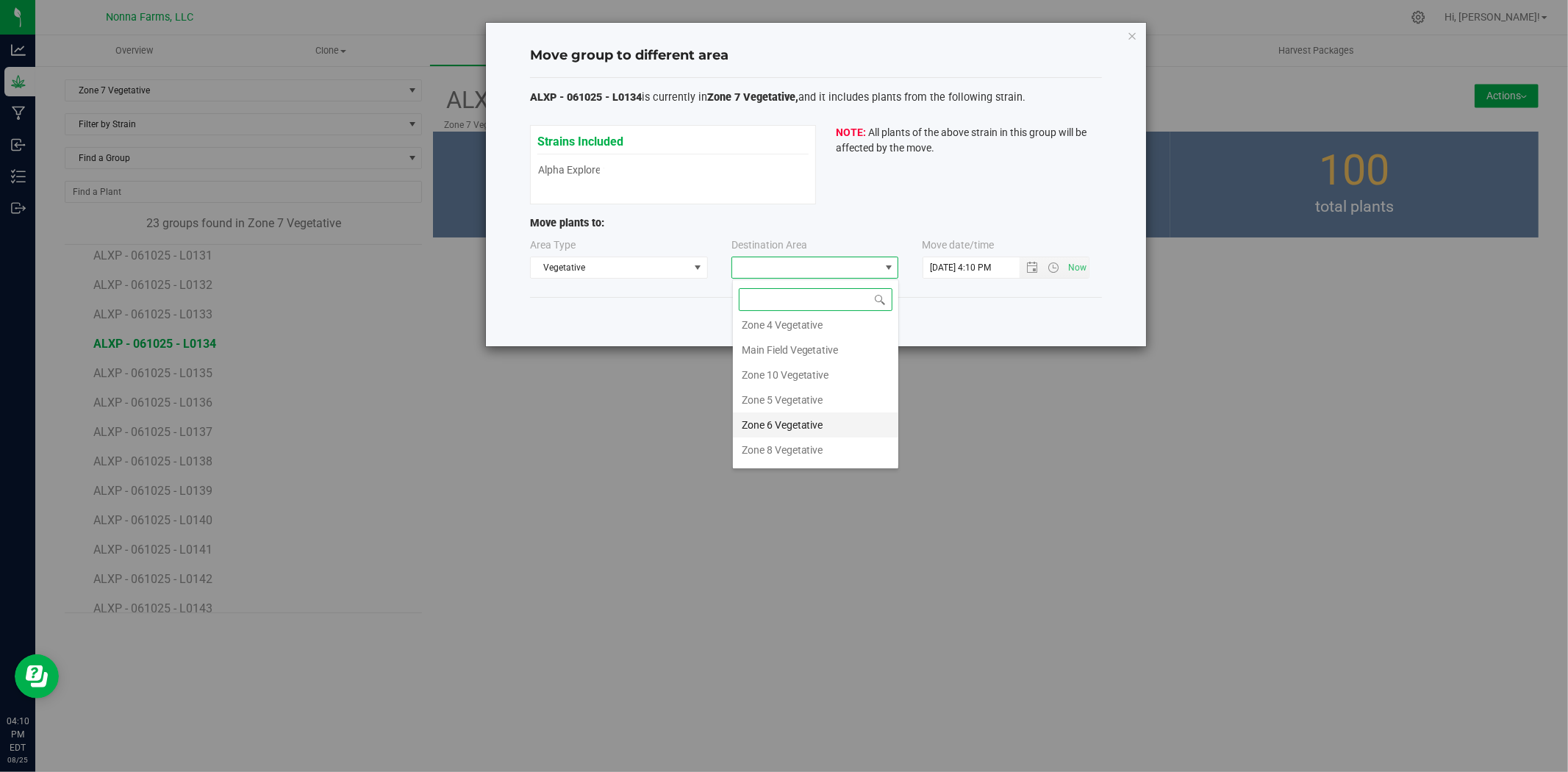
scroll to position [129, 0]
click at [777, 400] on li "Zone 8 Vegetative" at bounding box center [816, 402] width 166 height 25
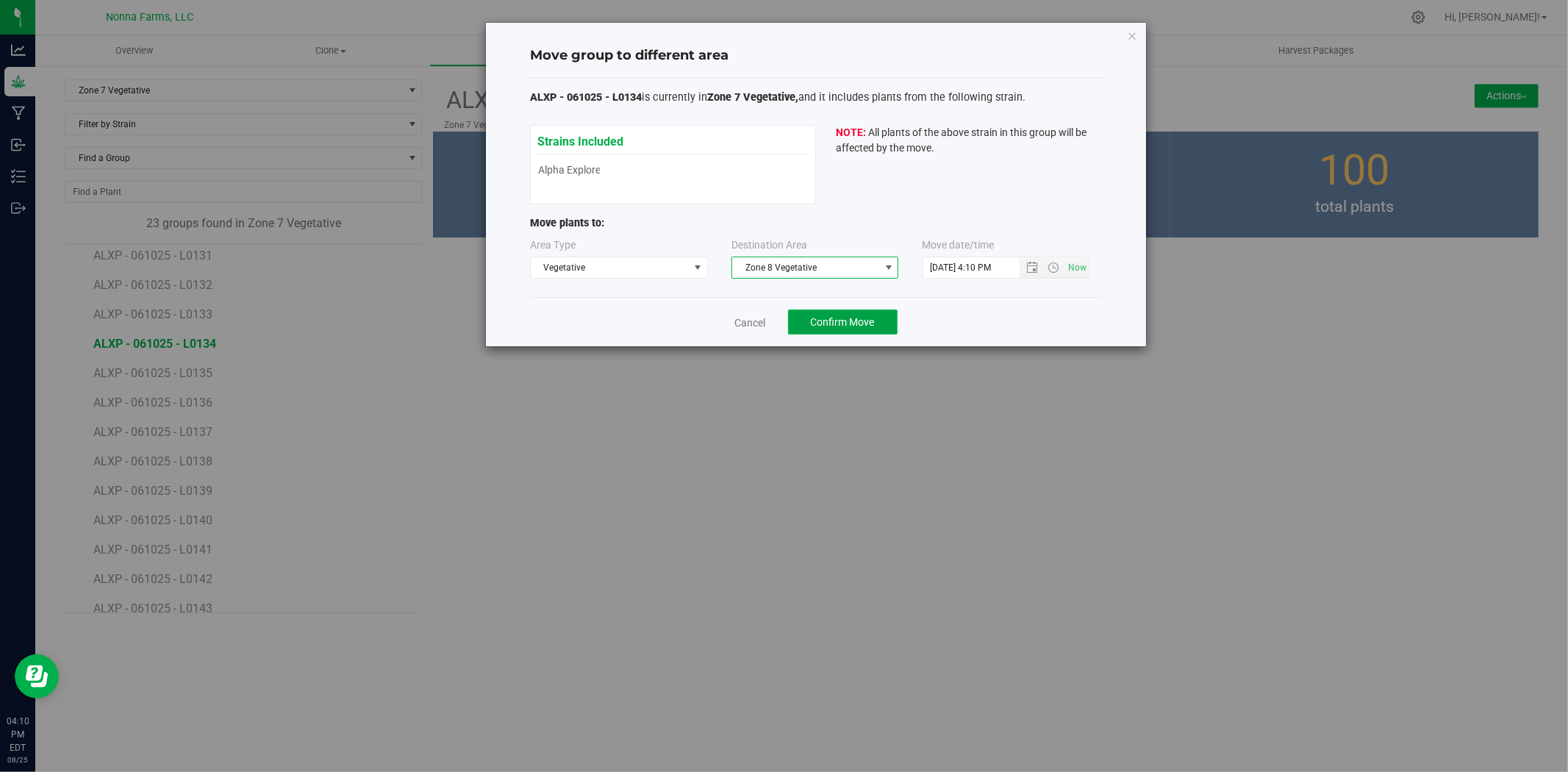
click at [846, 321] on span "Confirm Move" at bounding box center [843, 322] width 64 height 12
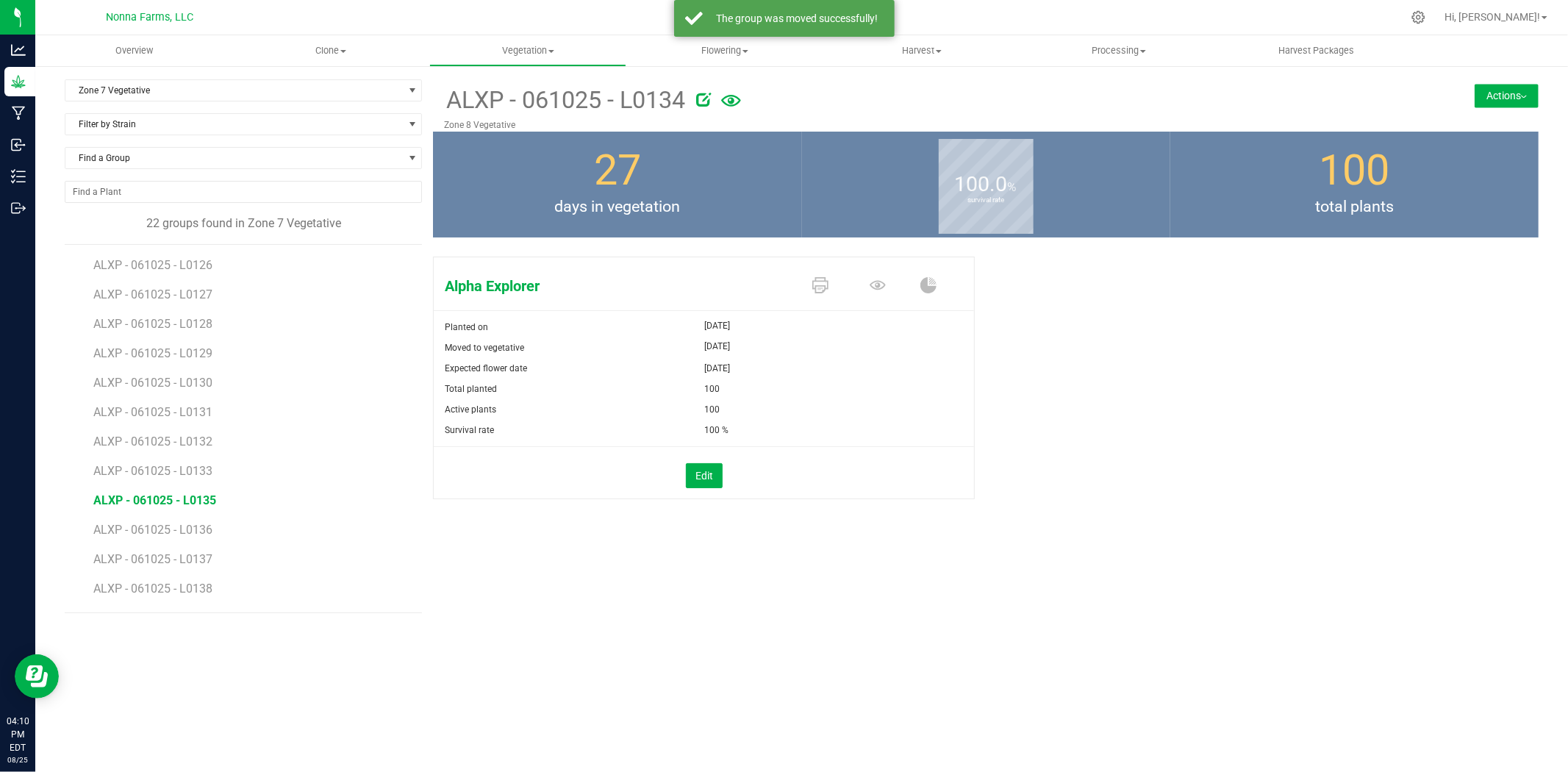
click at [202, 494] on span "ALXP - 061025 - L0135" at bounding box center [155, 500] width 123 height 14
click at [1498, 98] on button "Actions" at bounding box center [1506, 95] width 64 height 24
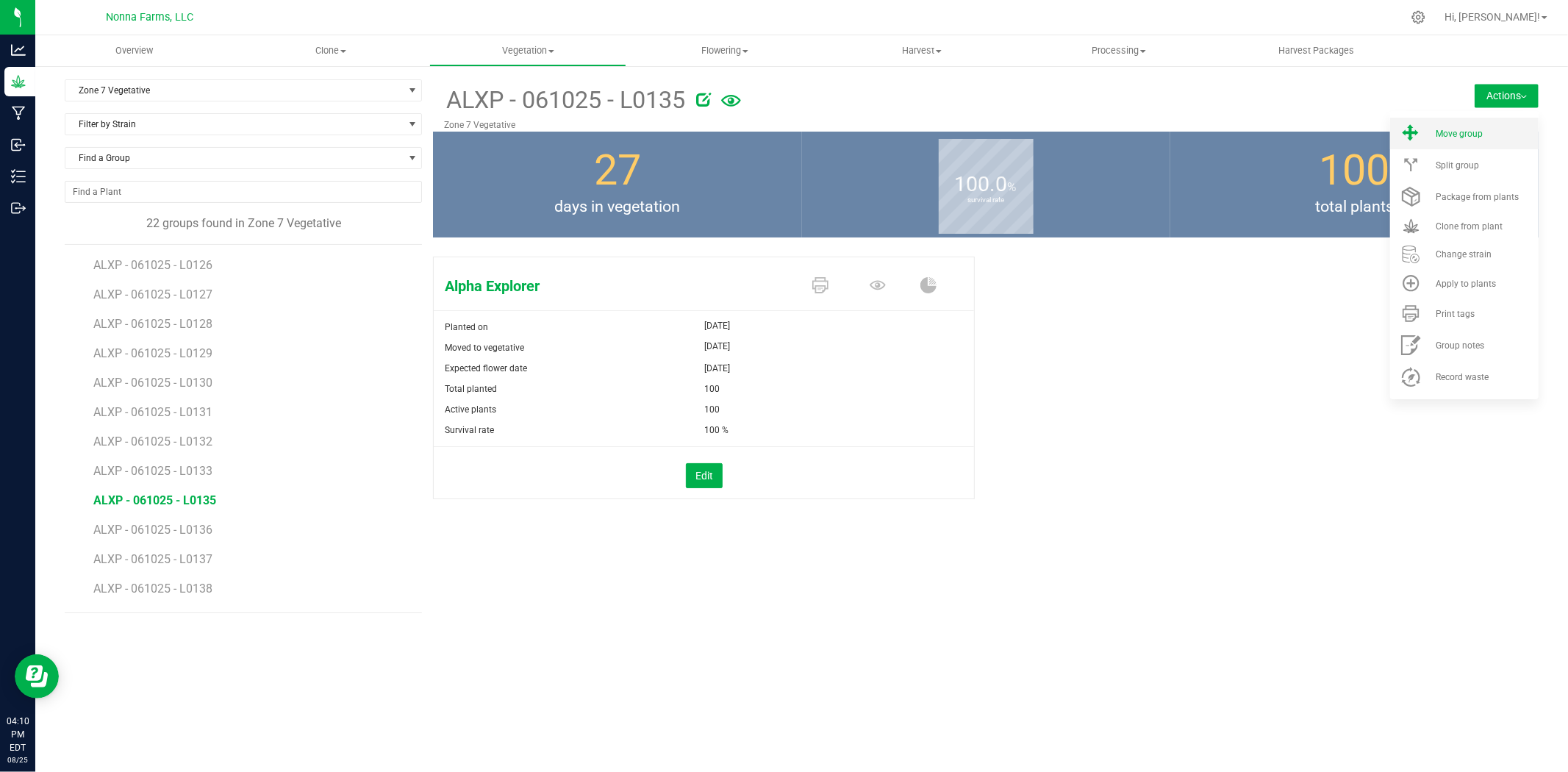
click at [1468, 132] on span "Move group" at bounding box center [1459, 134] width 47 height 10
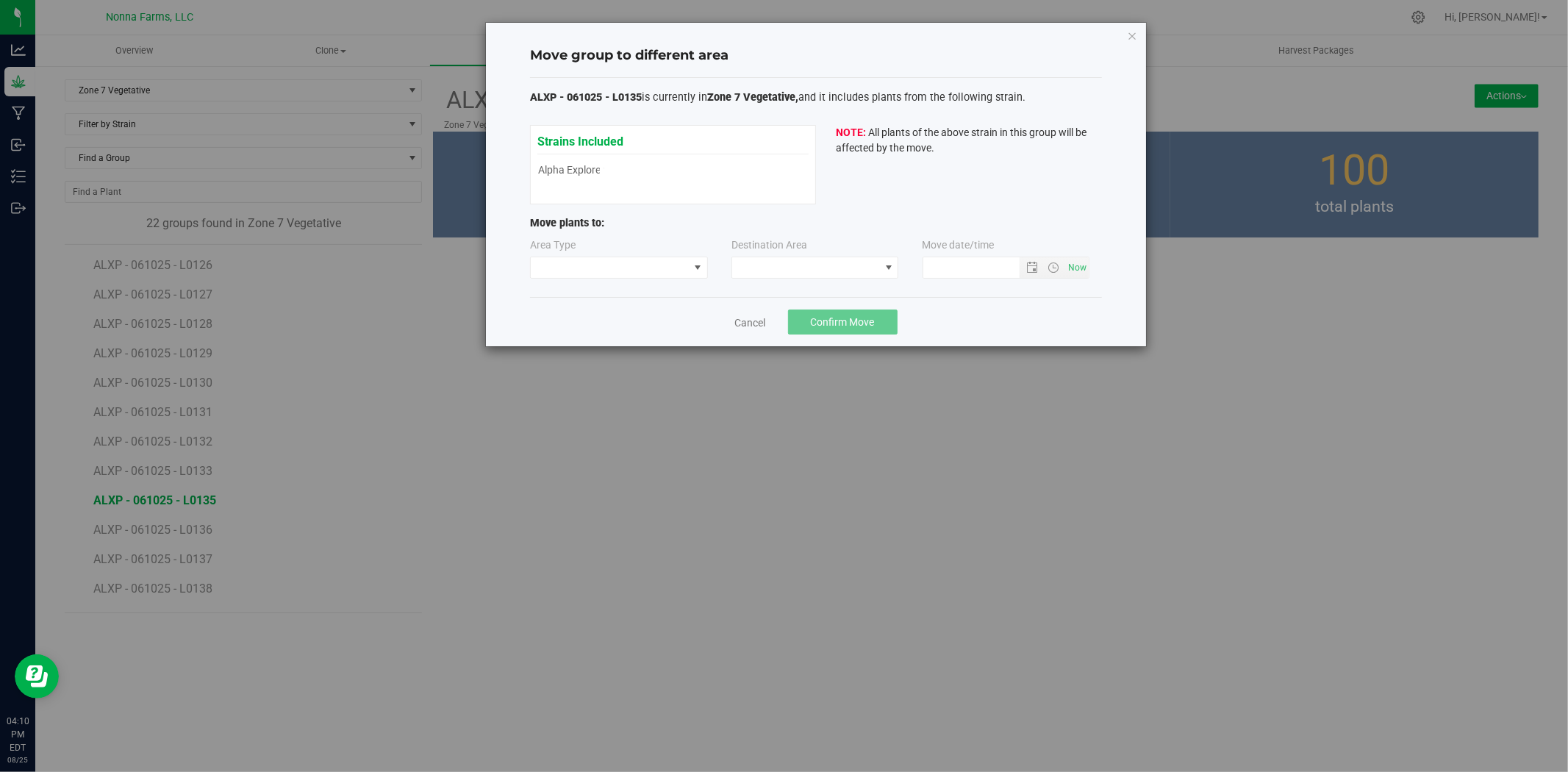
type input "[DATE] 4:10 PM"
click at [688, 265] on span at bounding box center [609, 267] width 158 height 21
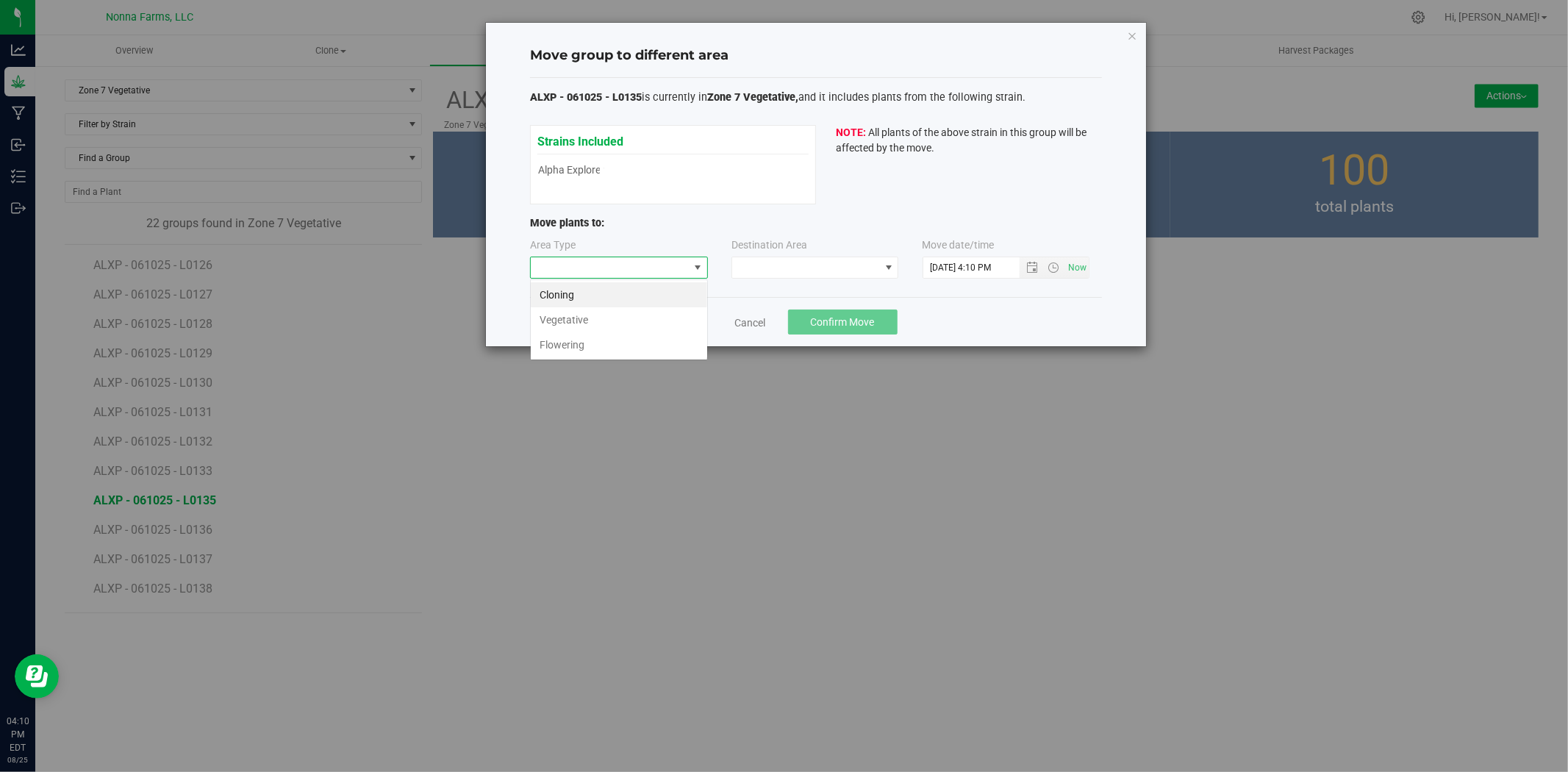
scroll to position [22, 178]
click at [579, 327] on li "Vegetative" at bounding box center [619, 320] width 177 height 25
click at [796, 274] on span at bounding box center [806, 267] width 147 height 21
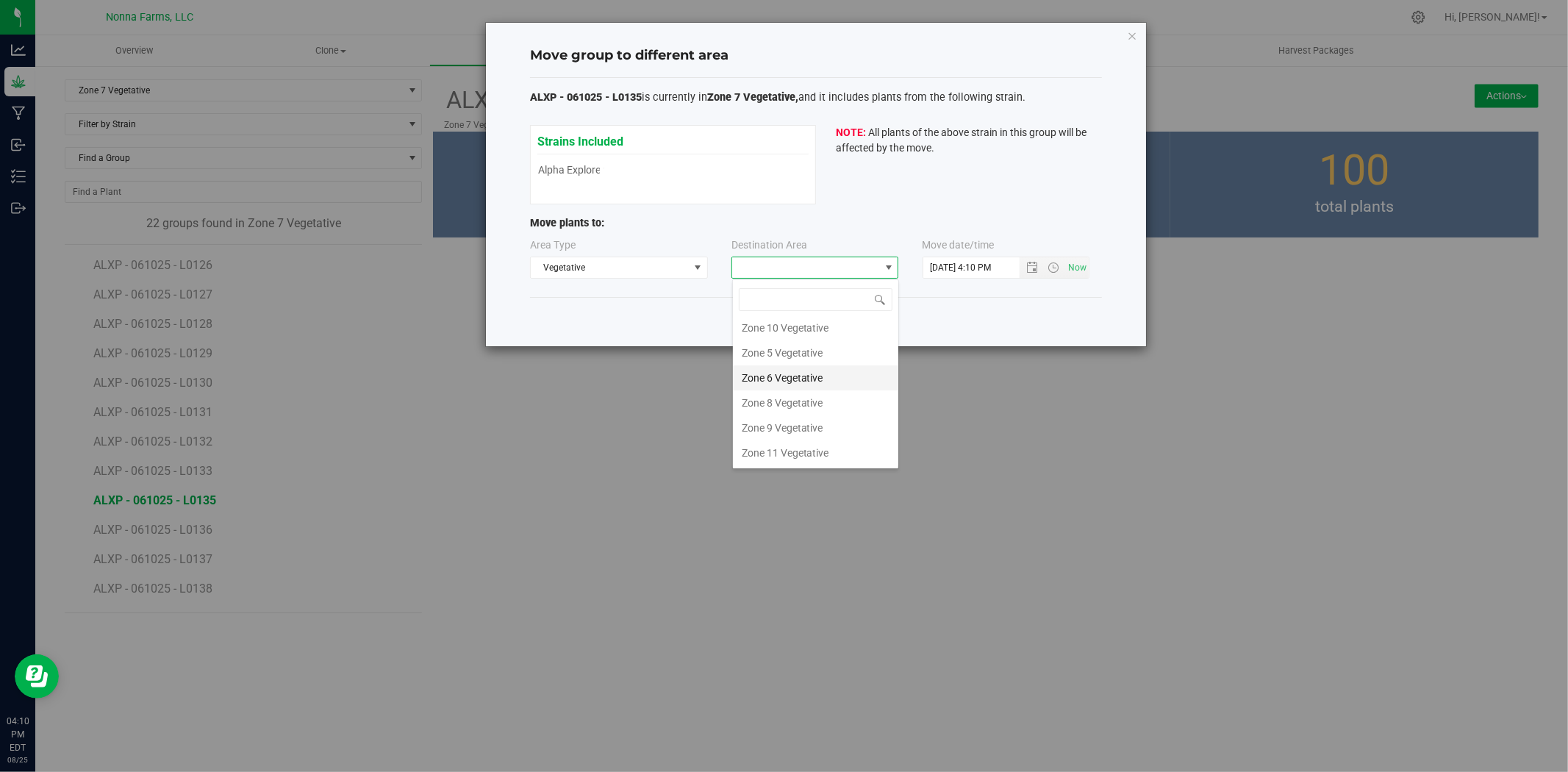
scroll to position [129, 0]
click at [794, 393] on li "Zone 8 Vegetative" at bounding box center [816, 402] width 166 height 25
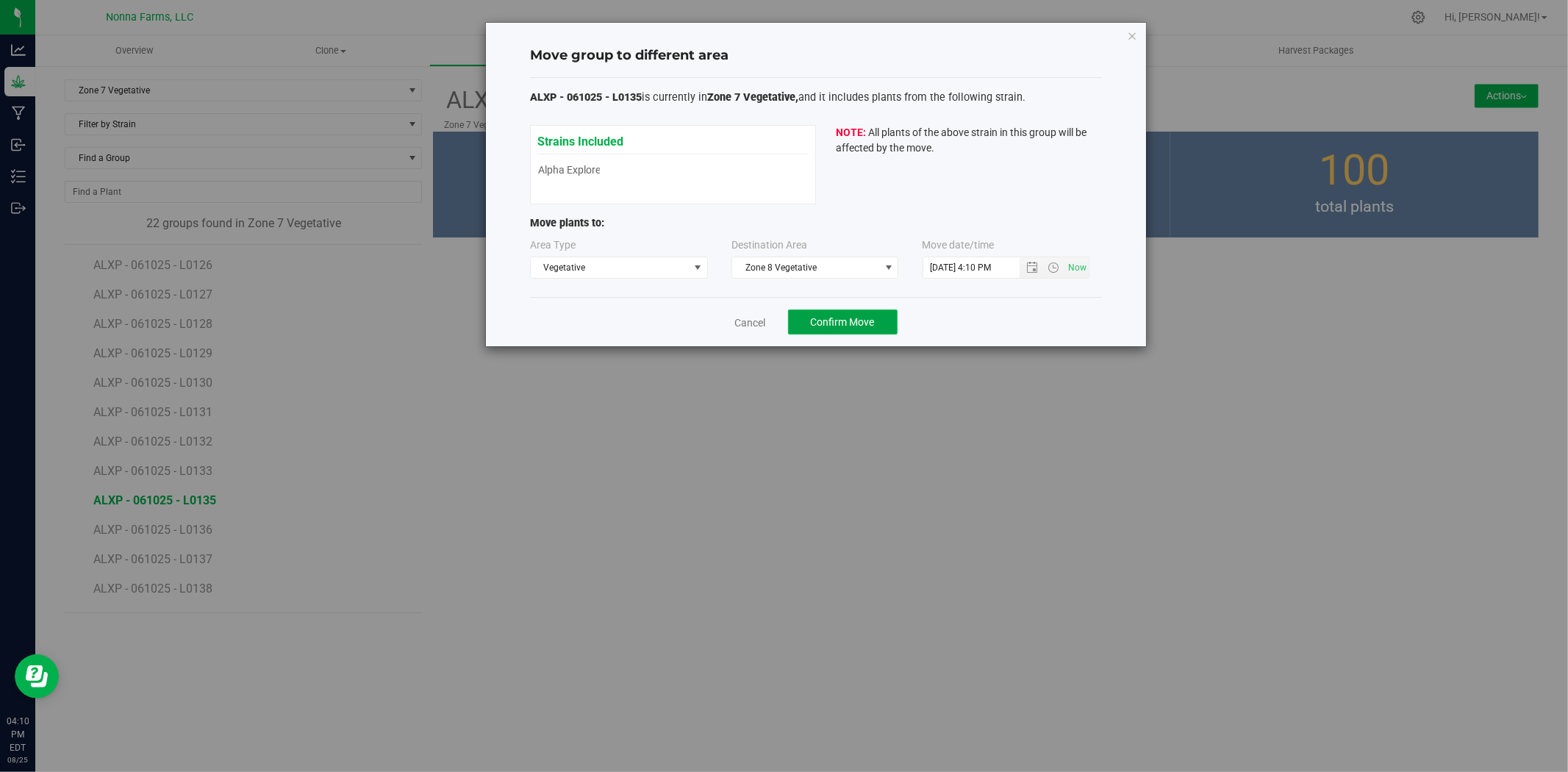
click at [821, 312] on button "Confirm Move" at bounding box center [843, 322] width 109 height 25
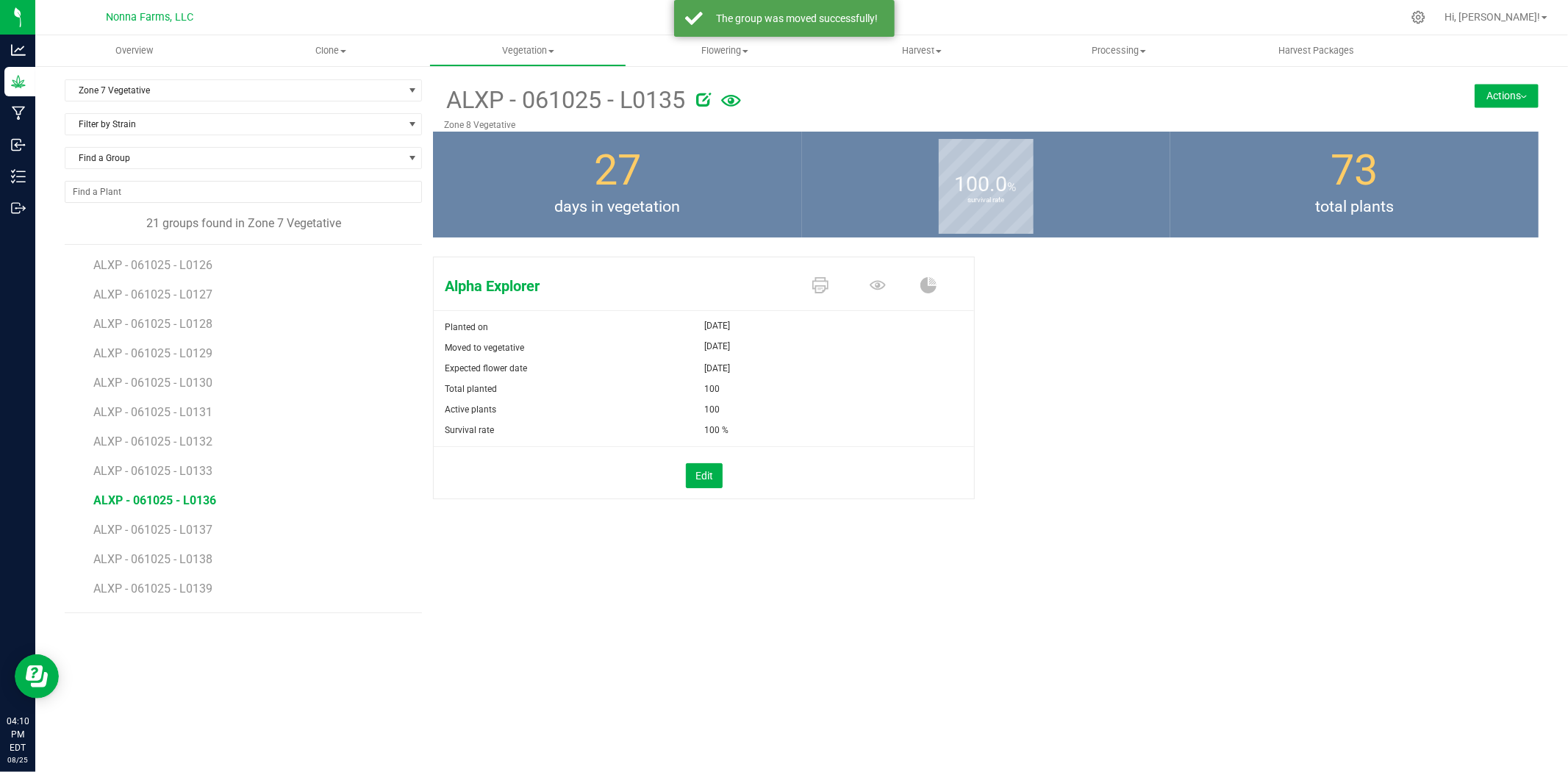
click at [187, 502] on span "ALXP - 061025 - L0136" at bounding box center [155, 500] width 123 height 14
click at [1505, 92] on button "Actions" at bounding box center [1506, 95] width 64 height 24
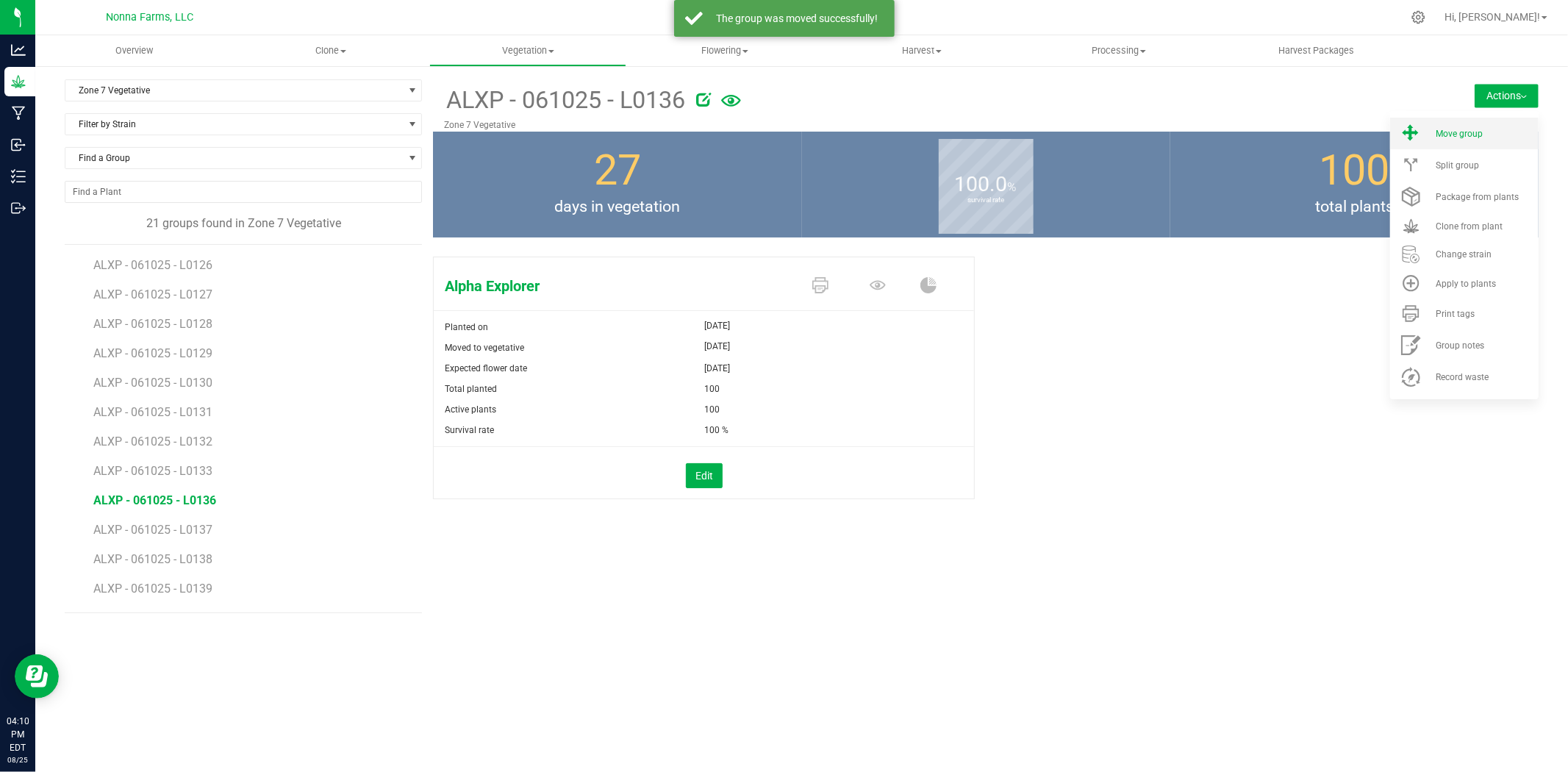
click at [1482, 138] on li "Move group" at bounding box center [1465, 134] width 149 height 32
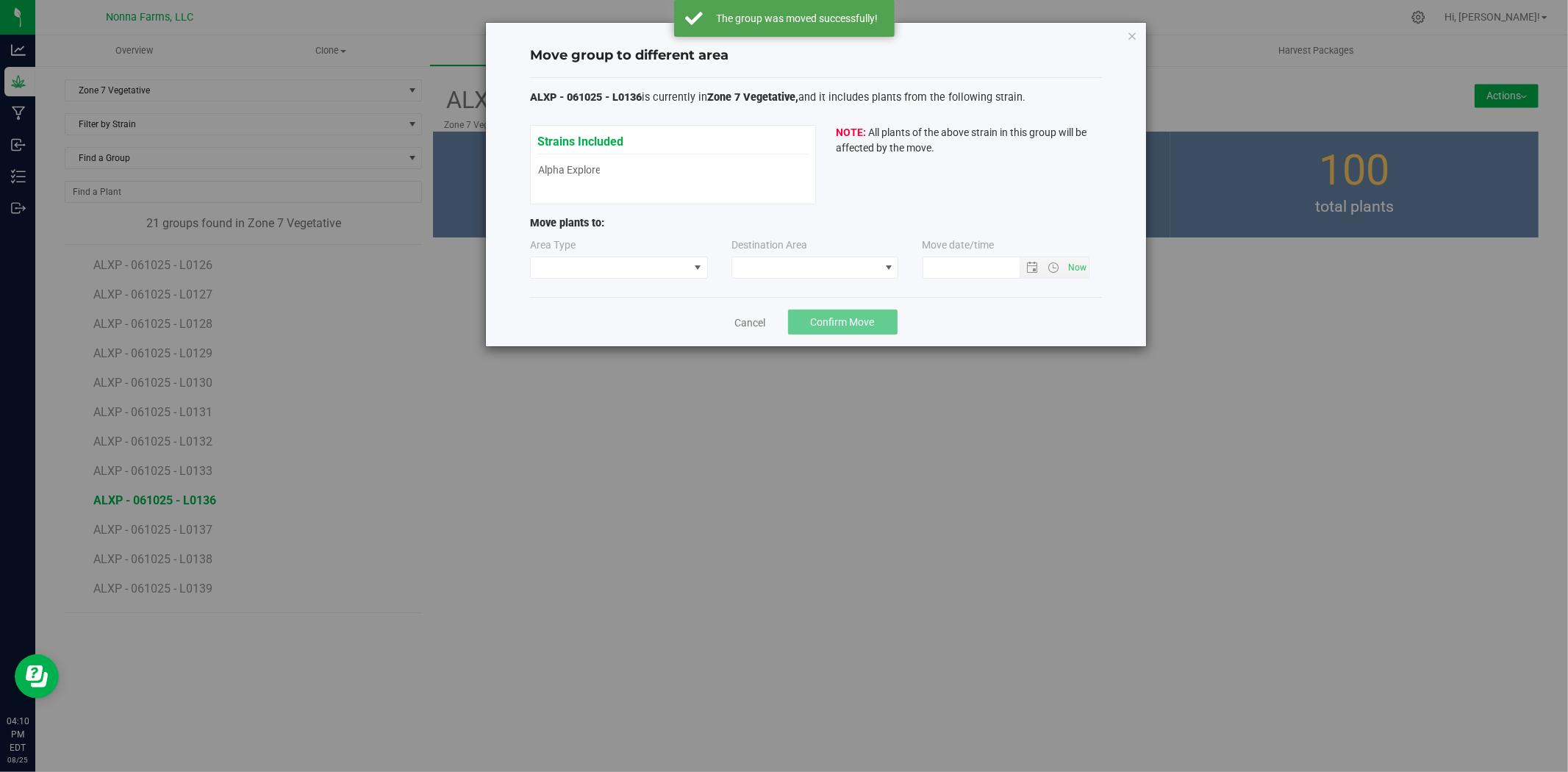
type input "[DATE] 4:10 PM"
click at [637, 266] on span at bounding box center [609, 267] width 158 height 21
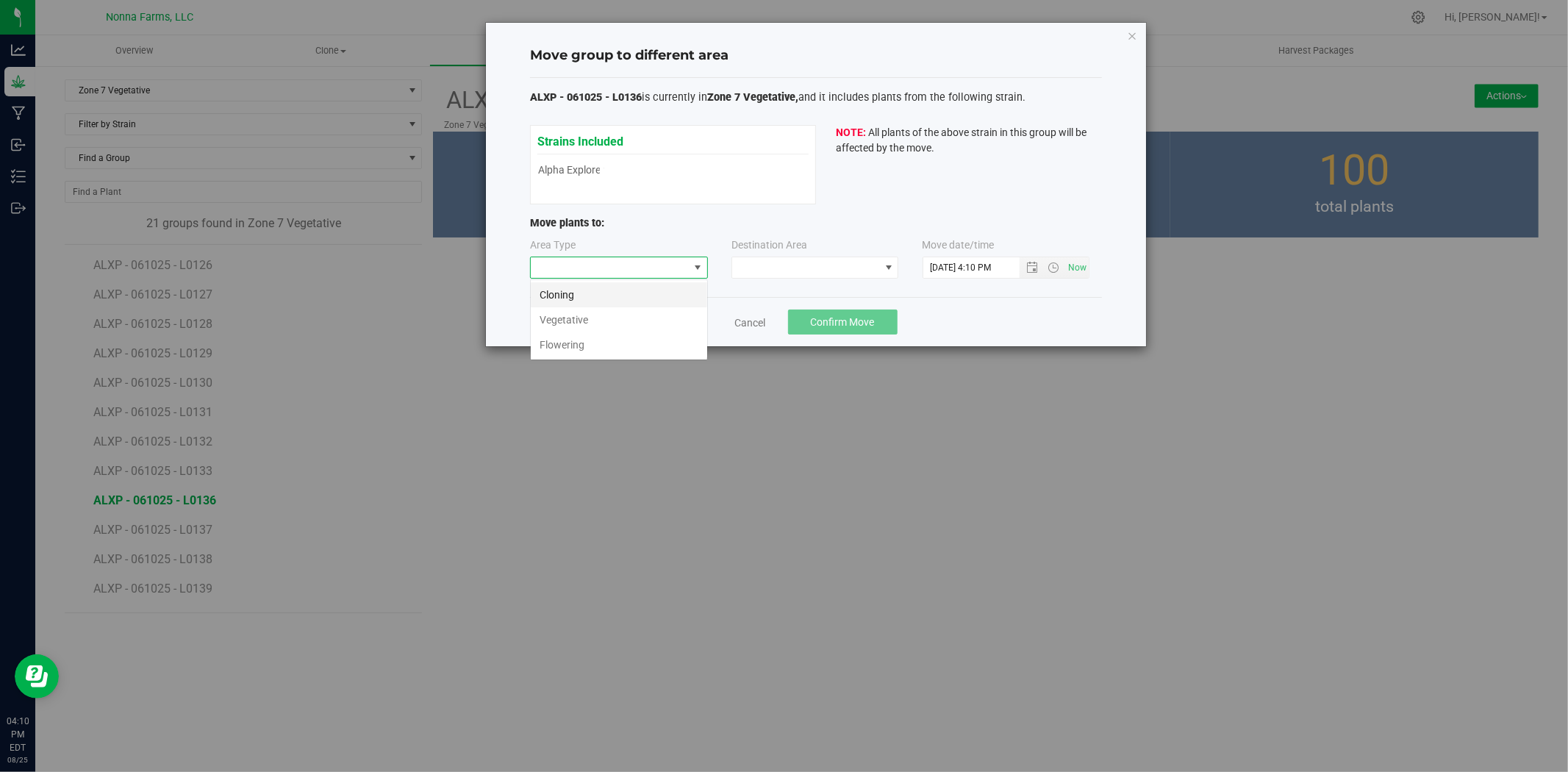
scroll to position [22, 178]
click at [599, 322] on li "Vegetative" at bounding box center [619, 320] width 177 height 25
click at [840, 269] on span at bounding box center [806, 267] width 147 height 21
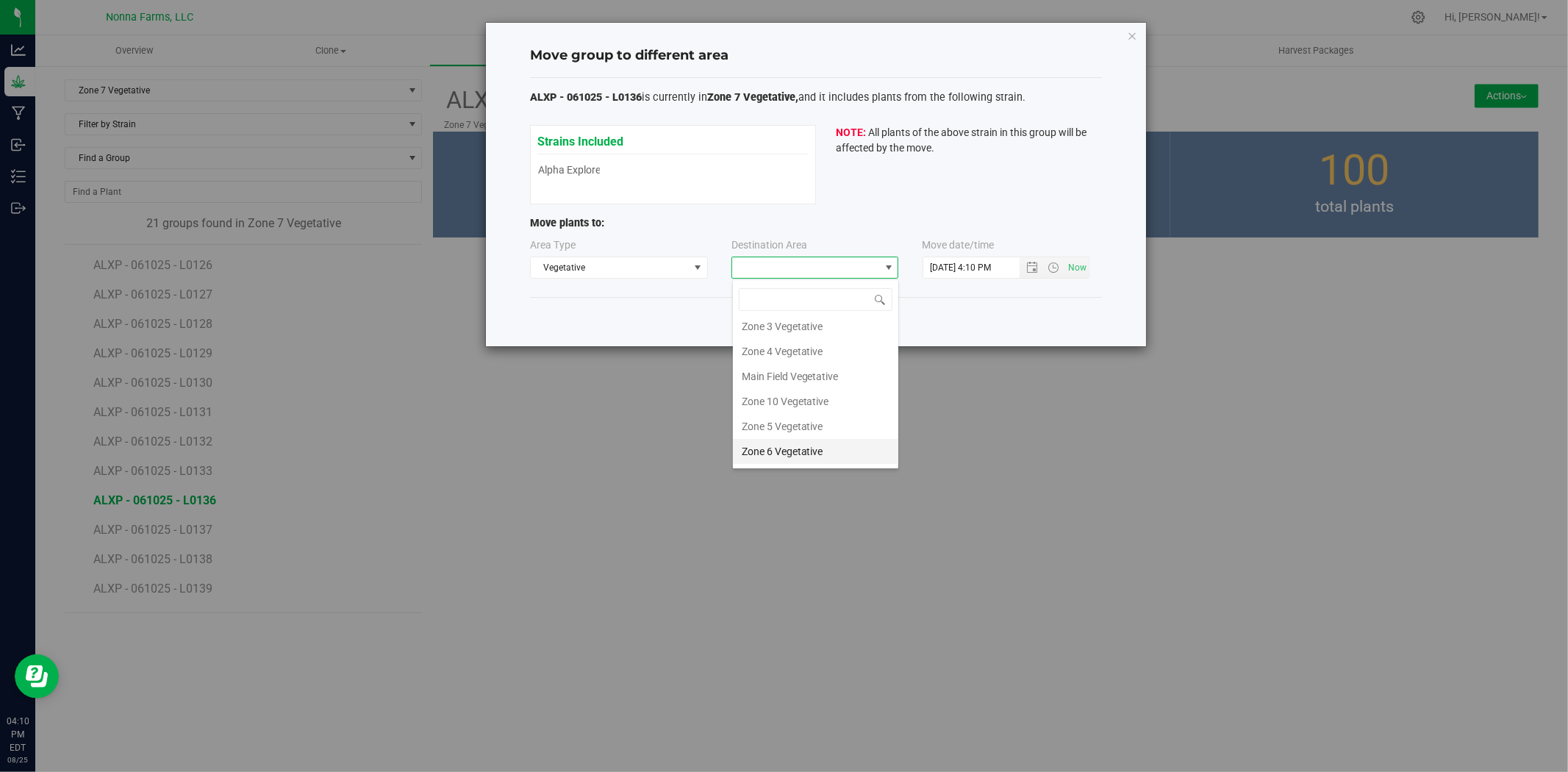
scroll to position [129, 0]
click at [810, 403] on li "Zone 8 Vegetative" at bounding box center [816, 402] width 166 height 25
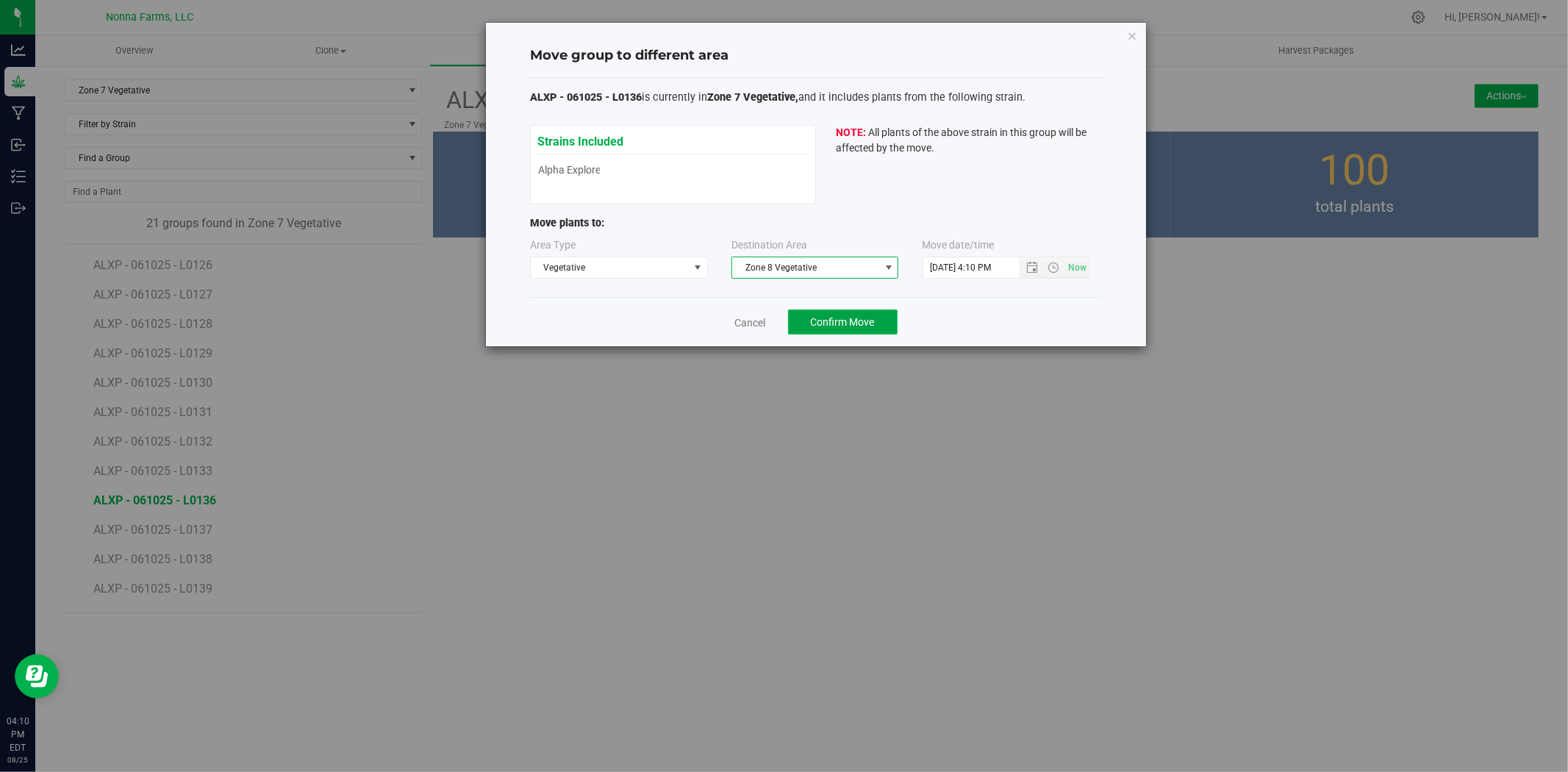
click at [835, 311] on button "Confirm Move" at bounding box center [843, 322] width 109 height 25
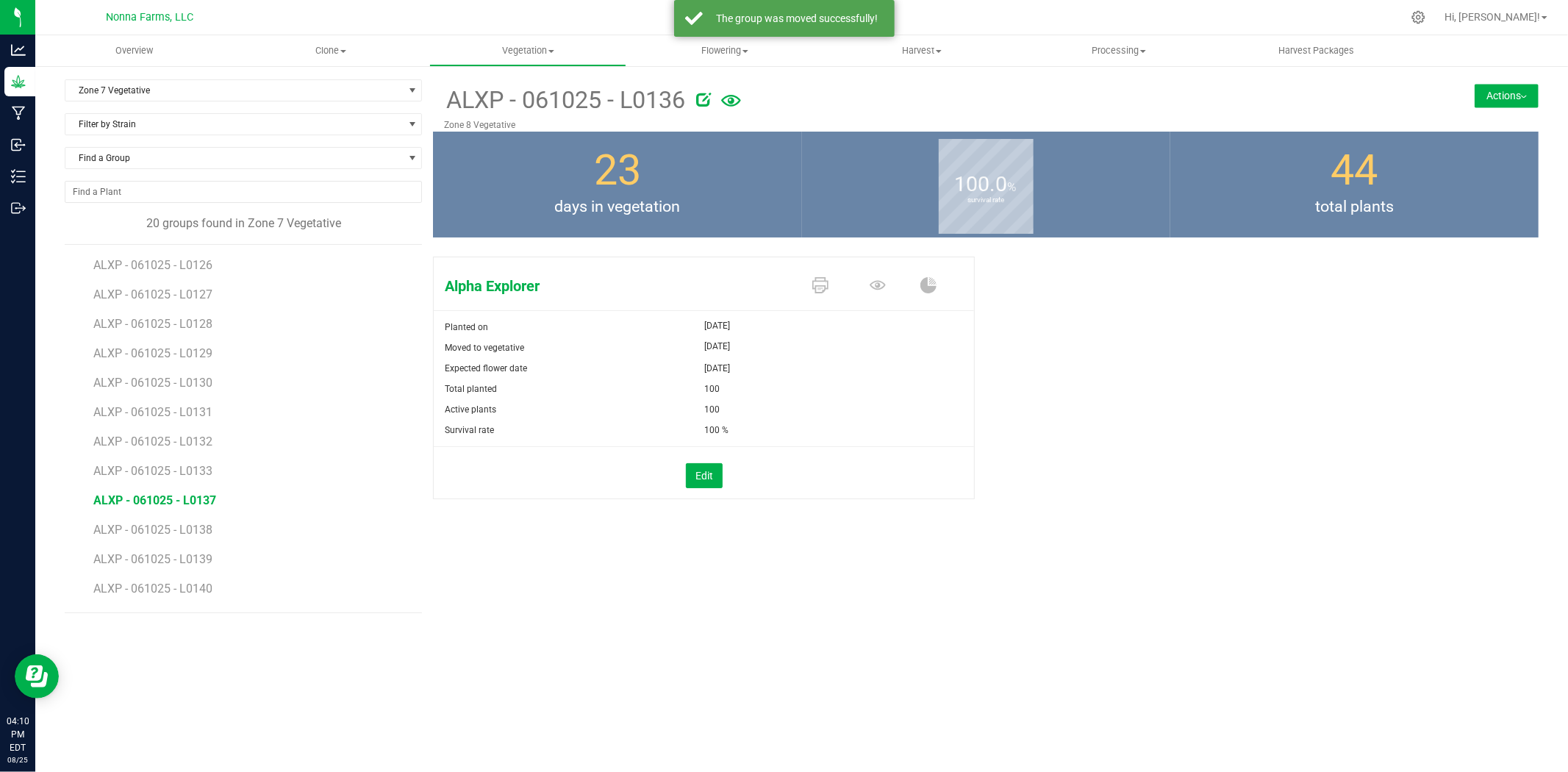
click at [180, 505] on span "ALXP - 061025 - L0137" at bounding box center [155, 500] width 123 height 14
click at [1498, 98] on button "Actions" at bounding box center [1506, 95] width 64 height 24
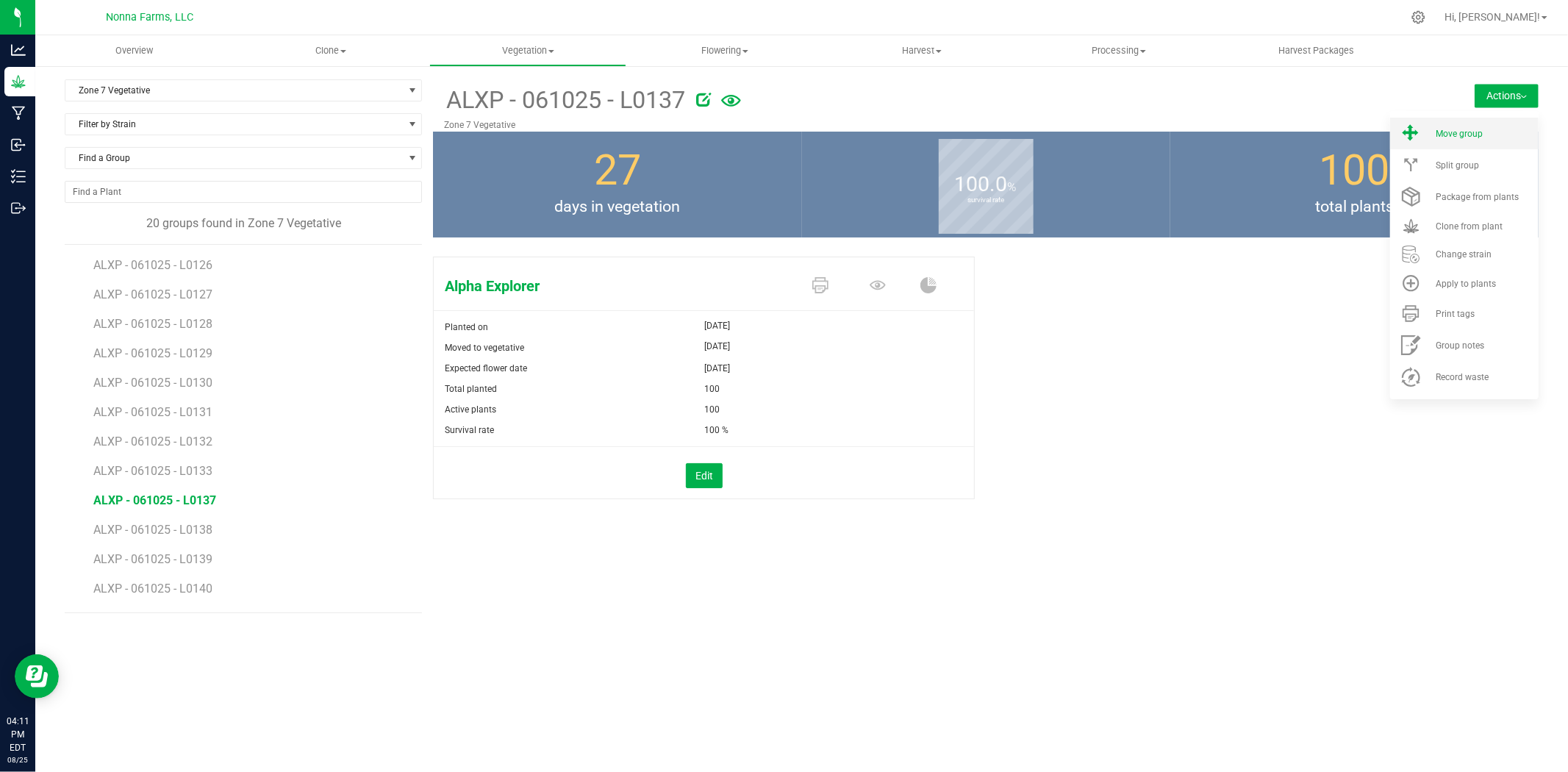
click at [1437, 135] on span "Move group" at bounding box center [1459, 134] width 47 height 10
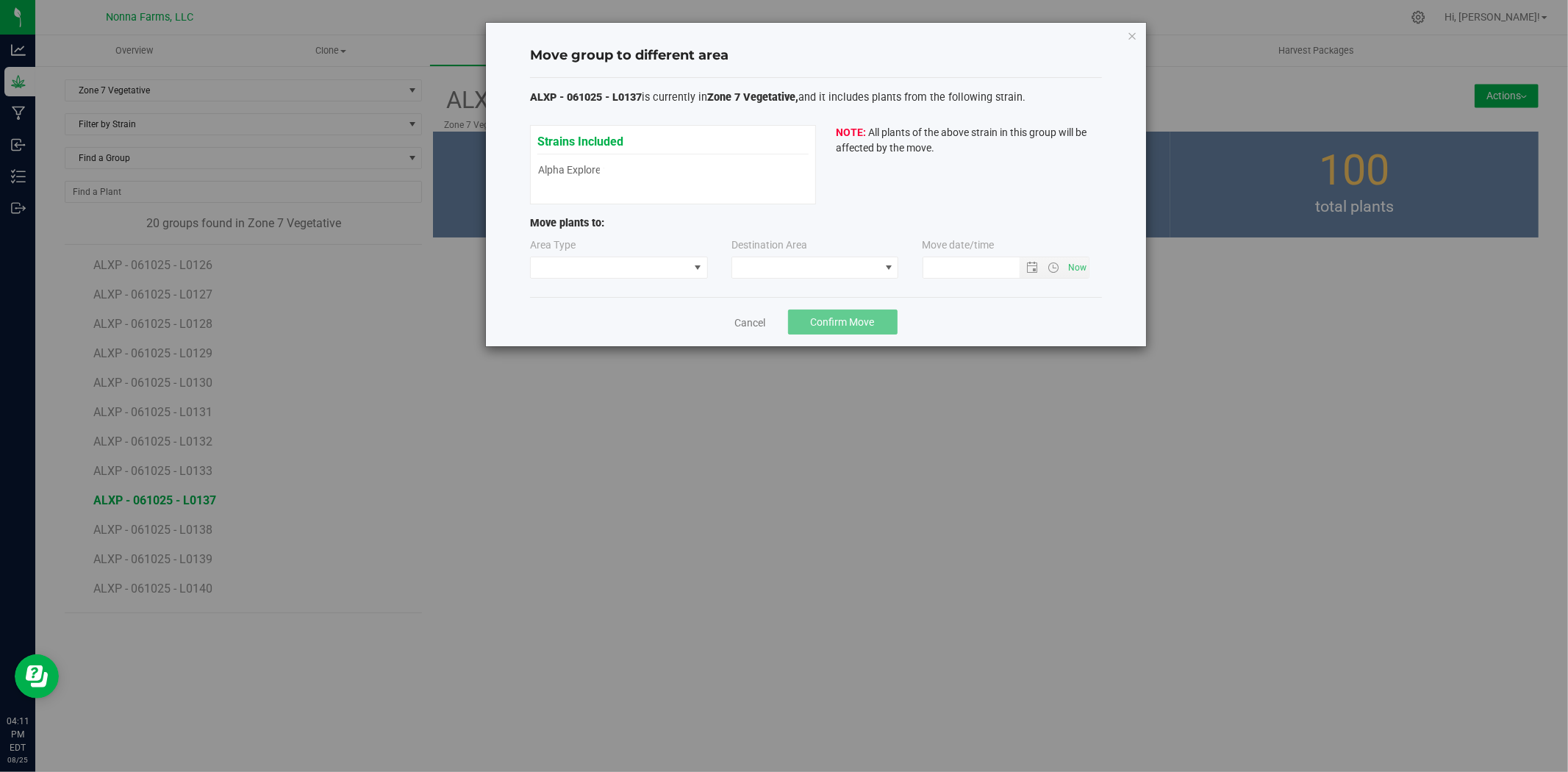
type input "[DATE] 4:11 PM"
click at [648, 271] on span at bounding box center [609, 267] width 158 height 21
click at [584, 327] on li "Vegetative" at bounding box center [619, 320] width 177 height 25
click at [805, 259] on span at bounding box center [806, 267] width 147 height 21
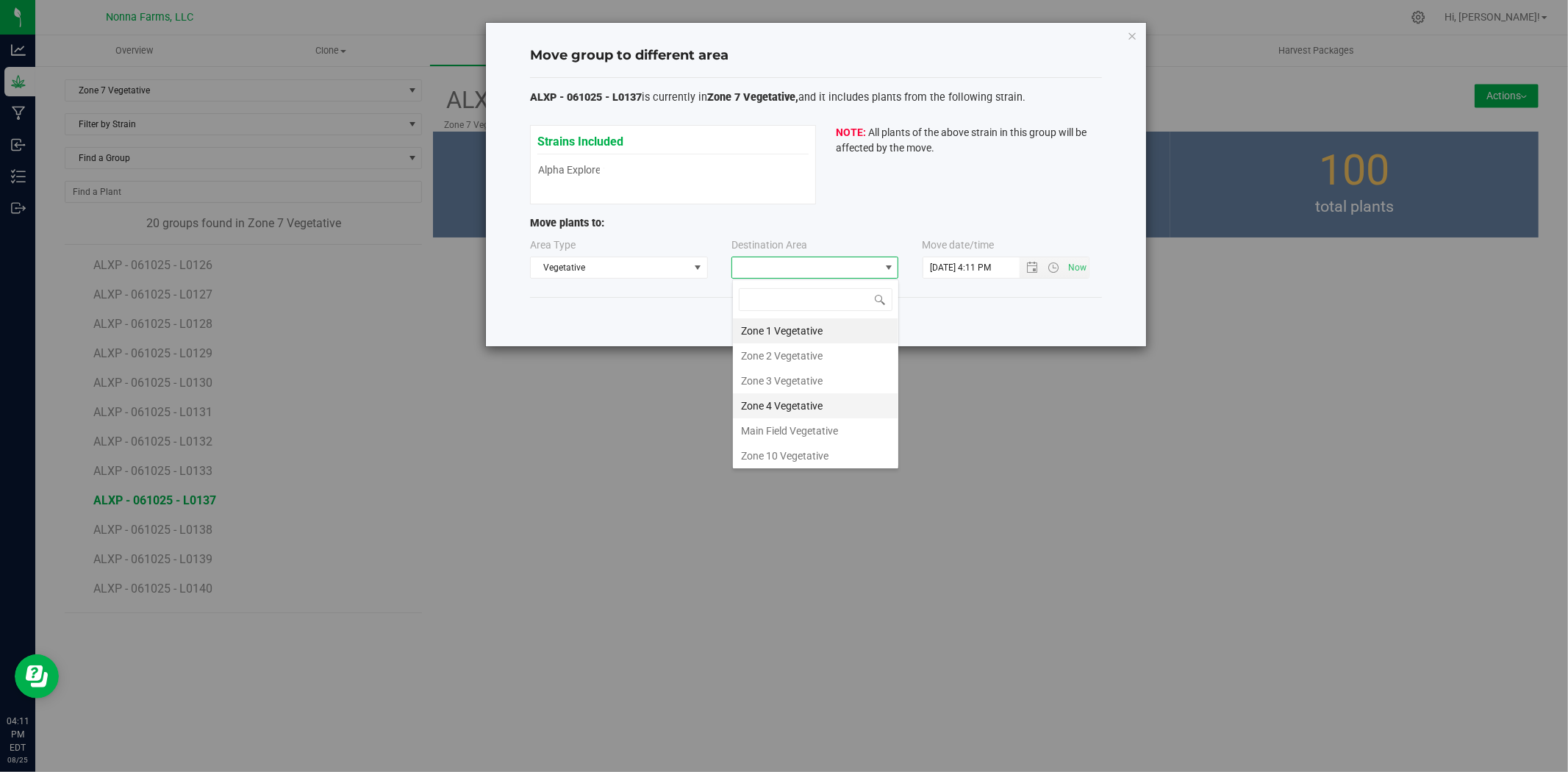
scroll to position [81, 0]
click at [799, 447] on li "Zone 8 Vegetative" at bounding box center [816, 449] width 166 height 25
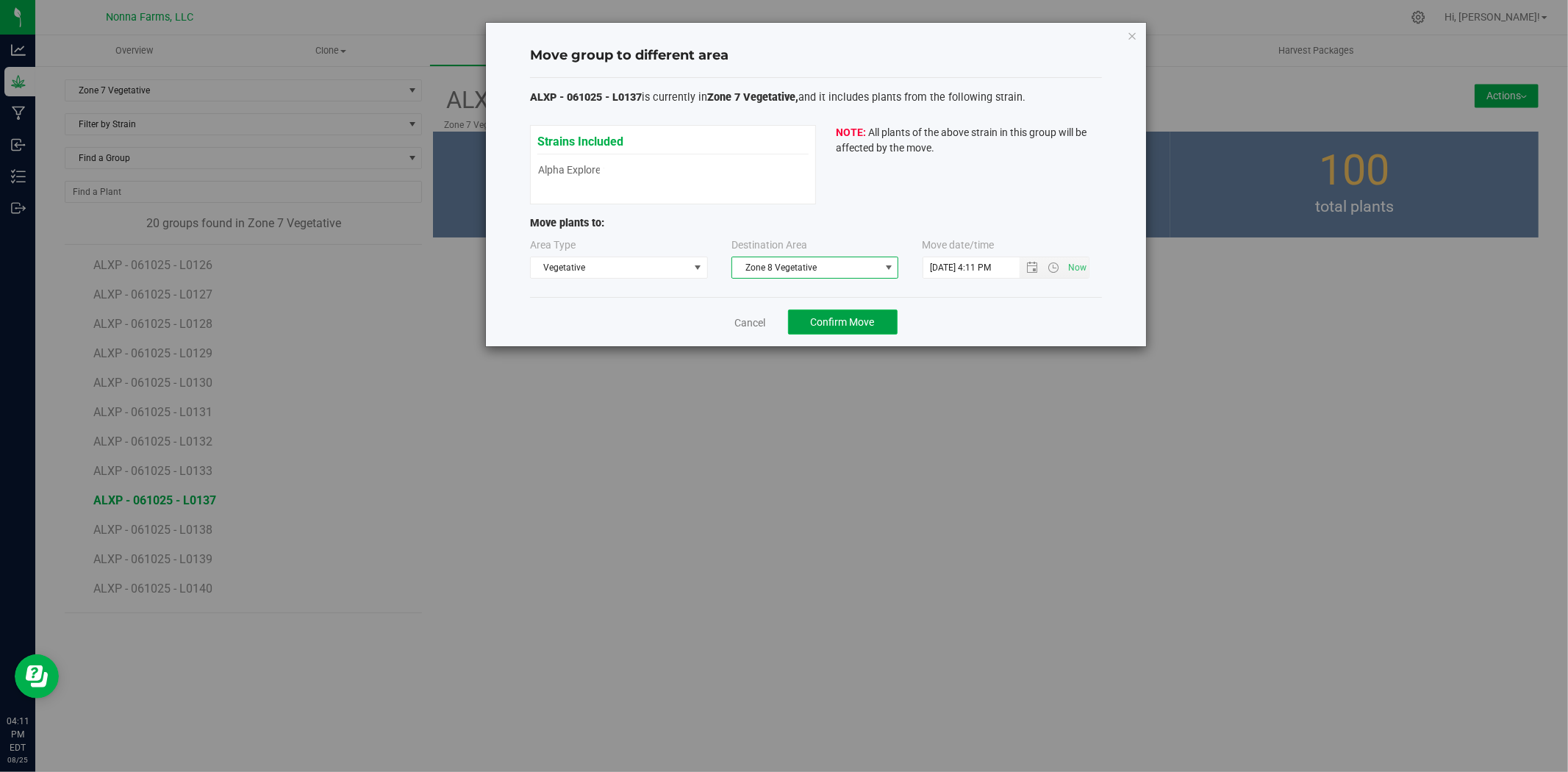
click at [850, 320] on span "Confirm Move" at bounding box center [843, 322] width 64 height 12
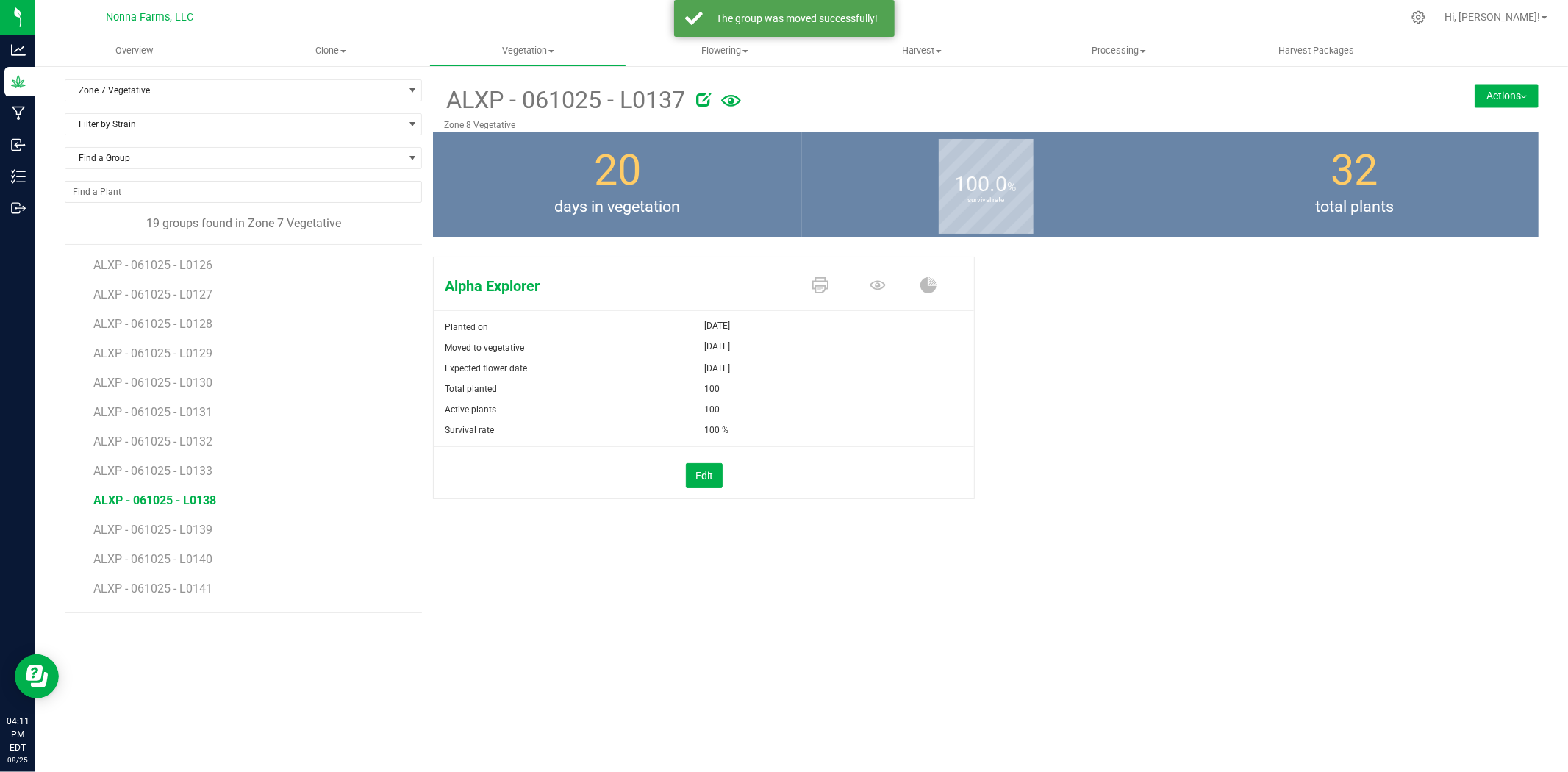
click at [175, 501] on span "ALXP - 061025 - L0138" at bounding box center [155, 500] width 123 height 14
click at [1502, 90] on button "Actions" at bounding box center [1506, 95] width 64 height 24
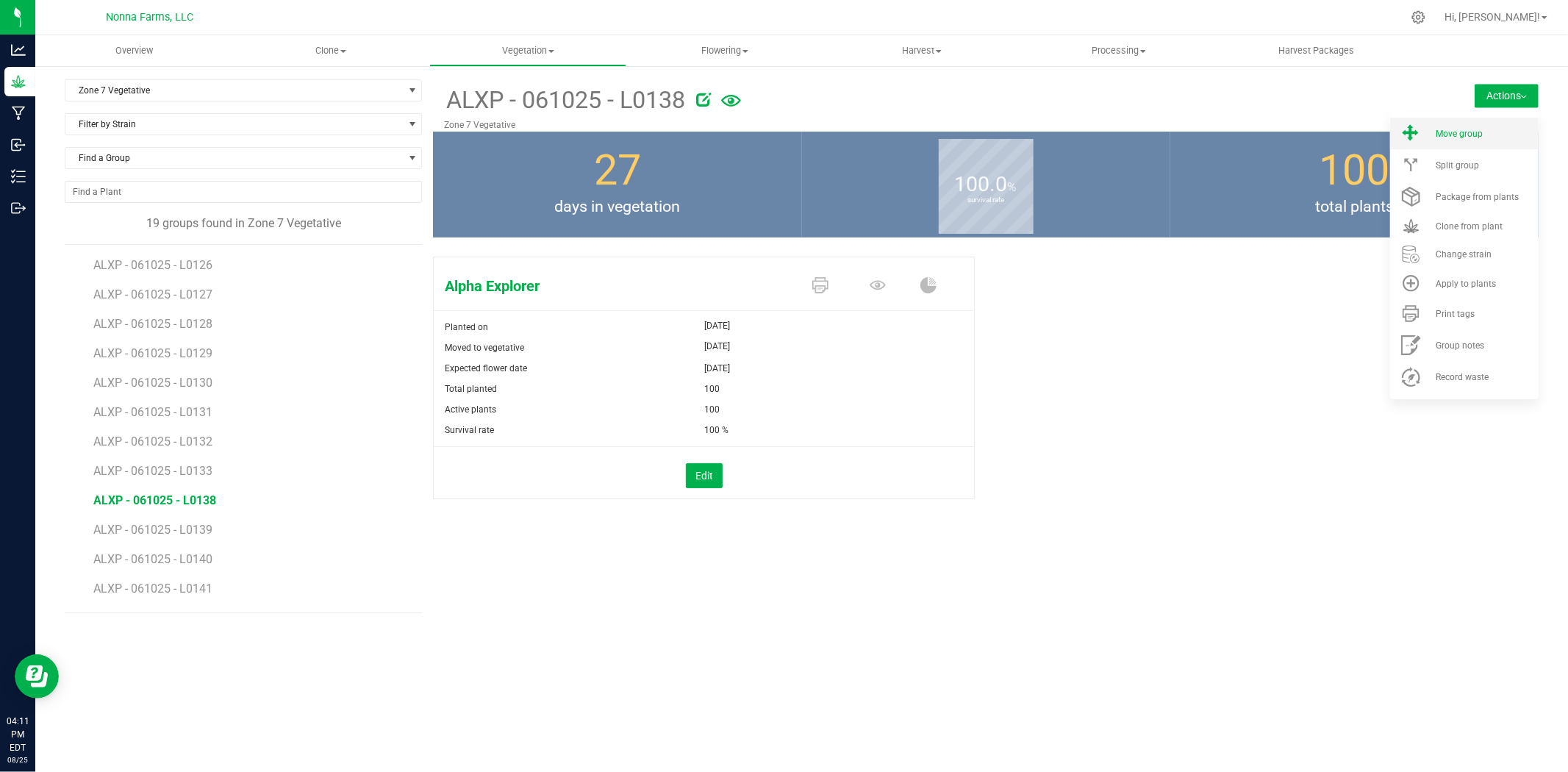
click at [1441, 140] on li "Move group" at bounding box center [1465, 134] width 149 height 32
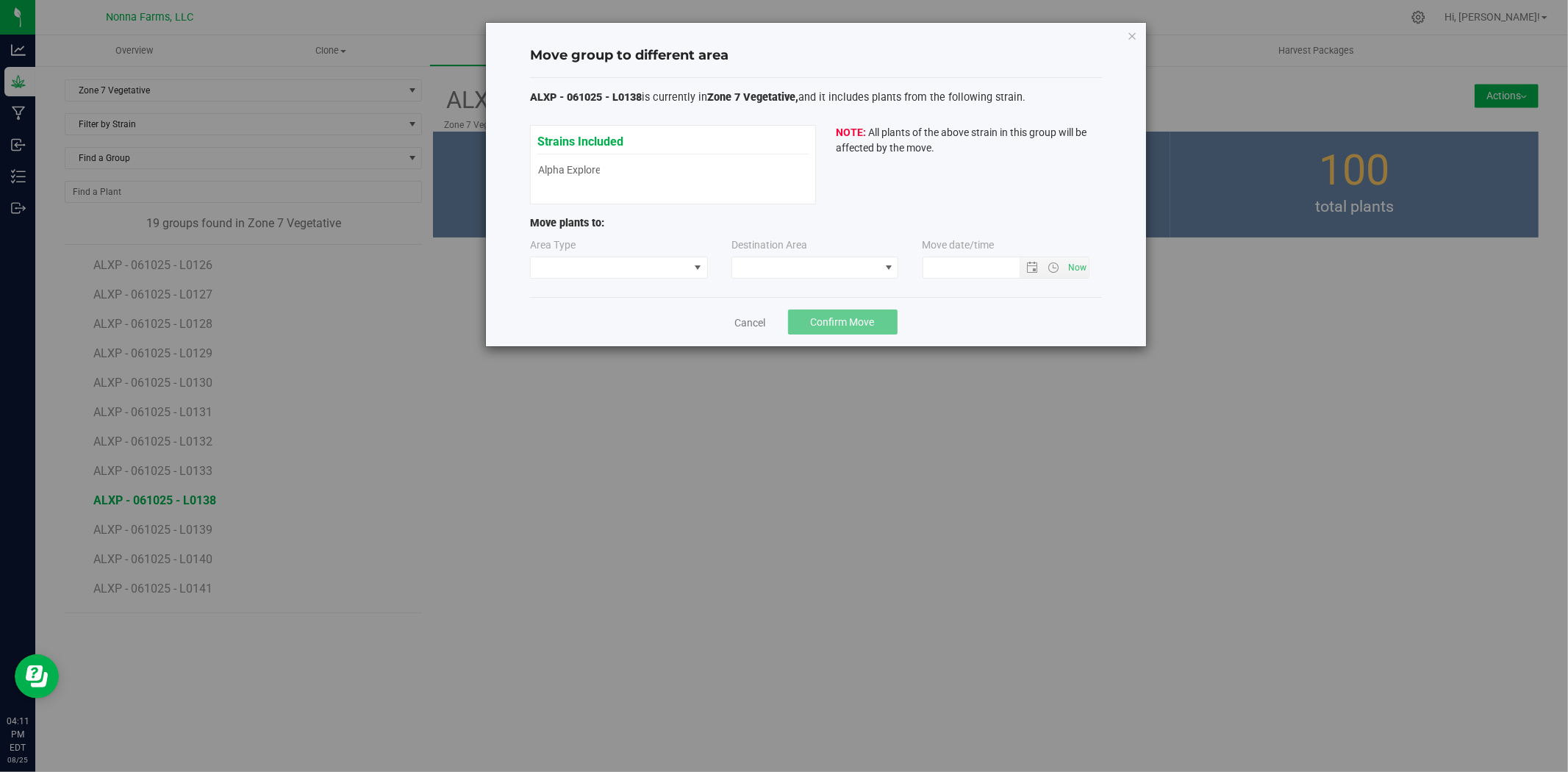
type input "[DATE] 4:11 PM"
click at [594, 259] on span at bounding box center [609, 267] width 158 height 21
click at [565, 323] on li "Vegetative" at bounding box center [619, 320] width 177 height 25
click at [833, 274] on span at bounding box center [806, 267] width 147 height 21
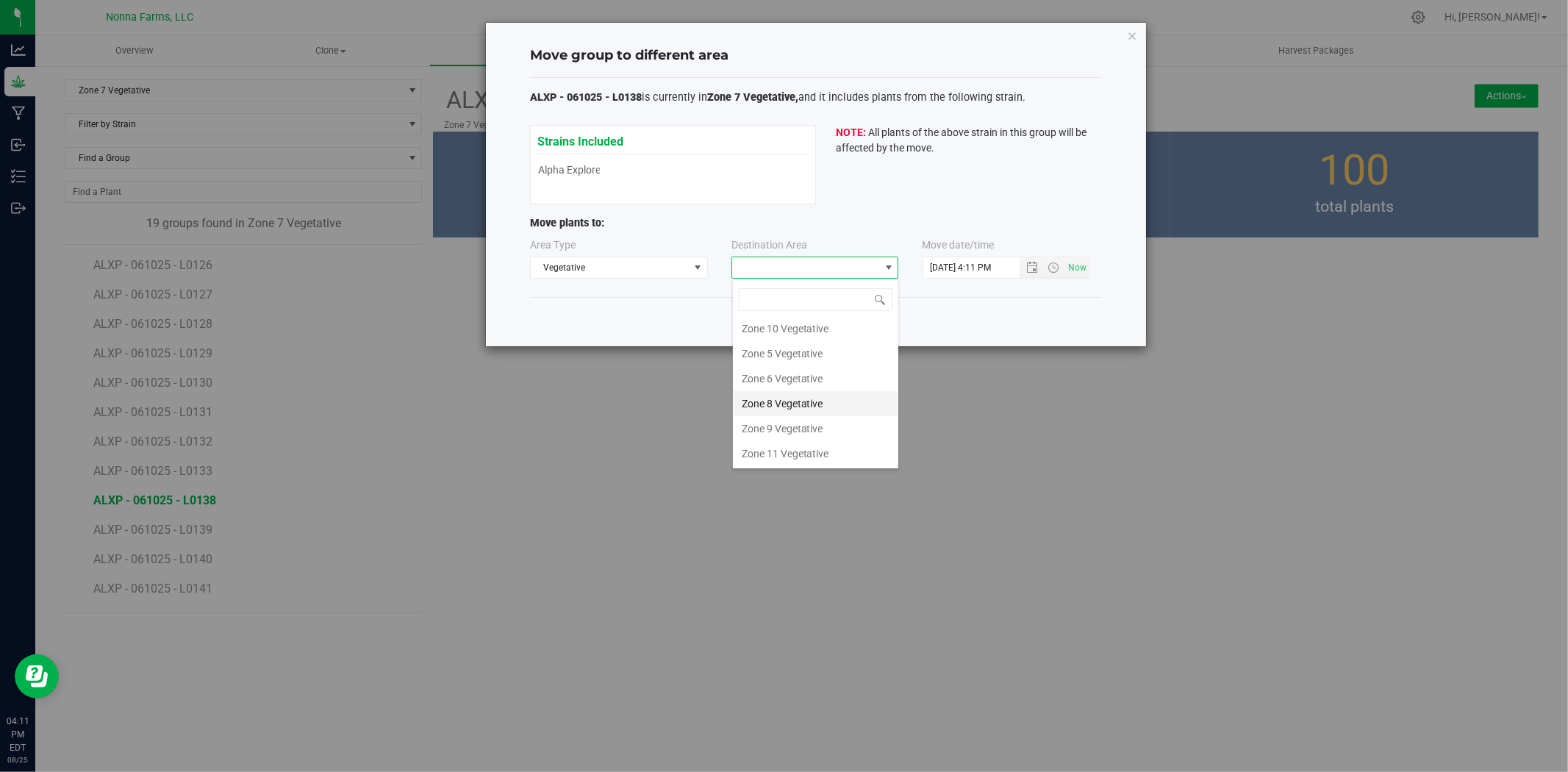
scroll to position [129, 0]
click at [793, 401] on li "Zone 8 Vegetative" at bounding box center [816, 402] width 166 height 25
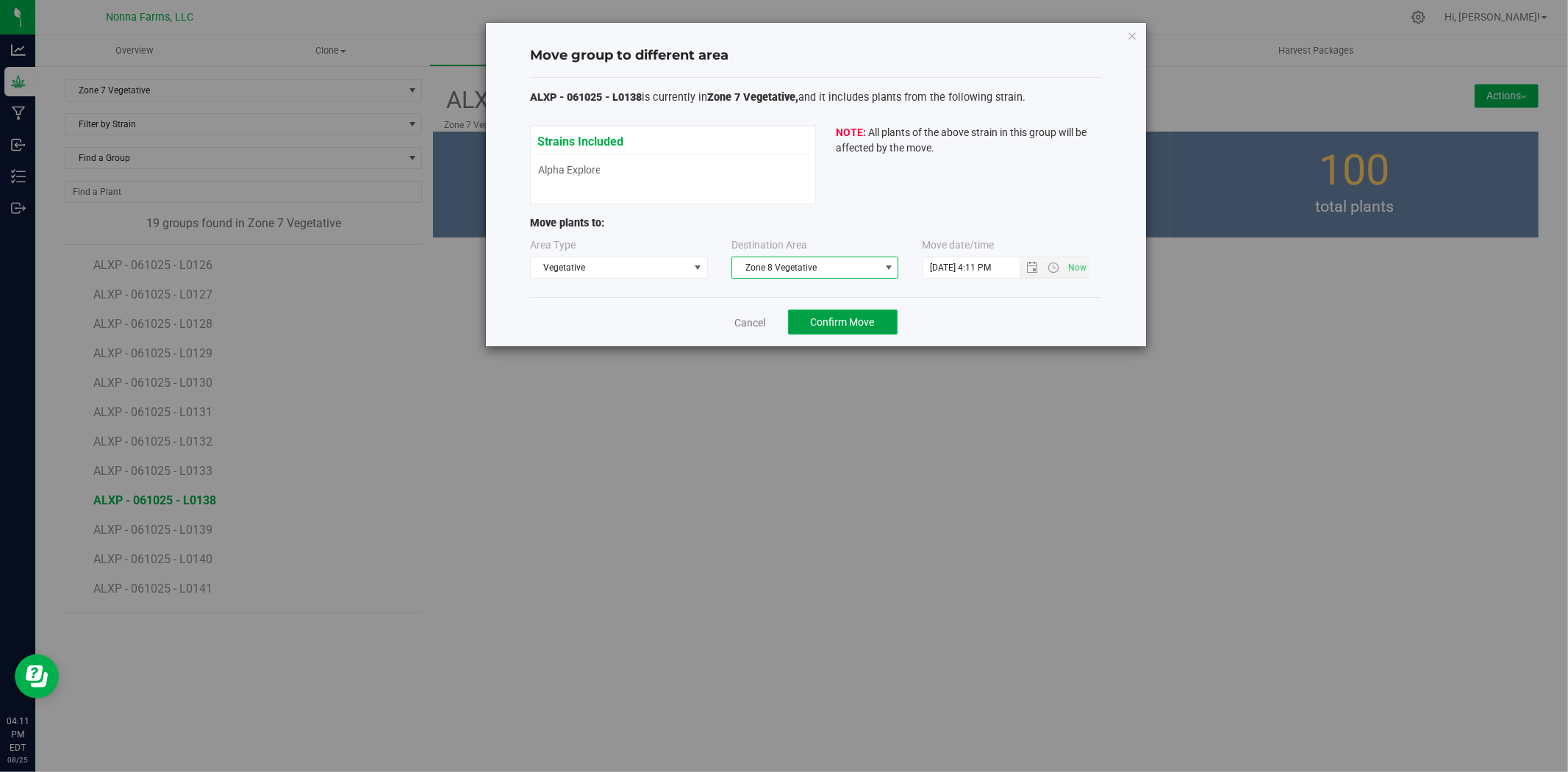
click at [844, 314] on button "Confirm Move" at bounding box center [843, 322] width 109 height 25
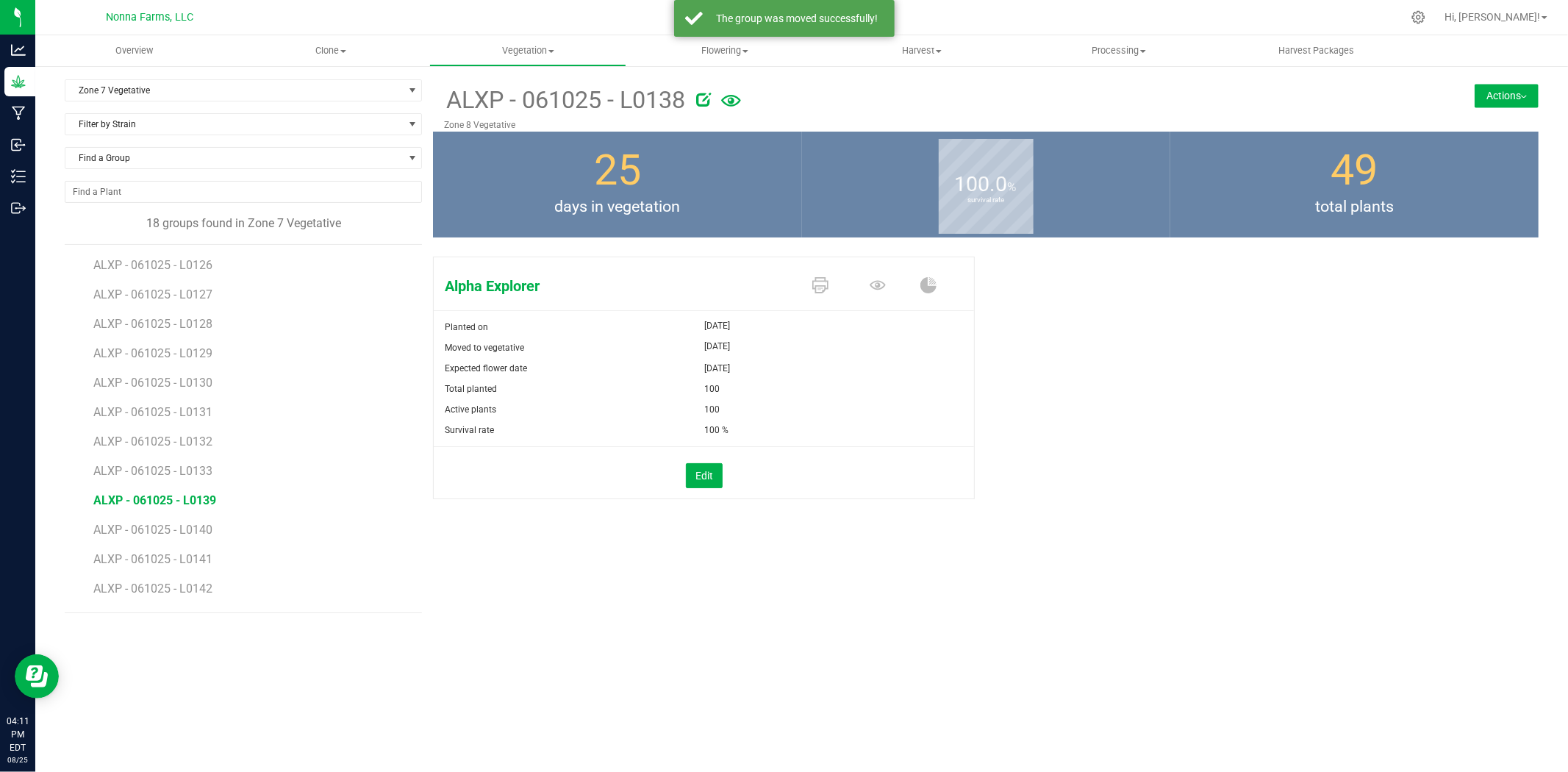
click at [152, 503] on span "ALXP - 061025 - L0139" at bounding box center [155, 500] width 123 height 14
click at [1502, 107] on div "ALXP - 061025 - L0139 Zone 7 Vegetative Actions Move group Split group" at bounding box center [985, 105] width 1106 height 53
click at [1503, 103] on button "Actions" at bounding box center [1506, 95] width 64 height 24
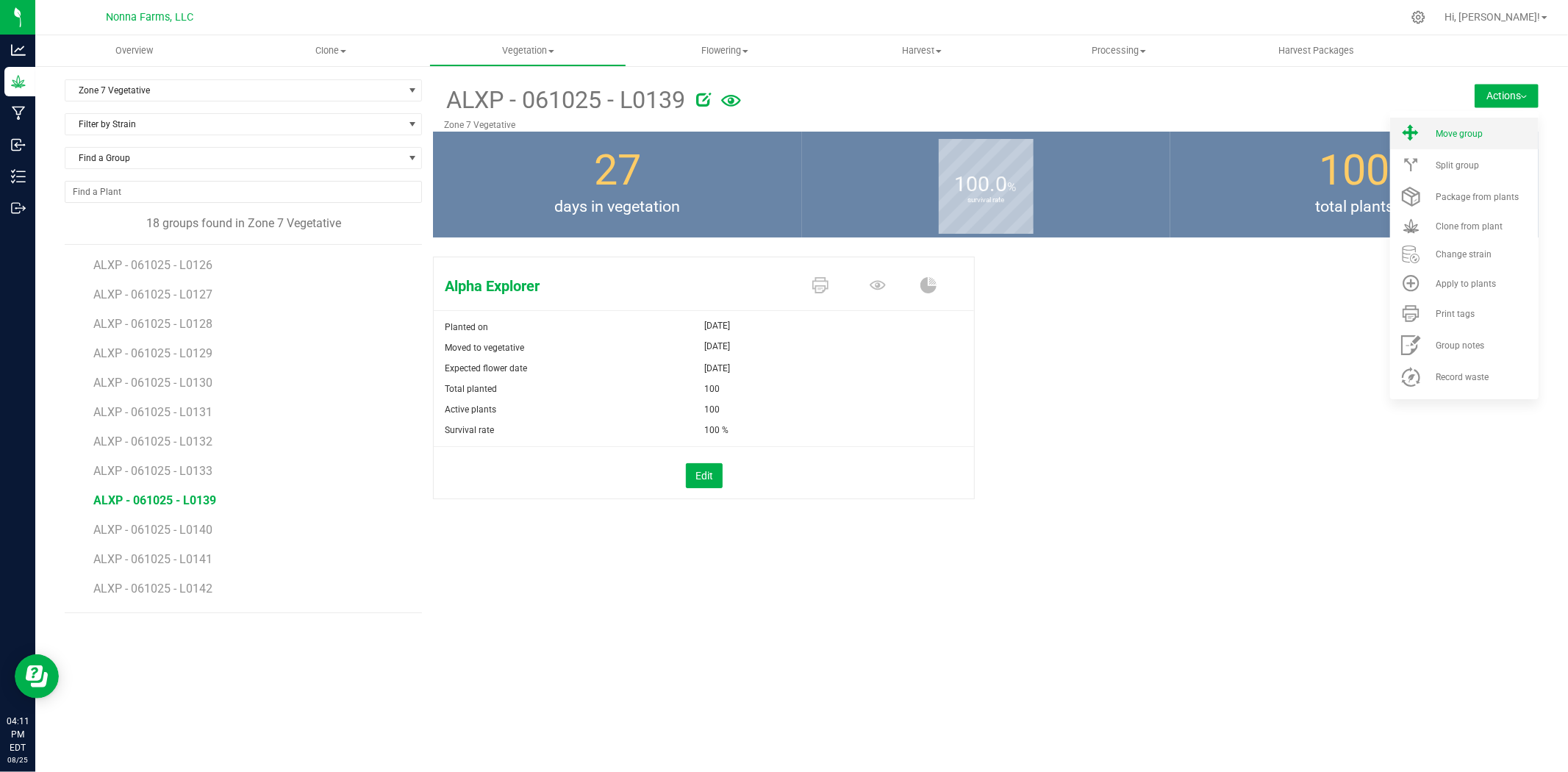
click at [1461, 130] on span "Move group" at bounding box center [1459, 134] width 47 height 10
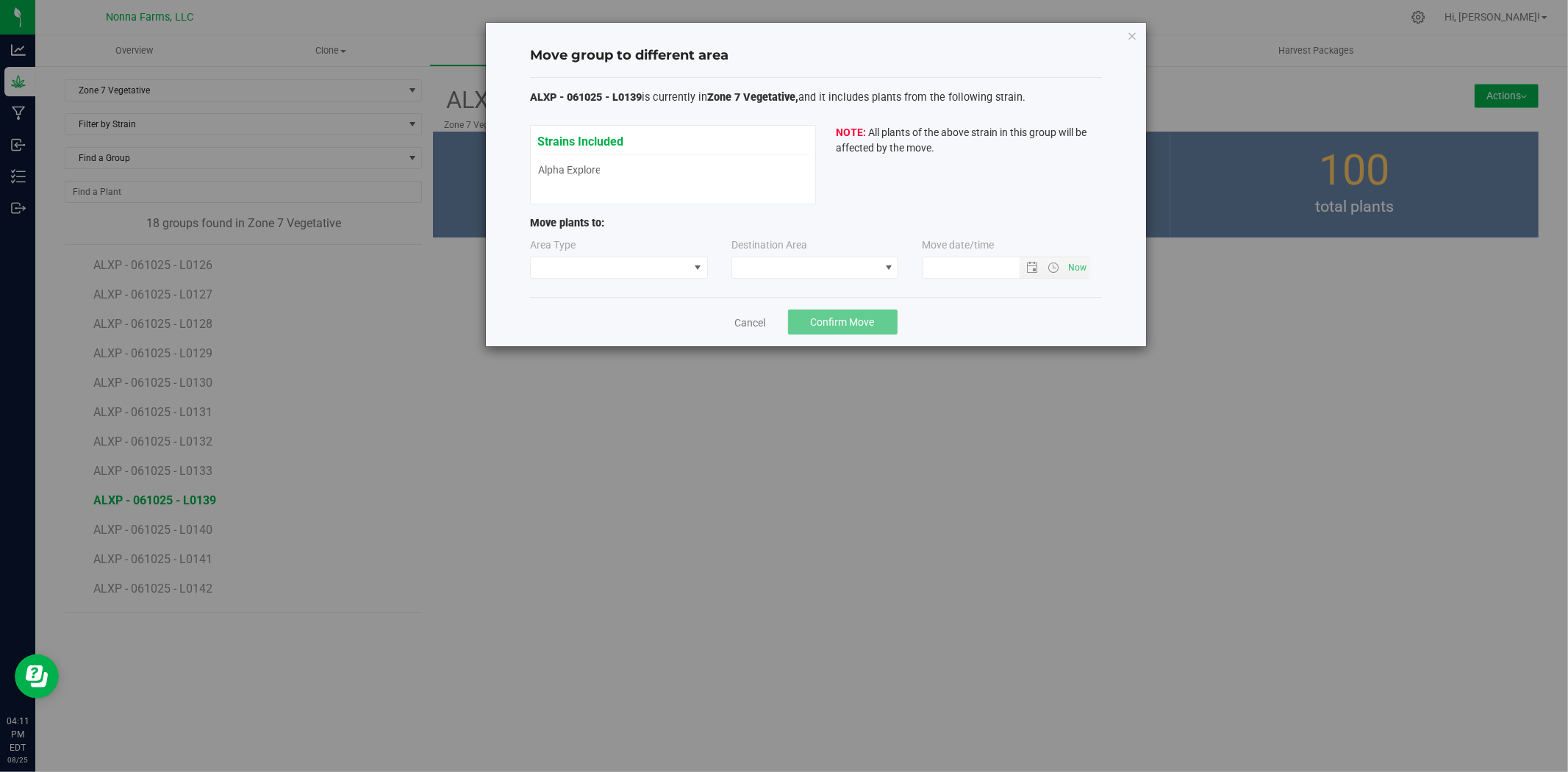
type input "[DATE] 4:11 PM"
click at [634, 265] on span at bounding box center [609, 267] width 158 height 21
click at [588, 322] on li "Vegetative" at bounding box center [619, 320] width 177 height 25
click at [852, 268] on span at bounding box center [806, 267] width 147 height 21
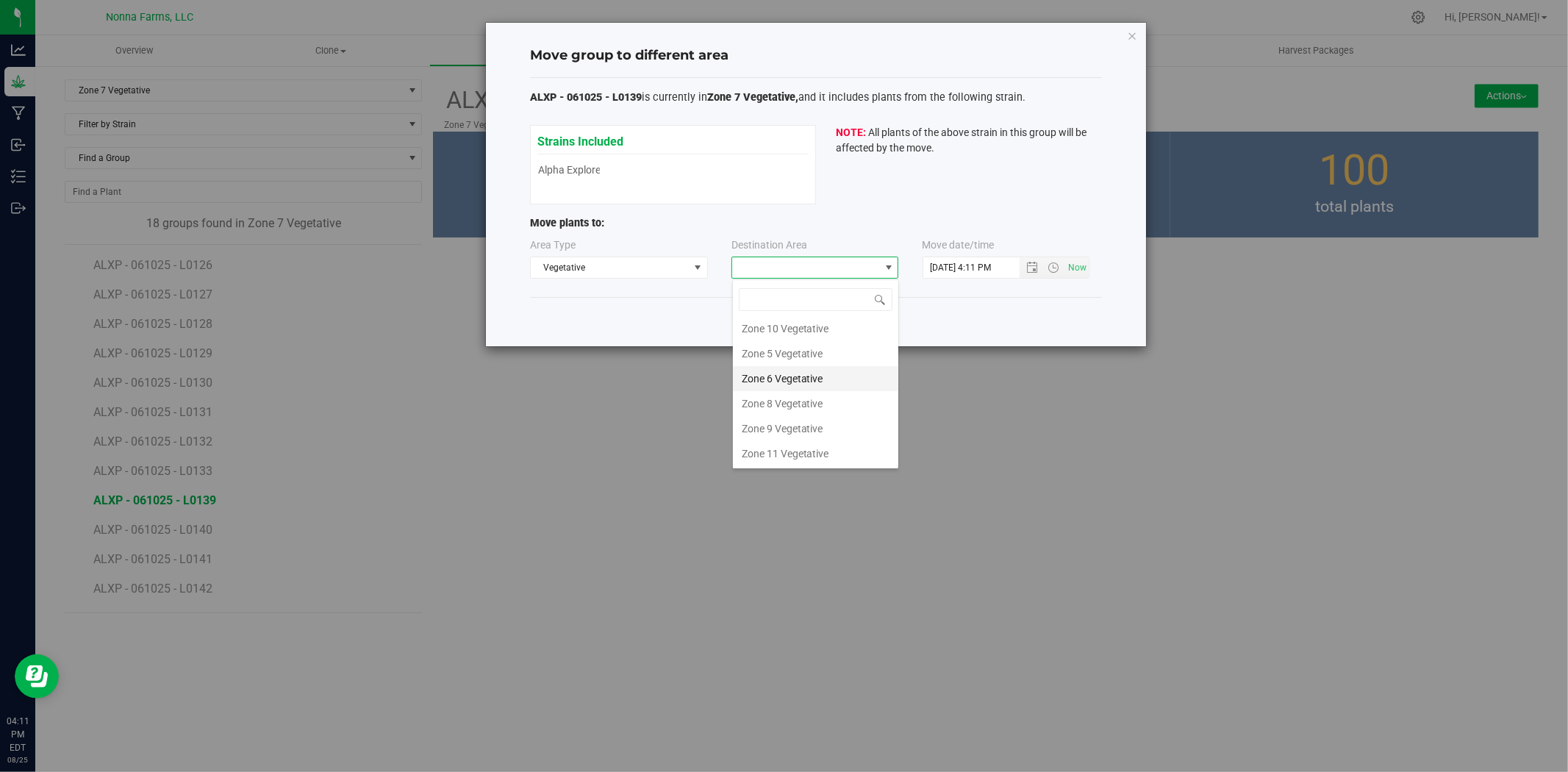
scroll to position [129, 0]
click at [795, 399] on li "Zone 8 Vegetative" at bounding box center [816, 402] width 166 height 25
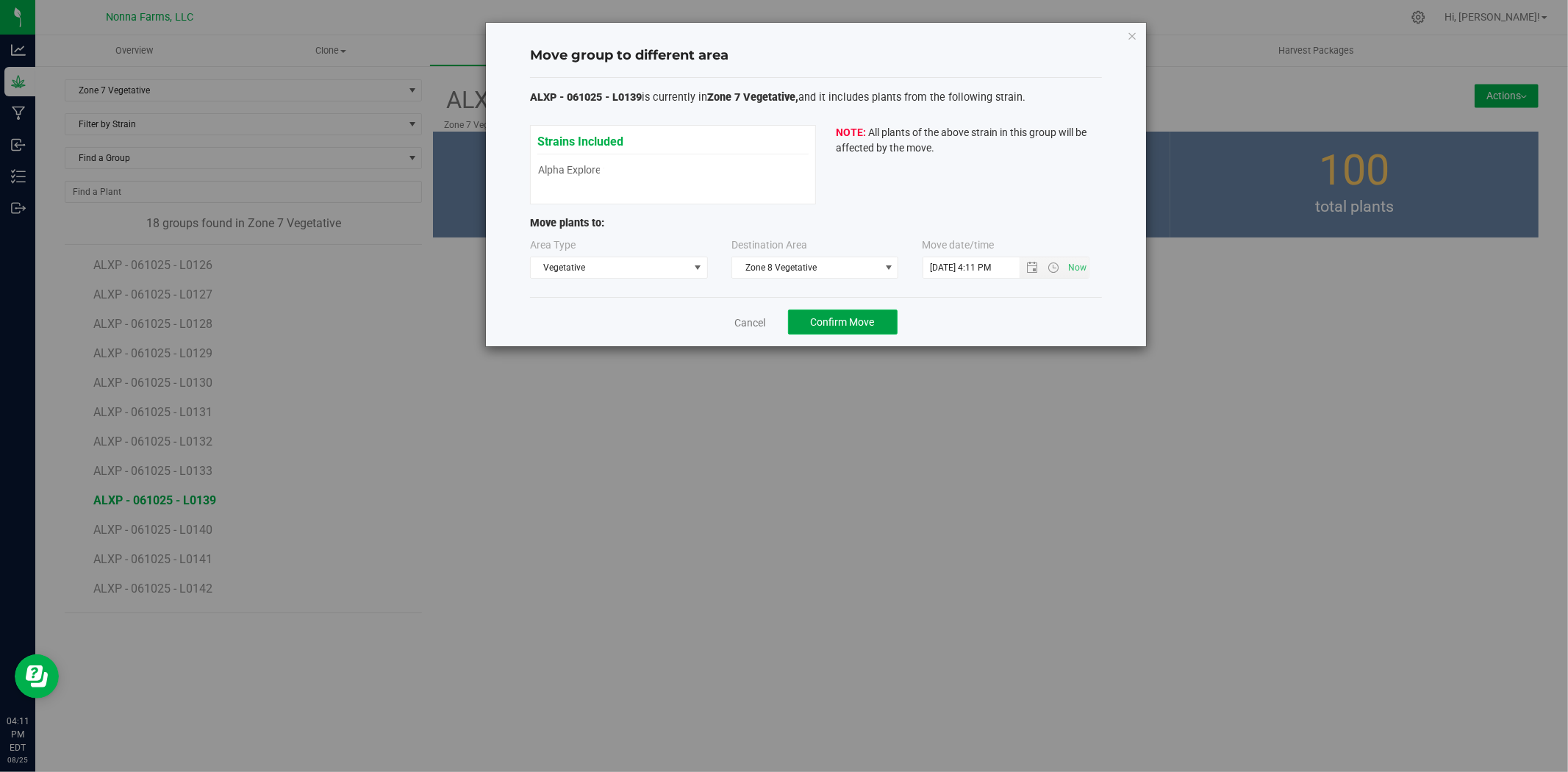
click at [836, 322] on span "Confirm Move" at bounding box center [843, 322] width 64 height 12
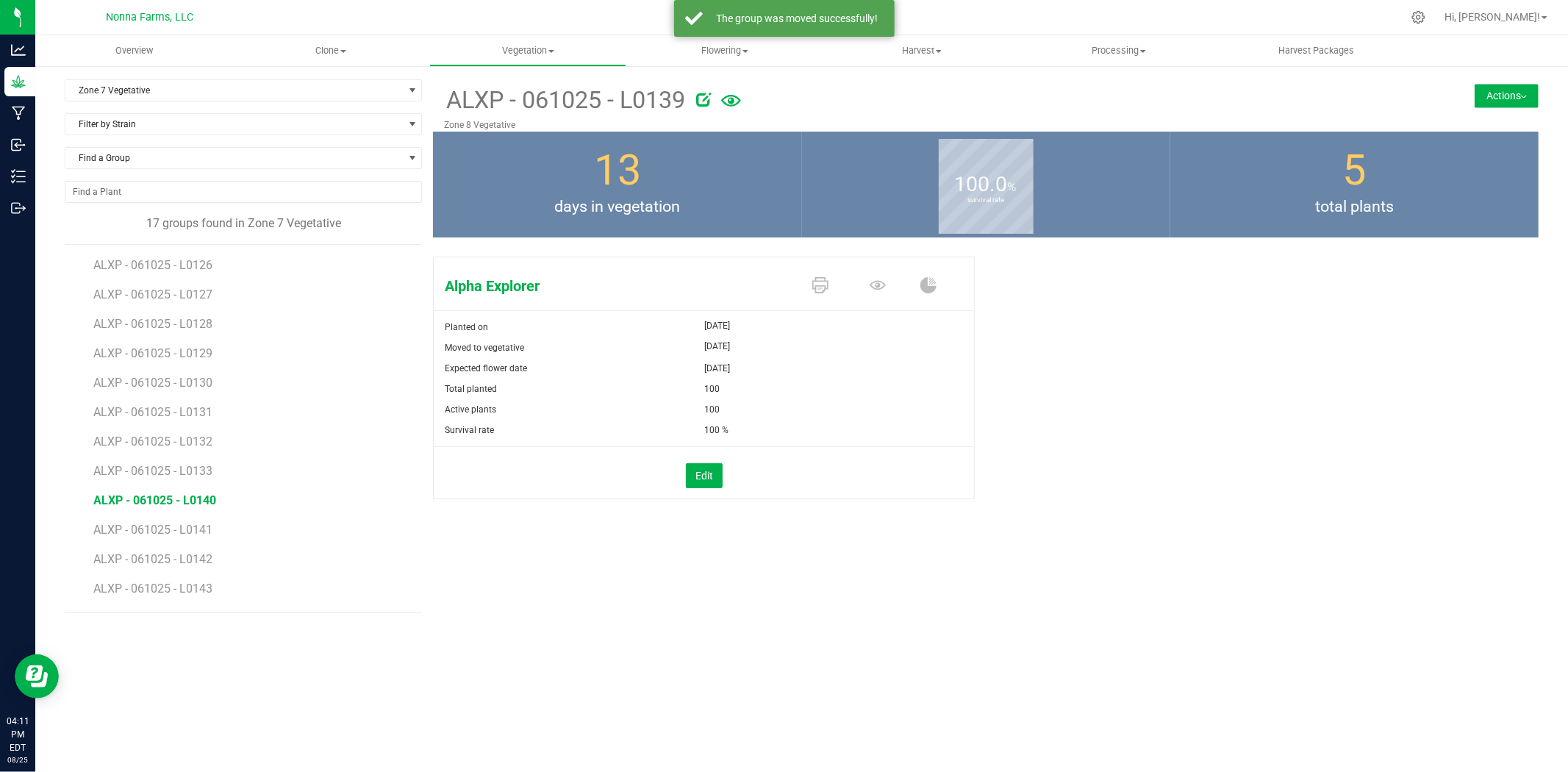
click at [180, 507] on span "ALXP - 061025 - L0140" at bounding box center [155, 500] width 123 height 14
click at [1521, 92] on button "Actions" at bounding box center [1506, 95] width 64 height 24
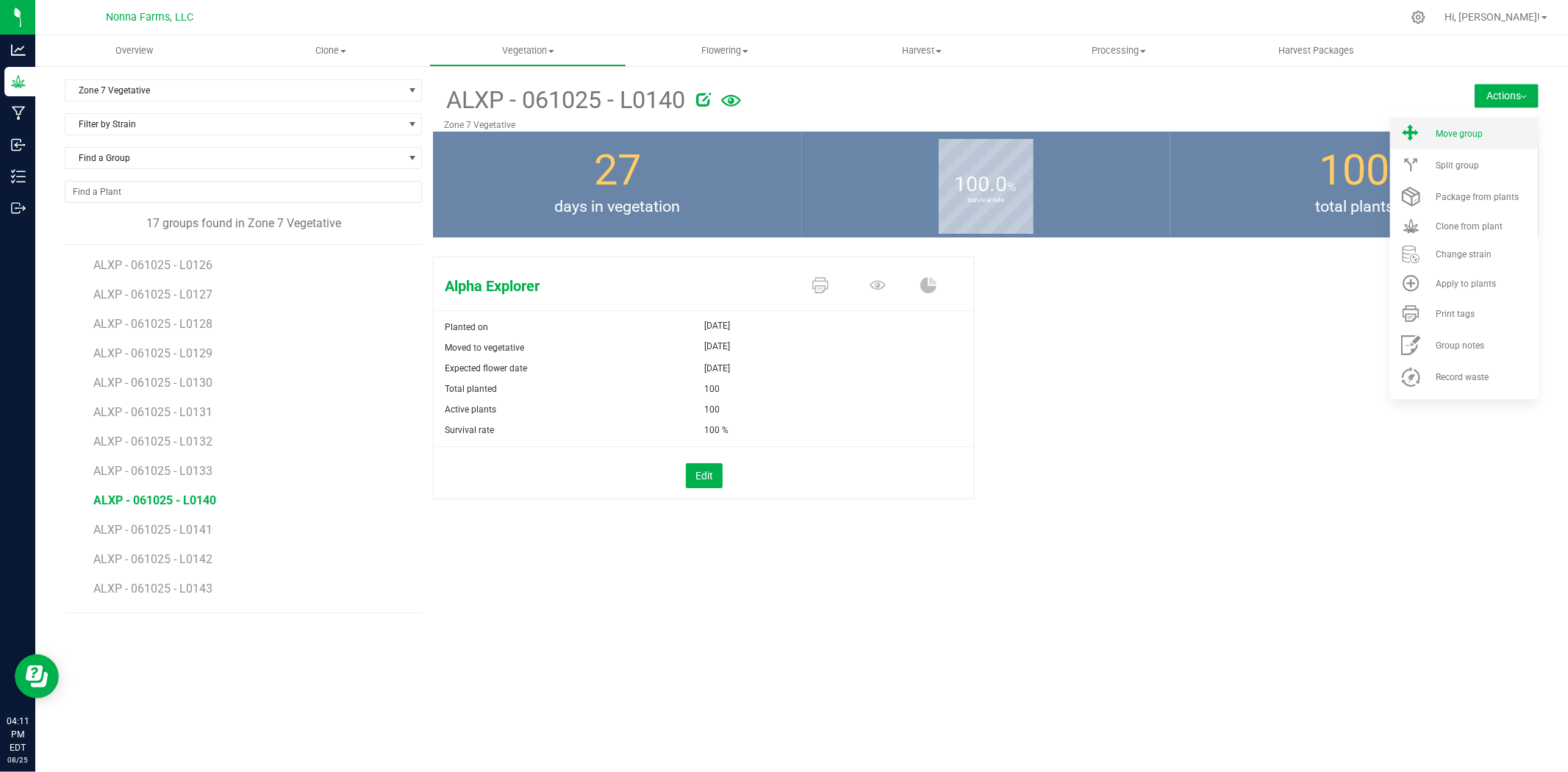
click at [1483, 133] on div "Move group" at bounding box center [1486, 134] width 100 height 10
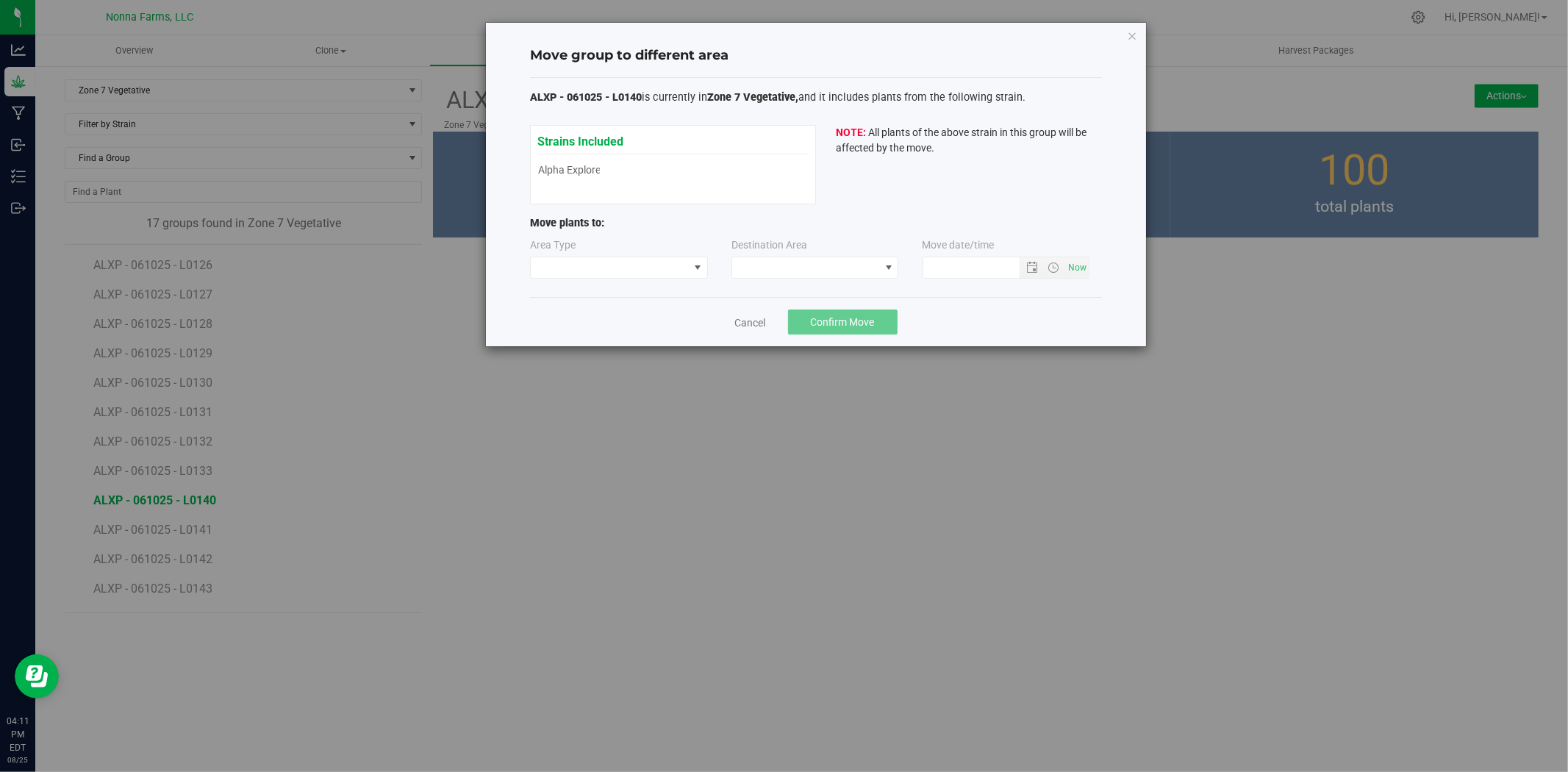
type input "[DATE] 4:11 PM"
click at [592, 262] on span at bounding box center [609, 267] width 158 height 21
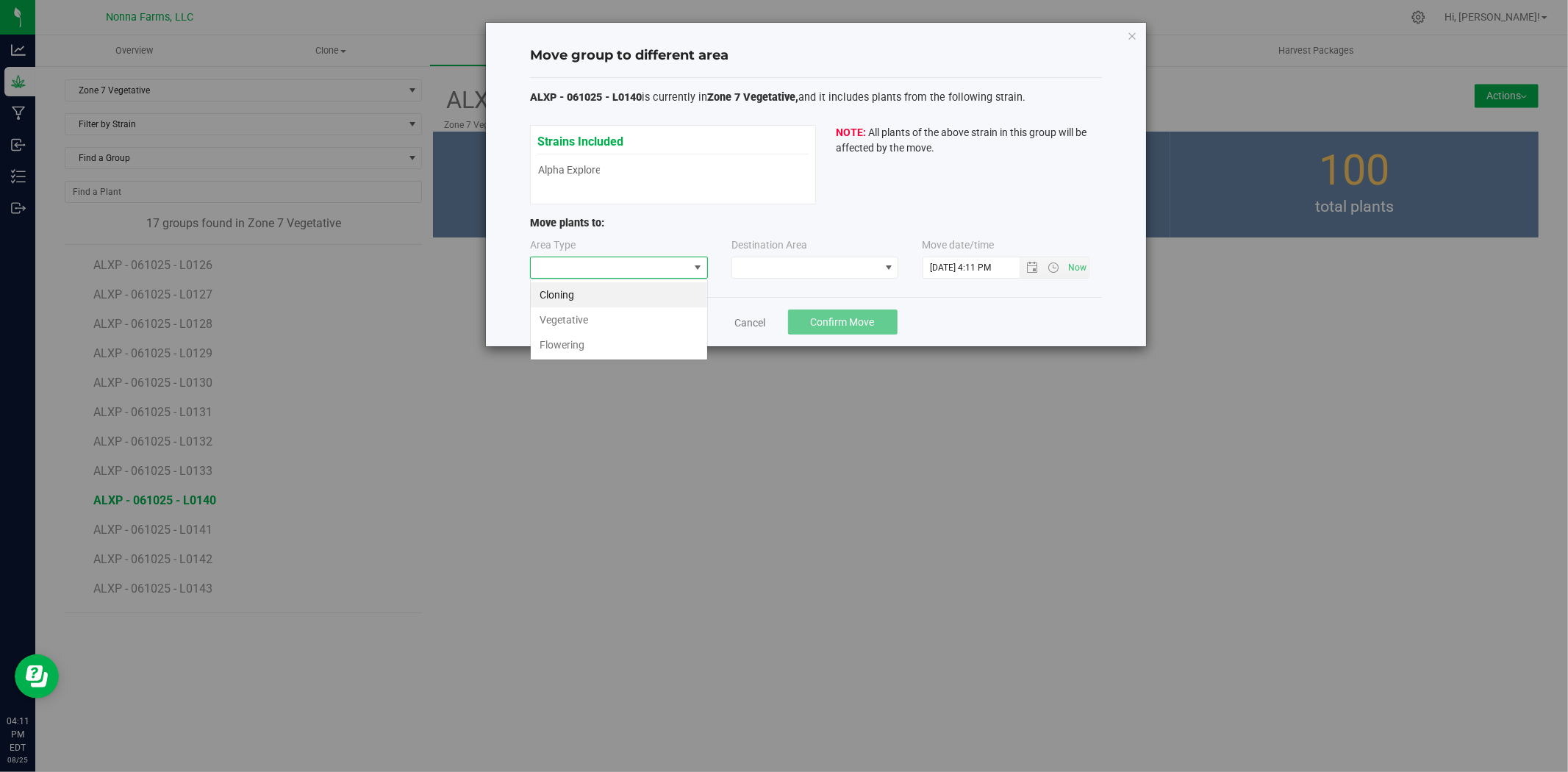
scroll to position [22, 178]
click at [588, 317] on li "Vegetative" at bounding box center [619, 320] width 177 height 25
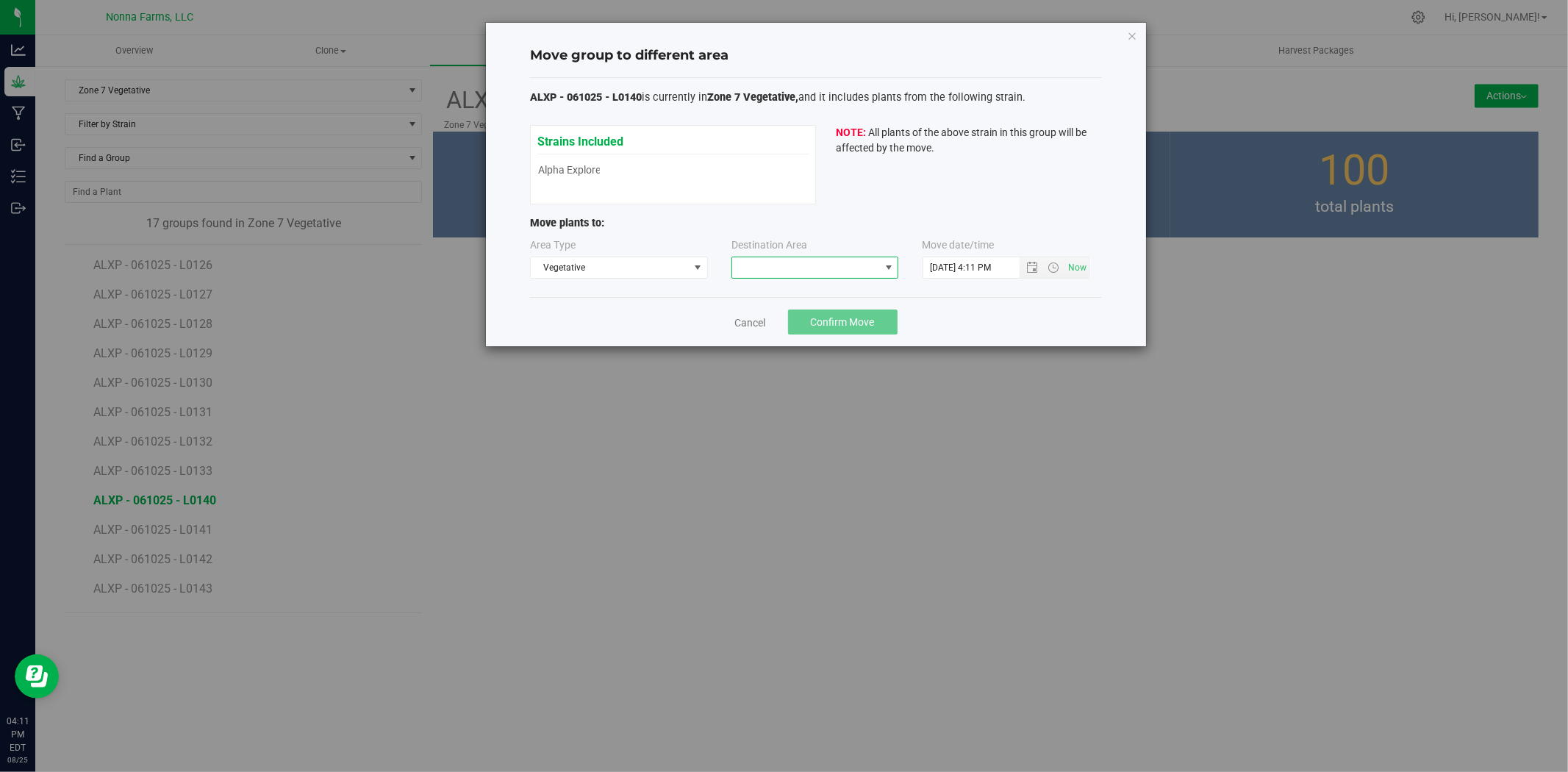
click at [818, 274] on span at bounding box center [806, 267] width 147 height 21
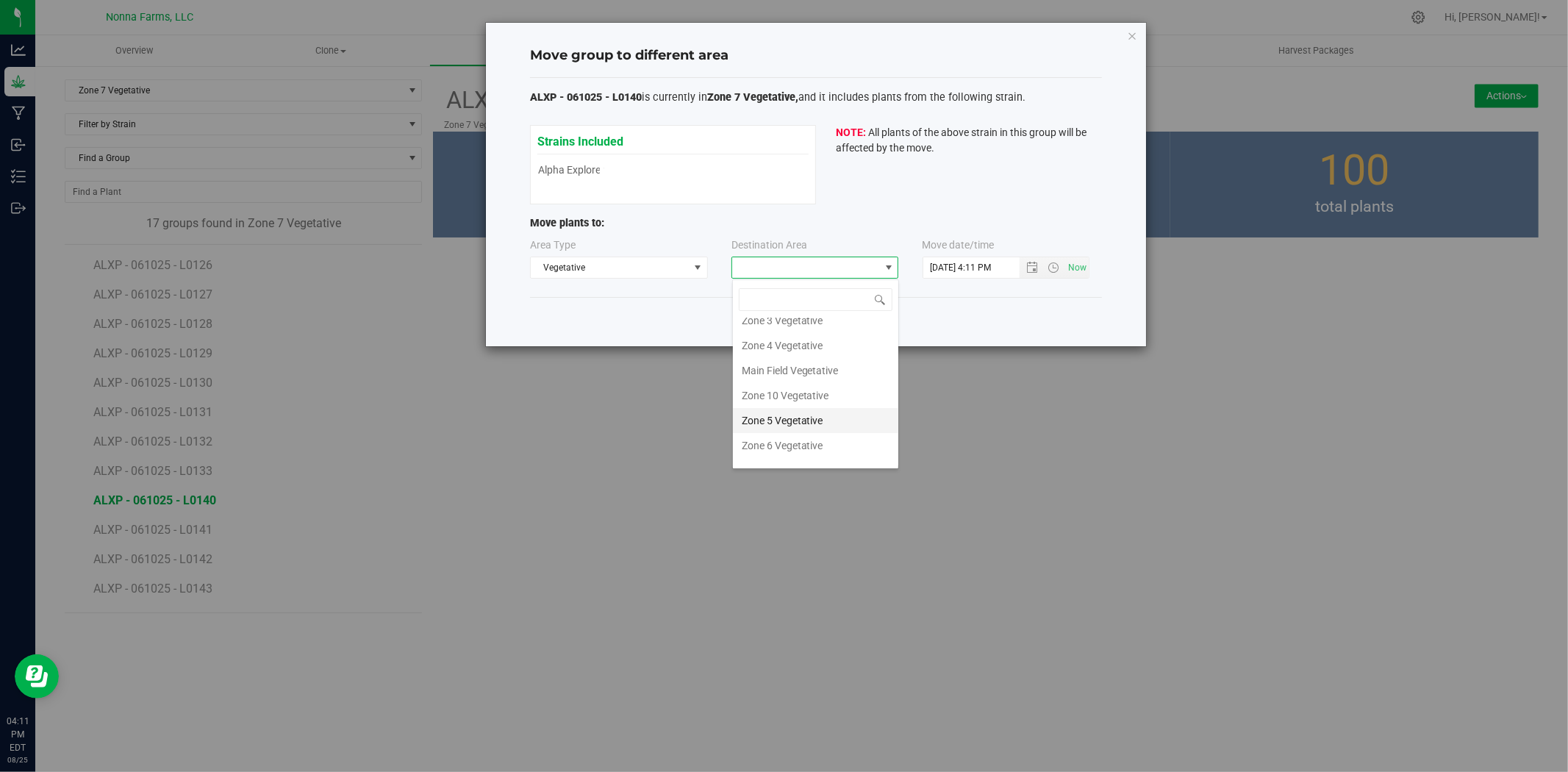
scroll to position [129, 0]
click at [801, 402] on li "Zone 8 Vegetative" at bounding box center [816, 402] width 166 height 25
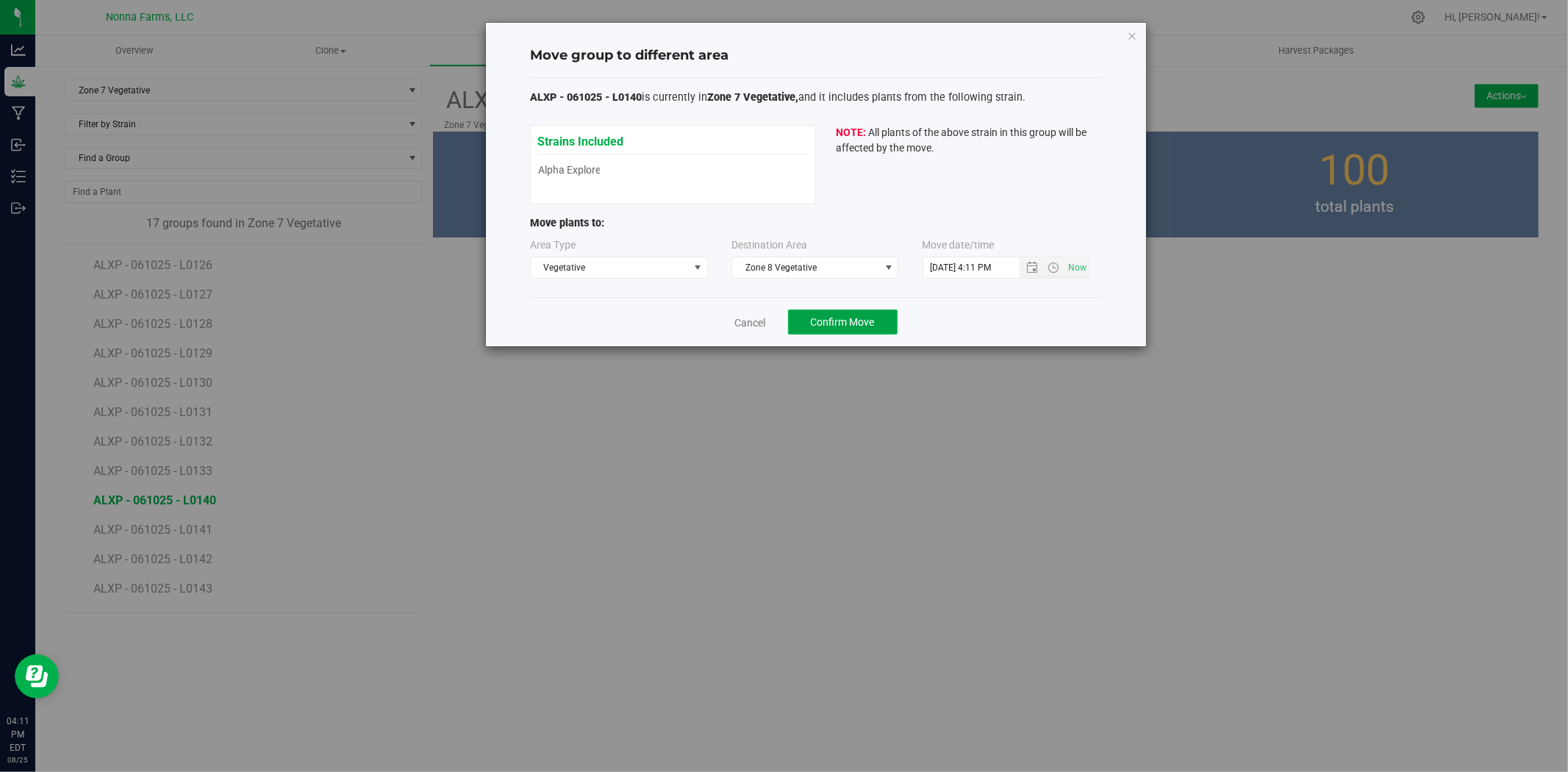
click at [851, 319] on span "Confirm Move" at bounding box center [843, 322] width 64 height 12
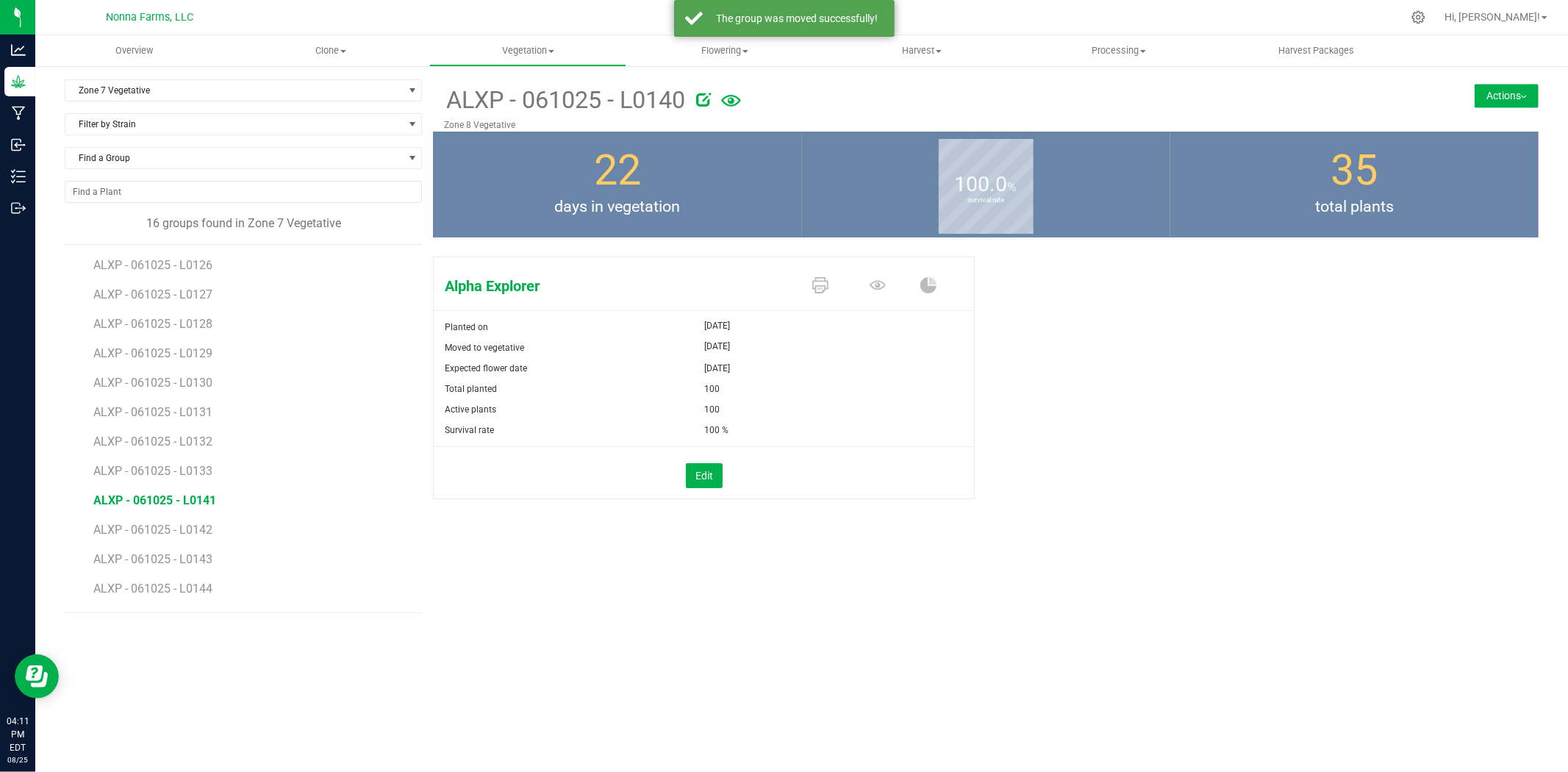
click at [189, 500] on span "ALXP - 061025 - L0141" at bounding box center [155, 500] width 123 height 14
click at [1530, 100] on button "Actions" at bounding box center [1506, 95] width 64 height 24
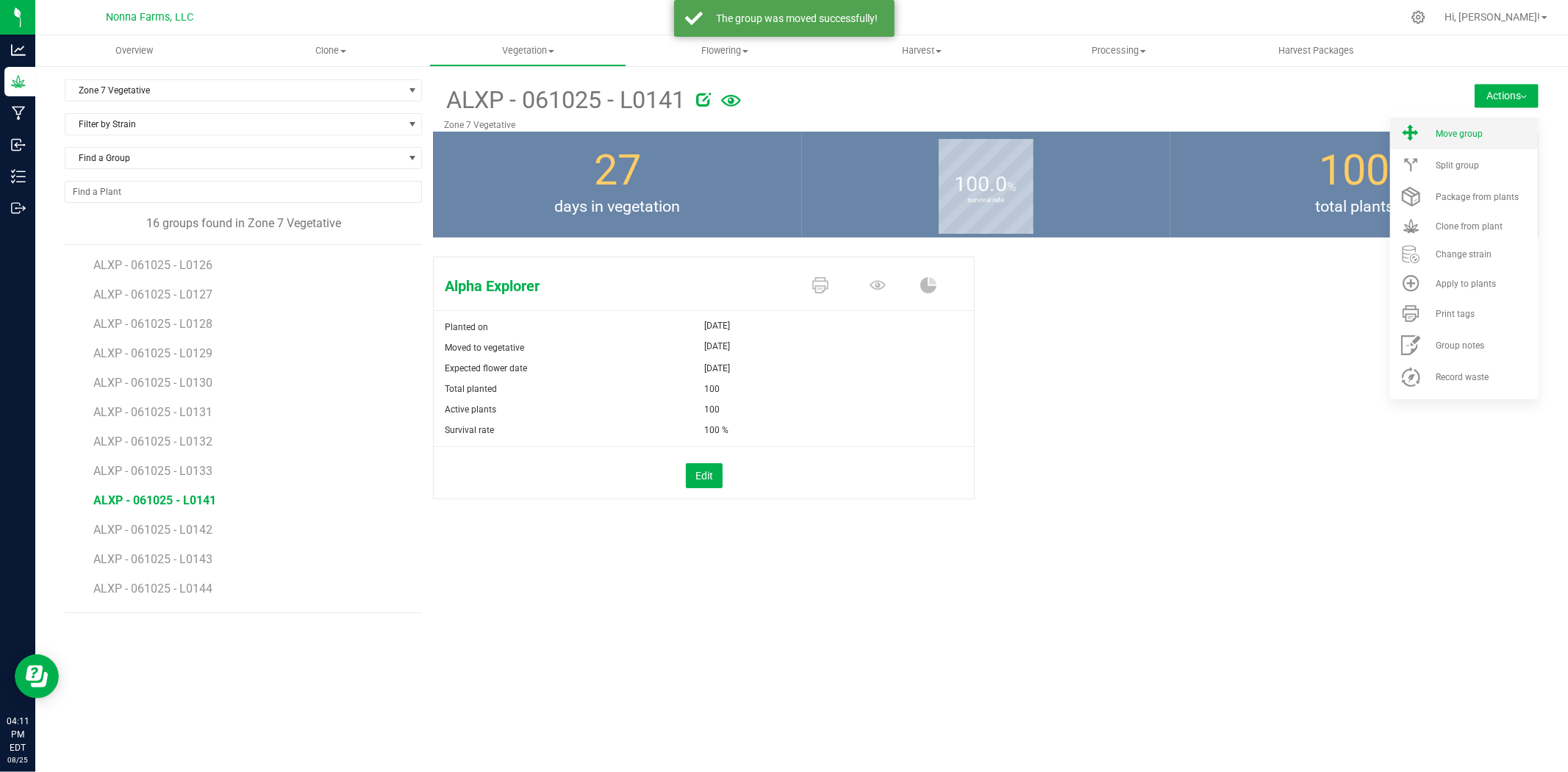
click at [1471, 138] on li "Move group" at bounding box center [1465, 134] width 149 height 32
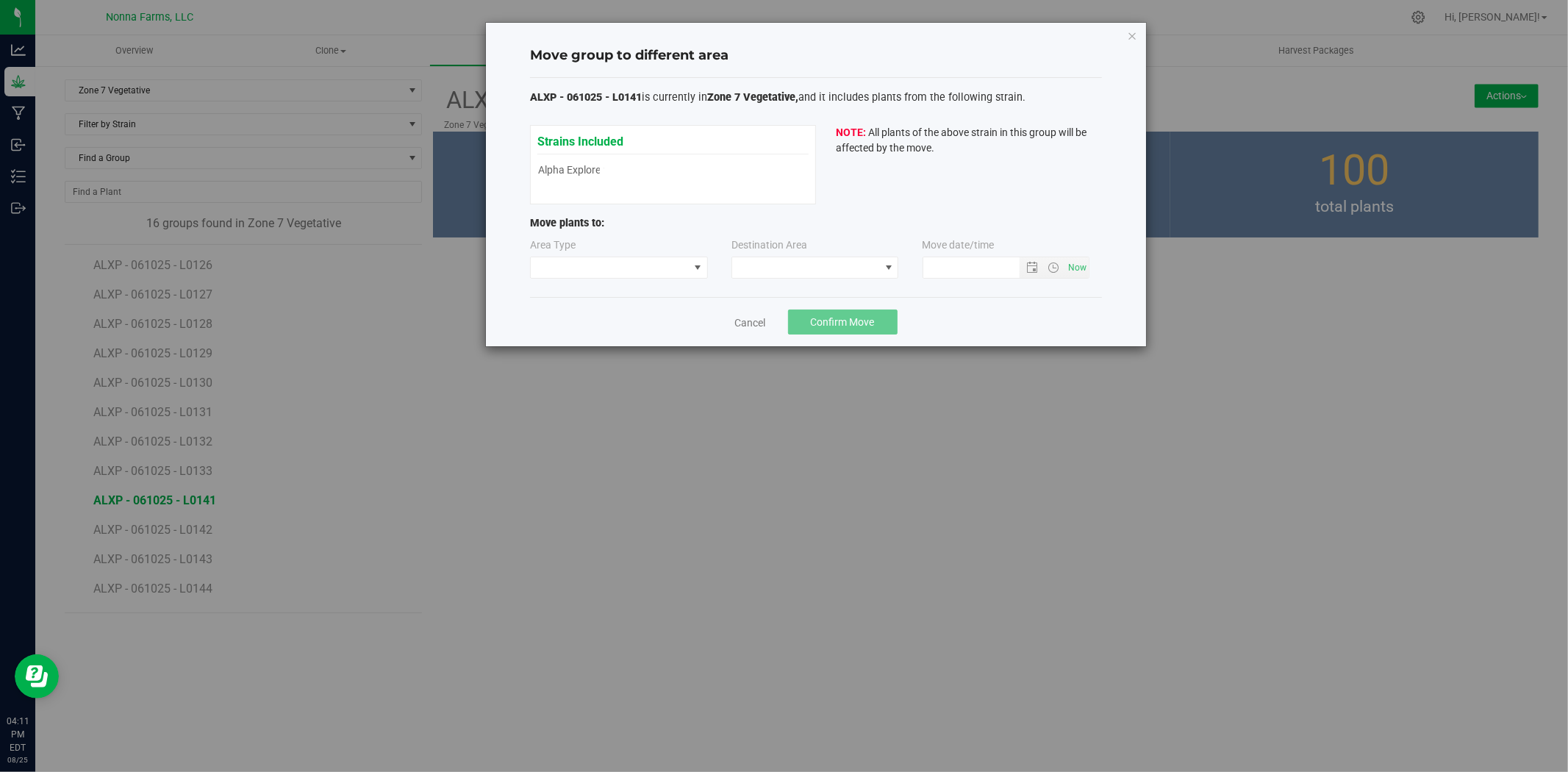
type input "[DATE] 4:11 PM"
click at [626, 262] on span at bounding box center [609, 267] width 158 height 21
click at [581, 322] on li "Vegetative" at bounding box center [619, 320] width 177 height 25
click at [809, 262] on span at bounding box center [806, 267] width 147 height 21
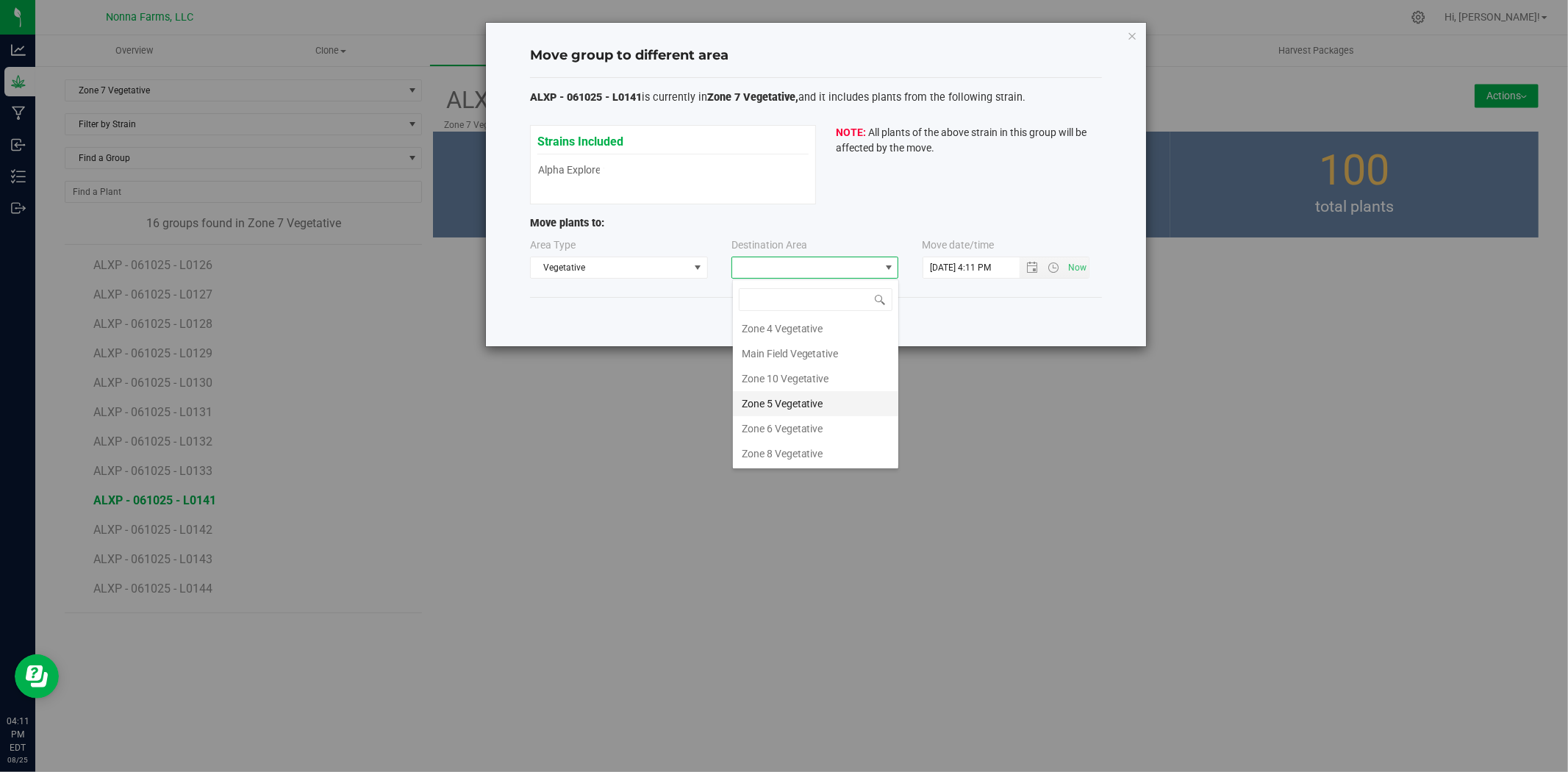
scroll to position [129, 0]
click at [792, 400] on li "Zone 8 Vegetative" at bounding box center [816, 402] width 166 height 25
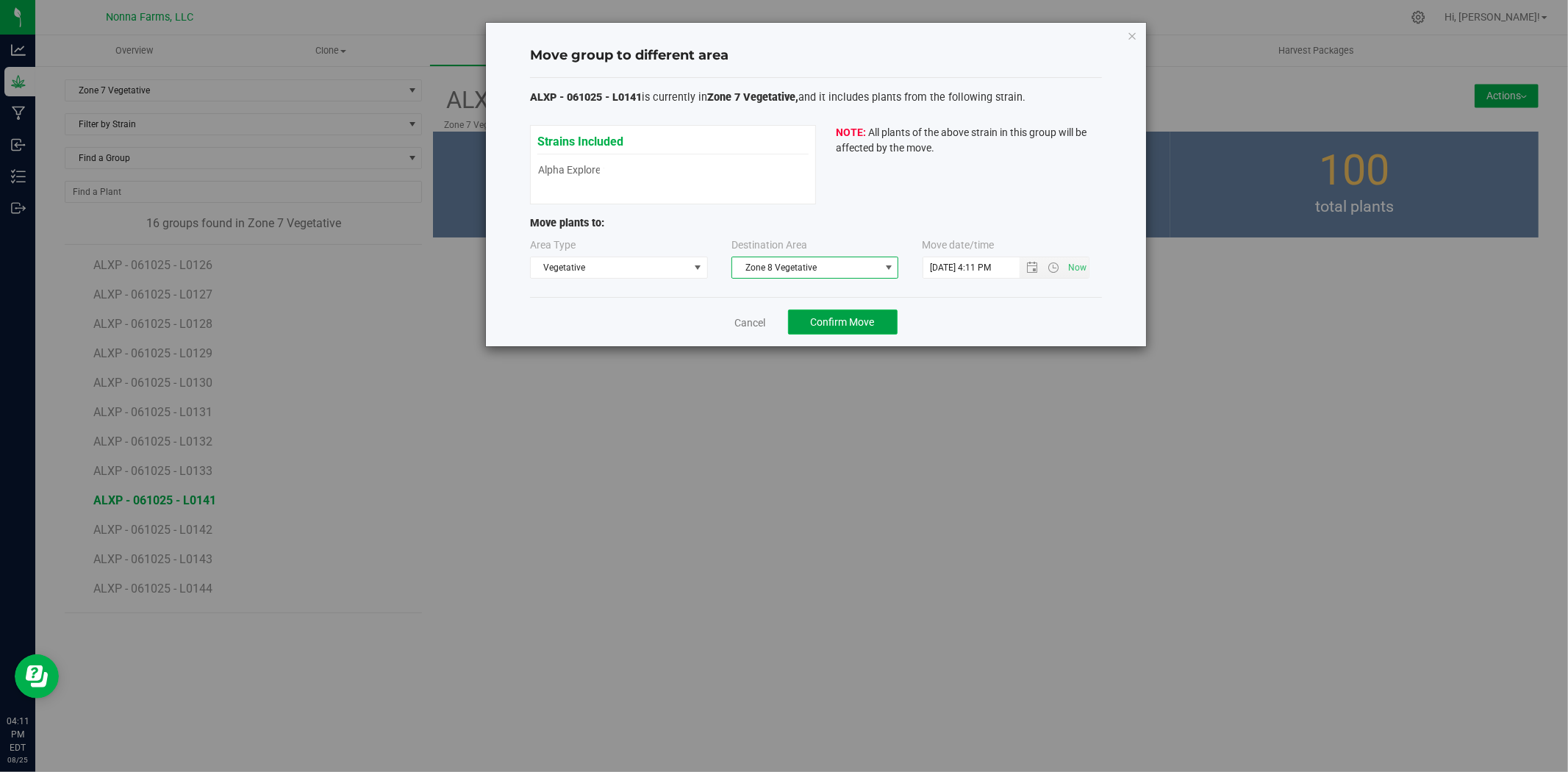
click at [828, 317] on span "Confirm Move" at bounding box center [843, 322] width 64 height 12
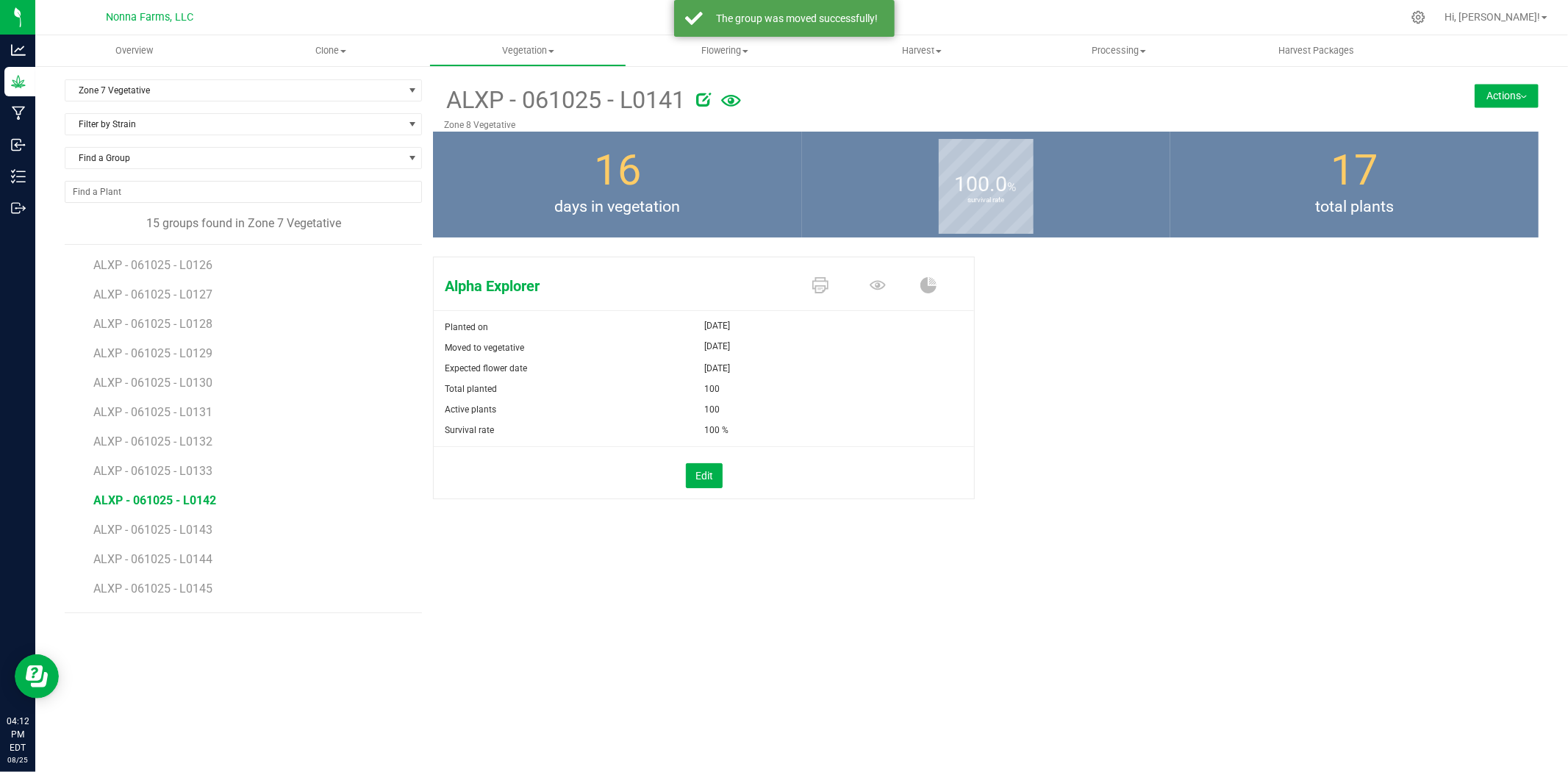
click at [135, 493] on span "ALXP - 061025 - L0142" at bounding box center [155, 500] width 123 height 14
click at [1524, 99] on button "Actions" at bounding box center [1506, 95] width 64 height 24
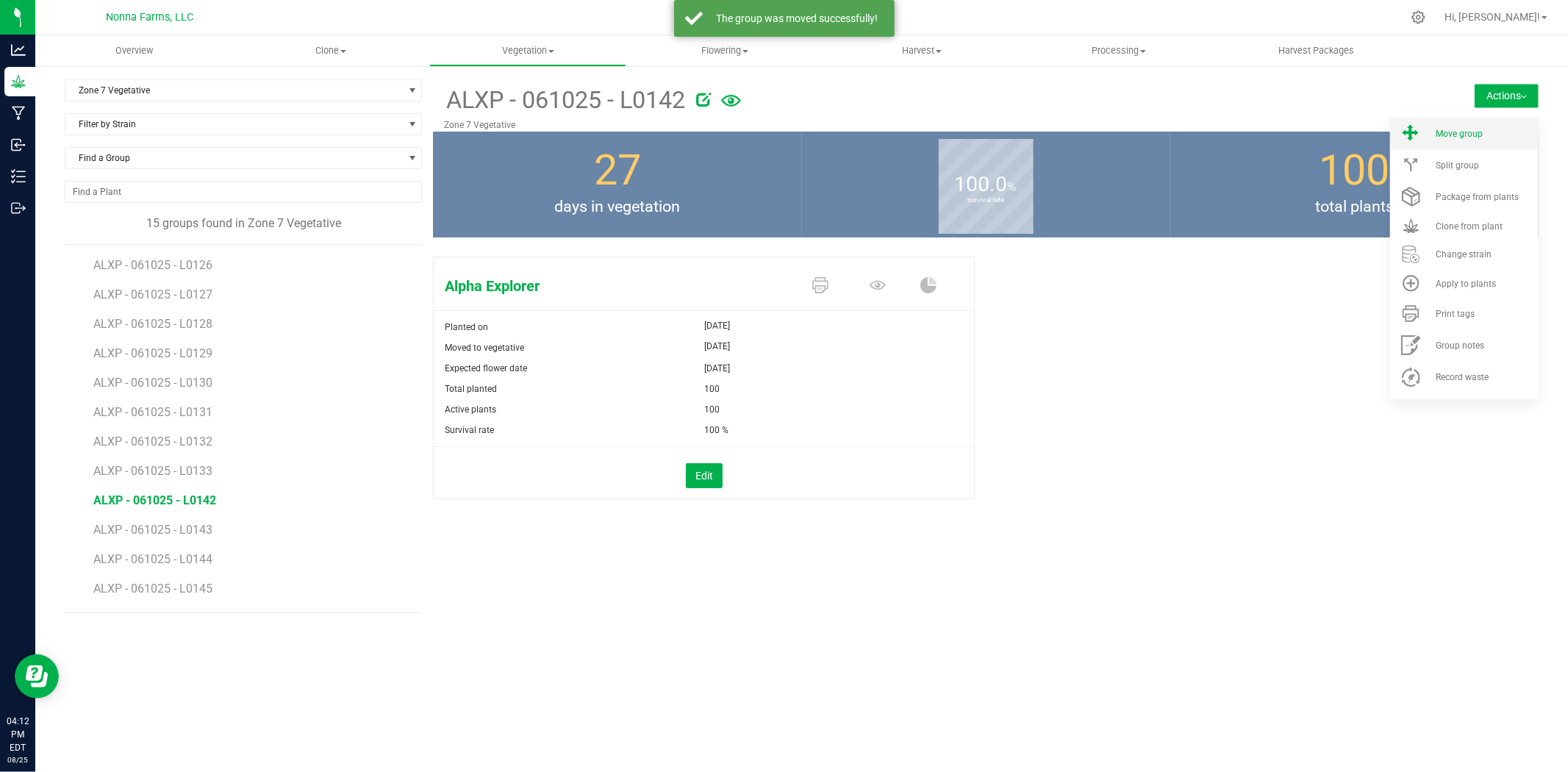
click at [1481, 138] on li "Move group" at bounding box center [1465, 134] width 149 height 32
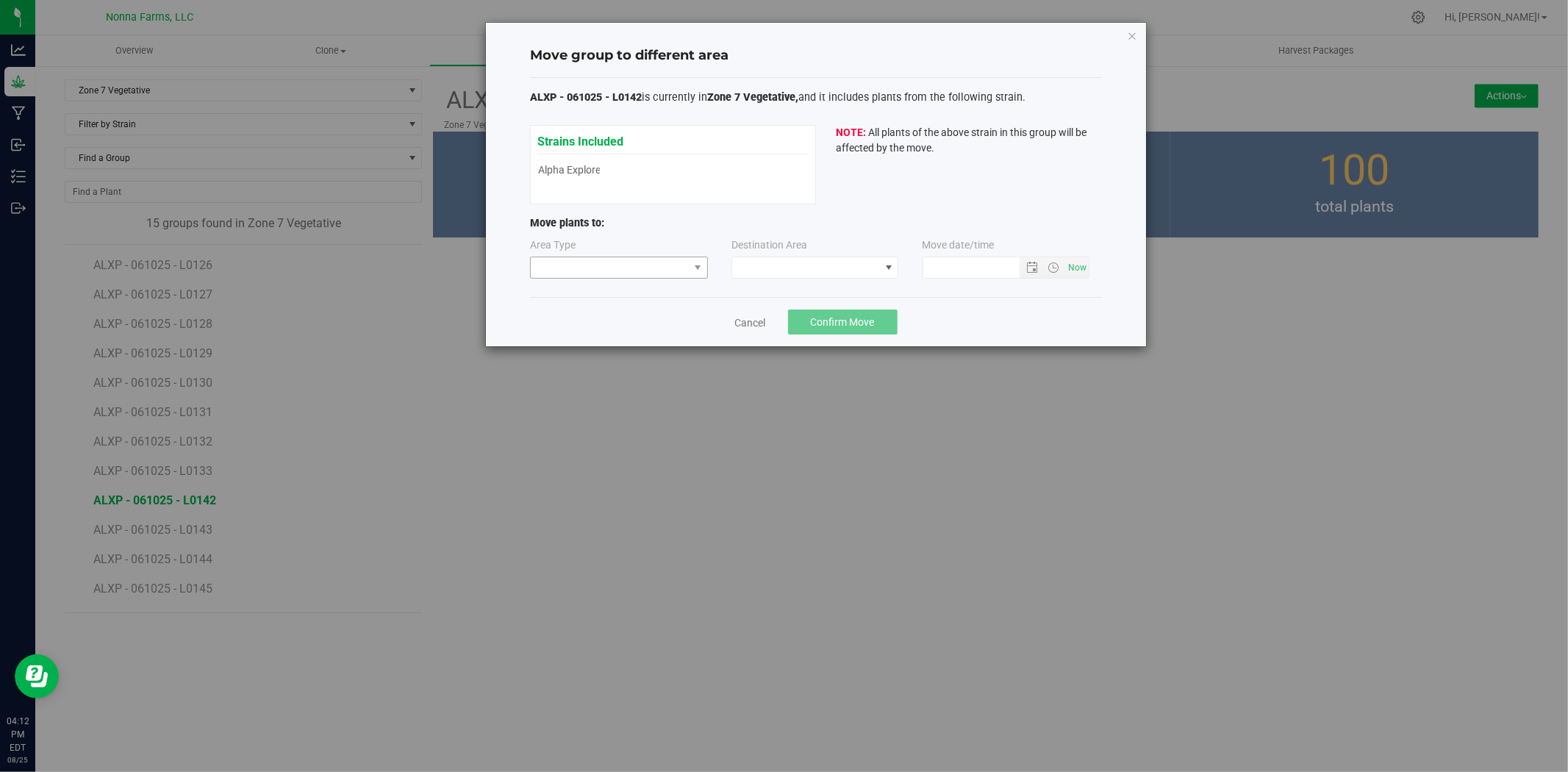
type input "[DATE] 4:12 PM"
click at [623, 267] on span at bounding box center [609, 267] width 158 height 21
click at [598, 323] on li "Vegetative" at bounding box center [619, 320] width 177 height 25
click at [813, 259] on span at bounding box center [806, 267] width 147 height 21
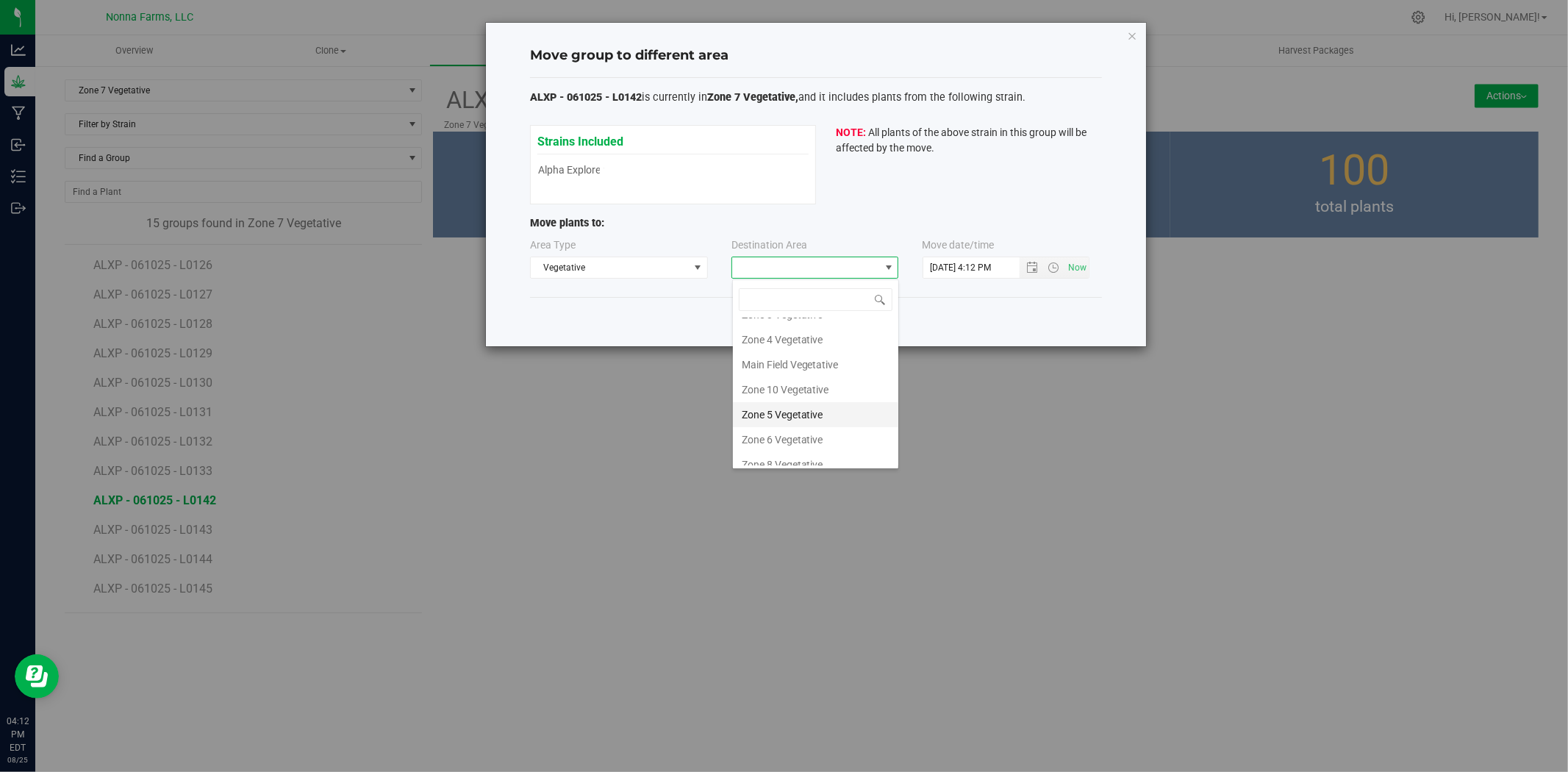
scroll to position [129, 0]
click at [791, 395] on li "Zone 8 Vegetative" at bounding box center [816, 402] width 166 height 25
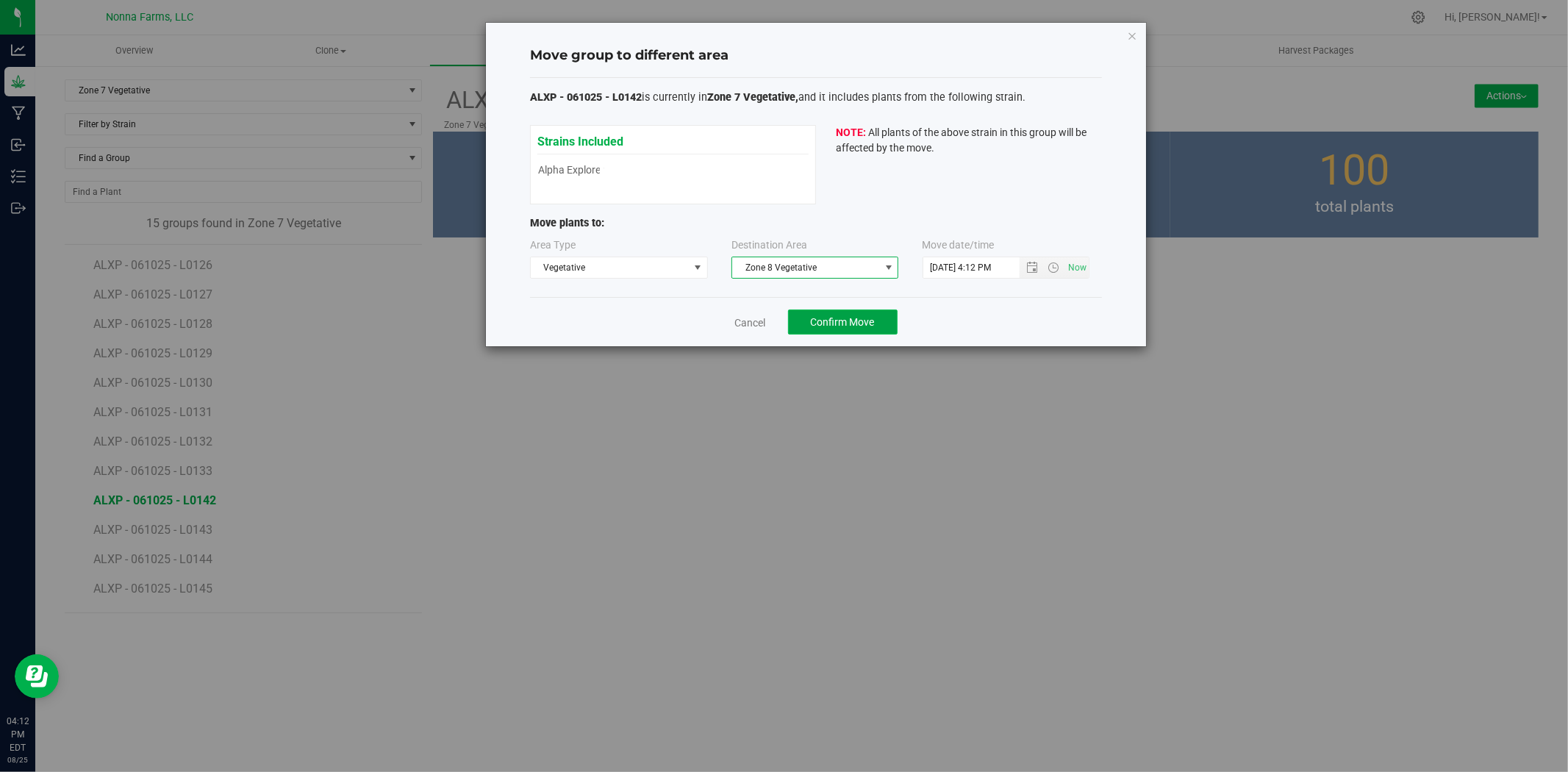
click at [829, 322] on span "Confirm Move" at bounding box center [843, 322] width 64 height 12
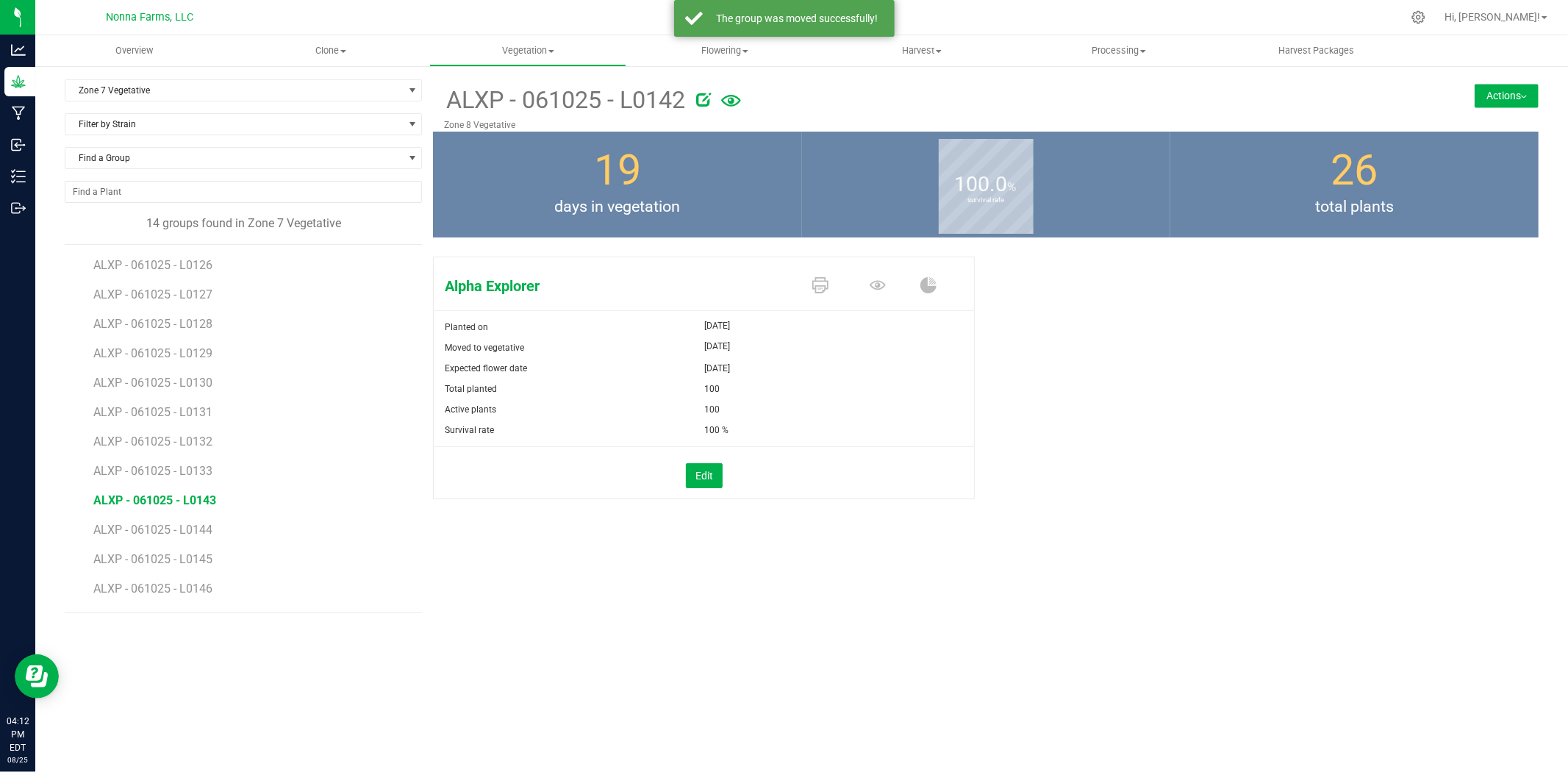
click at [174, 502] on span "ALXP - 061025 - L0143" at bounding box center [155, 500] width 123 height 14
click at [1521, 98] on button "Actions" at bounding box center [1506, 95] width 64 height 24
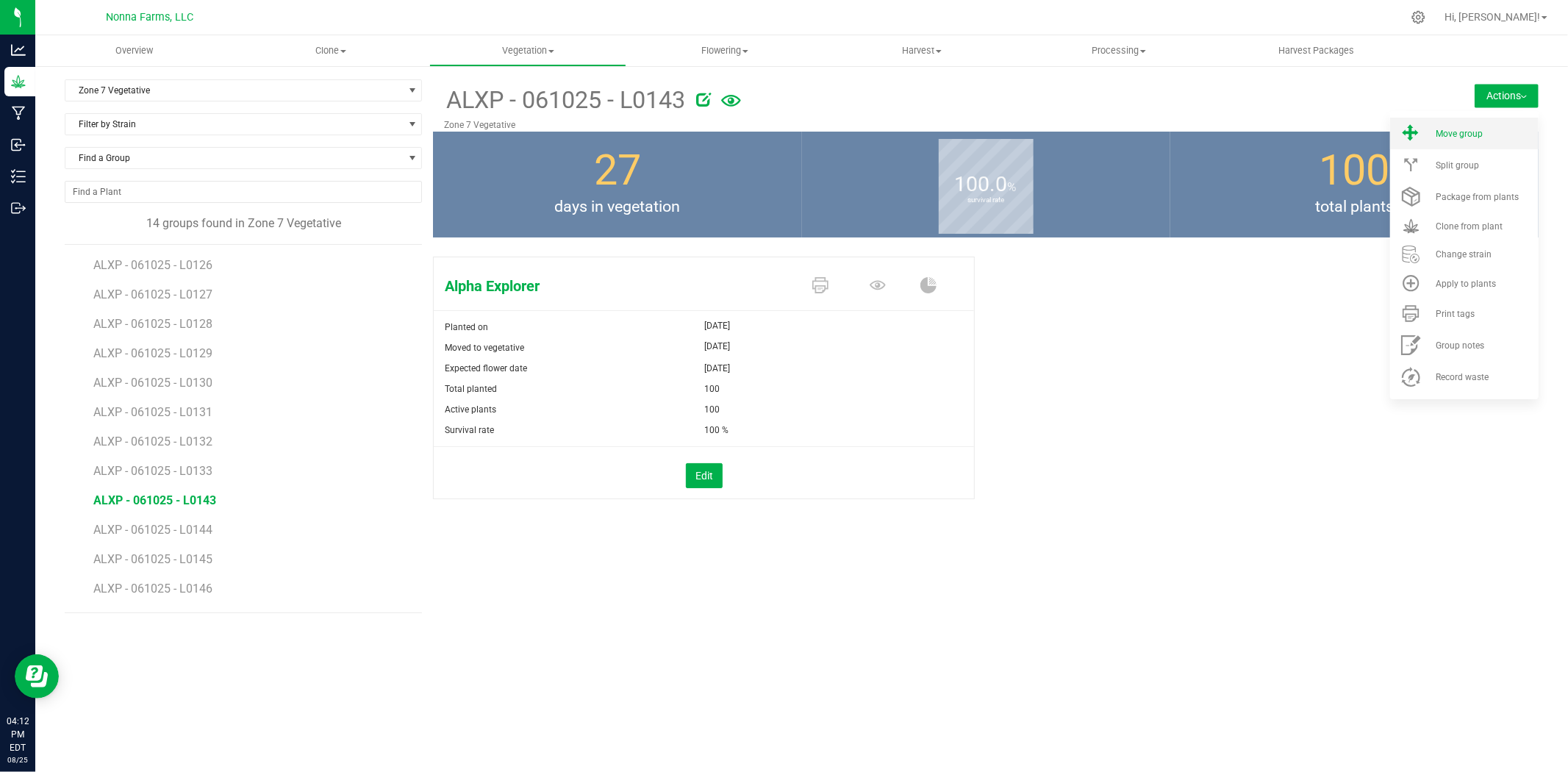
click at [1483, 129] on div "Move group" at bounding box center [1486, 134] width 100 height 10
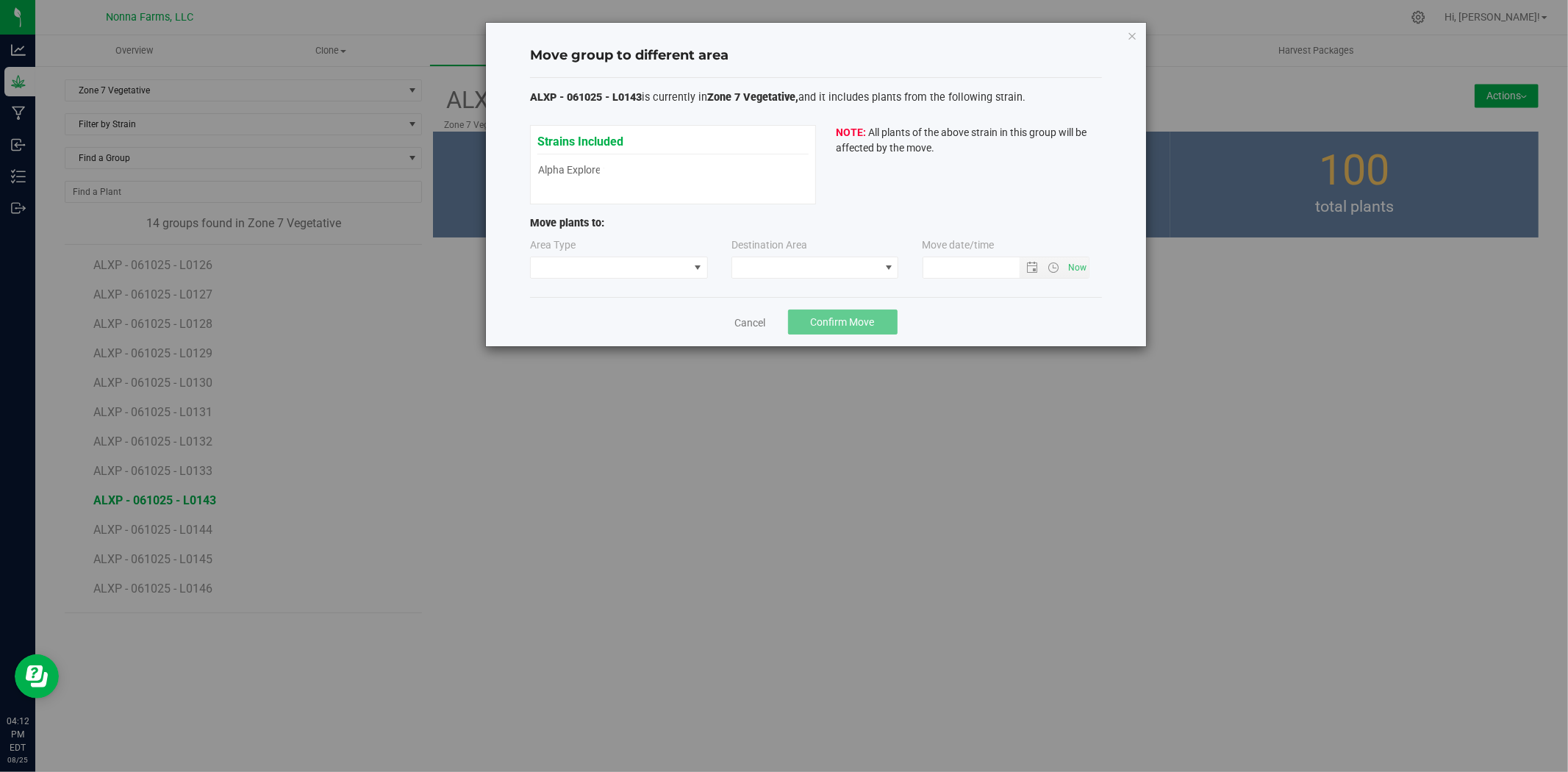
type input "[DATE] 4:12 PM"
click at [607, 269] on span at bounding box center [609, 267] width 158 height 21
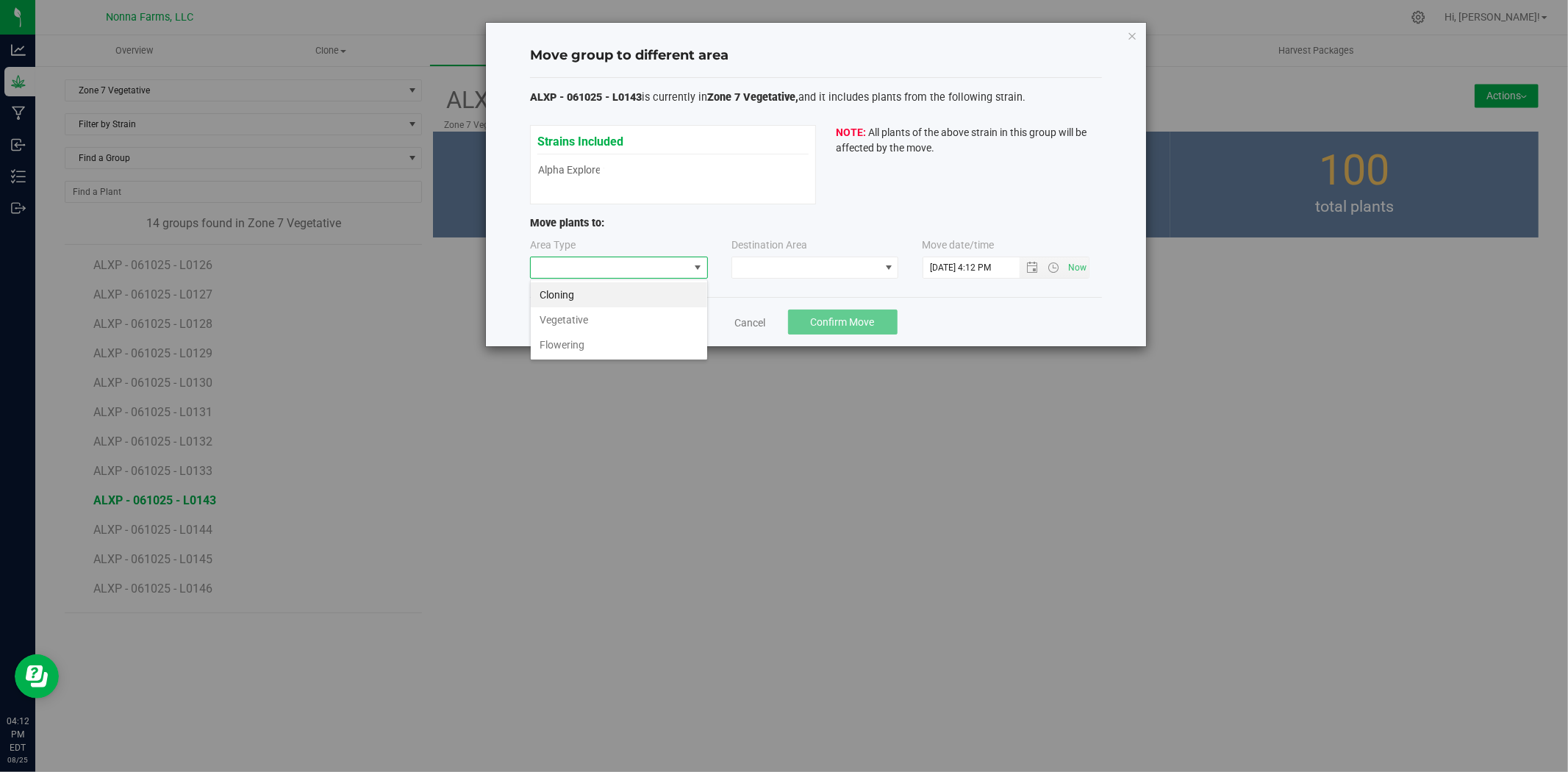
click at [581, 317] on li "Vegetative" at bounding box center [619, 320] width 177 height 25
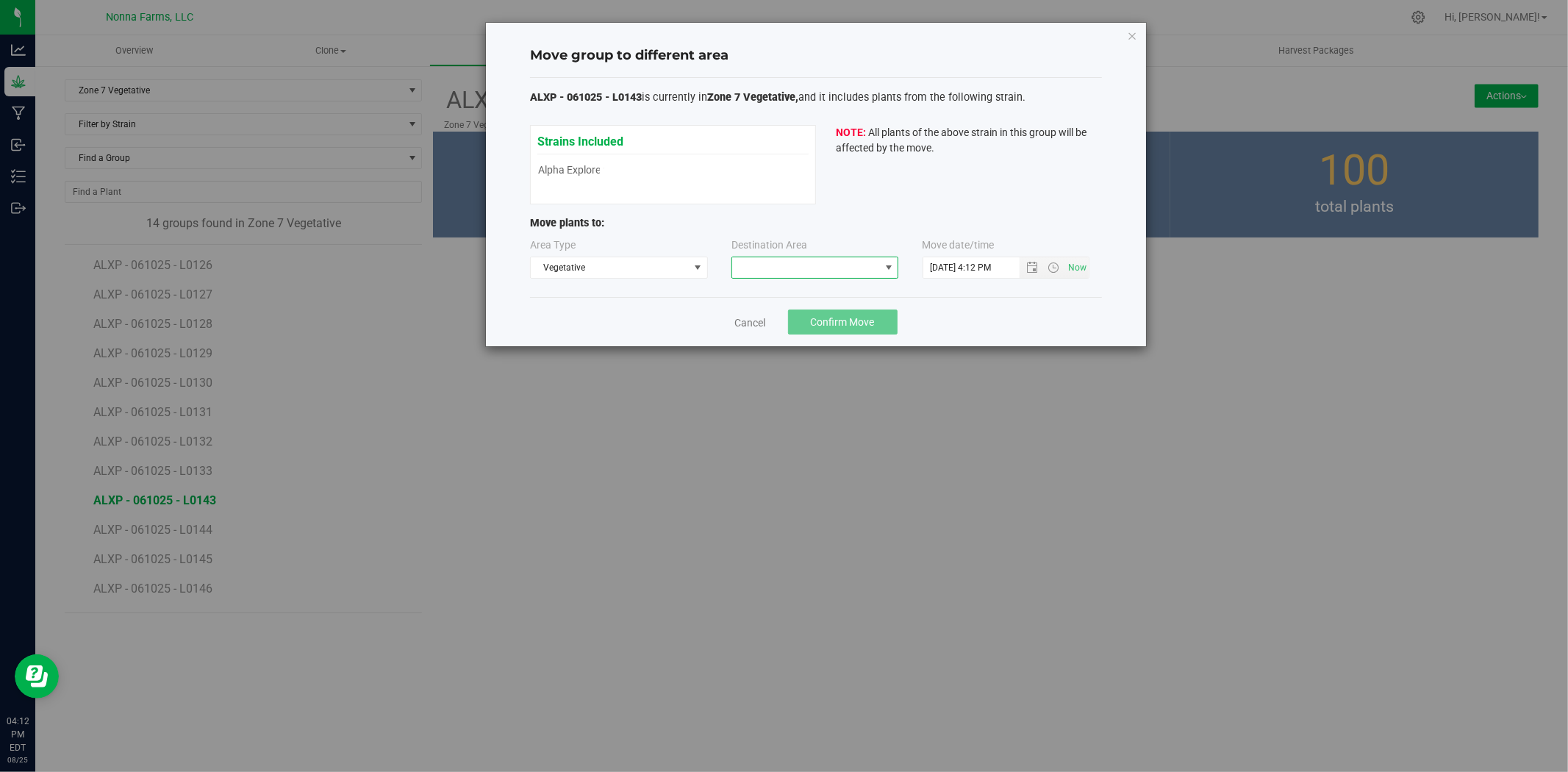
click at [825, 277] on span at bounding box center [806, 267] width 147 height 21
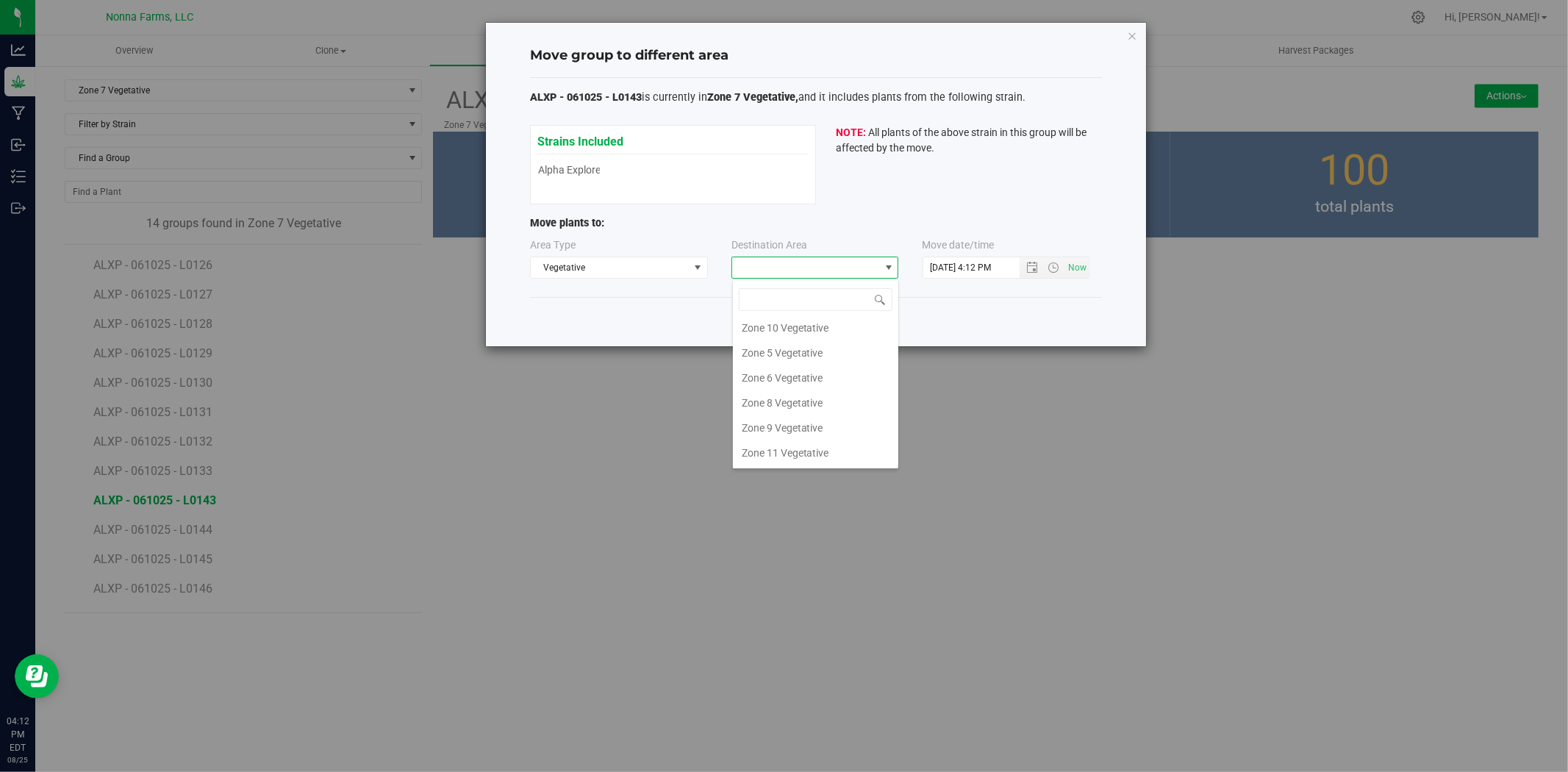
scroll to position [129, 0]
click at [801, 408] on li "Zone 8 Vegetative" at bounding box center [816, 402] width 166 height 25
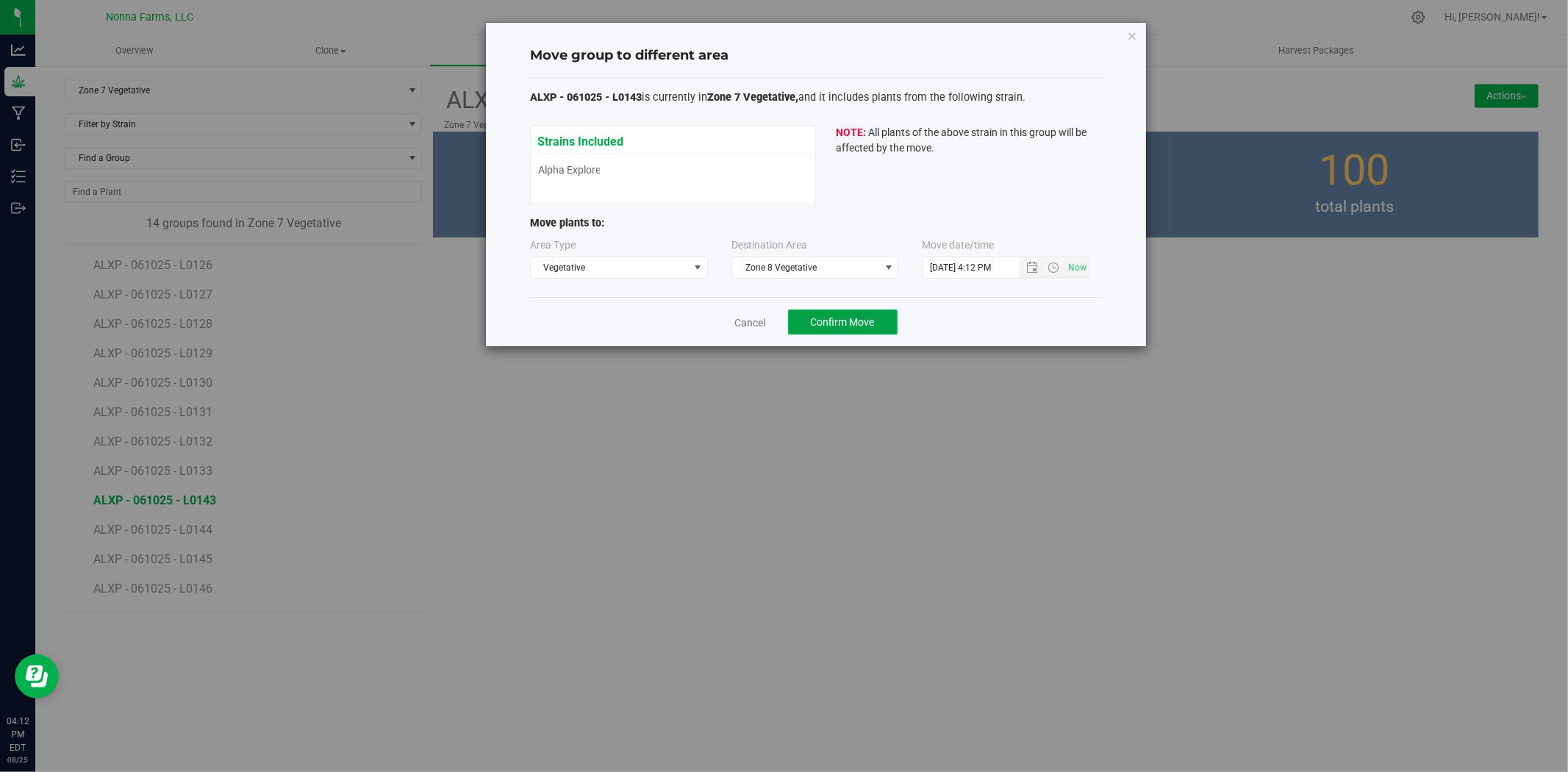
click at [841, 317] on span "Confirm Move" at bounding box center [843, 322] width 64 height 12
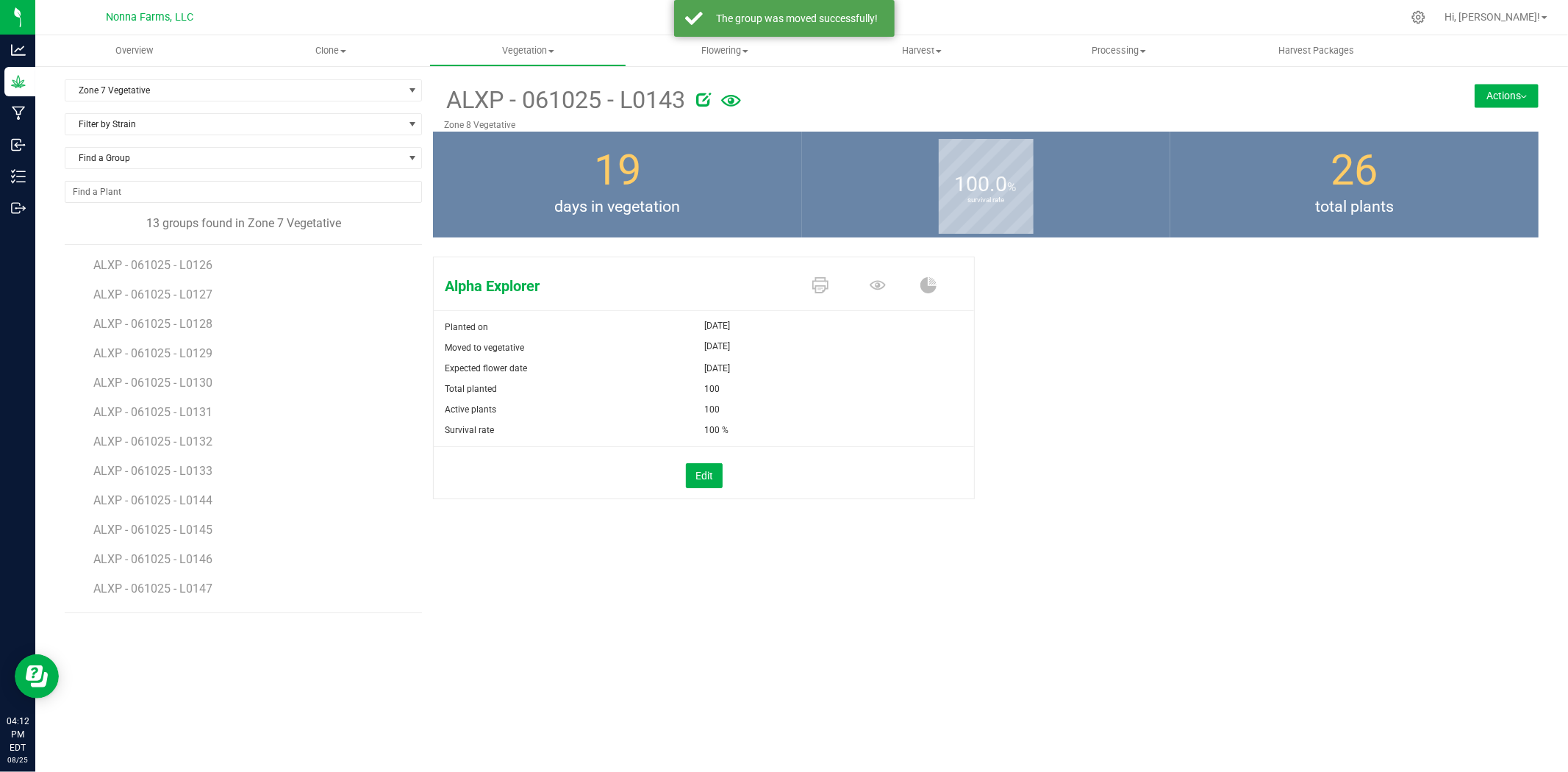
click at [172, 509] on li "ALXP - 061025 - L0144" at bounding box center [252, 495] width 319 height 30
click at [172, 505] on span "ALXP - 061025 - L0144" at bounding box center [155, 500] width 123 height 14
click at [1525, 89] on button "Actions" at bounding box center [1506, 95] width 64 height 24
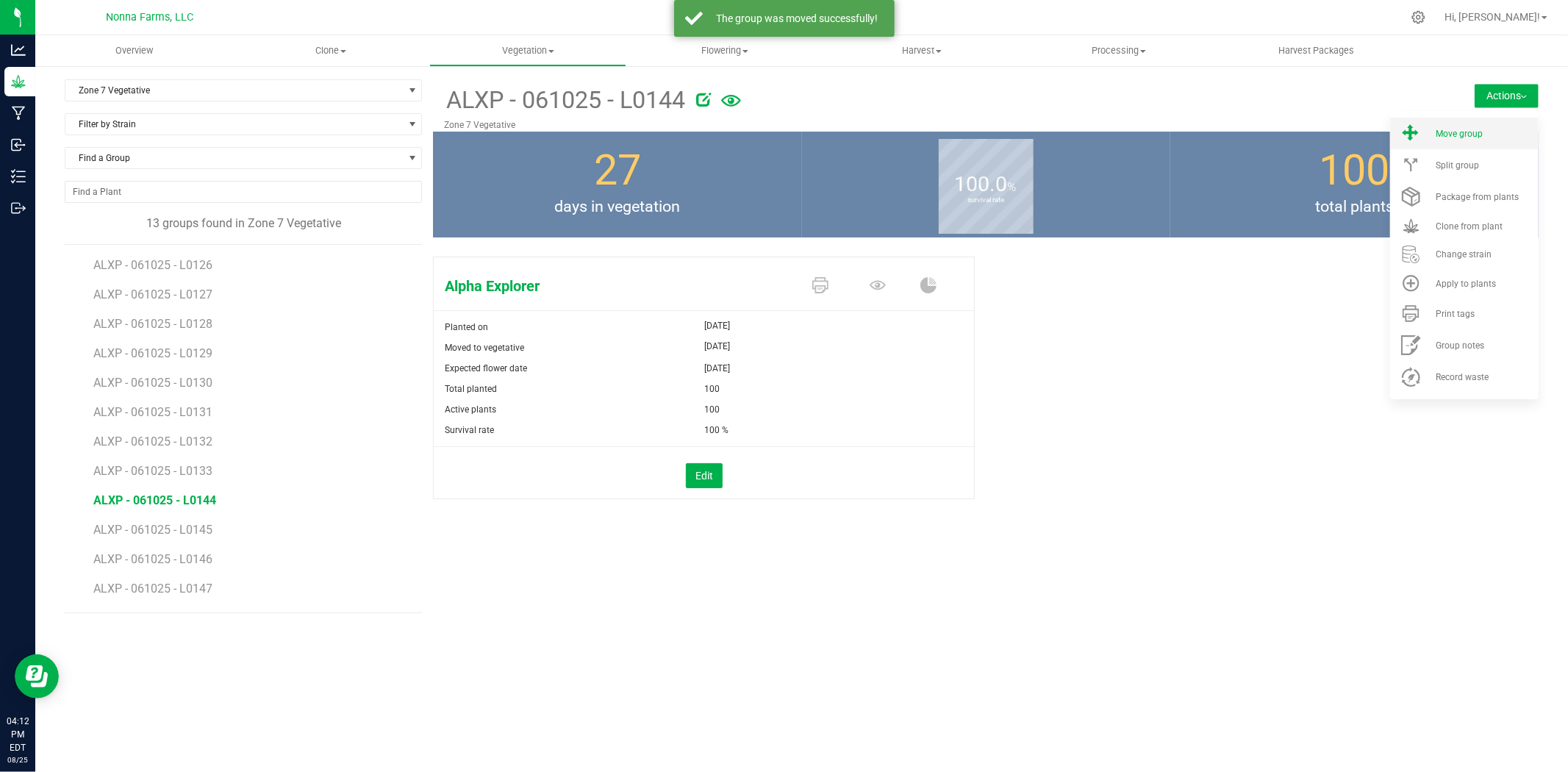
click at [1474, 133] on span "Move group" at bounding box center [1459, 134] width 47 height 10
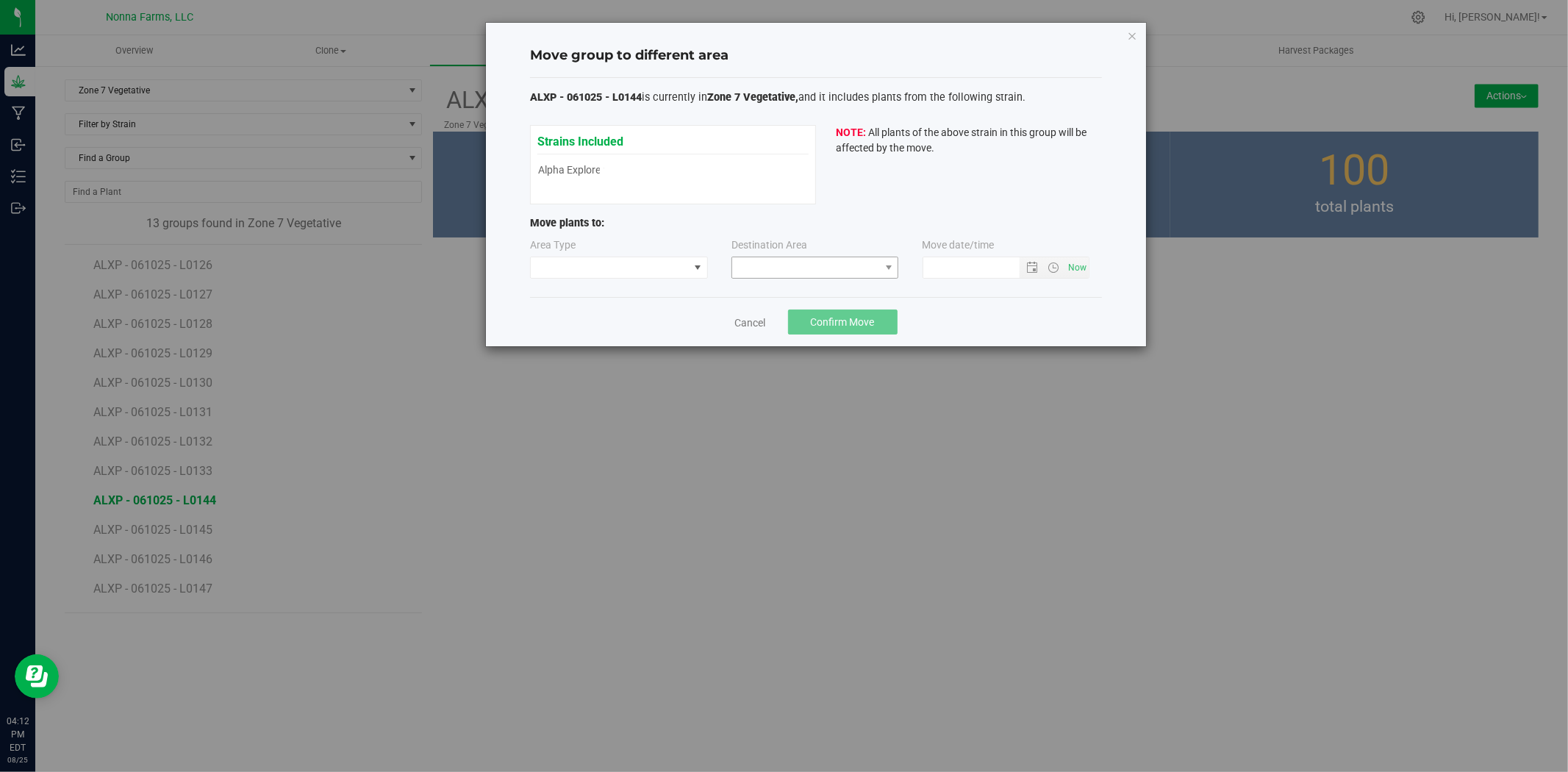
type input "[DATE] 4:12 PM"
click at [677, 263] on span at bounding box center [609, 267] width 158 height 21
click at [582, 324] on li "Vegetative" at bounding box center [619, 320] width 177 height 25
click at [846, 262] on span at bounding box center [806, 267] width 147 height 21
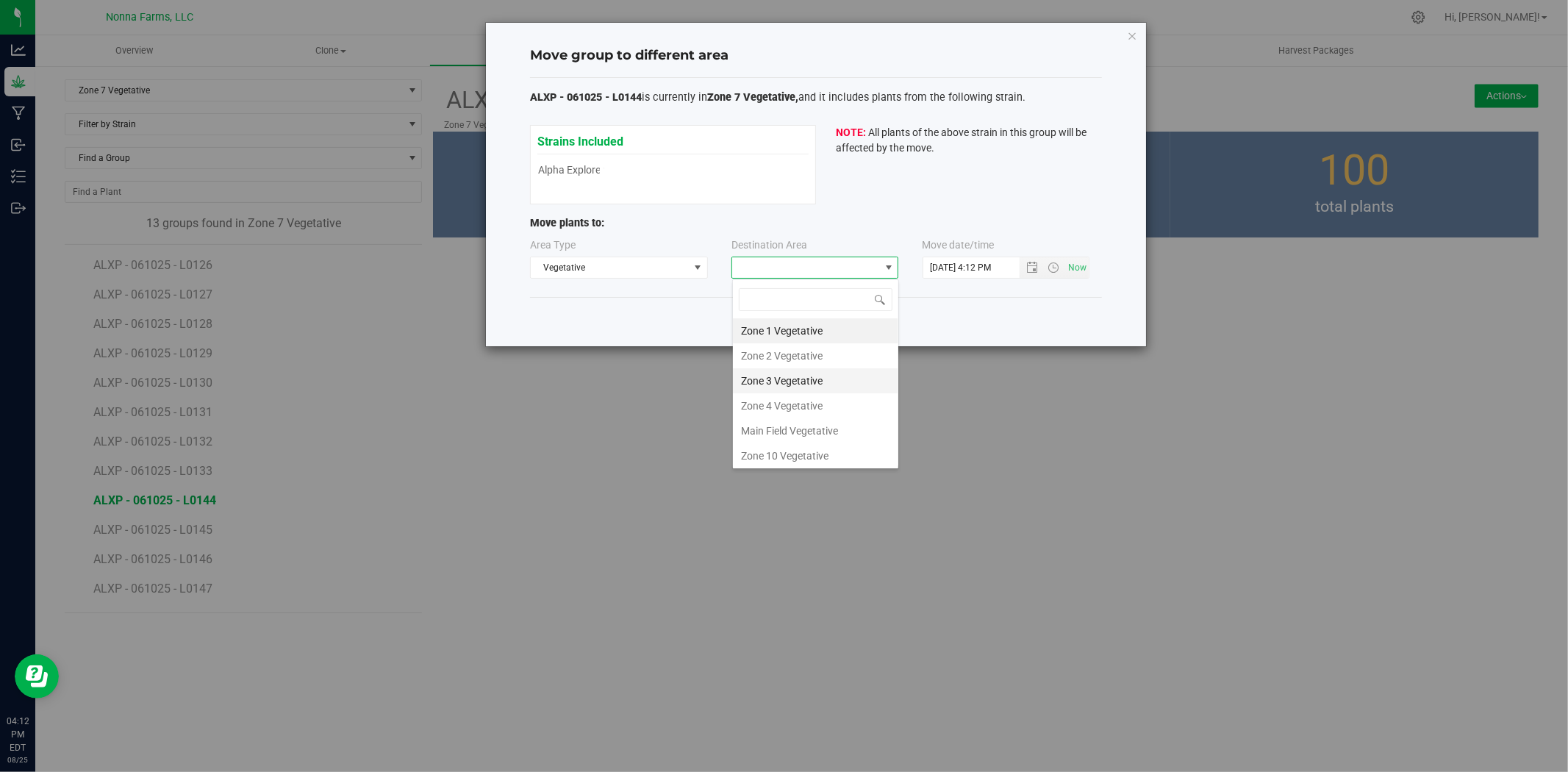
scroll to position [129, 0]
click at [805, 394] on li "Zone 8 Vegetative" at bounding box center [816, 402] width 166 height 25
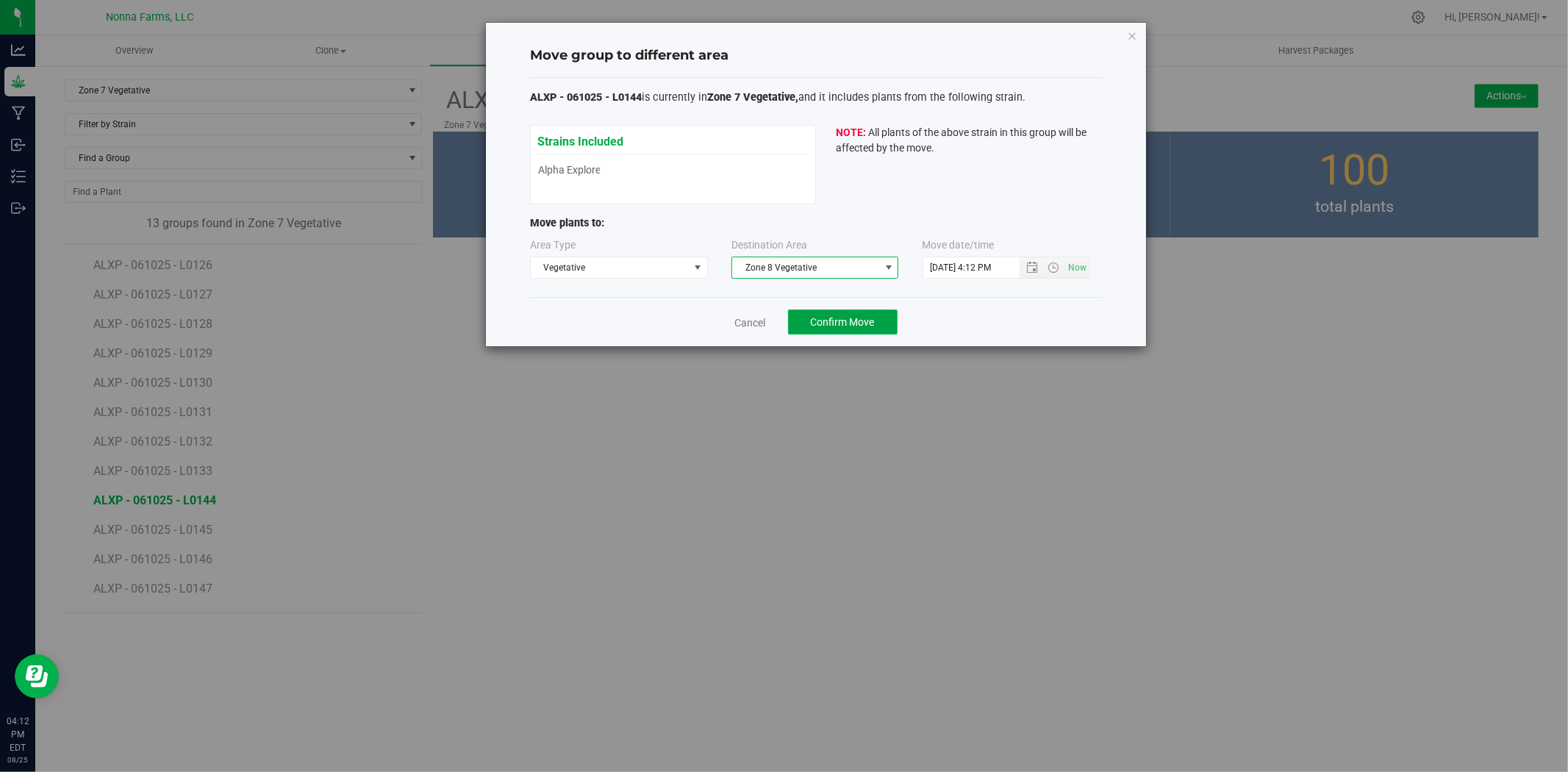
click at [851, 324] on span "Confirm Move" at bounding box center [843, 322] width 64 height 12
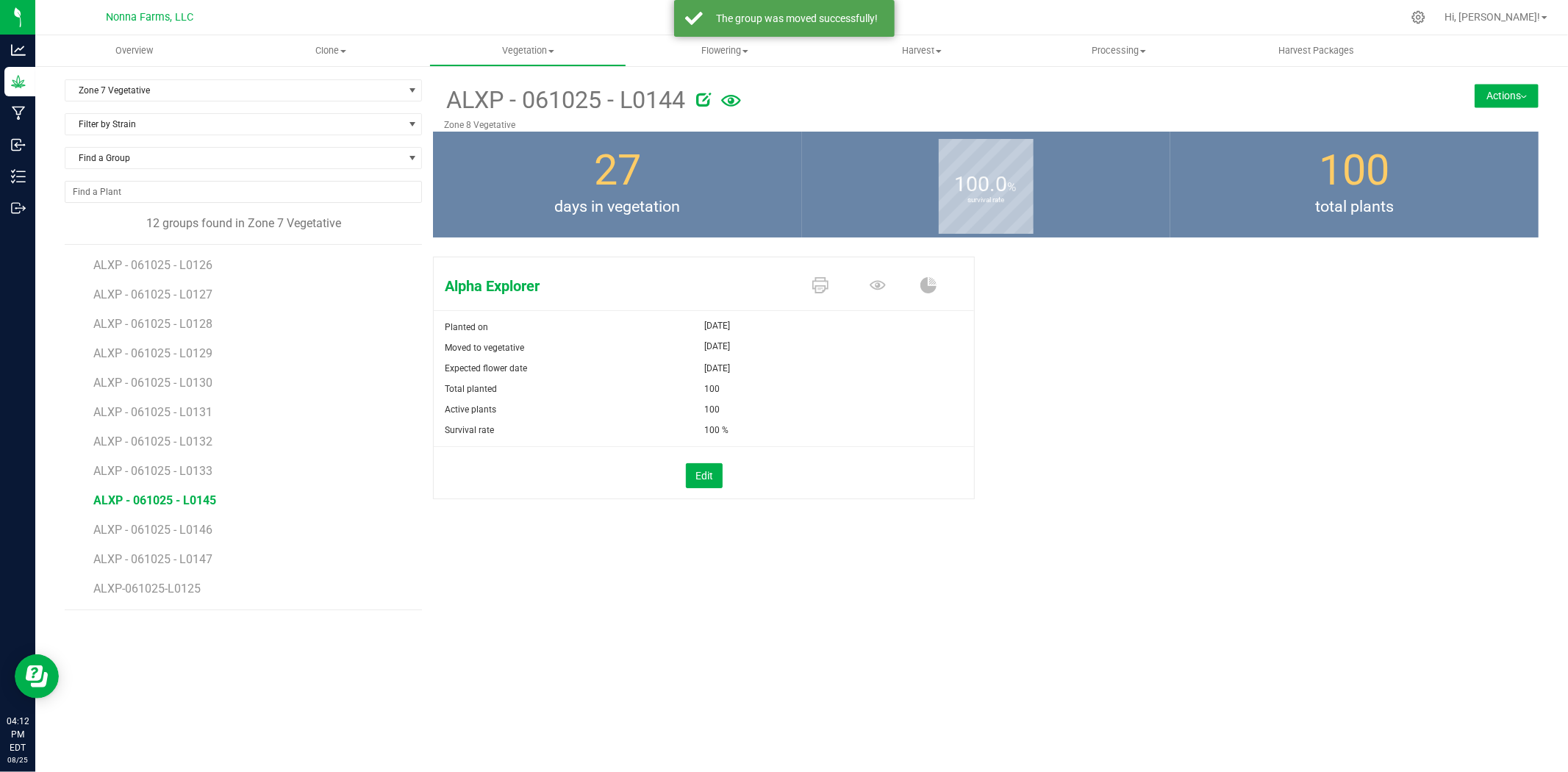
click at [174, 501] on span "ALXP - 061025 - L0145" at bounding box center [155, 500] width 123 height 14
click at [1504, 103] on button "Actions" at bounding box center [1506, 95] width 64 height 24
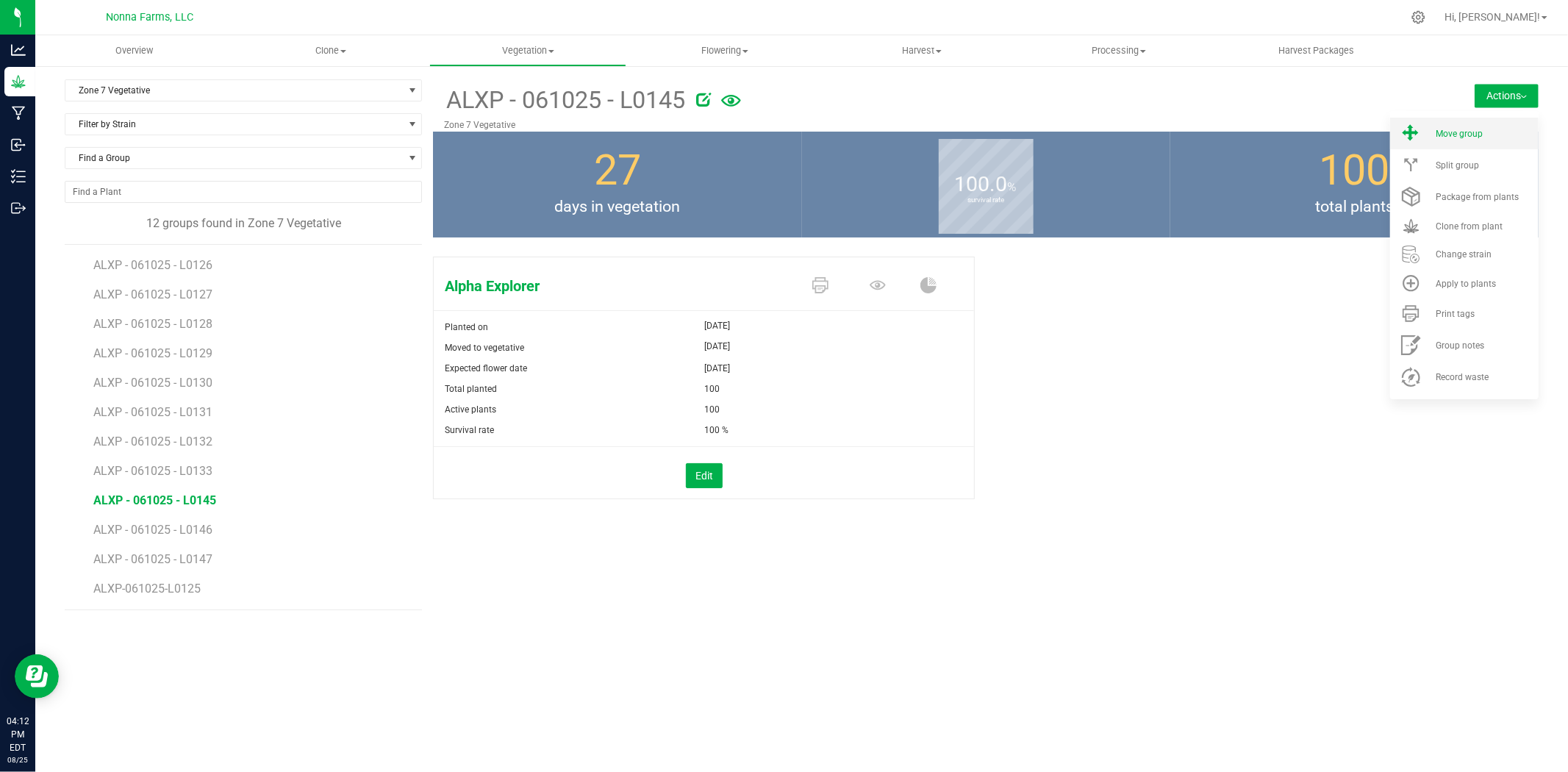
click at [1465, 138] on li "Move group" at bounding box center [1465, 134] width 149 height 32
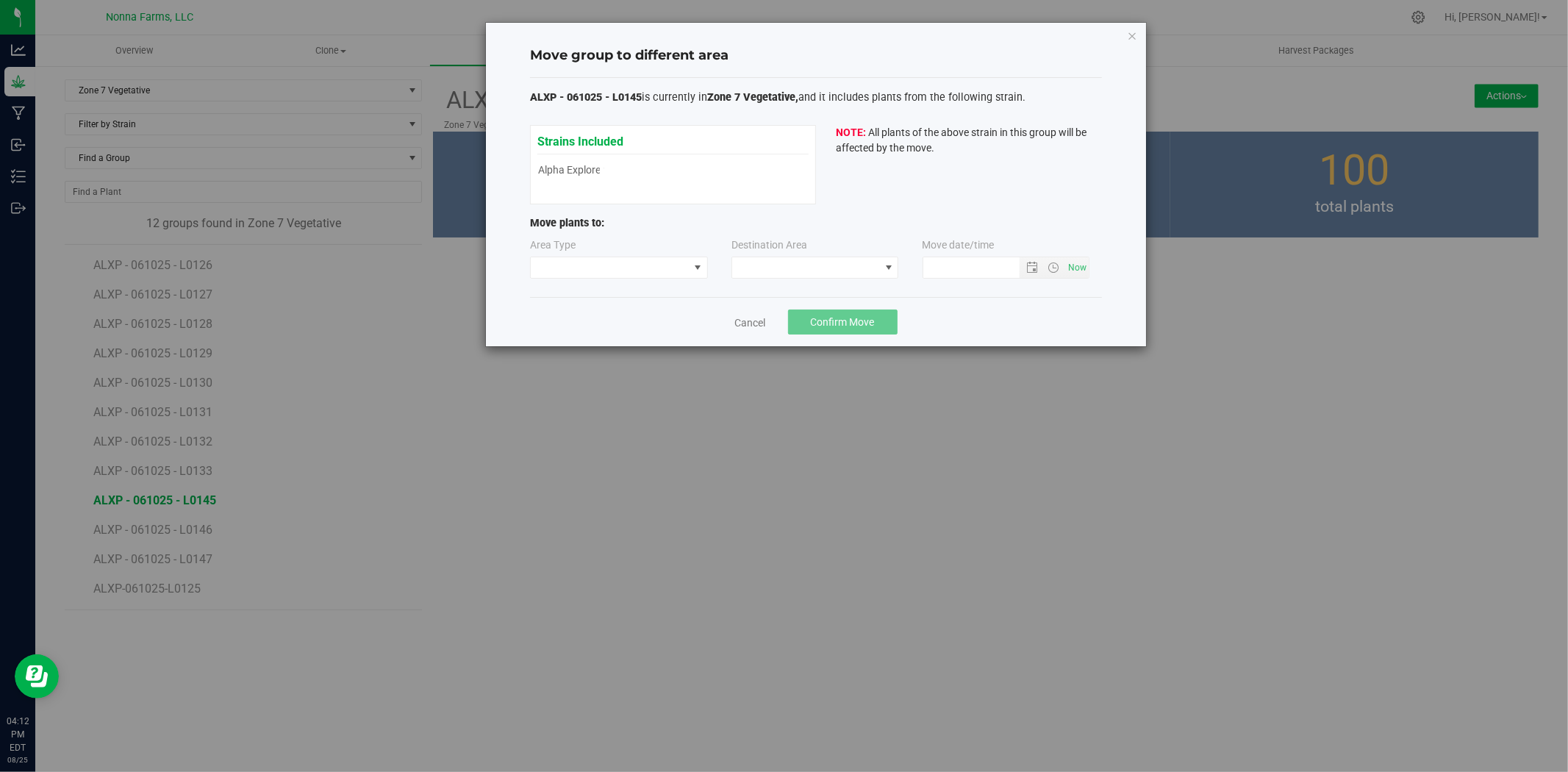
type input "[DATE] 4:12 PM"
click at [618, 268] on span at bounding box center [609, 267] width 158 height 21
click at [608, 325] on li "Vegetative" at bounding box center [619, 320] width 177 height 25
click at [794, 265] on span at bounding box center [806, 267] width 147 height 21
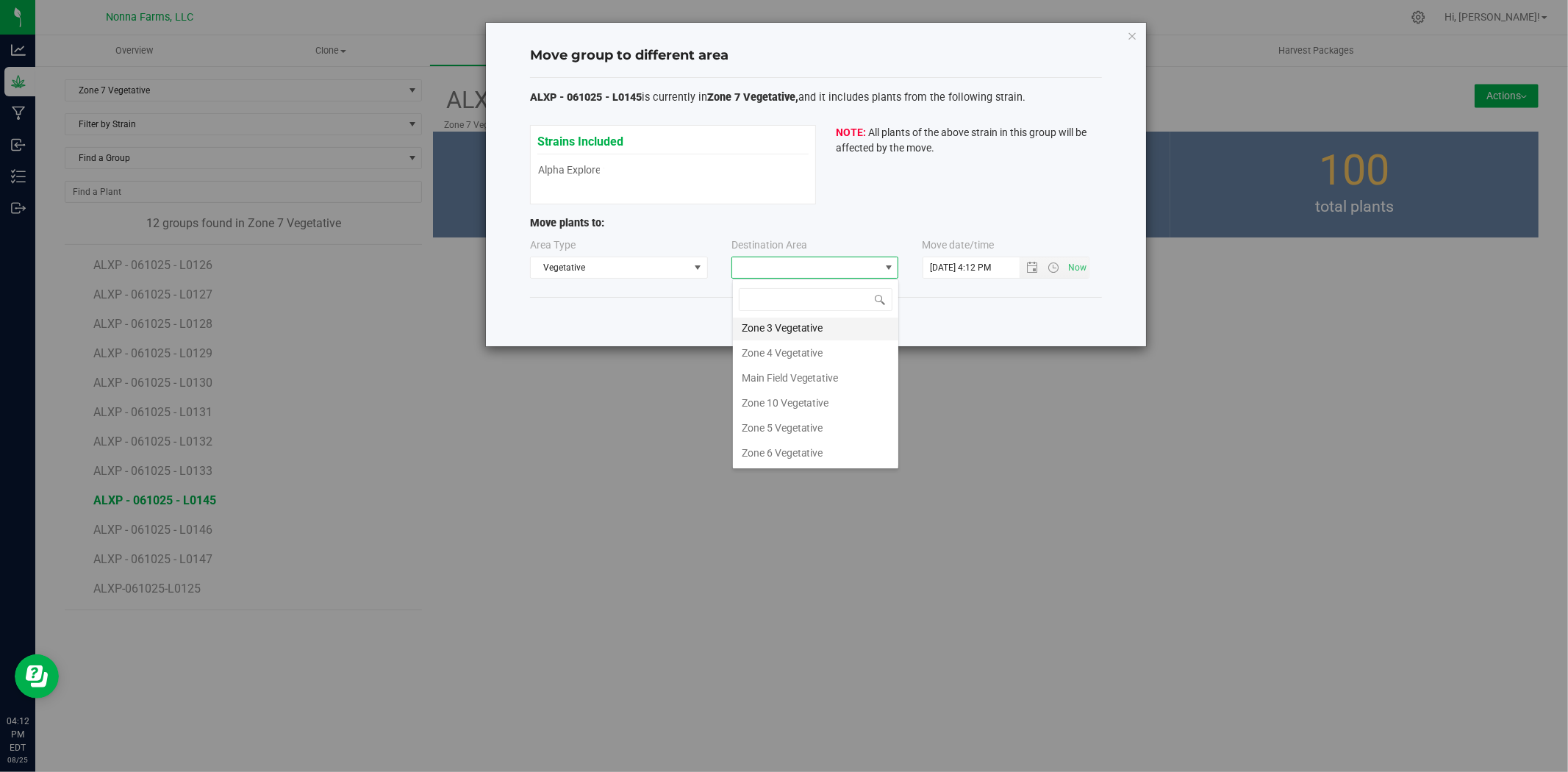
scroll to position [81, 0]
click at [816, 401] on li "Zone 8 Vegetative" at bounding box center [816, 402] width 166 height 25
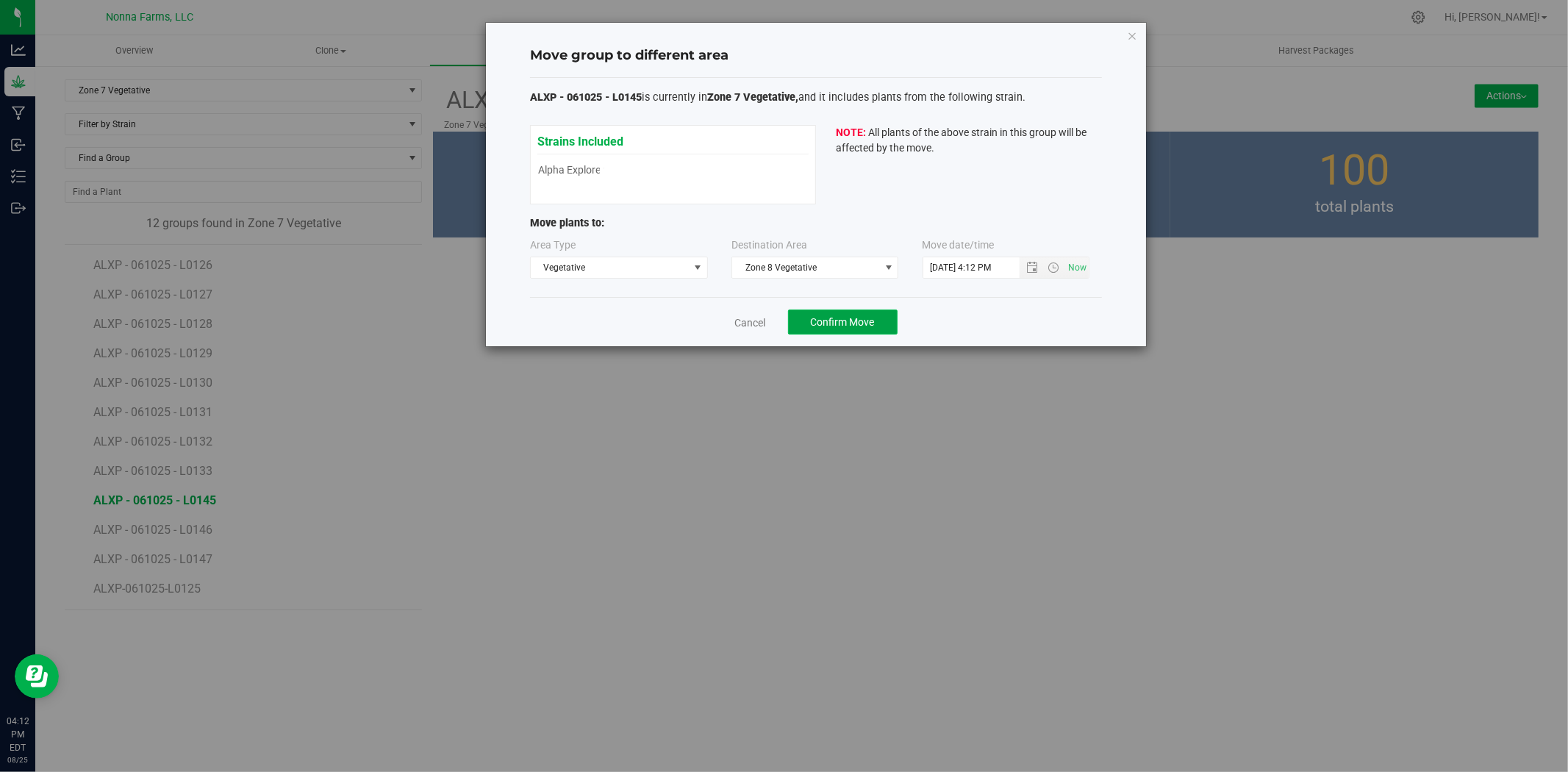
click at [831, 314] on button "Confirm Move" at bounding box center [843, 322] width 109 height 25
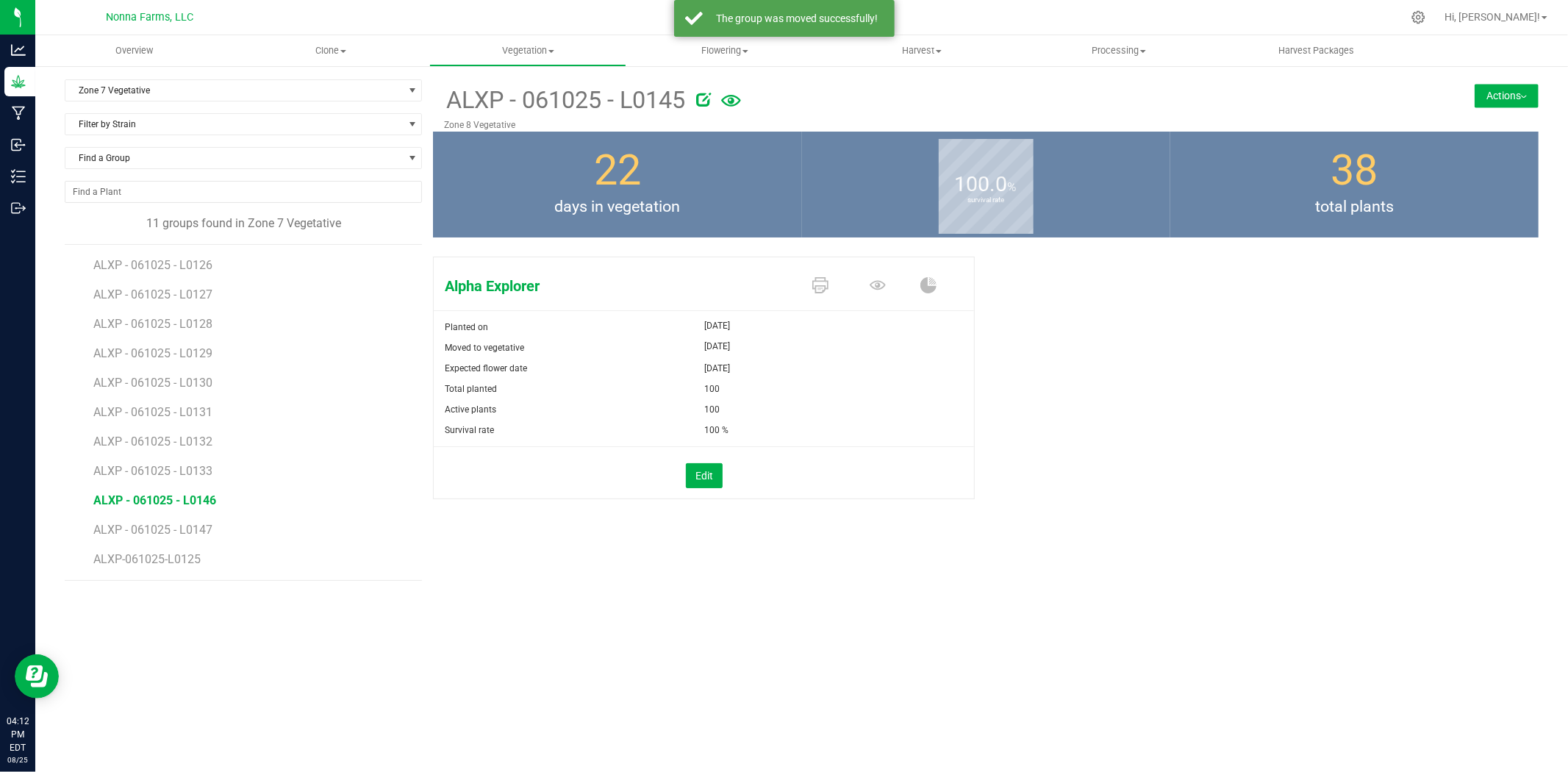
click at [119, 506] on span "ALXP - 061025 - L0146" at bounding box center [155, 500] width 123 height 14
click at [1503, 96] on button "Actions" at bounding box center [1506, 95] width 64 height 24
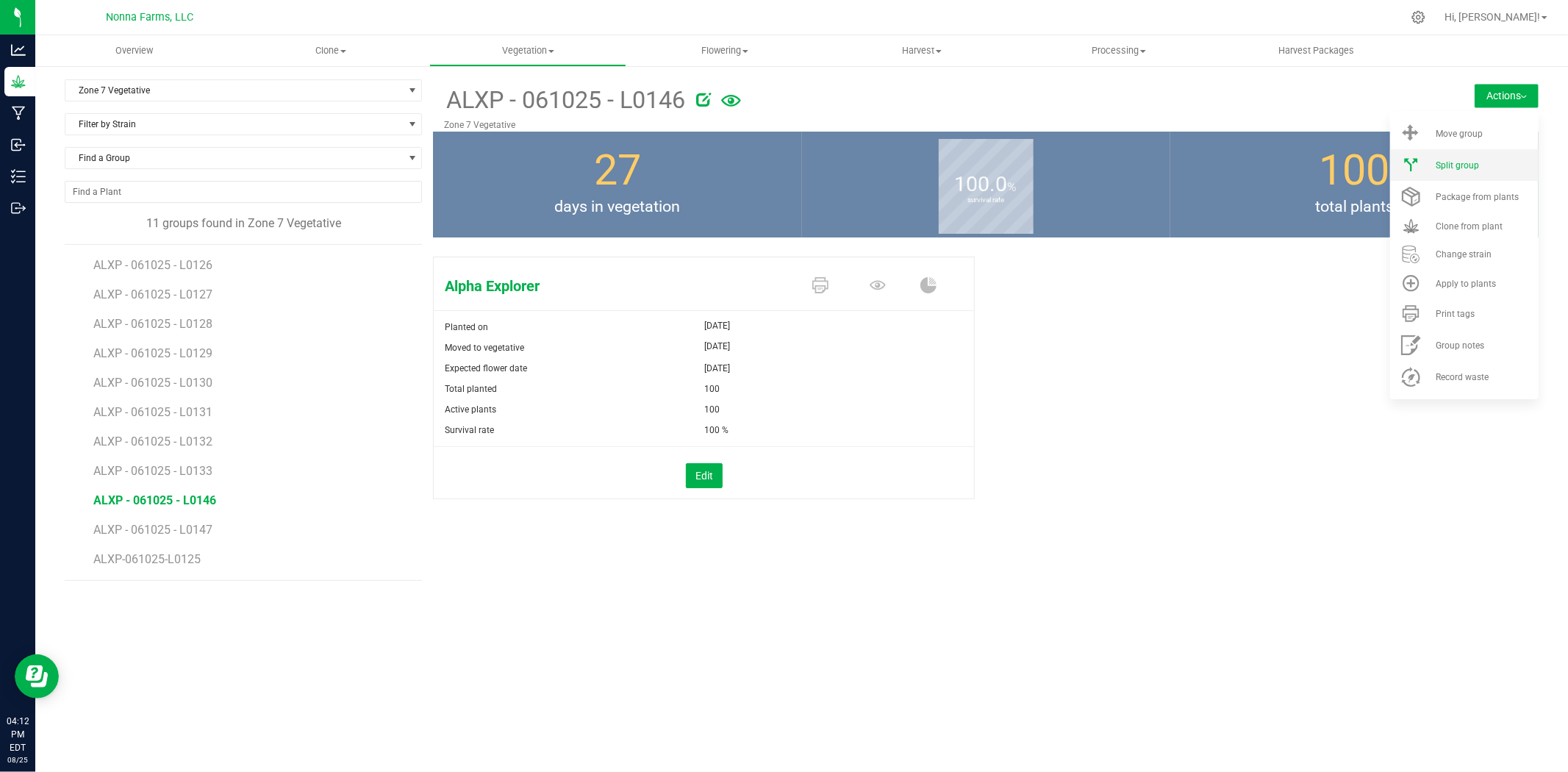
click at [1466, 163] on span "Split group" at bounding box center [1458, 165] width 44 height 10
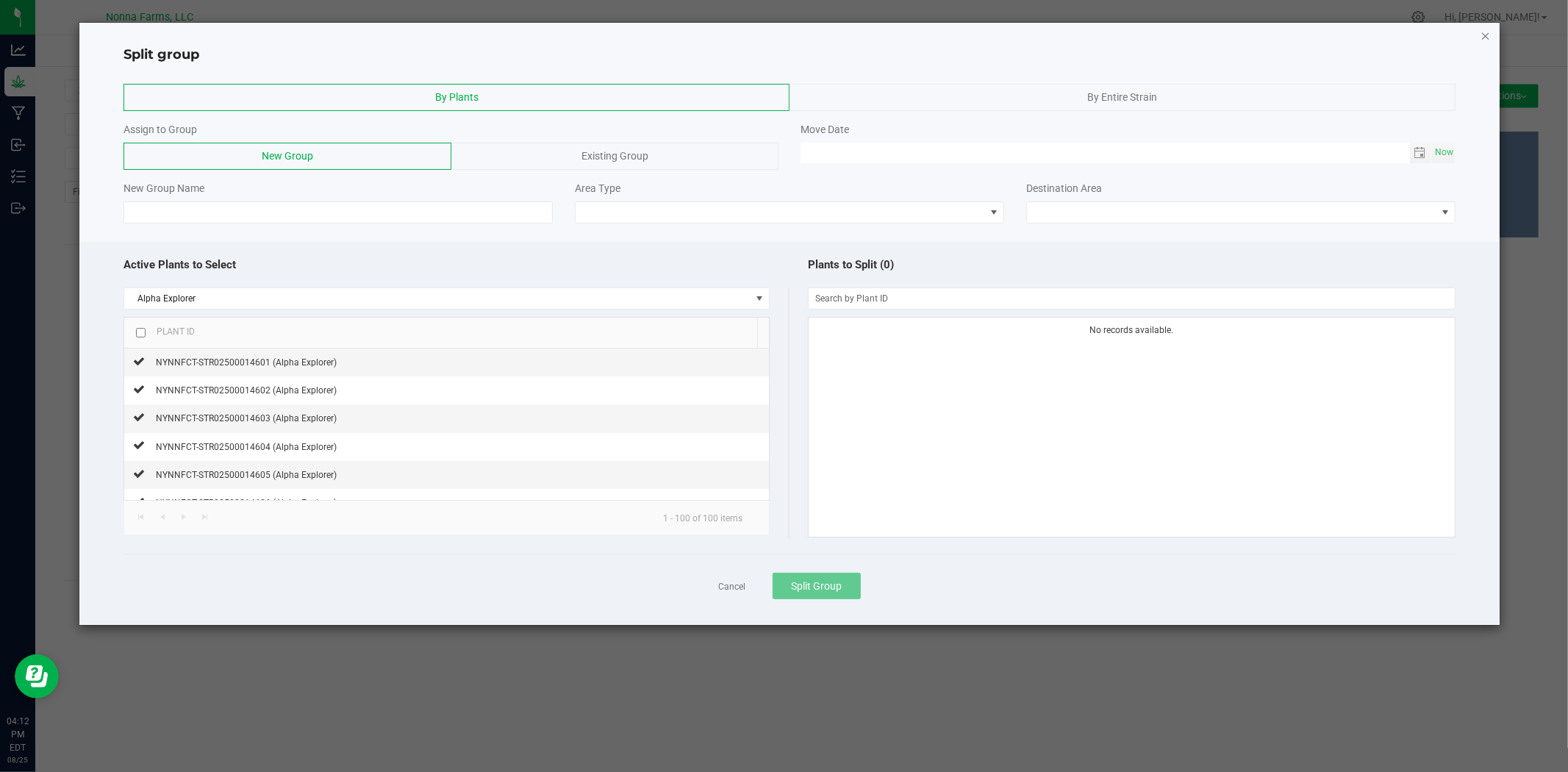
click at [1483, 35] on div "Split group" at bounding box center [789, 50] width 1419 height 30
click at [1489, 33] on icon "button" at bounding box center [1486, 36] width 10 height 18
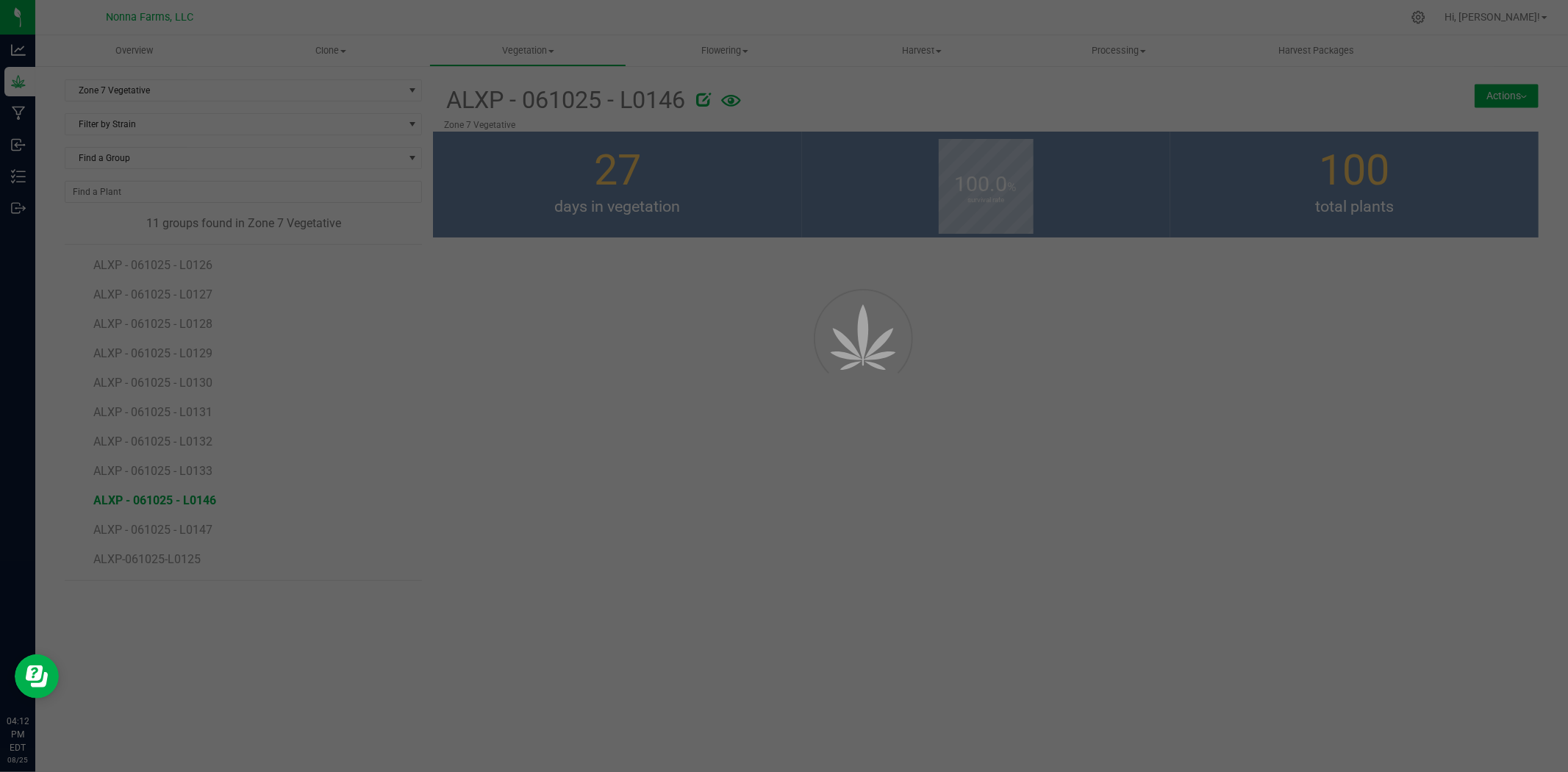
click at [1504, 79] on div at bounding box center [784, 386] width 1568 height 772
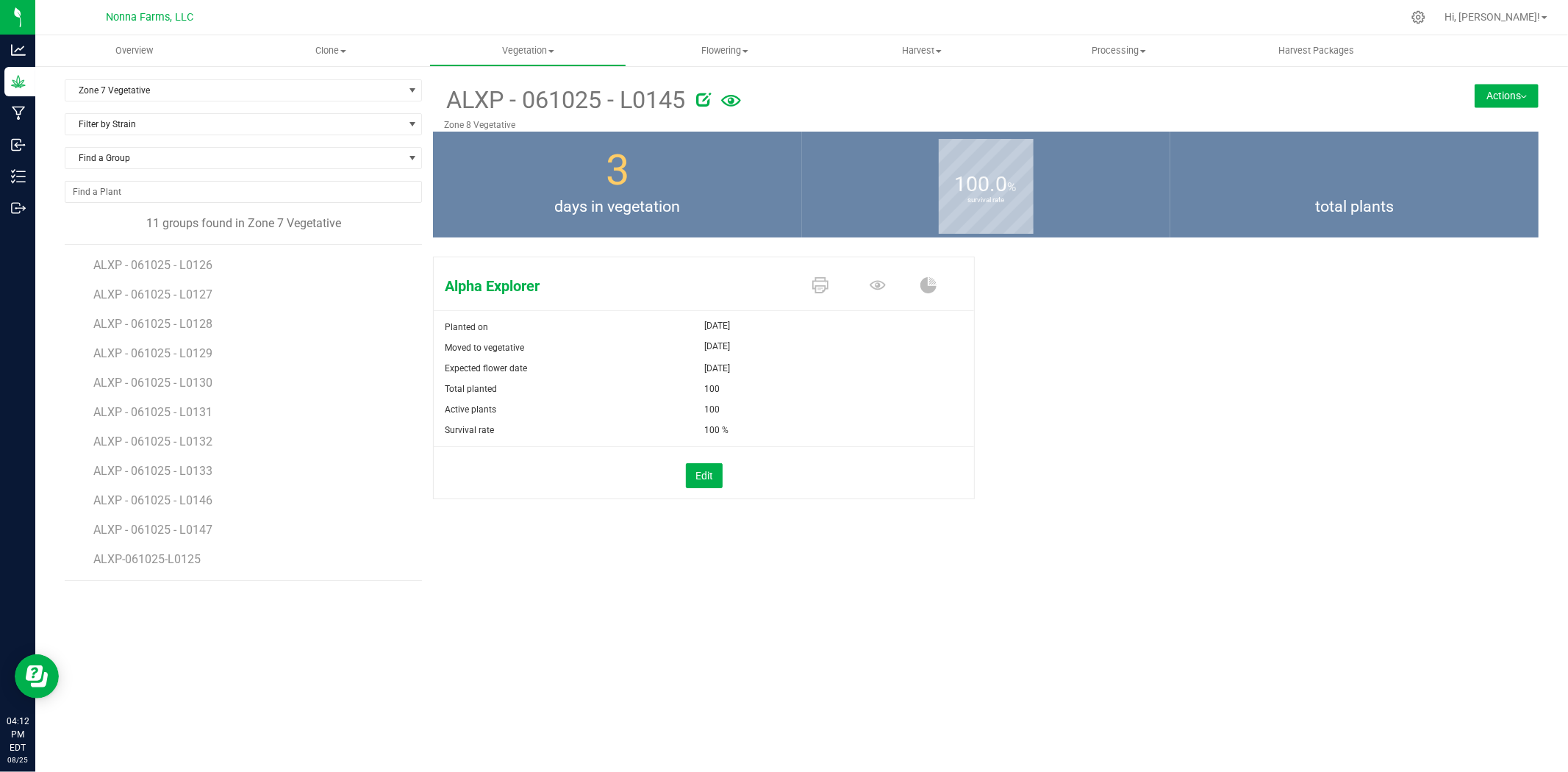
click at [1502, 100] on button "Actions" at bounding box center [1506, 95] width 64 height 24
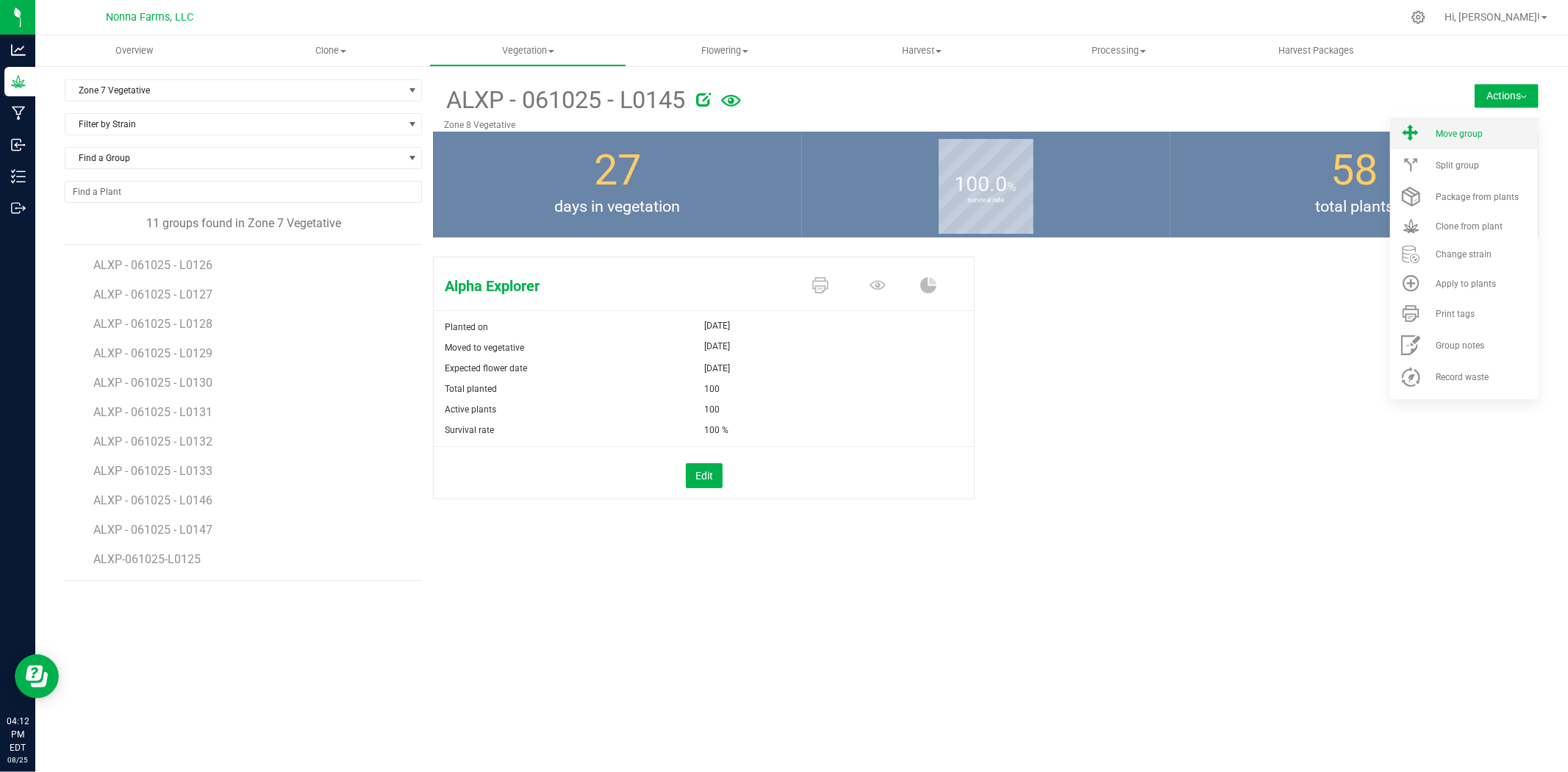
click at [1451, 137] on span "Move group" at bounding box center [1459, 134] width 47 height 10
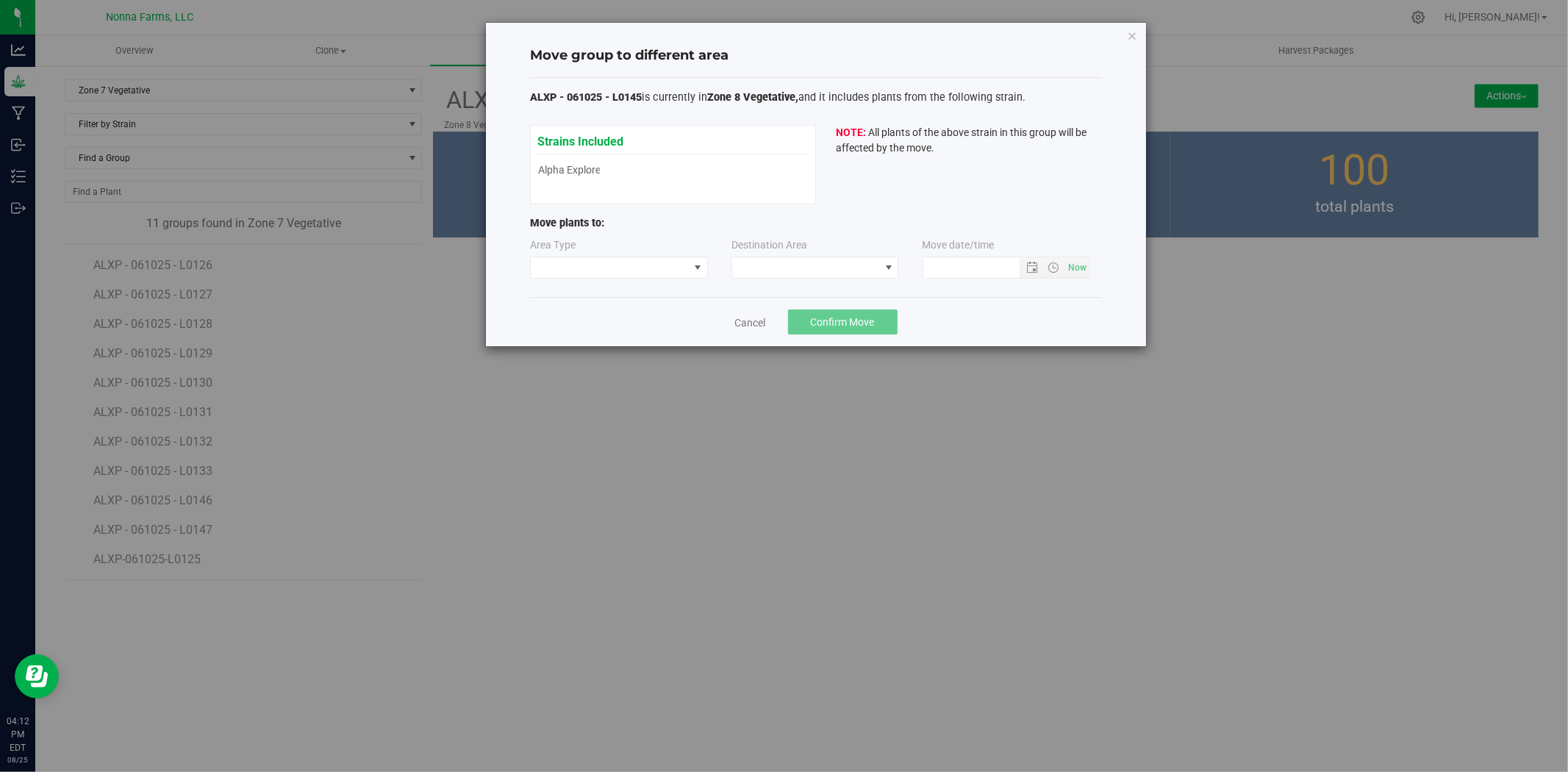
type input "[DATE] 4:12 PM"
click at [682, 268] on span at bounding box center [609, 267] width 158 height 21
click at [626, 310] on li "Vegetative" at bounding box center [619, 320] width 177 height 25
click at [794, 277] on span at bounding box center [806, 267] width 147 height 21
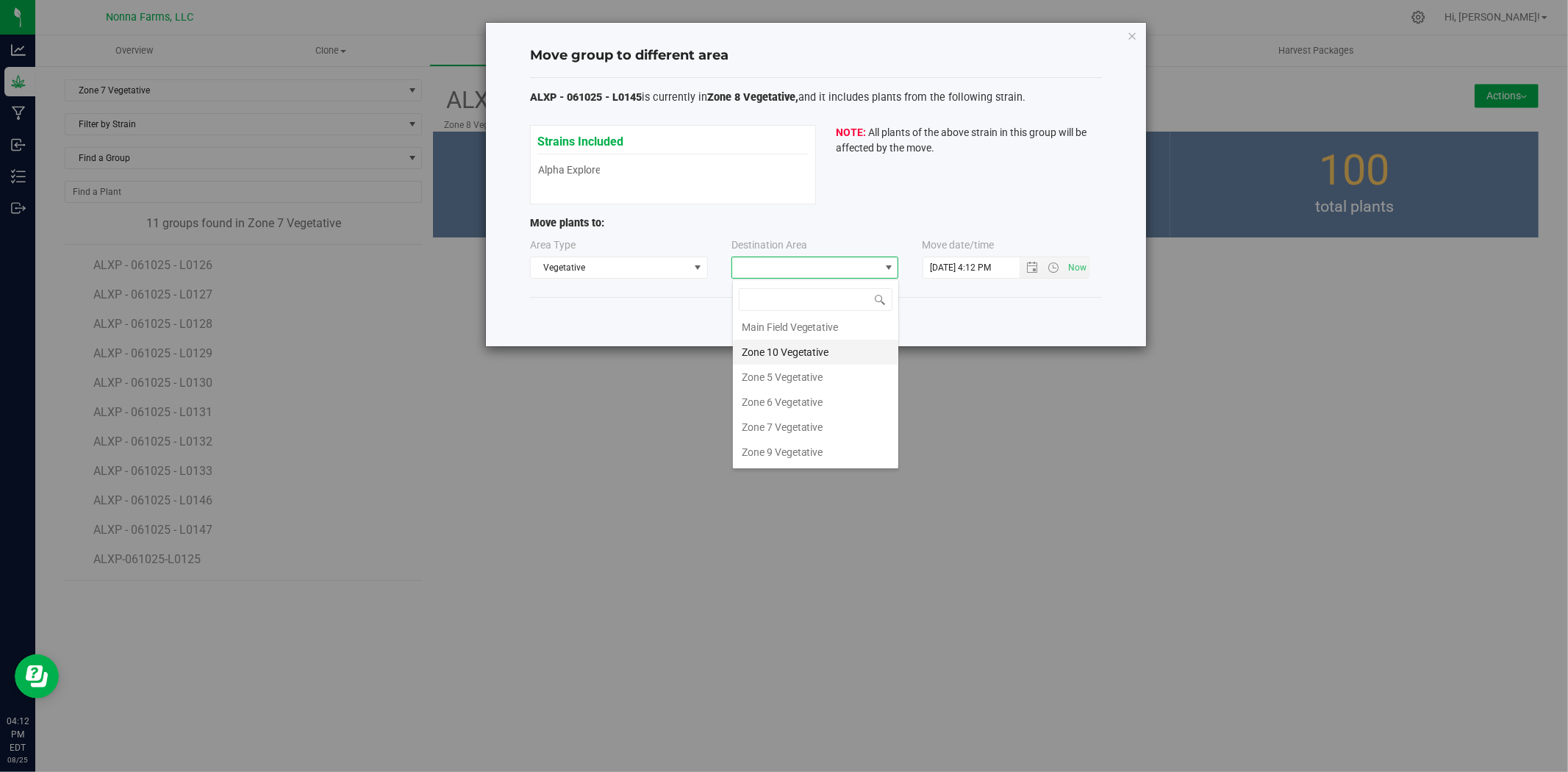
scroll to position [129, 0]
click at [592, 403] on div "Move group to different area ALXP - 061025 - L0145 is currently in Zone 8 Veget…" at bounding box center [789, 386] width 1579 height 772
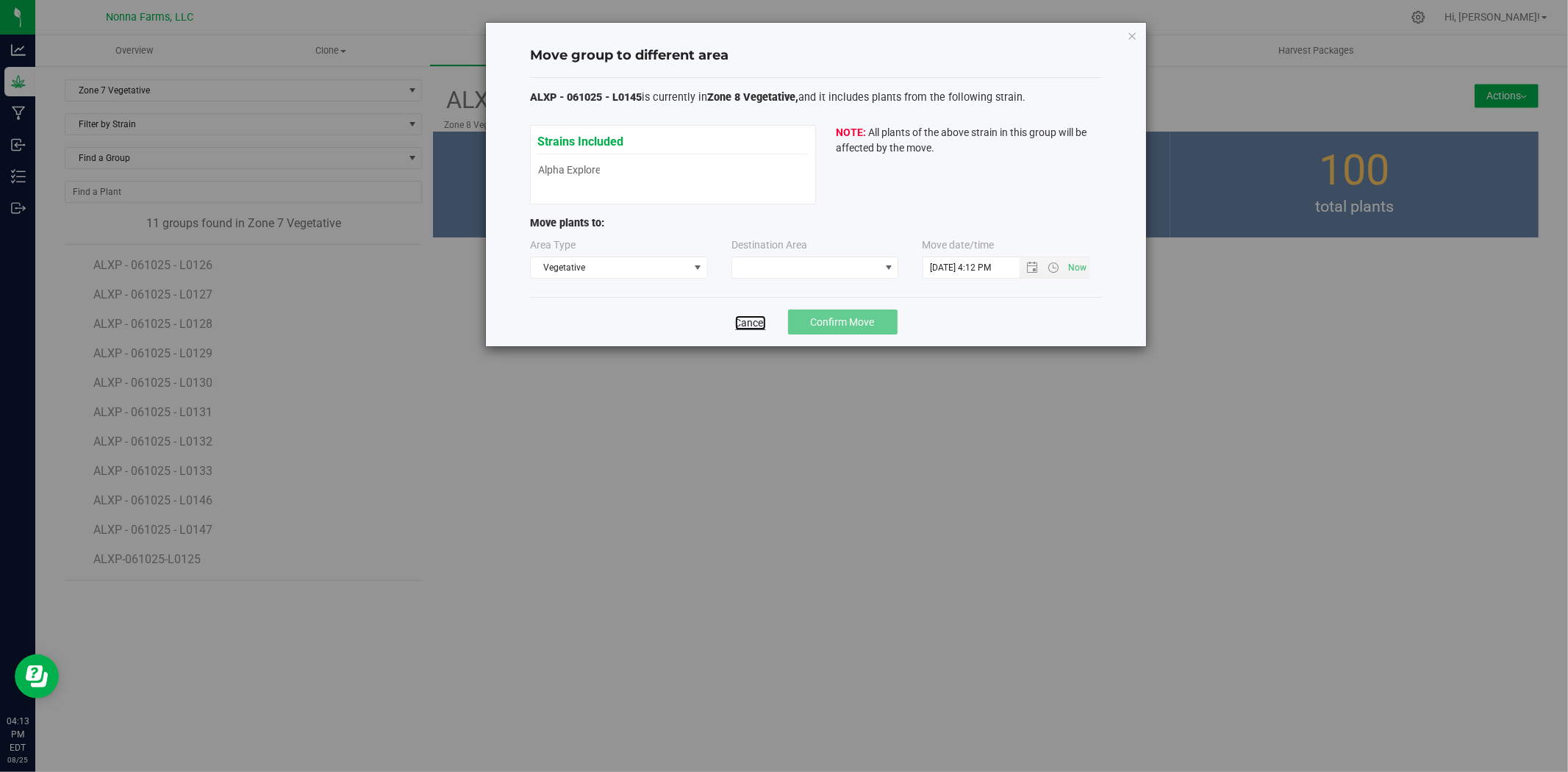
click at [753, 319] on link "Cancel" at bounding box center [750, 322] width 31 height 15
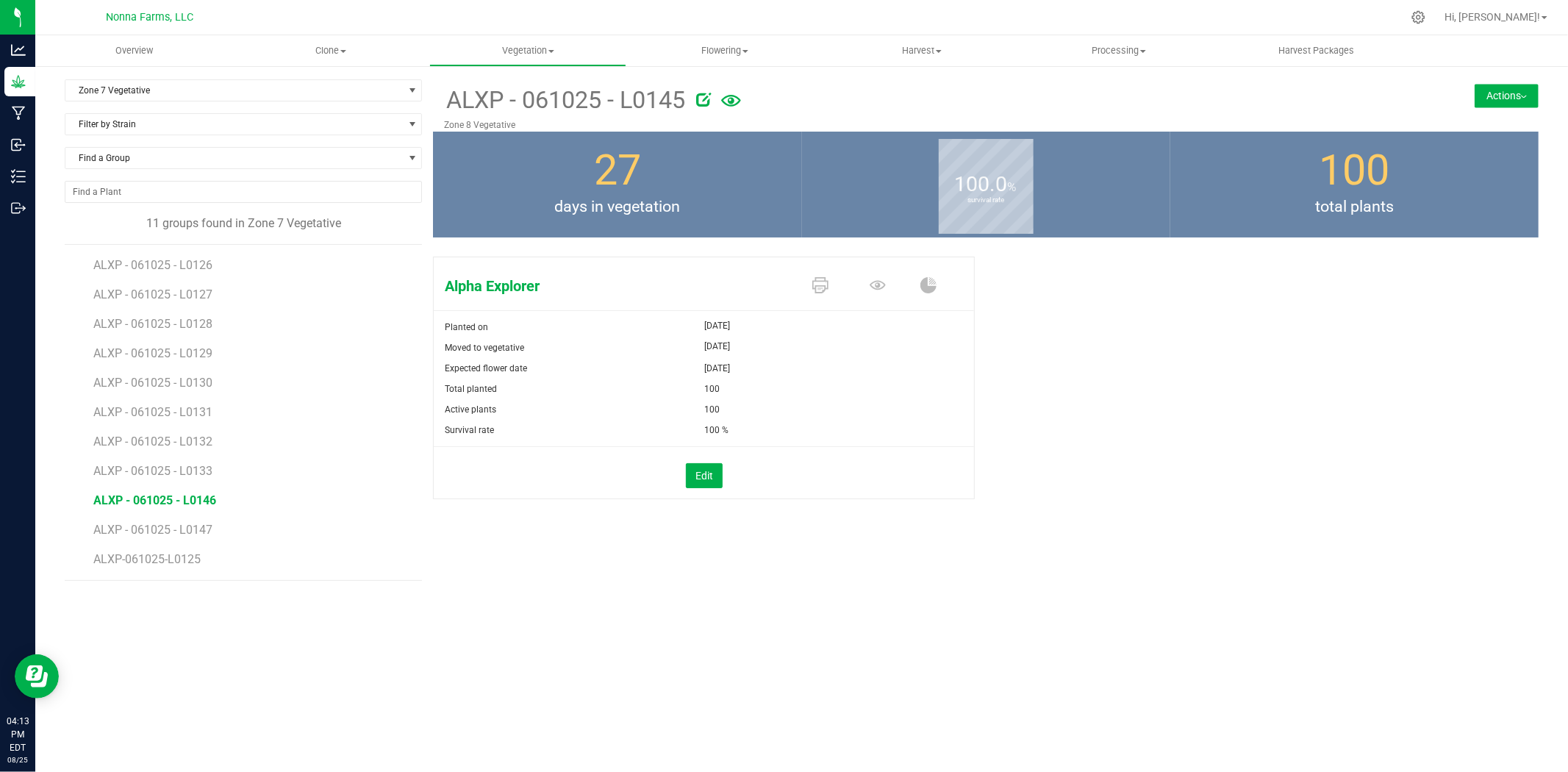
click at [179, 496] on span "ALXP - 061025 - L0146" at bounding box center [155, 500] width 123 height 14
click at [1515, 93] on button "Actions" at bounding box center [1506, 95] width 64 height 24
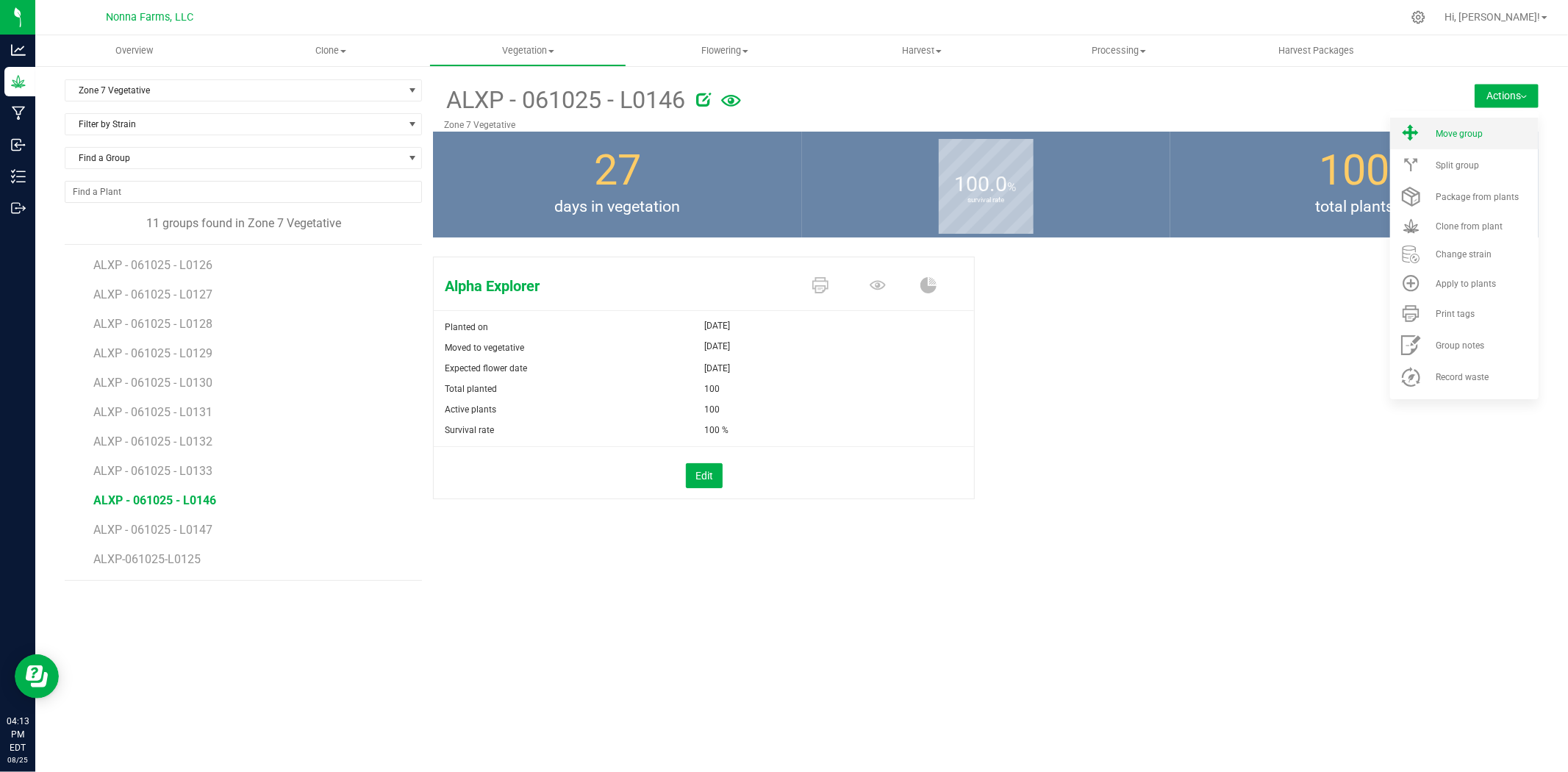
click at [1449, 136] on span "Move group" at bounding box center [1459, 134] width 47 height 10
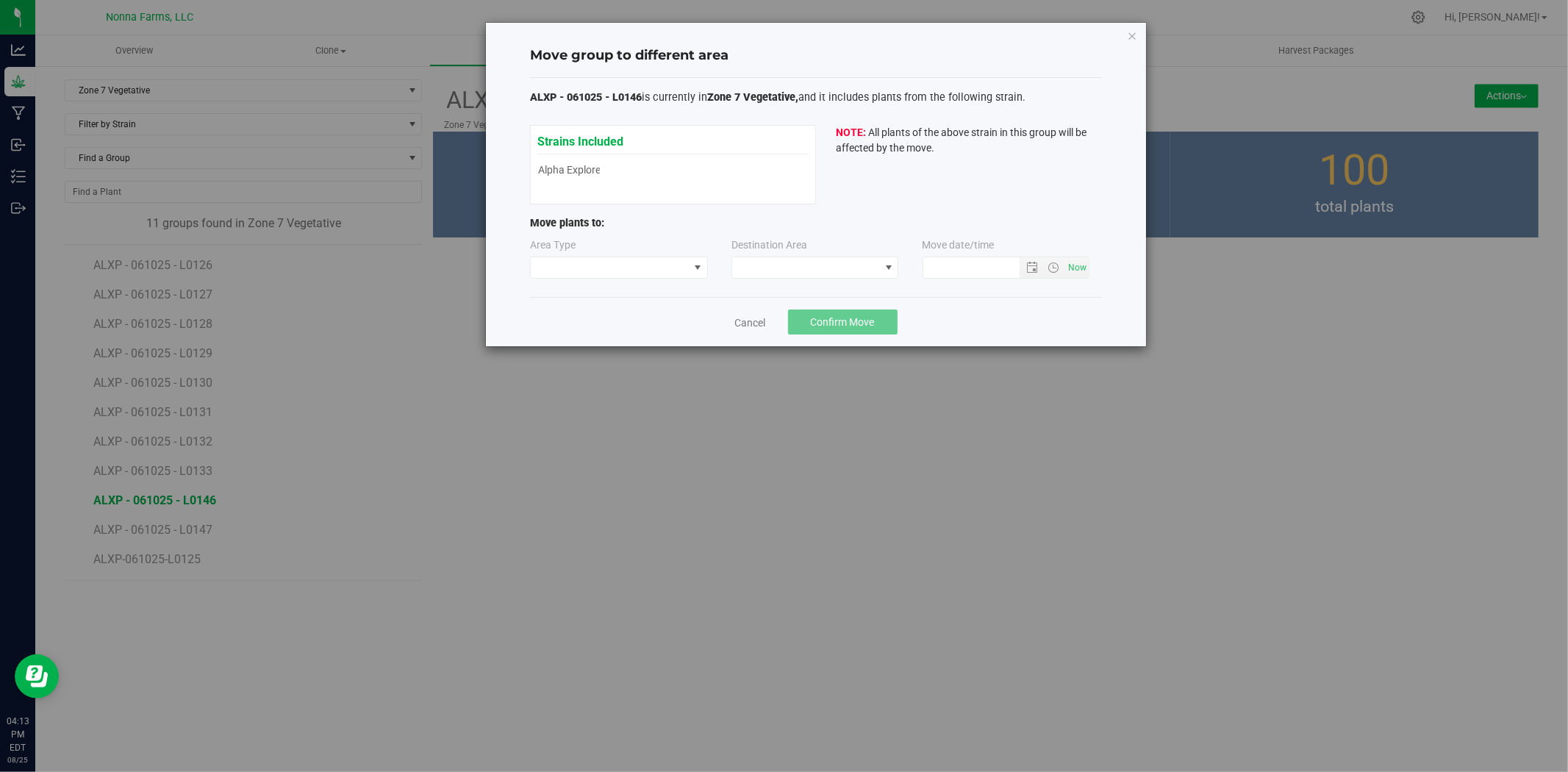
type input "[DATE] 4:13 PM"
click at [584, 267] on span at bounding box center [609, 267] width 158 height 21
click at [564, 322] on li "Vegetative" at bounding box center [619, 320] width 177 height 25
click at [810, 265] on span at bounding box center [806, 267] width 147 height 21
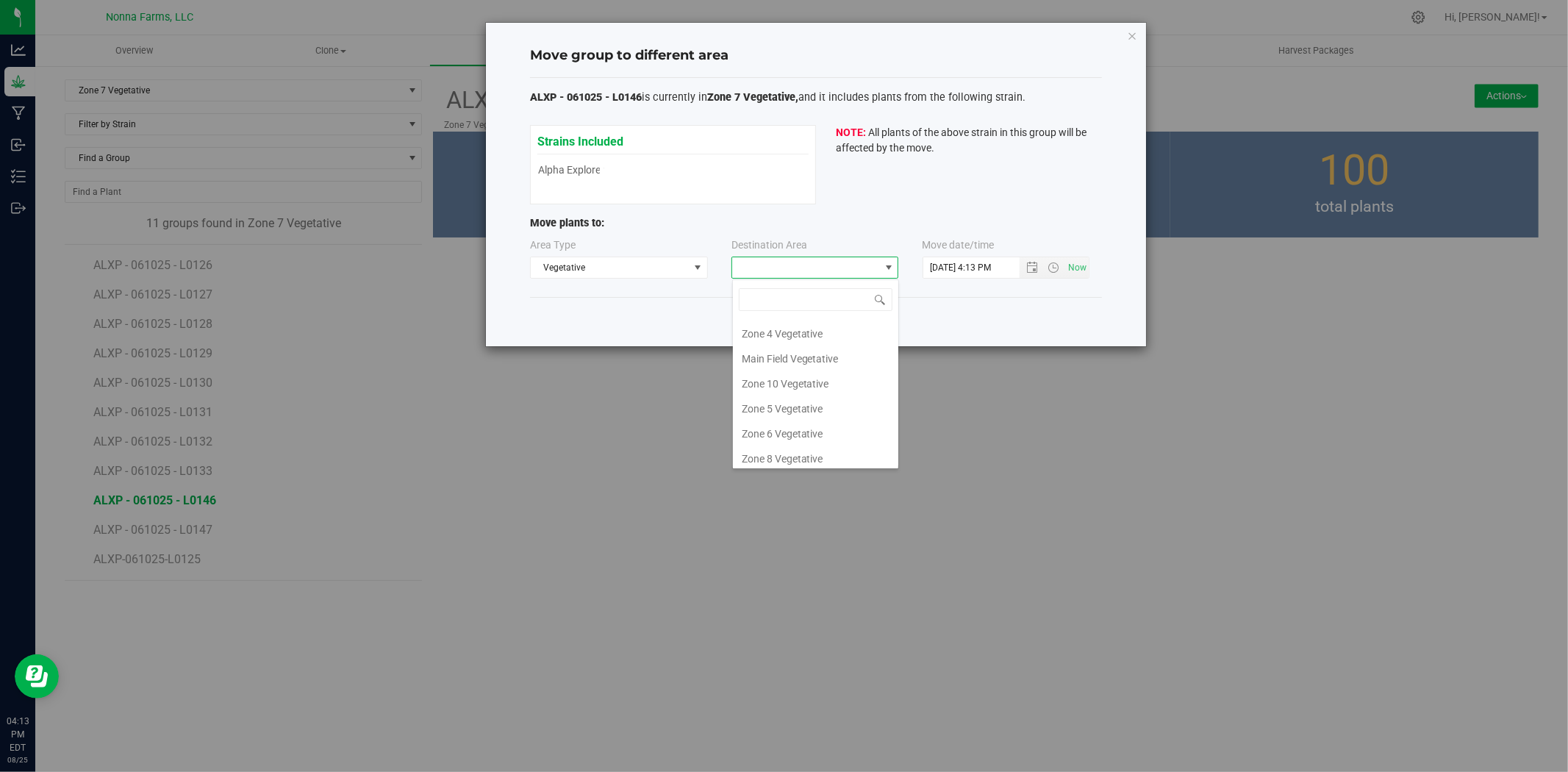
scroll to position [129, 0]
click at [790, 393] on li "Zone 8 Vegetative" at bounding box center [816, 402] width 166 height 25
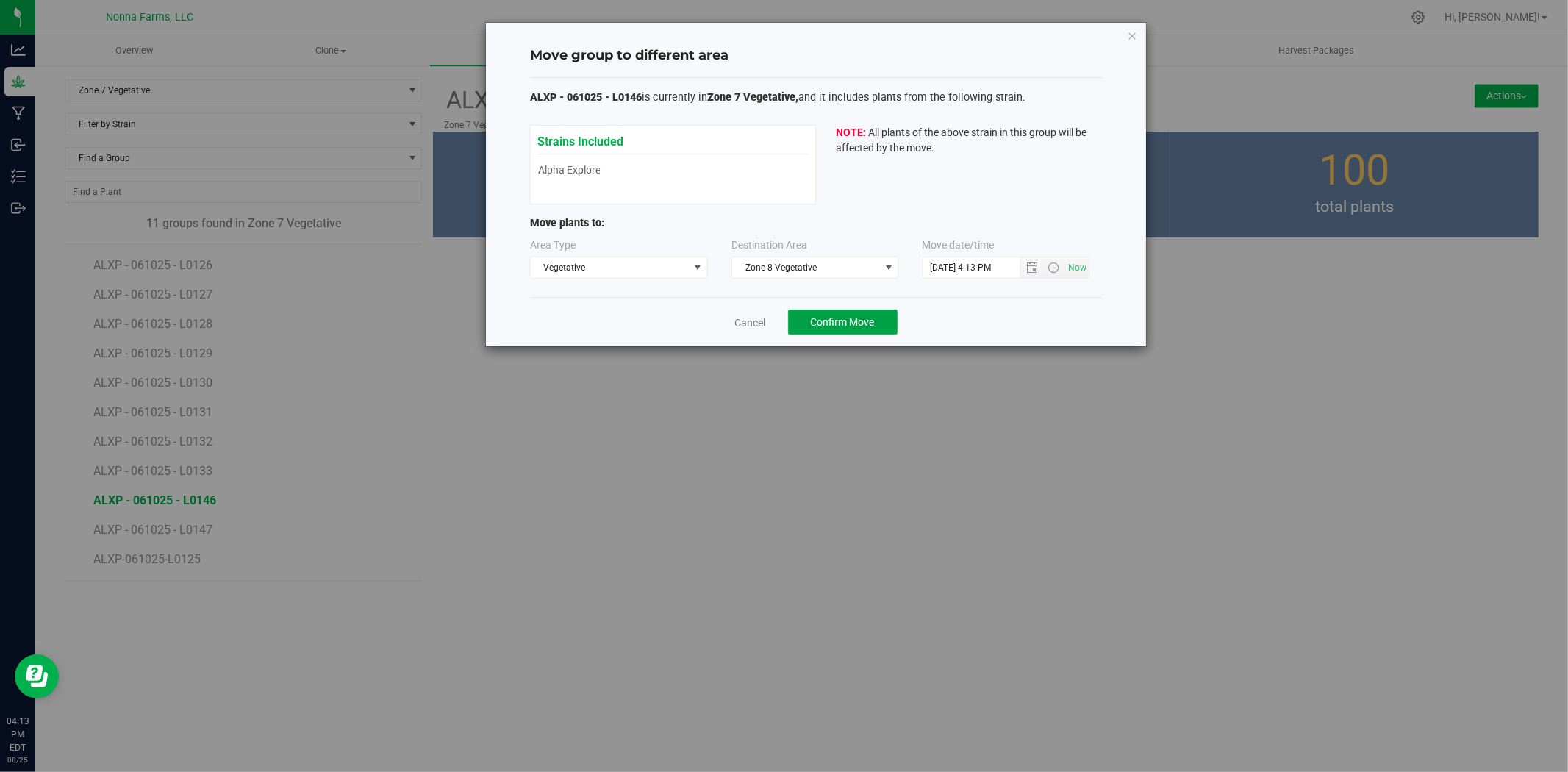
click at [846, 319] on span "Confirm Move" at bounding box center [843, 322] width 64 height 12
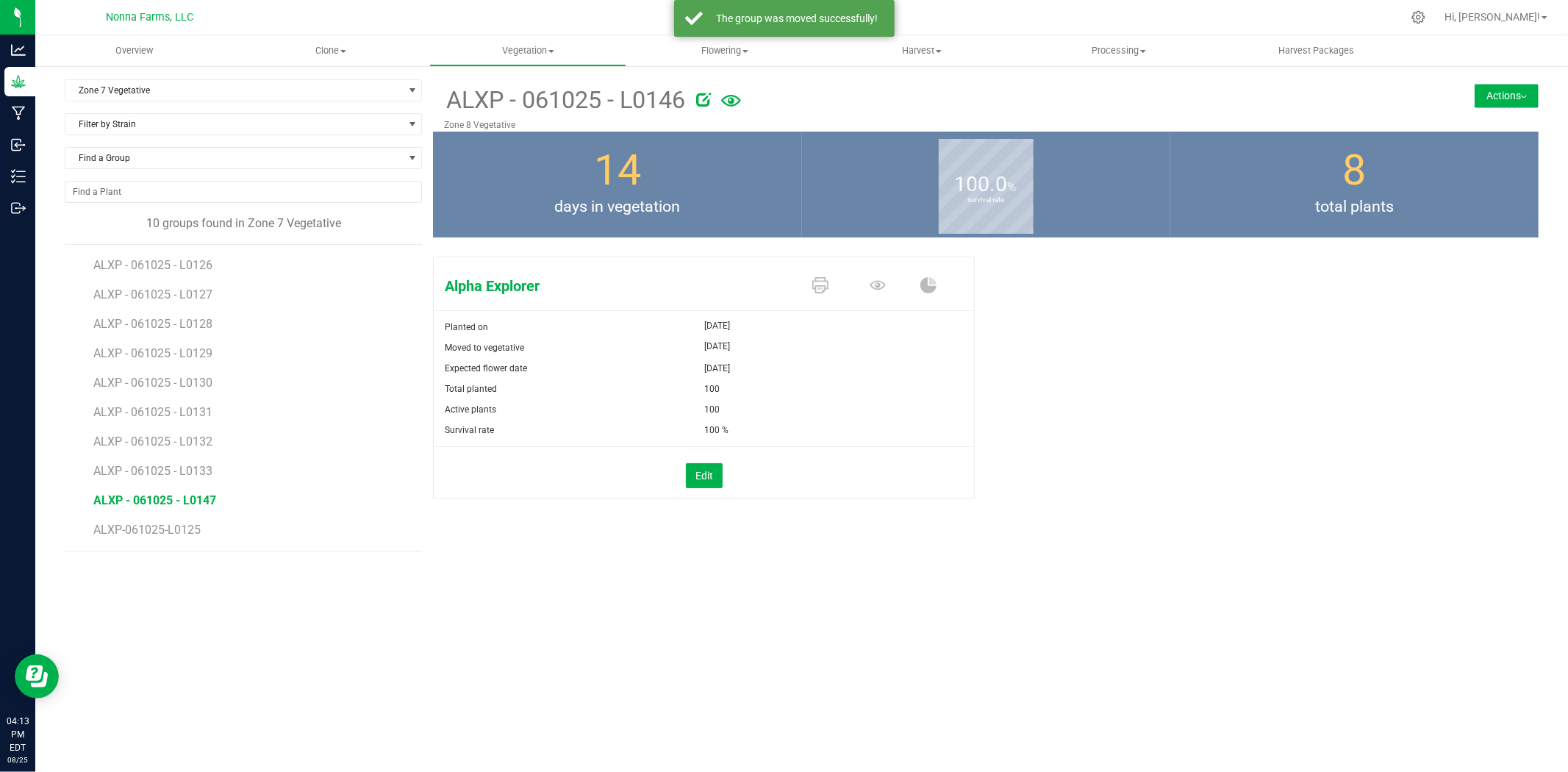
click at [137, 500] on span "ALXP - 061025 - L0147" at bounding box center [155, 500] width 123 height 14
click at [1519, 91] on button "Actions" at bounding box center [1506, 95] width 64 height 24
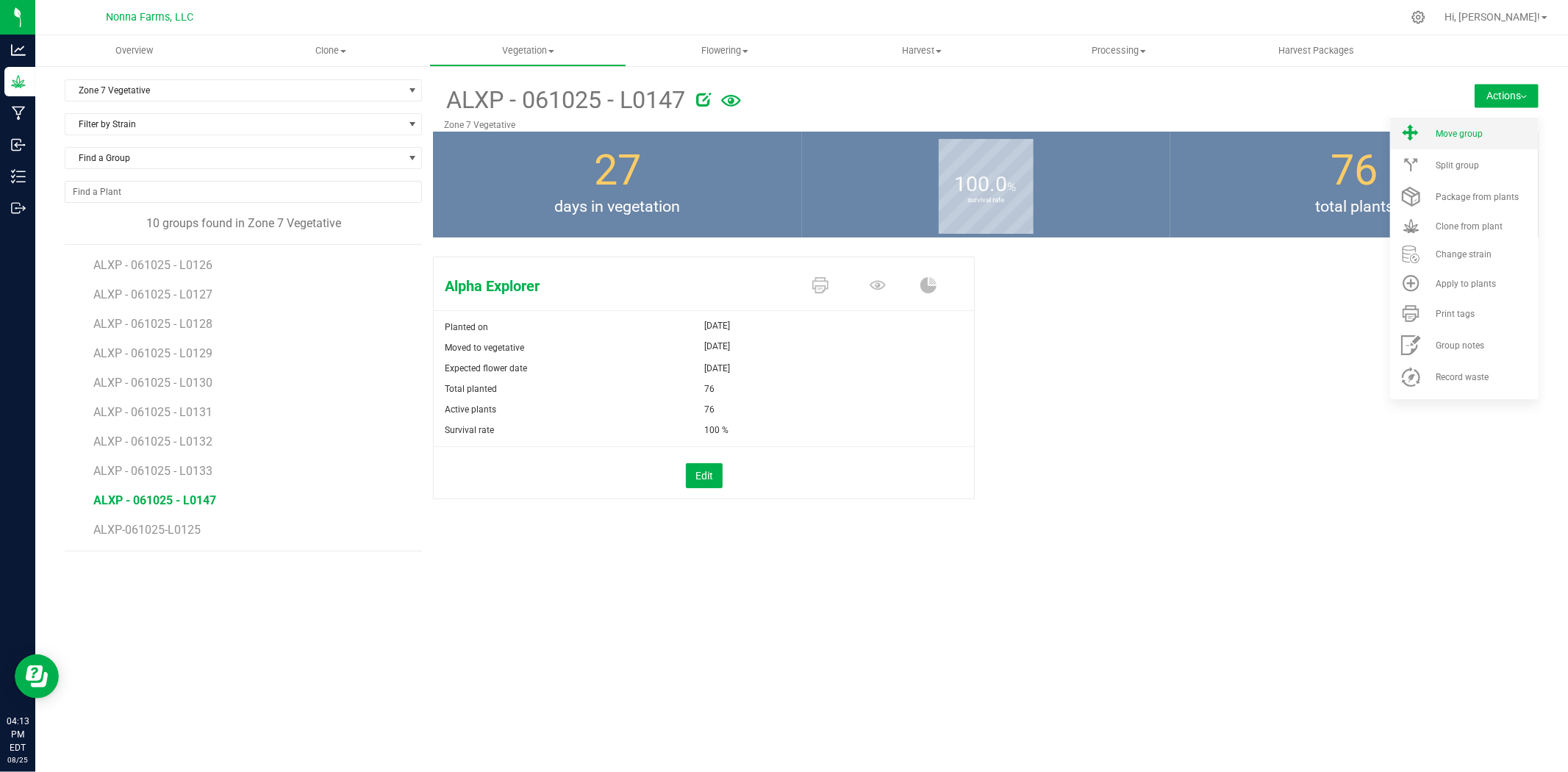
click at [1468, 135] on span "Move group" at bounding box center [1459, 134] width 47 height 10
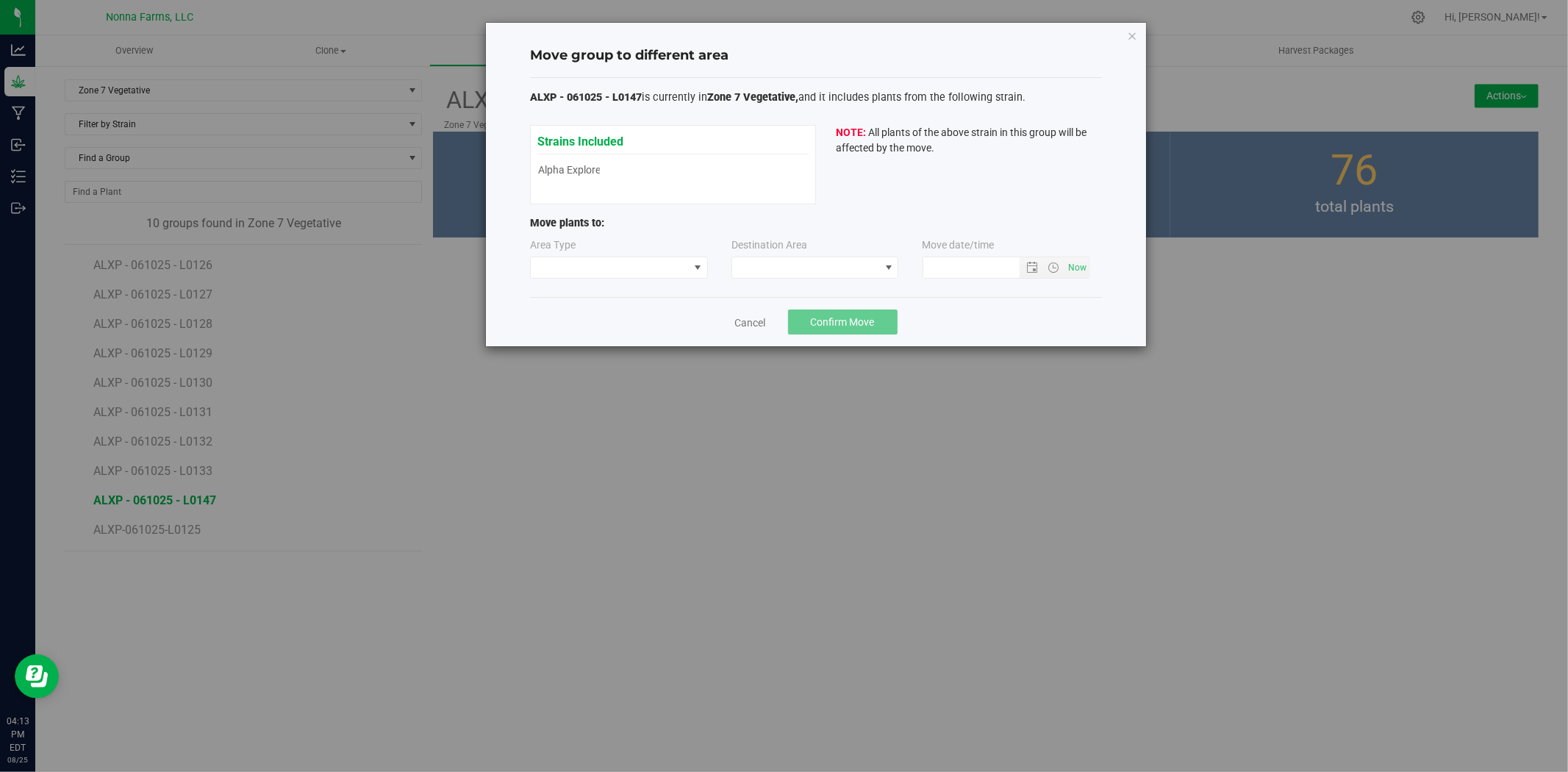
type input "[DATE] 4:13 PM"
click at [696, 268] on span at bounding box center [698, 268] width 12 height 12
click at [610, 322] on li "Vegetative" at bounding box center [619, 320] width 177 height 25
click at [879, 265] on span at bounding box center [888, 267] width 19 height 21
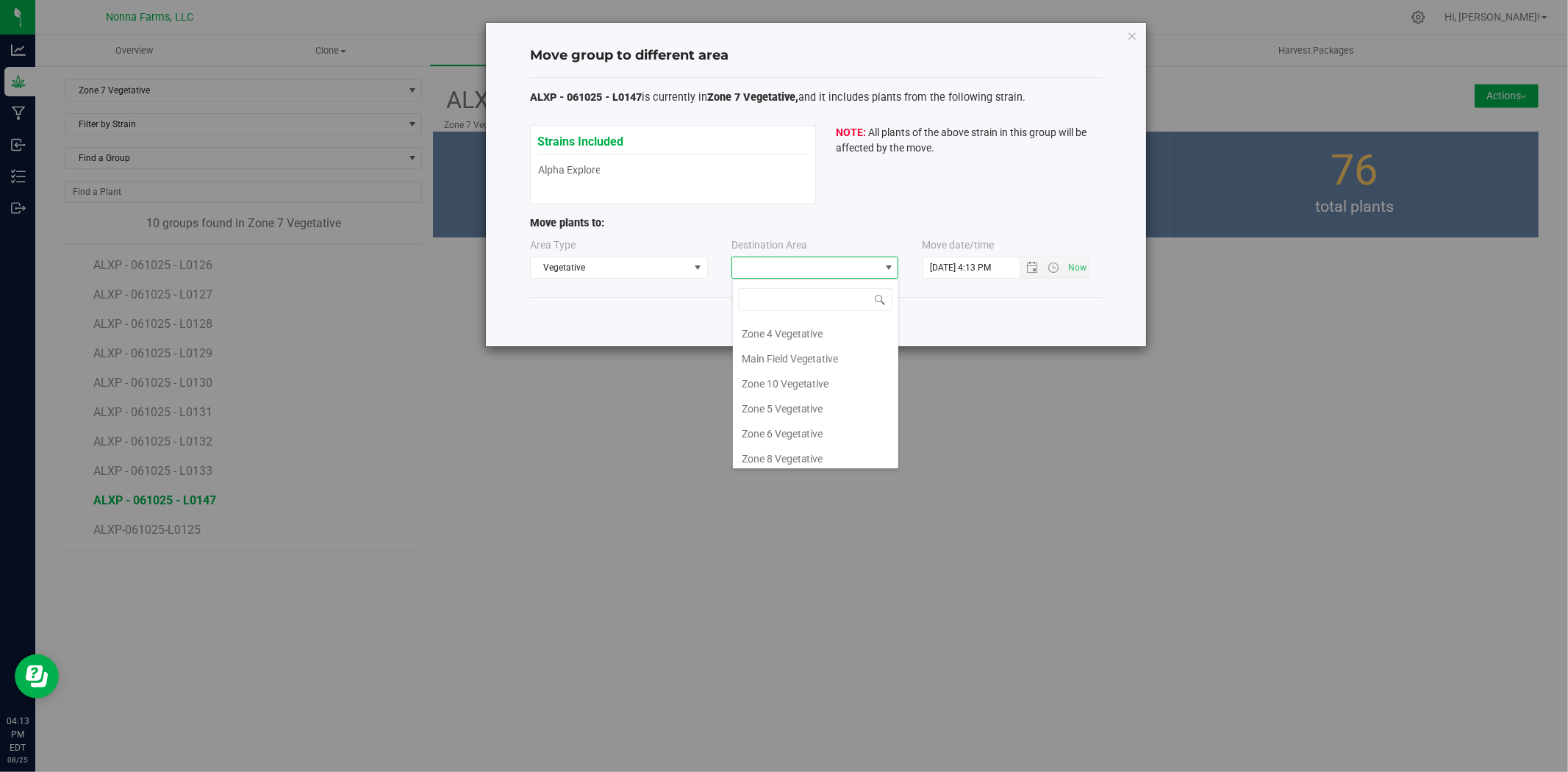
scroll to position [129, 0]
click at [797, 393] on li "Zone 8 Vegetative" at bounding box center [816, 402] width 166 height 25
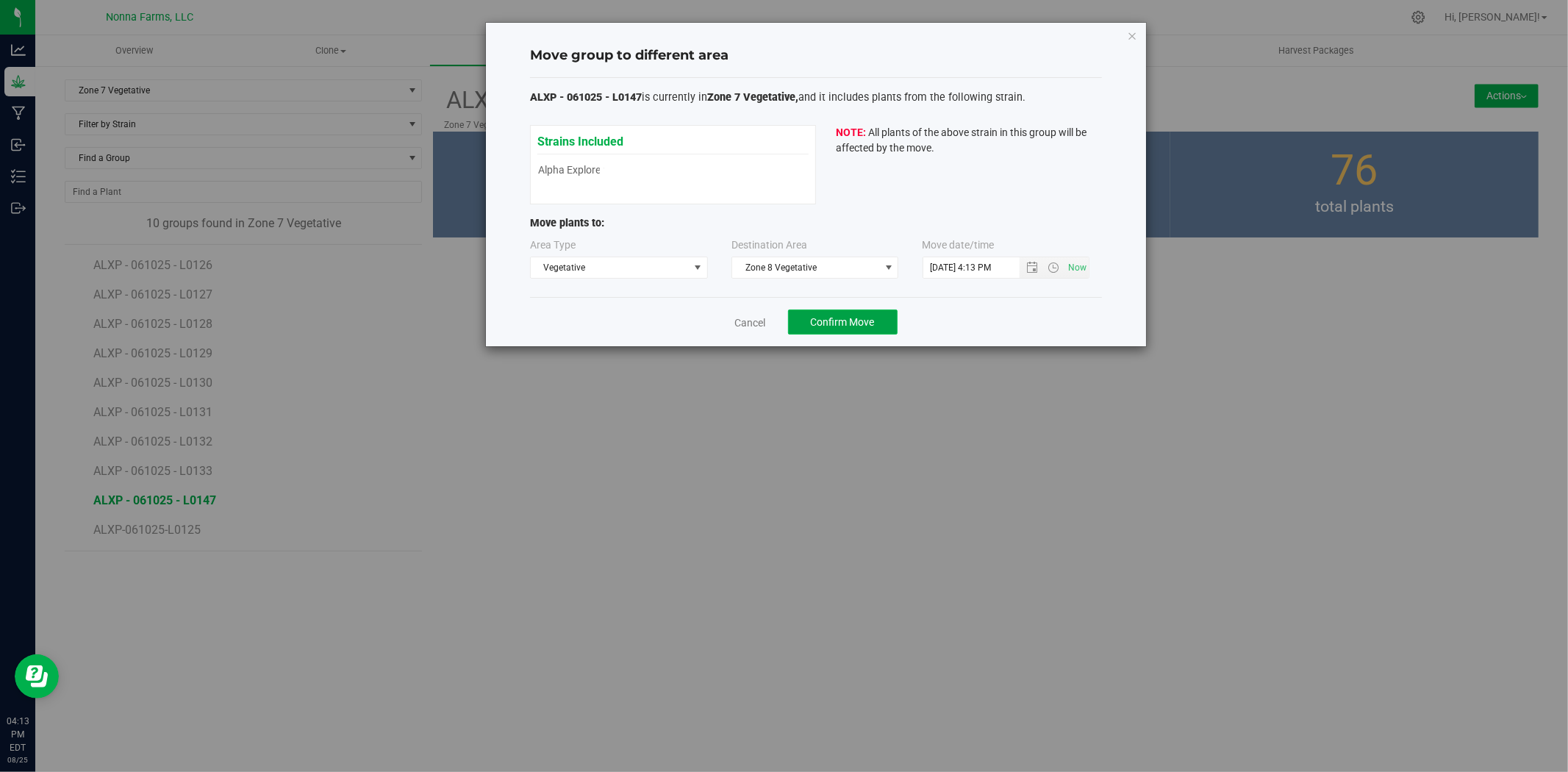
click at [842, 322] on span "Confirm Move" at bounding box center [843, 322] width 64 height 12
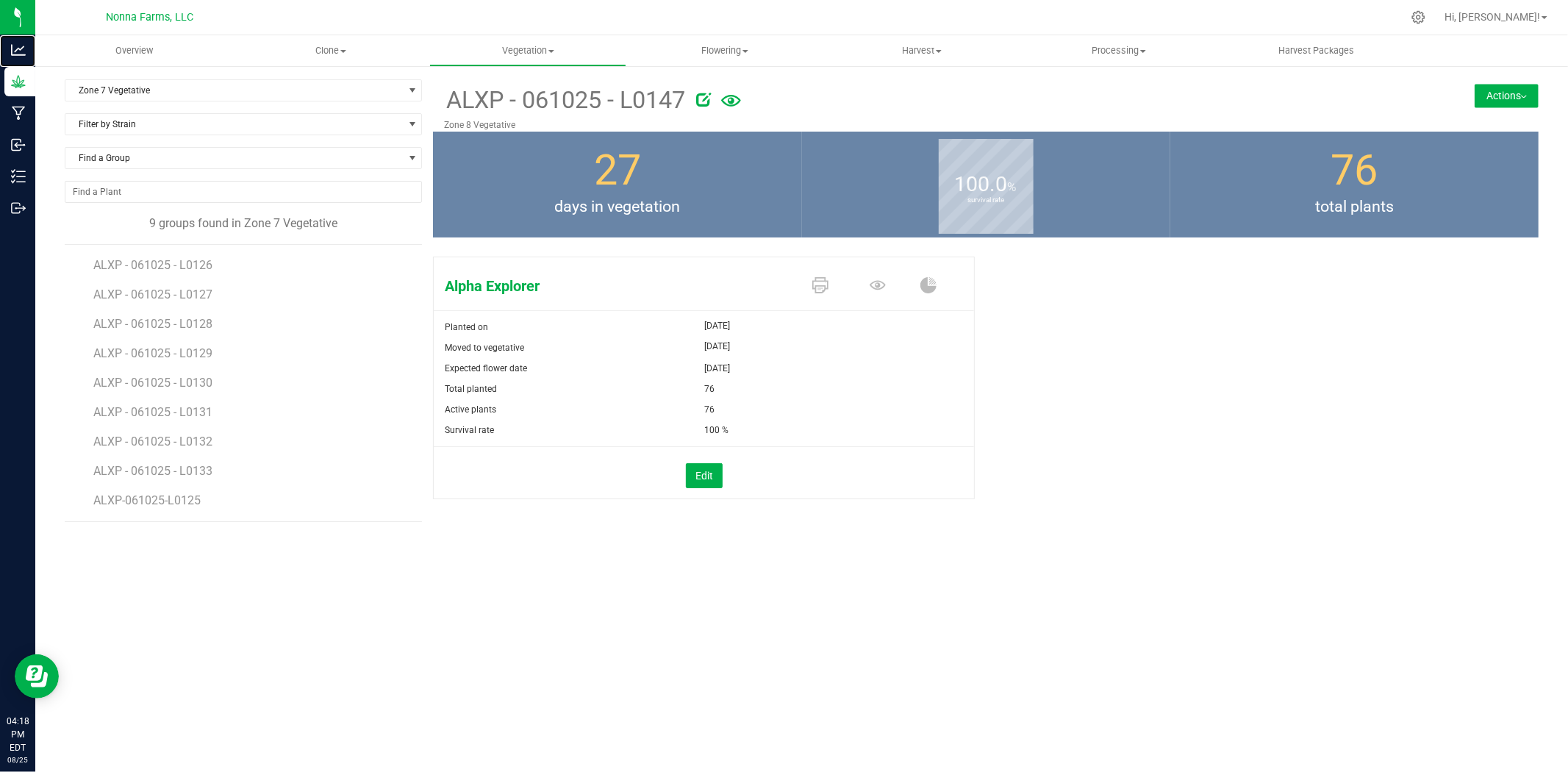
drag, startPoint x: 39, startPoint y: 64, endPoint x: 66, endPoint y: -13, distance: 81.6
drag, startPoint x: 66, startPoint y: -13, endPoint x: 370, endPoint y: 291, distance: 429.9
click at [372, 299] on li "ALXP - 061025 - L0127" at bounding box center [252, 289] width 319 height 30
click at [145, 92] on span "Zone 7 Vegetative" at bounding box center [234, 90] width 337 height 21
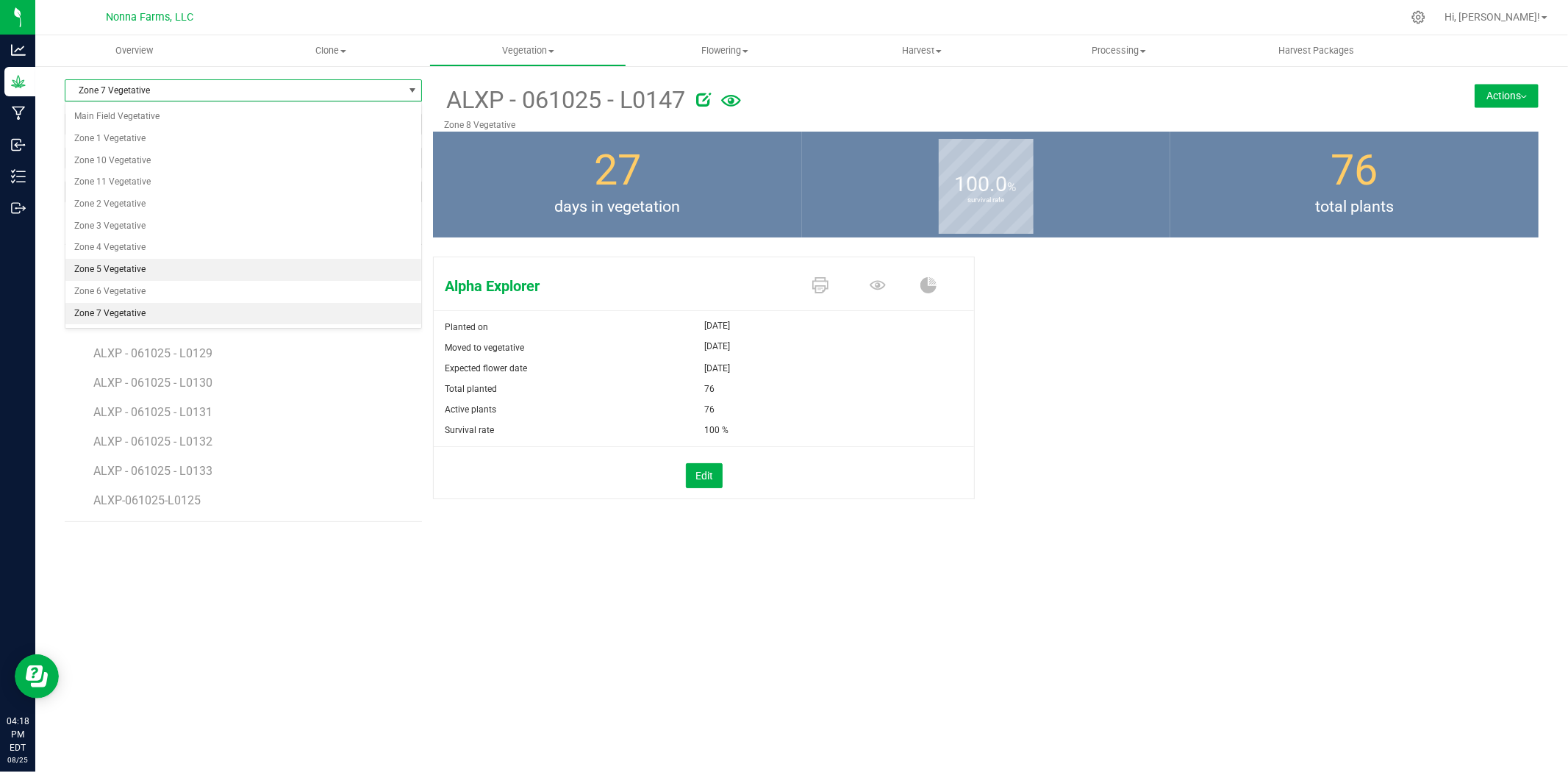
click at [140, 268] on li "Zone 5 Vegetative" at bounding box center [243, 270] width 356 height 22
